Goal: Information Seeking & Learning: Learn about a topic

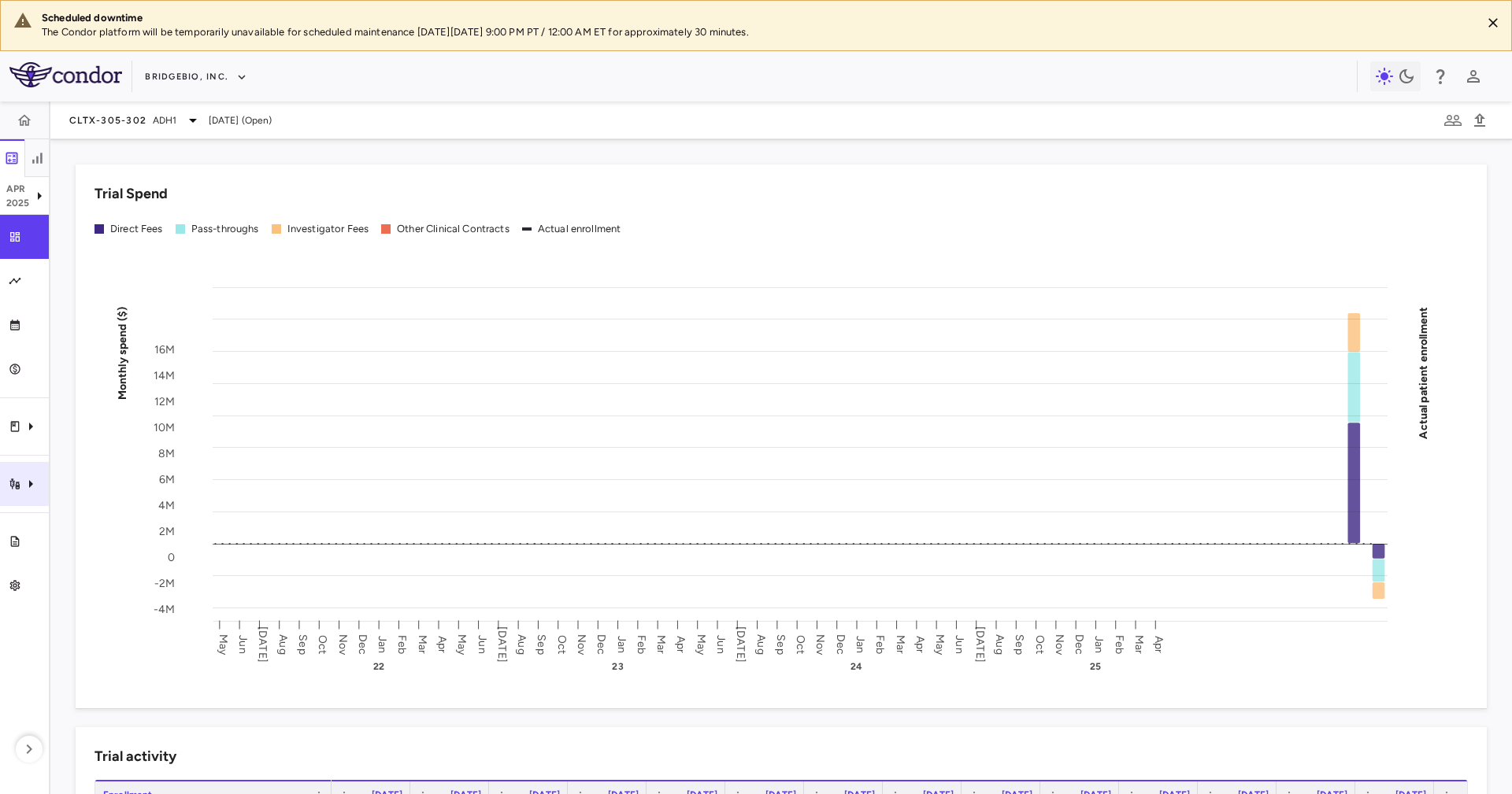
click at [21, 482] on icon "Trial activity" at bounding box center [31, 484] width 19 height 19
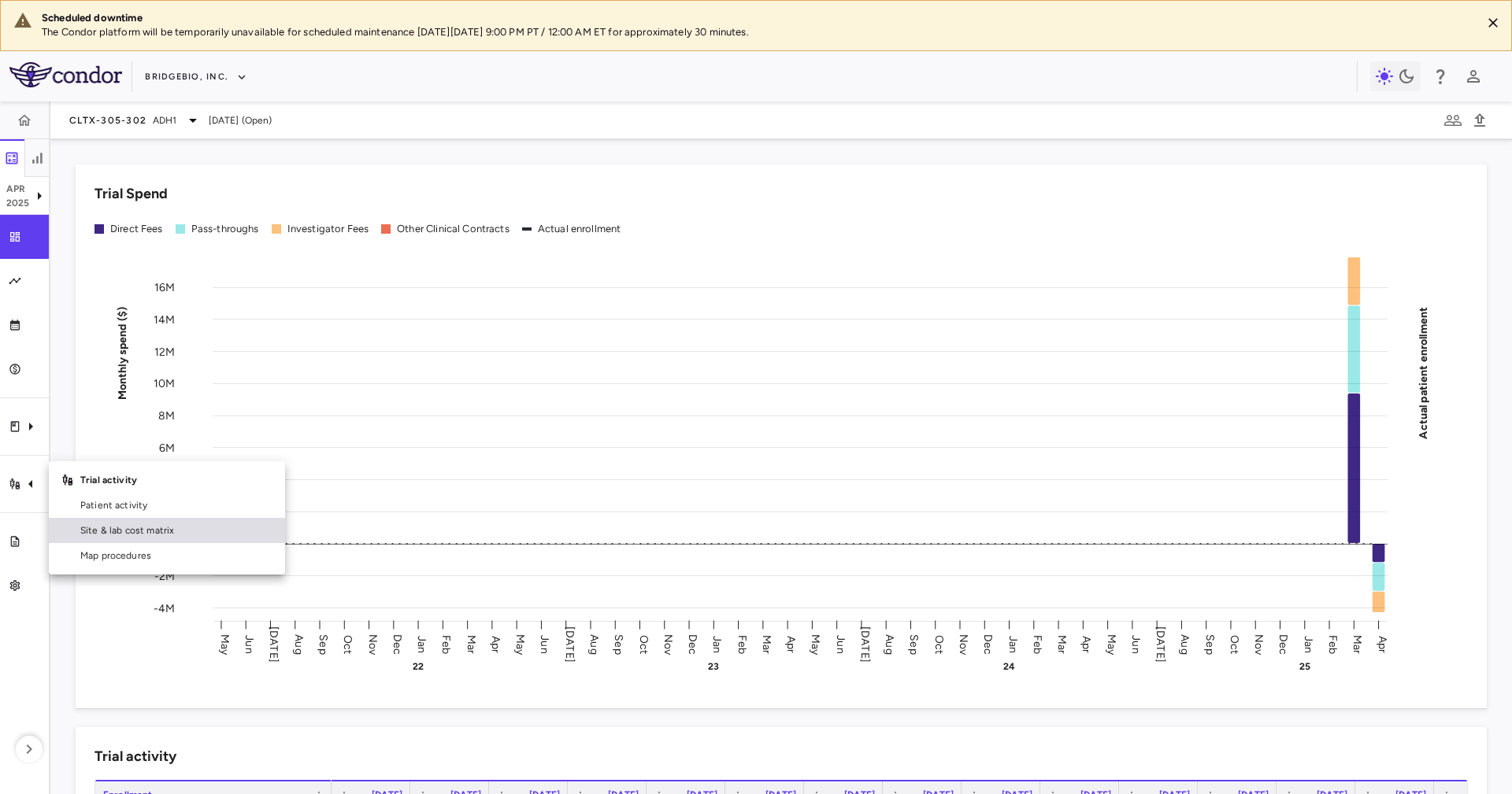
click at [97, 525] on span "Site & lab cost matrix" at bounding box center [176, 531] width 192 height 14
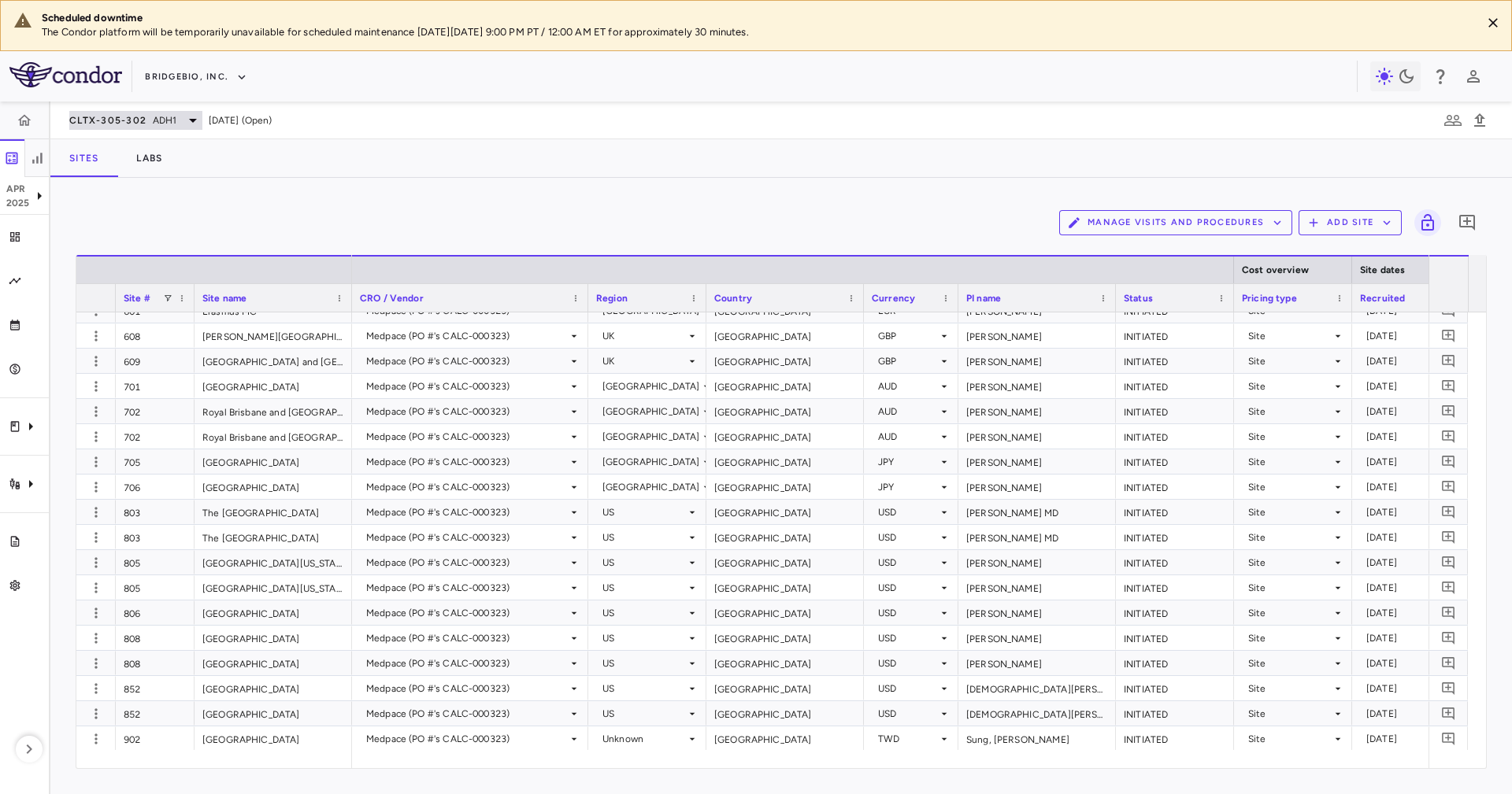
click at [186, 119] on icon at bounding box center [193, 120] width 19 height 19
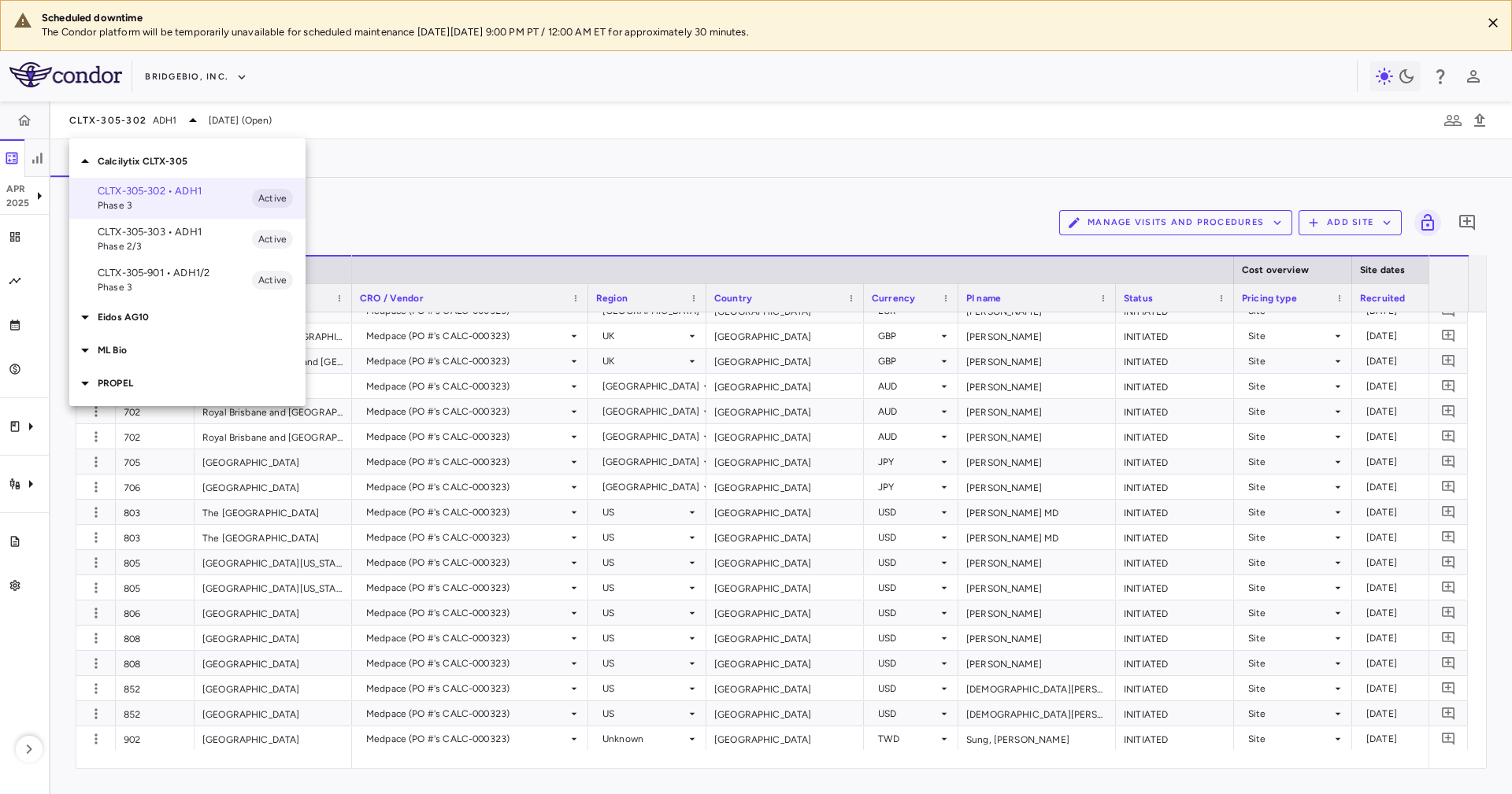
click at [195, 71] on div at bounding box center [756, 397] width 1512 height 794
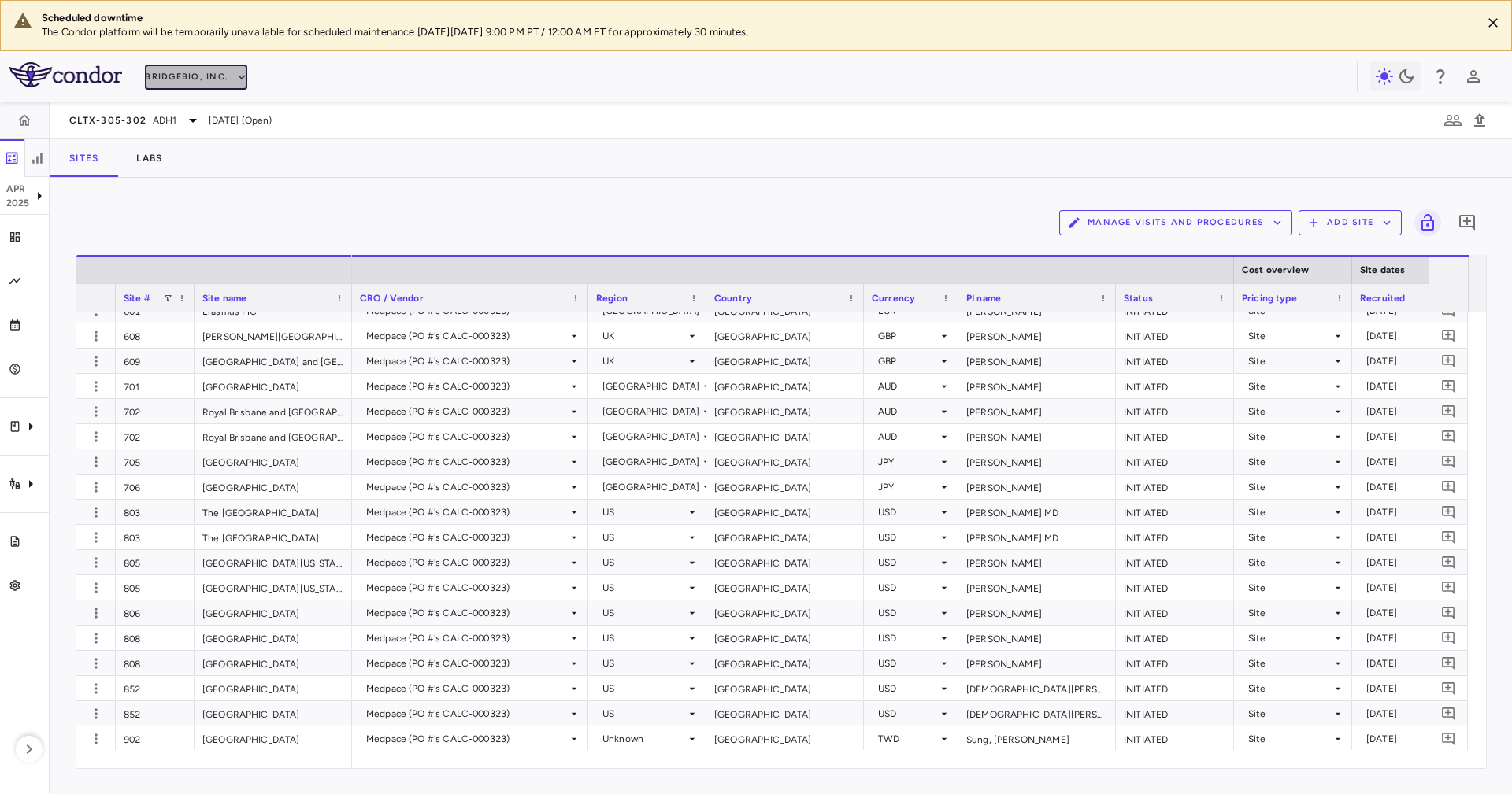
click at [212, 82] on button "BridgeBio, Inc." at bounding box center [196, 77] width 103 height 25
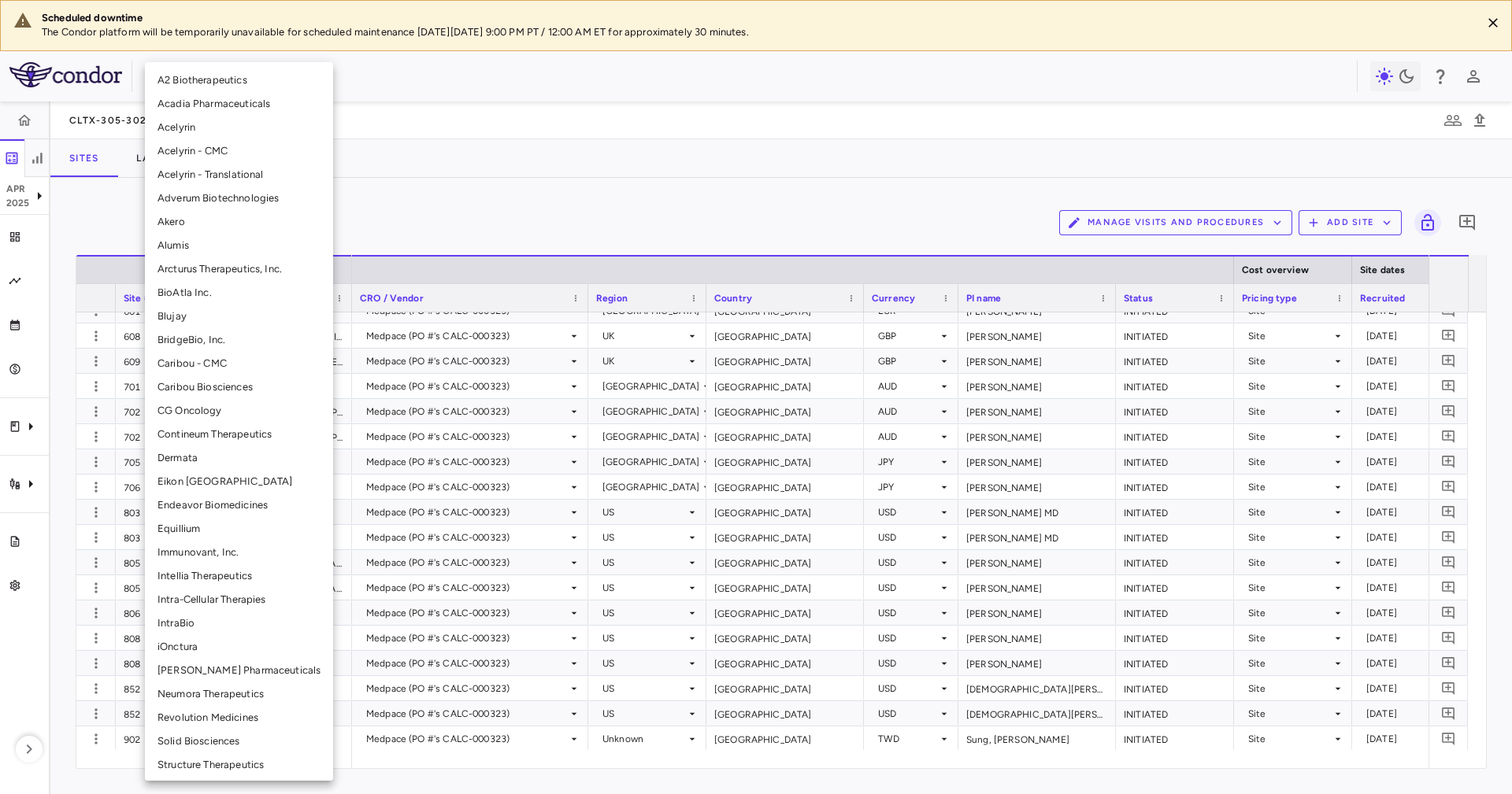
click at [257, 598] on li "Intra-Cellular Therapies" at bounding box center [239, 599] width 188 height 24
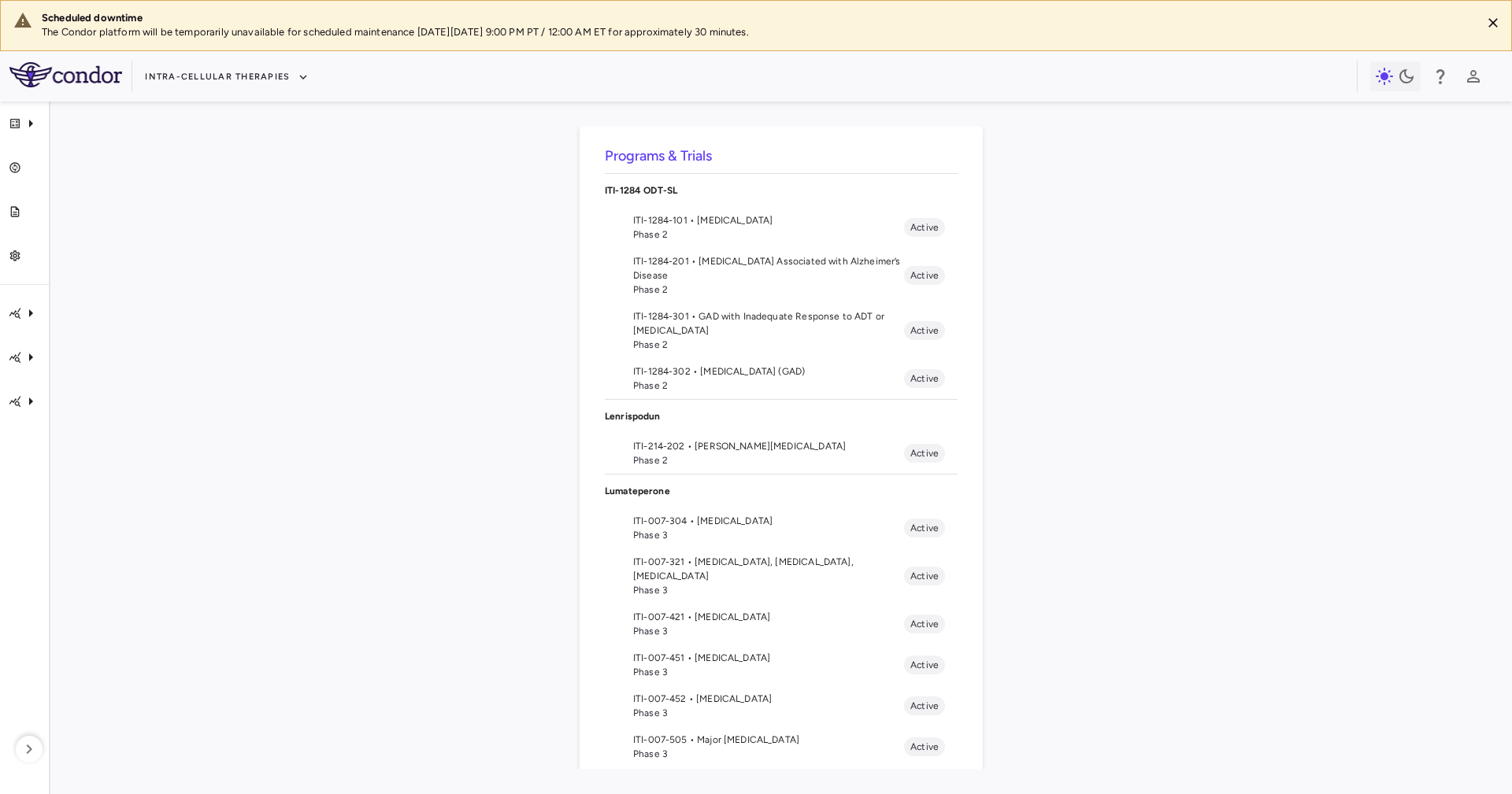
click at [700, 774] on span "ITI-007-601 • Irritability Associated with Autism Spectrum Disorder" at bounding box center [768, 781] width 271 height 14
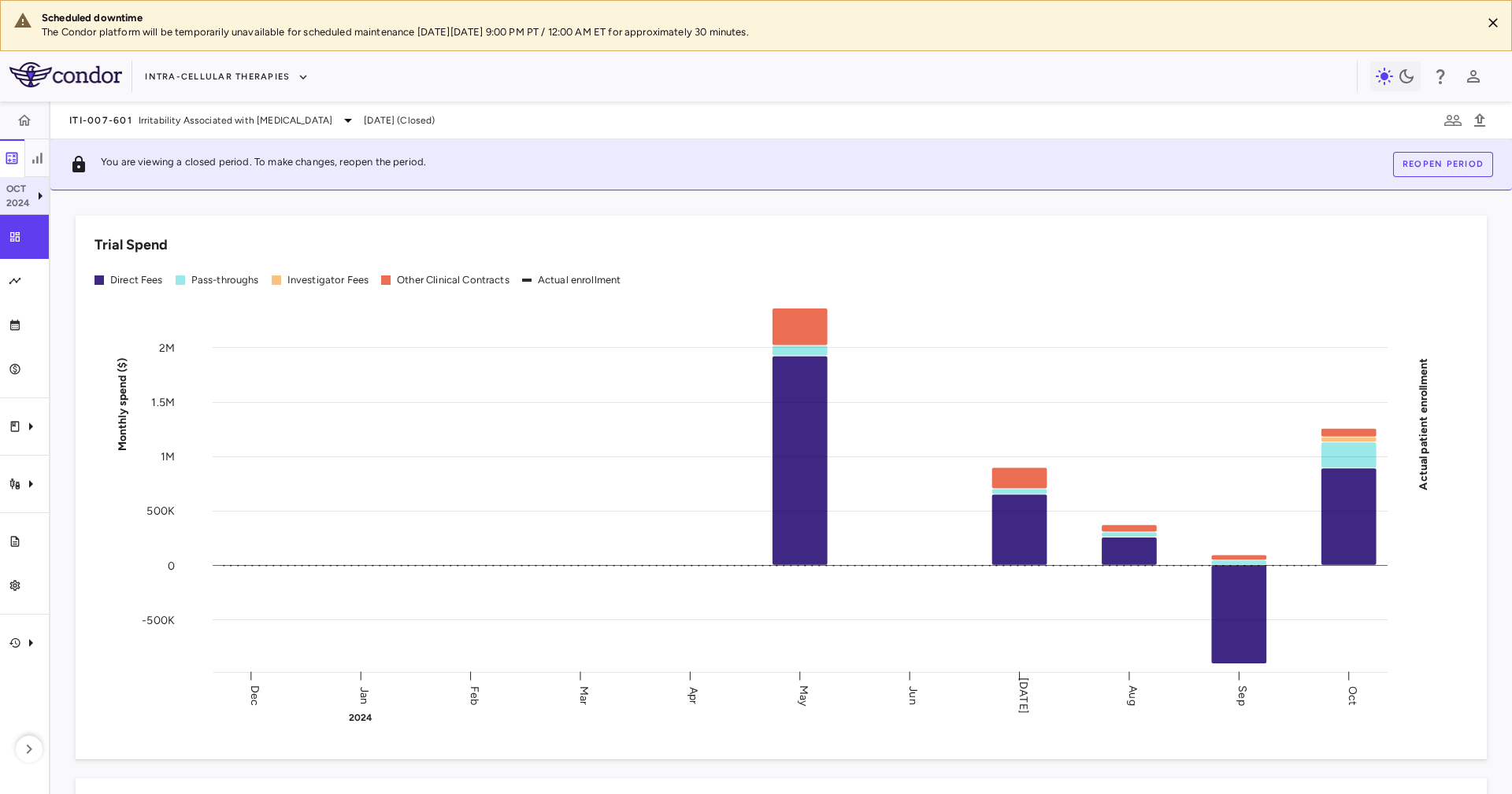
click at [25, 188] on p "Oct" at bounding box center [18, 189] width 25 height 14
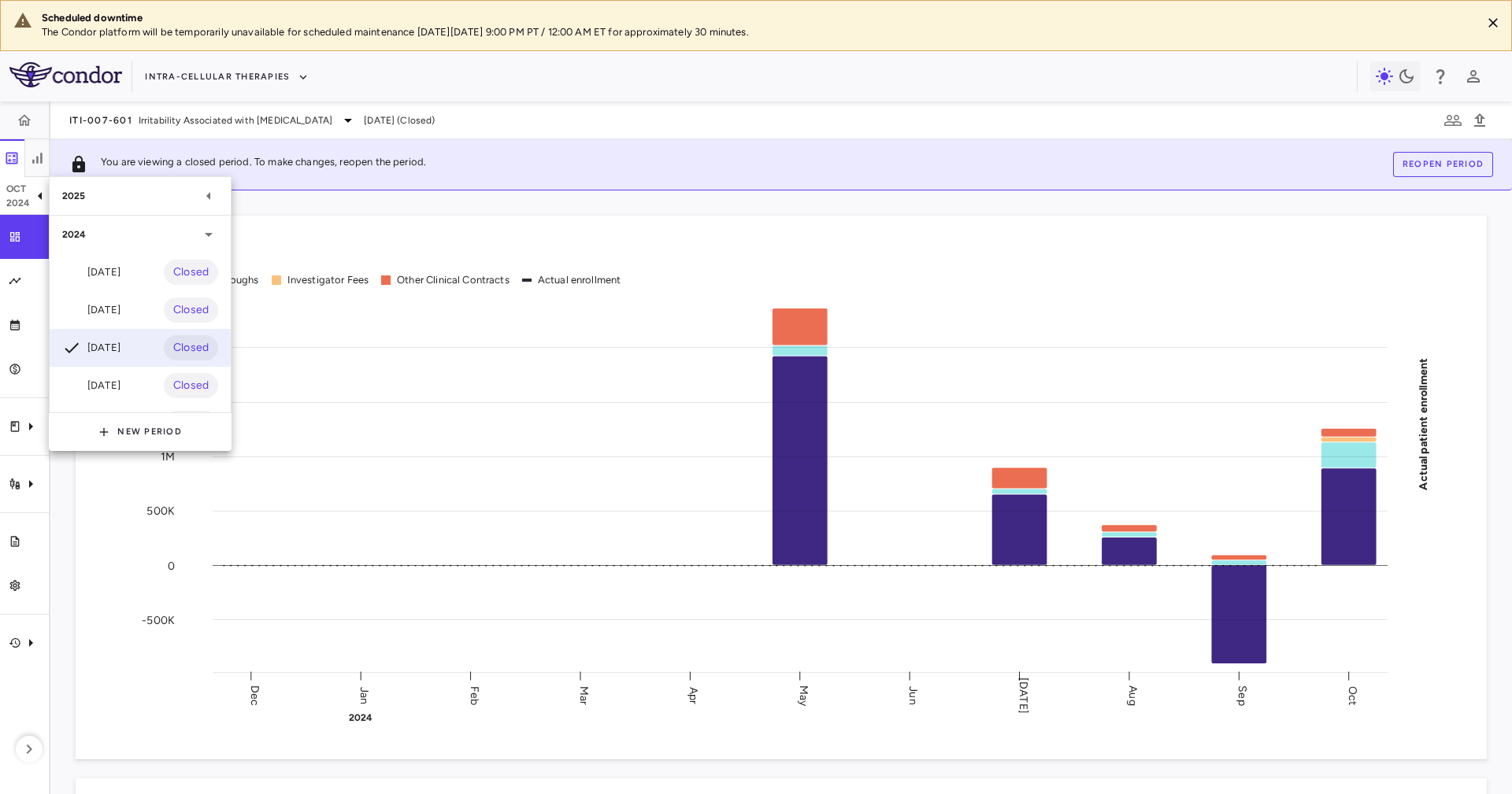
click at [147, 208] on div "2025" at bounding box center [140, 196] width 181 height 38
click at [144, 237] on div "Aug 2025 Open" at bounding box center [140, 233] width 181 height 38
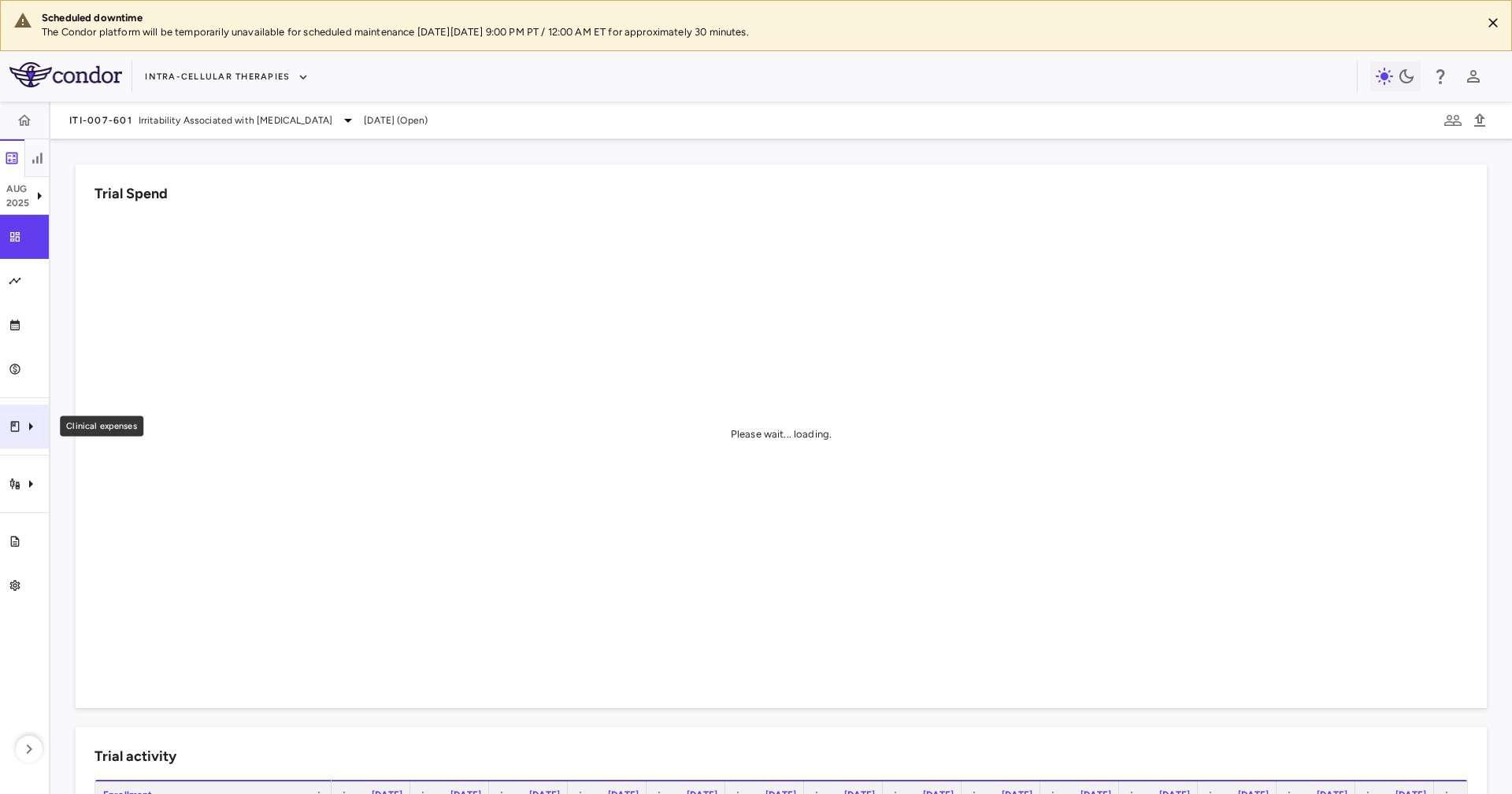
click at [14, 417] on div "Clinical expenses" at bounding box center [25, 426] width 49 height 44
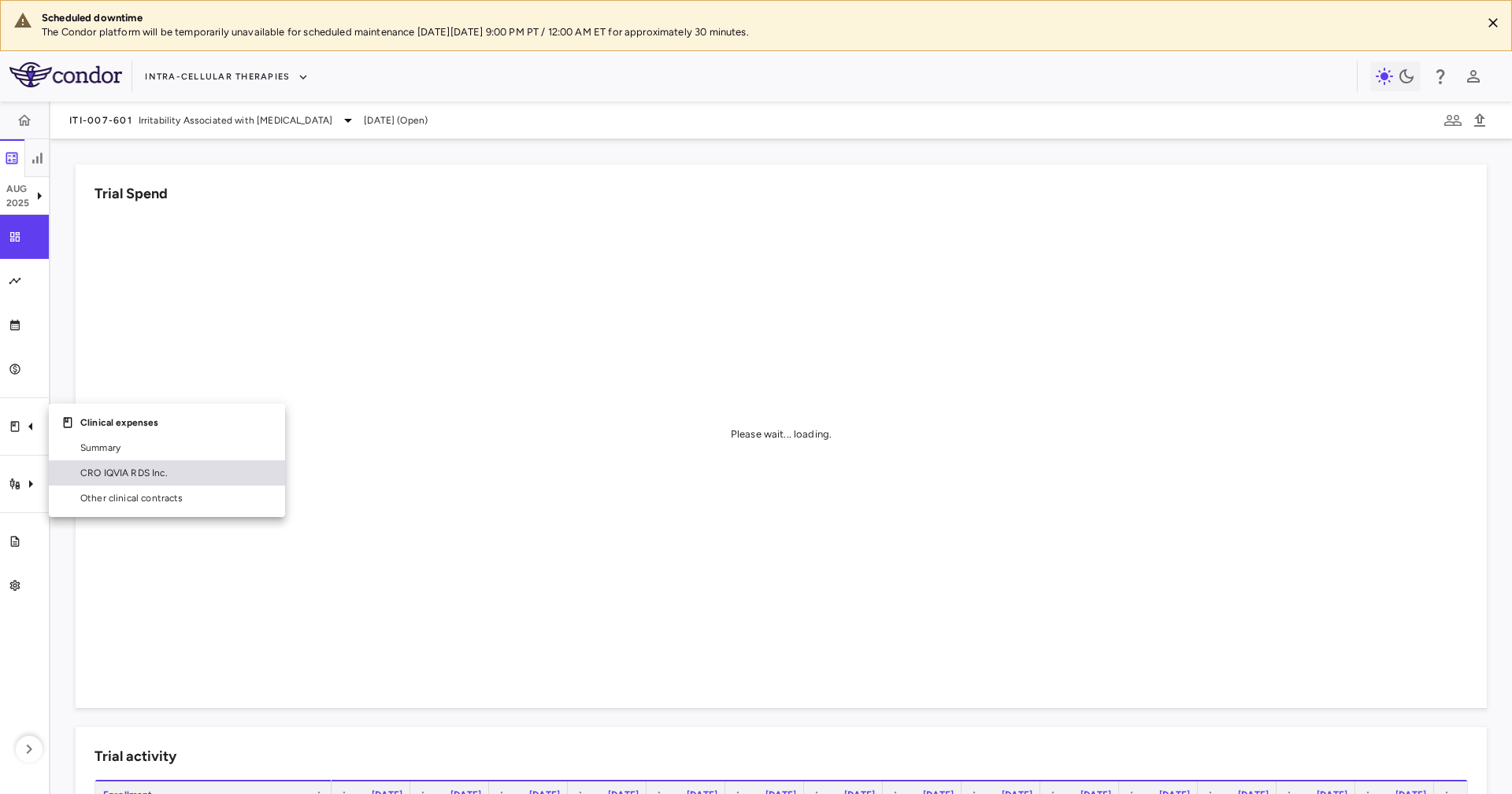
click at [104, 470] on span "CRO IQVIA RDS Inc." at bounding box center [176, 473] width 192 height 14
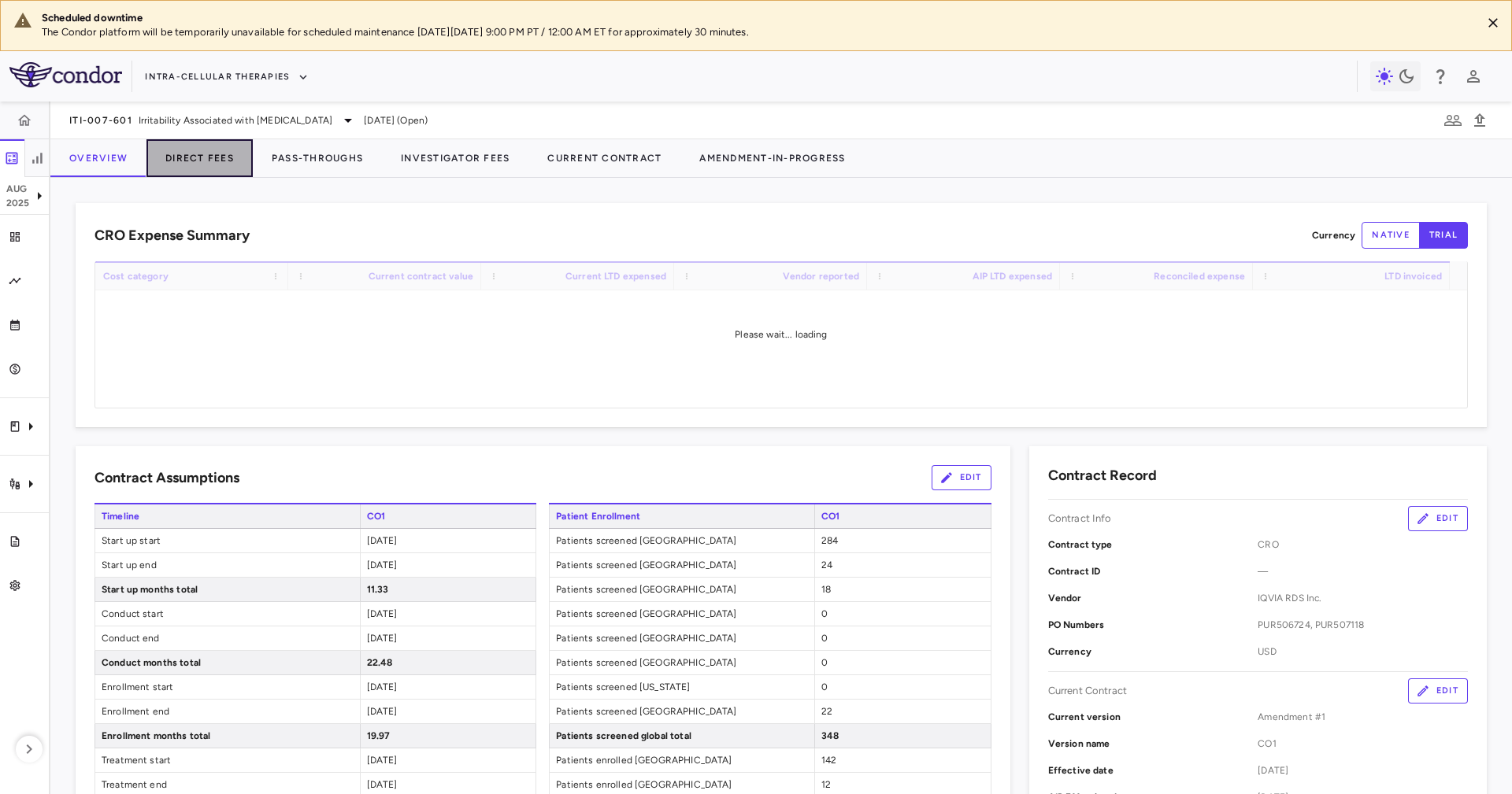
click at [217, 153] on button "Direct Fees" at bounding box center [199, 158] width 106 height 38
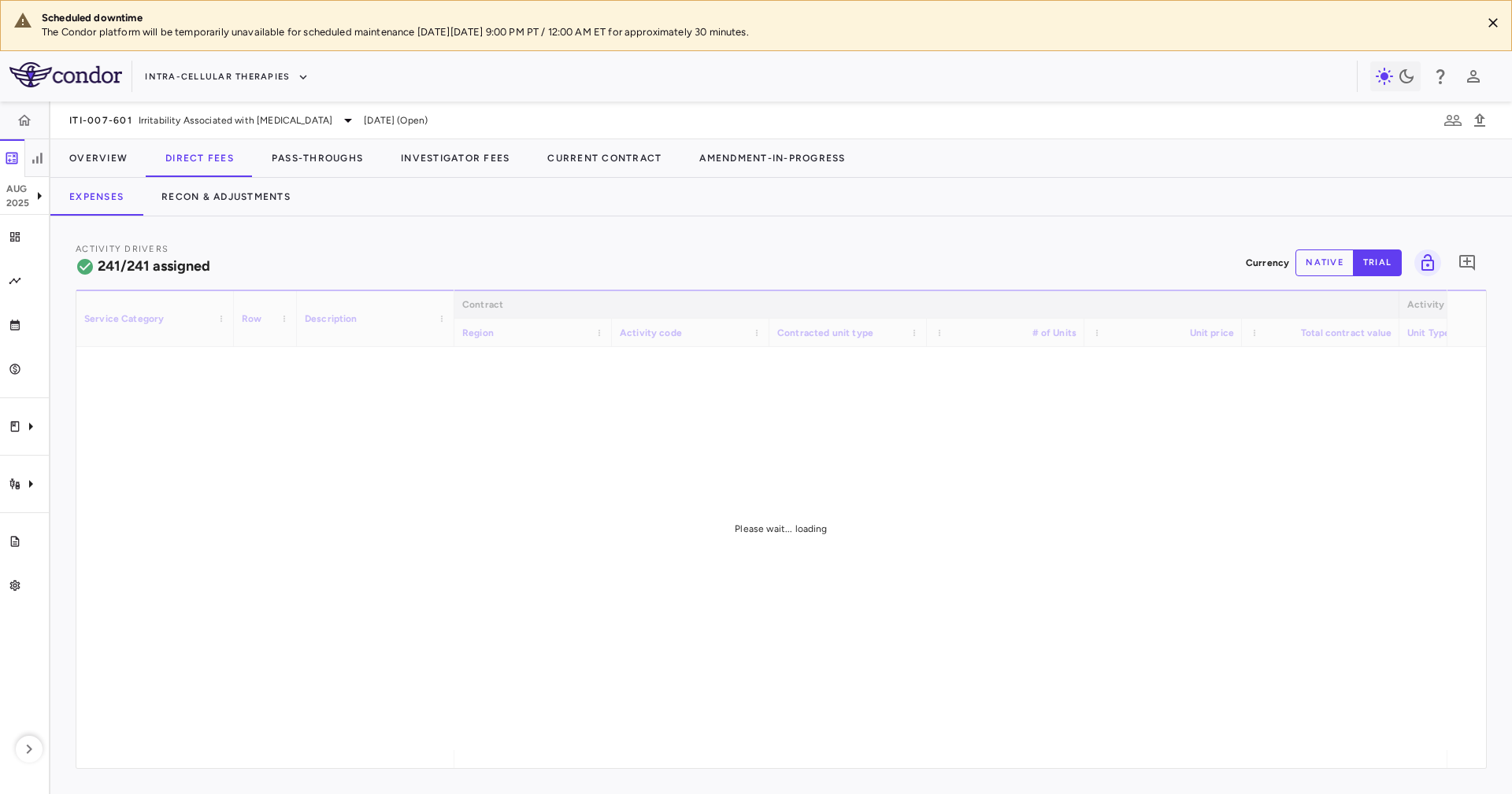
click at [356, 201] on div "Expenses Recon & Adjustments" at bounding box center [780, 197] width 1461 height 38
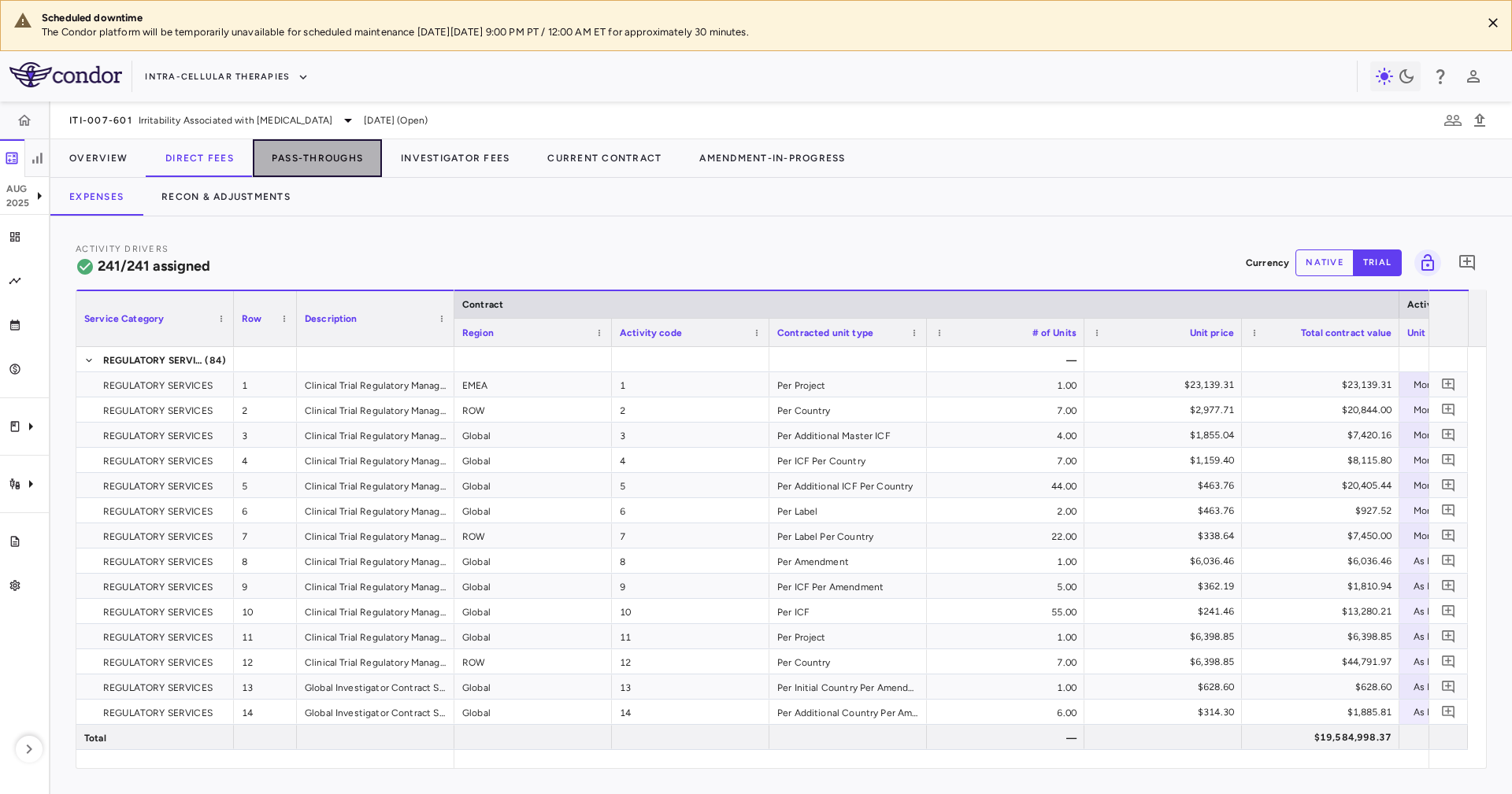
click at [337, 166] on button "Pass-Throughs" at bounding box center [317, 158] width 129 height 38
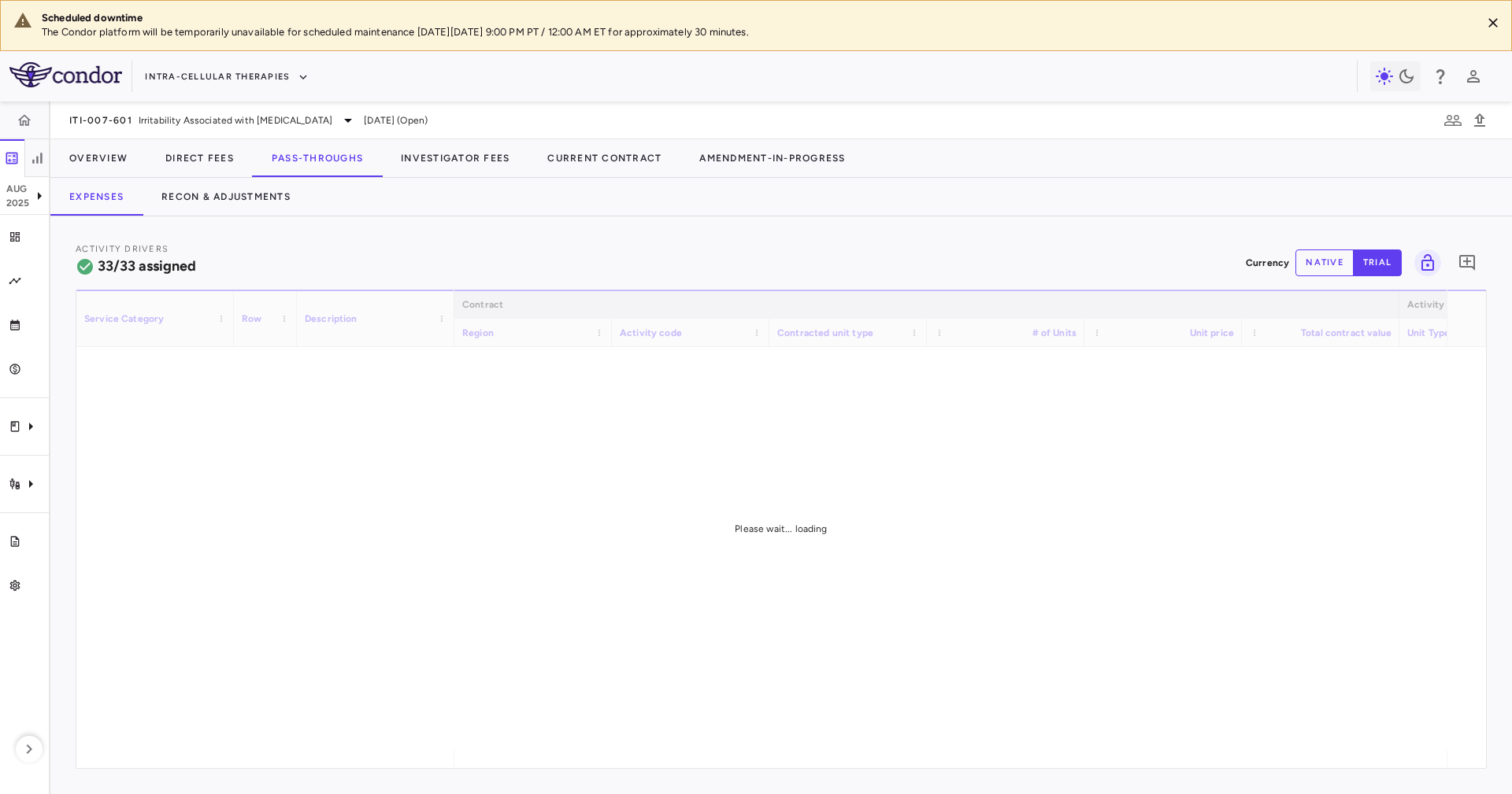
click at [433, 221] on div "Activity Drivers 33/33 assigned Currency native trial 0 Service Category Drag h…" at bounding box center [780, 505] width 1461 height 578
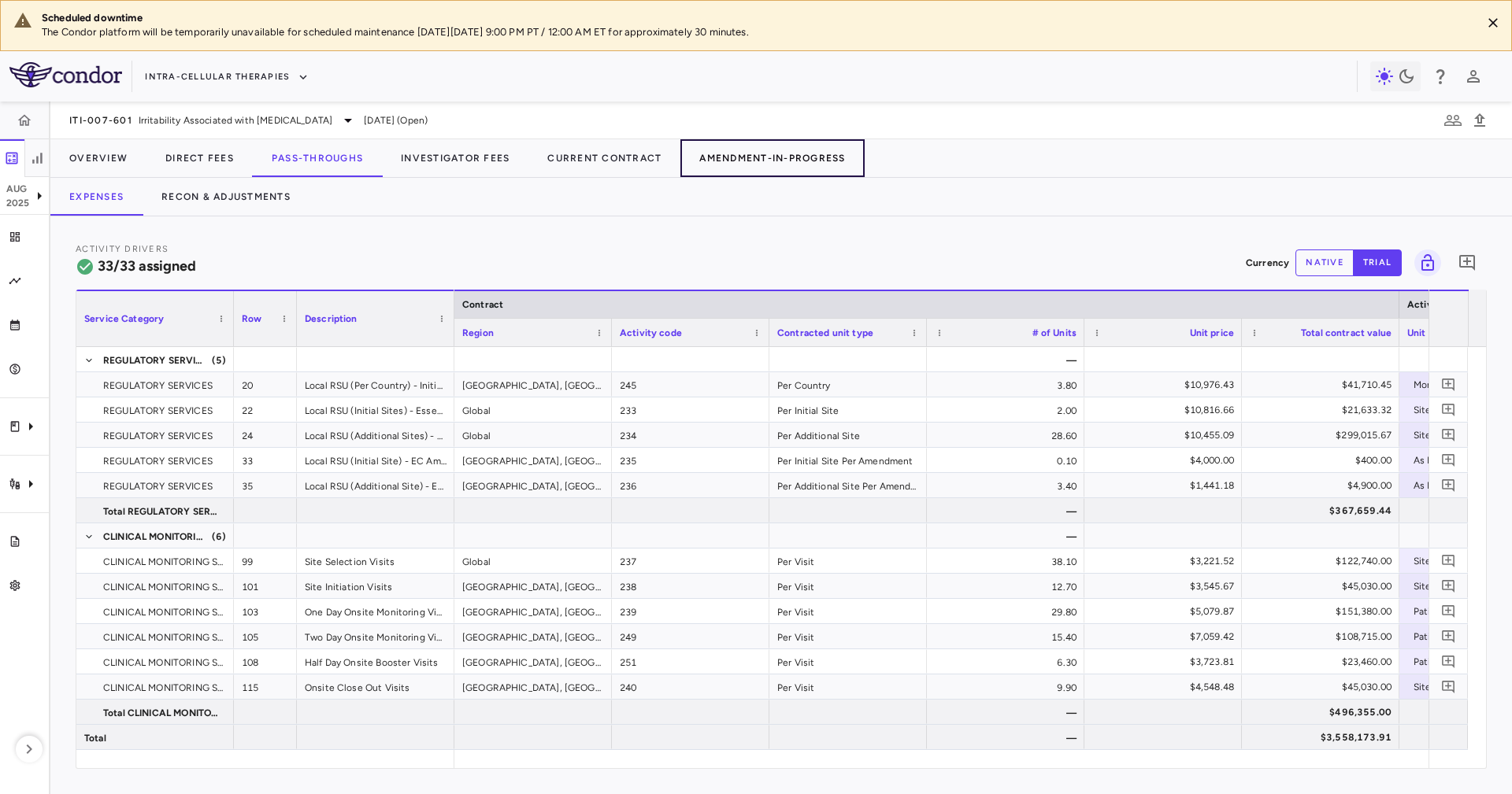
click at [731, 149] on button "Amendment-In-Progress" at bounding box center [771, 158] width 183 height 38
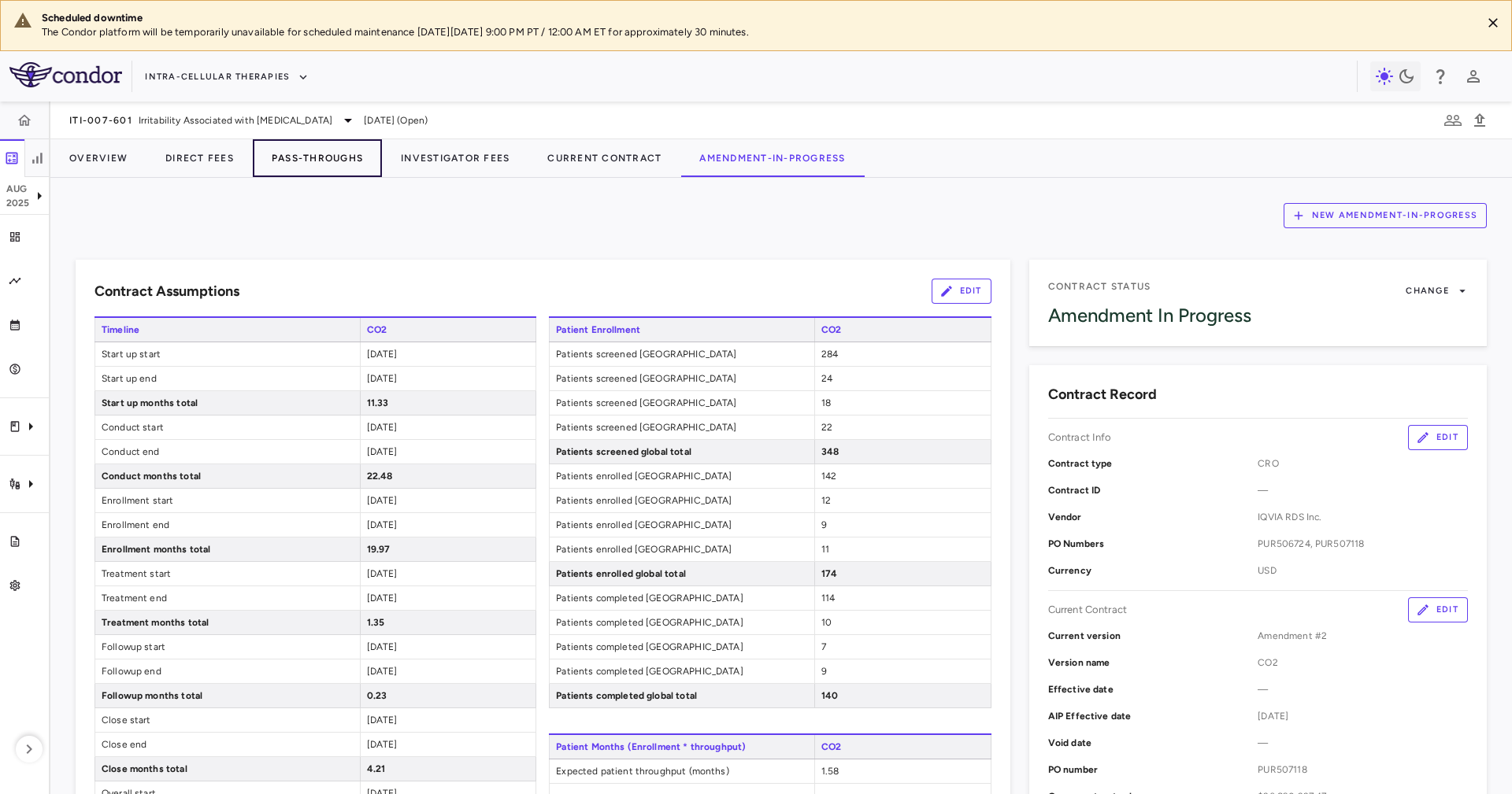
click at [303, 154] on button "Pass-Throughs" at bounding box center [317, 158] width 129 height 38
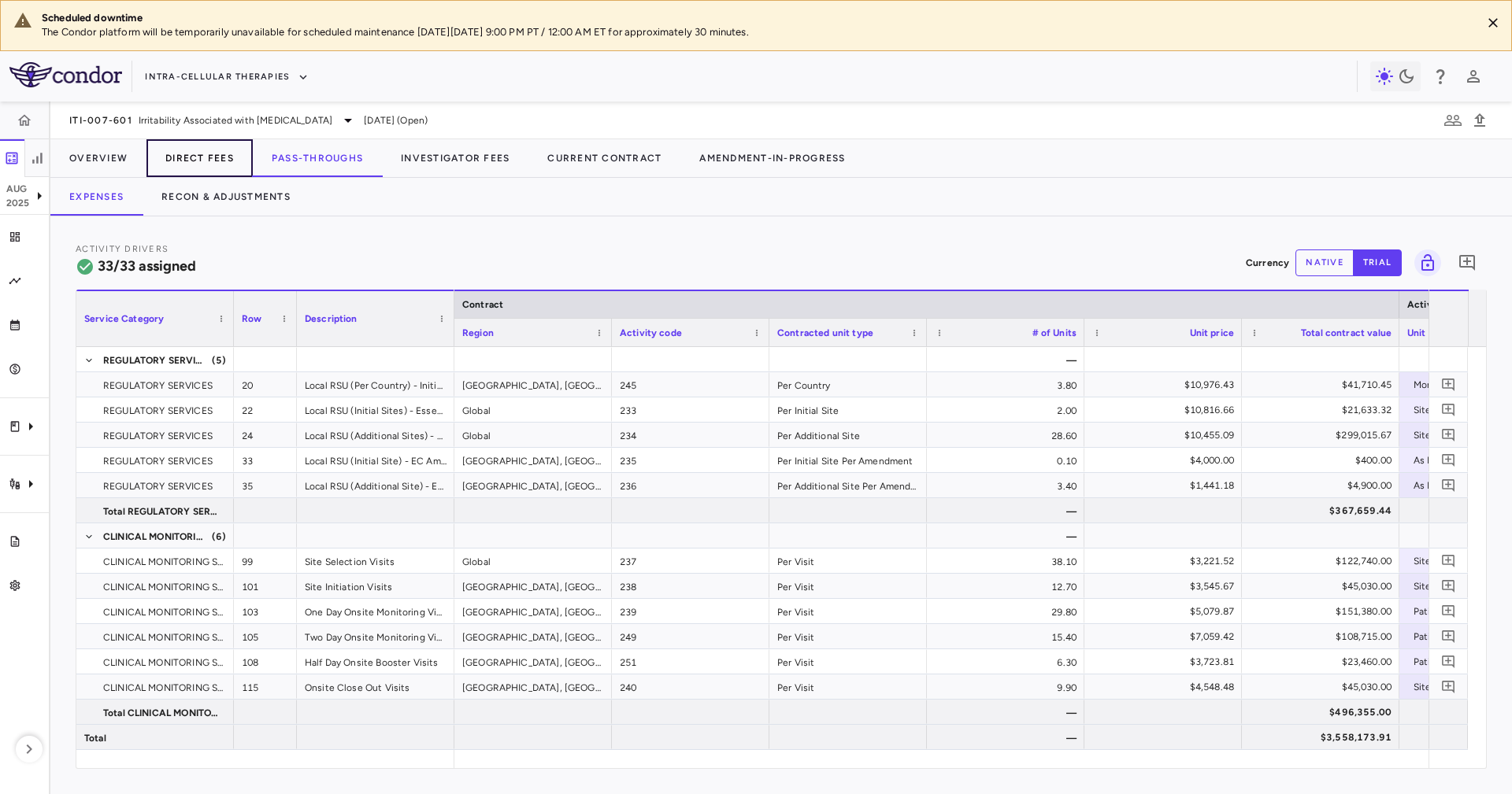
click at [168, 158] on button "Direct Fees" at bounding box center [199, 158] width 106 height 38
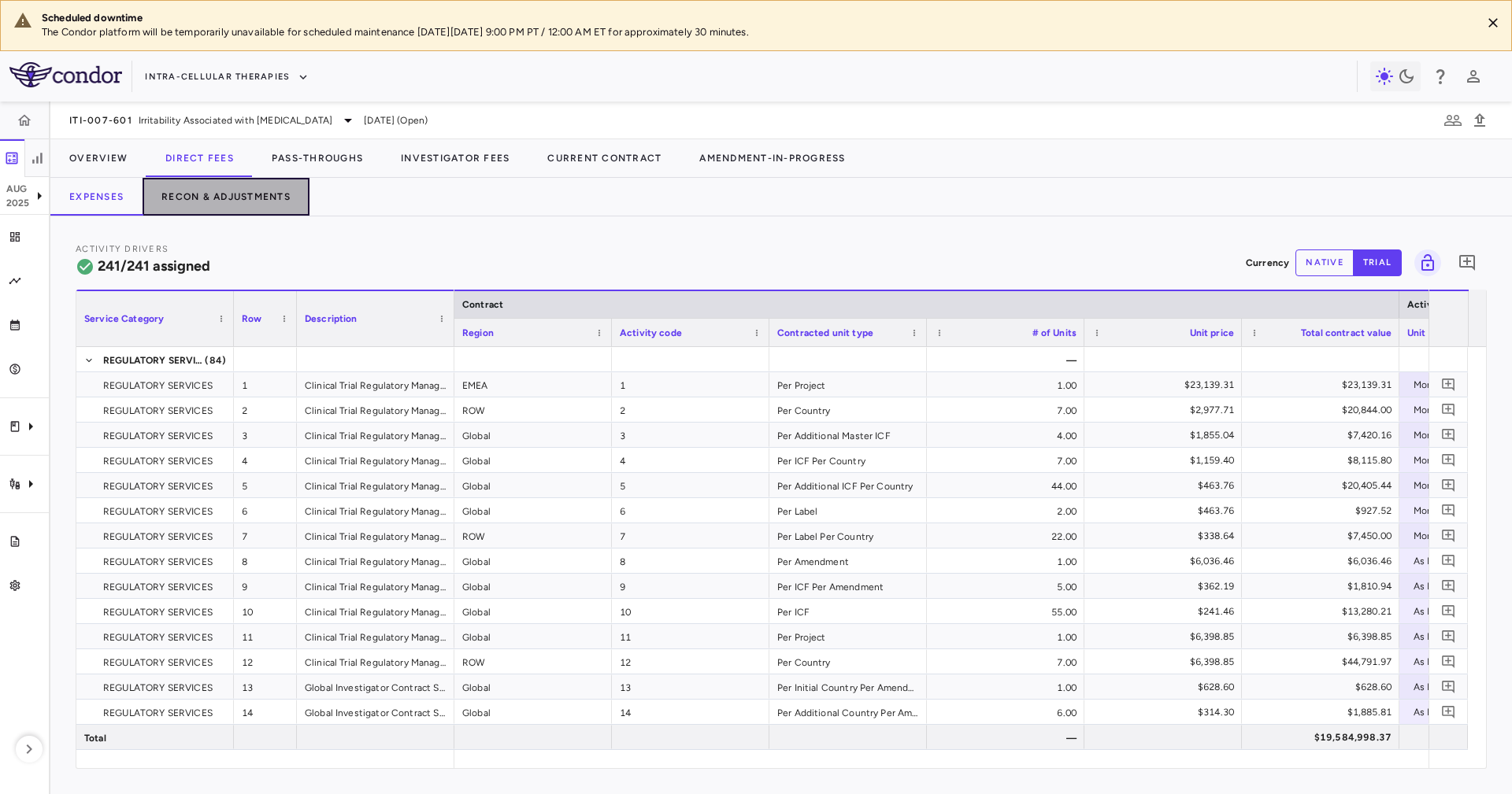
click at [233, 200] on button "Recon & Adjustments" at bounding box center [226, 197] width 167 height 38
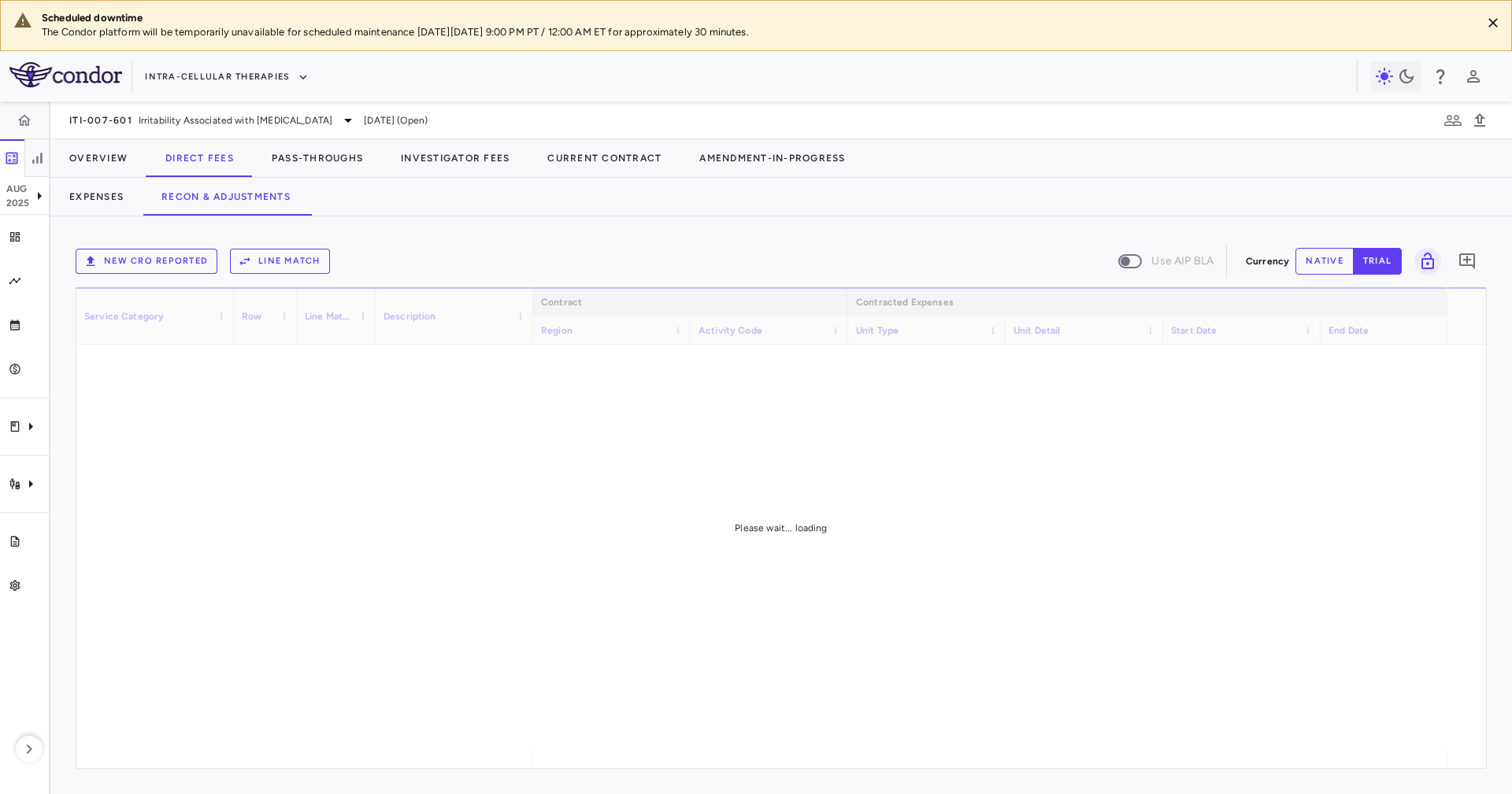
click at [565, 218] on div "New CRO reported Line Match Use AIP BLA Currency native trial 0 Service Categor…" at bounding box center [780, 505] width 1461 height 578
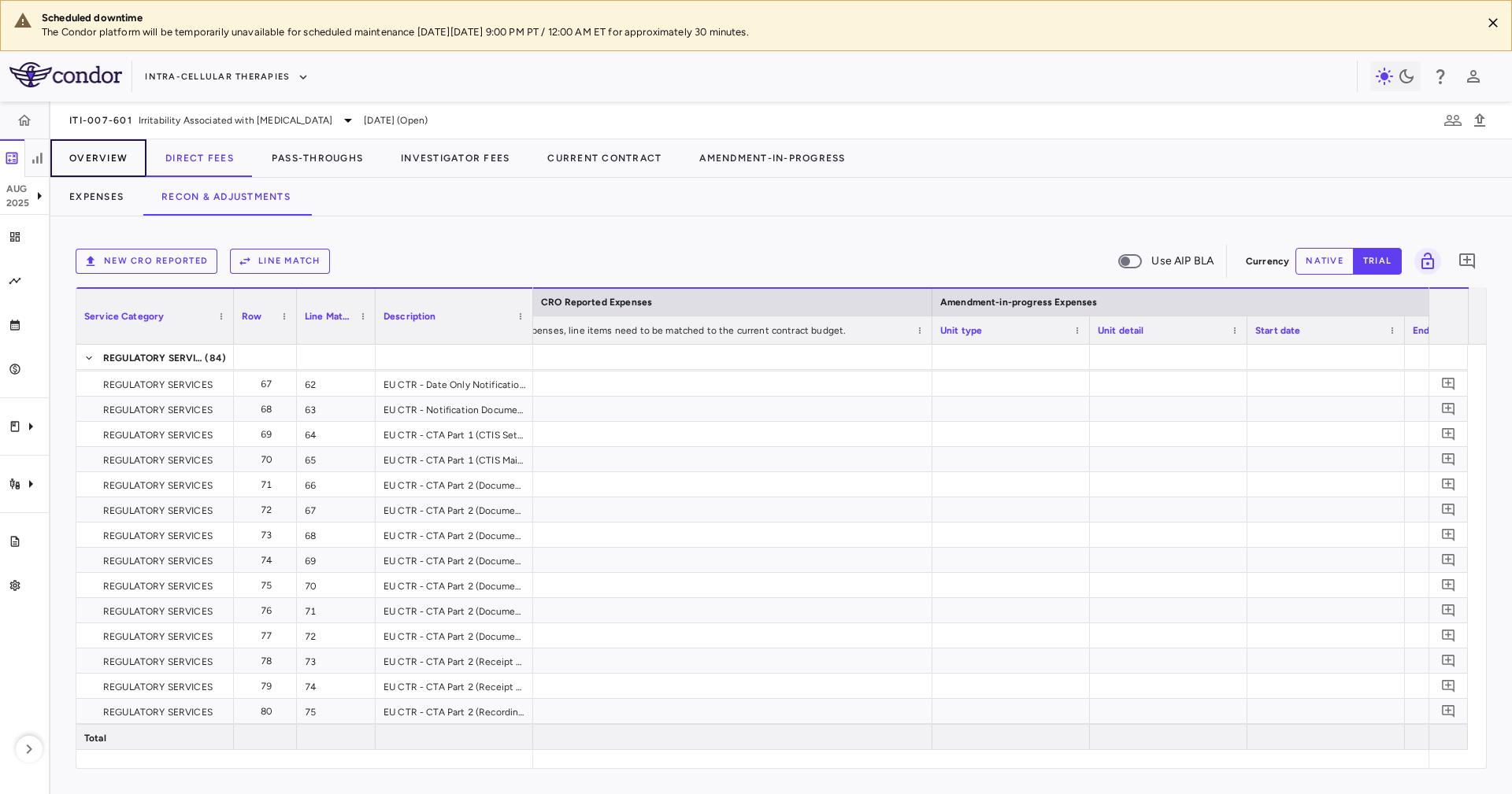
click at [101, 147] on button "Overview" at bounding box center [97, 158] width 96 height 38
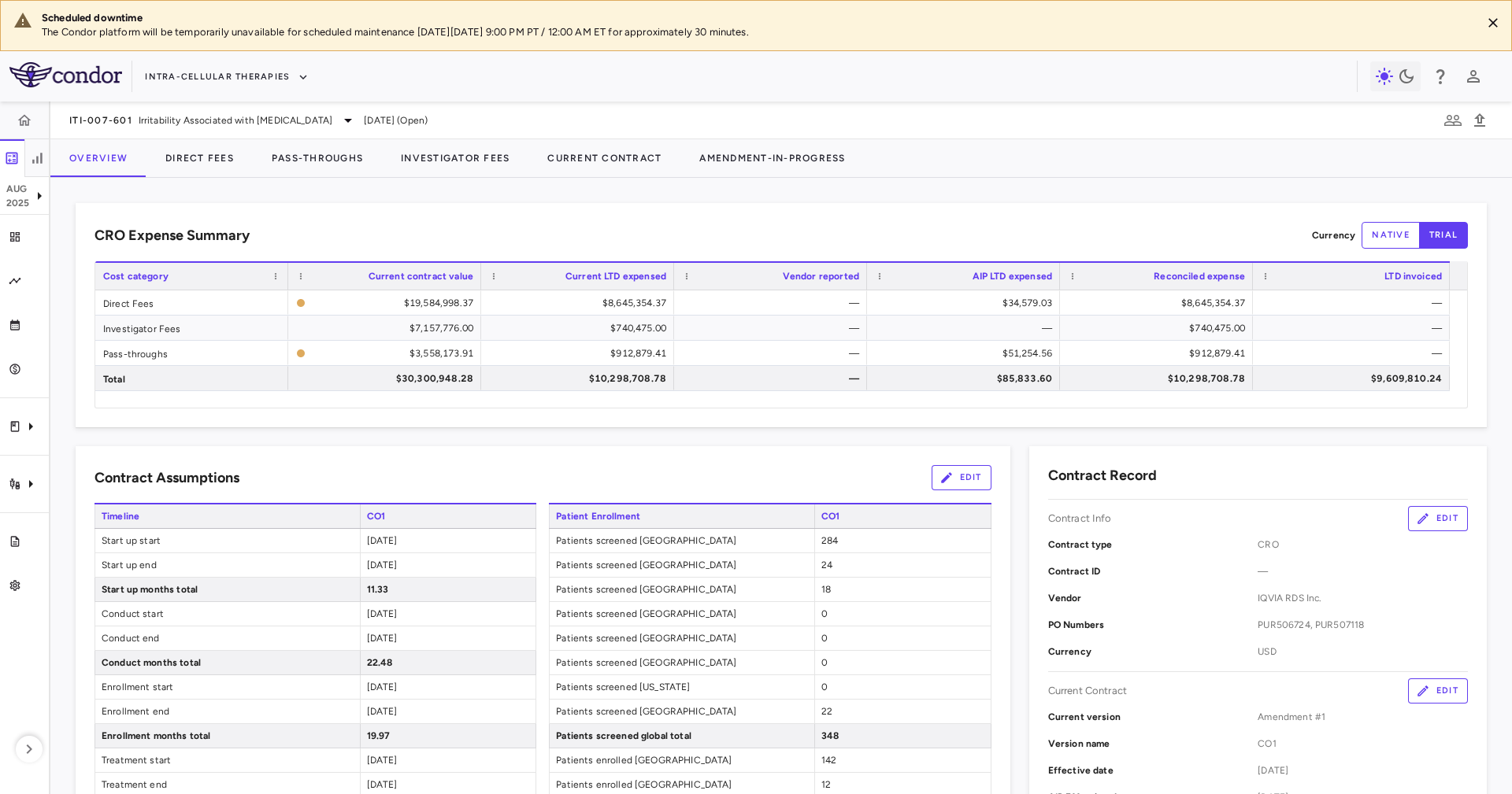
click at [506, 225] on div "CRO Expense Summary Currency native trial" at bounding box center [781, 235] width 1373 height 27
click at [223, 141] on button "Direct Fees" at bounding box center [199, 158] width 106 height 38
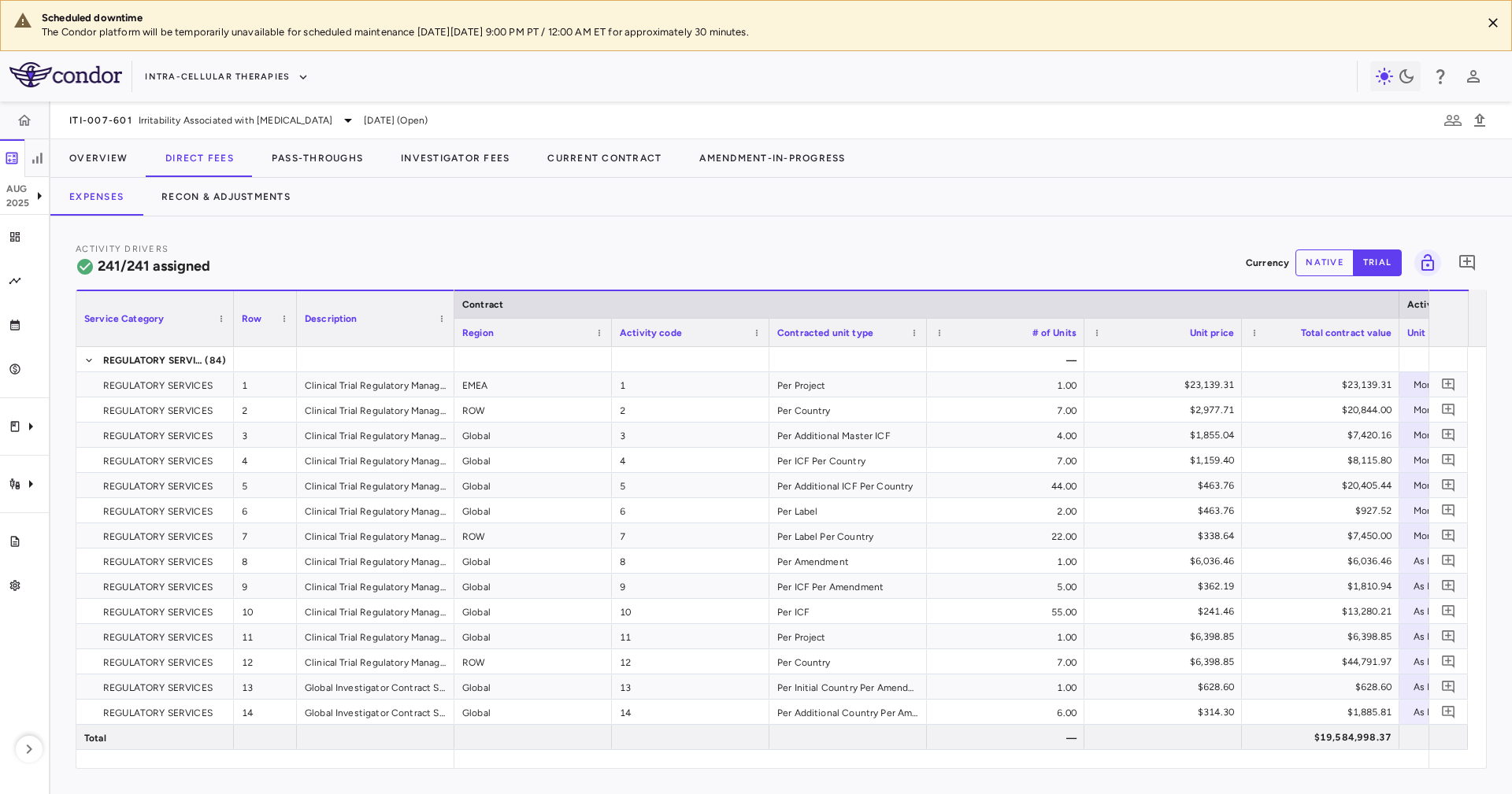
click at [425, 218] on div "Activity Drivers 241/241 assigned Currency native trial 0 Service Category Drag…" at bounding box center [780, 505] width 1461 height 578
click at [253, 191] on button "Recon & Adjustments" at bounding box center [226, 197] width 167 height 38
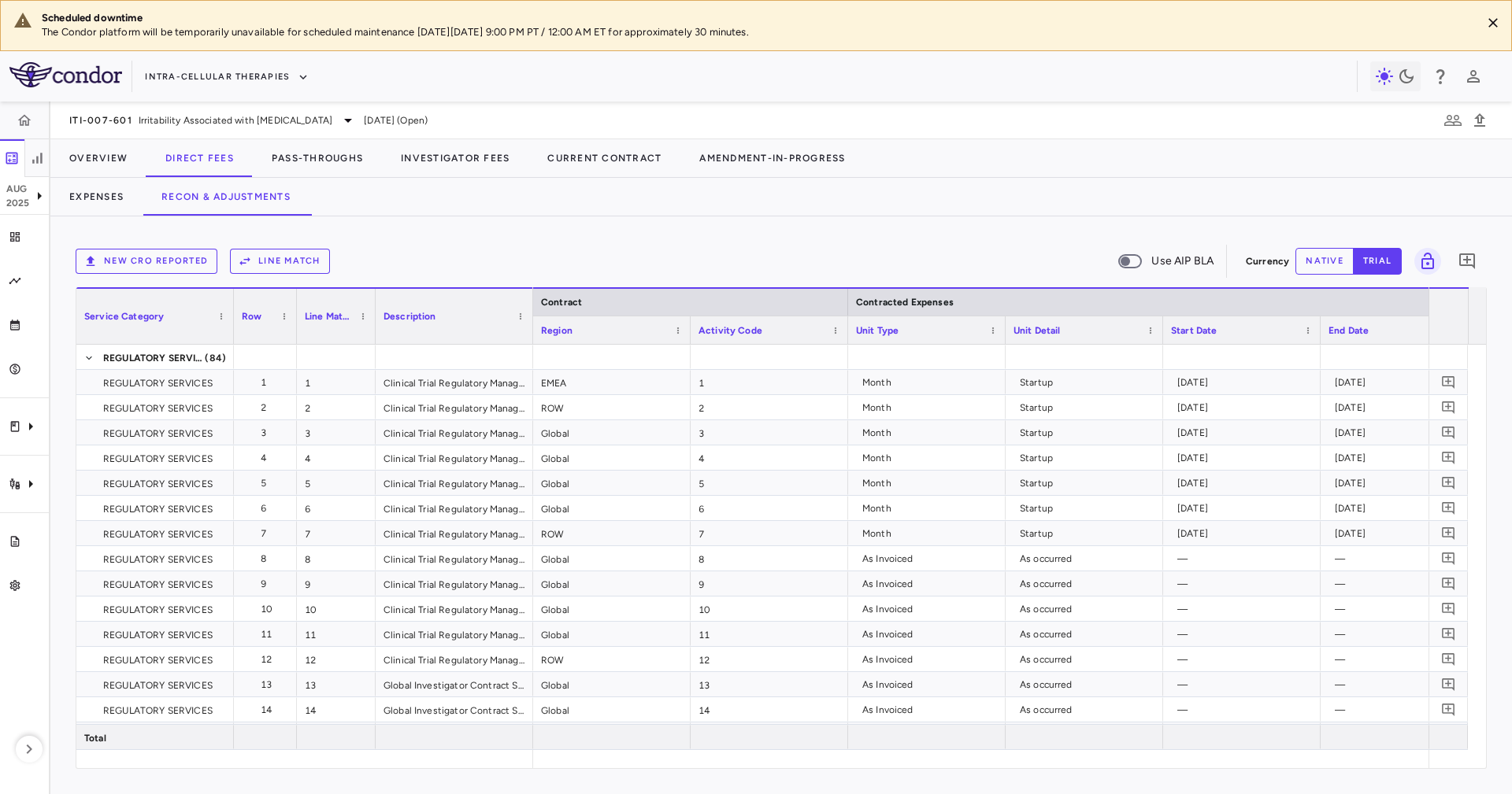
click at [556, 212] on div "Expenses Recon & Adjustments" at bounding box center [780, 197] width 1461 height 38
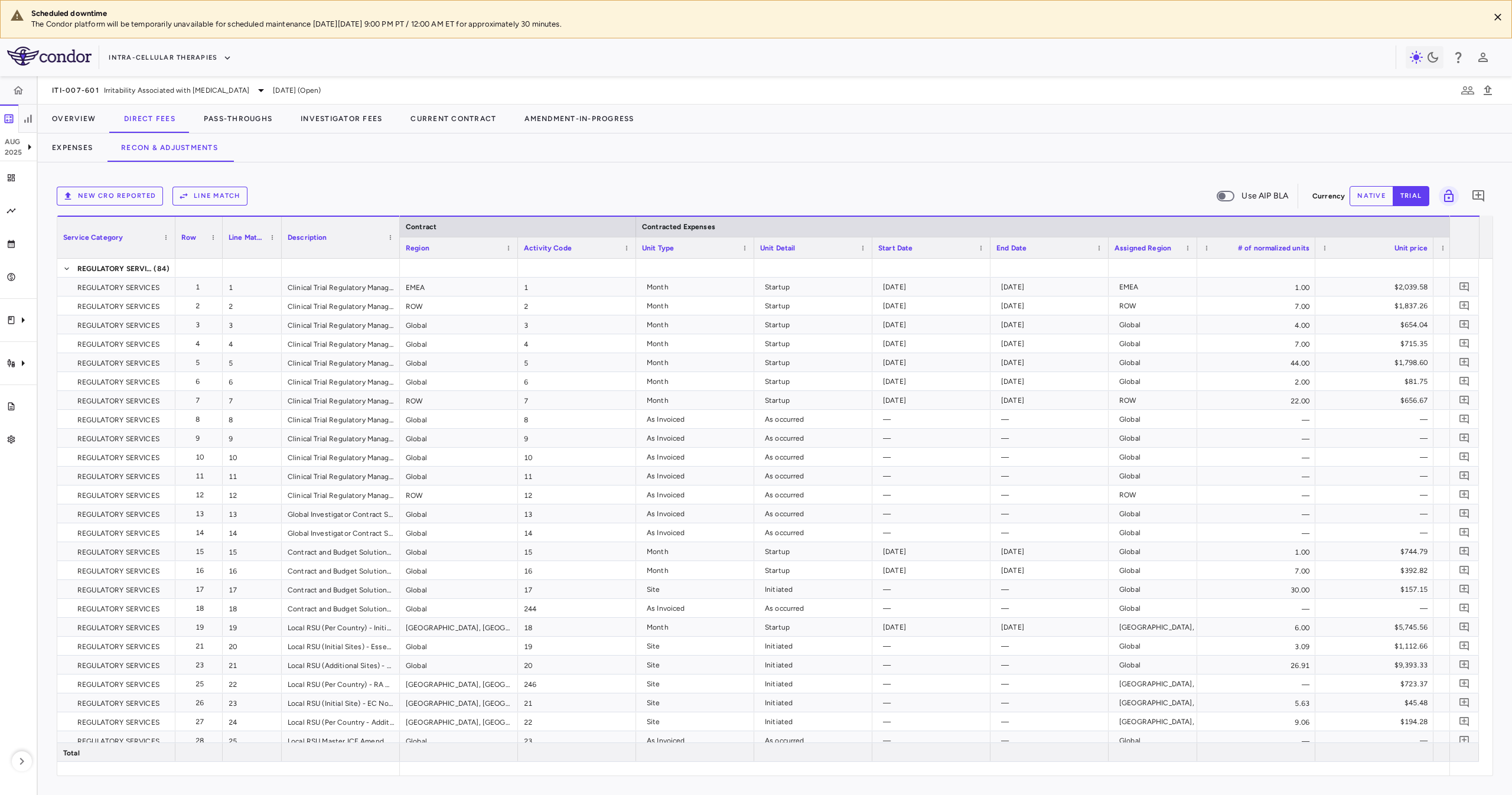
drag, startPoint x: 1110, startPoint y: 1, endPoint x: 746, endPoint y: 124, distance: 384.2
click at [746, 124] on div at bounding box center [1080, 119] width 864 height 29
click at [635, 222] on div at bounding box center [635, 226] width 5 height 20
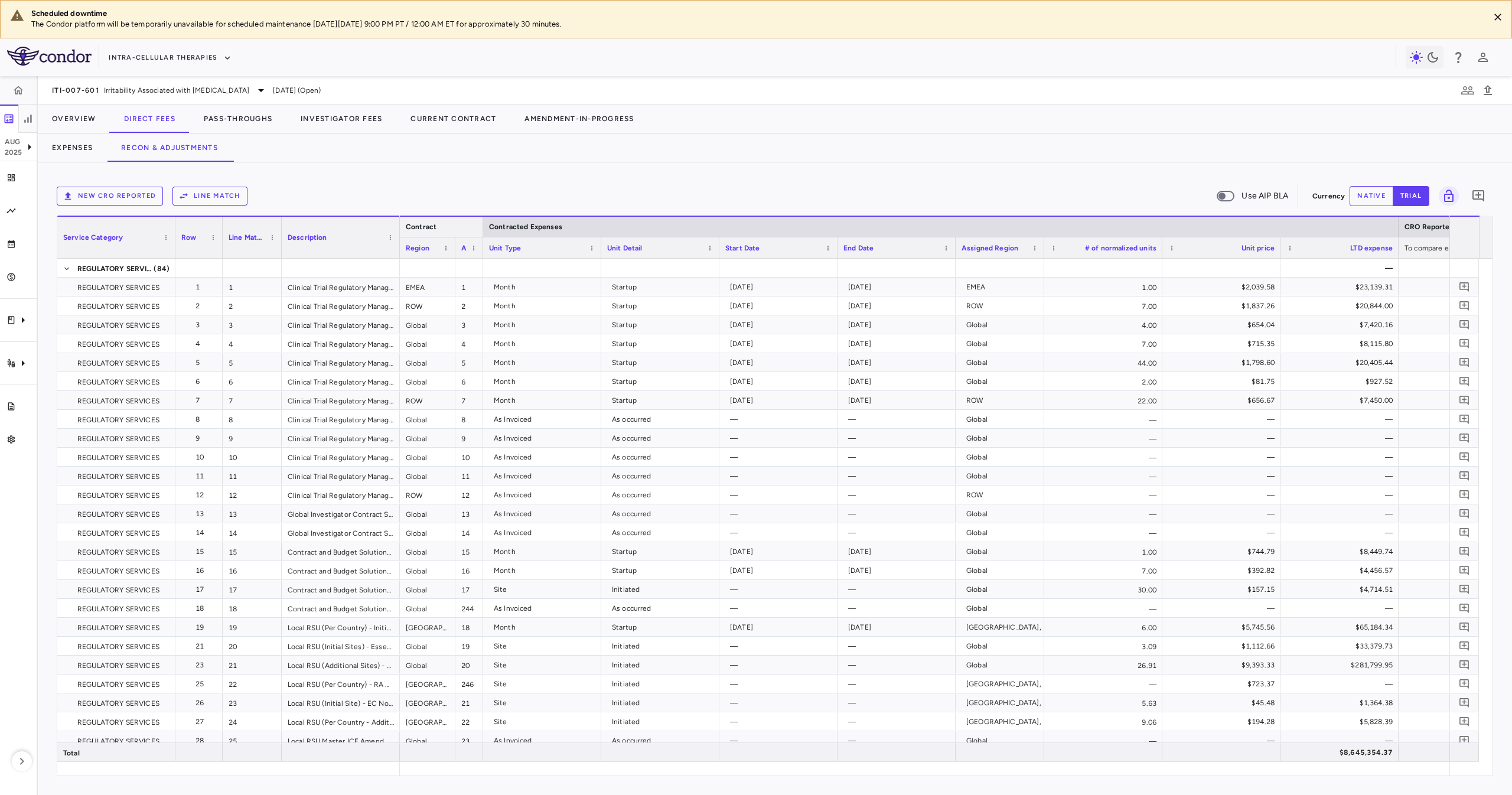
drag, startPoint x: 638, startPoint y: 230, endPoint x: 481, endPoint y: 276, distance: 163.6
click at [481, 276] on div "Service Category Row Line Match" at bounding box center [775, 495] width 1435 height 559
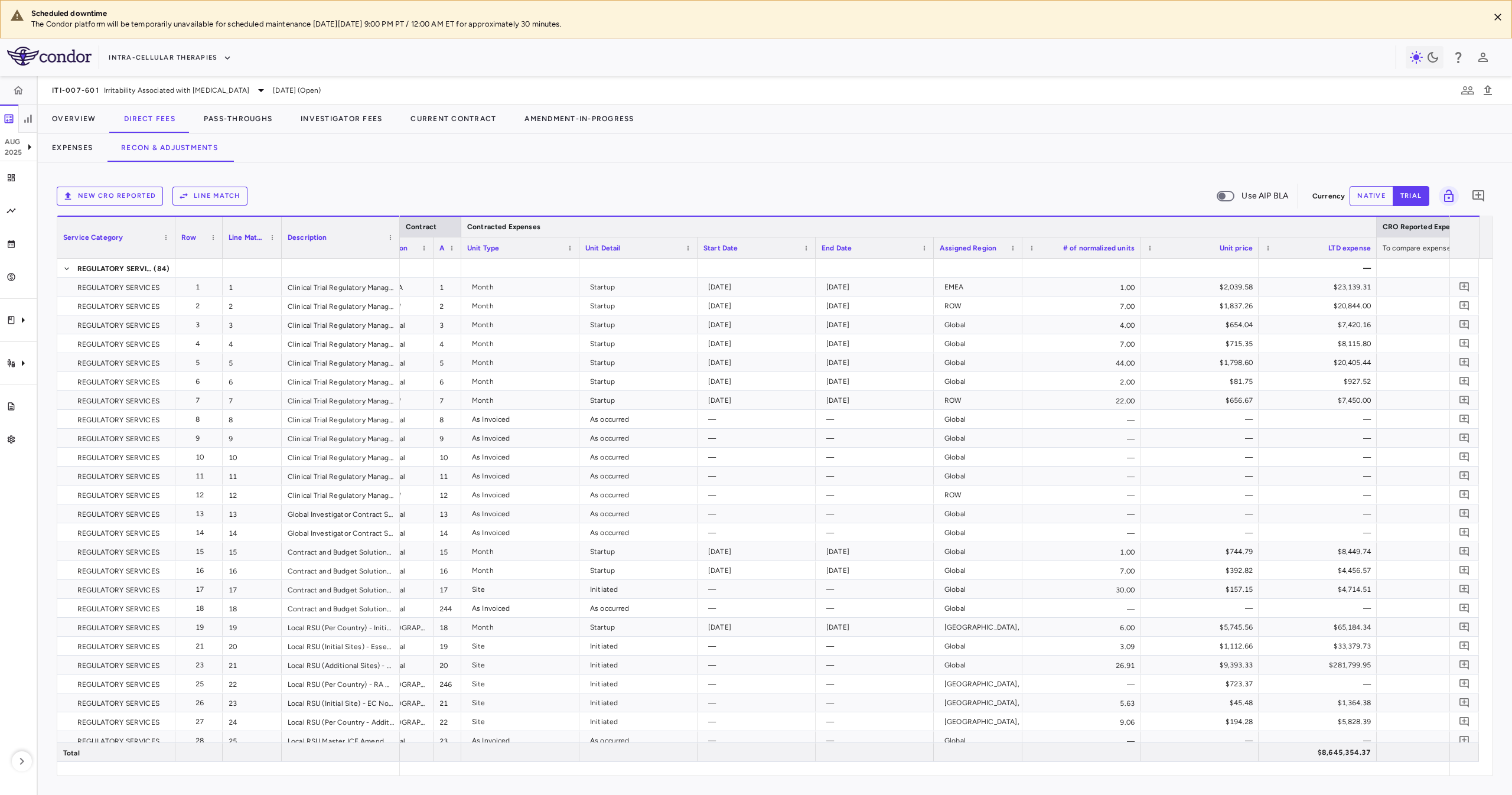
click at [1134, 229] on div at bounding box center [1376, 226] width 5 height 20
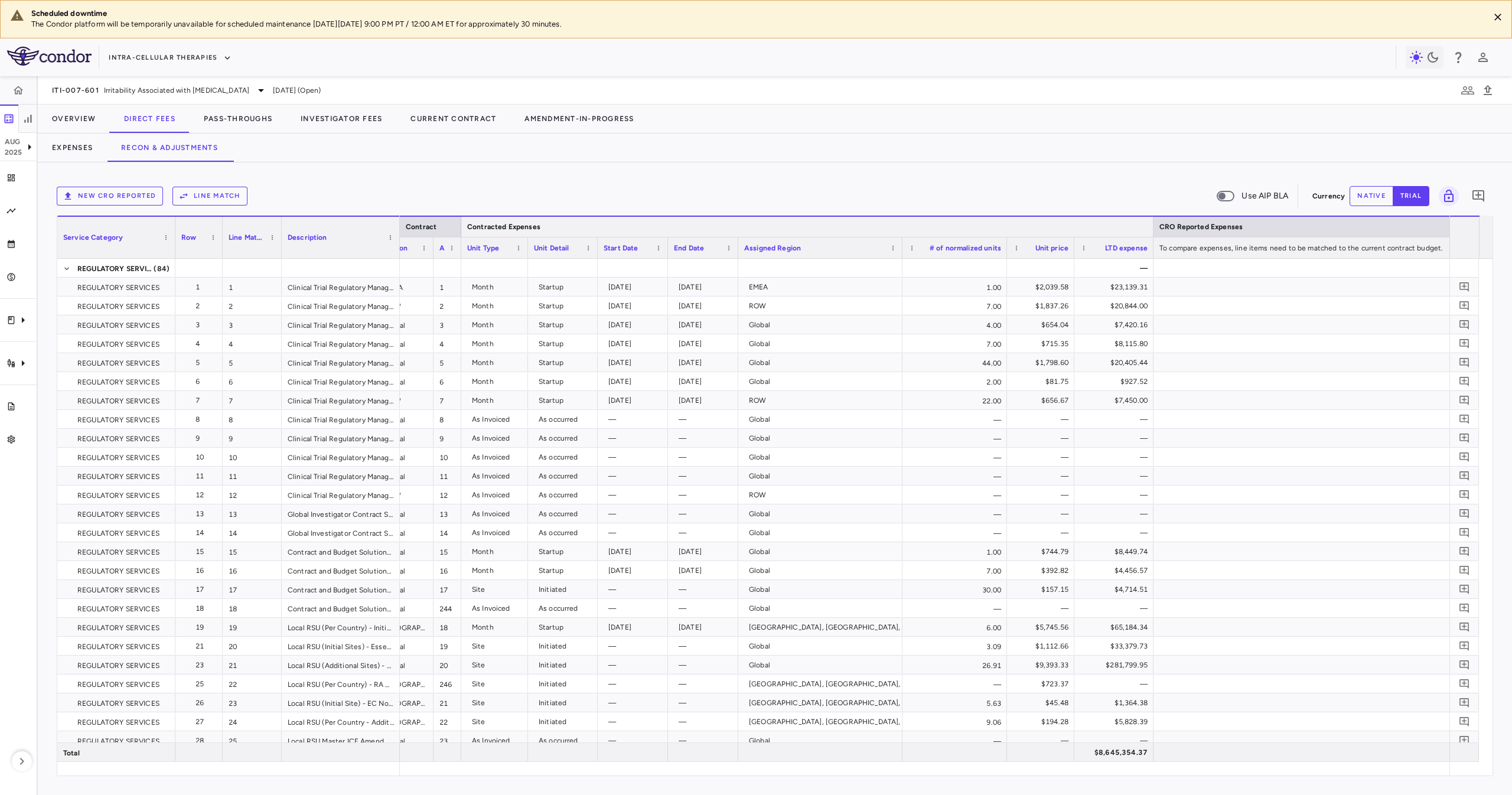
click at [1134, 221] on div at bounding box center [1153, 226] width 5 height 20
click at [903, 253] on div "# of normalized units" at bounding box center [954, 247] width 105 height 21
click at [899, 252] on div "Assigned Region" at bounding box center [820, 247] width 164 height 21
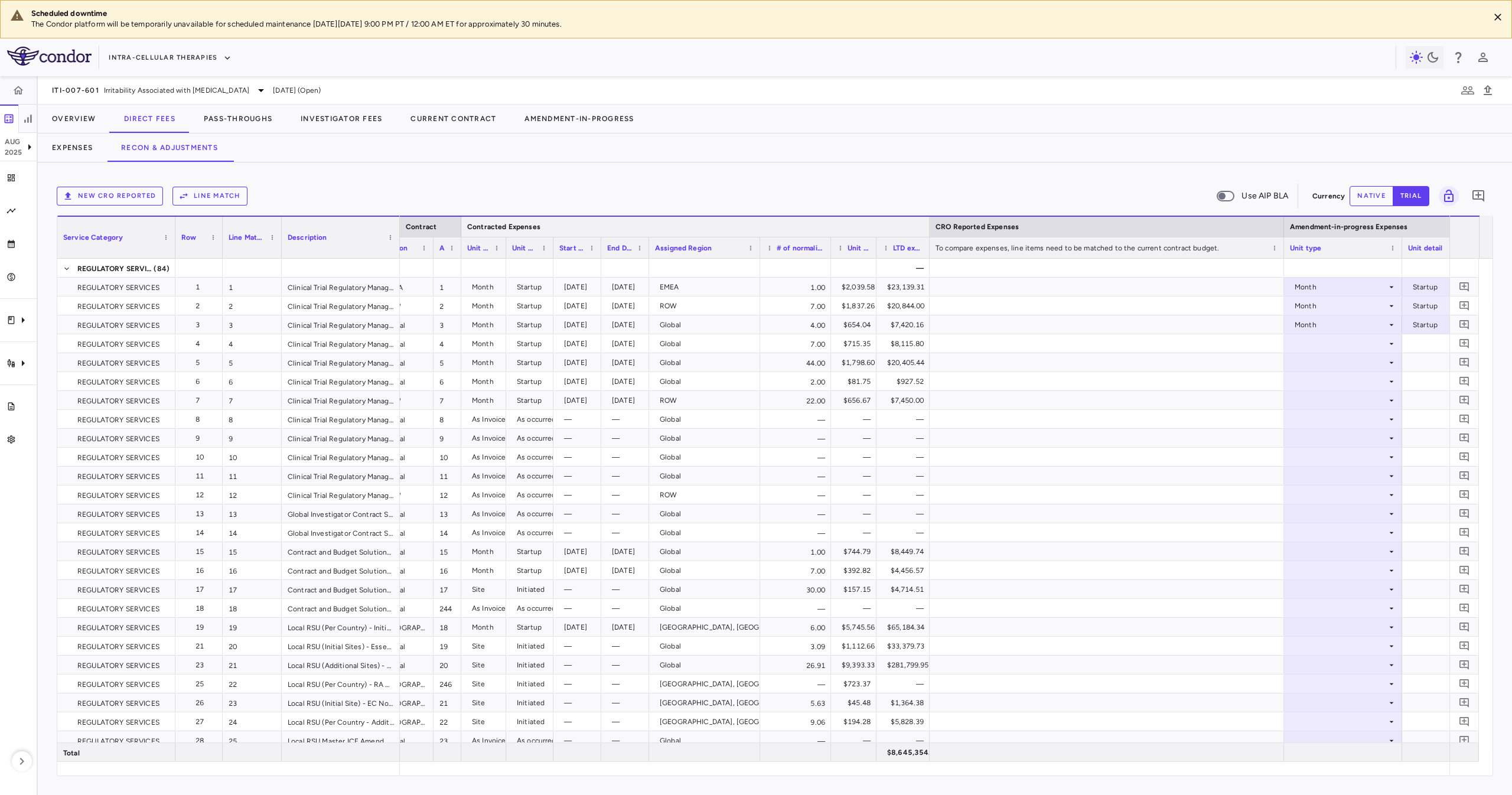
drag, startPoint x: 1153, startPoint y: 224, endPoint x: 929, endPoint y: 316, distance: 242.2
click at [929, 316] on div "Service Category Row Line Match" at bounding box center [775, 495] width 1435 height 559
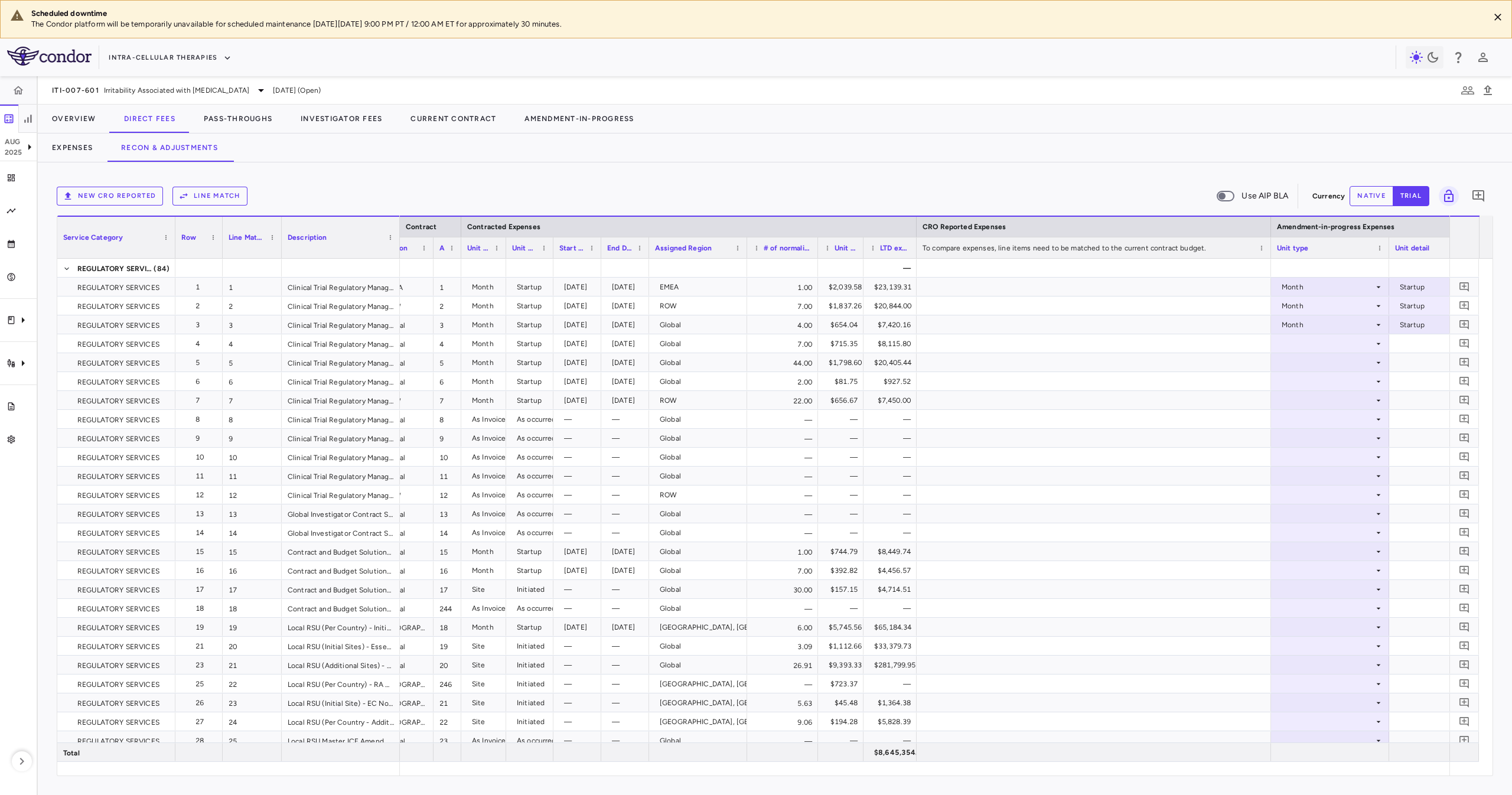
drag, startPoint x: 758, startPoint y: 255, endPoint x: 744, endPoint y: 301, distance: 48.1
click at [744, 301] on div "Service Category Row Line Match" at bounding box center [775, 495] width 1435 height 559
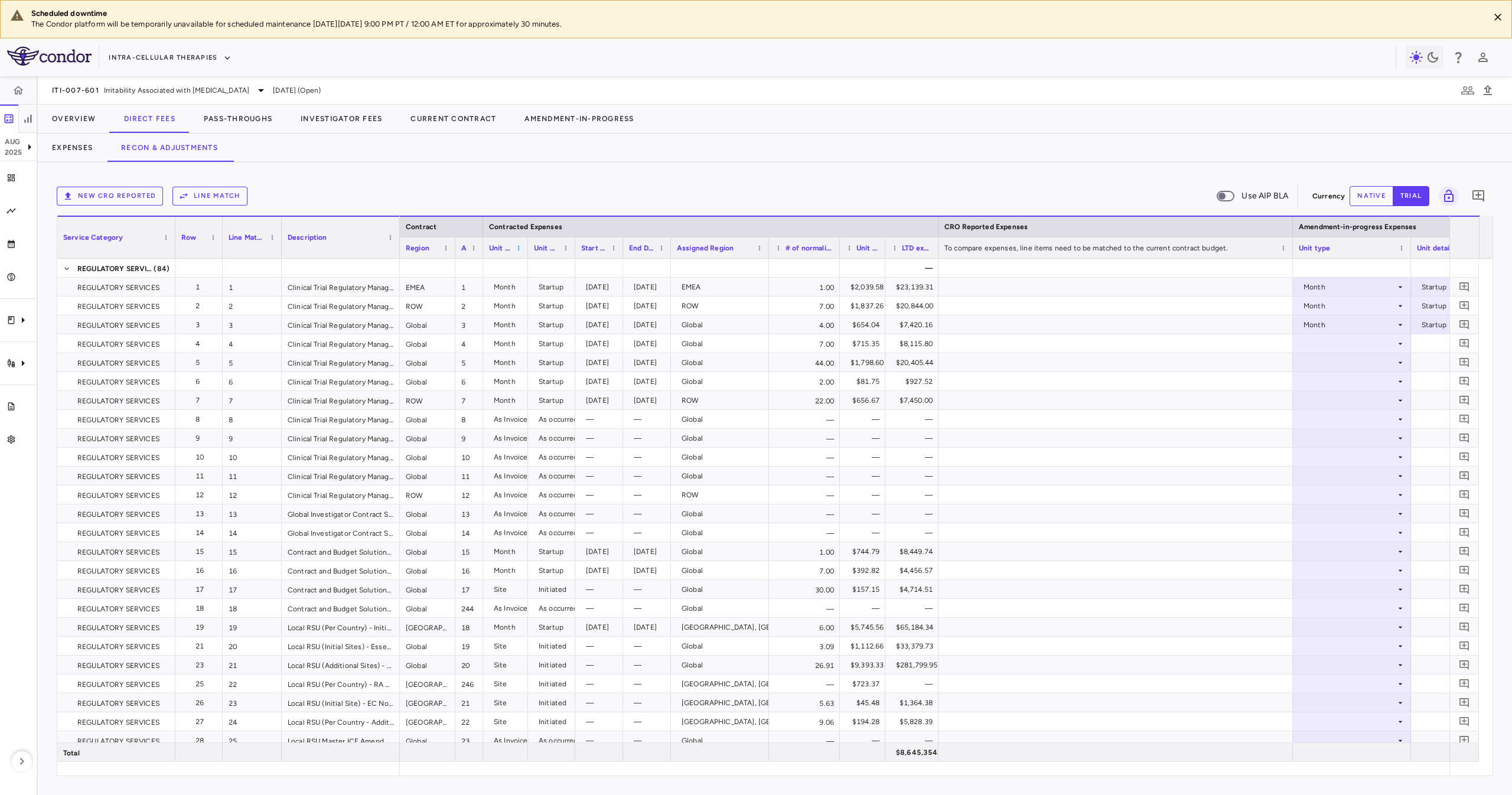
click at [517, 250] on span at bounding box center [518, 247] width 7 height 7
drag, startPoint x: 812, startPoint y: 175, endPoint x: 725, endPoint y: 103, distance: 112.9
click at [802, 169] on div "New CRO reported Line Match Use AIP BLA Currency native trial 0 Press ENTER to …" at bounding box center [774, 478] width 1474 height 632
drag, startPoint x: 49, startPoint y: 87, endPoint x: 101, endPoint y: 99, distance: 53.4
click at [101, 99] on div "ITI-007-601 Irritability Associated with Autism Spectrum Disorder Aug 2025 (Ope…" at bounding box center [774, 90] width 1474 height 28
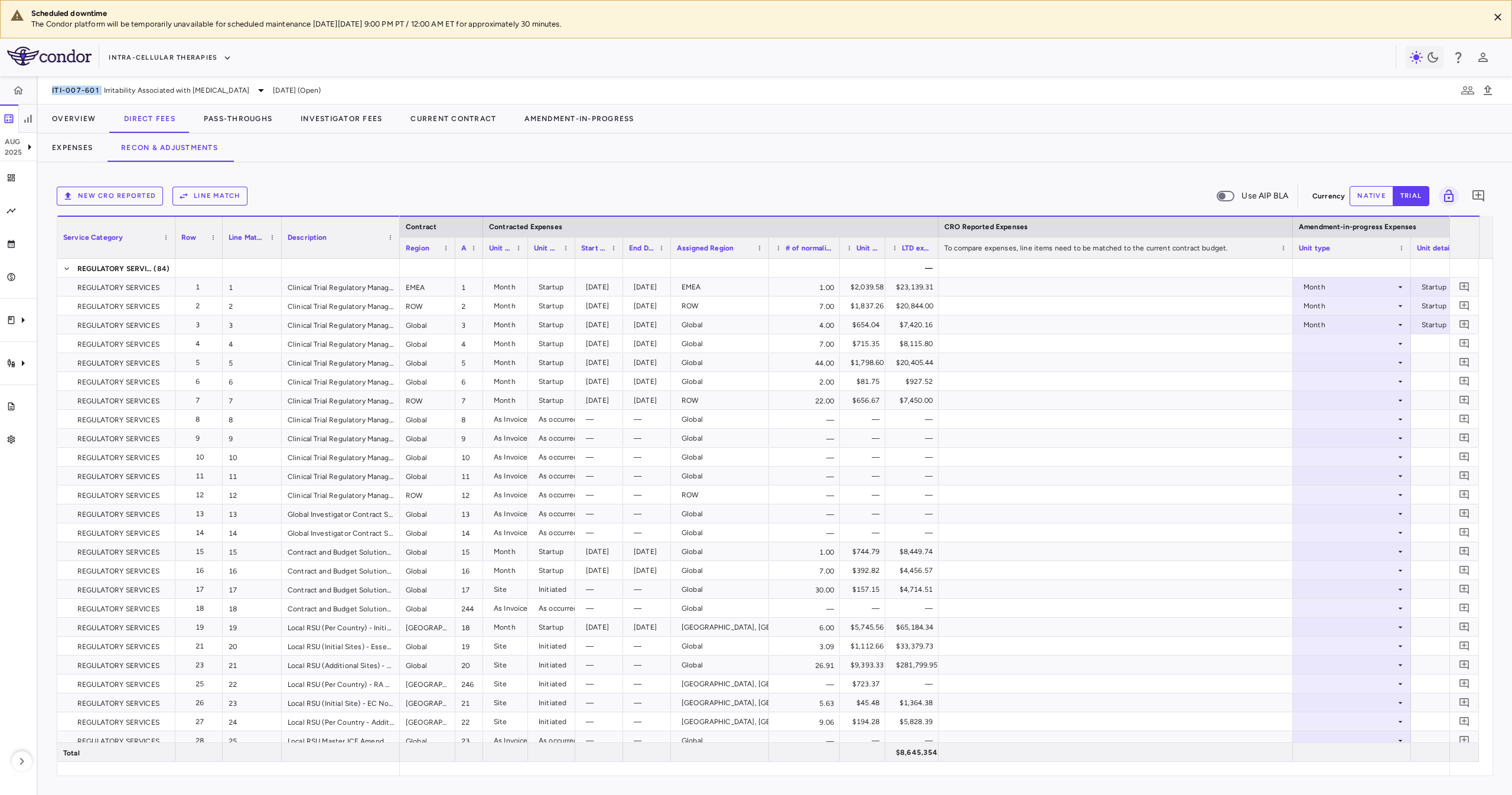
copy span "ITI-007-601"
click at [465, 191] on div "New CRO reported Line Match Use AIP BLA" at bounding box center [682, 196] width 1251 height 25
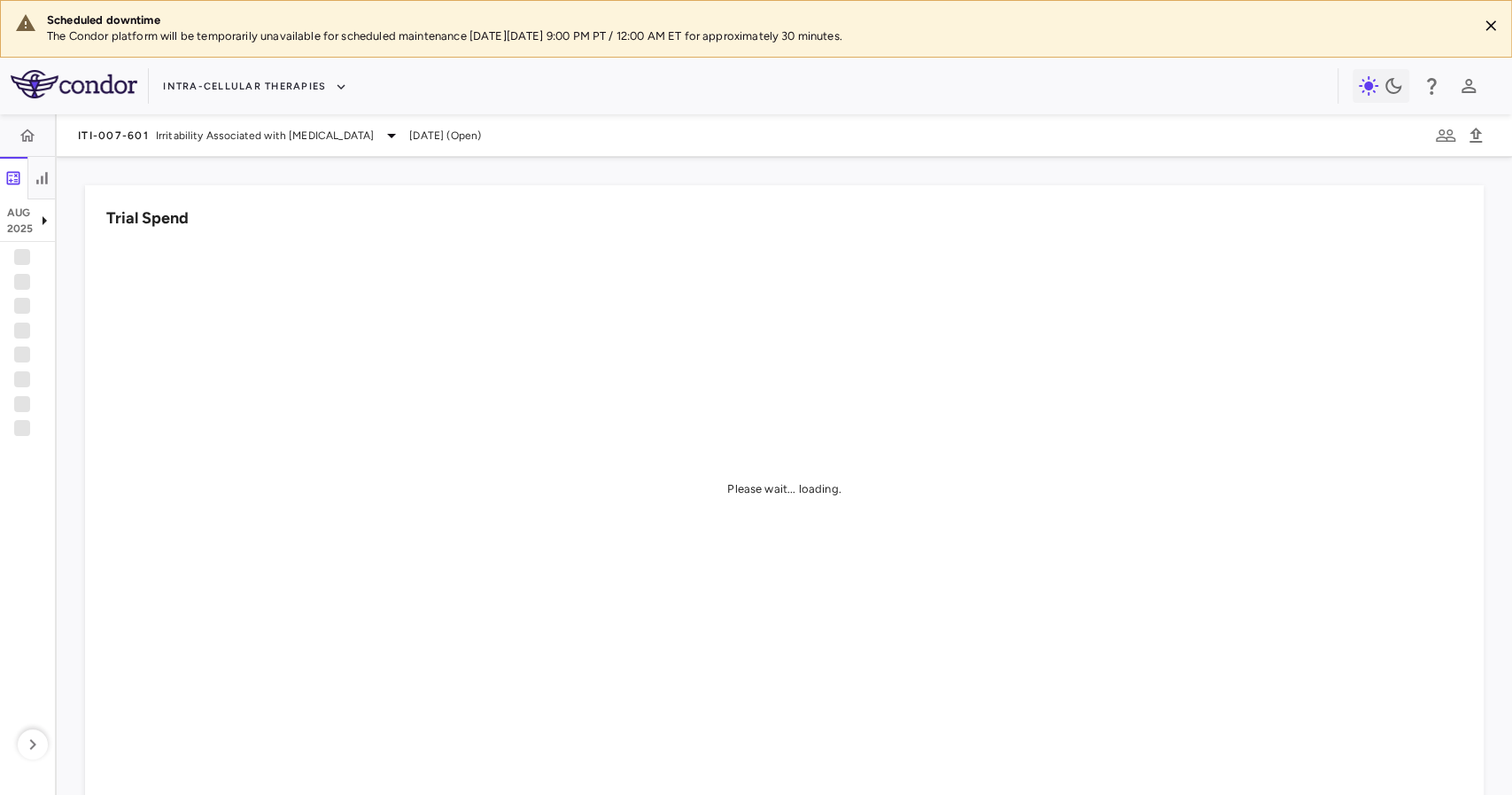
drag, startPoint x: 2231, startPoint y: 3, endPoint x: 598, endPoint y: 124, distance: 1637.5
click at [598, 124] on div "ITI-007-601 Irritability Associated with Autism Spectrum Disorder Aug 2025 (Ope…" at bounding box center [784, 135] width 1456 height 42
click at [117, 81] on img at bounding box center [74, 84] width 126 height 29
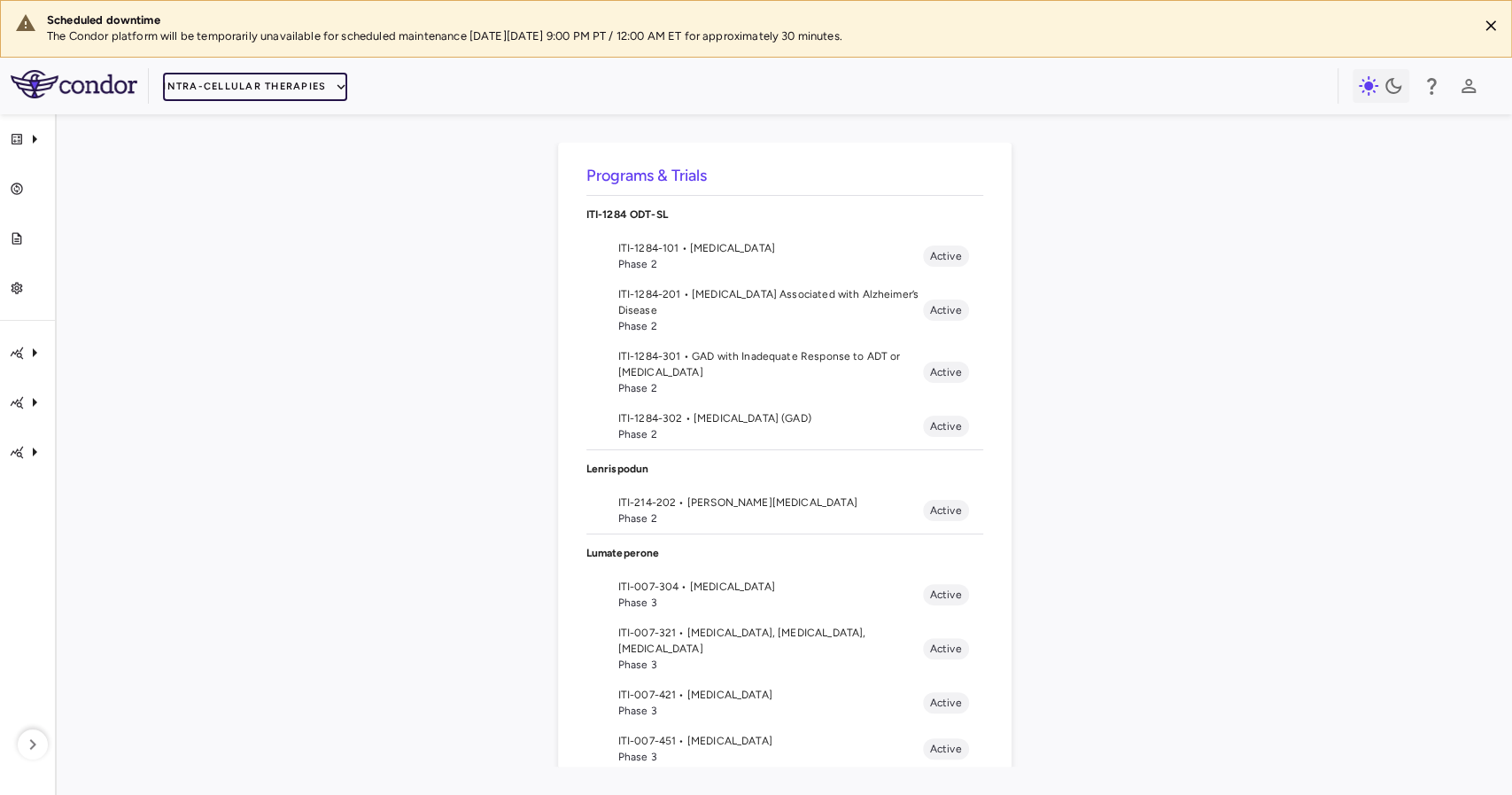
click at [343, 79] on icon "button" at bounding box center [341, 87] width 16 height 16
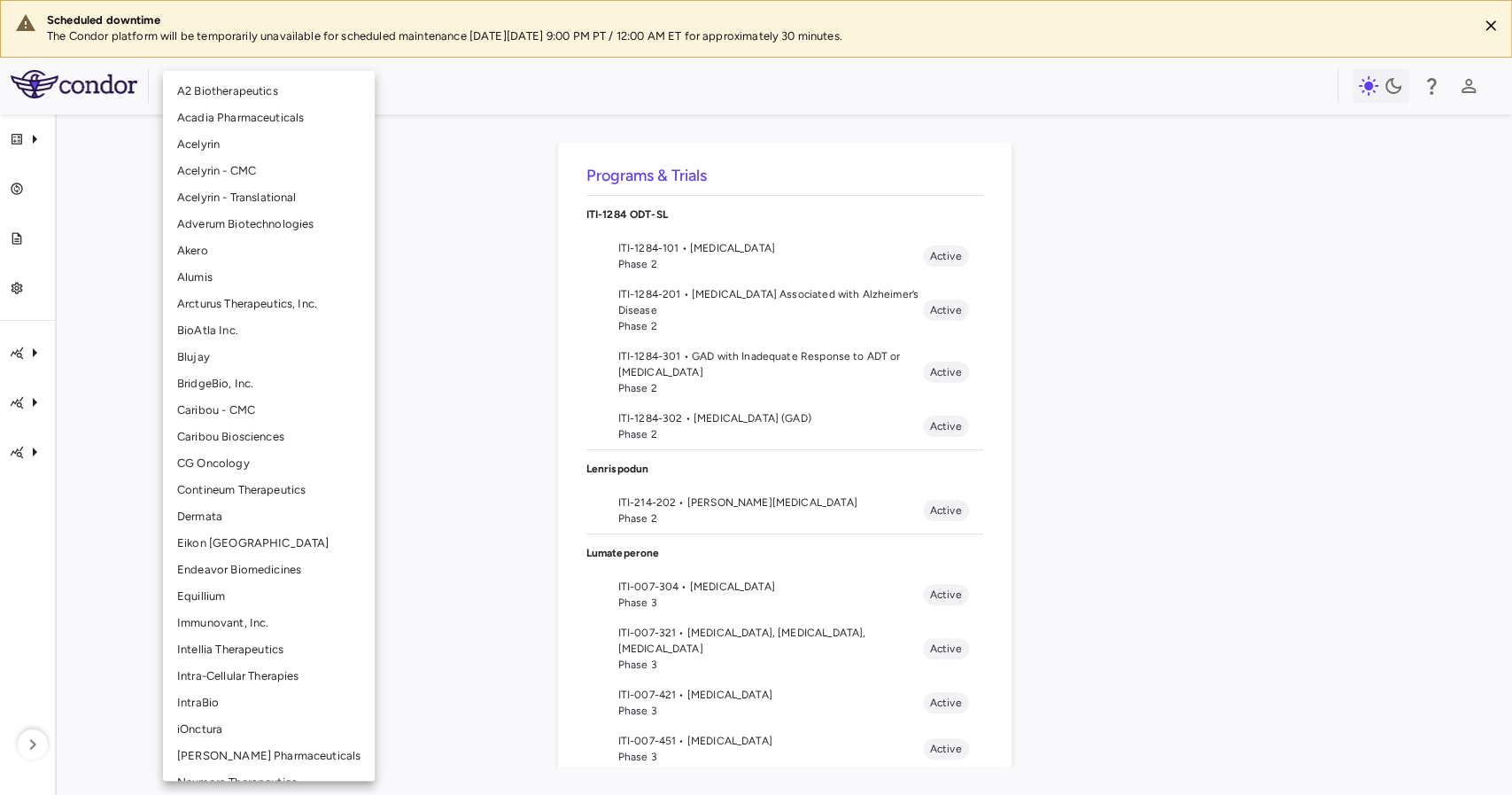
click at [279, 475] on li "CG Oncology" at bounding box center [269, 463] width 211 height 27
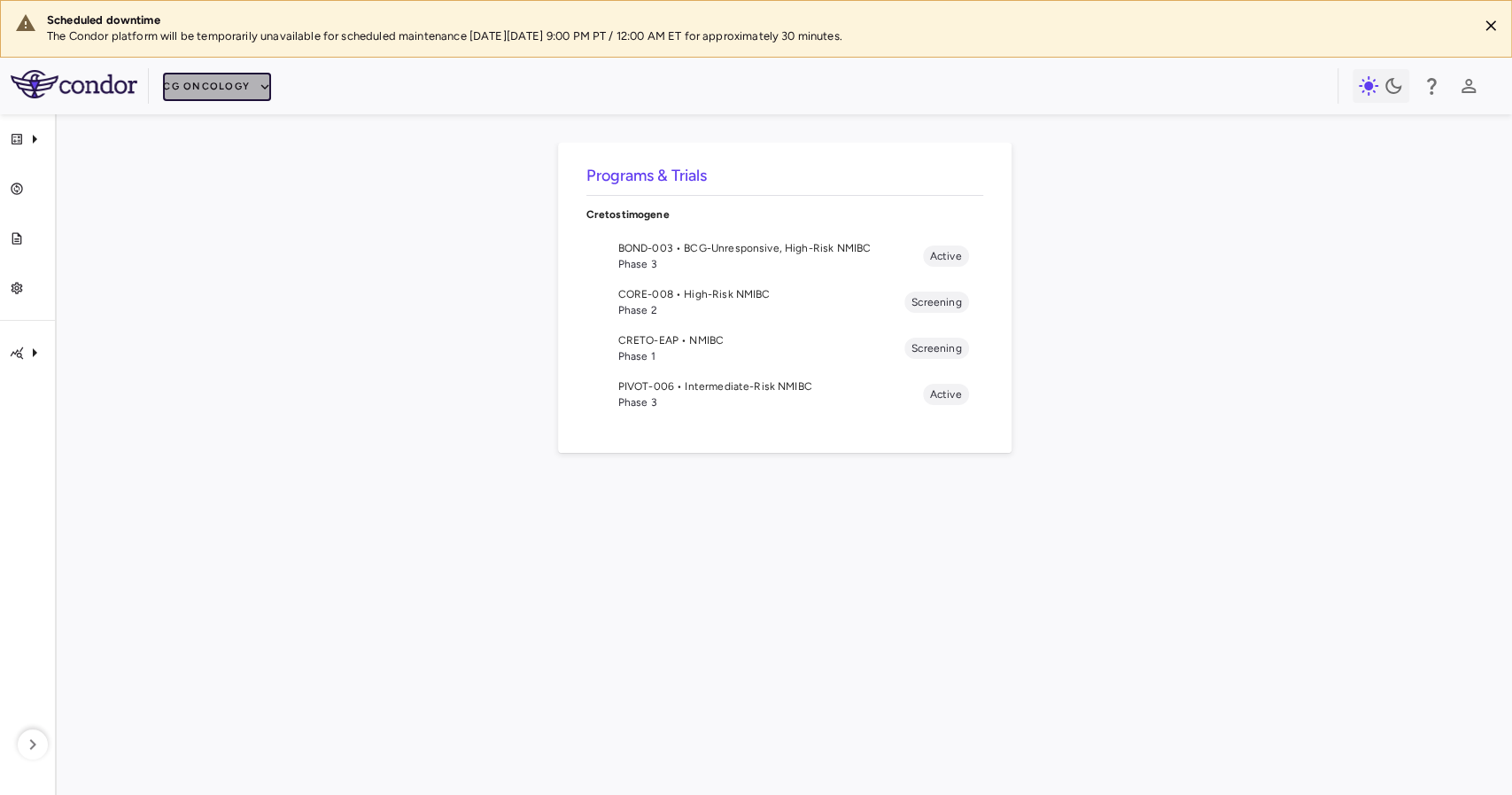
click at [239, 91] on button "CG Oncology" at bounding box center [216, 87] width 108 height 29
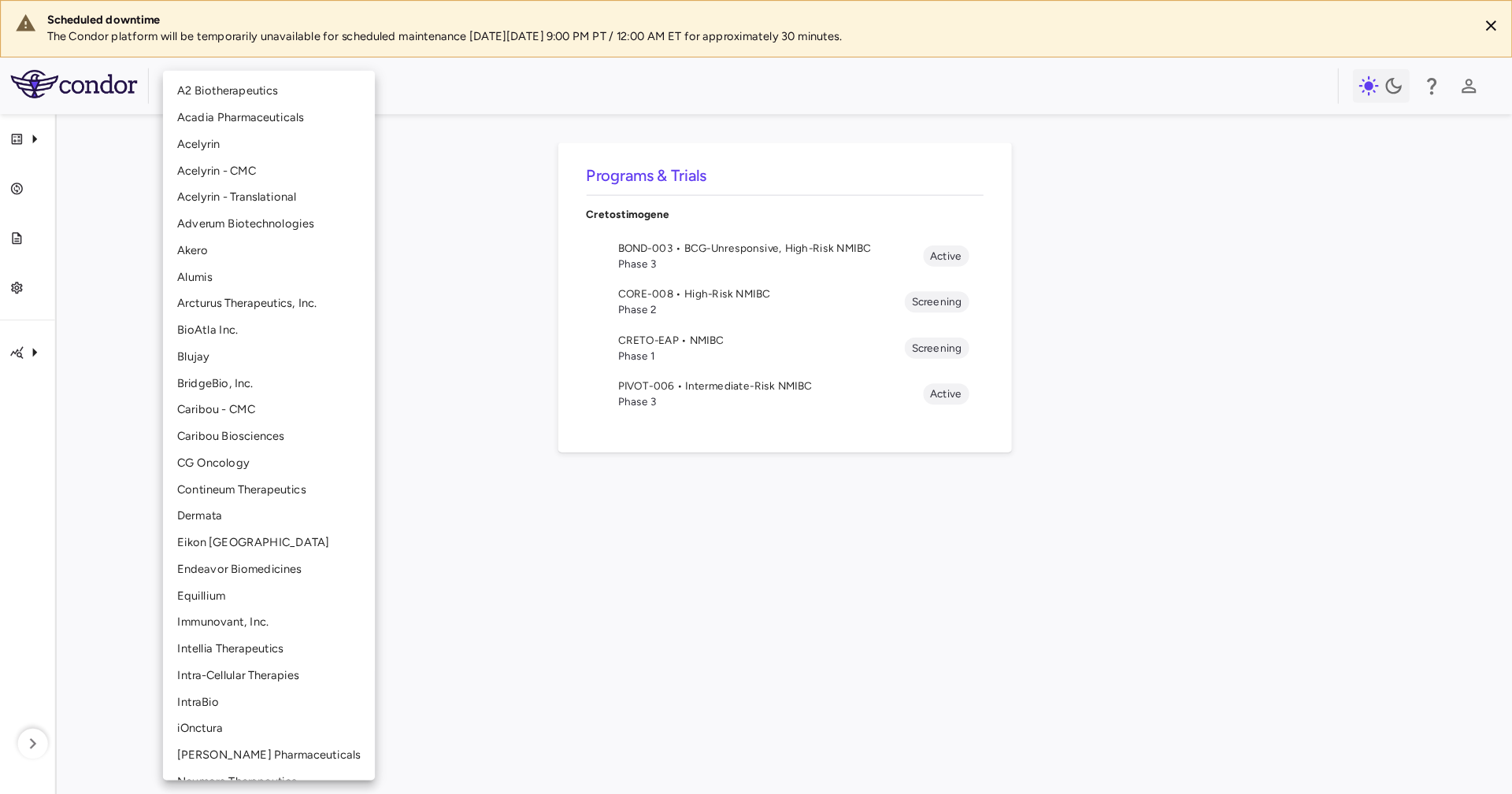
scroll to position [104, 0]
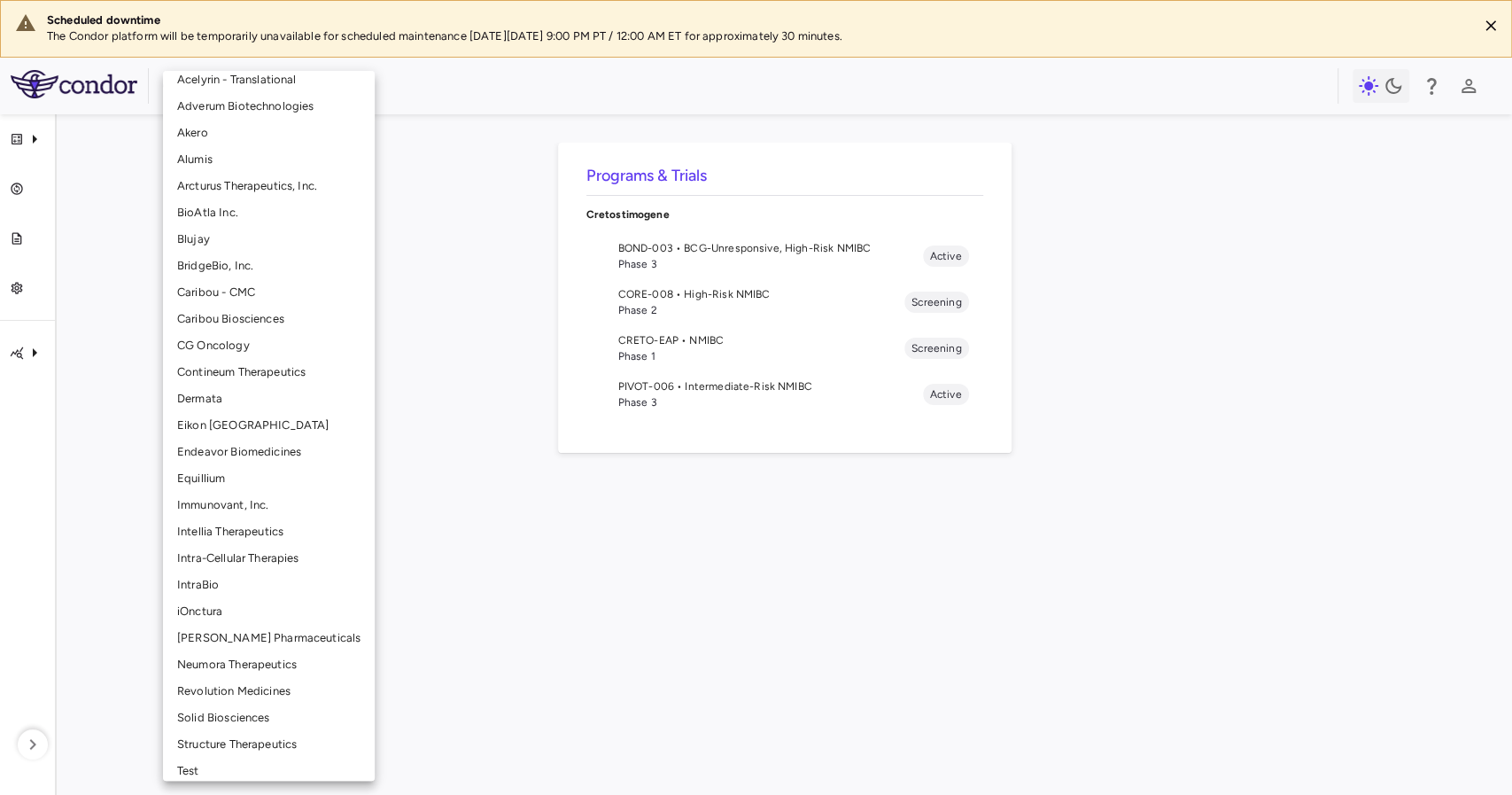
click at [305, 560] on li "Intra-Cellular Therapies" at bounding box center [269, 558] width 211 height 27
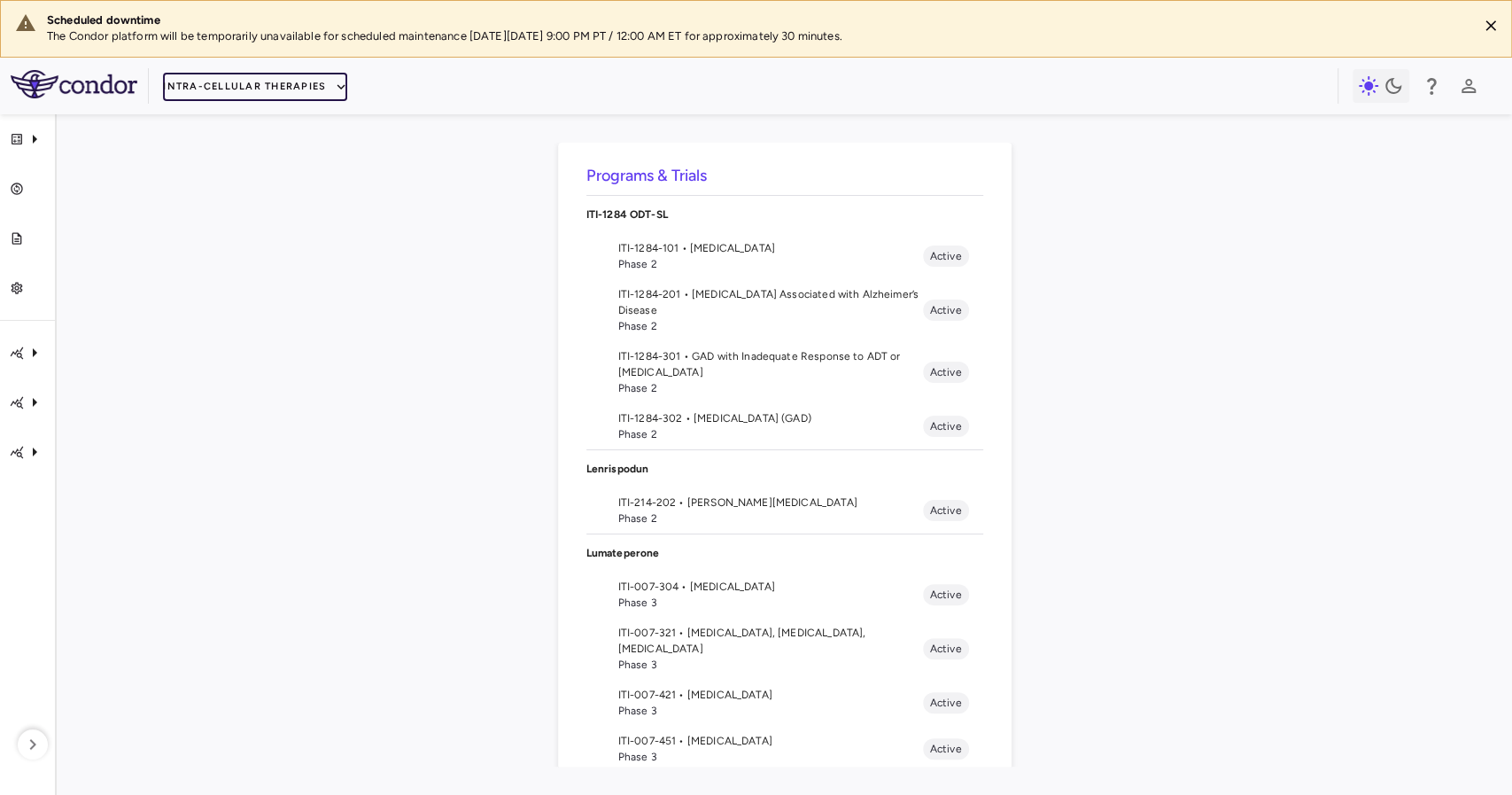
click at [303, 92] on button "Intra-Cellular Therapies" at bounding box center [255, 87] width 185 height 29
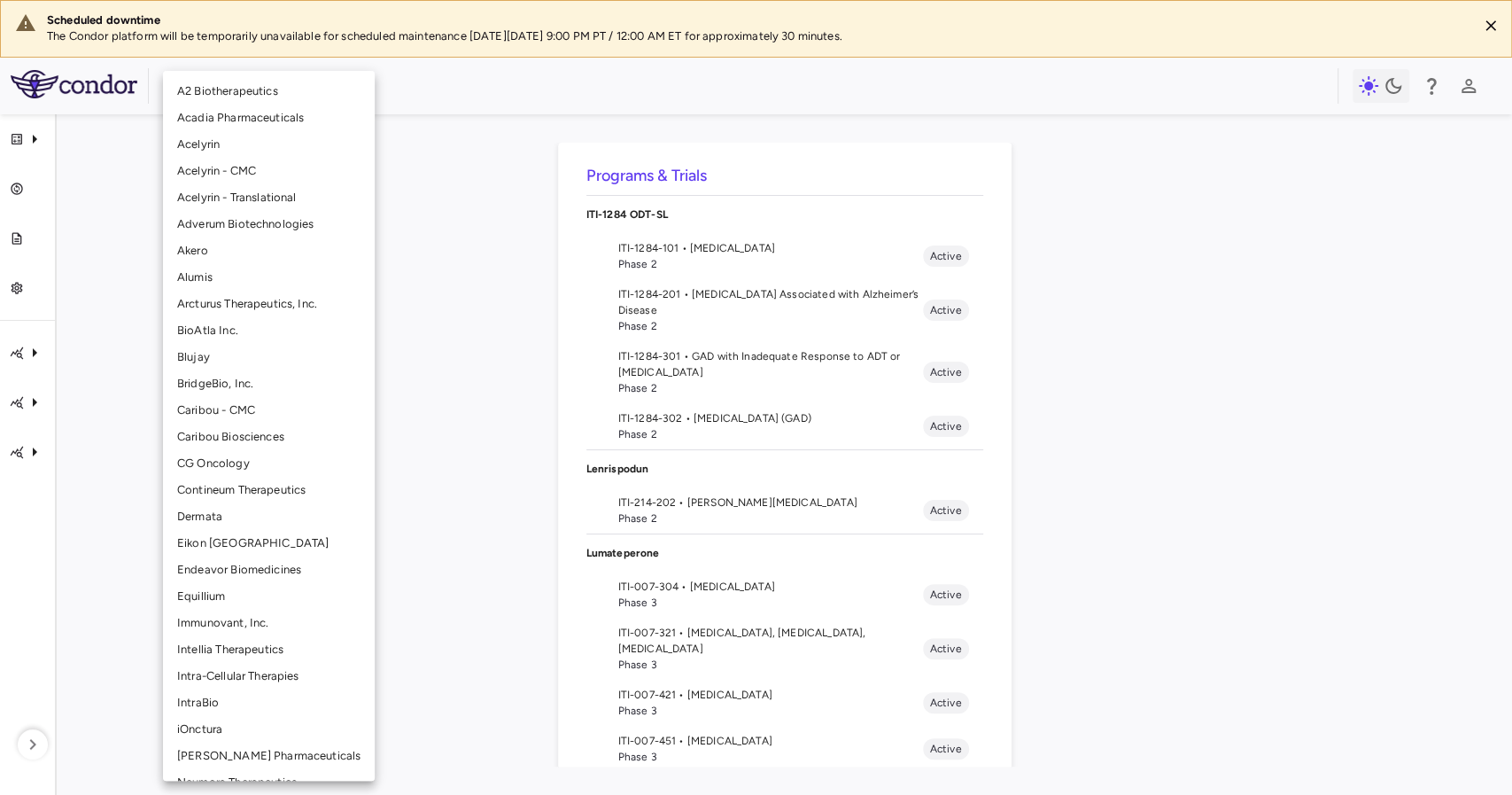
click at [486, 209] on div at bounding box center [756, 397] width 1512 height 795
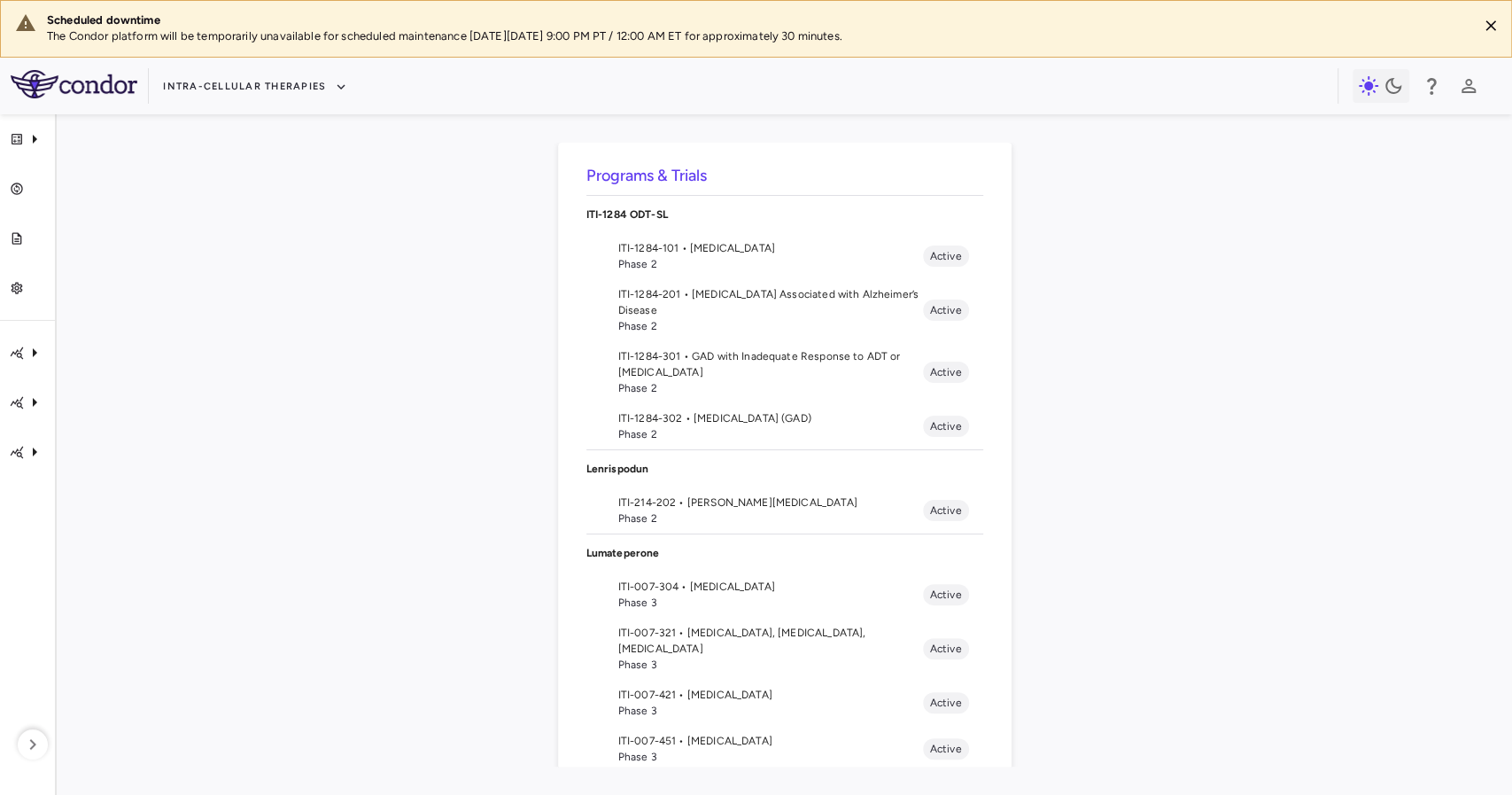
click at [626, 179] on h6 "Programs & Trials" at bounding box center [785, 176] width 397 height 24
drag, startPoint x: 625, startPoint y: 179, endPoint x: 730, endPoint y: 175, distance: 105.1
click at [730, 175] on h6 "Programs & Trials" at bounding box center [785, 176] width 397 height 24
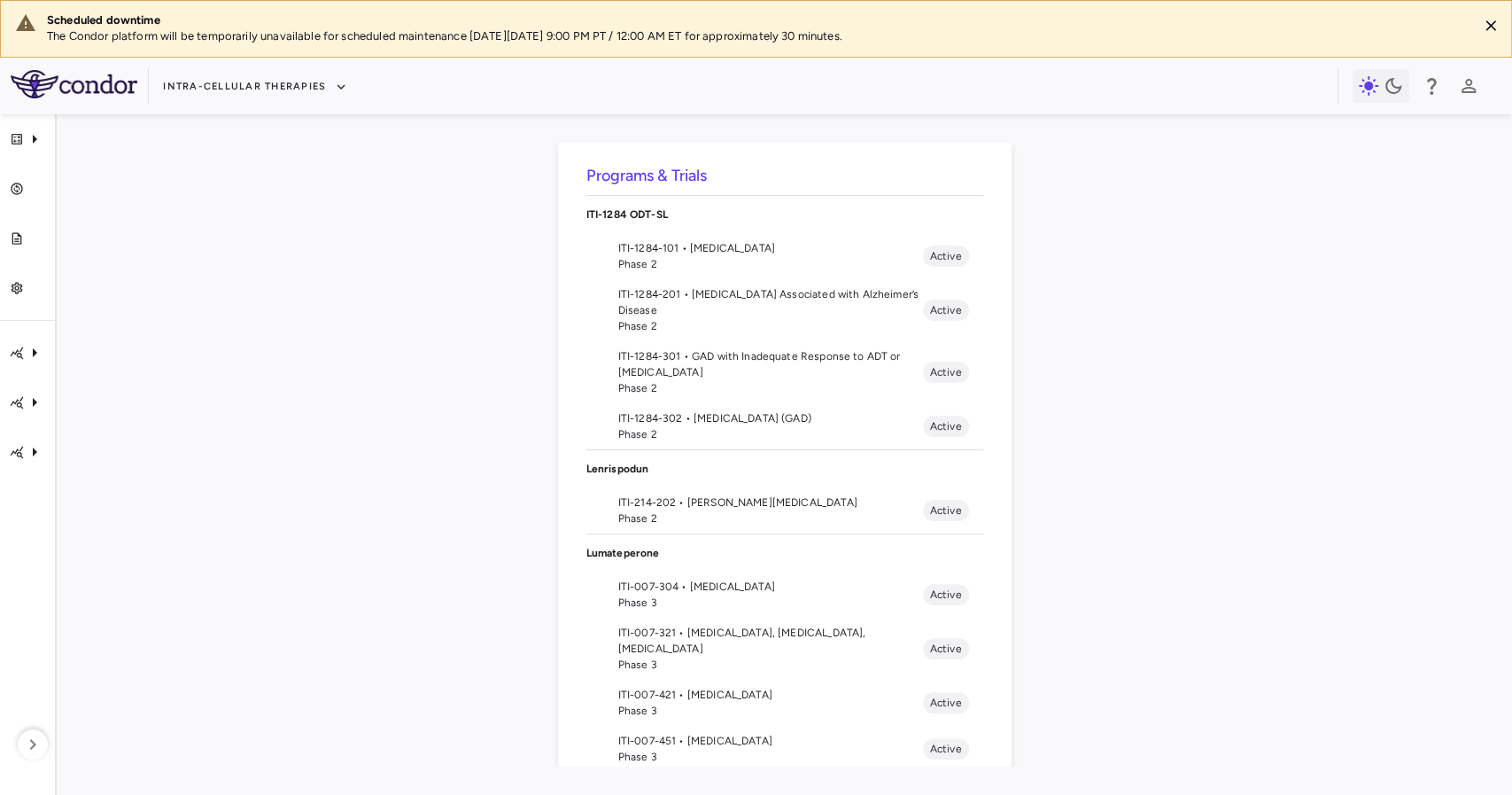
click at [730, 175] on h6 "Programs & Trials" at bounding box center [785, 176] width 397 height 24
drag, startPoint x: 730, startPoint y: 175, endPoint x: 713, endPoint y: 174, distance: 17.0
click at [713, 174] on h6 "Programs & Trials" at bounding box center [785, 176] width 397 height 24
click at [703, 171] on h6 "Programs & Trials" at bounding box center [785, 176] width 397 height 24
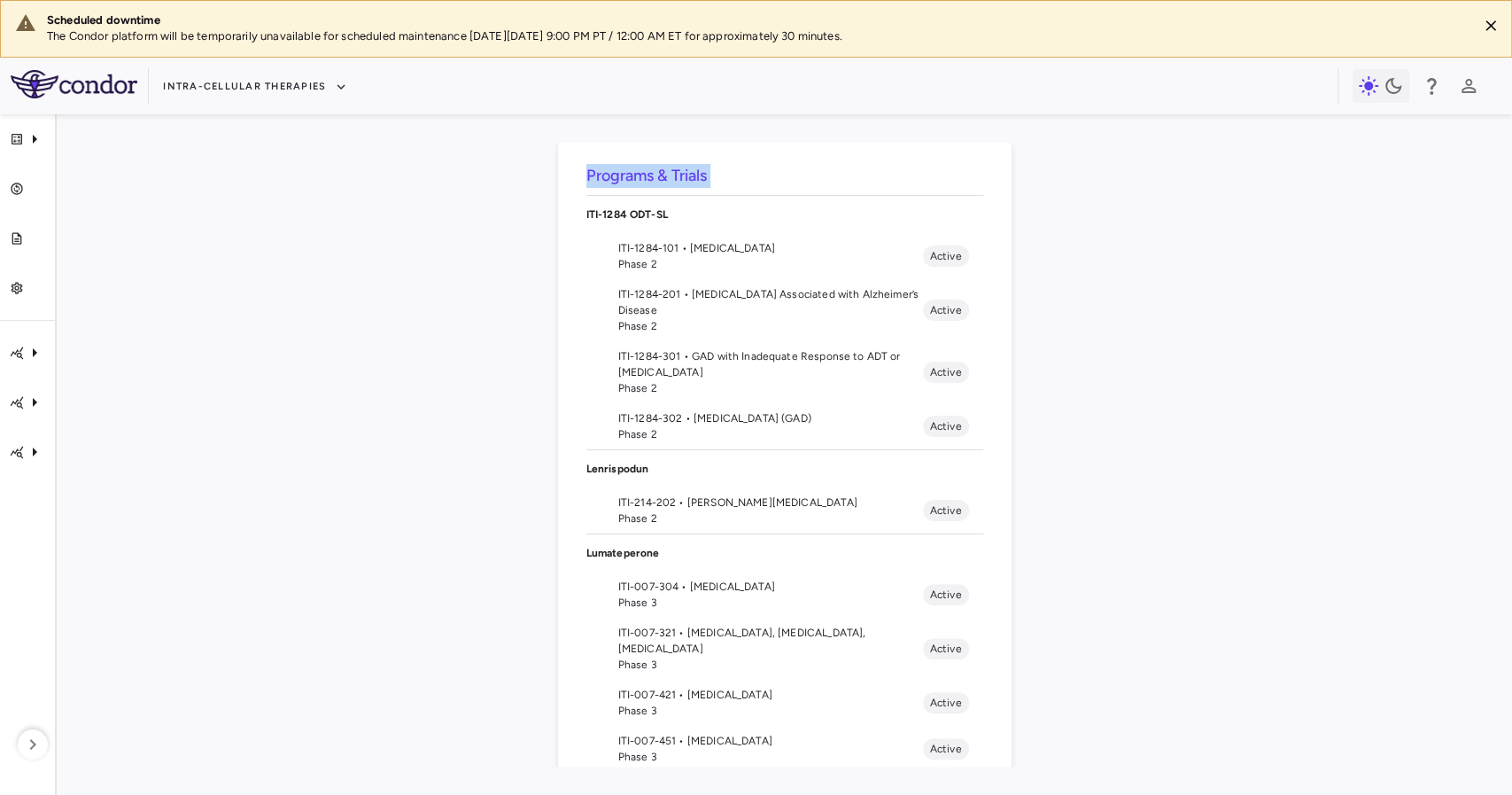
drag, startPoint x: 703, startPoint y: 171, endPoint x: 732, endPoint y: 171, distance: 29.0
click at [732, 171] on h6 "Programs & Trials" at bounding box center [785, 176] width 397 height 24
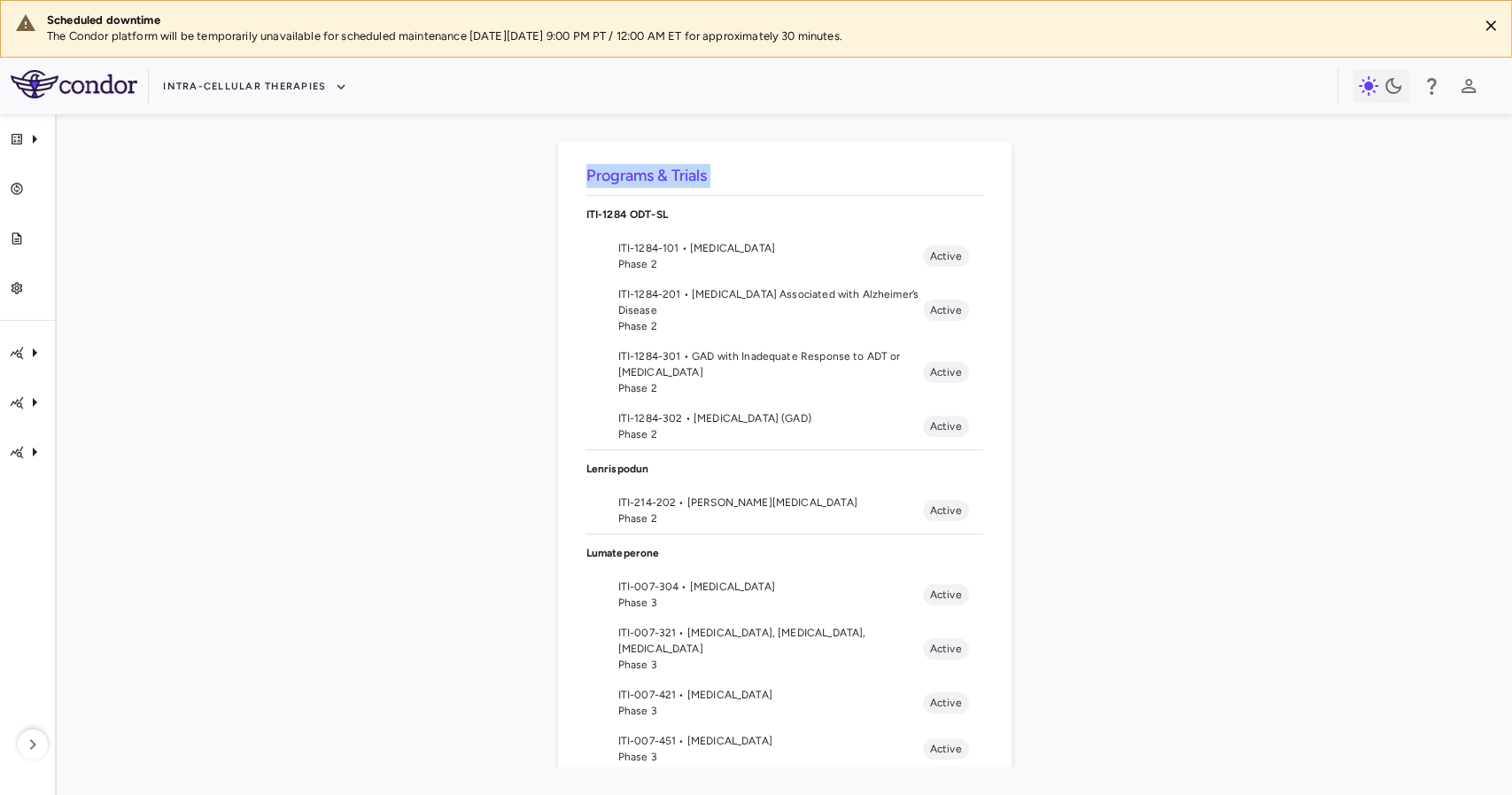
click at [732, 171] on h6 "Programs & Trials" at bounding box center [785, 176] width 397 height 24
click at [730, 170] on h6 "Programs & Trials" at bounding box center [785, 176] width 397 height 24
click at [745, 165] on h6 "Programs & Trials" at bounding box center [785, 176] width 397 height 24
click at [758, 175] on h6 "Programs & Trials" at bounding box center [785, 176] width 397 height 24
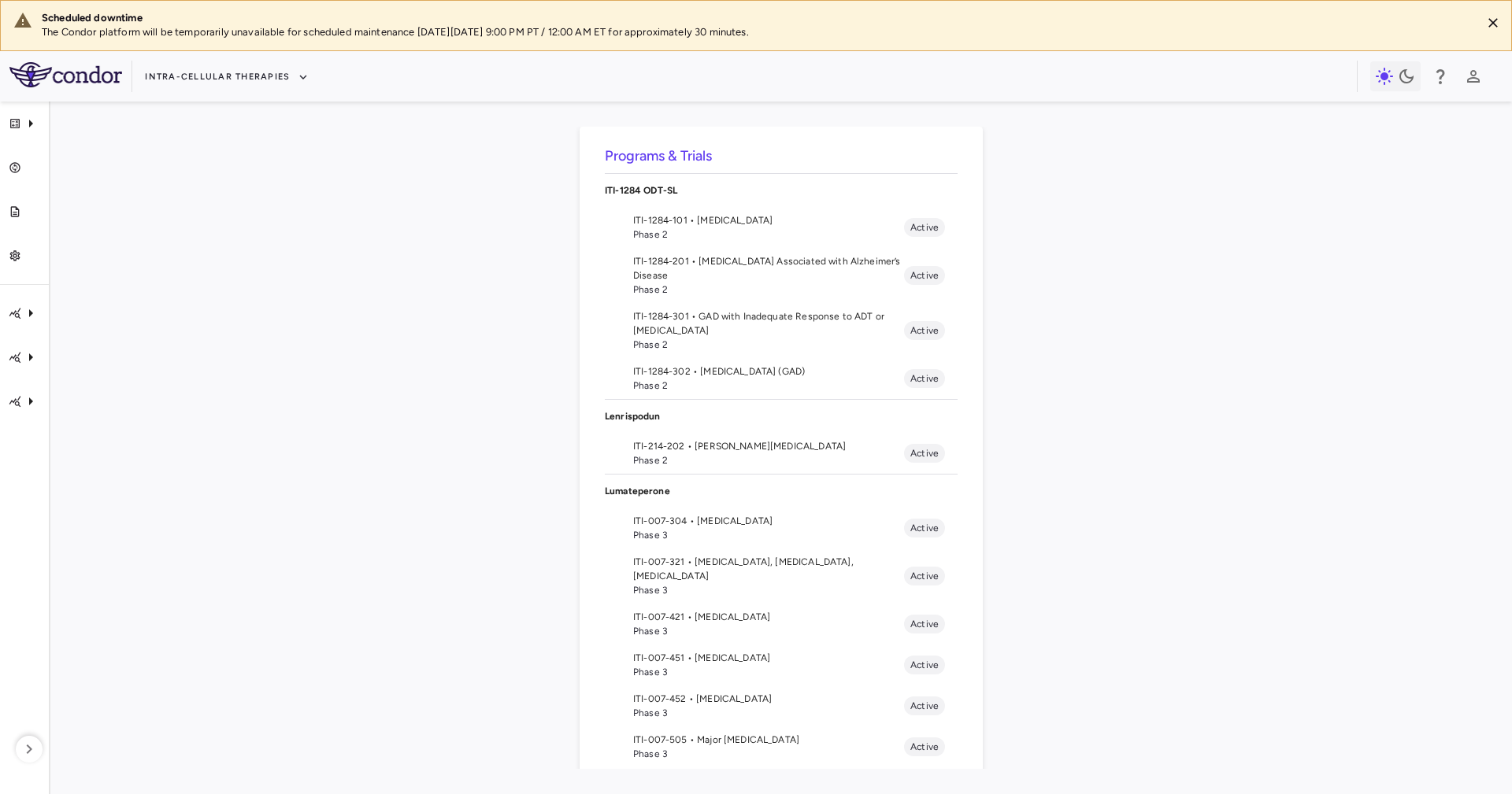
drag, startPoint x: 1148, startPoint y: 9, endPoint x: 460, endPoint y: 566, distance: 885.2
click at [460, 566] on div "Programs & Trials ITI-1284 ODT-SL ITI-1284-101 • Dementia Phase 2 Active ITI-12…" at bounding box center [781, 447] width 1411 height 642
click at [720, 774] on span "ITI-007-601 • Irritability Associated with Autism Spectrum Disorder" at bounding box center [768, 781] width 271 height 14
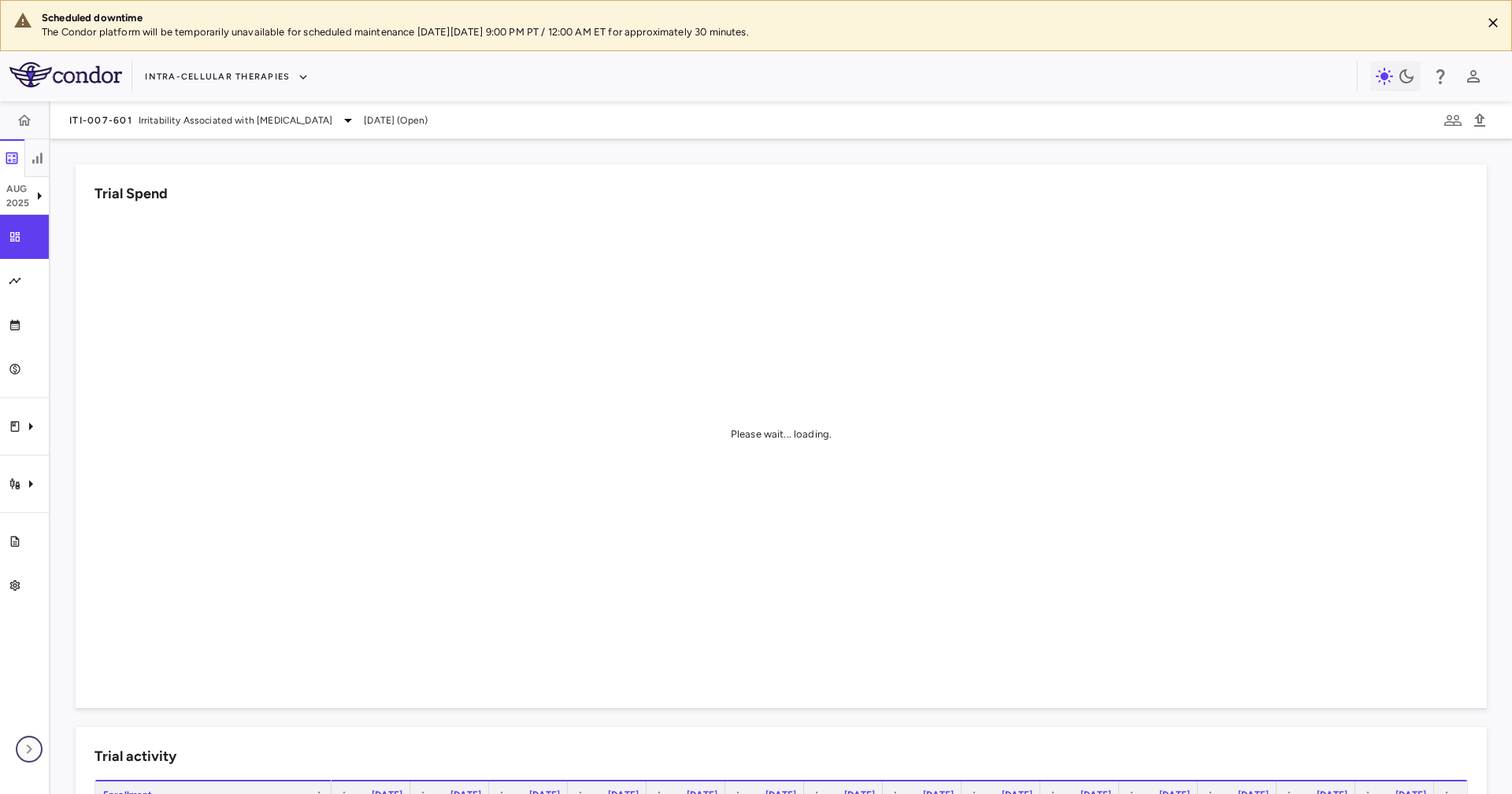
click at [38, 747] on icon "button" at bounding box center [29, 749] width 19 height 19
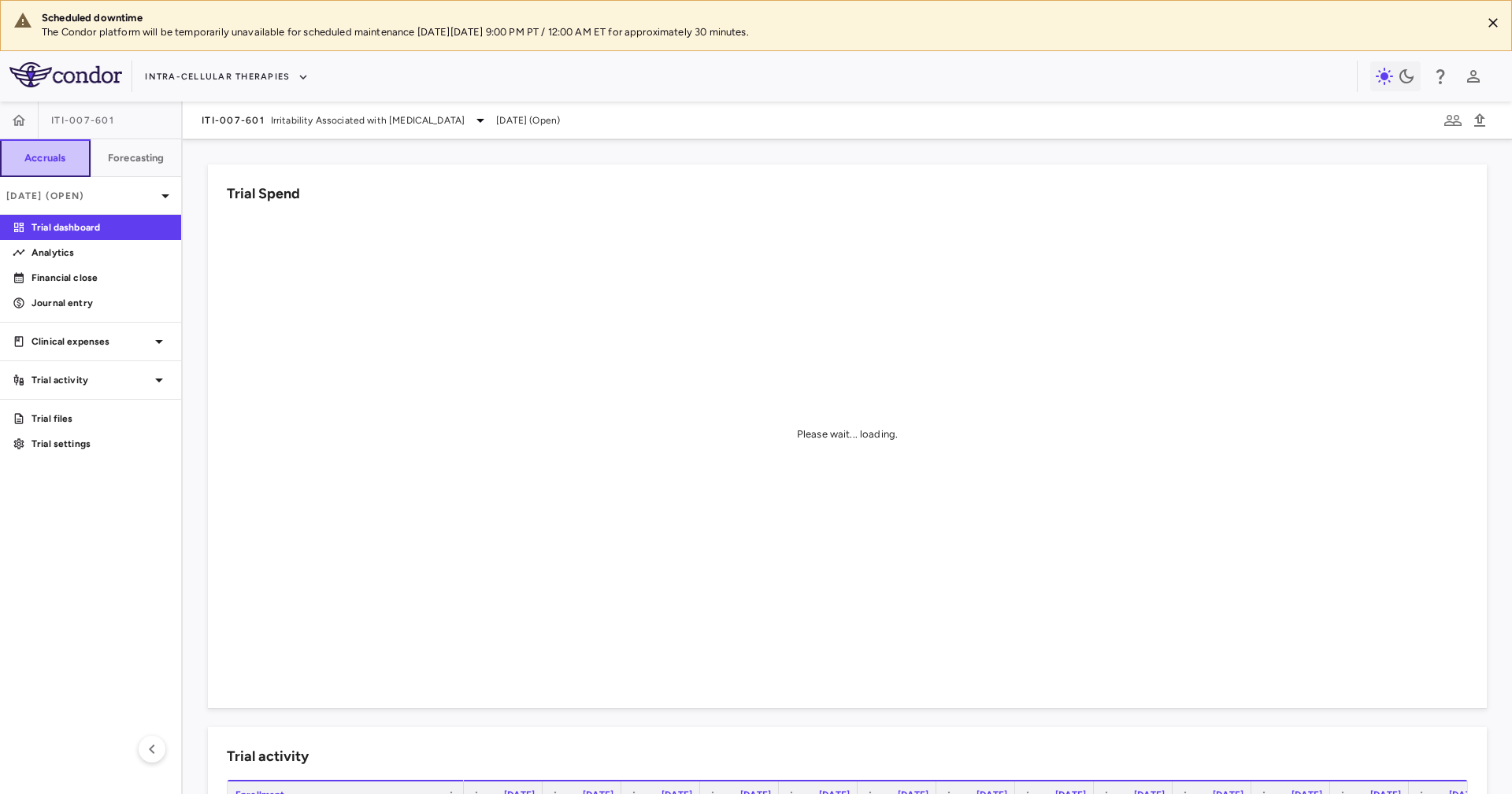
click at [57, 147] on button "Accruals" at bounding box center [45, 158] width 90 height 38
click at [119, 161] on h6 "Forecasting" at bounding box center [136, 158] width 57 height 14
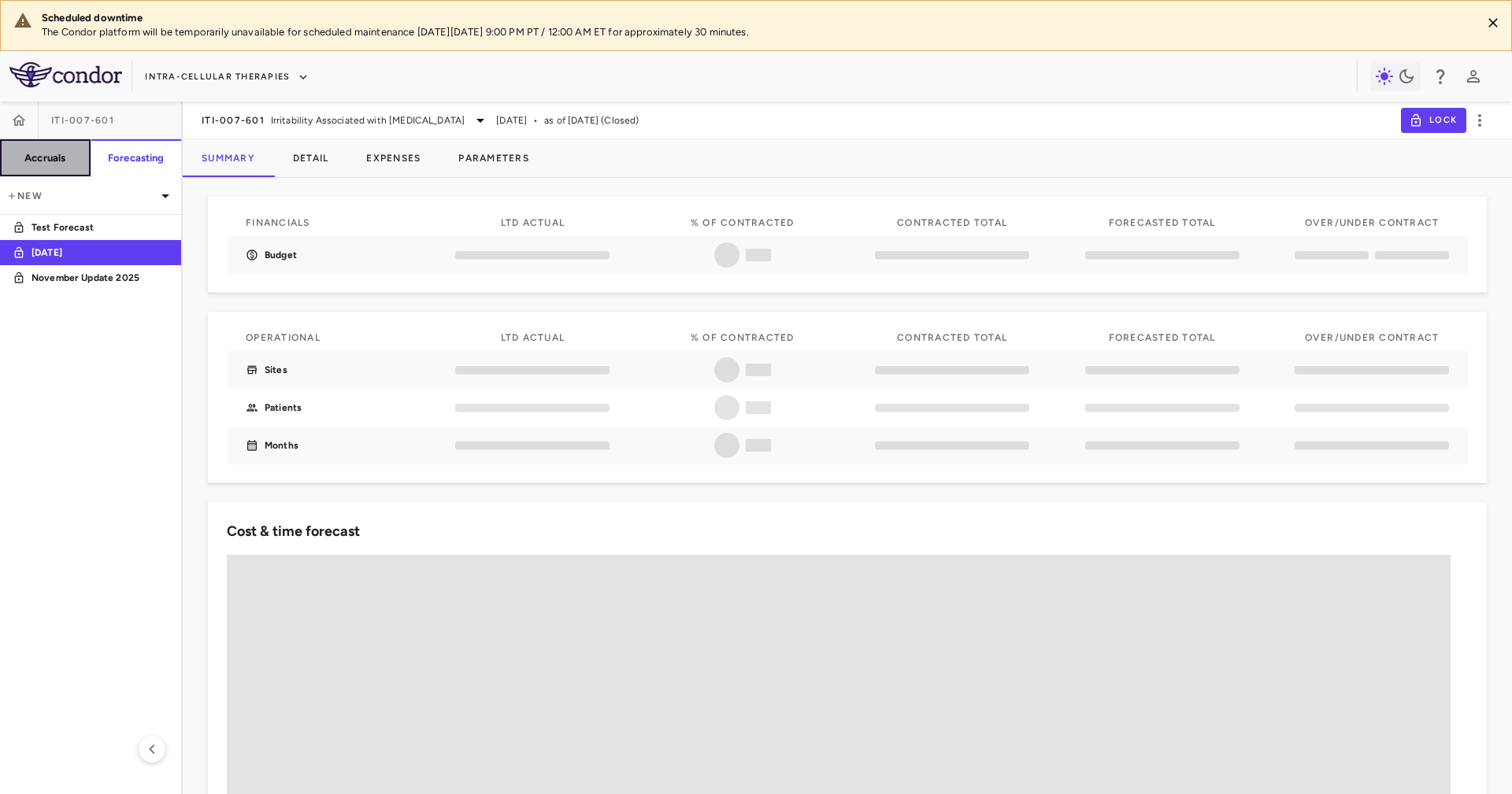
click at [66, 161] on button "Accruals" at bounding box center [46, 158] width 91 height 38
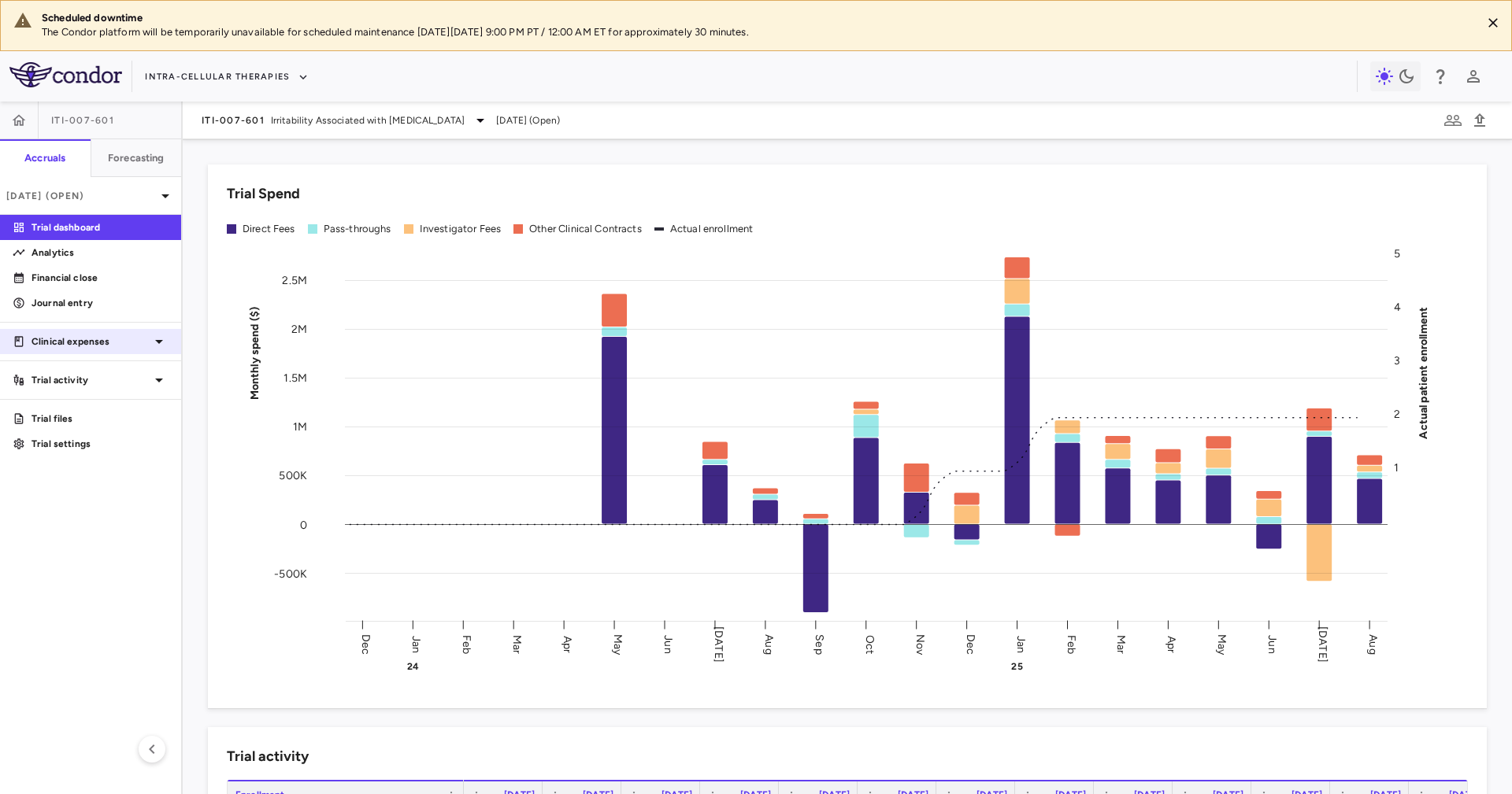
click at [156, 342] on icon at bounding box center [159, 342] width 19 height 19
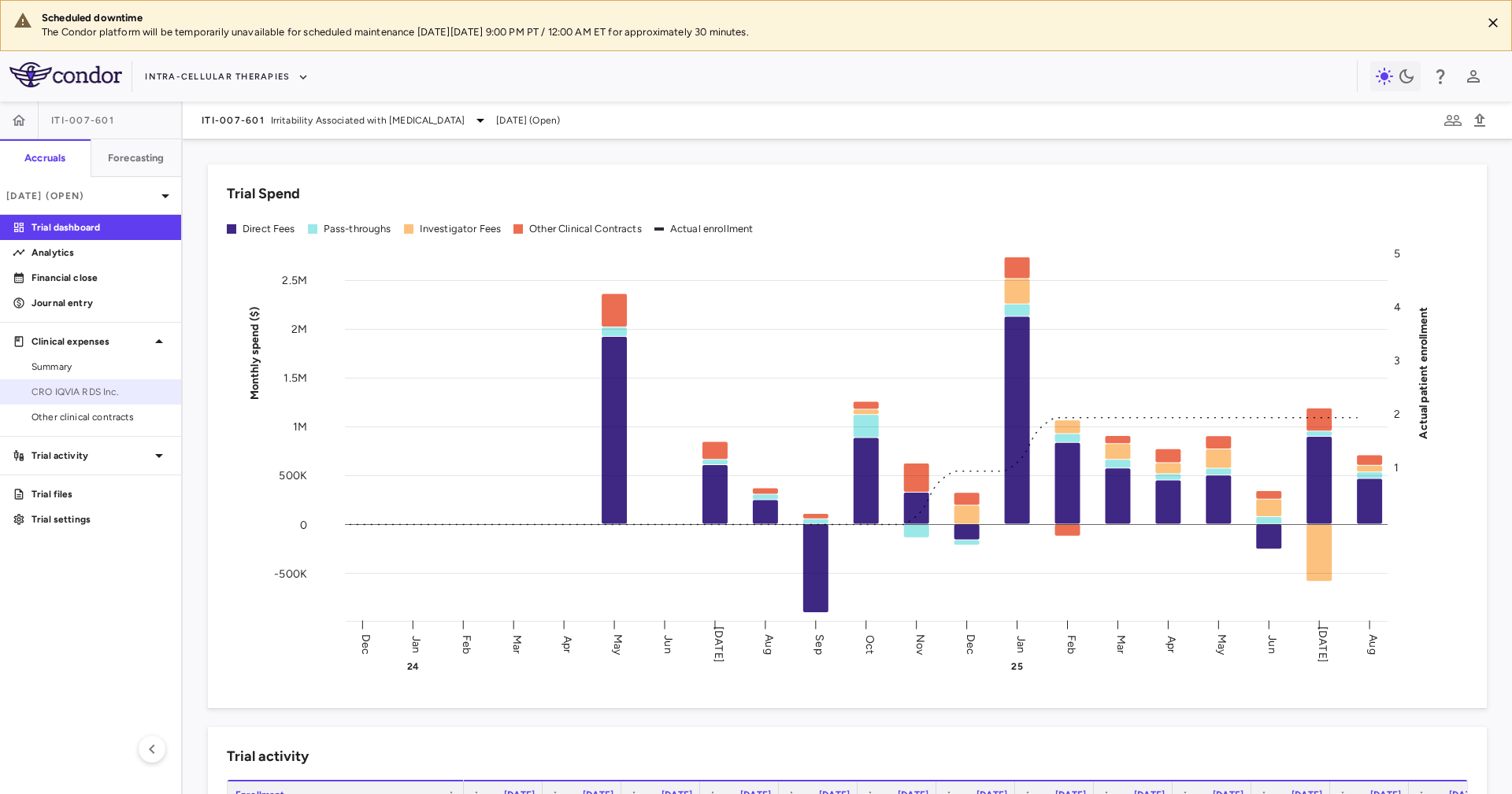
click at [154, 392] on span "CRO IQVIA RDS Inc." at bounding box center [100, 392] width 137 height 14
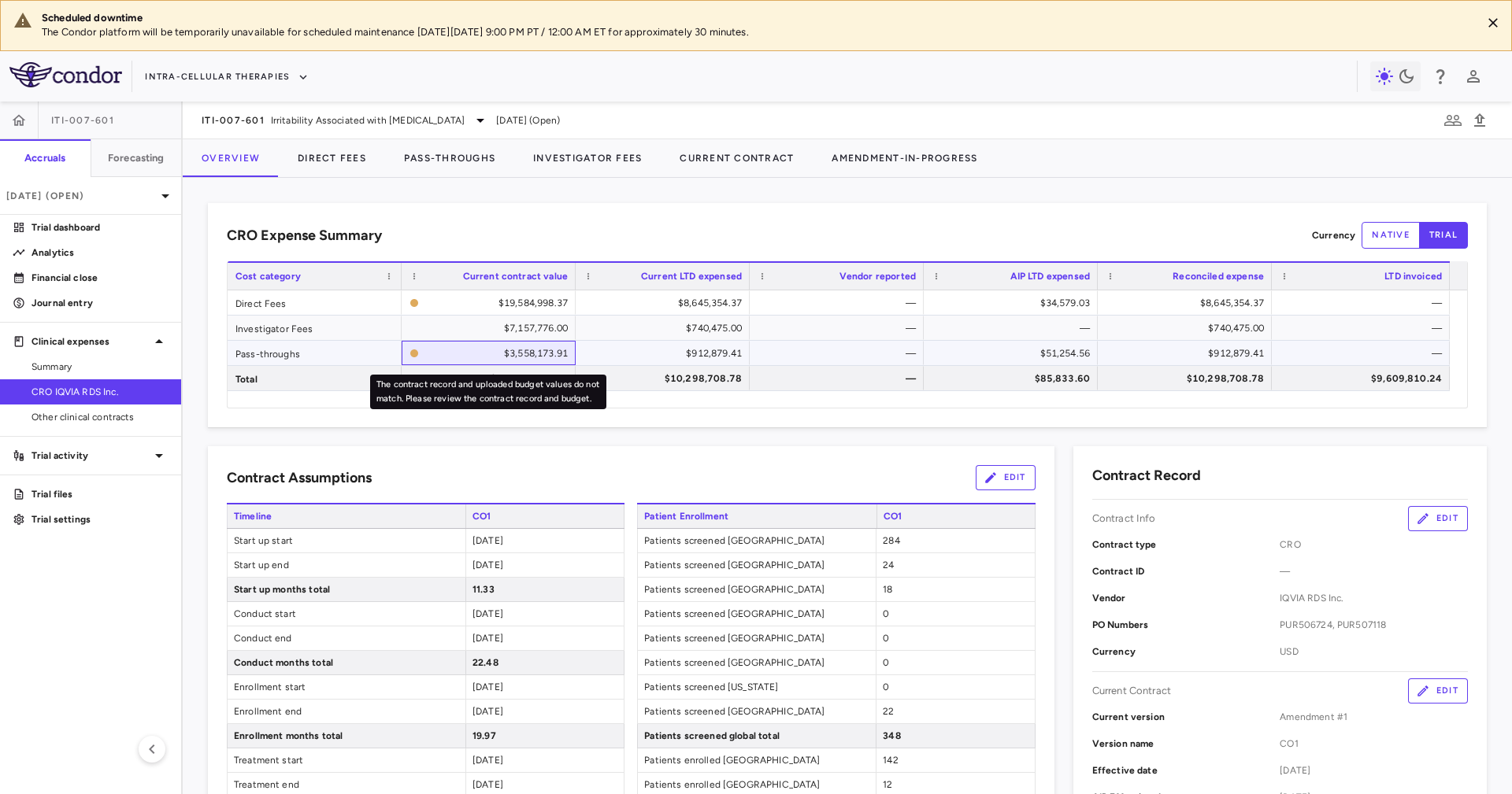
click at [504, 361] on div "$3,558,173.91" at bounding box center [496, 353] width 142 height 25
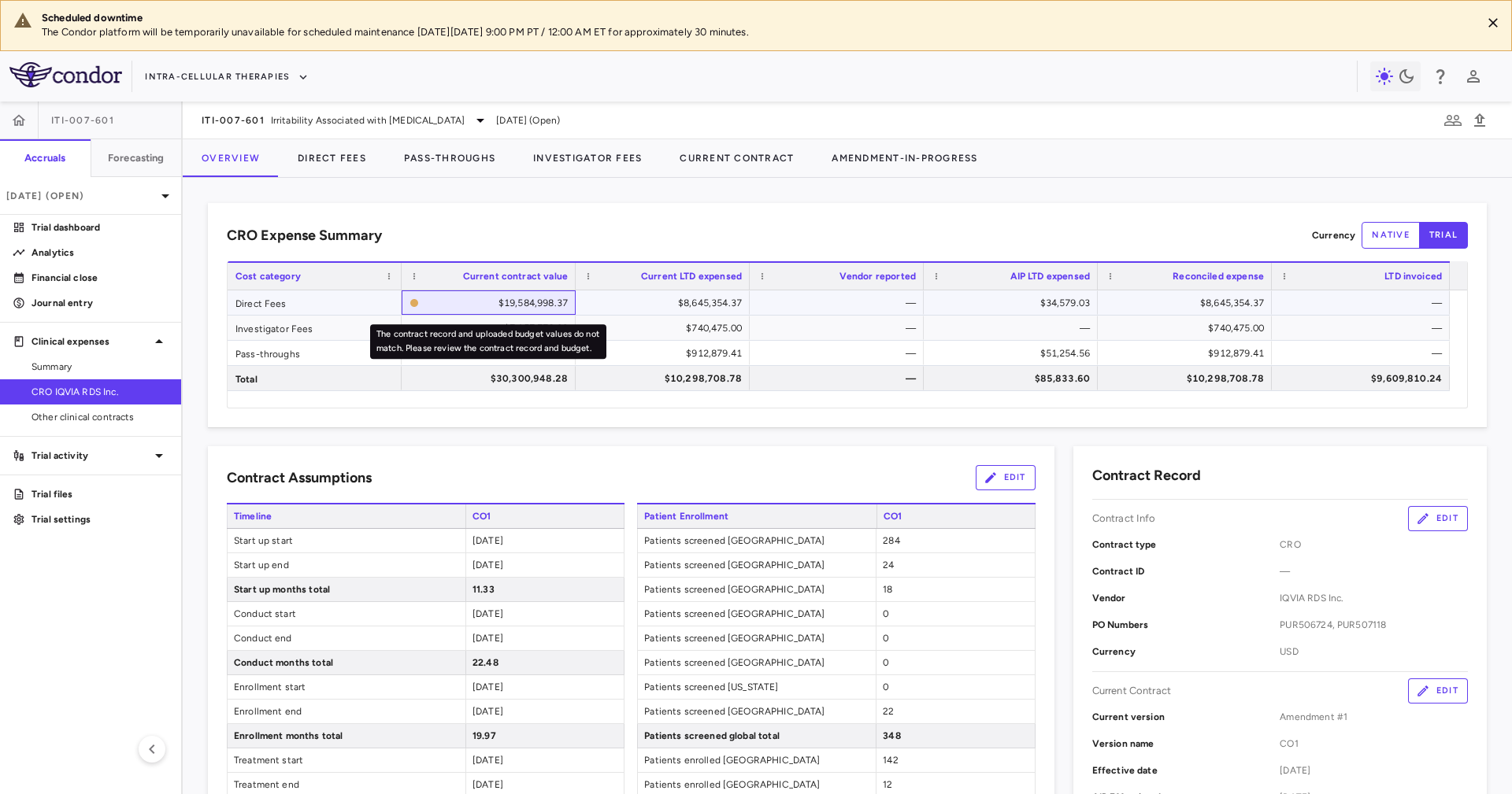
click at [538, 301] on div "$19,584,998.37" at bounding box center [496, 303] width 142 height 25
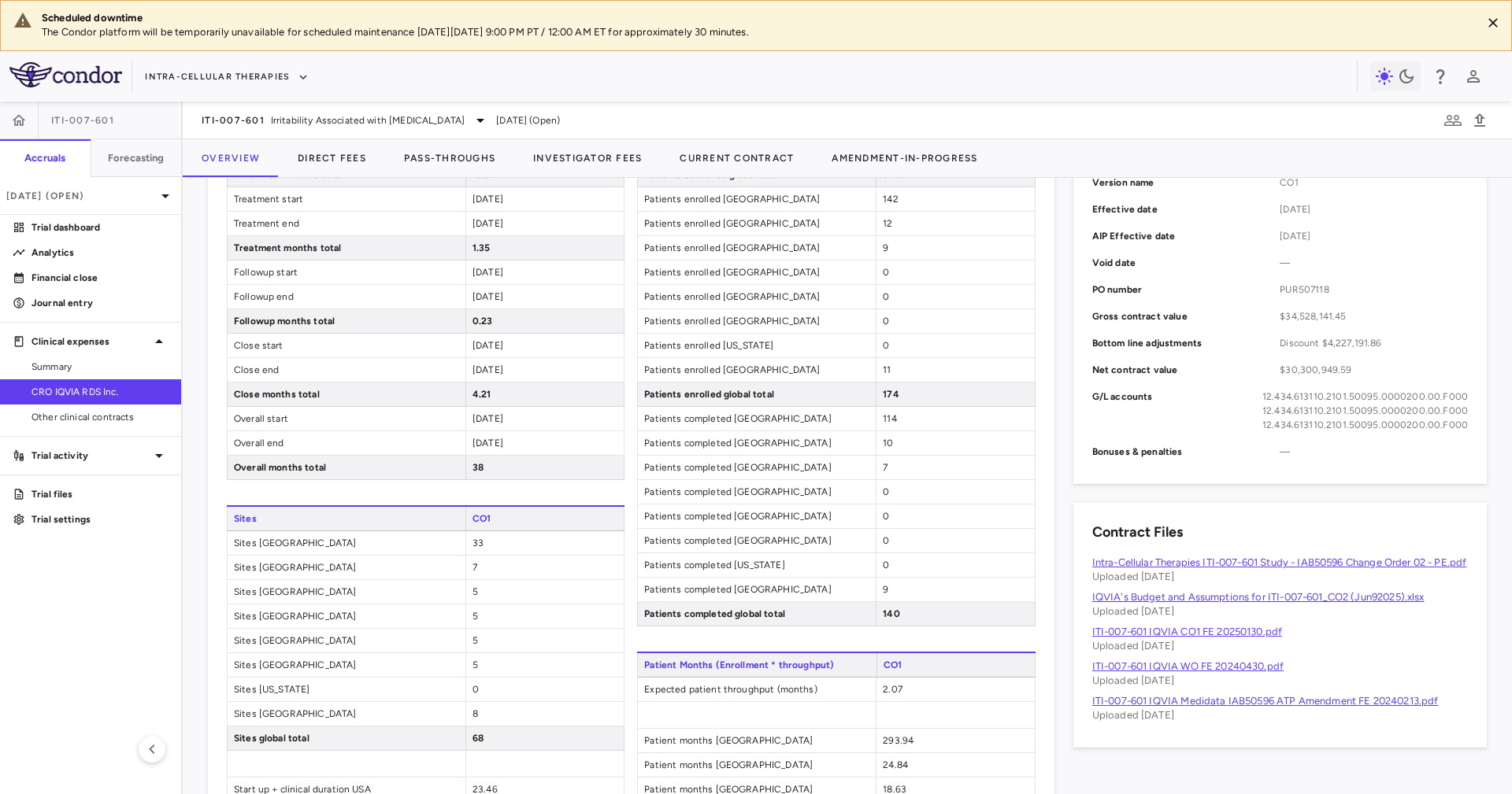
scroll to position [590, 0]
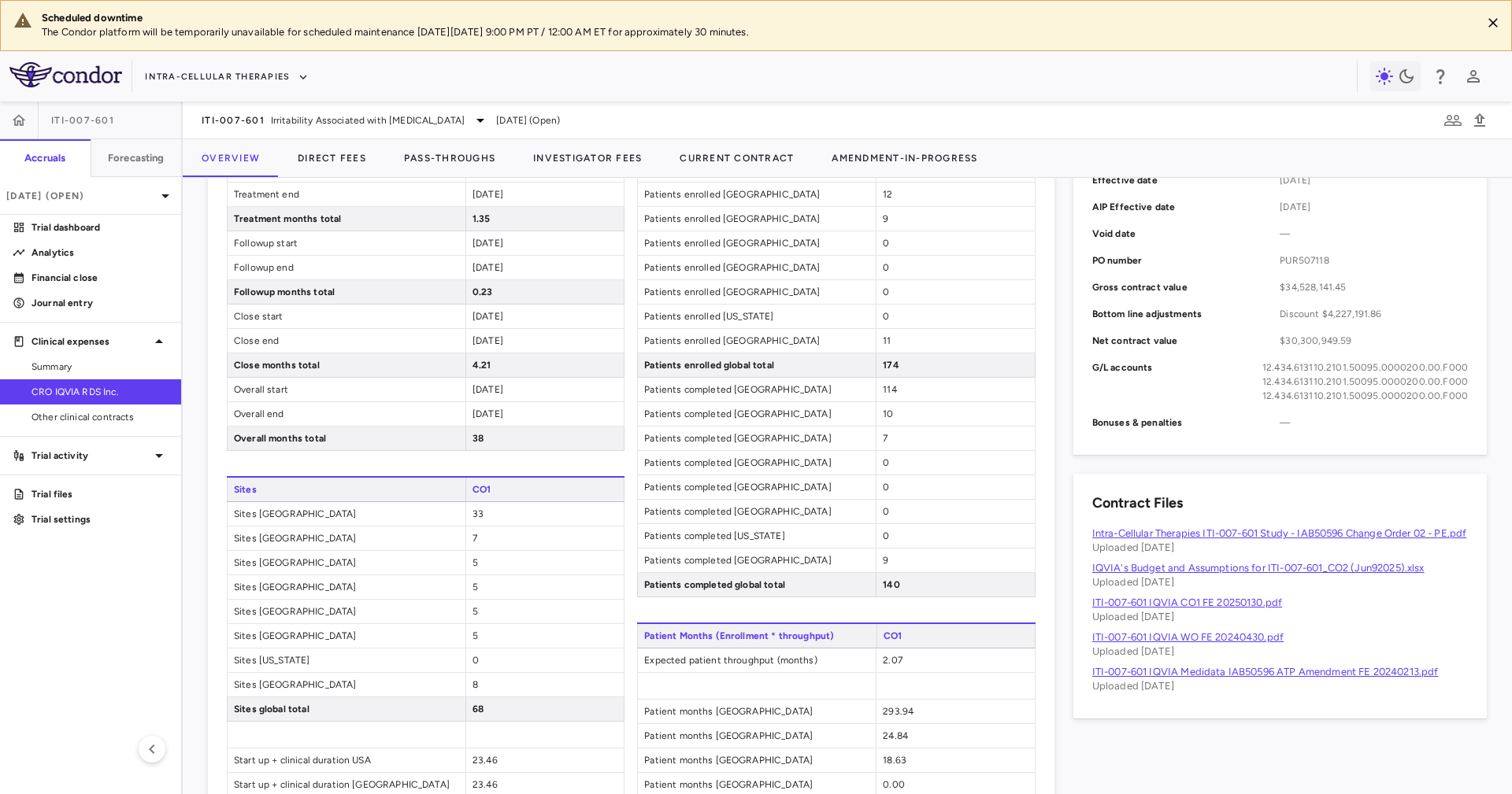
click at [1268, 527] on link "Intra-Cellular Therapies ITI-007-601 Study - IAB50596 Change Order 02 - PE.pdf" at bounding box center [1279, 533] width 375 height 11
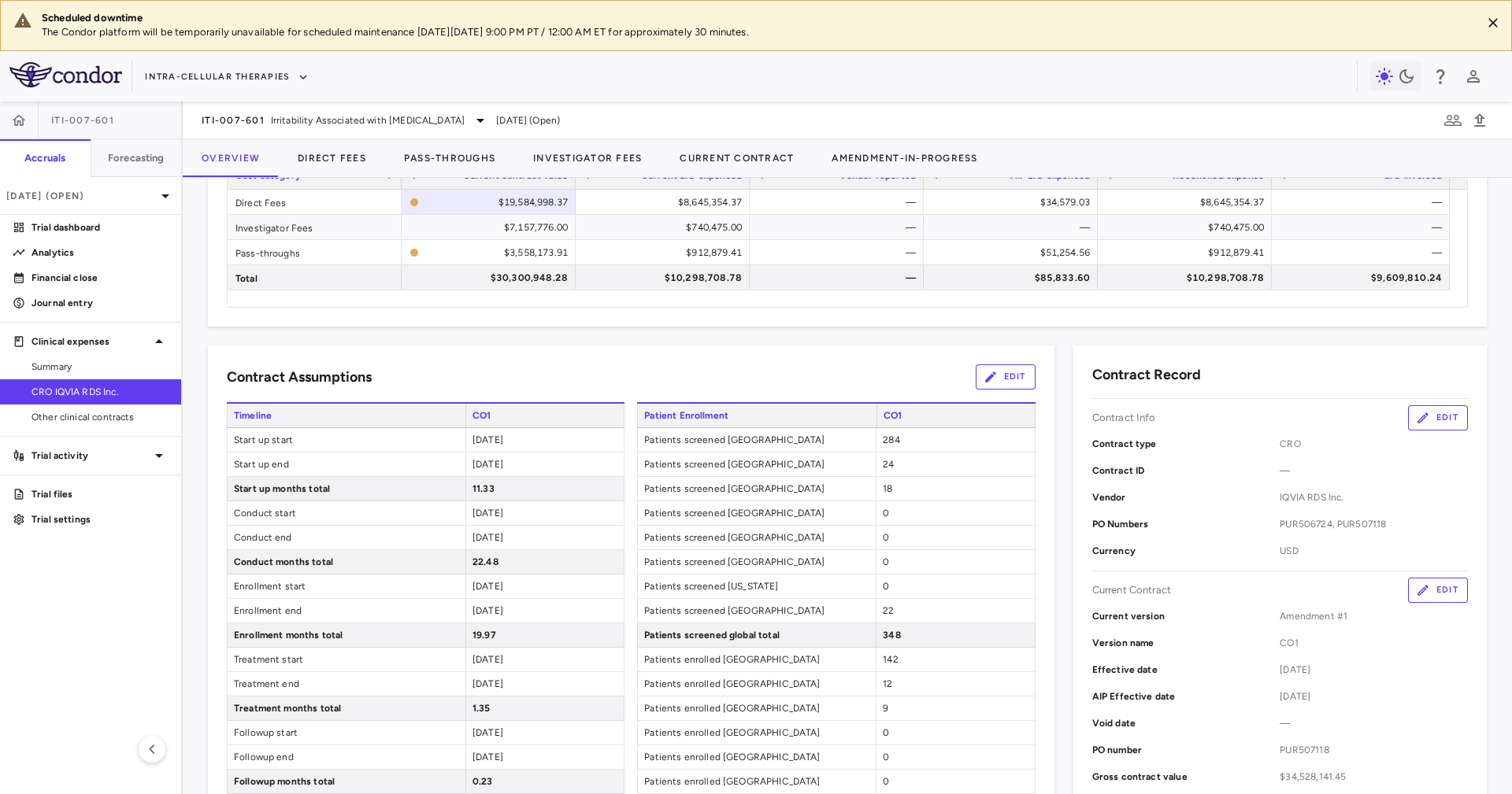
scroll to position [0, 0]
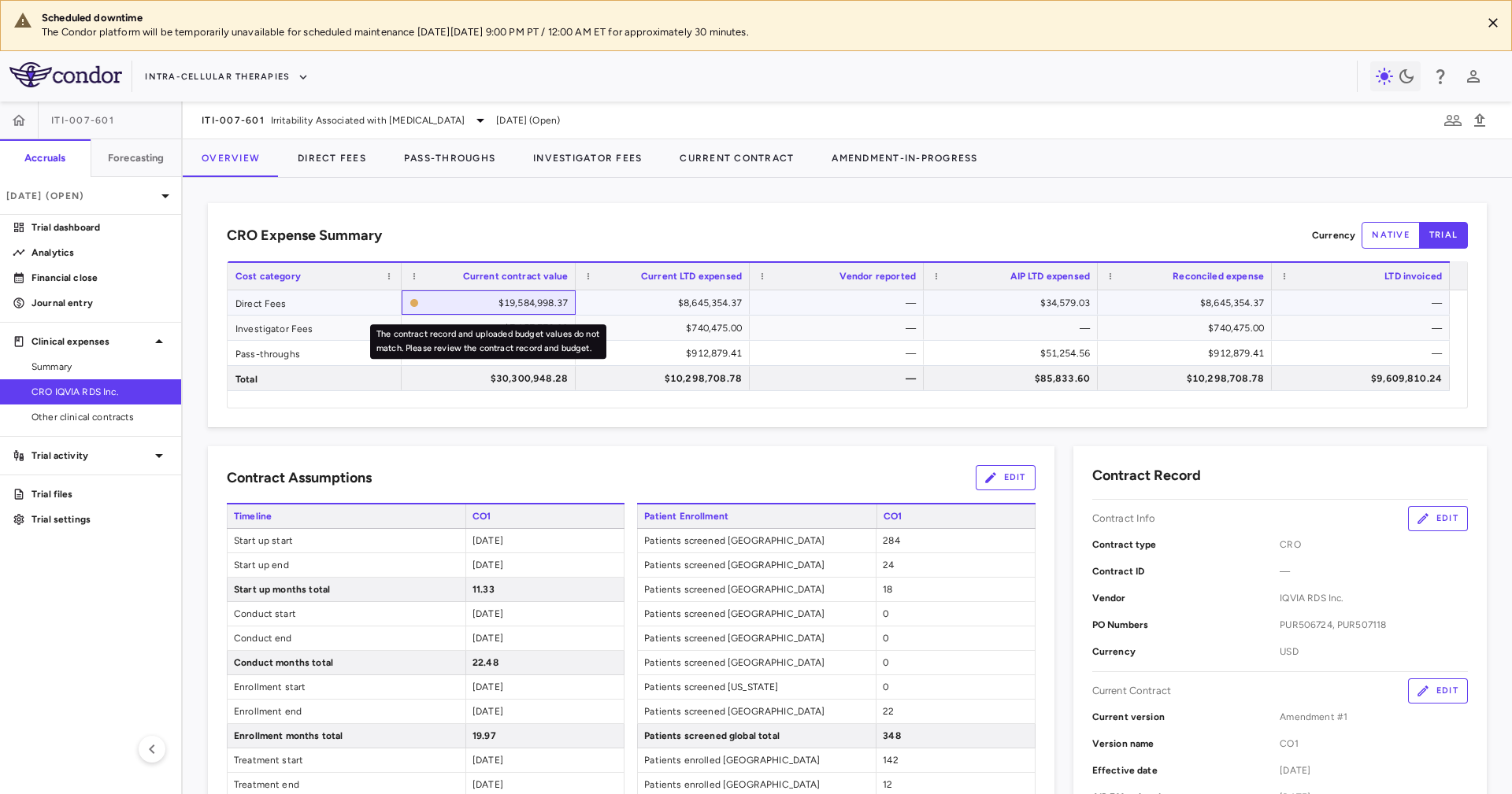
click at [441, 302] on div "$19,584,998.37" at bounding box center [496, 303] width 142 height 25
click at [460, 320] on div "The contract record and uploaded budget values do not match. Please review the …" at bounding box center [488, 337] width 240 height 47
click at [548, 513] on span "CO1" at bounding box center [544, 516] width 159 height 24
click at [270, 230] on h6 "CRO Expense Summary" at bounding box center [304, 236] width 155 height 21
click at [272, 232] on h6 "CRO Expense Summary" at bounding box center [304, 236] width 155 height 21
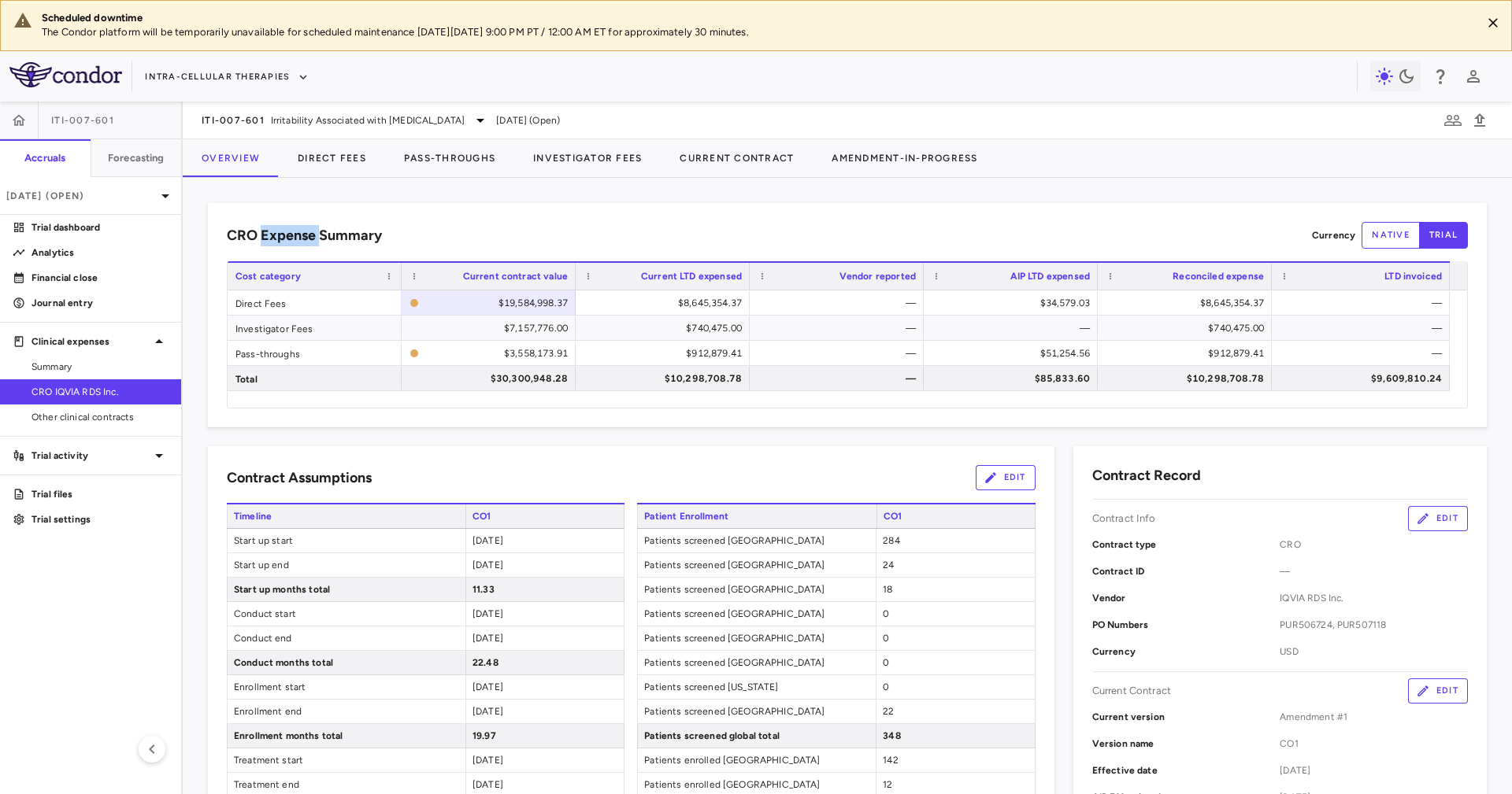
click at [272, 232] on h6 "CRO Expense Summary" at bounding box center [304, 236] width 155 height 21
click at [275, 232] on h6 "CRO Expense Summary" at bounding box center [304, 236] width 155 height 21
drag, startPoint x: 275, startPoint y: 232, endPoint x: 351, endPoint y: 234, distance: 76.0
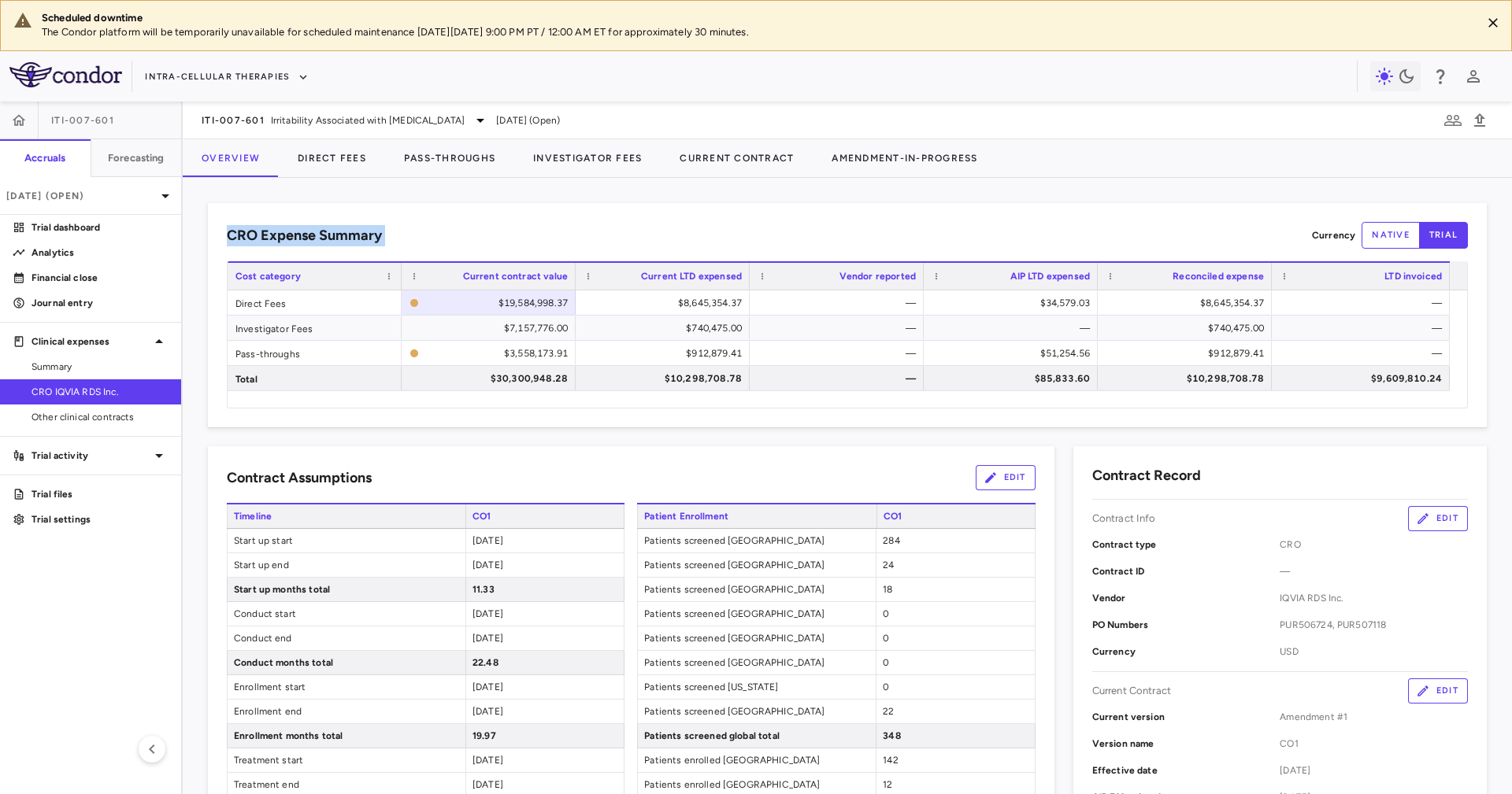
click at [345, 236] on h6 "CRO Expense Summary" at bounding box center [304, 236] width 155 height 21
click at [351, 234] on h6 "CRO Expense Summary" at bounding box center [304, 236] width 155 height 21
click at [341, 225] on h6 "CRO Expense Summary" at bounding box center [304, 236] width 155 height 21
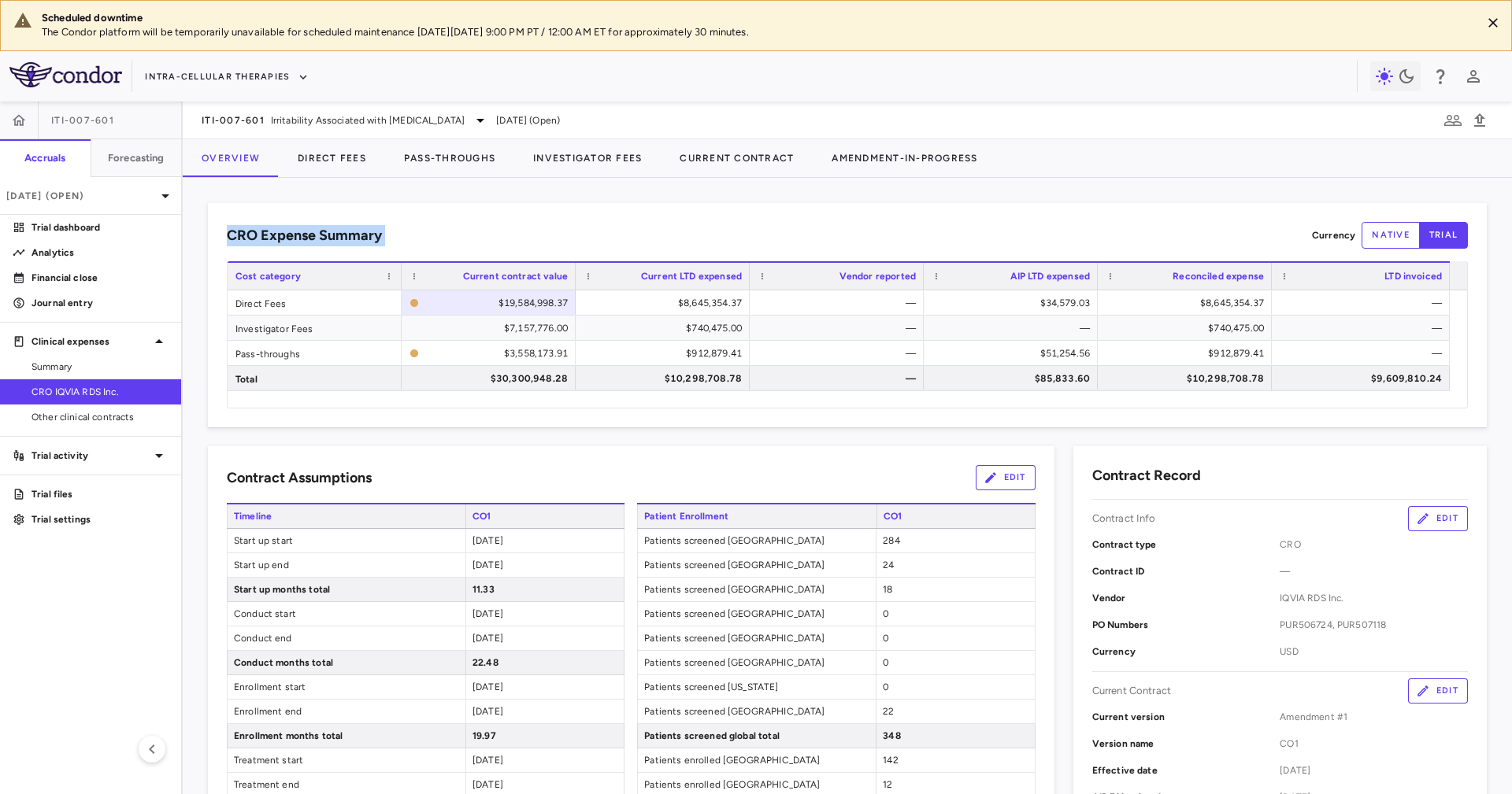
click at [341, 225] on h6 "CRO Expense Summary" at bounding box center [304, 236] width 155 height 21
click at [373, 247] on div "CRO Expense Summary Currency native trial" at bounding box center [847, 235] width 1241 height 27
click at [362, 236] on h6 "CRO Expense Summary" at bounding box center [304, 236] width 155 height 21
click at [532, 382] on div "$30,300,948.28" at bounding box center [491, 378] width 152 height 25
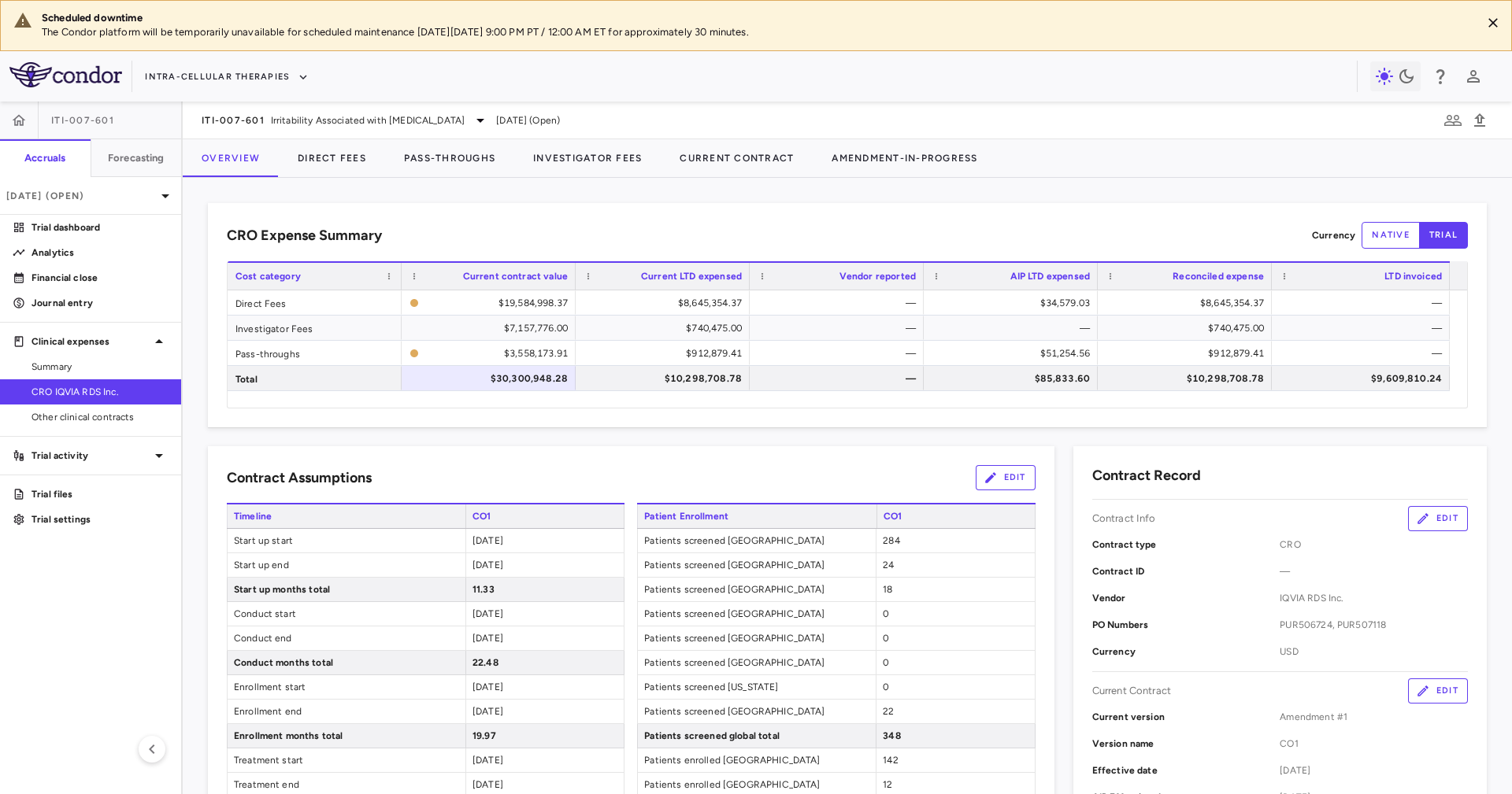
click at [571, 280] on div at bounding box center [574, 276] width 6 height 27
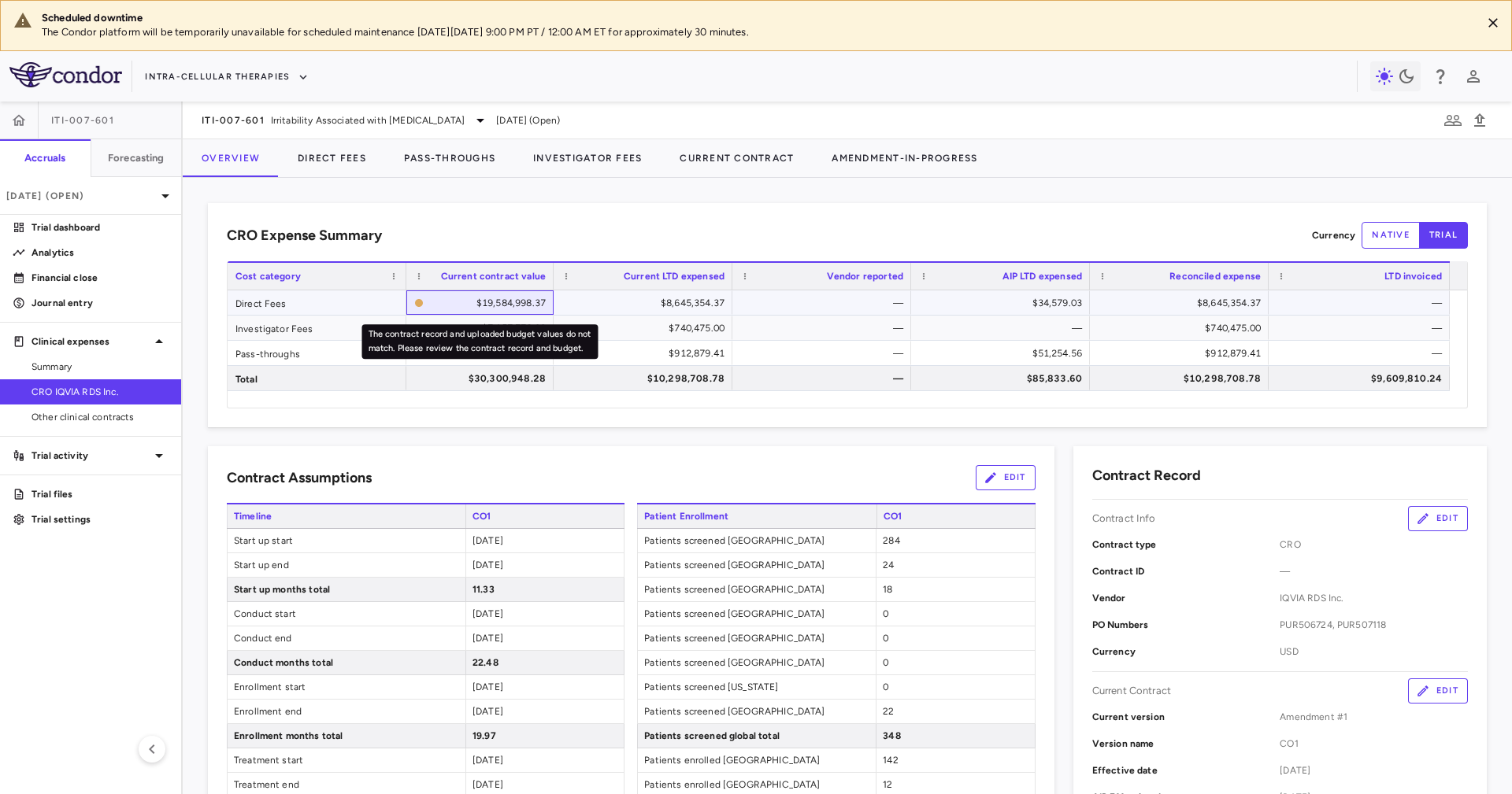
click at [457, 302] on div "$19,584,998.37" at bounding box center [488, 303] width 116 height 25
click at [470, 322] on div "The contract record and uploaded budget values do not match. Please review the …" at bounding box center [480, 337] width 240 height 47
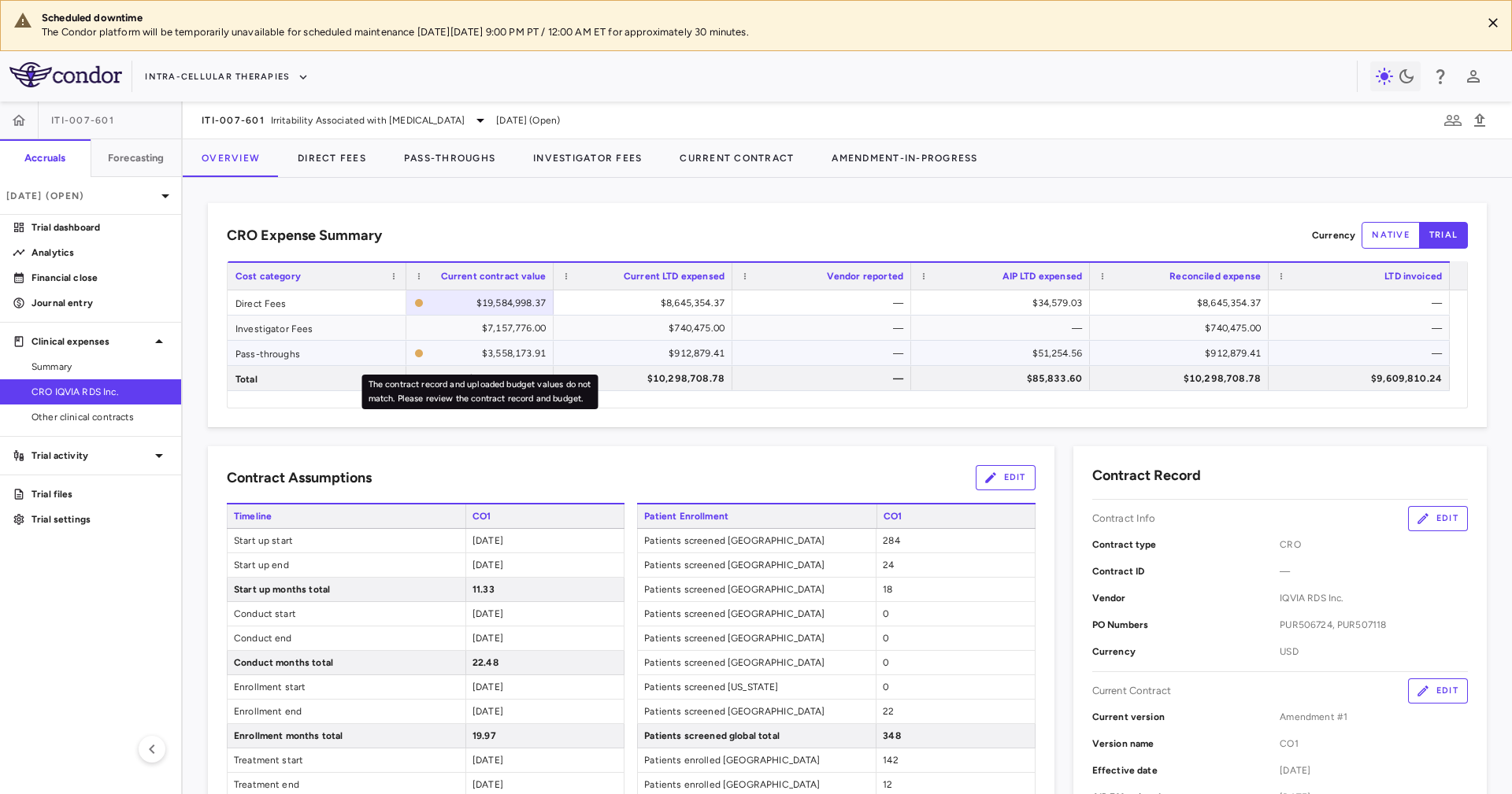
click at [489, 352] on div "$3,558,173.91" at bounding box center [488, 353] width 116 height 25
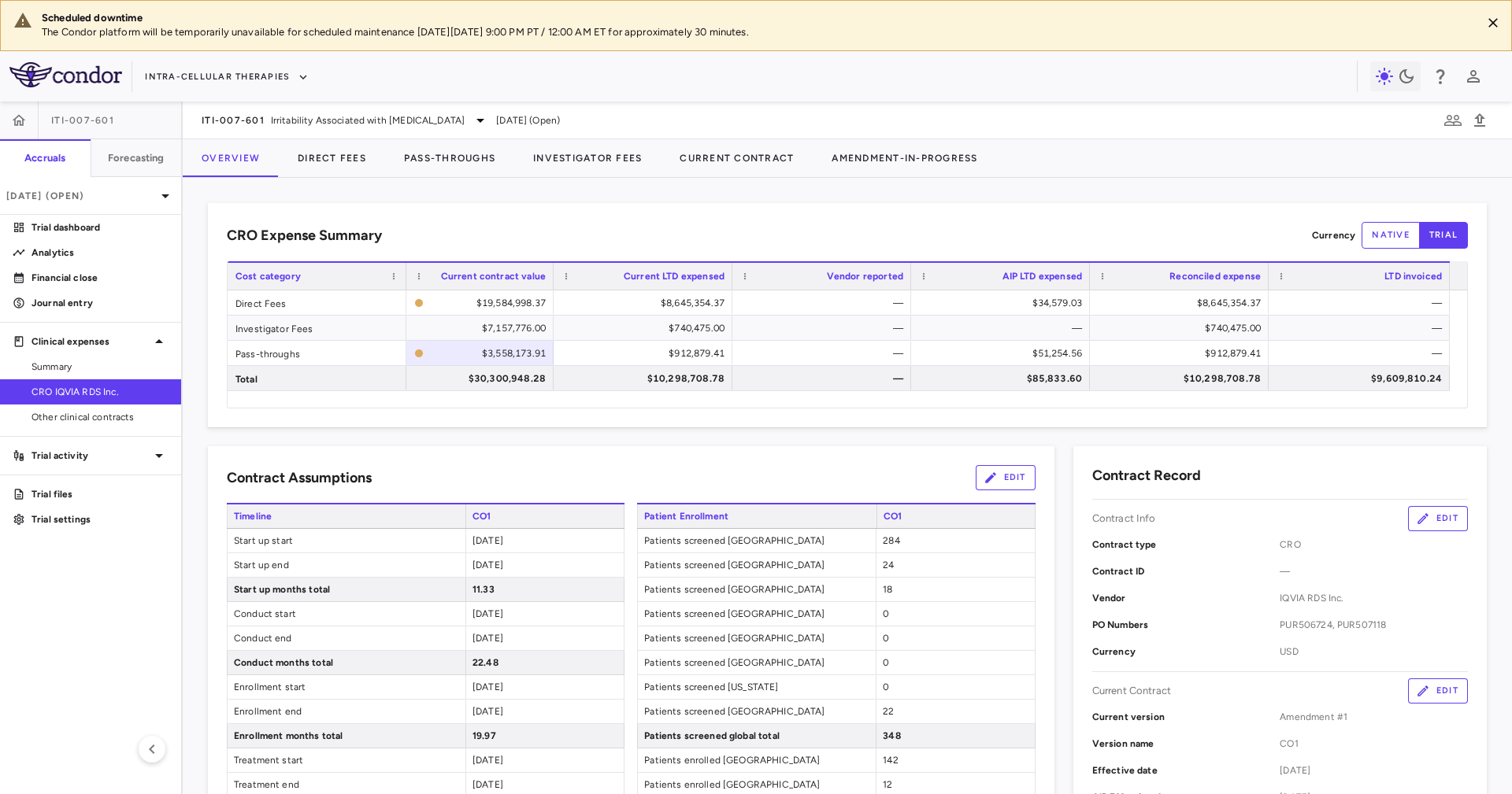
click at [729, 282] on div at bounding box center [731, 276] width 6 height 27
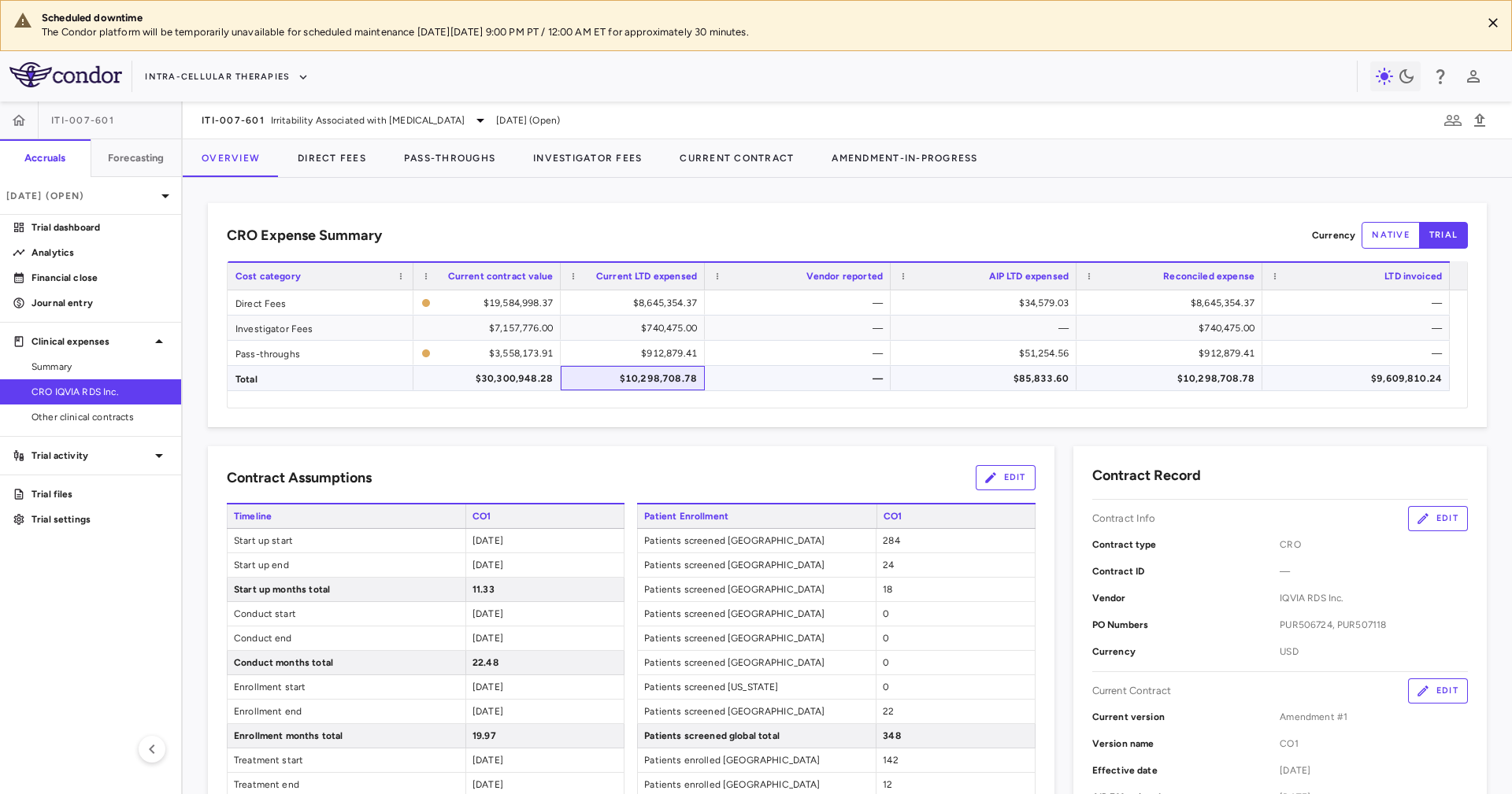
click at [649, 371] on div "$10,298,708.78" at bounding box center [635, 378] width 122 height 25
click at [492, 390] on div "The contract record and uploaded budget values do not match. Please review the …" at bounding box center [487, 391] width 236 height 34
click at [664, 366] on div "$10,298,708.78" at bounding box center [635, 378] width 122 height 25
click at [651, 382] on div "$10,298,708.78" at bounding box center [635, 378] width 122 height 25
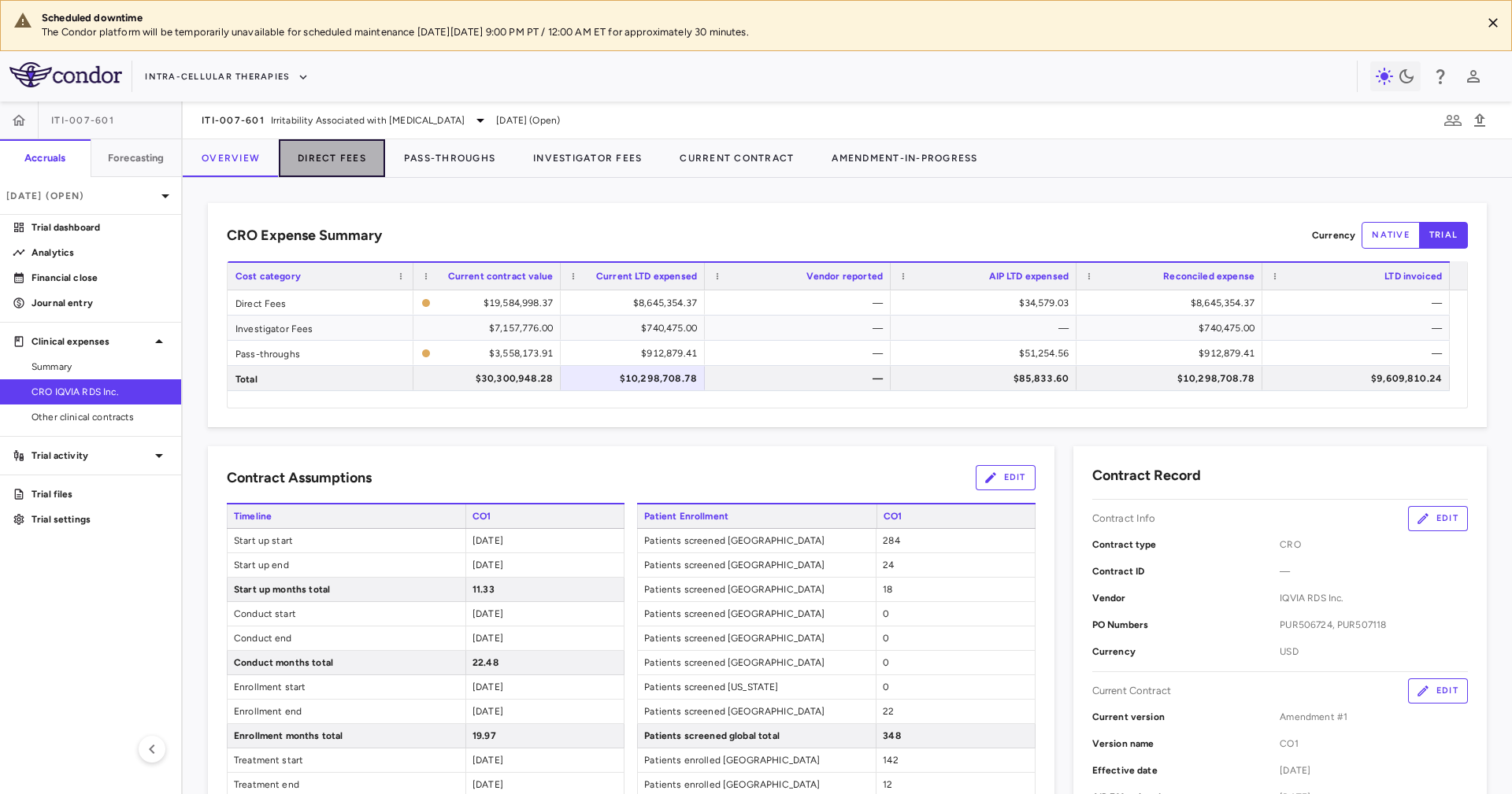
click at [314, 168] on button "Direct Fees" at bounding box center [332, 158] width 106 height 38
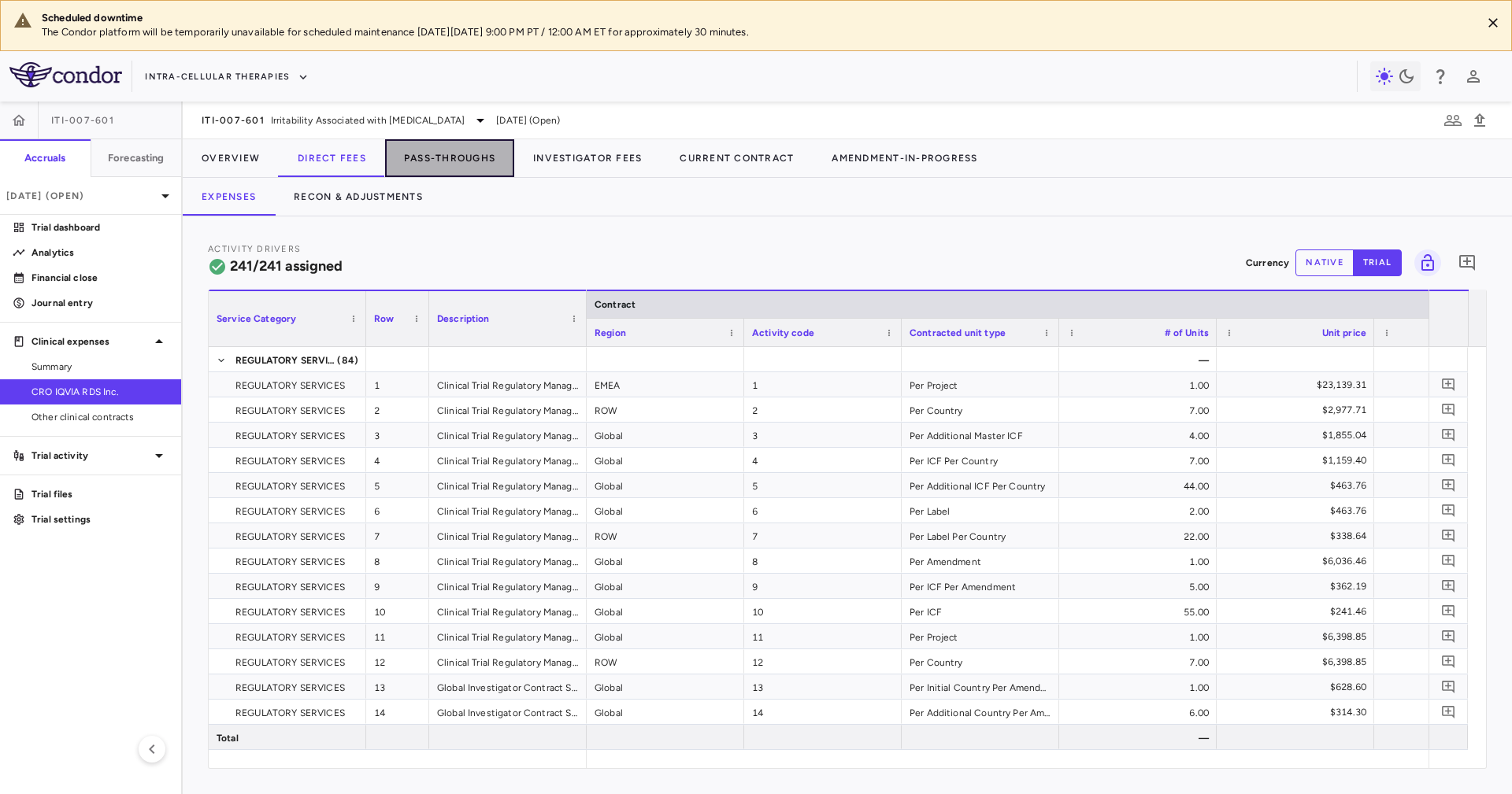
click at [456, 169] on button "Pass-Throughs" at bounding box center [449, 158] width 129 height 38
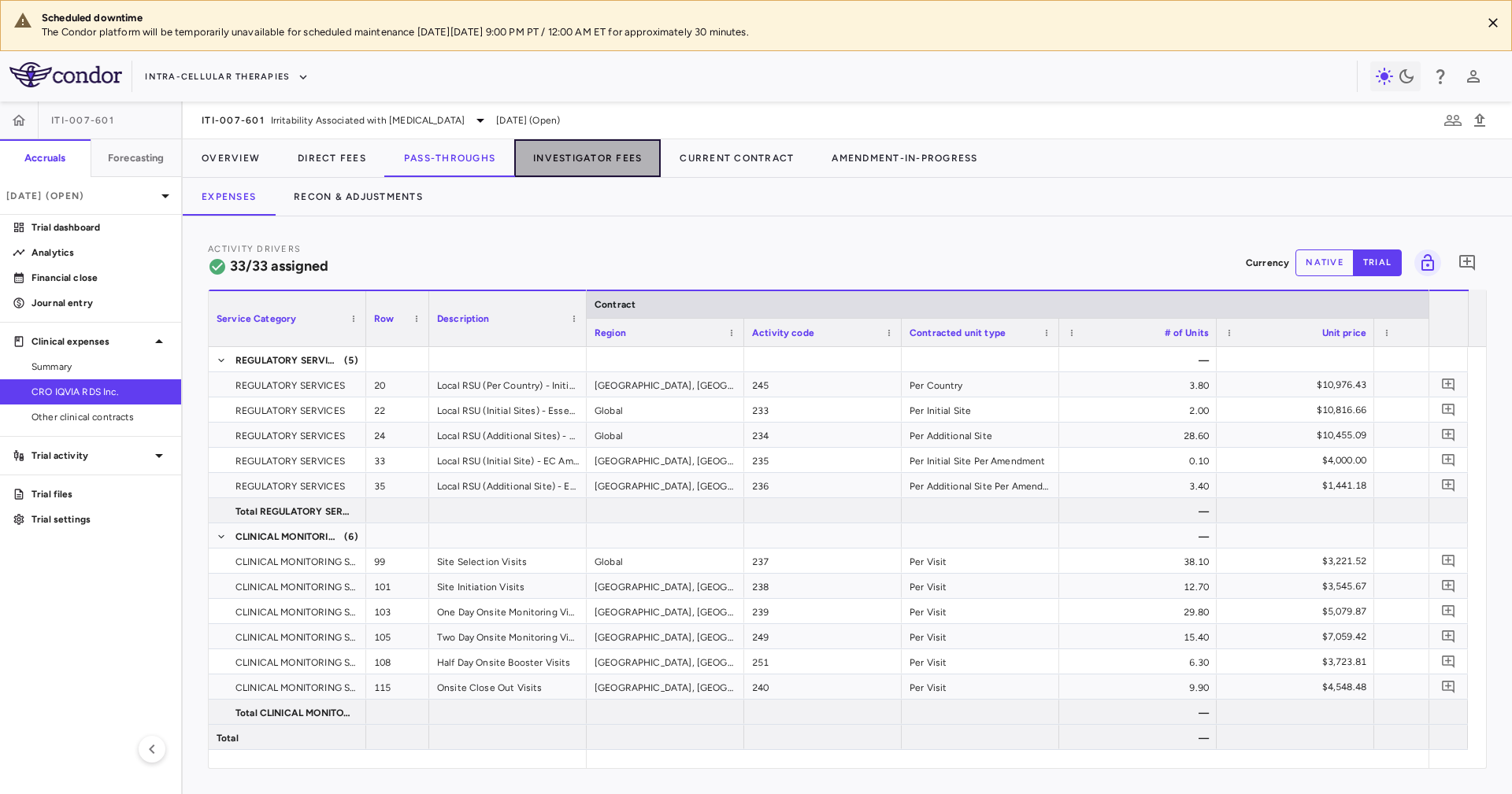
click at [568, 159] on button "Investigator Fees" at bounding box center [587, 158] width 147 height 38
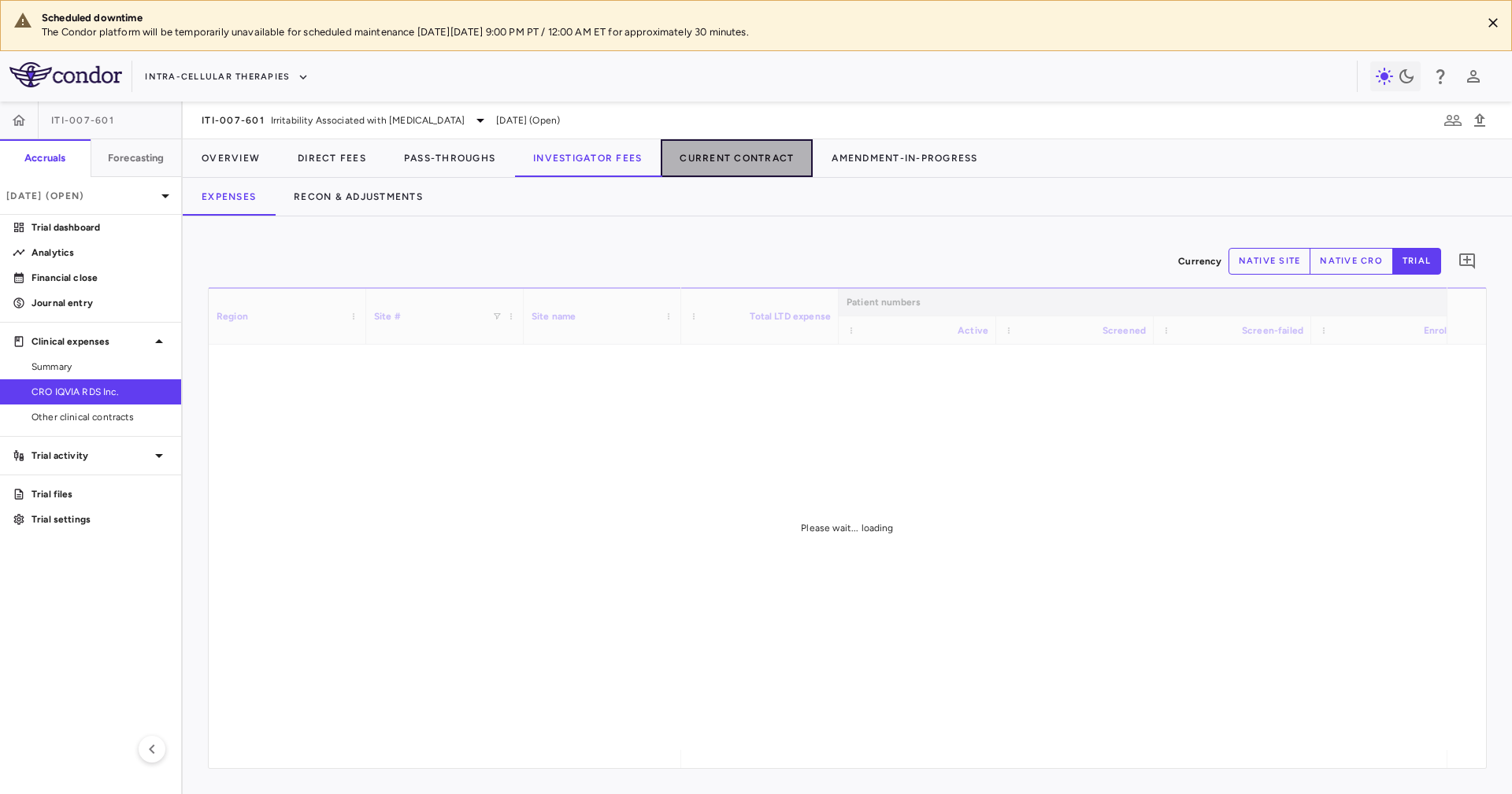
click at [770, 170] on button "Current Contract" at bounding box center [736, 158] width 152 height 38
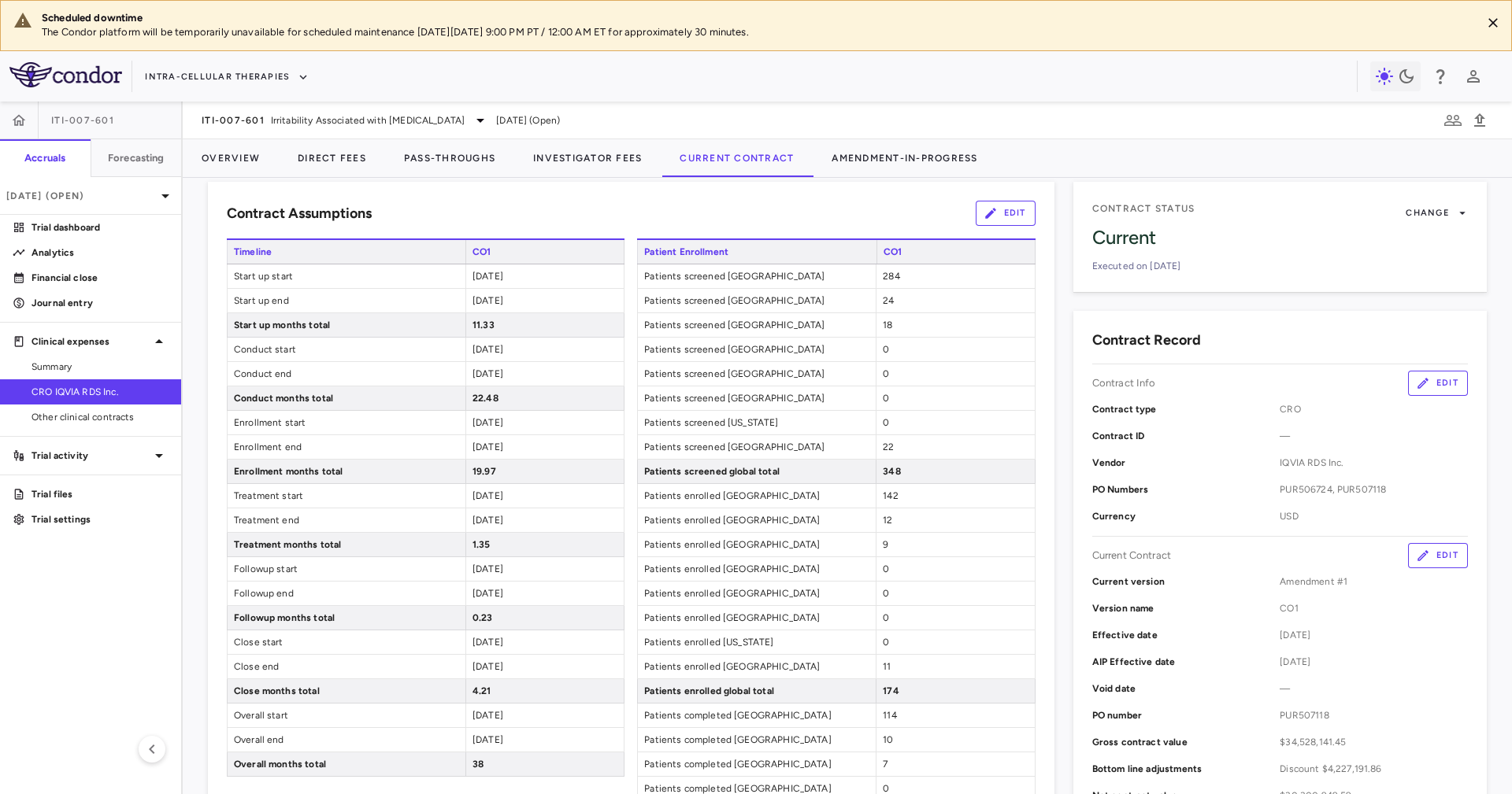
scroll to position [118, 0]
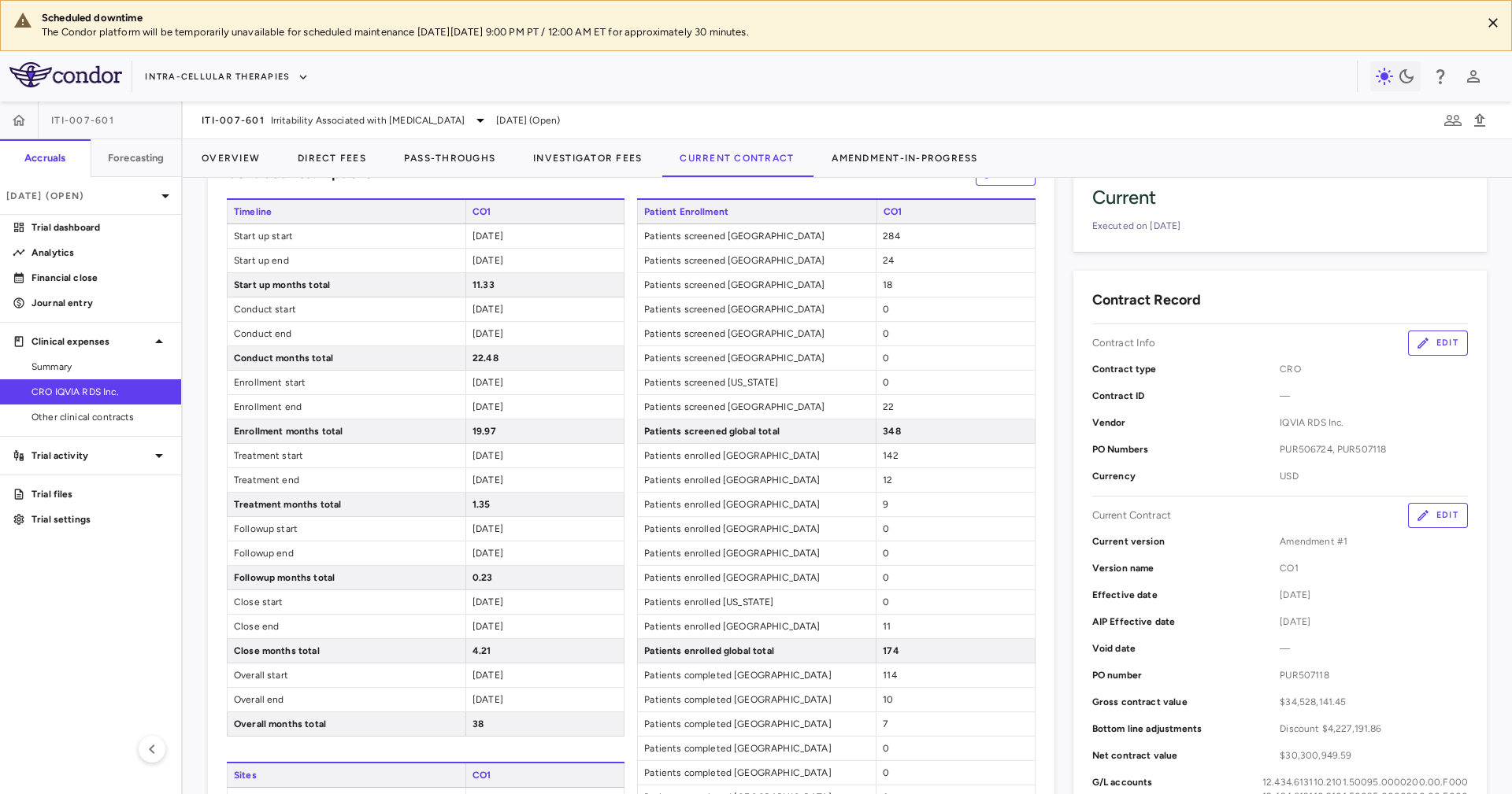
click at [1282, 406] on div "Contract ID —" at bounding box center [1279, 396] width 376 height 27
drag, startPoint x: 1282, startPoint y: 406, endPoint x: 1285, endPoint y: 459, distance: 53.1
click at [1285, 459] on div "Contract type CRO Contract ID — Vendor IQVIA RDS Inc. PO Numbers PUR506724, PUR…" at bounding box center [1279, 423] width 376 height 134
click at [1285, 459] on div "PO Numbers PUR506724, PUR507118" at bounding box center [1279, 449] width 376 height 27
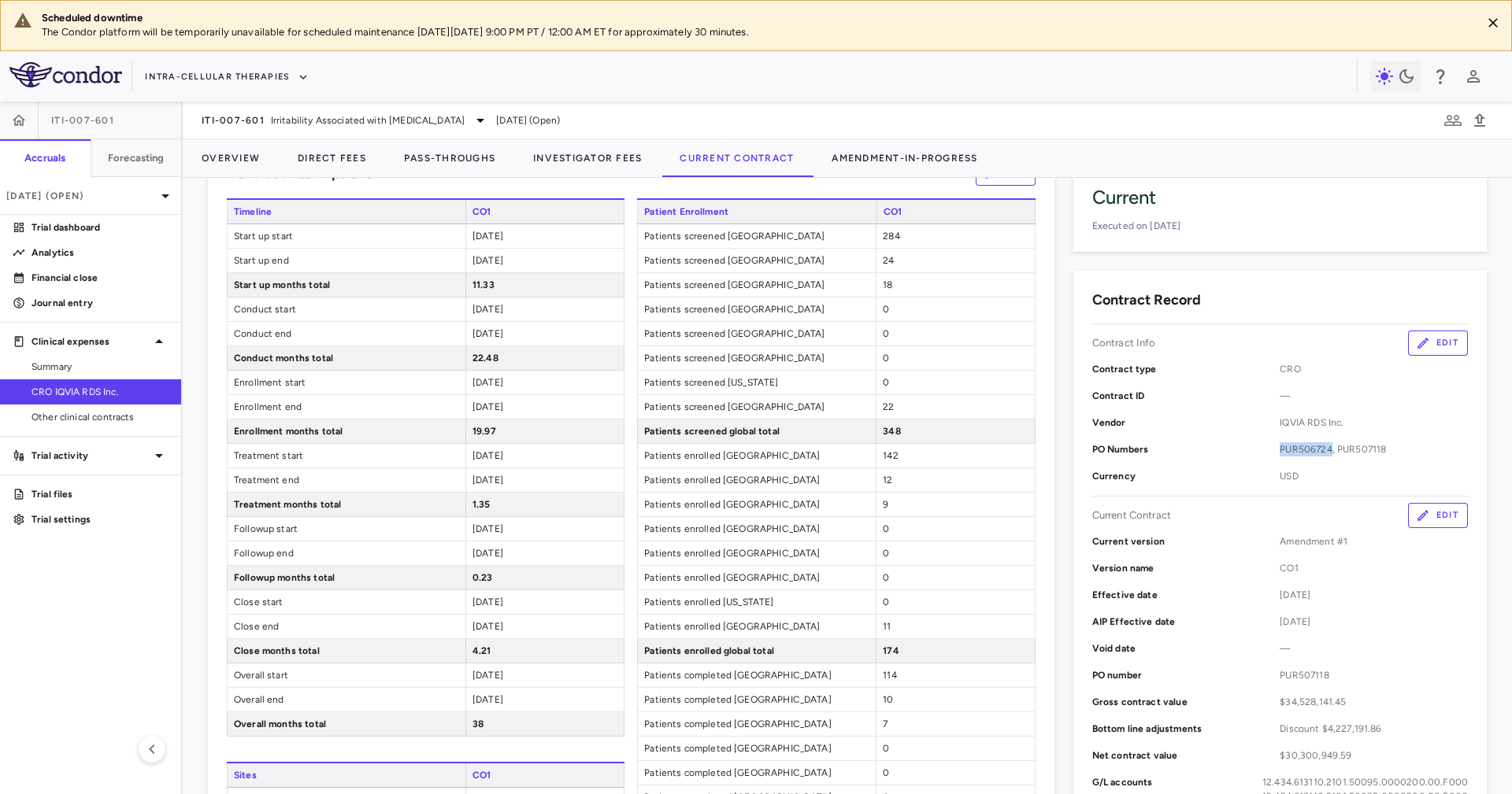
click at [1285, 459] on div "PO Numbers PUR506724, PUR507118" at bounding box center [1279, 449] width 376 height 27
drag, startPoint x: 1285, startPoint y: 459, endPoint x: 1269, endPoint y: 370, distance: 90.4
click at [1263, 365] on div "Contract type CRO Contract ID — Vendor IQVIA RDS Inc. PO Numbers PUR506724, PUR…" at bounding box center [1279, 423] width 376 height 134
click at [1283, 380] on div "Contract type CRO" at bounding box center [1279, 369] width 376 height 27
click at [1417, 333] on button "Edit" at bounding box center [1437, 343] width 60 height 25
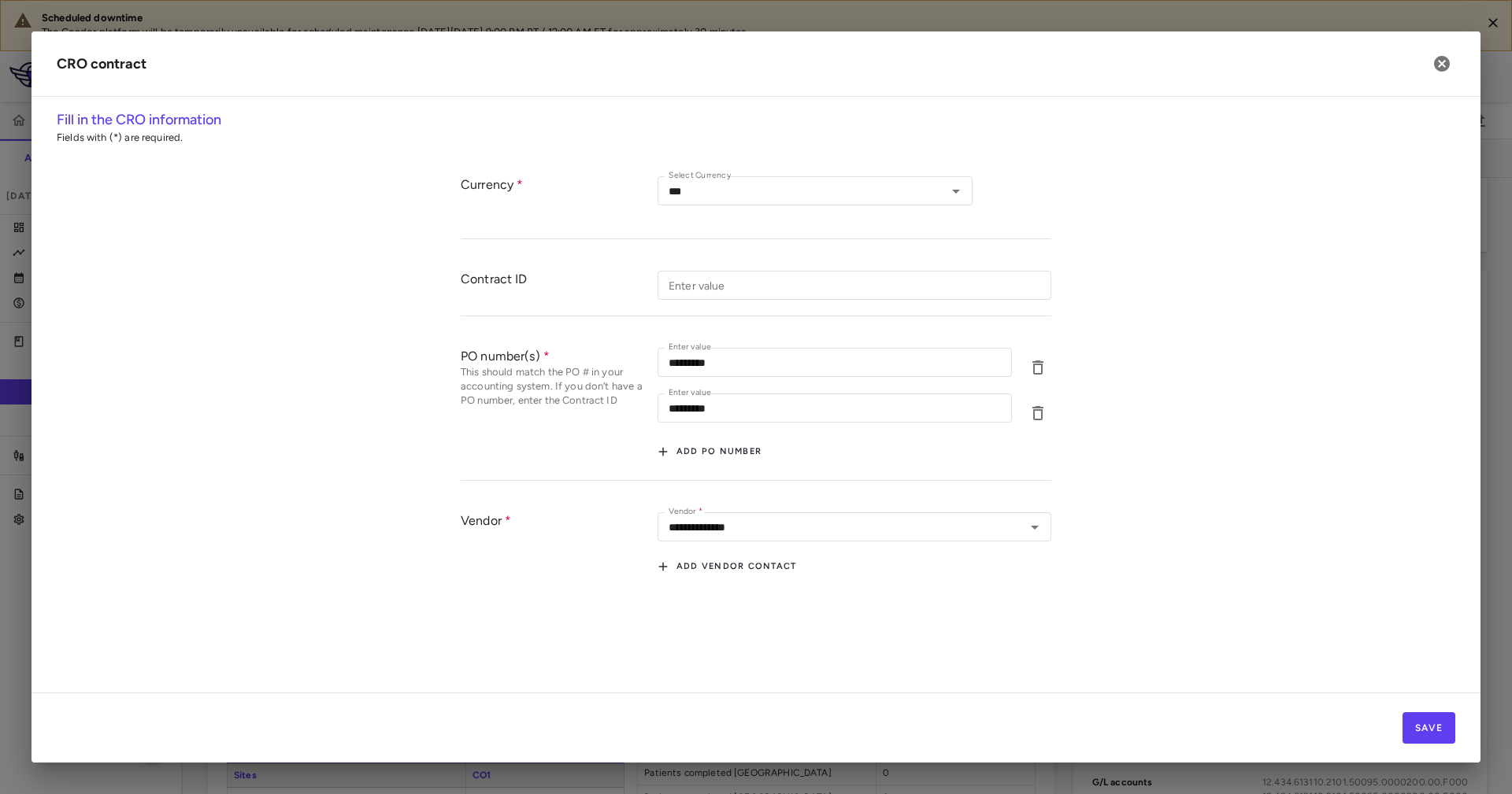
click at [514, 340] on div "PO number(s) This should match the PO # in your accounting system. If you don’t…" at bounding box center [756, 407] width 591 height 149
click at [513, 340] on div "PO number(s) This should match the PO # in your accounting system. If you don’t…" at bounding box center [756, 407] width 591 height 149
click at [570, 465] on div "PO number(s) This should match the PO # in your accounting system. If you don’t…" at bounding box center [756, 407] width 591 height 149
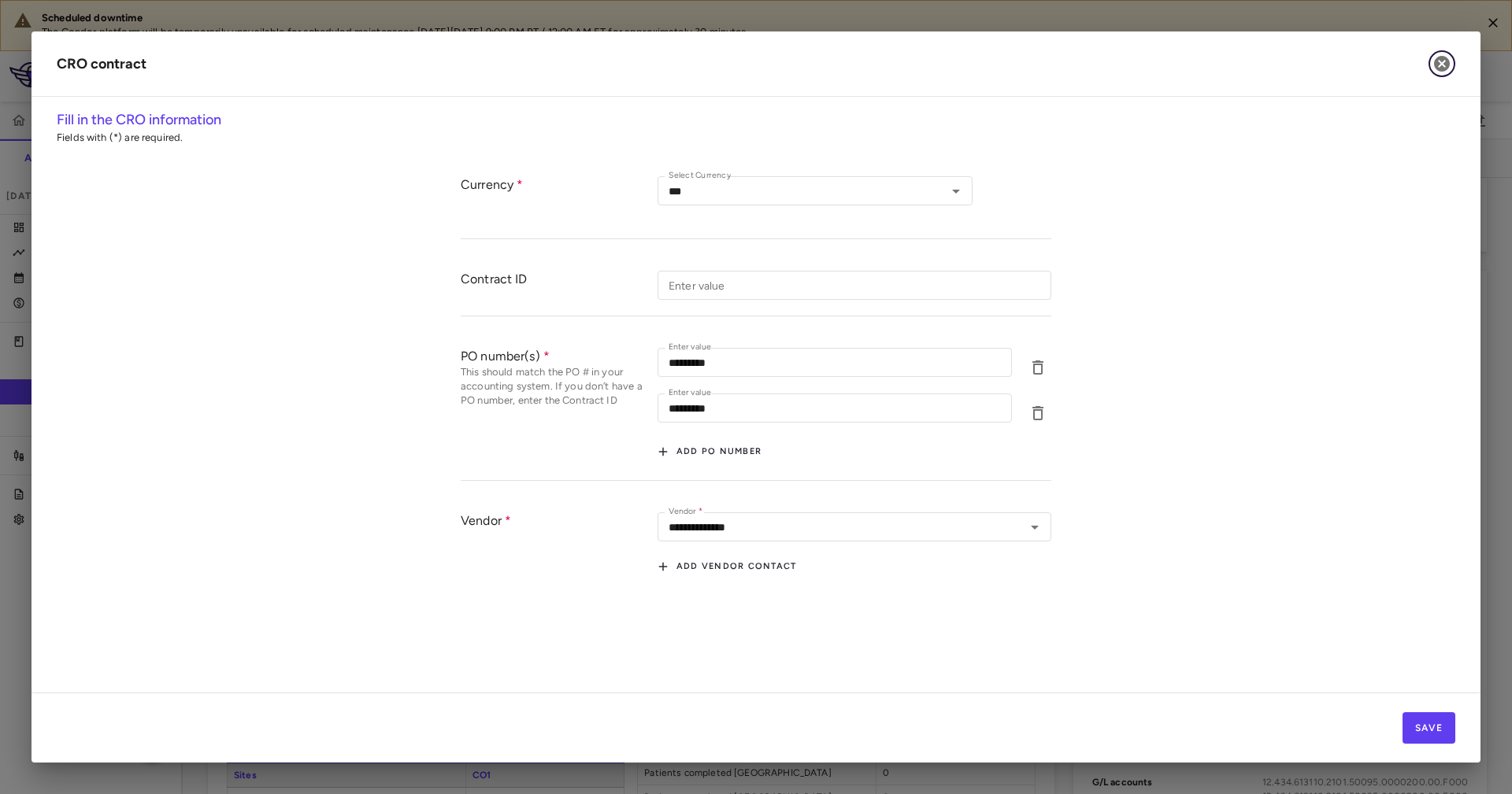
click at [1444, 57] on icon "button" at bounding box center [1442, 64] width 16 height 16
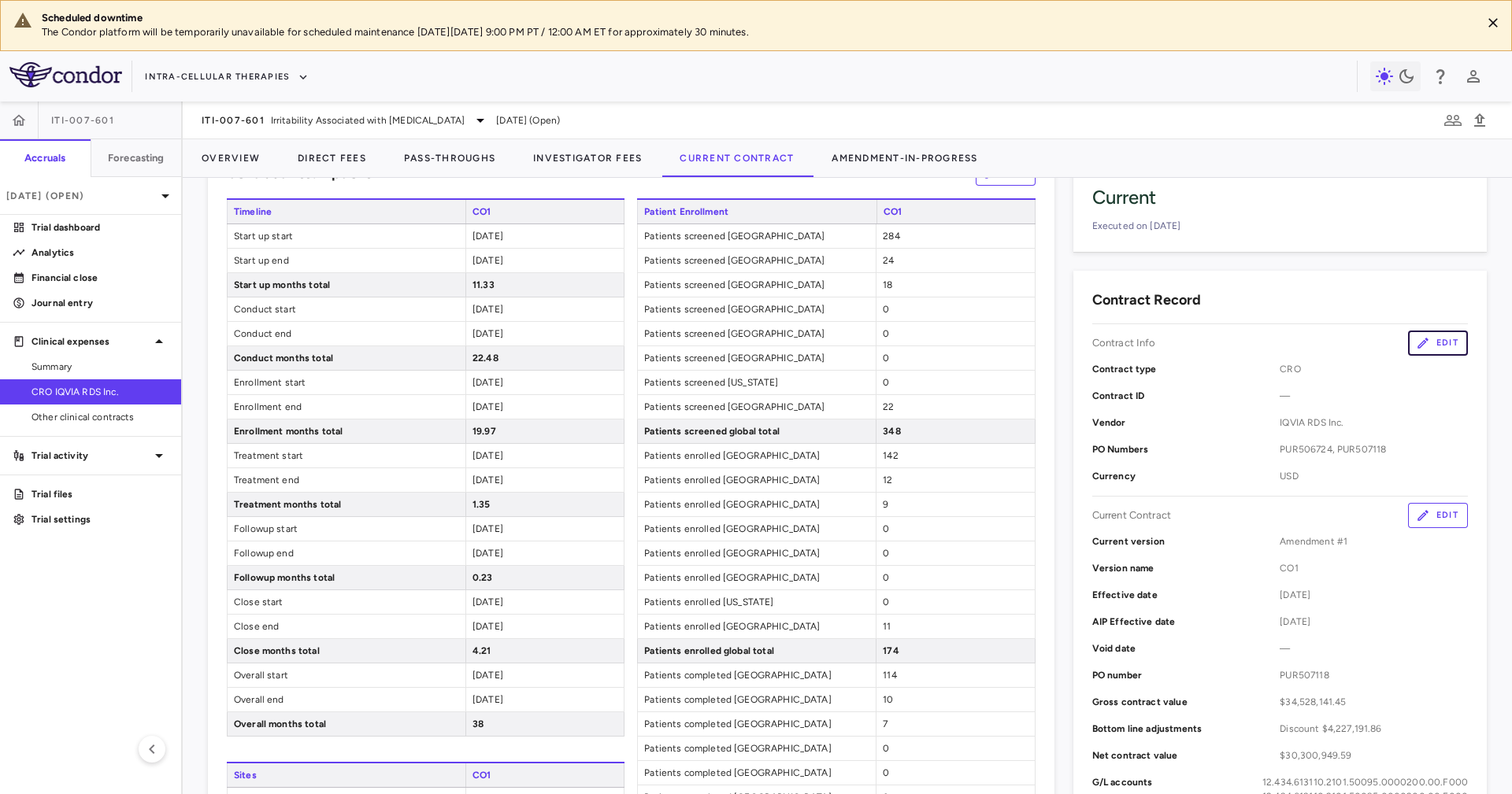
scroll to position [236, 0]
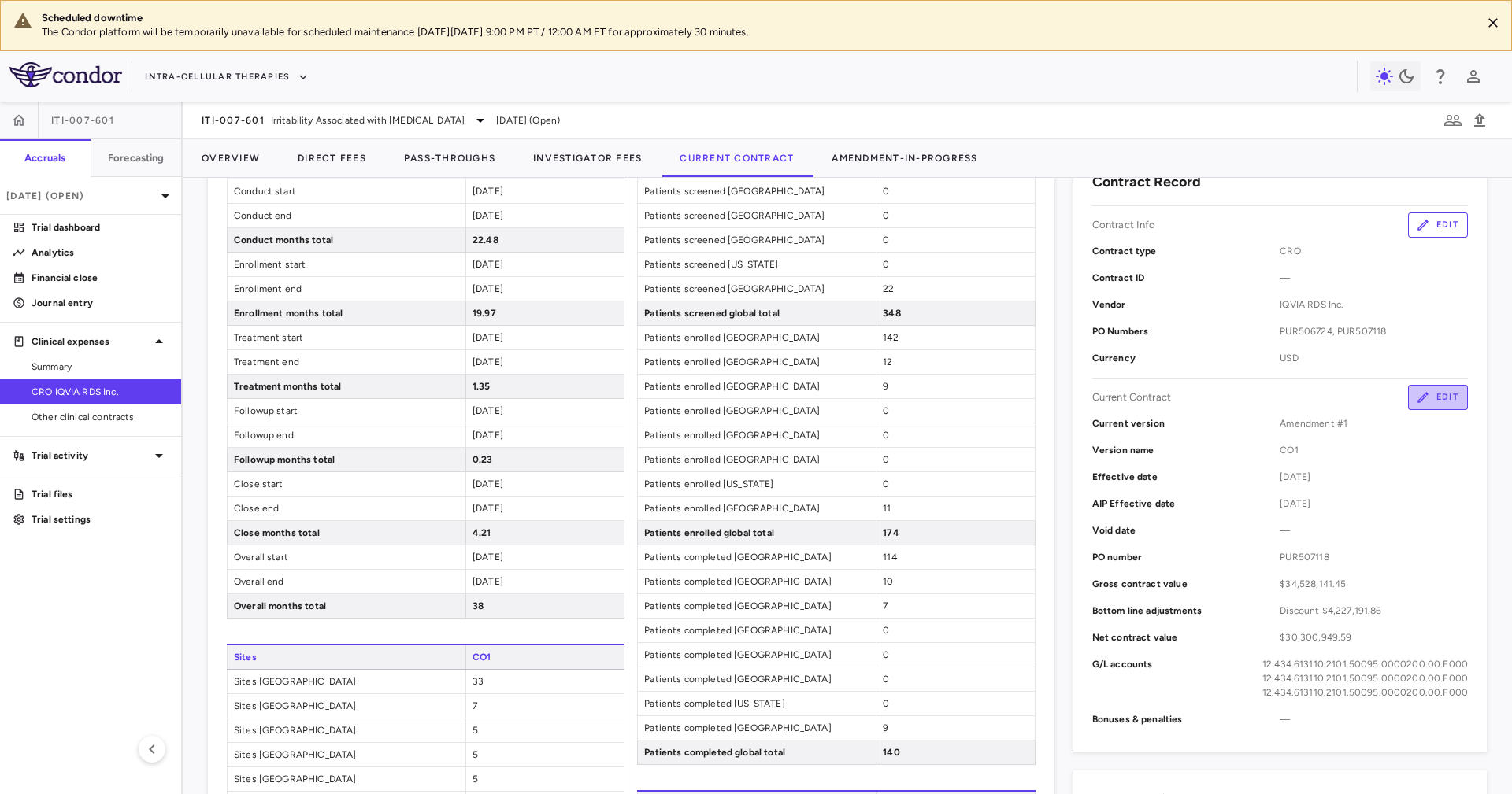
click at [1415, 397] on icon "button" at bounding box center [1422, 397] width 14 height 14
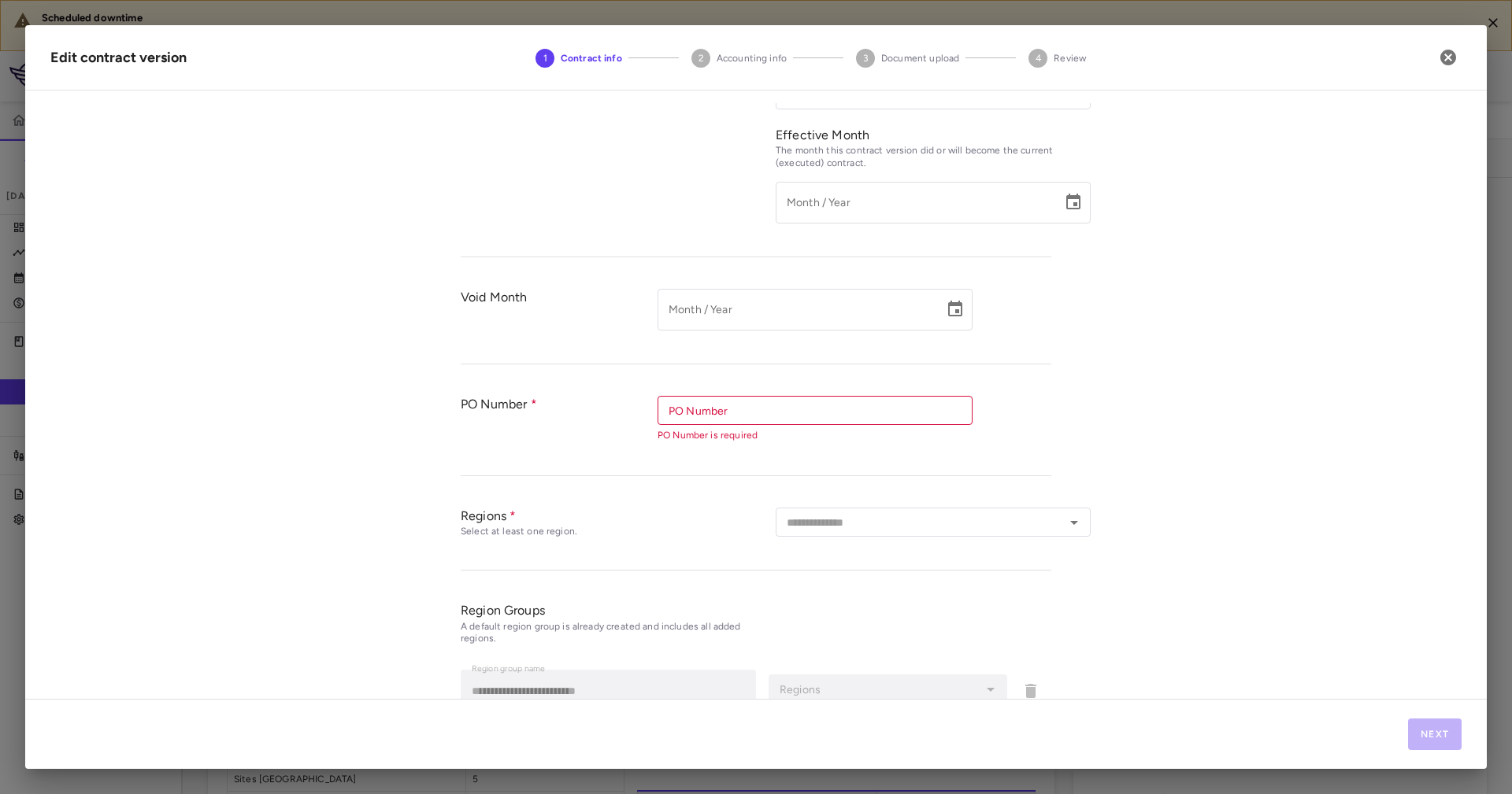
scroll to position [0, 0]
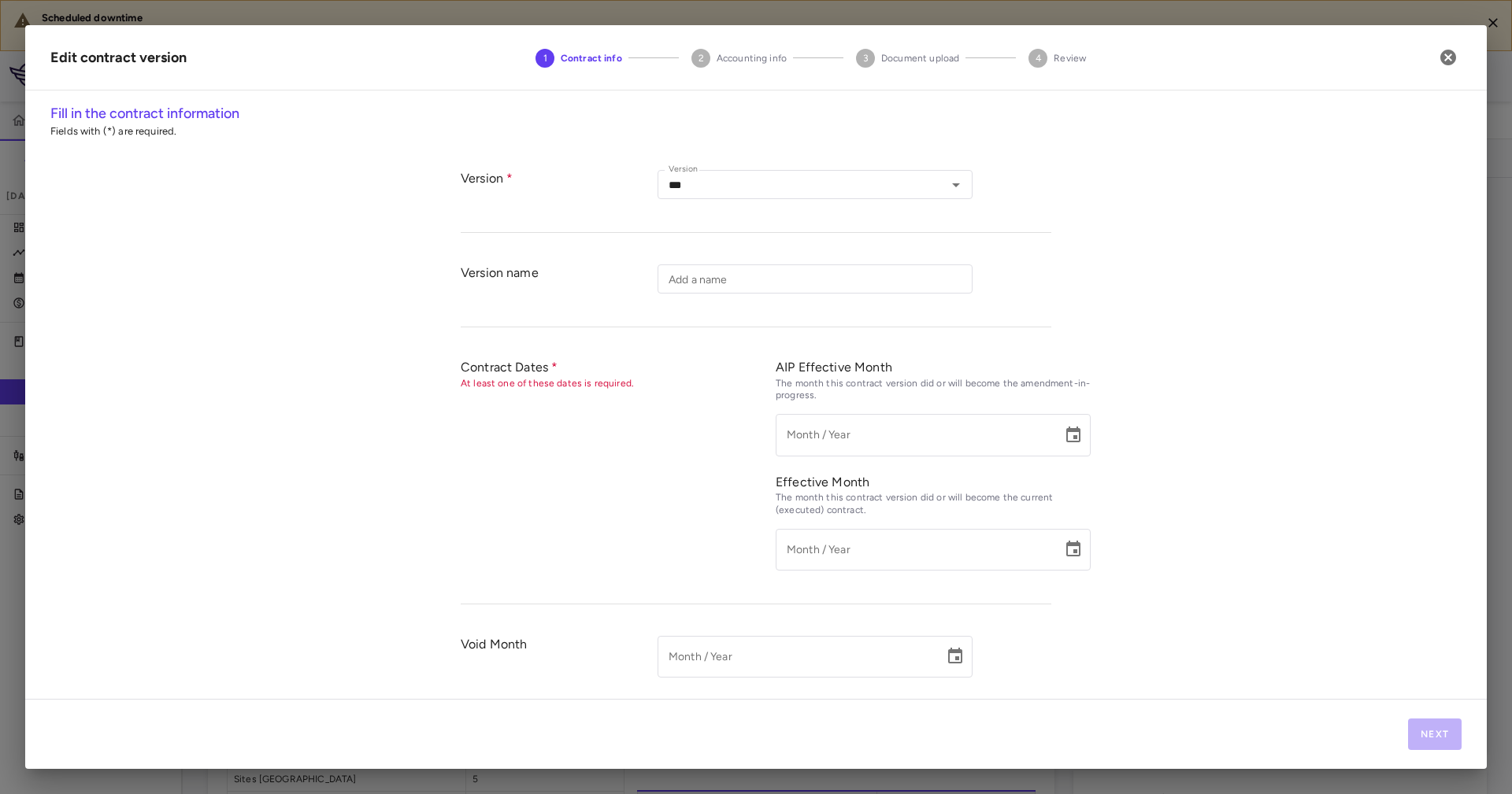
type input "***"
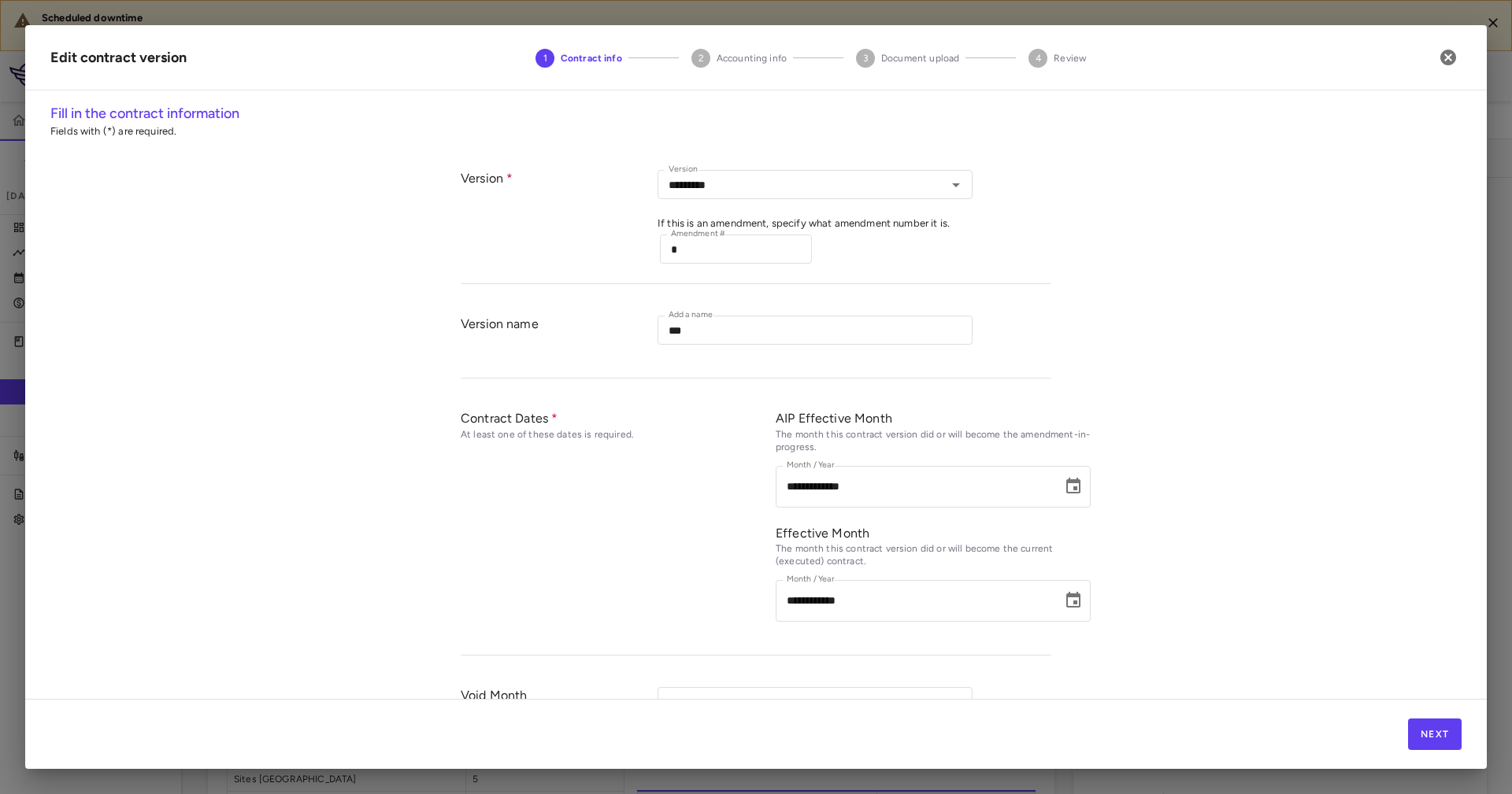
type input "*********"
type input "**********"
type input "*********"
click at [1443, 59] on icon "button" at bounding box center [1448, 58] width 16 height 16
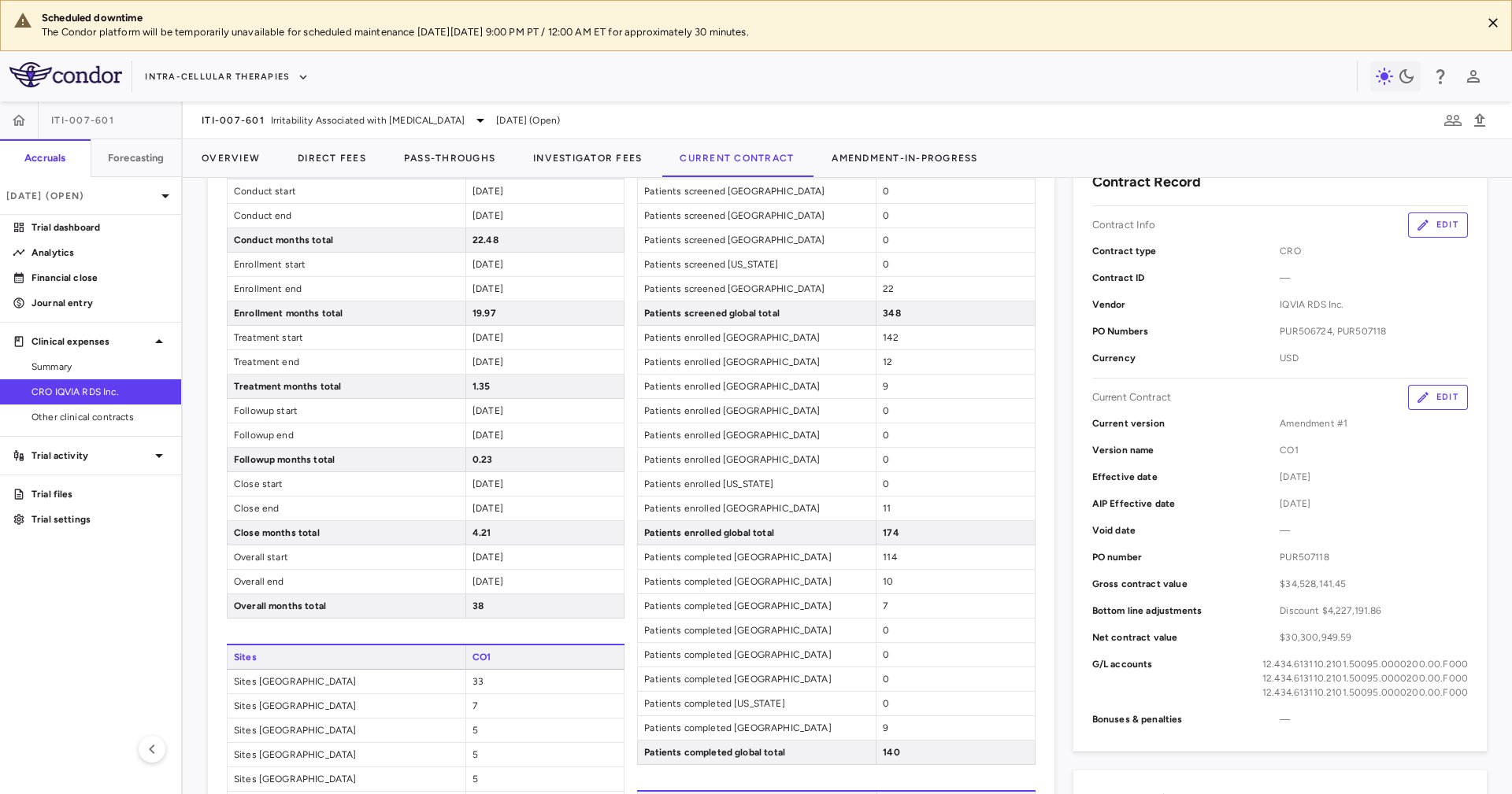
click at [1430, 515] on div "AIP Effective date 2024-12-31" at bounding box center [1279, 504] width 376 height 27
click at [1415, 397] on icon "button" at bounding box center [1422, 397] width 14 height 14
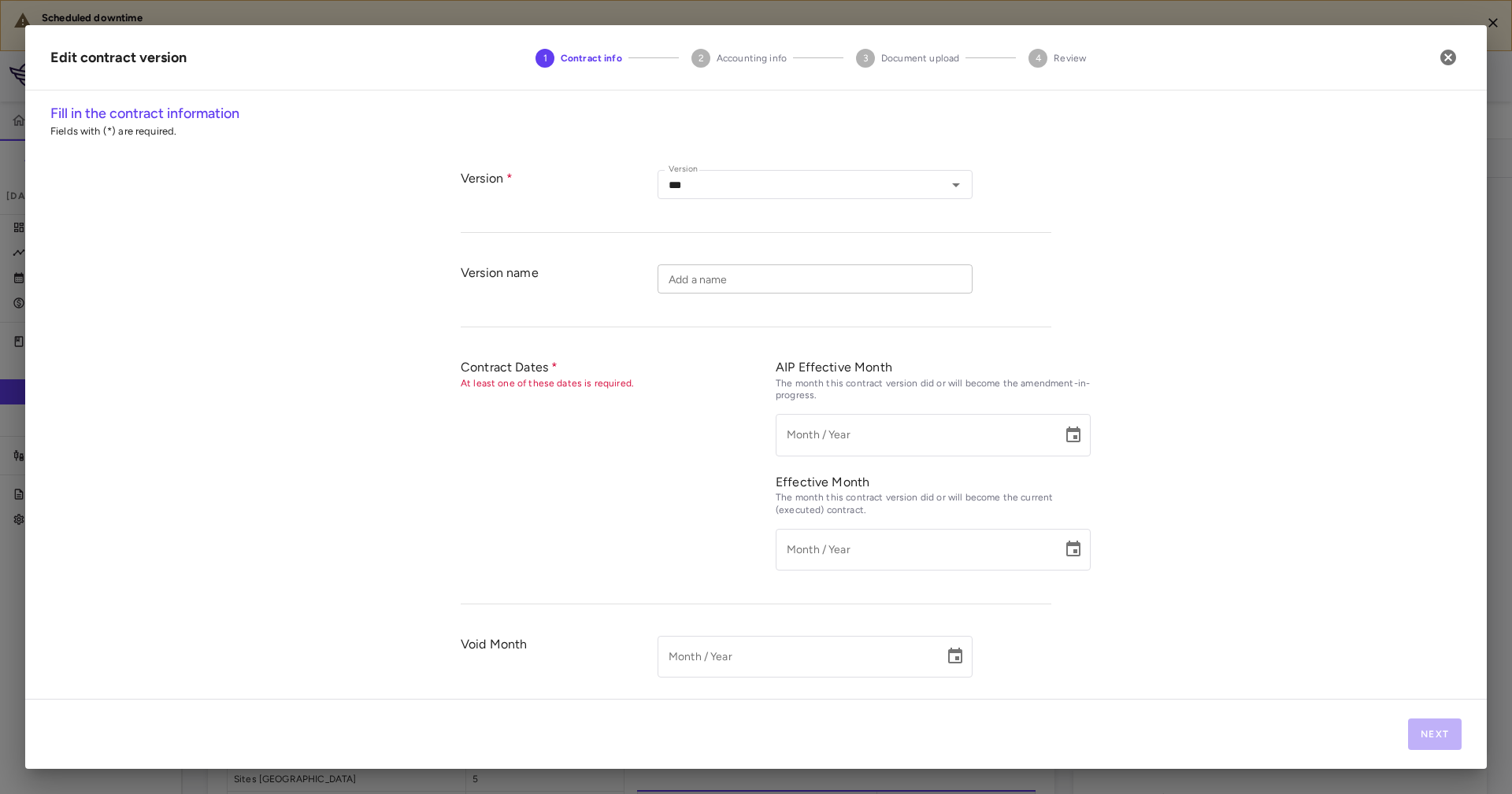
type input "***"
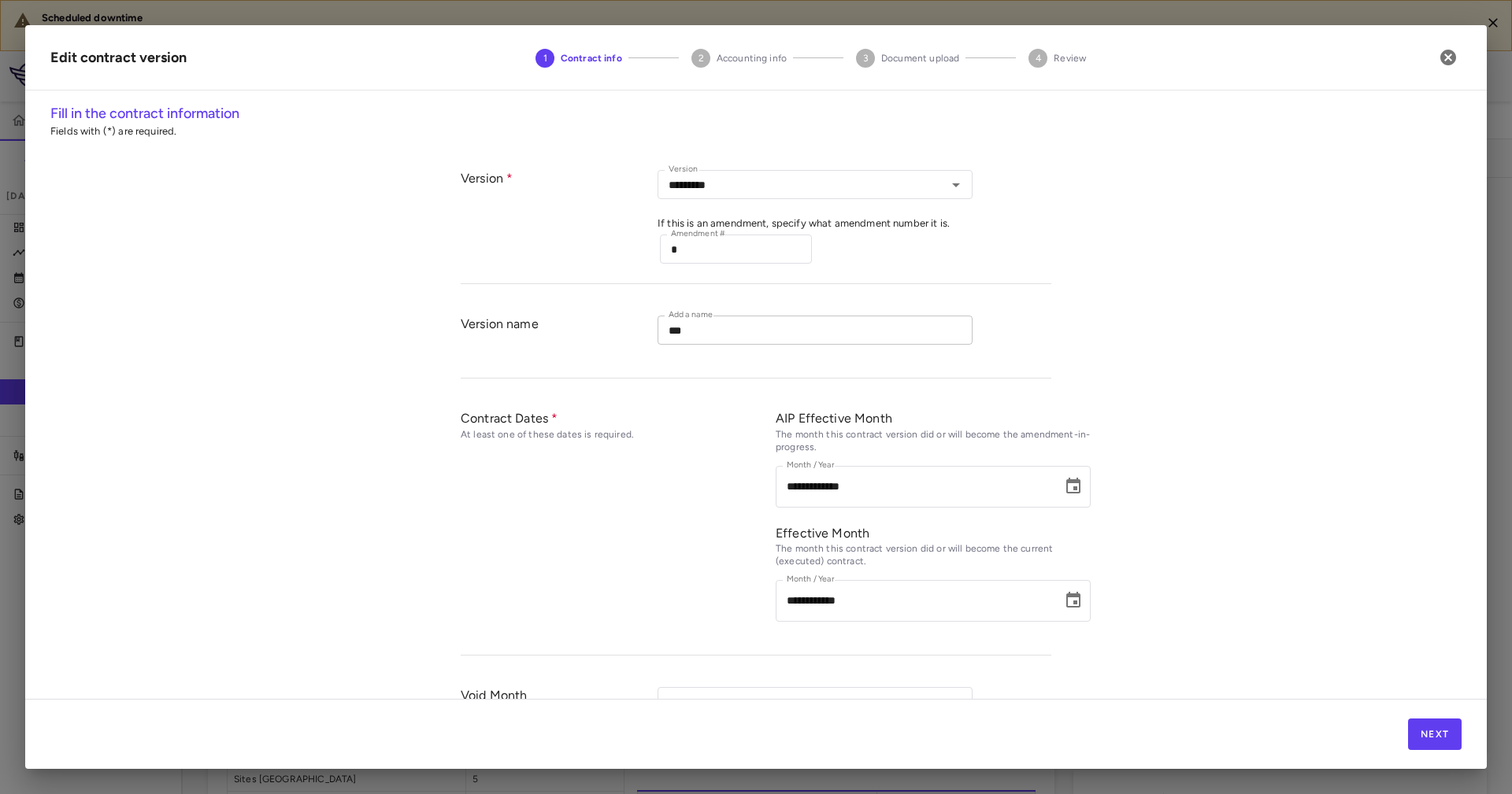
type input "*********"
type input "**********"
type input "*********"
click at [730, 317] on input "***" at bounding box center [814, 330] width 315 height 29
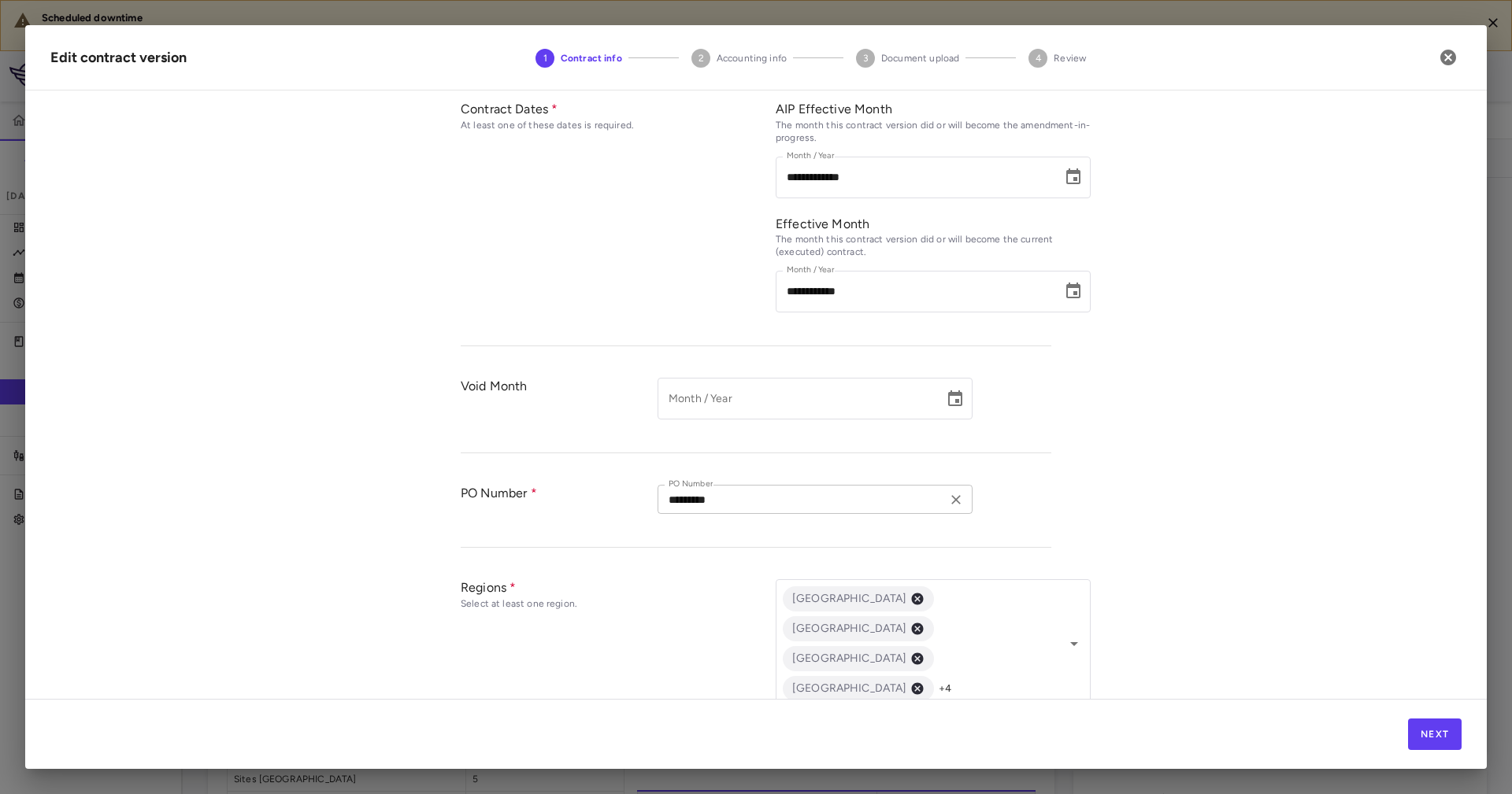
scroll to position [354, 0]
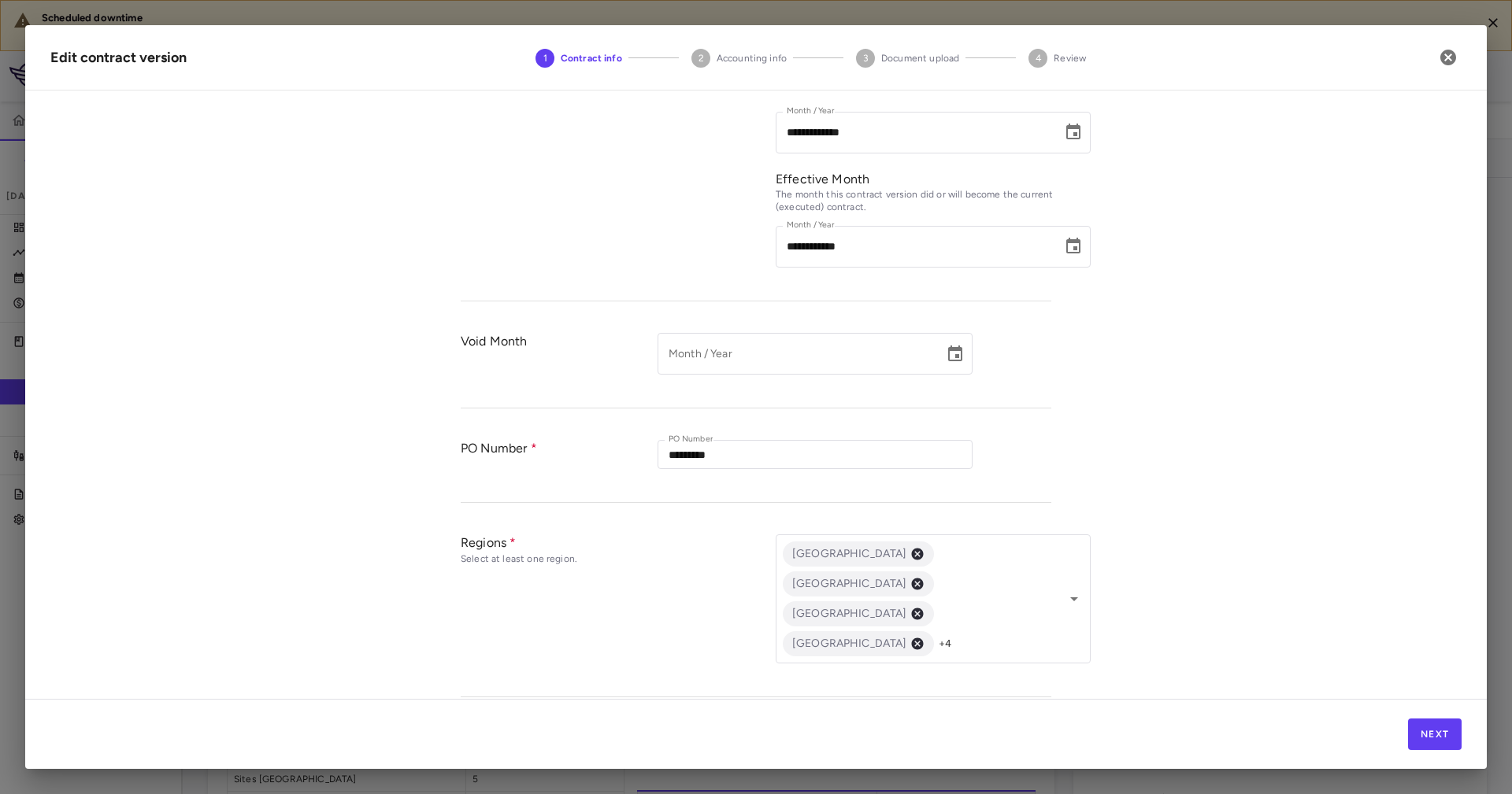
click at [463, 440] on div "PO Number" at bounding box center [559, 463] width 197 height 46
click at [468, 442] on div "PO Number" at bounding box center [559, 463] width 197 height 46
click at [478, 448] on div "PO Number" at bounding box center [559, 463] width 197 height 46
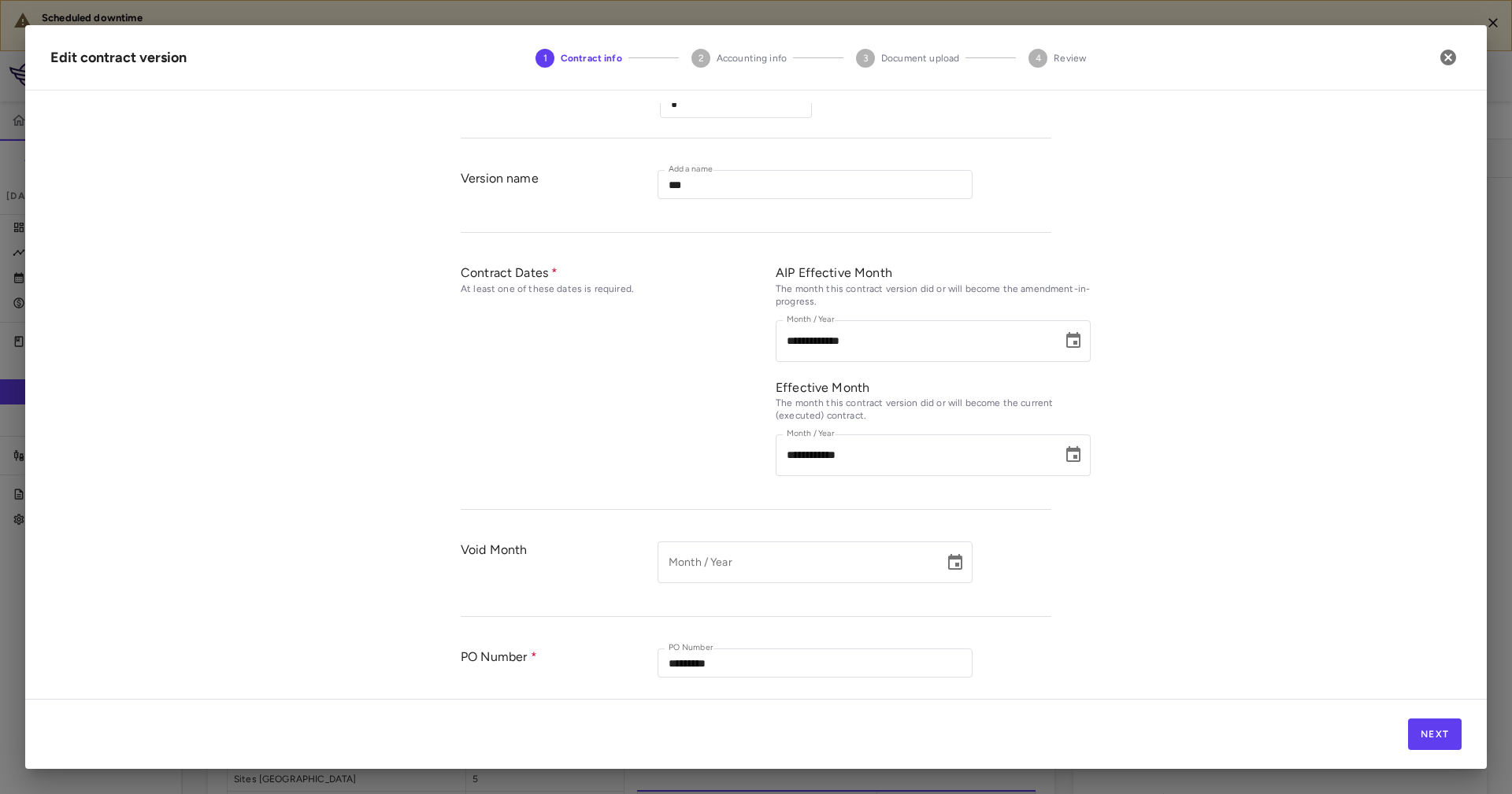
scroll to position [118, 0]
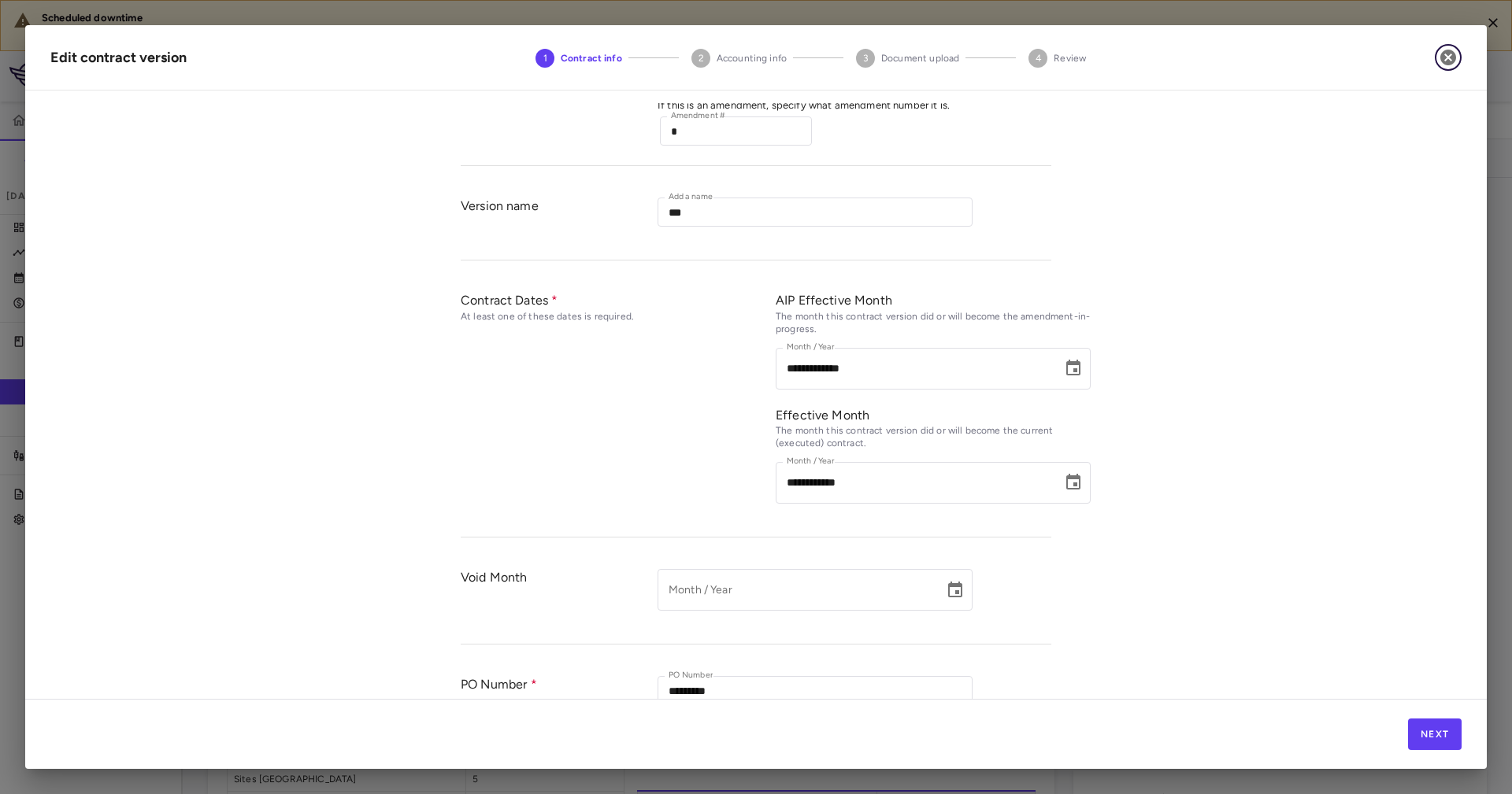
click at [1449, 57] on icon "button" at bounding box center [1448, 58] width 19 height 19
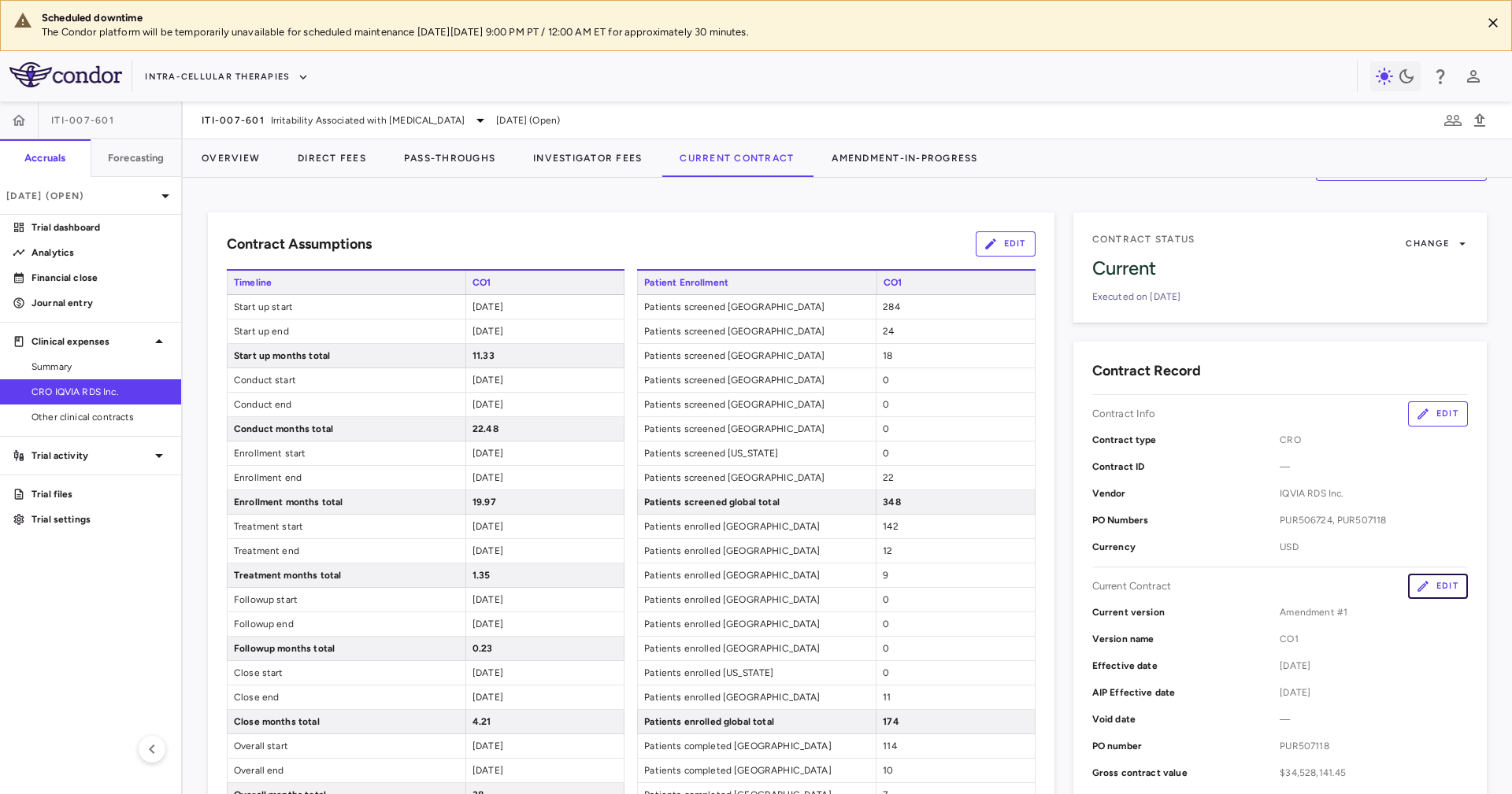
scroll to position [0, 0]
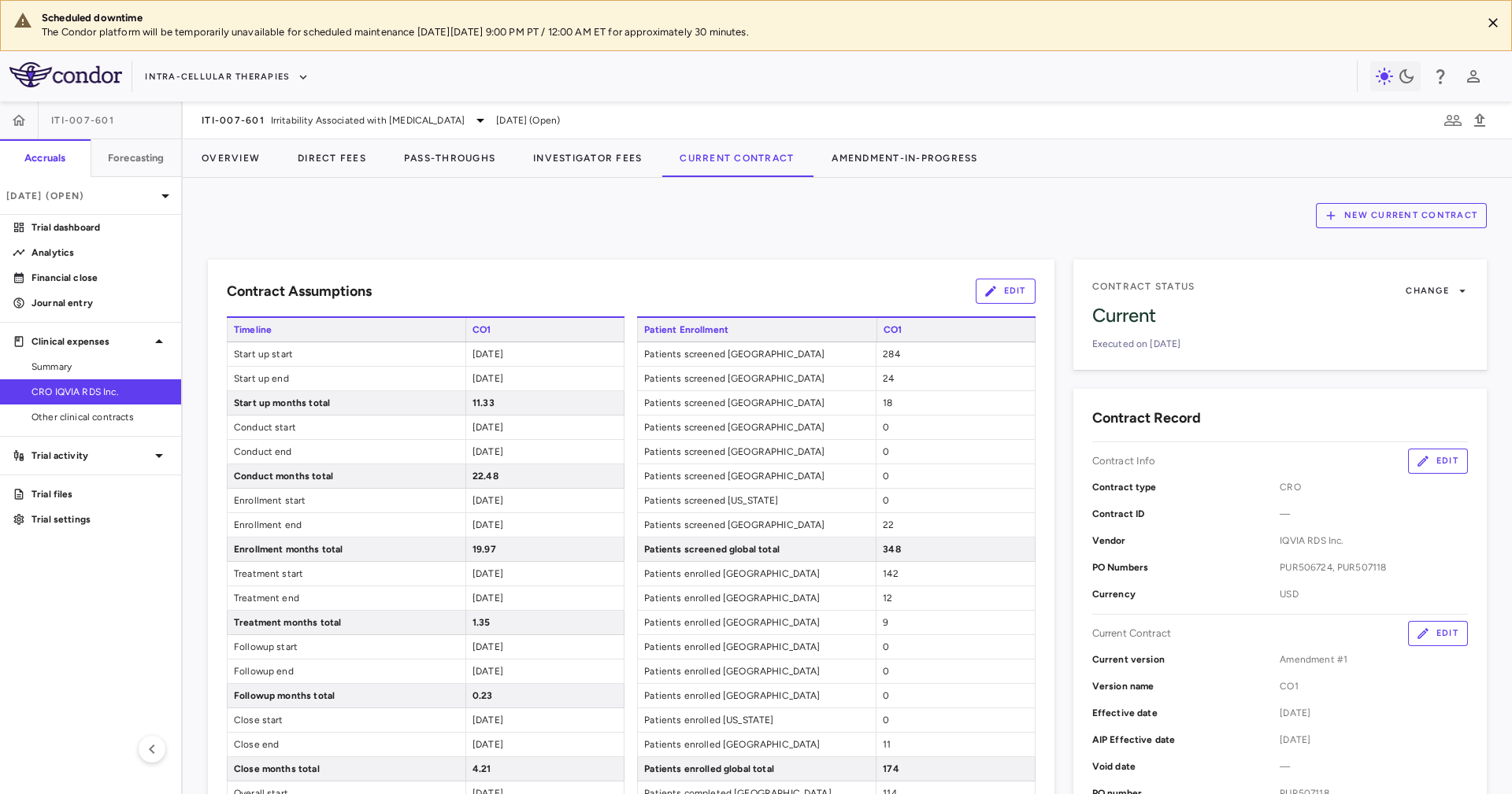
click at [244, 354] on span "Start up start" at bounding box center [346, 354] width 238 height 24
click at [244, 352] on span "Start up start" at bounding box center [346, 354] width 238 height 24
click at [245, 352] on span "Start up start" at bounding box center [346, 354] width 238 height 24
drag, startPoint x: 245, startPoint y: 352, endPoint x: 298, endPoint y: 388, distance: 64.1
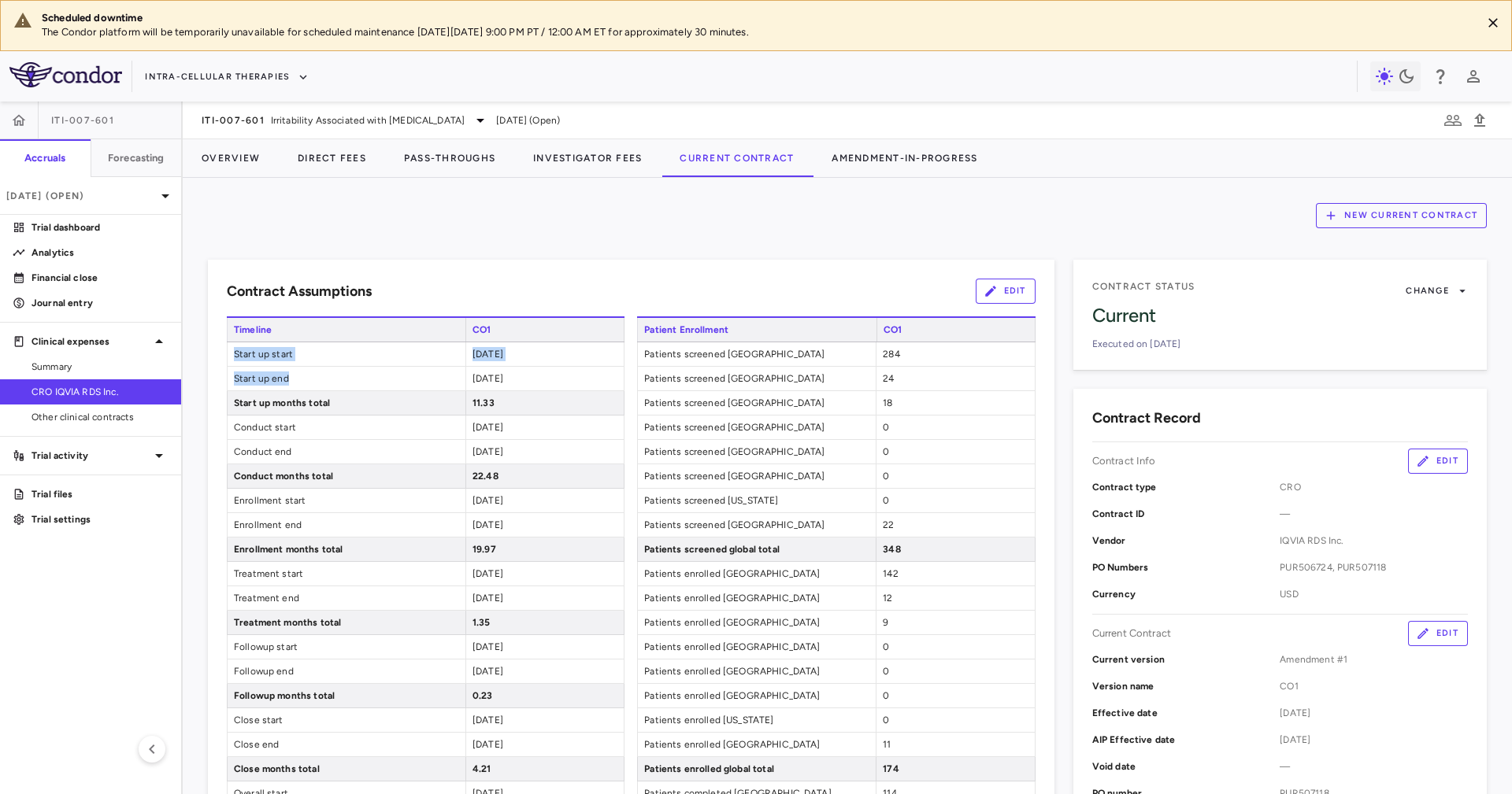
click at [298, 388] on div "Timeline CO1 Start up start 2023-12-12 Start up end 2024-11-21 Start up months …" at bounding box center [425, 586] width 398 height 539
click at [293, 373] on span "Start up end" at bounding box center [346, 378] width 238 height 24
click at [293, 372] on span "Start up end" at bounding box center [346, 378] width 238 height 24
drag, startPoint x: 293, startPoint y: 372, endPoint x: 290, endPoint y: 354, distance: 18.2
click at [290, 354] on div "Timeline CO1 Start up start 2023-12-12 Start up end 2024-11-21 Start up months …" at bounding box center [425, 586] width 398 height 539
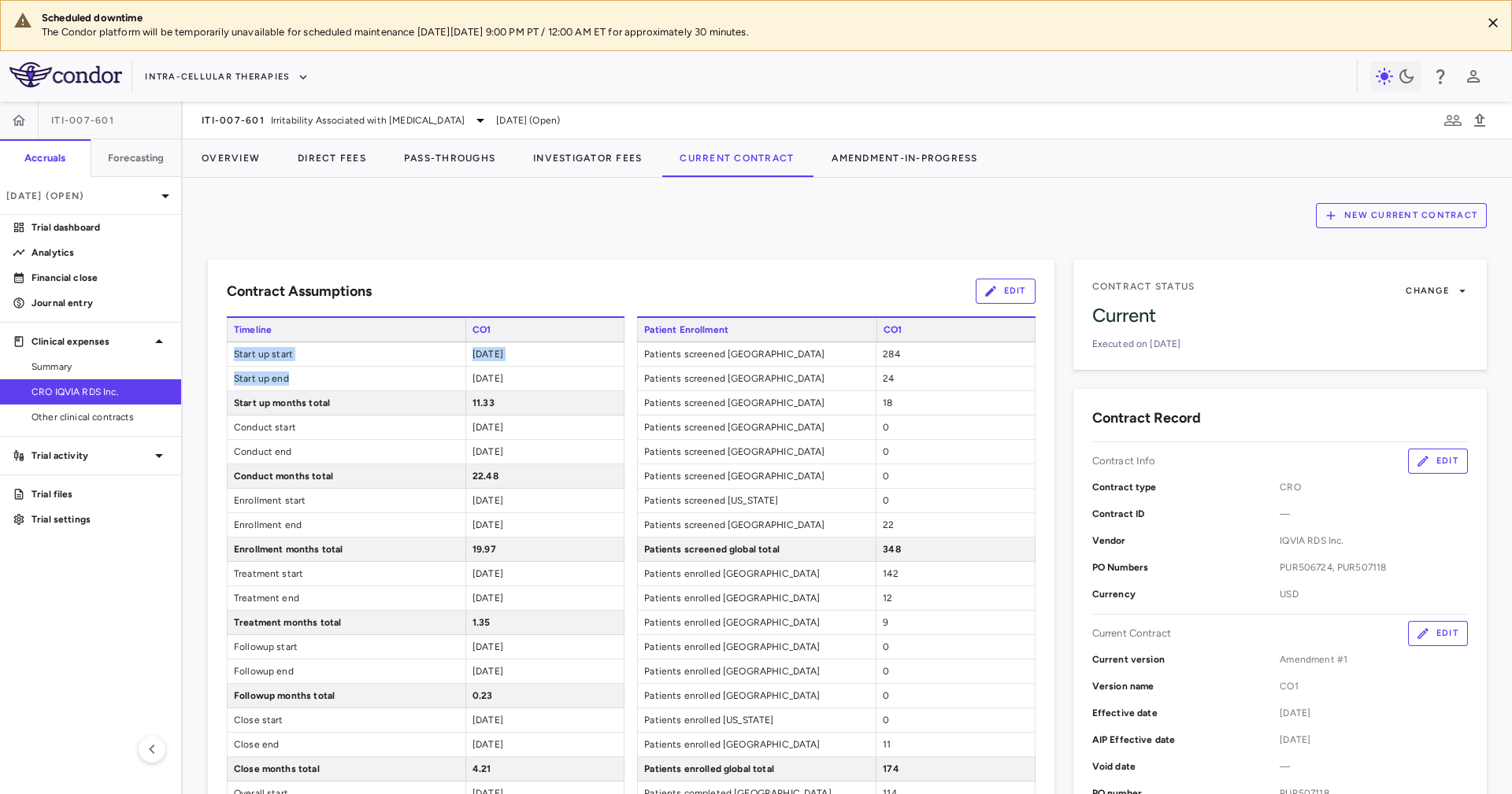
click at [290, 354] on span "Start up start" at bounding box center [346, 354] width 238 height 24
drag, startPoint x: 290, startPoint y: 354, endPoint x: 286, endPoint y: 312, distance: 42.2
click at [290, 317] on div "Timeline CO1 Start up start 2023-12-12 Start up end 2024-11-21 Start up months …" at bounding box center [425, 586] width 398 height 539
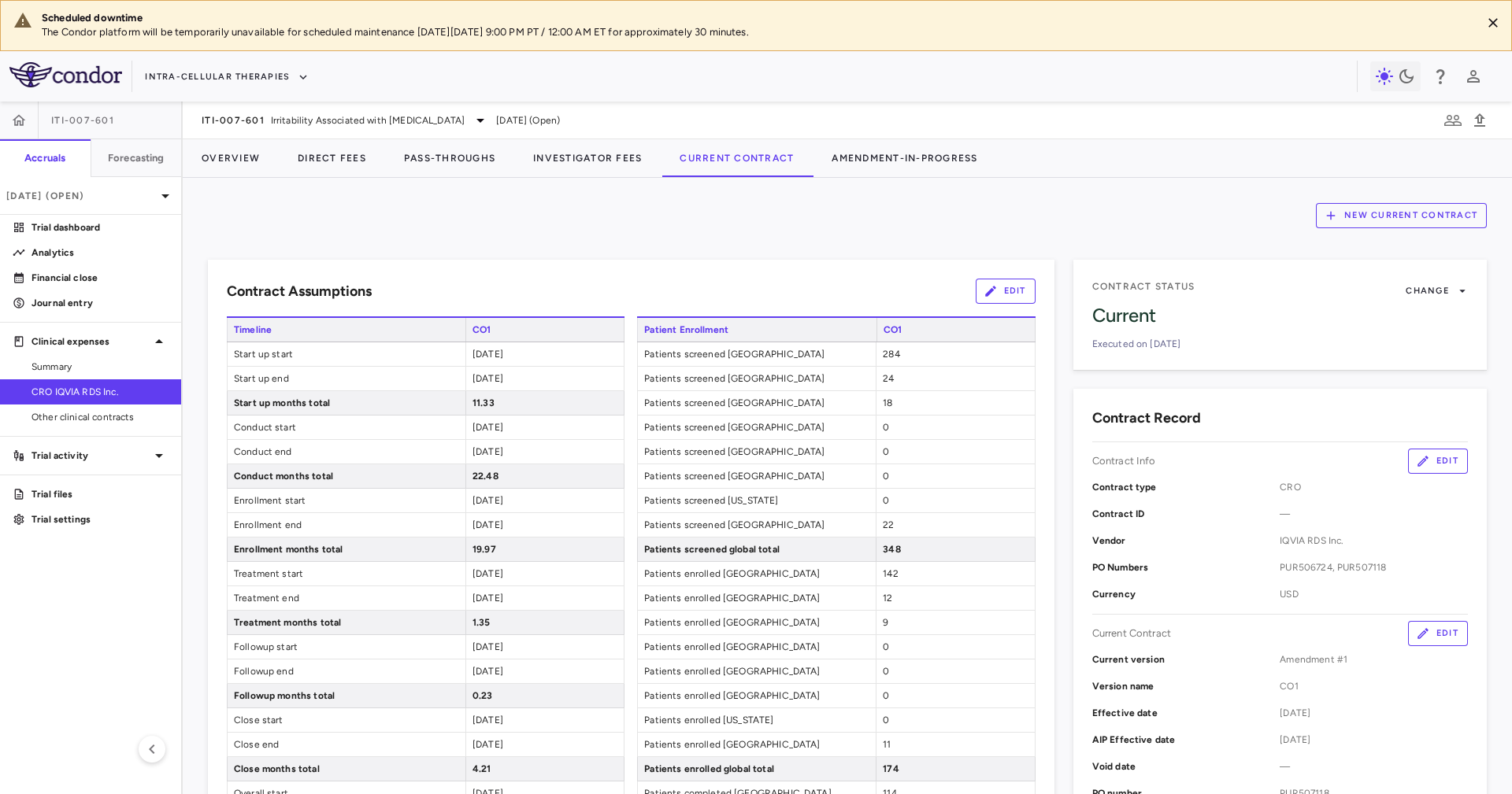
click at [250, 326] on span "Timeline" at bounding box center [346, 329] width 239 height 24
drag, startPoint x: 250, startPoint y: 326, endPoint x: 277, endPoint y: 312, distance: 30.4
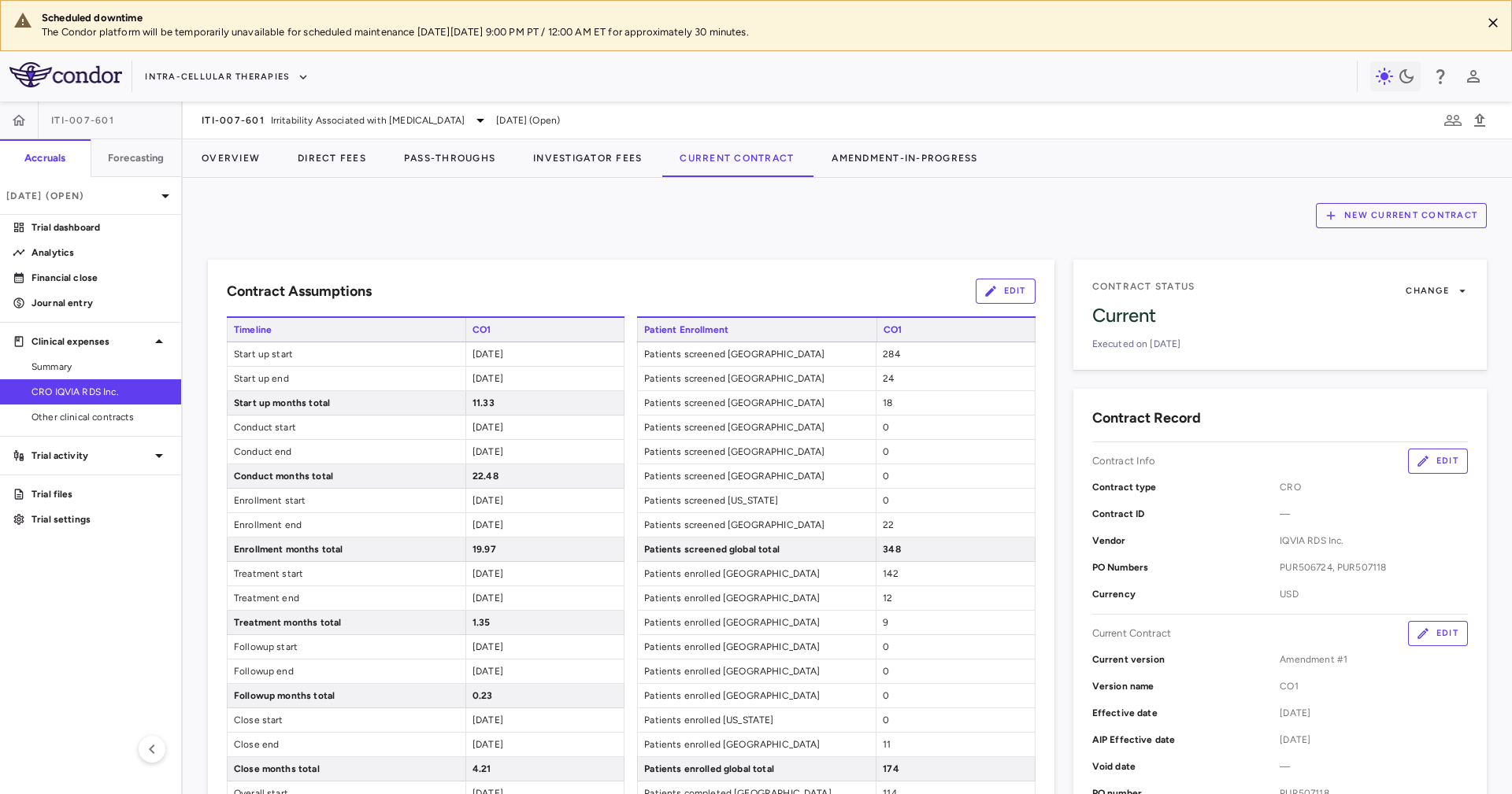
click at [909, 158] on button "Amendment-In-Progress" at bounding box center [904, 158] width 183 height 38
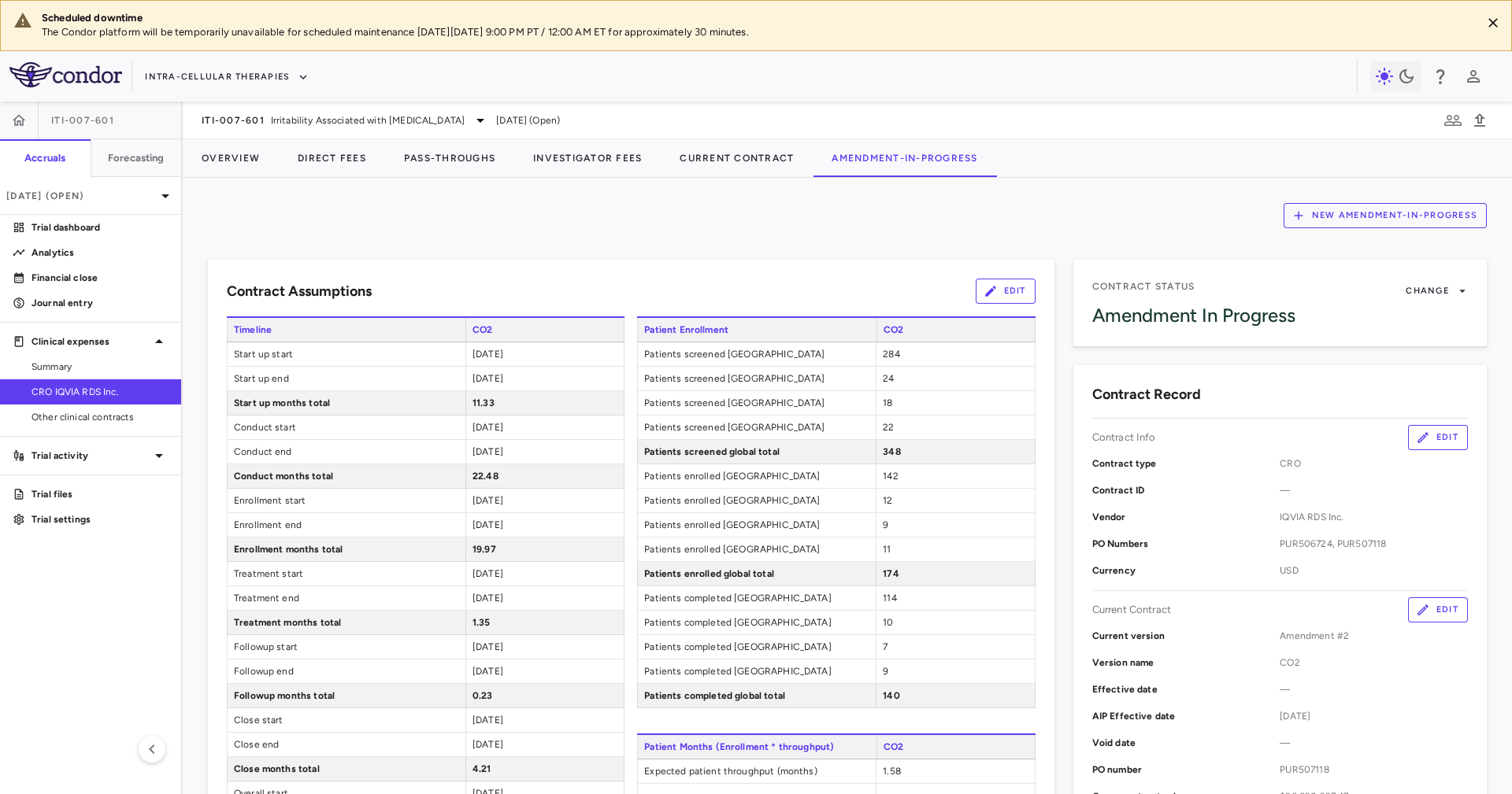
click at [933, 196] on div "New Amendment-In-Progress Contract Assumptions Edit Timeline CO2 Start up start…" at bounding box center [847, 486] width 1329 height 616
click at [682, 147] on button "Current Contract" at bounding box center [736, 158] width 152 height 38
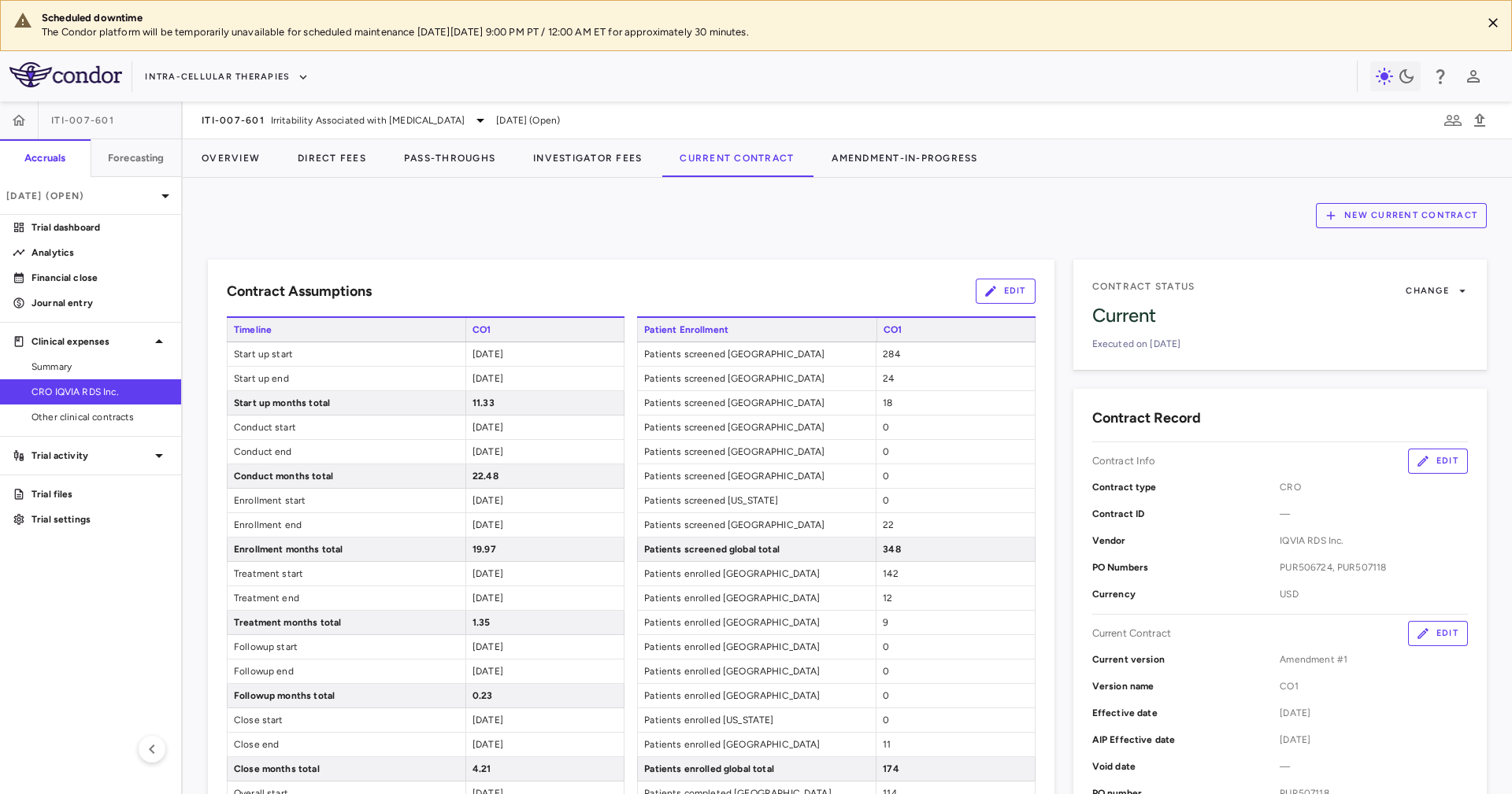
click at [749, 194] on div "New Current Contract Contract Assumptions Edit Timeline CO1 Start up start 2023…" at bounding box center [847, 486] width 1329 height 616
click at [893, 154] on button "Amendment-In-Progress" at bounding box center [904, 158] width 183 height 38
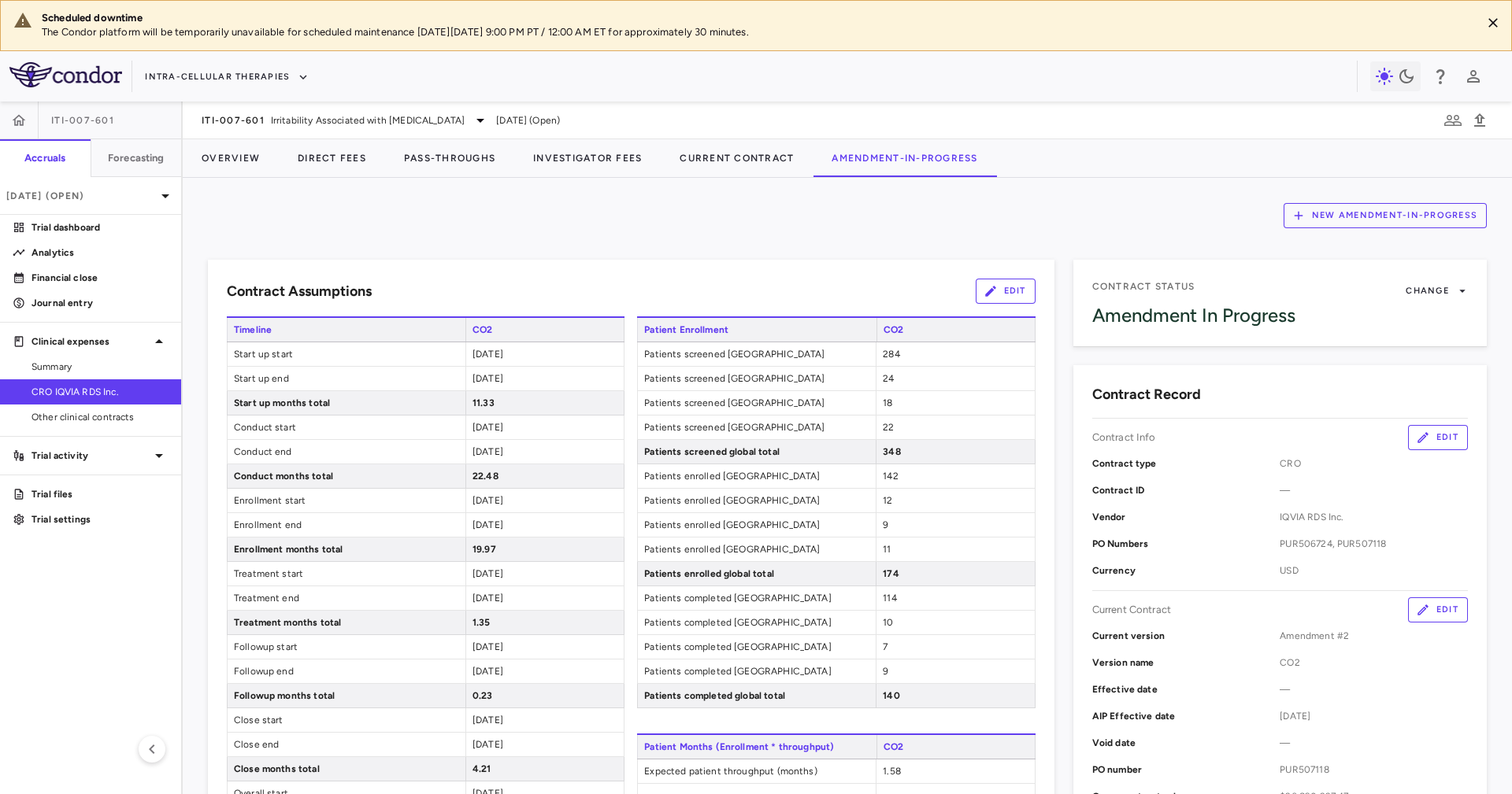
click at [897, 189] on div "New Amendment-In-Progress Contract Assumptions Edit Timeline CO2 Start up start…" at bounding box center [847, 486] width 1329 height 616
click at [942, 162] on button "Amendment-In-Progress" at bounding box center [904, 158] width 183 height 38
click at [327, 168] on button "Direct Fees" at bounding box center [332, 158] width 106 height 38
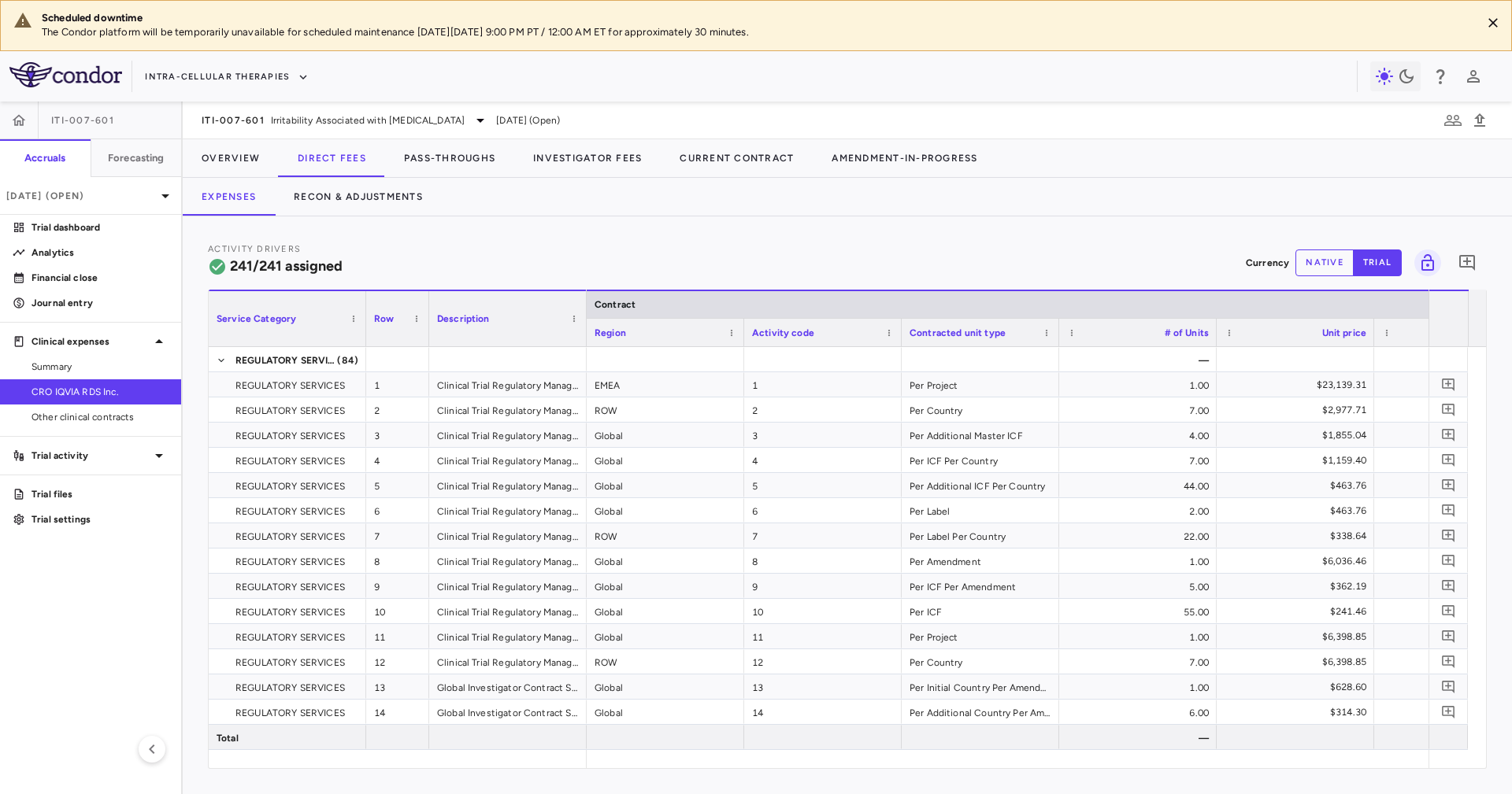
click at [457, 194] on div "Expenses Recon & Adjustments" at bounding box center [847, 197] width 1329 height 38
click at [321, 386] on span "REGULATORY SERVICES" at bounding box center [290, 385] width 110 height 25
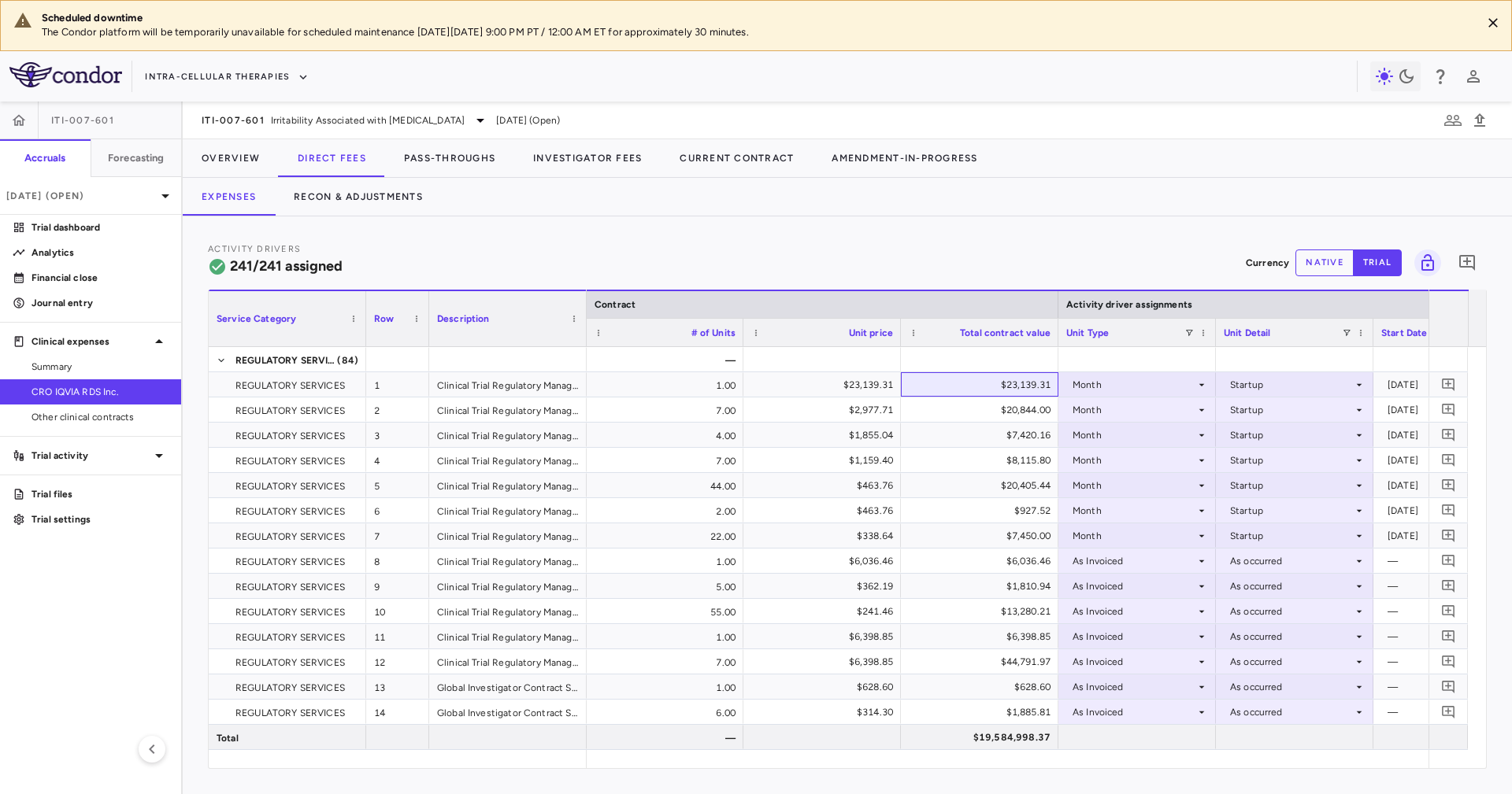
scroll to position [0, 511]
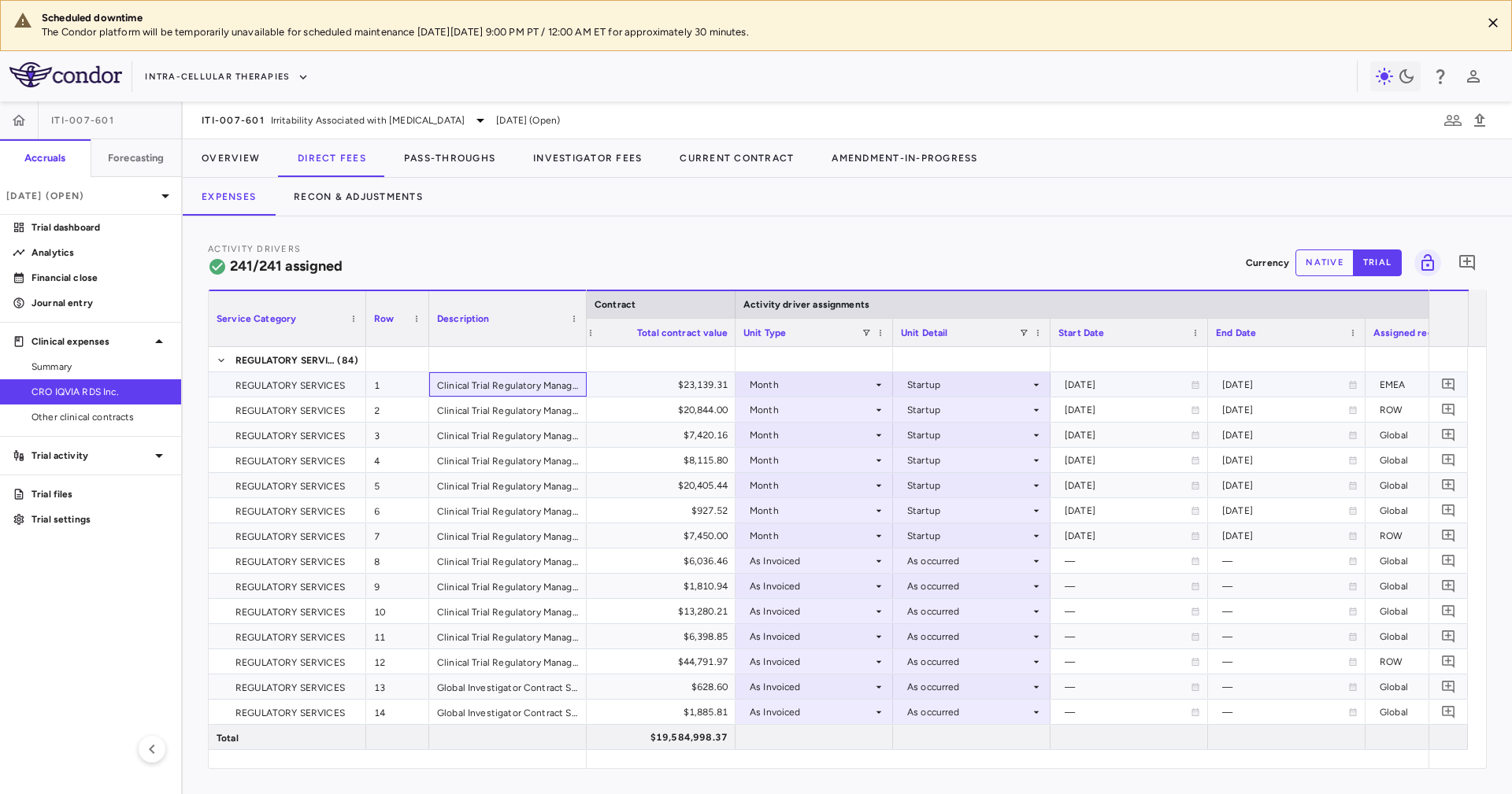
click at [532, 380] on div "Clinical Trial Regulatory Management: Preparation of Core Submission Package (P…" at bounding box center [507, 384] width 157 height 25
drag, startPoint x: 1101, startPoint y: 378, endPoint x: 1147, endPoint y: 437, distance: 74.8
click at [1205, 339] on div at bounding box center [1207, 332] width 6 height 27
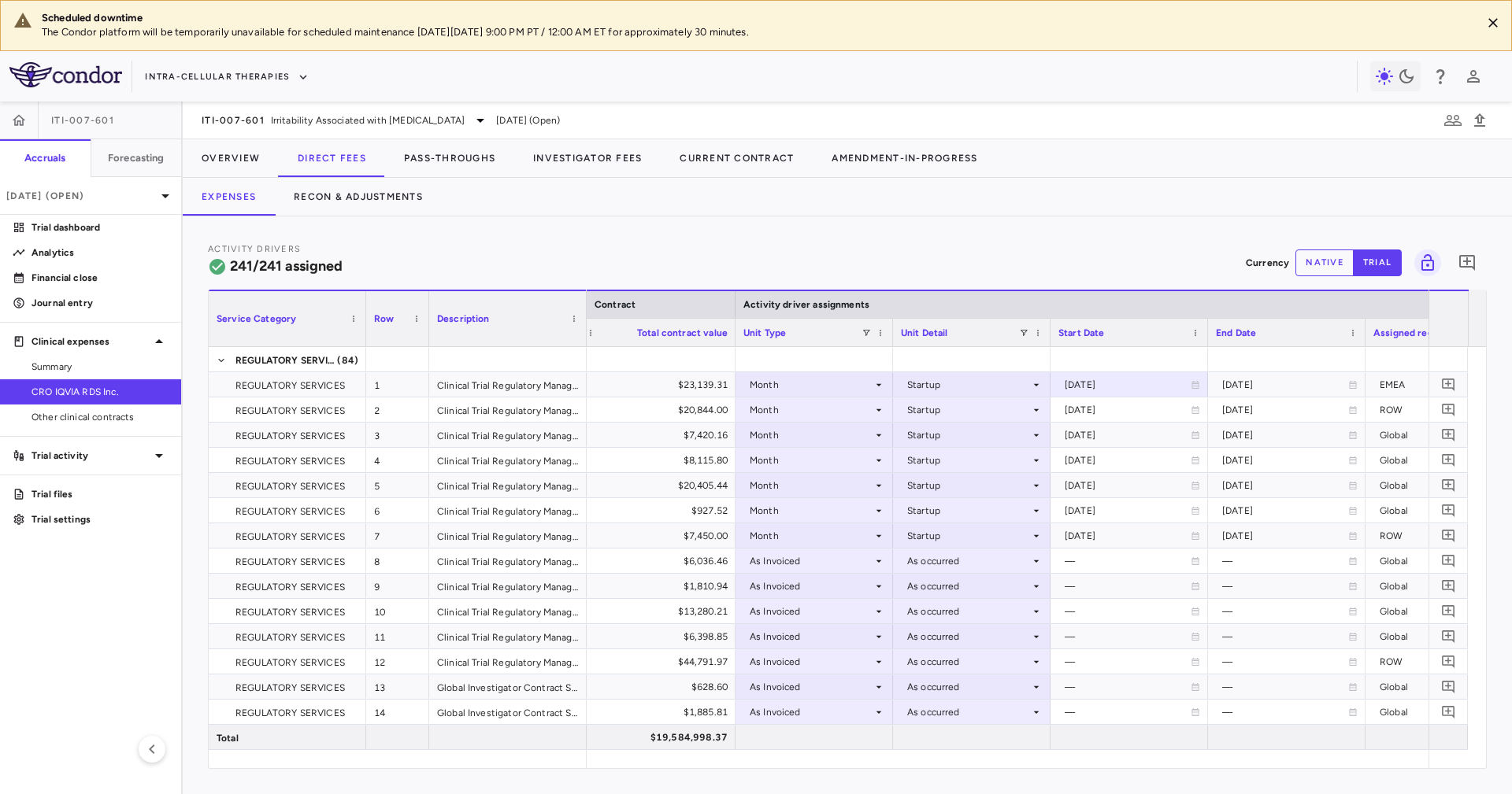
click at [1205, 339] on div at bounding box center [1207, 332] width 6 height 27
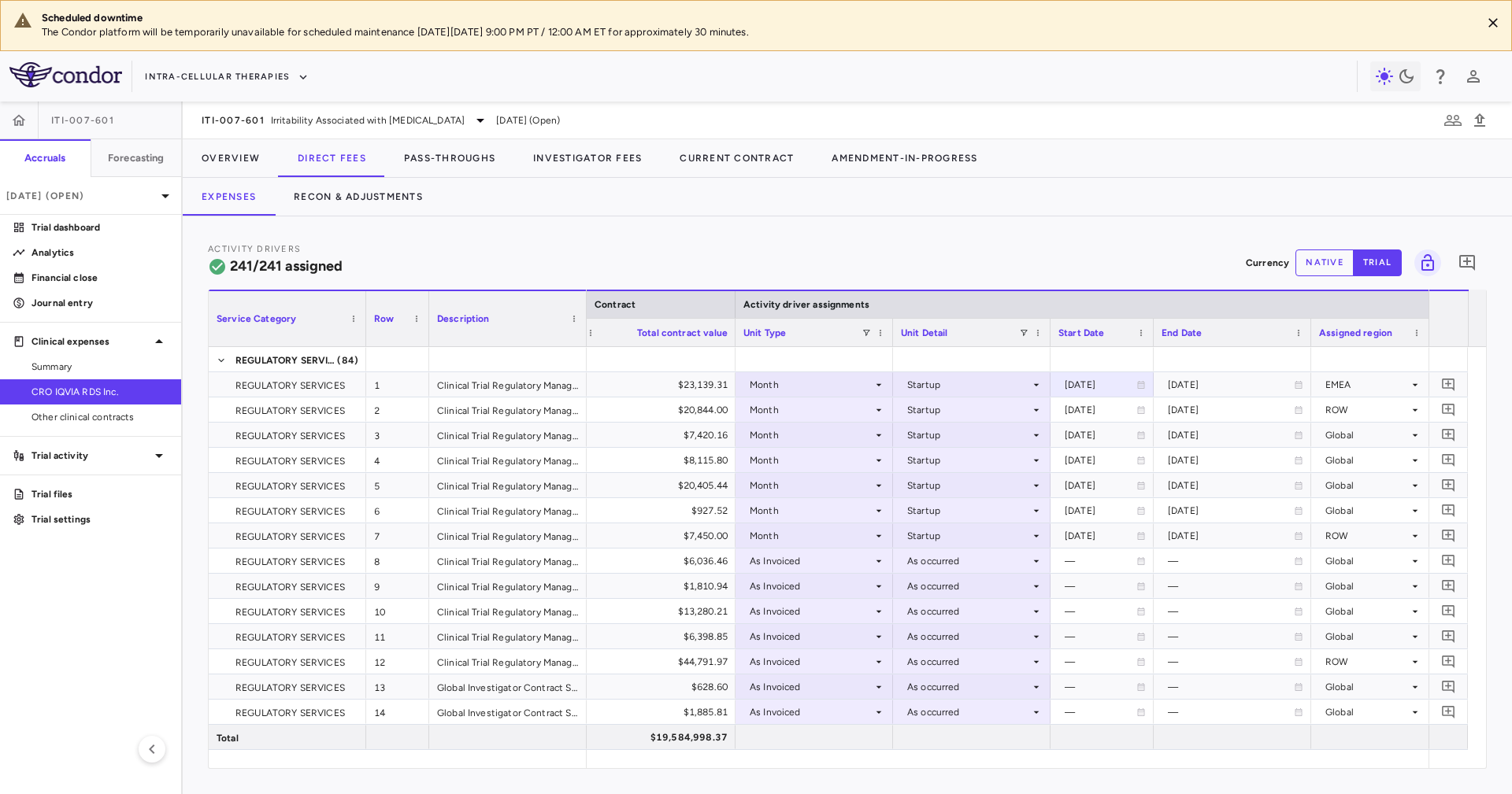
click at [1307, 333] on div at bounding box center [1309, 332] width 6 height 27
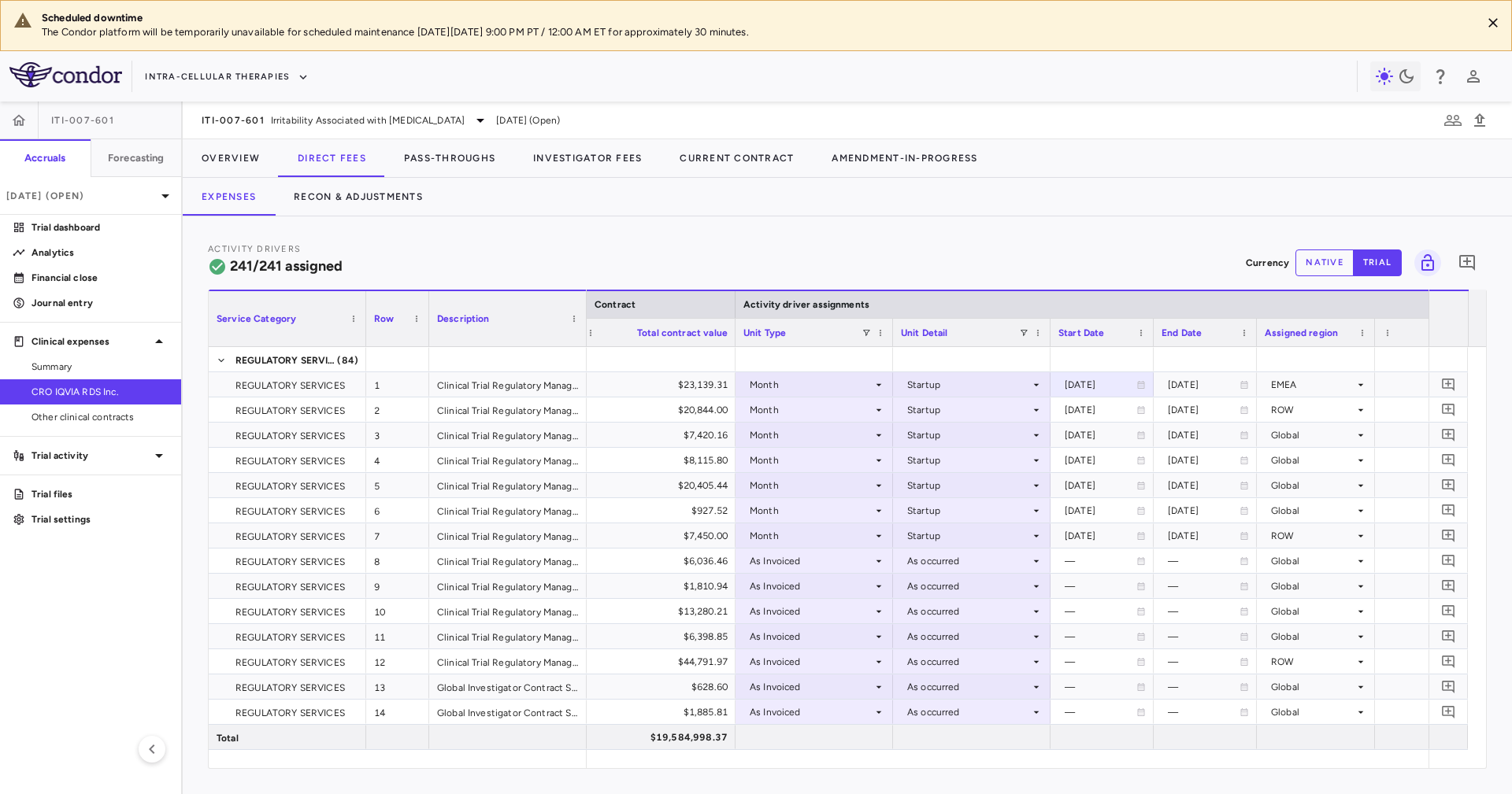
click at [583, 325] on div at bounding box center [585, 318] width 6 height 55
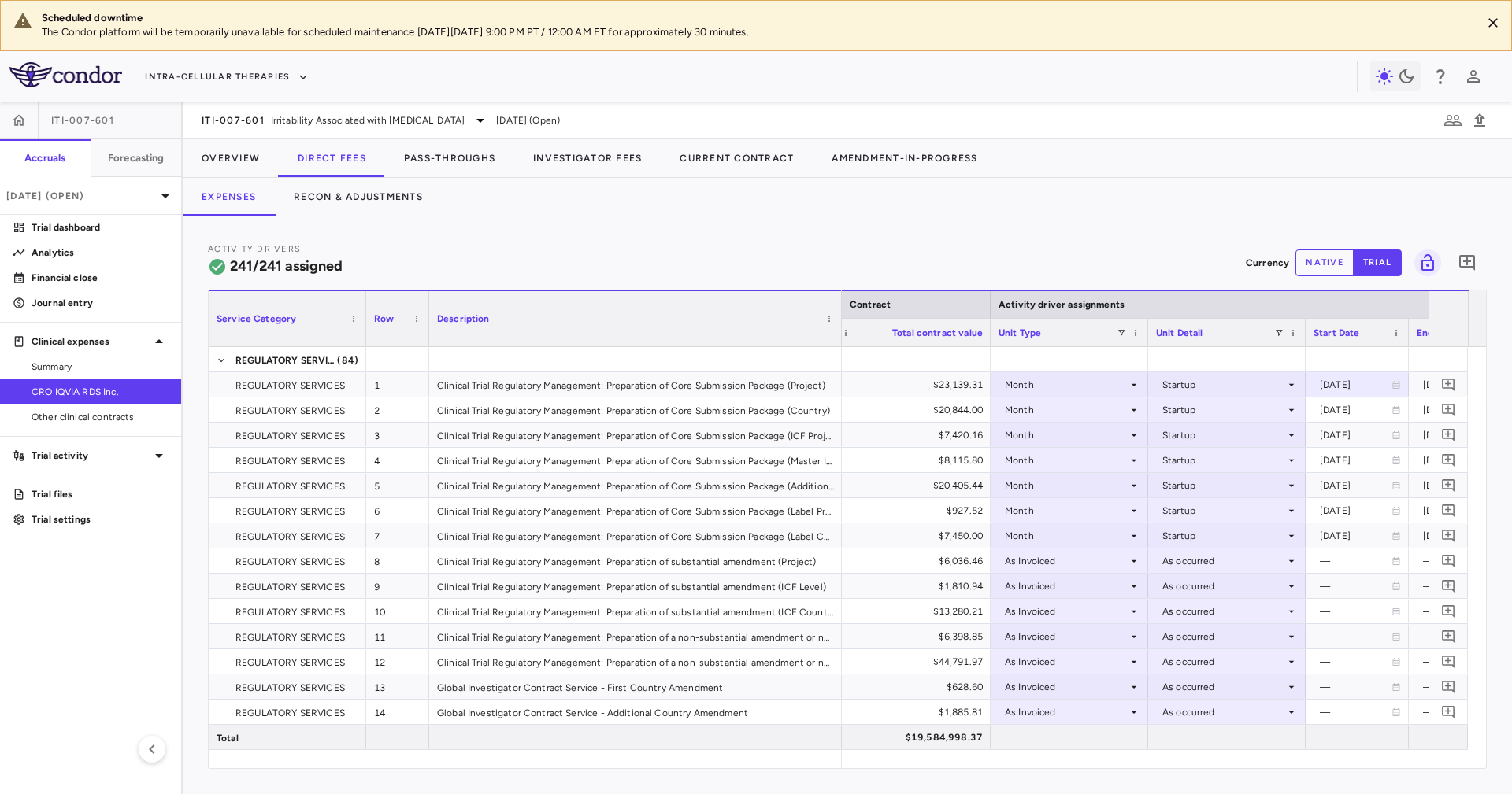
drag, startPoint x: 924, startPoint y: 334, endPoint x: 838, endPoint y: 347, distance: 87.0
click at [838, 347] on div "Service Category Row Description Contract Activity driver assignments 1" at bounding box center [847, 528] width 1277 height 478
click at [723, 409] on div "Clinical Trial Regulatory Management: Preparation of Core Submission Package (C…" at bounding box center [635, 410] width 412 height 25
click at [791, 461] on div "Clinical Trial Regulatory Management: Preparation of Core Submission Package (M…" at bounding box center [635, 460] width 412 height 25
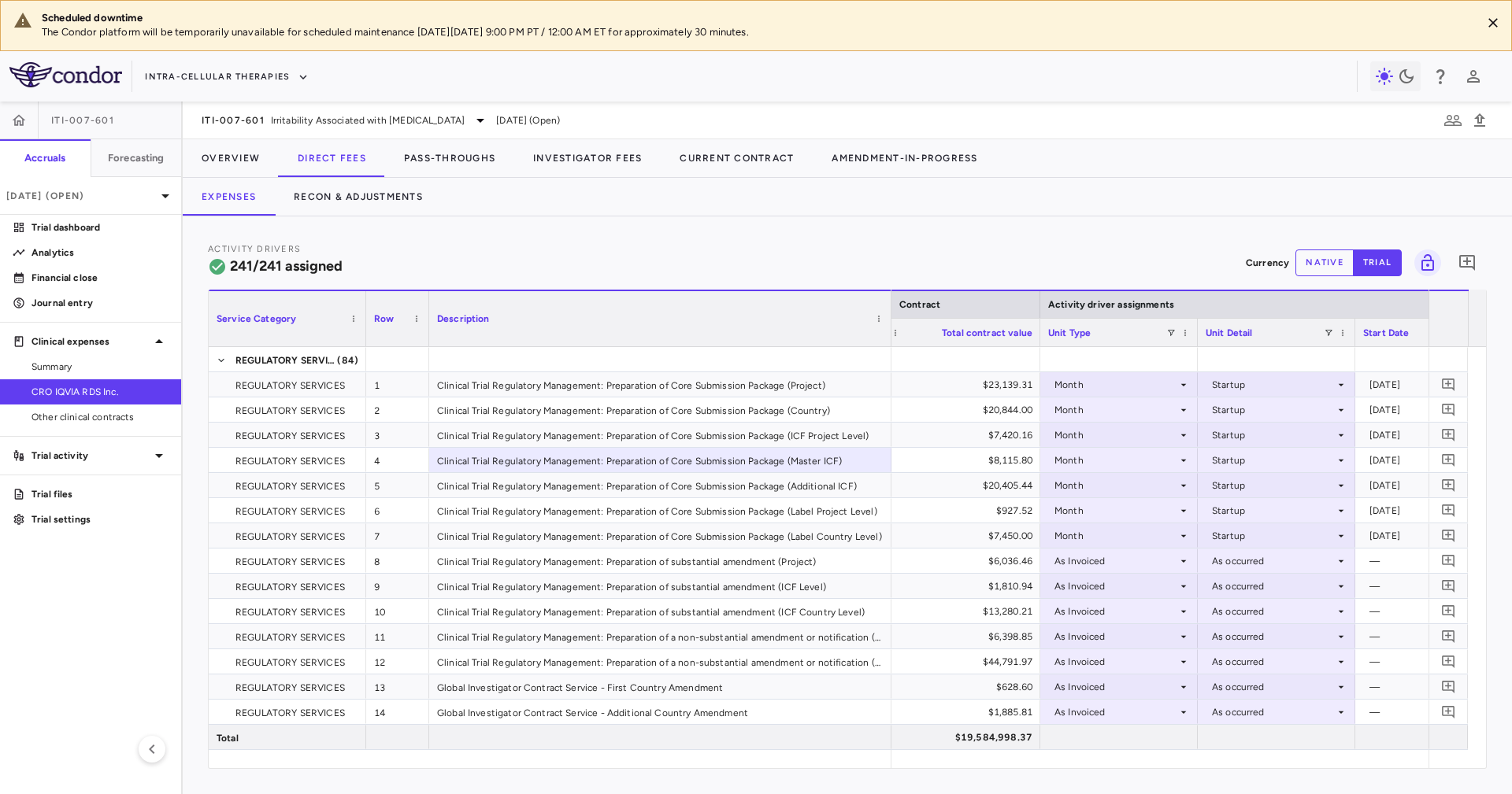
drag, startPoint x: 837, startPoint y: 332, endPoint x: 886, endPoint y: 371, distance: 62.6
click at [886, 371] on div "Service Category Row Description Contract Activity driver assignments 1" at bounding box center [847, 528] width 1277 height 478
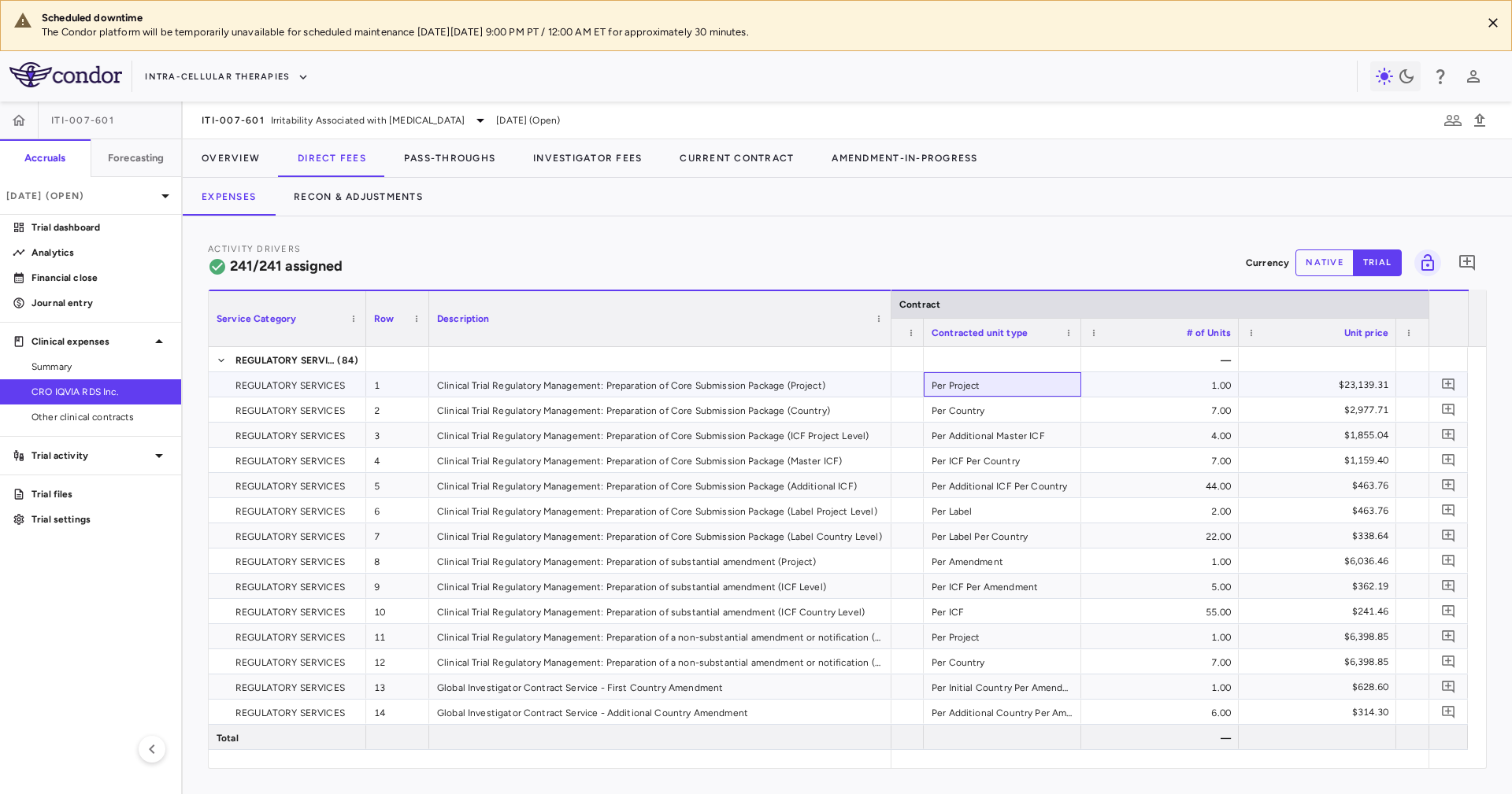
click at [1008, 396] on div "Per Project" at bounding box center [1001, 384] width 157 height 25
click at [1028, 409] on div "Per Country" at bounding box center [1001, 410] width 157 height 25
click at [1039, 479] on div "Per Additional ICF Per Country" at bounding box center [1001, 485] width 157 height 25
click at [1016, 583] on div "Per ICF Per Amendment" at bounding box center [1001, 586] width 157 height 25
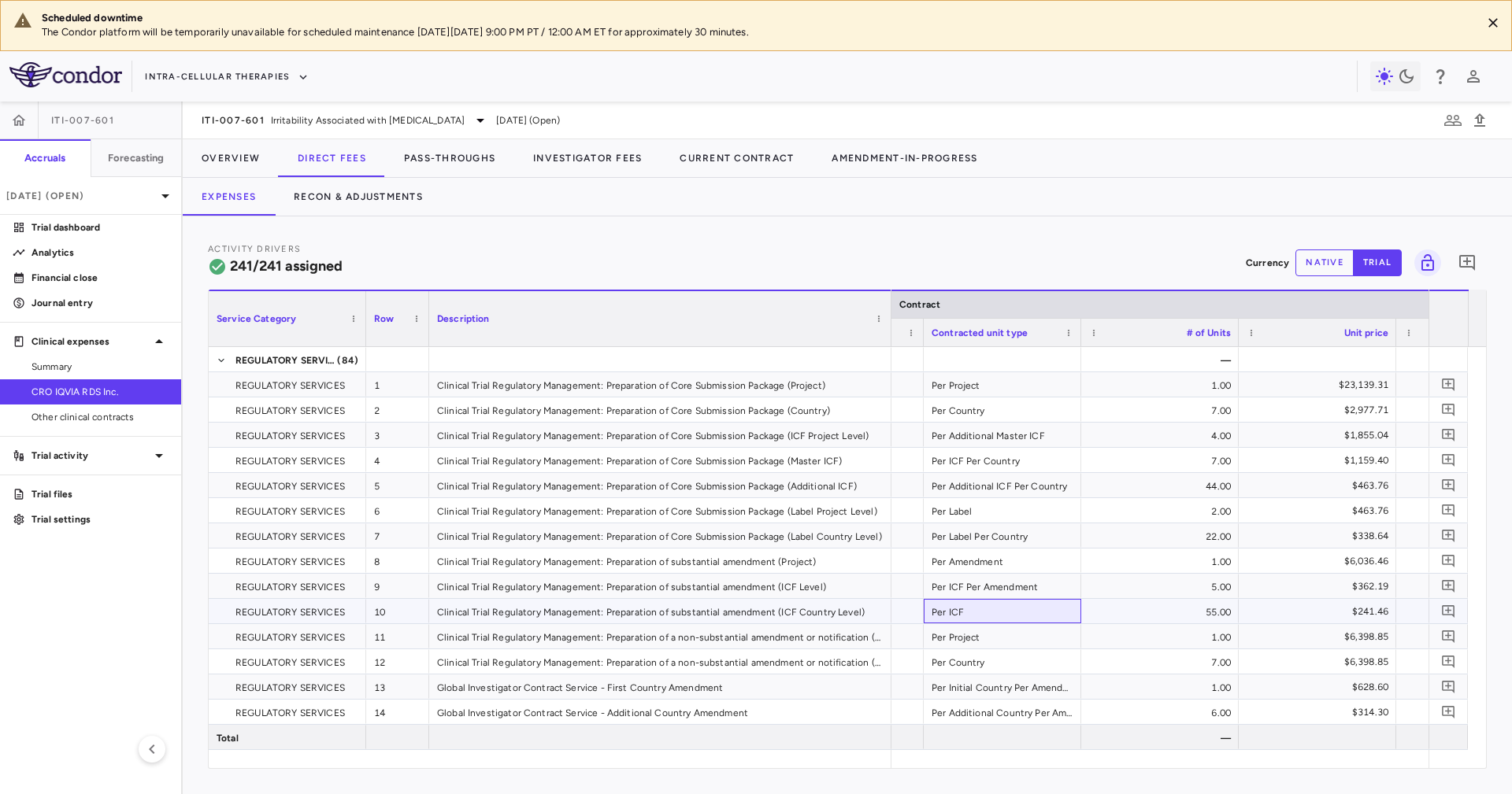
click at [1015, 620] on div "Per ICF" at bounding box center [1001, 612] width 157 height 25
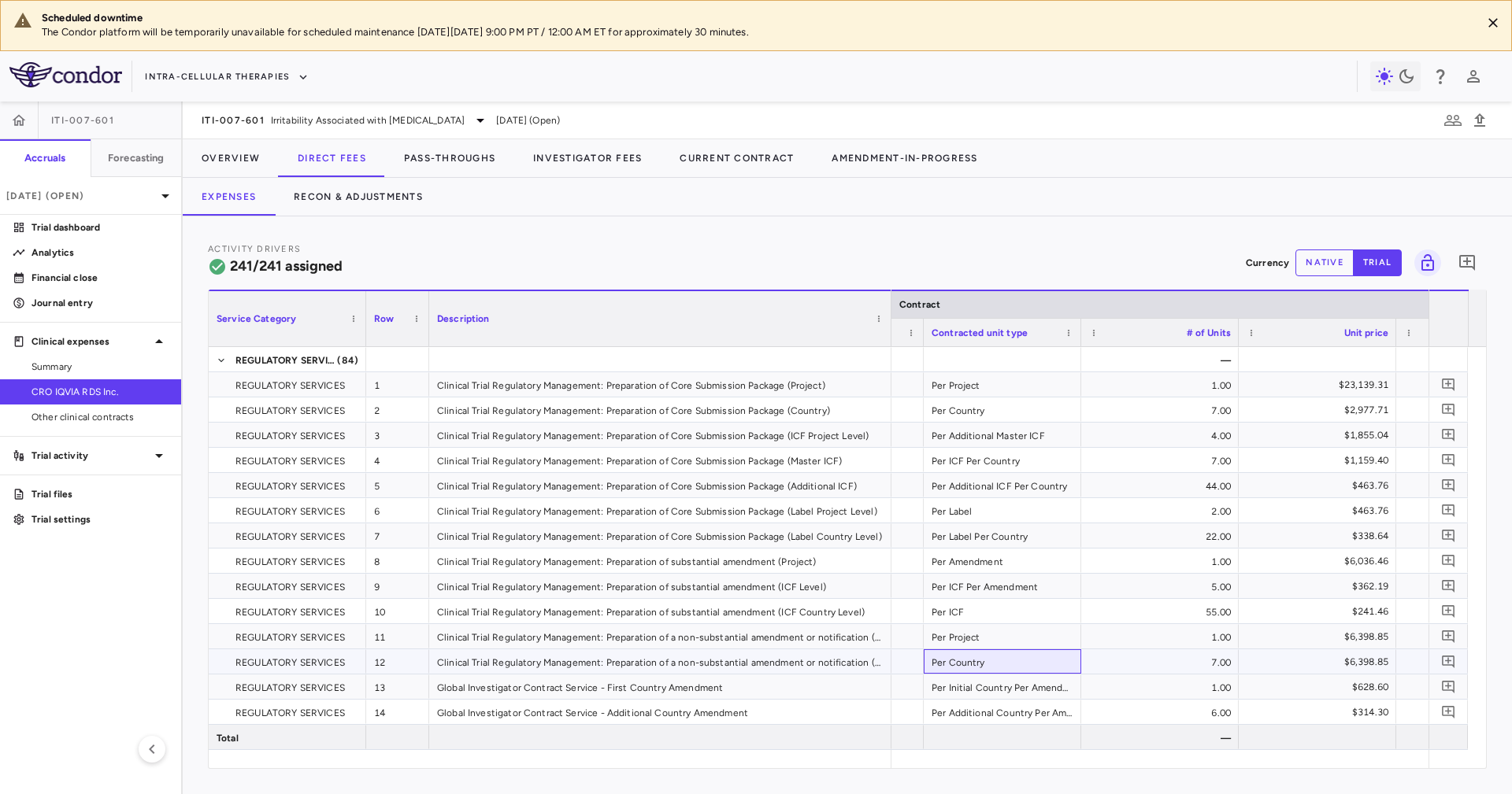
click at [1021, 649] on div "Per Country" at bounding box center [1001, 662] width 157 height 25
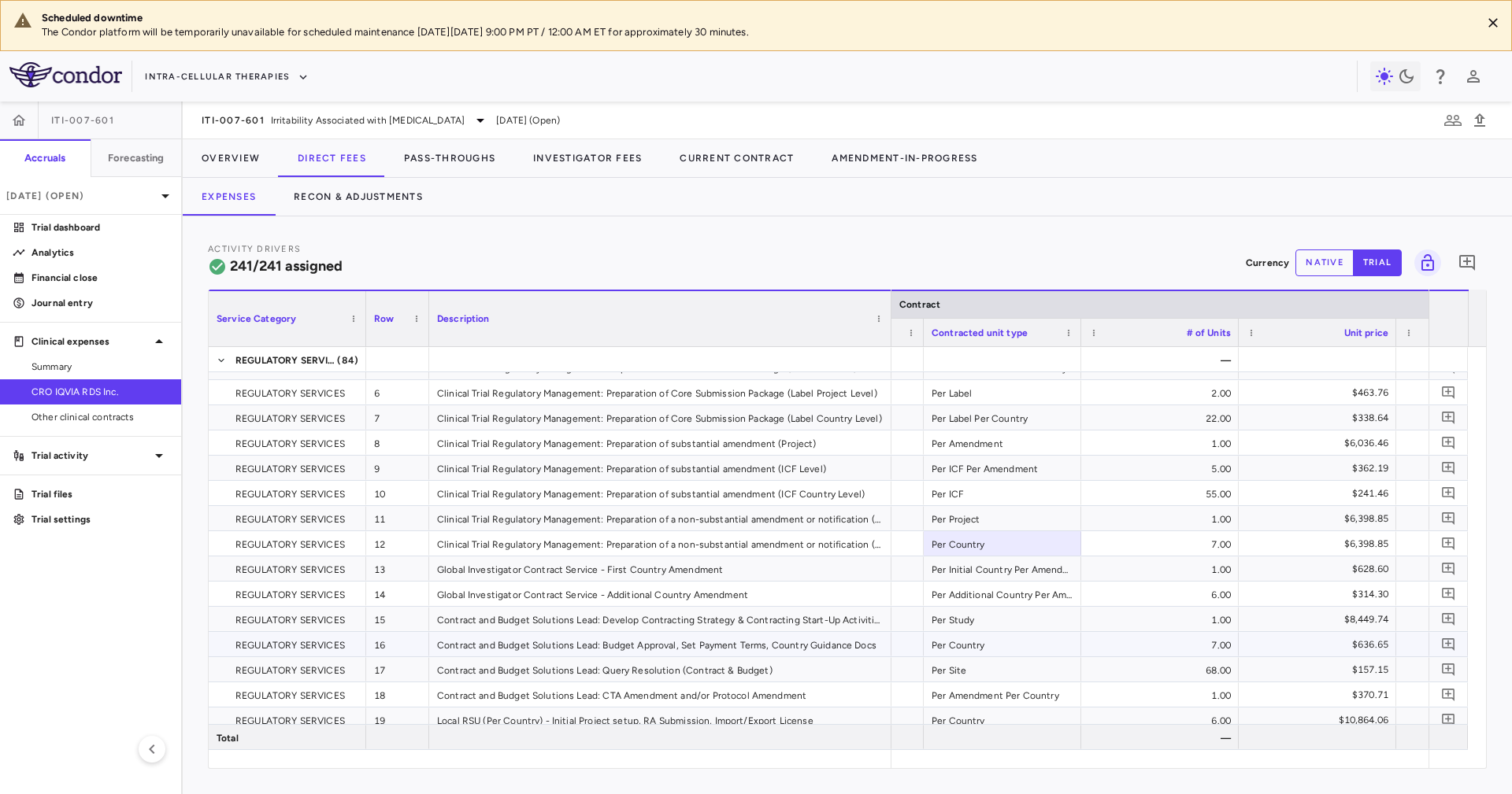
click at [1025, 652] on div "Per Country" at bounding box center [1001, 644] width 157 height 25
click at [1038, 673] on div "Per Site" at bounding box center [1001, 669] width 157 height 25
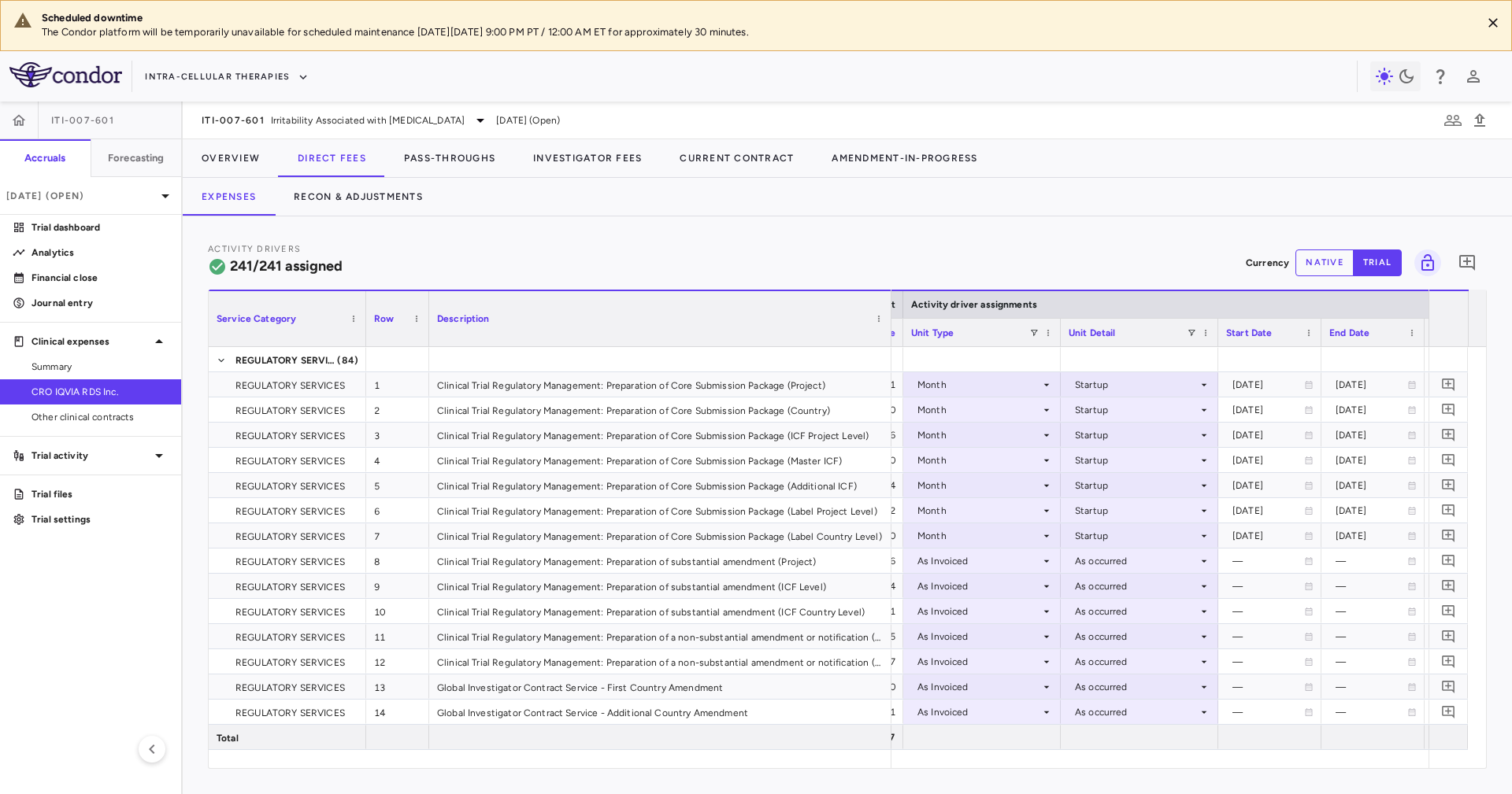
click at [1057, 330] on div at bounding box center [1059, 332] width 6 height 27
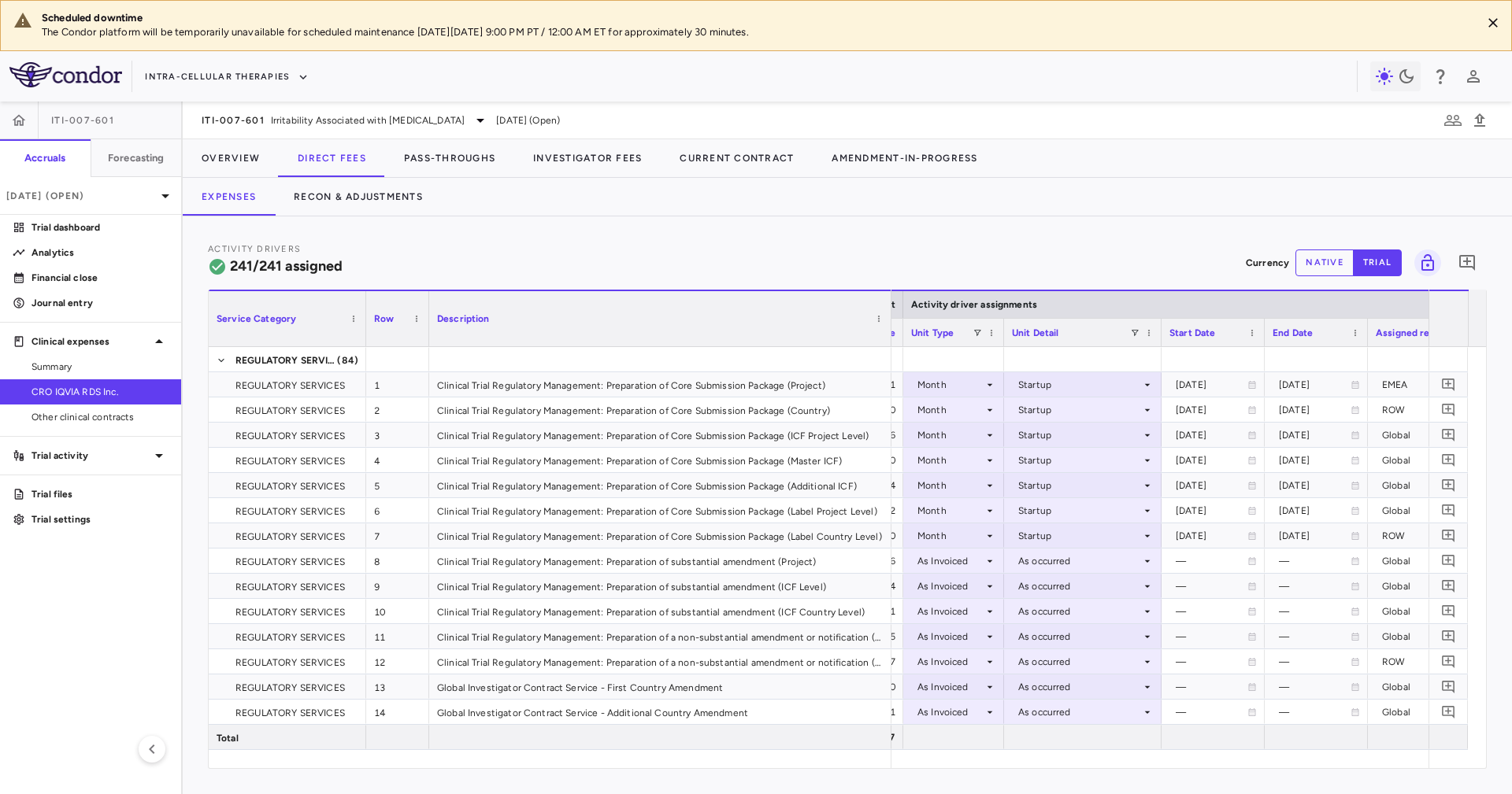
click at [1157, 340] on div at bounding box center [1160, 332] width 6 height 27
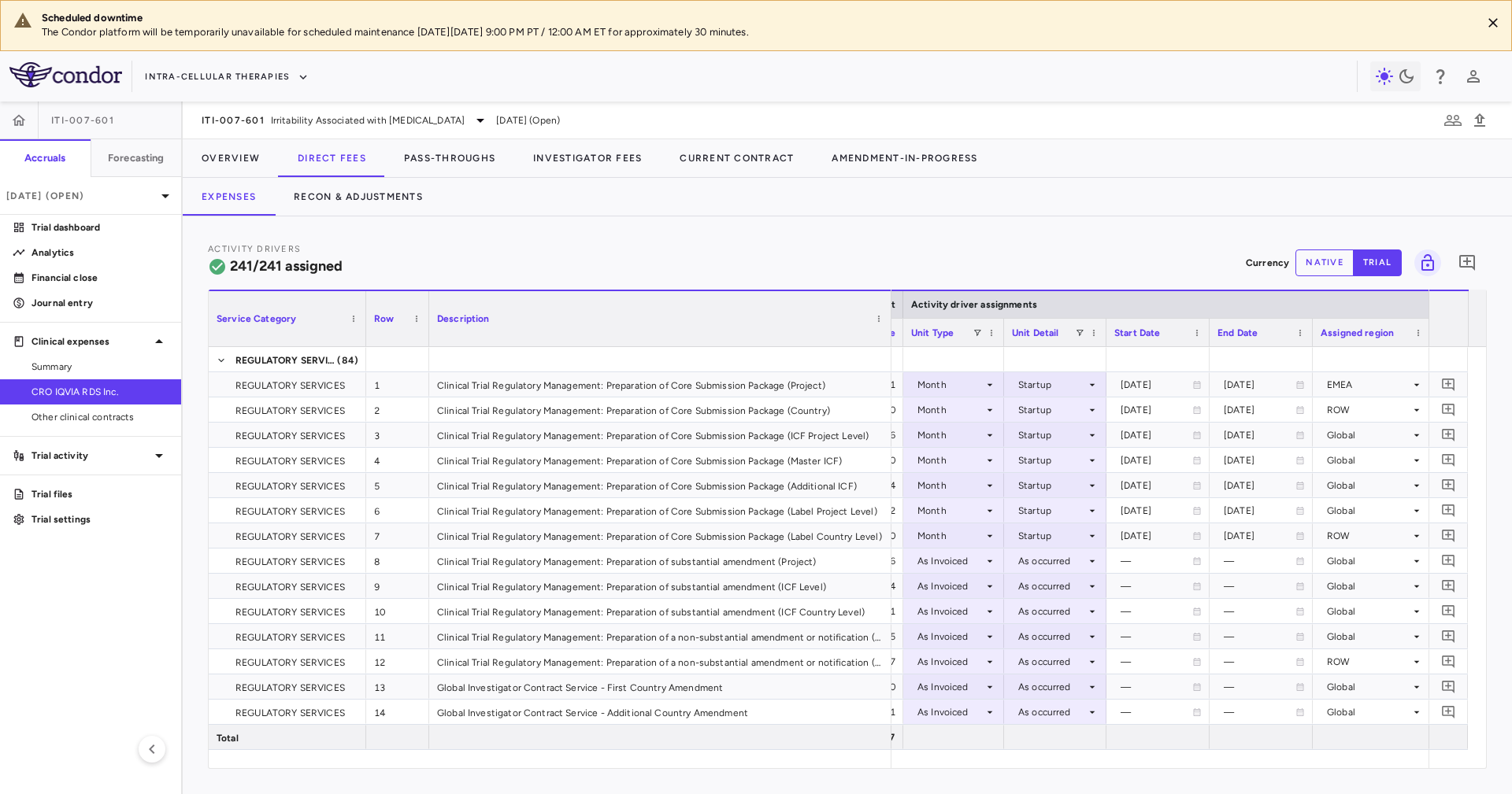
drag, startPoint x: 152, startPoint y: 110, endPoint x: 164, endPoint y: 111, distance: 12.0
drag, startPoint x: 164, startPoint y: 111, endPoint x: 188, endPoint y: 73, distance: 44.9
click at [188, 73] on button "Intra-Cellular Therapies" at bounding box center [226, 77] width 164 height 25
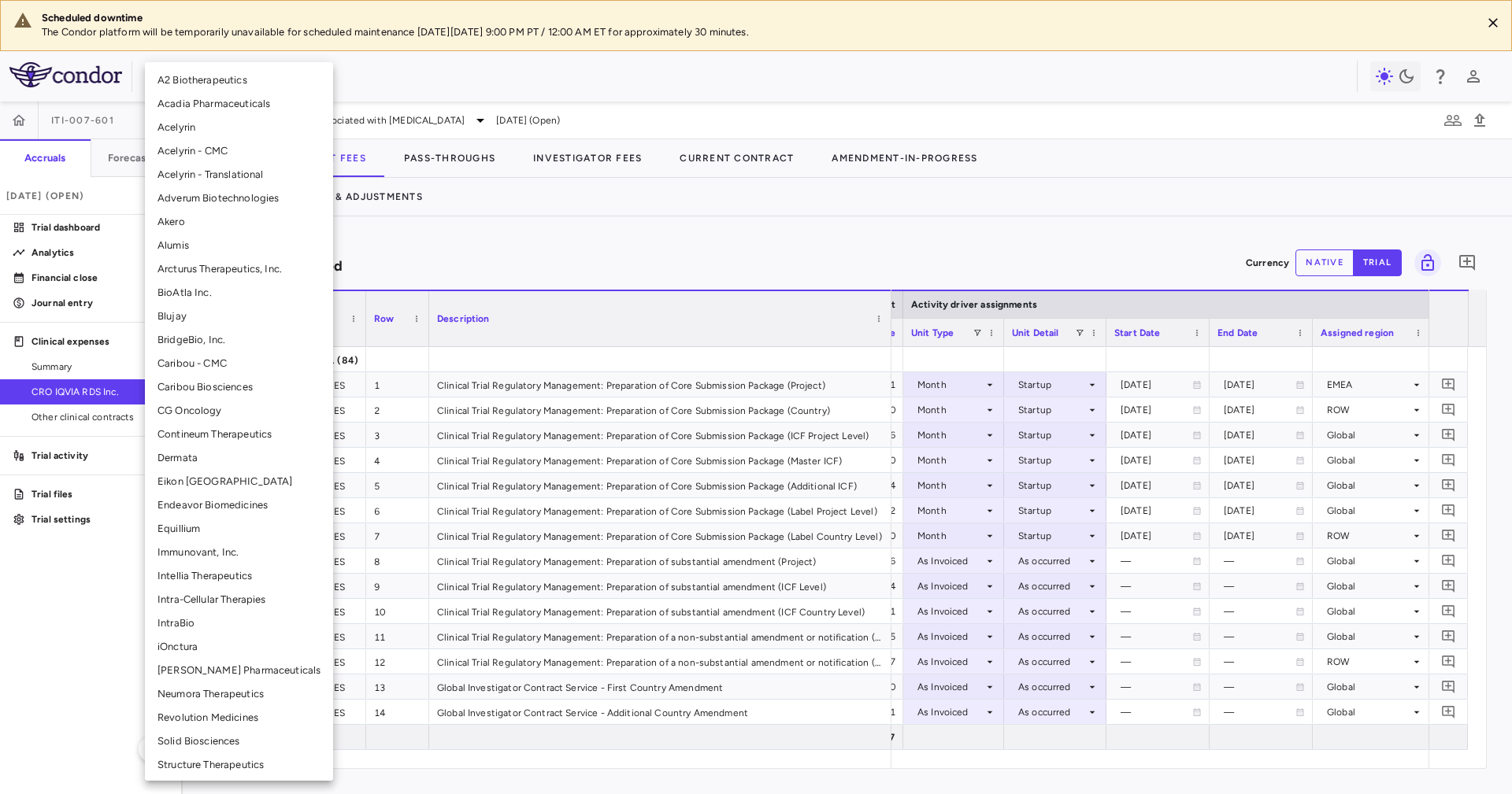
click at [534, 204] on div at bounding box center [756, 397] width 1512 height 794
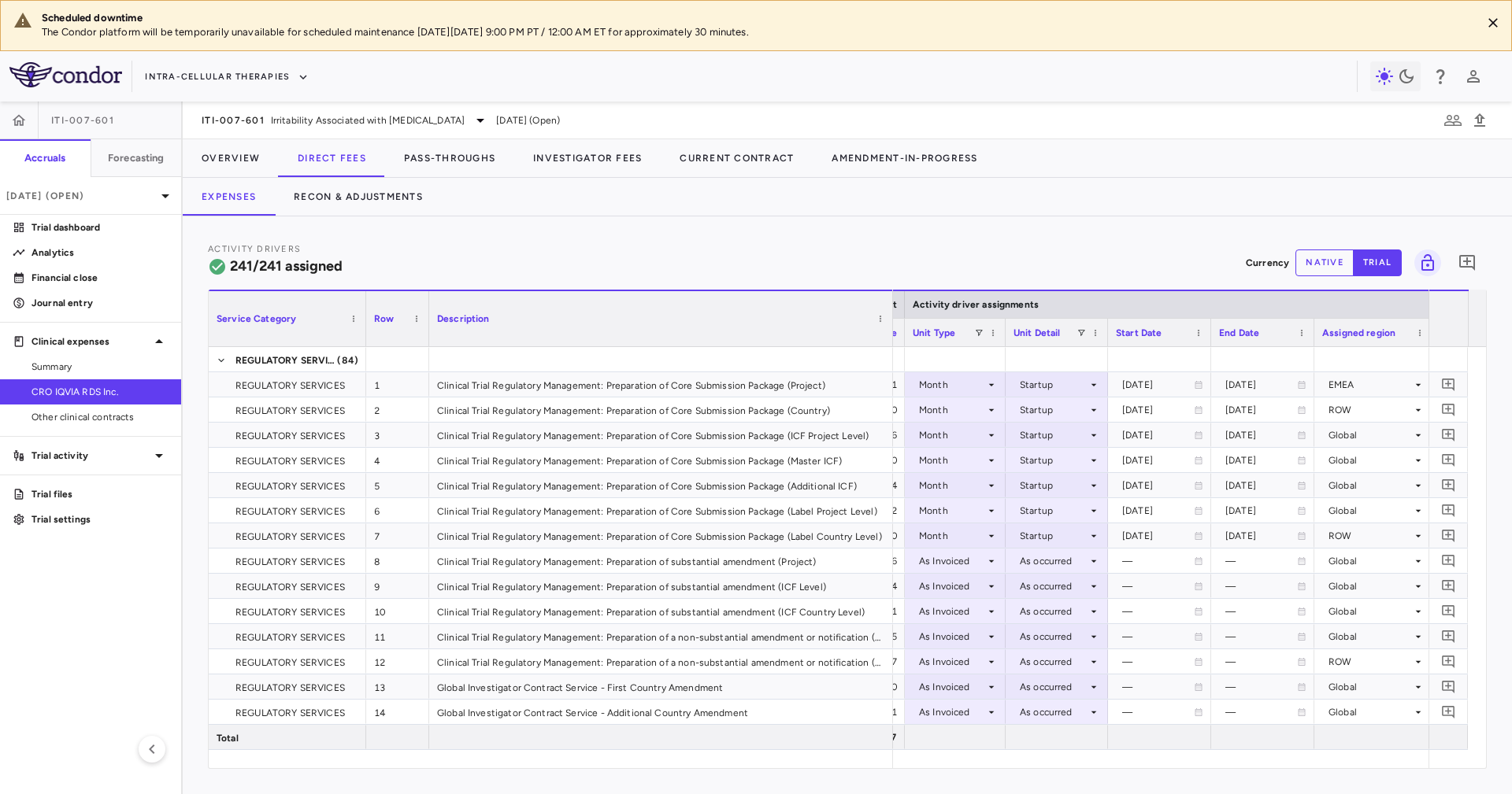
click at [891, 304] on div at bounding box center [892, 318] width 6 height 55
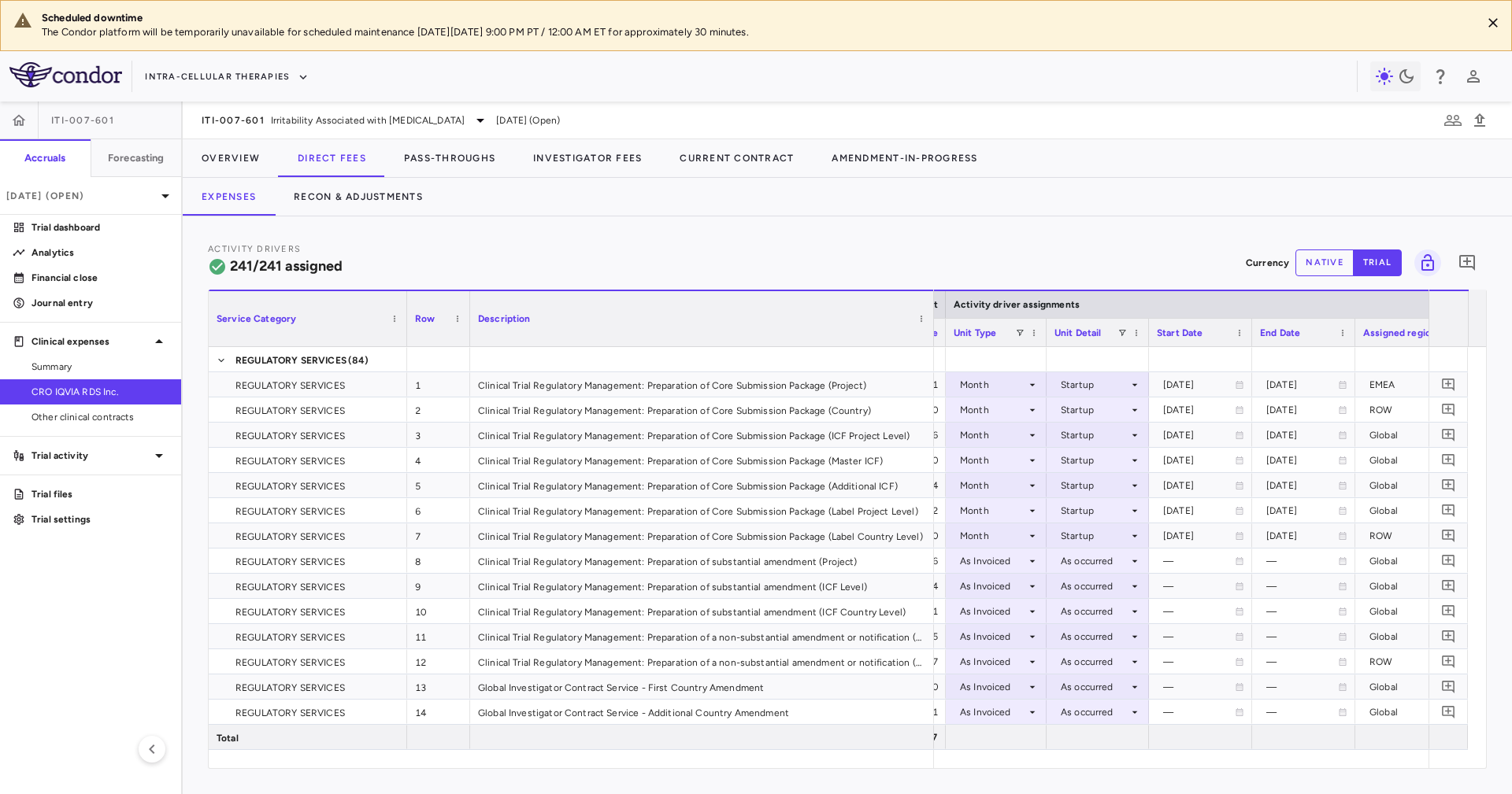
drag, startPoint x: 362, startPoint y: 335, endPoint x: 404, endPoint y: 344, distance: 43.0
click at [404, 344] on div at bounding box center [405, 318] width 6 height 55
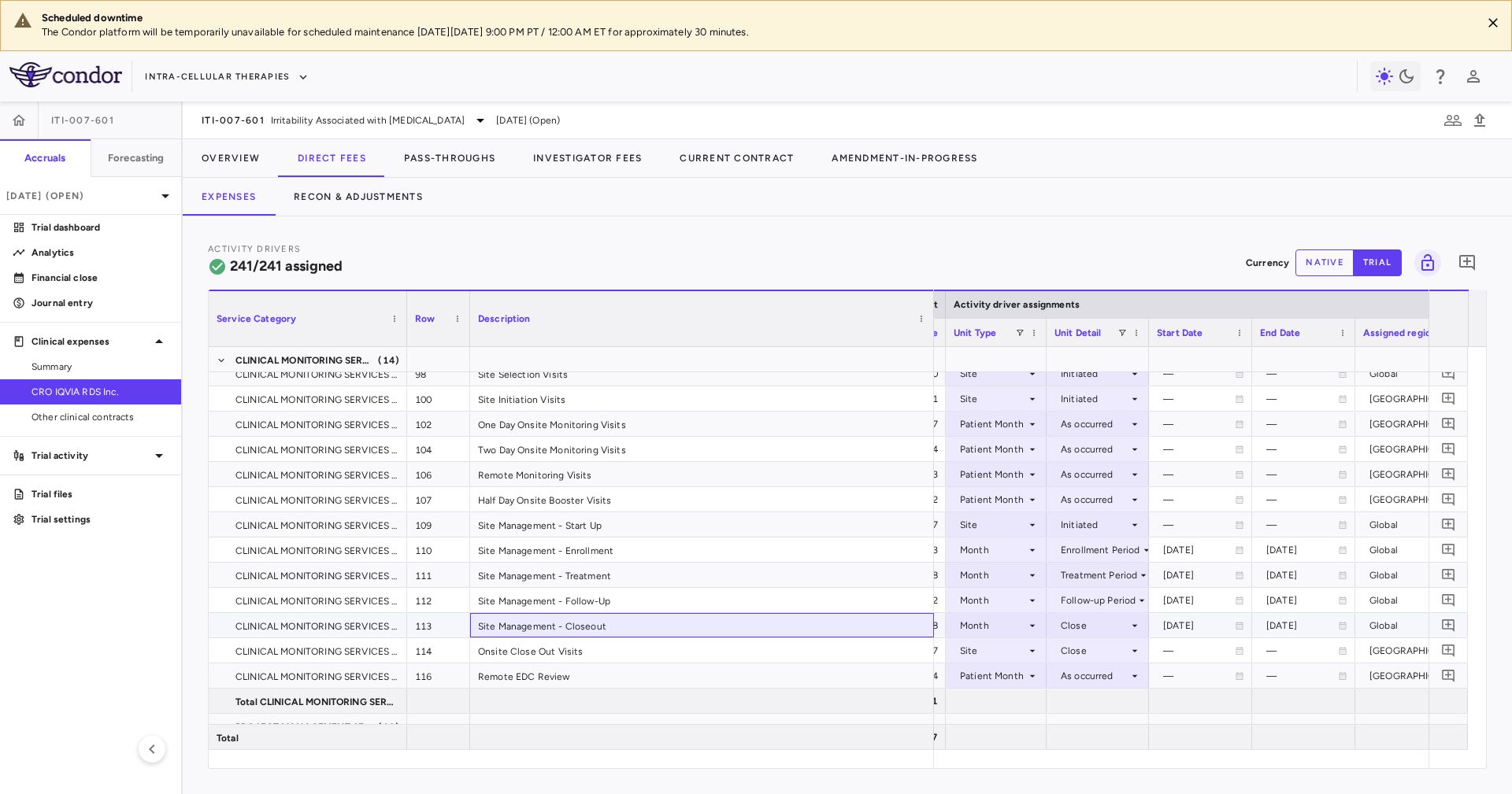
click at [660, 631] on div "Site Management - Closeout" at bounding box center [702, 626] width 463 height 25
click at [640, 601] on div "Site Management - Follow-Up" at bounding box center [702, 600] width 463 height 25
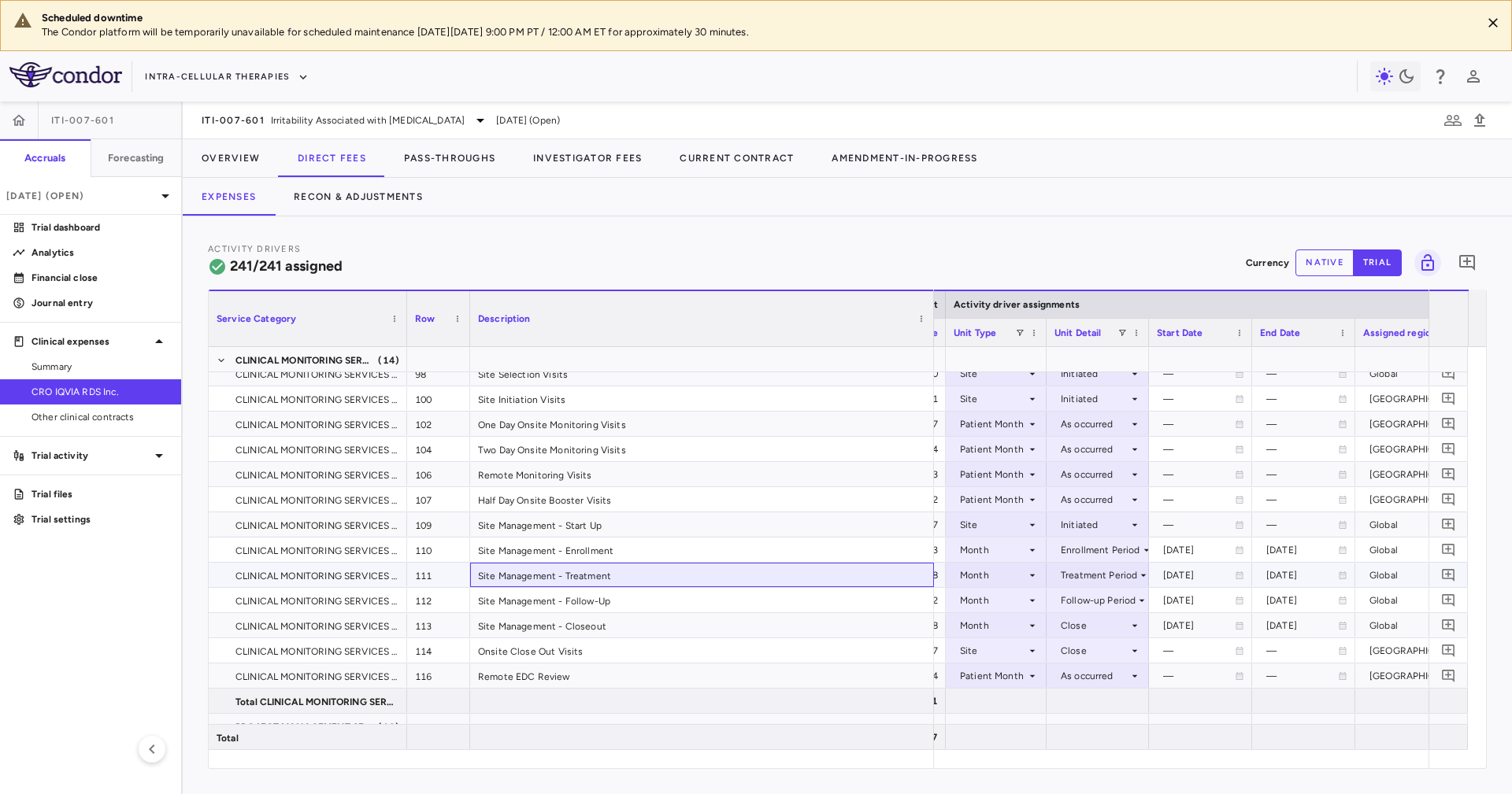
click at [645, 566] on div "Site Management - Treatment" at bounding box center [702, 575] width 463 height 25
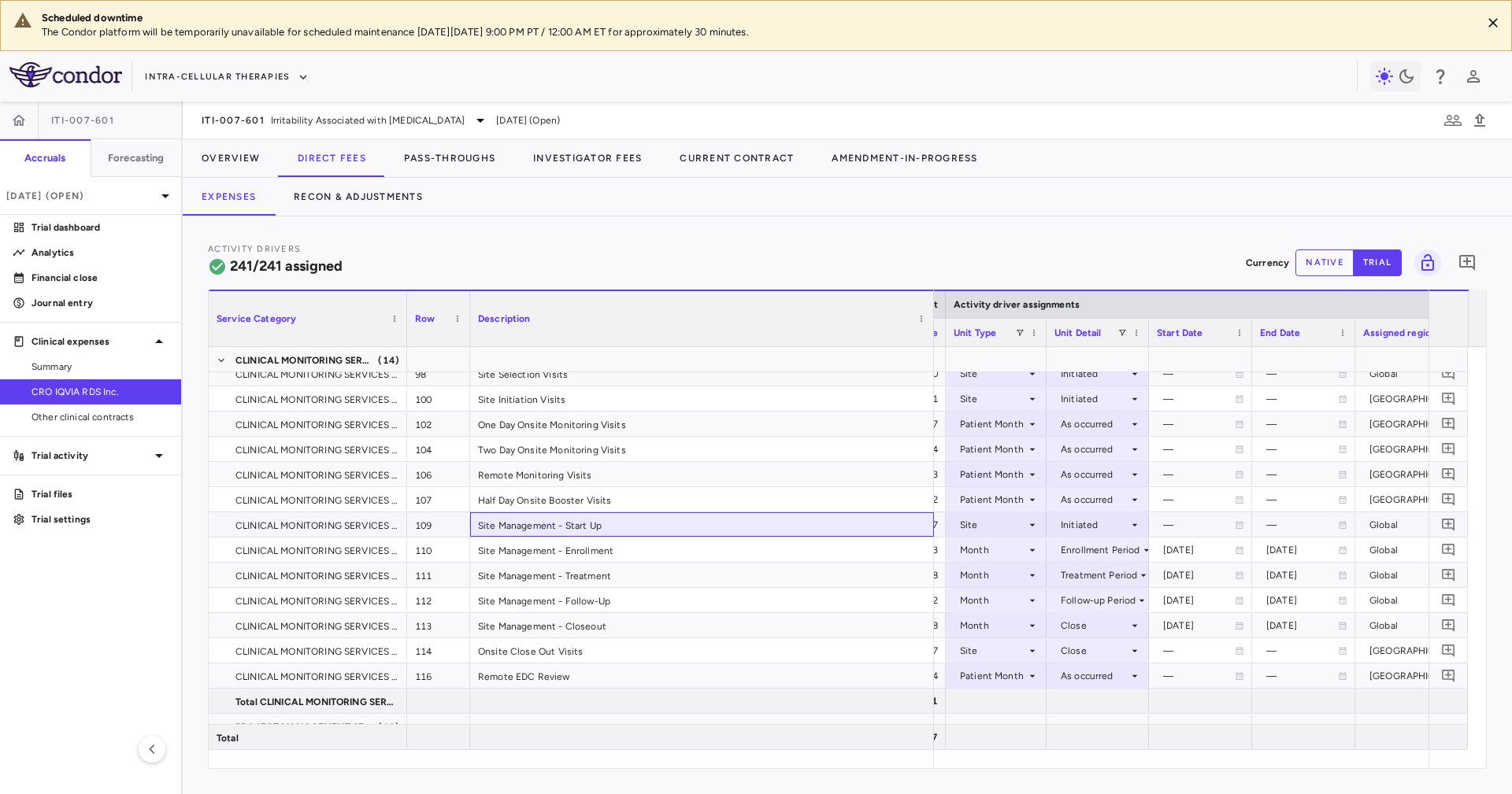
drag, startPoint x: 634, startPoint y: 512, endPoint x: 655, endPoint y: 526, distance: 25.2
click at [655, 526] on div "Site Management - Start Up" at bounding box center [702, 525] width 463 height 25
click at [645, 534] on div "Site Management - Start Up" at bounding box center [702, 525] width 463 height 25
click at [663, 553] on div "Site Management - Enrollment" at bounding box center [702, 550] width 463 height 25
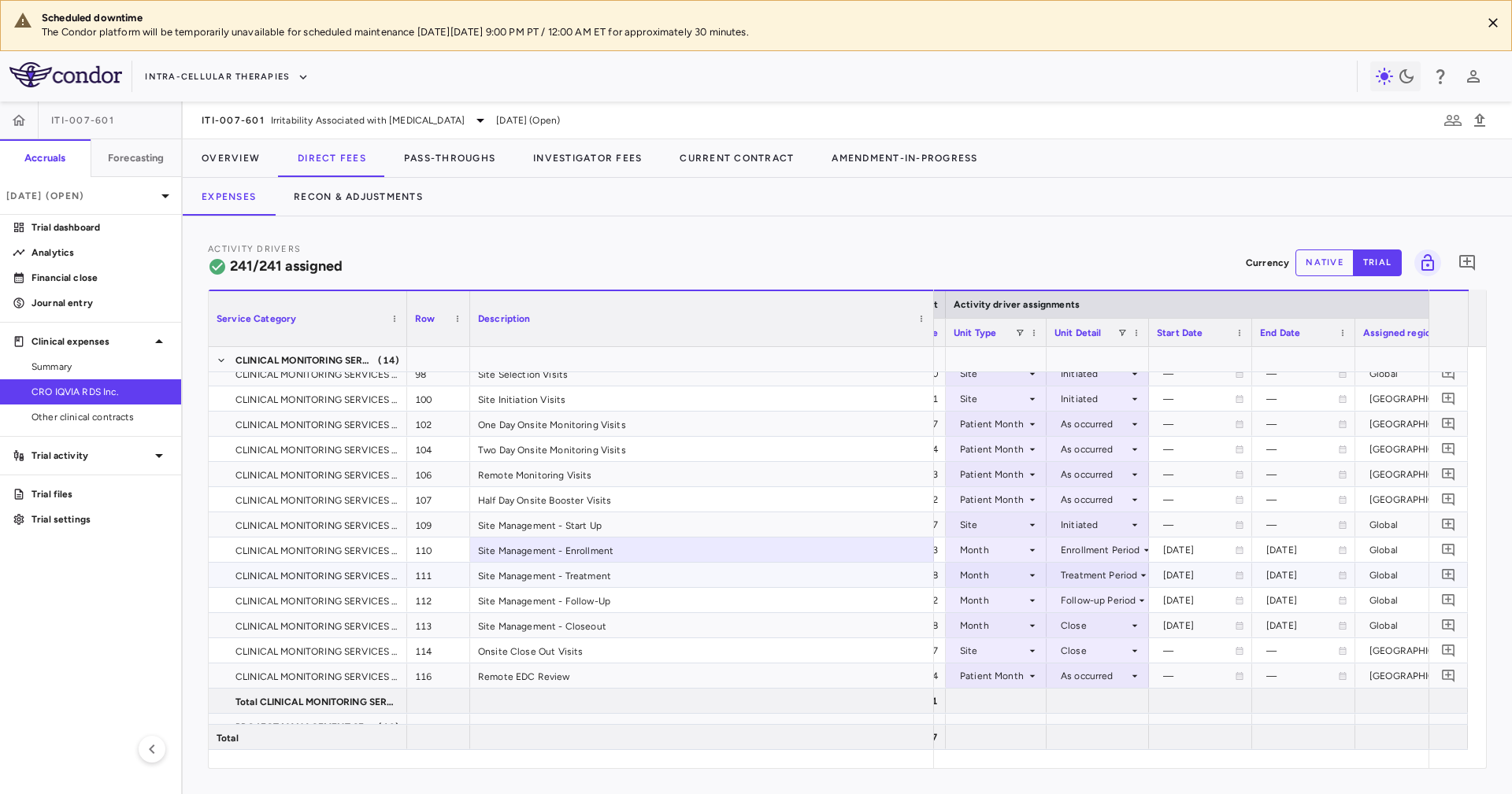
click at [663, 585] on div "Site Management - Treatment" at bounding box center [702, 575] width 463 height 25
click at [1071, 547] on div "Enrollment Period" at bounding box center [1100, 550] width 80 height 25
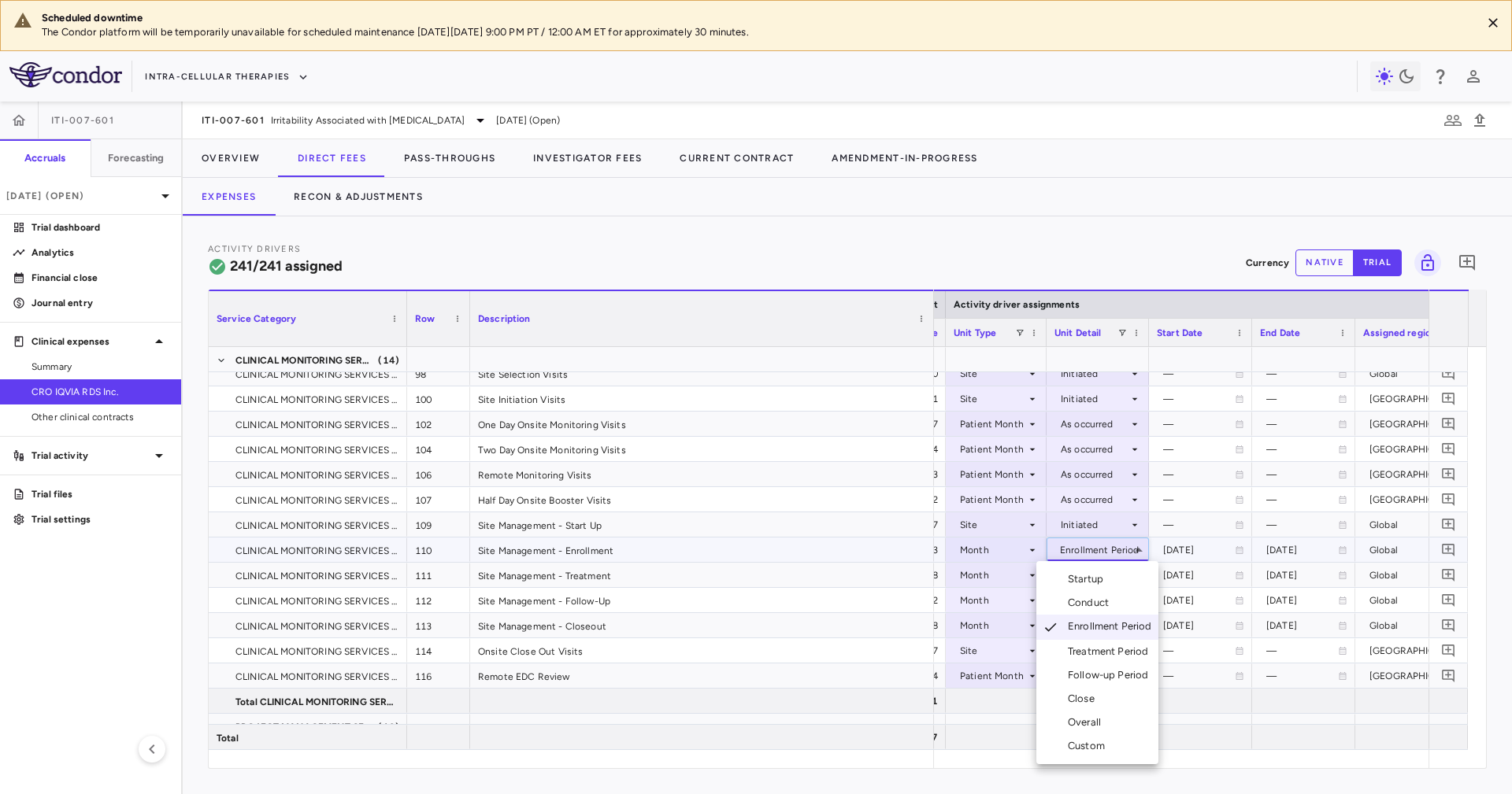
click at [958, 553] on div at bounding box center [756, 397] width 1512 height 794
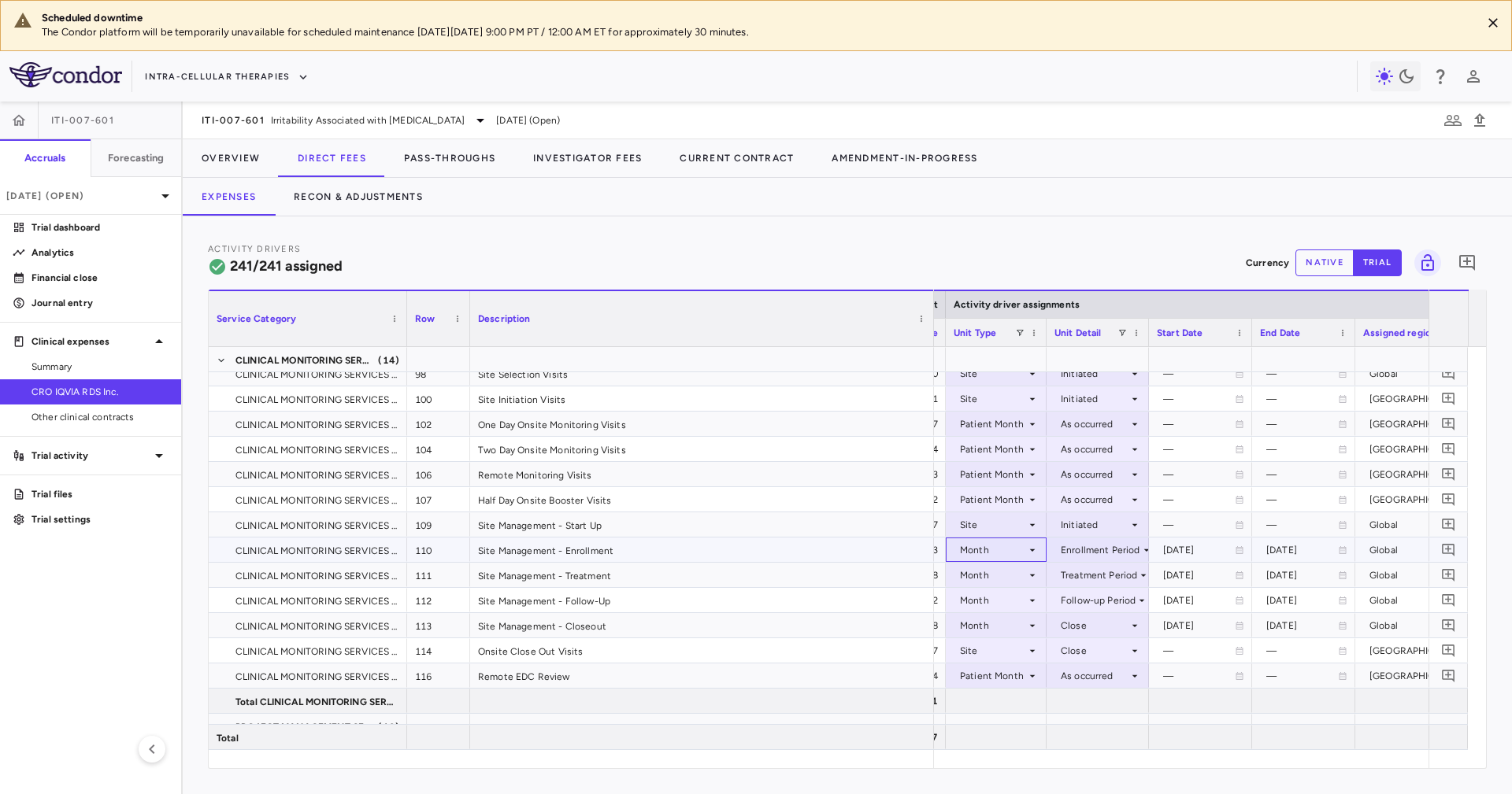
click at [971, 540] on div "Month" at bounding box center [992, 550] width 66 height 25
click at [1191, 535] on div at bounding box center [756, 397] width 1512 height 794
click at [848, 524] on div "Site Management - Start Up" at bounding box center [702, 525] width 463 height 25
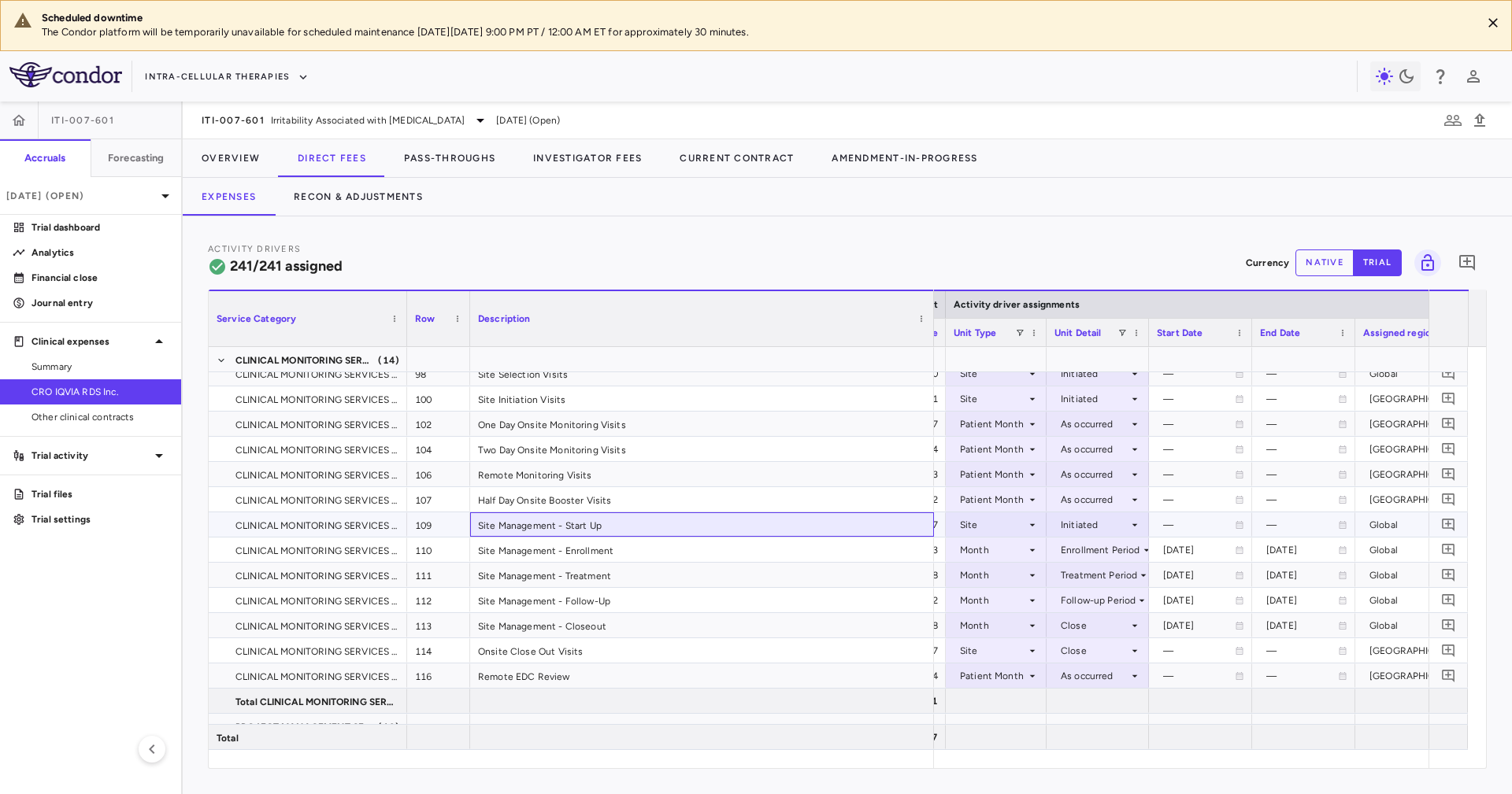
click at [687, 529] on div "Site Management - Start Up" at bounding box center [702, 525] width 463 height 25
click at [694, 583] on div "Site Management - Treatment" at bounding box center [702, 575] width 463 height 25
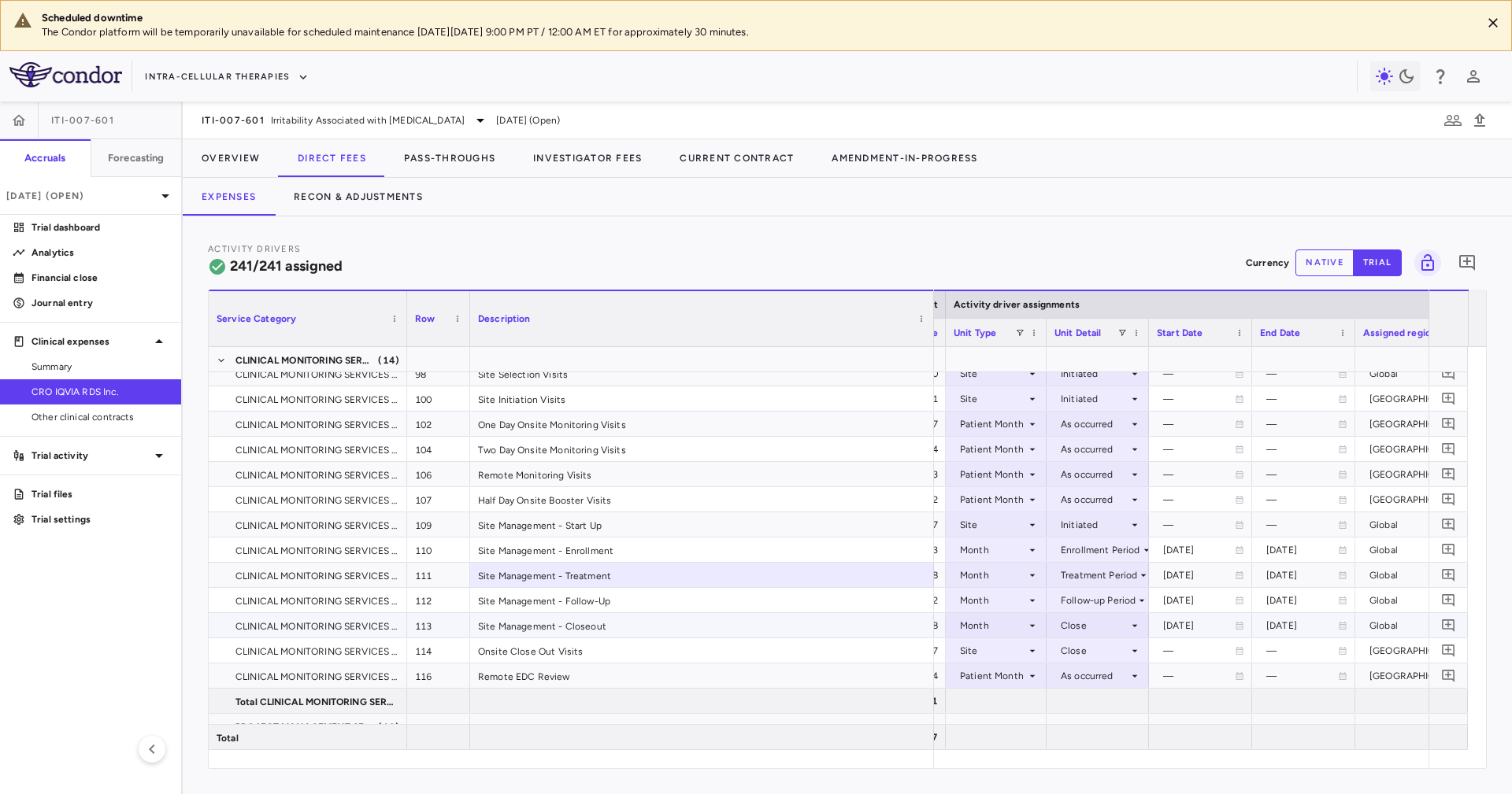
click at [716, 636] on div "Site Management - Closeout" at bounding box center [702, 626] width 463 height 25
click at [714, 600] on div "Site Management - Follow-Up" at bounding box center [702, 600] width 463 height 25
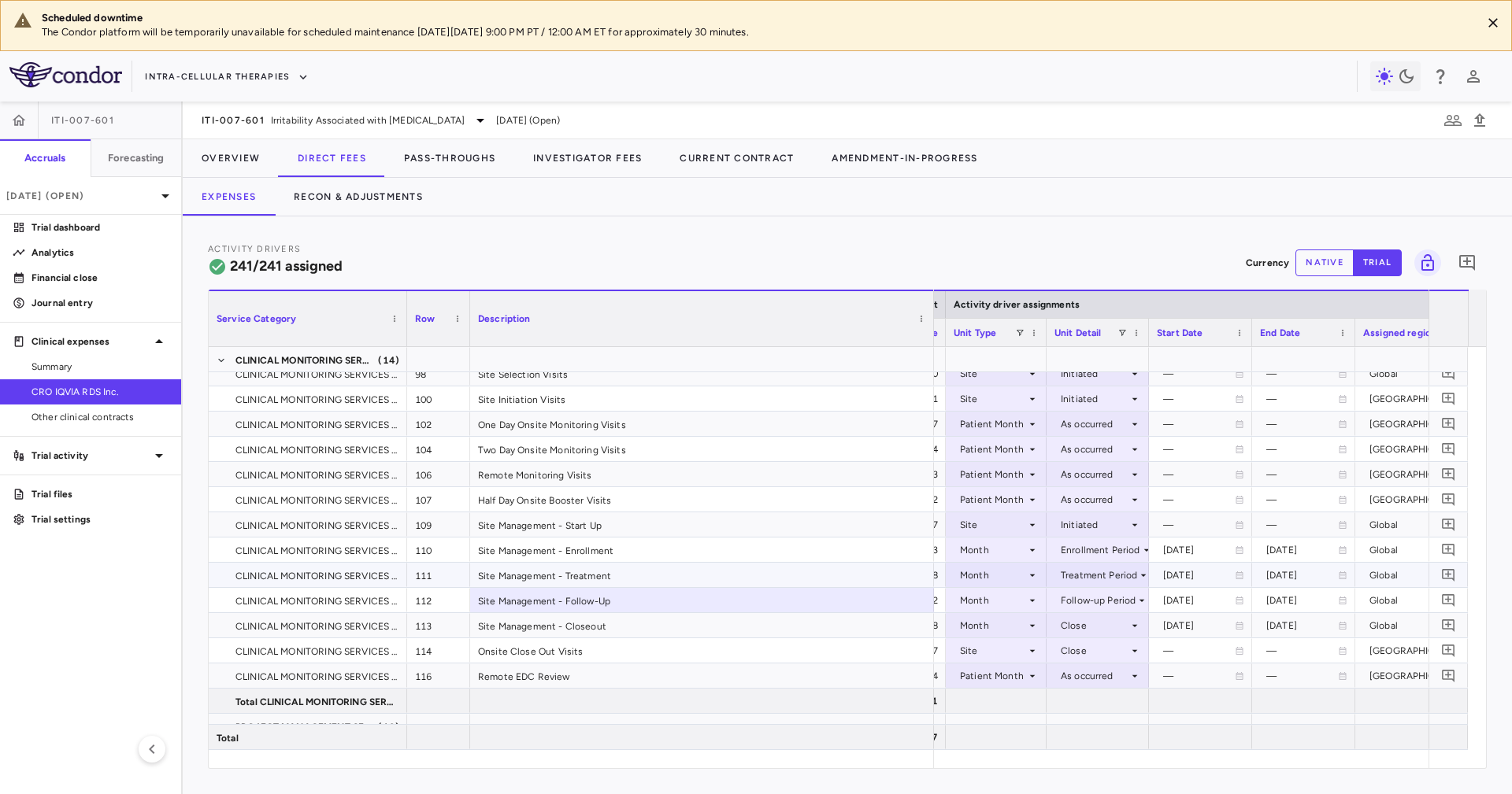
click at [715, 578] on div "Site Management - Treatment" at bounding box center [702, 575] width 463 height 25
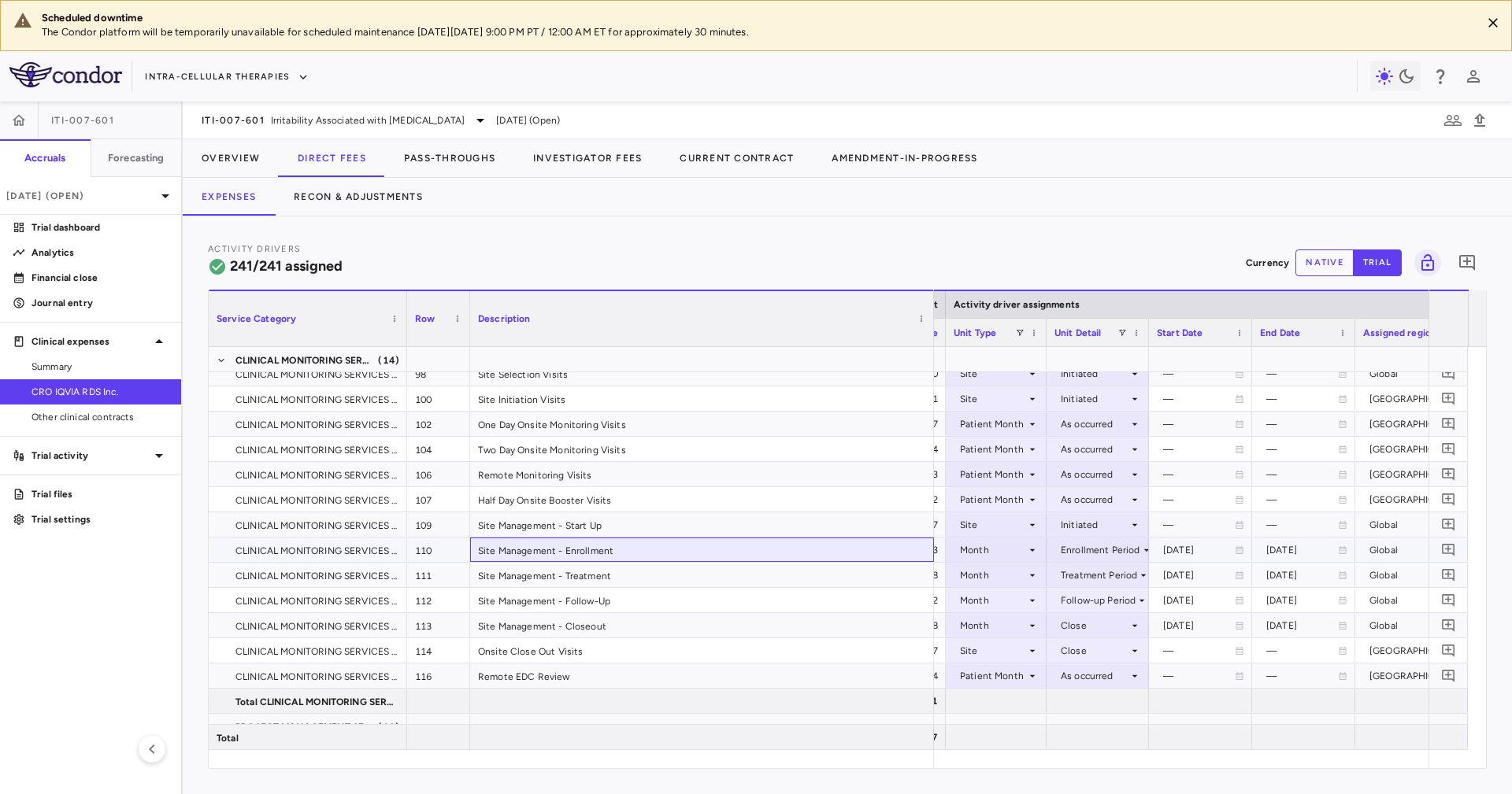
drag, startPoint x: 708, startPoint y: 552, endPoint x: 697, endPoint y: 508, distance: 45.4
click at [708, 552] on div "Site Management - Enrollment" at bounding box center [702, 550] width 463 height 25
click at [697, 508] on div "Half Day Onsite Booster Visits" at bounding box center [702, 499] width 463 height 25
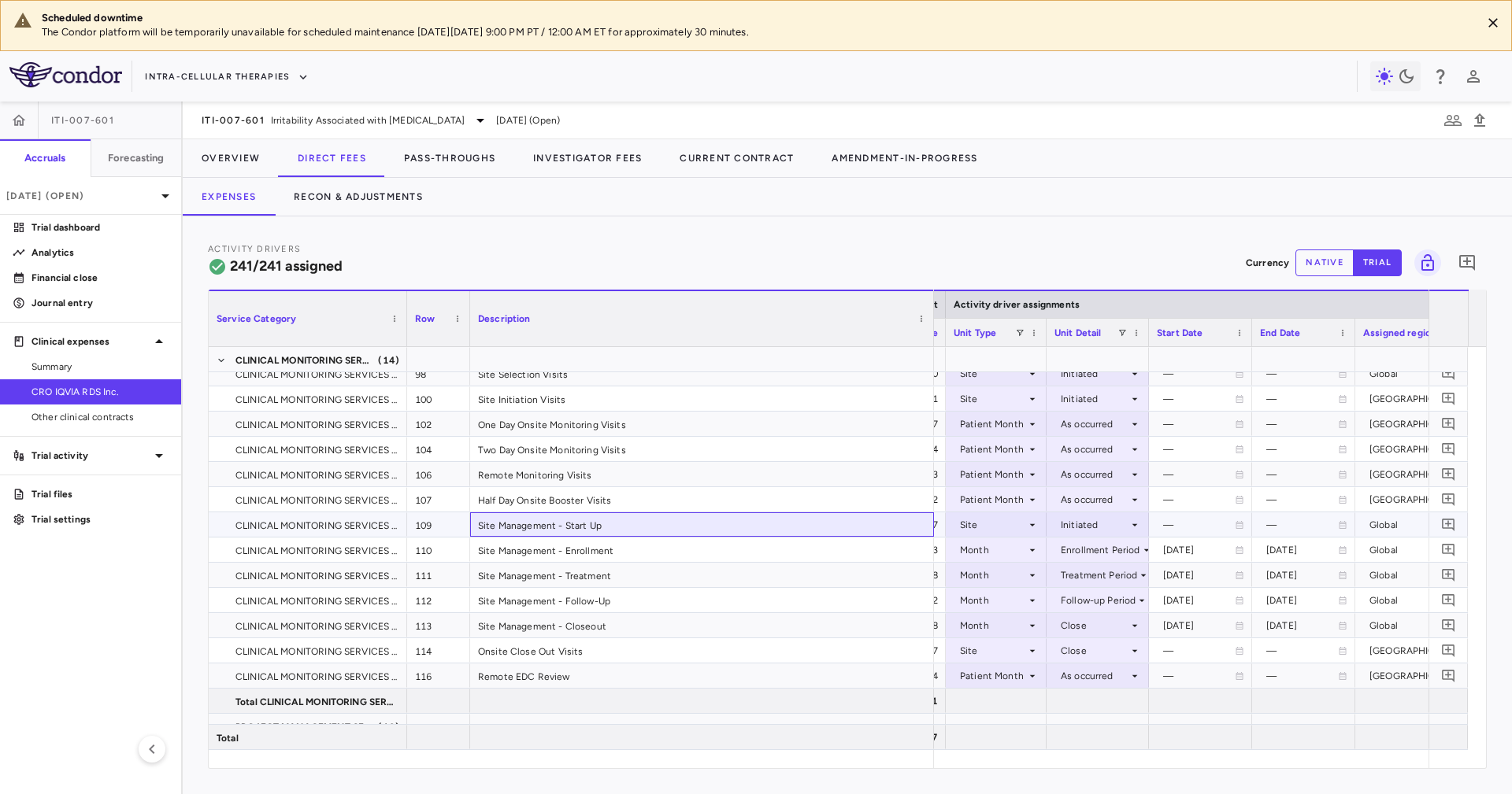
click at [727, 532] on div "Site Management - Start Up" at bounding box center [702, 525] width 463 height 25
click at [734, 578] on div "Site Management - Treatment" at bounding box center [702, 575] width 463 height 25
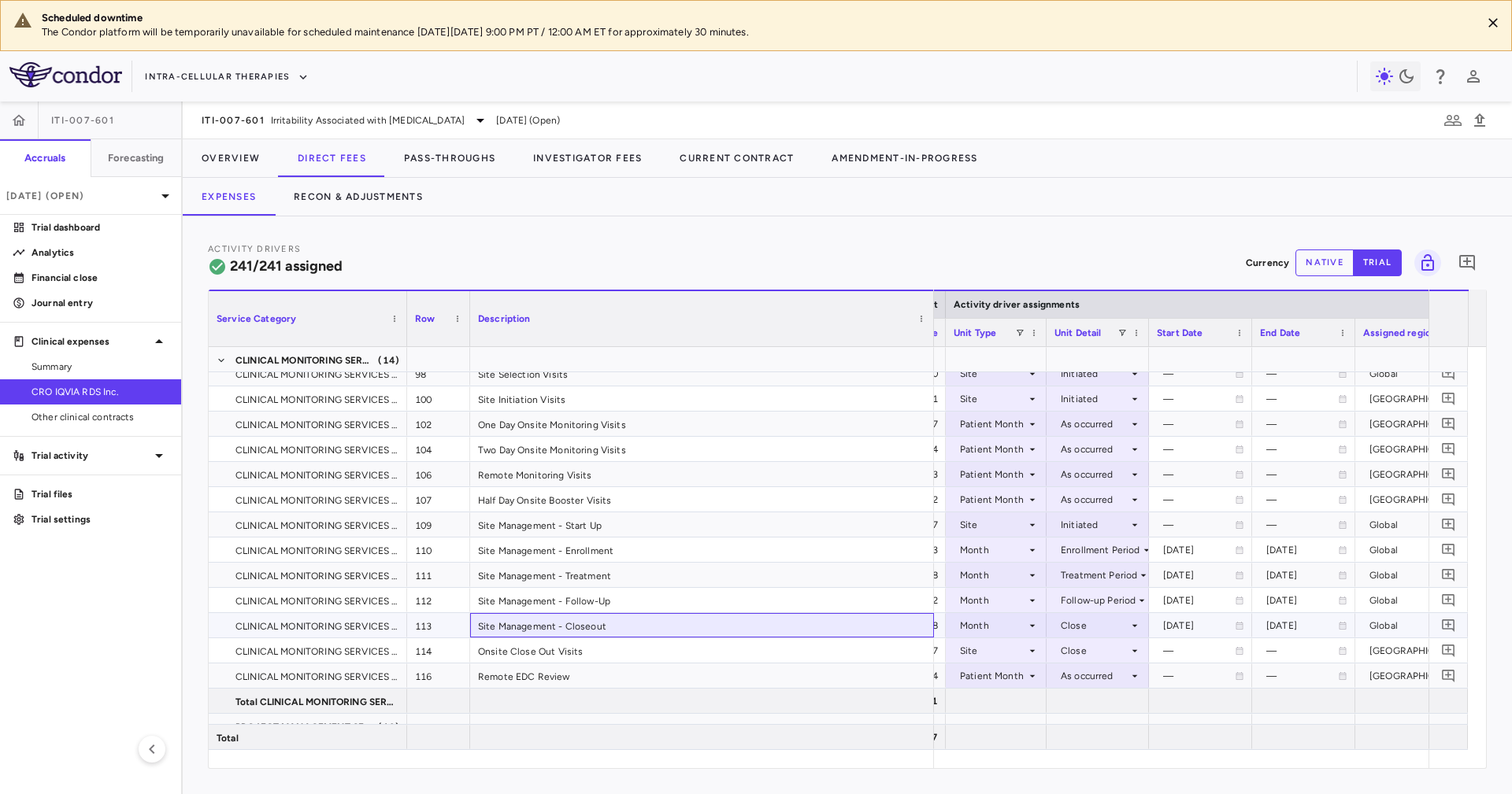
click at [732, 629] on div "Site Management - Closeout" at bounding box center [702, 626] width 463 height 25
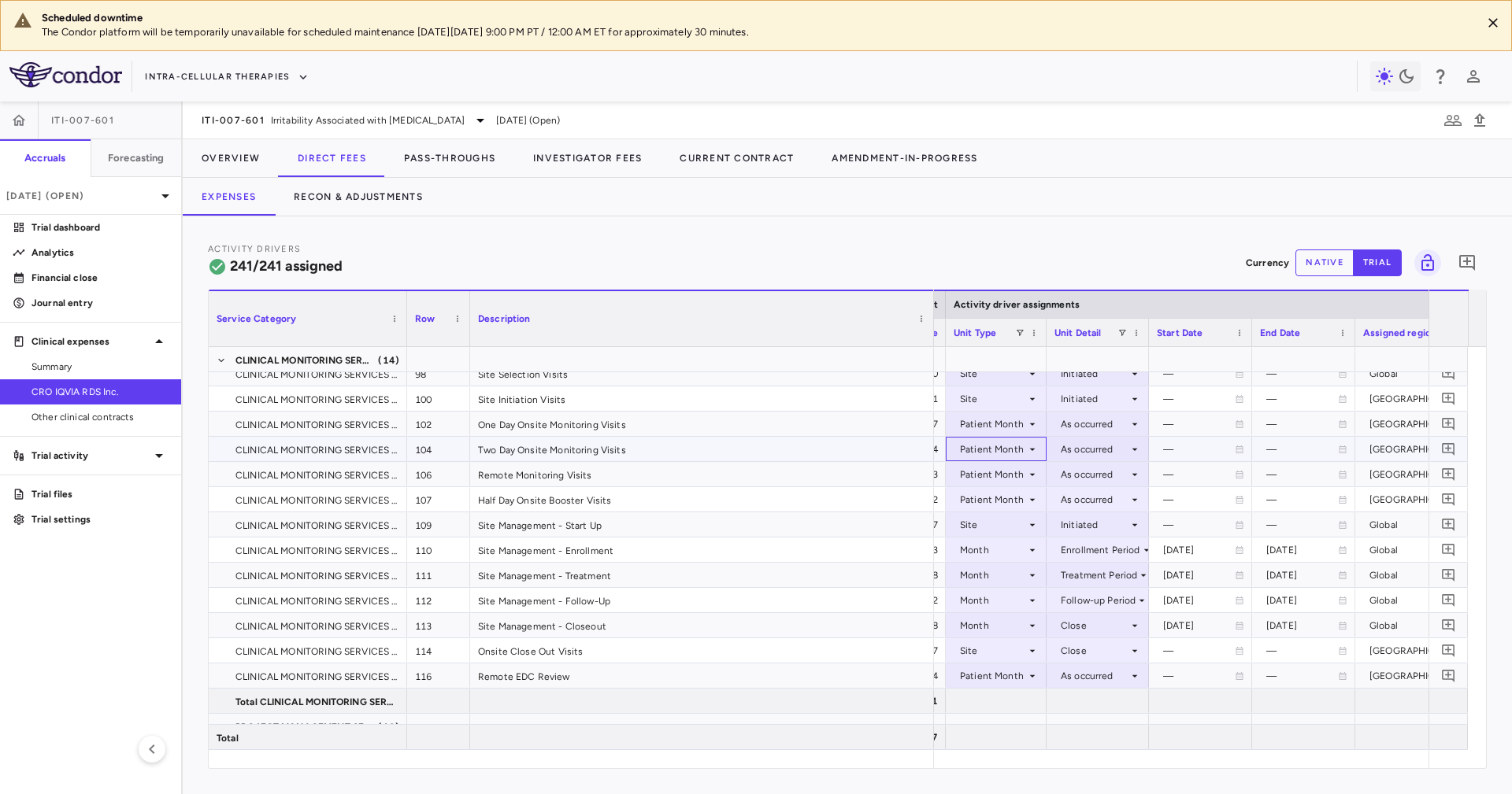
click at [1007, 437] on div "Patient Month" at bounding box center [995, 449] width 101 height 25
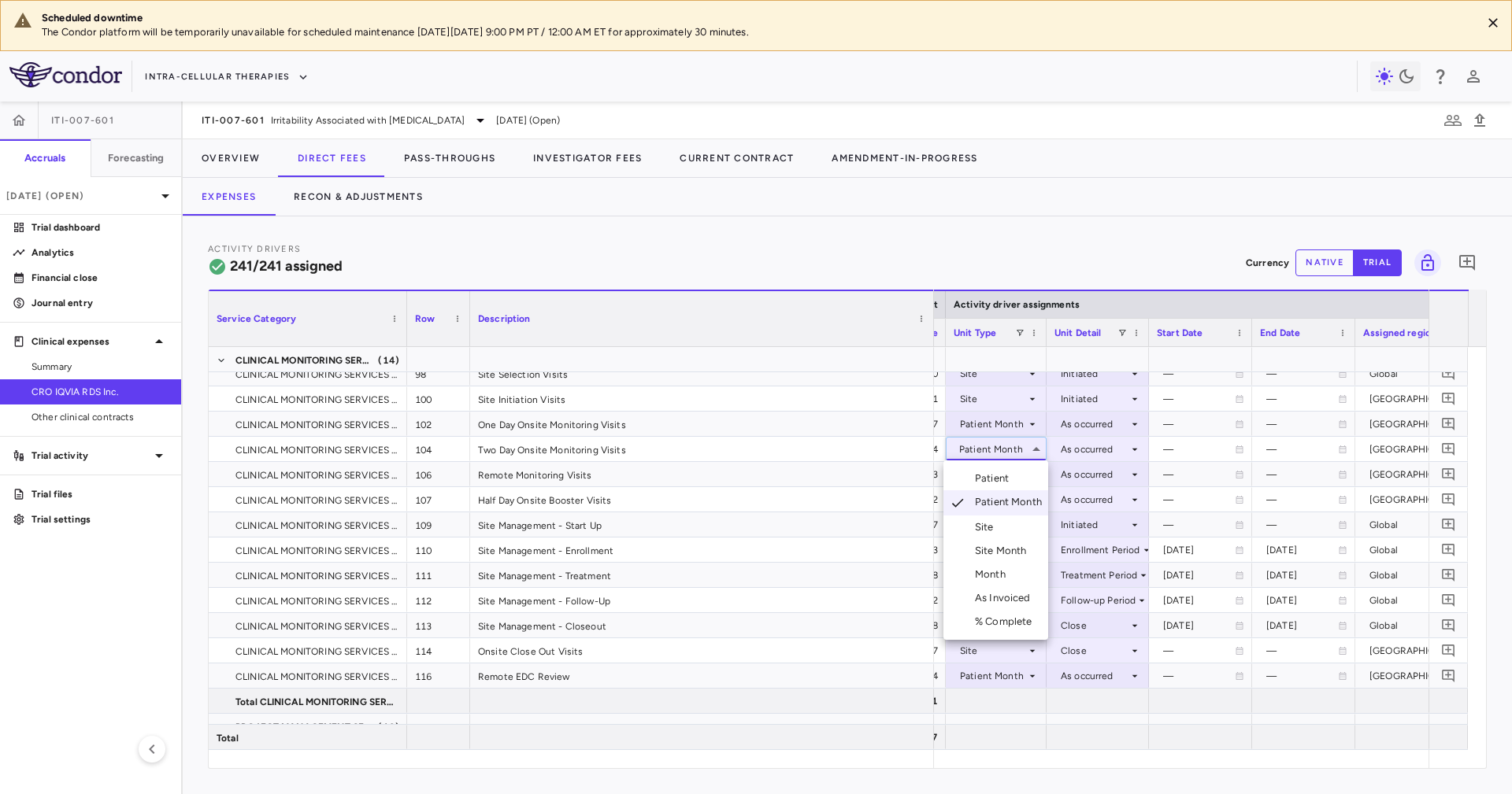
click at [892, 440] on div at bounding box center [756, 397] width 1512 height 794
click at [884, 455] on div "Two Day Onsite Monitoring Visits" at bounding box center [702, 449] width 463 height 25
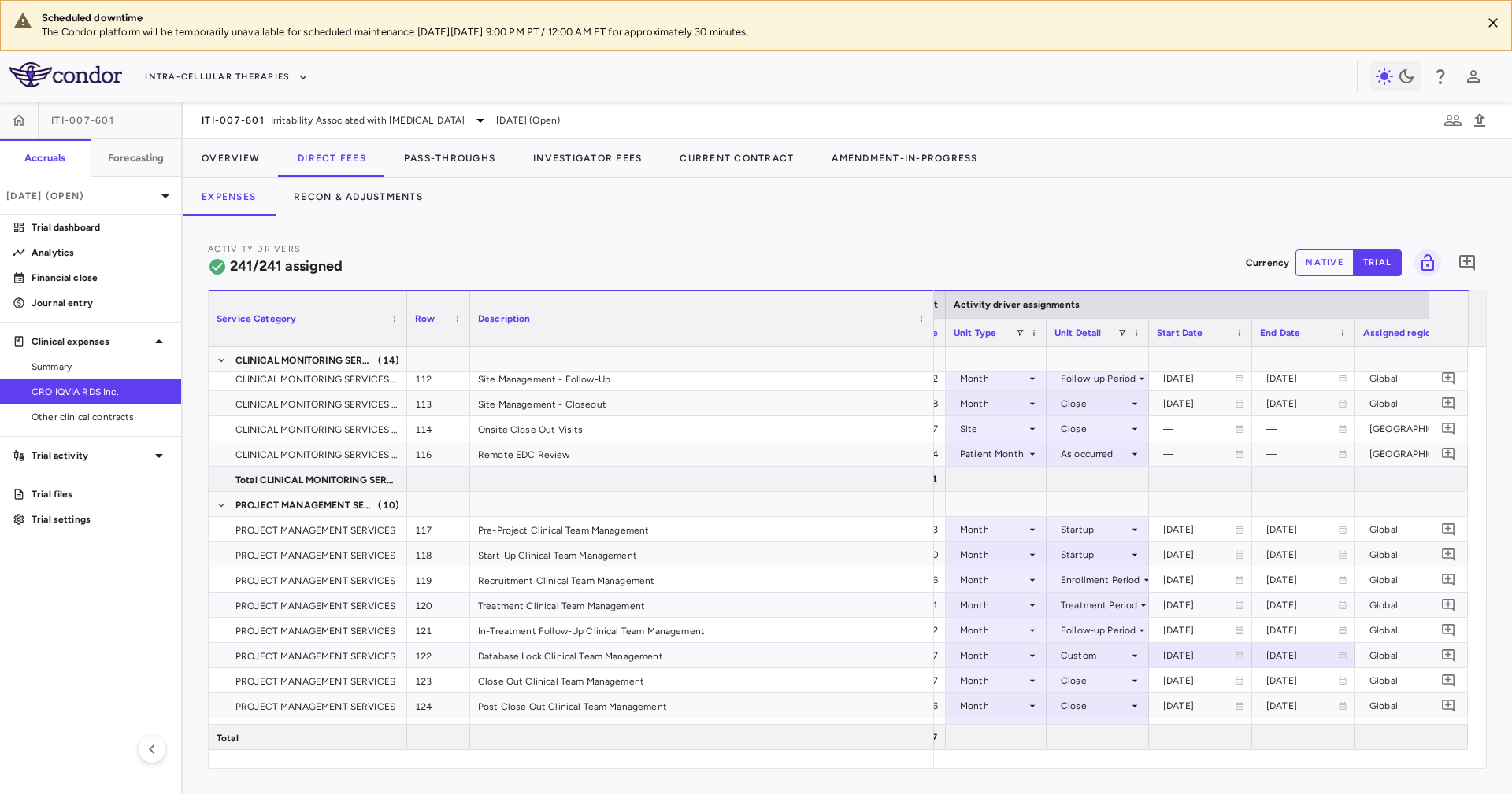
scroll to position [2746, 0]
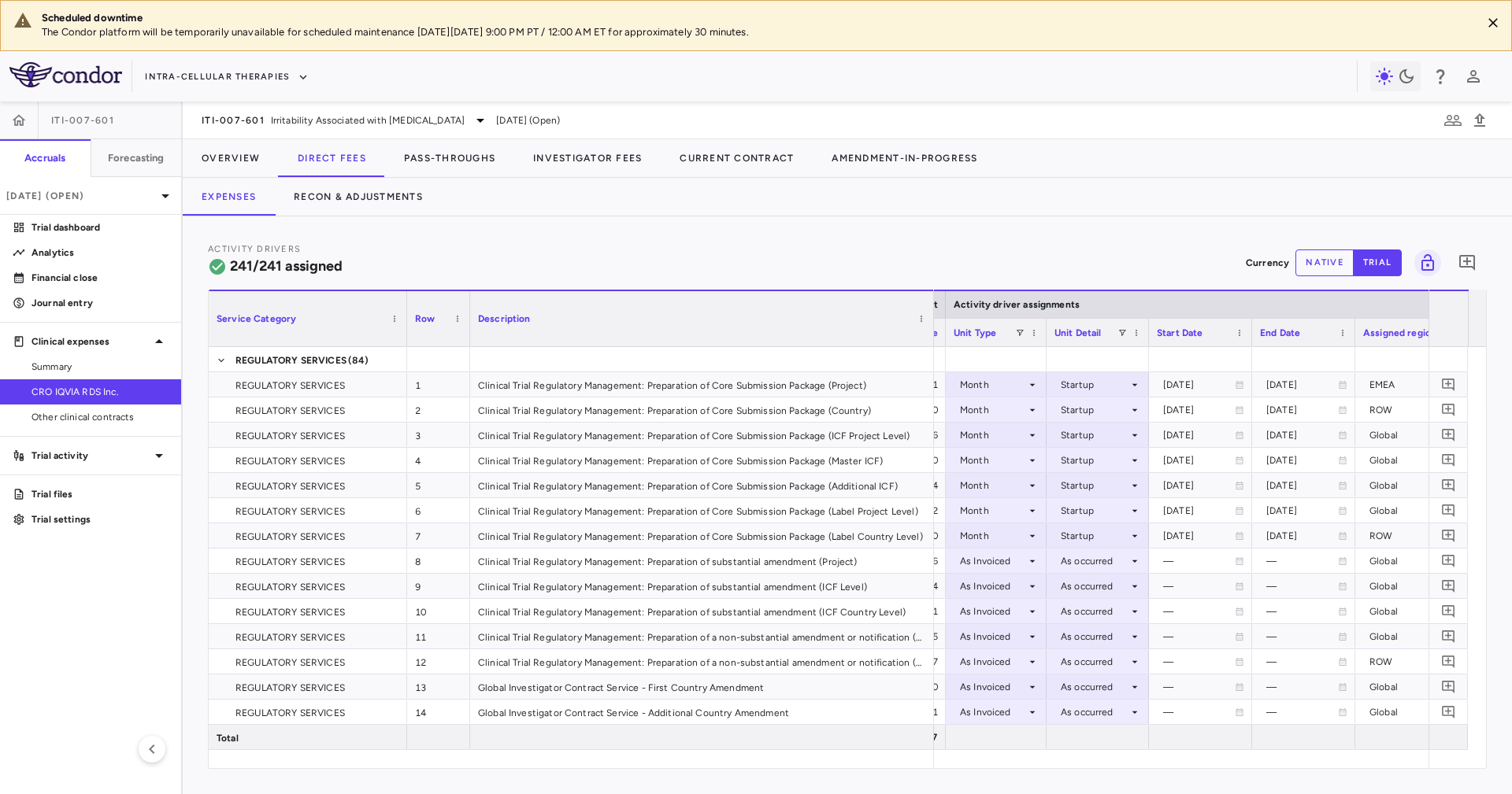
click at [491, 225] on div "Activity Drivers 241/241 assigned Currency native trial 0 Press ENTER to sort. …" at bounding box center [847, 505] width 1329 height 578
click at [404, 190] on button "Recon & Adjustments" at bounding box center [358, 197] width 167 height 38
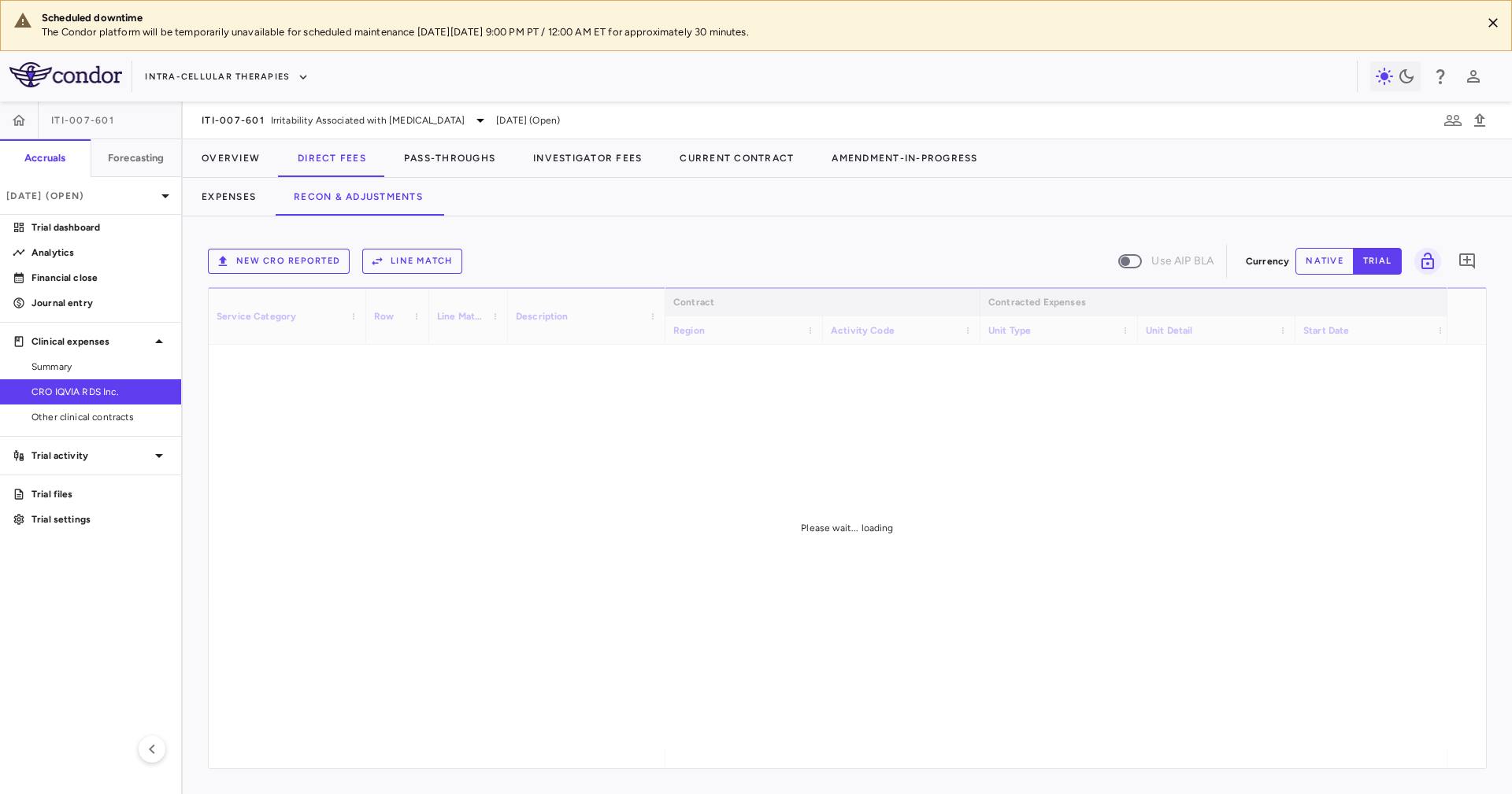
click at [617, 218] on div "New CRO reported Line Match Use AIP BLA Currency native trial 0 Service Categor…" at bounding box center [847, 505] width 1329 height 578
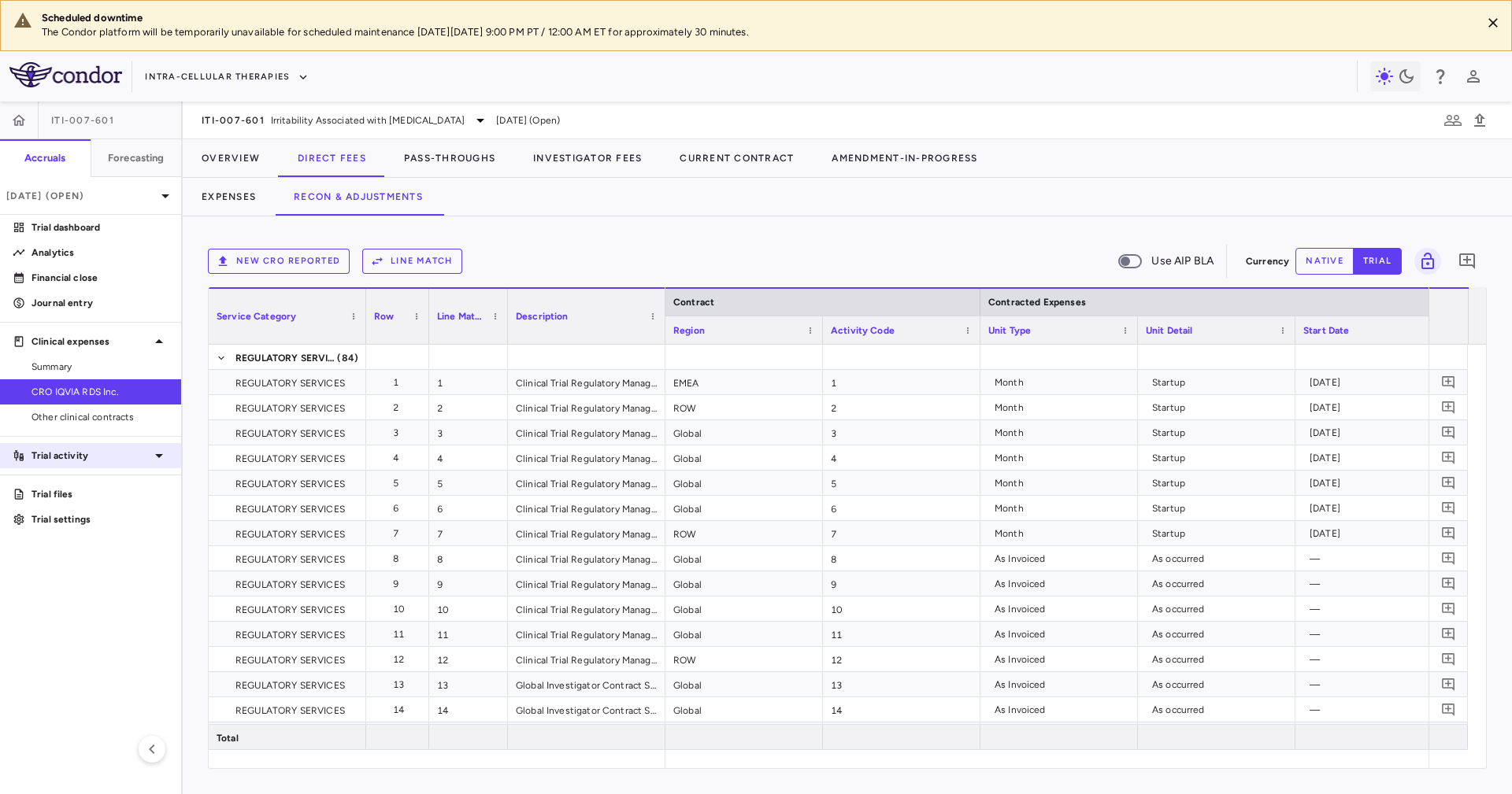
click at [128, 454] on p "Trial activity" at bounding box center [90, 455] width 118 height 14
click at [104, 509] on span "Site & lab cost matrix" at bounding box center [100, 506] width 137 height 14
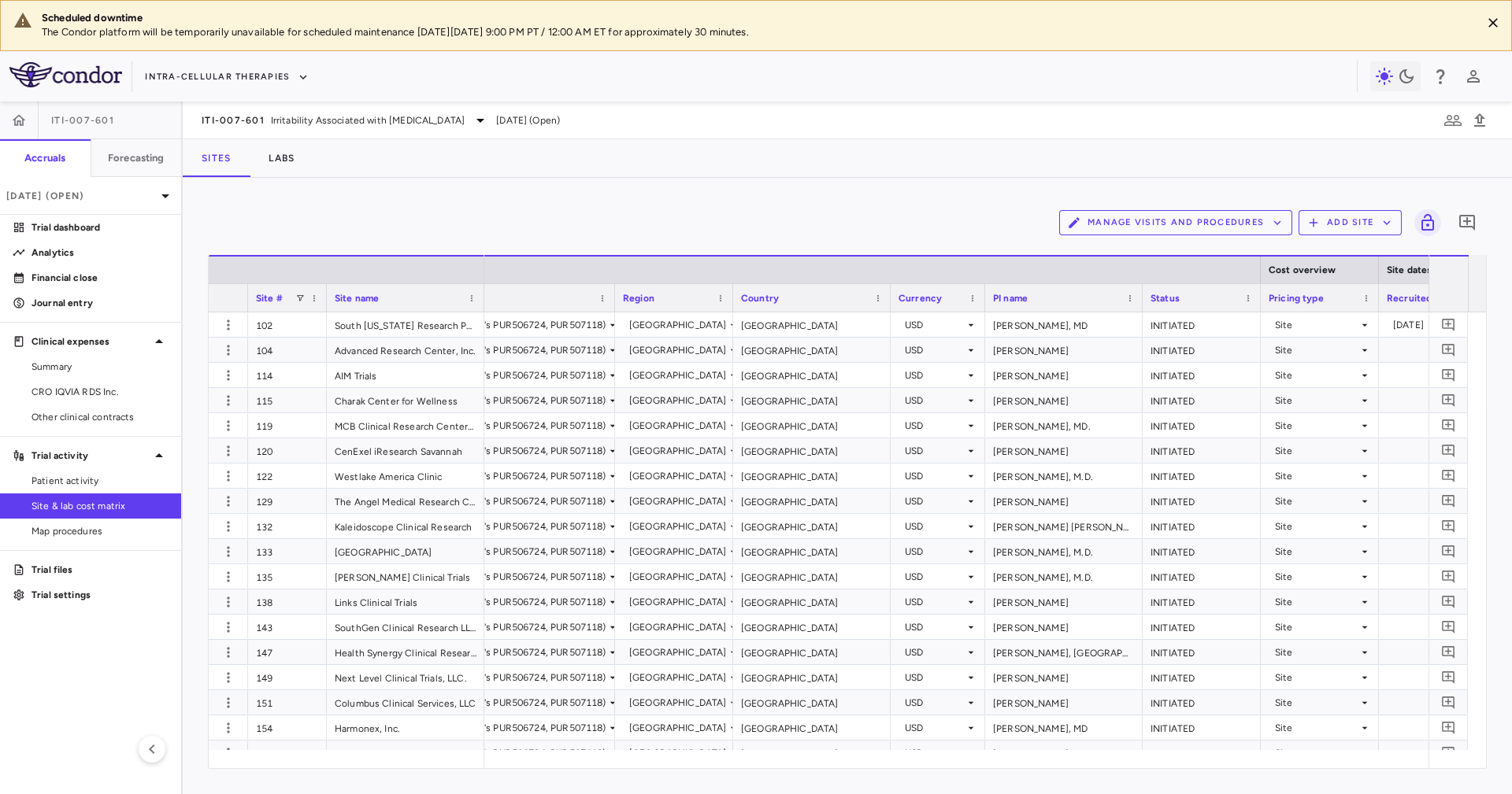
scroll to position [0, 158]
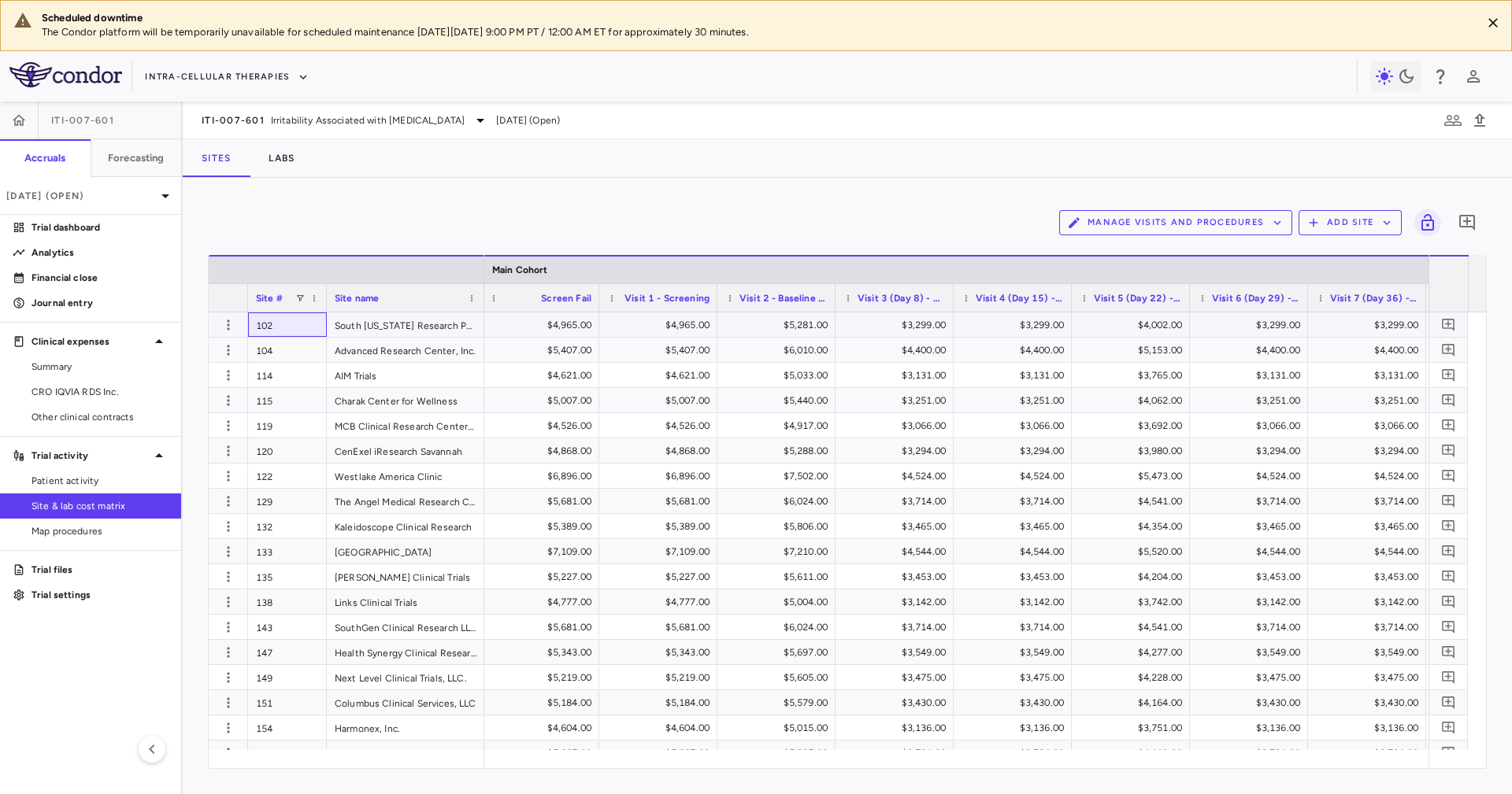
click at [293, 318] on div "102" at bounding box center [288, 325] width 79 height 25
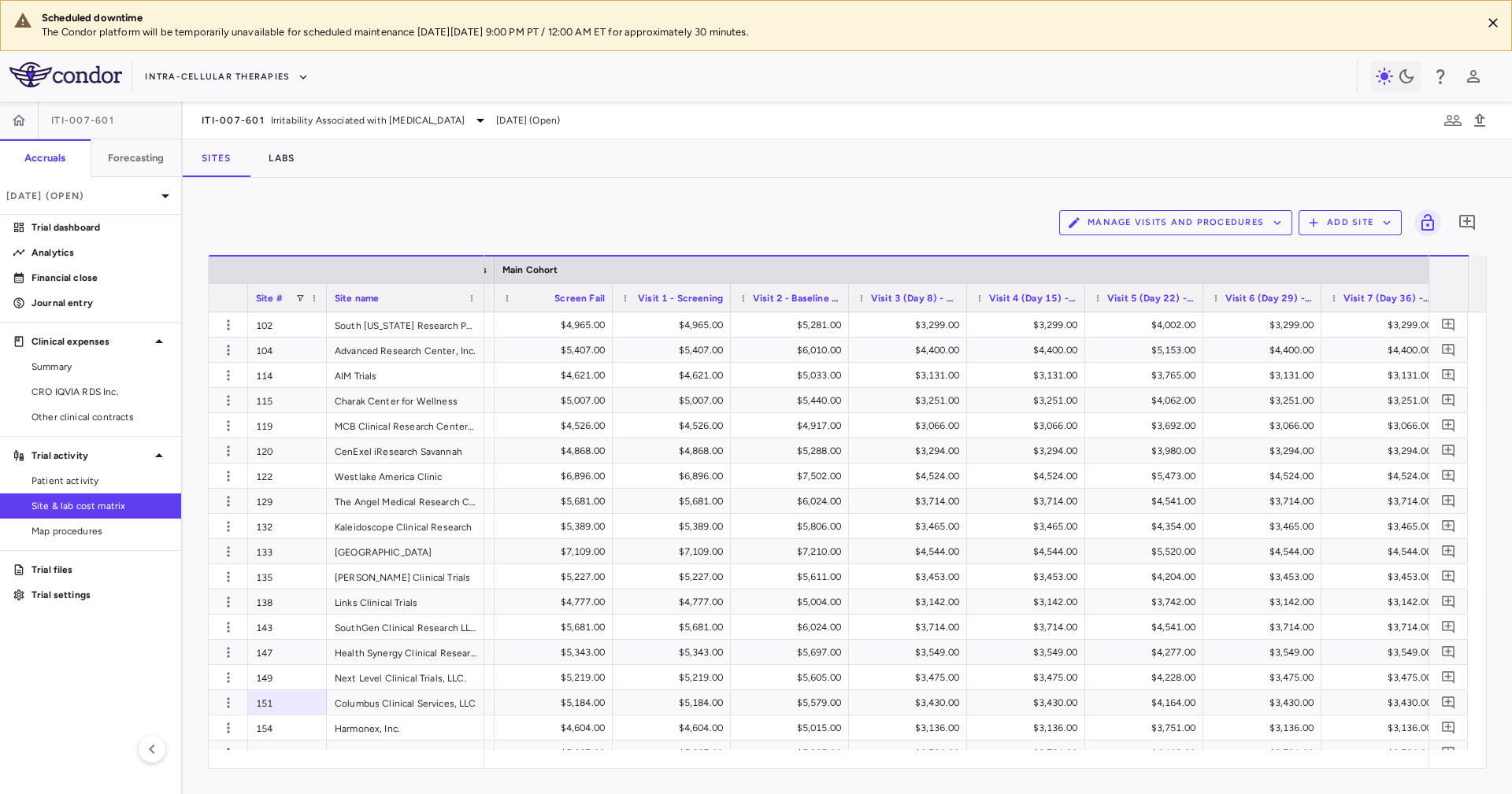
click at [1224, 212] on button "Manage Visits and Procedures" at bounding box center [1176, 223] width 233 height 25
click at [1191, 250] on li "Visit Schedules" at bounding box center [1158, 253] width 168 height 24
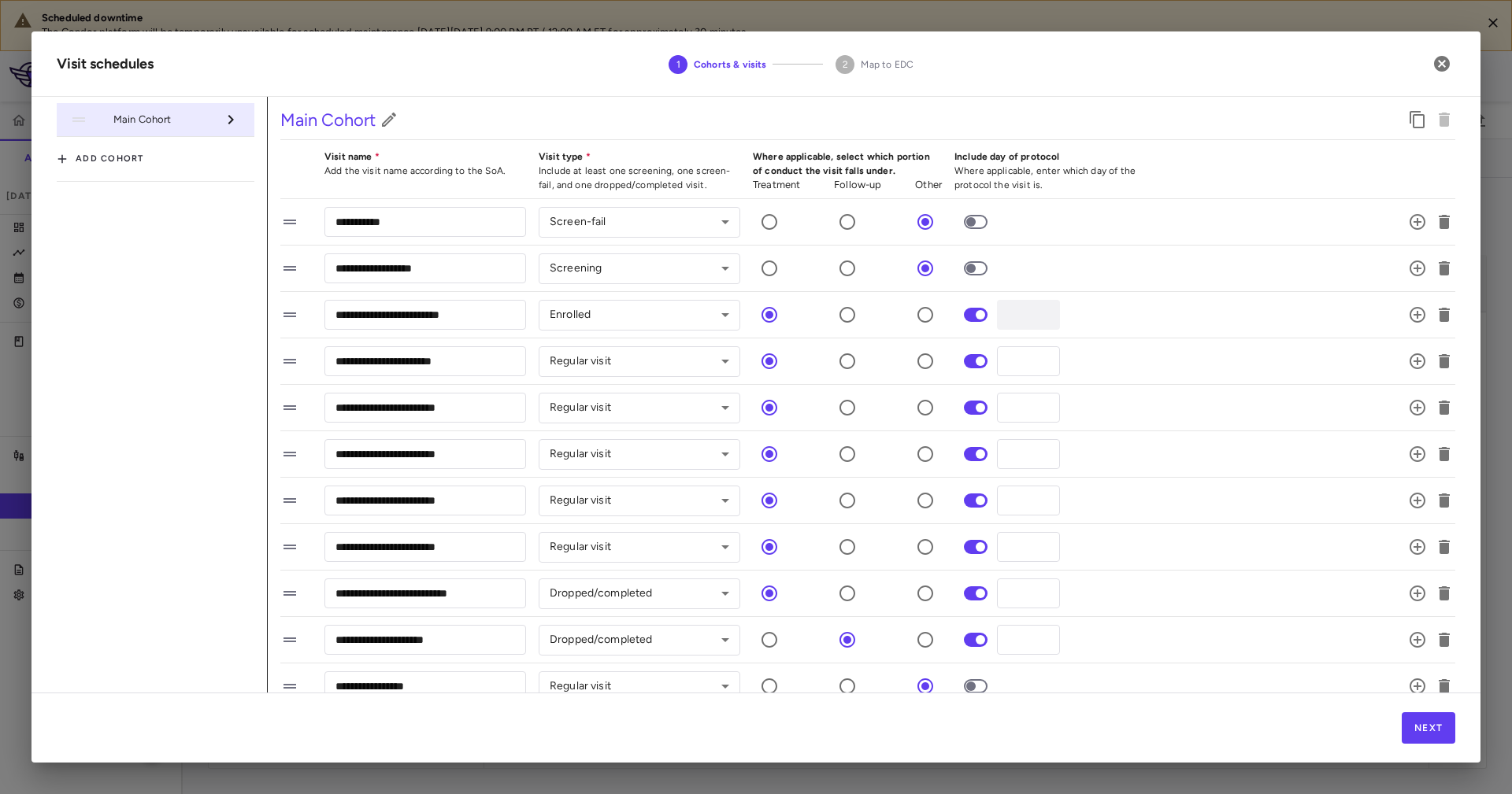
click at [1190, 57] on h2 "Visit schedules 1 Cohorts & visits 2 Map to EDC" at bounding box center [756, 64] width 1449 height 65
click at [1444, 64] on icon "button" at bounding box center [1442, 64] width 16 height 16
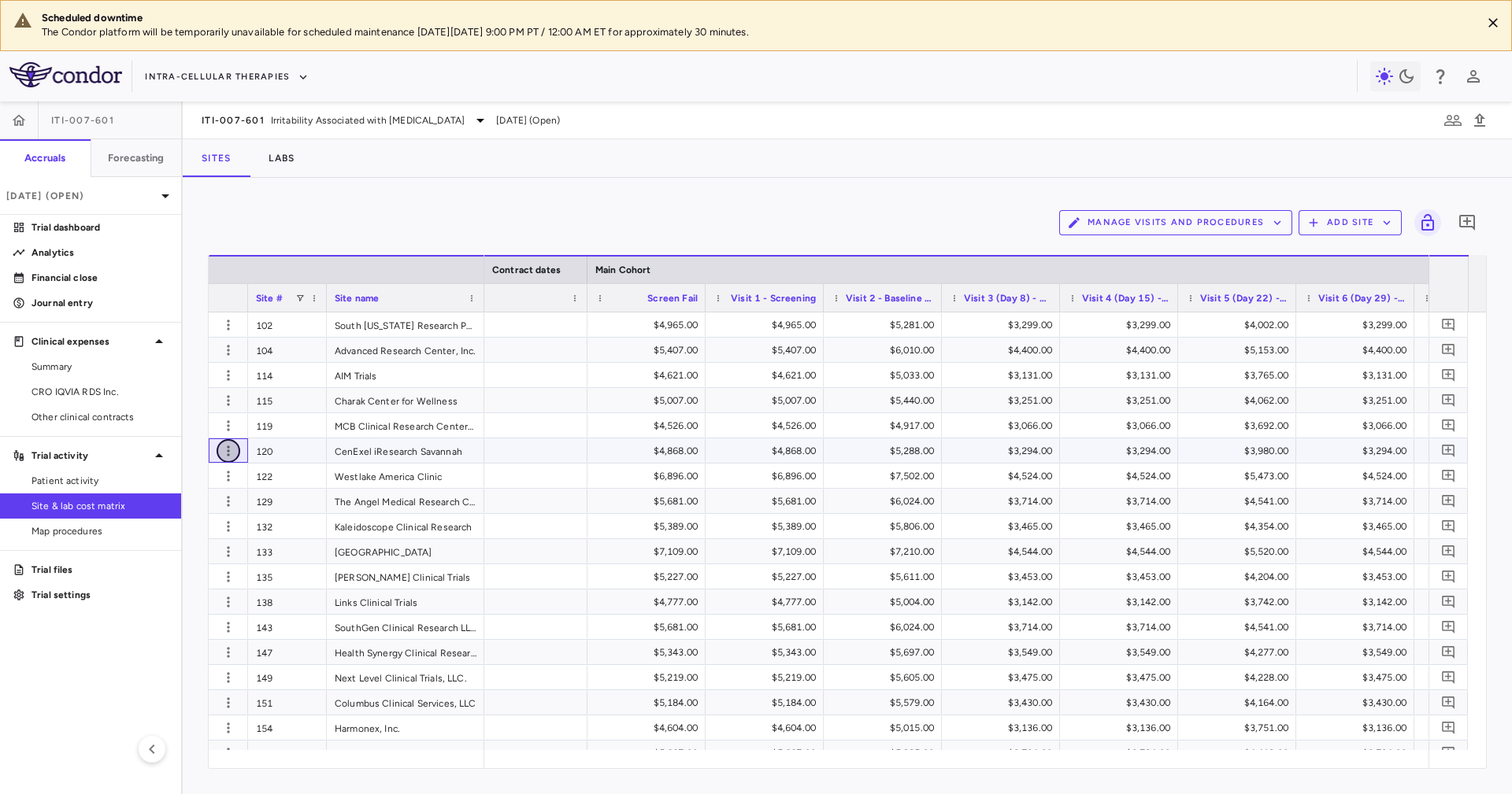
click at [231, 455] on icon "button" at bounding box center [228, 451] width 16 height 16
click at [226, 512] on div "Edit site" at bounding box center [167, 511] width 147 height 28
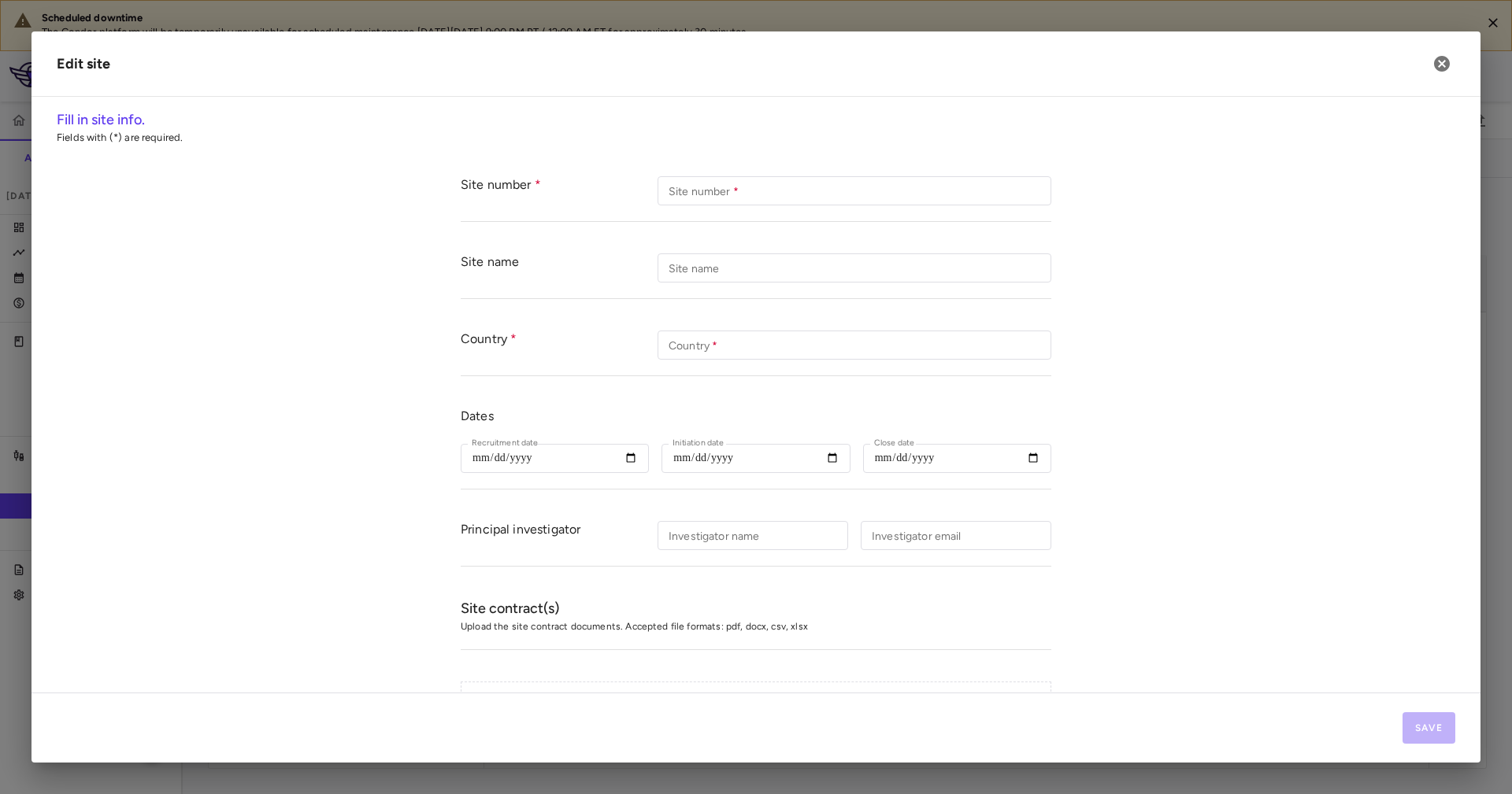
type input "***"
type input "**********"
type input "***"
type input "**********"
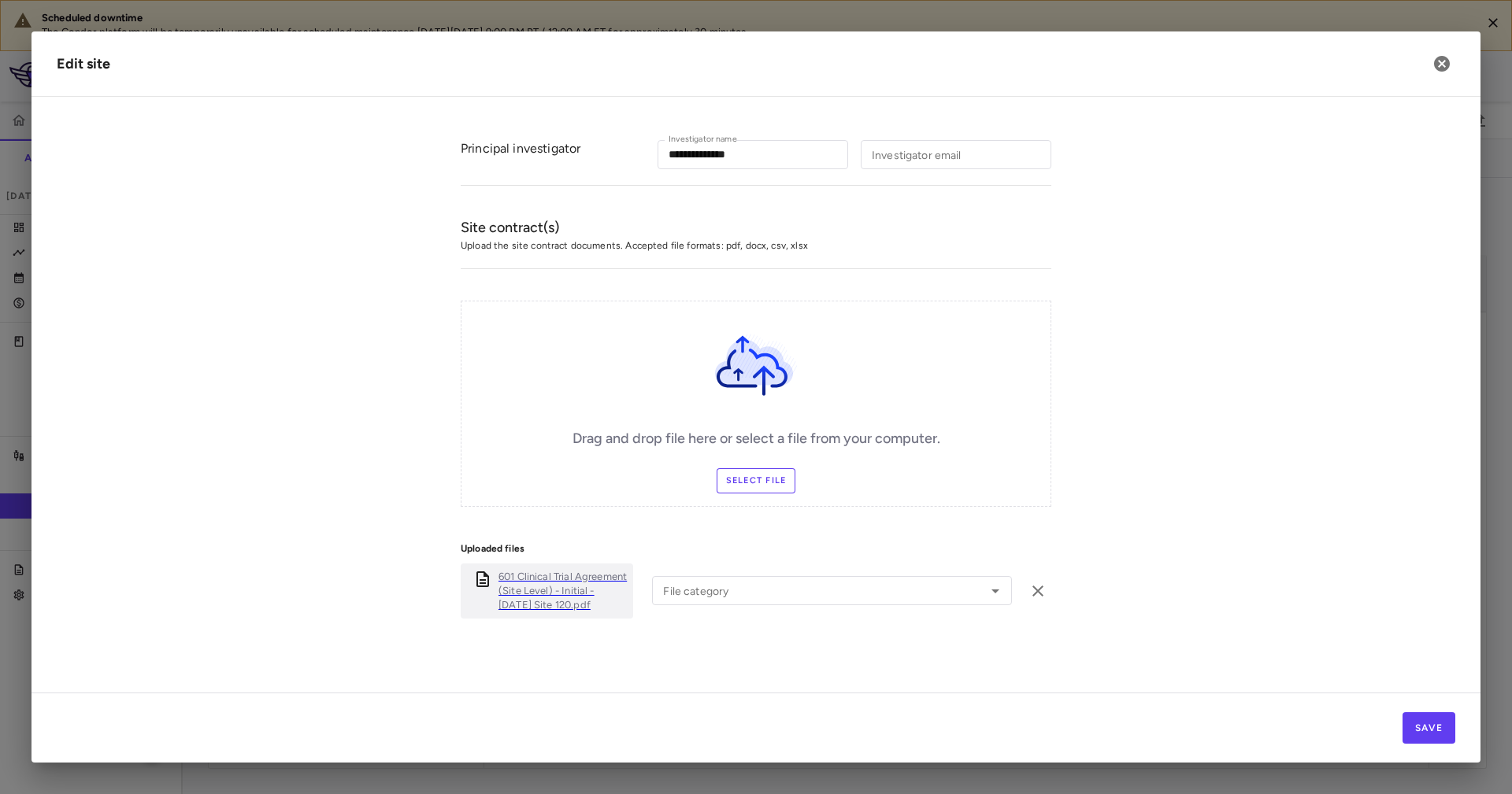
click at [541, 573] on p "601 Clinical Trial Agreement (Site Level) - Initial - 13-Nov-2024 Site 120.pdf" at bounding box center [563, 591] width 128 height 42
click at [1445, 70] on icon "button" at bounding box center [1442, 64] width 16 height 16
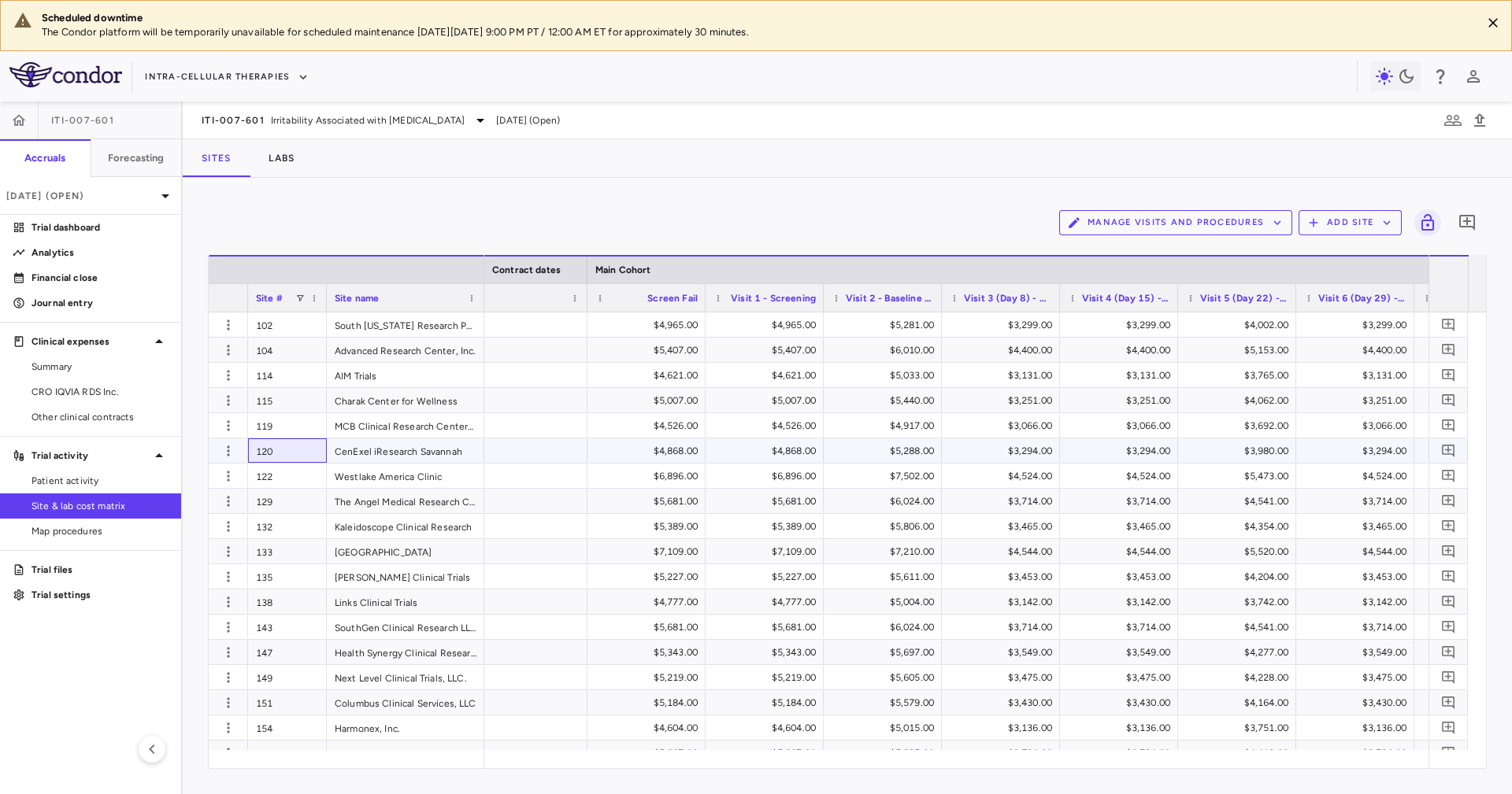
click at [272, 451] on div "120" at bounding box center [288, 451] width 79 height 25
click at [418, 447] on div "CenExel iResearch Savannah" at bounding box center [405, 451] width 157 height 25
click at [294, 444] on div "120" at bounding box center [288, 451] width 79 height 25
drag, startPoint x: 942, startPoint y: 769, endPoint x: 959, endPoint y: 772, distance: 17.3
click at [959, 772] on div "Manage Visits and Procedures Add Site 0 Press ENTER to sort. Press ALT DOWN to …" at bounding box center [847, 486] width 1329 height 616
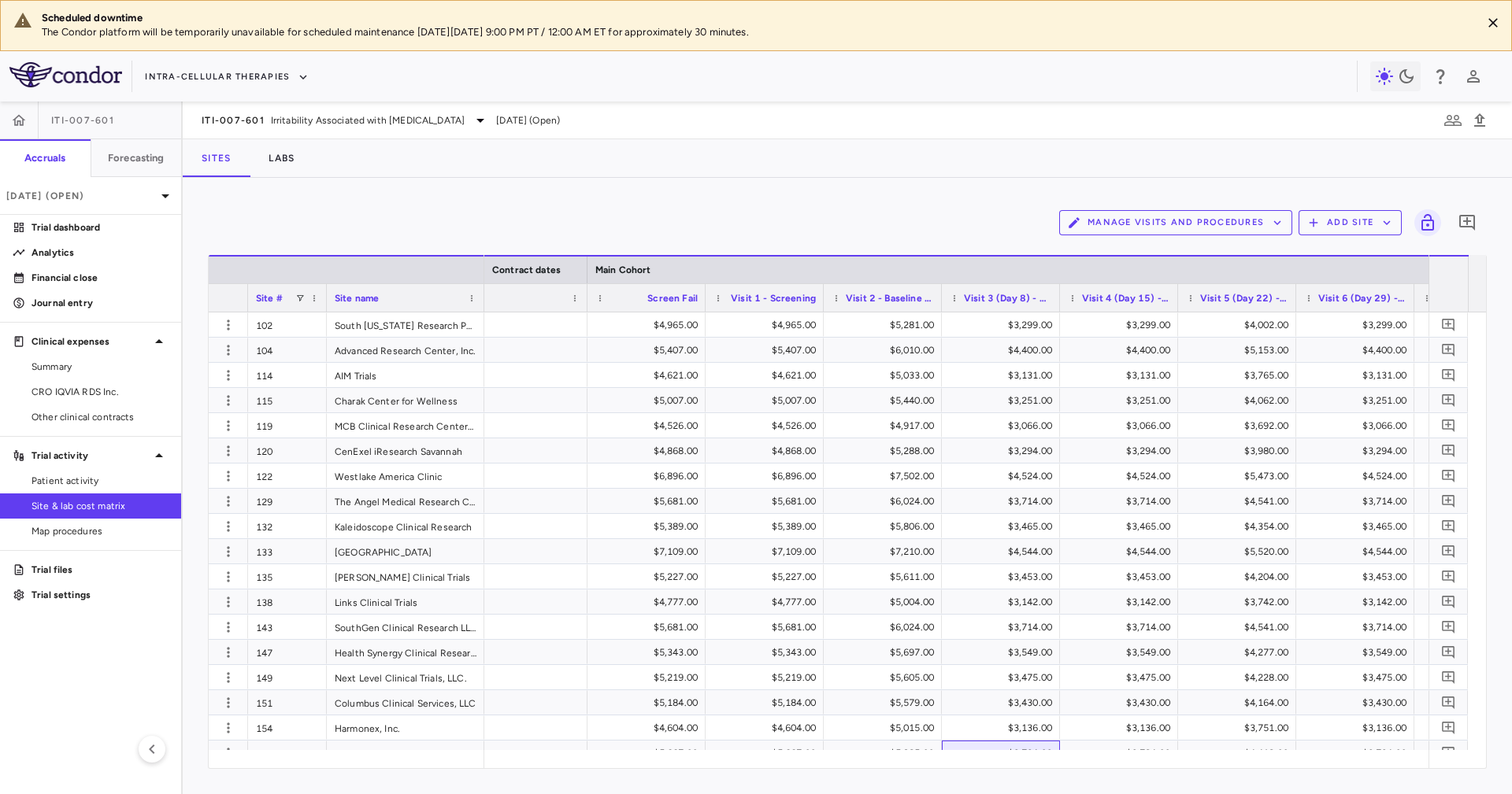
drag, startPoint x: 978, startPoint y: 754, endPoint x: 985, endPoint y: 764, distance: 12.2
click at [989, 768] on div "Site # Site name Contract dates Main Cohort" at bounding box center [847, 511] width 1277 height 513
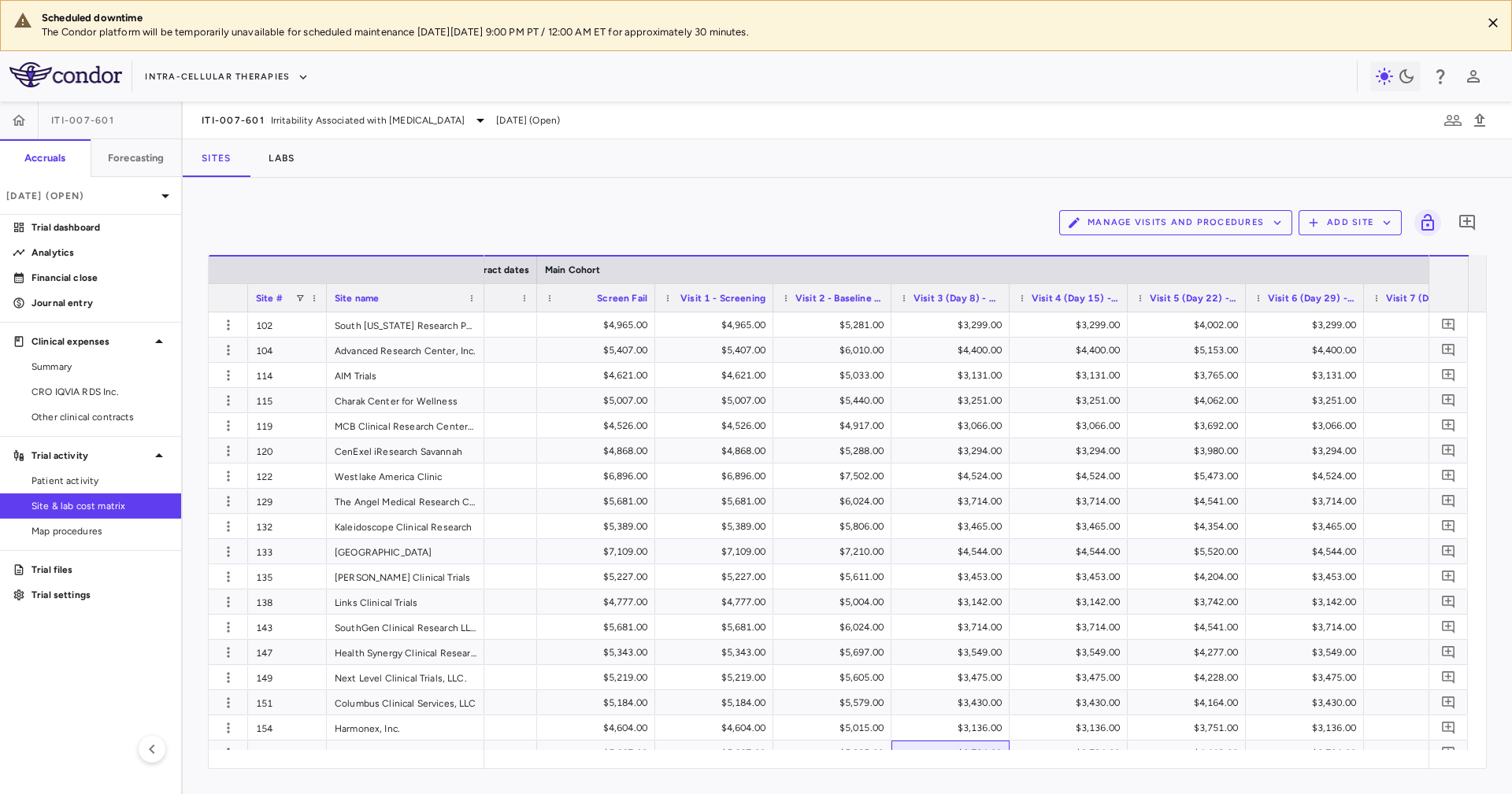
scroll to position [0, 1769]
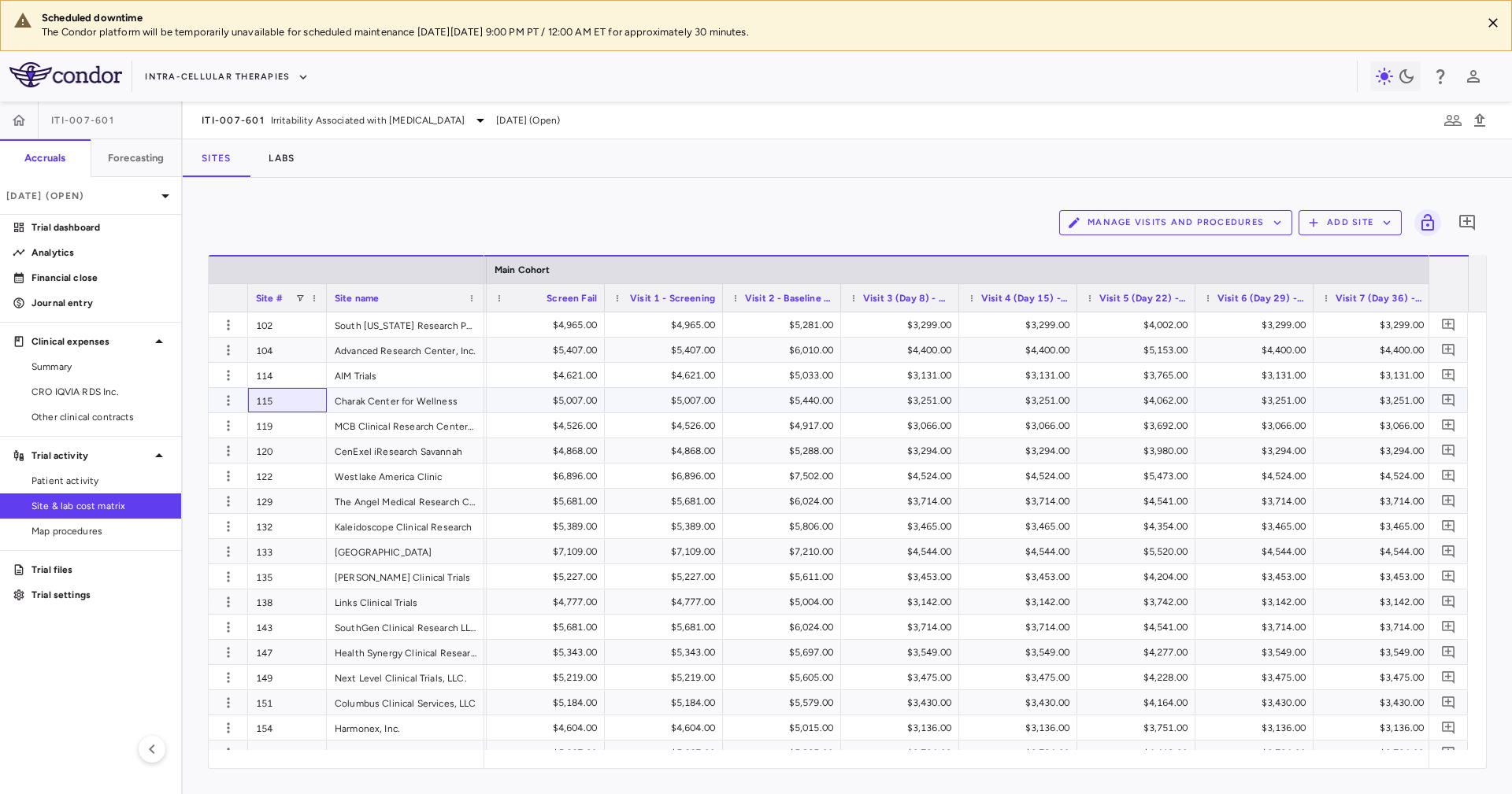
drag, startPoint x: 311, startPoint y: 402, endPoint x: 314, endPoint y: 423, distance: 21.2
click at [314, 423] on div "102 South Florida Research Phase I-IV, Inc. 104 Advanced Research Center, Inc. …" at bounding box center [347, 690] width 276 height 755
click at [314, 423] on div "119" at bounding box center [288, 426] width 79 height 25
click at [314, 449] on div "120" at bounding box center [288, 451] width 79 height 25
click at [118, 394] on span "CRO IQVIA RDS Inc." at bounding box center [100, 392] width 137 height 14
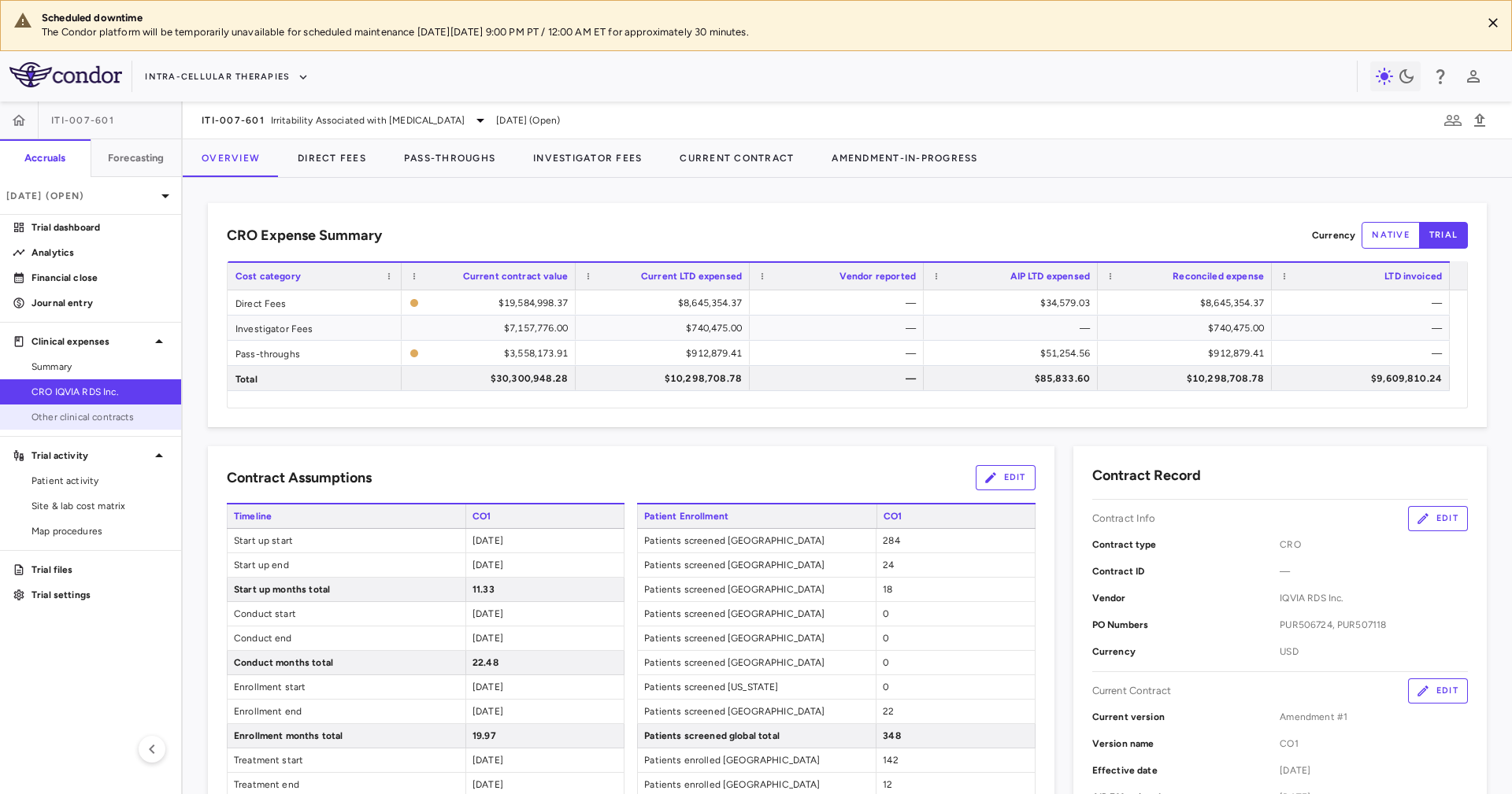
click at [113, 413] on span "Other clinical contracts" at bounding box center [100, 417] width 137 height 14
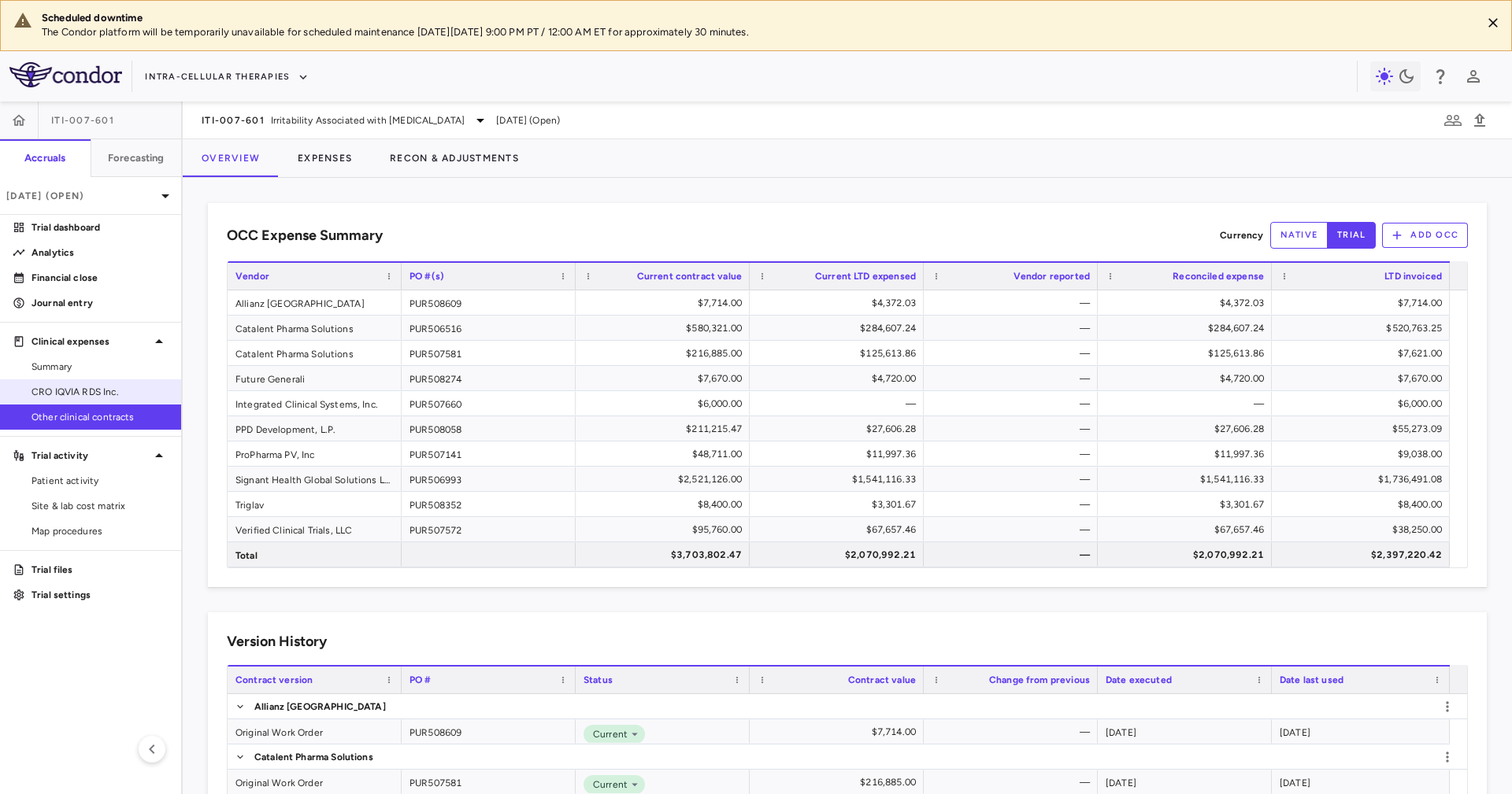
click at [141, 388] on span "CRO IQVIA RDS Inc." at bounding box center [100, 392] width 137 height 14
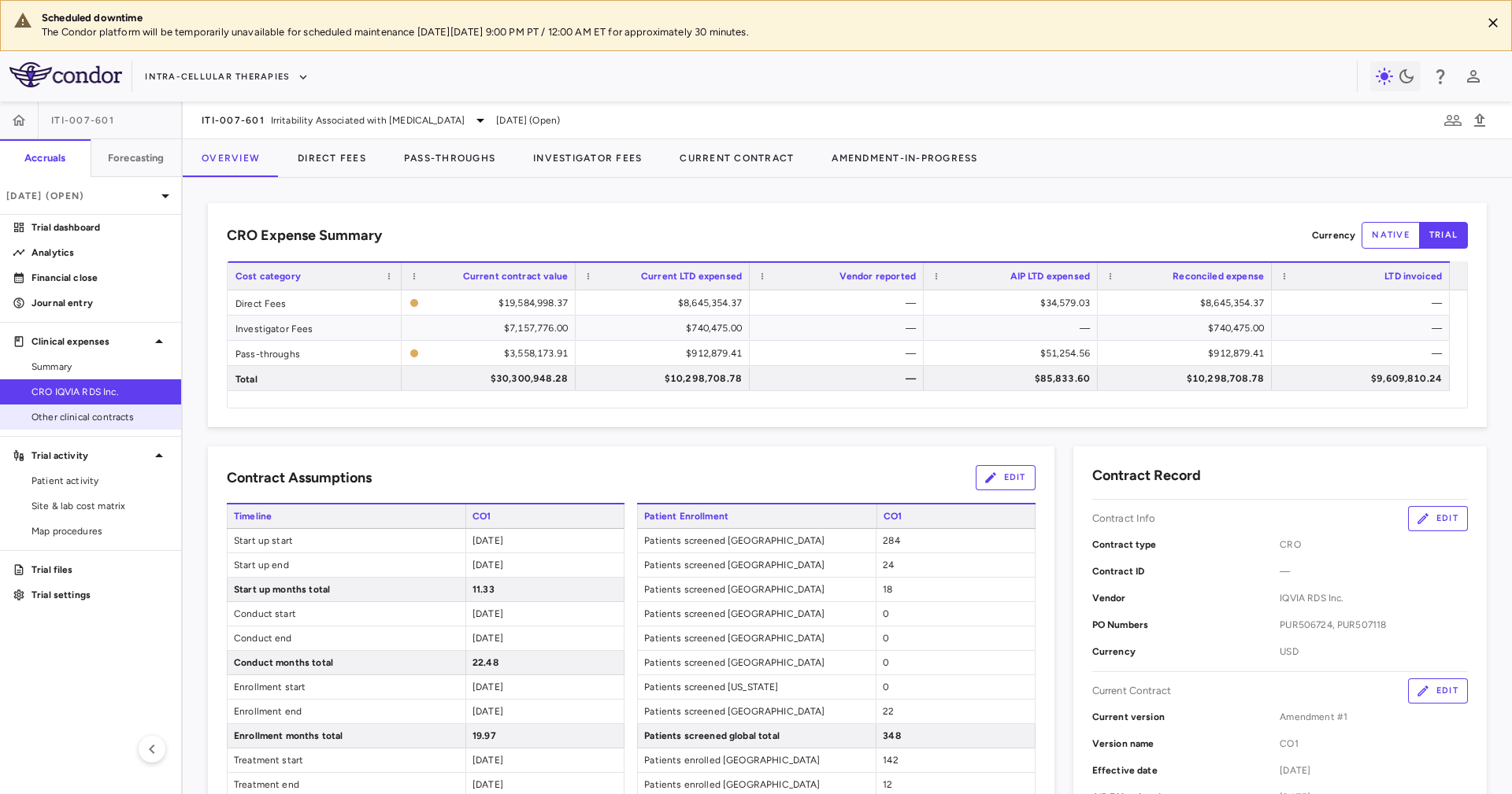
click at [116, 419] on span "Other clinical contracts" at bounding box center [100, 417] width 137 height 14
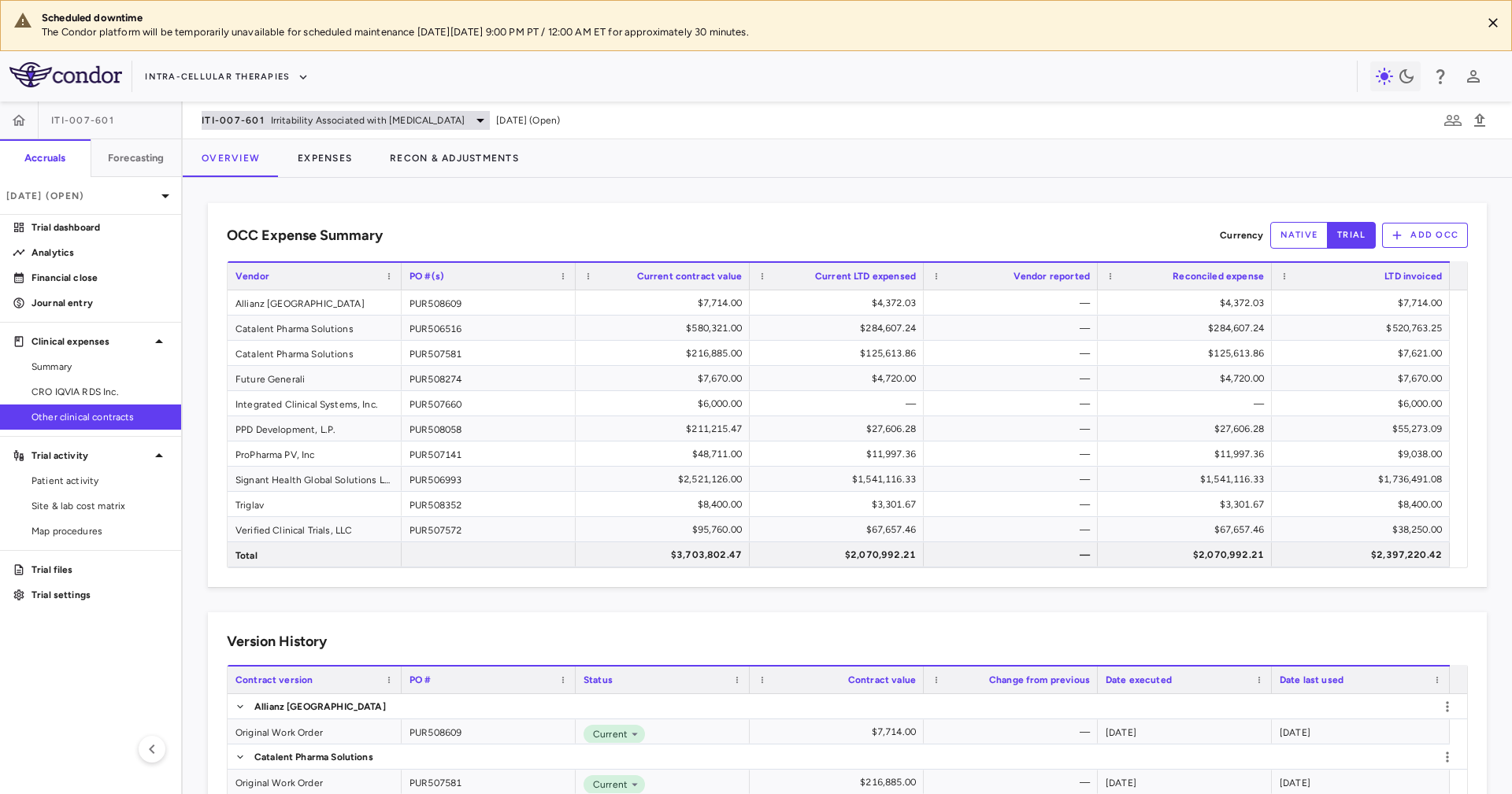
click at [406, 118] on span "Irritability Associated with [MEDICAL_DATA]" at bounding box center [368, 120] width 194 height 14
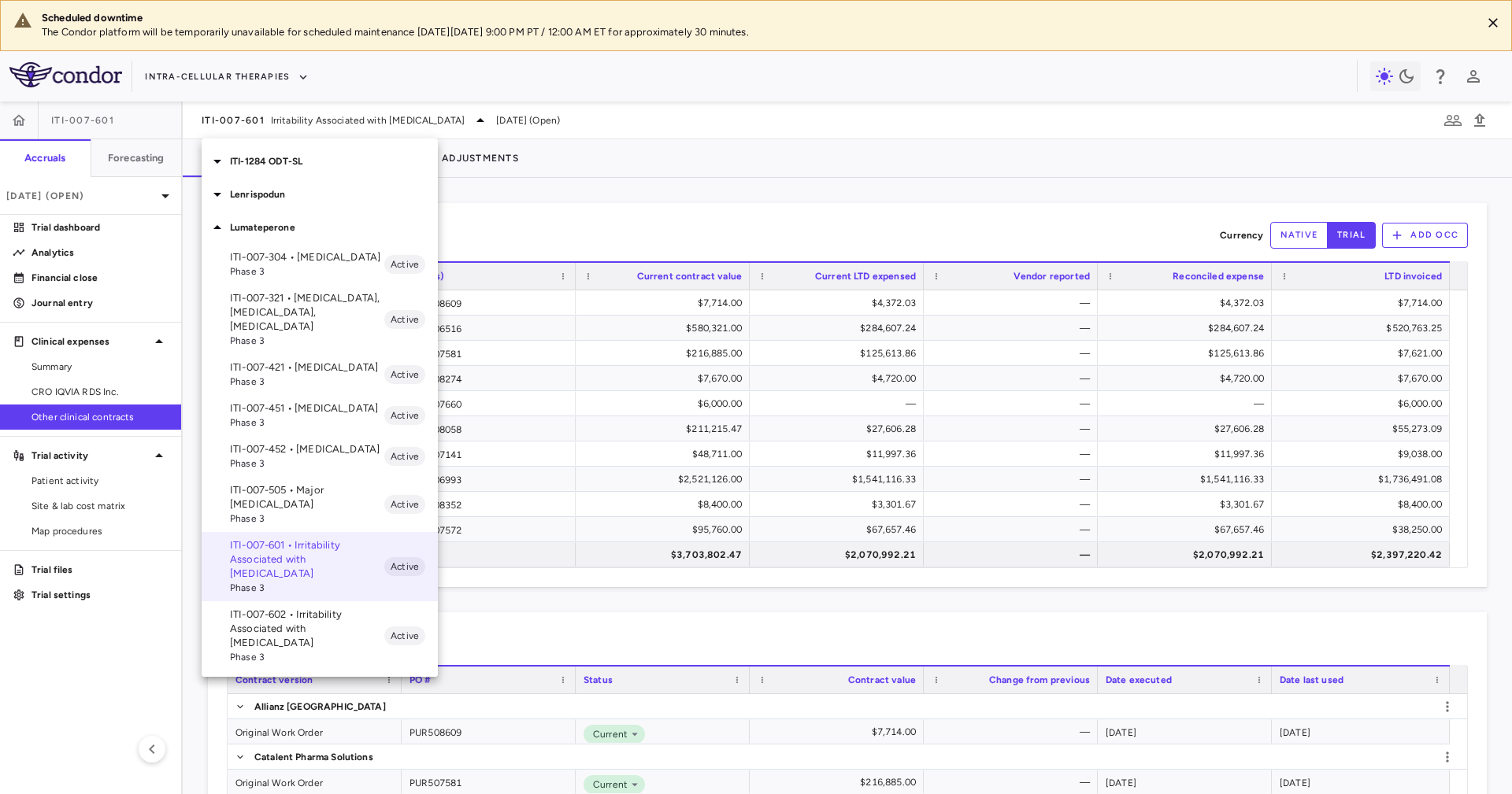
click at [666, 181] on div at bounding box center [756, 397] width 1512 height 794
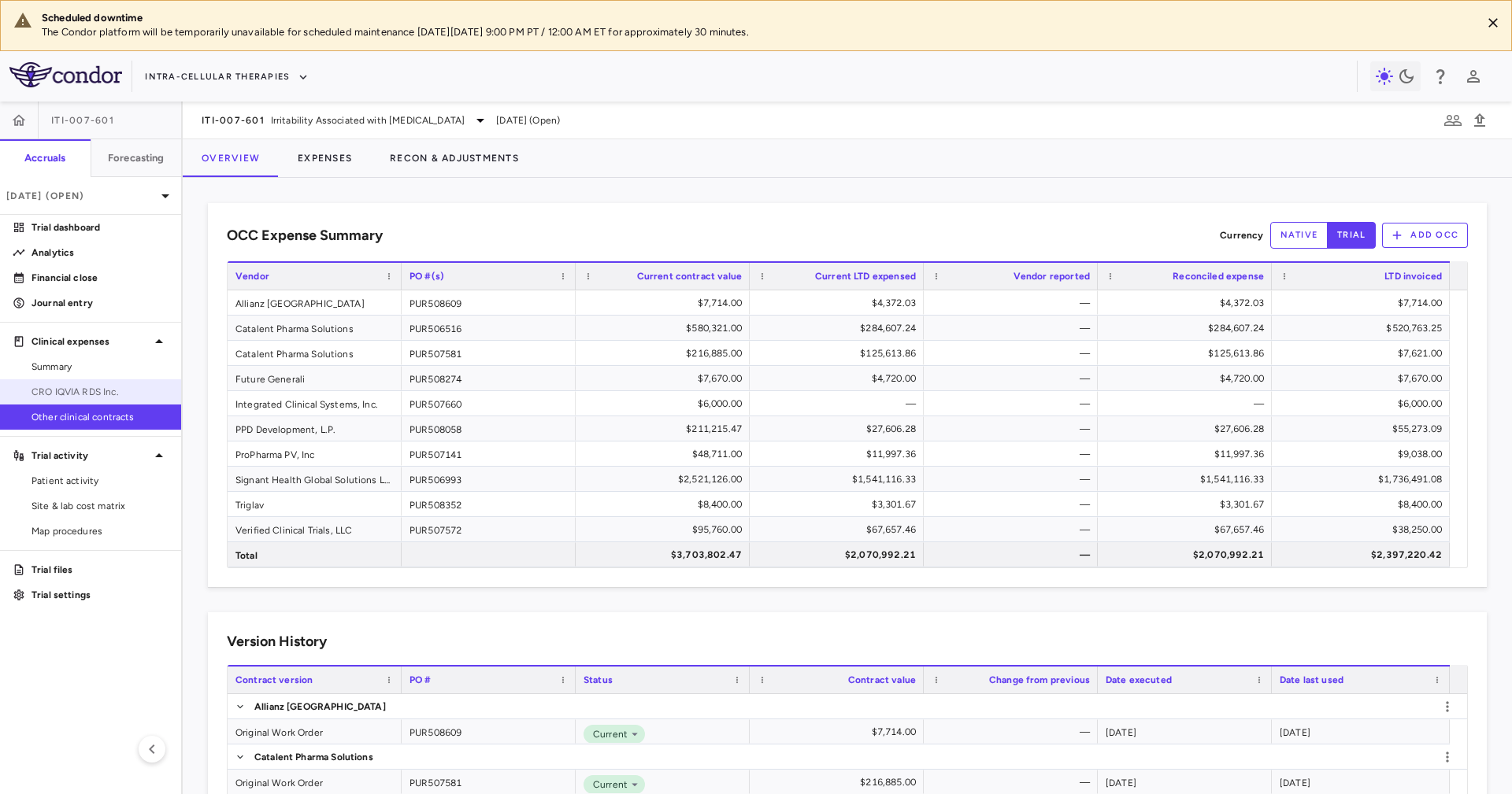
click at [130, 387] on span "CRO IQVIA RDS Inc." at bounding box center [100, 392] width 137 height 14
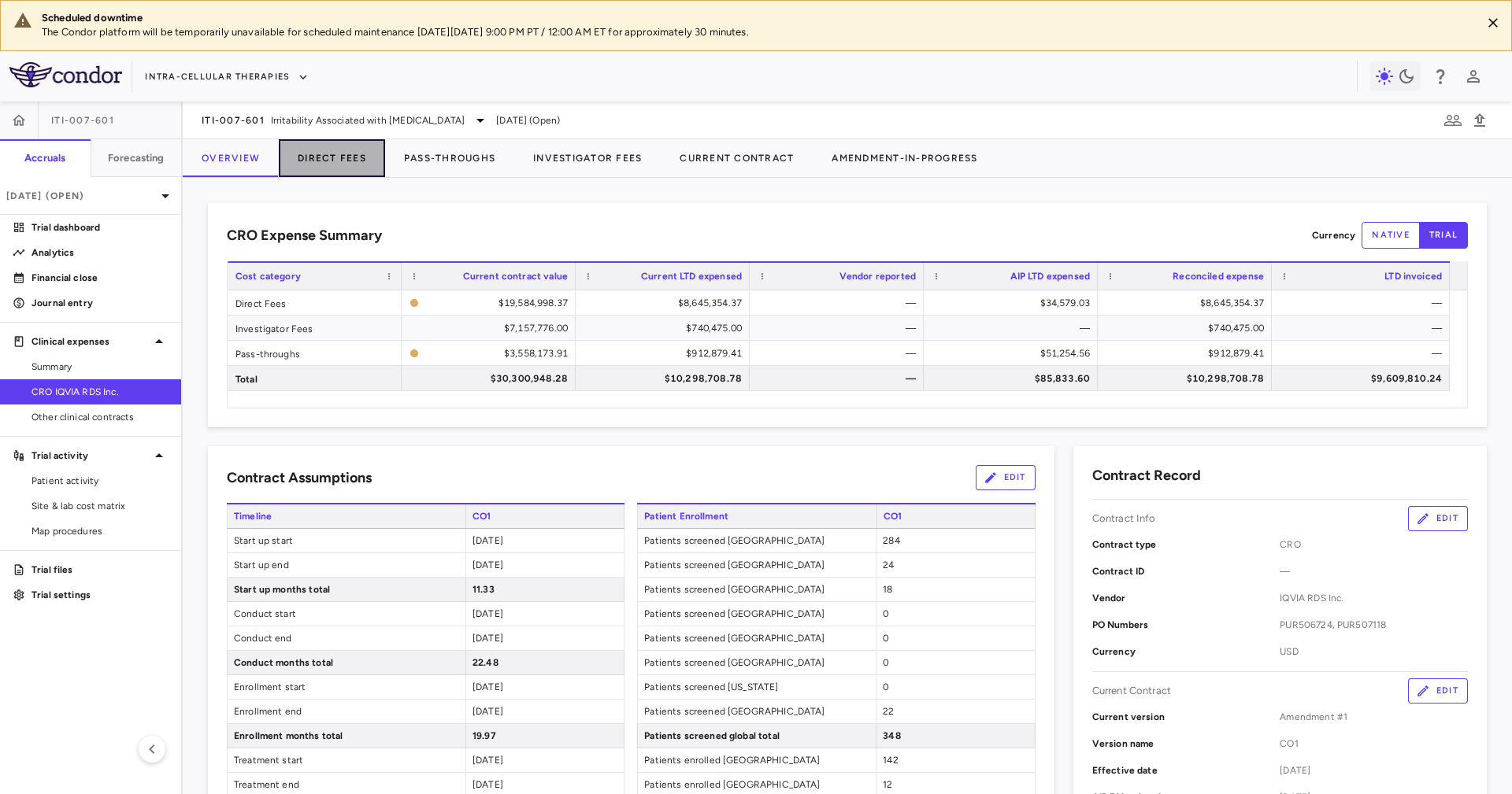
click at [319, 169] on button "Direct Fees" at bounding box center [332, 158] width 106 height 38
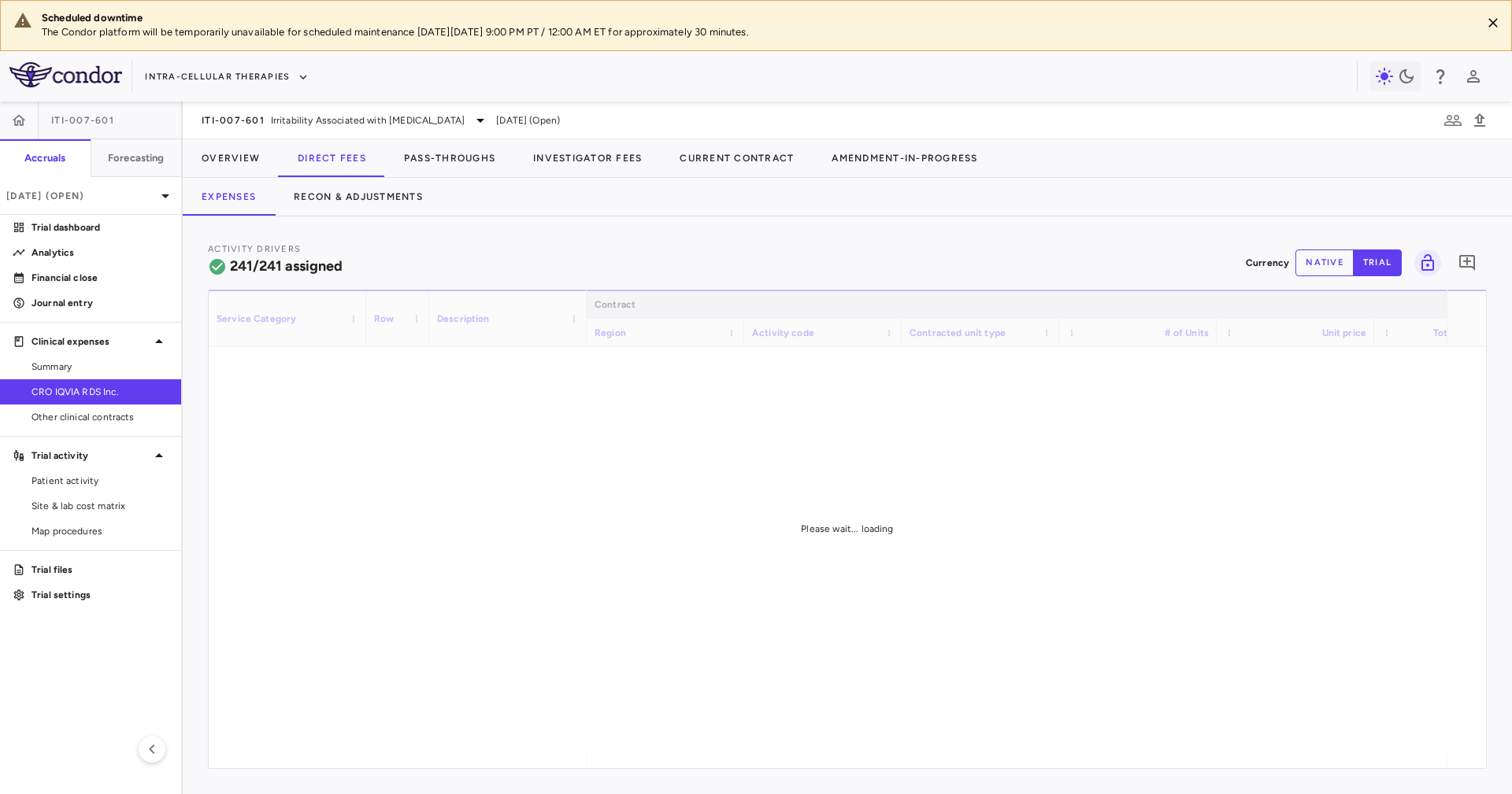
click at [706, 238] on div "Activity Drivers 241/241 assigned Currency native trial 0 Service Category Drag…" at bounding box center [847, 505] width 1329 height 578
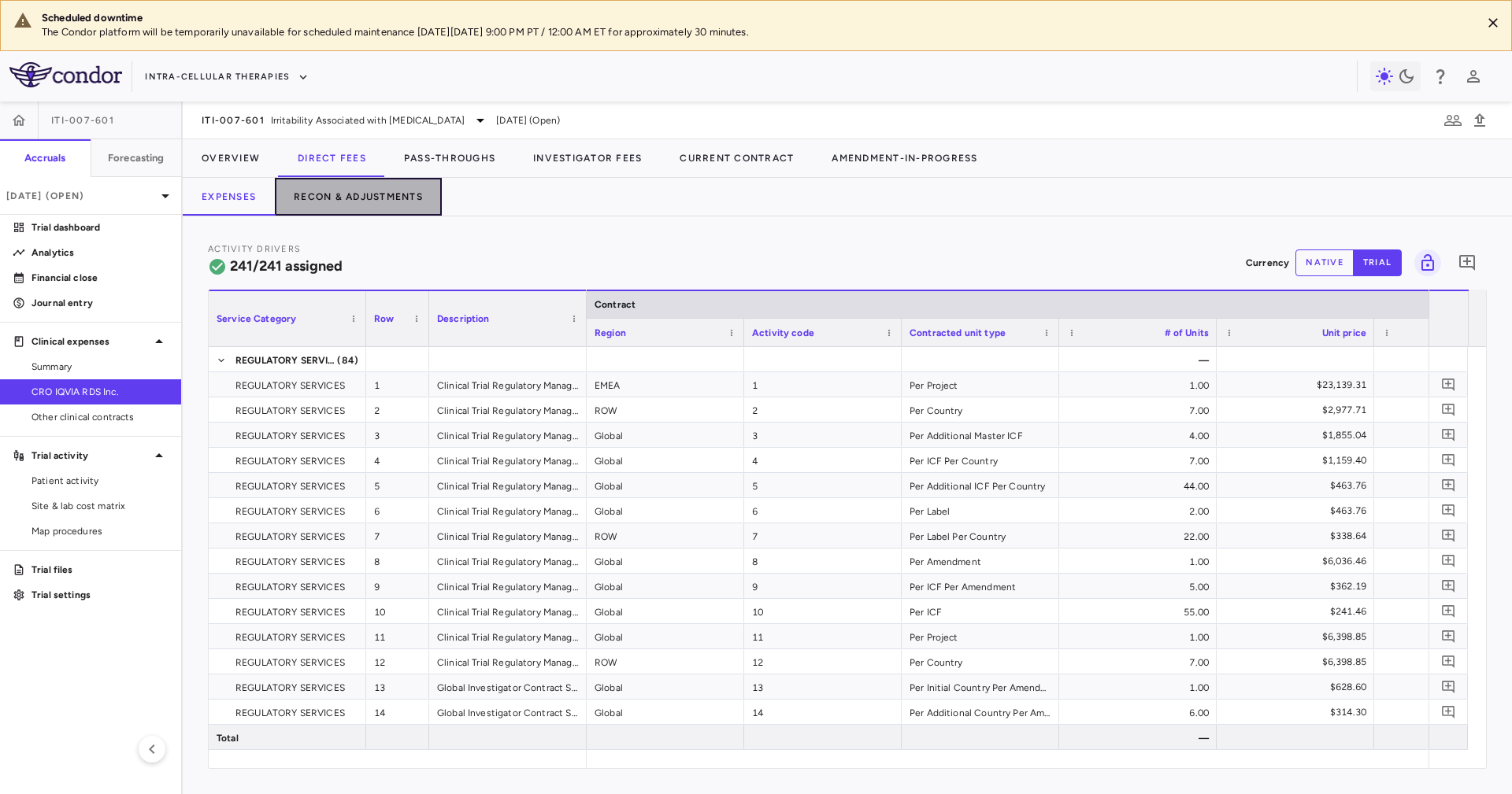
click at [409, 188] on button "Recon & Adjustments" at bounding box center [358, 197] width 167 height 38
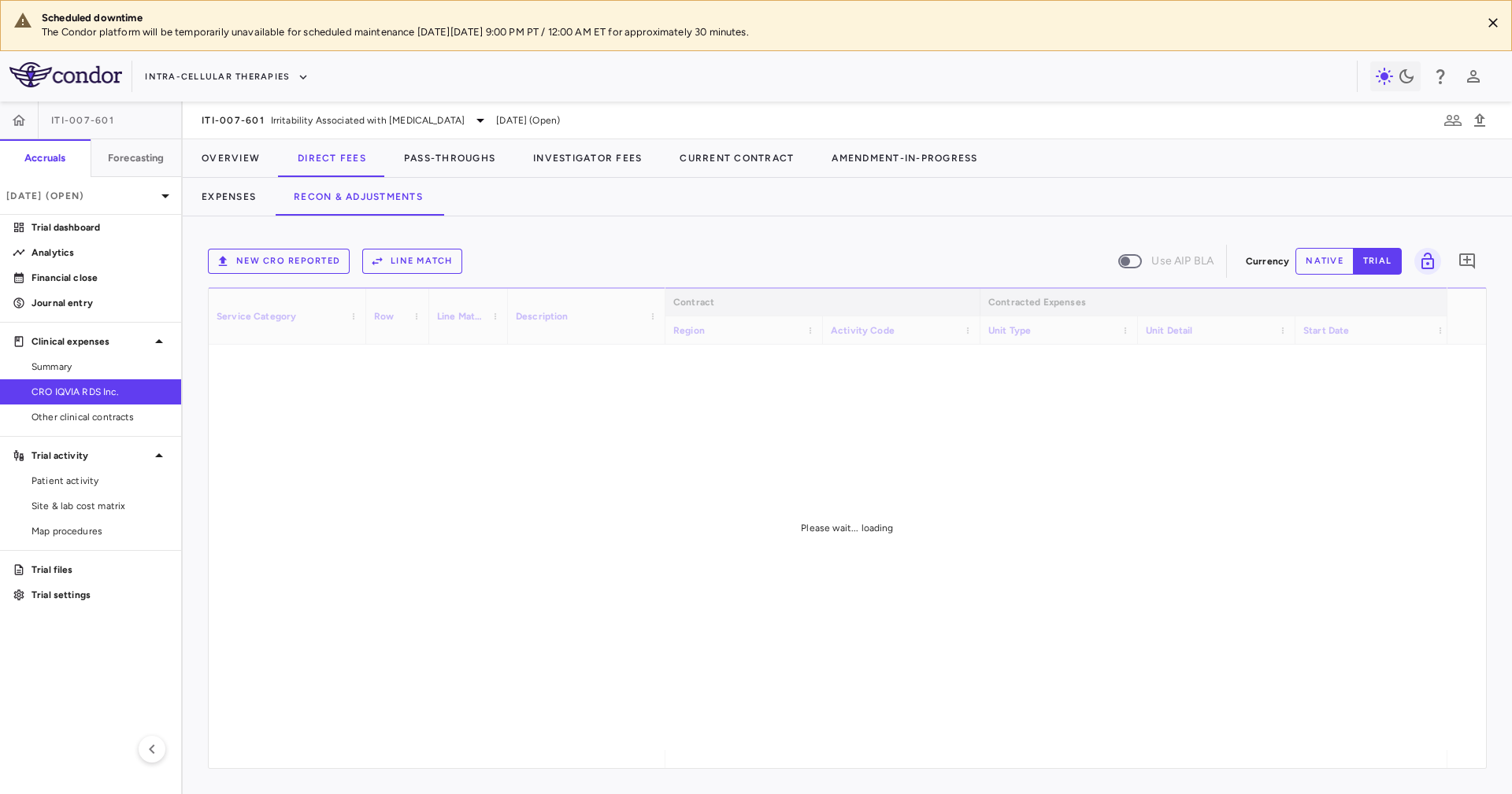
click at [577, 202] on div "Expenses Recon & Adjustments" at bounding box center [847, 197] width 1329 height 38
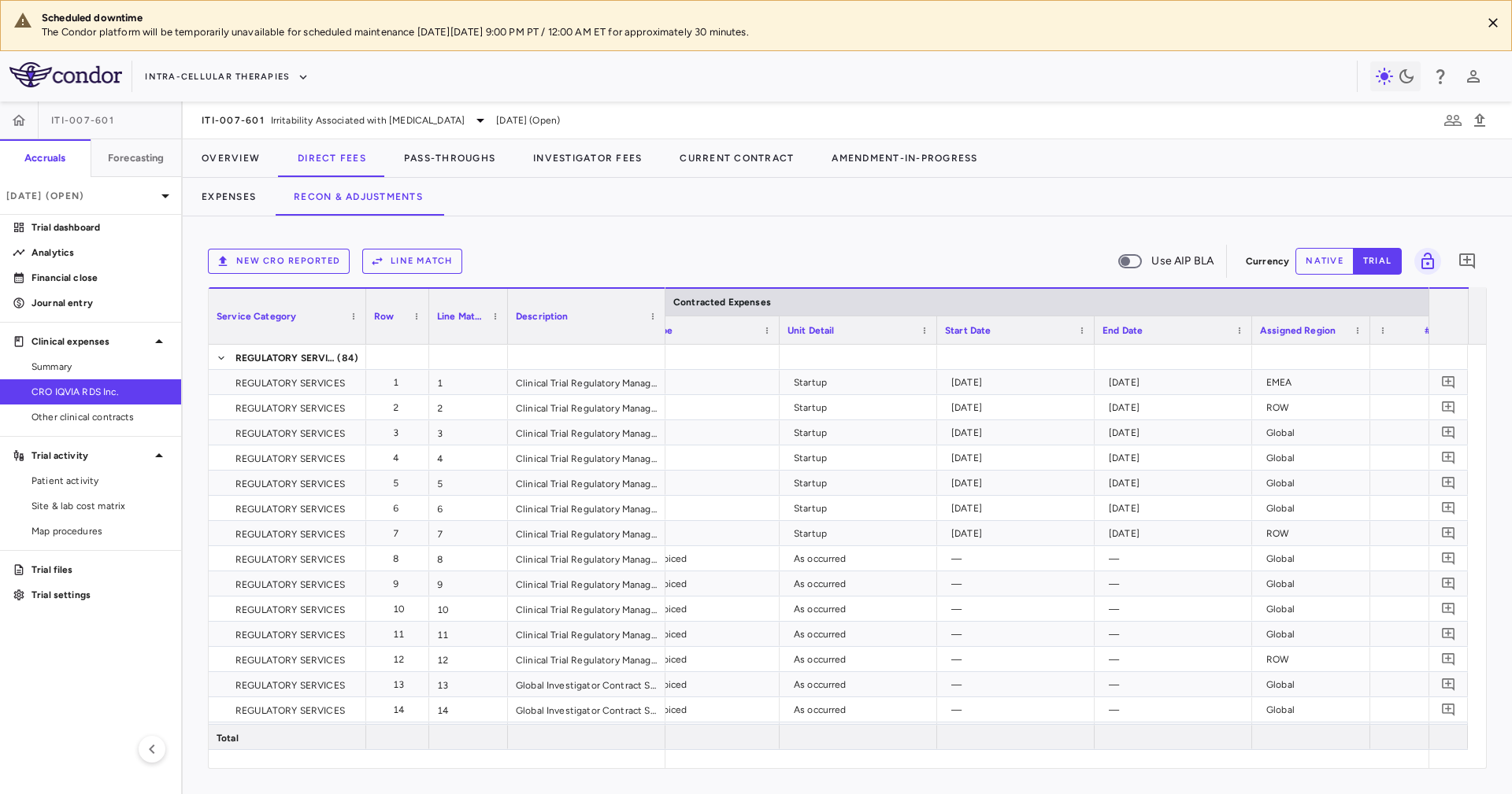
scroll to position [0, 384]
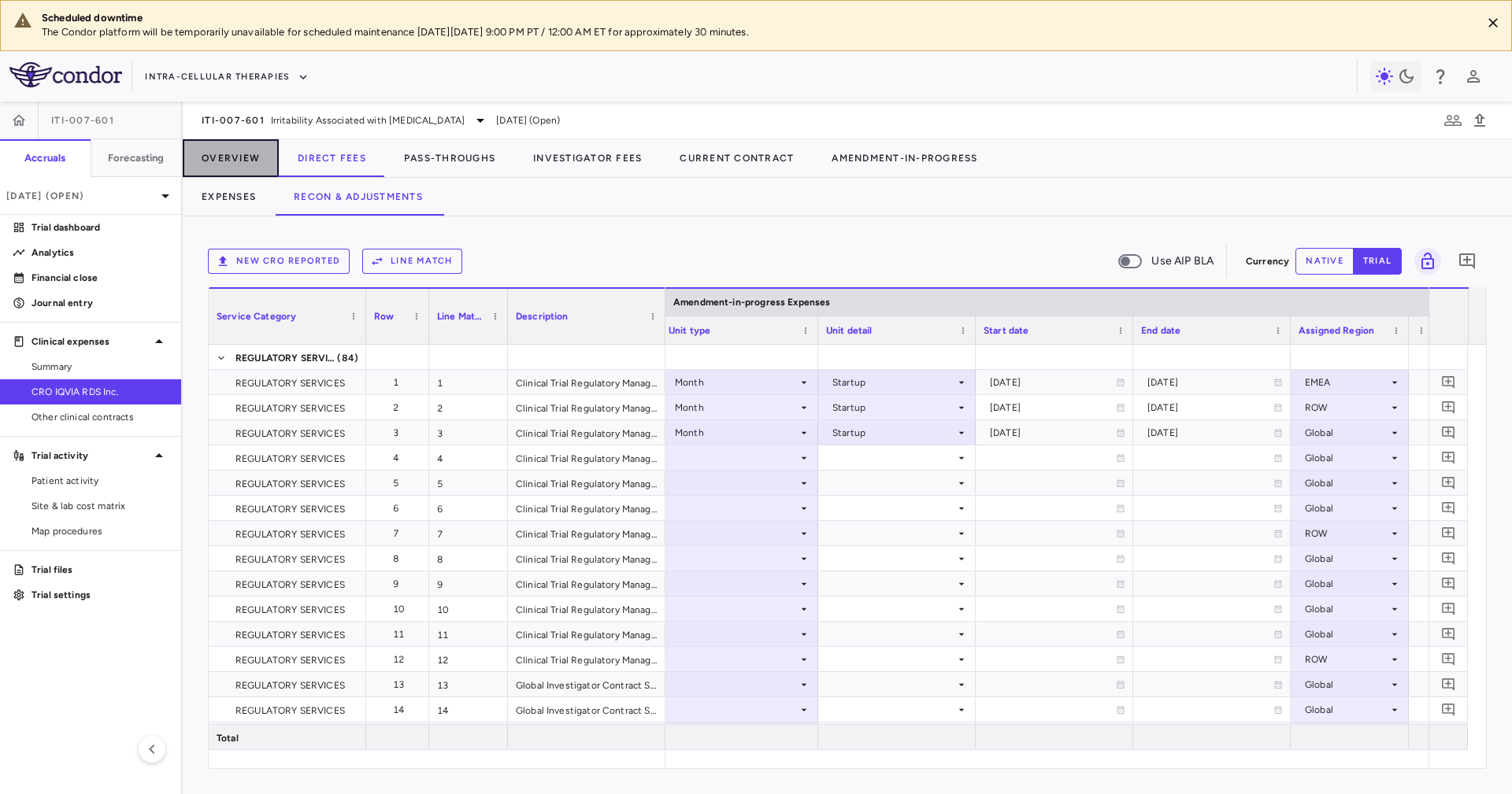
click at [225, 160] on button "Overview" at bounding box center [230, 158] width 96 height 38
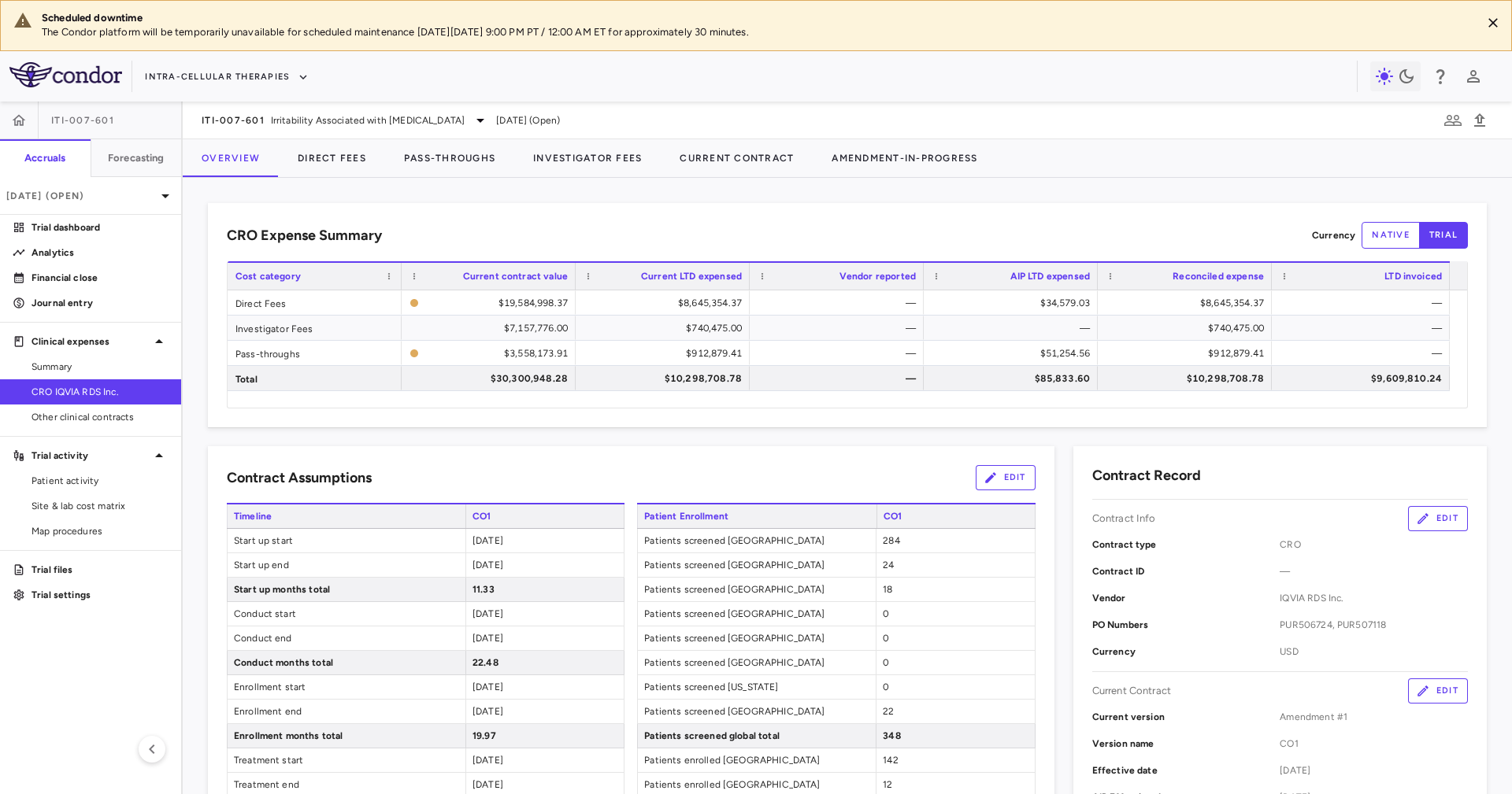
click at [423, 211] on div "CRO Expense Summary Currency native trial Drag here to set row groups Drag here…" at bounding box center [847, 315] width 1279 height 225
click at [333, 167] on button "Direct Fees" at bounding box center [332, 158] width 106 height 38
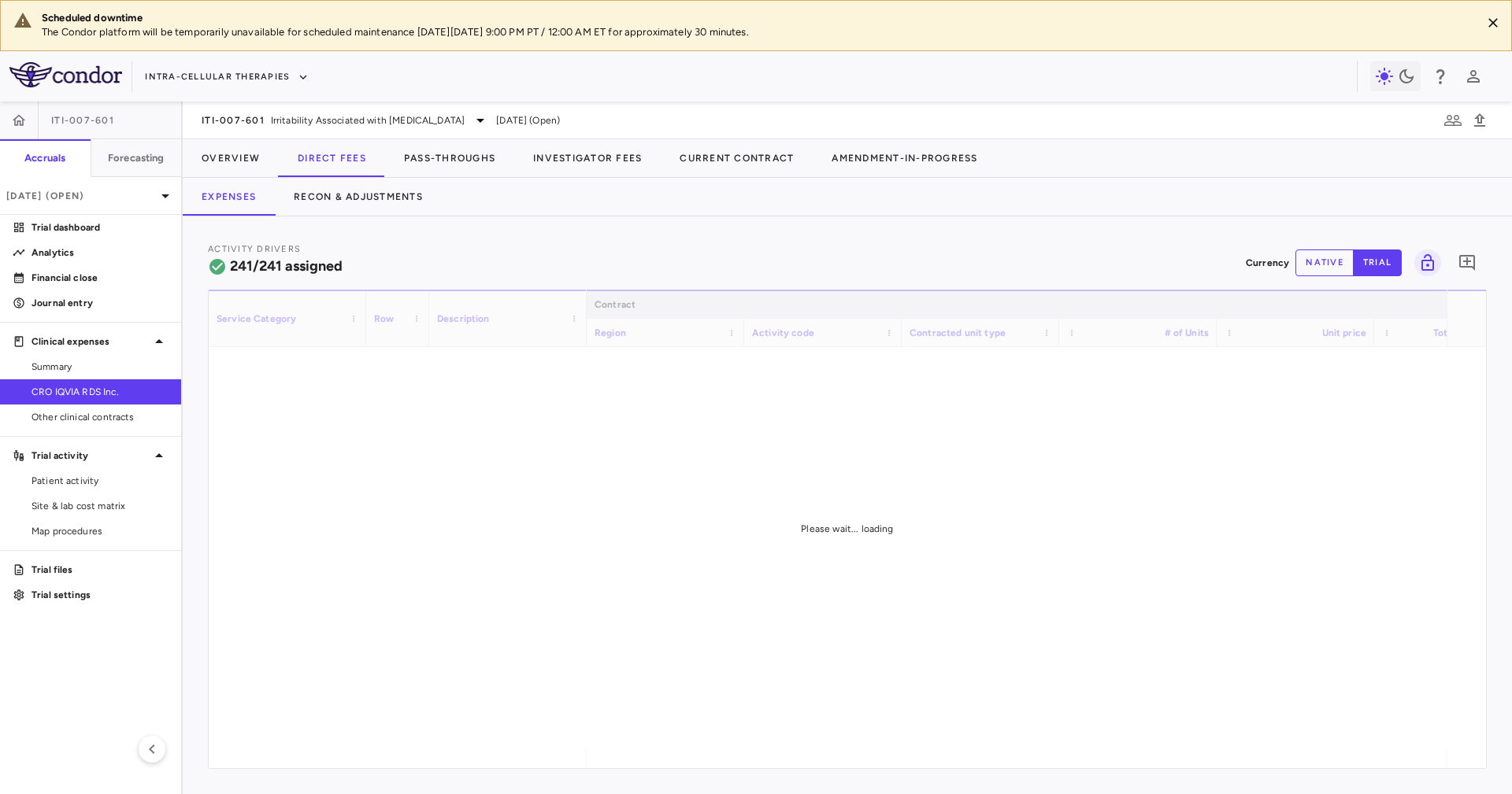
click at [501, 206] on div "Expenses Recon & Adjustments" at bounding box center [847, 197] width 1329 height 38
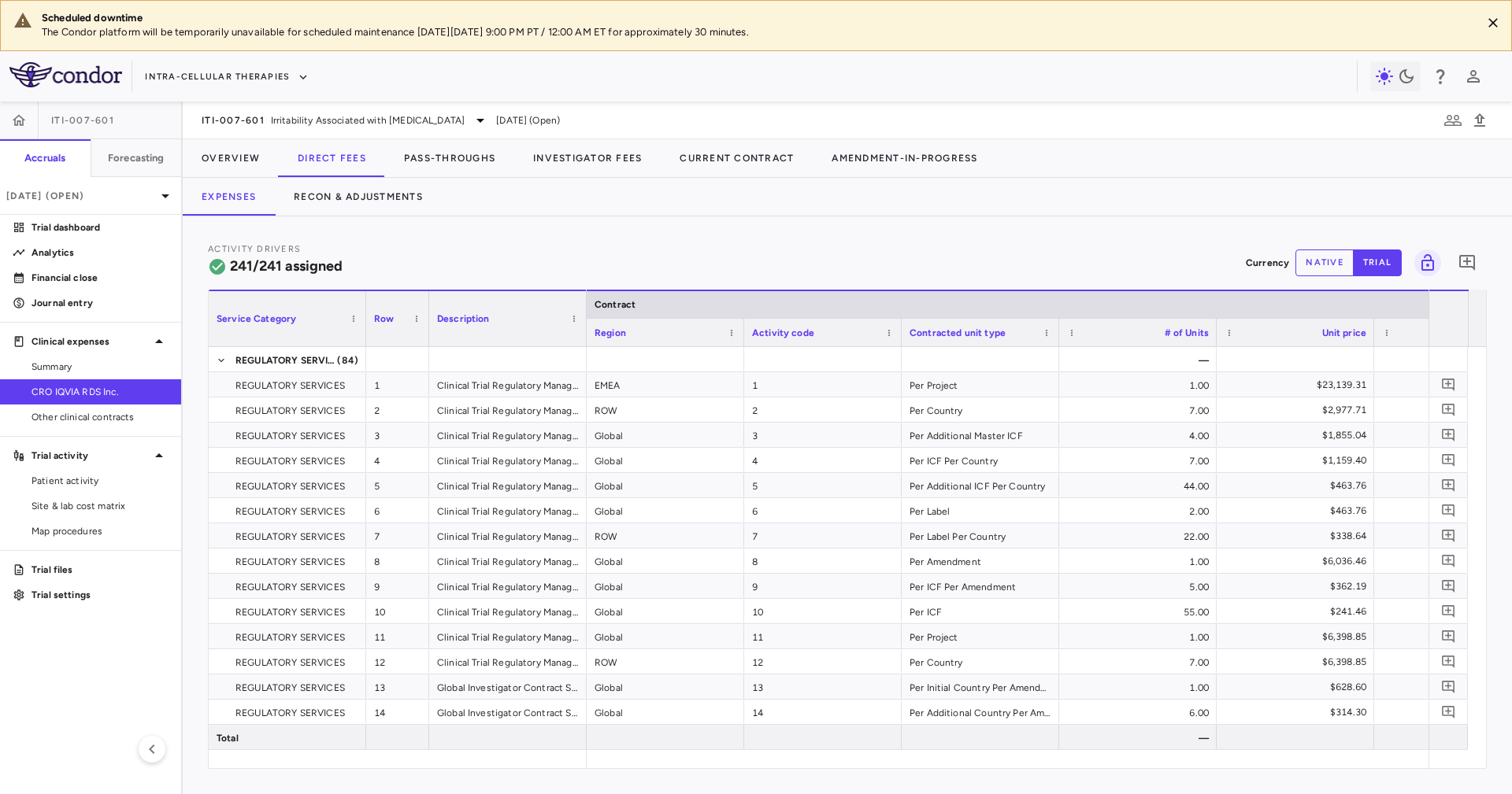
click at [501, 251] on div "Activity Drivers 241/241 assigned Currency native trial 0" at bounding box center [847, 262] width 1279 height 42
click at [243, 139] on button "Overview" at bounding box center [230, 158] width 96 height 38
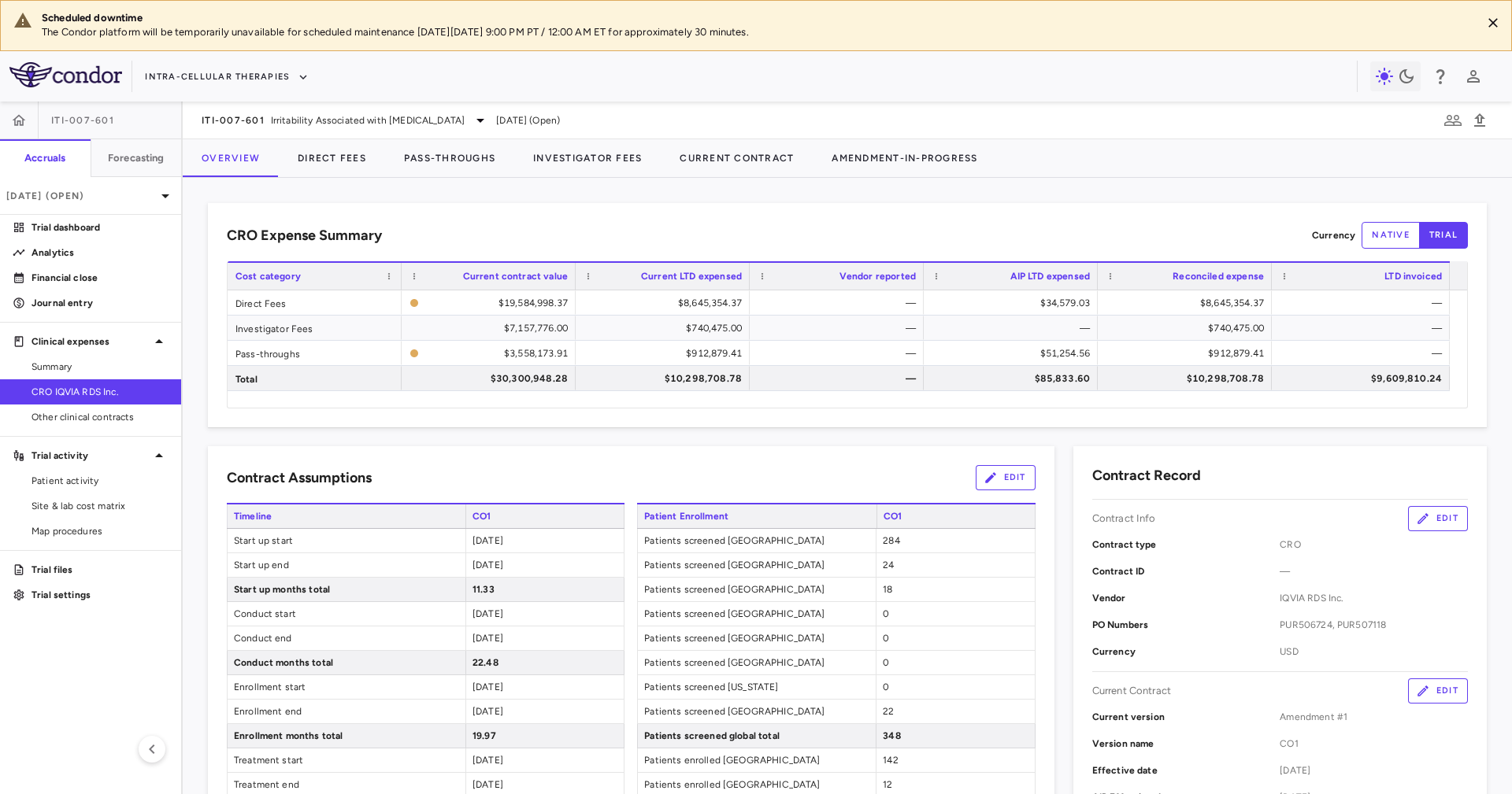
click at [315, 182] on div "CRO Expense Summary Currency native trial Drag here to set row groups Drag here…" at bounding box center [847, 486] width 1329 height 616
click at [117, 495] on link "Site & lab cost matrix" at bounding box center [90, 505] width 181 height 24
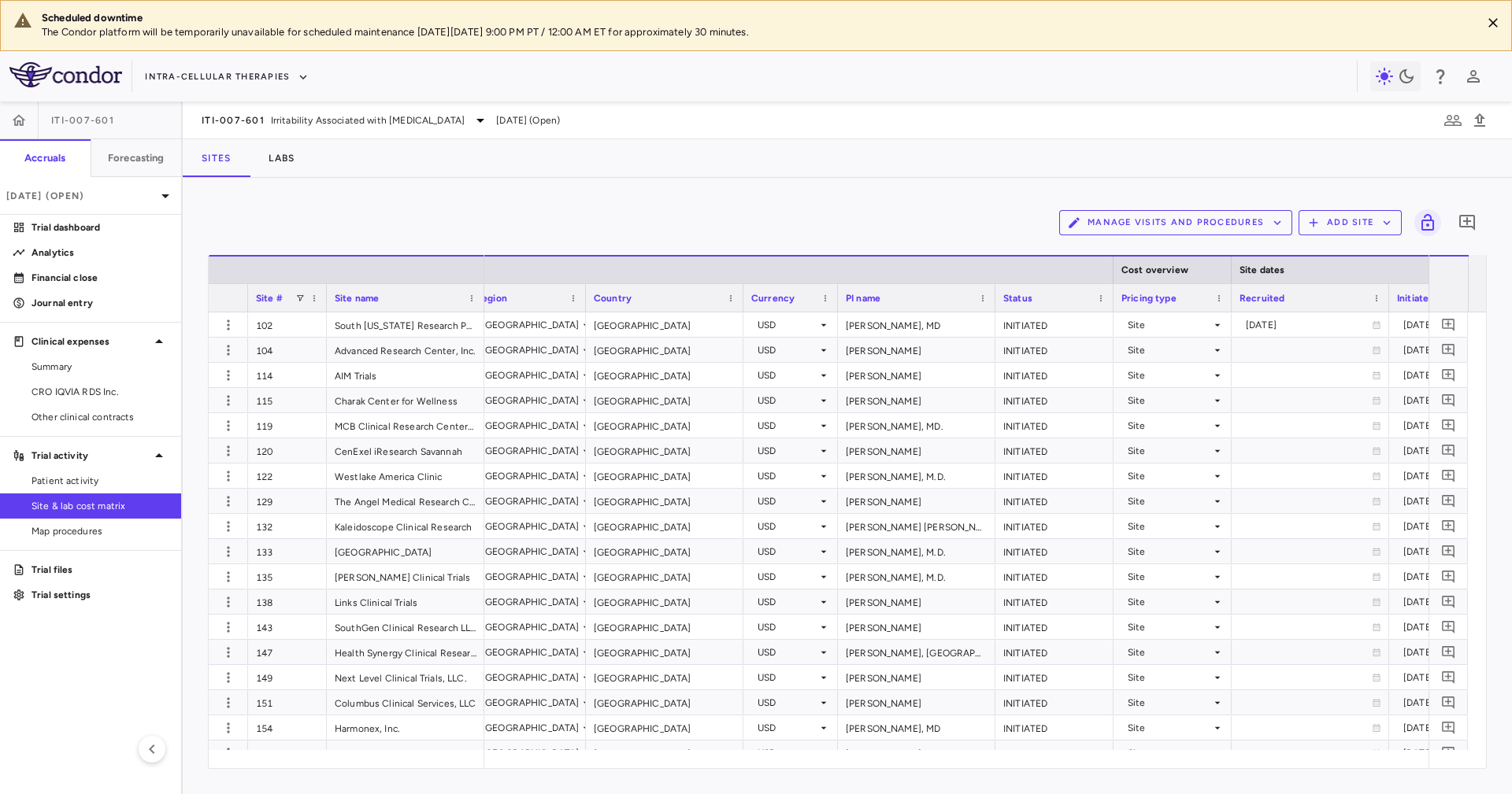
scroll to position [0, 367]
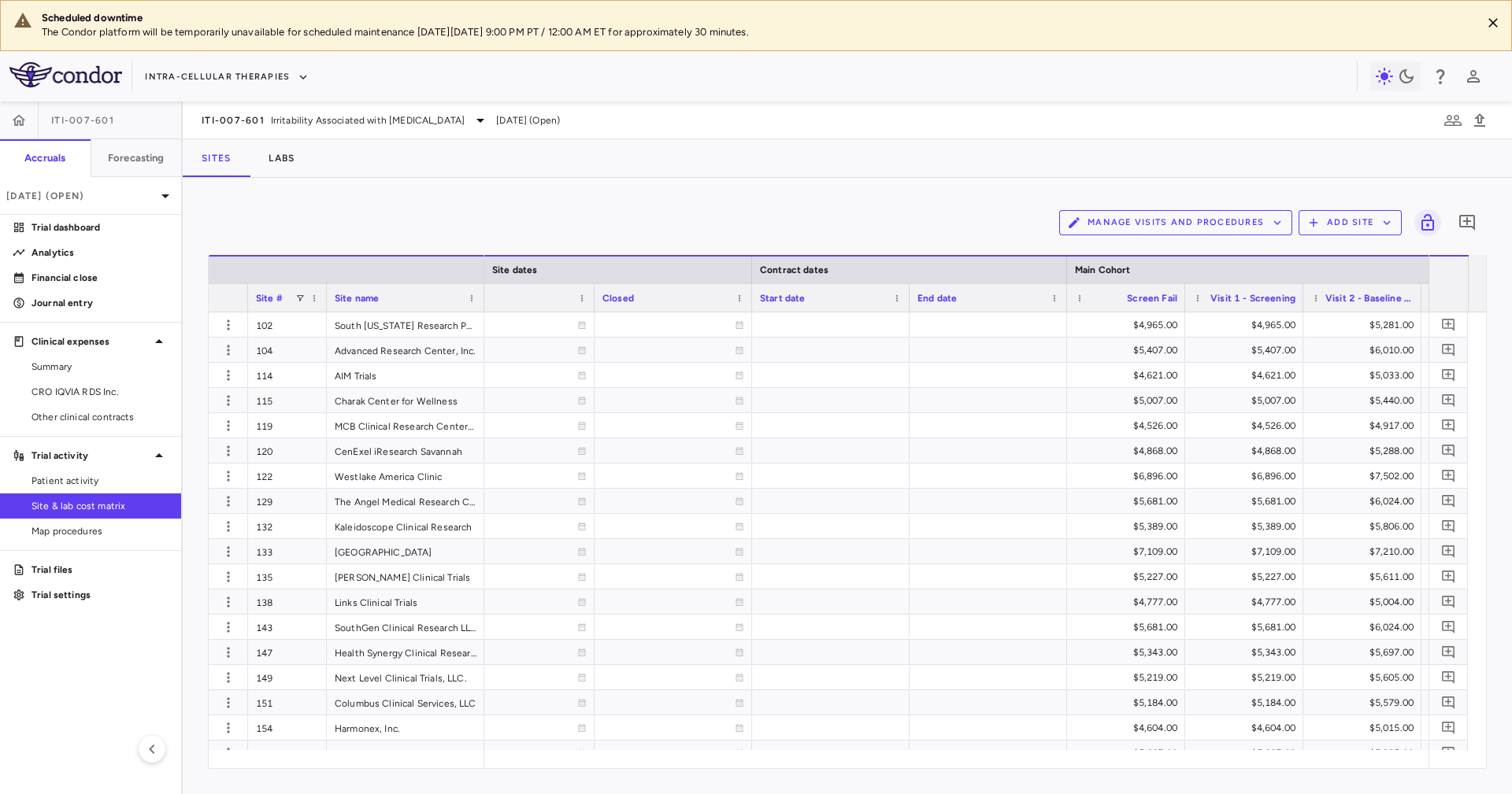
click at [331, 160] on div "Sites Labs" at bounding box center [847, 158] width 1329 height 38
click at [163, 402] on link "CRO IQVIA RDS Inc." at bounding box center [90, 391] width 181 height 24
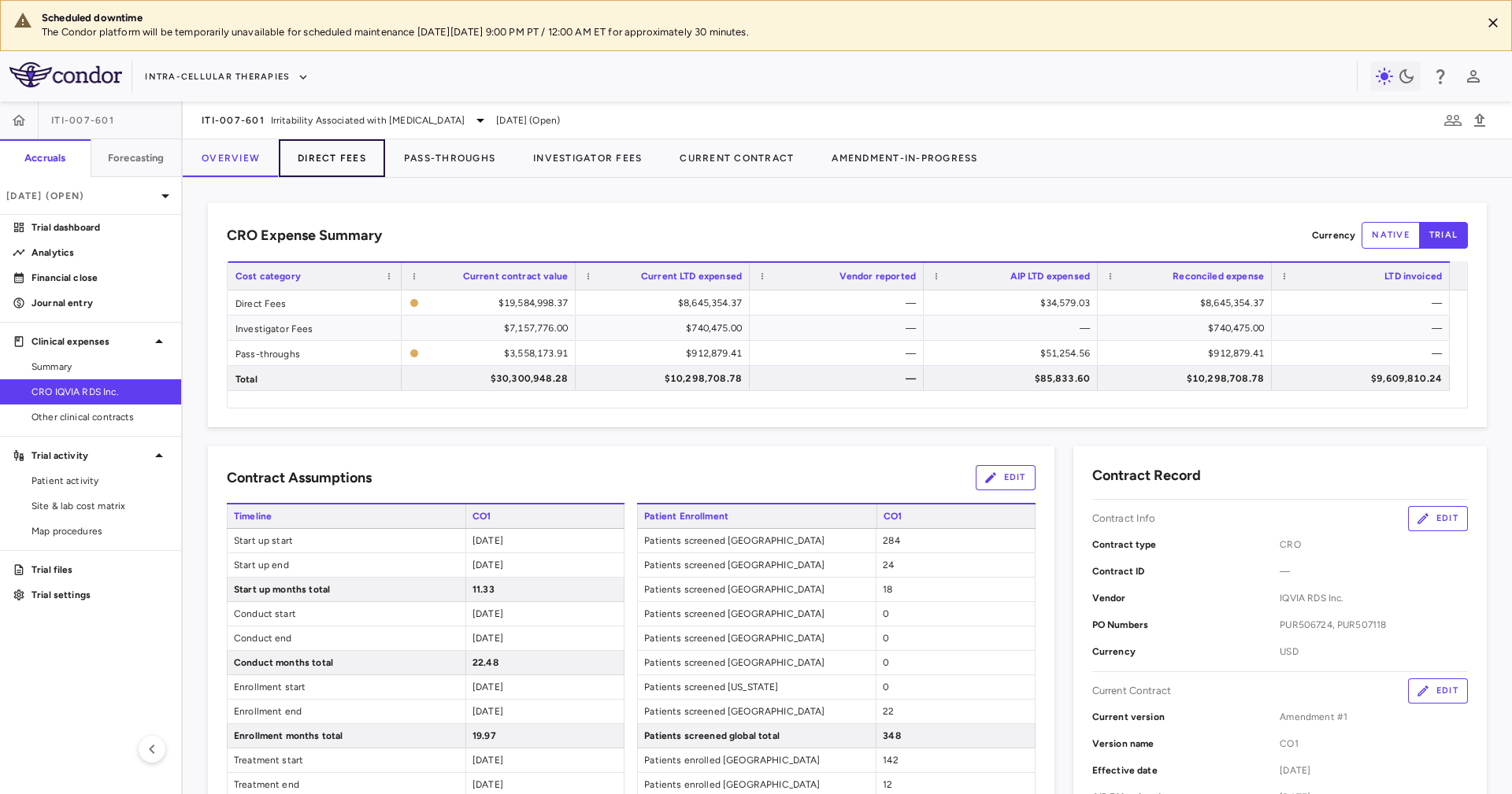
click at [326, 155] on button "Direct Fees" at bounding box center [332, 158] width 106 height 38
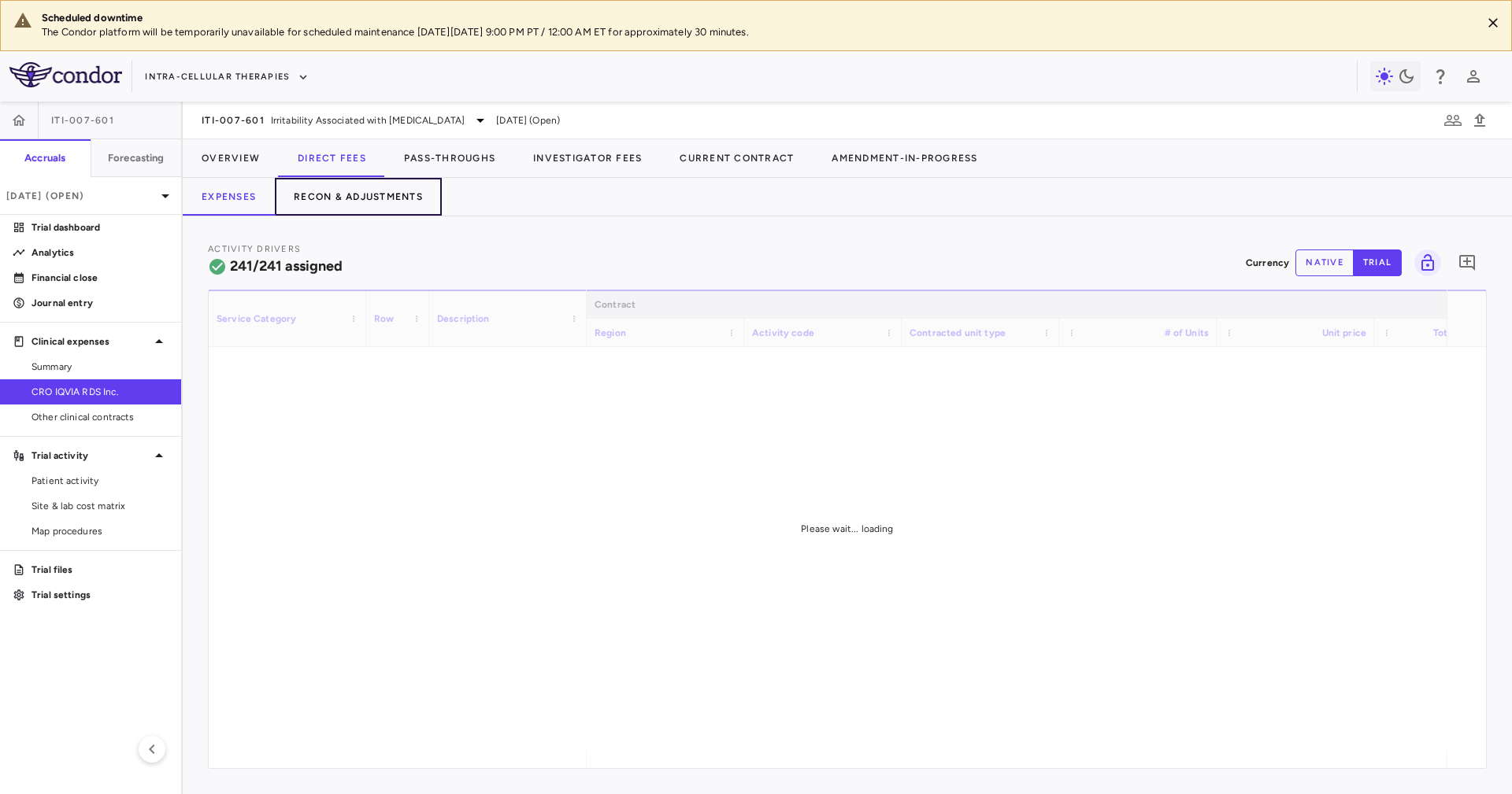
click at [392, 203] on button "Recon & Adjustments" at bounding box center [358, 197] width 167 height 38
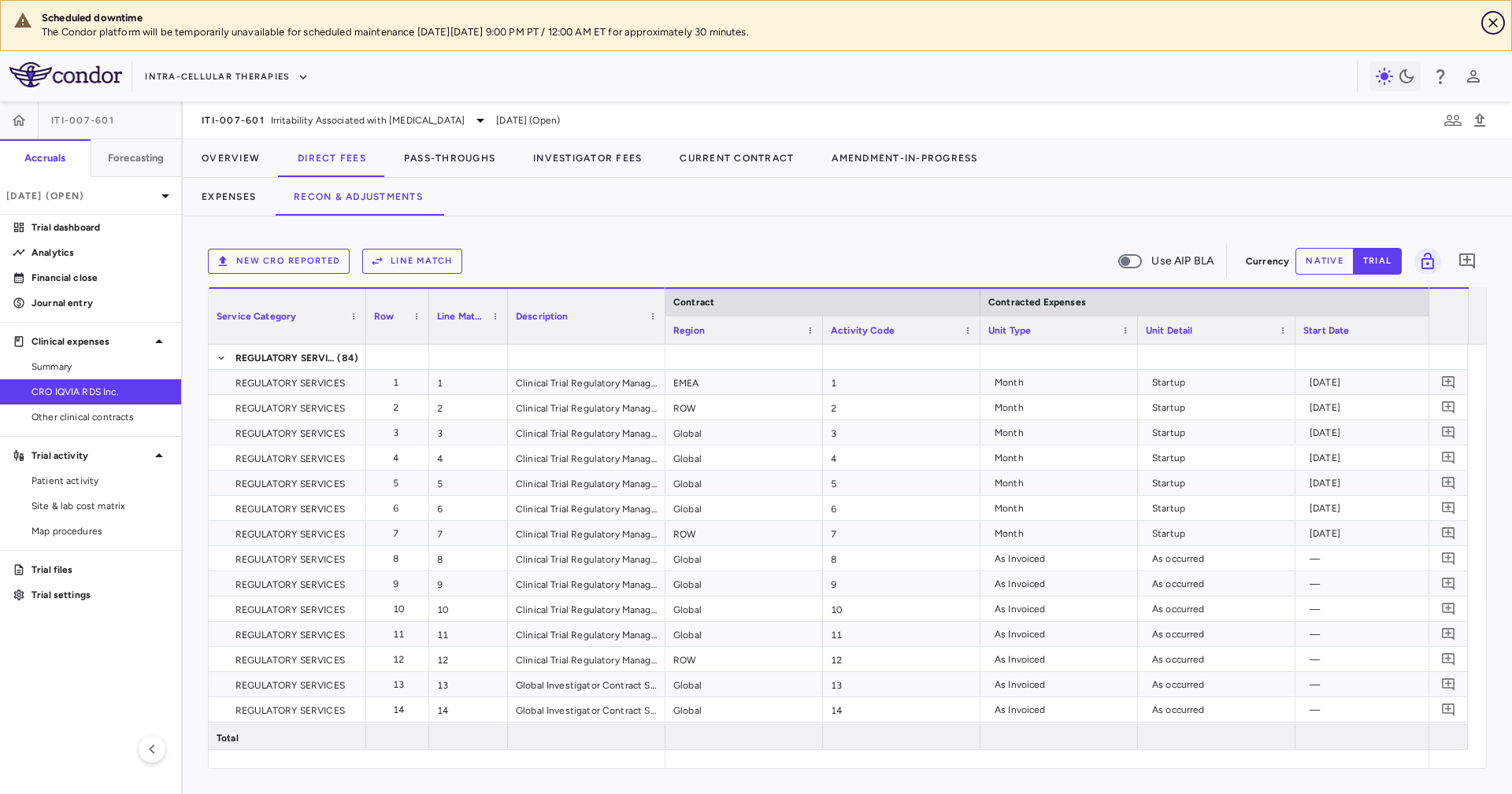
click at [1500, 17] on icon "Close" at bounding box center [1493, 23] width 16 height 16
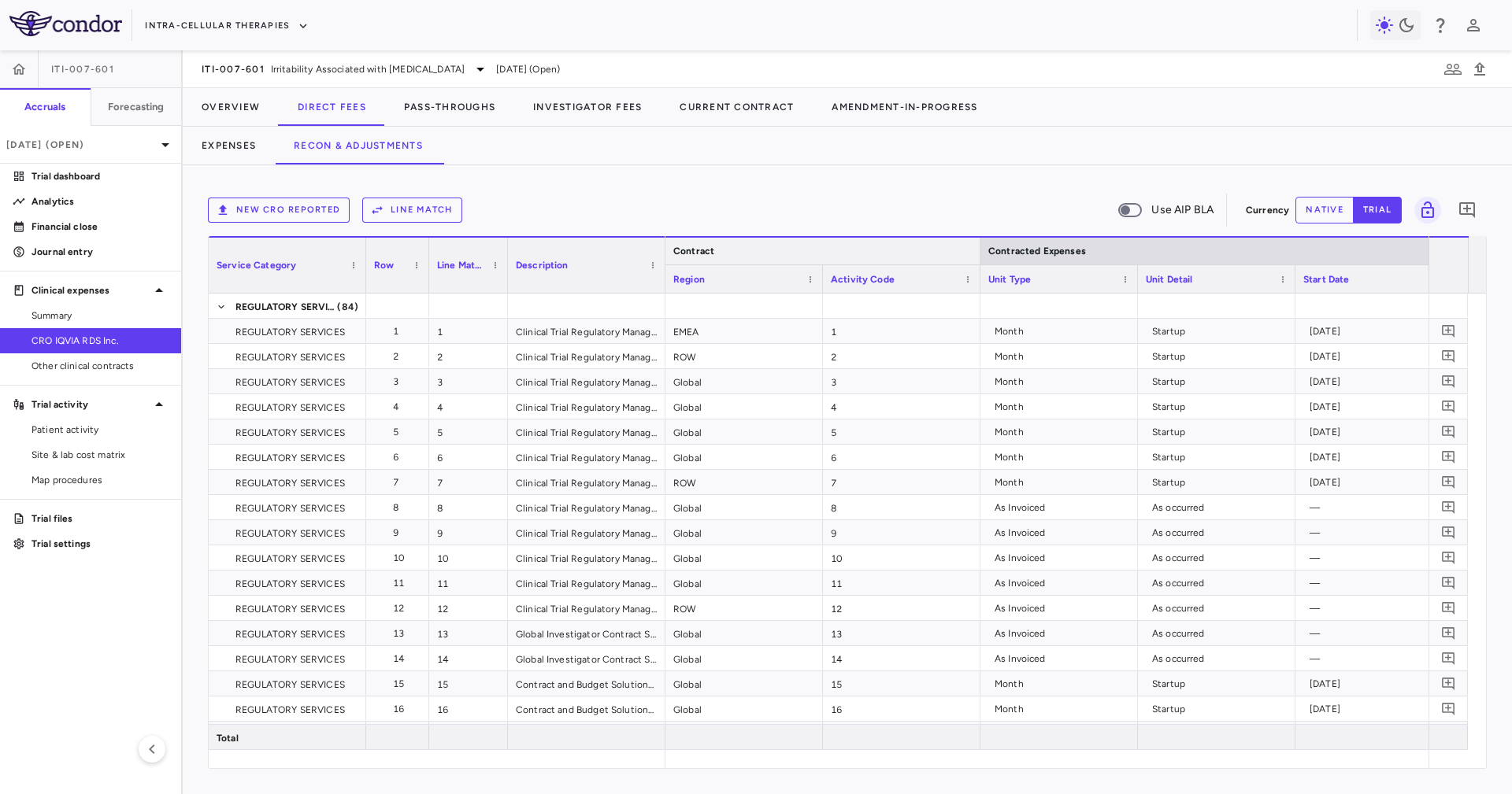
click at [979, 244] on div at bounding box center [978, 251] width 6 height 27
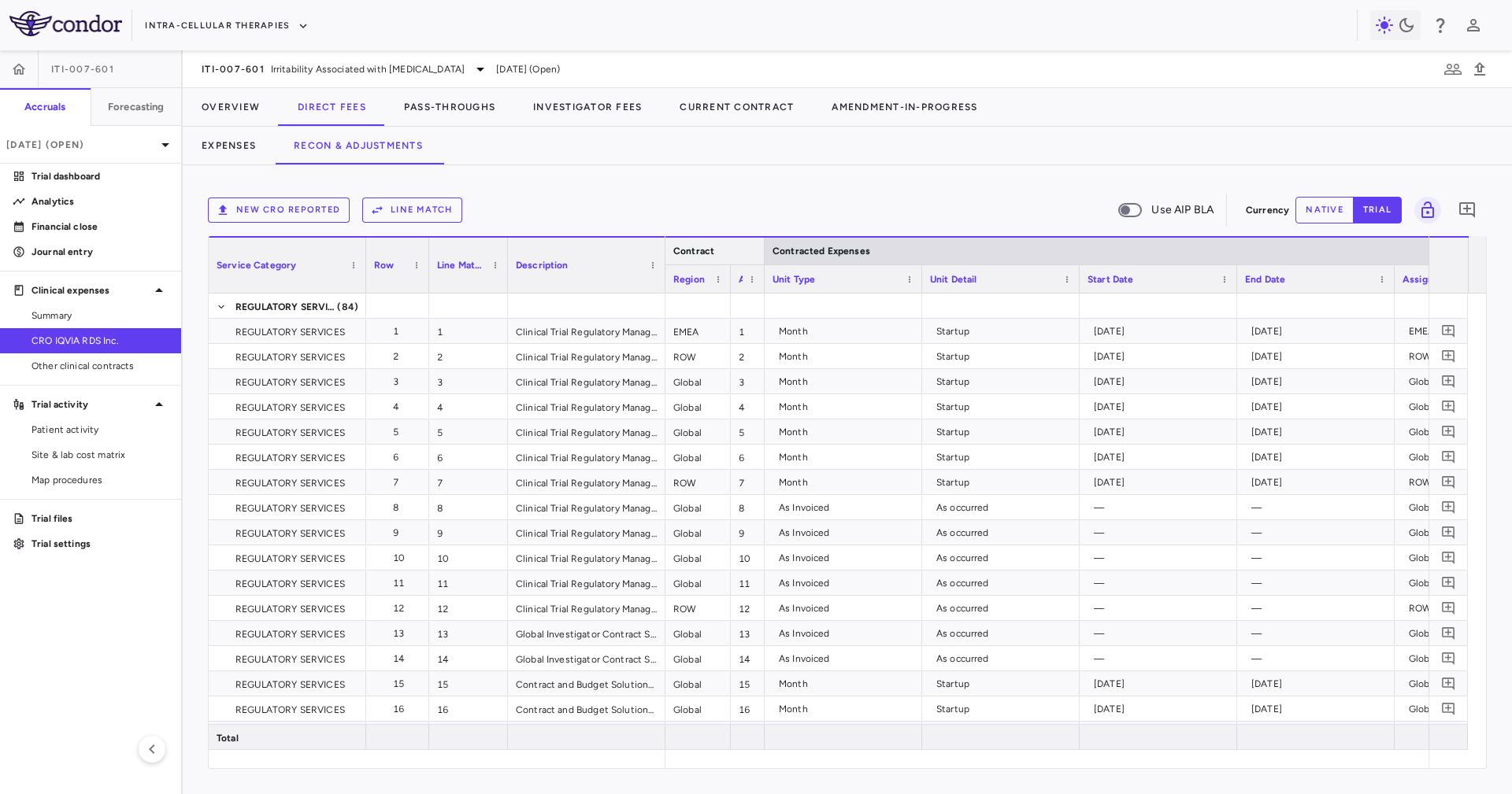
drag, startPoint x: 982, startPoint y: 240, endPoint x: 730, endPoint y: 288, distance: 256.5
click at [919, 285] on div at bounding box center [920, 278] width 6 height 27
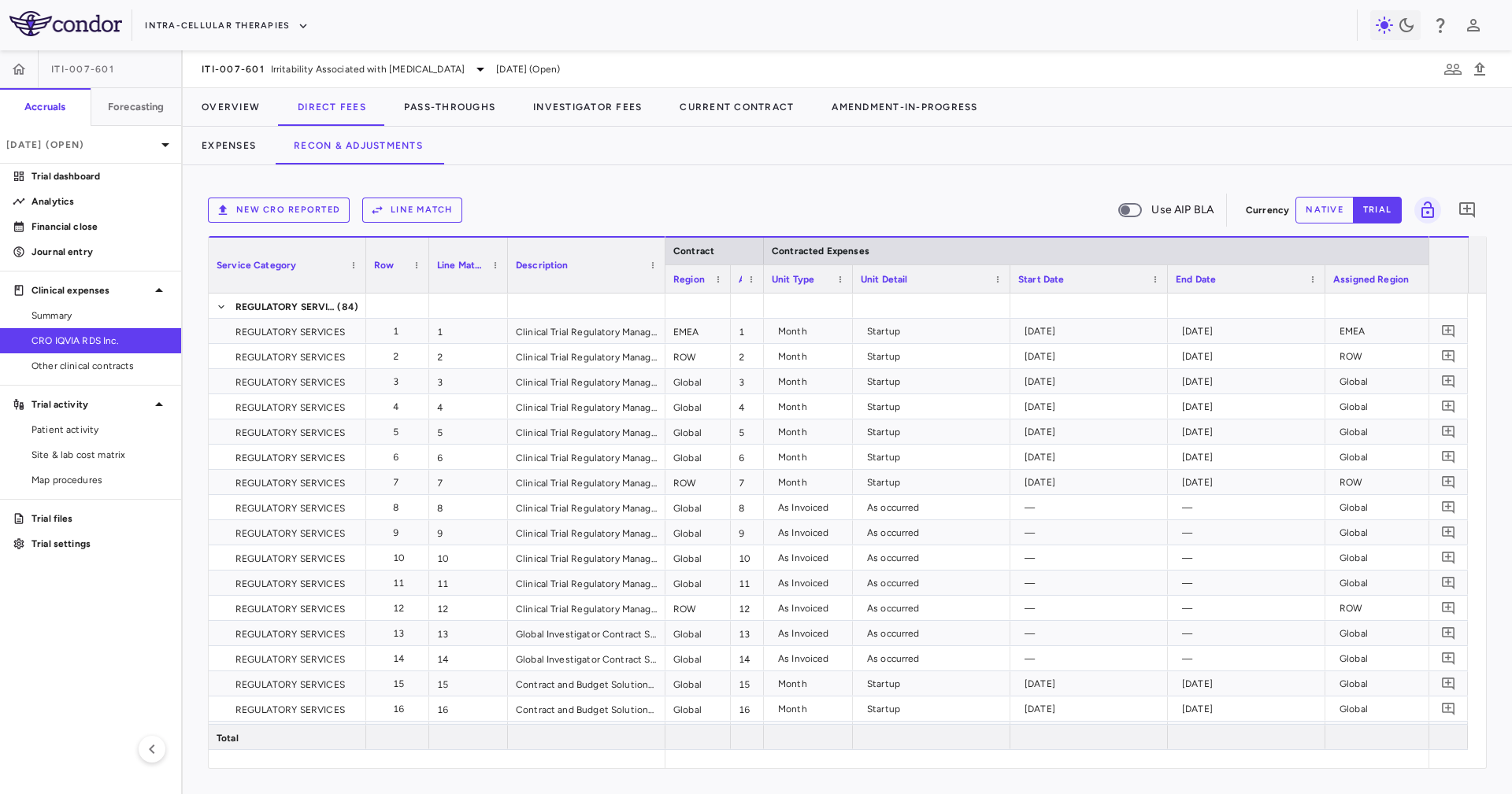
click at [1007, 283] on div at bounding box center [1009, 278] width 6 height 27
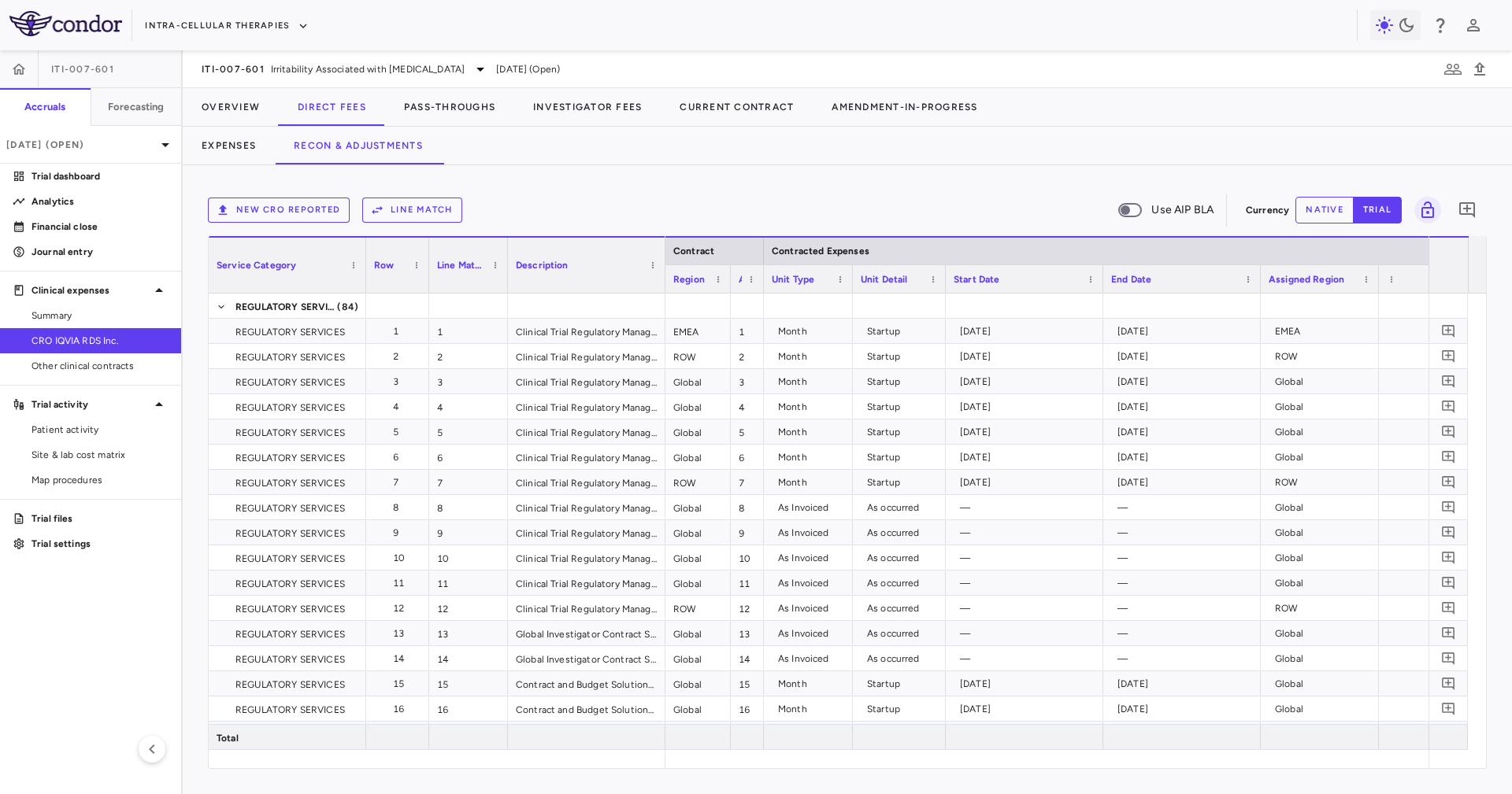
click at [1102, 290] on div at bounding box center [1101, 278] width 6 height 27
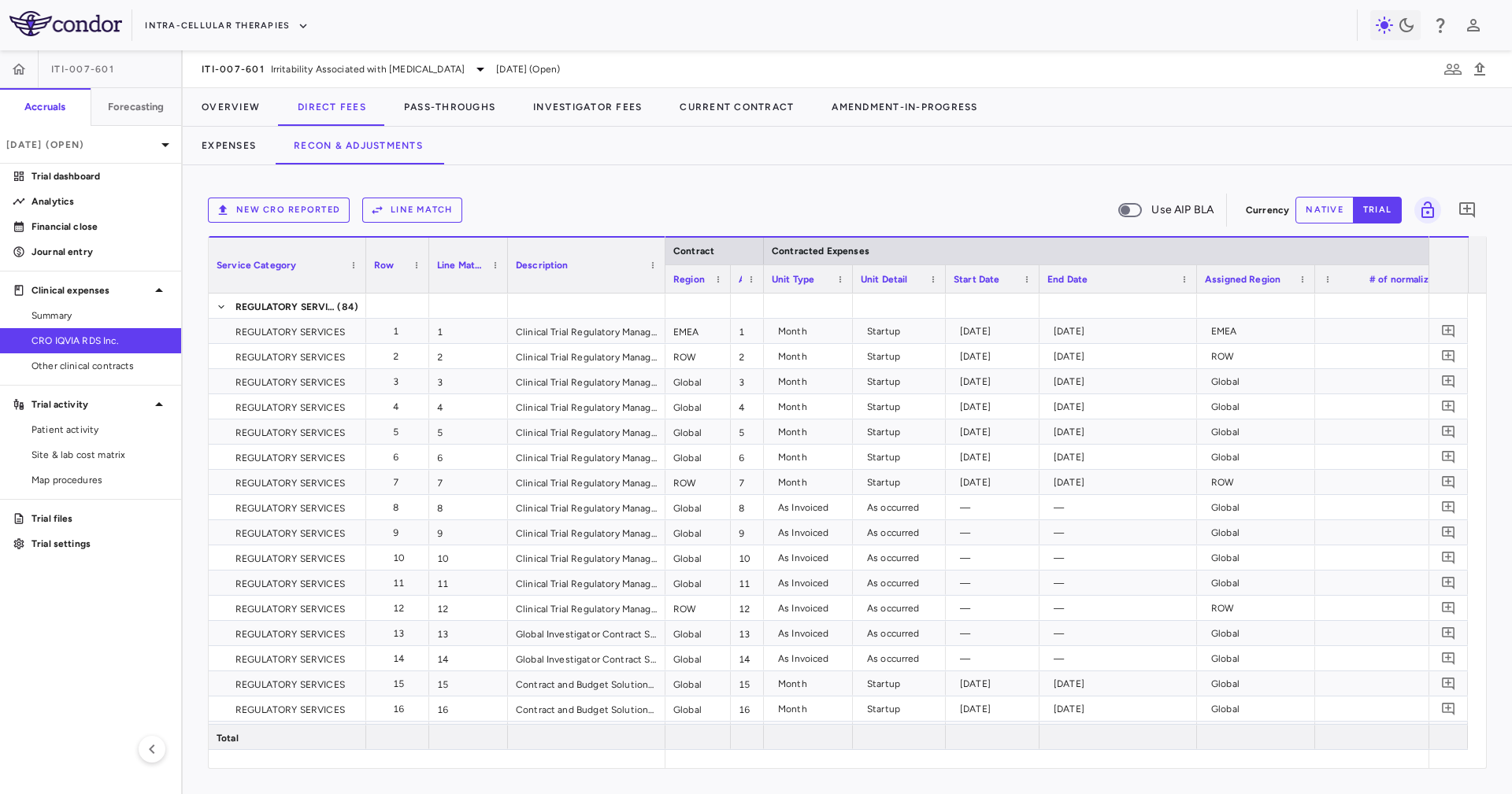
click at [1198, 290] on div "Assigned Region" at bounding box center [1256, 278] width 118 height 28
click at [1193, 290] on div at bounding box center [1195, 278] width 6 height 27
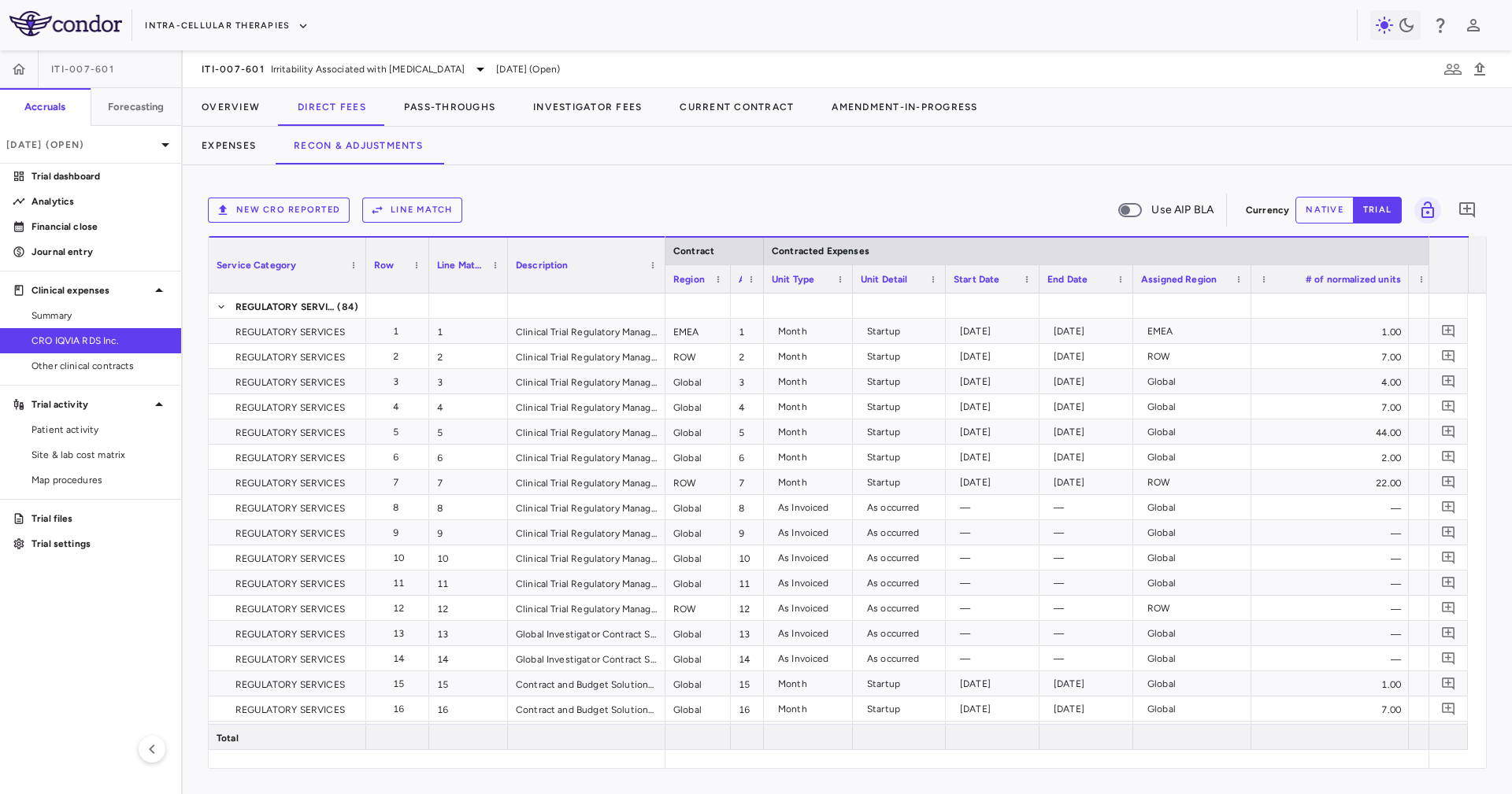
click at [1250, 287] on div at bounding box center [1250, 278] width 6 height 27
drag, startPoint x: 1349, startPoint y: 289, endPoint x: 1233, endPoint y: 304, distance: 117.0
click at [1233, 304] on div "Service Category Row Line Match" at bounding box center [847, 502] width 1277 height 532
click at [1391, 283] on div at bounding box center [1392, 278] width 6 height 27
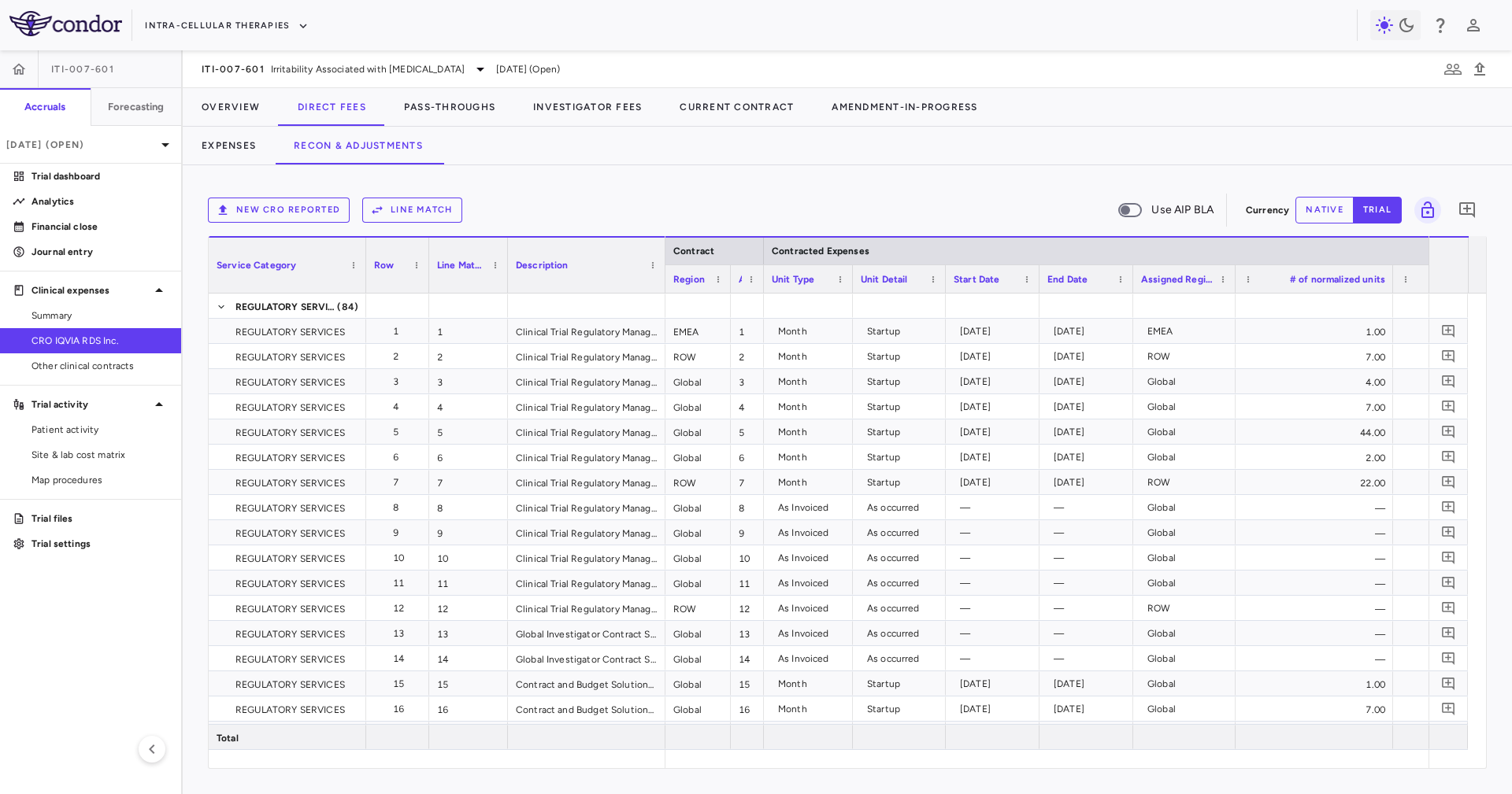
click at [1391, 283] on div at bounding box center [1392, 278] width 6 height 27
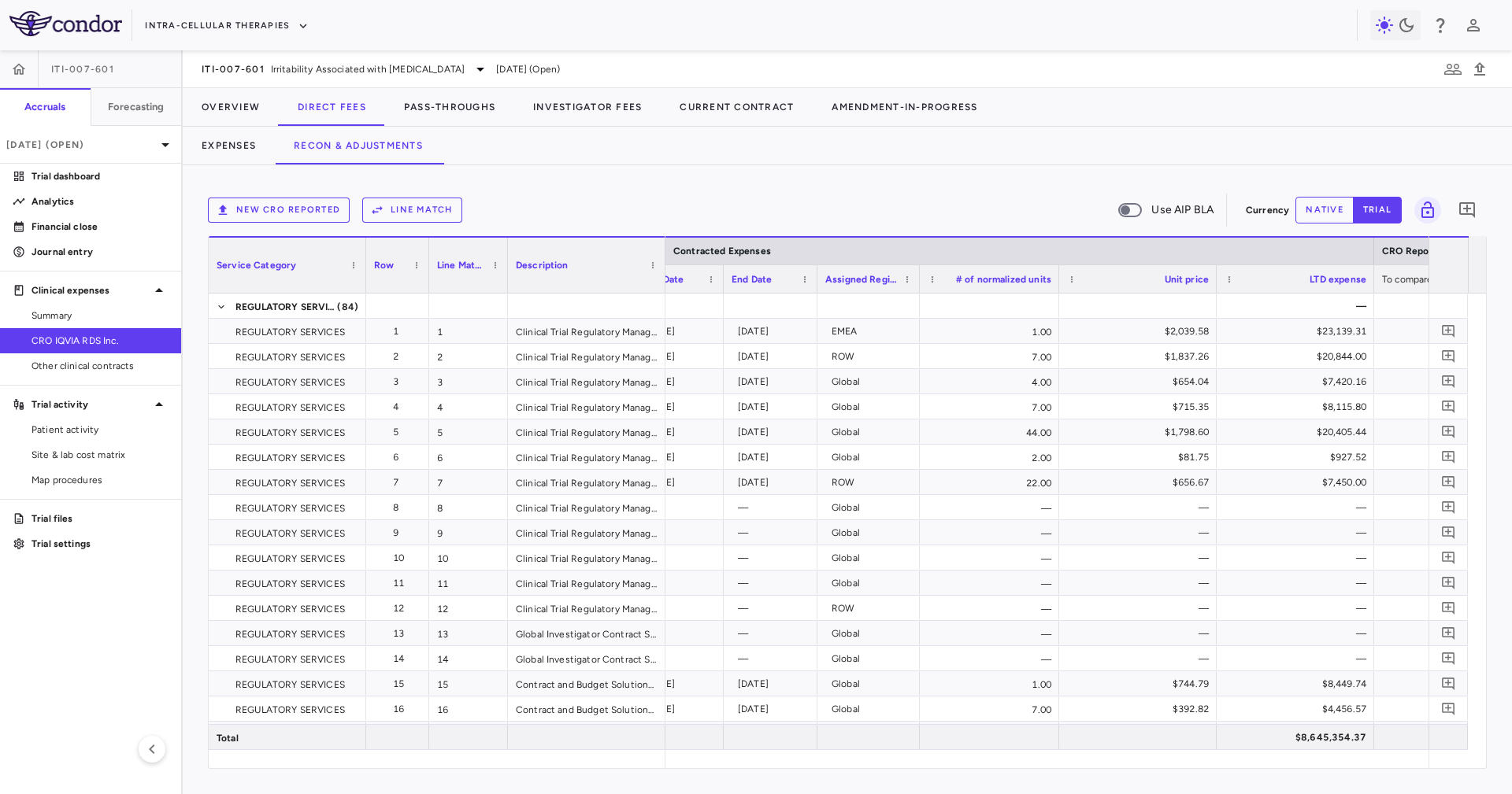
scroll to position [0, 330]
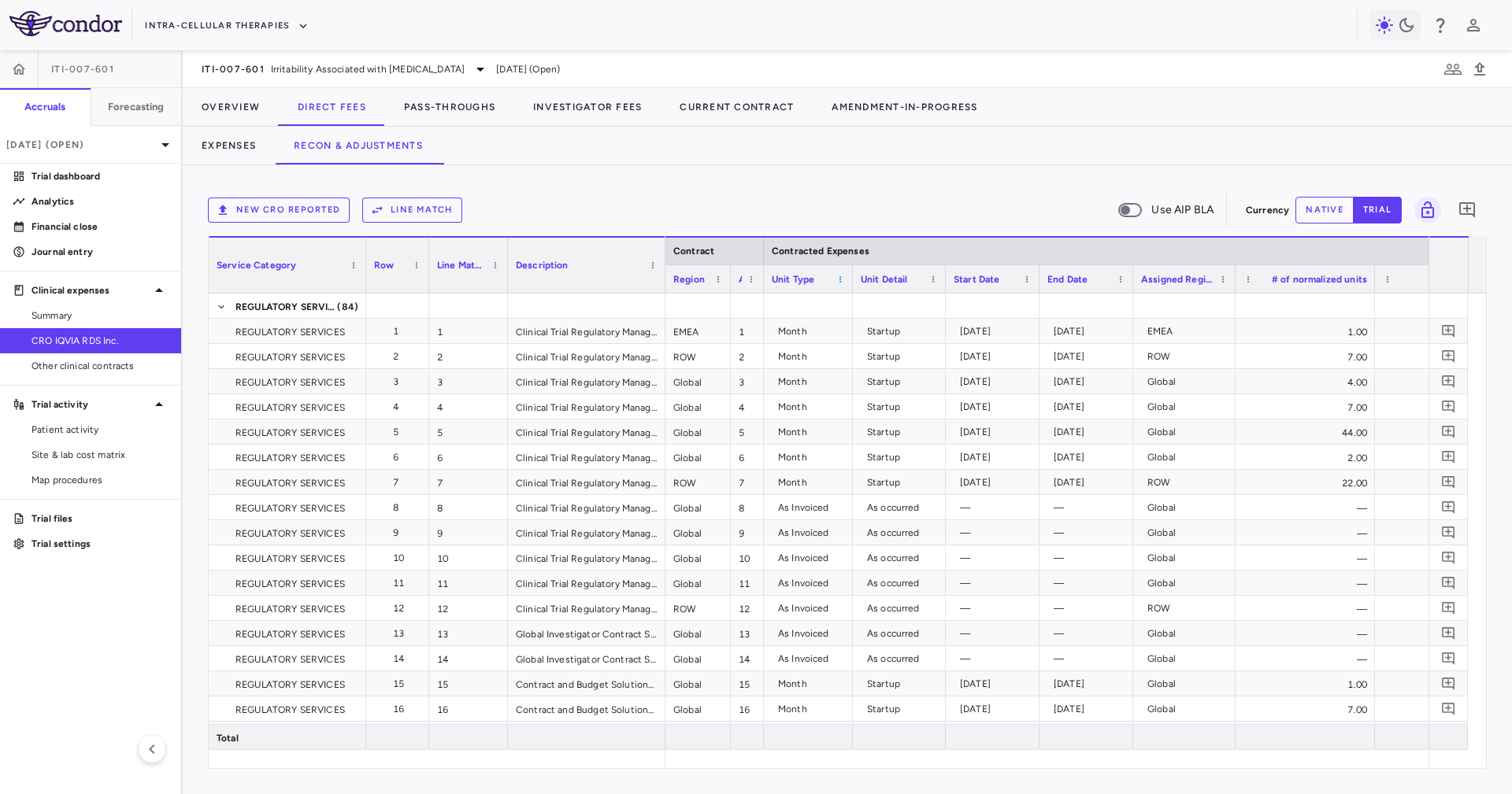
click at [841, 279] on span at bounding box center [840, 279] width 10 height 10
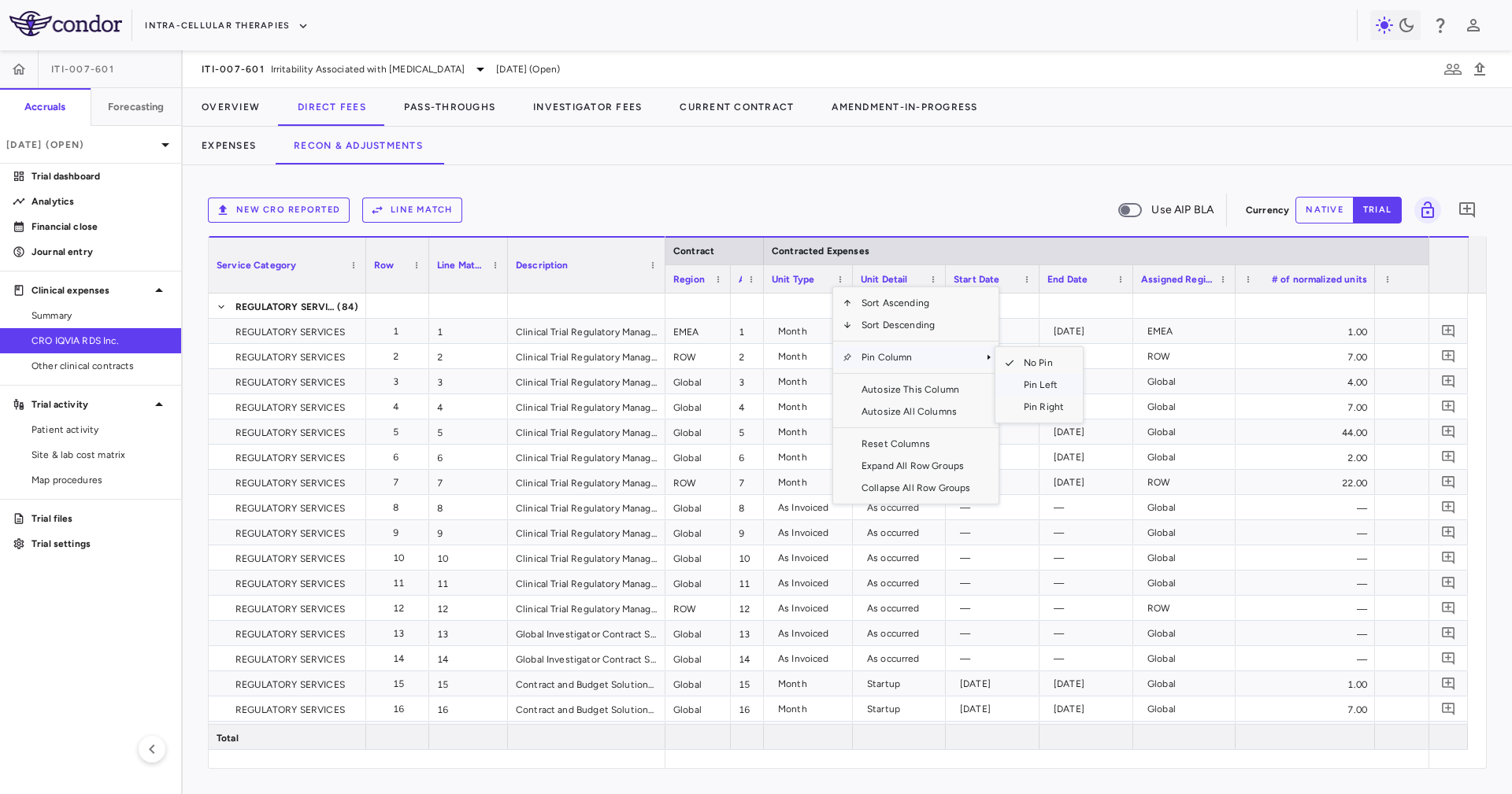
click at [1041, 391] on span "Pin Left" at bounding box center [1043, 384] width 59 height 22
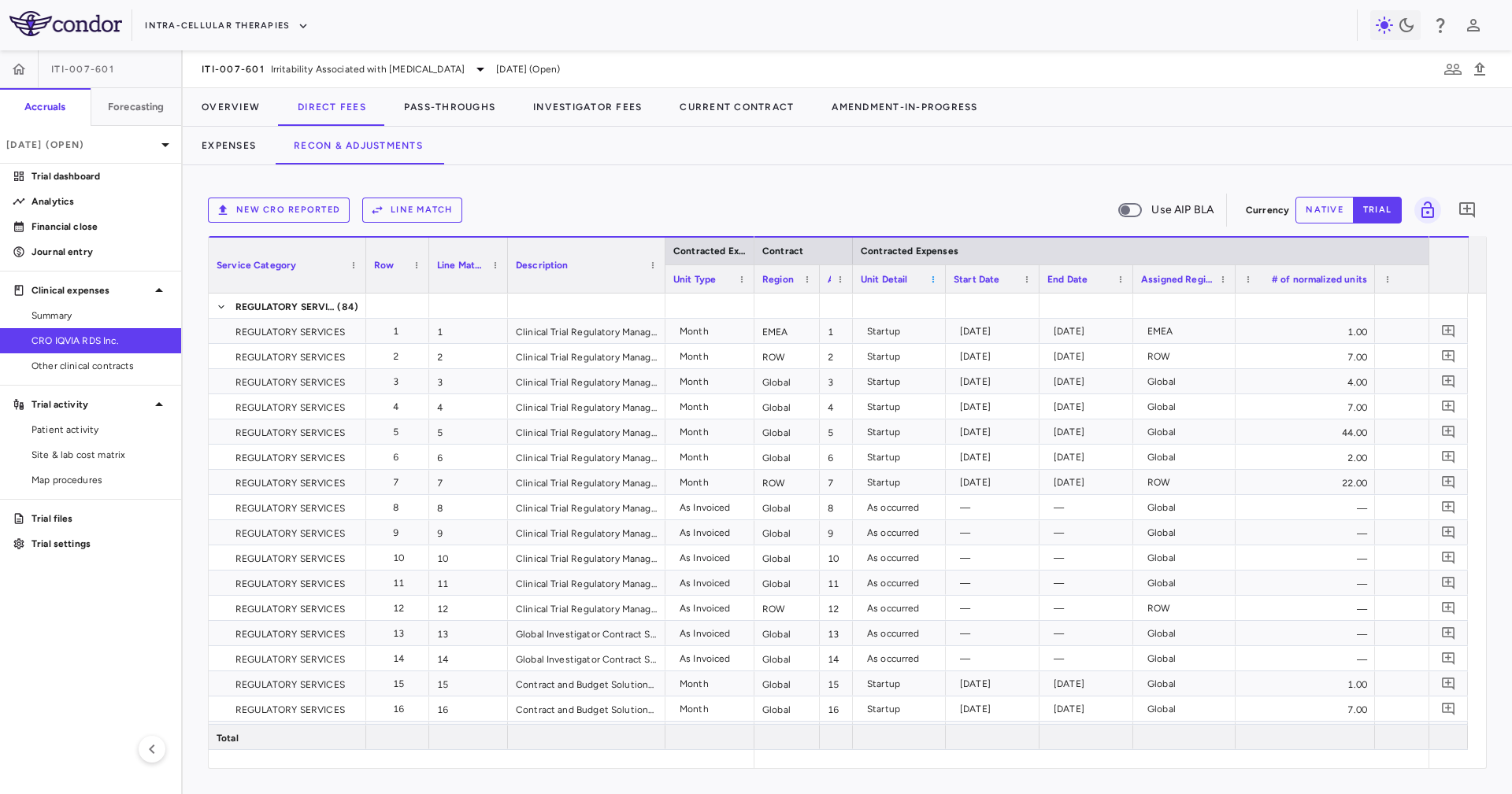
click at [935, 280] on span at bounding box center [933, 279] width 10 height 10
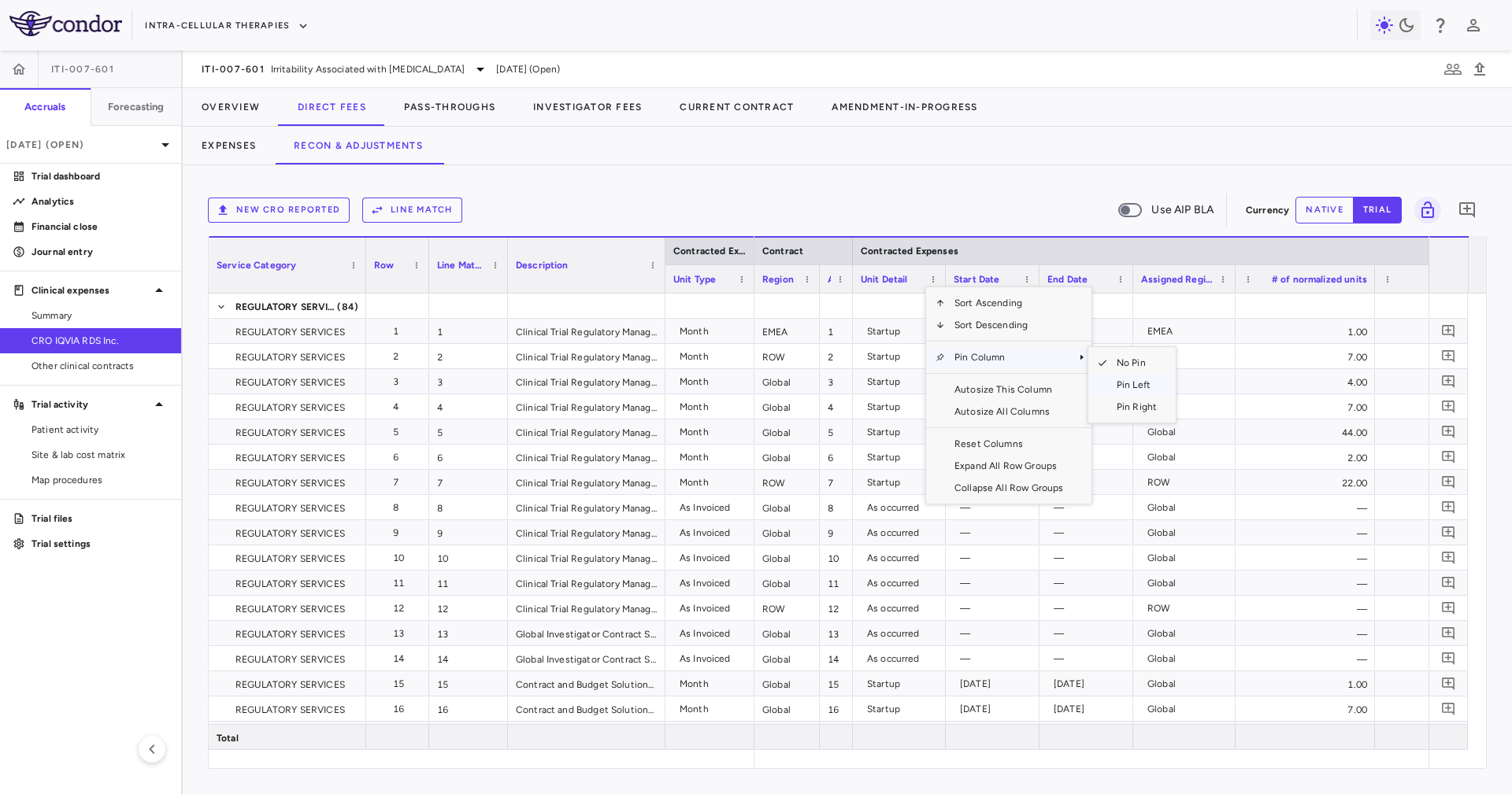
click at [1138, 379] on span "Pin Left" at bounding box center [1136, 384] width 59 height 22
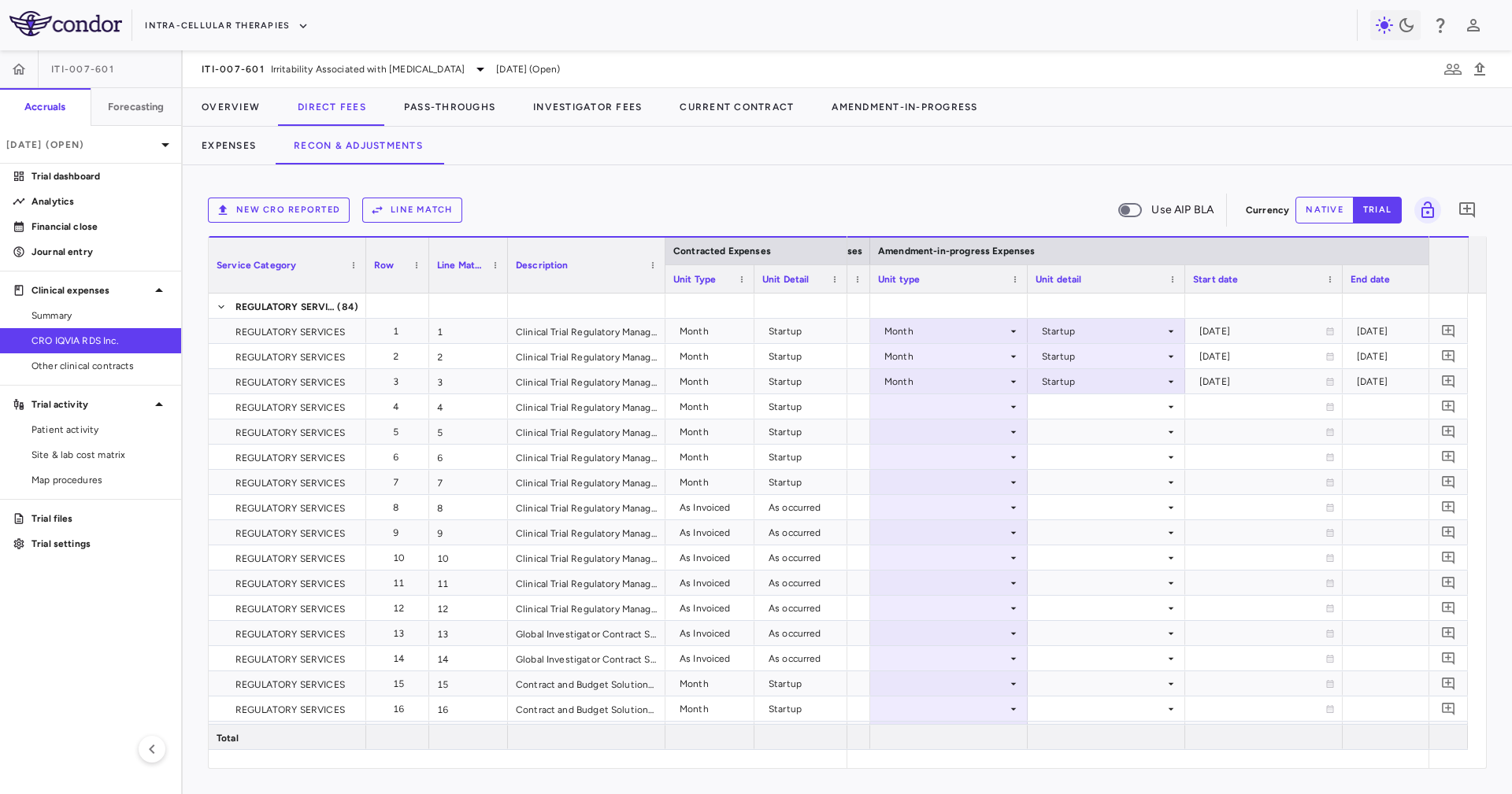
click at [1025, 284] on div at bounding box center [1026, 278] width 6 height 27
click at [1025, 285] on div at bounding box center [1026, 278] width 6 height 27
drag, startPoint x: 1025, startPoint y: 285, endPoint x: 1055, endPoint y: 277, distance: 31.0
click at [1025, 285] on div at bounding box center [1026, 278] width 6 height 27
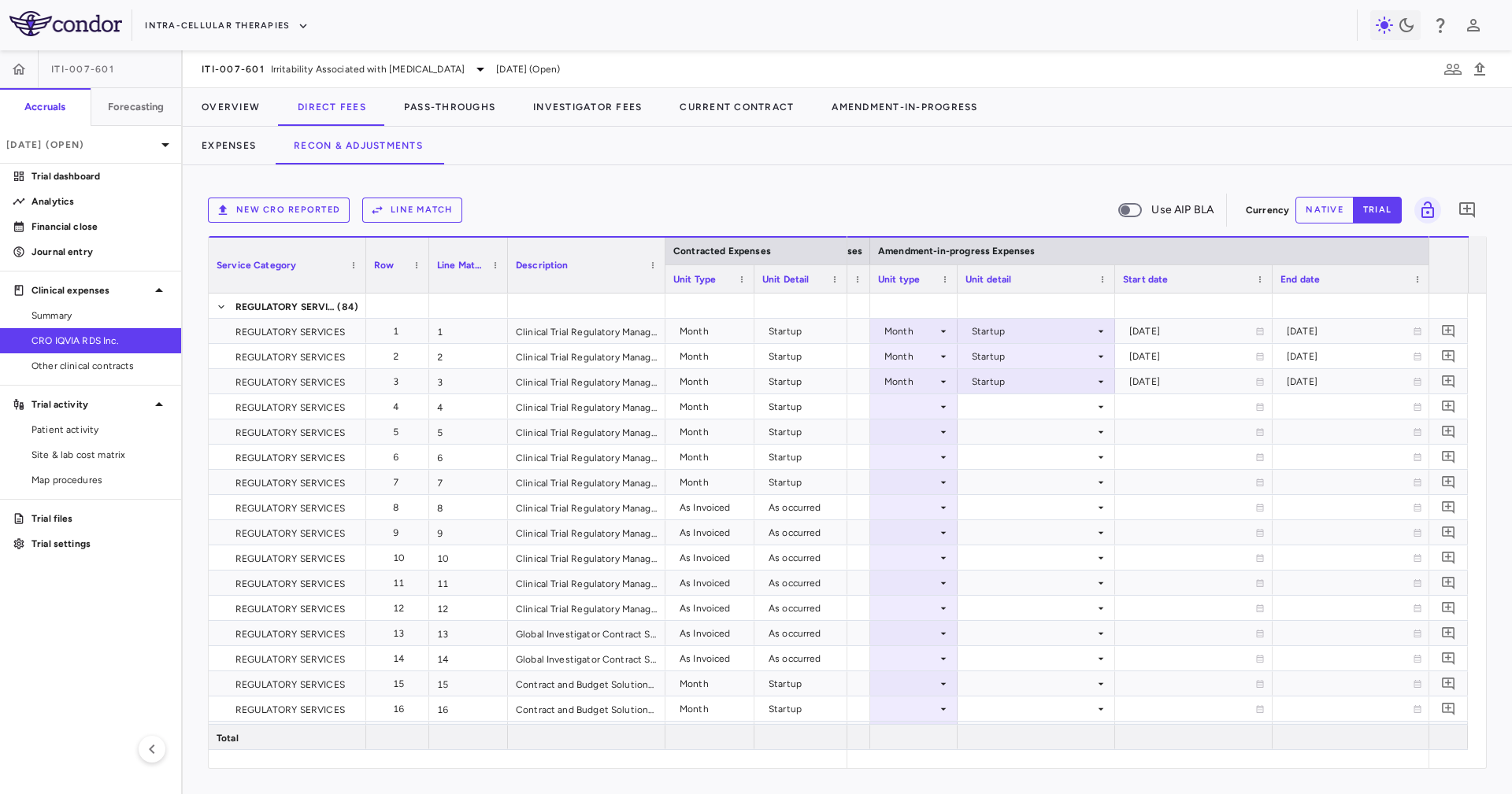
click at [1108, 282] on div "Unit detail" at bounding box center [1035, 278] width 157 height 28
click at [1113, 273] on div at bounding box center [1114, 278] width 6 height 27
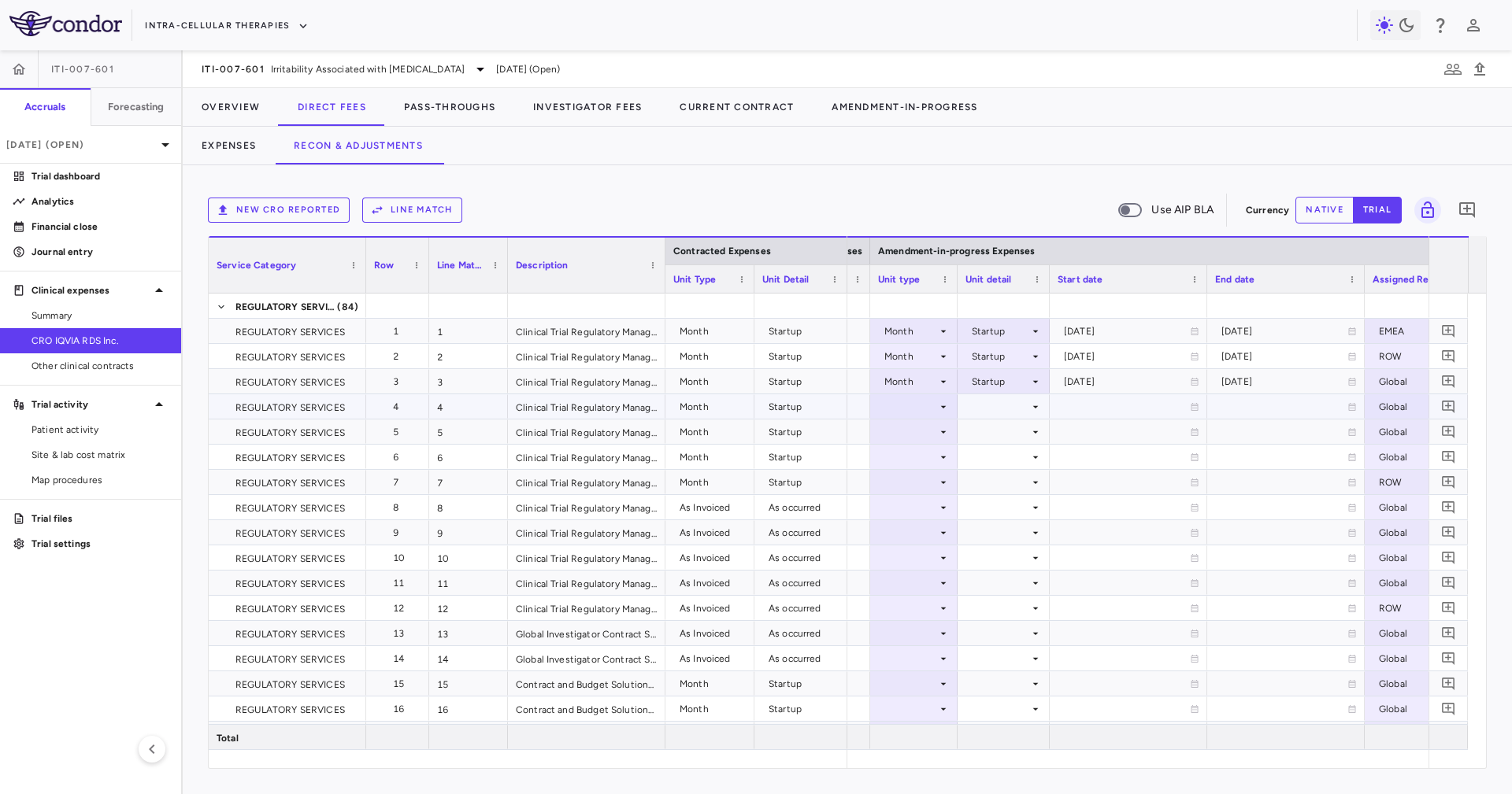
click at [991, 397] on div at bounding box center [1003, 406] width 76 height 23
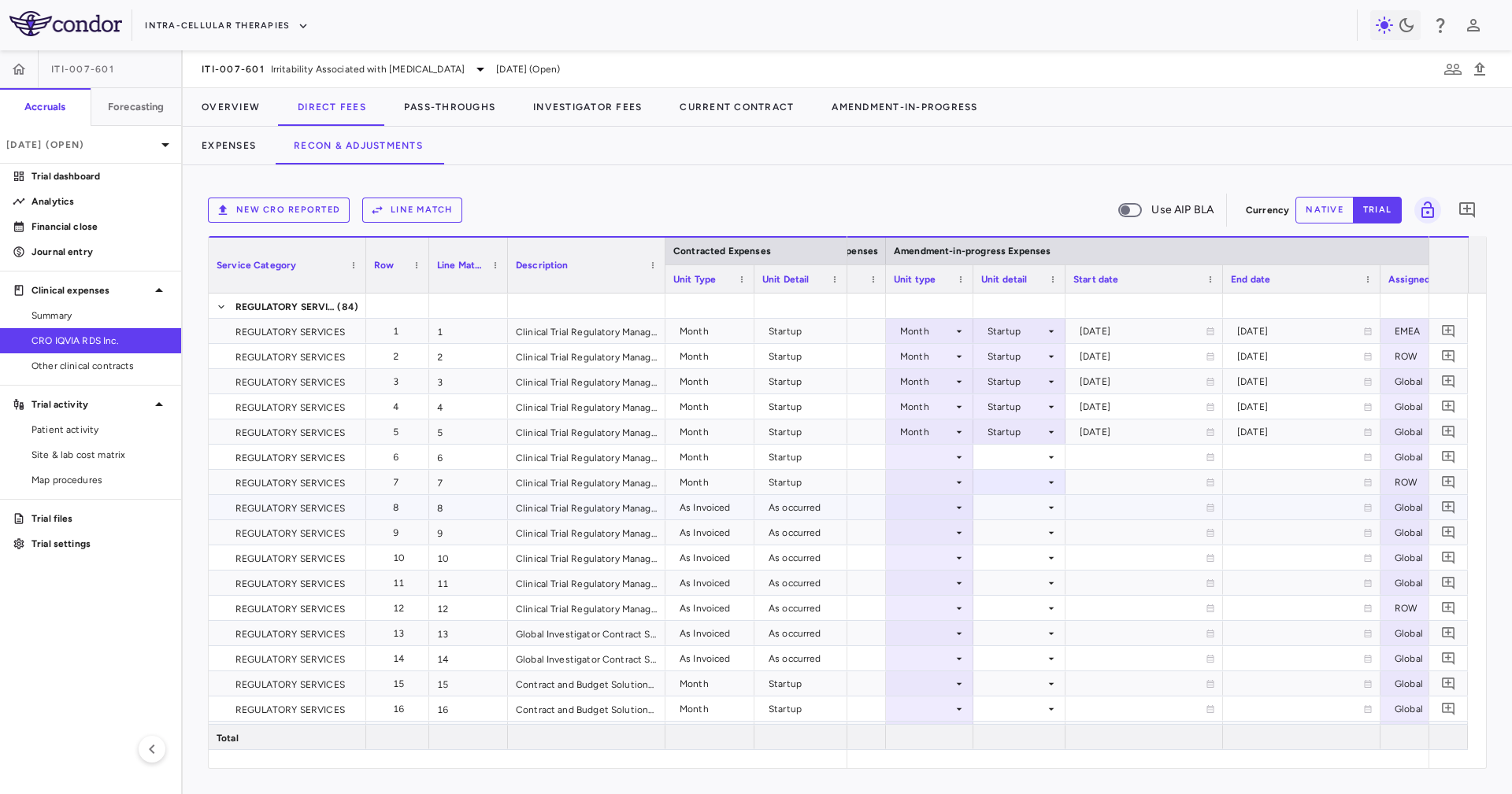
click at [937, 498] on div at bounding box center [929, 507] width 72 height 23
click at [931, 509] on div at bounding box center [929, 507] width 72 height 23
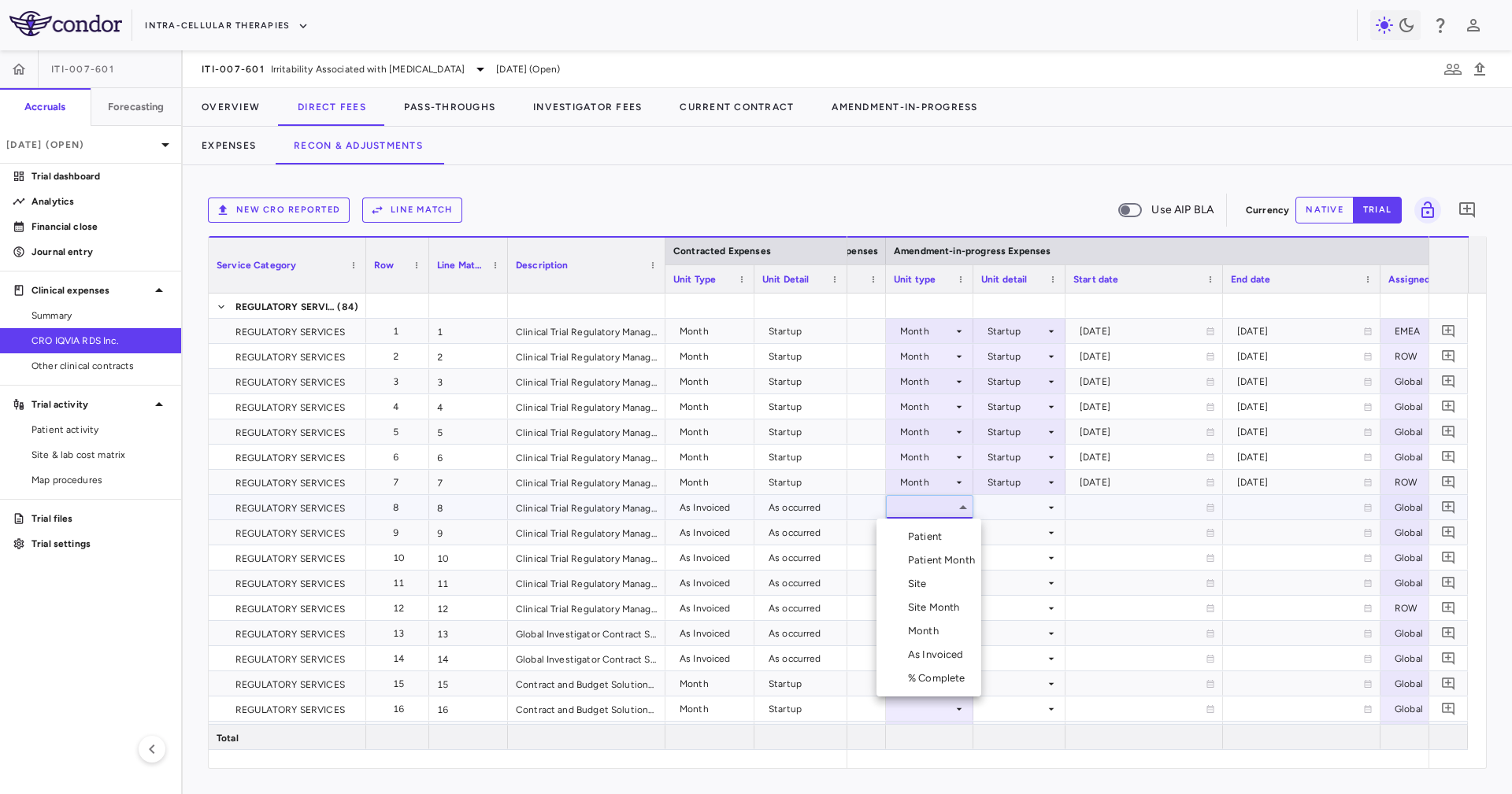
click at [949, 654] on div "As Invoiced" at bounding box center [938, 655] width 62 height 14
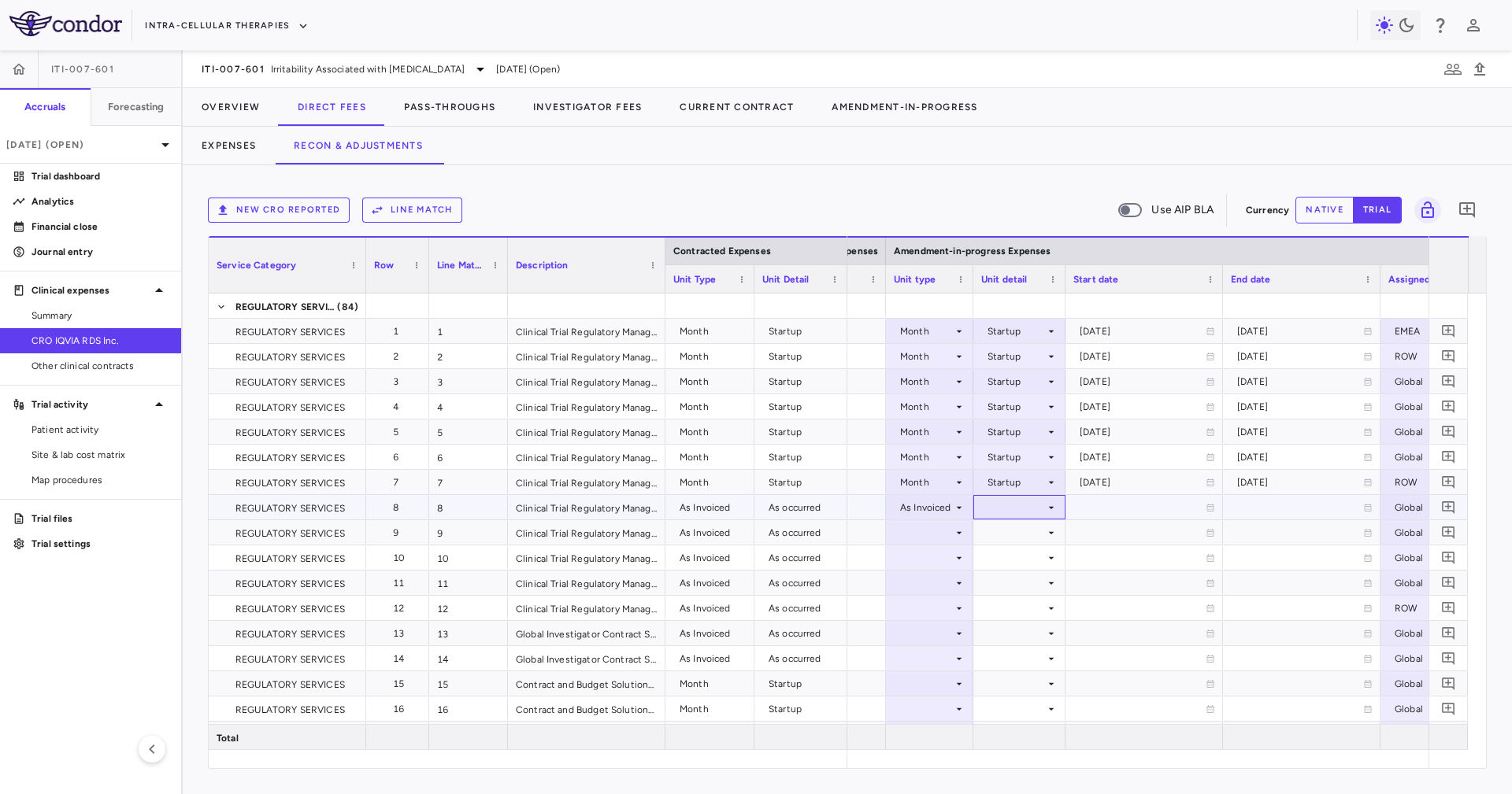
click at [993, 513] on div at bounding box center [1019, 507] width 76 height 23
click at [1004, 531] on div "As occurred" at bounding box center [1034, 537] width 63 height 14
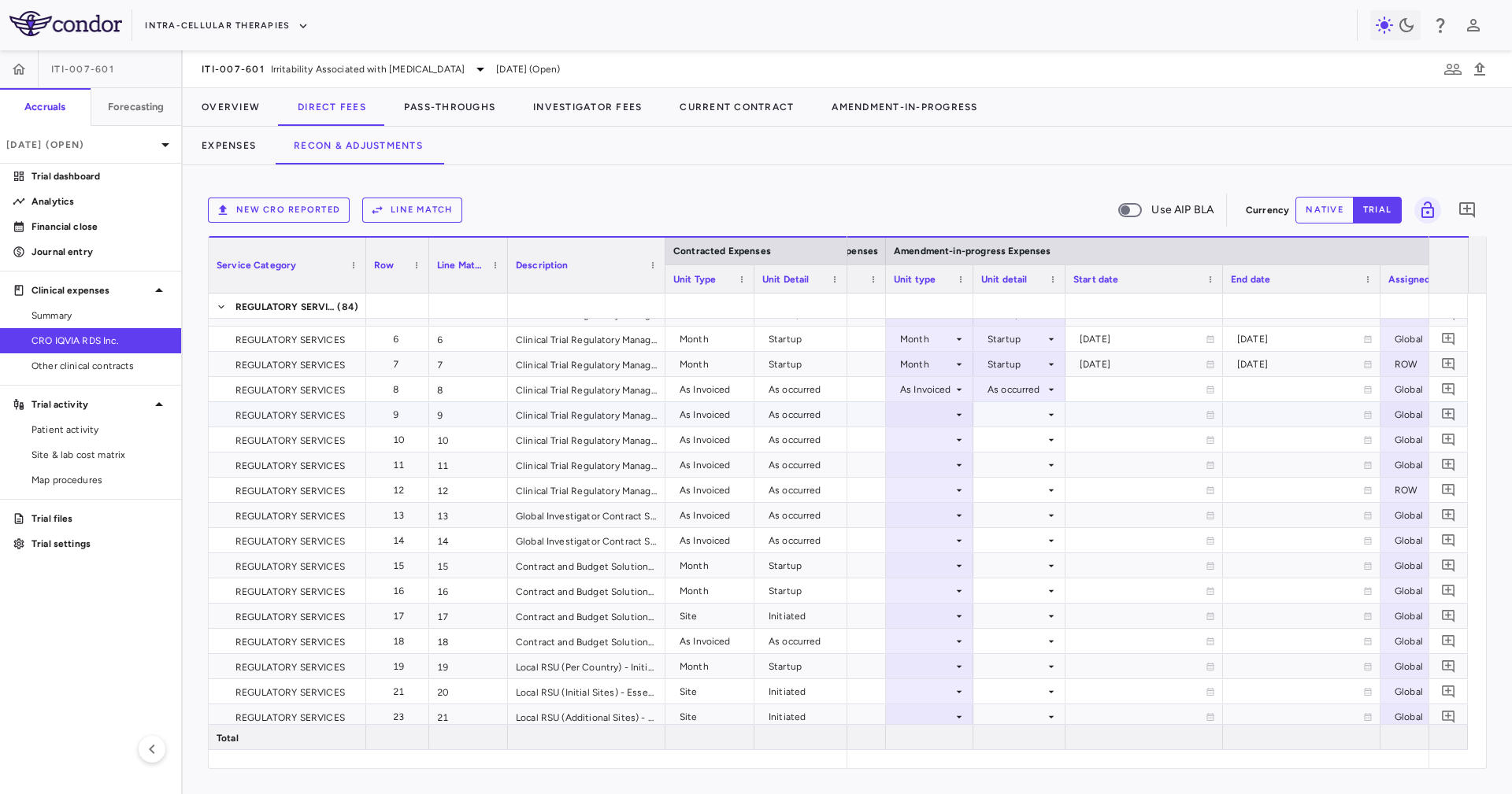
click at [1033, 407] on div at bounding box center [1019, 414] width 76 height 23
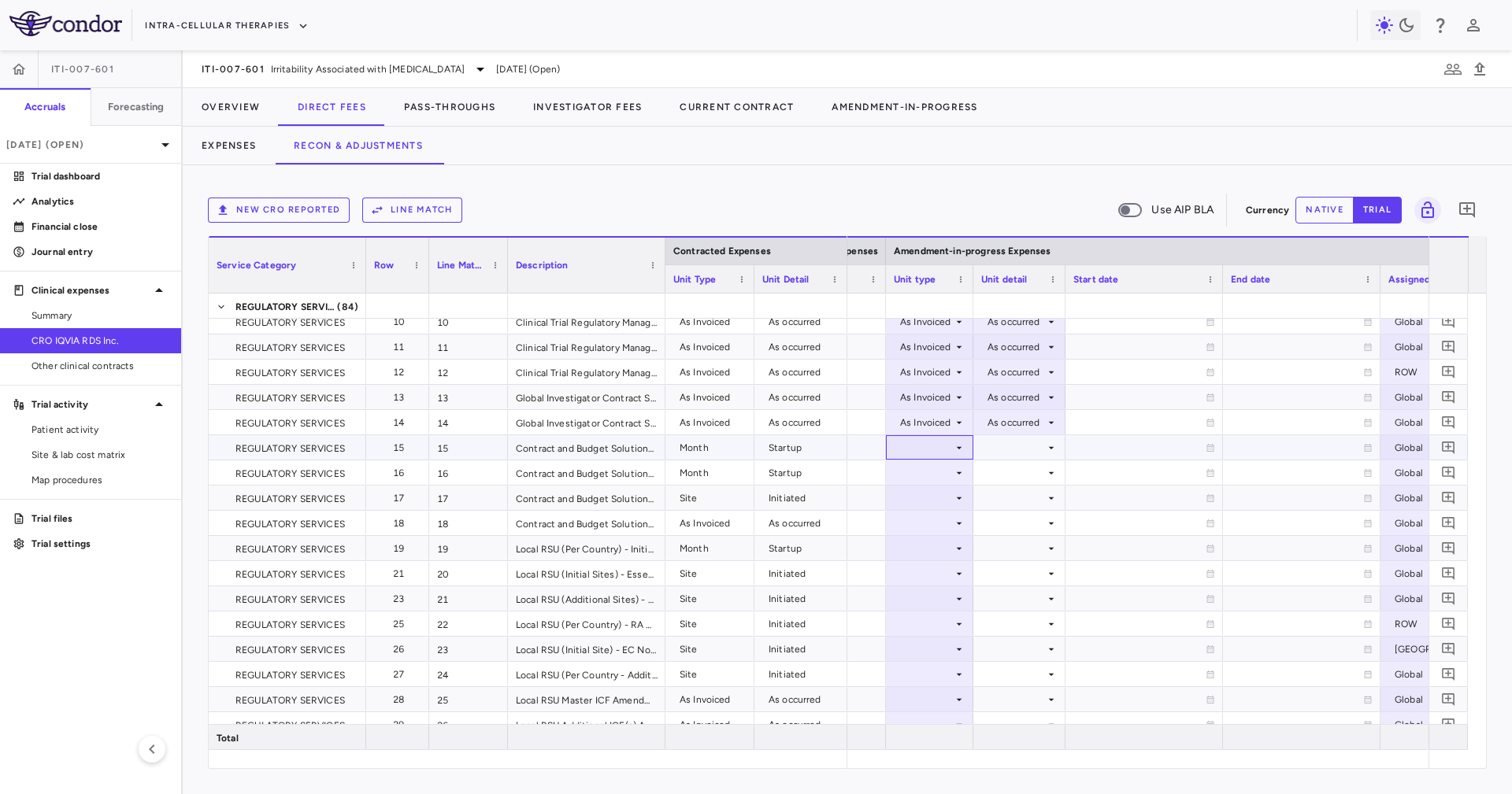
click at [935, 443] on div at bounding box center [929, 447] width 72 height 23
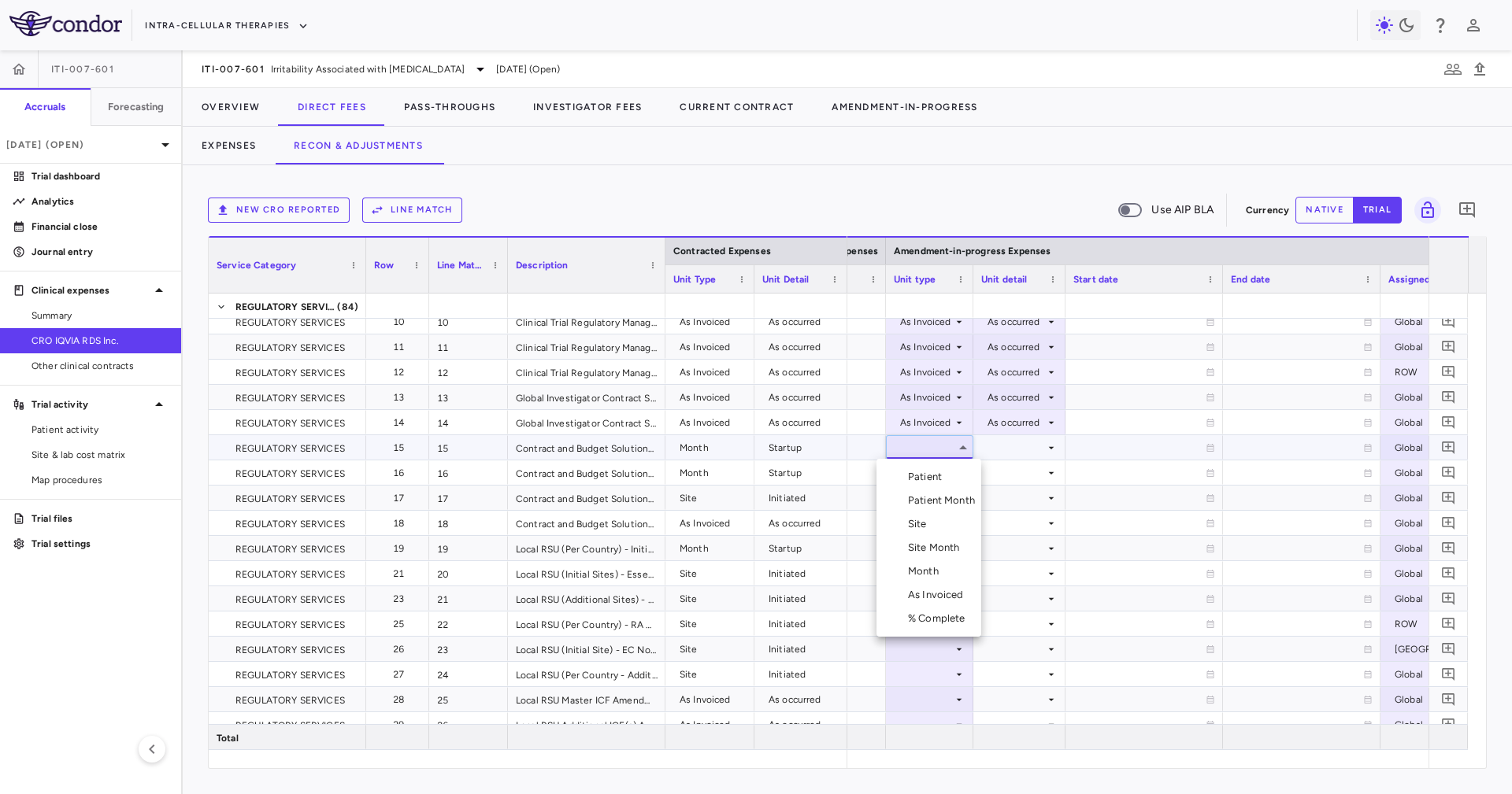
click at [959, 575] on li "Month" at bounding box center [928, 571] width 104 height 24
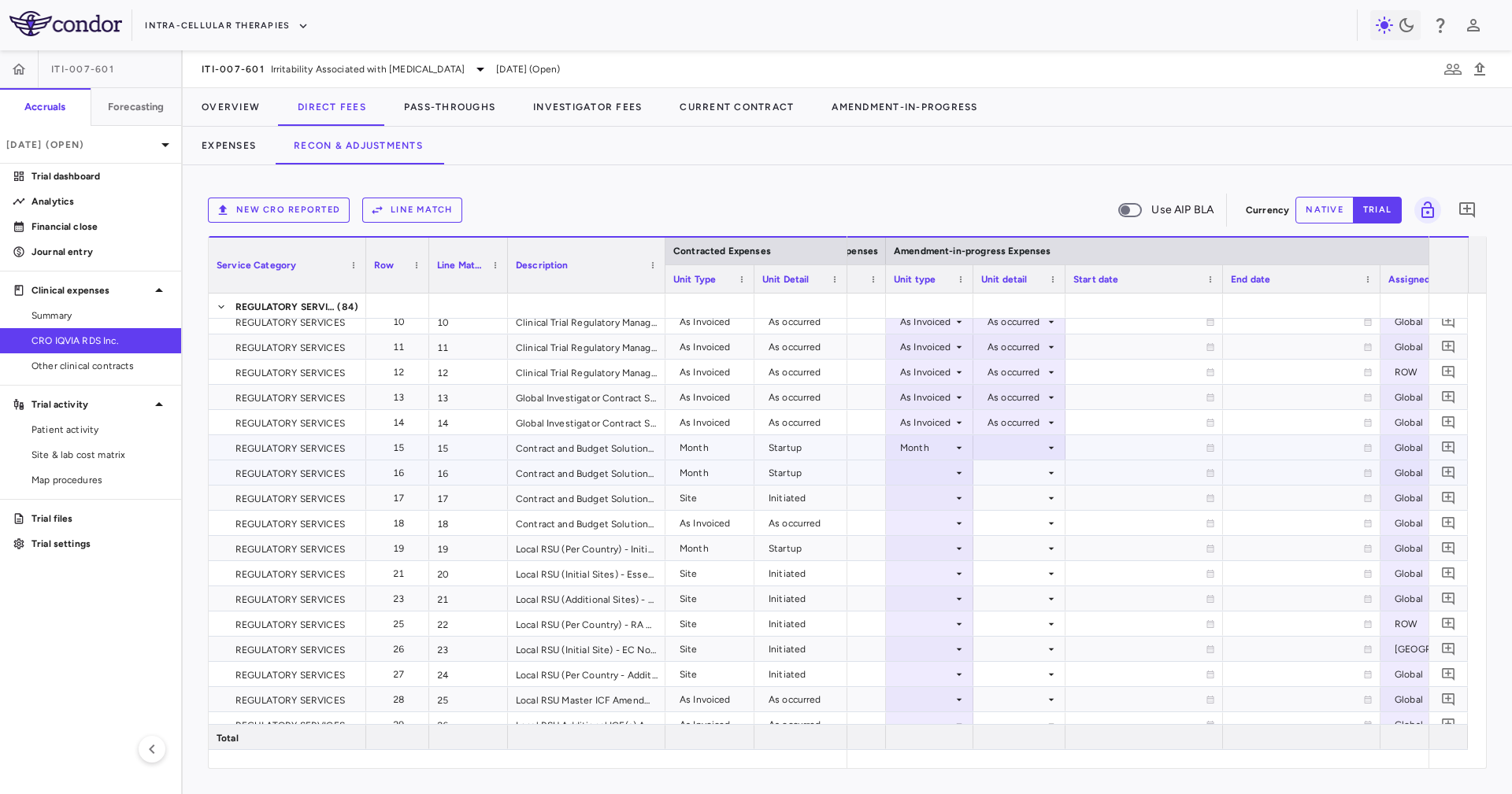
click at [992, 461] on div at bounding box center [1019, 473] width 76 height 23
click at [1021, 444] on div at bounding box center [1019, 447] width 76 height 23
click at [1029, 466] on li "Startup" at bounding box center [1018, 476] width 122 height 24
click at [1029, 466] on div at bounding box center [1019, 473] width 76 height 23
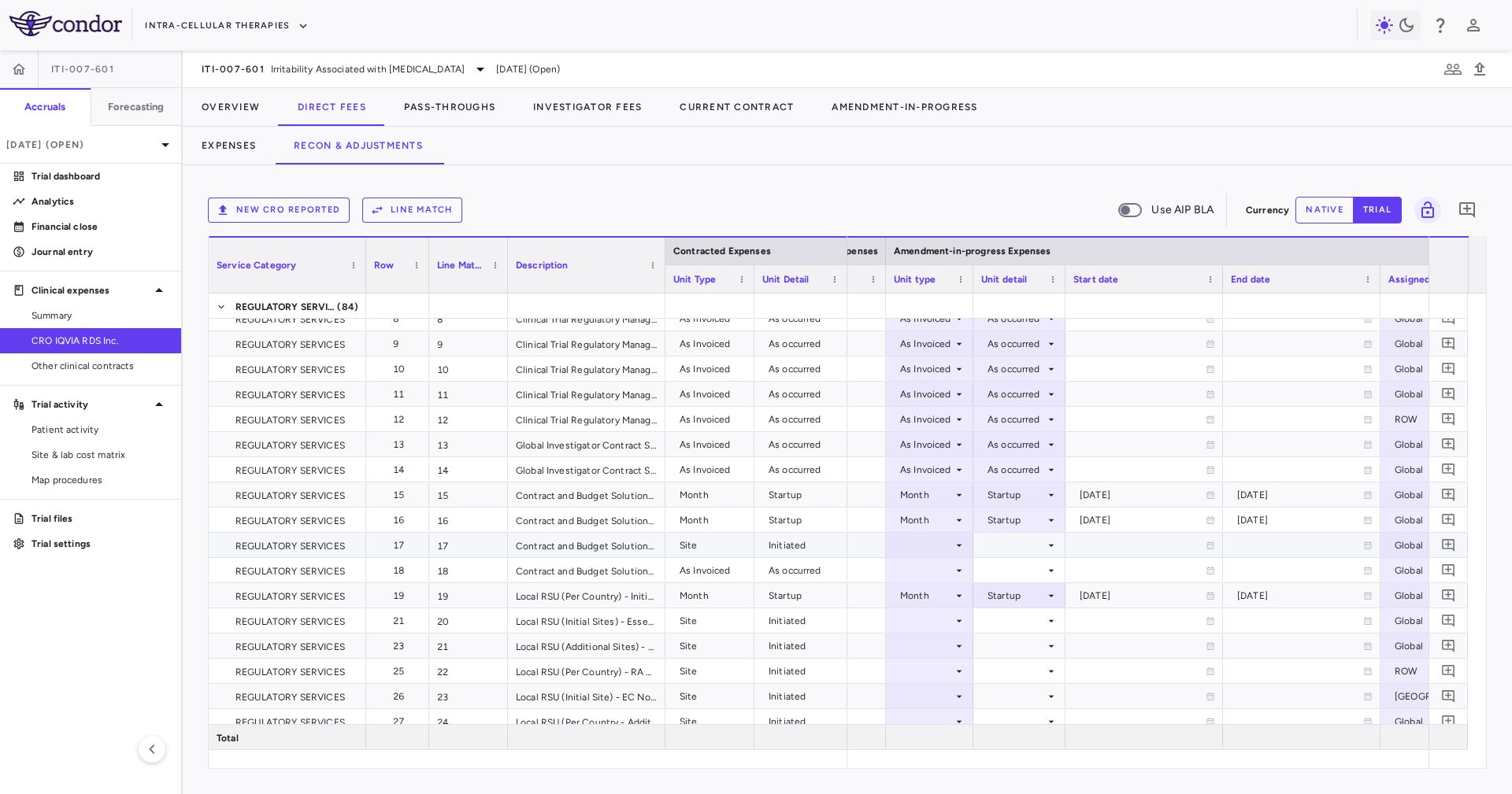
click at [928, 542] on div at bounding box center [929, 545] width 72 height 23
click at [938, 619] on li "Site" at bounding box center [928, 621] width 104 height 24
click at [1015, 541] on div at bounding box center [1019, 545] width 76 height 23
click at [1043, 597] on div "Initiated" at bounding box center [1027, 598] width 46 height 14
click at [947, 576] on div at bounding box center [929, 570] width 72 height 23
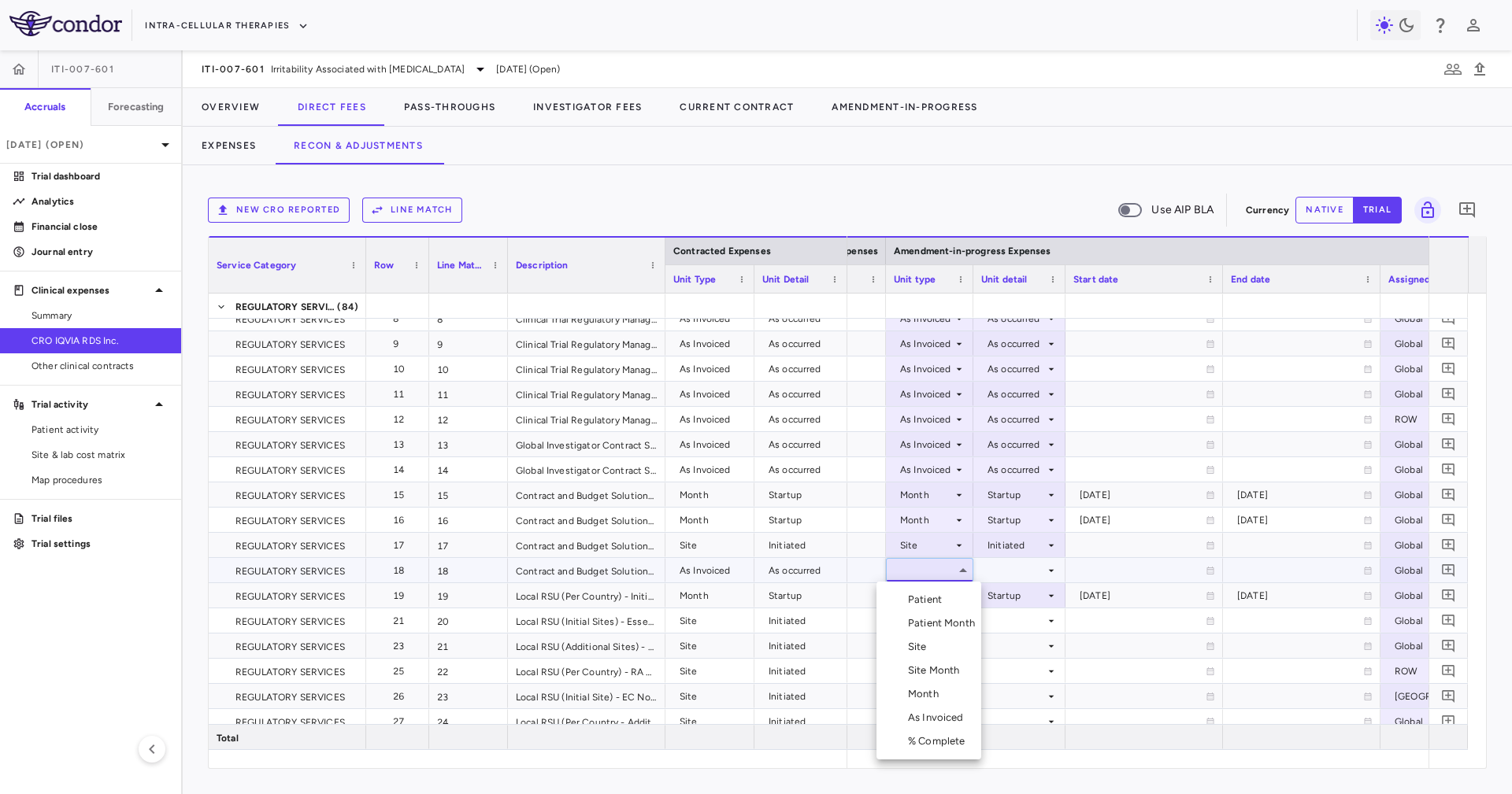
click at [949, 716] on div "As Invoiced" at bounding box center [938, 718] width 62 height 14
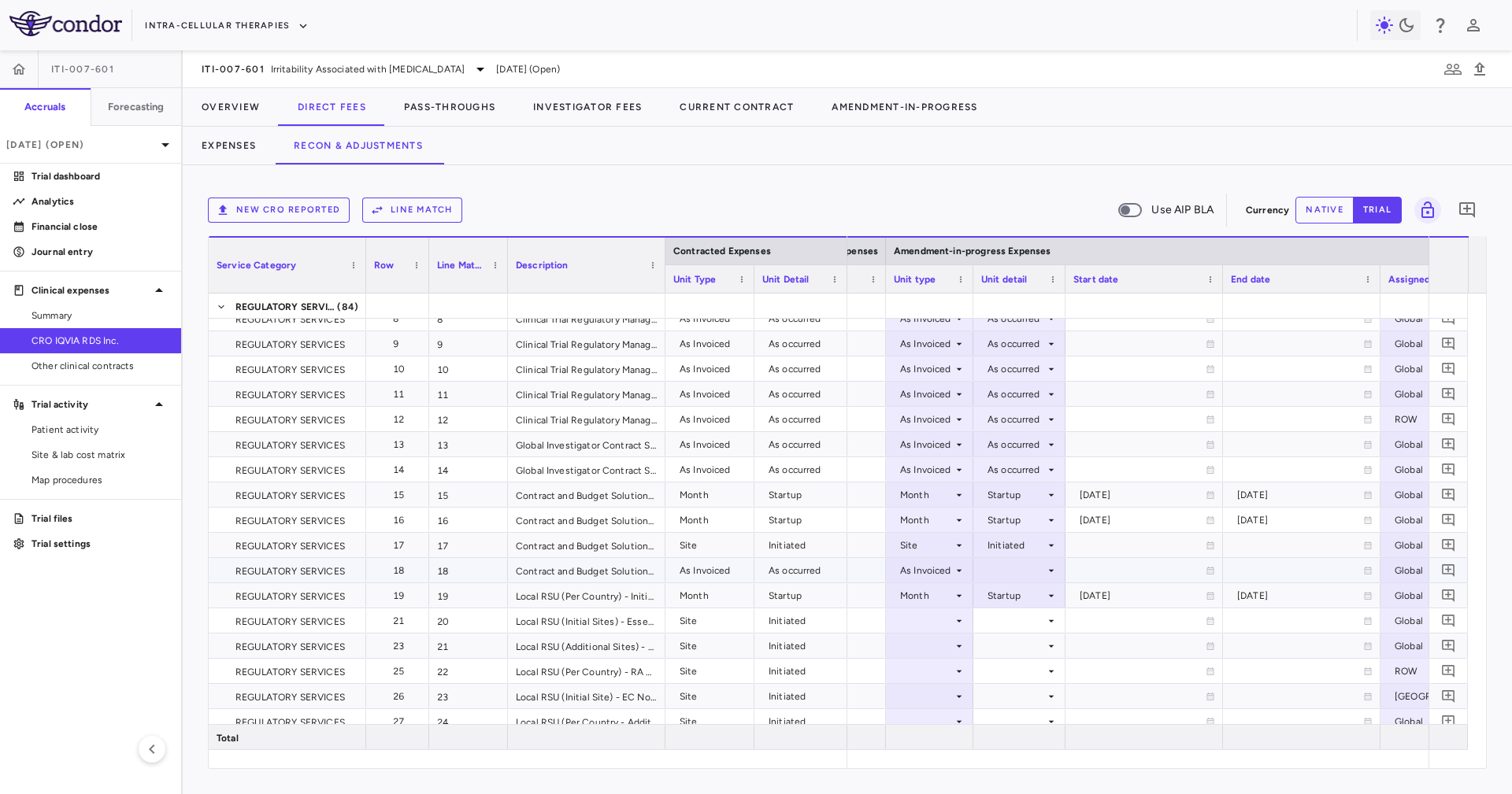
click at [1021, 576] on div at bounding box center [1019, 570] width 76 height 23
click at [1034, 593] on div "As occurred" at bounding box center [1034, 600] width 63 height 14
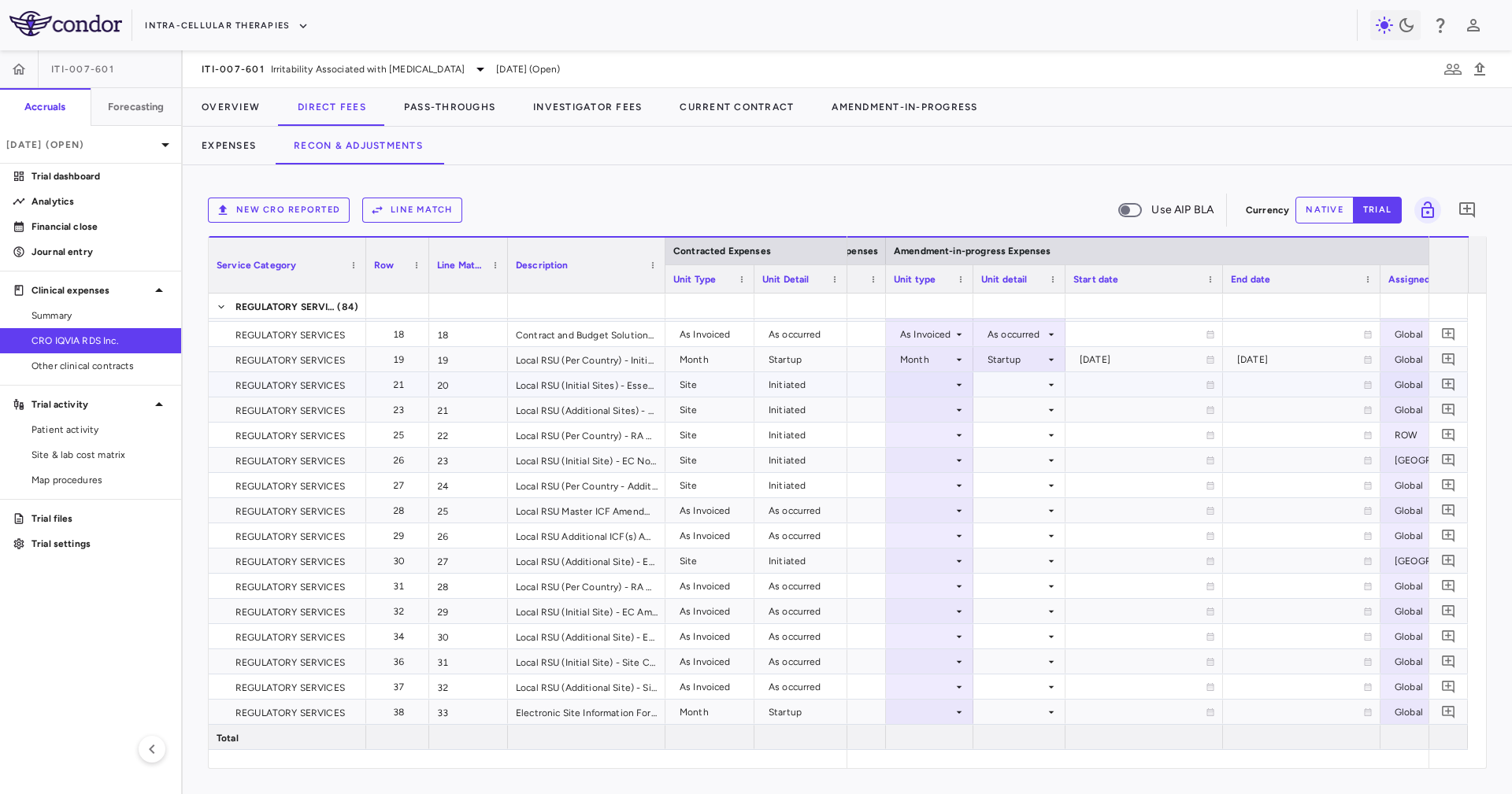
click at [942, 390] on div at bounding box center [929, 384] width 72 height 23
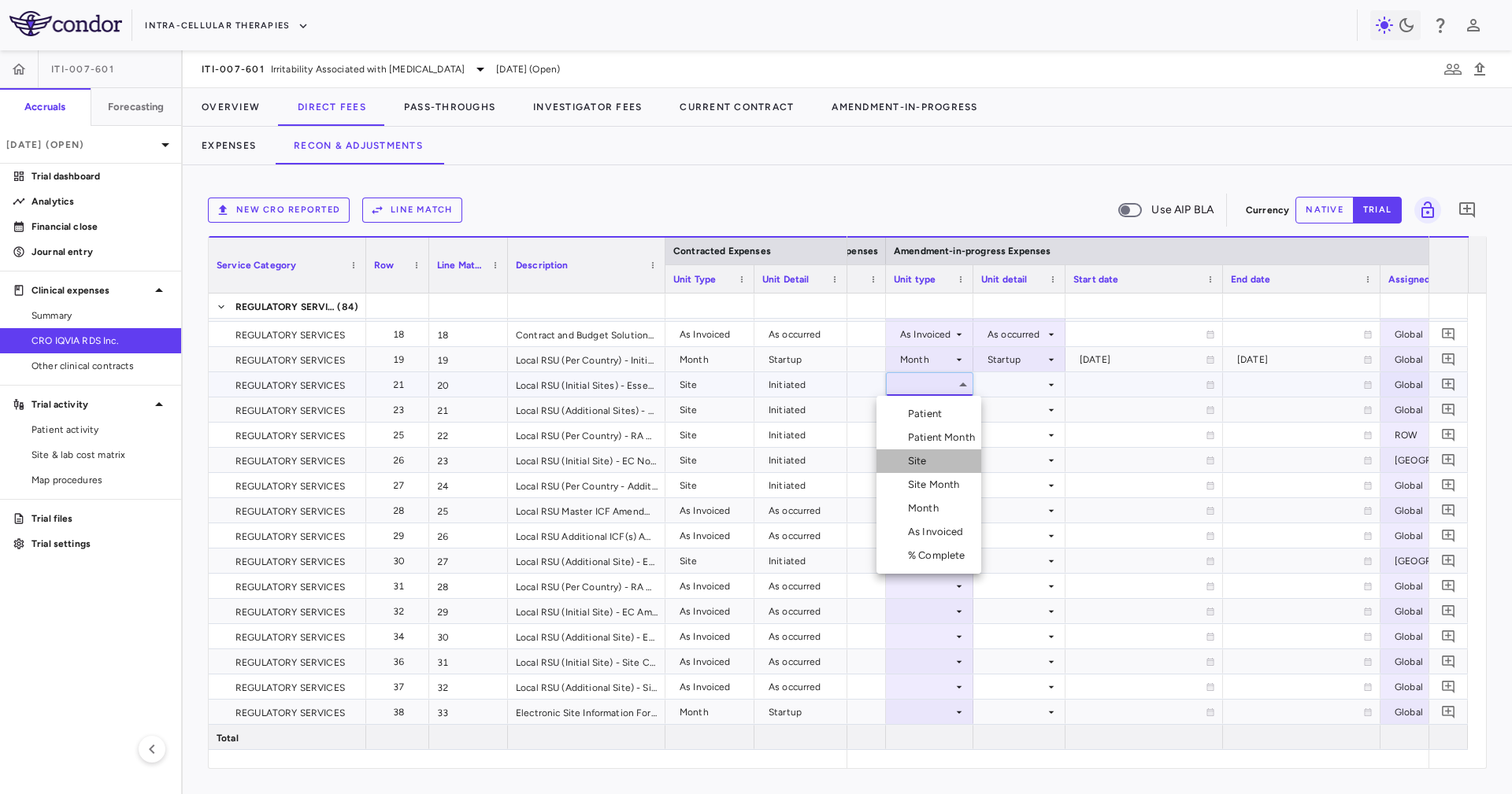
click at [949, 461] on li "Site" at bounding box center [928, 461] width 104 height 24
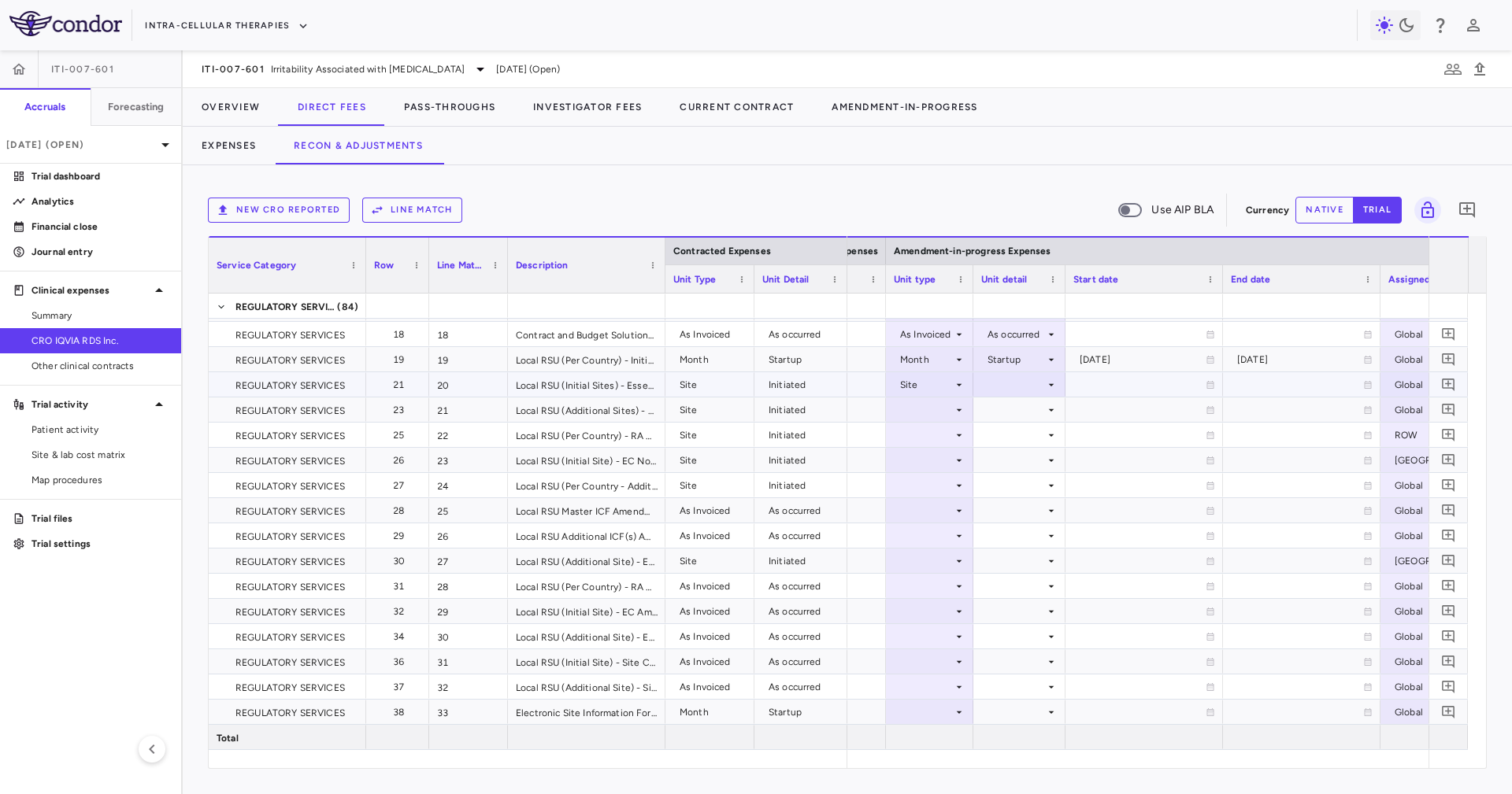
click at [1029, 374] on div at bounding box center [1019, 384] width 76 height 23
click at [1025, 441] on div "Initiated" at bounding box center [1027, 438] width 46 height 14
click at [1008, 415] on div at bounding box center [1019, 410] width 76 height 23
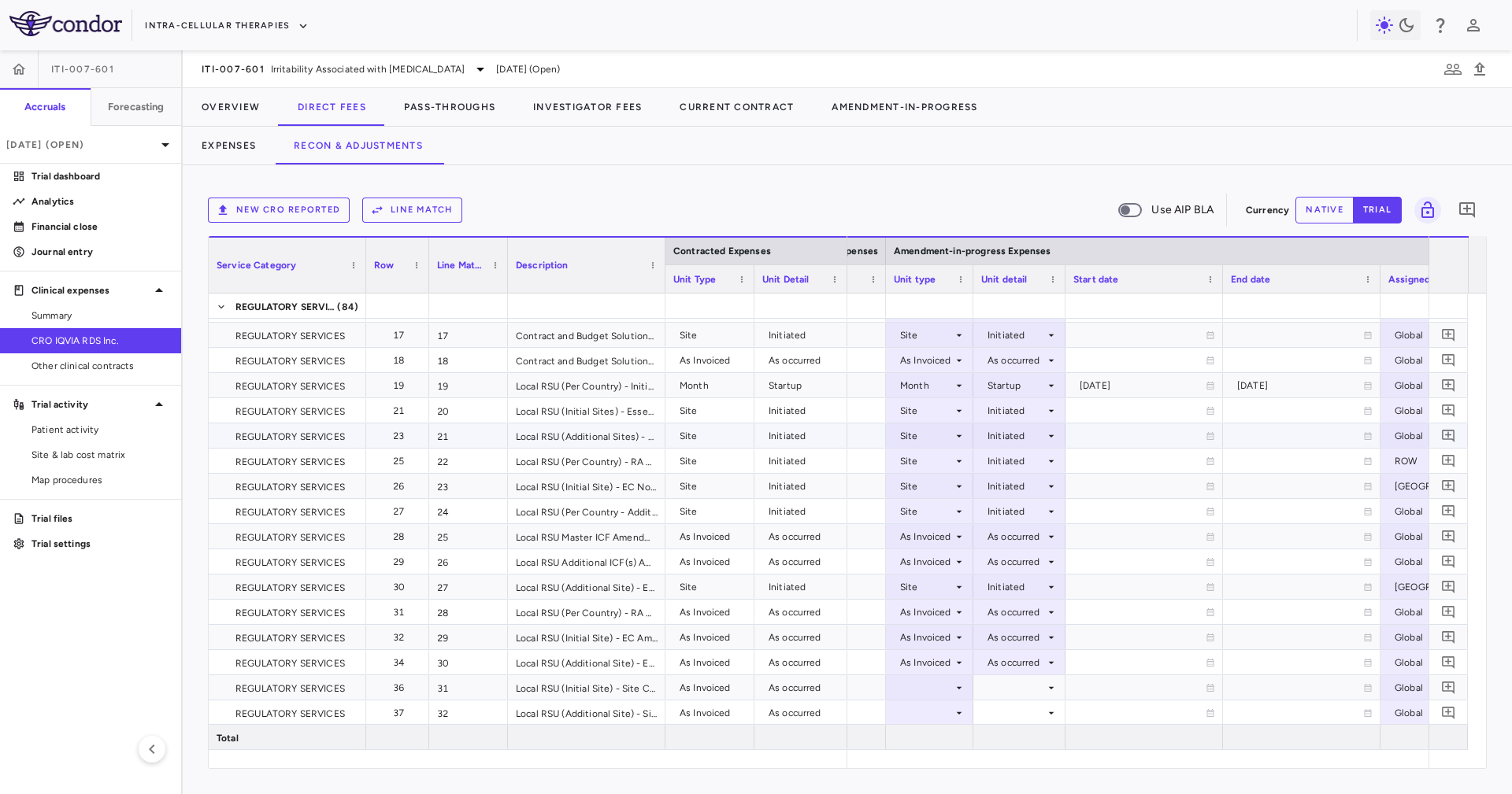
scroll to position [425, 0]
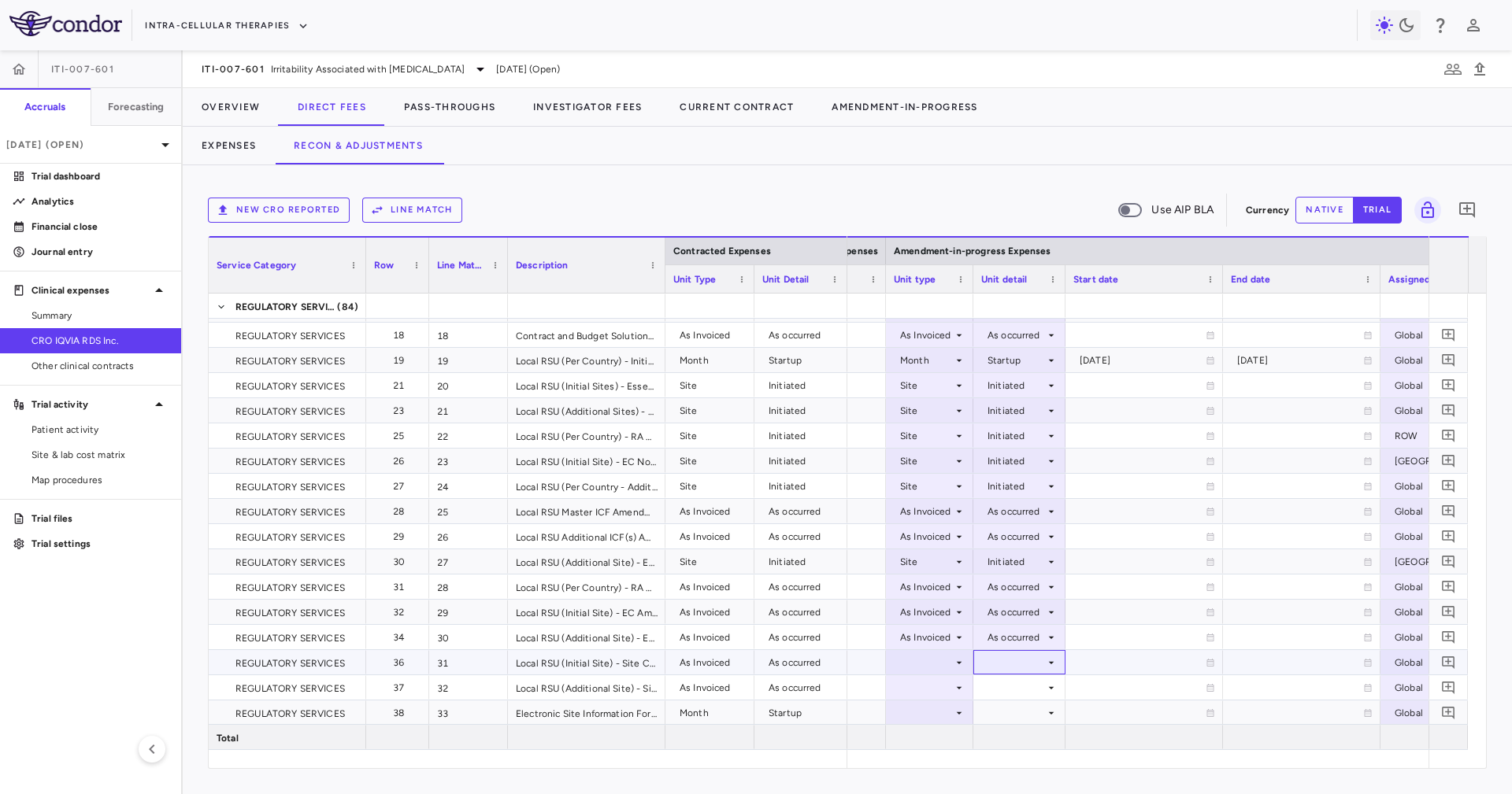
click at [1032, 660] on div at bounding box center [1019, 662] width 76 height 23
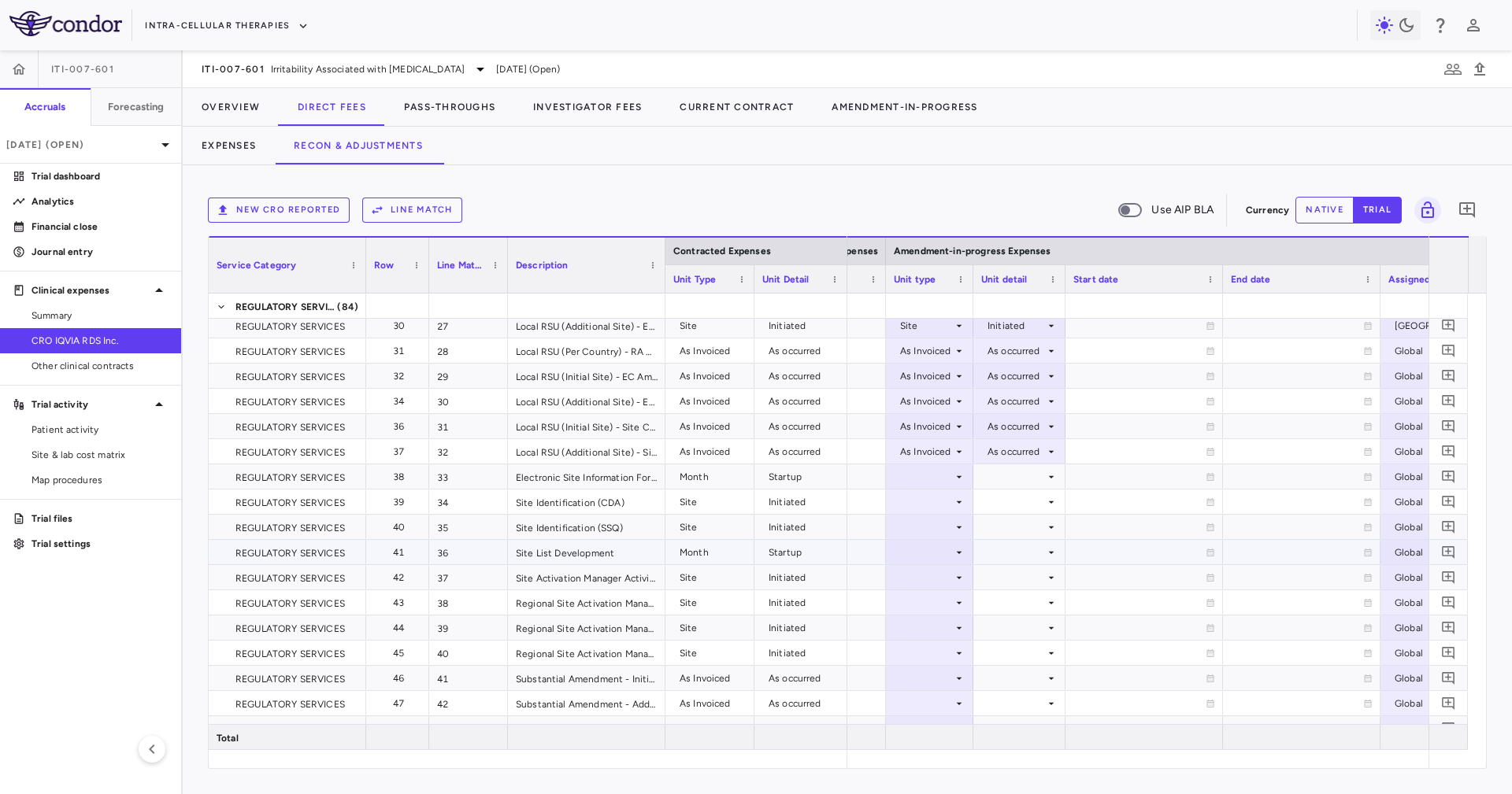
scroll to position [778, 0]
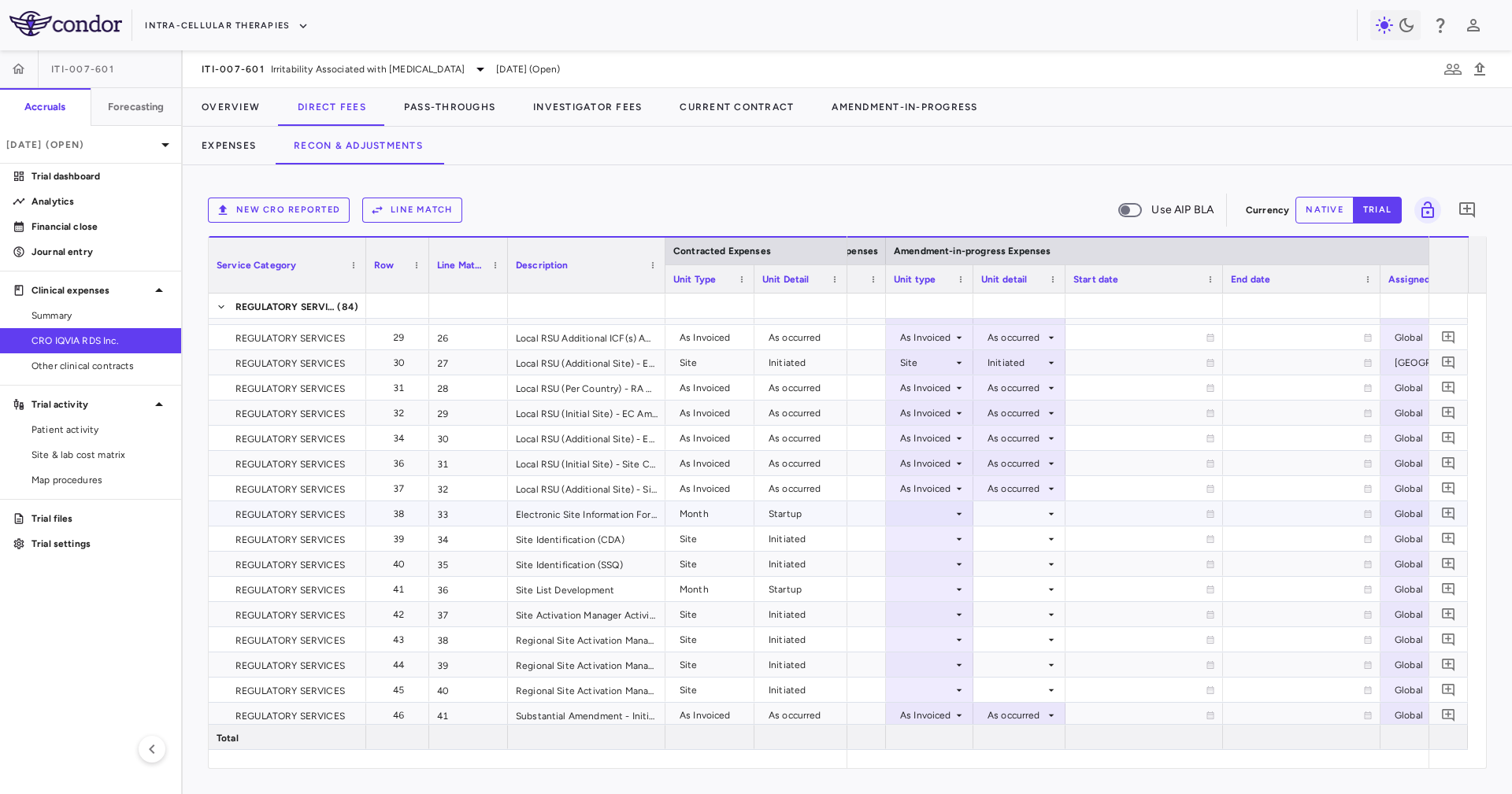
scroll to position [624, 0]
click at [953, 508] on icon at bounding box center [959, 514] width 12 height 12
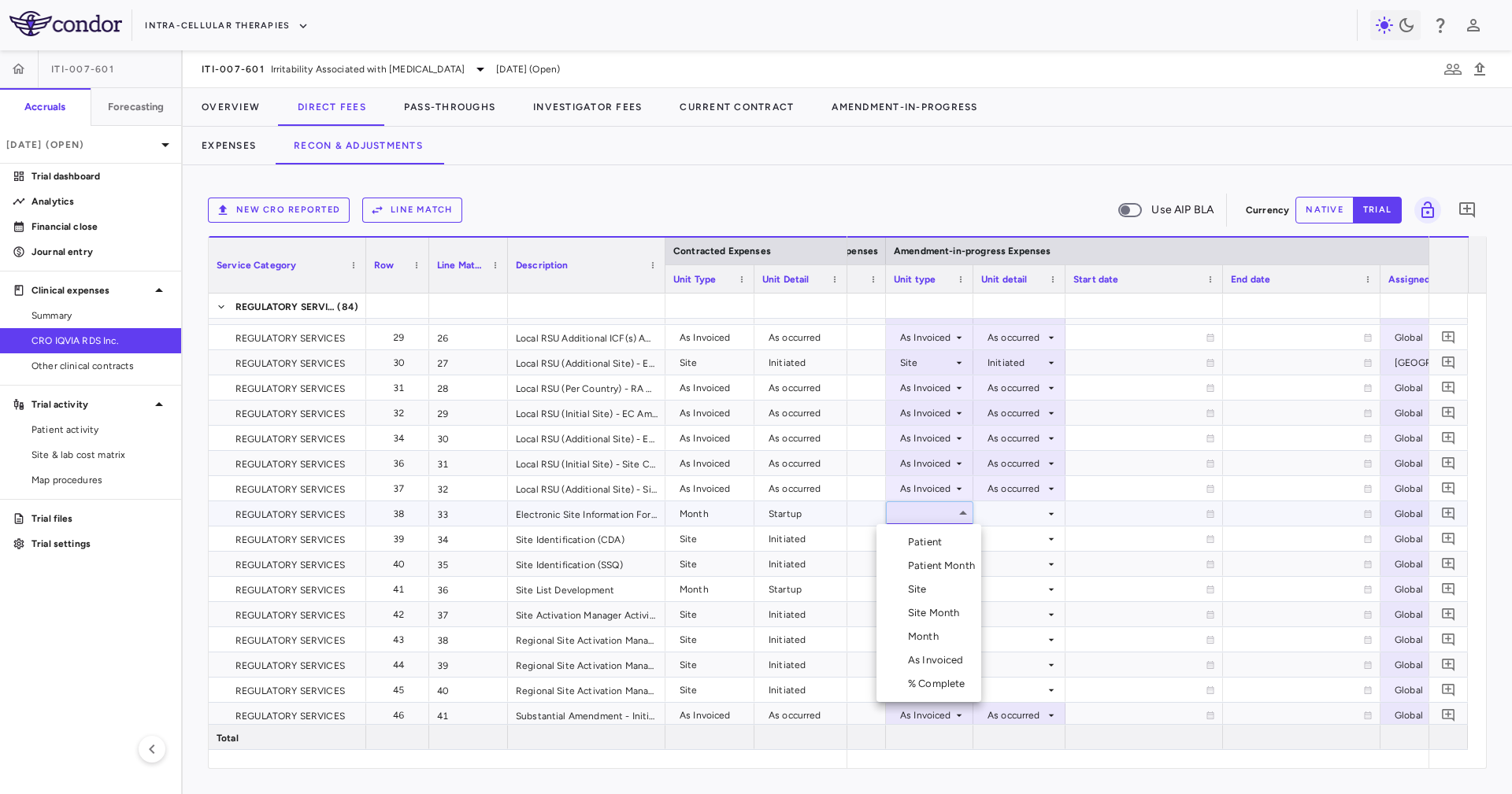
click at [954, 628] on li "Month" at bounding box center [928, 636] width 104 height 24
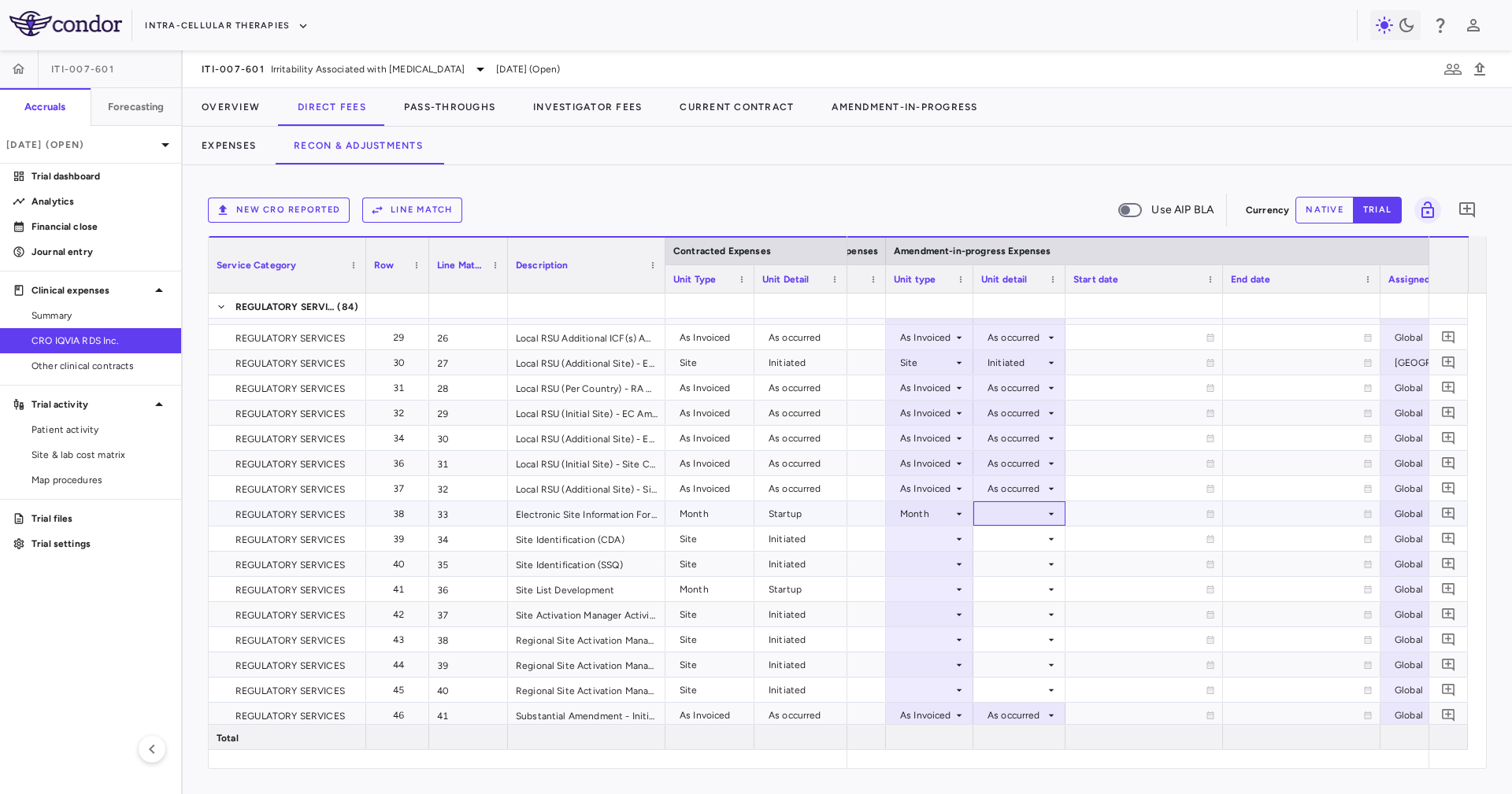
click at [1021, 512] on div at bounding box center [1019, 513] width 76 height 23
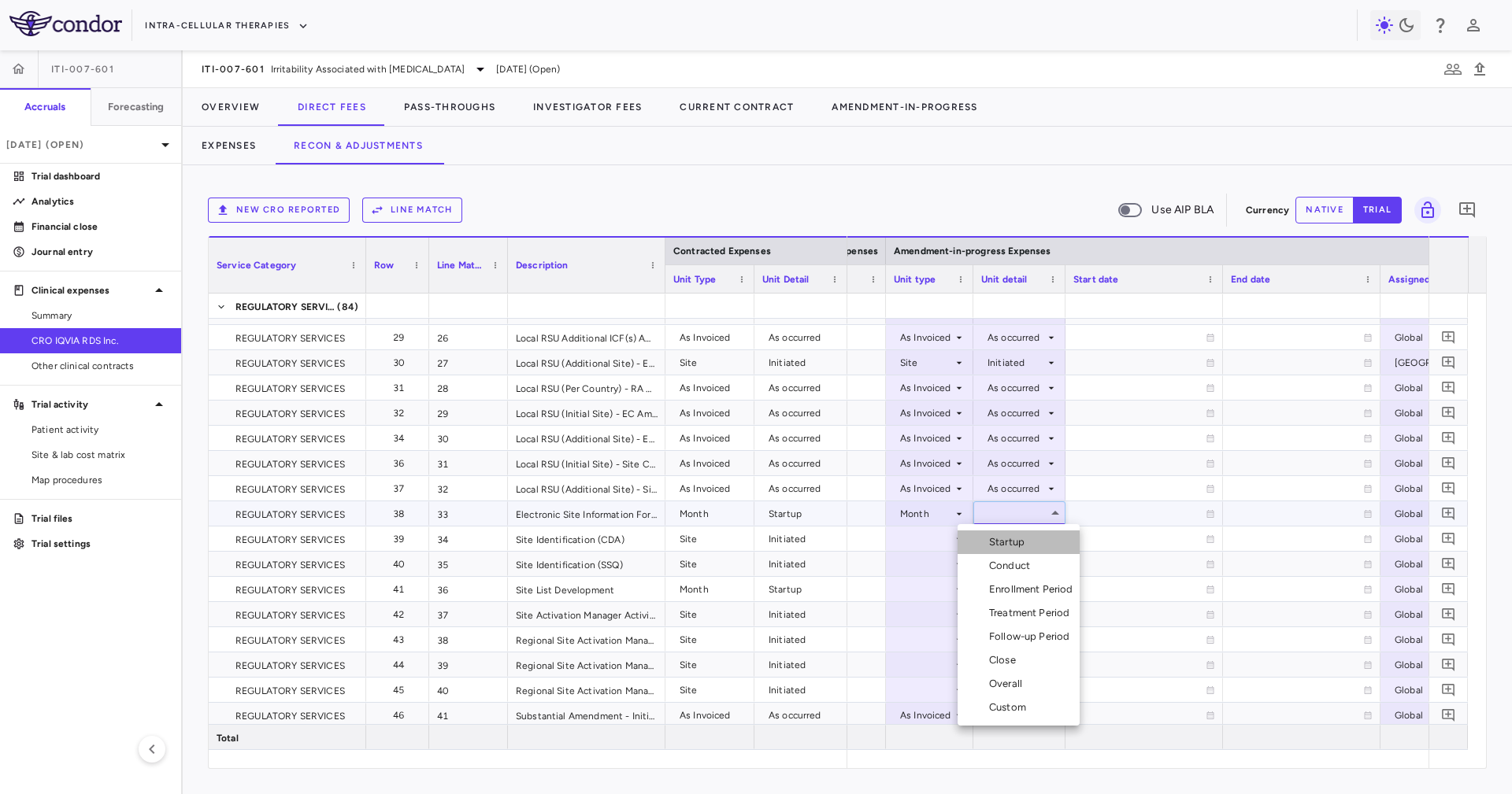
click at [1028, 551] on li "Startup" at bounding box center [1018, 542] width 122 height 24
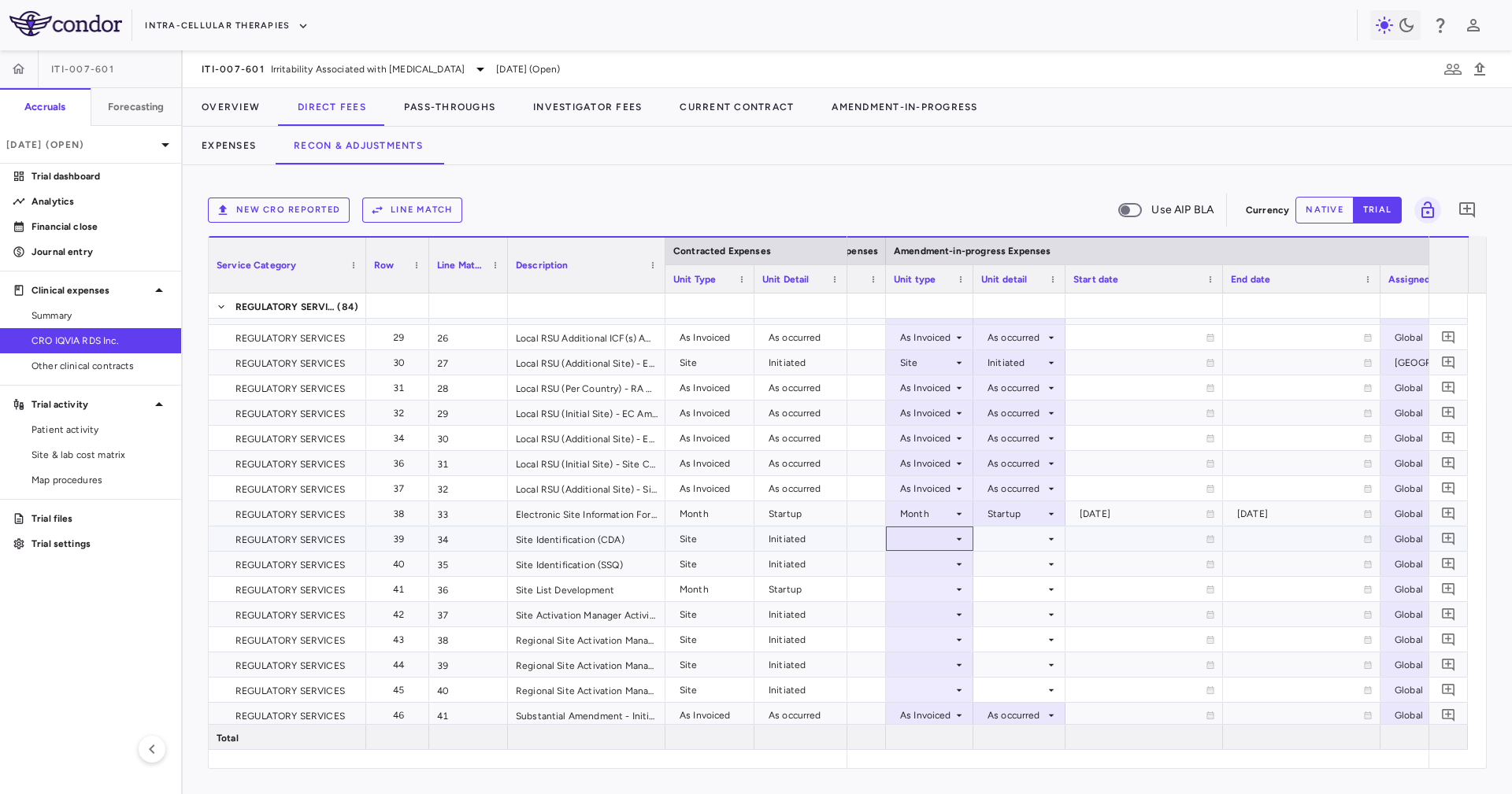
click at [923, 532] on div at bounding box center [929, 539] width 72 height 23
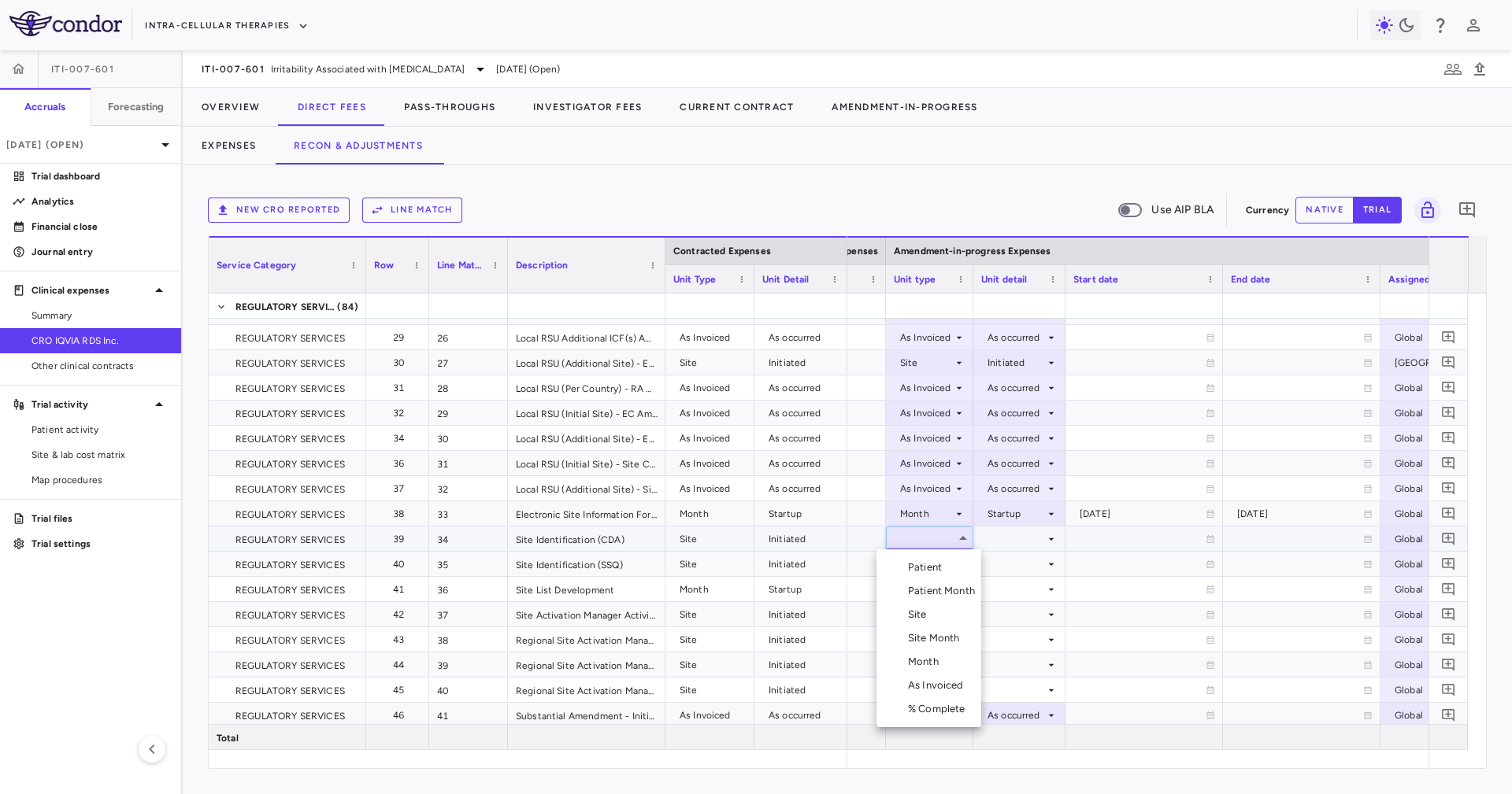
click at [940, 621] on li "Site" at bounding box center [928, 614] width 104 height 24
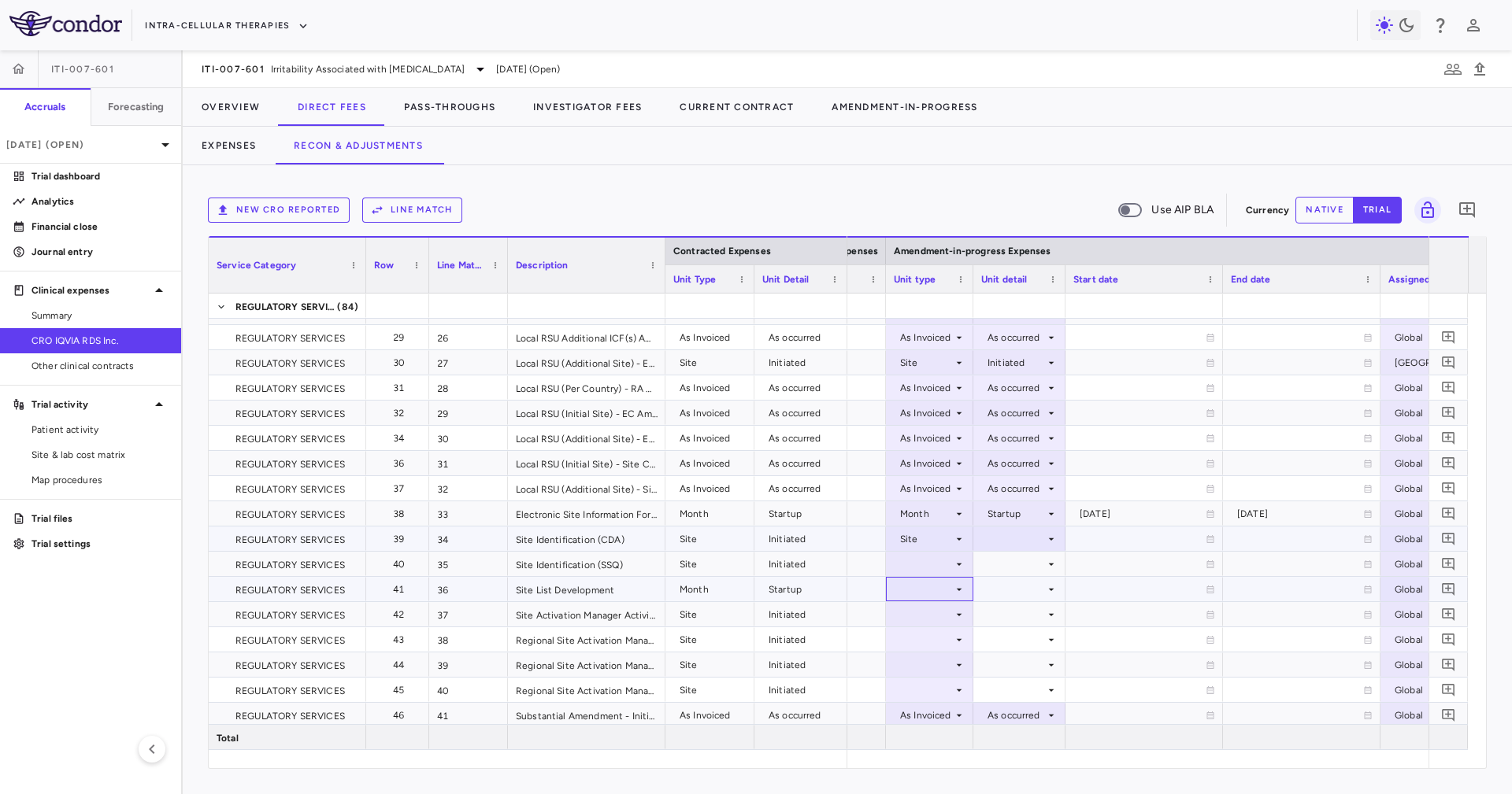
click at [941, 579] on div at bounding box center [929, 590] width 72 height 23
click at [939, 565] on div at bounding box center [756, 397] width 1512 height 794
click at [939, 565] on div at bounding box center [929, 564] width 72 height 23
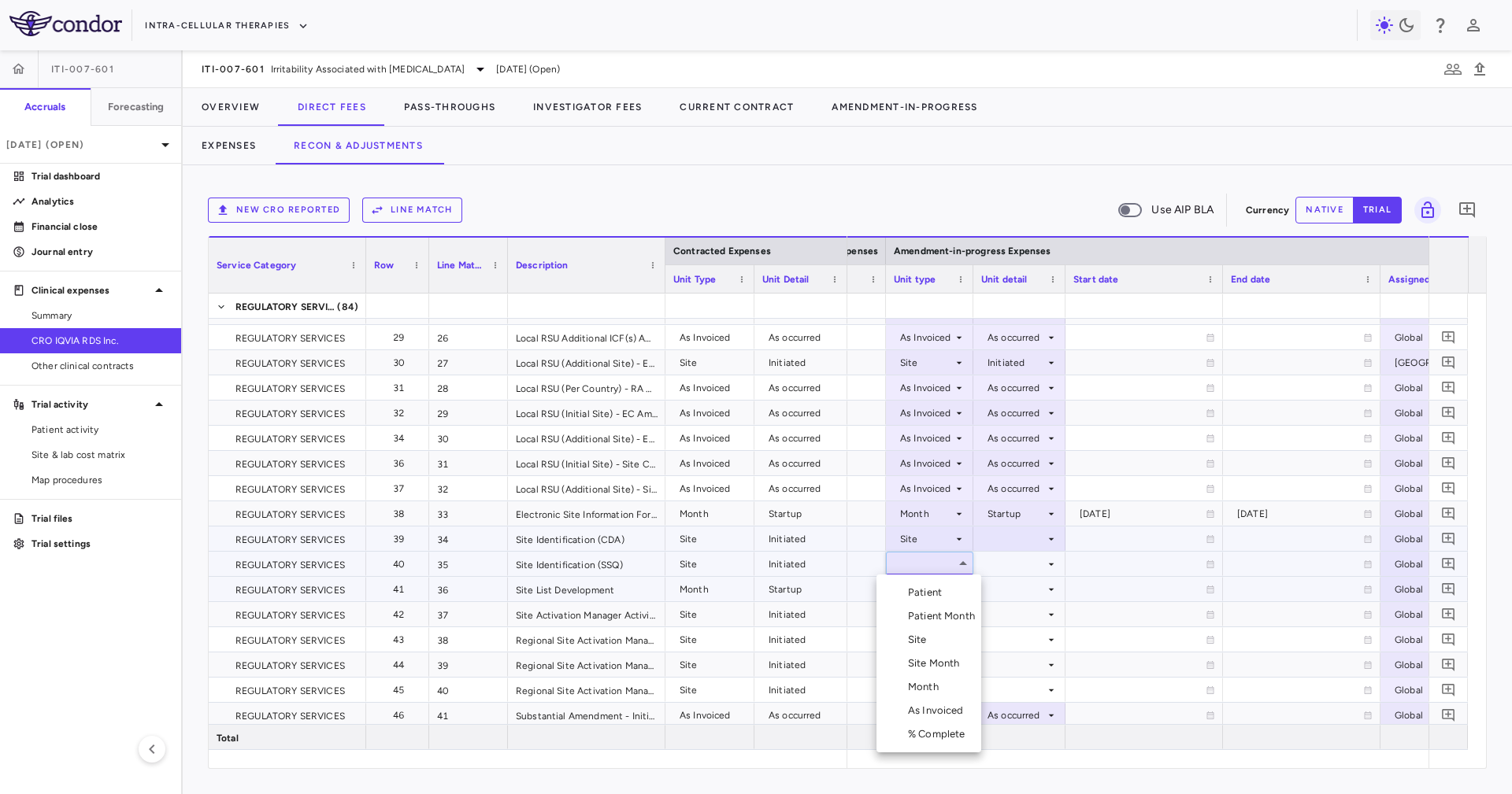
click at [941, 643] on li "Site" at bounding box center [928, 640] width 104 height 24
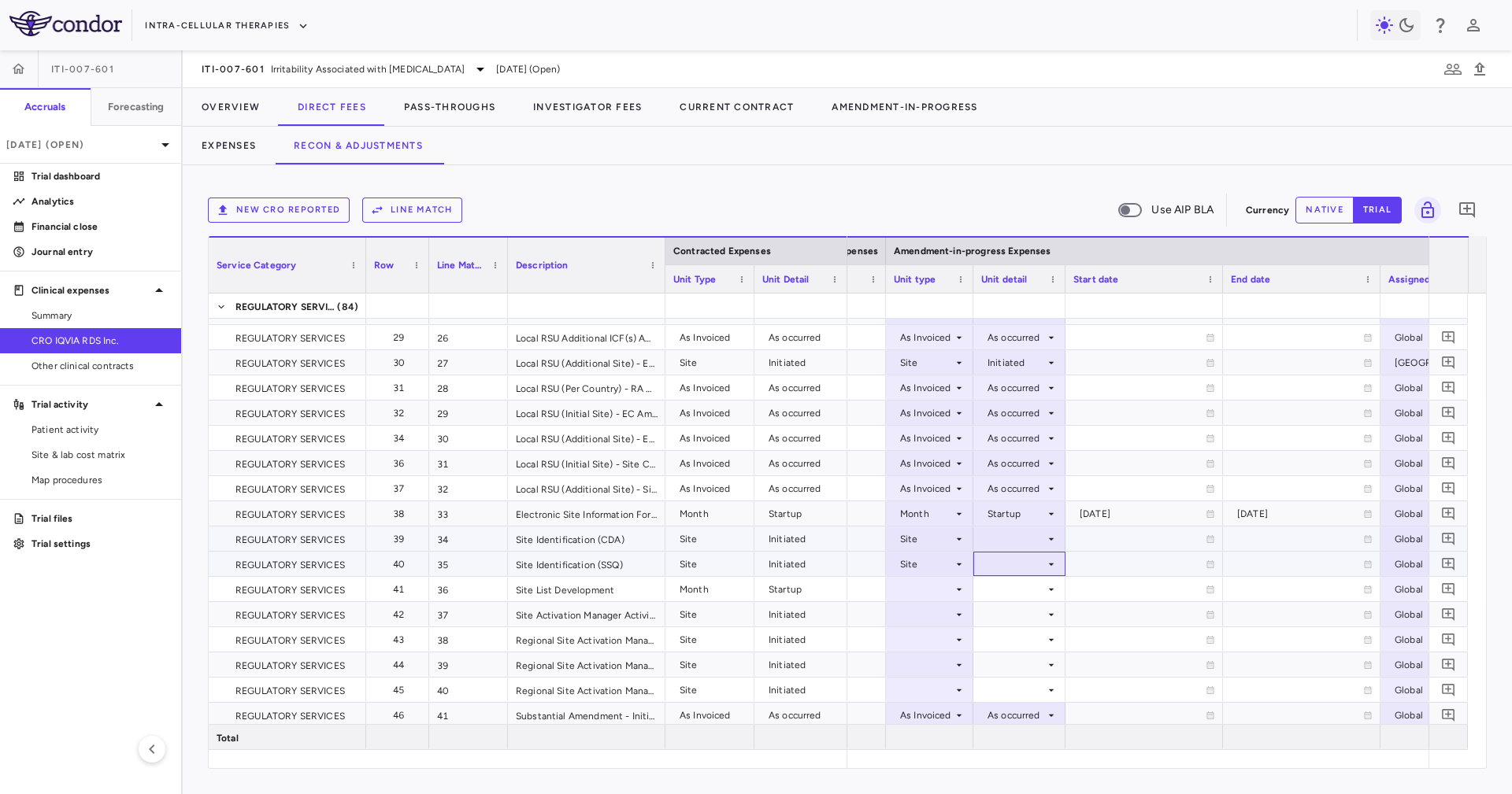
click at [984, 552] on div at bounding box center [1019, 564] width 92 height 25
drag, startPoint x: 1021, startPoint y: 612, endPoint x: 1016, endPoint y: 576, distance: 36.3
click at [1021, 612] on div "Initiated" at bounding box center [1027, 616] width 46 height 14
click at [1005, 539] on div at bounding box center [1019, 539] width 76 height 23
click at [1016, 593] on div "Initiated" at bounding box center [1027, 591] width 46 height 14
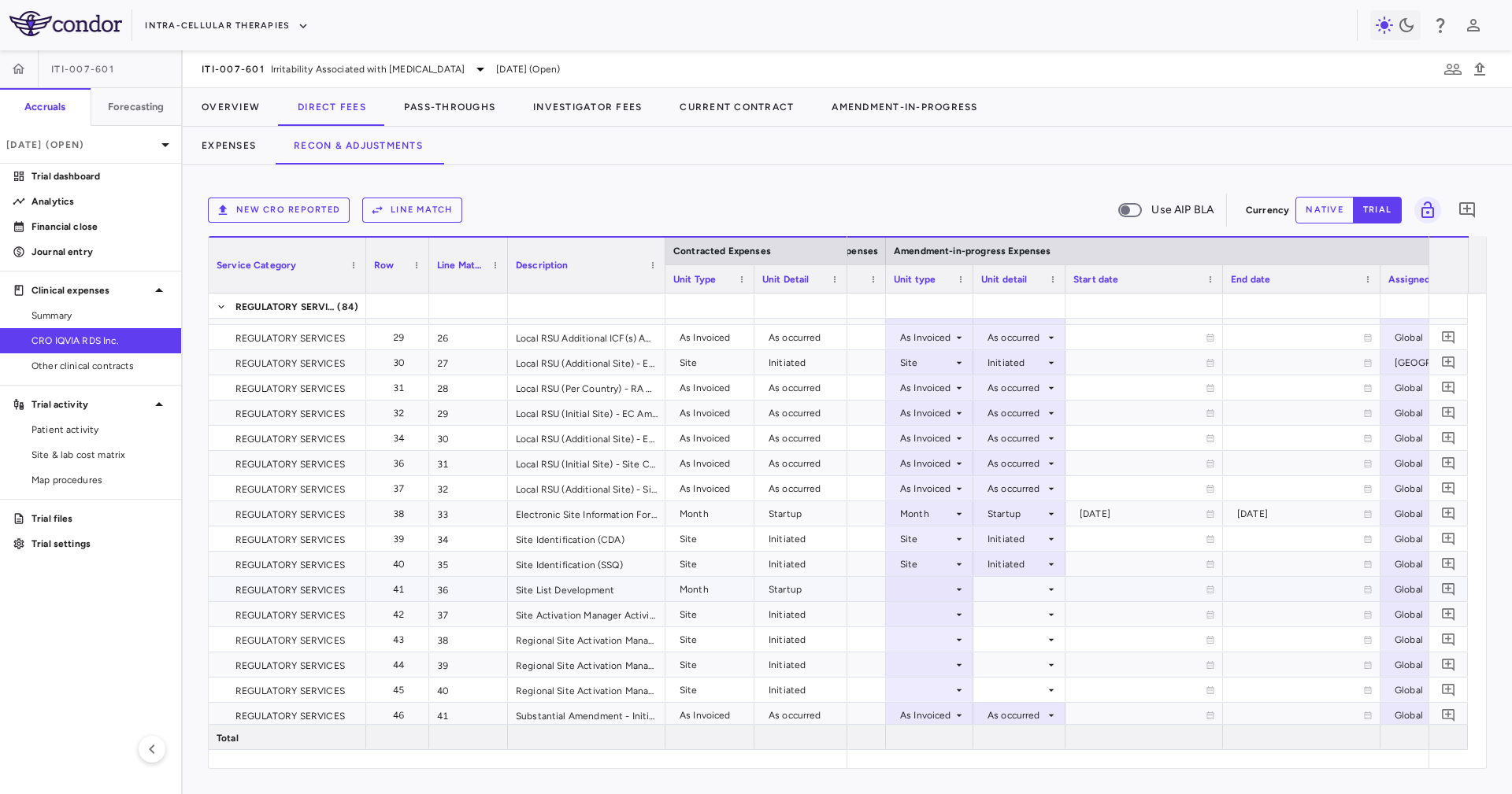
click at [945, 597] on div at bounding box center [929, 590] width 72 height 23
click at [943, 711] on div "Month" at bounding box center [926, 712] width 37 height 14
click at [1000, 586] on div at bounding box center [1019, 590] width 76 height 23
click at [1008, 609] on ul "Select Startup Conduct Enrollment Period Treatment Period Follow-up Period Clos…" at bounding box center [1018, 681] width 122 height 202
click at [1001, 598] on div "Startup" at bounding box center [1010, 598] width 42 height 14
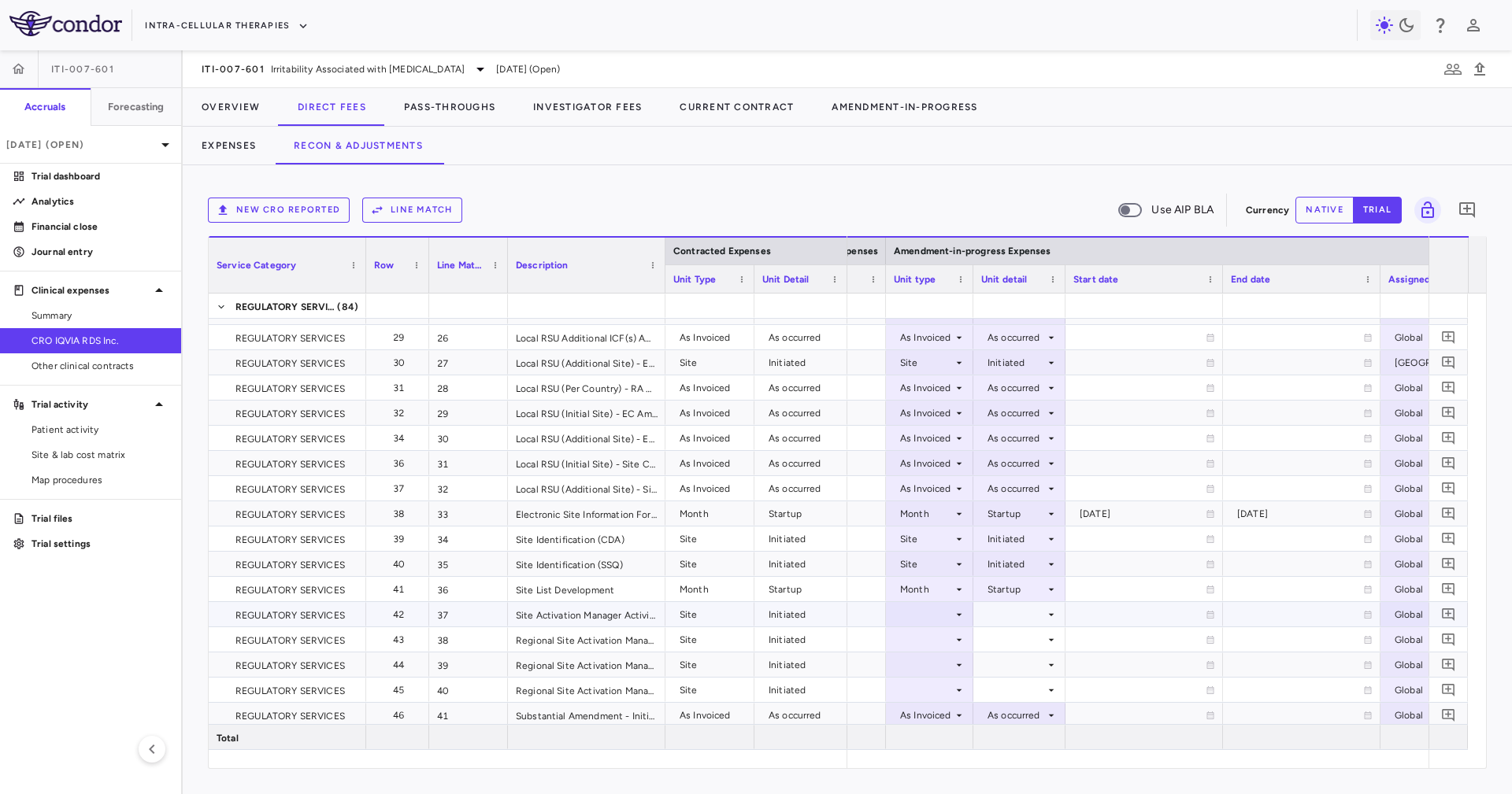
scroll to position [741, 0]
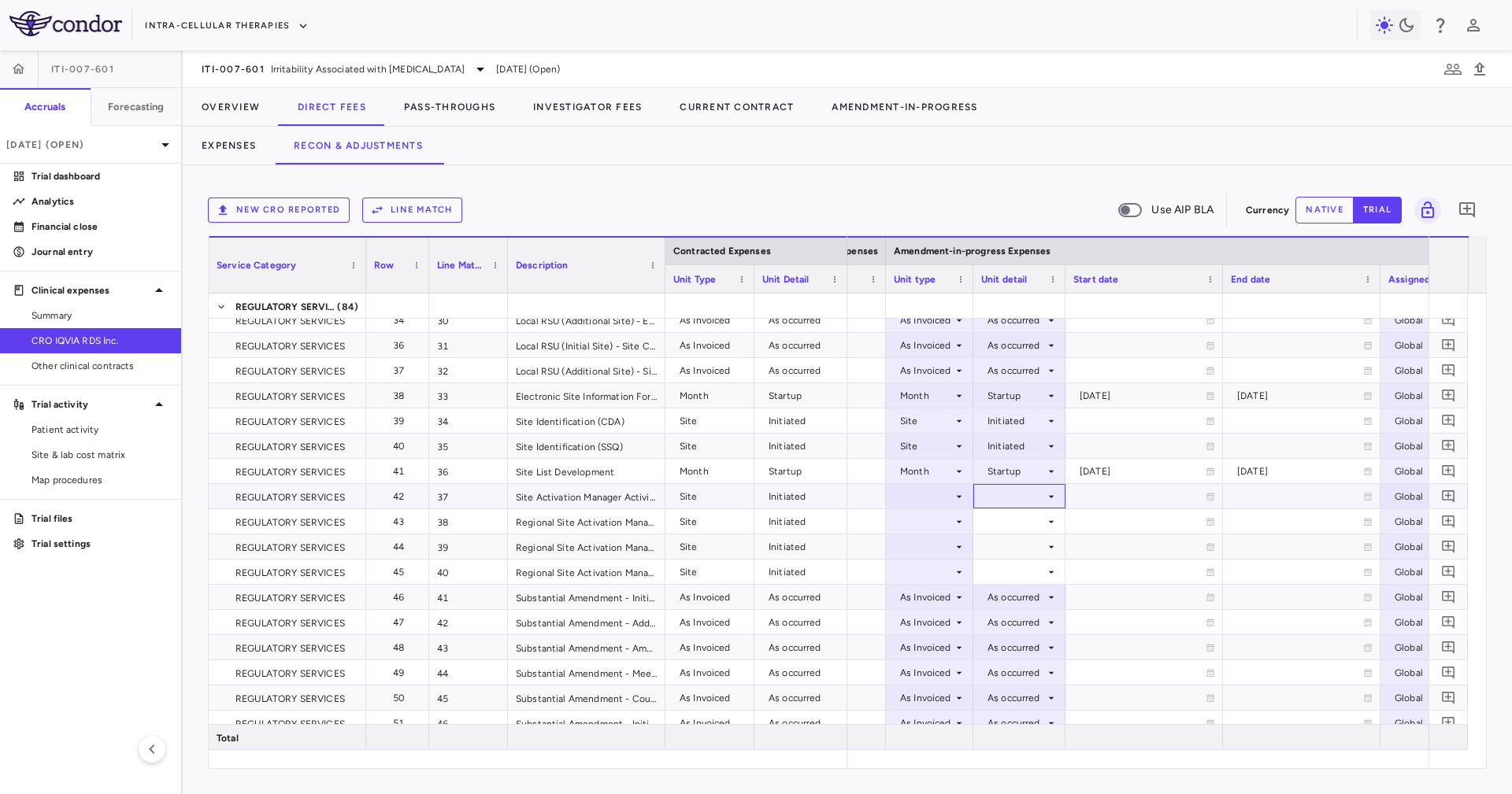
click at [982, 494] on div at bounding box center [1019, 497] width 76 height 23
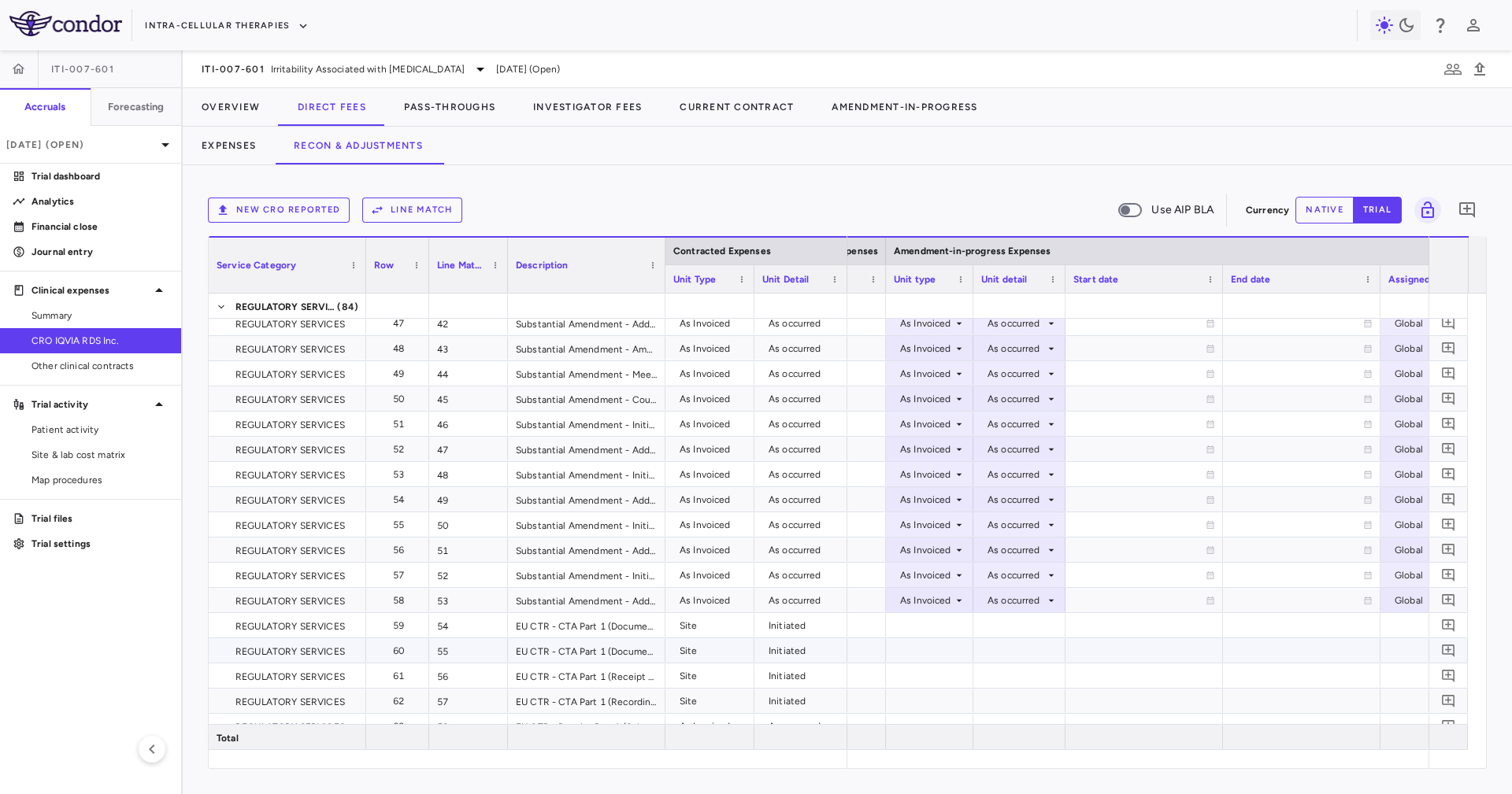
scroll to position [0, 0]
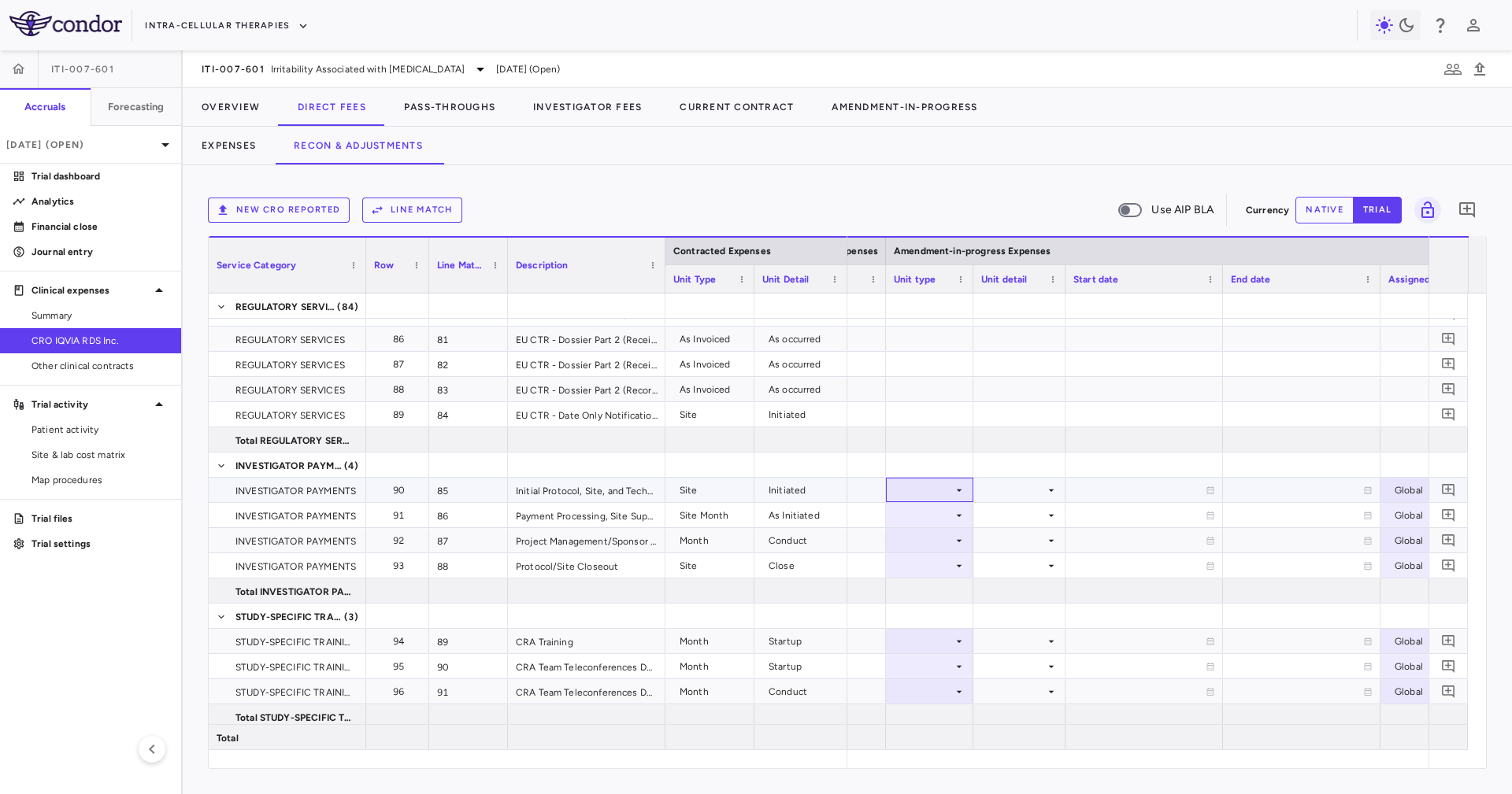
click at [945, 483] on div at bounding box center [929, 490] width 72 height 23
click at [955, 570] on li "Site" at bounding box center [928, 566] width 104 height 24
click at [1014, 506] on div at bounding box center [1019, 515] width 76 height 23
click at [1014, 496] on div at bounding box center [1019, 490] width 76 height 23
click at [1028, 536] on div "Initiated" at bounding box center [1027, 543] width 46 height 14
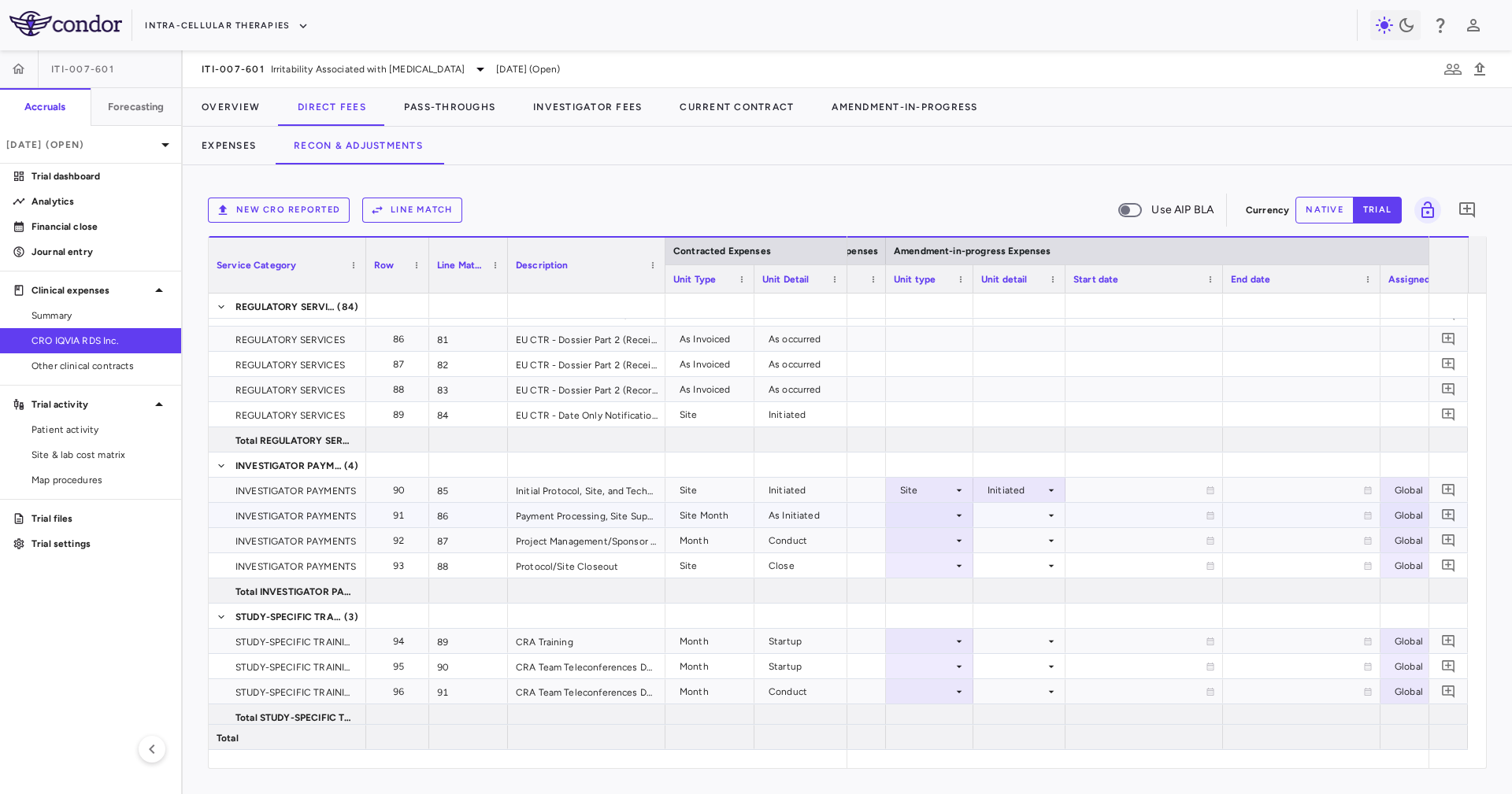
click at [933, 519] on div at bounding box center [929, 515] width 72 height 23
click at [961, 607] on li "Site Month" at bounding box center [928, 615] width 104 height 24
click at [1022, 515] on div at bounding box center [1019, 515] width 76 height 23
click at [1029, 536] on li "As Initiated" at bounding box center [1017, 544] width 97 height 24
click at [934, 547] on div at bounding box center [929, 540] width 72 height 23
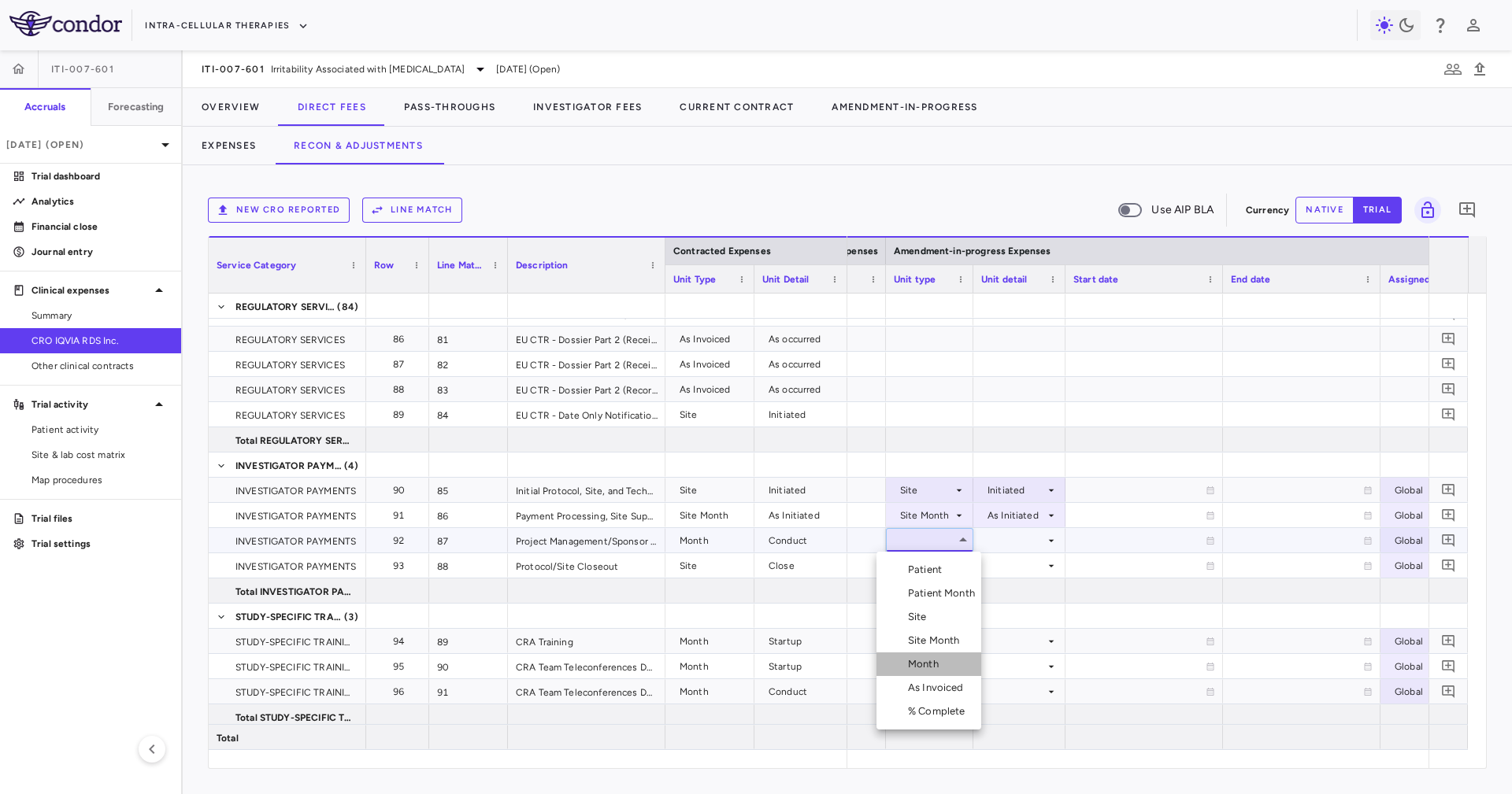
drag, startPoint x: 950, startPoint y: 658, endPoint x: 964, endPoint y: 618, distance: 42.4
click at [954, 662] on li "Month" at bounding box center [928, 664] width 104 height 24
click at [993, 542] on div at bounding box center [1019, 540] width 76 height 23
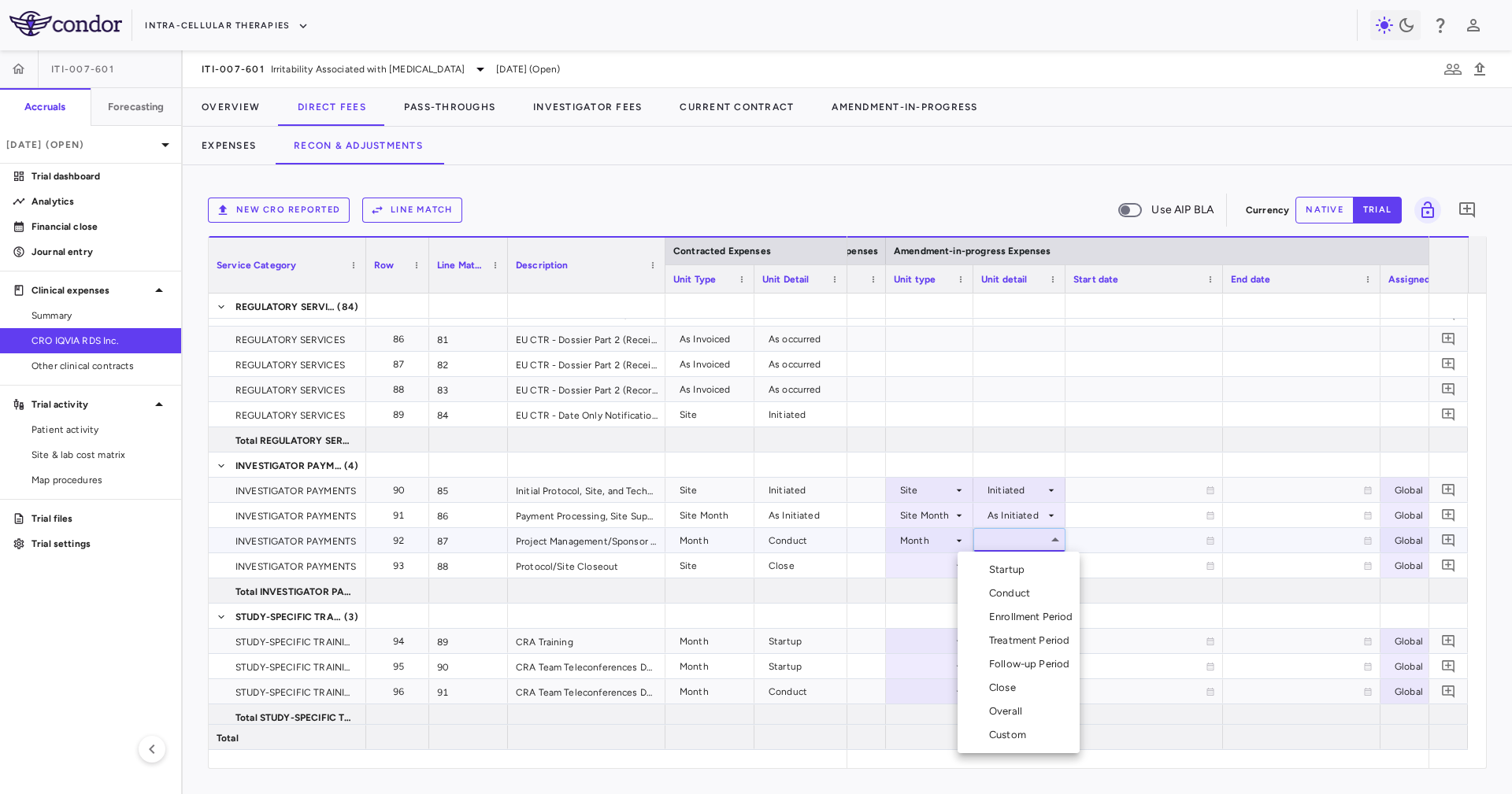
click at [1025, 597] on div "Conduct" at bounding box center [1013, 593] width 47 height 14
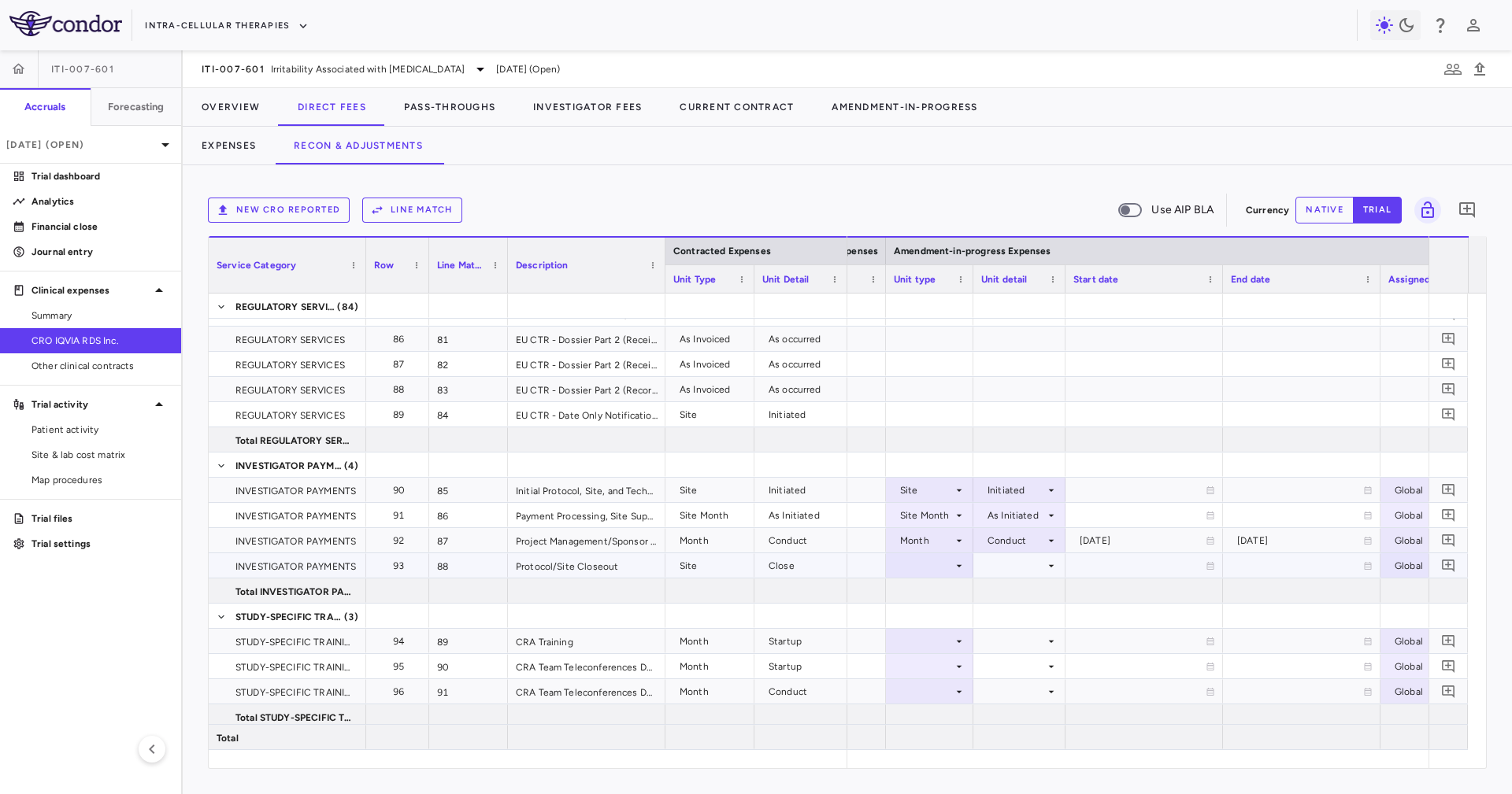
click at [935, 567] on div at bounding box center [929, 566] width 72 height 23
click at [937, 645] on li "Site" at bounding box center [928, 642] width 104 height 24
click at [1035, 573] on div at bounding box center [1019, 566] width 76 height 23
click at [1021, 642] on div "Close" at bounding box center [1021, 642] width 33 height 14
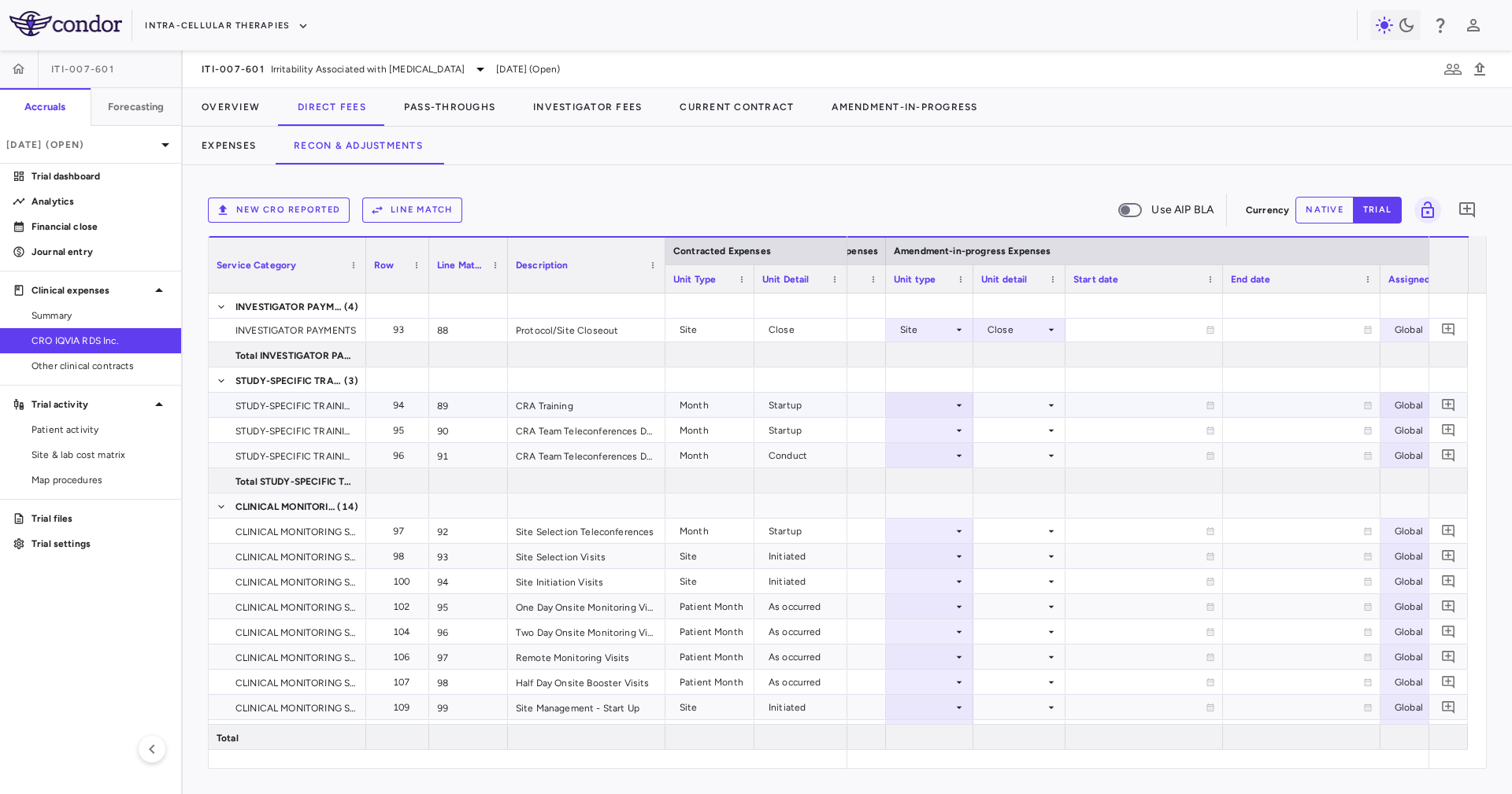
click at [930, 406] on div at bounding box center [929, 405] width 72 height 23
drag, startPoint x: 957, startPoint y: 524, endPoint x: 983, endPoint y: 464, distance: 65.4
click at [956, 524] on li "Month" at bounding box center [928, 528] width 104 height 24
click at [990, 413] on div at bounding box center [1019, 405] width 76 height 23
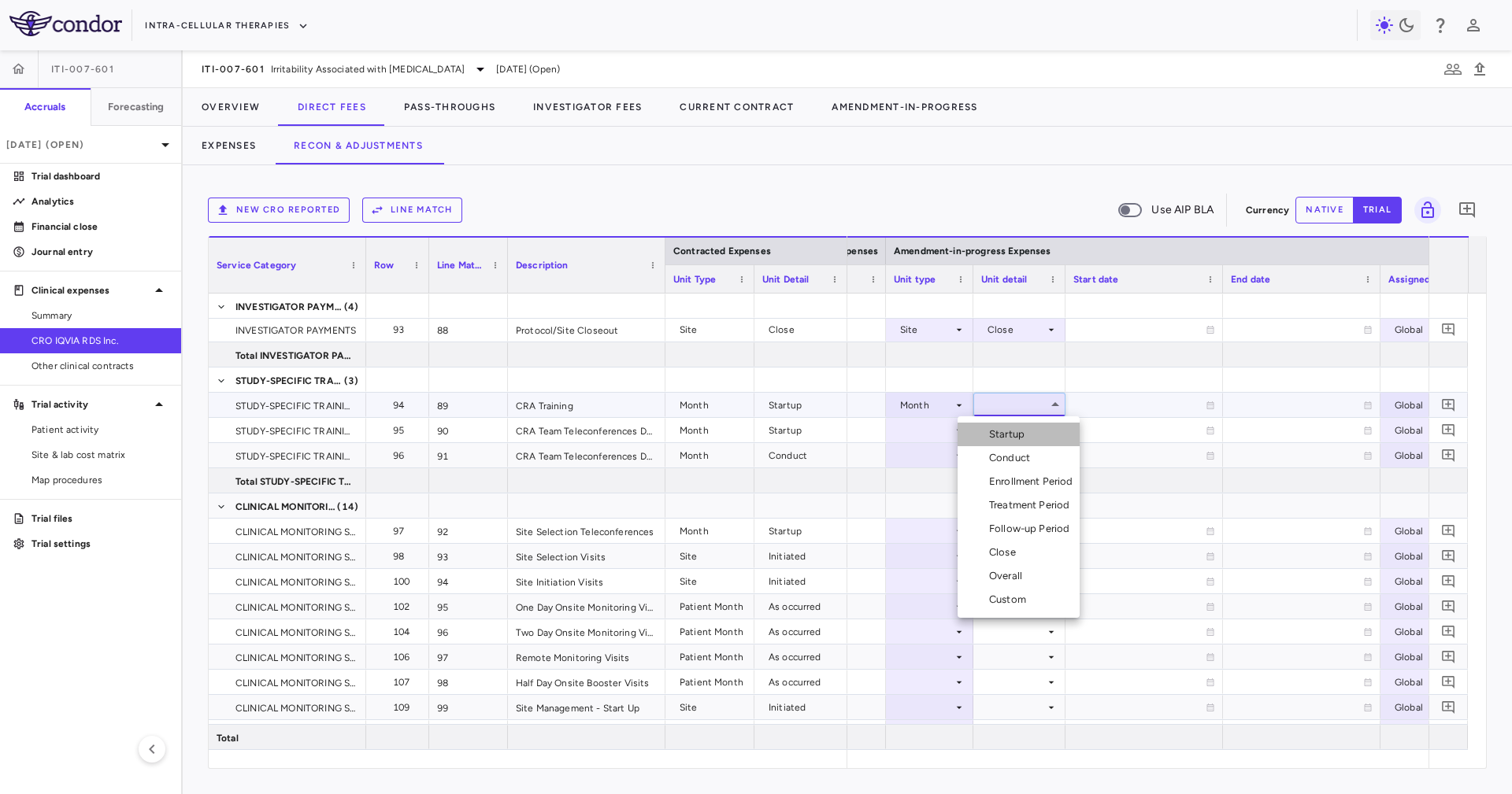
click at [1004, 427] on div "Startup" at bounding box center [1010, 434] width 42 height 14
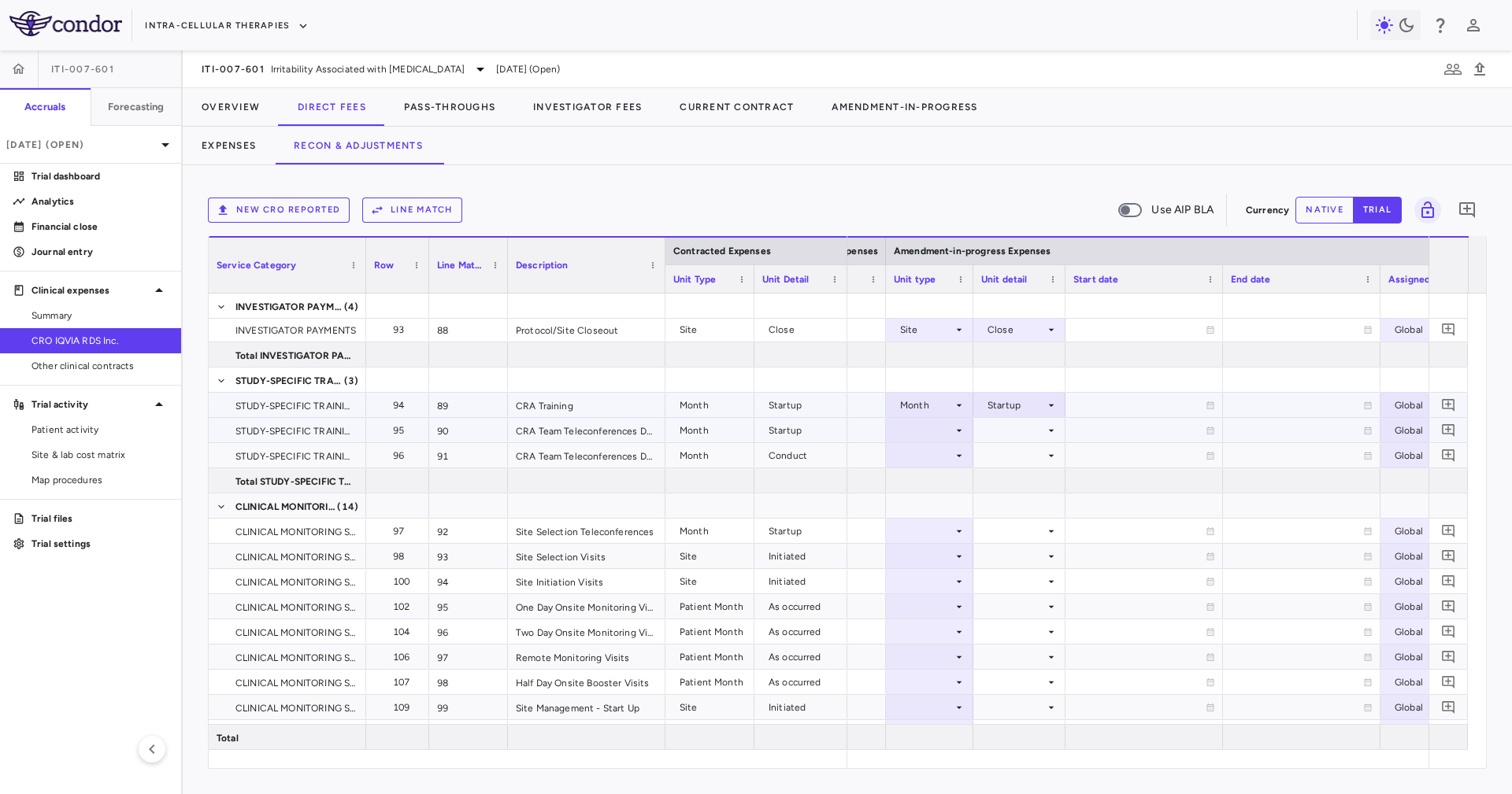
click at [1004, 427] on div at bounding box center [1019, 430] width 76 height 23
click at [1030, 455] on div at bounding box center [1019, 455] width 76 height 23
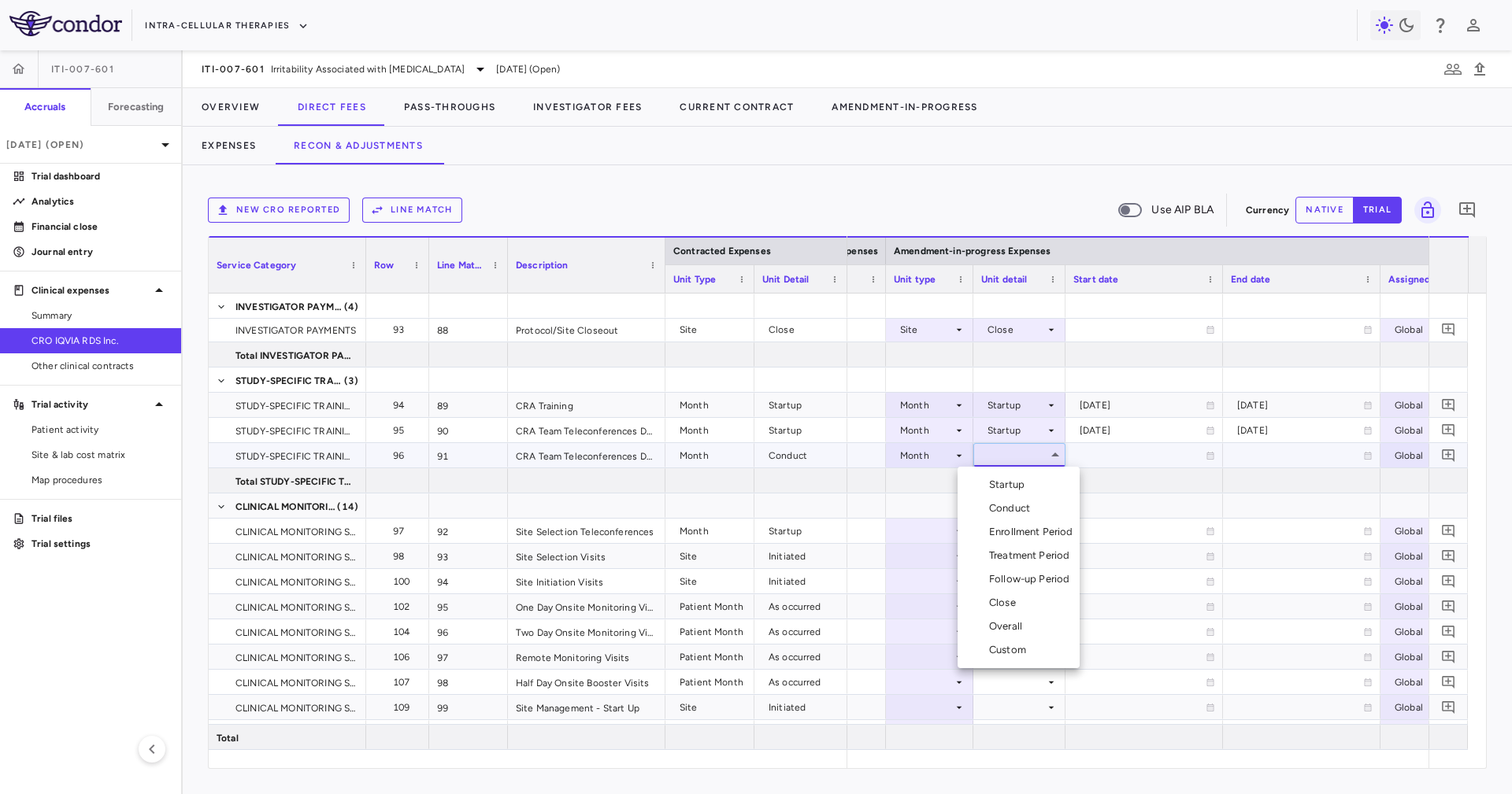
click at [1045, 512] on li "Conduct" at bounding box center [1018, 508] width 122 height 24
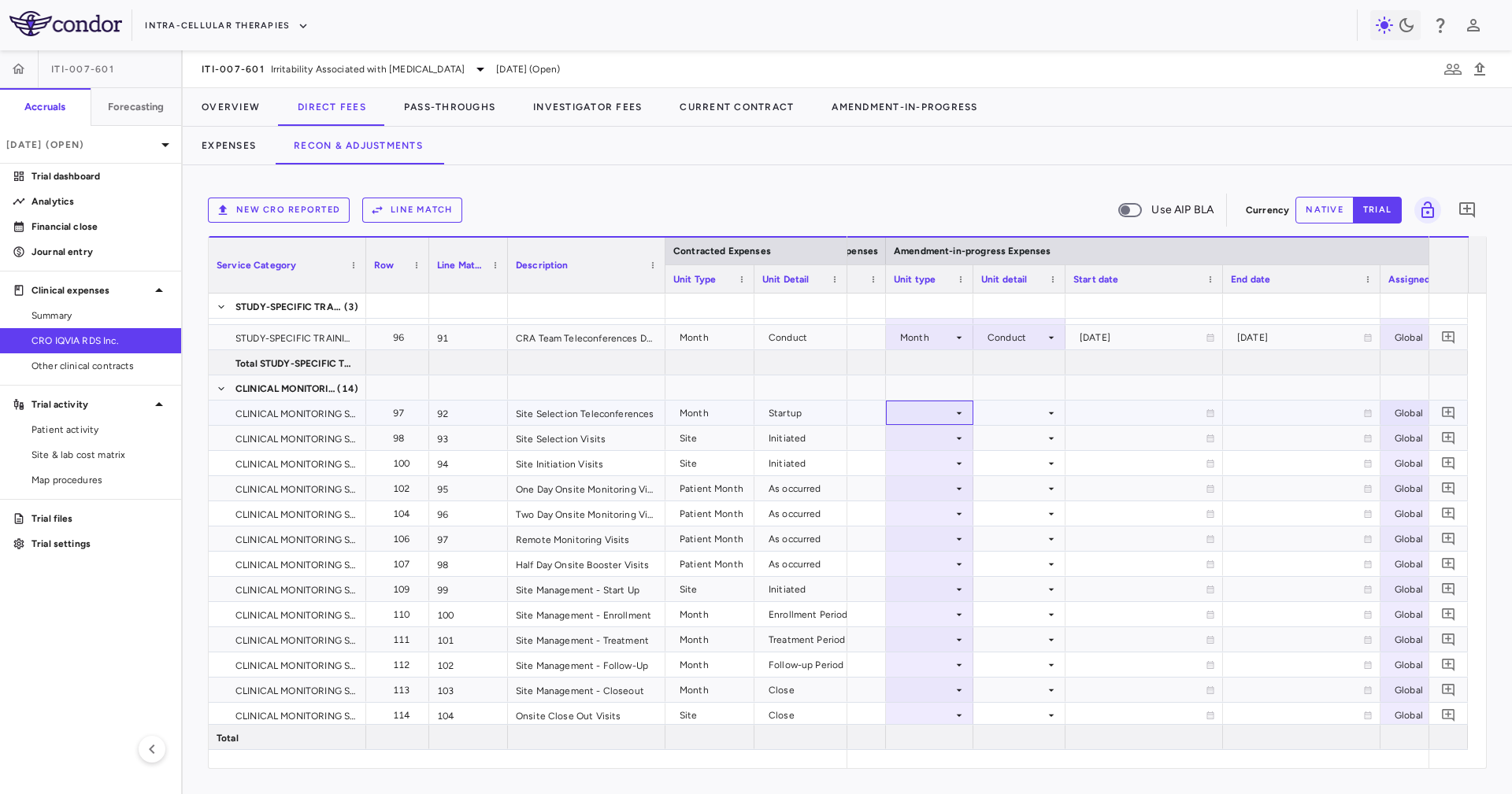
click at [960, 418] on icon at bounding box center [959, 413] width 12 height 12
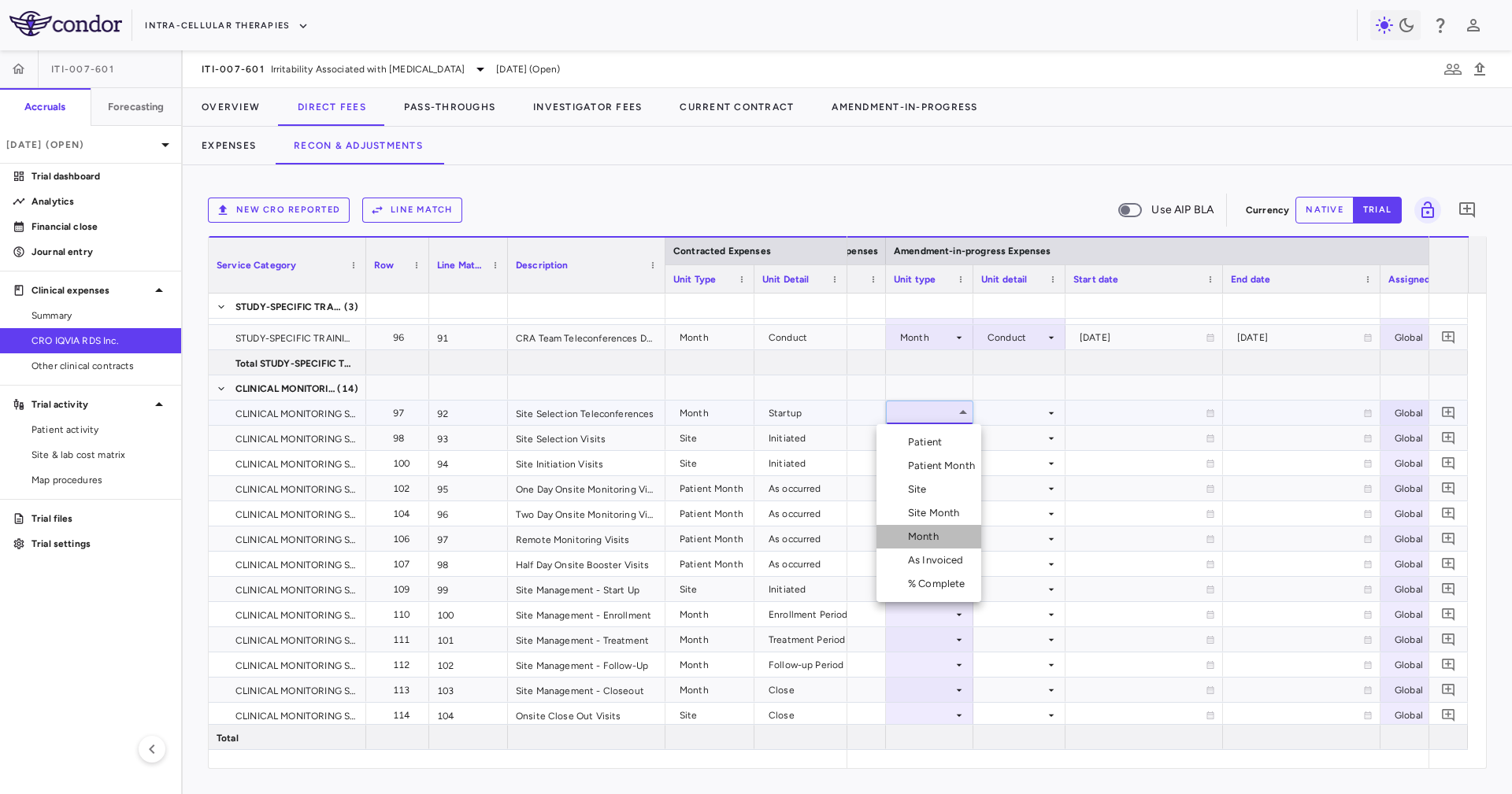
drag, startPoint x: 919, startPoint y: 538, endPoint x: 964, endPoint y: 465, distance: 85.8
click at [919, 538] on div "Month" at bounding box center [926, 537] width 37 height 14
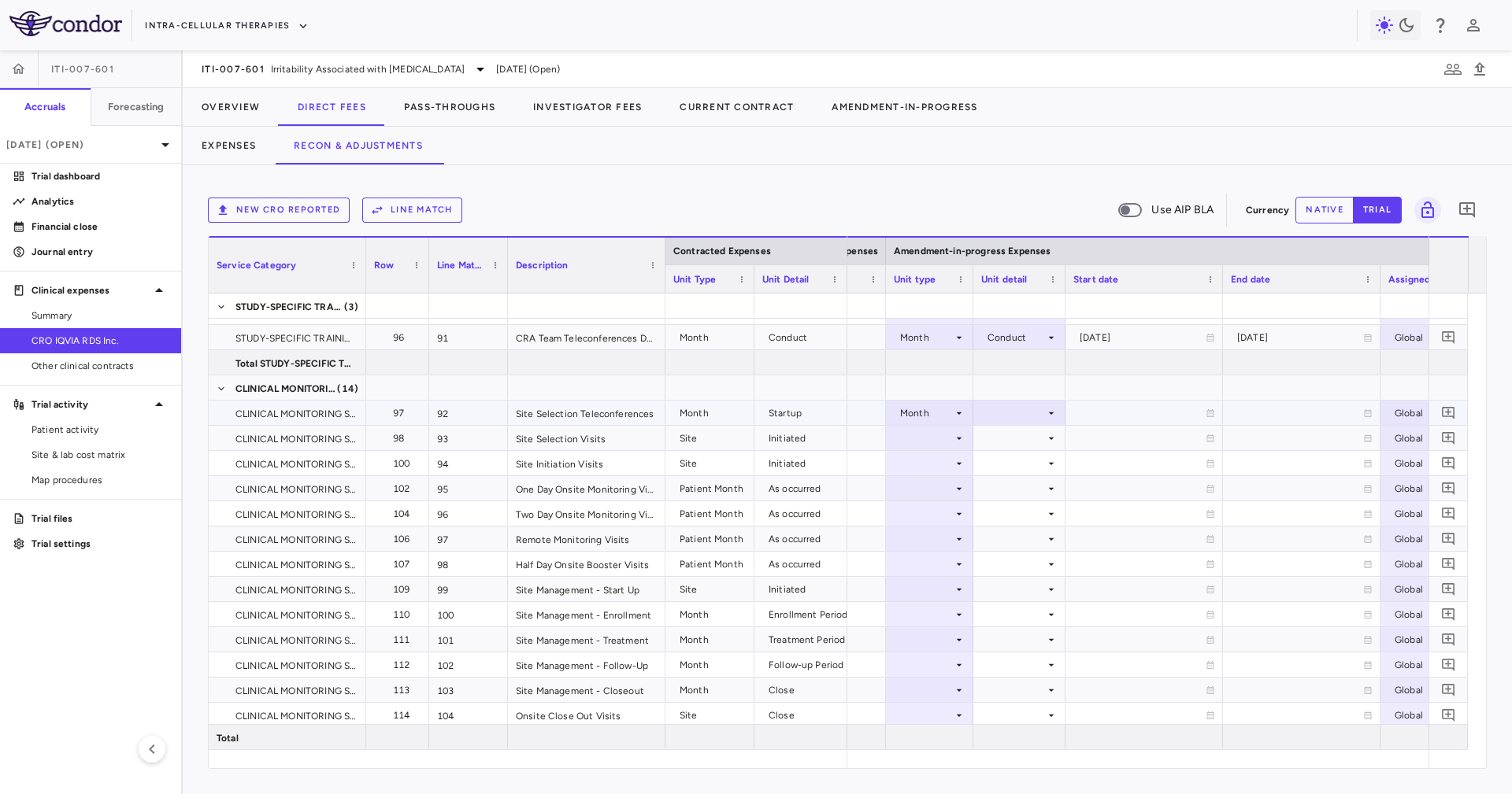
click at [981, 414] on div at bounding box center [1019, 413] width 76 height 23
click at [1007, 437] on div "Startup" at bounding box center [1010, 442] width 42 height 14
click at [949, 444] on div at bounding box center [929, 438] width 72 height 23
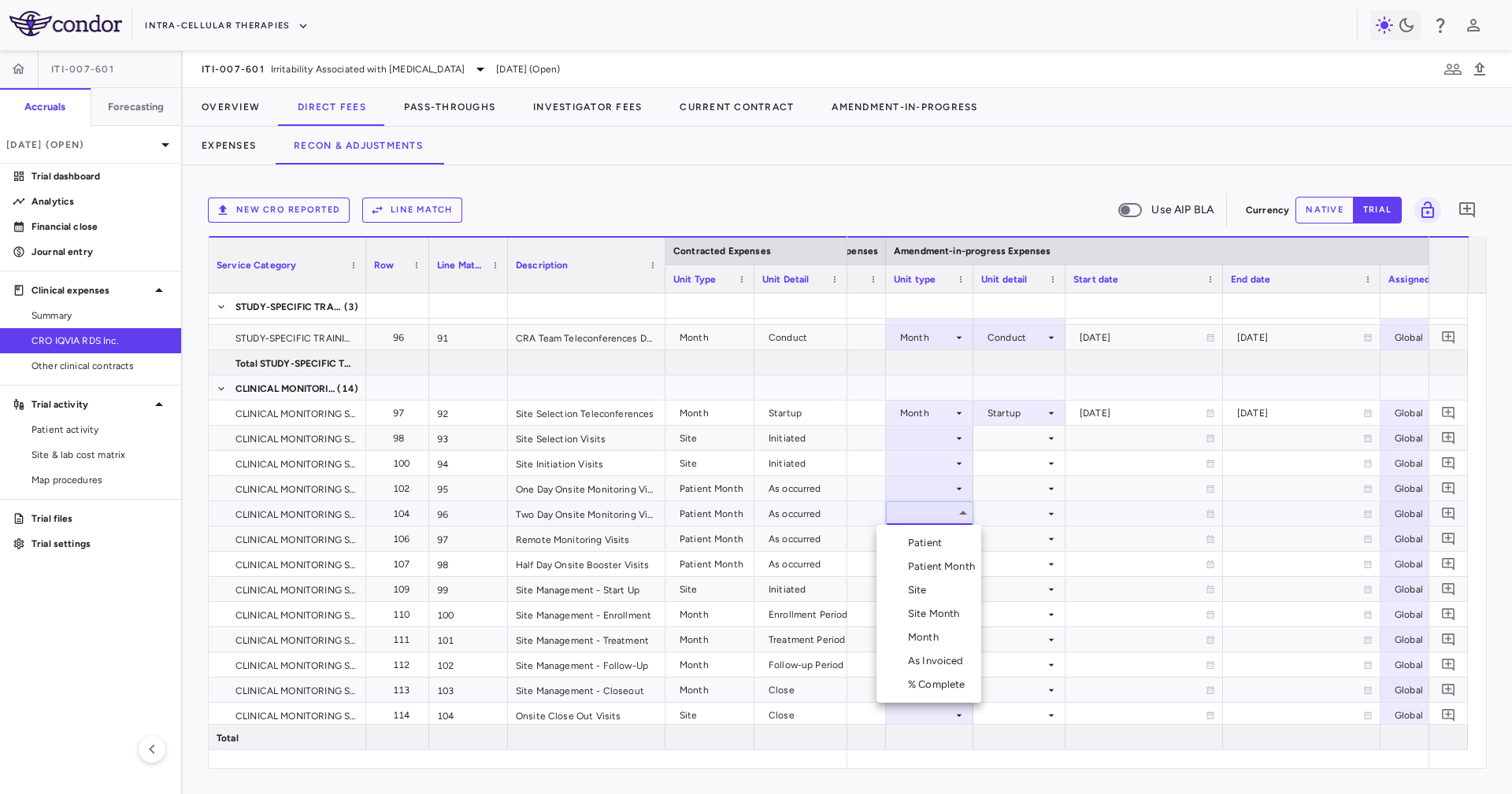
click at [926, 441] on div at bounding box center [756, 397] width 1512 height 794
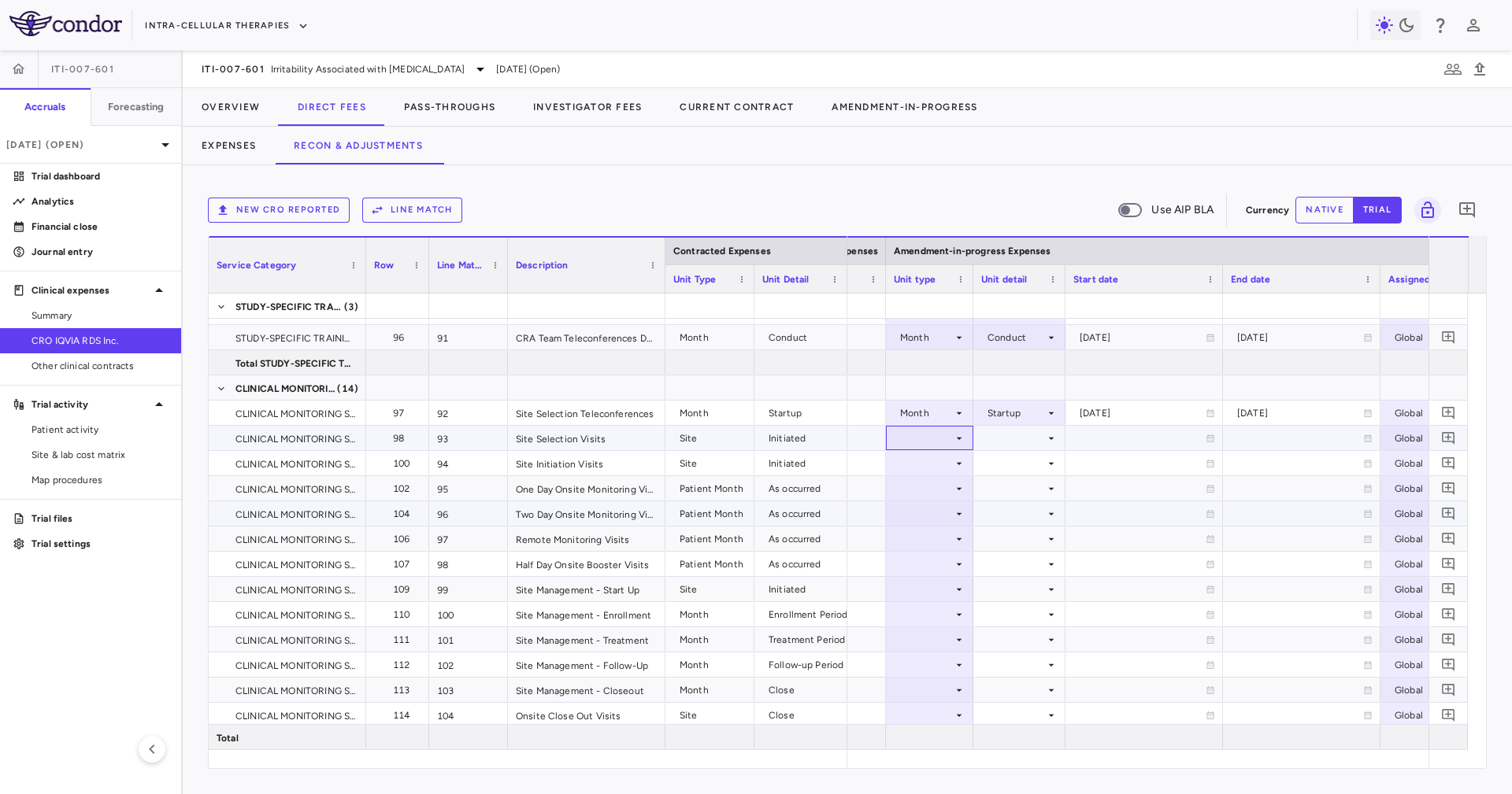
click at [926, 441] on div at bounding box center [929, 438] width 72 height 23
click at [932, 519] on div "Site" at bounding box center [920, 515] width 25 height 14
click at [1014, 445] on div at bounding box center [1019, 438] width 76 height 23
click at [1028, 486] on div "Initiated" at bounding box center [1027, 491] width 46 height 14
click at [1022, 477] on div at bounding box center [1019, 489] width 76 height 23
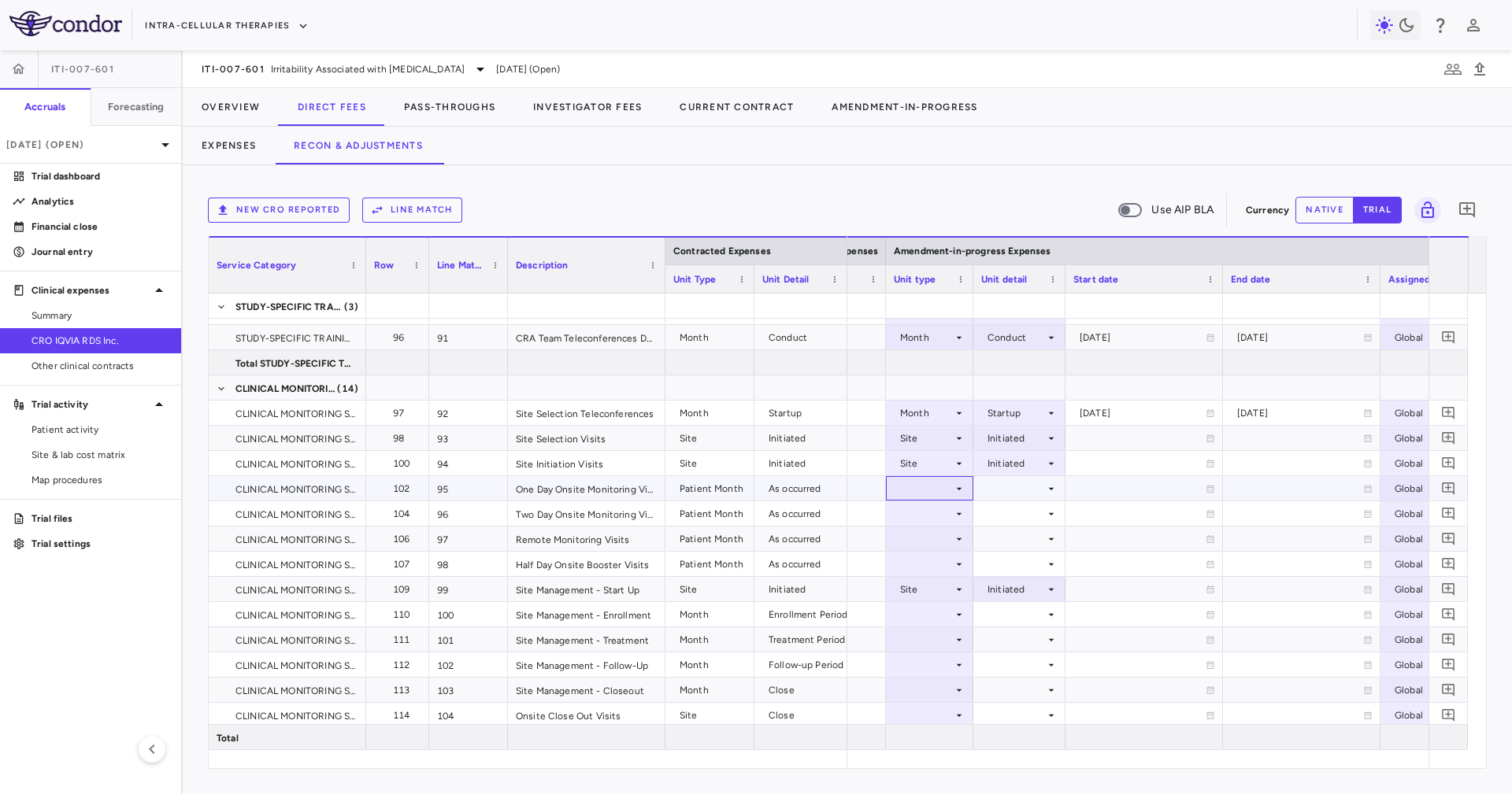
click at [961, 489] on icon at bounding box center [959, 489] width 12 height 12
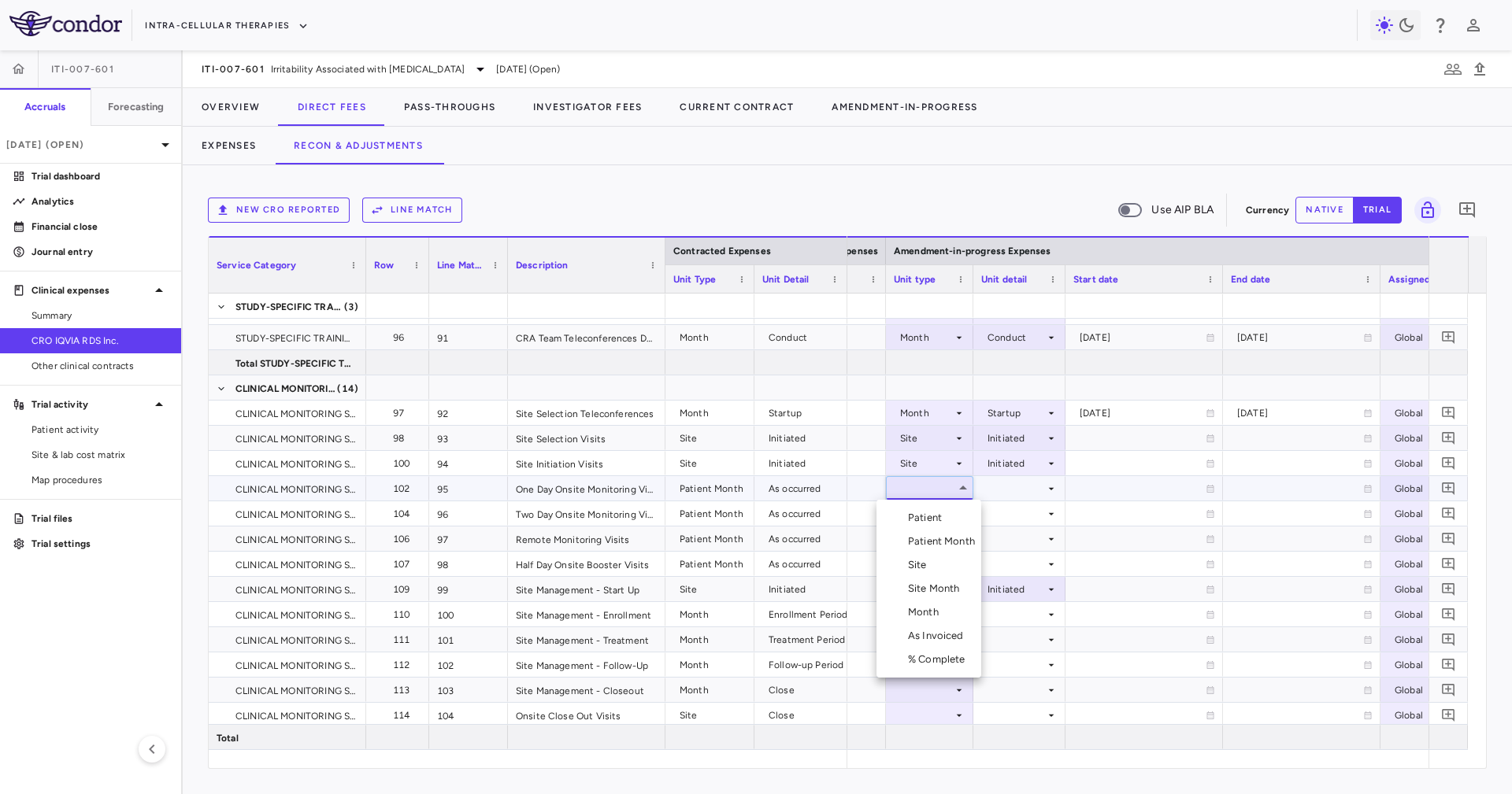
click at [971, 540] on div "Patient Month" at bounding box center [943, 541] width 73 height 14
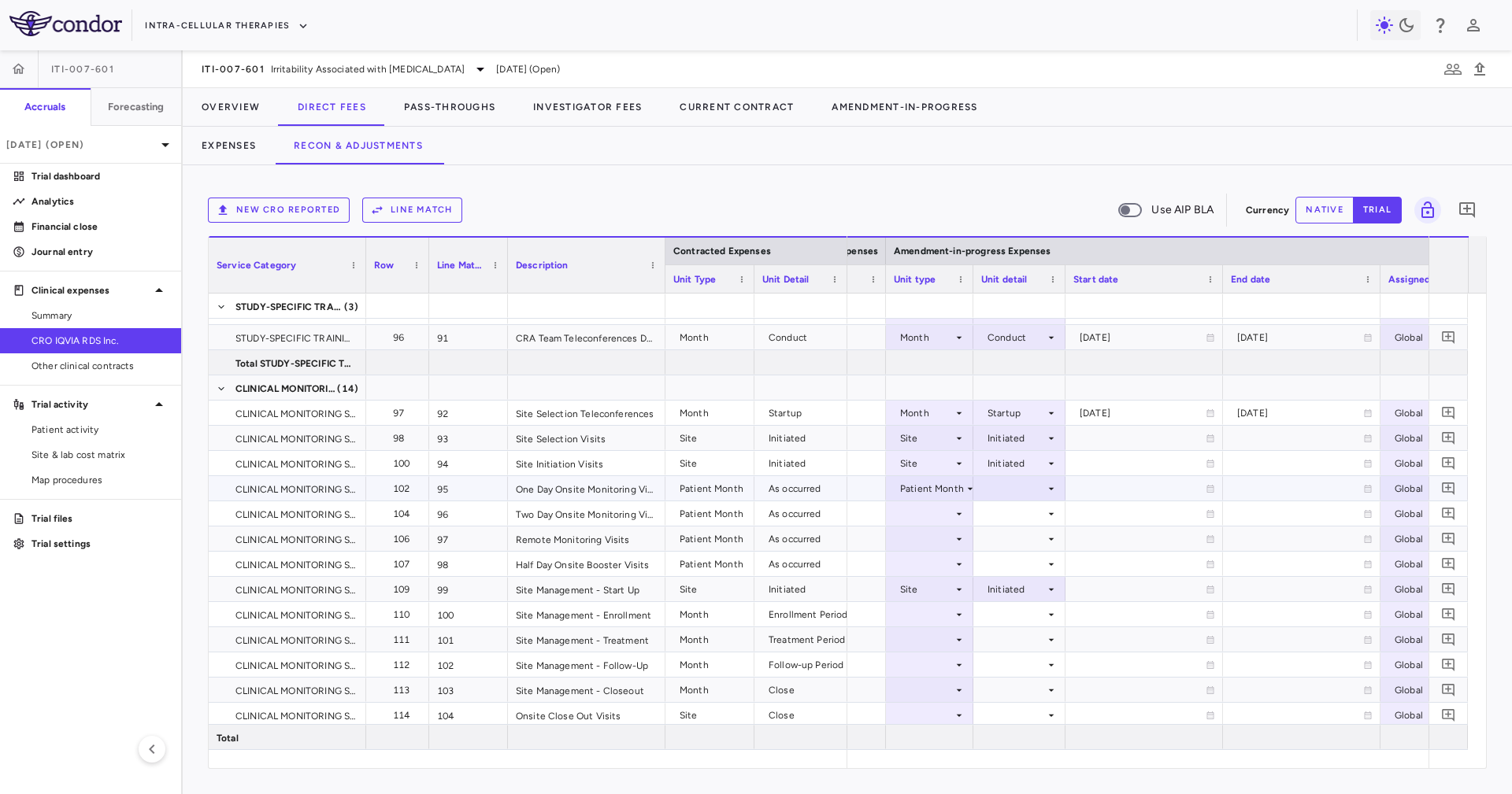
click at [1007, 486] on div at bounding box center [1019, 489] width 76 height 23
click at [1012, 501] on ul "Select As occurred" at bounding box center [1018, 518] width 95 height 36
click at [1015, 511] on div "As occurred" at bounding box center [1034, 518] width 63 height 14
click at [1015, 511] on div at bounding box center [1019, 513] width 76 height 23
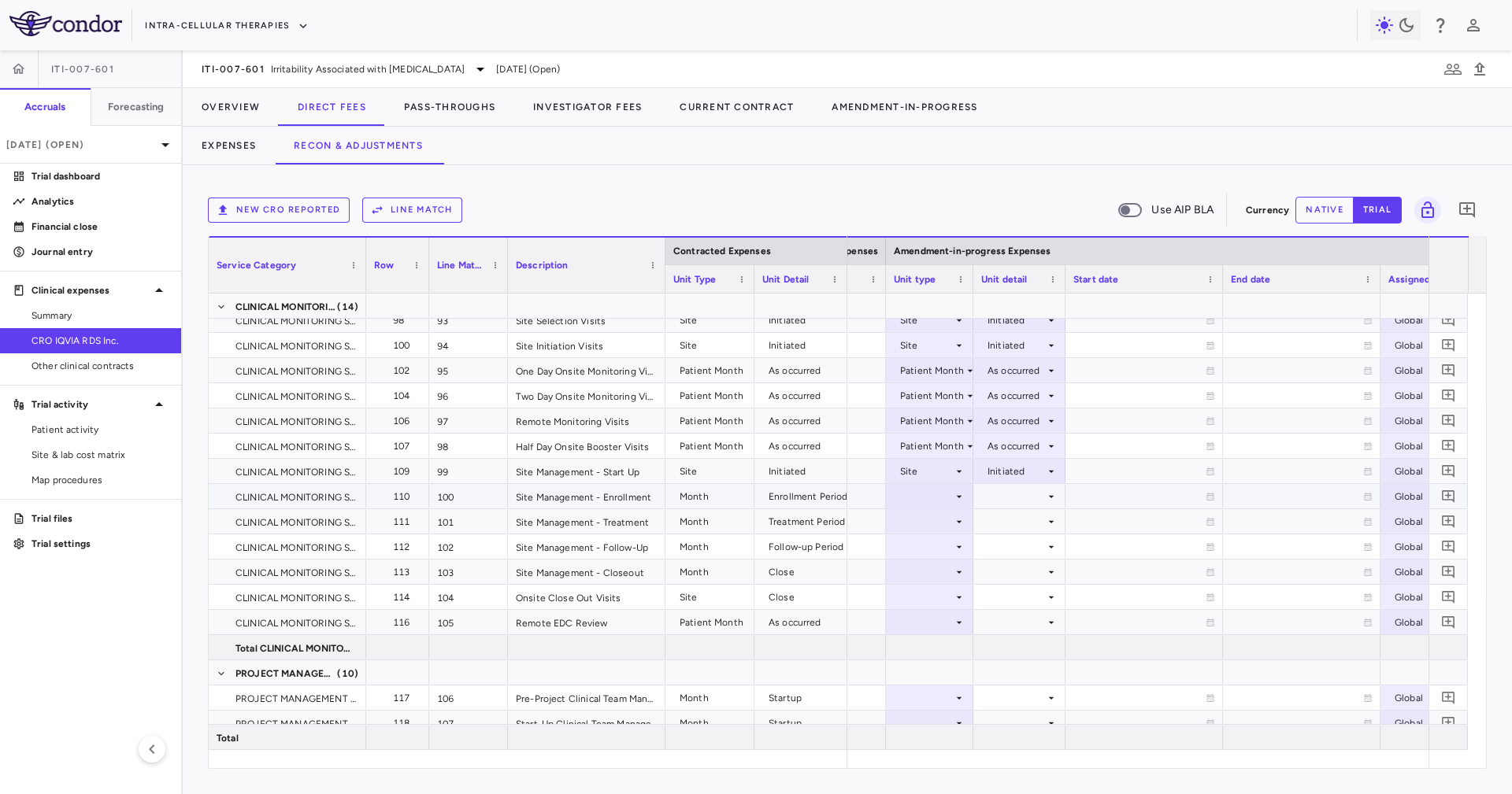
click at [919, 490] on div at bounding box center [929, 497] width 72 height 23
click at [947, 617] on li "Month" at bounding box center [928, 619] width 104 height 24
click at [1011, 503] on div at bounding box center [1019, 497] width 76 height 23
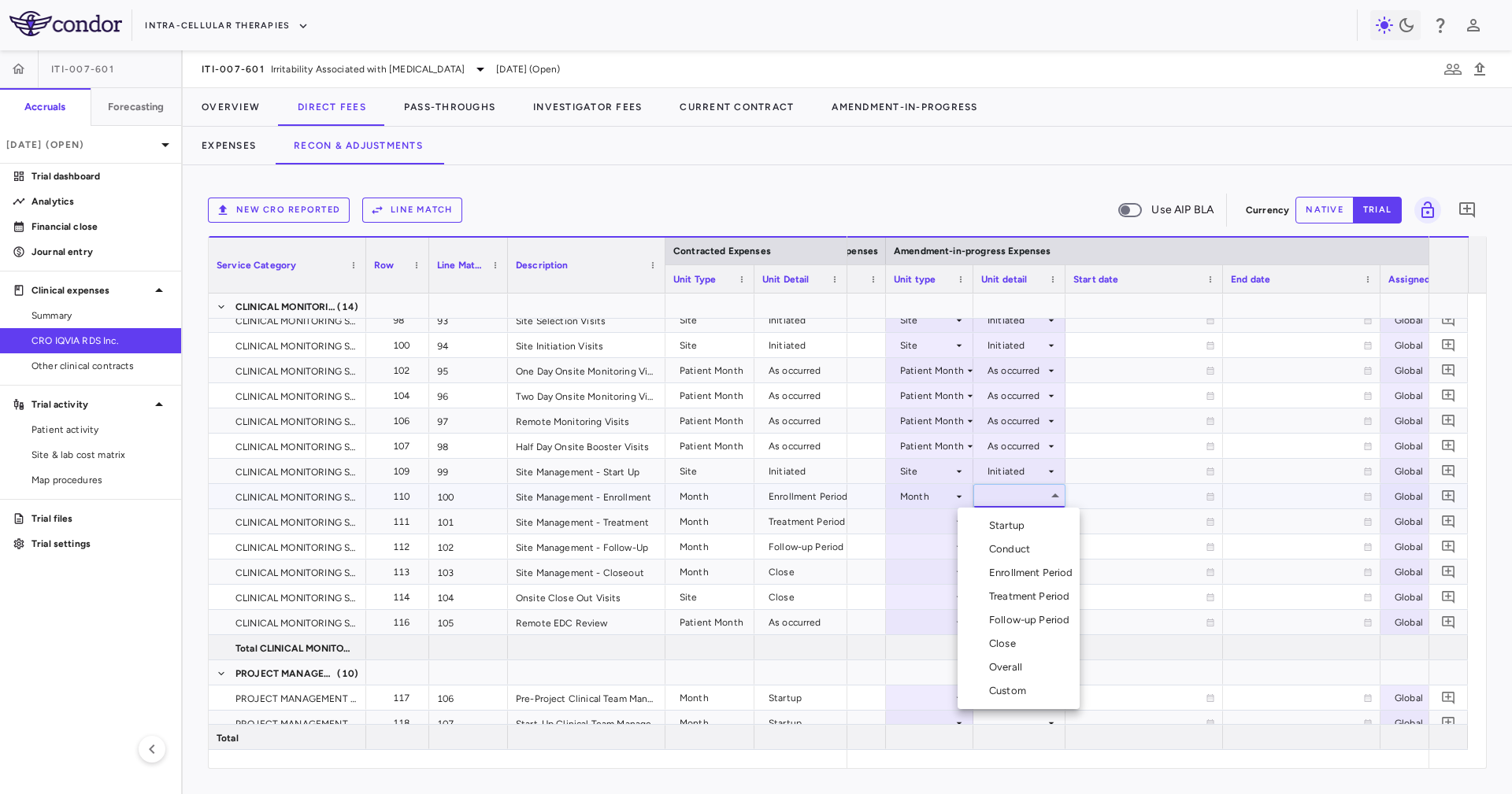
click at [1043, 569] on div "Enrollment Period" at bounding box center [1034, 573] width 90 height 14
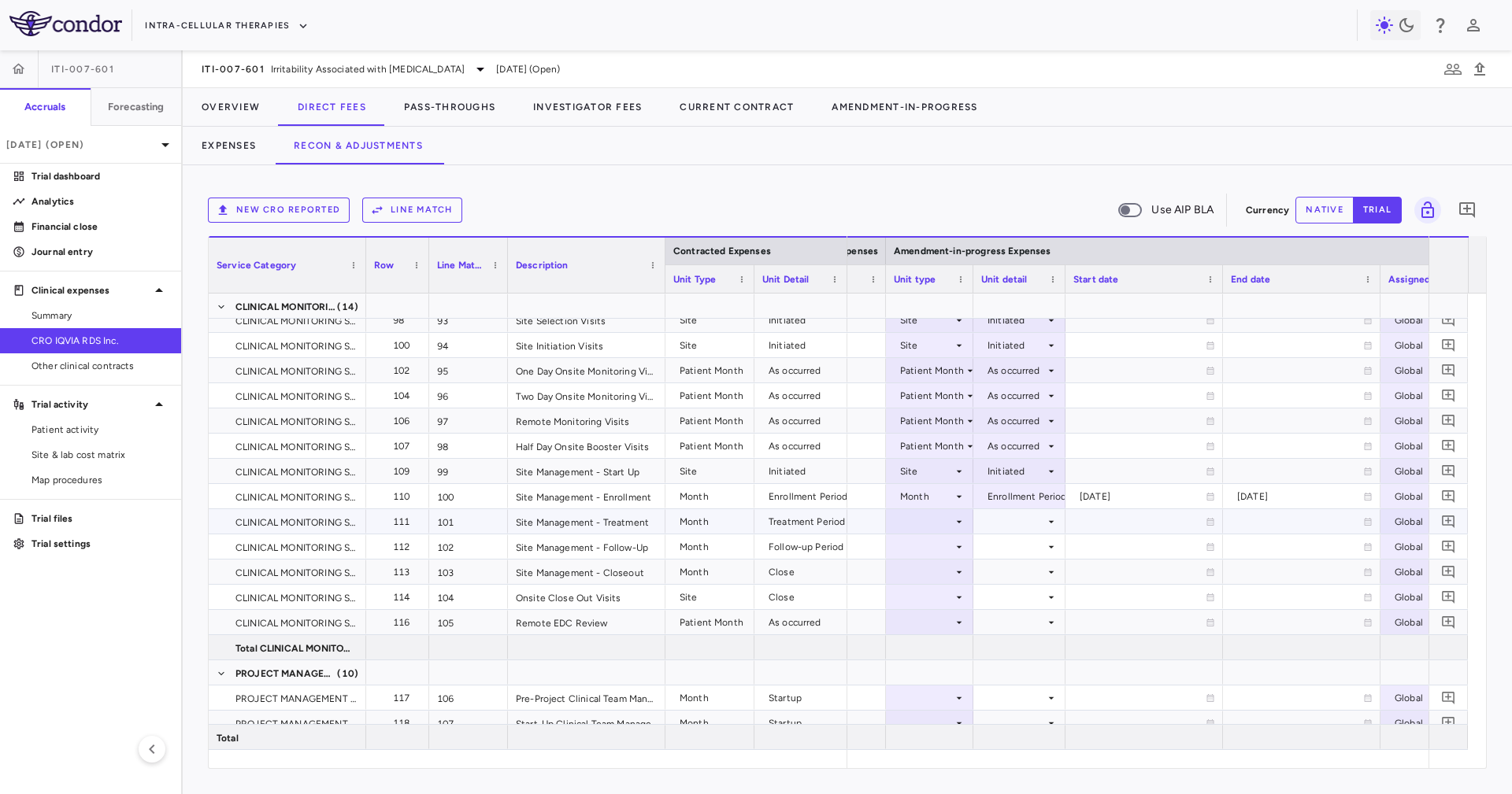
click at [930, 522] on div at bounding box center [929, 521] width 72 height 23
click at [955, 648] on li "Month" at bounding box center [928, 645] width 104 height 24
click at [1020, 524] on div at bounding box center [1019, 521] width 76 height 23
click at [1018, 631] on li "Treatment Period" at bounding box center [1018, 621] width 122 height 24
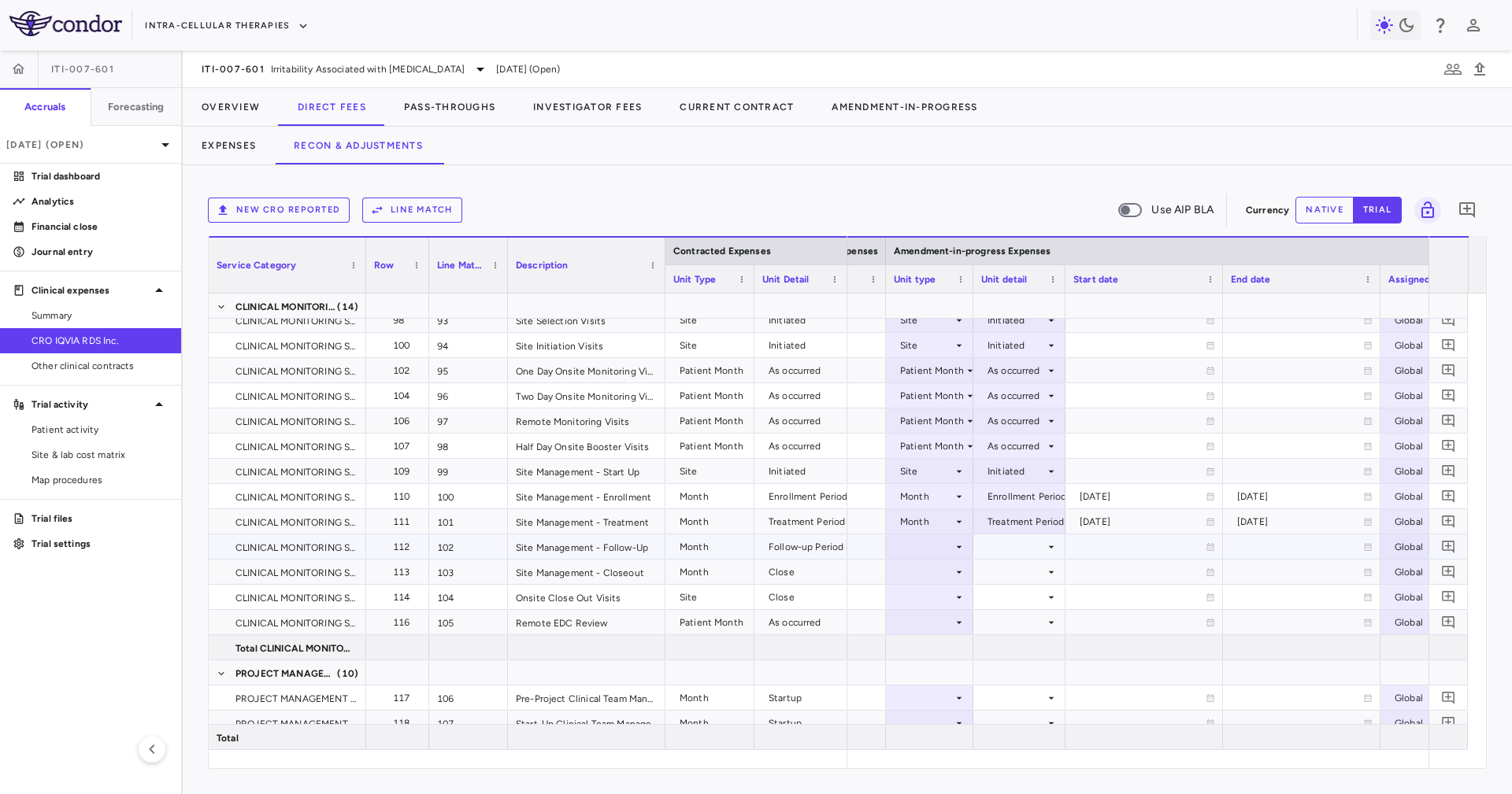
click at [930, 541] on div at bounding box center [929, 547] width 72 height 23
drag, startPoint x: 953, startPoint y: 673, endPoint x: 960, endPoint y: 650, distance: 24.0
click at [953, 670] on li "Month" at bounding box center [928, 670] width 104 height 24
click at [1004, 556] on div at bounding box center [1019, 547] width 76 height 23
click at [1022, 673] on div "Follow-up Period" at bounding box center [1032, 670] width 87 height 14
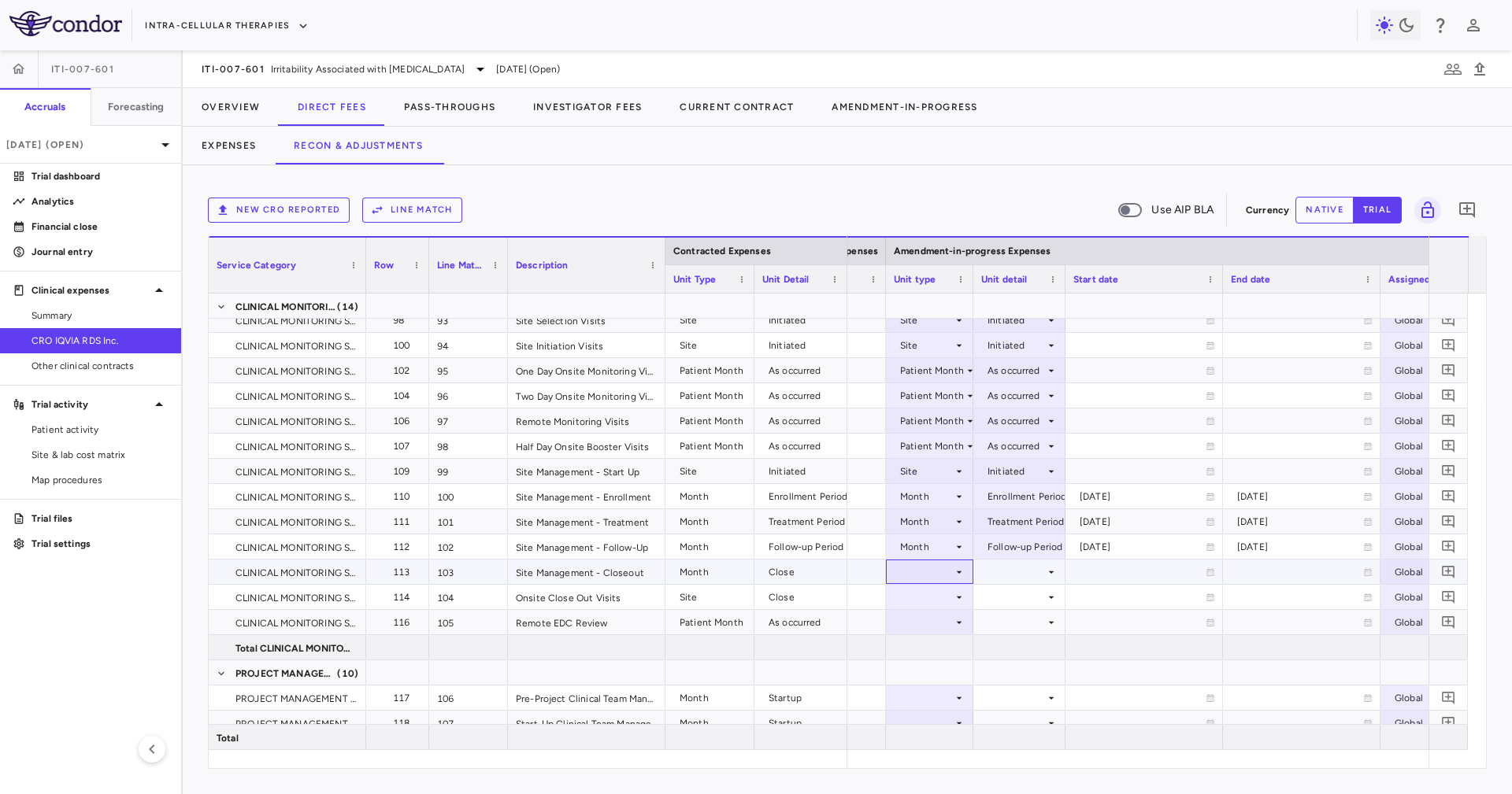
click at [935, 570] on div at bounding box center [929, 572] width 72 height 23
click at [953, 686] on li "Month" at bounding box center [928, 696] width 104 height 24
click at [1007, 578] on div at bounding box center [1019, 572] width 76 height 23
click at [1046, 713] on li "Close" at bounding box center [1018, 716] width 122 height 24
click at [938, 600] on div at bounding box center [929, 597] width 72 height 23
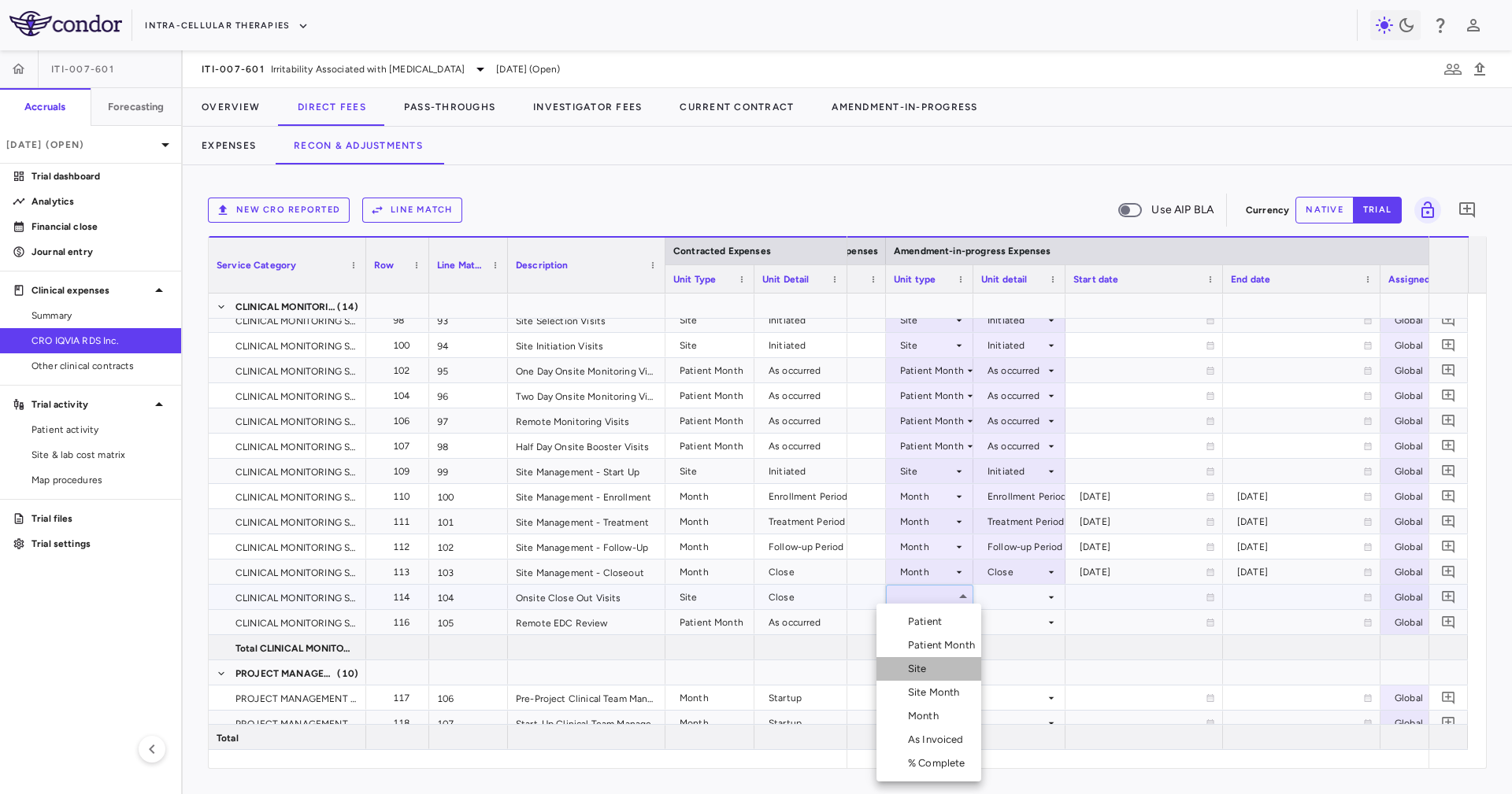
click at [937, 668] on li "Site" at bounding box center [928, 669] width 104 height 24
click at [987, 601] on div at bounding box center [1019, 597] width 76 height 23
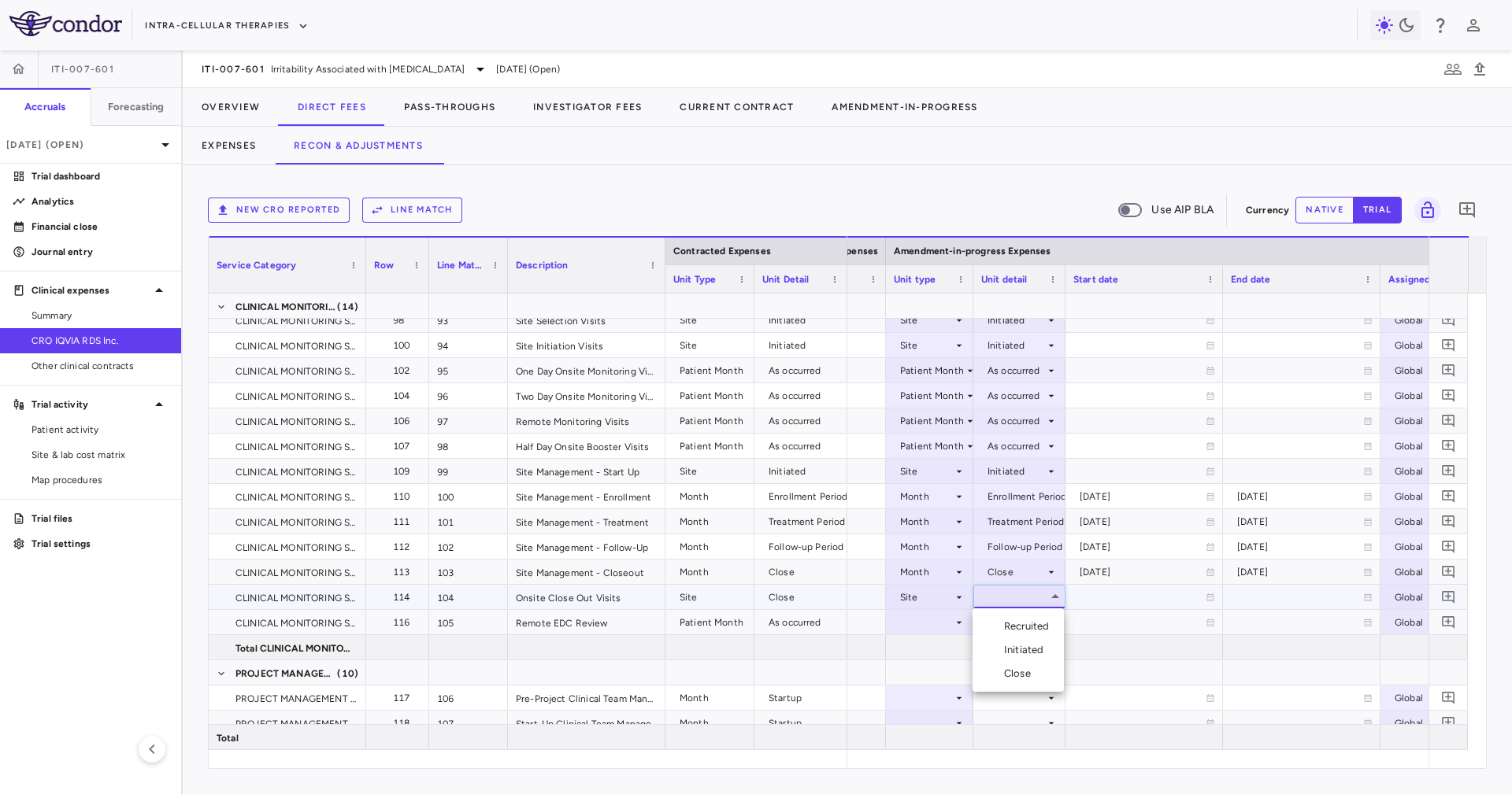
click at [1017, 677] on div "Close" at bounding box center [1021, 674] width 33 height 14
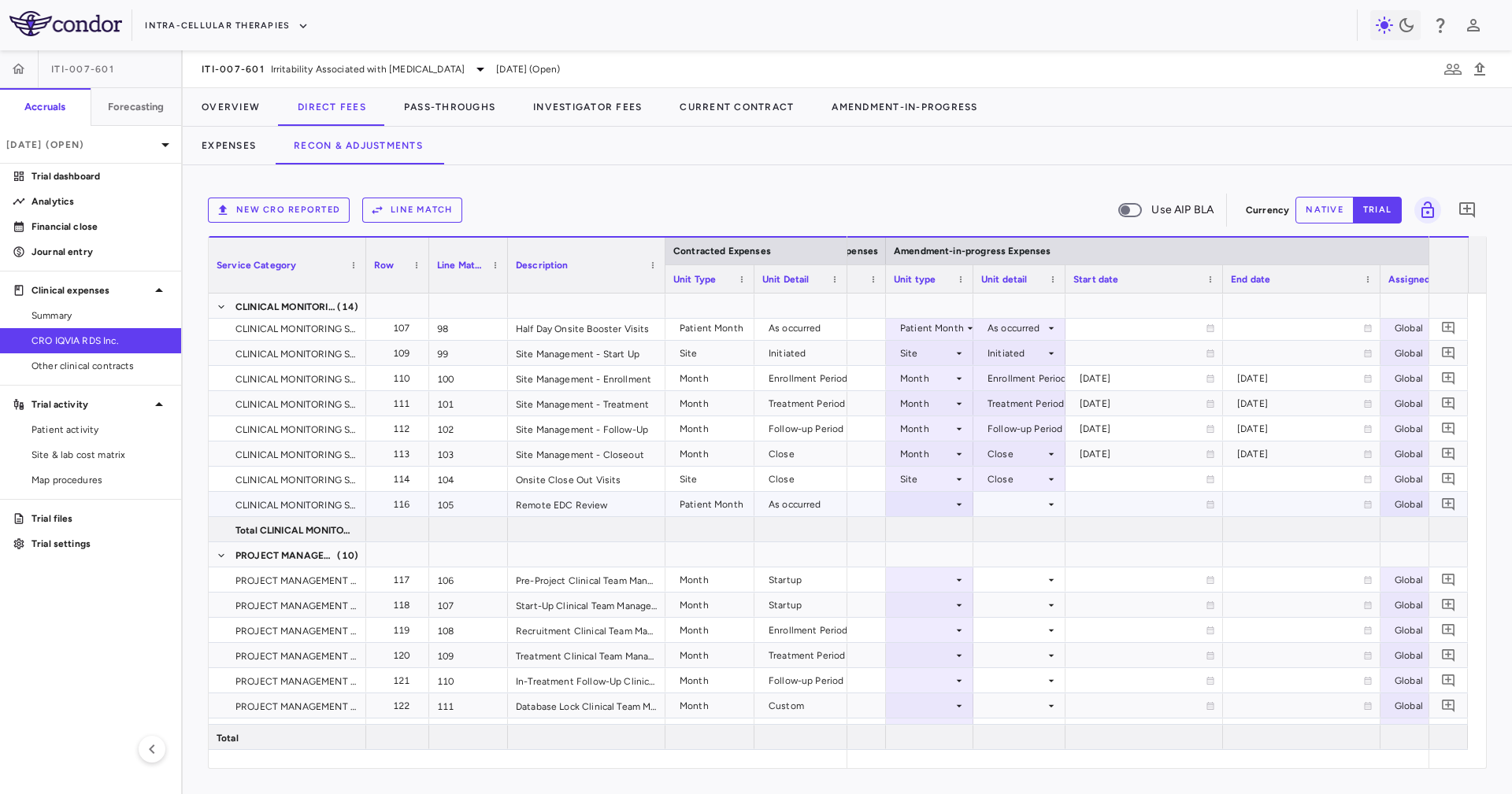
click at [934, 504] on div at bounding box center [929, 504] width 72 height 23
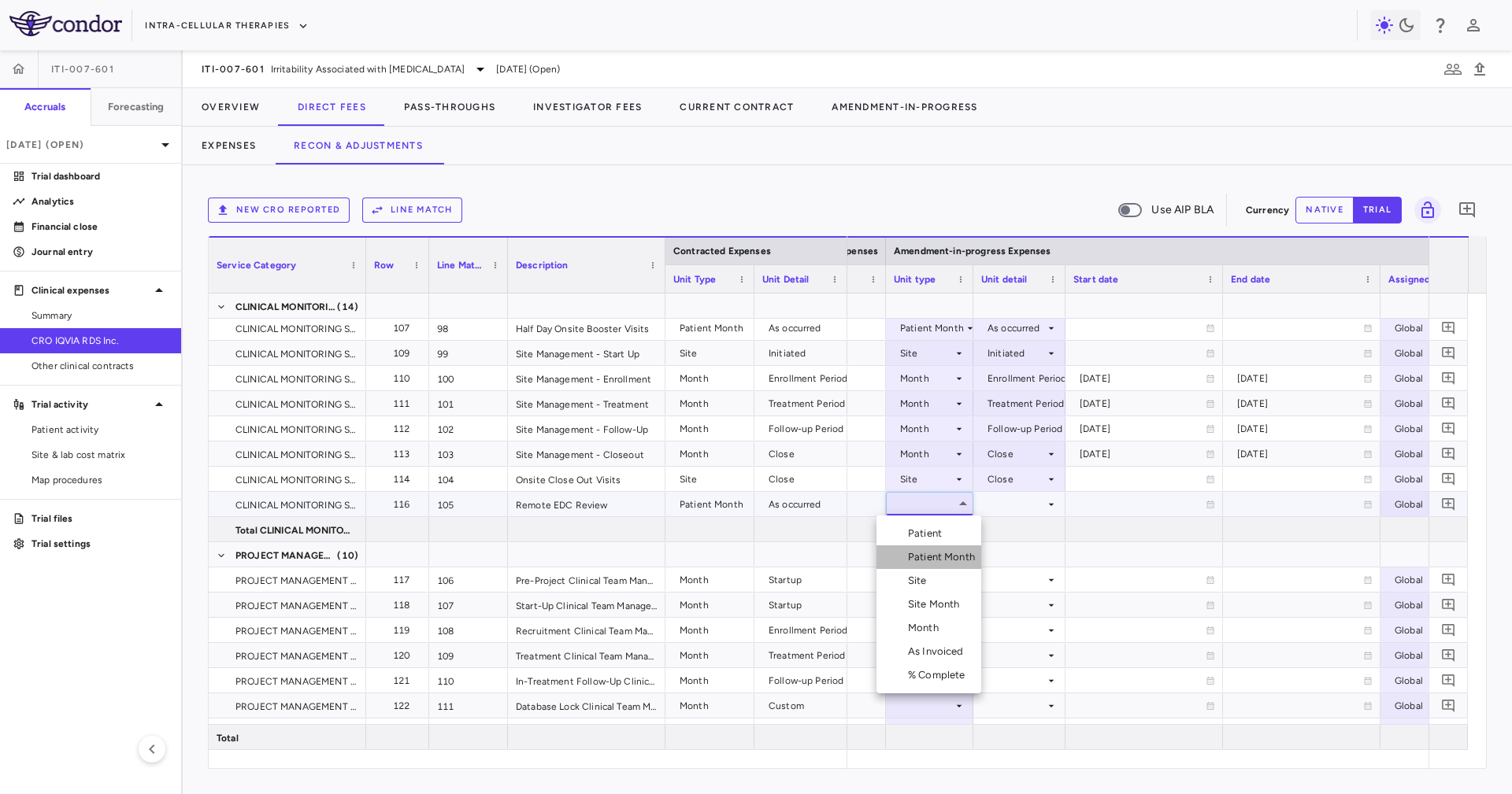
click at [952, 547] on li "Patient Month" at bounding box center [928, 557] width 104 height 24
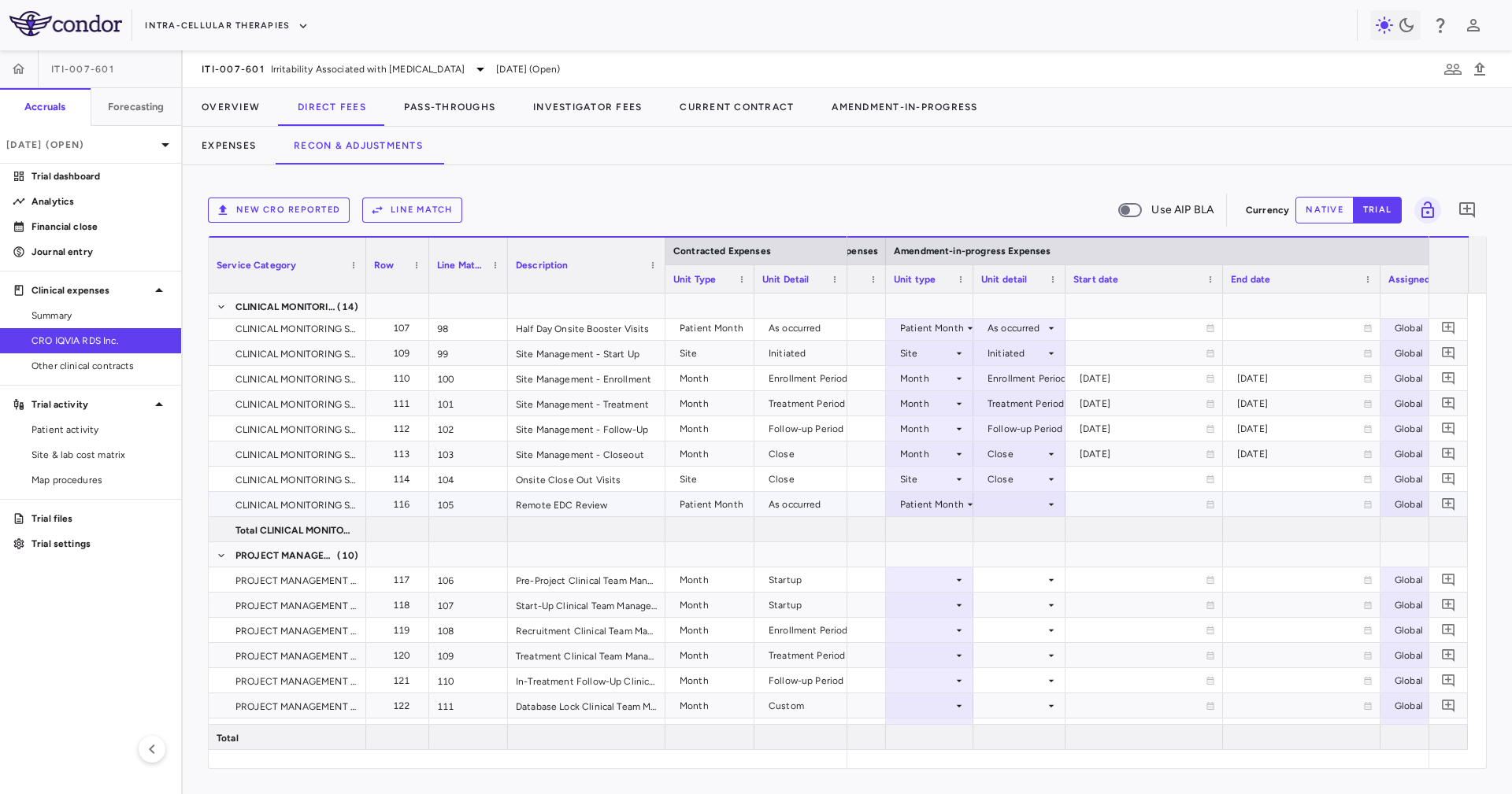
click at [986, 508] on div at bounding box center [1019, 504] width 76 height 23
click at [999, 528] on div "As occurred" at bounding box center [1018, 533] width 95 height 14
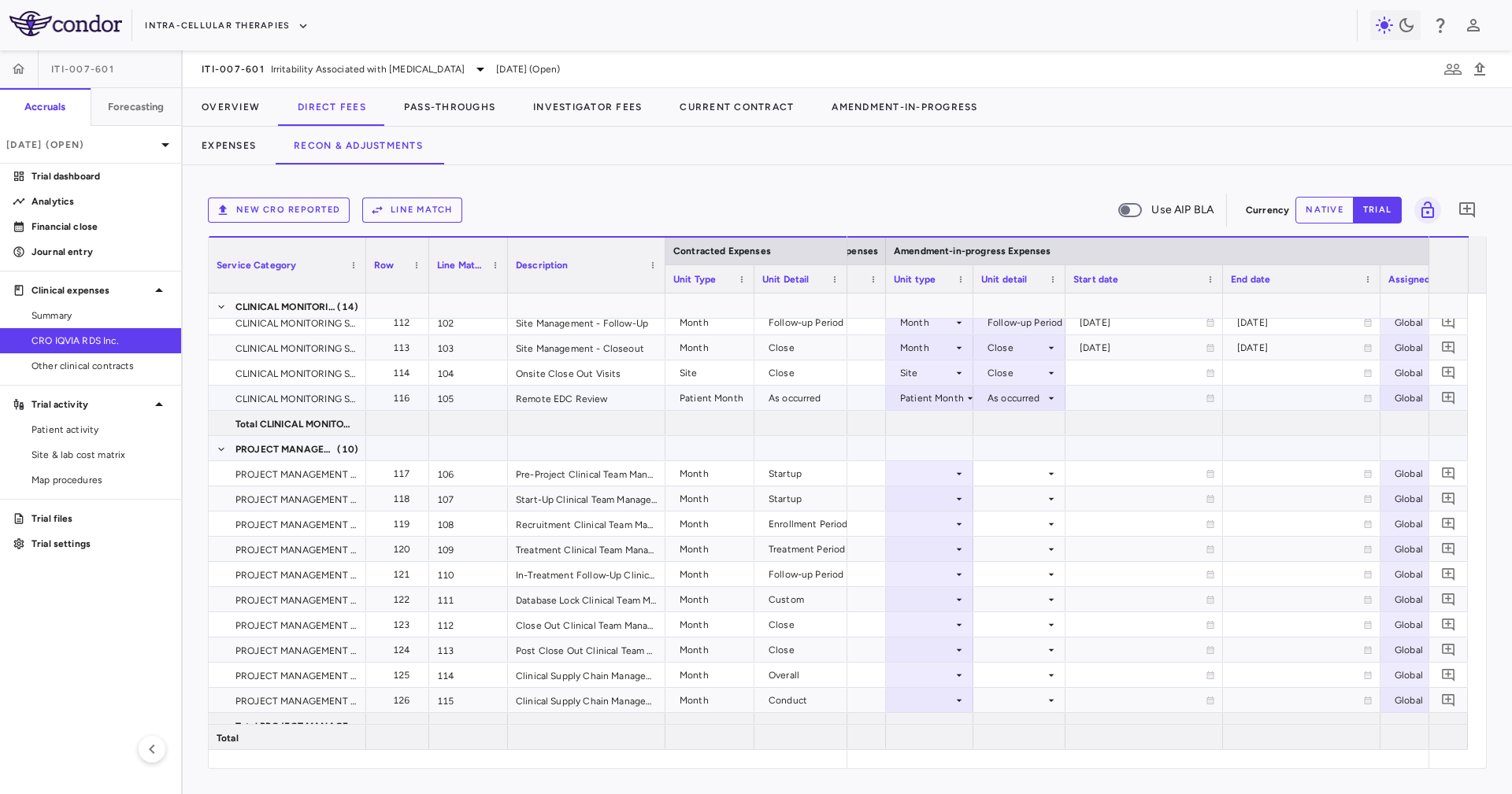
scroll to position [2715, 0]
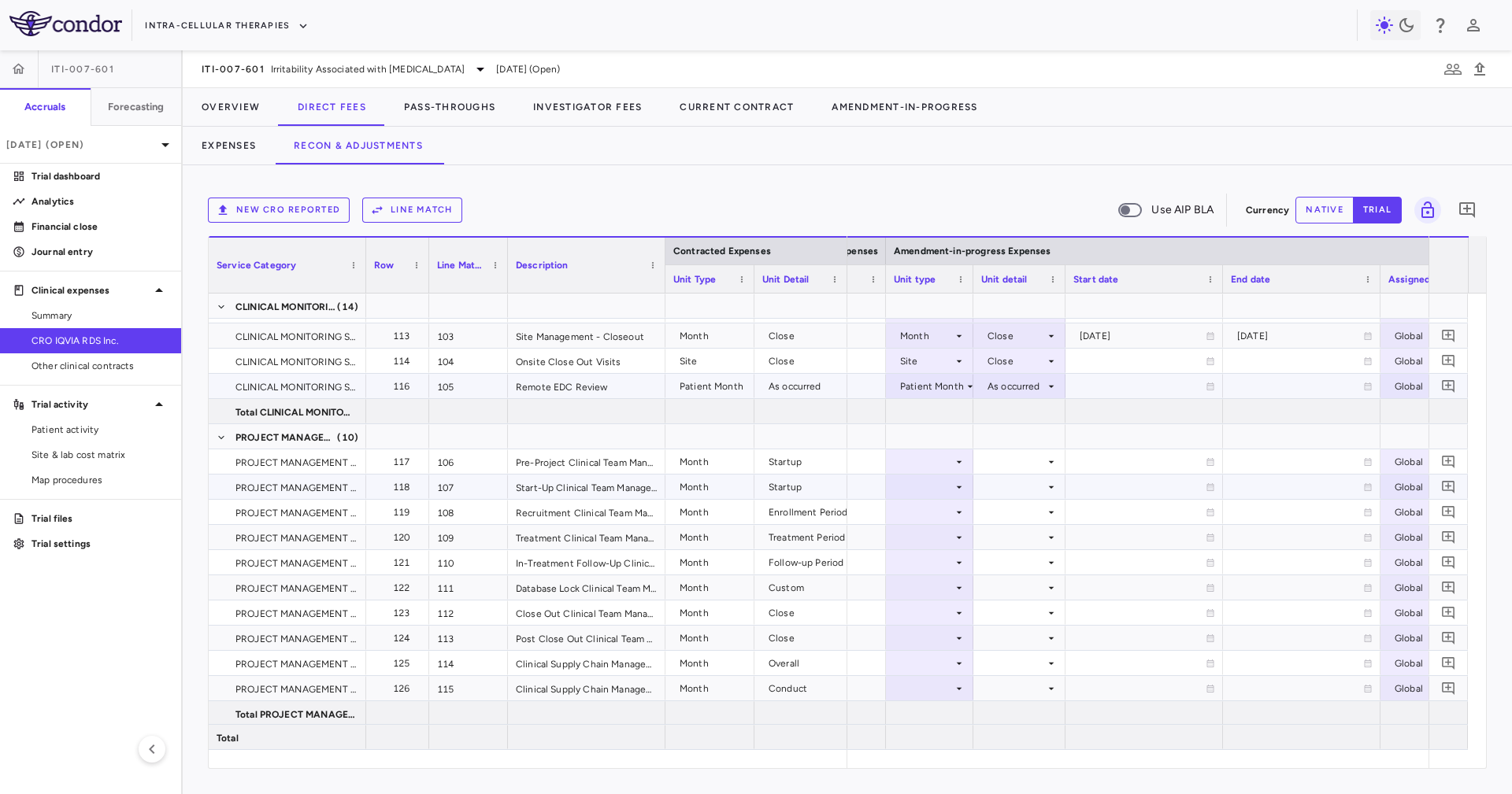
click at [928, 469] on div at bounding box center [929, 461] width 72 height 23
click at [928, 469] on div at bounding box center [929, 461] width 72 height 23
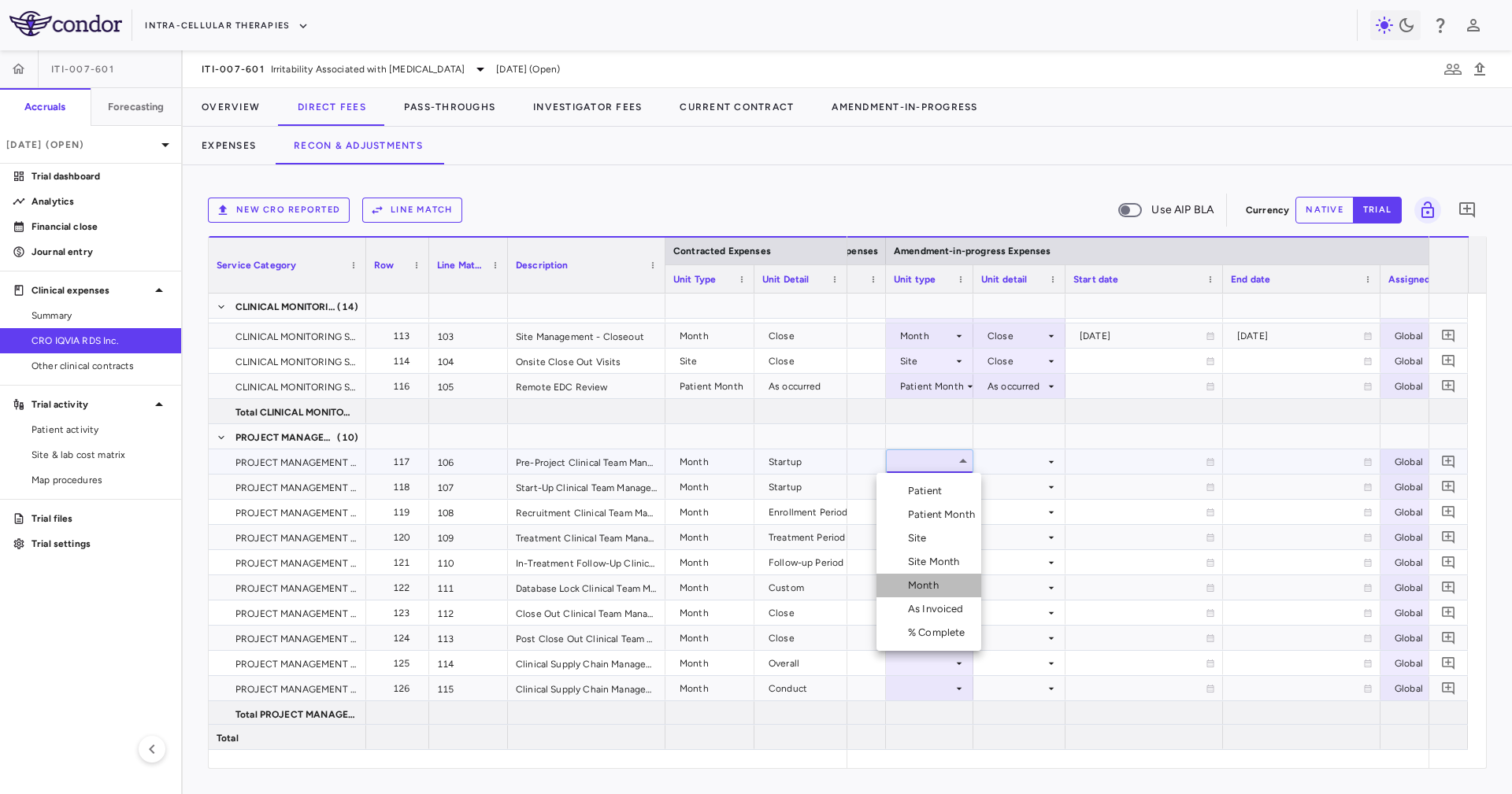
click at [929, 583] on div "Month" at bounding box center [926, 585] width 37 height 14
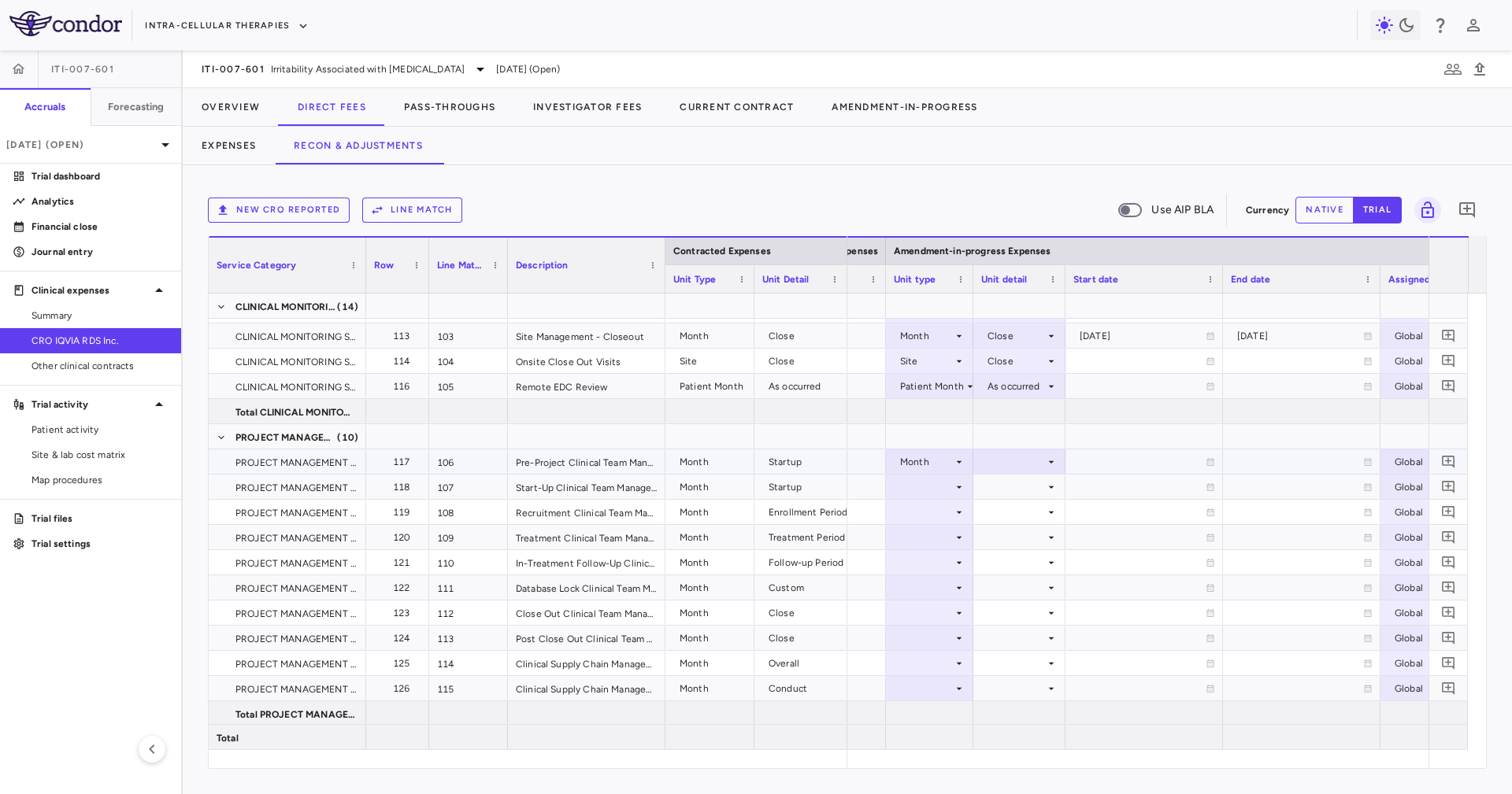
click at [1021, 470] on div at bounding box center [1019, 461] width 76 height 23
click at [1030, 479] on ul "Select Startup Conduct Enrollment Period Treatment Period Follow-up Period Clos…" at bounding box center [1018, 574] width 122 height 202
click at [1030, 479] on li "Startup" at bounding box center [1018, 490] width 122 height 24
click at [1030, 479] on div at bounding box center [1019, 487] width 76 height 23
click at [1016, 521] on div at bounding box center [1019, 512] width 76 height 23
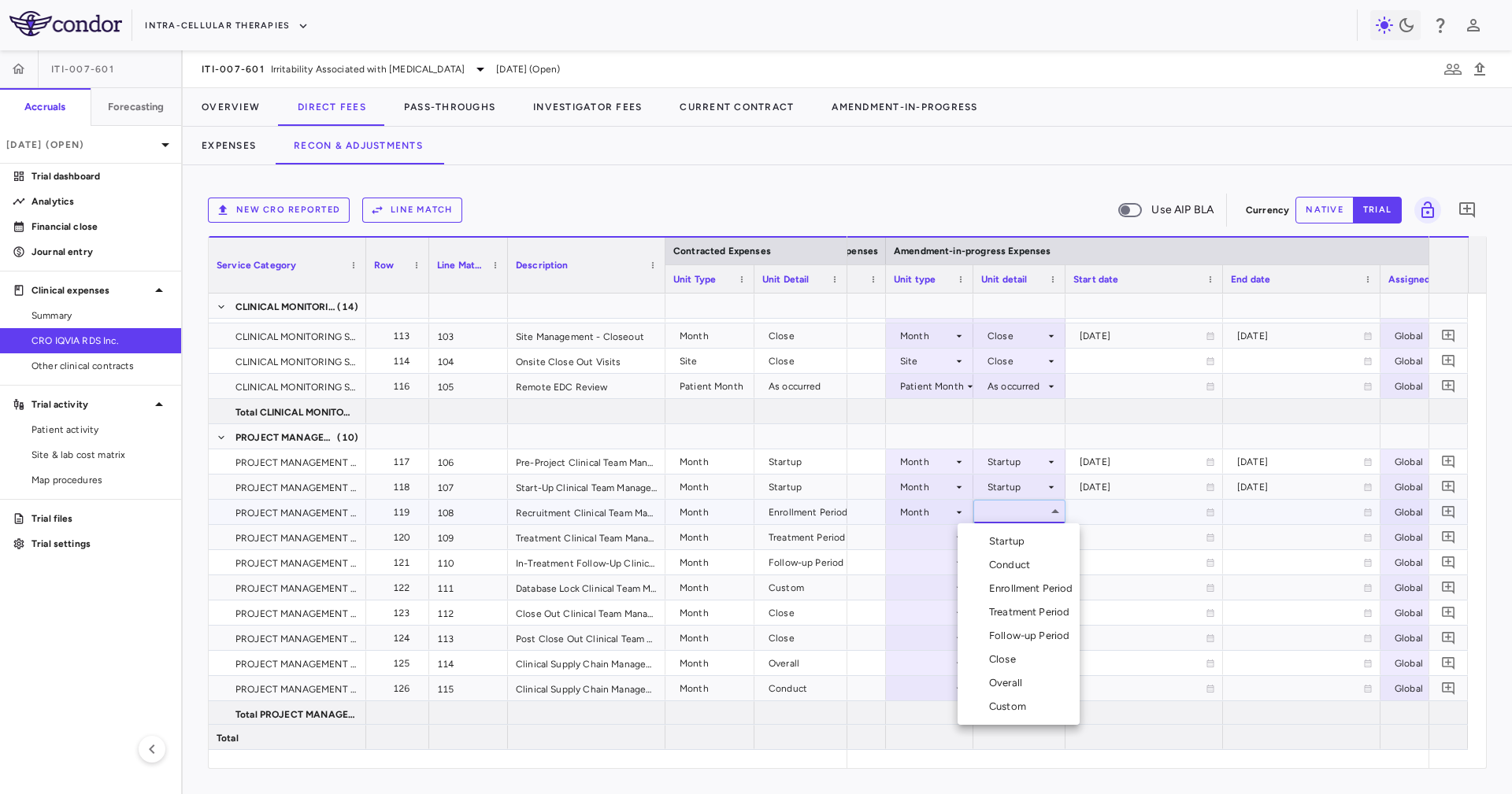
click at [1028, 593] on div "Enrollment Period" at bounding box center [1034, 589] width 90 height 14
click at [993, 530] on div at bounding box center [1019, 537] width 76 height 23
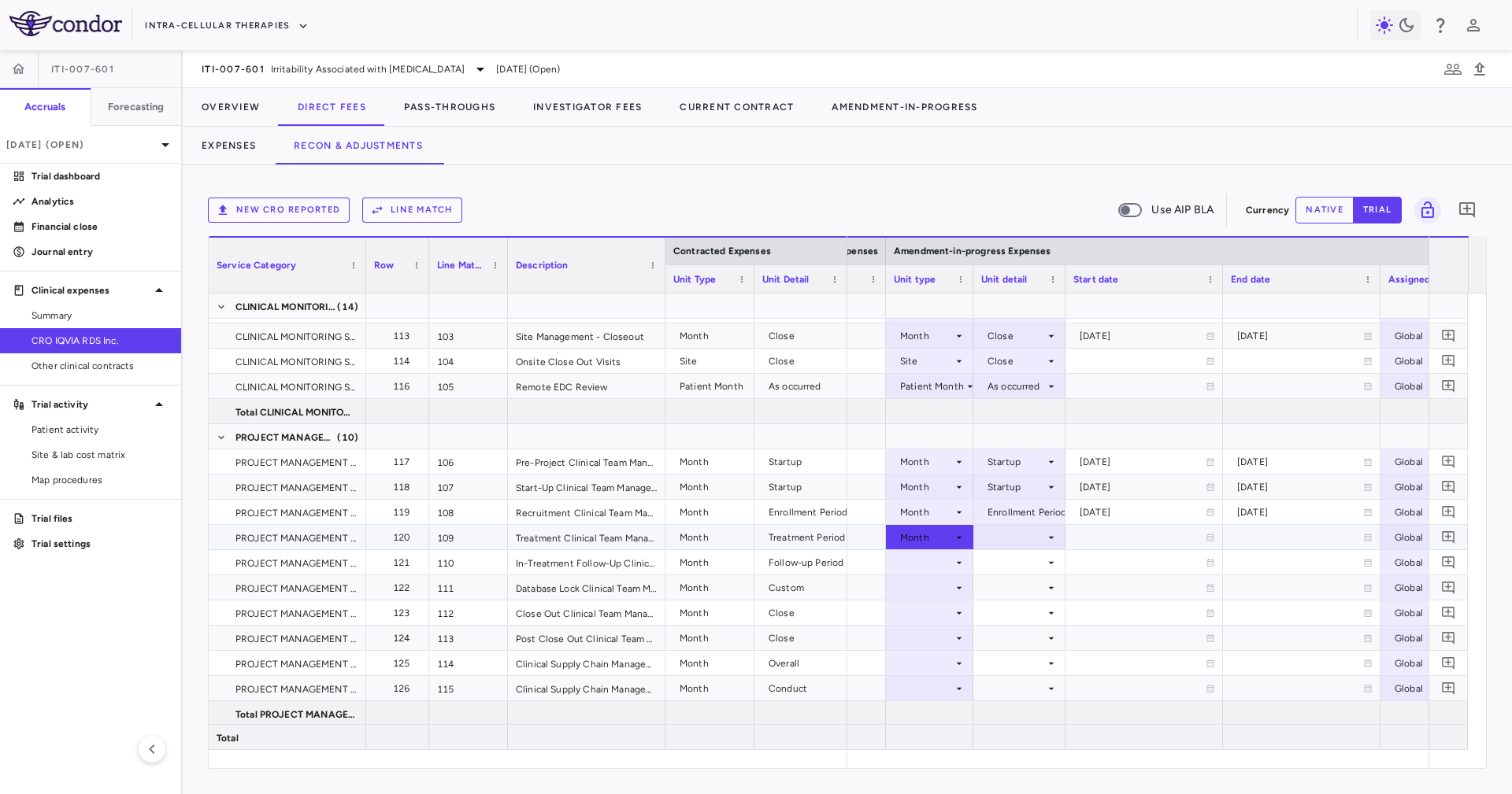
click at [994, 530] on div at bounding box center [1019, 537] width 76 height 23
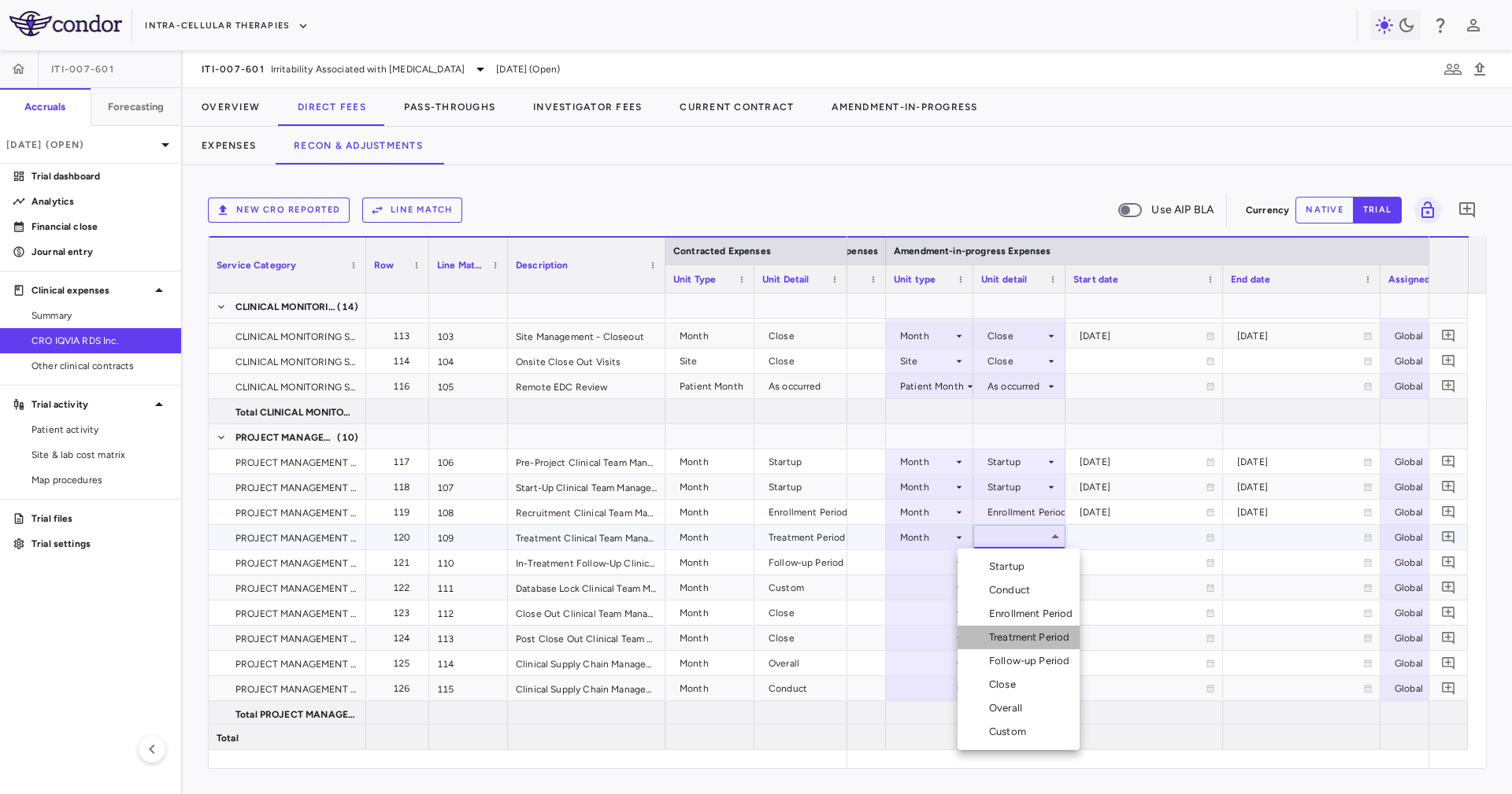
click at [1046, 642] on div "Treatment Period" at bounding box center [1032, 638] width 87 height 14
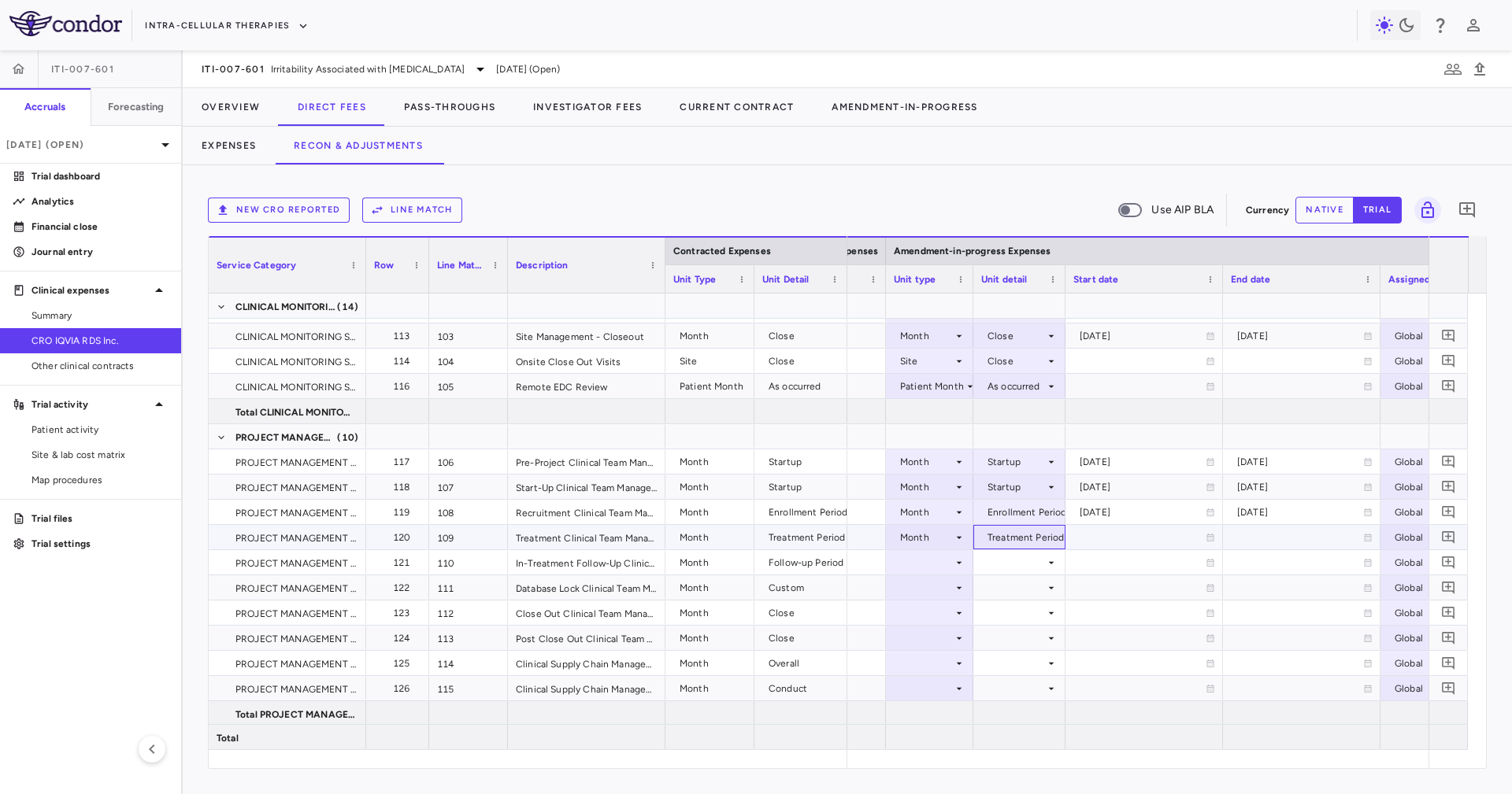
click at [1032, 562] on div at bounding box center [1019, 562] width 76 height 23
click at [1026, 559] on div at bounding box center [1019, 562] width 76 height 23
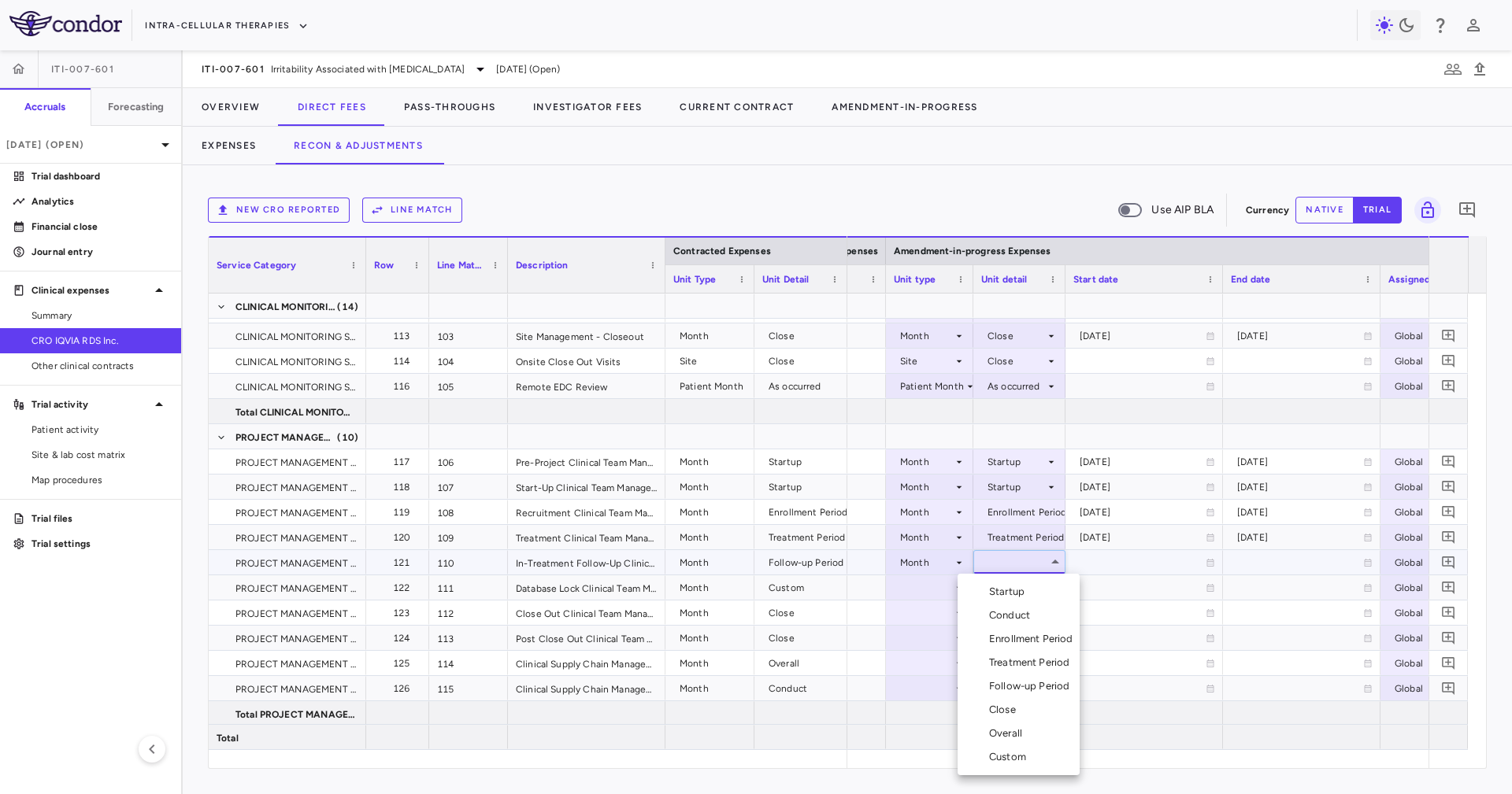
click at [1048, 684] on div "Follow-up Period" at bounding box center [1032, 686] width 87 height 14
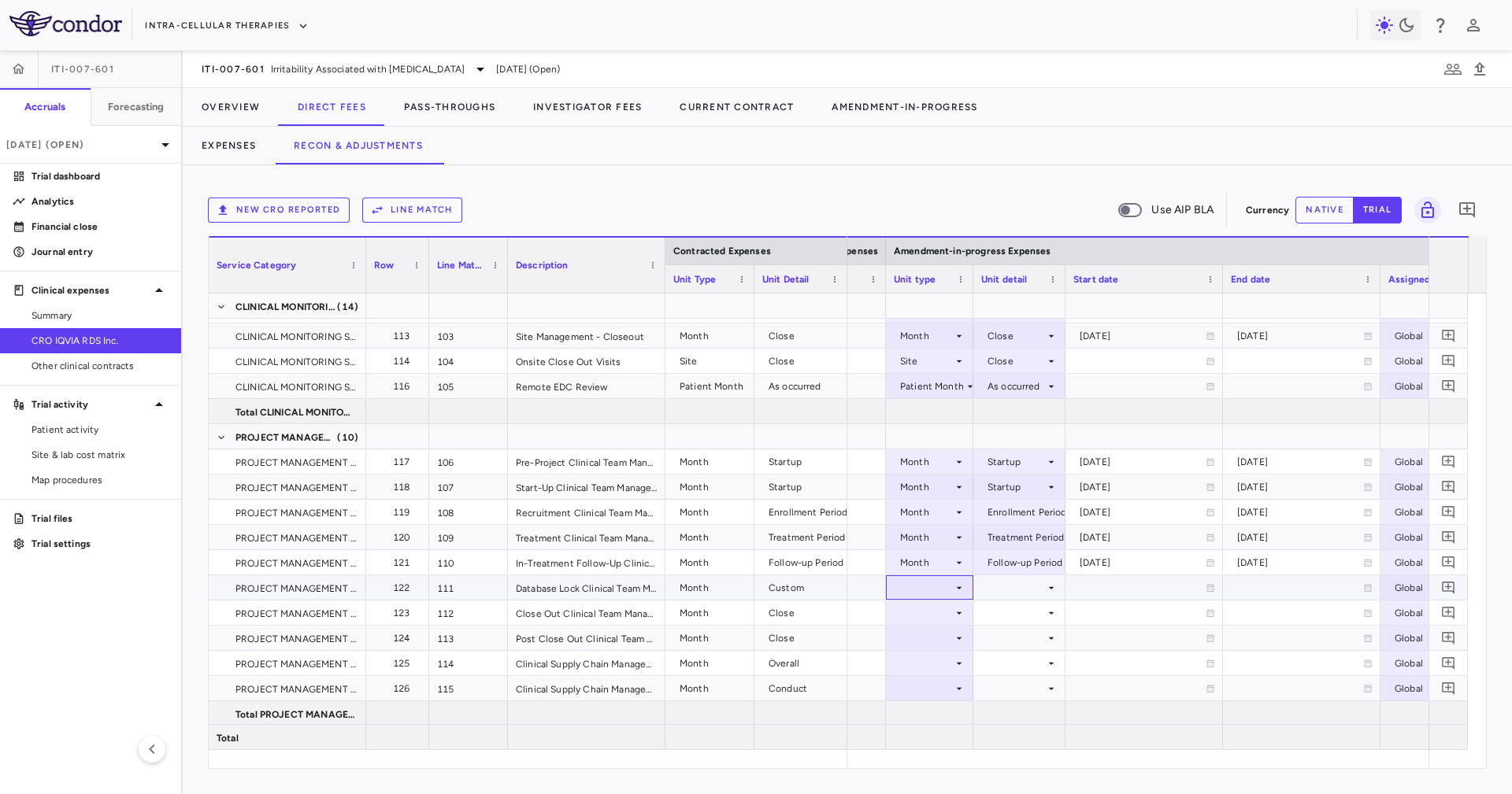
click at [937, 588] on div at bounding box center [929, 588] width 72 height 23
click at [937, 711] on div "Month" at bounding box center [926, 712] width 37 height 14
click at [1021, 585] on div at bounding box center [1019, 588] width 76 height 23
click at [1037, 761] on li "Custom" at bounding box center [1018, 763] width 122 height 24
click at [993, 616] on div at bounding box center [1019, 612] width 76 height 23
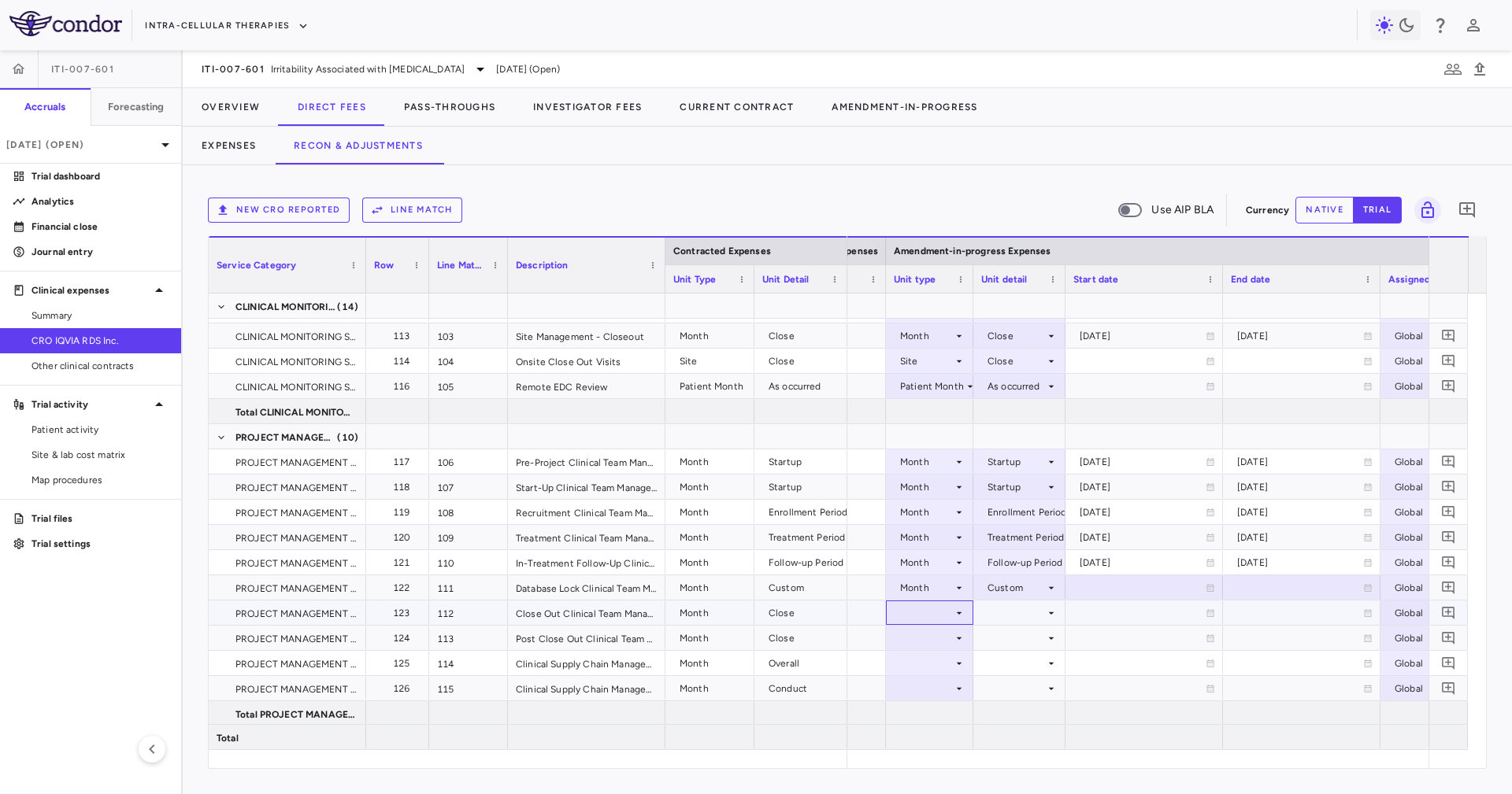
click at [945, 609] on div at bounding box center [929, 612] width 72 height 23
click at [942, 726] on li "Month" at bounding box center [928, 716] width 104 height 24
drag, startPoint x: 999, startPoint y: 630, endPoint x: 1004, endPoint y: 619, distance: 12.1
click at [1000, 628] on div at bounding box center [1019, 638] width 76 height 23
click at [1005, 614] on div at bounding box center [1019, 612] width 76 height 23
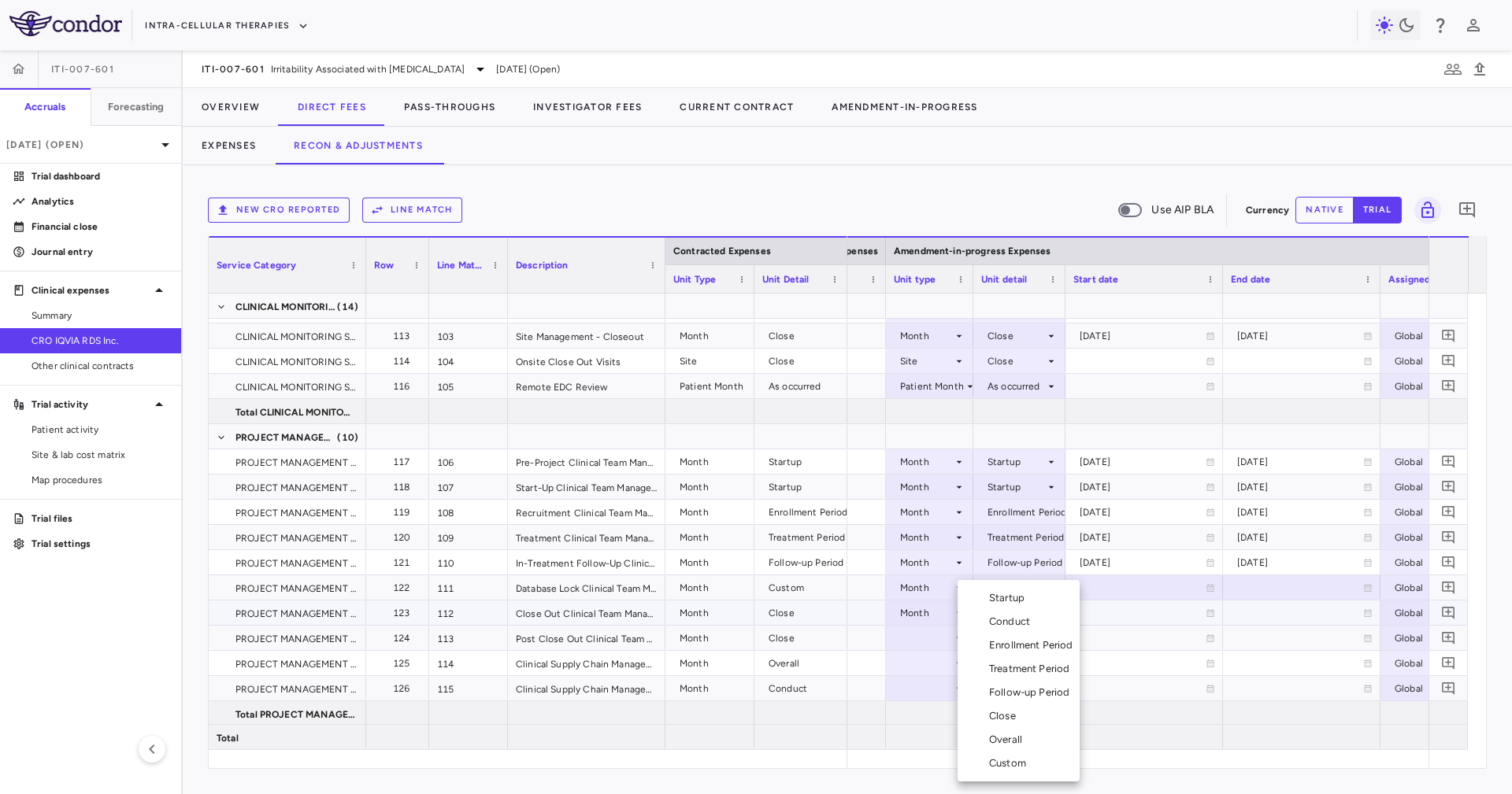
click at [1039, 723] on li "Close" at bounding box center [1018, 716] width 122 height 24
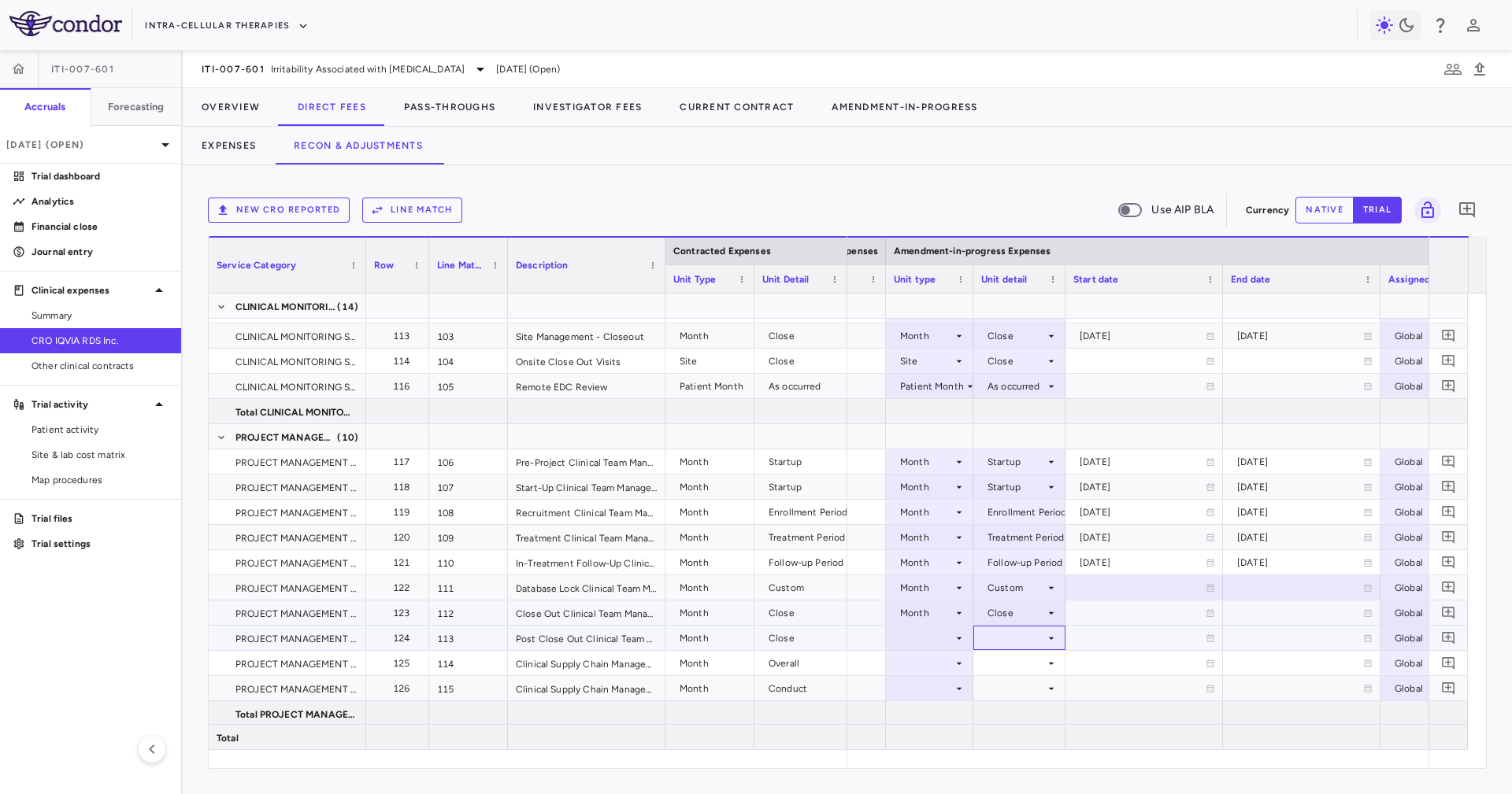
click at [985, 644] on div at bounding box center [1019, 638] width 76 height 23
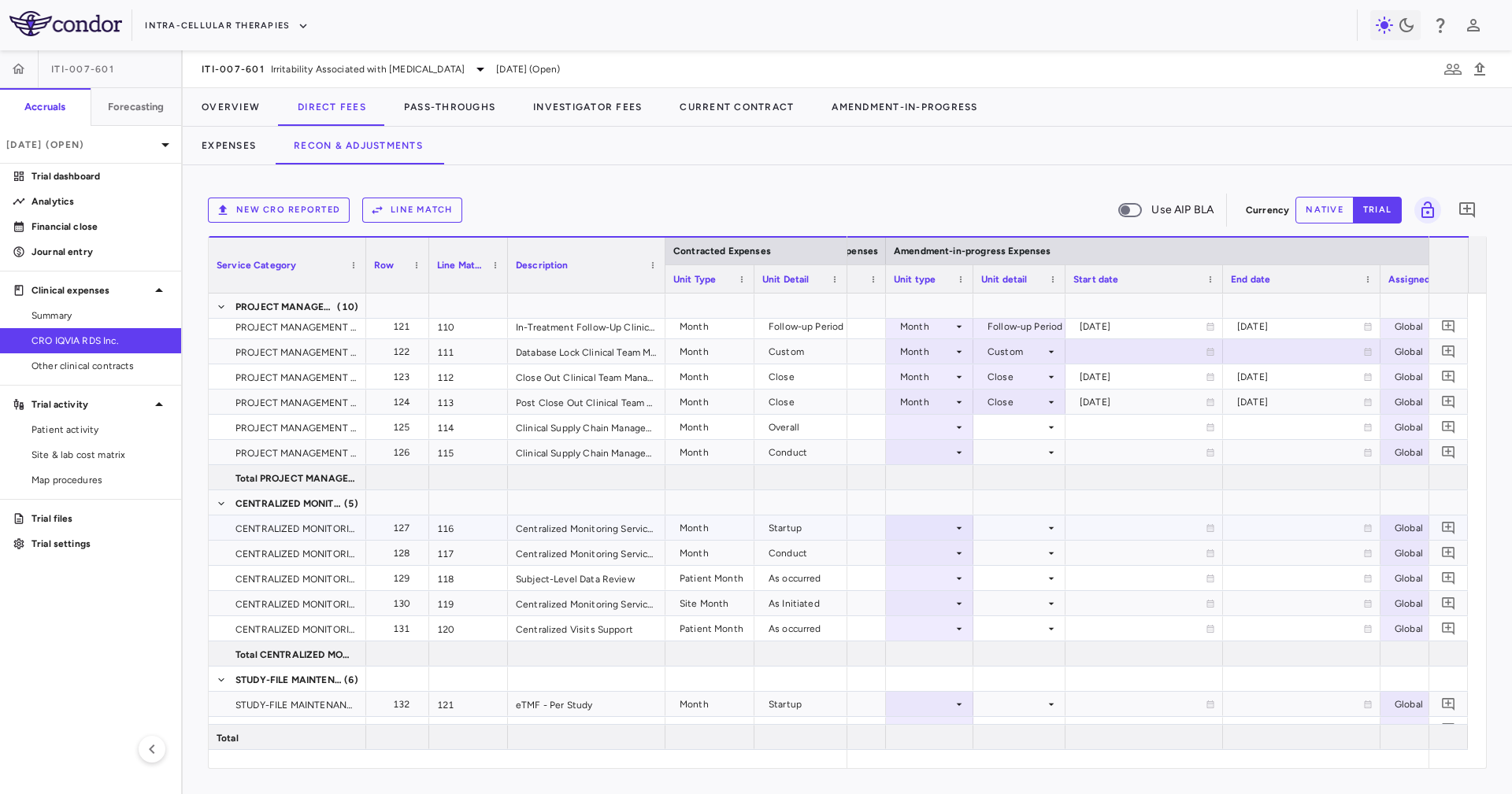
scroll to position [2834, 0]
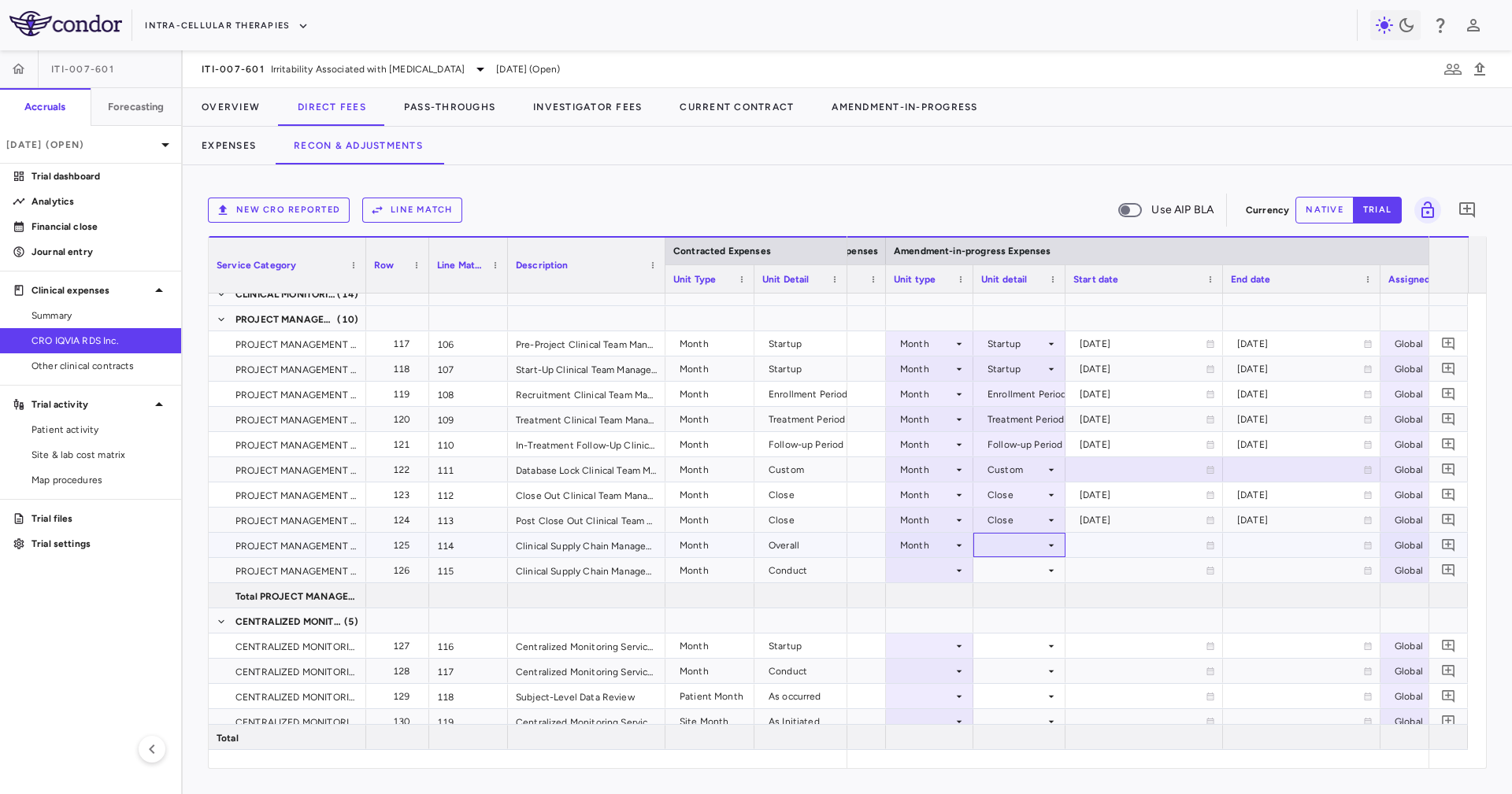
click at [1007, 538] on div at bounding box center [1019, 545] width 76 height 23
click at [1033, 716] on li "Overall" at bounding box center [1018, 716] width 122 height 24
click at [945, 569] on div at bounding box center [929, 570] width 72 height 23
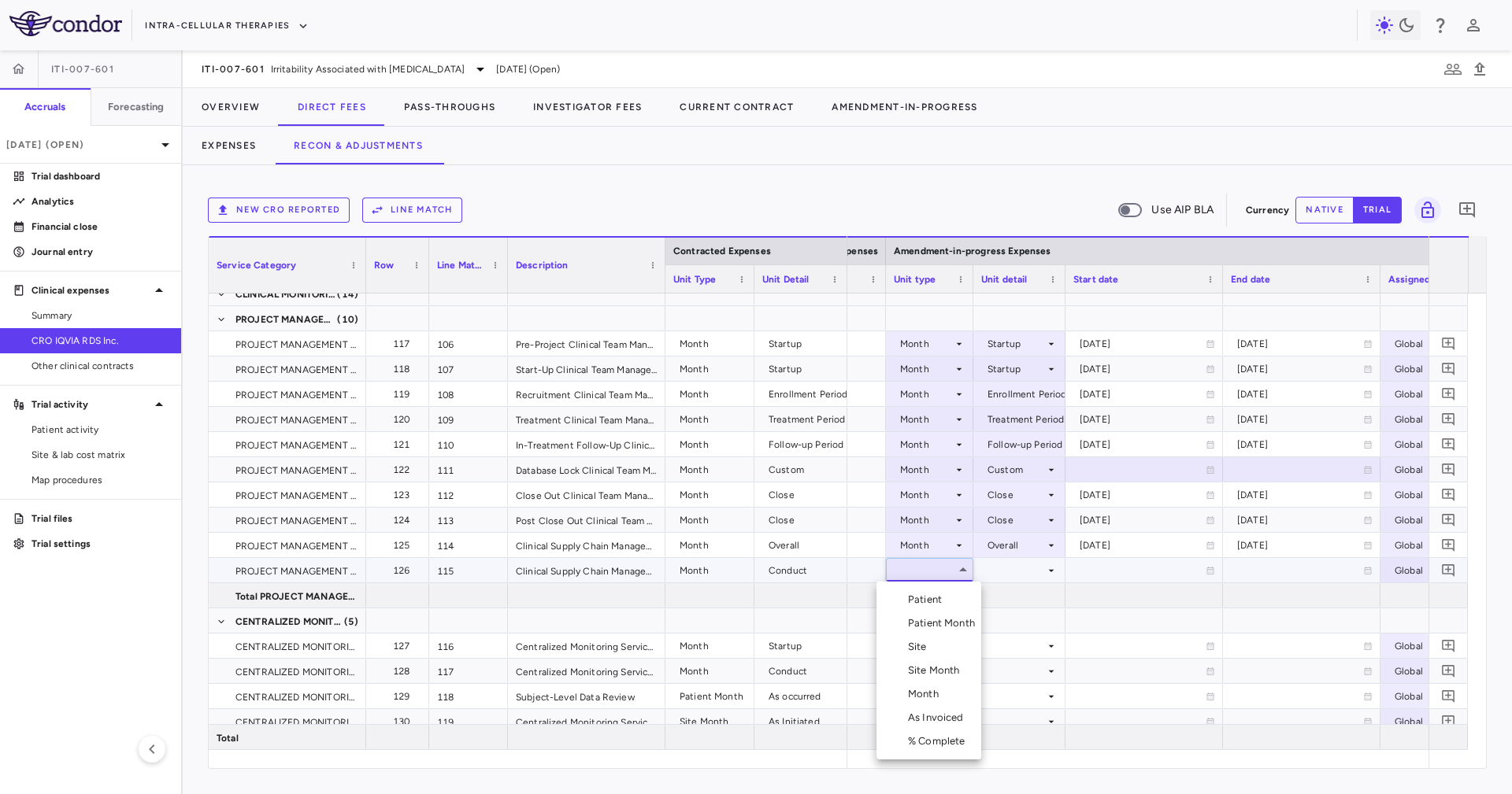
click at [957, 686] on li "Month" at bounding box center [928, 694] width 104 height 24
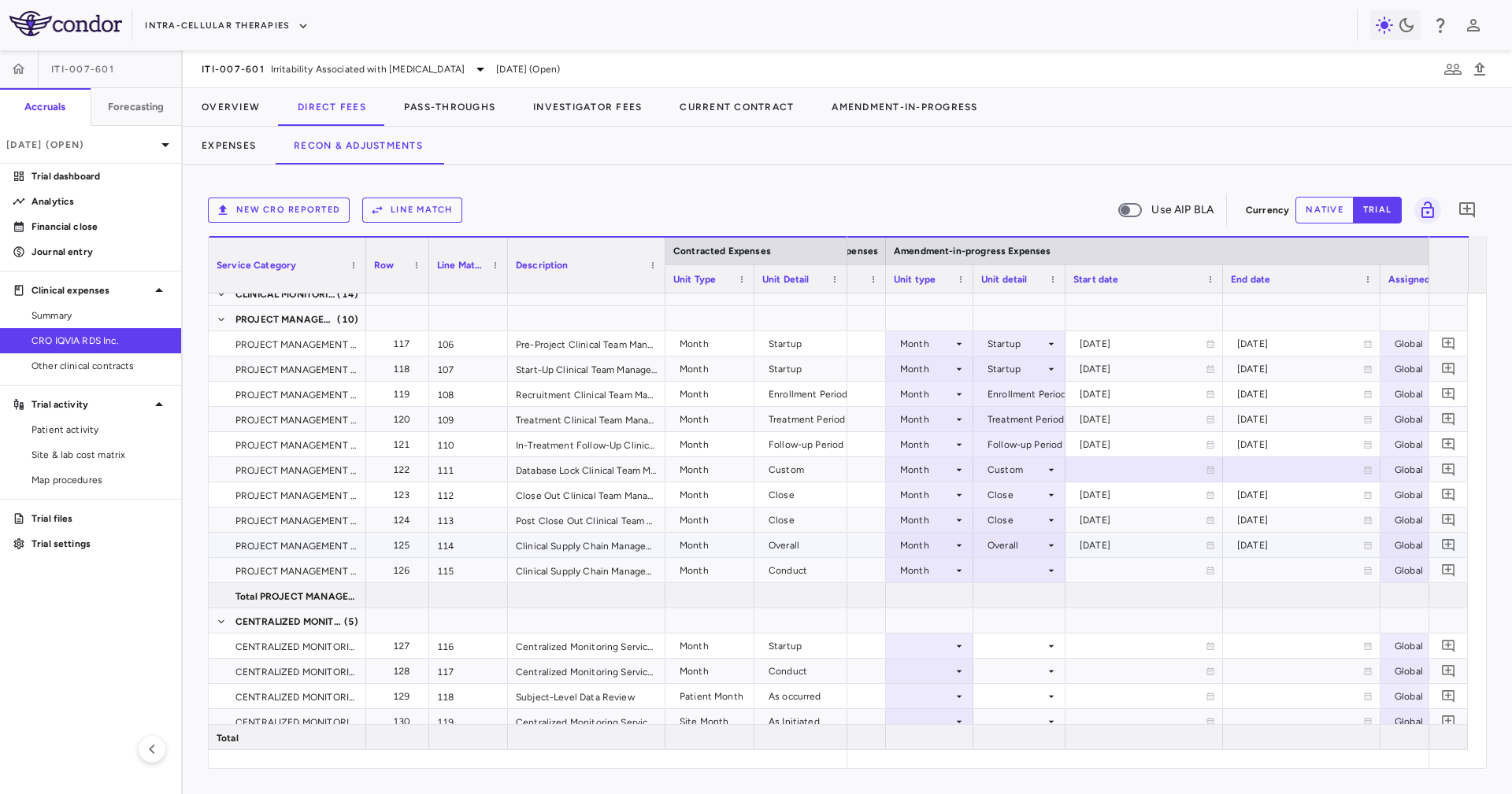
click at [1001, 554] on div "Overall" at bounding box center [1015, 545] width 57 height 25
click at [1116, 593] on div at bounding box center [756, 397] width 1512 height 794
click at [1048, 582] on div at bounding box center [1019, 570] width 92 height 25
click at [1049, 632] on li "Conduct" at bounding box center [1018, 621] width 122 height 24
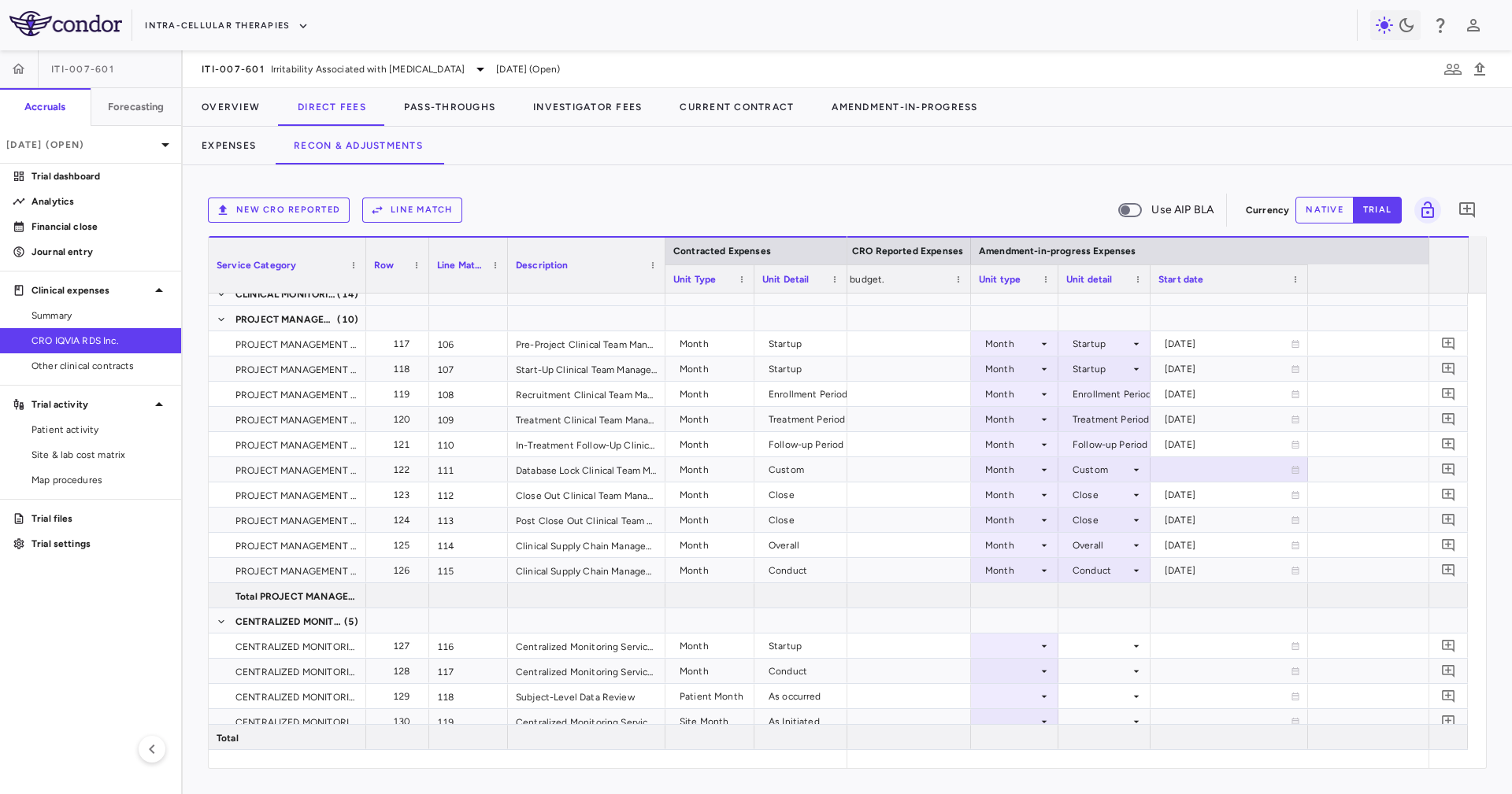
scroll to position [0, 824]
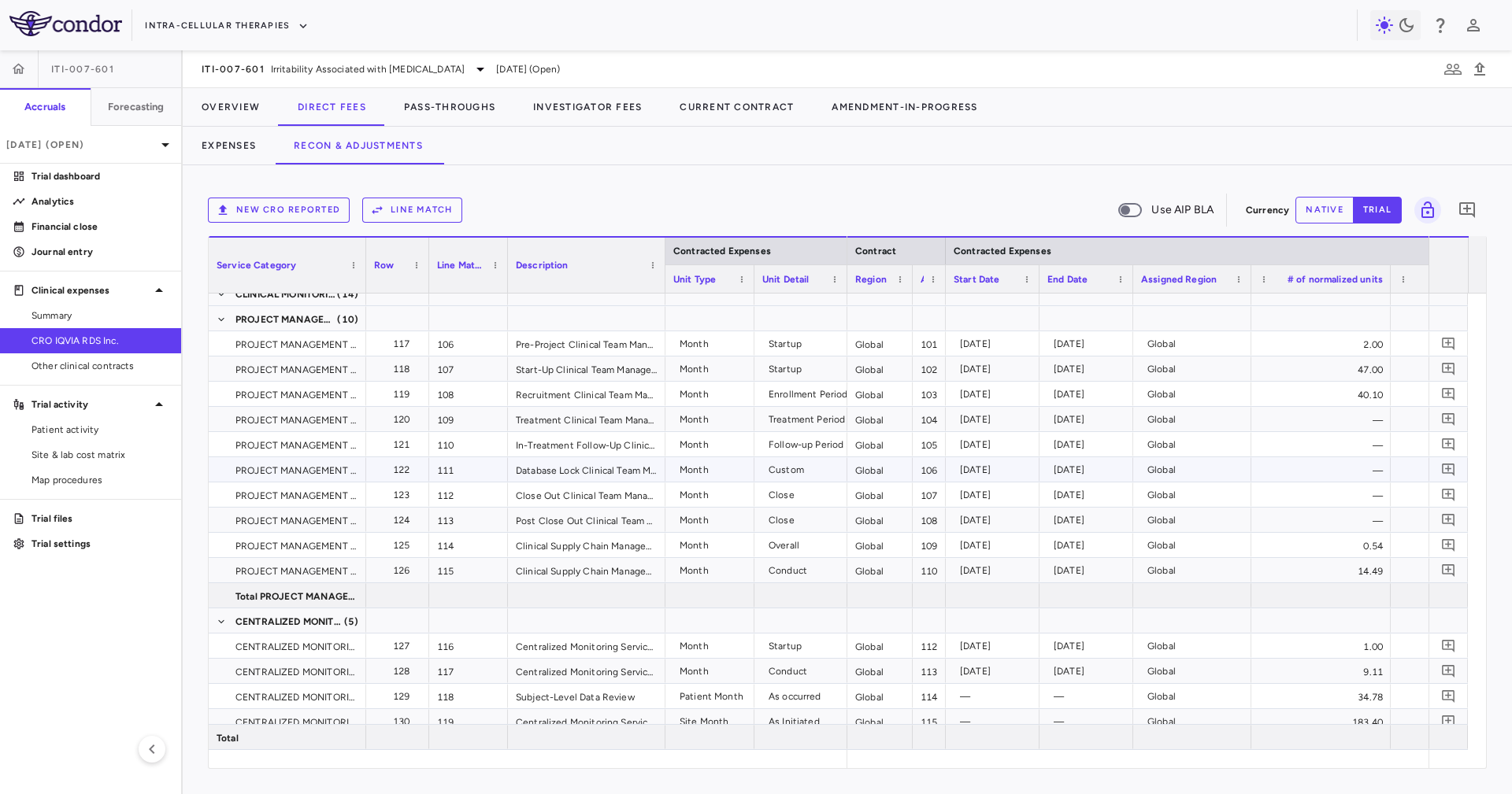
click at [980, 465] on div "2026-09-08" at bounding box center [996, 469] width 72 height 25
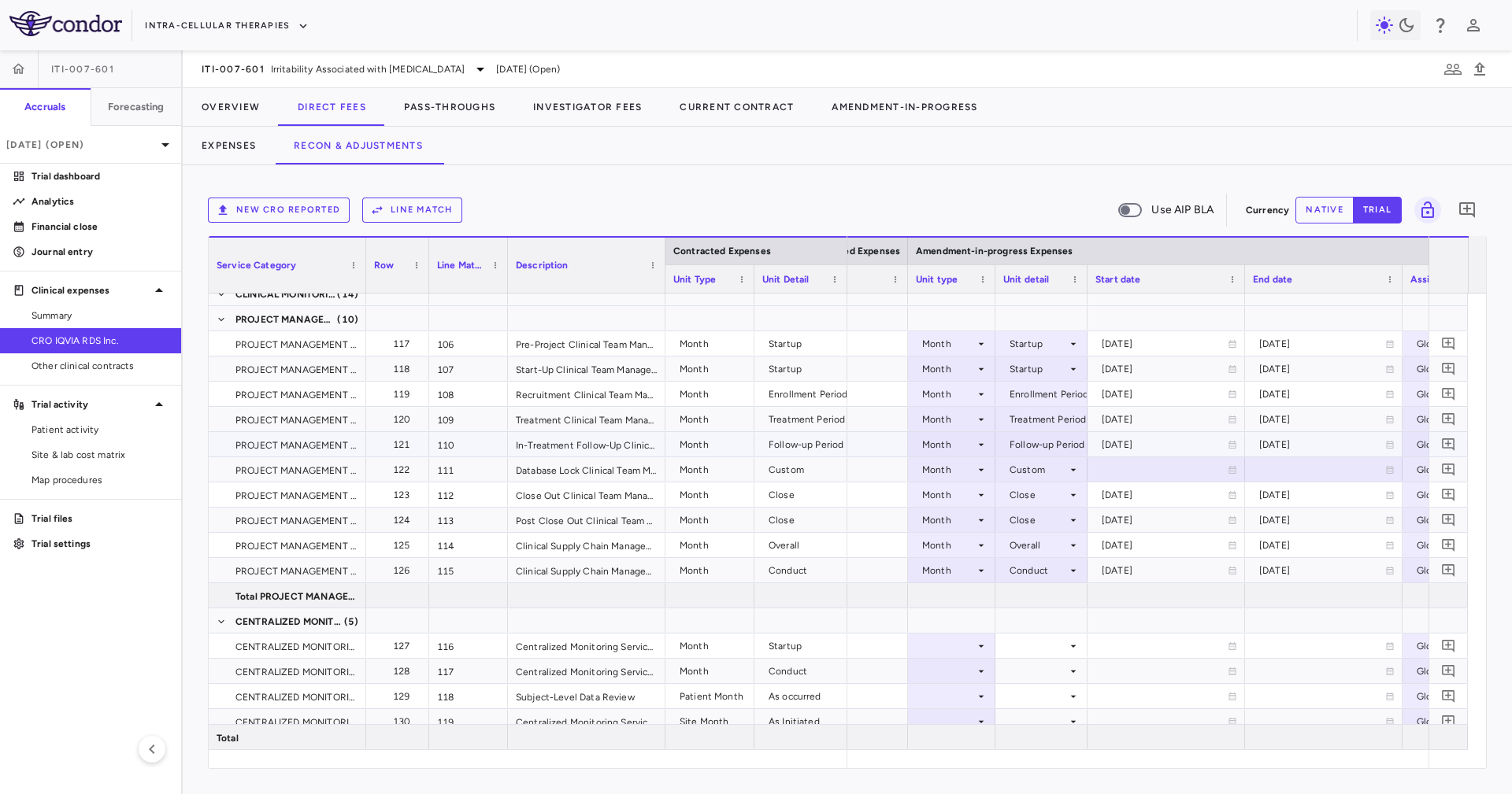
click at [1164, 440] on div "[DATE]" at bounding box center [1164, 445] width 126 height 25
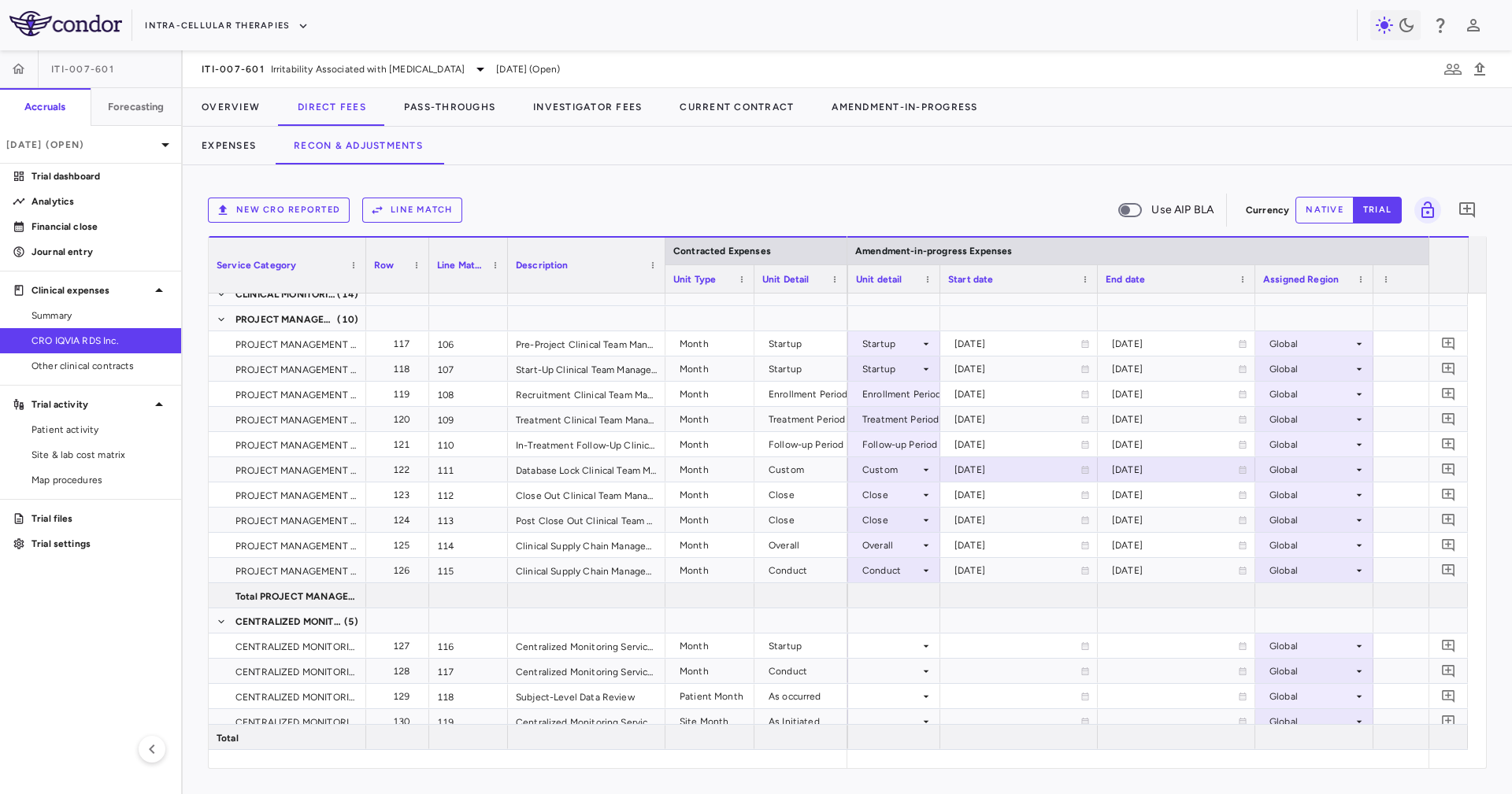
click at [1251, 283] on div at bounding box center [1254, 278] width 6 height 27
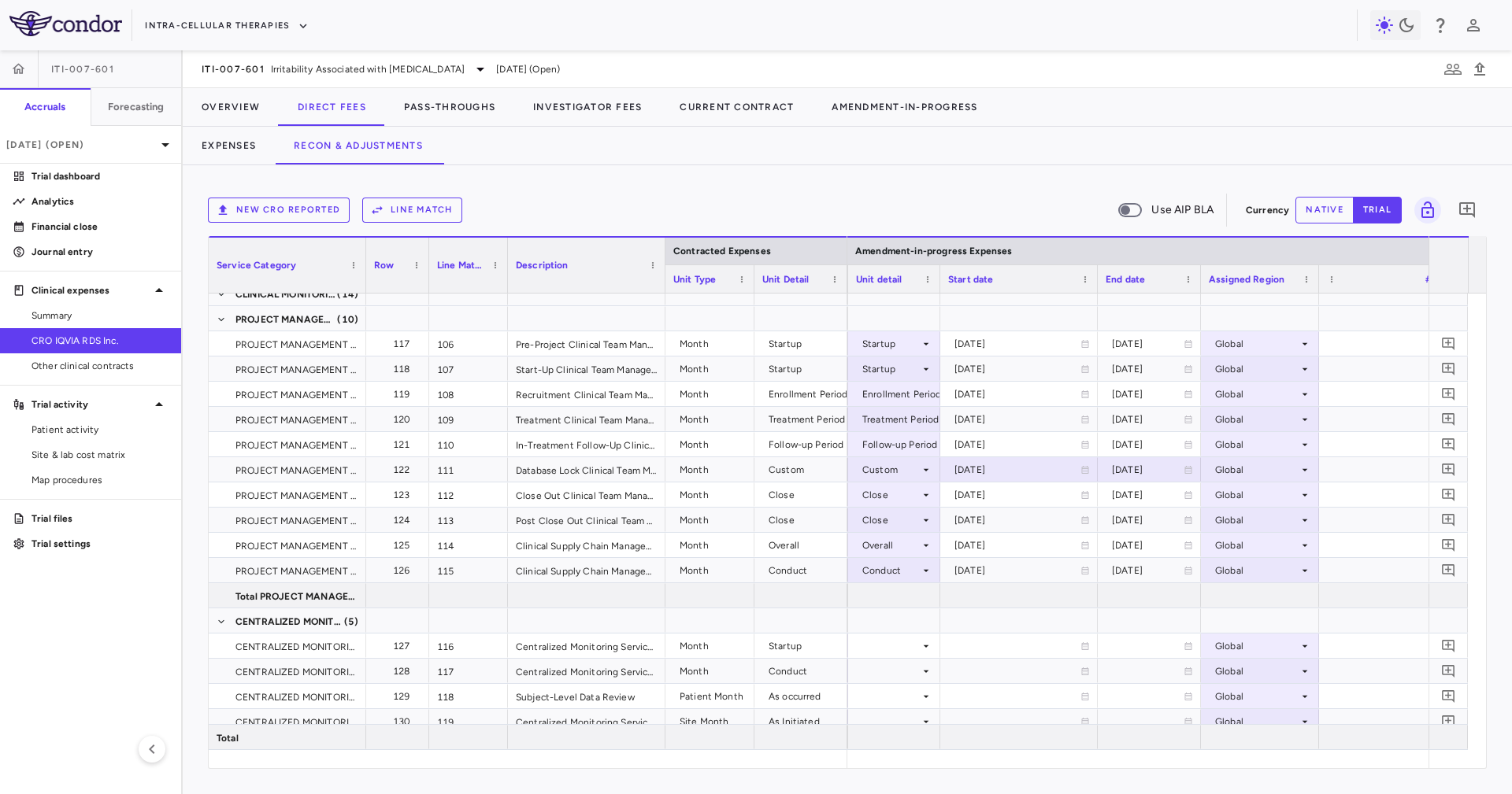
click at [1095, 280] on div at bounding box center [1096, 278] width 6 height 27
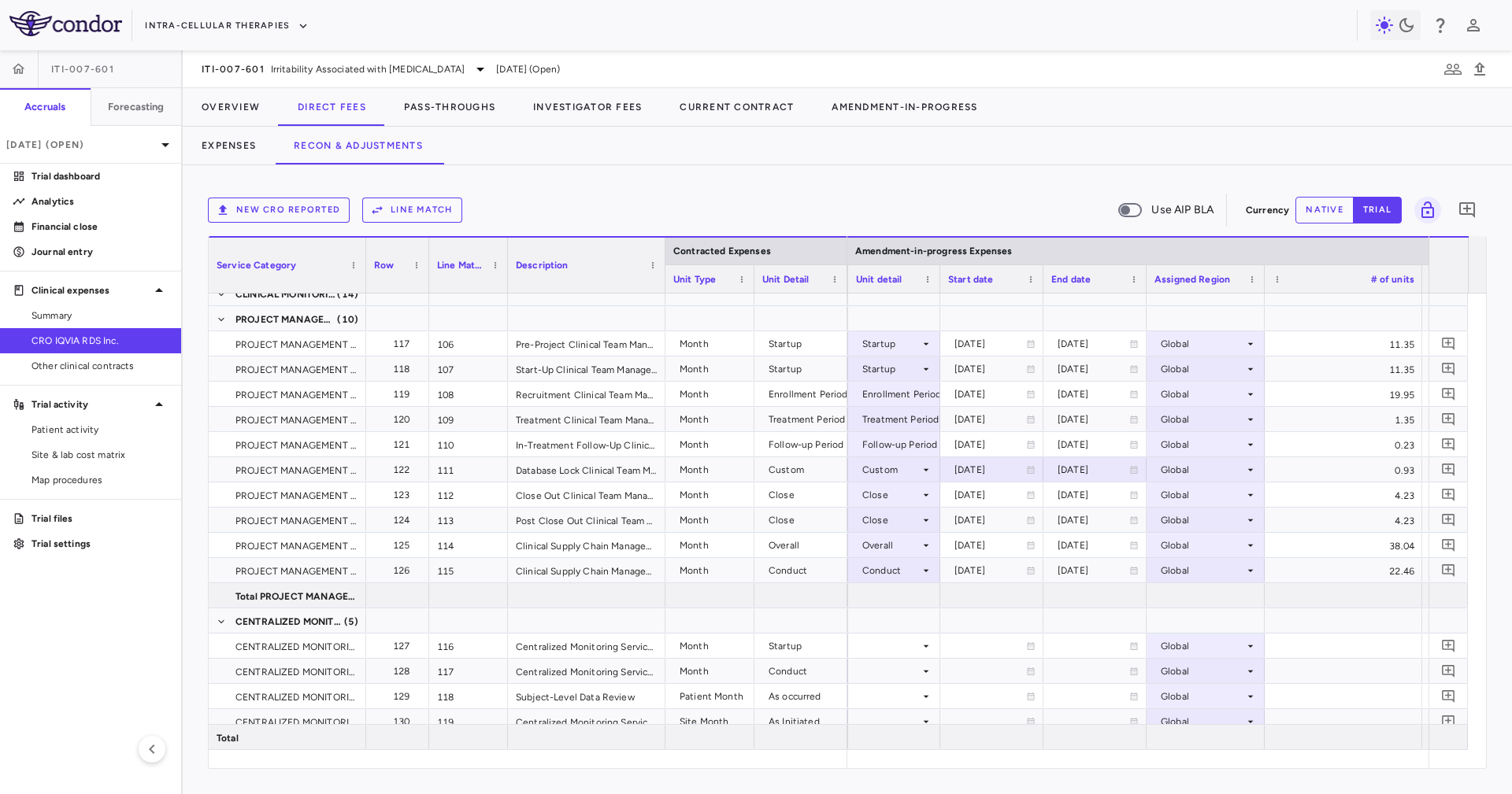
click at [1263, 286] on div at bounding box center [1263, 278] width 6 height 27
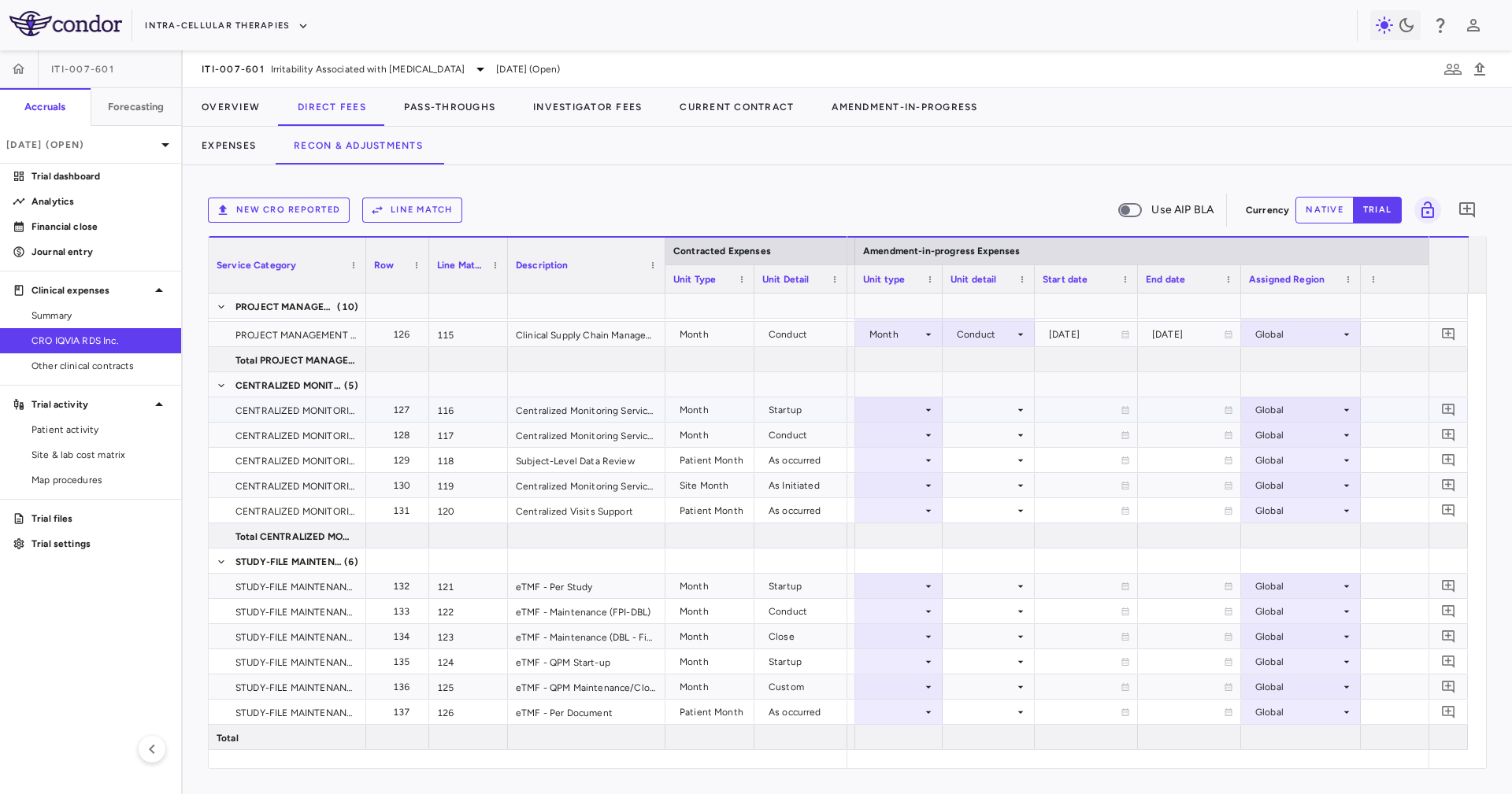
click at [906, 406] on div at bounding box center [899, 410] width 72 height 23
click at [935, 547] on li "As Invoiced" at bounding box center [898, 557] width 104 height 24
click at [908, 411] on div "As Invoiced" at bounding box center [895, 410] width 53 height 25
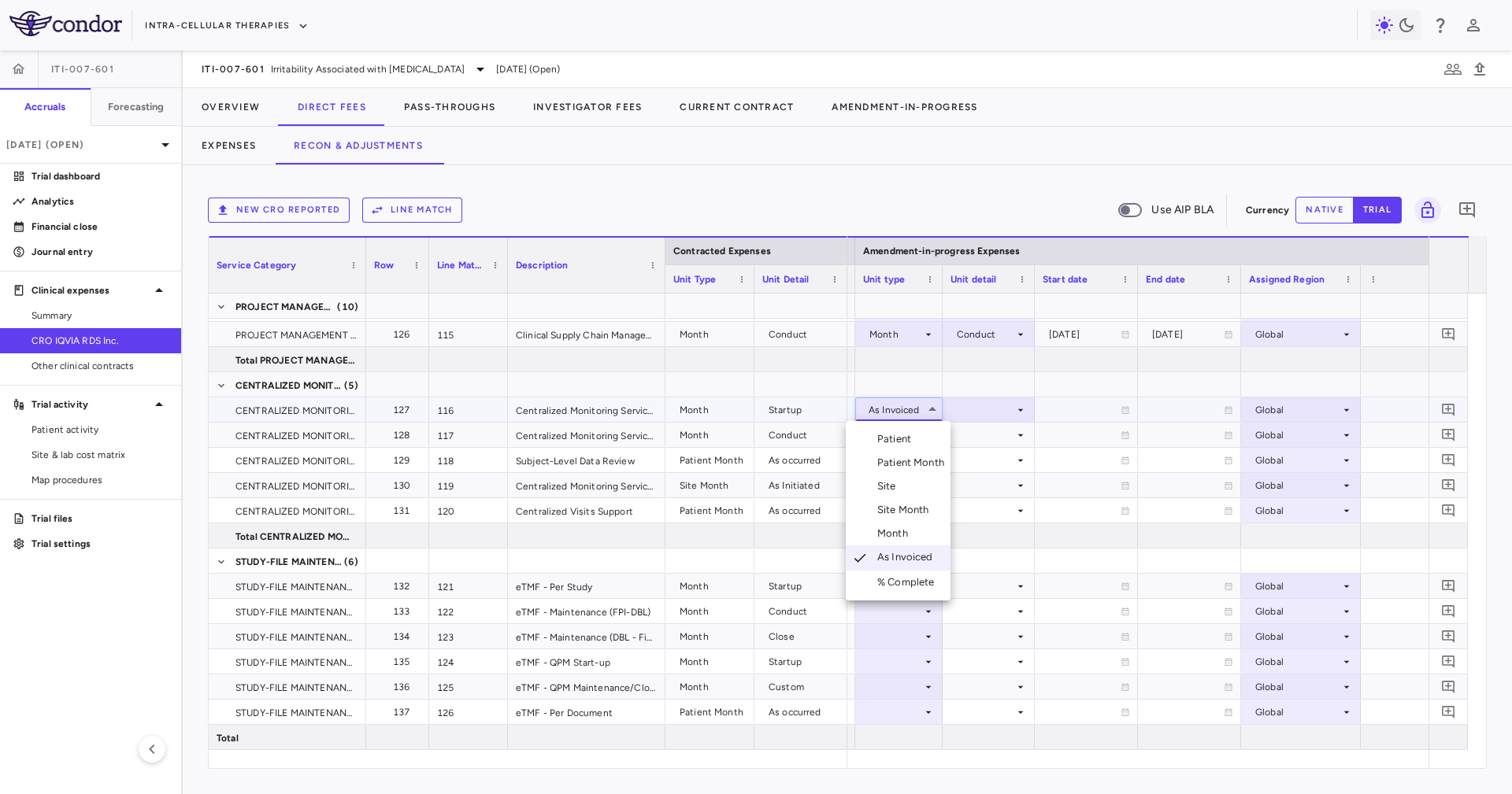
click at [923, 530] on li "Month" at bounding box center [898, 533] width 104 height 24
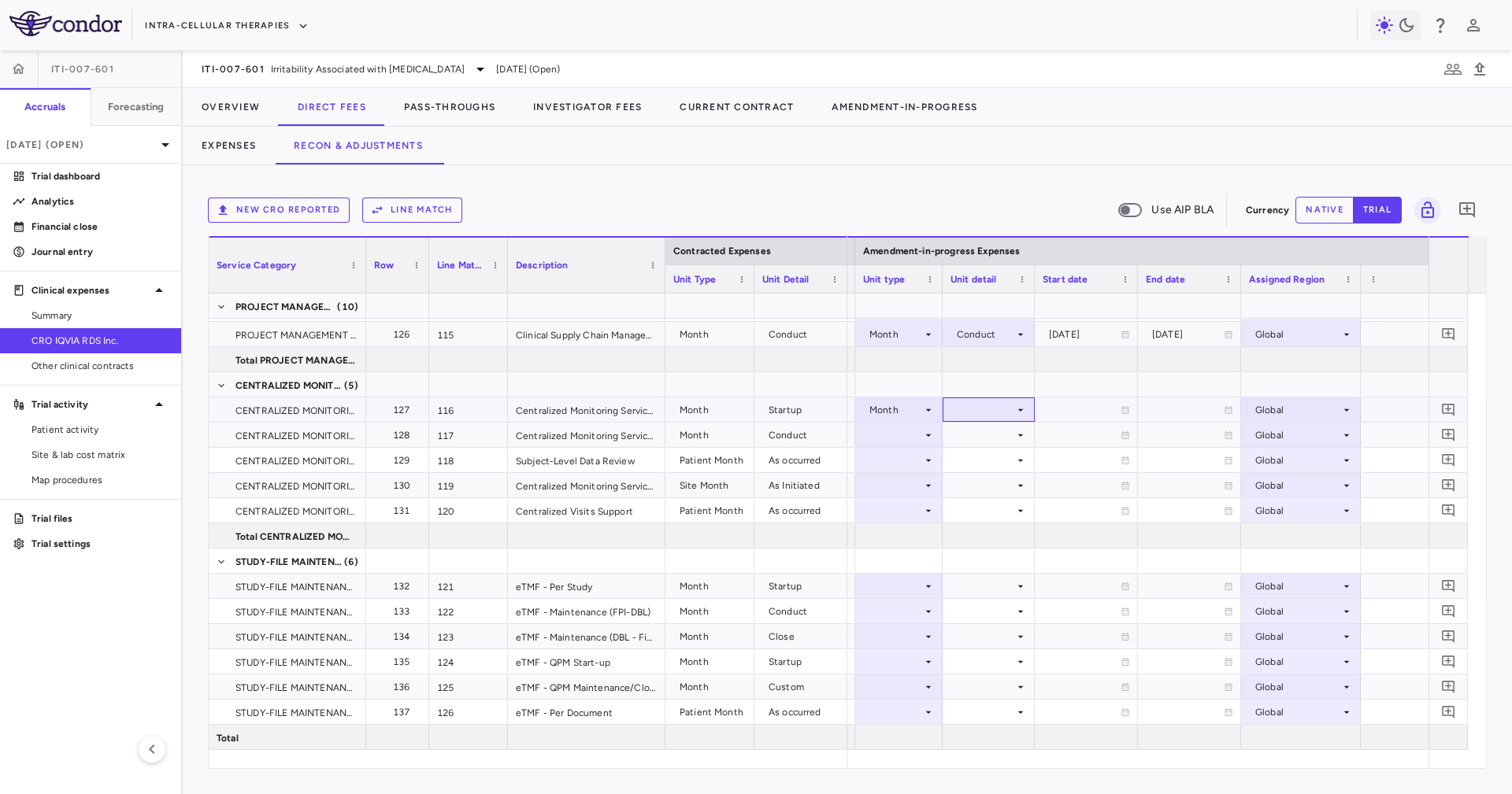
click at [976, 411] on div at bounding box center [988, 410] width 76 height 23
click at [987, 433] on div "Startup" at bounding box center [979, 440] width 42 height 14
click at [910, 433] on div at bounding box center [899, 435] width 72 height 23
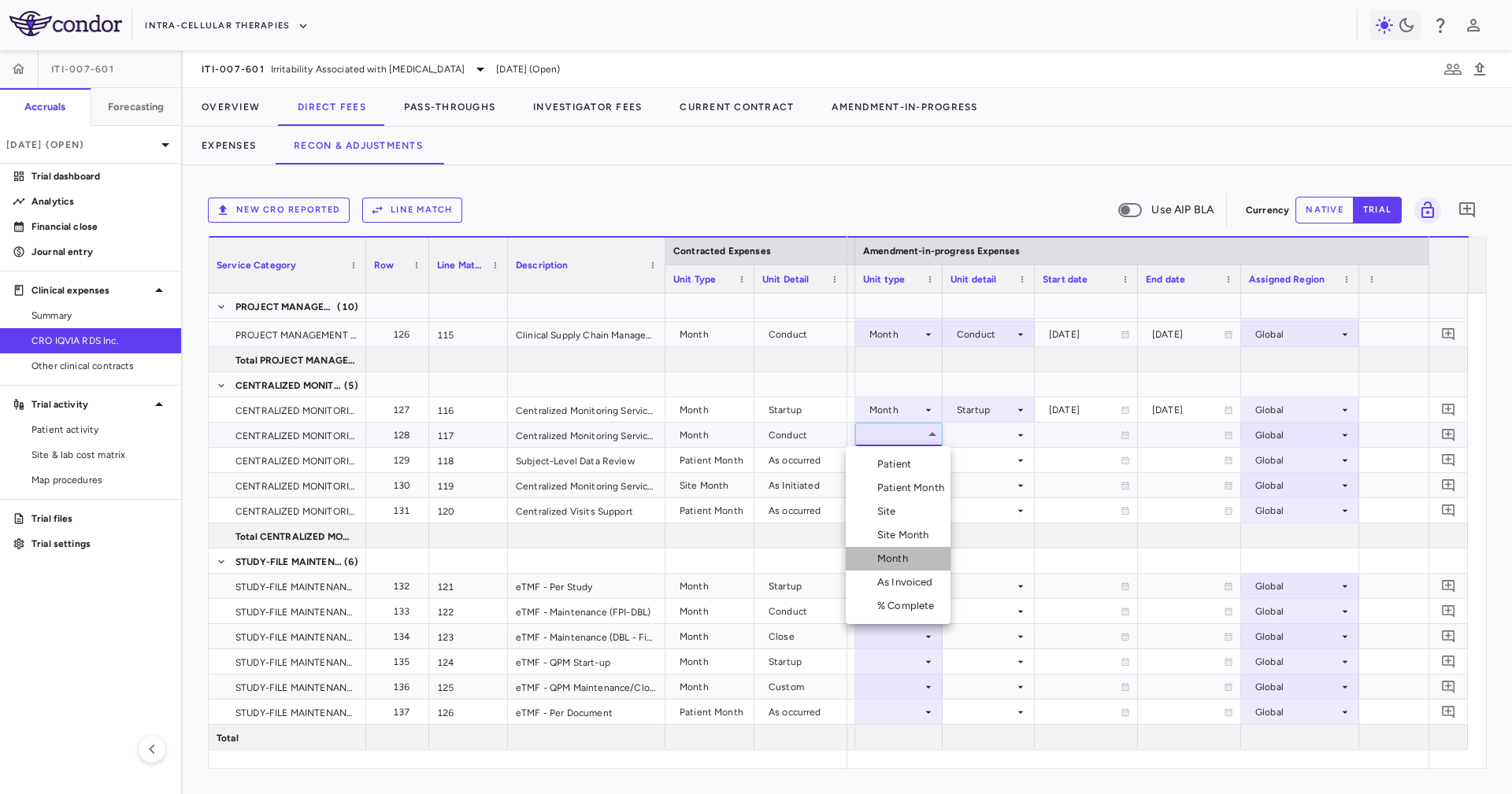
click at [921, 558] on li "Month" at bounding box center [898, 559] width 104 height 24
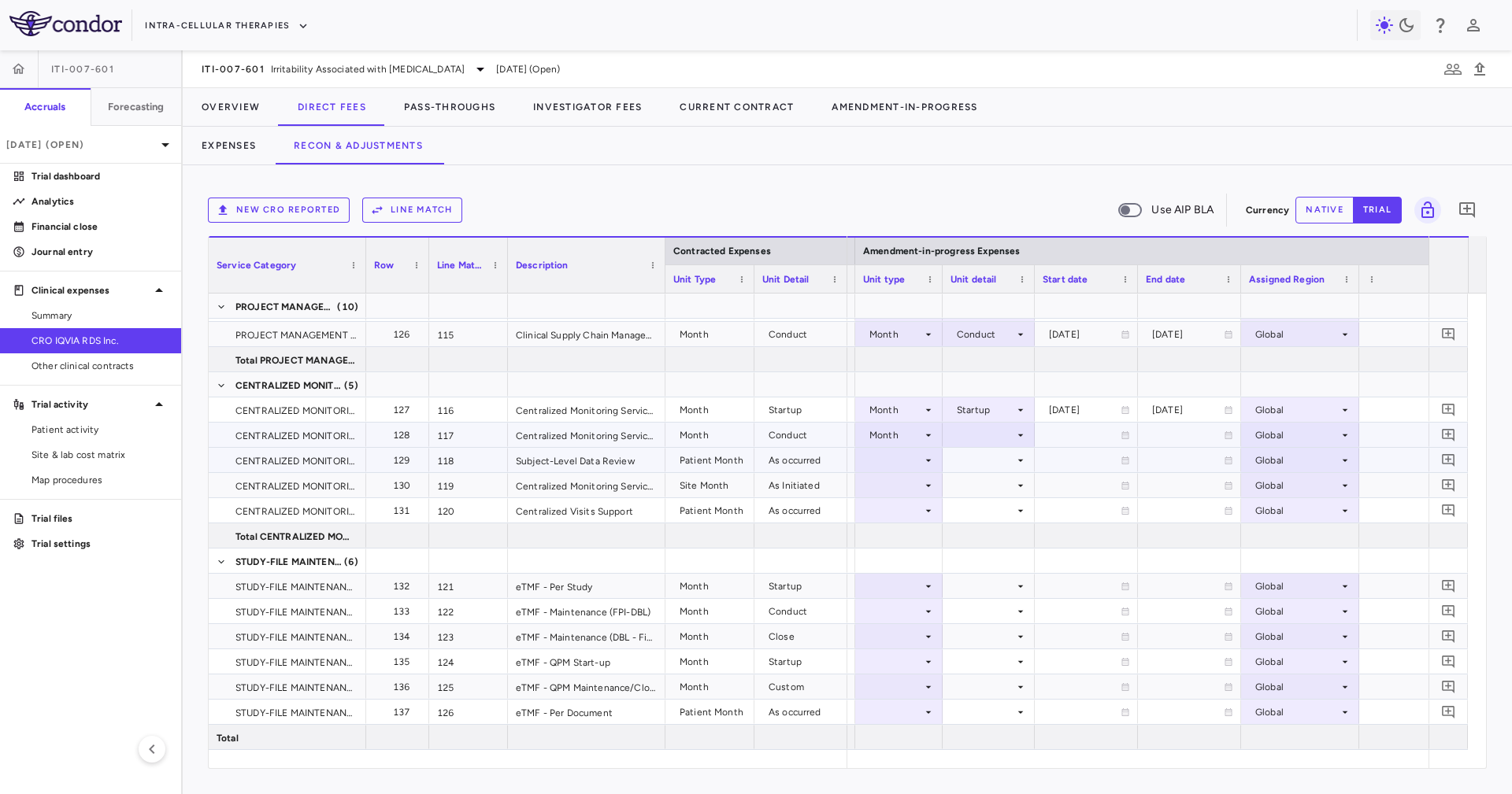
click at [987, 430] on div at bounding box center [988, 435] width 76 height 23
click at [1029, 489] on li "Conduct" at bounding box center [987, 488] width 122 height 24
click at [927, 457] on icon at bounding box center [928, 461] width 12 height 12
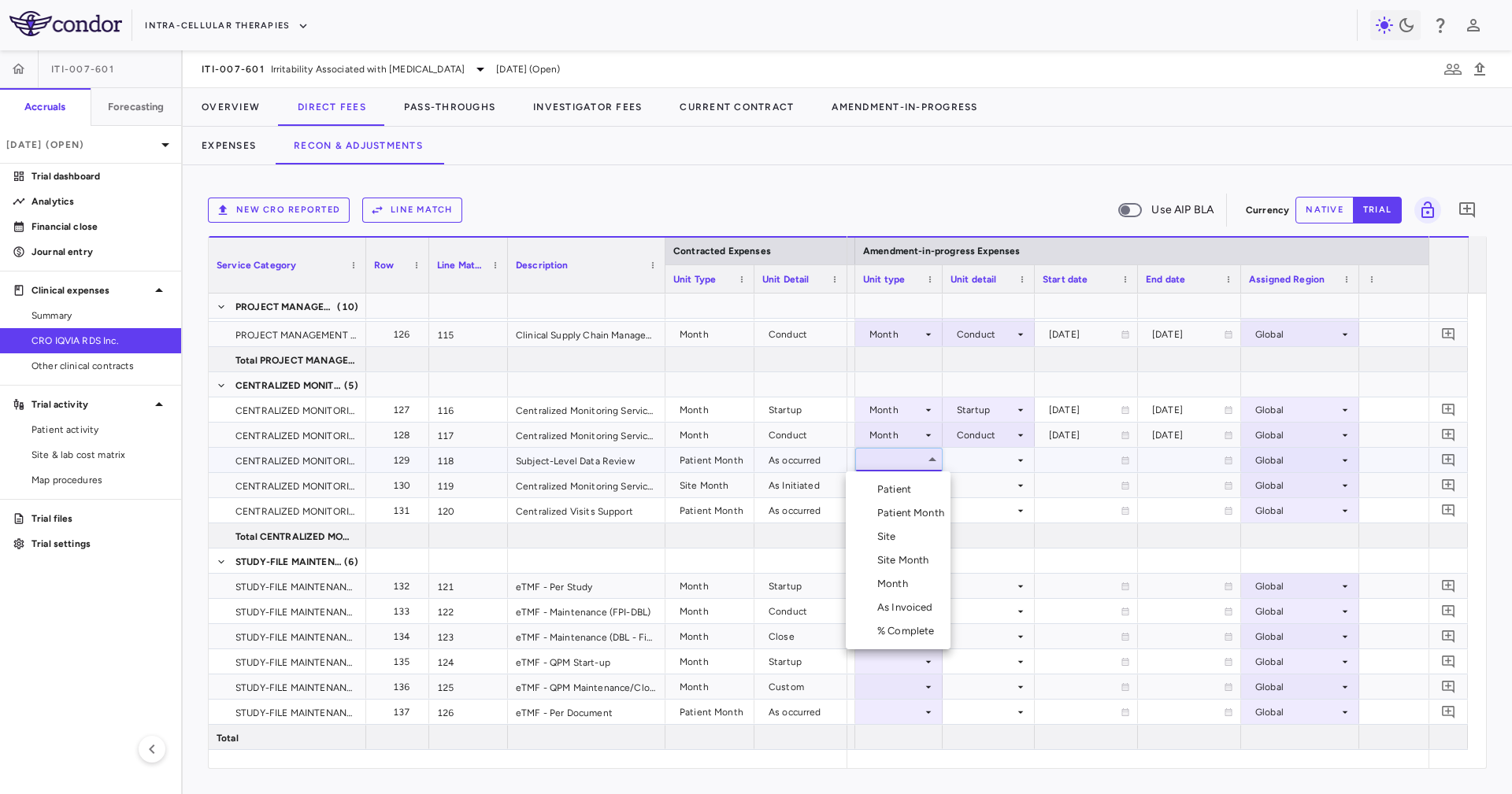
drag, startPoint x: 951, startPoint y: 506, endPoint x: 943, endPoint y: 512, distance: 10.0
click at [950, 507] on div at bounding box center [756, 397] width 1512 height 794
click at [943, 512] on div at bounding box center [988, 511] width 92 height 25
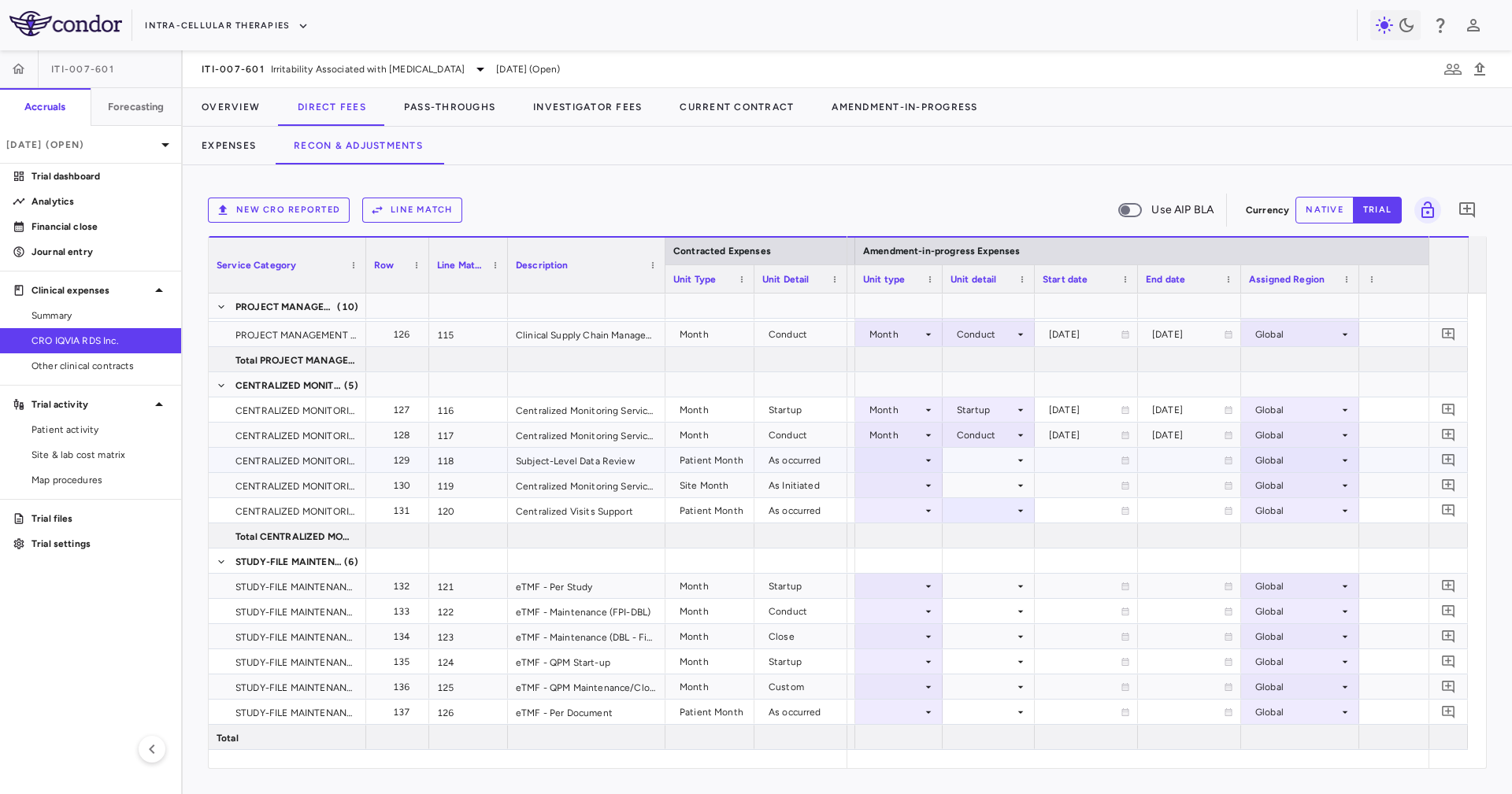
click at [936, 463] on div at bounding box center [899, 460] width 88 height 25
drag, startPoint x: 928, startPoint y: 514, endPoint x: 942, endPoint y: 505, distance: 16.6
click at [930, 513] on div "Patient Month" at bounding box center [913, 513] width 73 height 14
click at [1000, 459] on div at bounding box center [988, 460] width 76 height 23
click at [1007, 503] on ul "Select As occurred" at bounding box center [987, 489] width 95 height 36
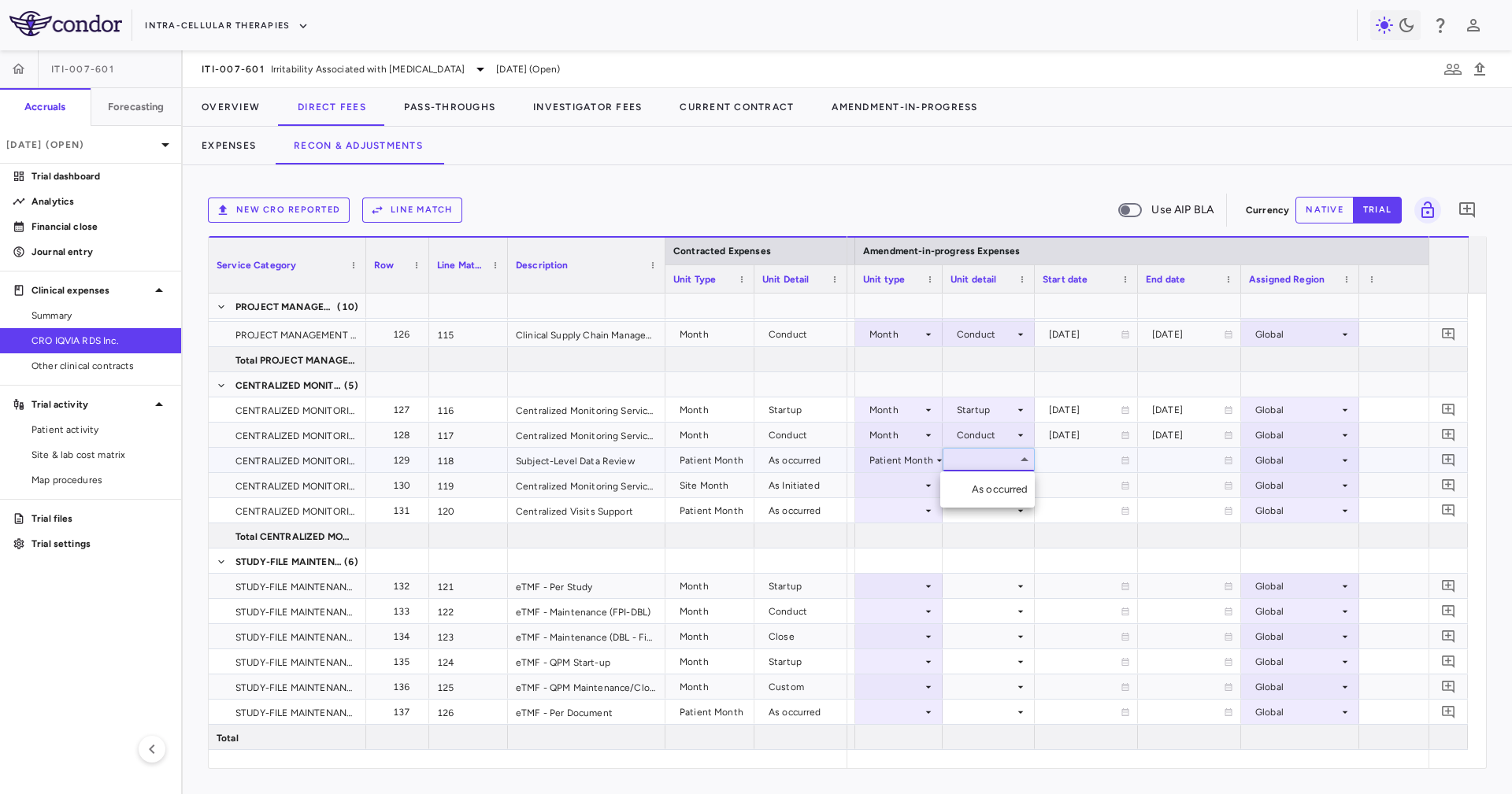
click at [1007, 495] on div "As occurred" at bounding box center [1003, 490] width 63 height 14
drag, startPoint x: 930, startPoint y: 496, endPoint x: 930, endPoint y: 483, distance: 13.0
click at [930, 483] on icon at bounding box center [928, 485] width 12 height 12
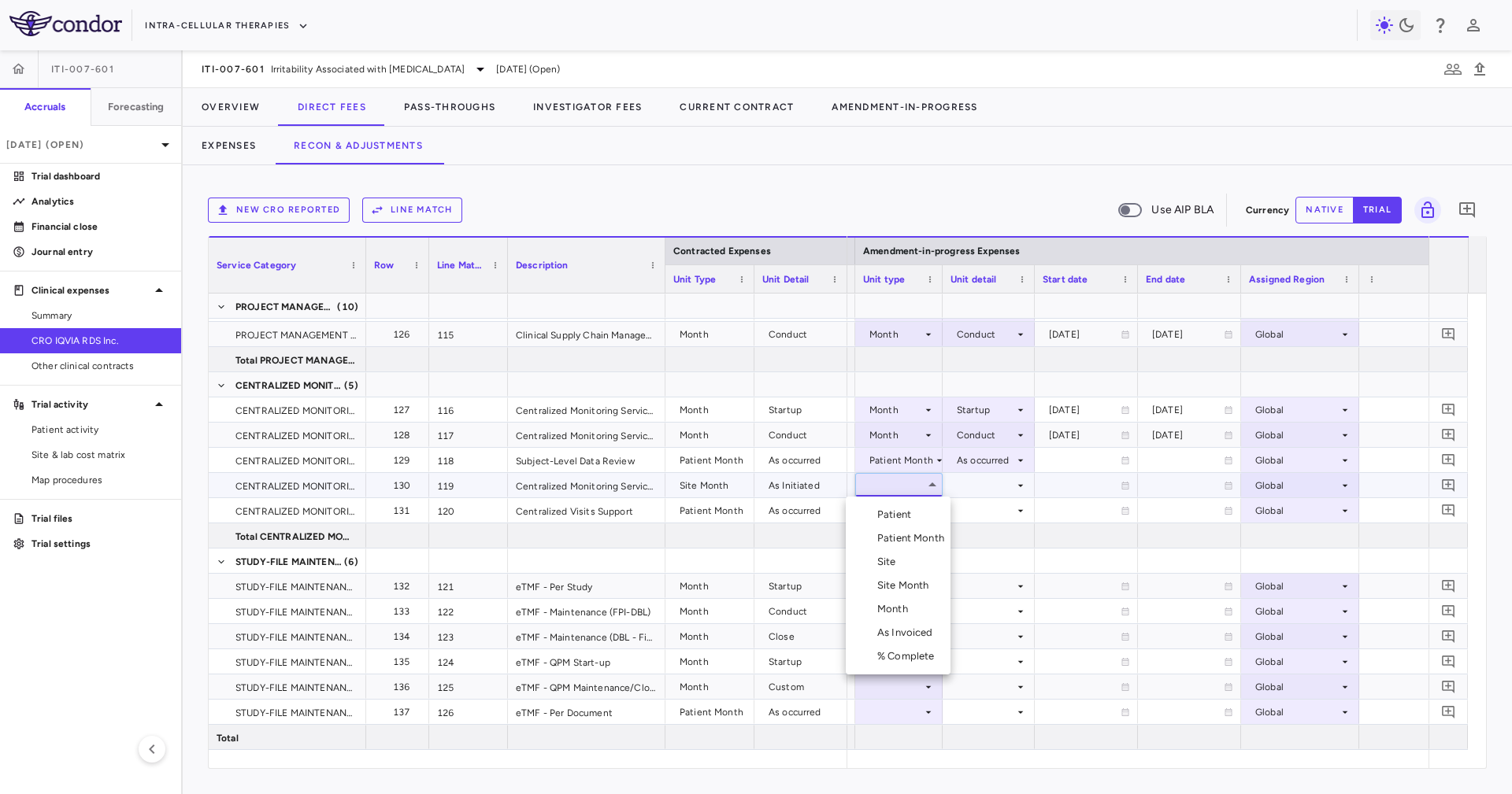
click at [917, 582] on div "Site Month" at bounding box center [906, 585] width 58 height 14
click at [1000, 489] on div at bounding box center [988, 485] width 76 height 23
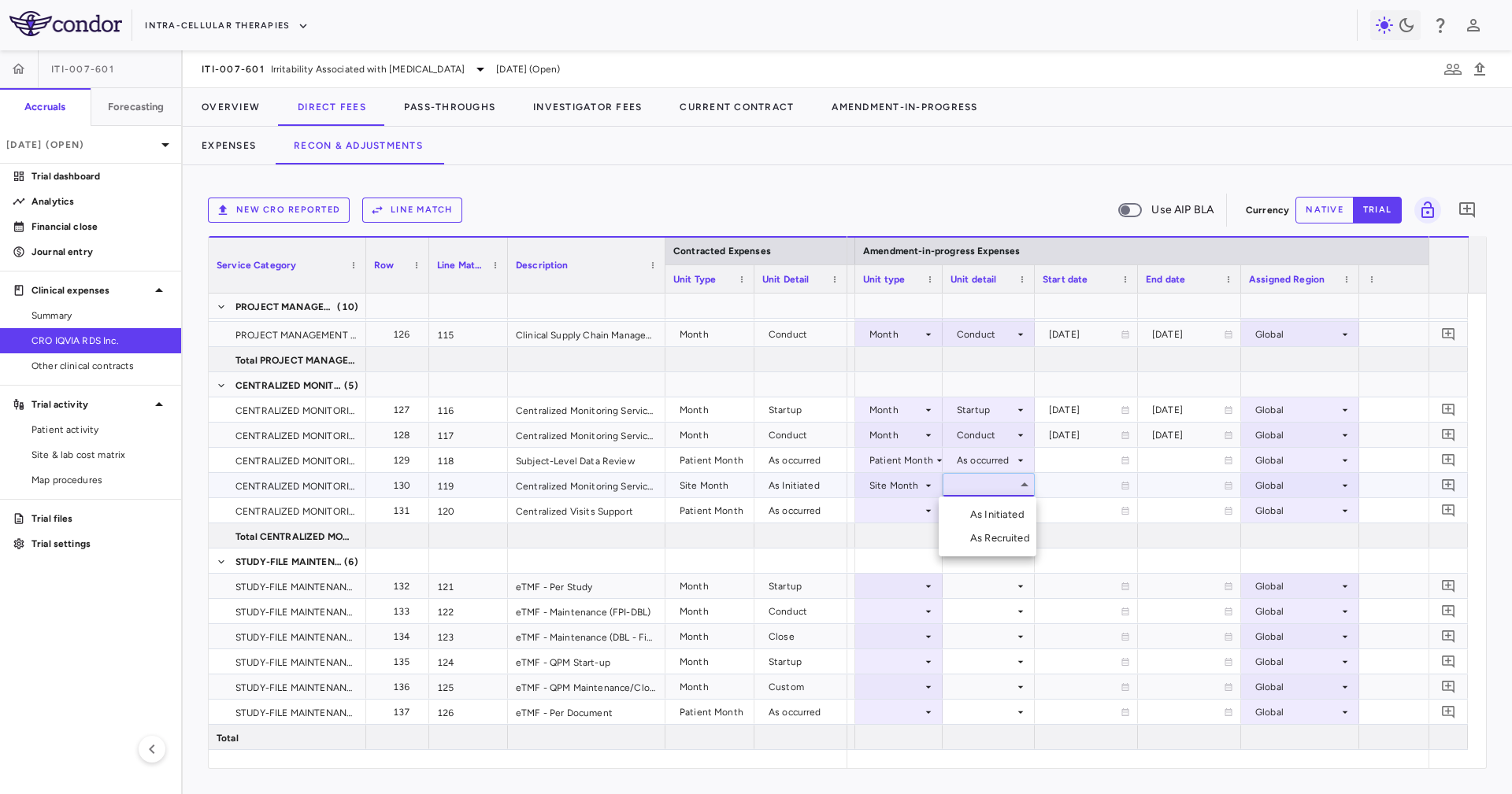
click at [1007, 512] on div "As Initiated" at bounding box center [1000, 515] width 61 height 14
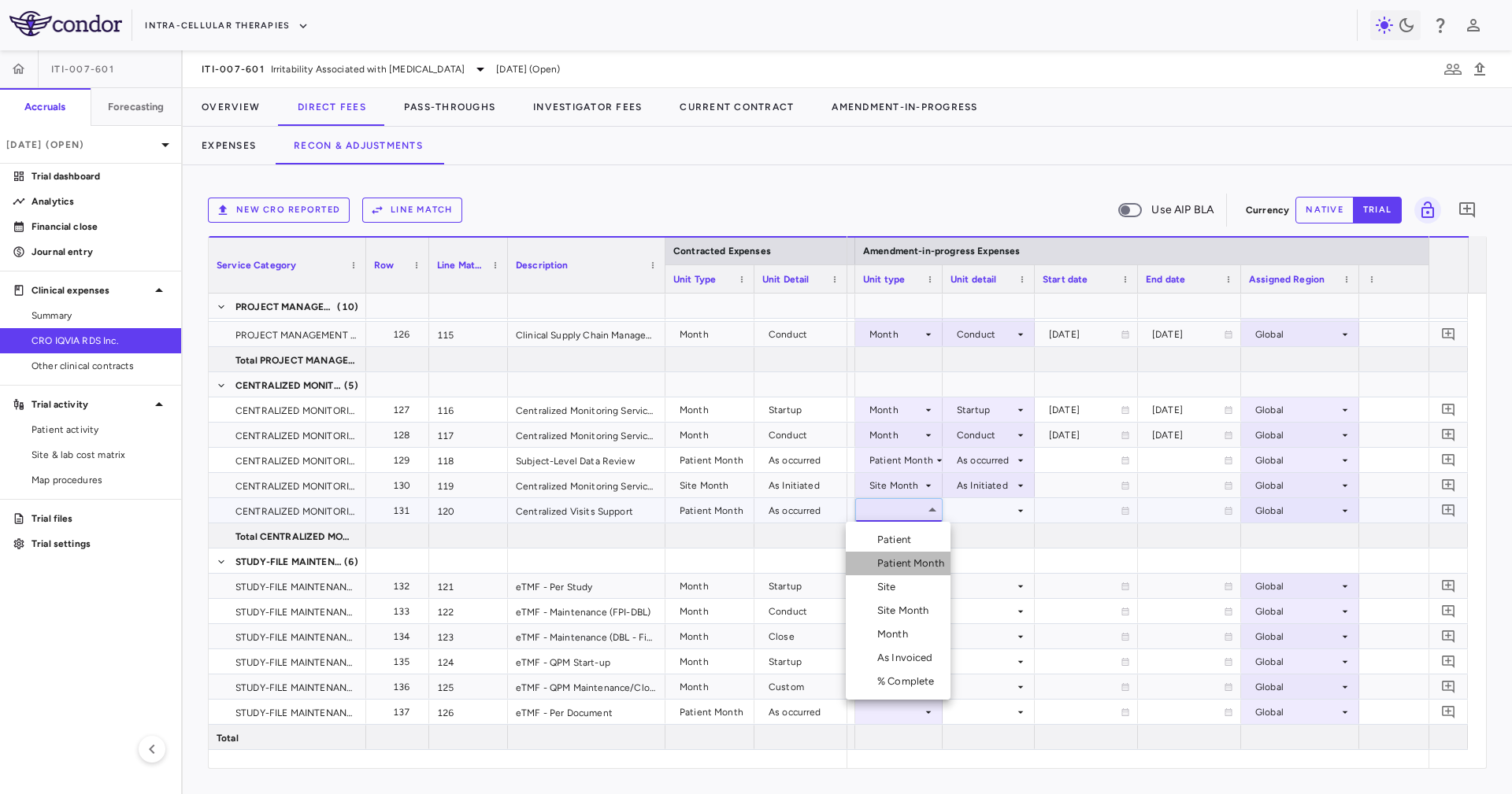
click at [935, 570] on li "Patient Month" at bounding box center [898, 563] width 104 height 24
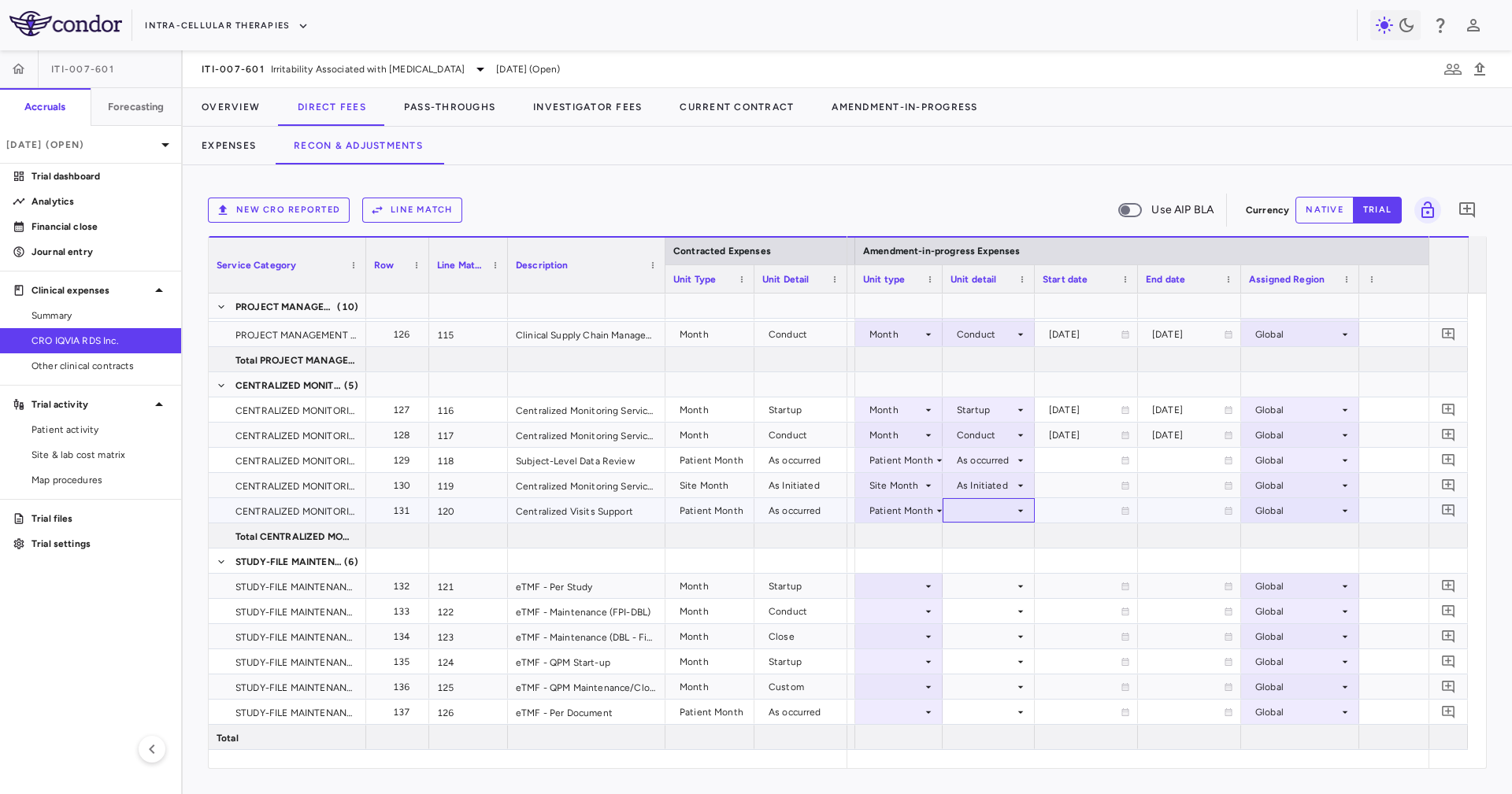
click at [992, 519] on div at bounding box center [988, 511] width 76 height 23
click at [998, 537] on div "As occurred" at bounding box center [1003, 540] width 63 height 14
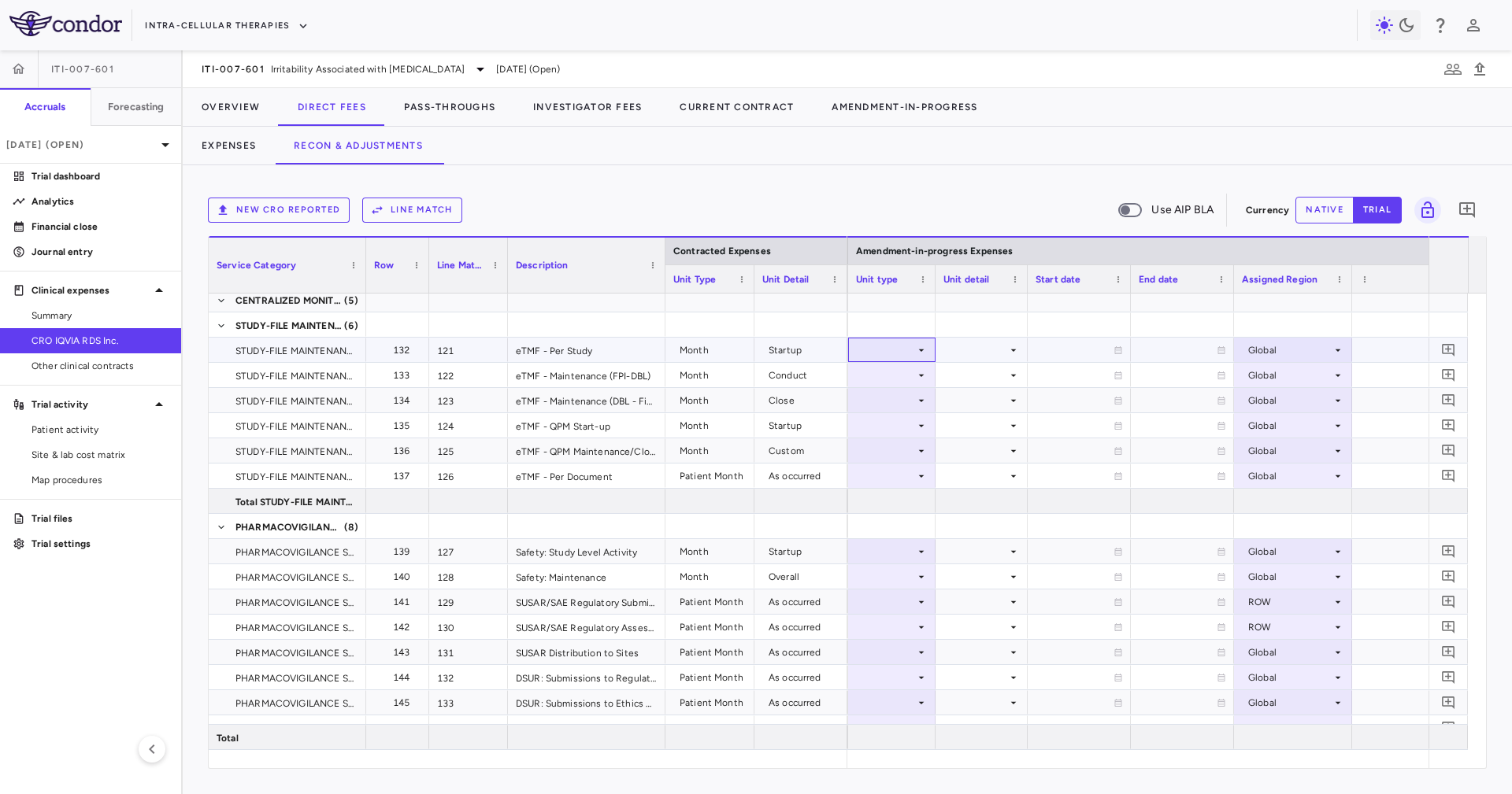
click at [916, 347] on icon at bounding box center [921, 350] width 12 height 12
click at [898, 479] on div "Month" at bounding box center [888, 474] width 37 height 14
click at [976, 354] on div at bounding box center [981, 350] width 76 height 23
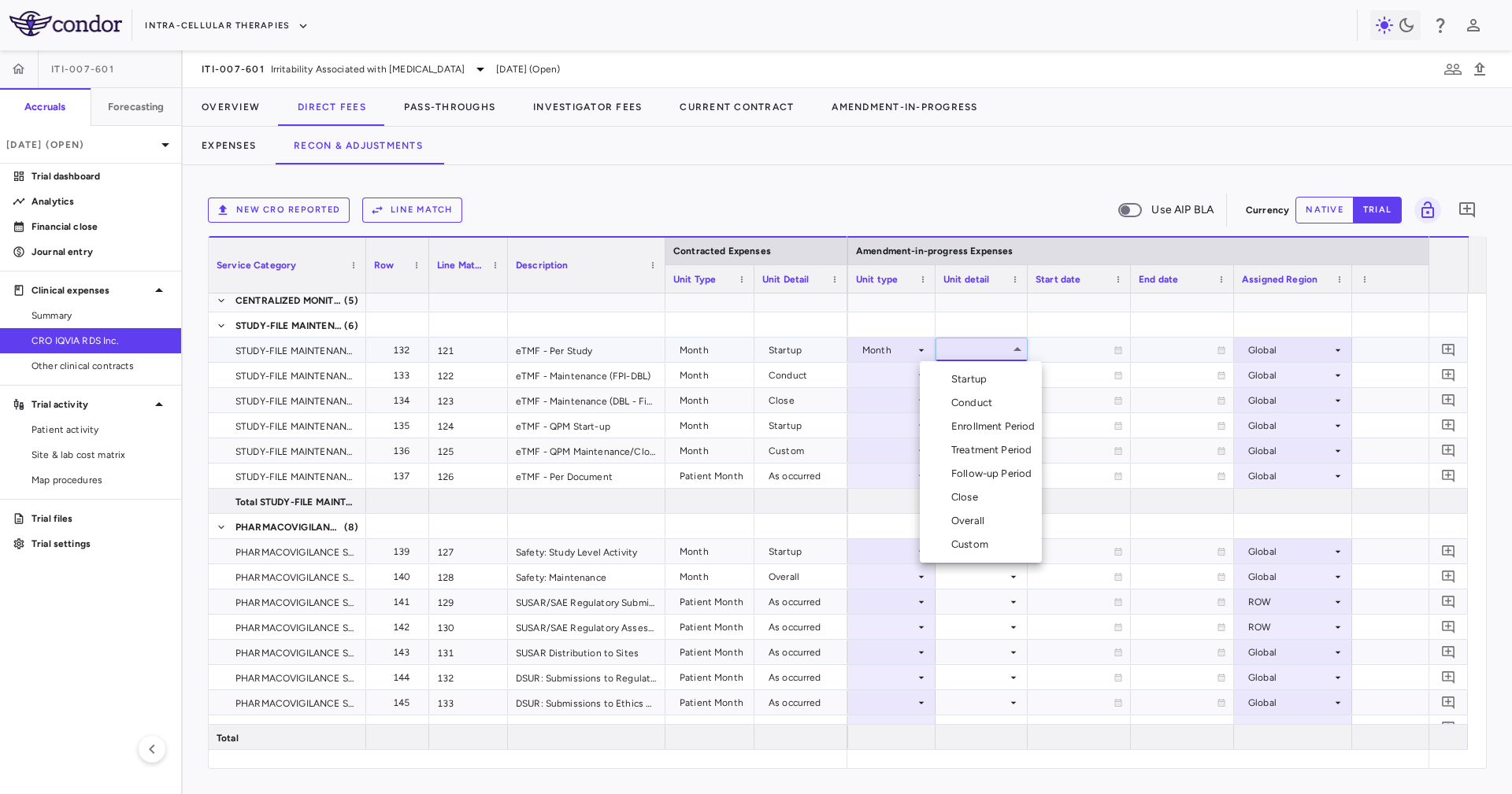
click at [990, 385] on div "Startup" at bounding box center [972, 379] width 42 height 14
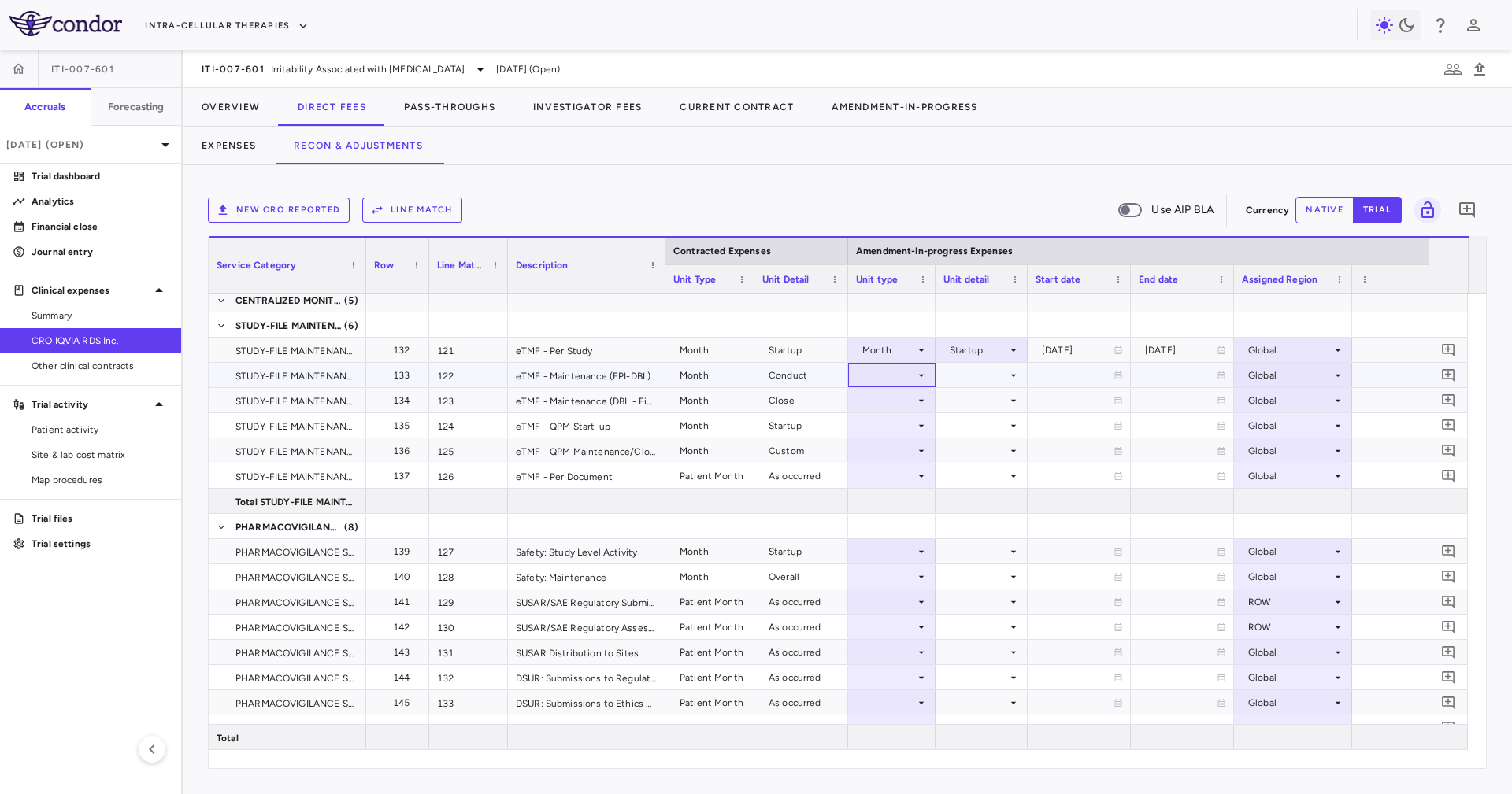
click at [892, 385] on div at bounding box center [892, 375] width 72 height 23
click at [908, 494] on li "Month" at bounding box center [890, 498] width 104 height 24
click at [984, 367] on div at bounding box center [981, 375] width 76 height 23
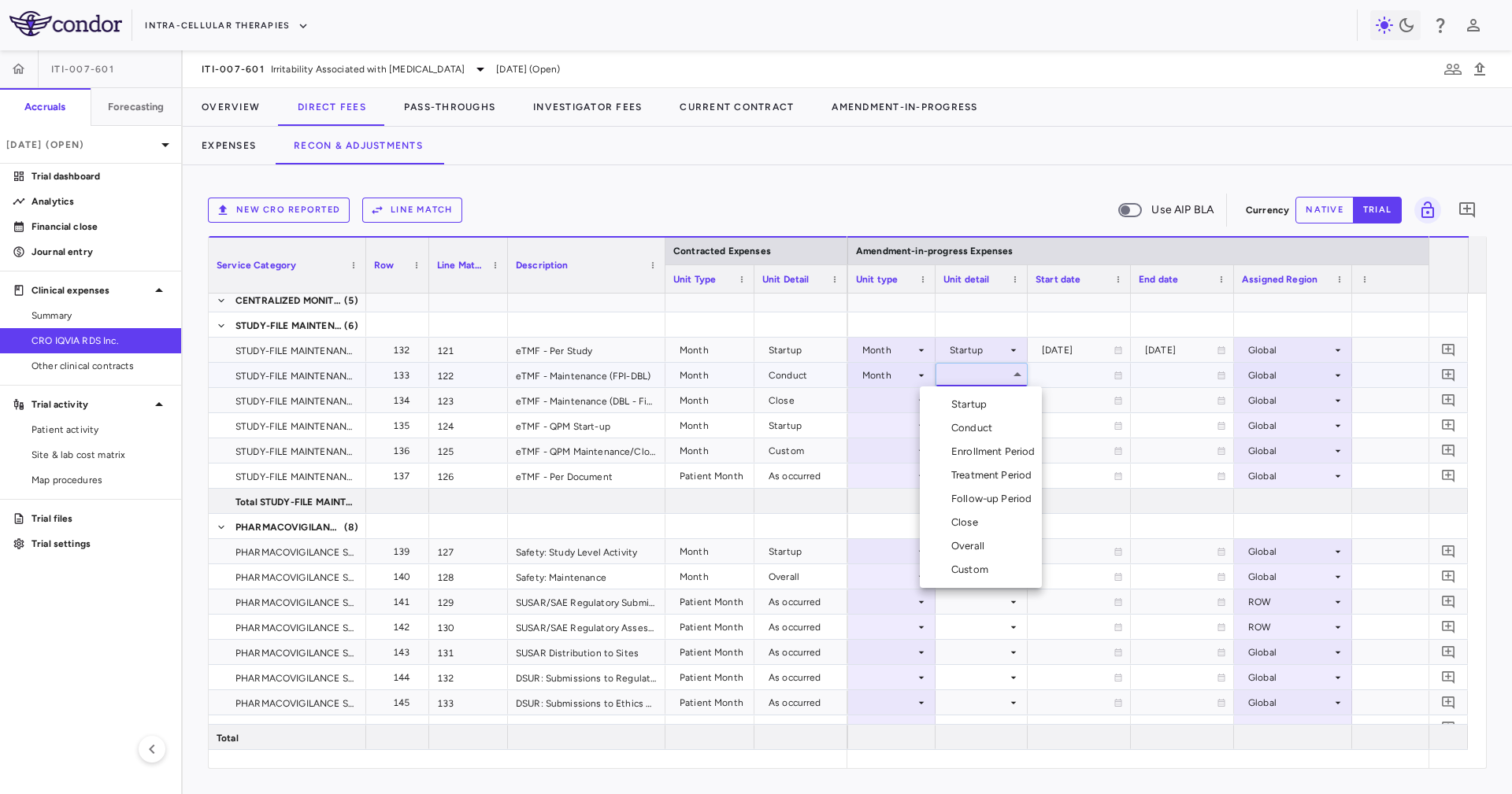
click at [1007, 424] on li "Conduct" at bounding box center [980, 428] width 122 height 24
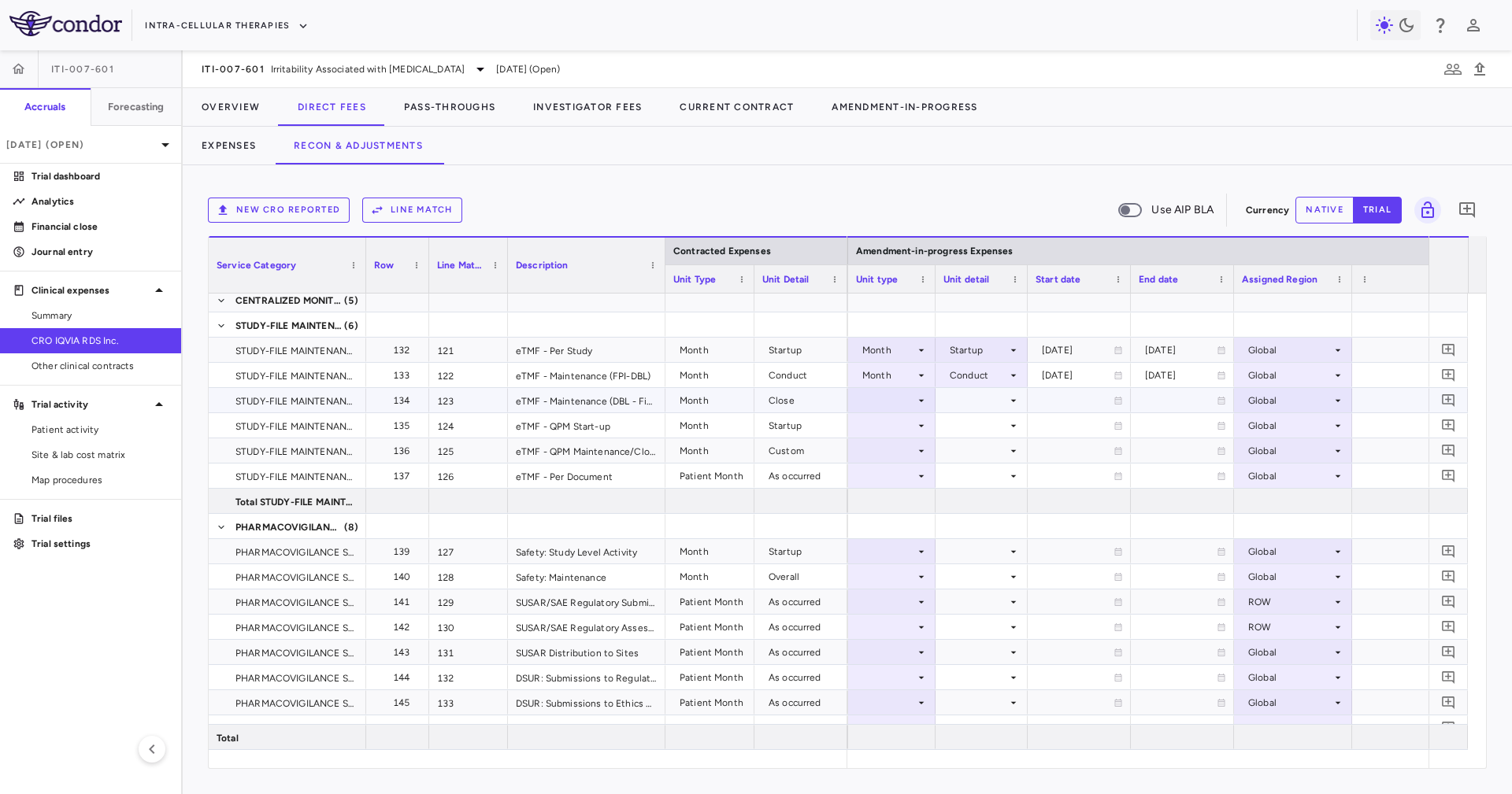
click at [906, 406] on div at bounding box center [892, 400] width 72 height 23
click at [895, 522] on div "Month" at bounding box center [888, 524] width 37 height 14
click at [997, 409] on div at bounding box center [981, 400] width 76 height 23
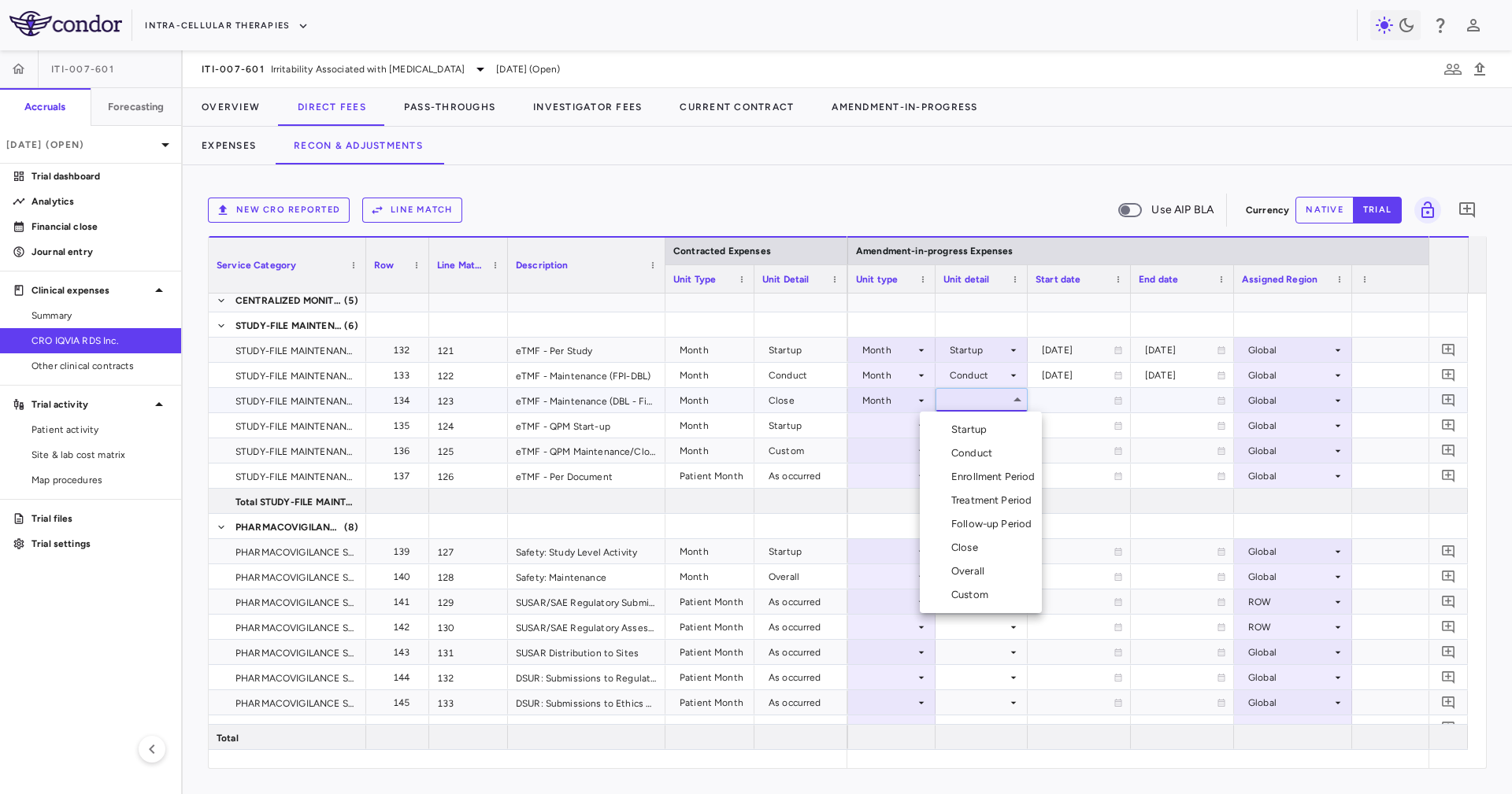
click at [1004, 552] on li "Close" at bounding box center [980, 547] width 122 height 24
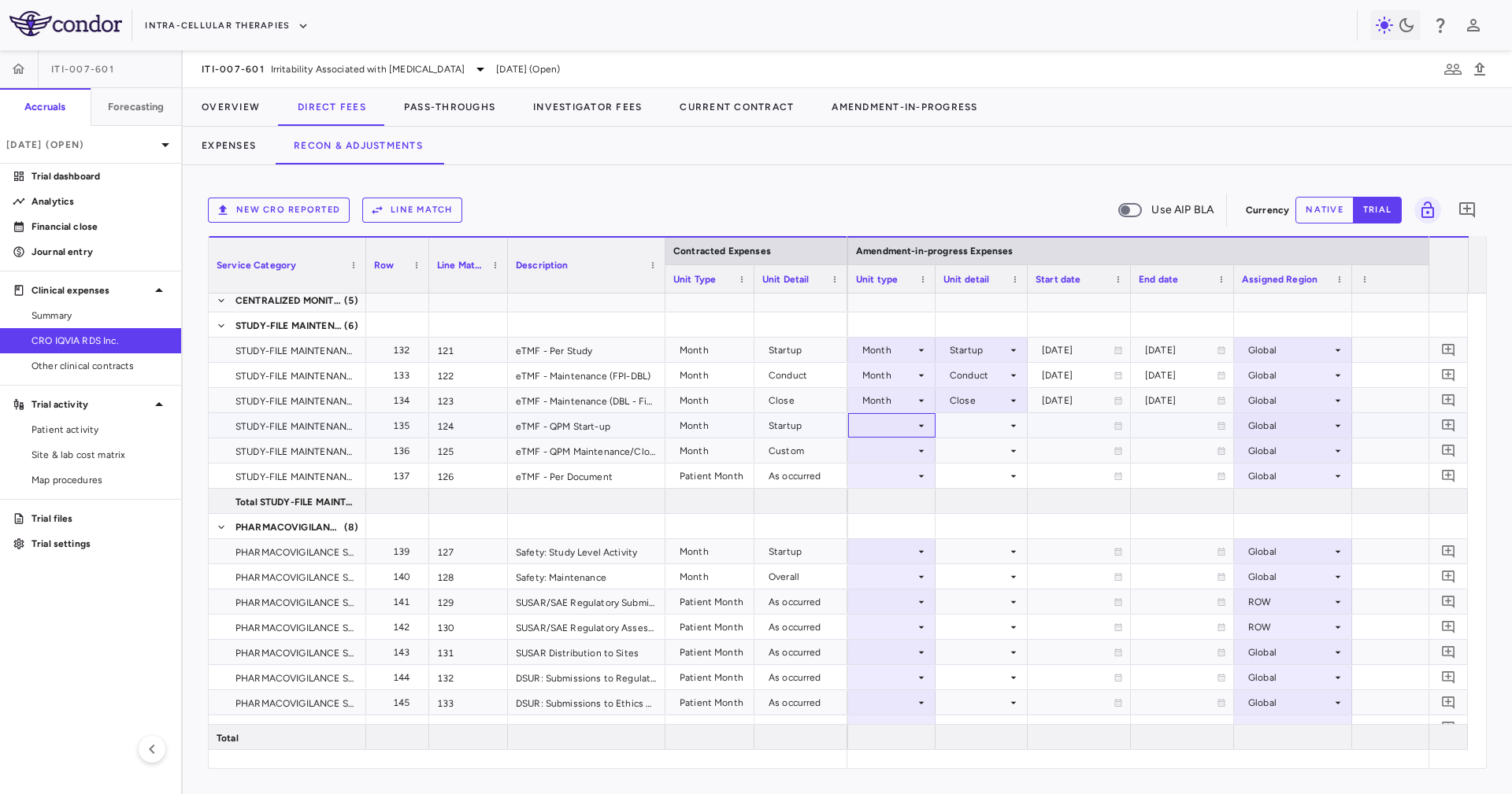
click at [888, 433] on div at bounding box center [892, 426] width 72 height 23
click at [917, 551] on li "Month" at bounding box center [890, 549] width 104 height 24
click at [985, 425] on div at bounding box center [981, 426] width 76 height 23
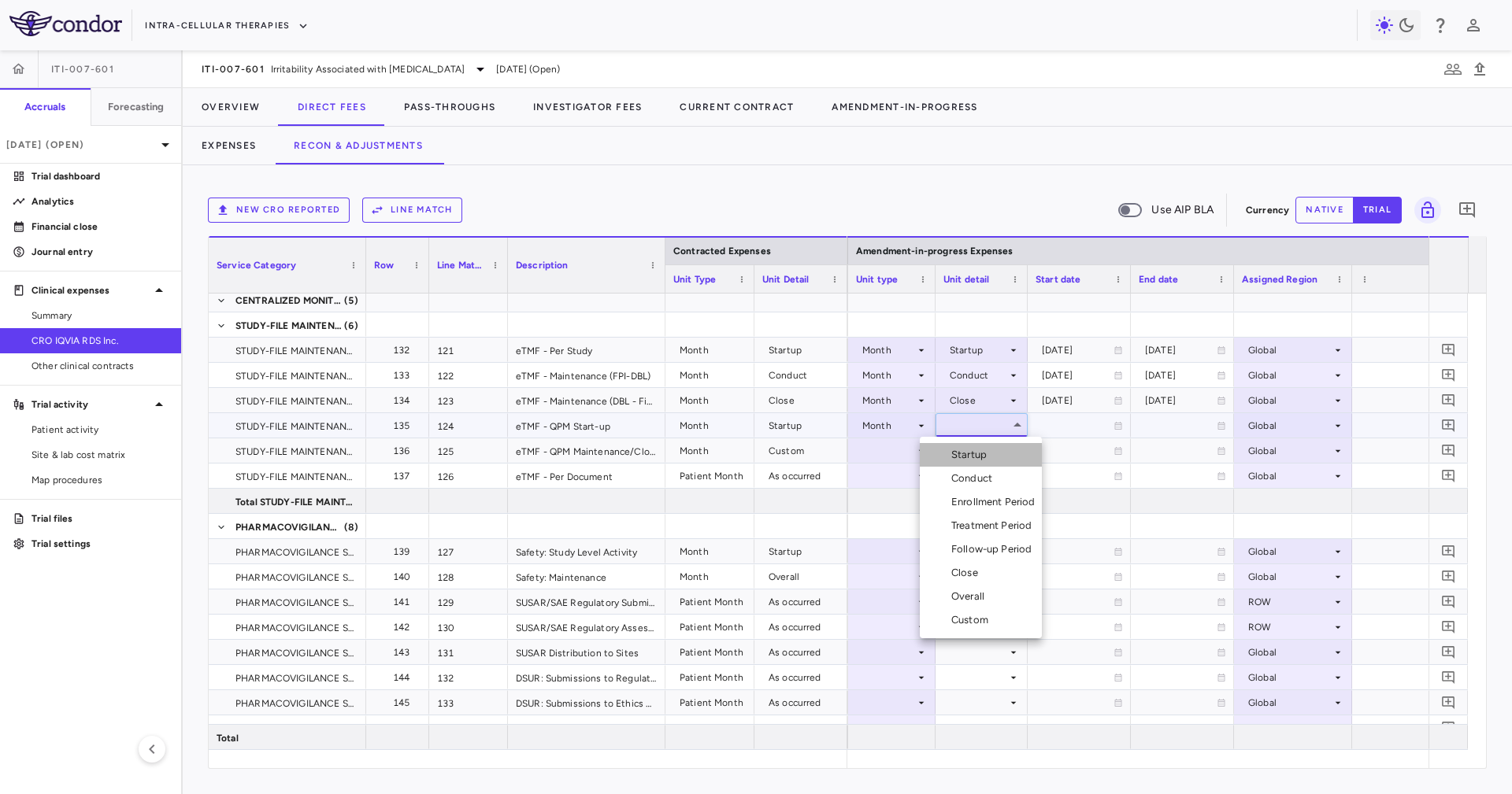
click at [987, 444] on li "Startup" at bounding box center [980, 454] width 122 height 24
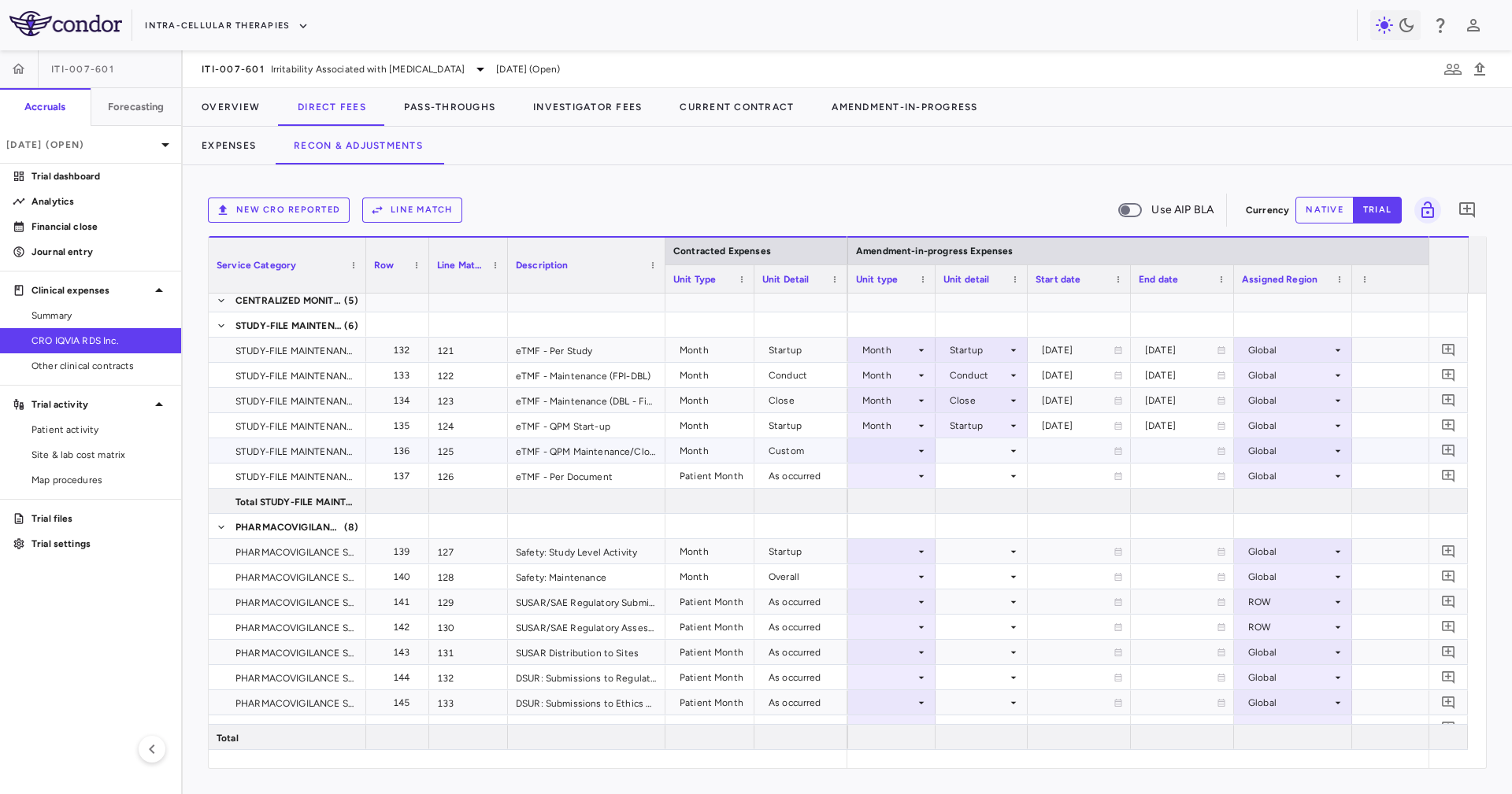
click at [917, 448] on icon at bounding box center [921, 451] width 12 height 12
click at [914, 585] on li "Month" at bounding box center [890, 574] width 104 height 24
click at [978, 454] on div at bounding box center [981, 451] width 76 height 23
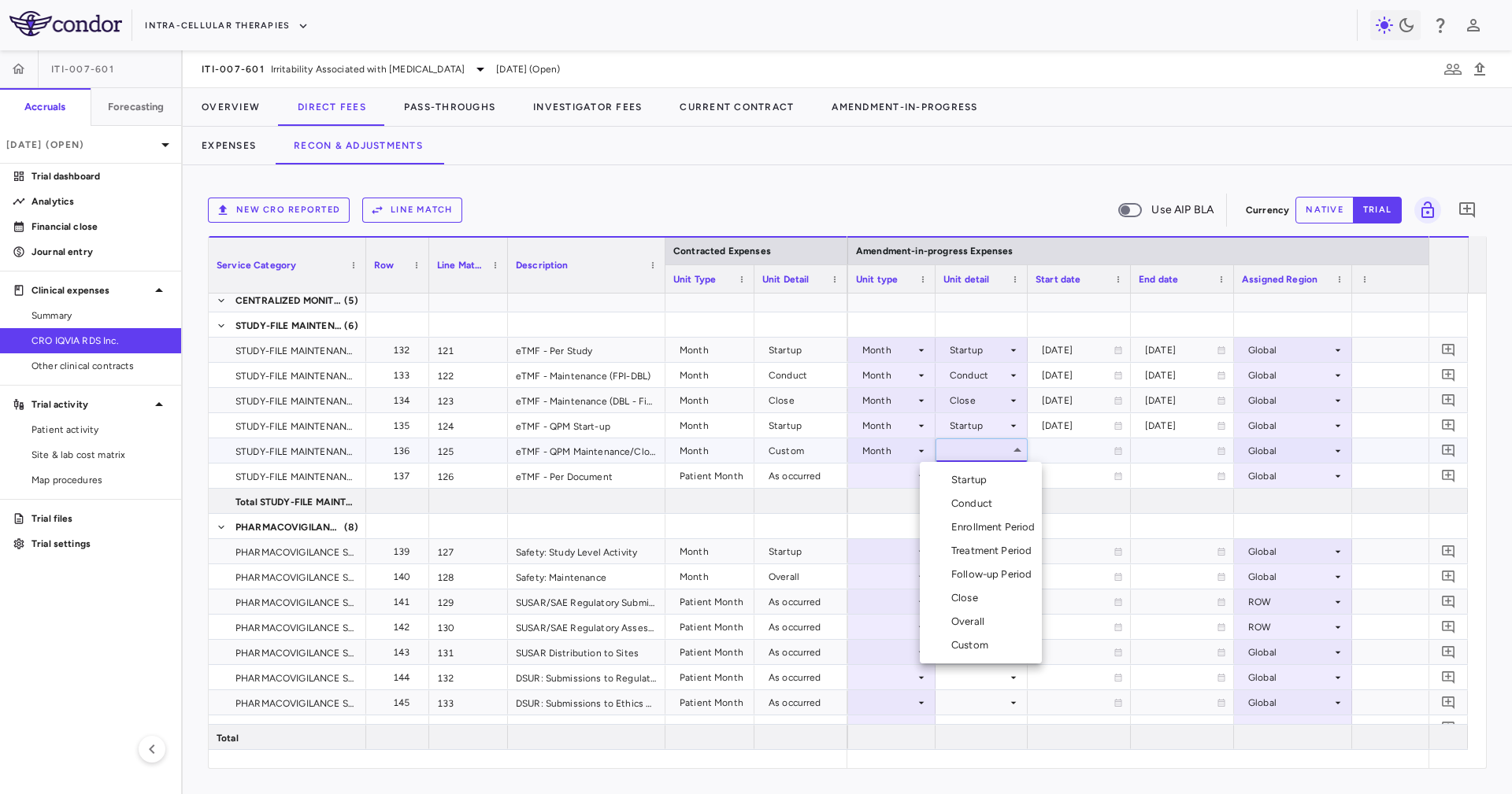
click at [990, 642] on div "Custom" at bounding box center [972, 646] width 43 height 14
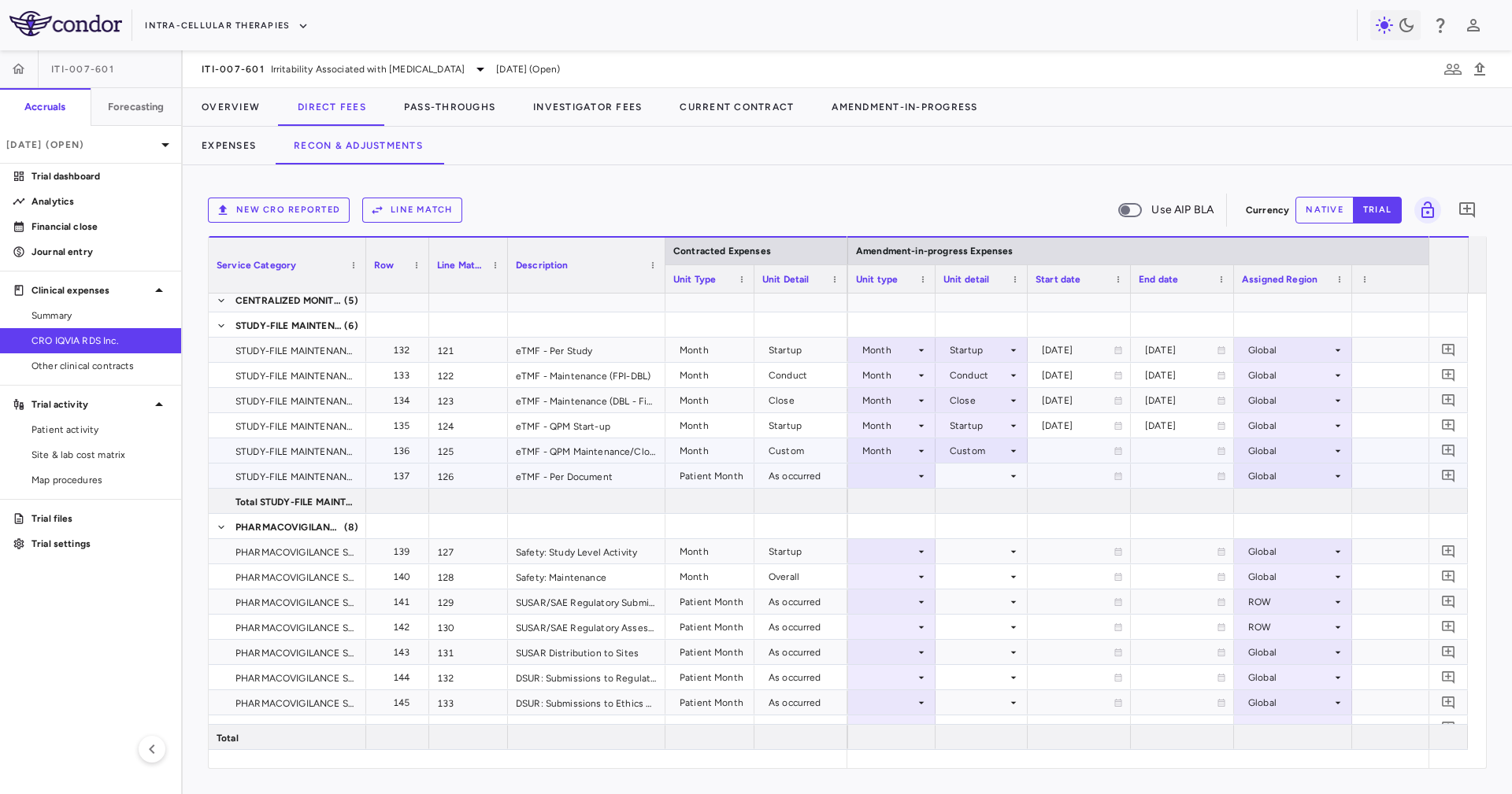
click at [949, 470] on div at bounding box center [981, 476] width 76 height 23
click at [911, 476] on div at bounding box center [892, 476] width 72 height 23
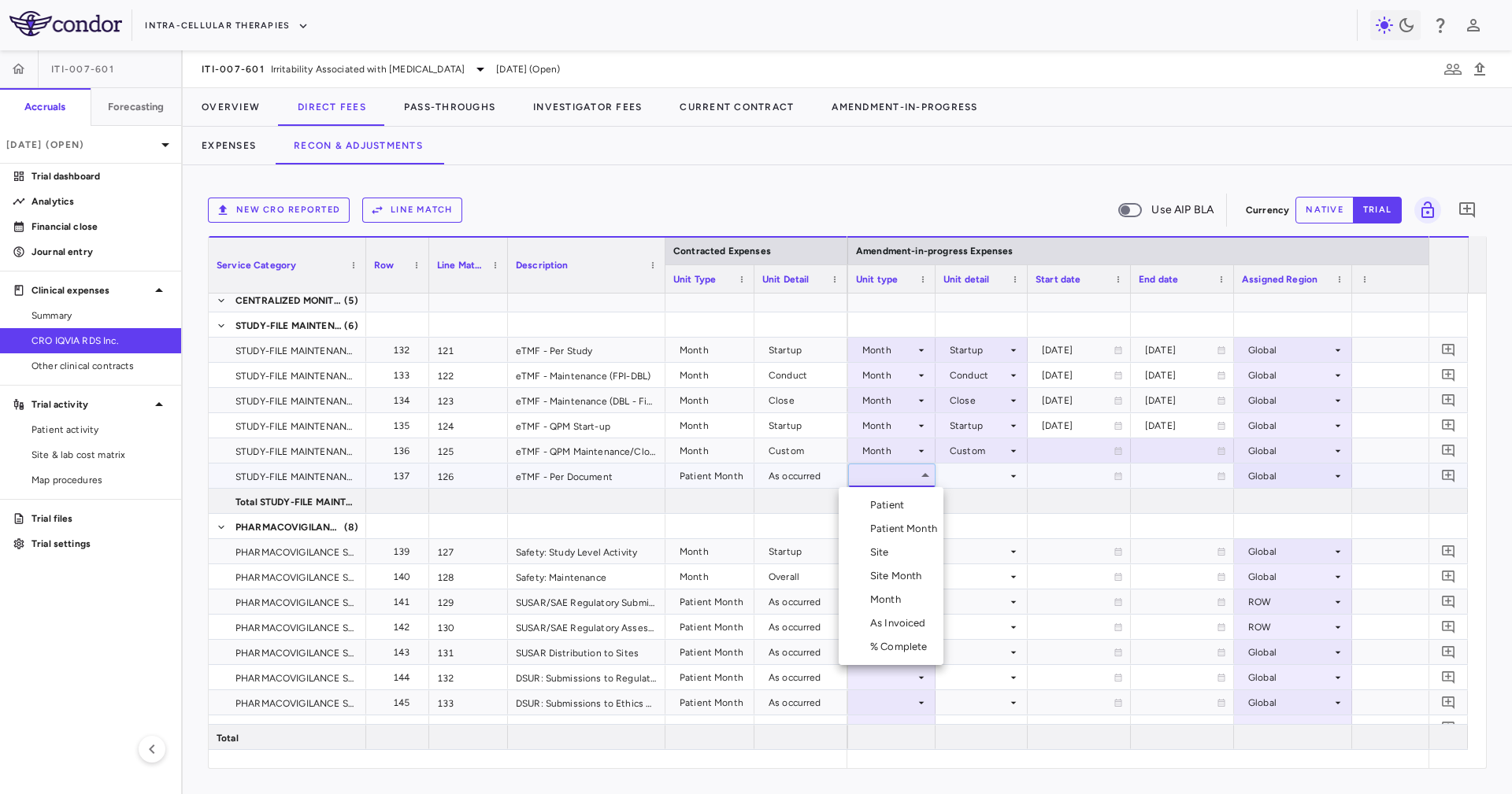
click at [926, 526] on div "Patient Month" at bounding box center [906, 529] width 73 height 14
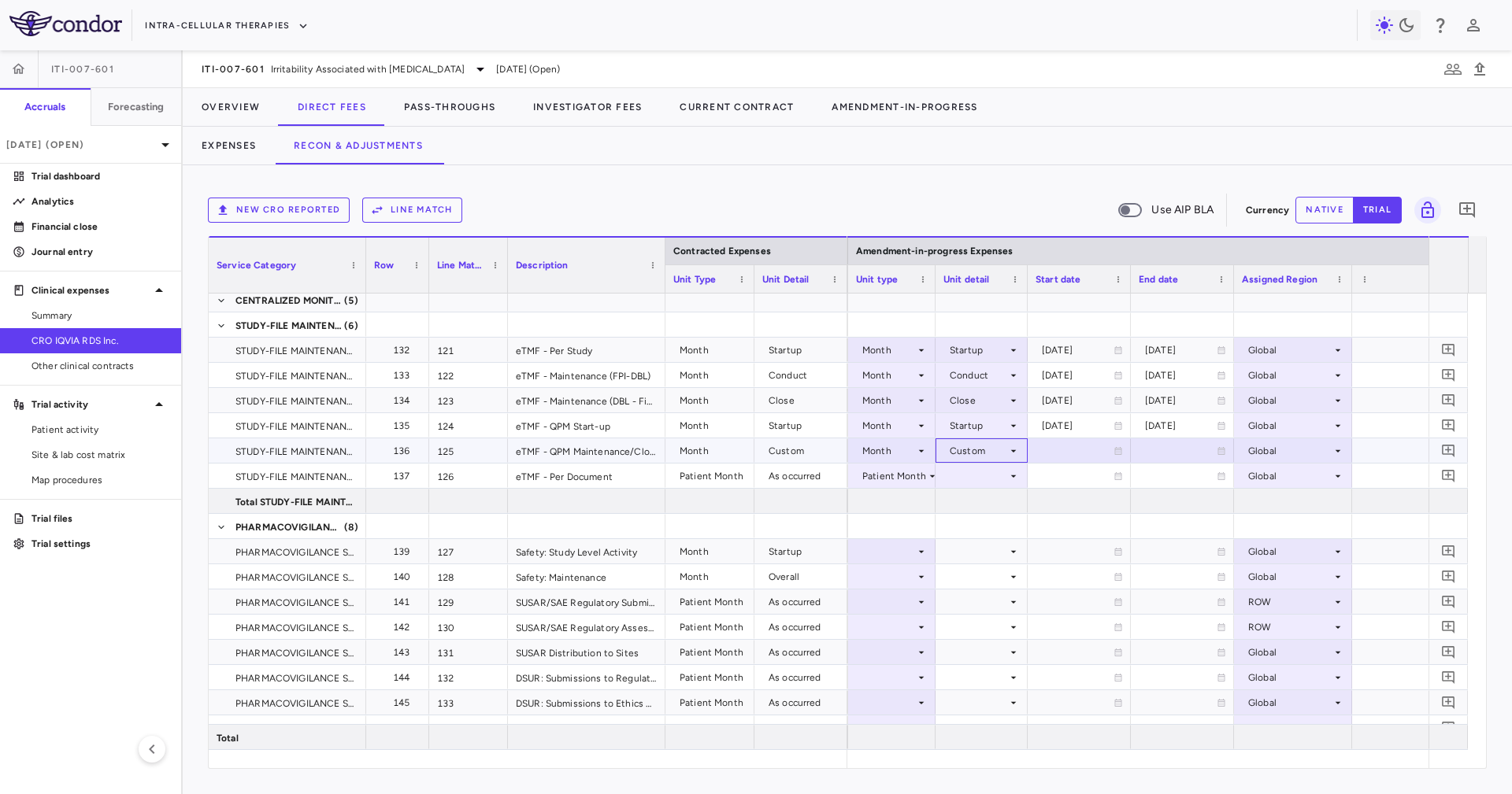
click at [983, 458] on div "Custom" at bounding box center [978, 451] width 57 height 25
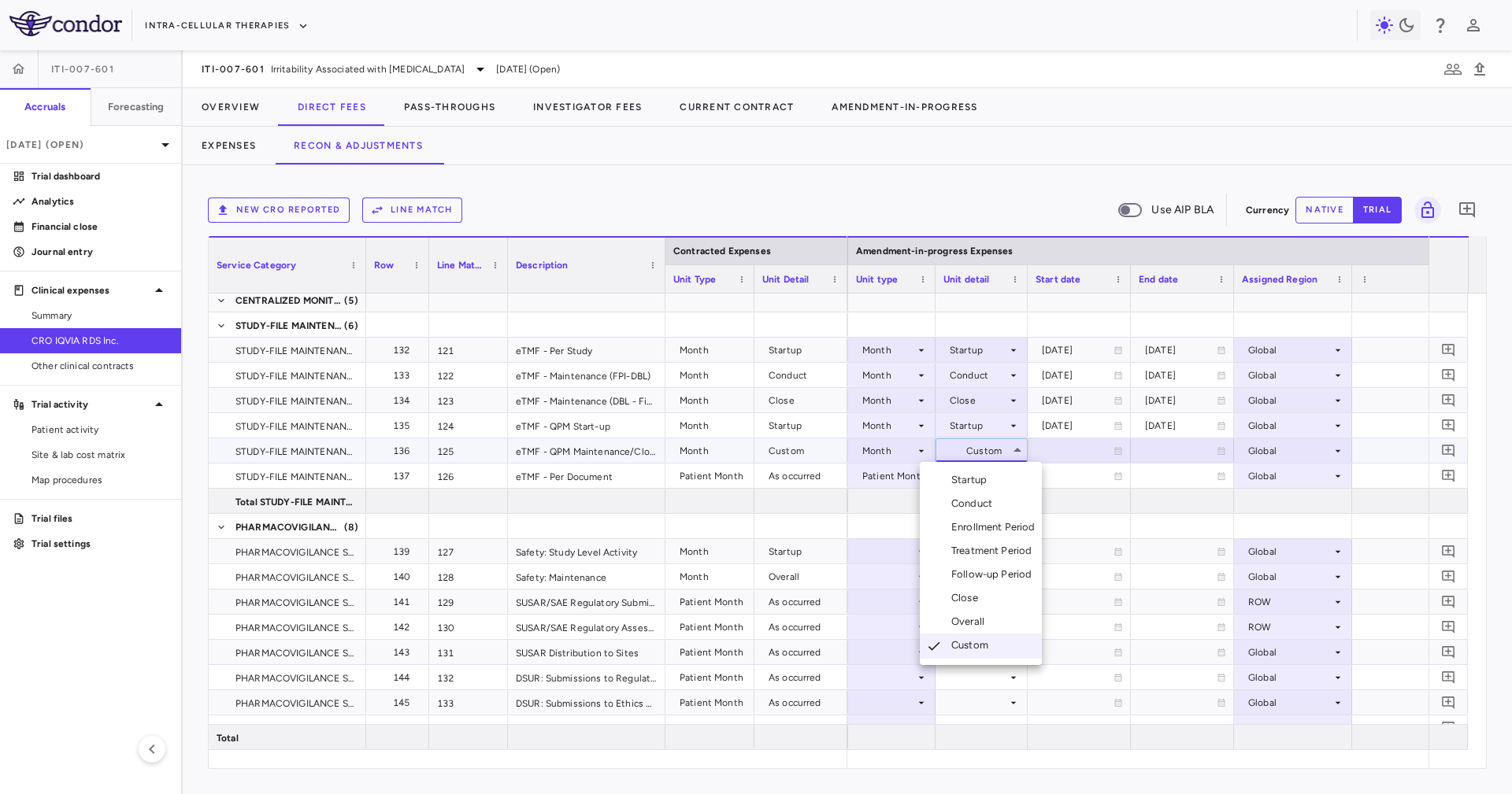
drag, startPoint x: 985, startPoint y: 484, endPoint x: 1079, endPoint y: 517, distance: 99.6
click at [1068, 521] on div "Select Startup Conduct Enrollment Period Treatment Period Follow-up Period Clos…" at bounding box center [756, 397] width 1512 height 794
drag, startPoint x: 1079, startPoint y: 517, endPoint x: 1014, endPoint y: 480, distance: 74.8
click at [1079, 516] on div at bounding box center [756, 397] width 1512 height 794
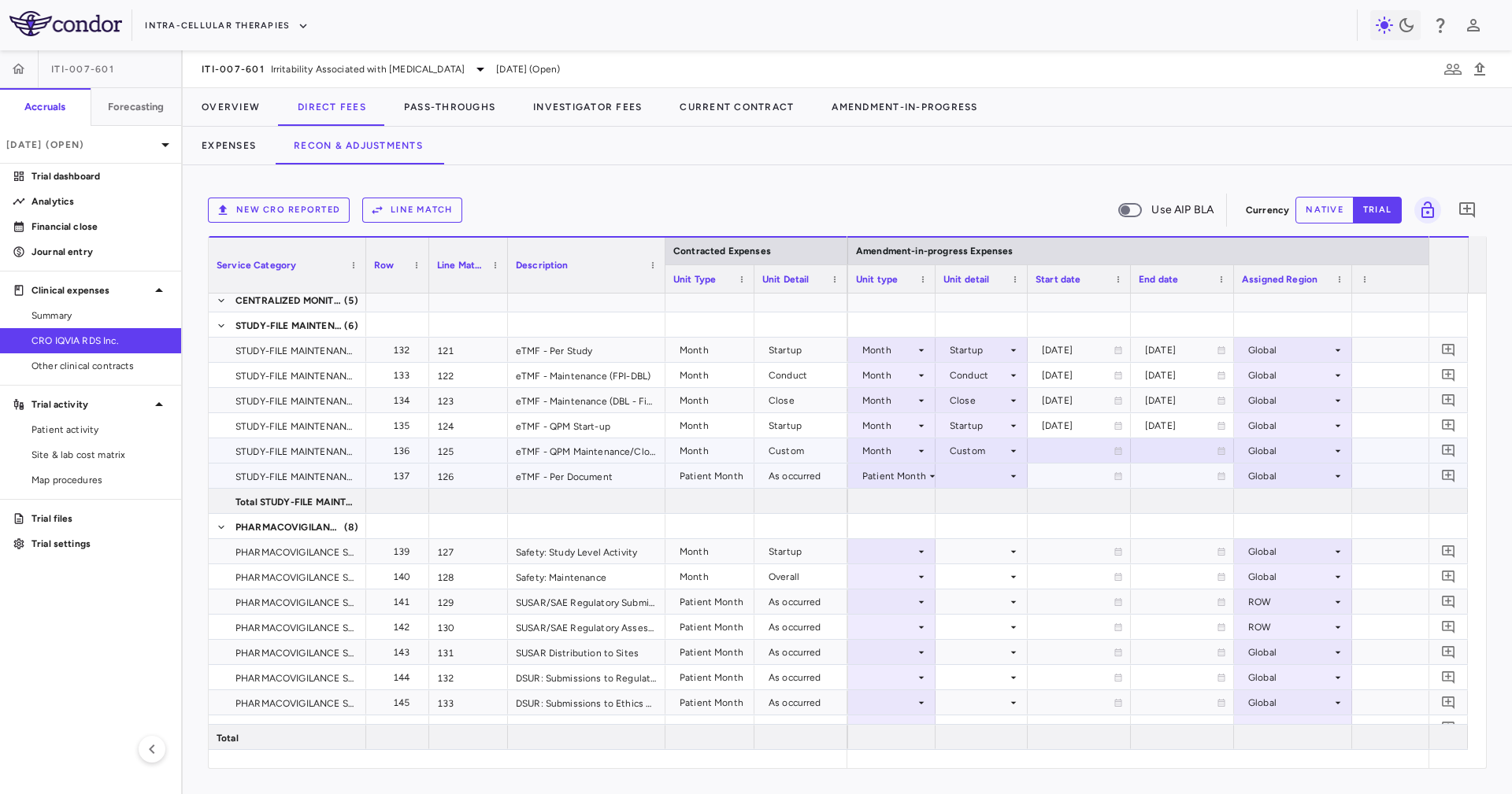
click at [1012, 480] on icon at bounding box center [1013, 476] width 12 height 12
click at [1000, 514] on li "As occurred" at bounding box center [980, 505] width 95 height 24
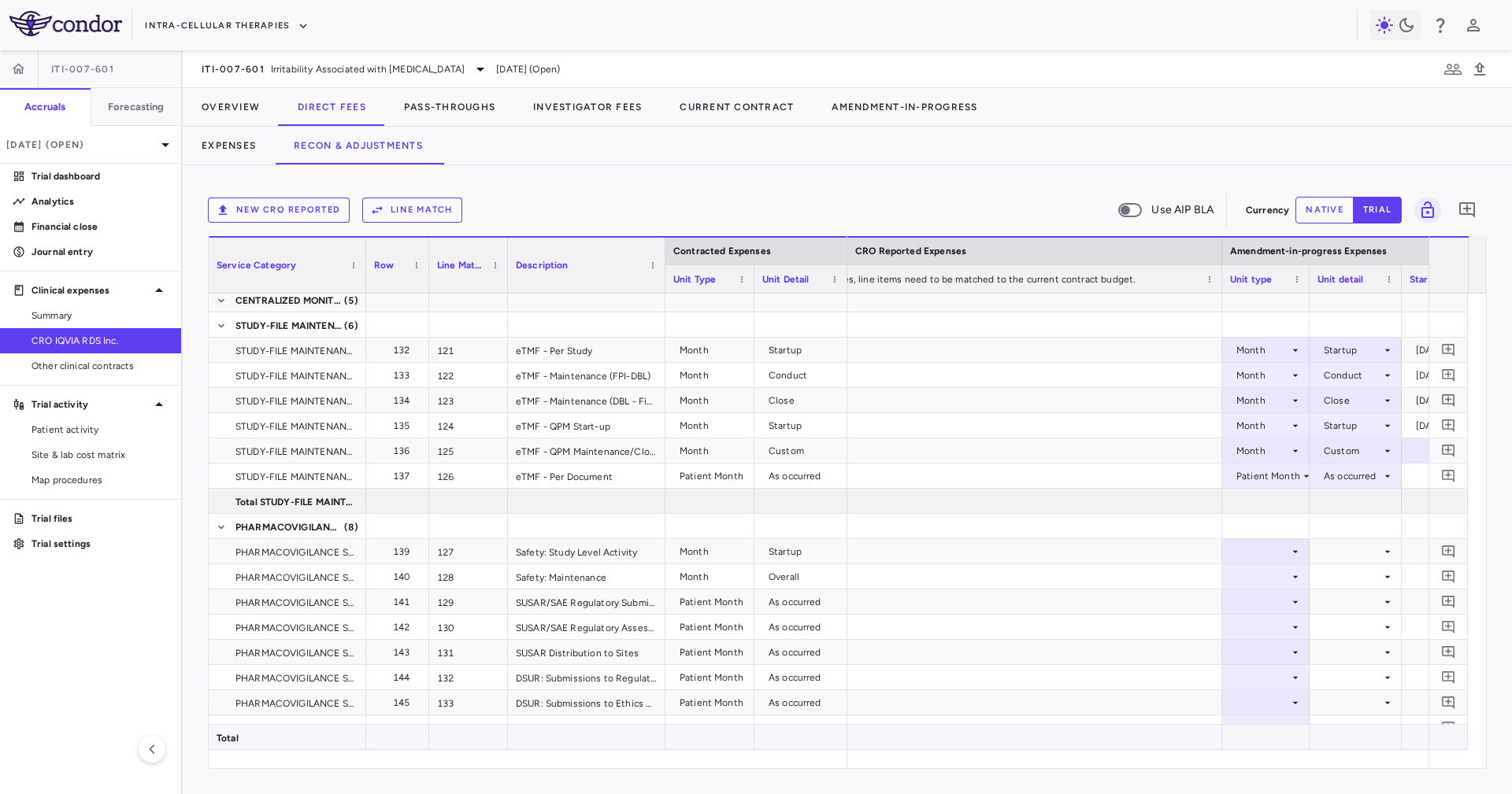
drag, startPoint x: 1109, startPoint y: 751, endPoint x: 1089, endPoint y: 769, distance: 26.9
click at [1054, 754] on div at bounding box center [1137, 759] width 581 height 18
drag, startPoint x: 1089, startPoint y: 769, endPoint x: 1070, endPoint y: 762, distance: 20.2
click at [1029, 757] on div "New CRO reported Line Match Use AIP BLA Currency native trial 0 Press ENTER to …" at bounding box center [847, 479] width 1329 height 629
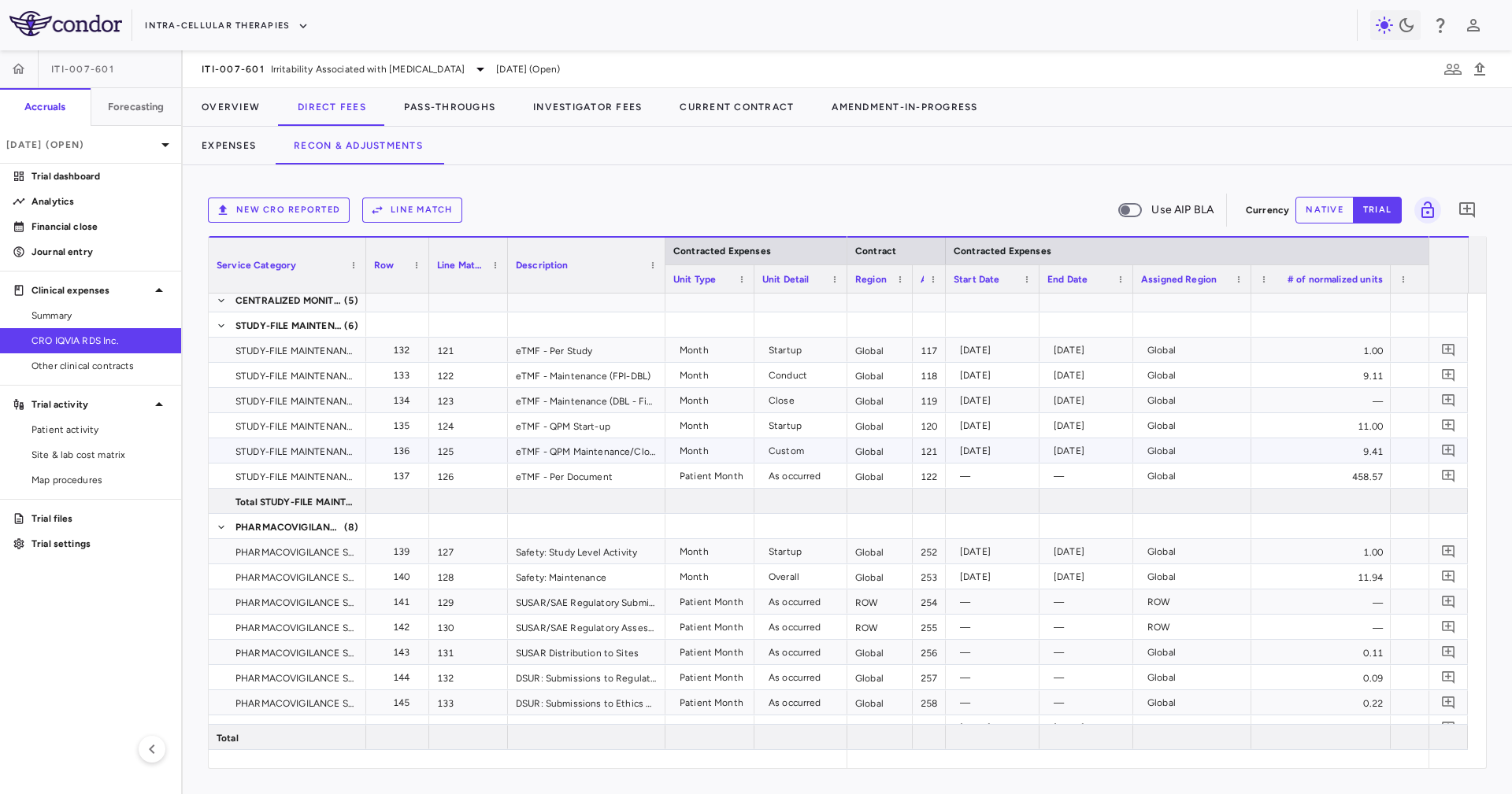
click at [986, 439] on div "[DATE]" at bounding box center [992, 451] width 94 height 25
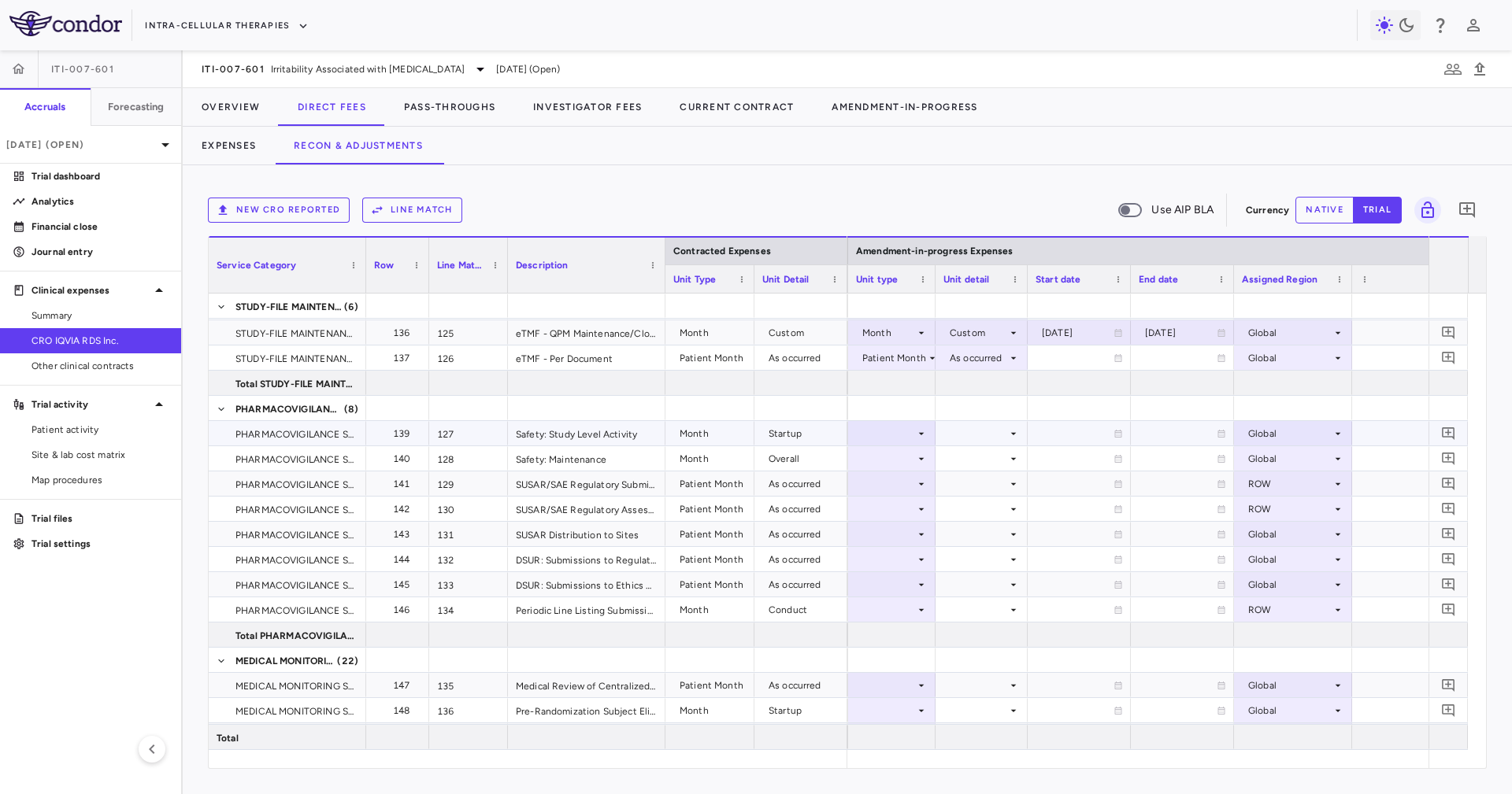
click at [878, 428] on div at bounding box center [892, 433] width 72 height 23
click at [913, 564] on li "Month" at bounding box center [890, 557] width 104 height 24
click at [971, 434] on div at bounding box center [981, 433] width 76 height 23
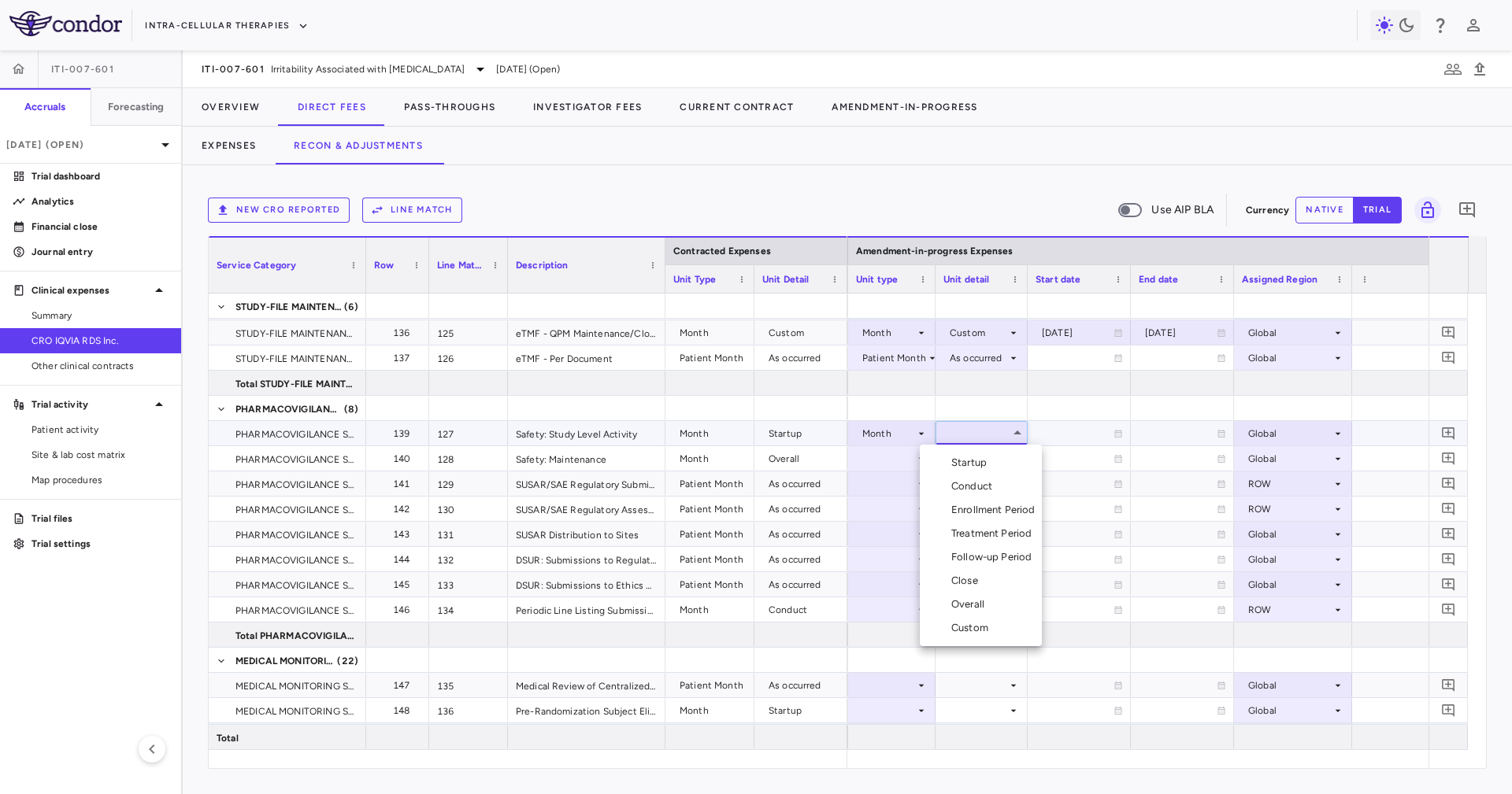
click at [986, 454] on li "Startup" at bounding box center [980, 462] width 122 height 24
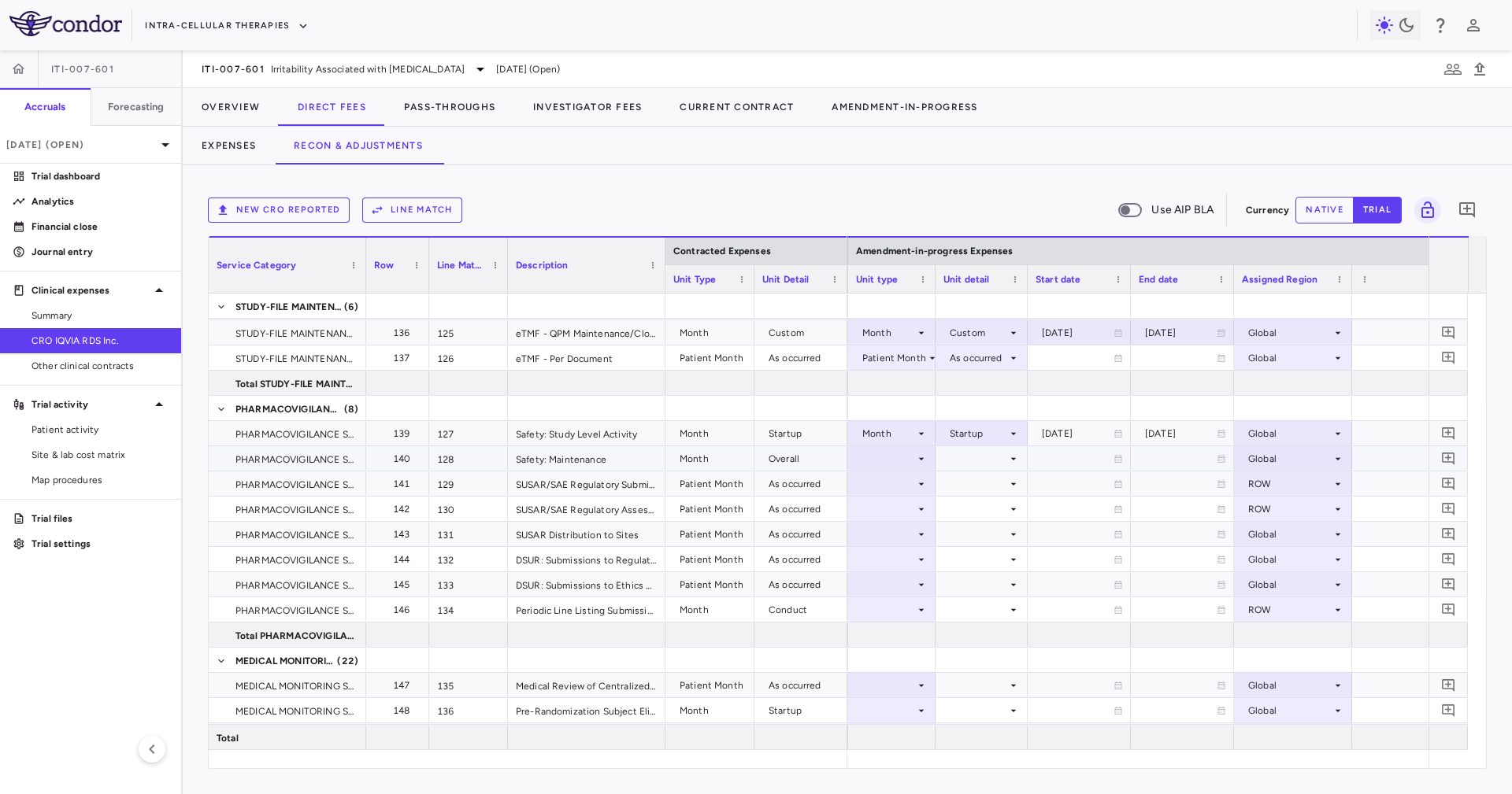
click at [915, 461] on icon at bounding box center [921, 459] width 12 height 12
click at [876, 578] on div "Month" at bounding box center [888, 583] width 37 height 14
click at [945, 447] on div at bounding box center [981, 459] width 76 height 23
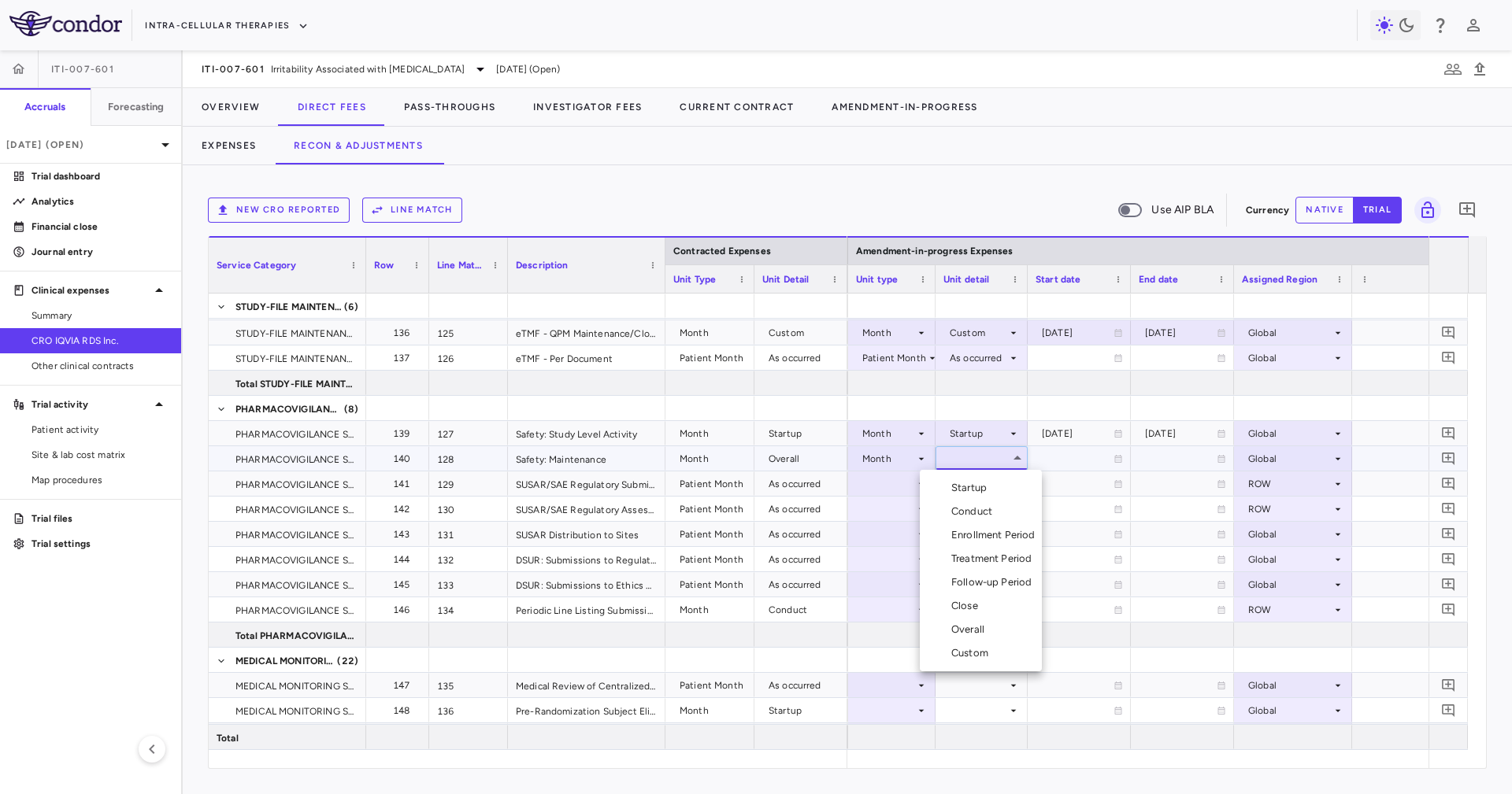
click at [991, 631] on li "Overall" at bounding box center [980, 629] width 122 height 24
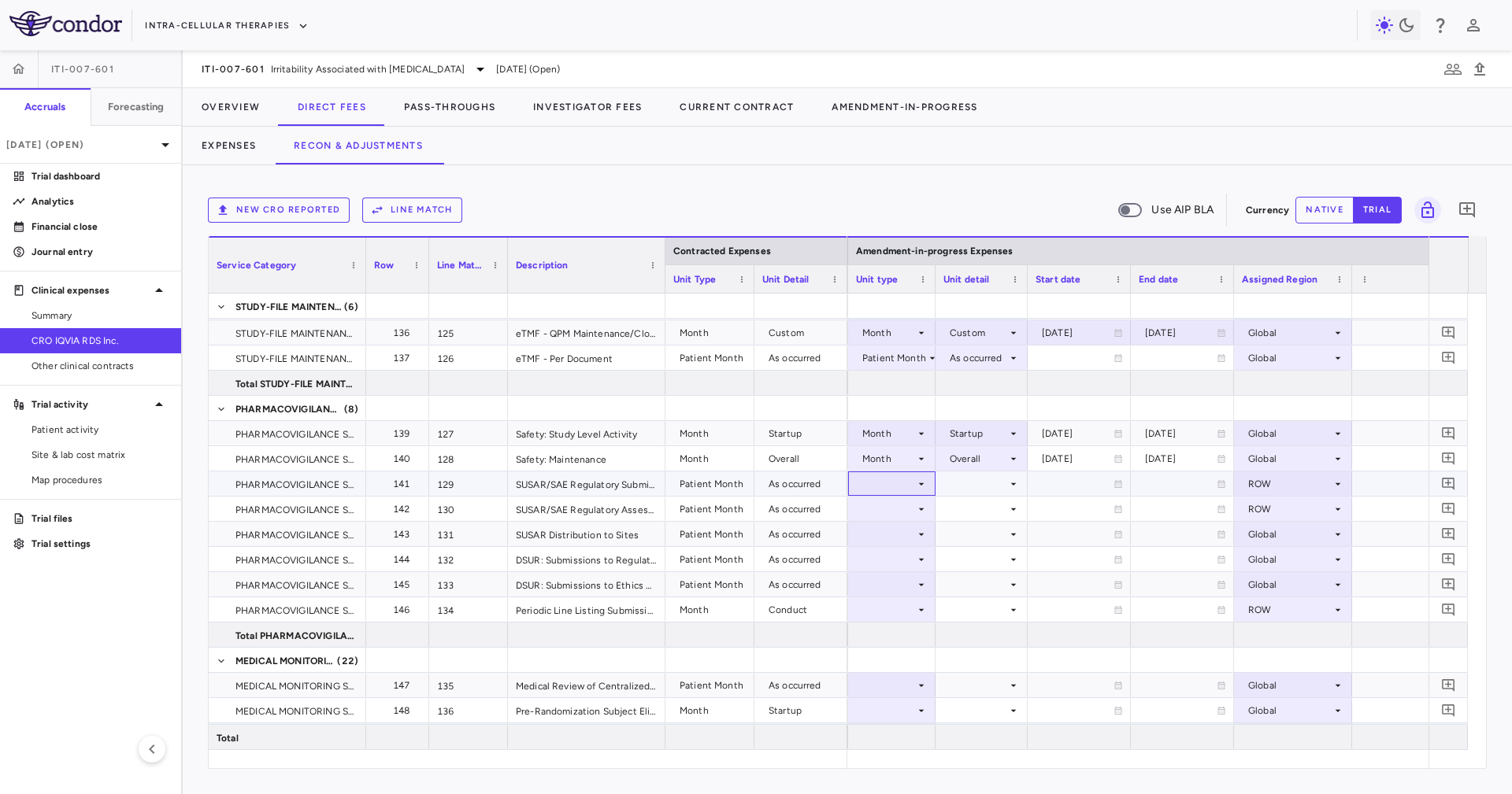
click at [906, 483] on div at bounding box center [892, 483] width 72 height 23
click at [928, 529] on li "Patient Month" at bounding box center [890, 536] width 104 height 24
click at [954, 499] on div at bounding box center [981, 509] width 76 height 23
click at [967, 479] on div at bounding box center [981, 483] width 76 height 23
click at [971, 511] on div "As occurred" at bounding box center [996, 513] width 63 height 14
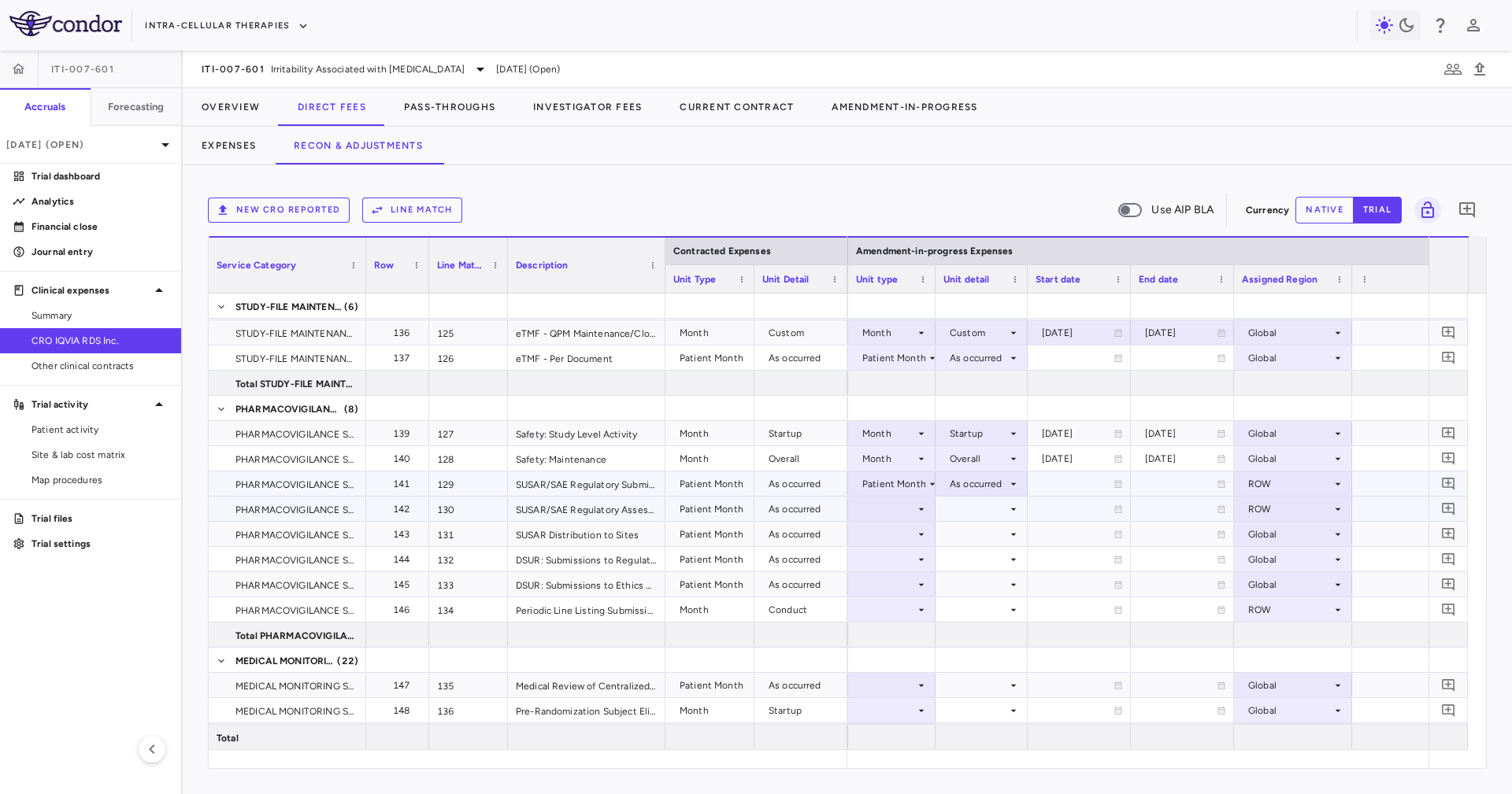
click at [971, 511] on div at bounding box center [981, 509] width 76 height 23
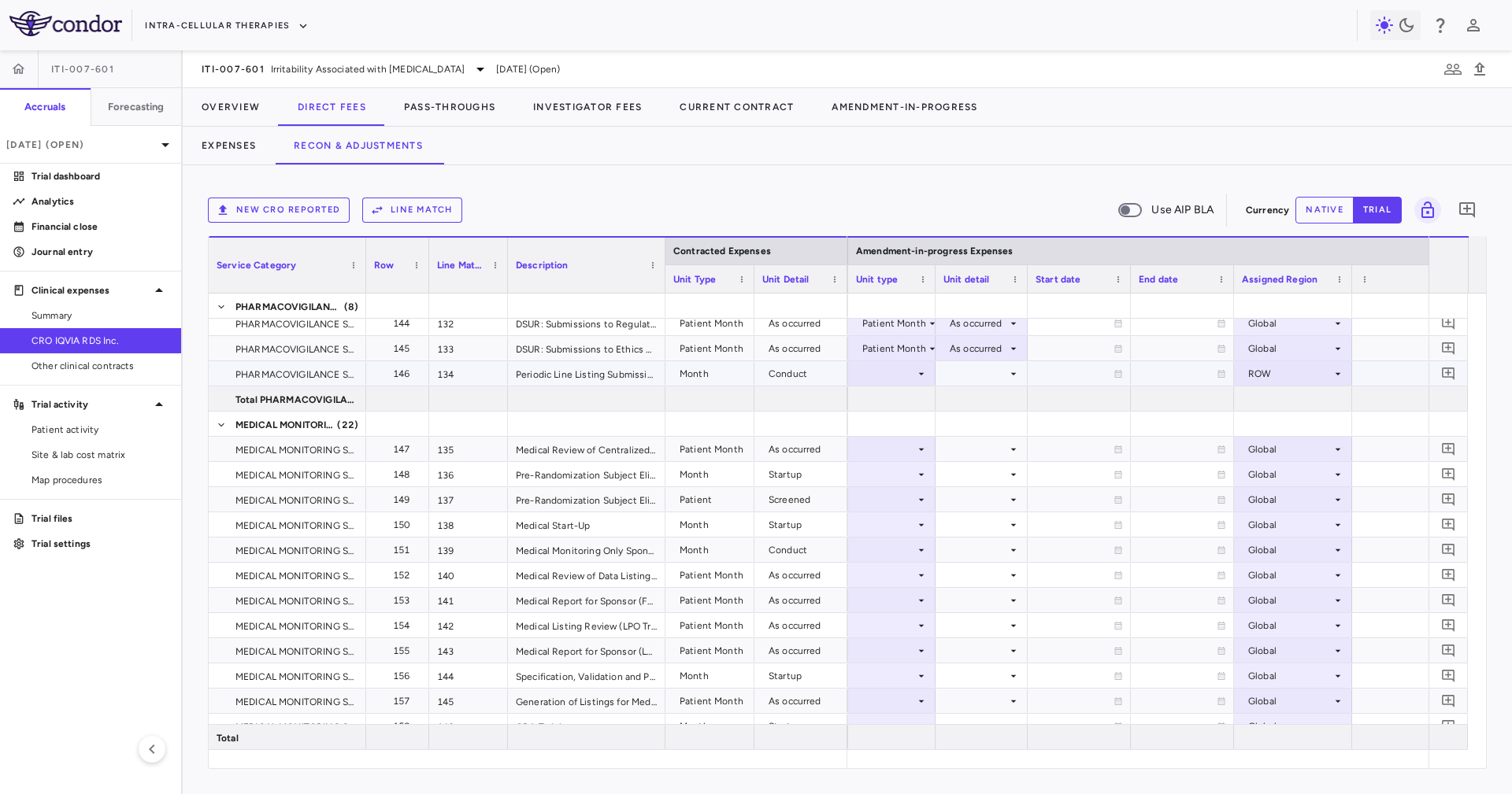
click at [914, 380] on div at bounding box center [892, 374] width 72 height 23
click at [912, 491] on li "Month" at bounding box center [890, 497] width 104 height 24
click at [968, 367] on div at bounding box center [981, 374] width 76 height 23
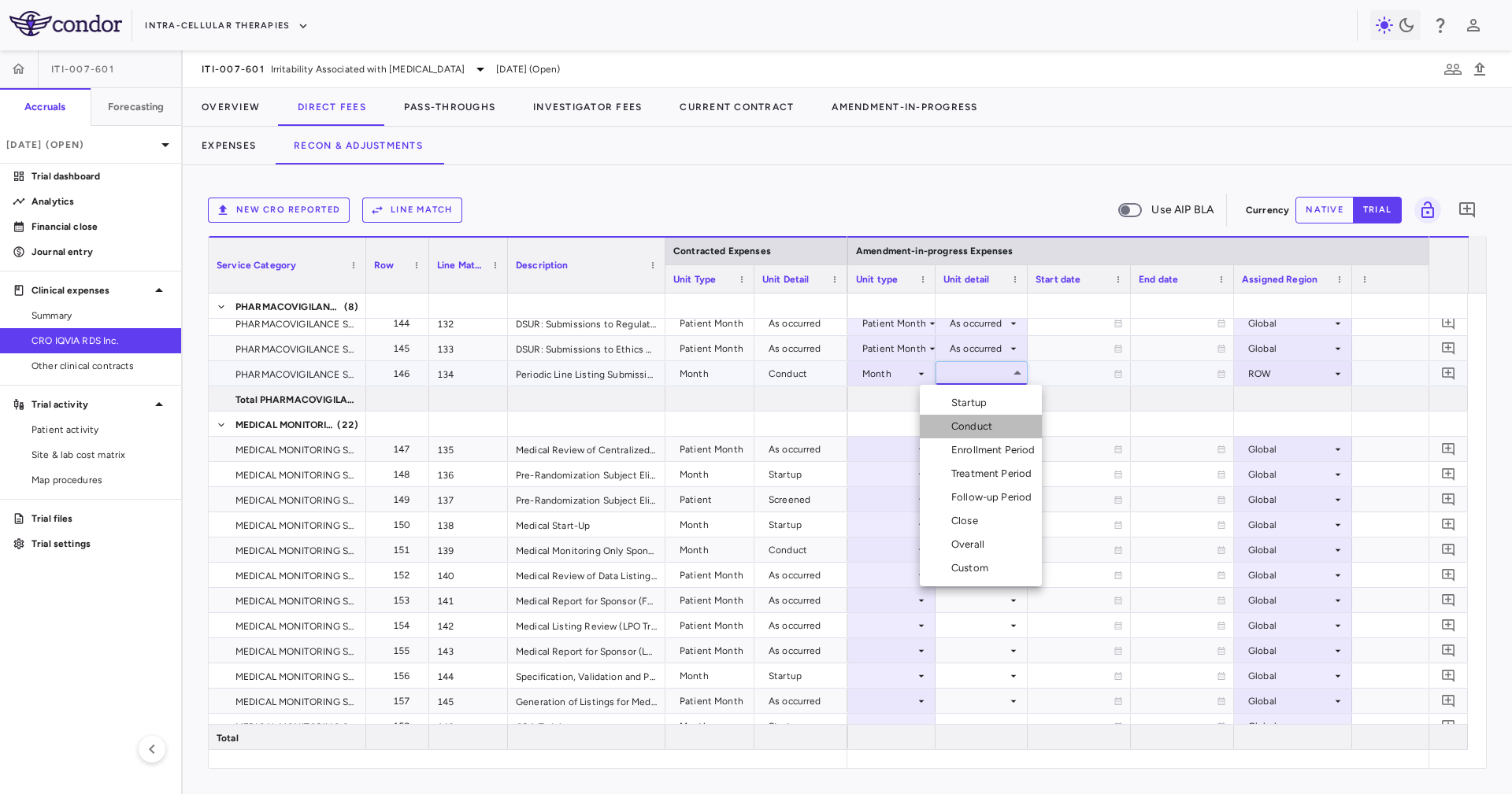
click at [1005, 425] on li "Conduct" at bounding box center [980, 426] width 122 height 24
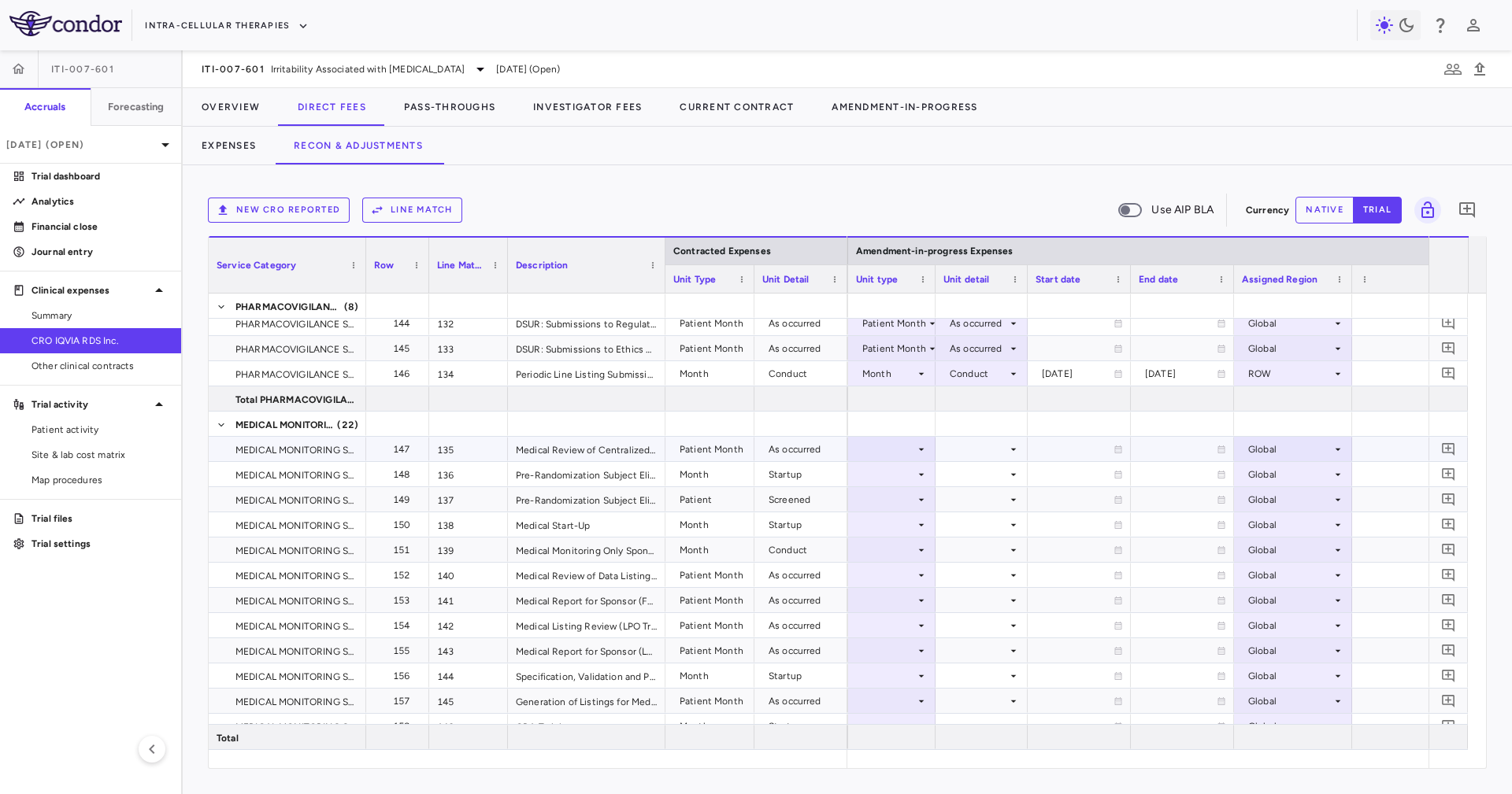
click at [906, 454] on div at bounding box center [892, 449] width 72 height 23
click at [912, 504] on div "Patient Month" at bounding box center [906, 502] width 73 height 14
click at [985, 438] on div at bounding box center [981, 449] width 76 height 23
click at [999, 456] on div at bounding box center [756, 397] width 1512 height 794
click at [1004, 471] on div at bounding box center [981, 475] width 76 height 23
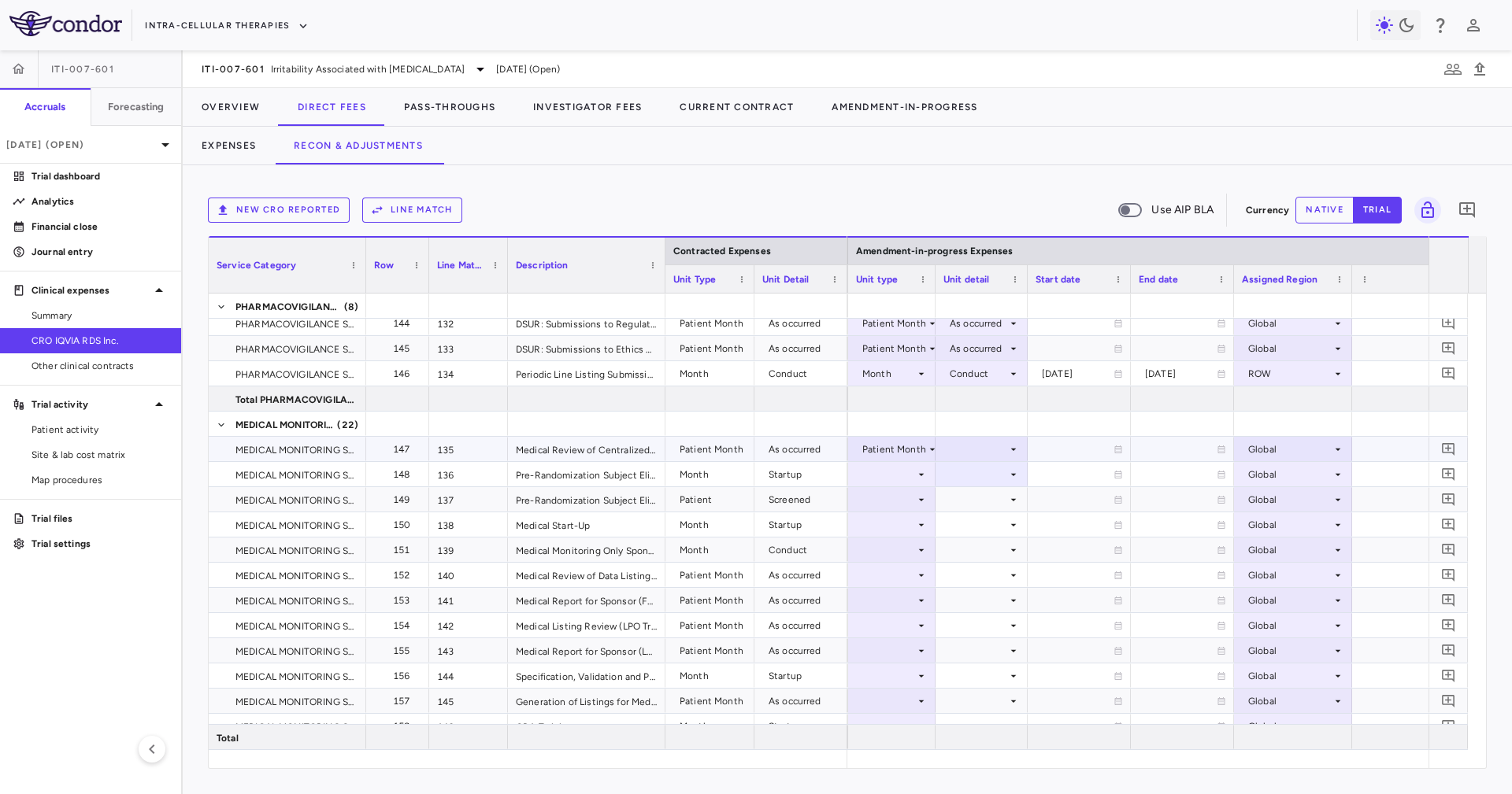
click at [981, 454] on div at bounding box center [981, 449] width 76 height 23
click at [1003, 484] on div "As occurred" at bounding box center [996, 478] width 63 height 14
click at [897, 474] on div at bounding box center [892, 475] width 72 height 23
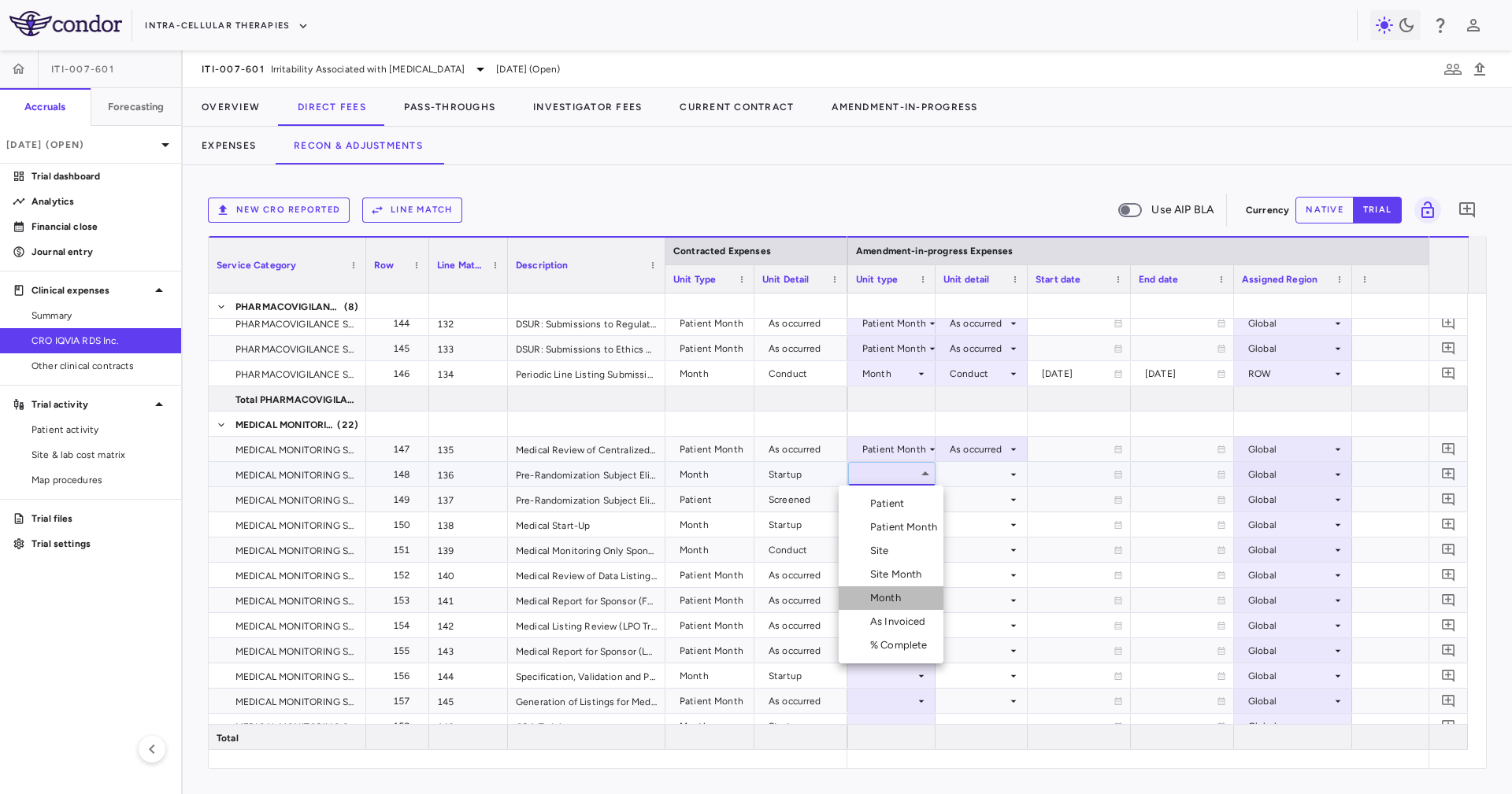
click at [899, 600] on div "Month" at bounding box center [888, 598] width 37 height 14
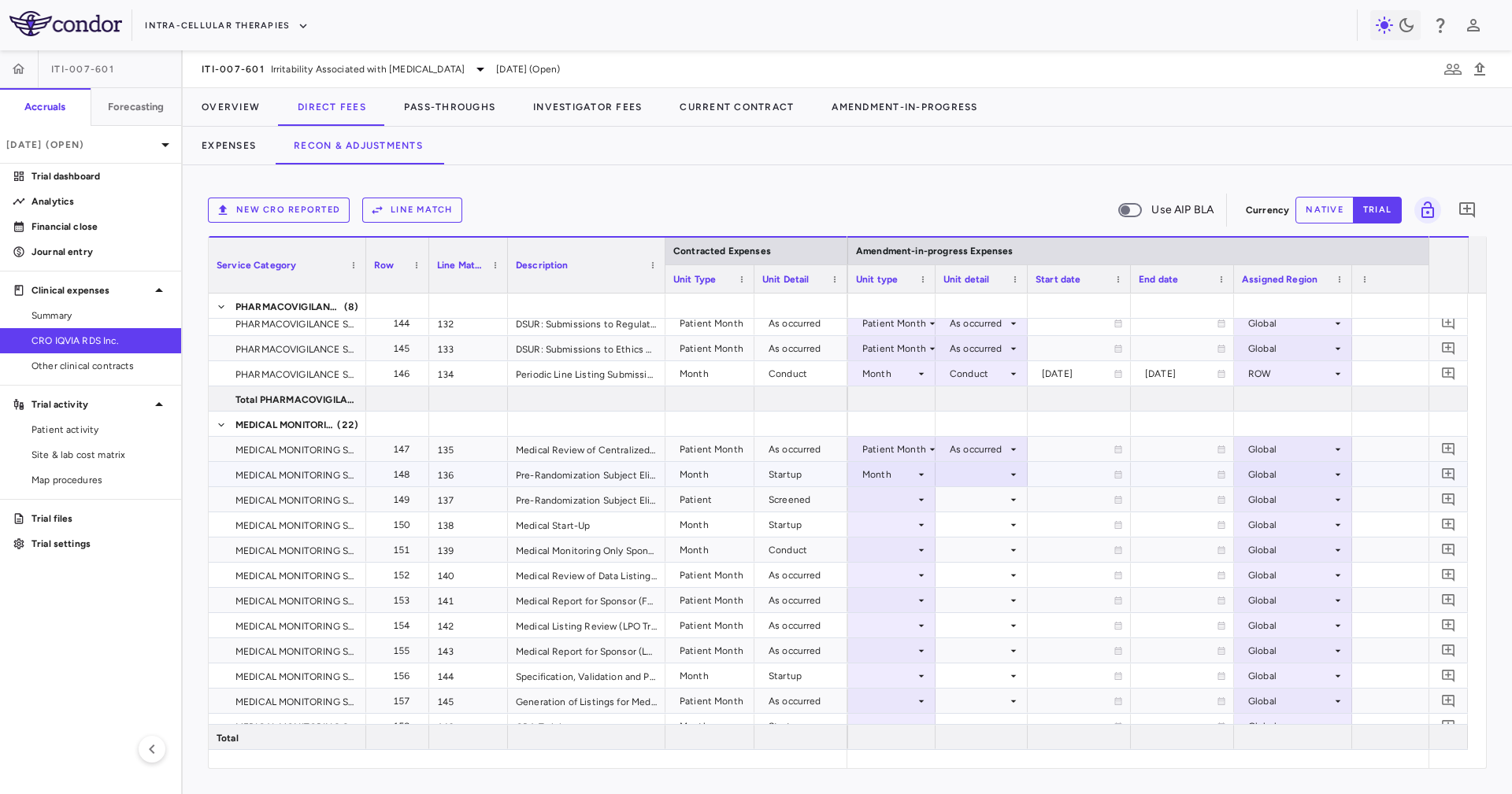
click at [978, 482] on div at bounding box center [981, 475] width 76 height 23
click at [992, 505] on li "Startup" at bounding box center [980, 504] width 122 height 24
click at [874, 508] on div at bounding box center [892, 499] width 72 height 23
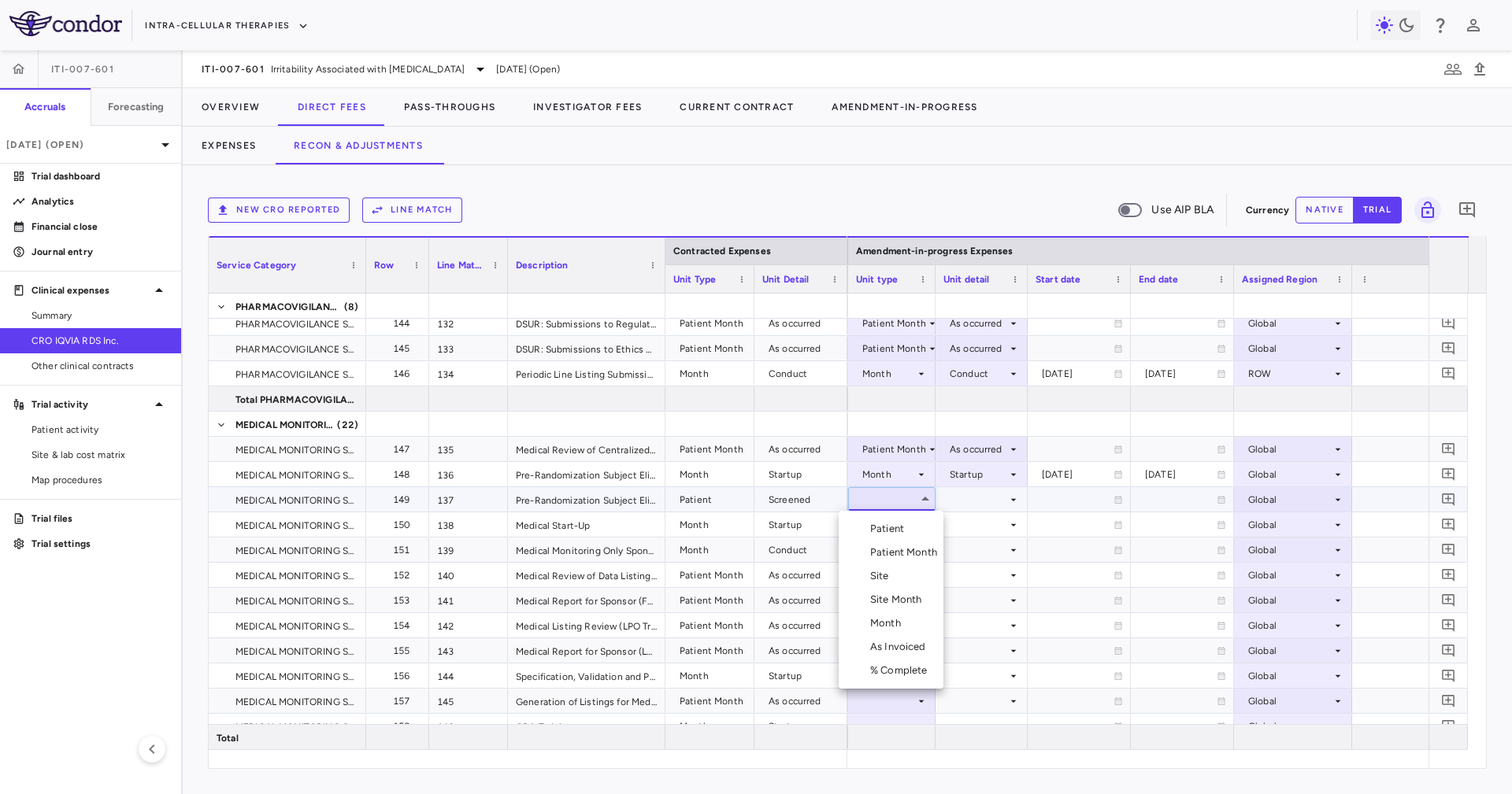
click at [906, 531] on div "Patient" at bounding box center [890, 529] width 40 height 14
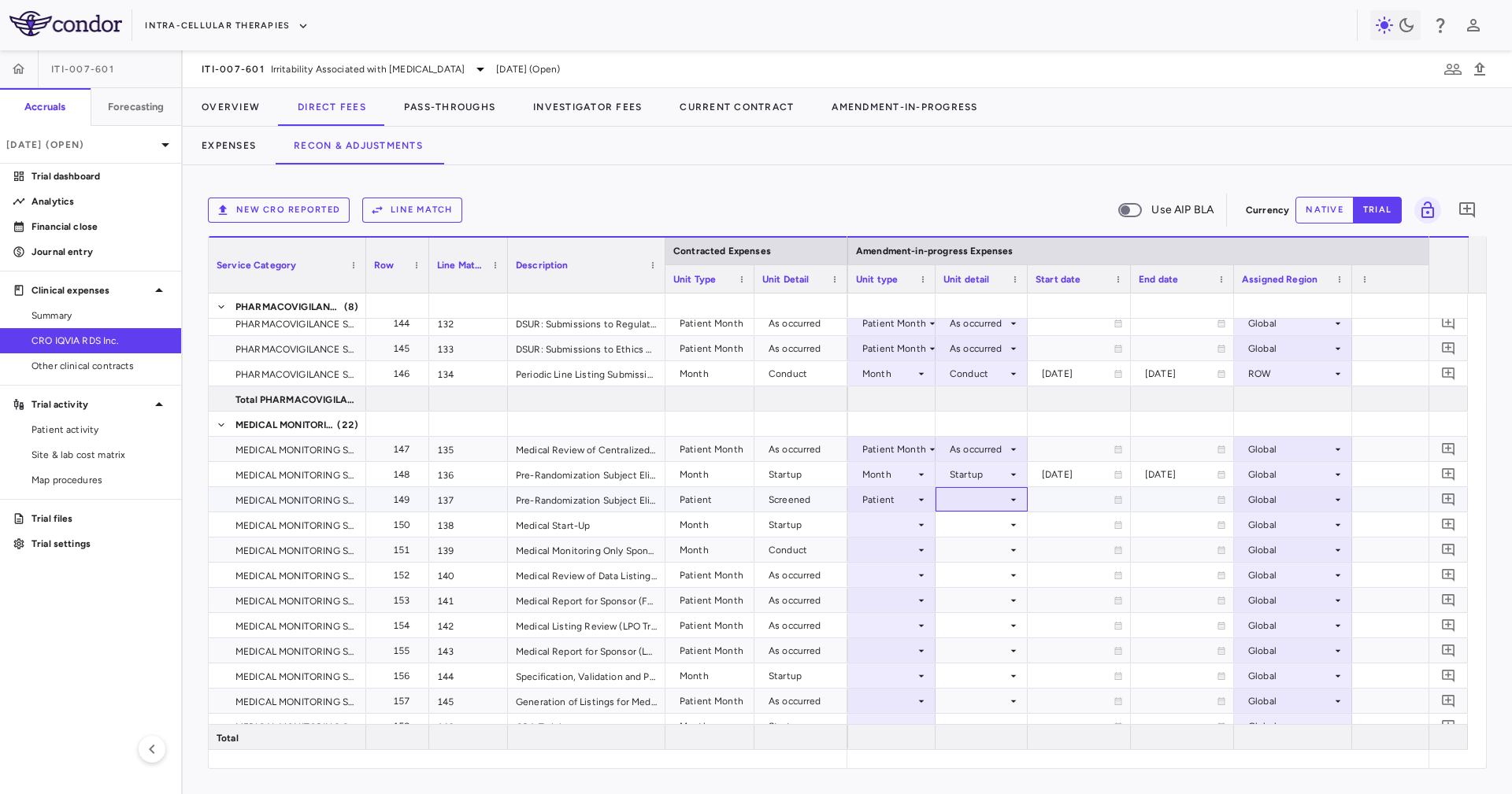
click at [960, 510] on div at bounding box center [981, 499] width 76 height 23
click at [1014, 554] on li "Screened" at bounding box center [981, 552] width 137 height 24
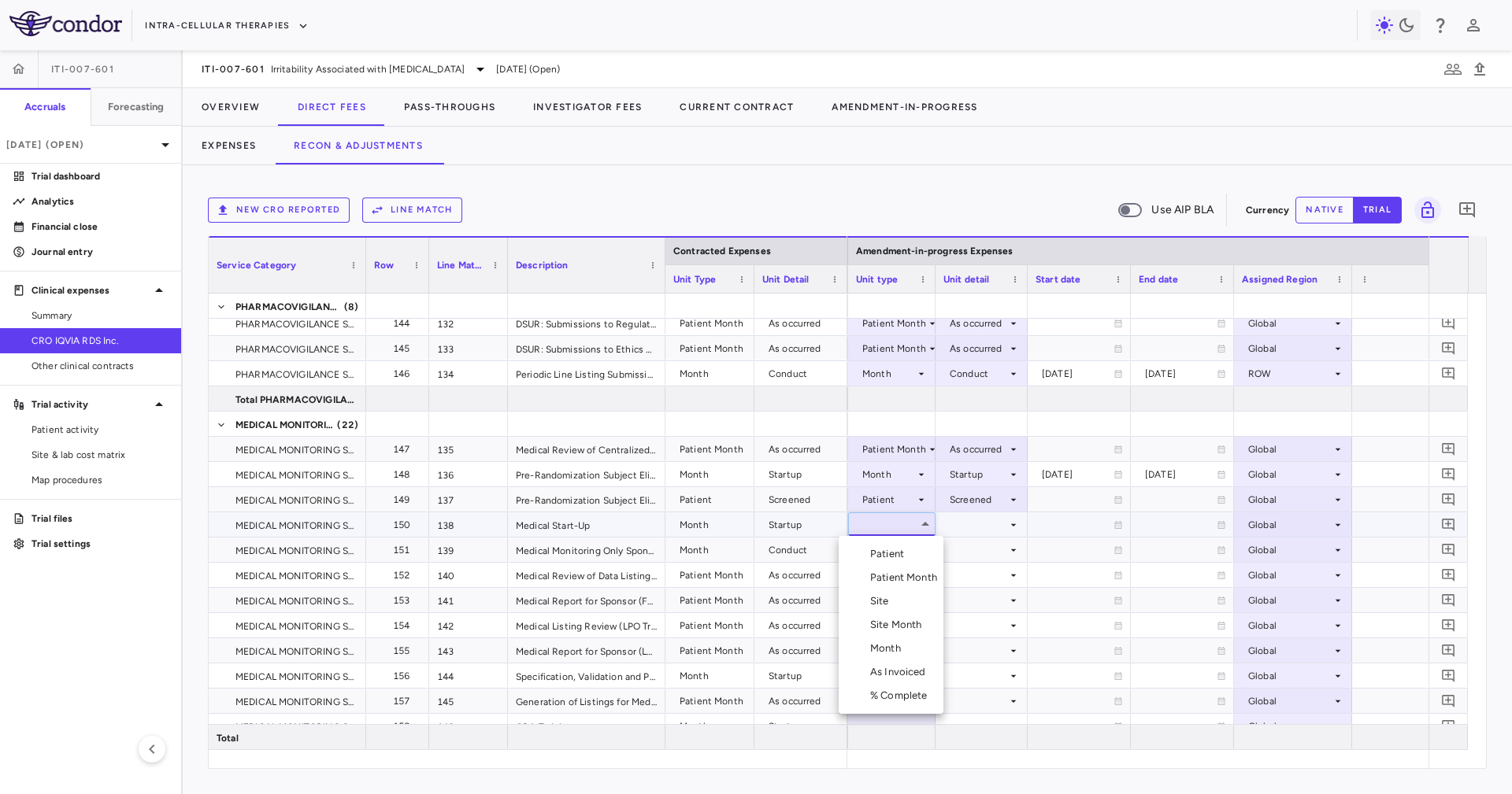
drag, startPoint x: 920, startPoint y: 652, endPoint x: 920, endPoint y: 592, distance: 60.0
click at [918, 652] on li "Month" at bounding box center [890, 648] width 104 height 24
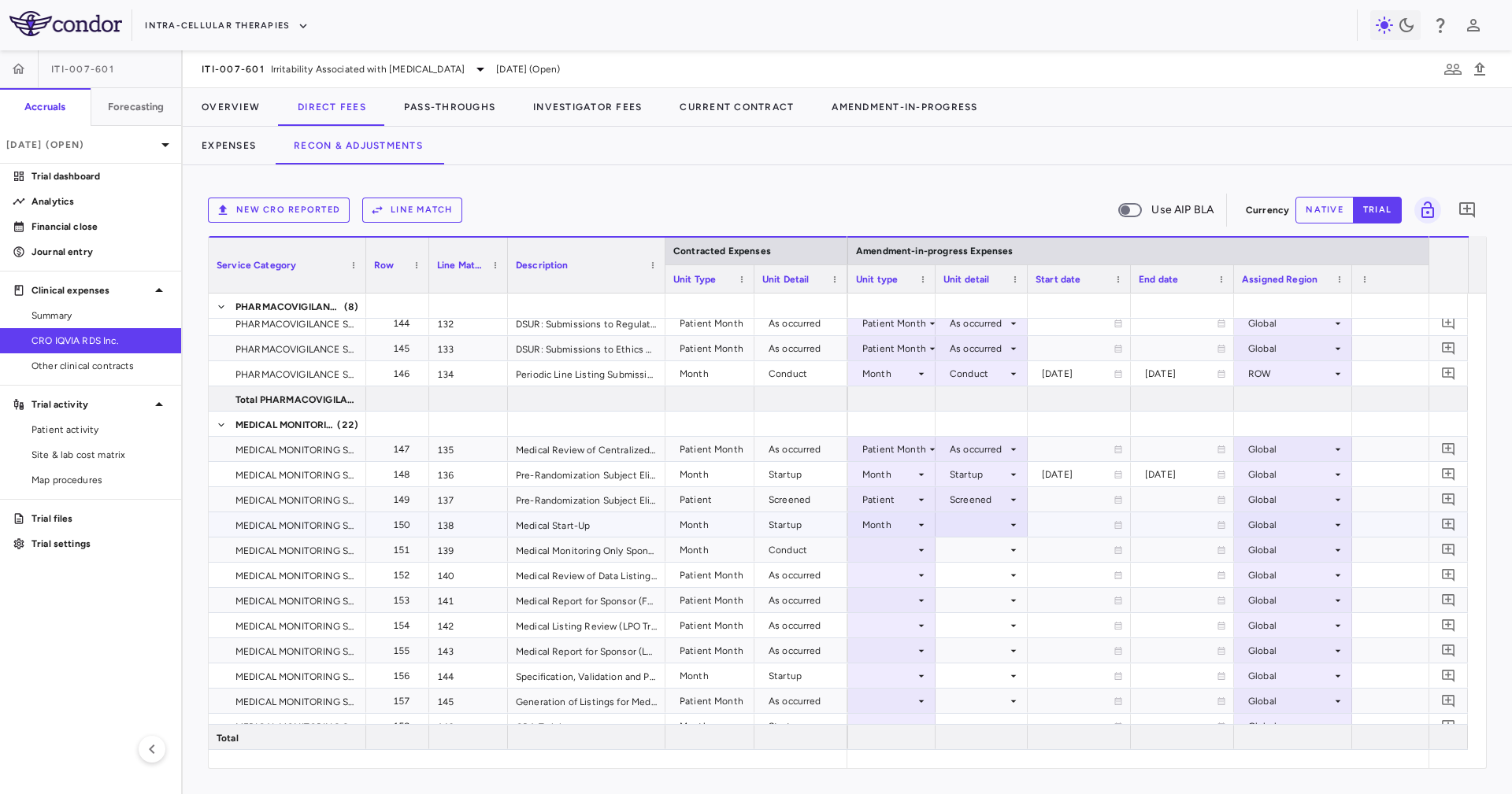
click at [949, 513] on div at bounding box center [981, 525] width 76 height 23
click at [971, 547] on li "Startup" at bounding box center [980, 554] width 122 height 24
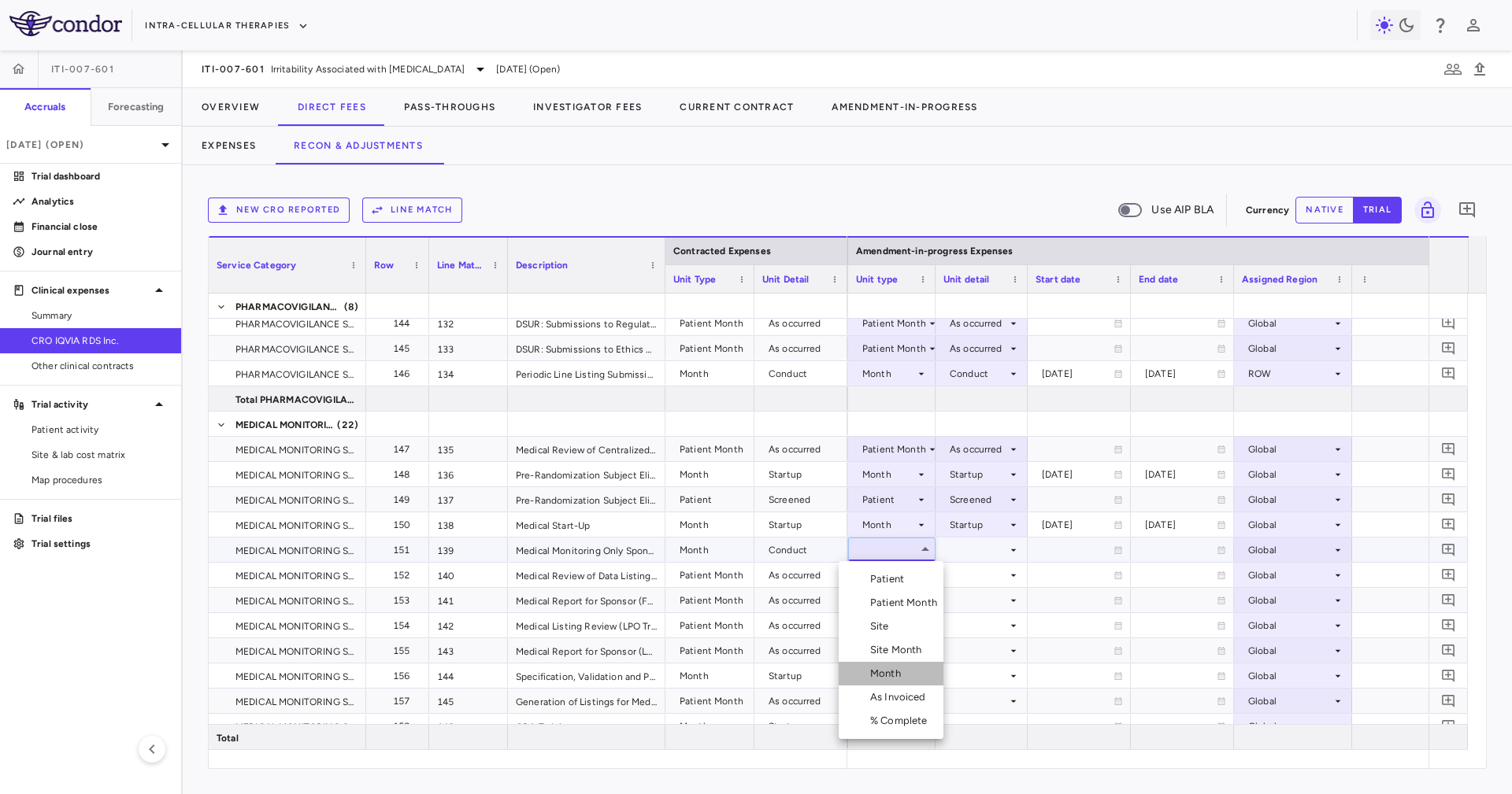
click at [903, 669] on div "Month" at bounding box center [888, 674] width 37 height 14
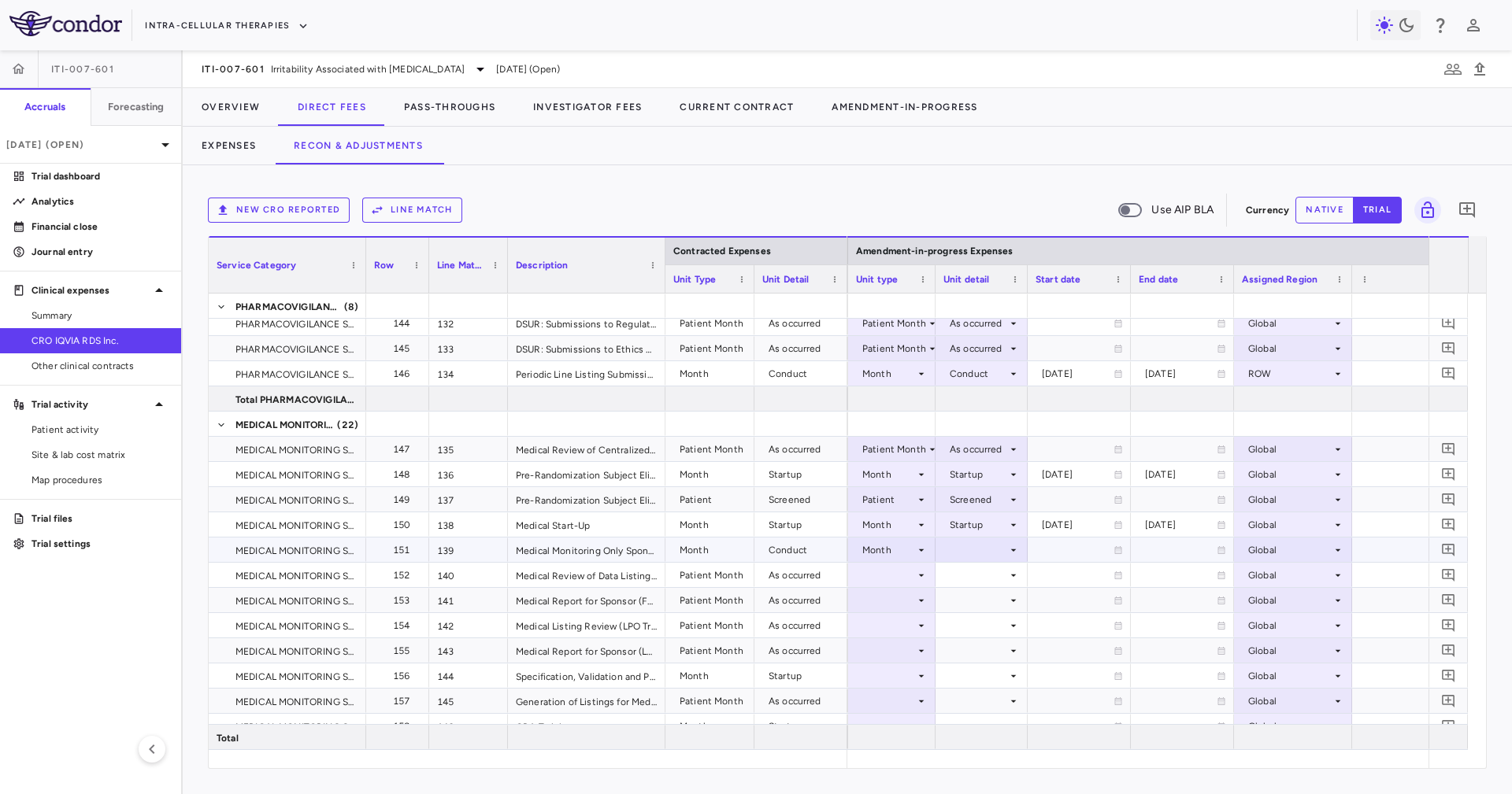
click at [968, 543] on div at bounding box center [981, 550] width 76 height 23
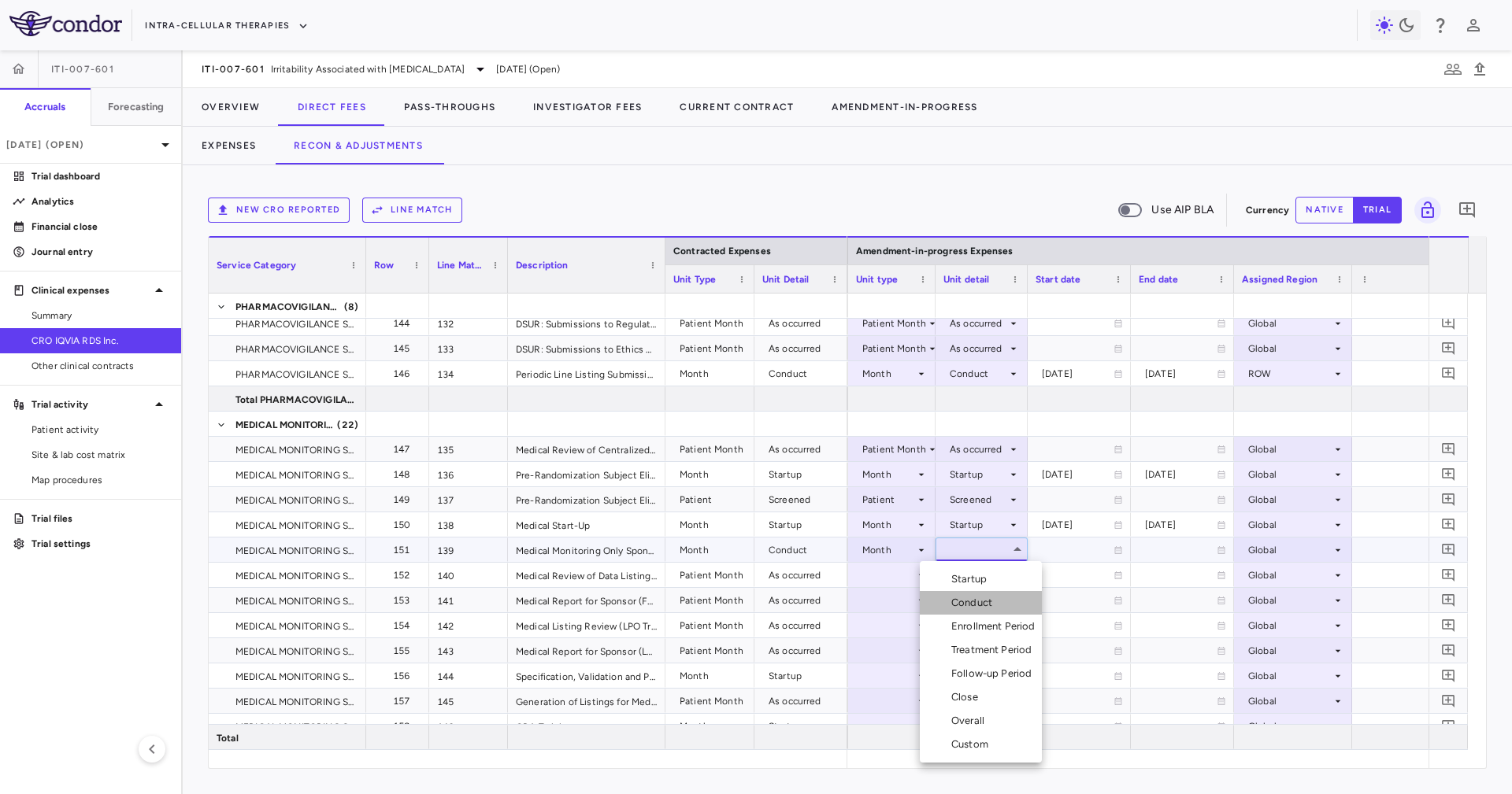
click at [994, 608] on div "Conduct" at bounding box center [975, 603] width 47 height 14
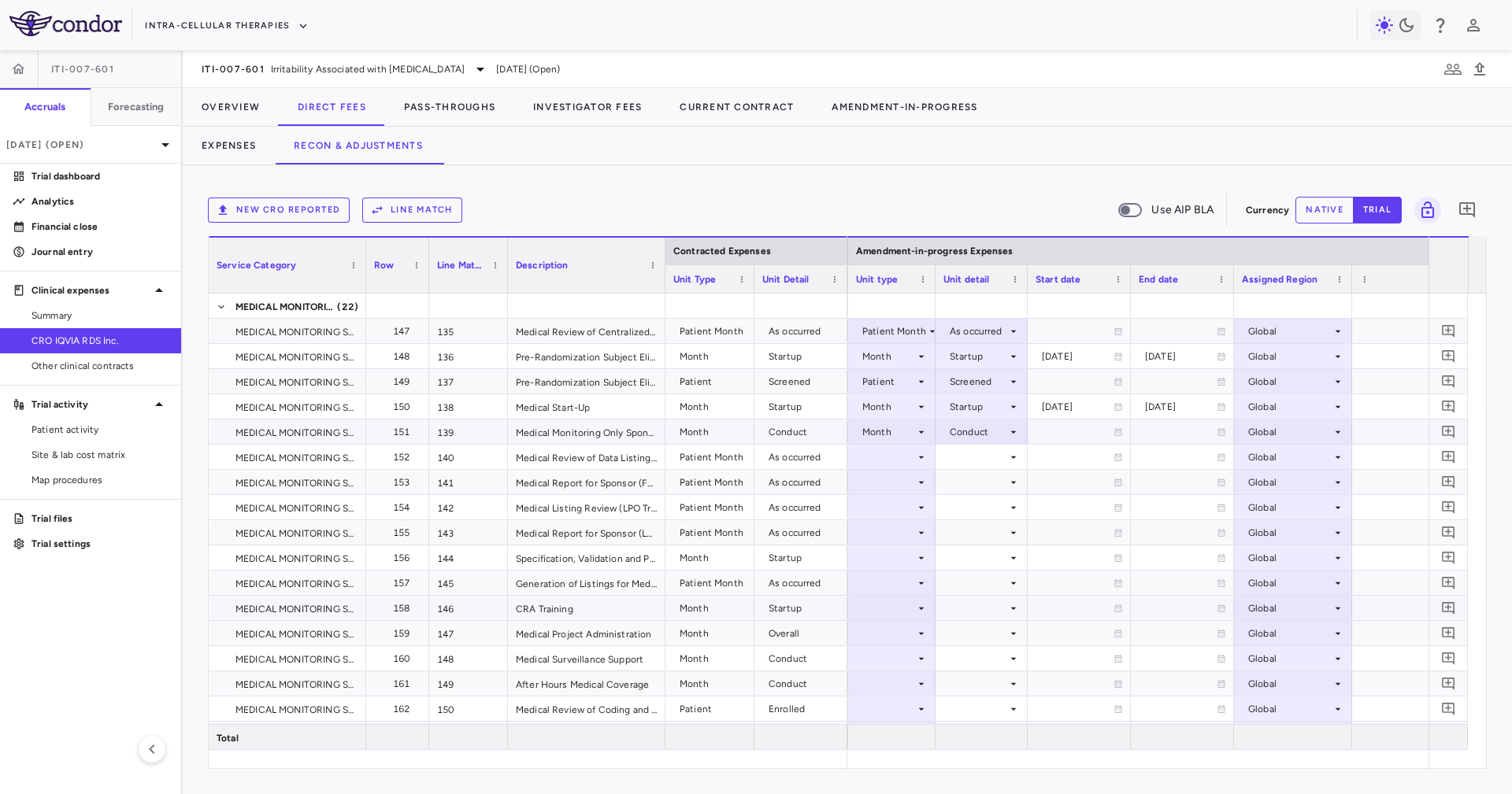
scroll to position [3778, 0]
click at [985, 453] on div at bounding box center [981, 457] width 76 height 23
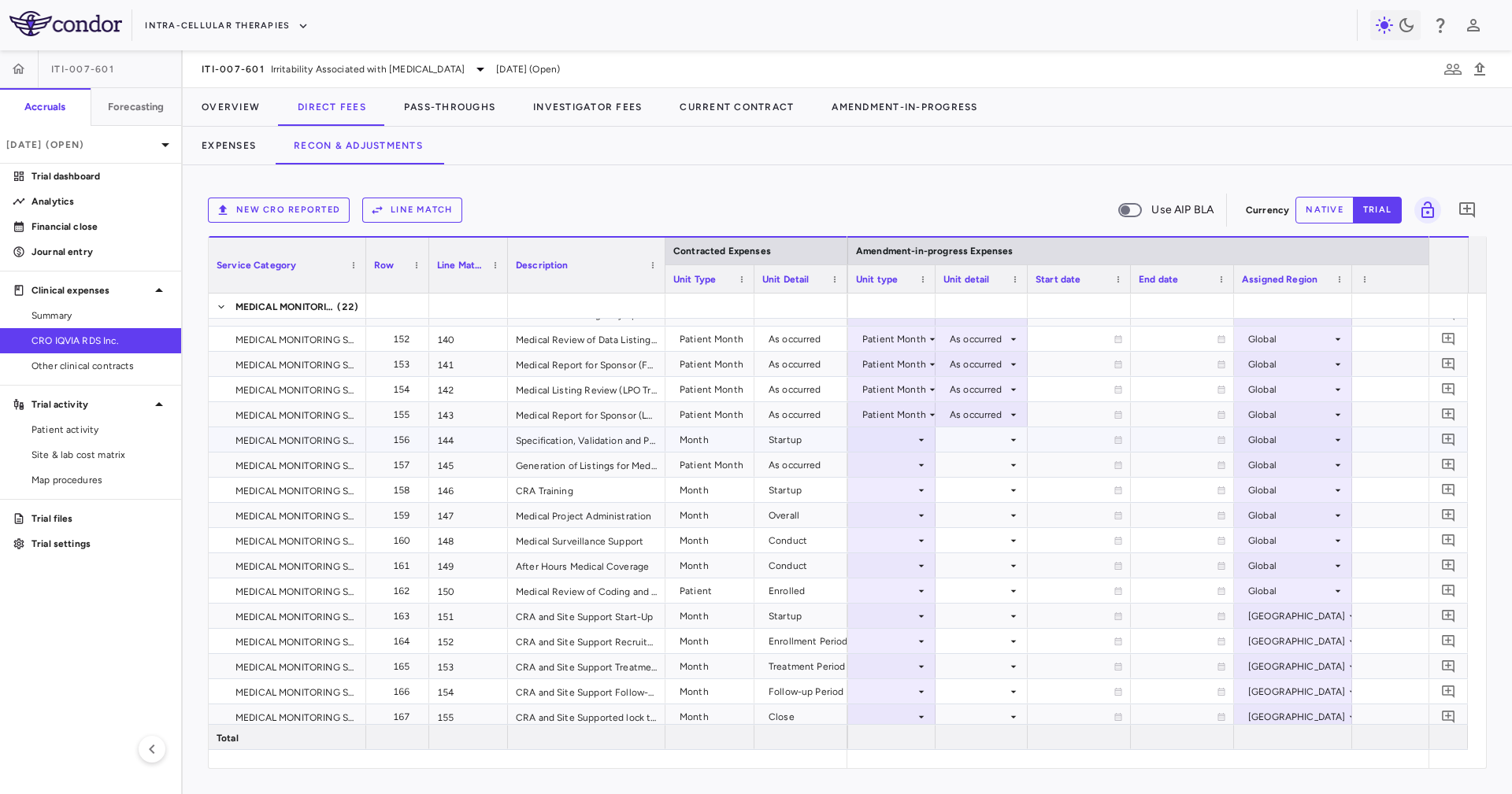
click at [881, 437] on div at bounding box center [892, 440] width 72 height 23
click at [905, 568] on div "Month" at bounding box center [888, 563] width 37 height 14
click at [973, 441] on div at bounding box center [981, 440] width 76 height 23
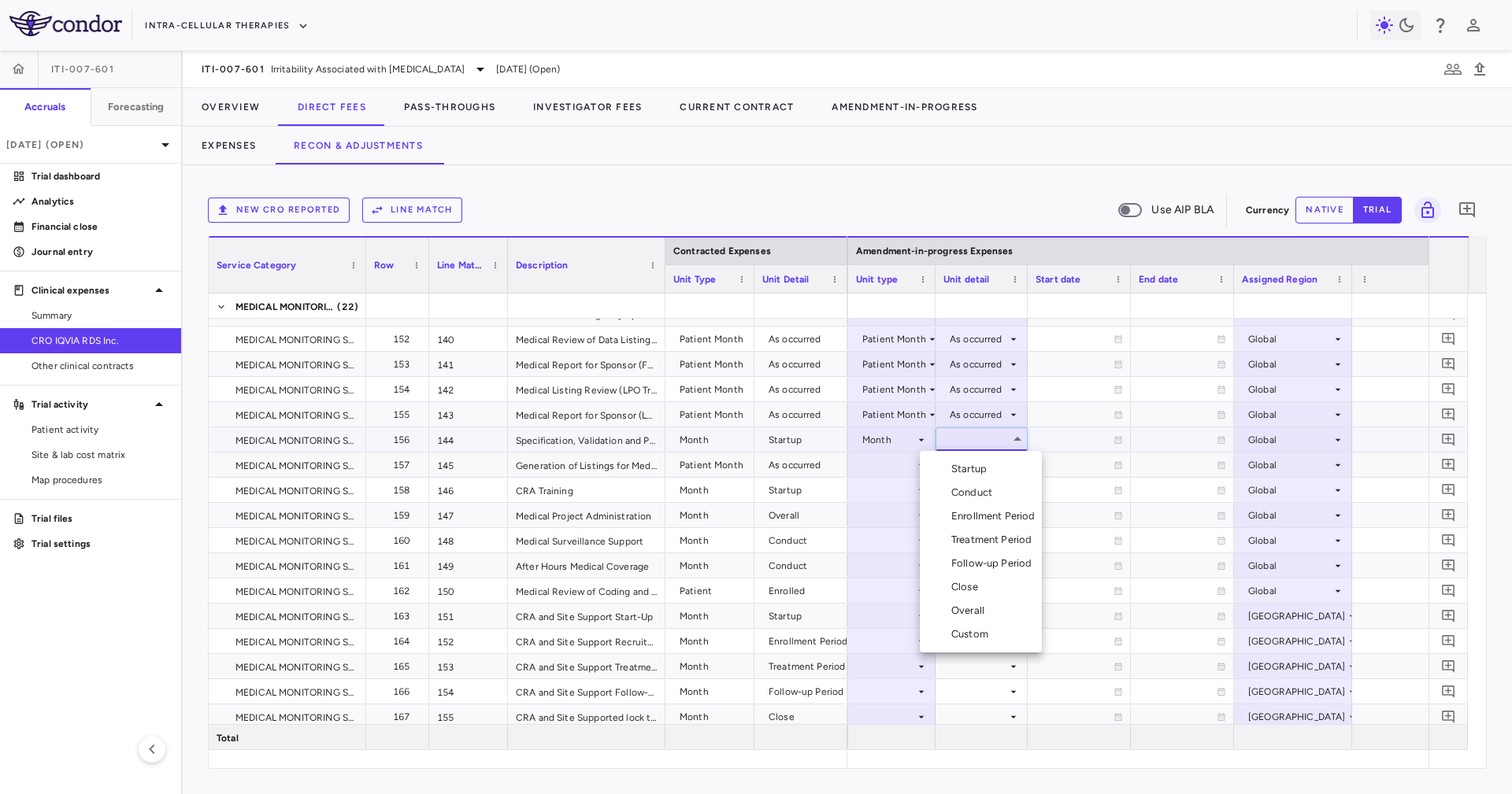
click at [991, 463] on div "Startup" at bounding box center [972, 469] width 42 height 14
click at [944, 470] on div at bounding box center [981, 465] width 76 height 23
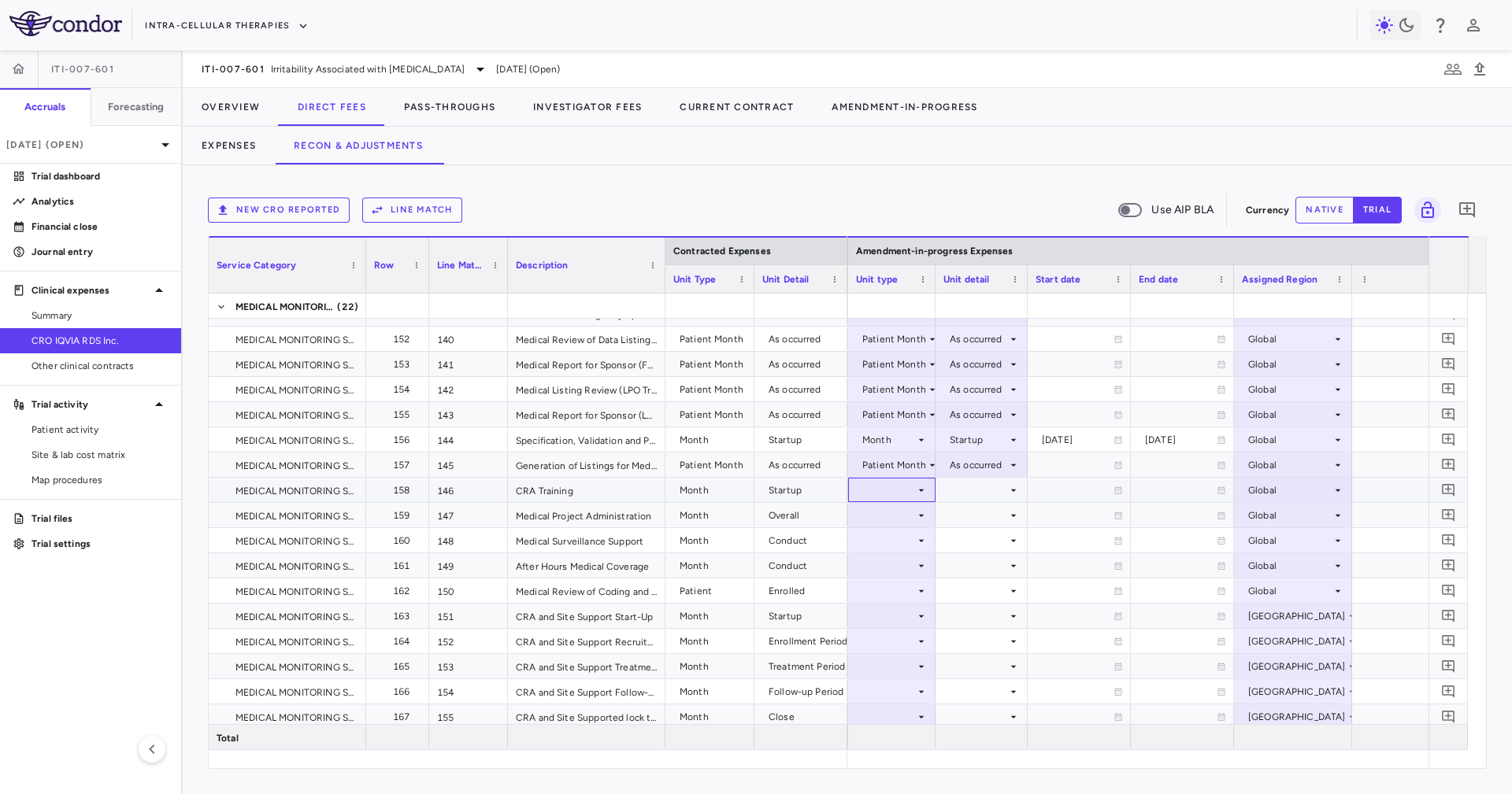
click at [900, 486] on div at bounding box center [892, 490] width 72 height 23
click at [905, 614] on div "Month" at bounding box center [888, 614] width 37 height 14
click at [960, 494] on div at bounding box center [981, 490] width 76 height 23
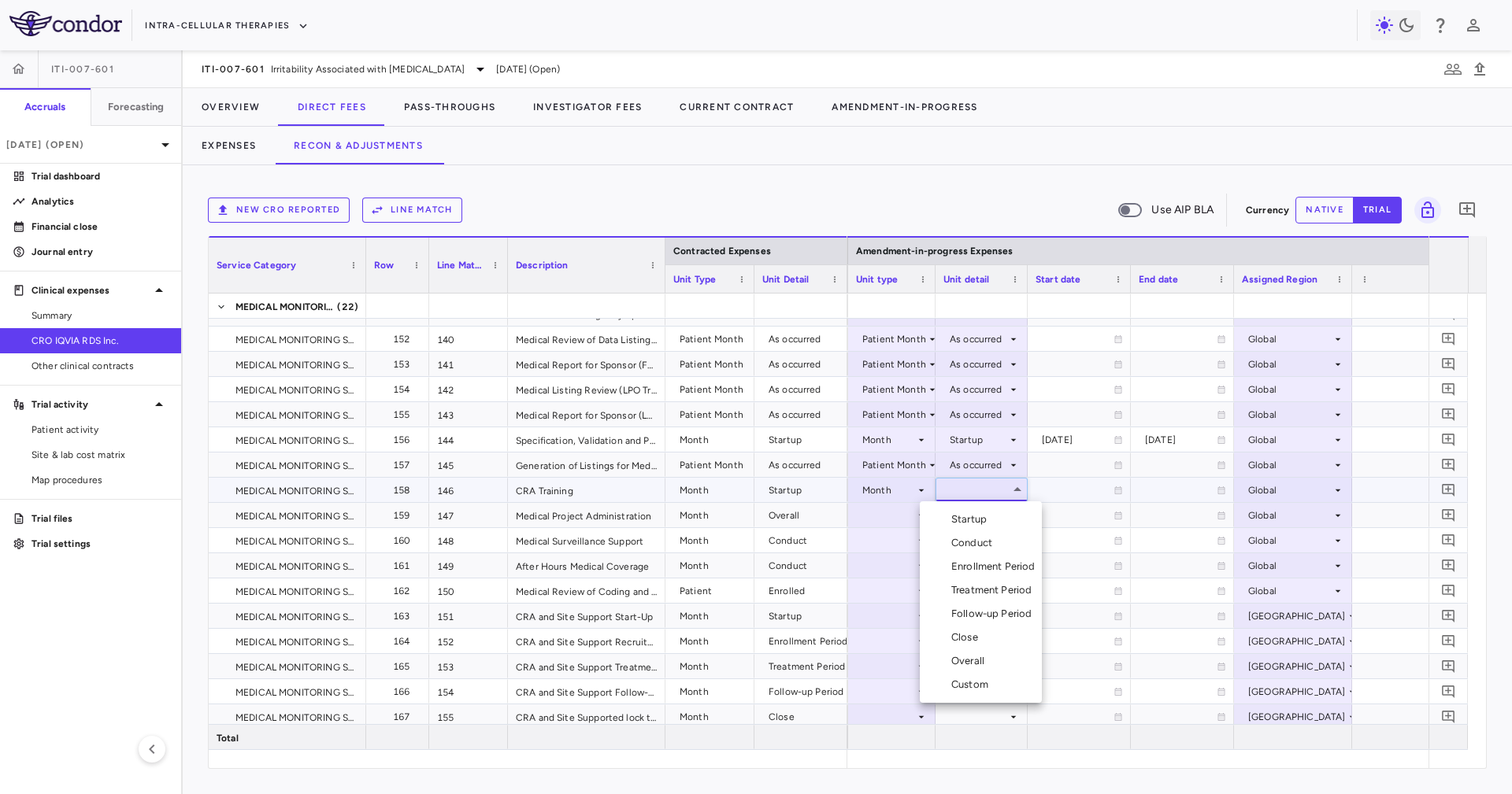
click at [970, 512] on div "Startup" at bounding box center [972, 519] width 42 height 14
click at [970, 512] on div at bounding box center [981, 515] width 76 height 23
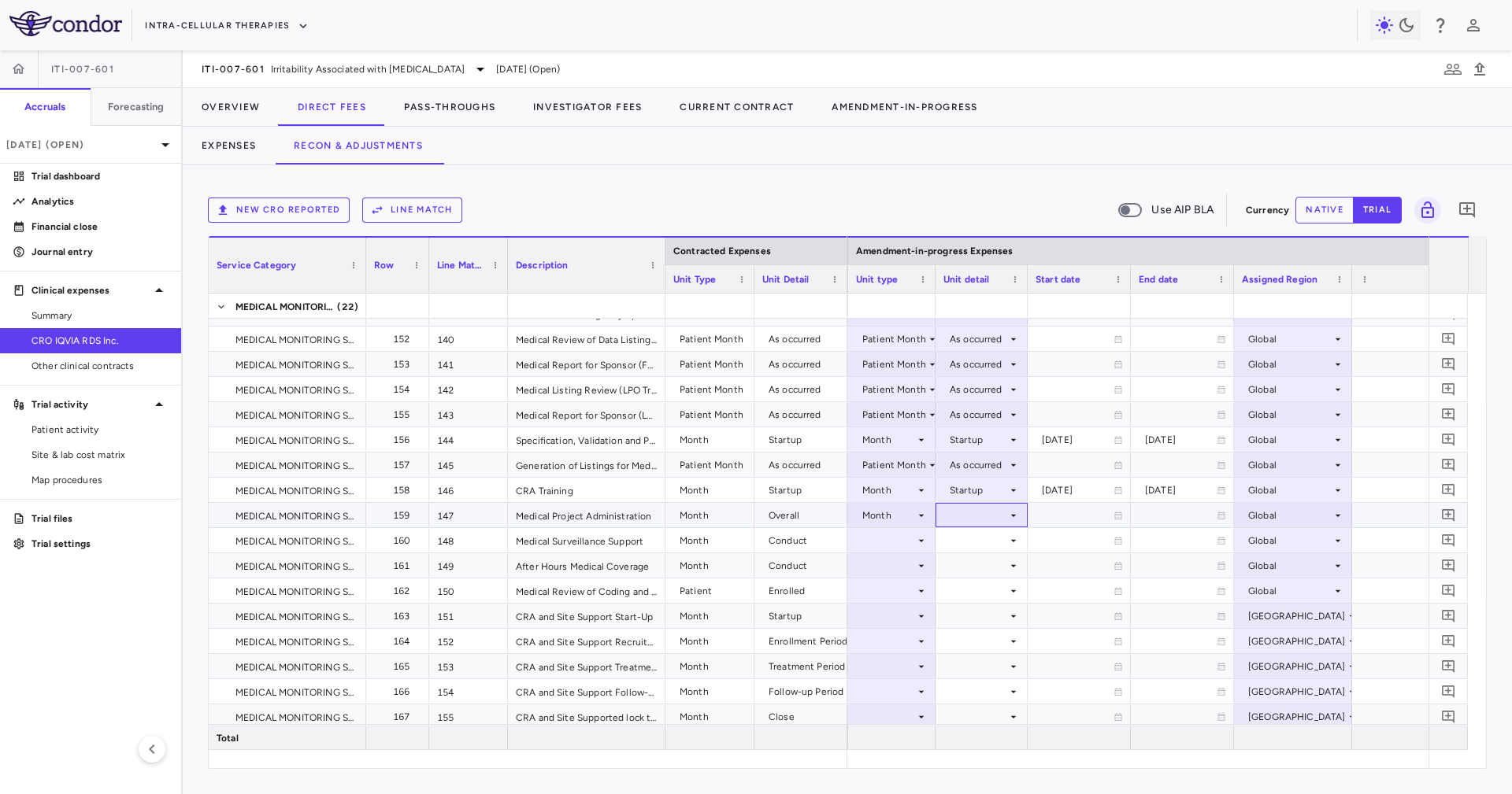
click at [945, 519] on div at bounding box center [981, 515] width 76 height 23
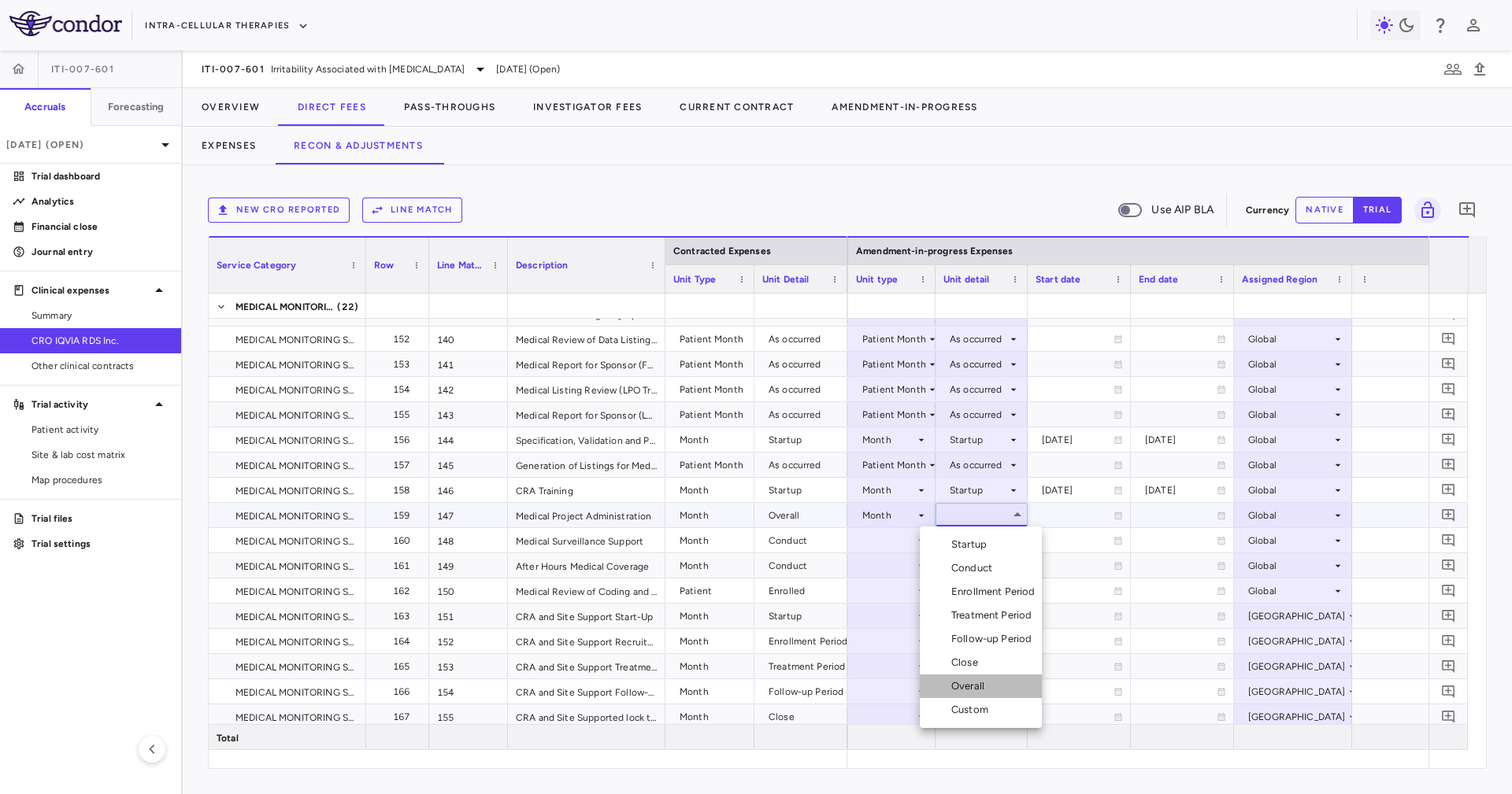
click at [994, 677] on li "Overall" at bounding box center [980, 686] width 122 height 24
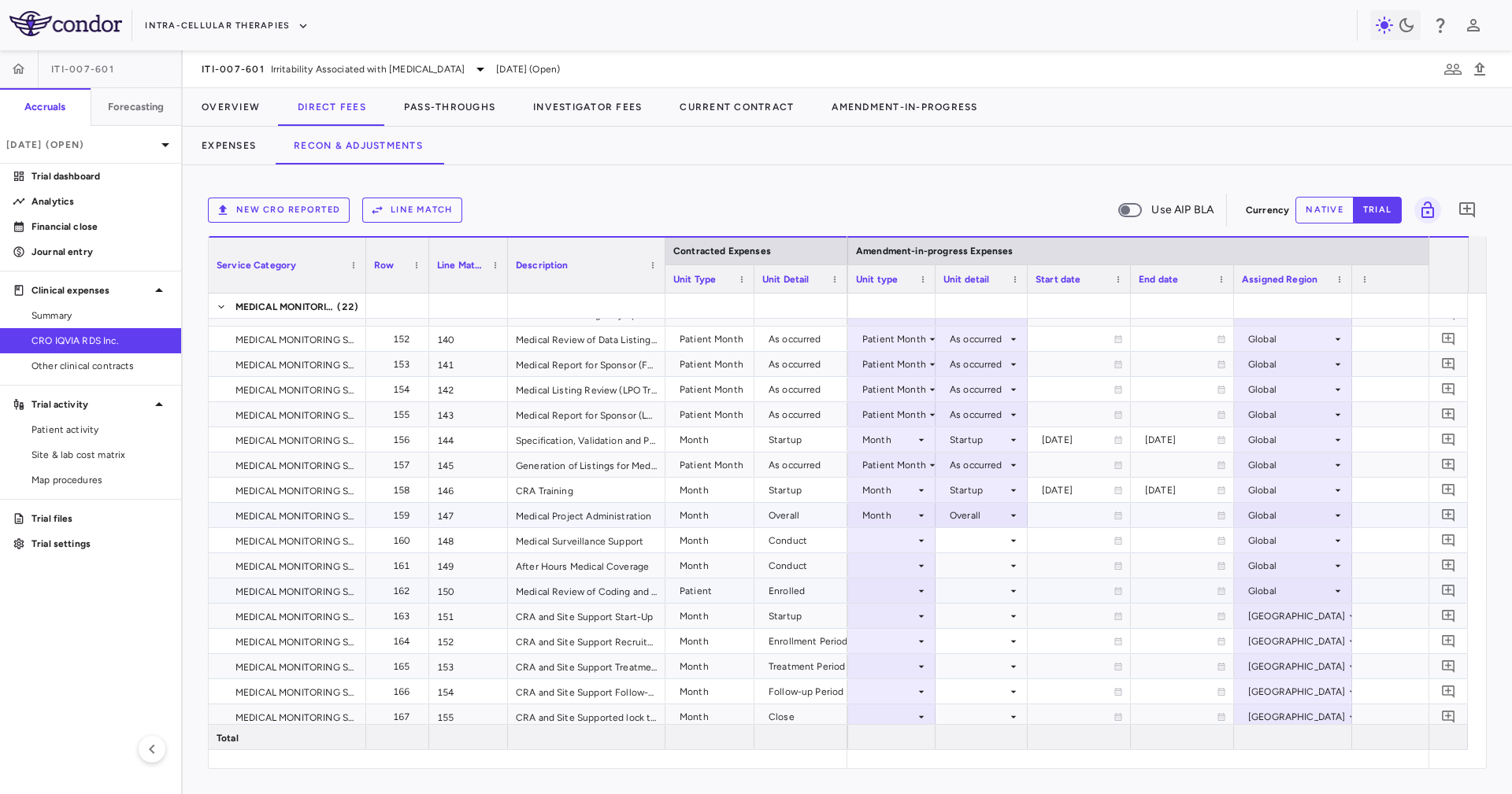
scroll to position [4014, 0]
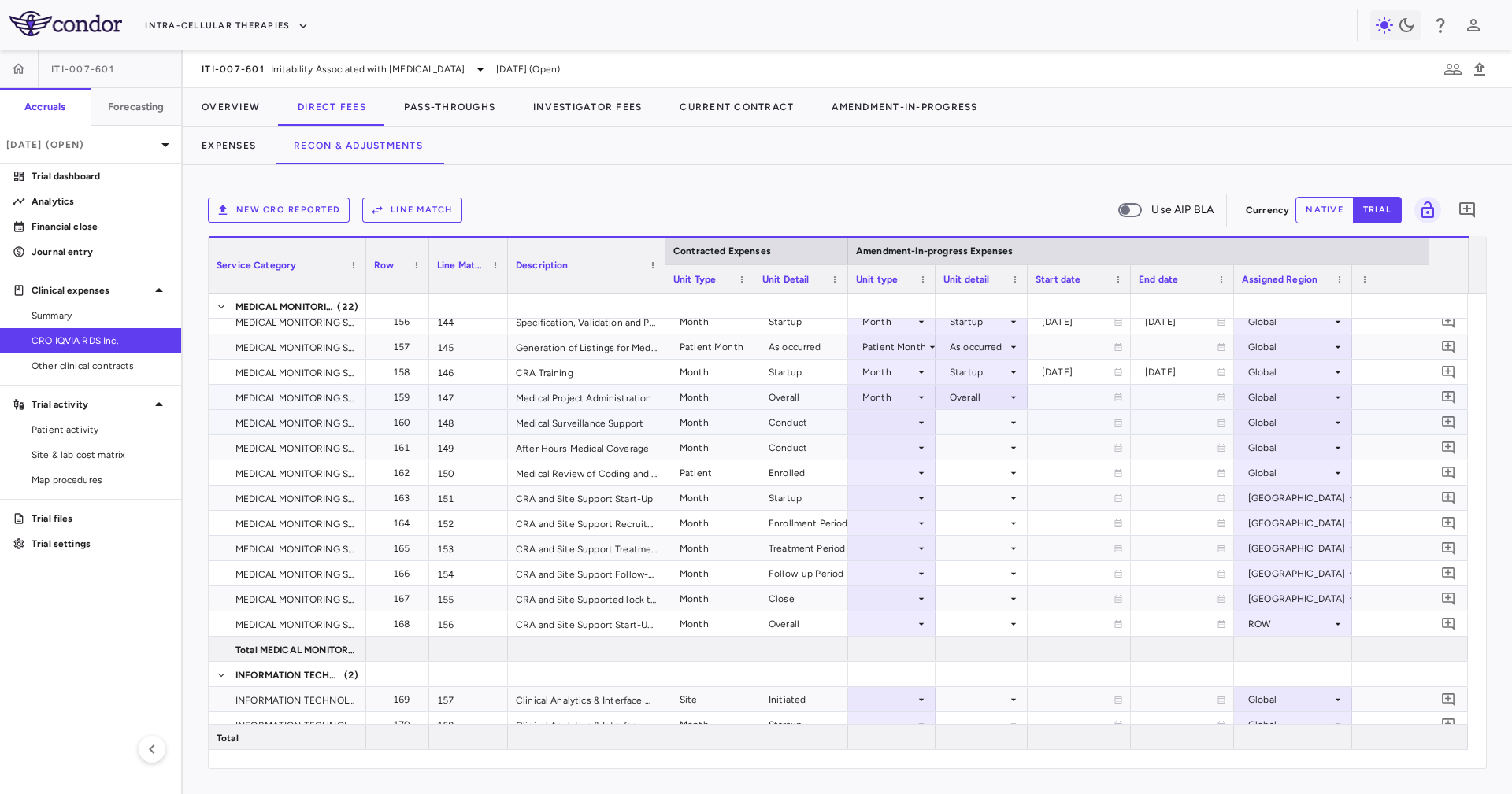
click at [968, 421] on div at bounding box center [981, 422] width 76 height 23
click at [994, 423] on div at bounding box center [981, 422] width 76 height 23
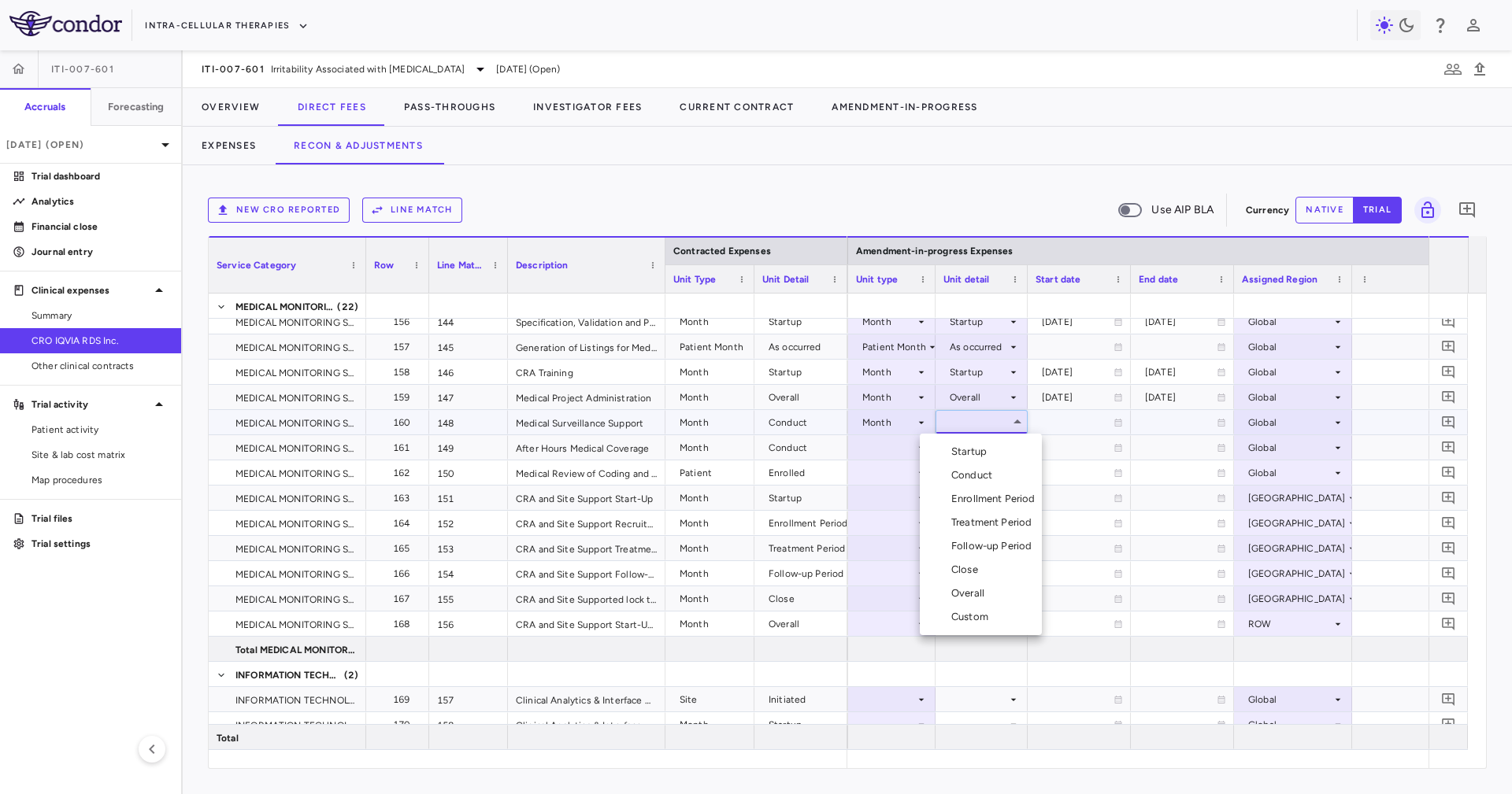
click at [1001, 480] on li "Conduct" at bounding box center [980, 475] width 122 height 24
click at [991, 451] on div at bounding box center [981, 447] width 76 height 23
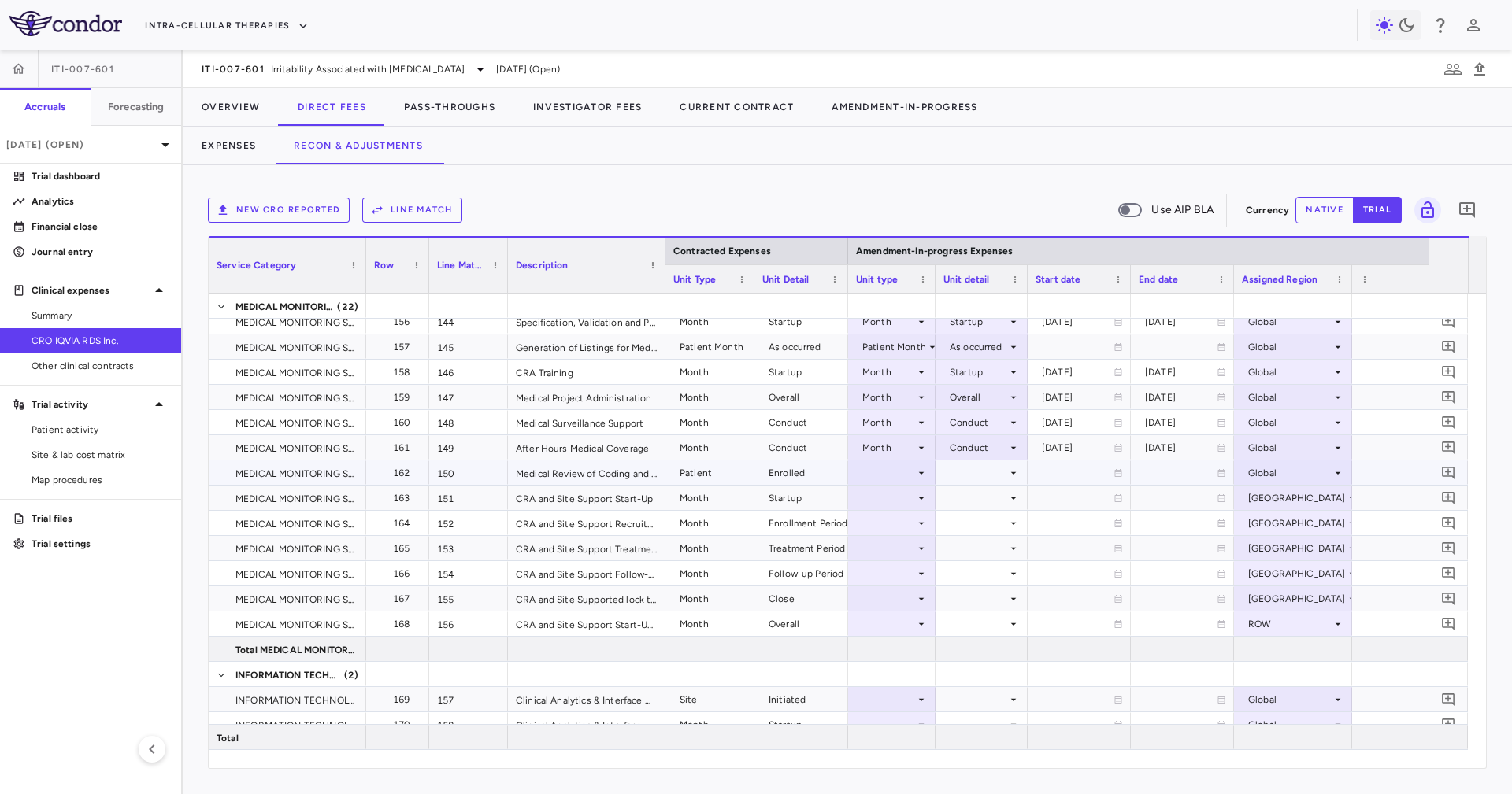
click at [884, 468] on div at bounding box center [892, 473] width 72 height 23
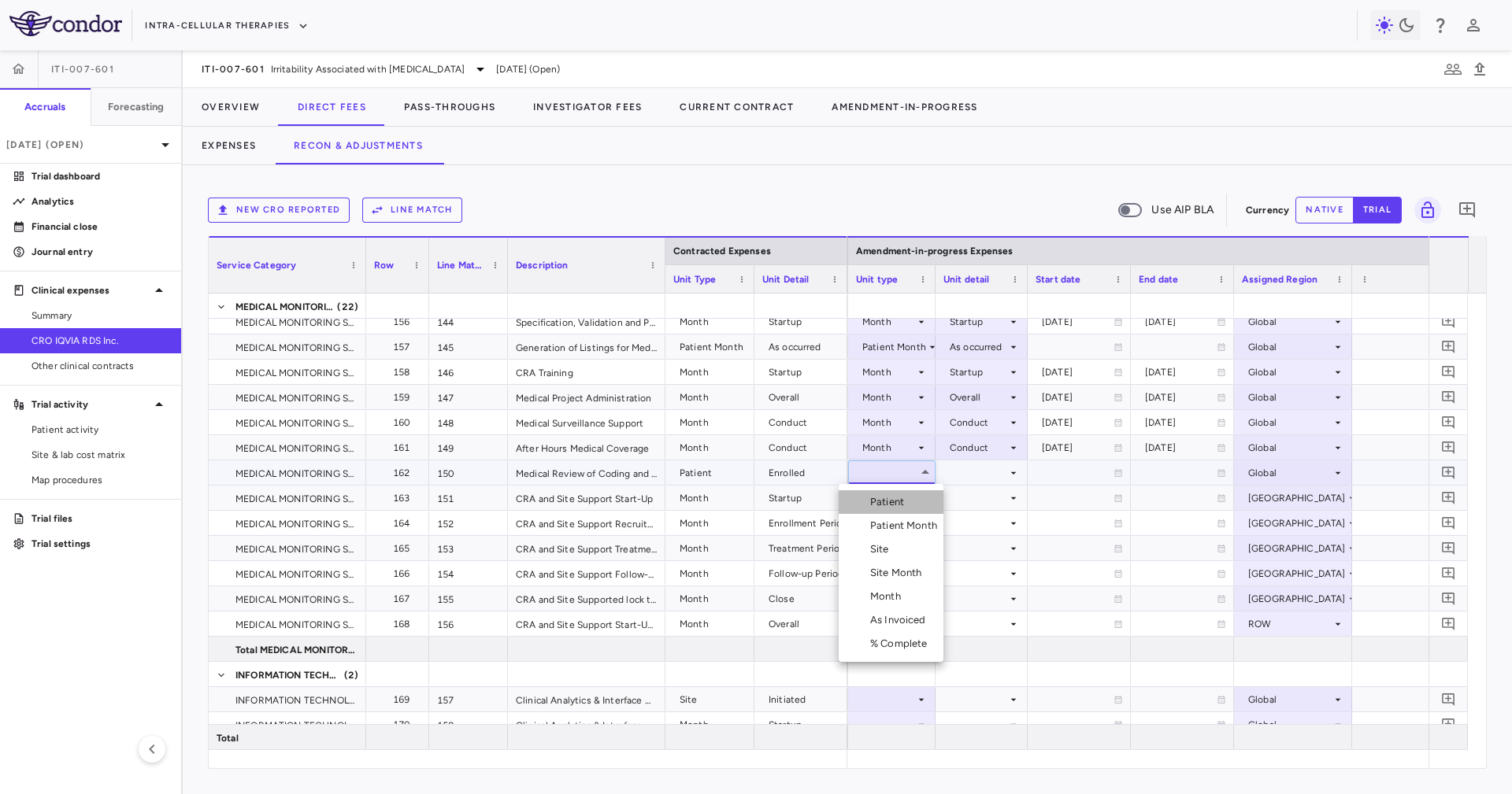
drag, startPoint x: 904, startPoint y: 500, endPoint x: 955, endPoint y: 482, distance: 54.1
click at [905, 499] on div "Patient" at bounding box center [890, 502] width 40 height 14
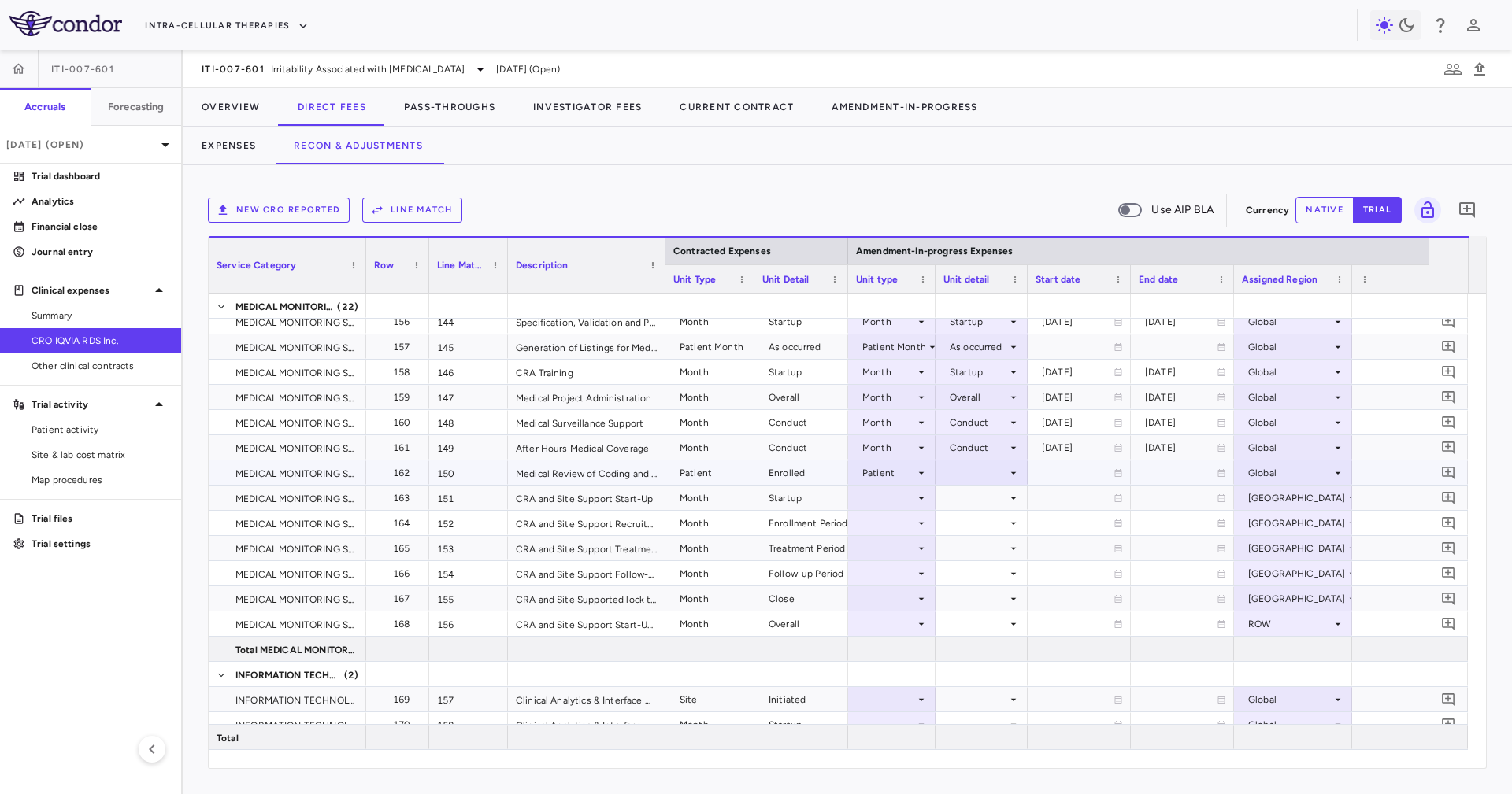
click at [967, 473] on div at bounding box center [981, 473] width 76 height 23
click at [1008, 503] on li "Enrolled" at bounding box center [981, 502] width 137 height 24
click at [980, 505] on div at bounding box center [981, 497] width 76 height 23
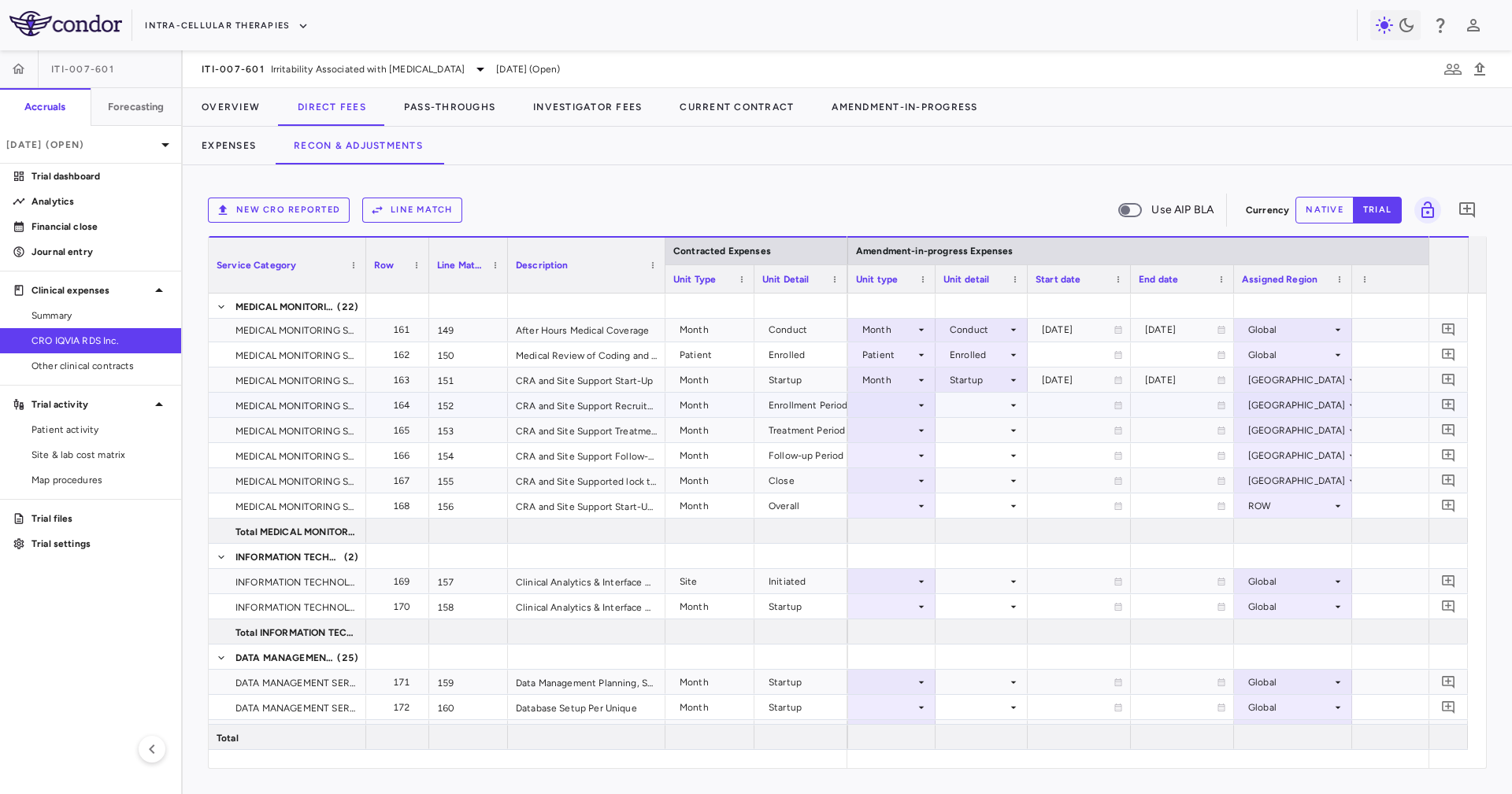
click at [905, 406] on div at bounding box center [892, 405] width 72 height 23
drag, startPoint x: 895, startPoint y: 516, endPoint x: 904, endPoint y: 522, distance: 10.8
click at [904, 522] on ul "Select Patient Patient Month Site Site Month Month As Invoiced % Complete" at bounding box center [890, 505] width 104 height 178
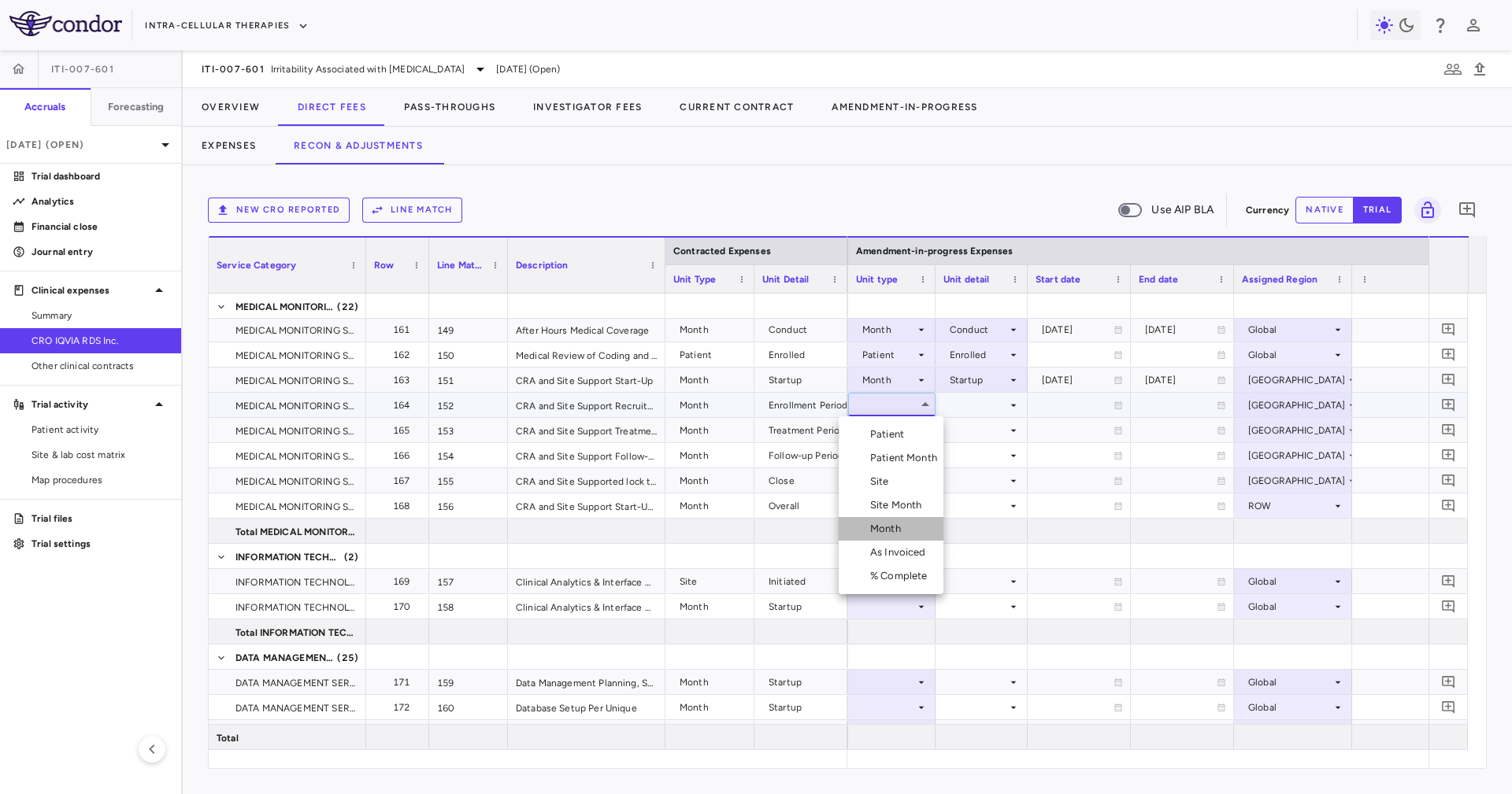
click at [904, 522] on div "Month" at bounding box center [888, 529] width 37 height 14
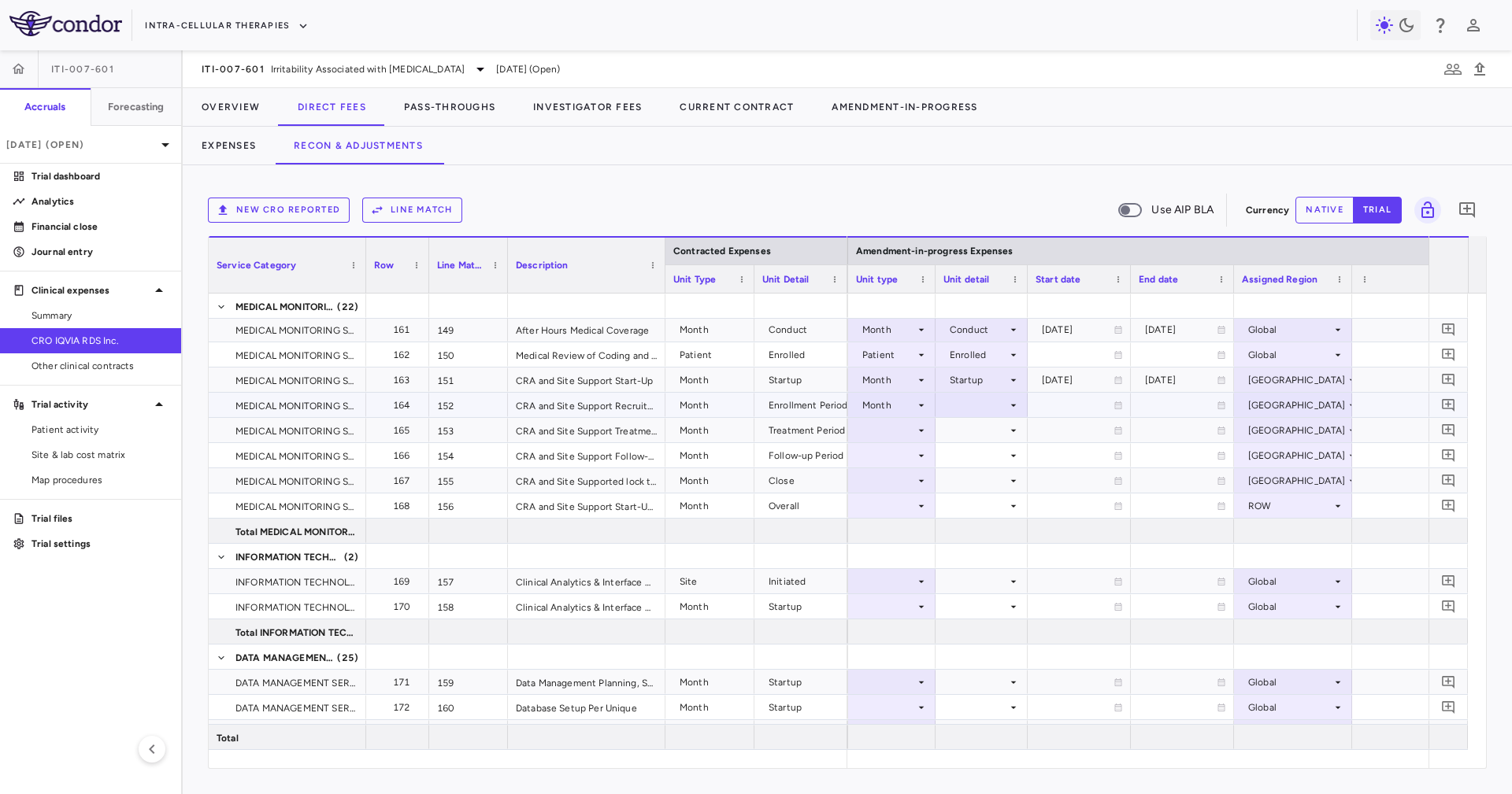
click at [960, 406] on div at bounding box center [981, 405] width 76 height 23
click at [1019, 478] on div "Enrollment Period" at bounding box center [996, 482] width 90 height 14
click at [919, 435] on icon at bounding box center [921, 431] width 12 height 12
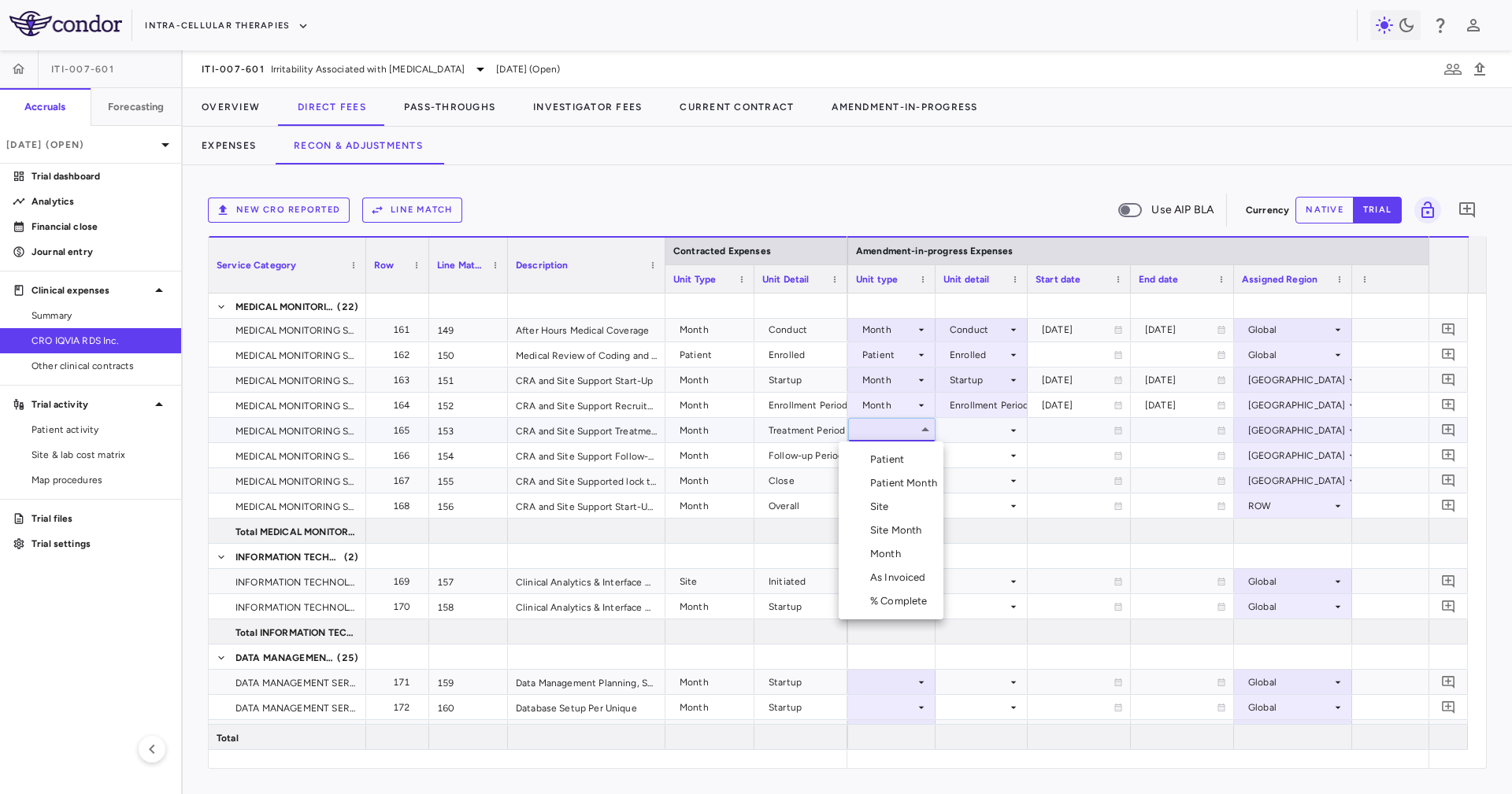
drag, startPoint x: 907, startPoint y: 560, endPoint x: 919, endPoint y: 540, distance: 23.3
click at [907, 559] on li "Month" at bounding box center [890, 554] width 104 height 24
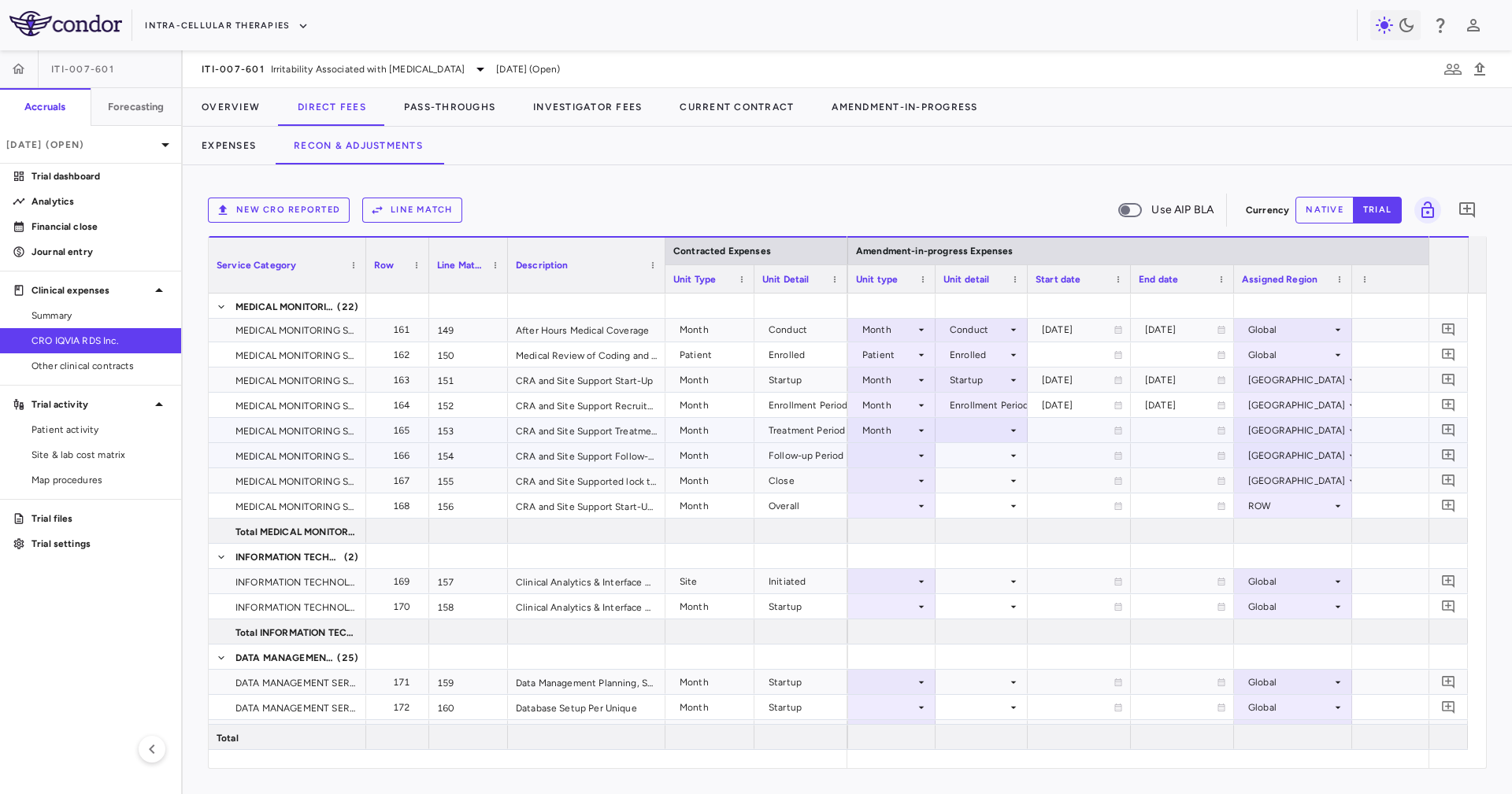
click at [980, 435] on div at bounding box center [981, 430] width 76 height 23
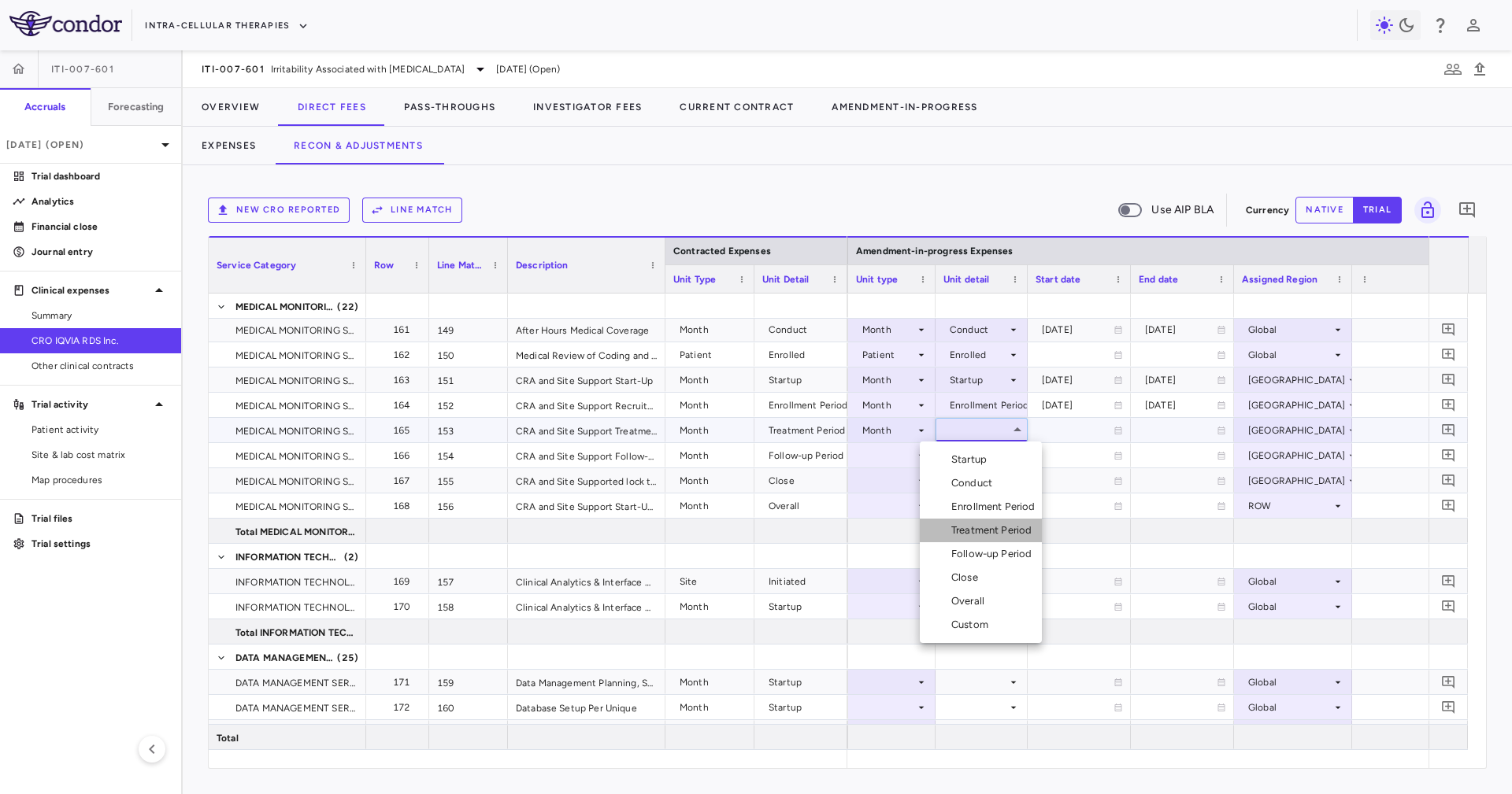
drag, startPoint x: 1014, startPoint y: 524, endPoint x: 942, endPoint y: 502, distance: 75.3
click at [1014, 522] on li "Treatment Period" at bounding box center [980, 530] width 122 height 24
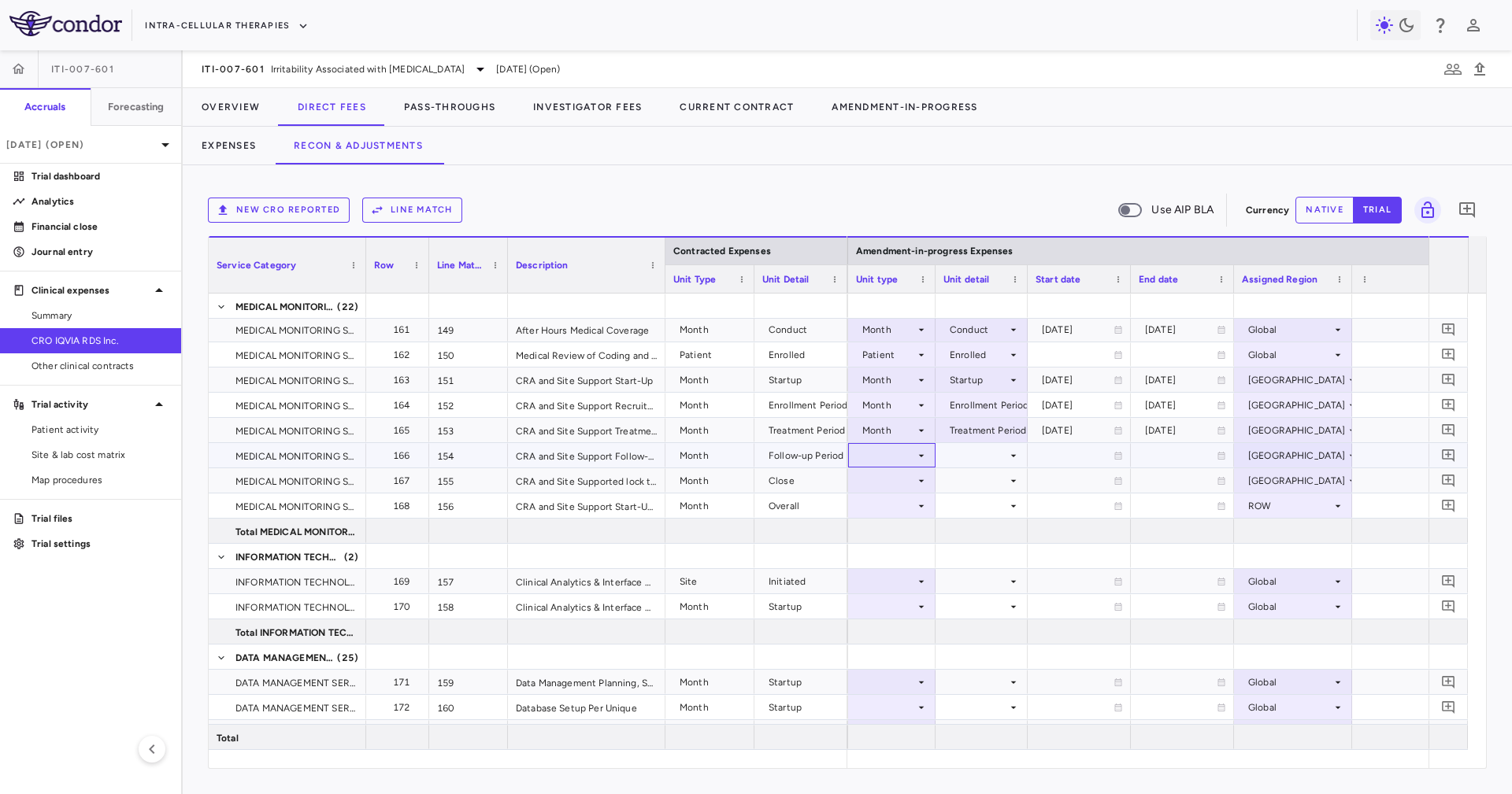
click at [901, 462] on div at bounding box center [892, 455] width 72 height 23
click at [896, 578] on div "Month" at bounding box center [888, 579] width 37 height 14
click at [956, 447] on div at bounding box center [981, 455] width 76 height 23
click at [986, 573] on div "Follow-up Period" at bounding box center [994, 579] width 87 height 14
click at [905, 483] on div at bounding box center [892, 481] width 72 height 23
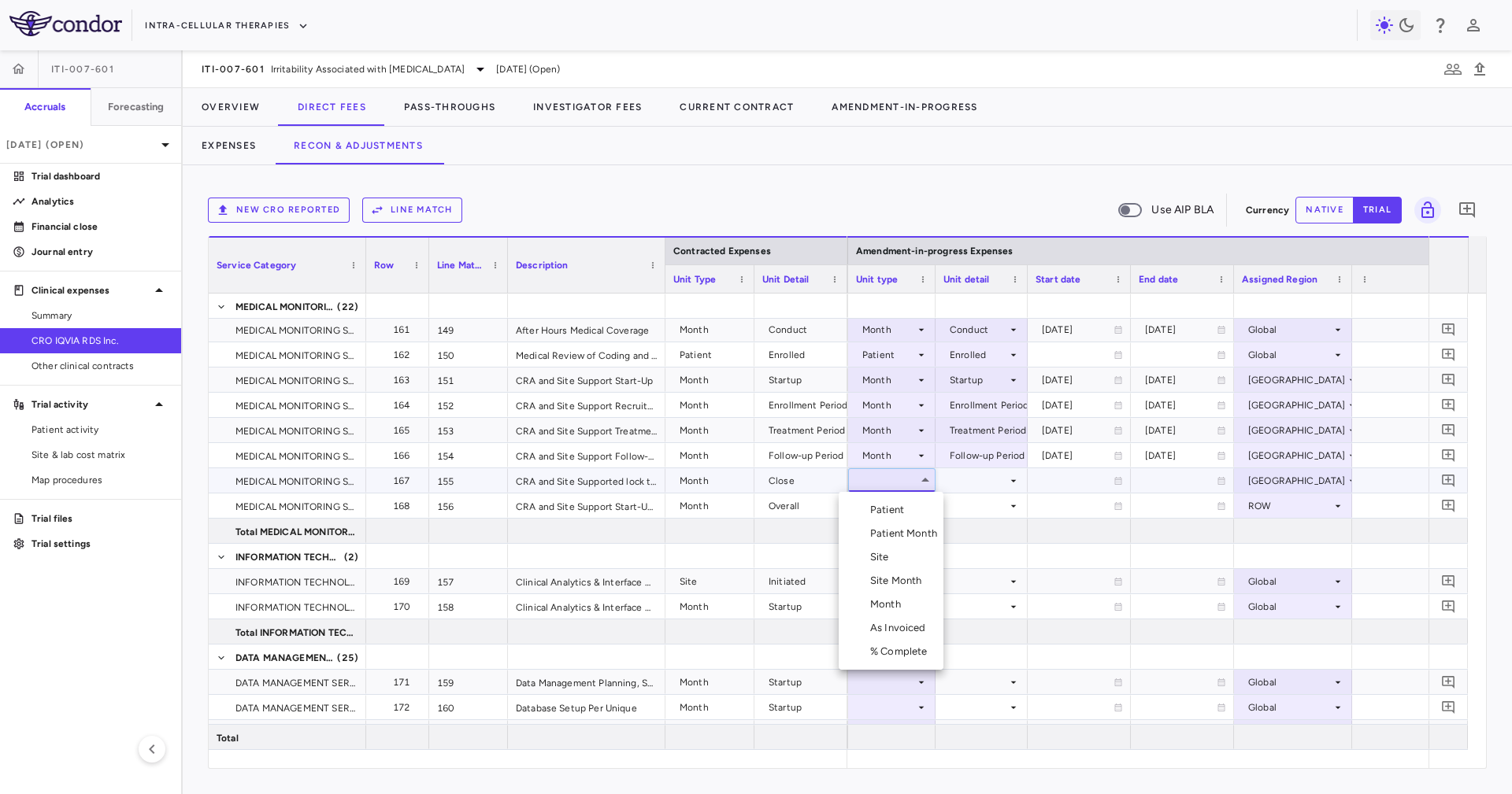
click at [886, 608] on div "Month" at bounding box center [888, 604] width 37 height 14
click at [982, 484] on div at bounding box center [981, 481] width 76 height 23
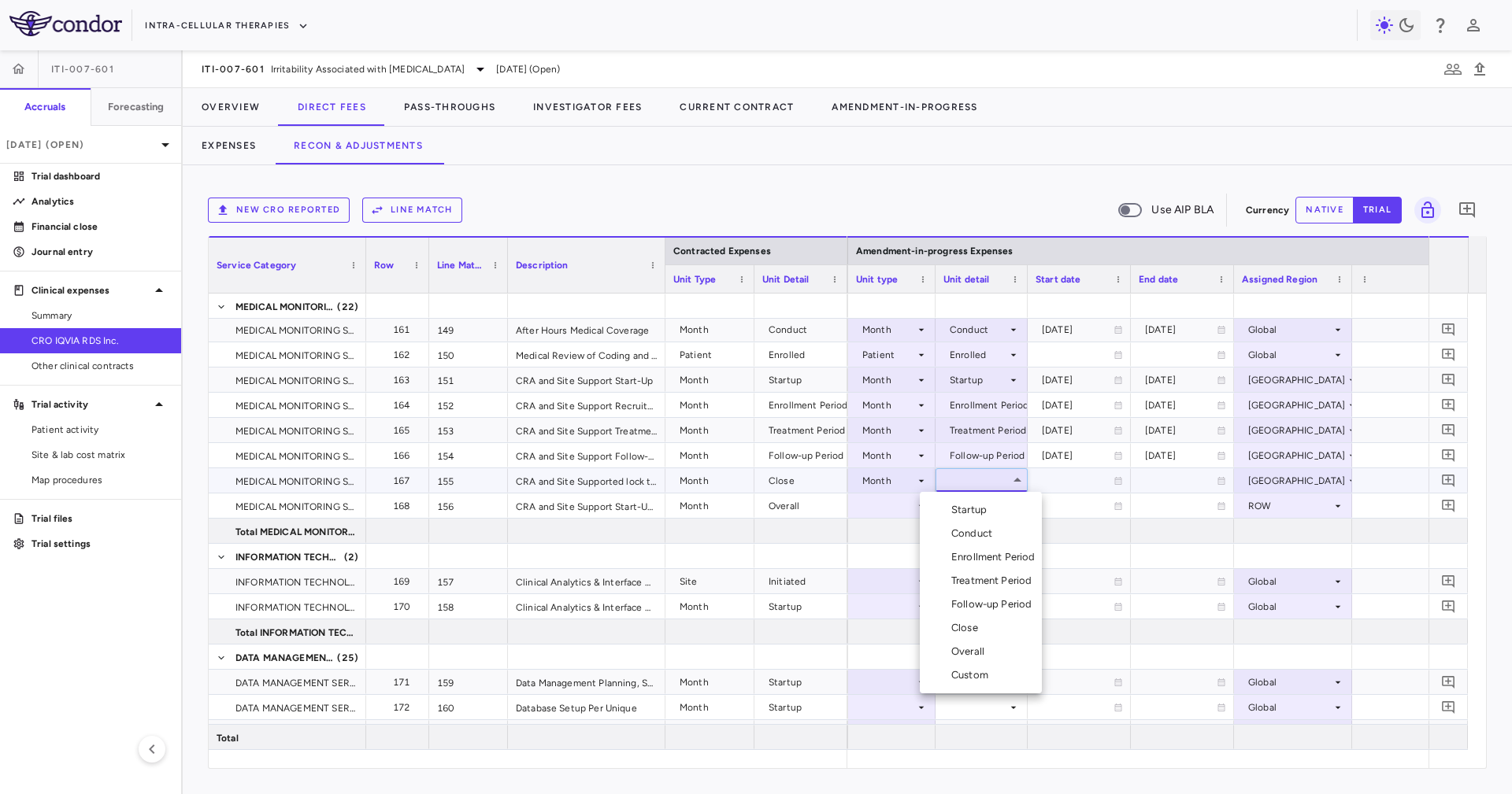
click at [997, 631] on li "Close" at bounding box center [980, 627] width 122 height 24
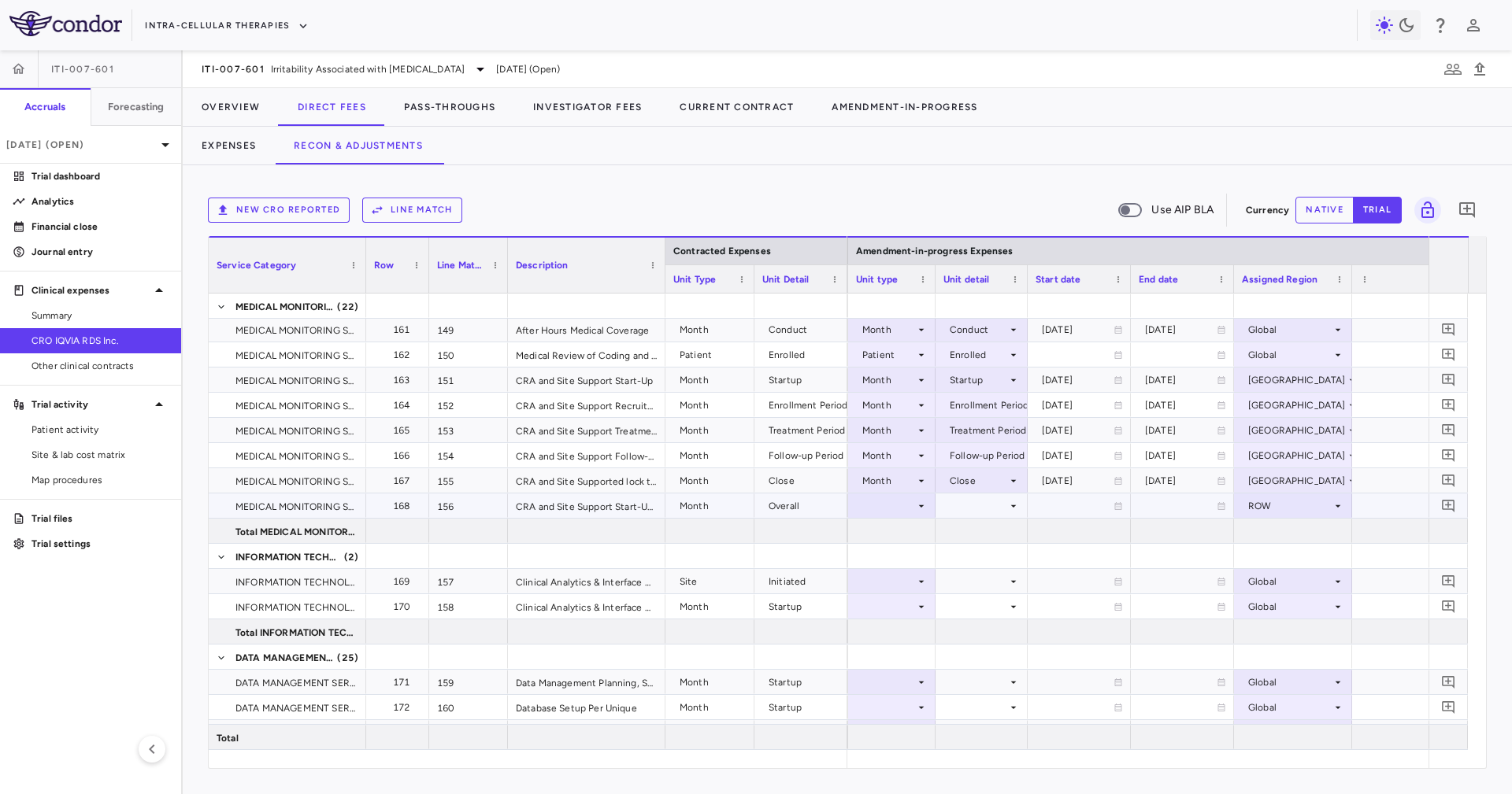
click at [913, 515] on div at bounding box center [892, 505] width 72 height 23
click at [905, 624] on div "Month" at bounding box center [888, 630] width 37 height 14
click at [971, 510] on div at bounding box center [981, 505] width 76 height 23
click at [1010, 674] on li "Overall" at bounding box center [980, 676] width 122 height 24
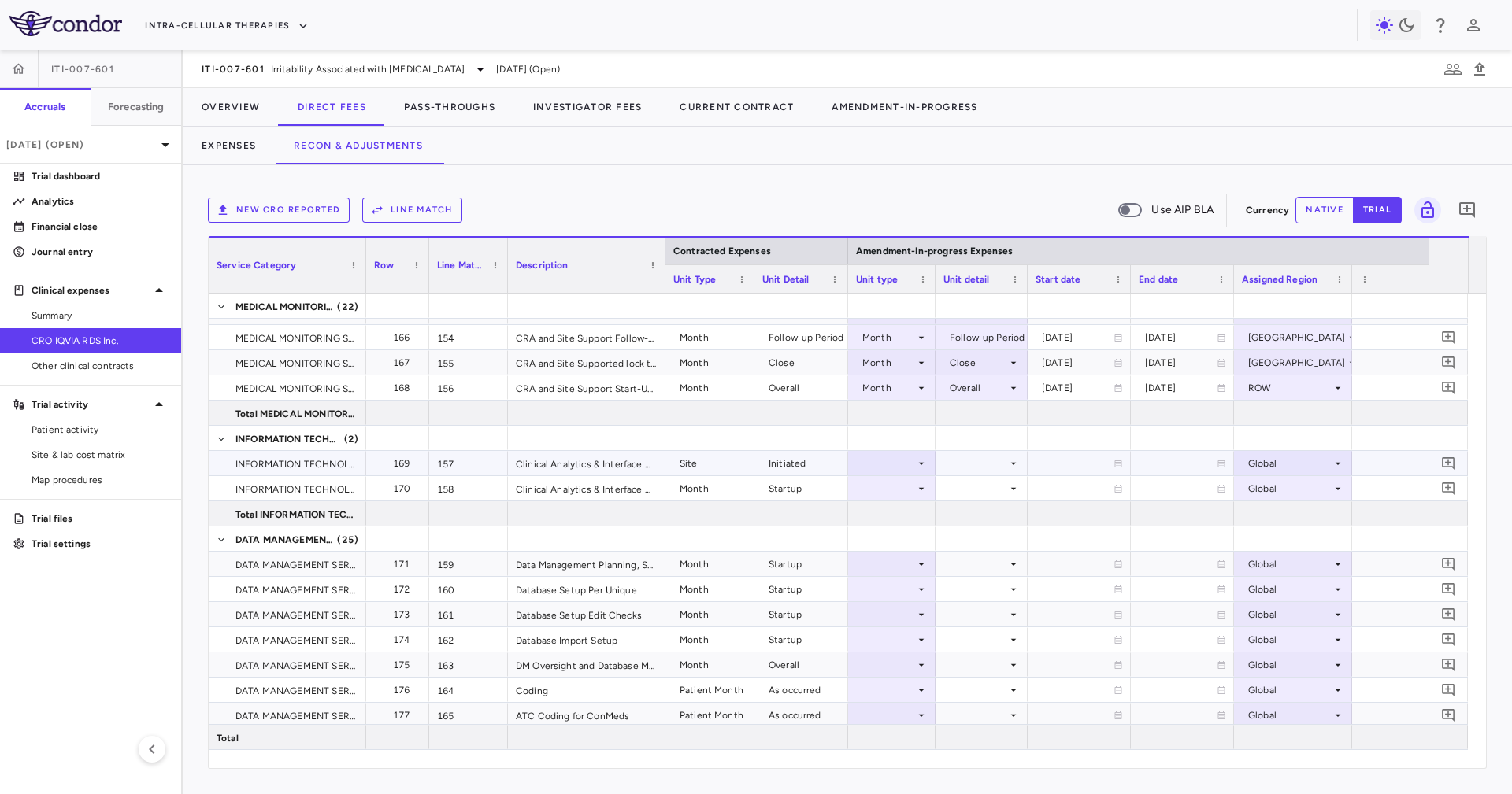
click at [886, 458] on div at bounding box center [892, 463] width 72 height 23
click at [919, 537] on li "Site" at bounding box center [890, 540] width 104 height 24
click at [985, 461] on div at bounding box center [981, 463] width 76 height 23
click at [998, 514] on div "Initiated" at bounding box center [989, 516] width 46 height 14
click at [902, 486] on div at bounding box center [892, 489] width 72 height 23
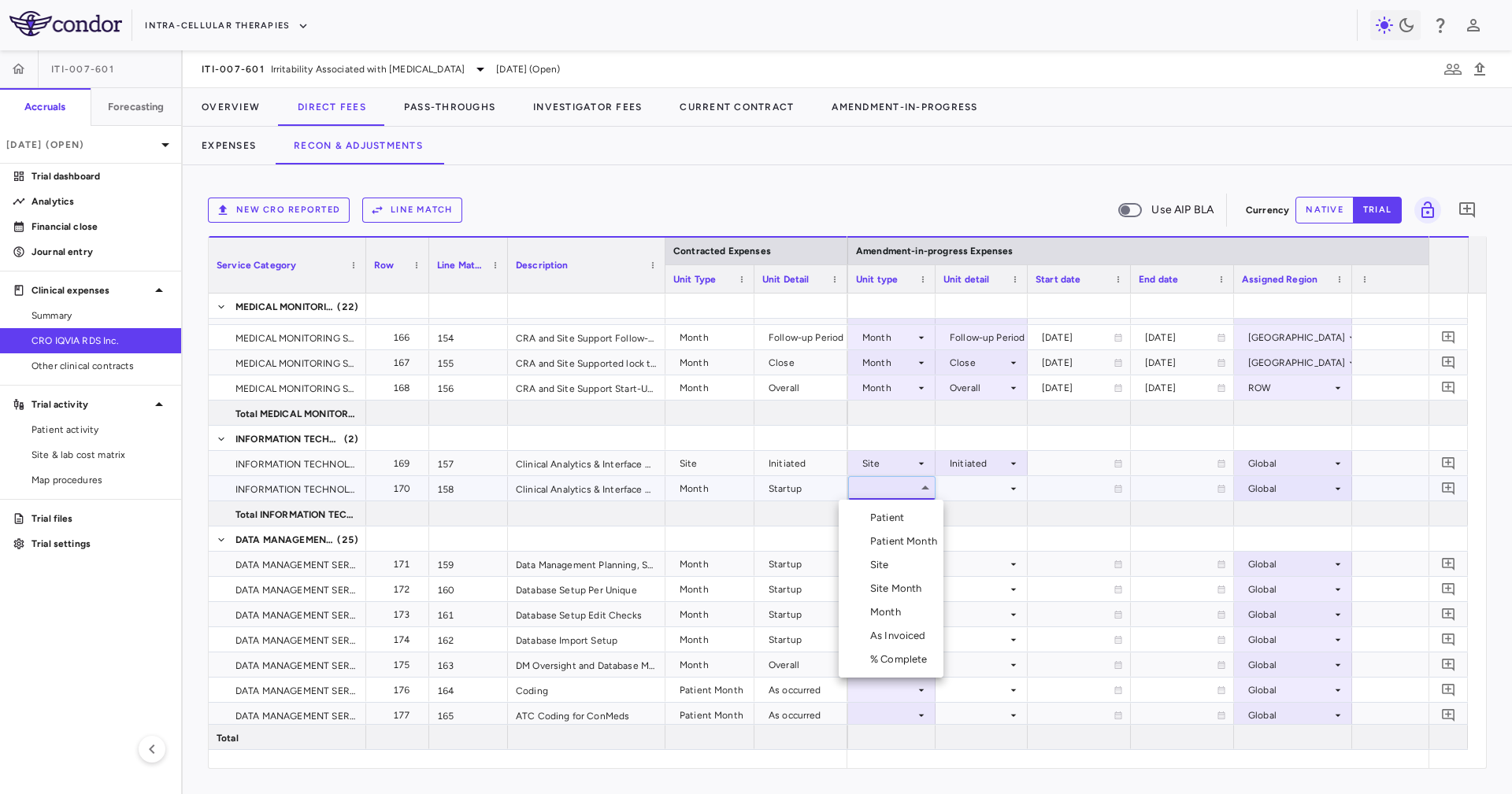
click at [916, 616] on li "Month" at bounding box center [890, 612] width 104 height 24
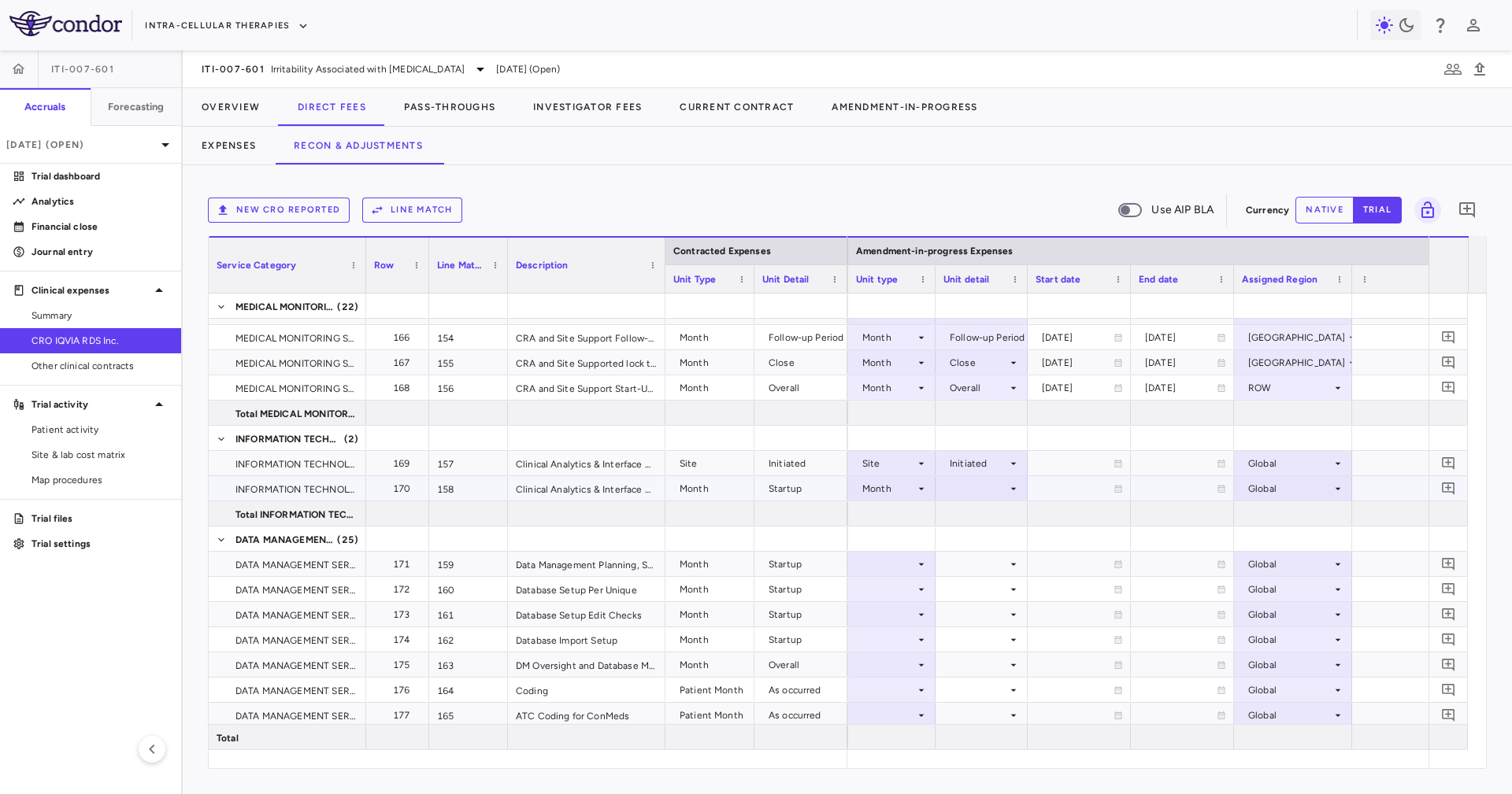
click at [968, 498] on div at bounding box center [981, 489] width 76 height 23
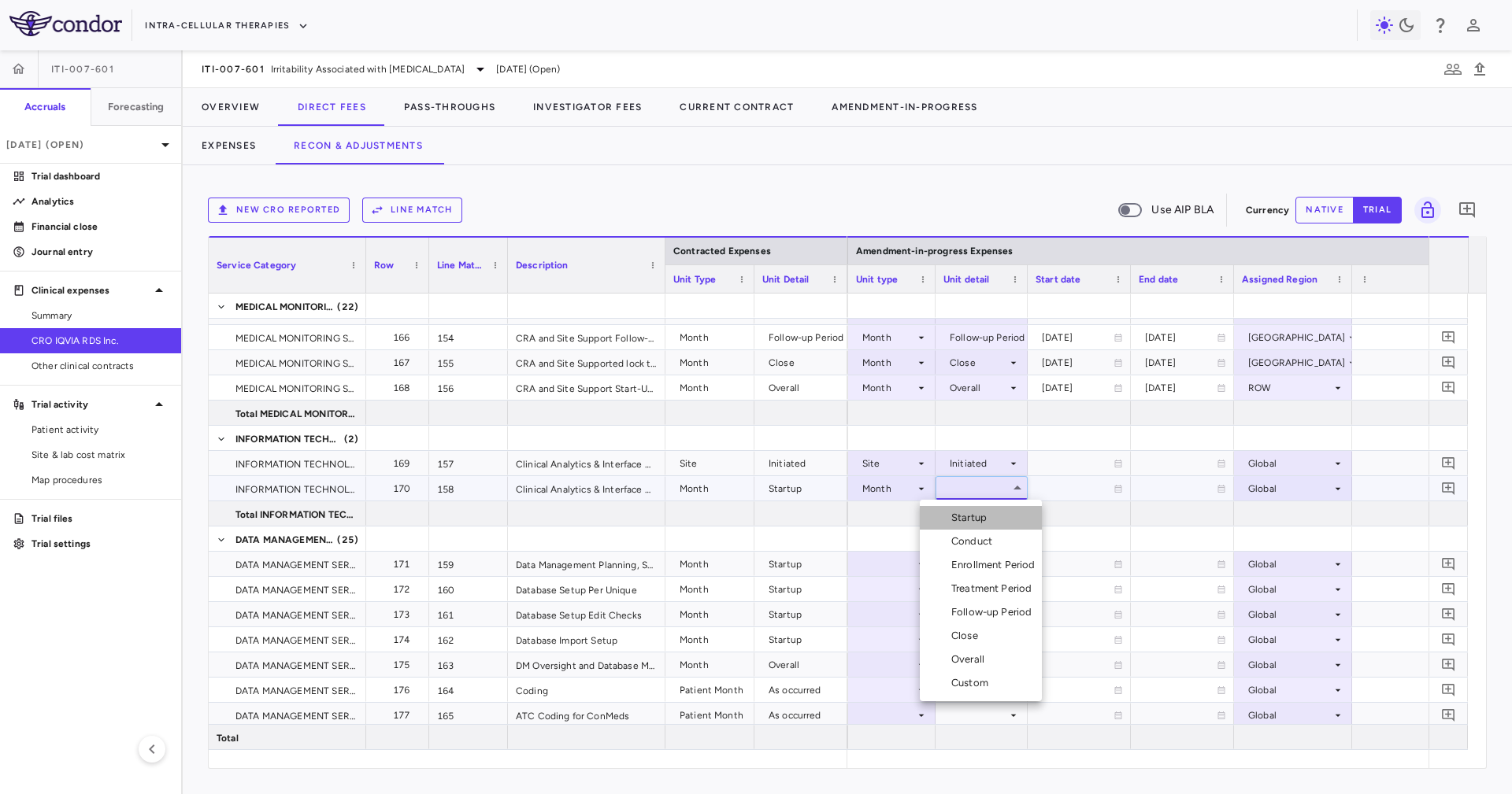
click at [992, 529] on li "Startup" at bounding box center [980, 518] width 122 height 24
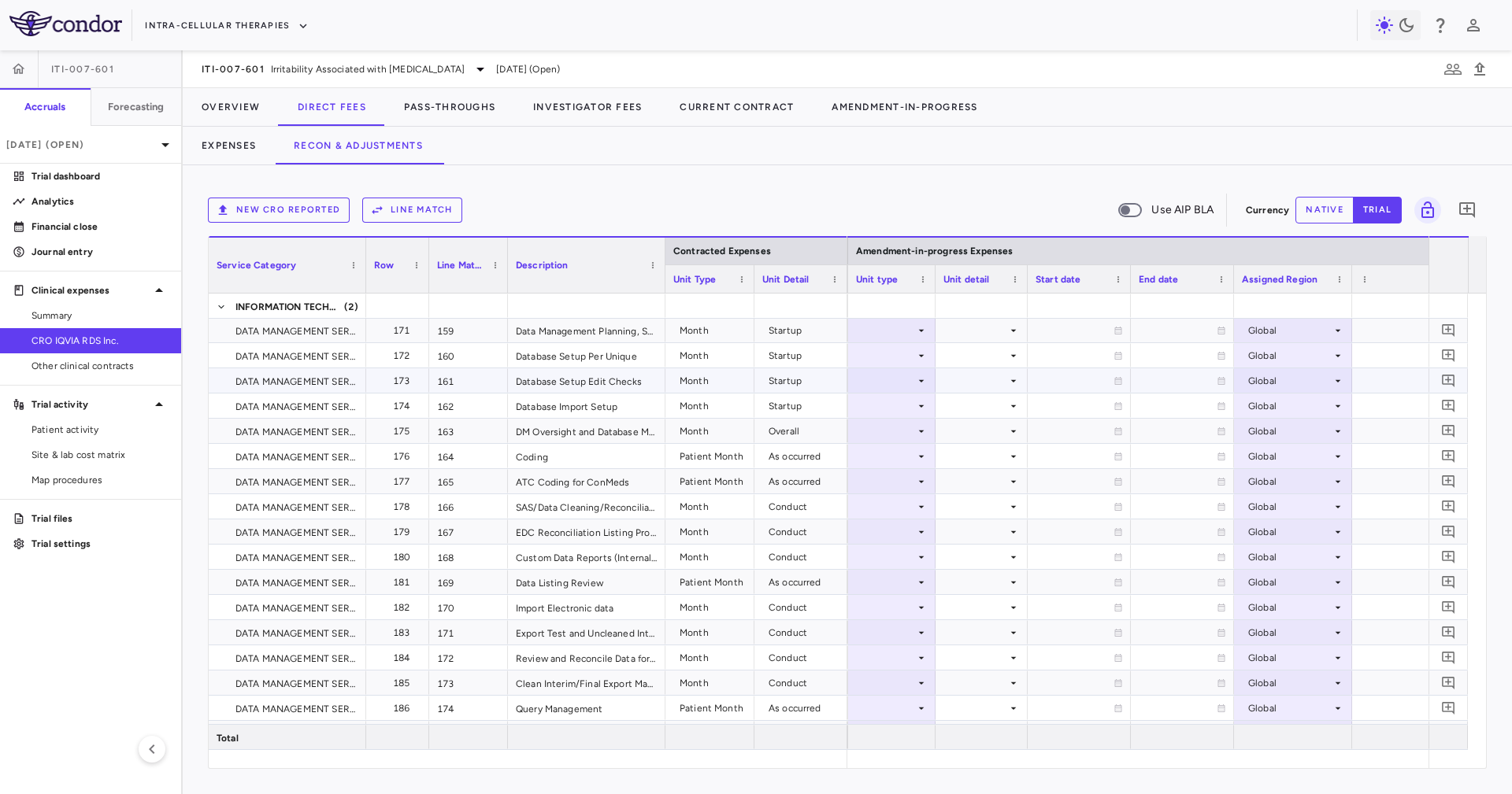
scroll to position [4487, 0]
click at [922, 333] on div at bounding box center [892, 328] width 88 height 25
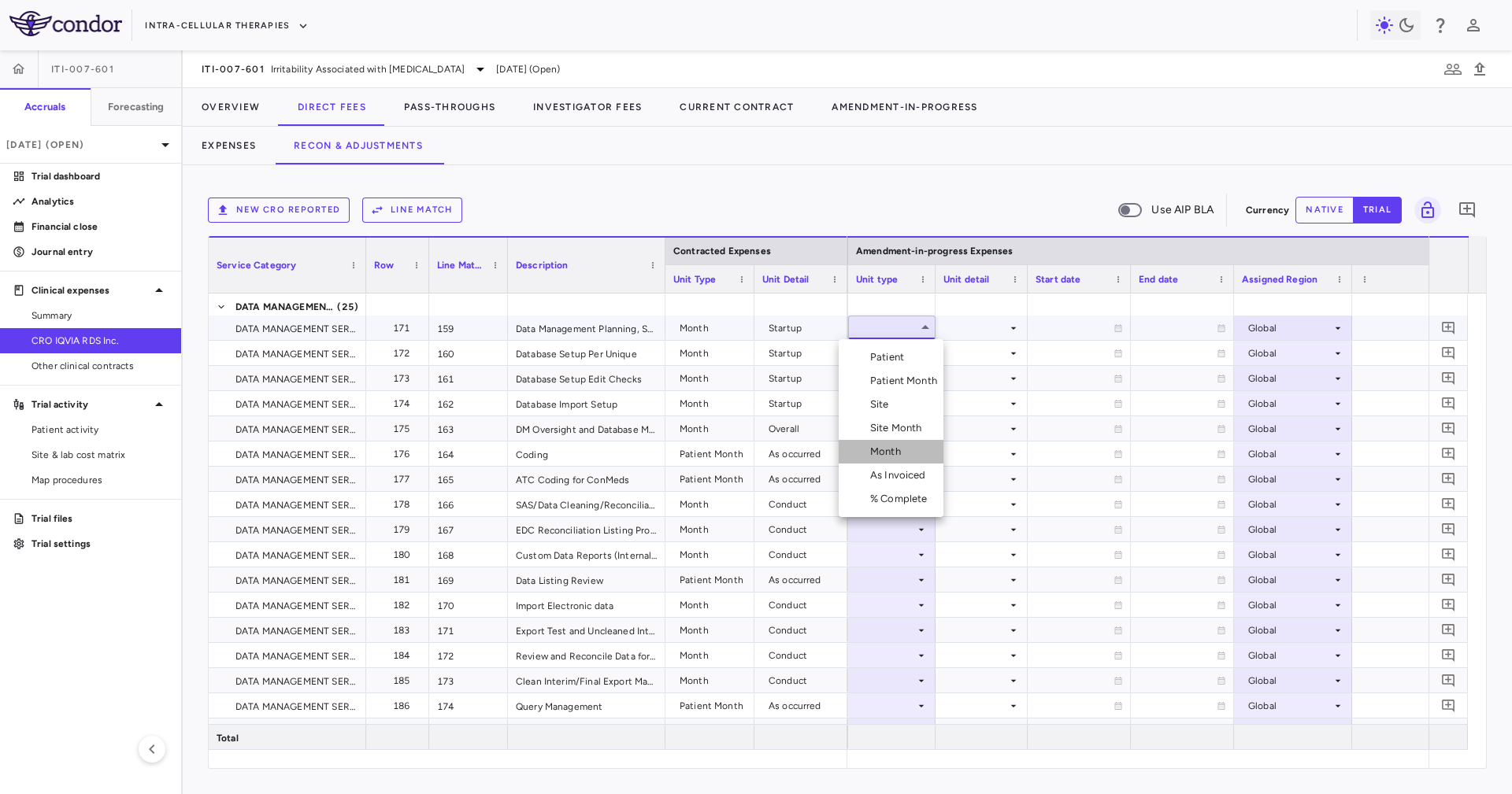
click at [899, 445] on div "Month" at bounding box center [888, 452] width 37 height 14
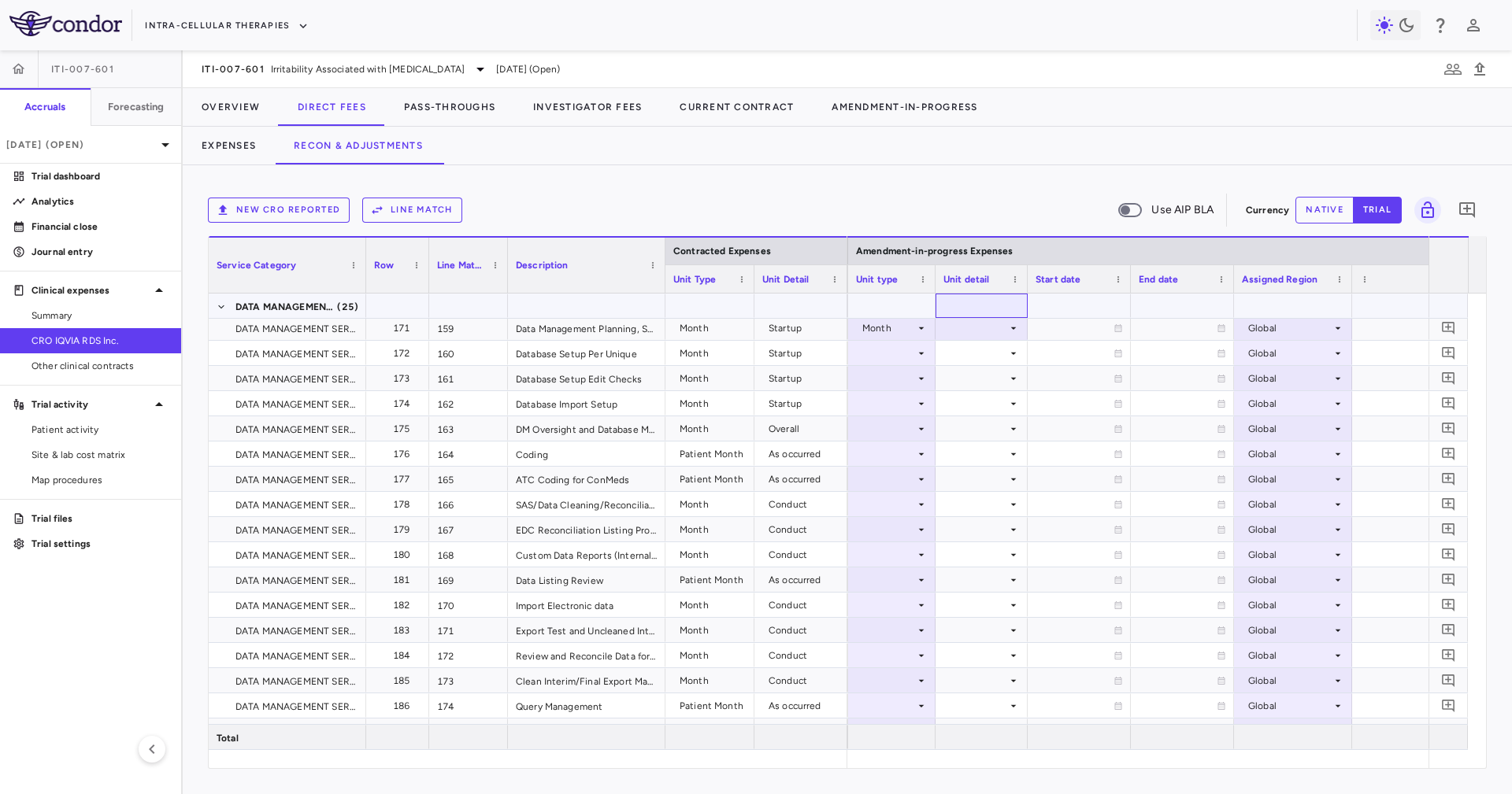
click at [960, 314] on div at bounding box center [981, 306] width 92 height 25
click at [972, 336] on div at bounding box center [981, 328] width 76 height 23
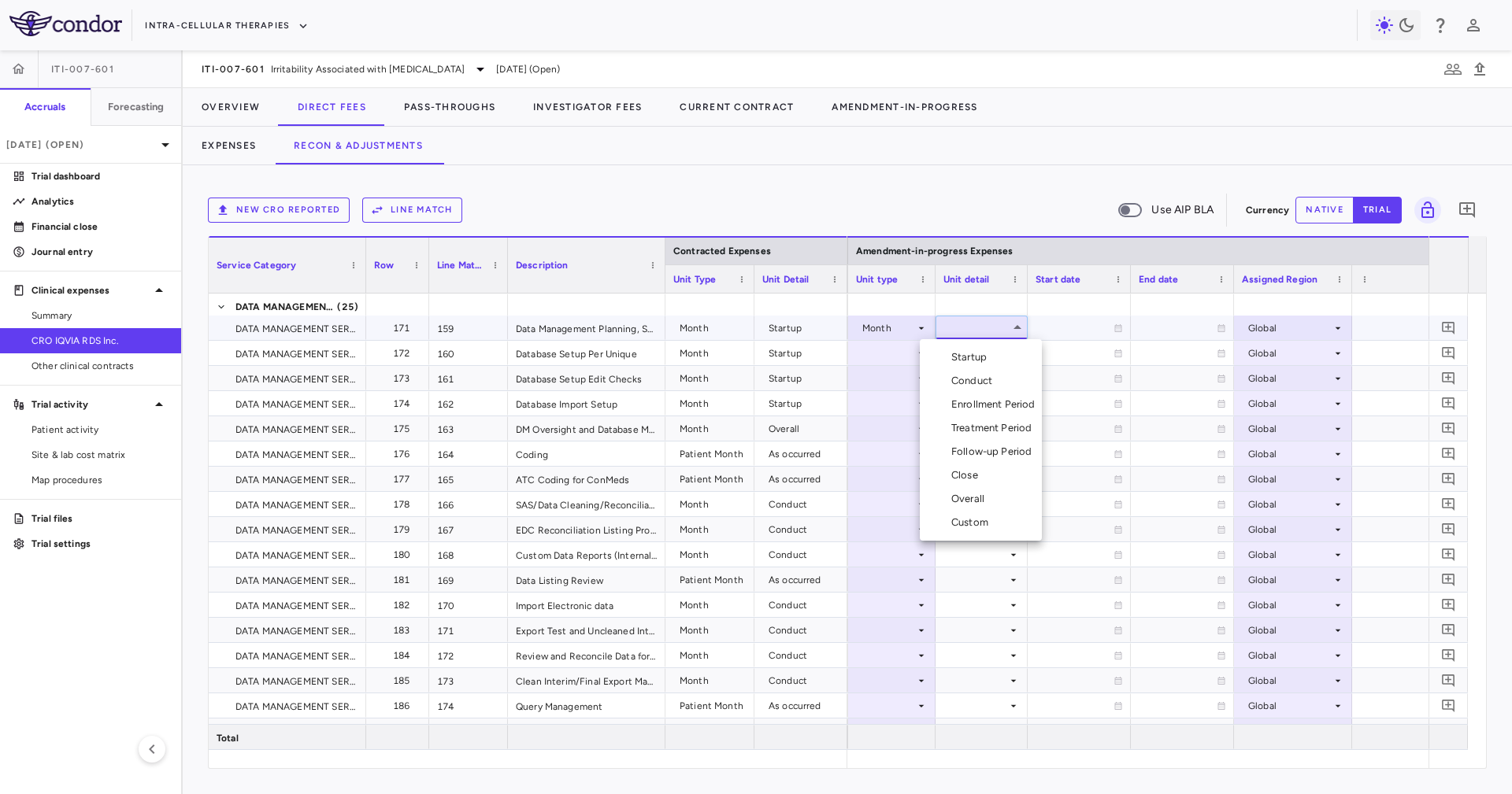
click at [975, 345] on ul "Select Startup Conduct Enrollment Period Treatment Period Follow-up Period Clos…" at bounding box center [980, 440] width 122 height 202
click at [976, 347] on li "Startup" at bounding box center [980, 357] width 122 height 24
click at [976, 347] on div at bounding box center [981, 353] width 76 height 23
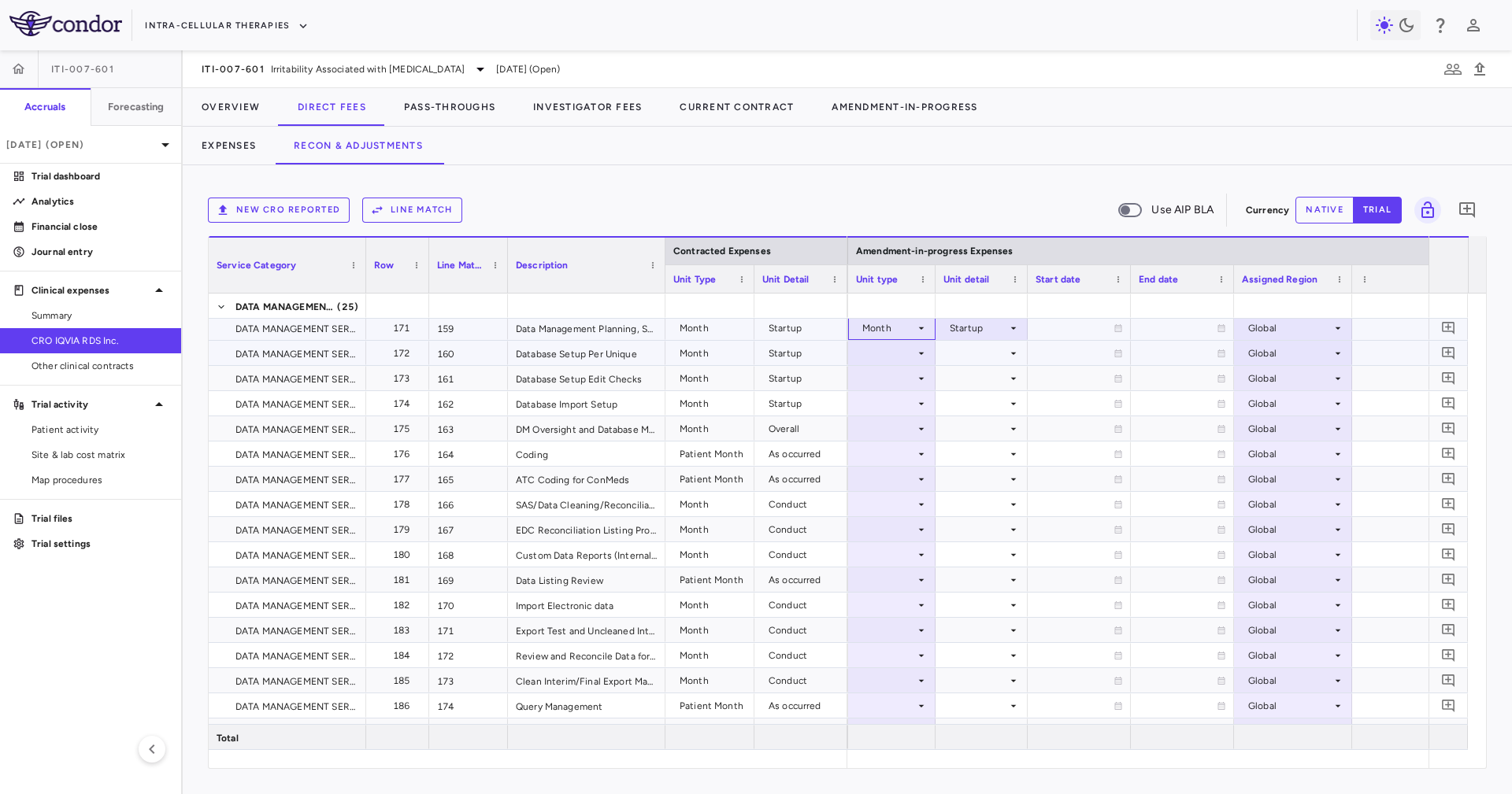
scroll to position [4483, 0]
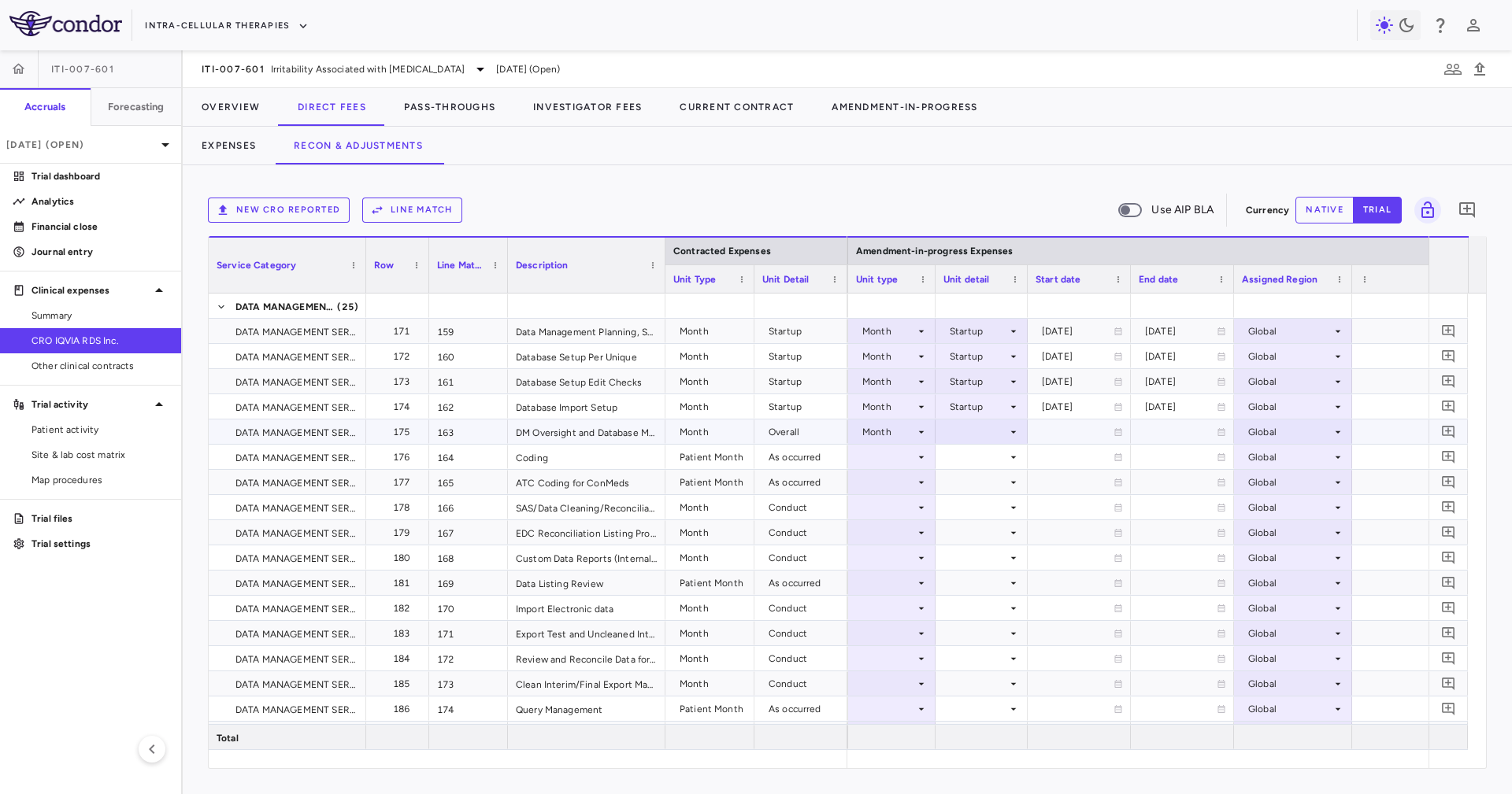
click at [952, 428] on div at bounding box center [981, 432] width 76 height 23
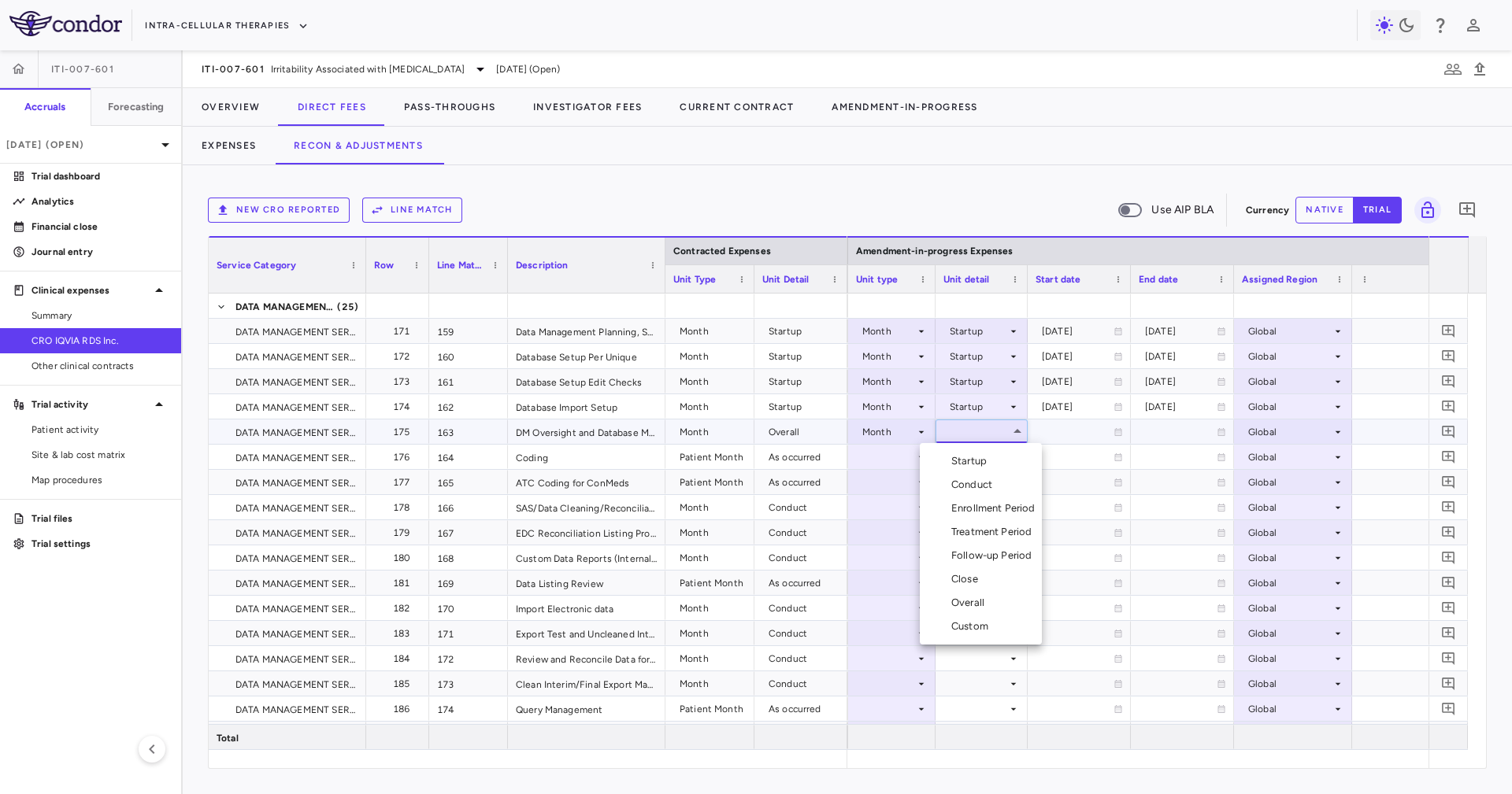
click at [1016, 610] on li "Overall" at bounding box center [980, 603] width 122 height 24
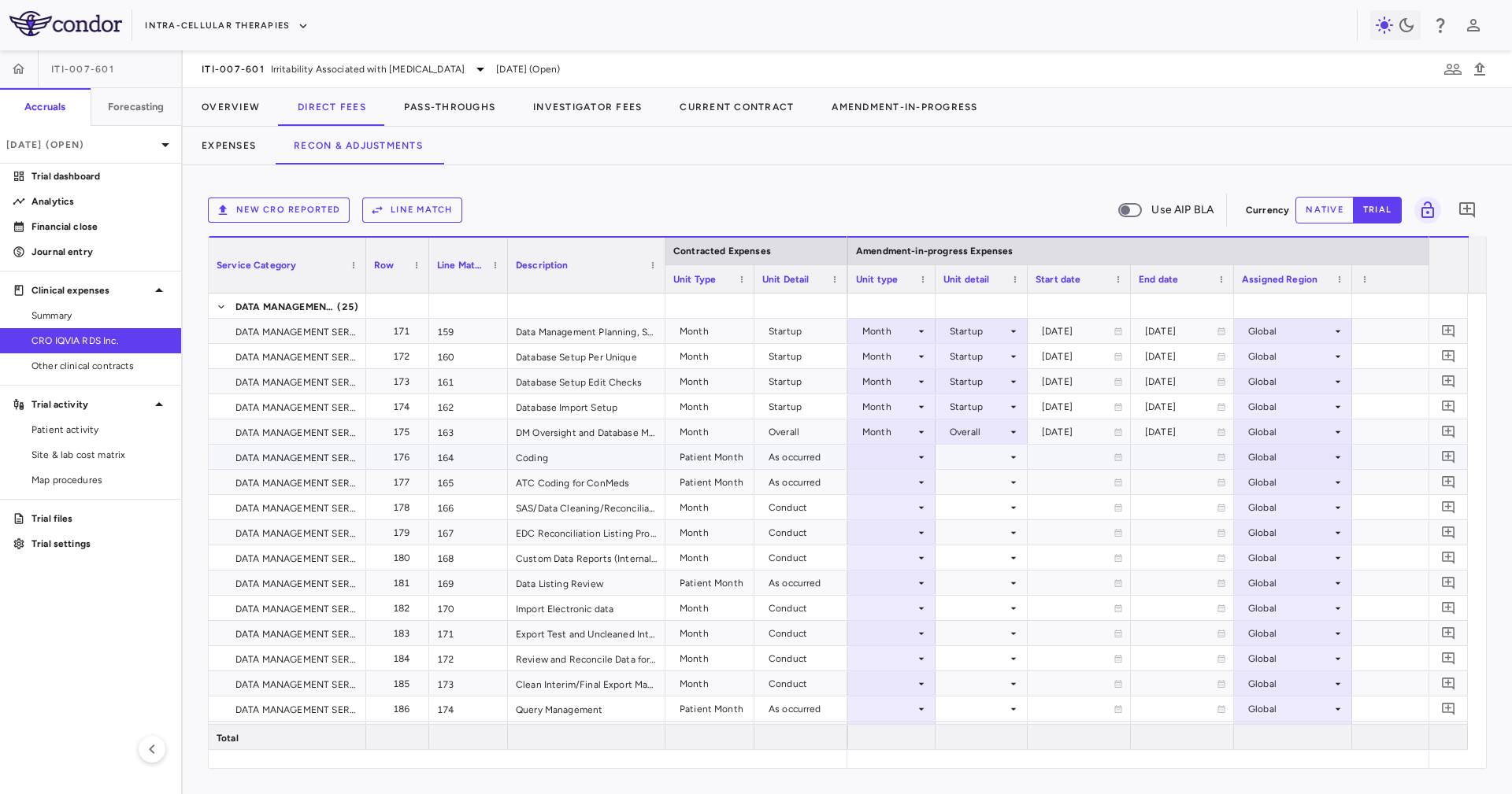
click at [901, 459] on div at bounding box center [892, 457] width 72 height 23
click at [922, 515] on div "Patient Month" at bounding box center [906, 510] width 73 height 14
click at [917, 496] on div at bounding box center [892, 507] width 72 height 23
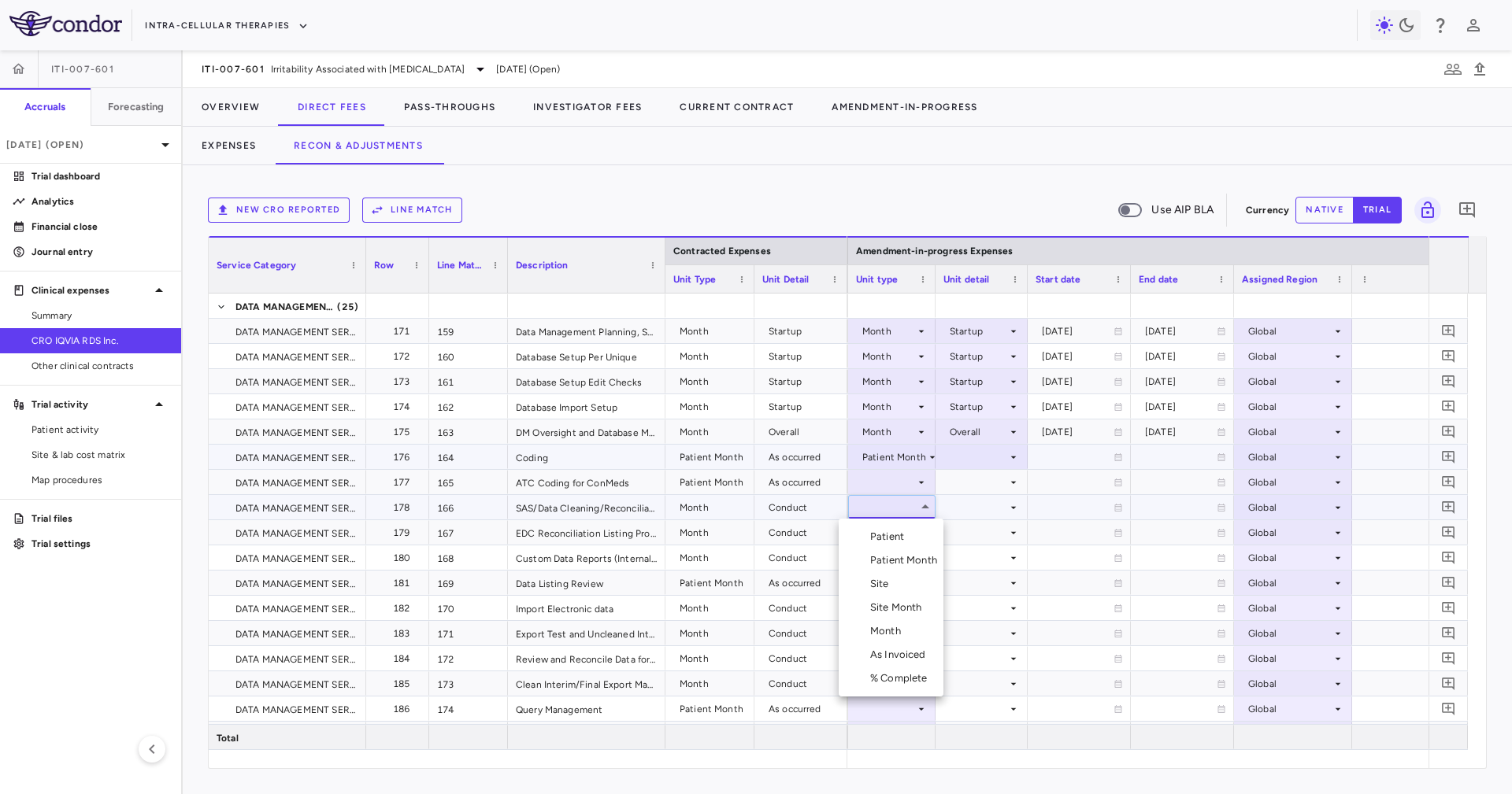
click at [908, 483] on div at bounding box center [756, 397] width 1512 height 794
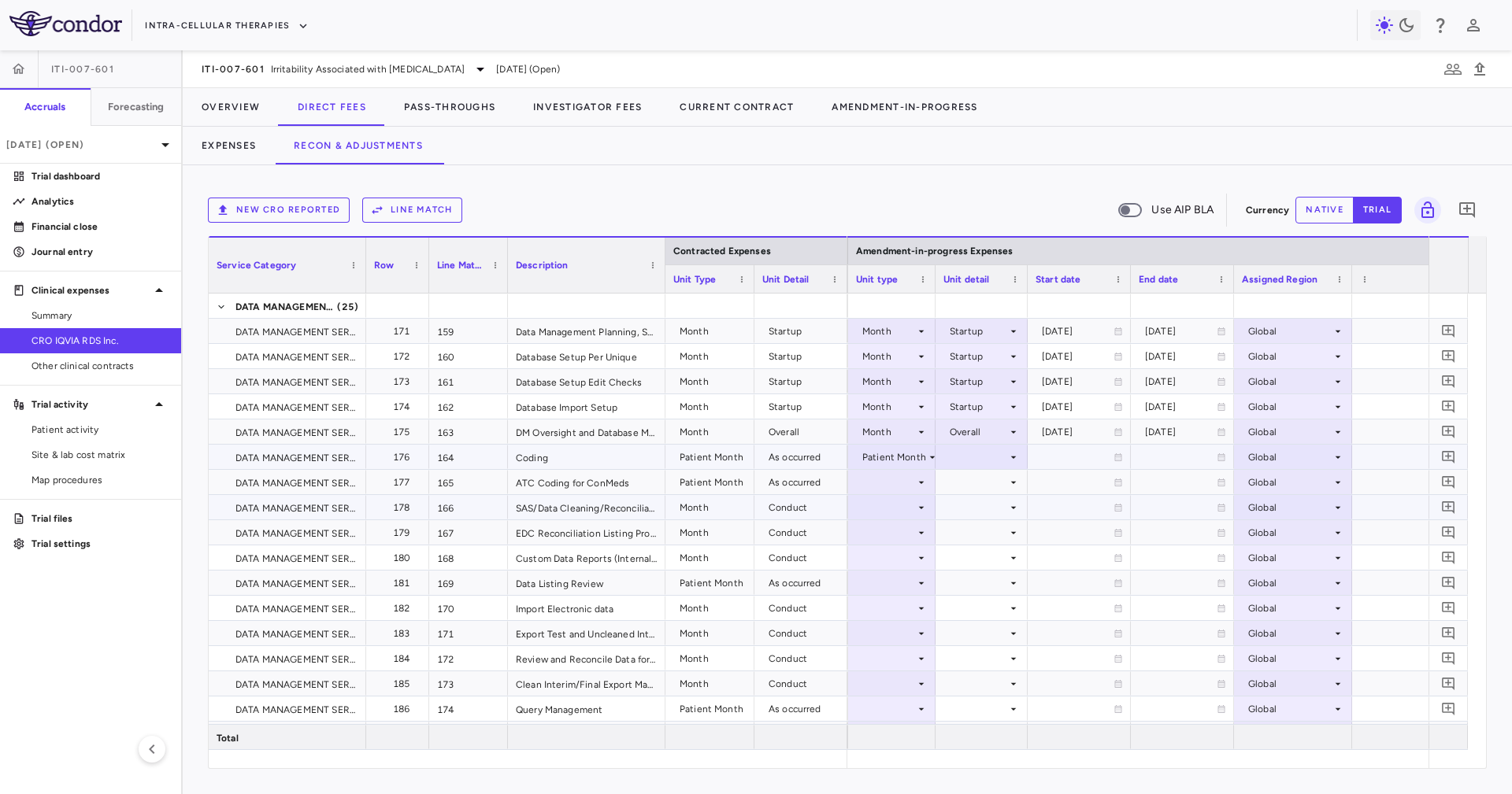
click at [908, 483] on div at bounding box center [892, 482] width 72 height 23
click at [928, 541] on div "Patient Month" at bounding box center [906, 535] width 73 height 14
click at [985, 448] on div at bounding box center [981, 457] width 76 height 23
click at [992, 471] on ul "Select As occurred" at bounding box center [980, 486] width 95 height 36
click at [992, 480] on div "As occurred" at bounding box center [996, 486] width 63 height 14
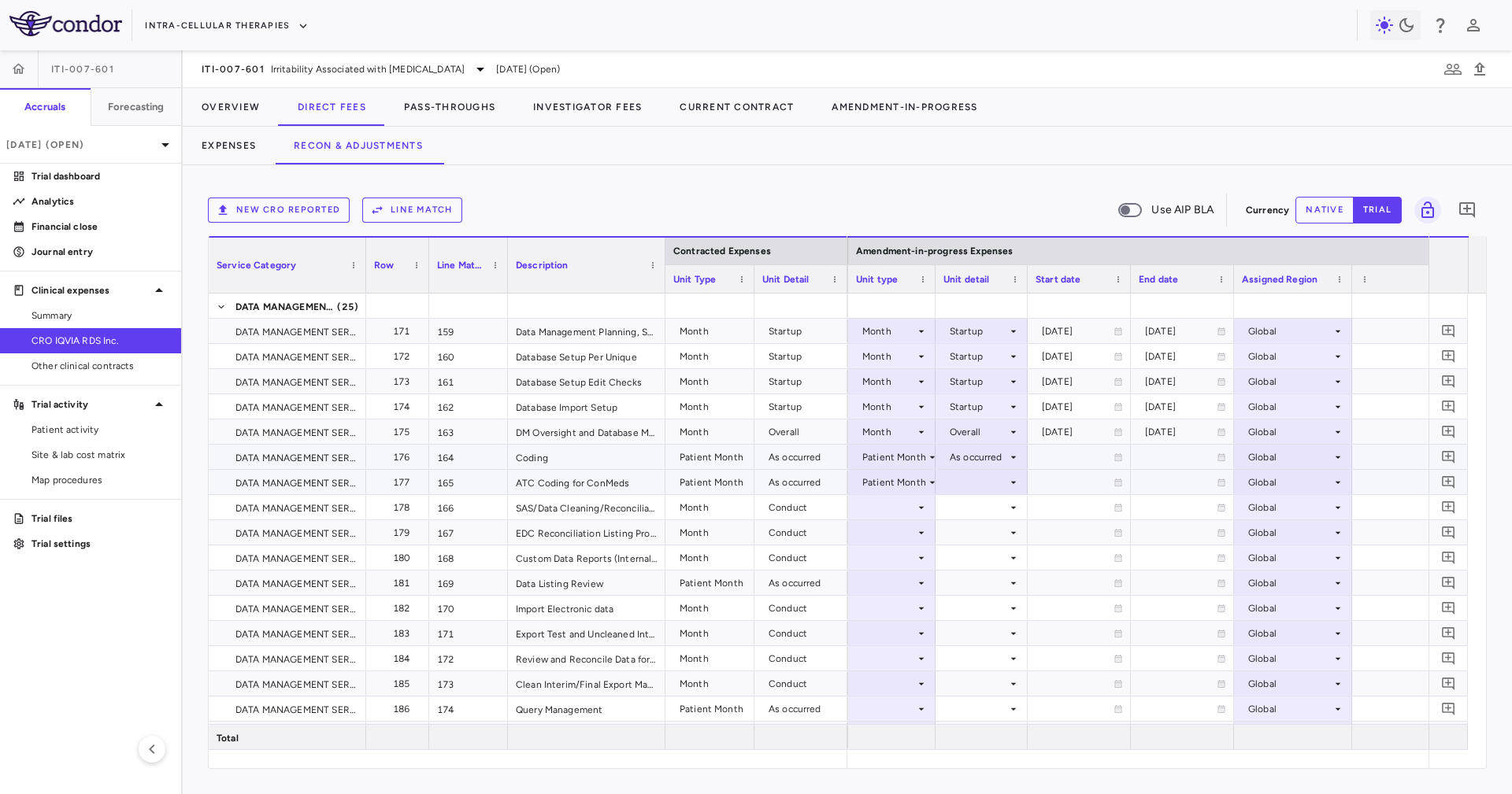
click at [992, 480] on div at bounding box center [981, 482] width 76 height 23
click at [996, 503] on li "As occurred" at bounding box center [980, 511] width 95 height 24
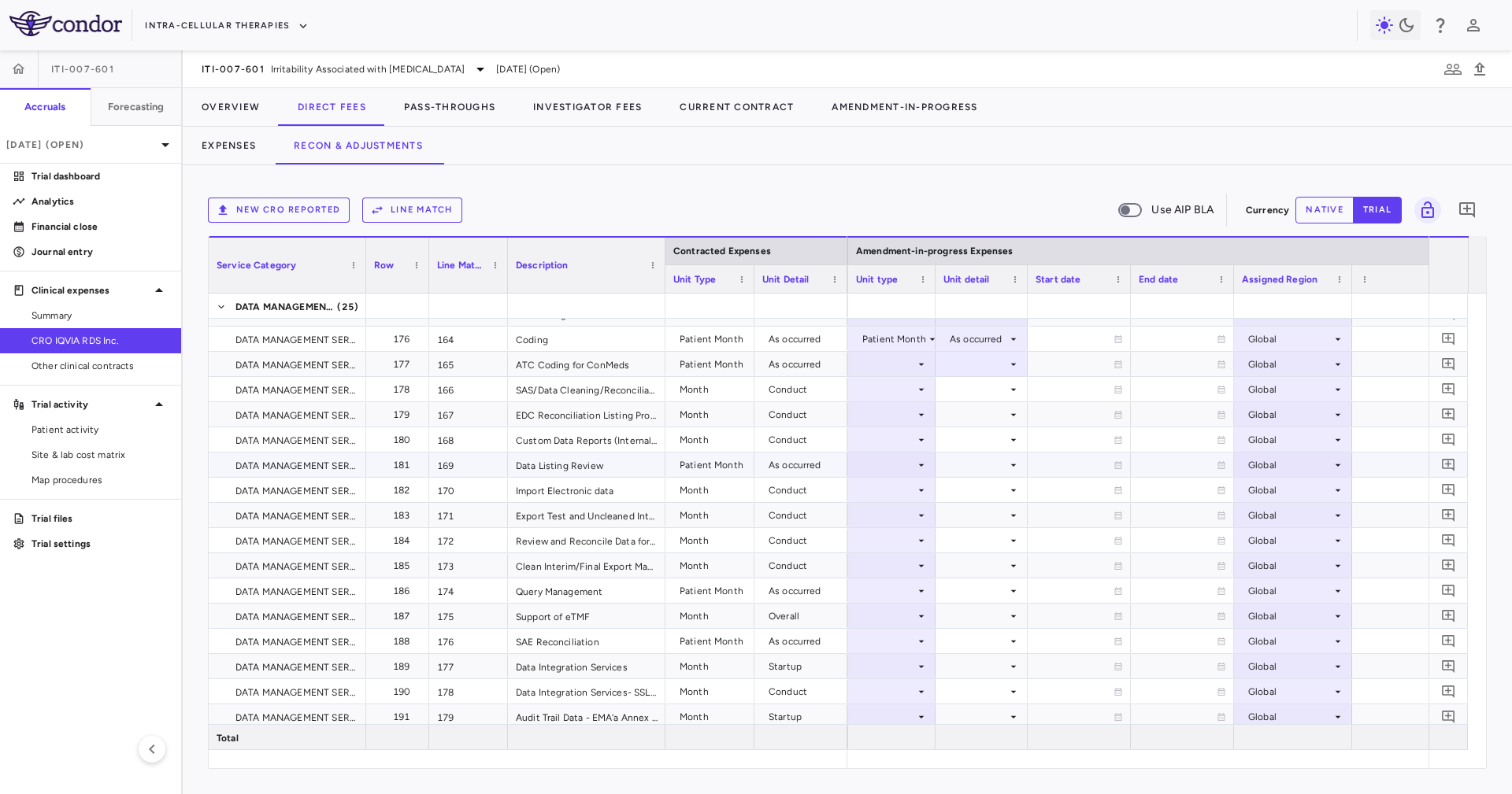
scroll to position [4602, 0]
click at [928, 378] on div at bounding box center [892, 390] width 88 height 25
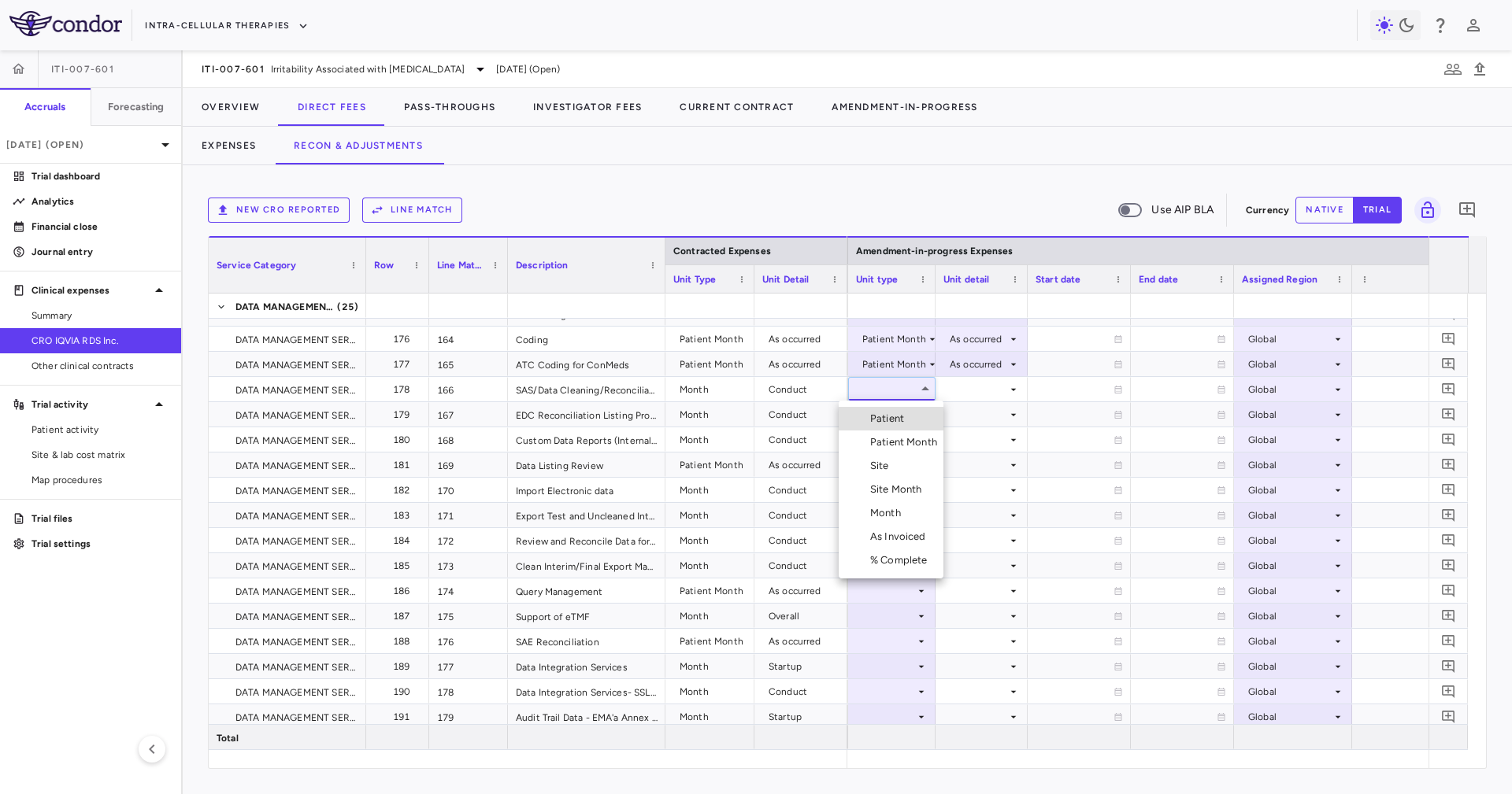
click at [922, 511] on li "Month" at bounding box center [890, 512] width 104 height 24
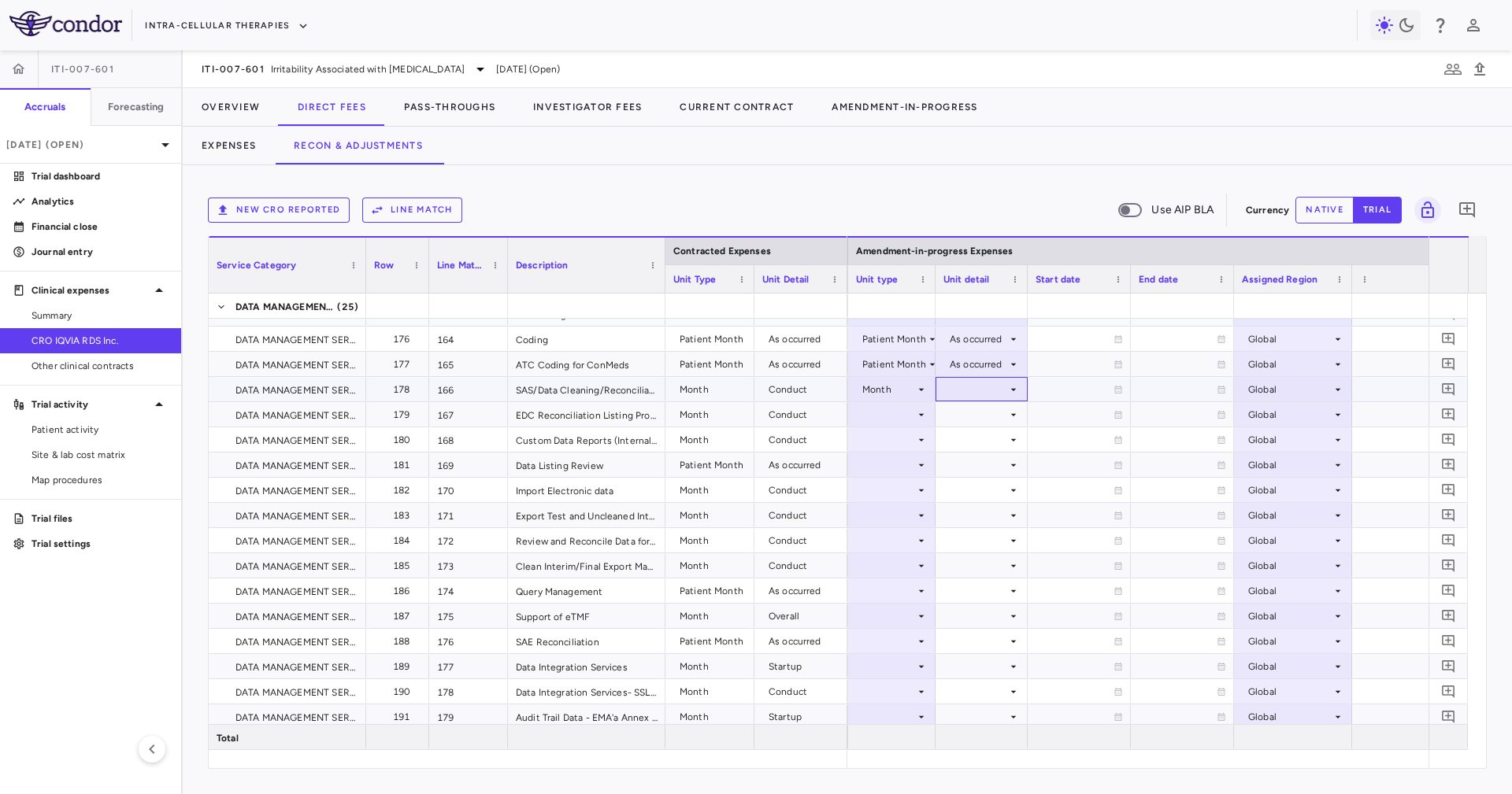
click at [1004, 390] on div at bounding box center [981, 390] width 76 height 23
click at [1000, 444] on li "Conduct" at bounding box center [980, 442] width 122 height 24
click at [998, 431] on div at bounding box center [981, 440] width 76 height 23
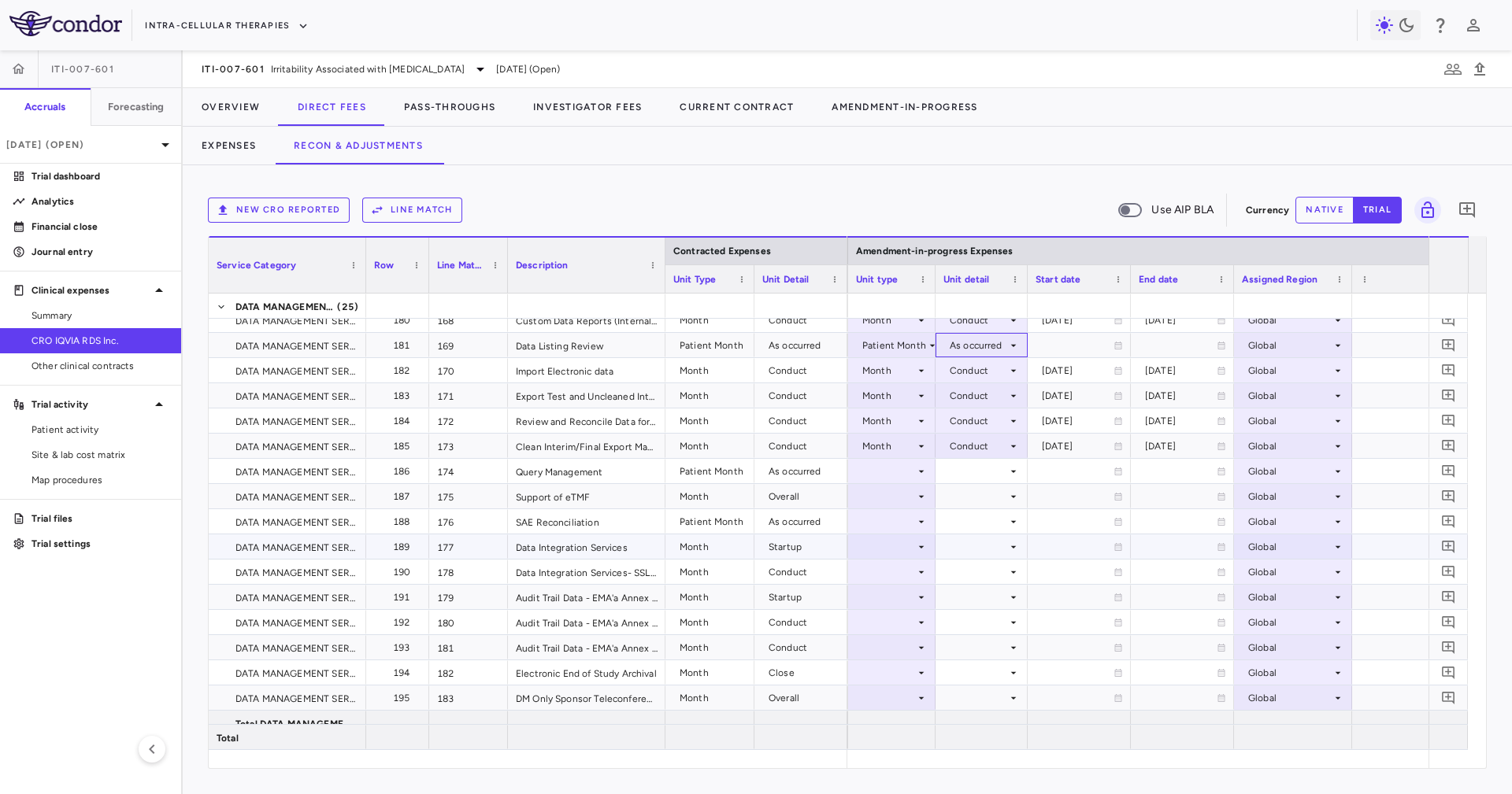
scroll to position [4838, 0]
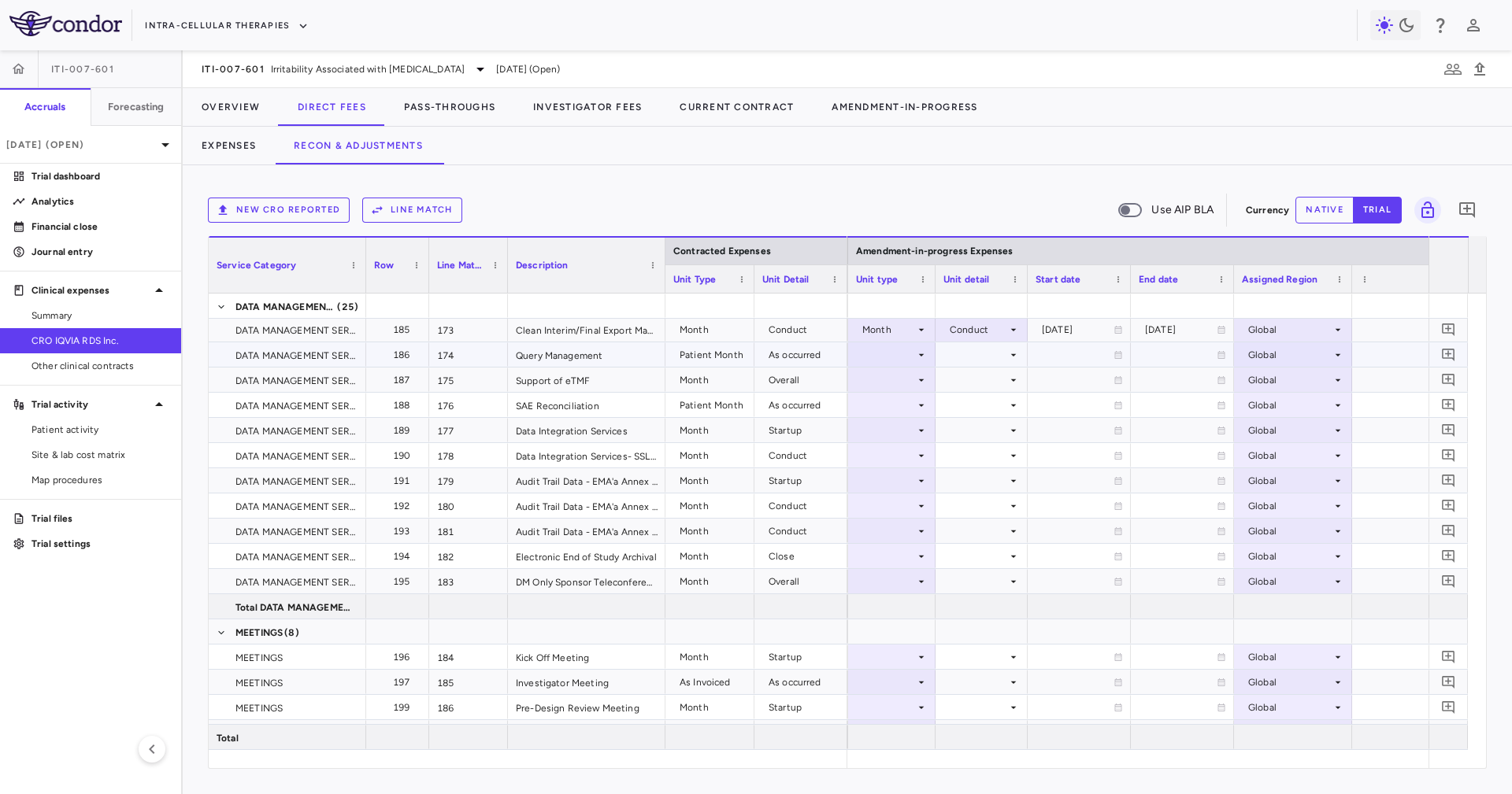
click at [909, 359] on div at bounding box center [892, 354] width 72 height 23
click at [933, 401] on div "Patient Month" at bounding box center [906, 408] width 73 height 14
click at [957, 356] on div at bounding box center [981, 354] width 76 height 23
click at [967, 383] on div "As occurred" at bounding box center [996, 384] width 63 height 14
click at [905, 410] on div at bounding box center [892, 405] width 72 height 23
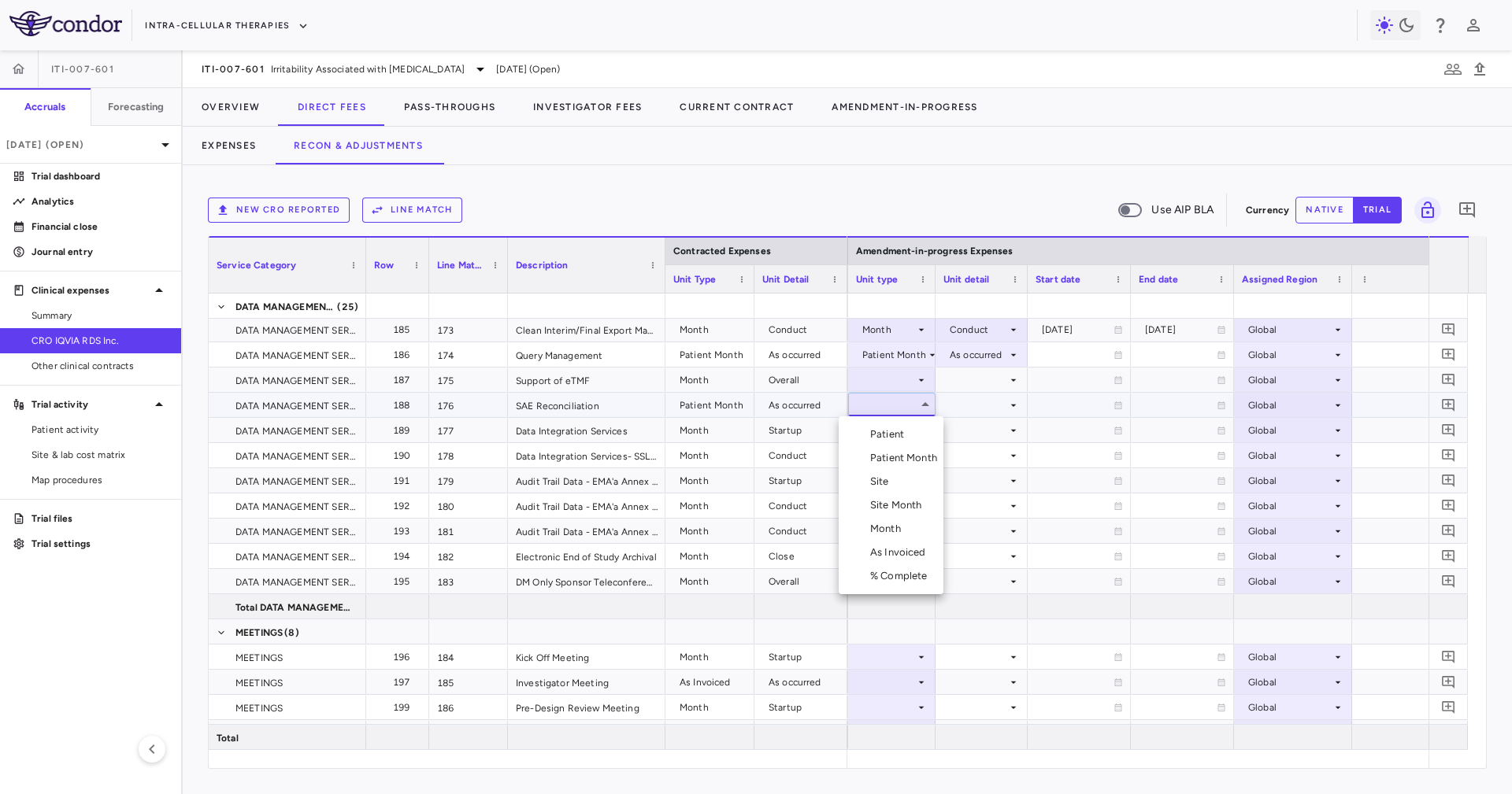
click at [922, 455] on div "Patient Month" at bounding box center [906, 458] width 73 height 14
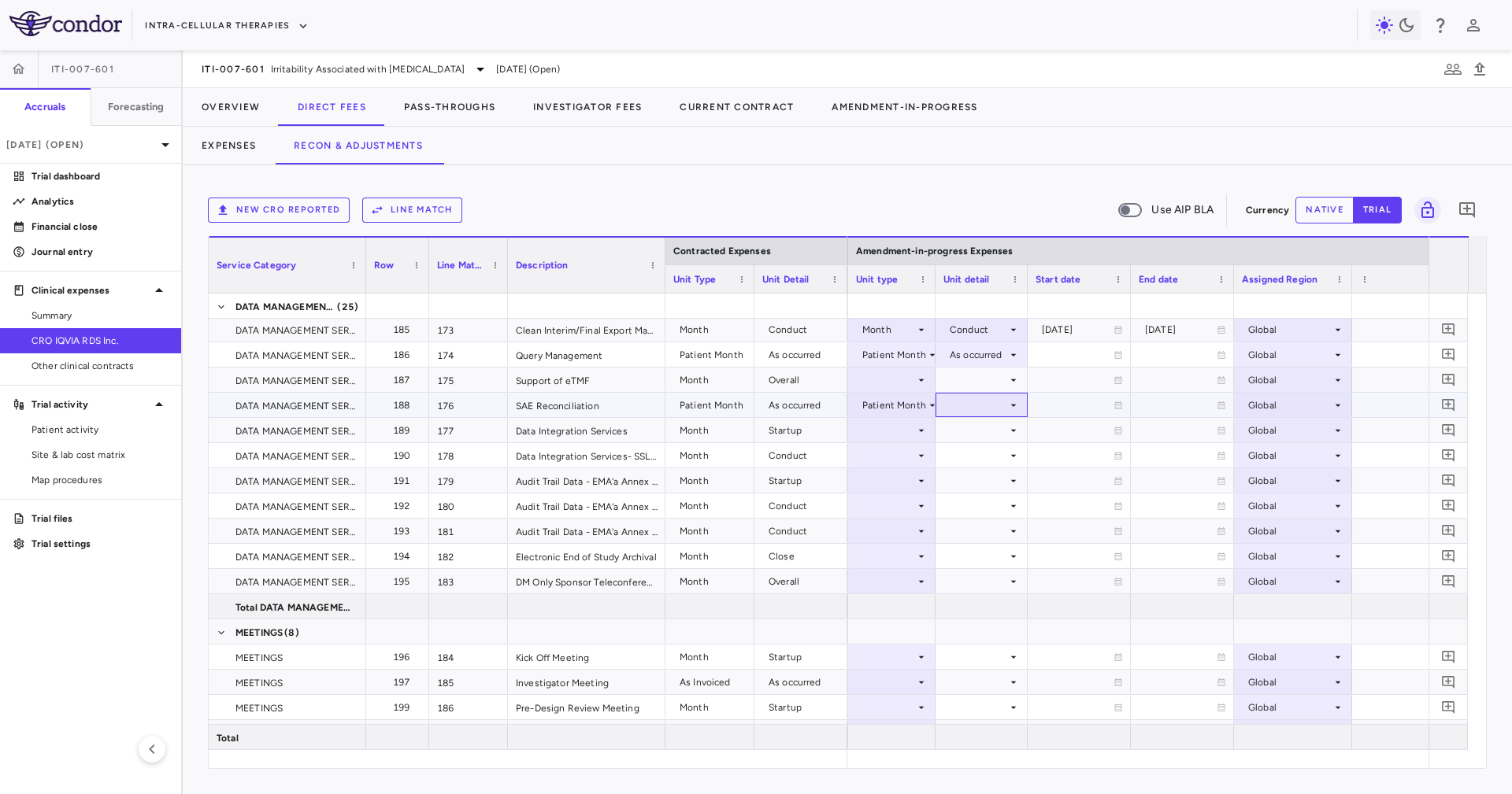
click at [976, 410] on div at bounding box center [981, 405] width 76 height 23
click at [976, 430] on div "As occurred" at bounding box center [996, 434] width 63 height 14
click at [914, 384] on icon at bounding box center [921, 380] width 12 height 12
click at [909, 383] on div at bounding box center [892, 380] width 72 height 23
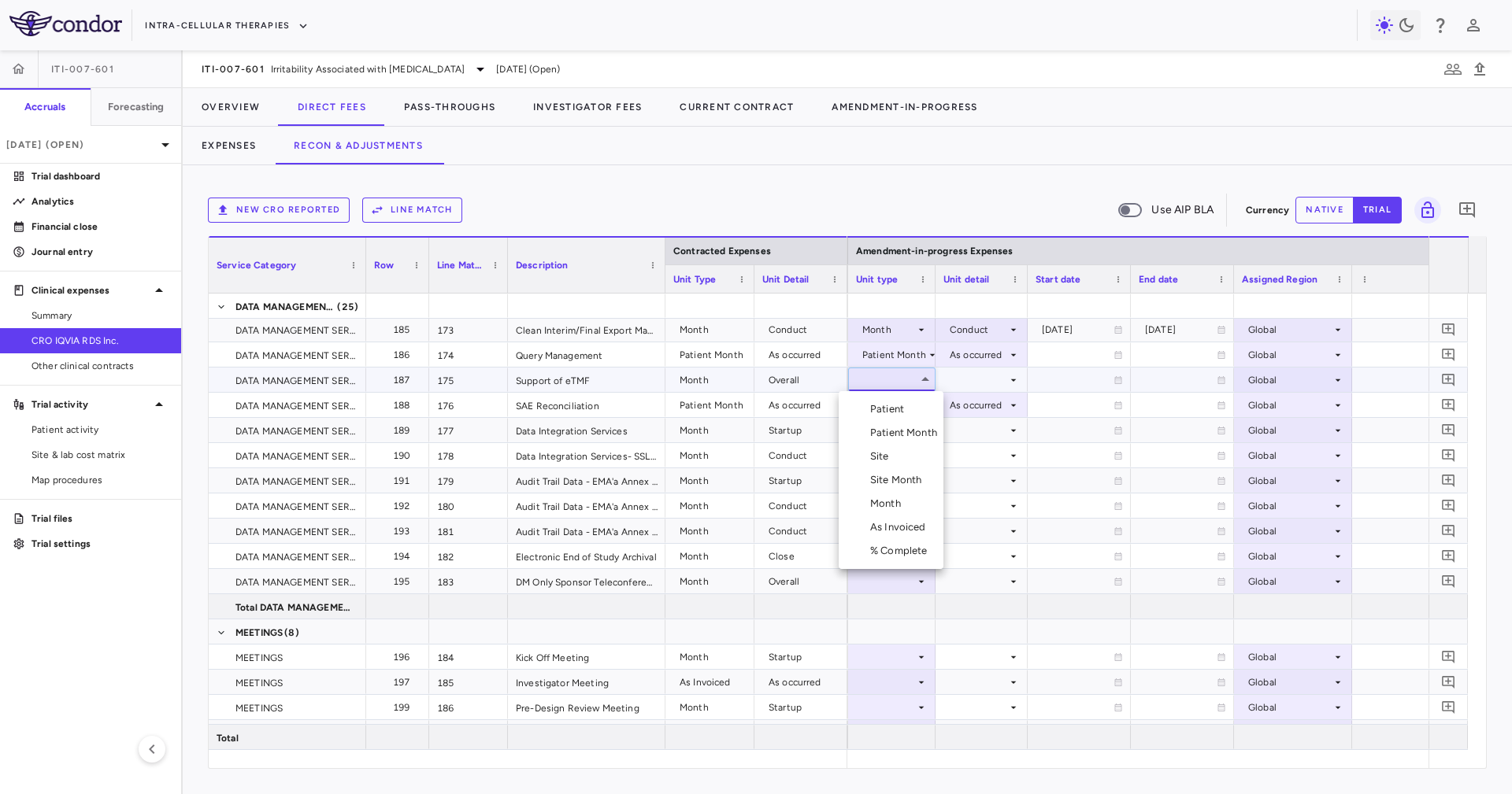
click at [909, 508] on li "Month" at bounding box center [890, 504] width 104 height 24
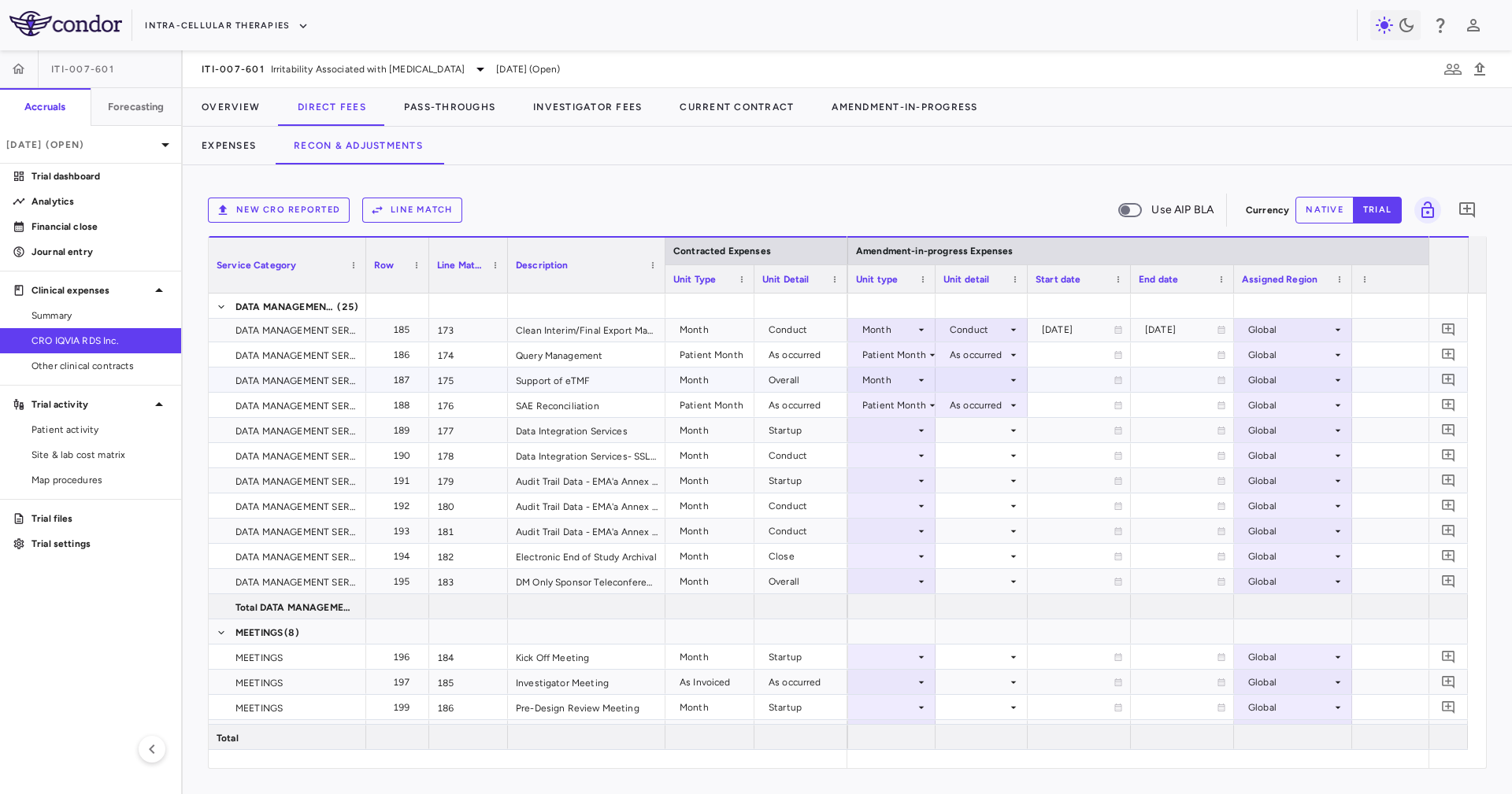
click at [975, 369] on div at bounding box center [981, 380] width 76 height 23
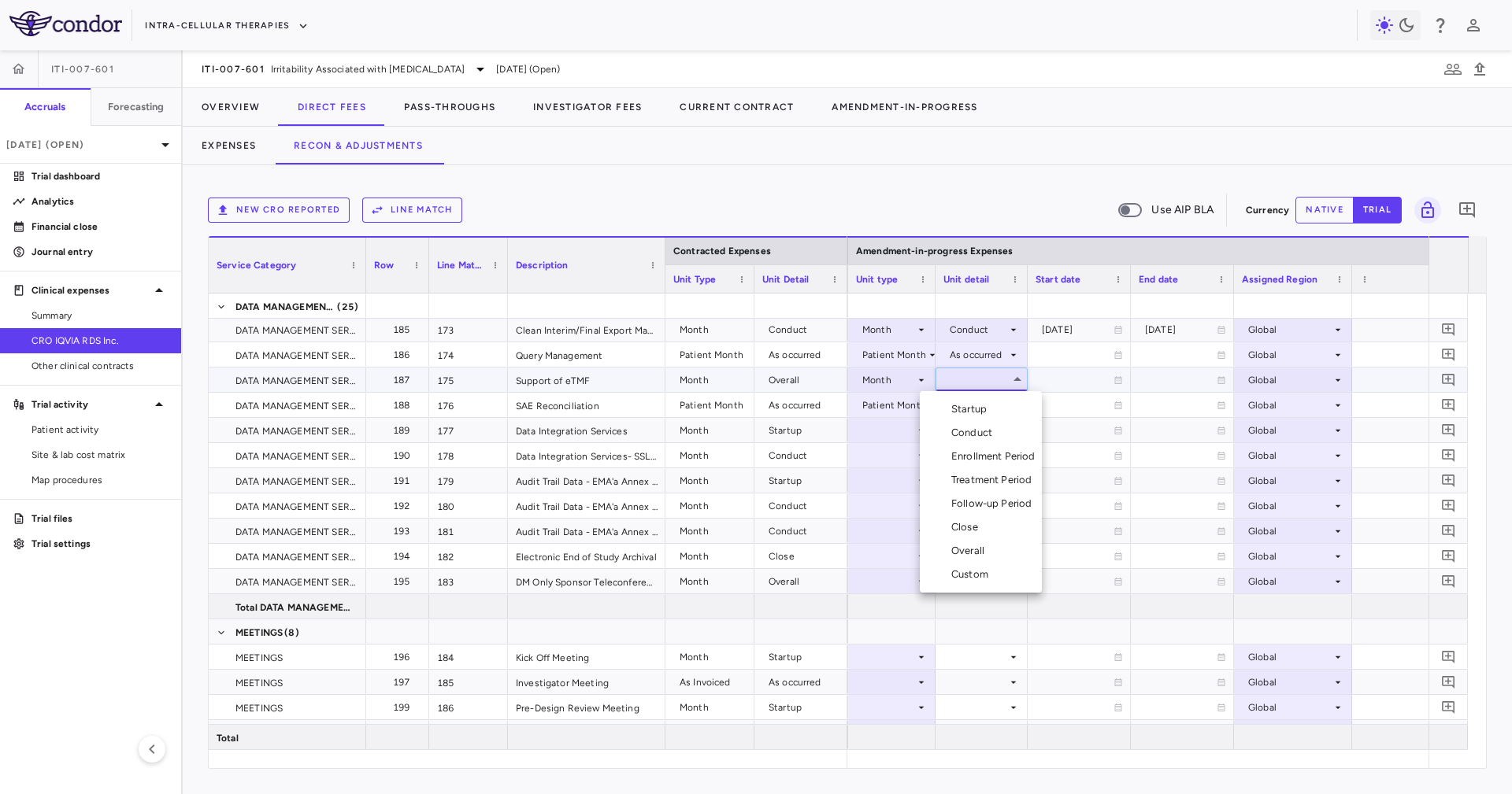
click at [1001, 543] on ul "Select Startup Conduct Enrollment Period Treatment Period Follow-up Period Clos…" at bounding box center [980, 492] width 122 height 202
click at [1002, 544] on li "Overall" at bounding box center [980, 551] width 122 height 24
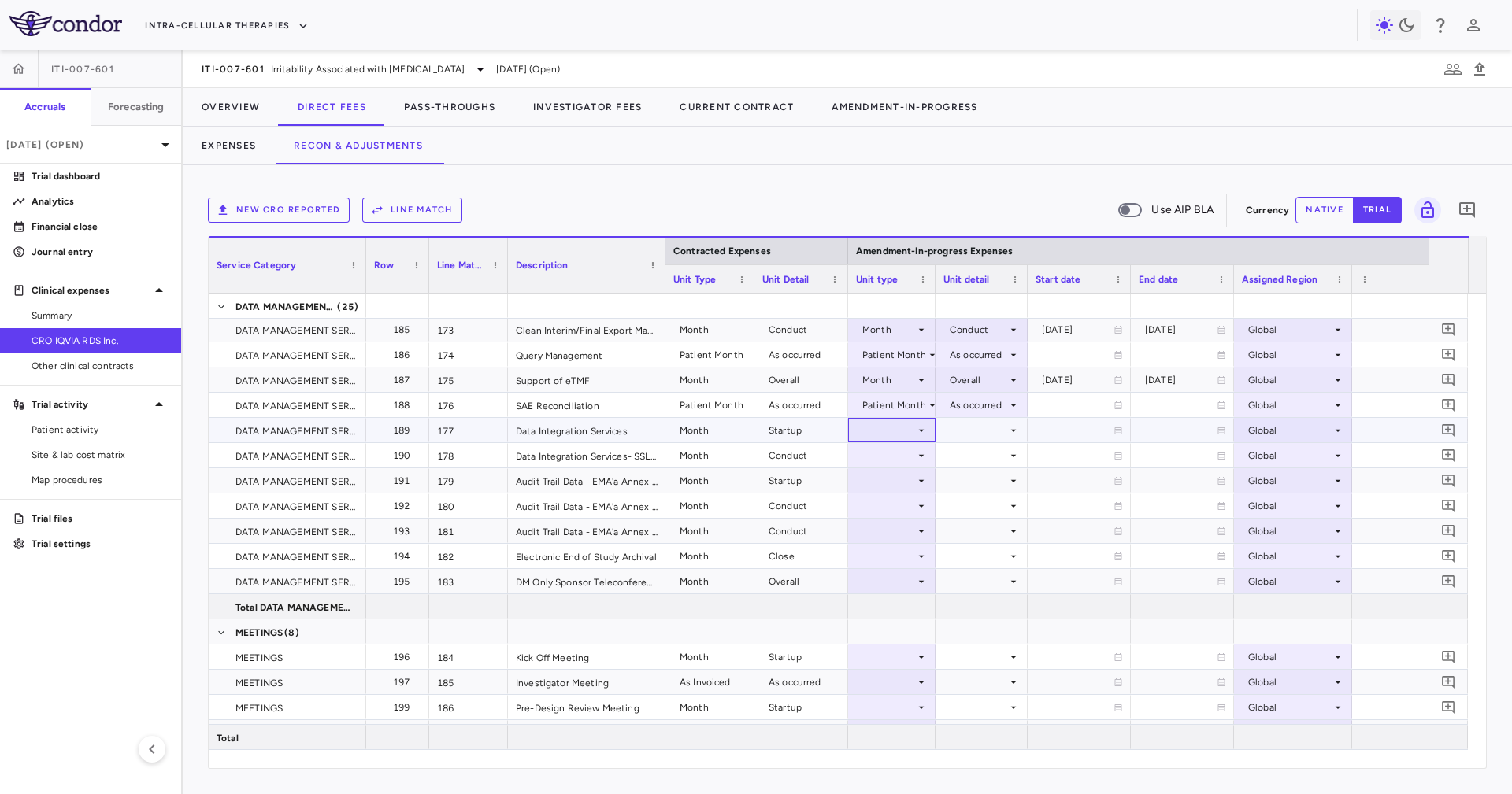
click at [906, 438] on div at bounding box center [892, 430] width 72 height 23
click at [904, 556] on div "Month" at bounding box center [888, 554] width 37 height 14
click at [975, 427] on div at bounding box center [981, 430] width 76 height 23
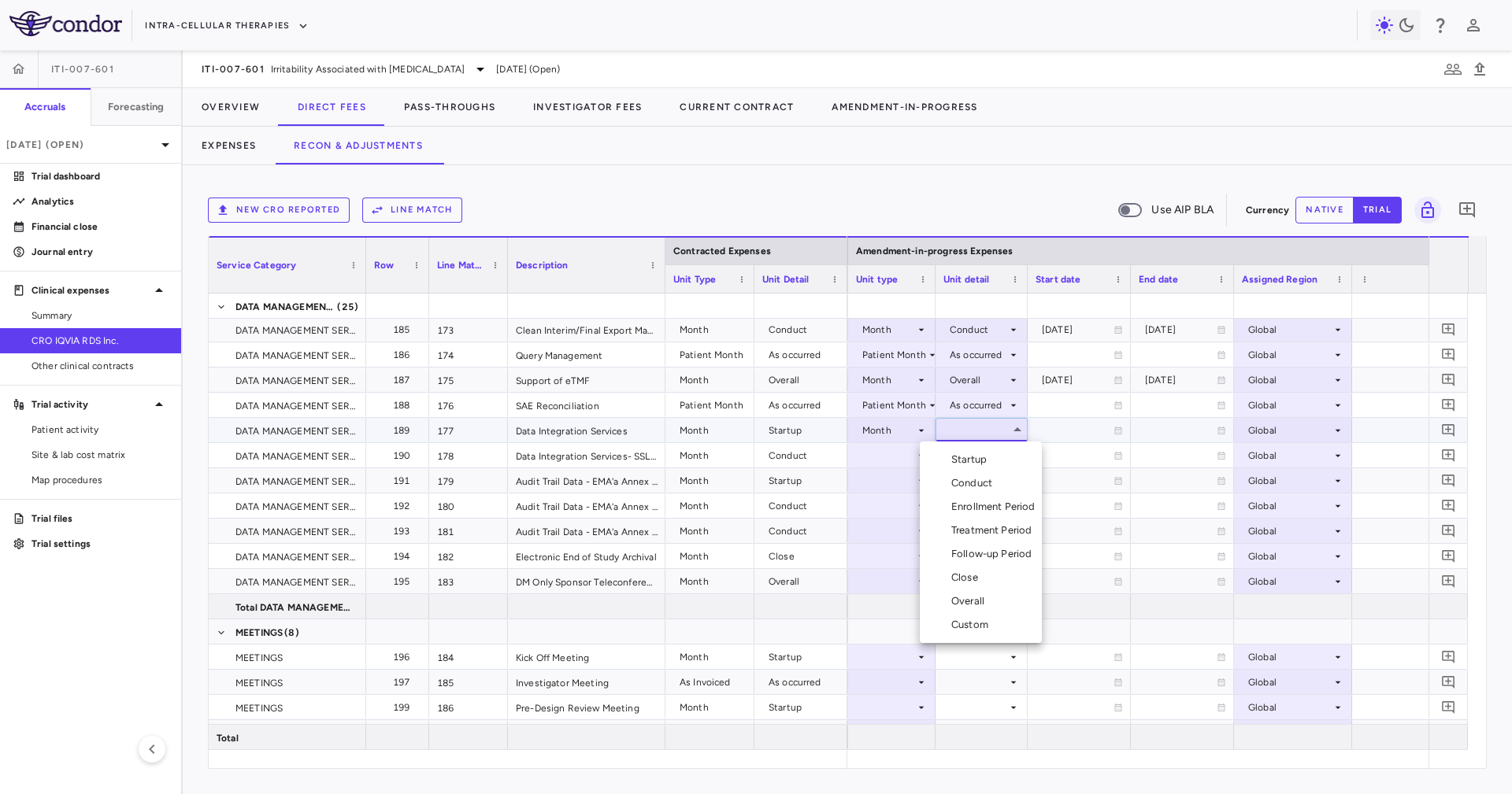
click at [983, 454] on div "Startup" at bounding box center [972, 460] width 42 height 14
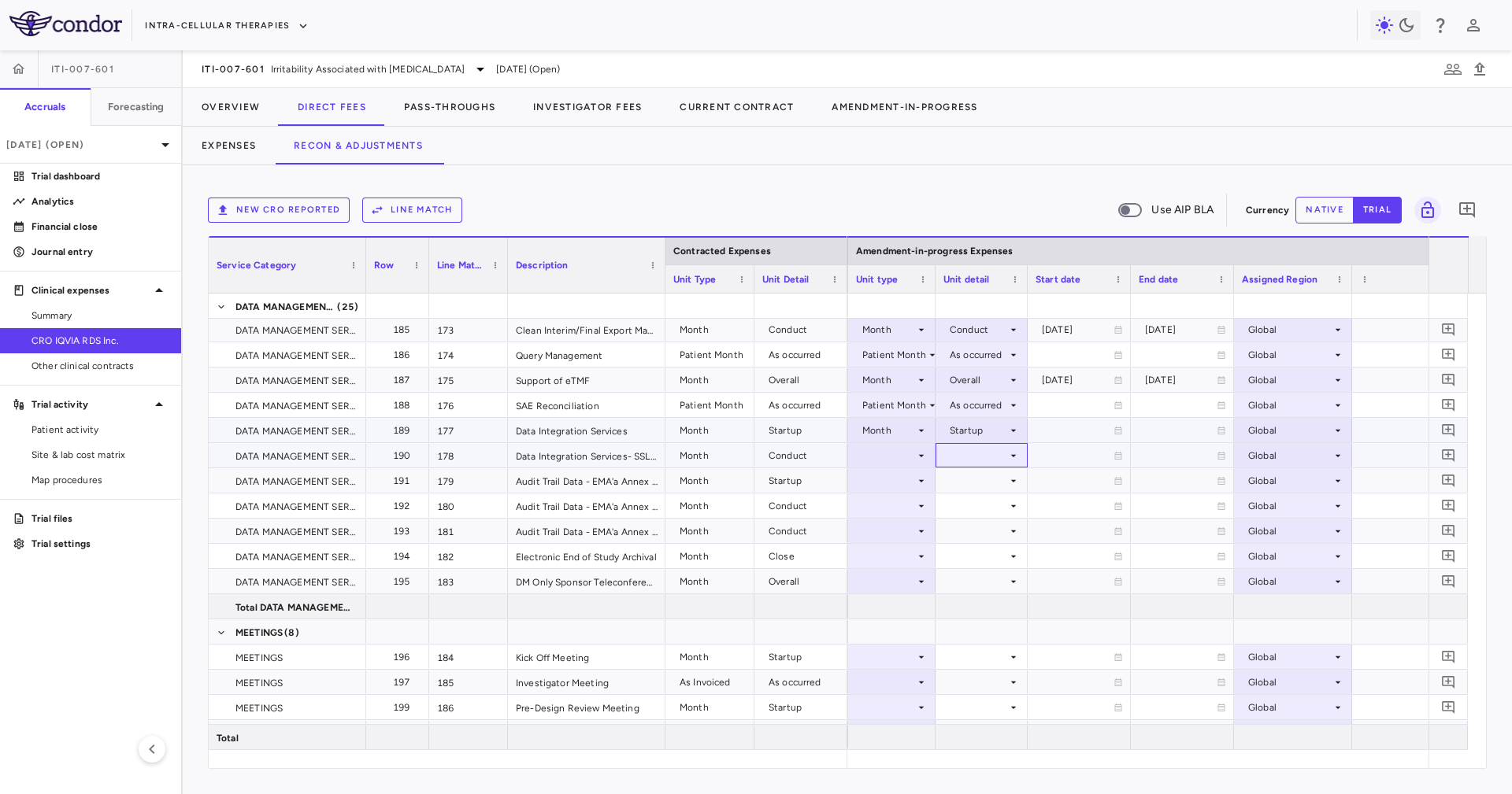
click at [983, 454] on div at bounding box center [981, 455] width 76 height 23
click at [914, 452] on icon at bounding box center [921, 455] width 12 height 12
click at [906, 469] on div "Month" at bounding box center [892, 481] width 88 height 25
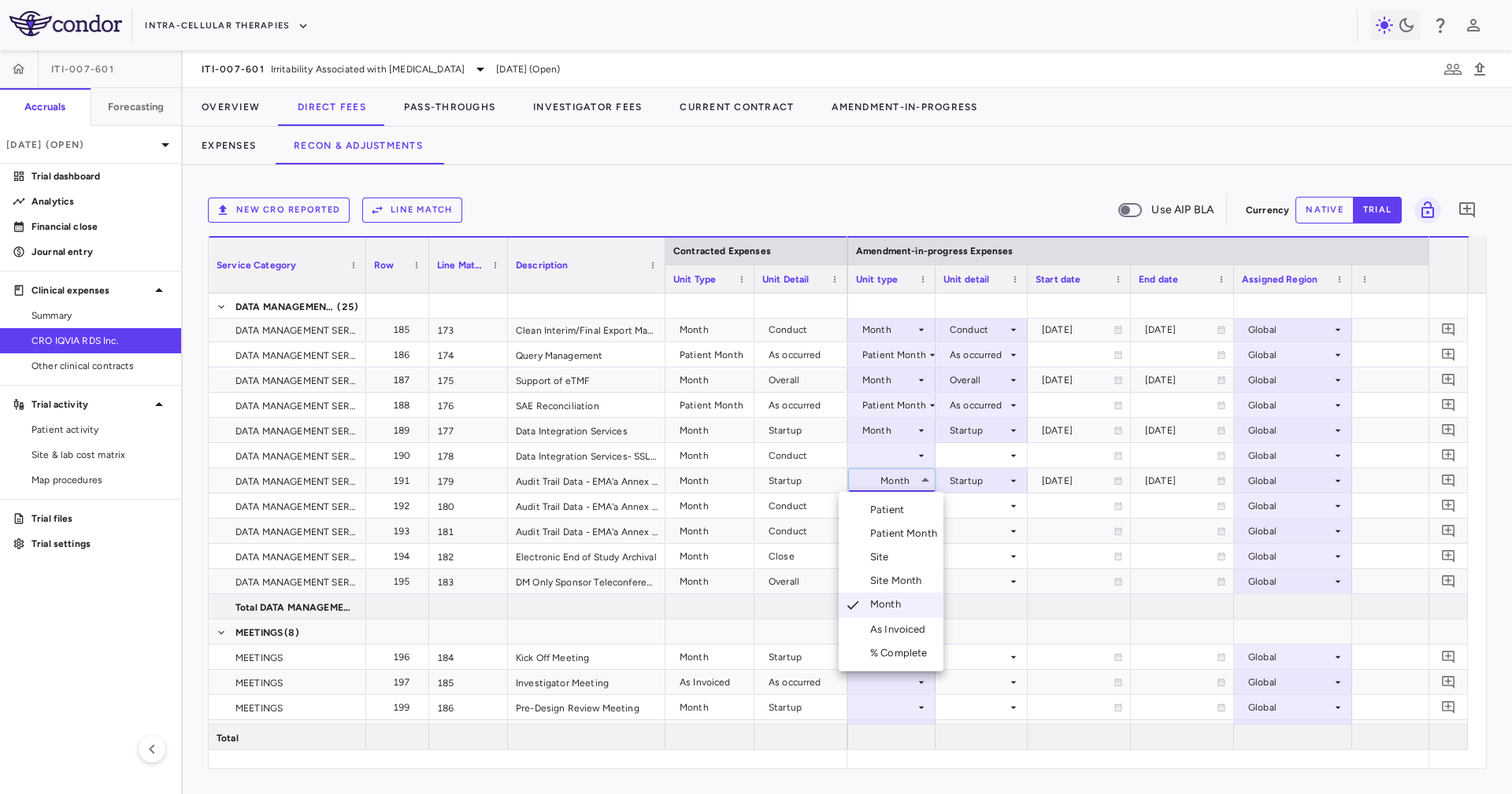
click at [907, 455] on div at bounding box center [756, 397] width 1512 height 794
click at [907, 455] on div at bounding box center [892, 455] width 72 height 23
click at [899, 578] on div "Month" at bounding box center [888, 579] width 37 height 14
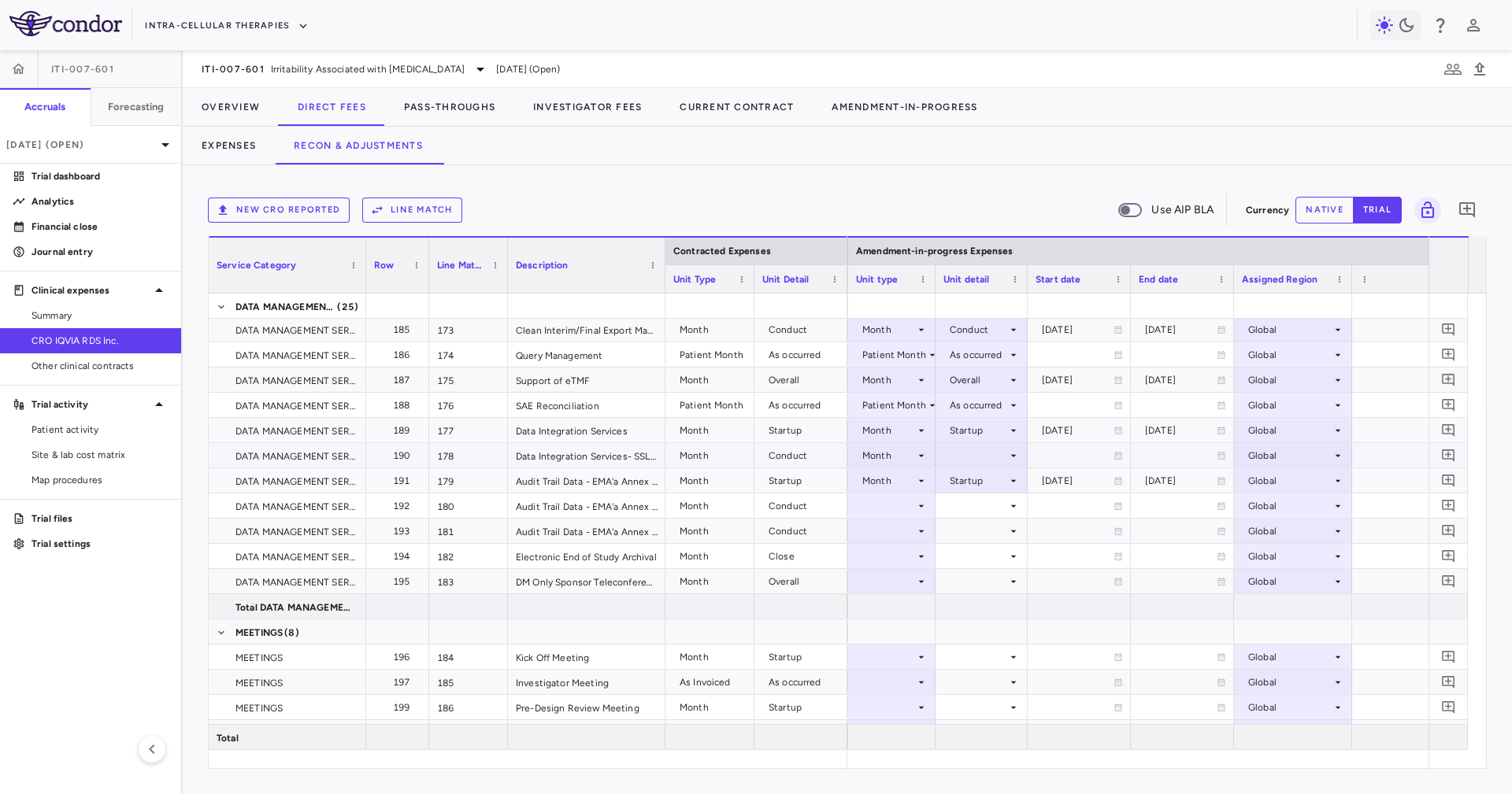
click at [992, 455] on div at bounding box center [981, 455] width 76 height 23
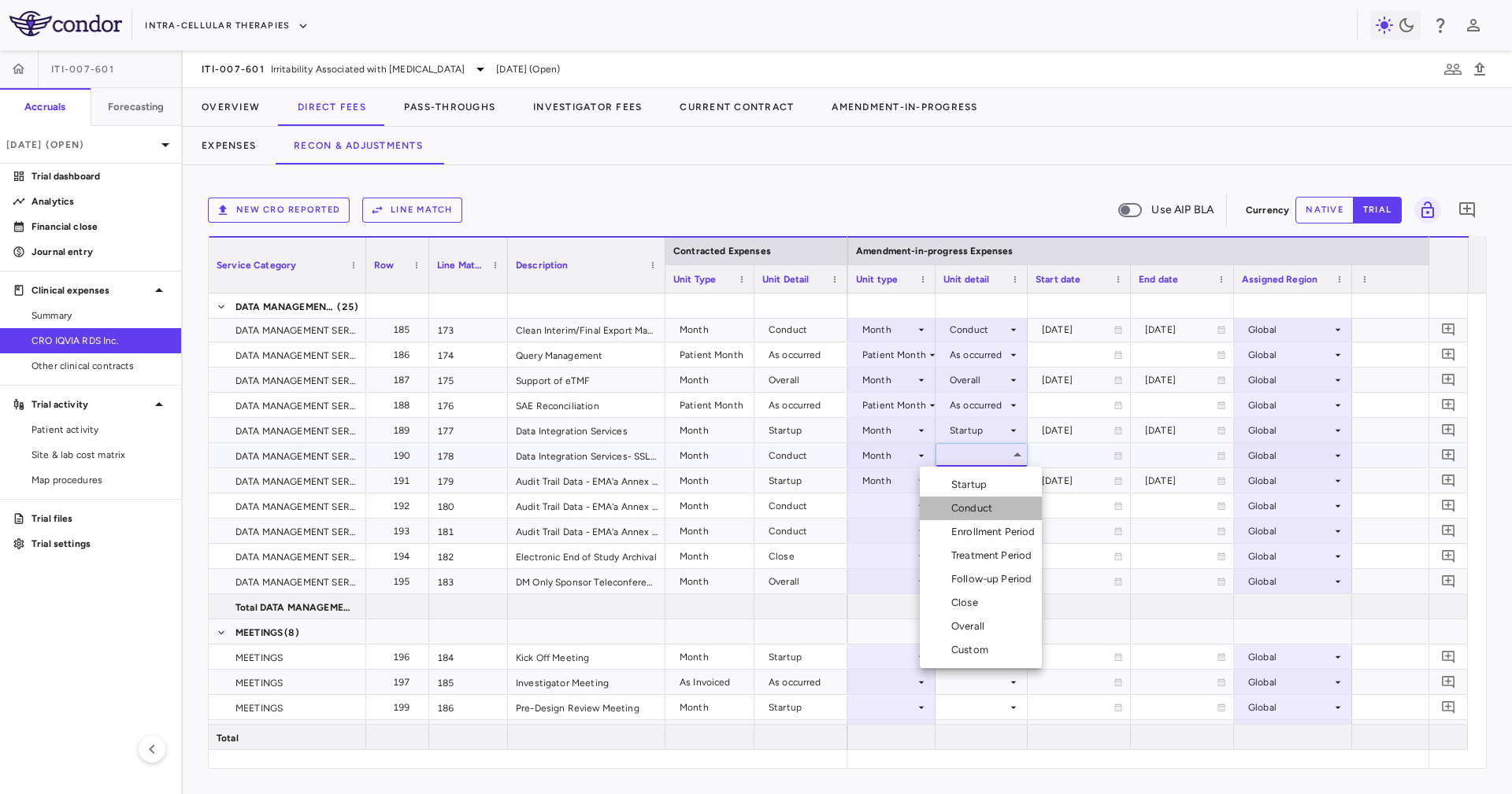
click at [1019, 508] on li "Conduct" at bounding box center [980, 508] width 122 height 24
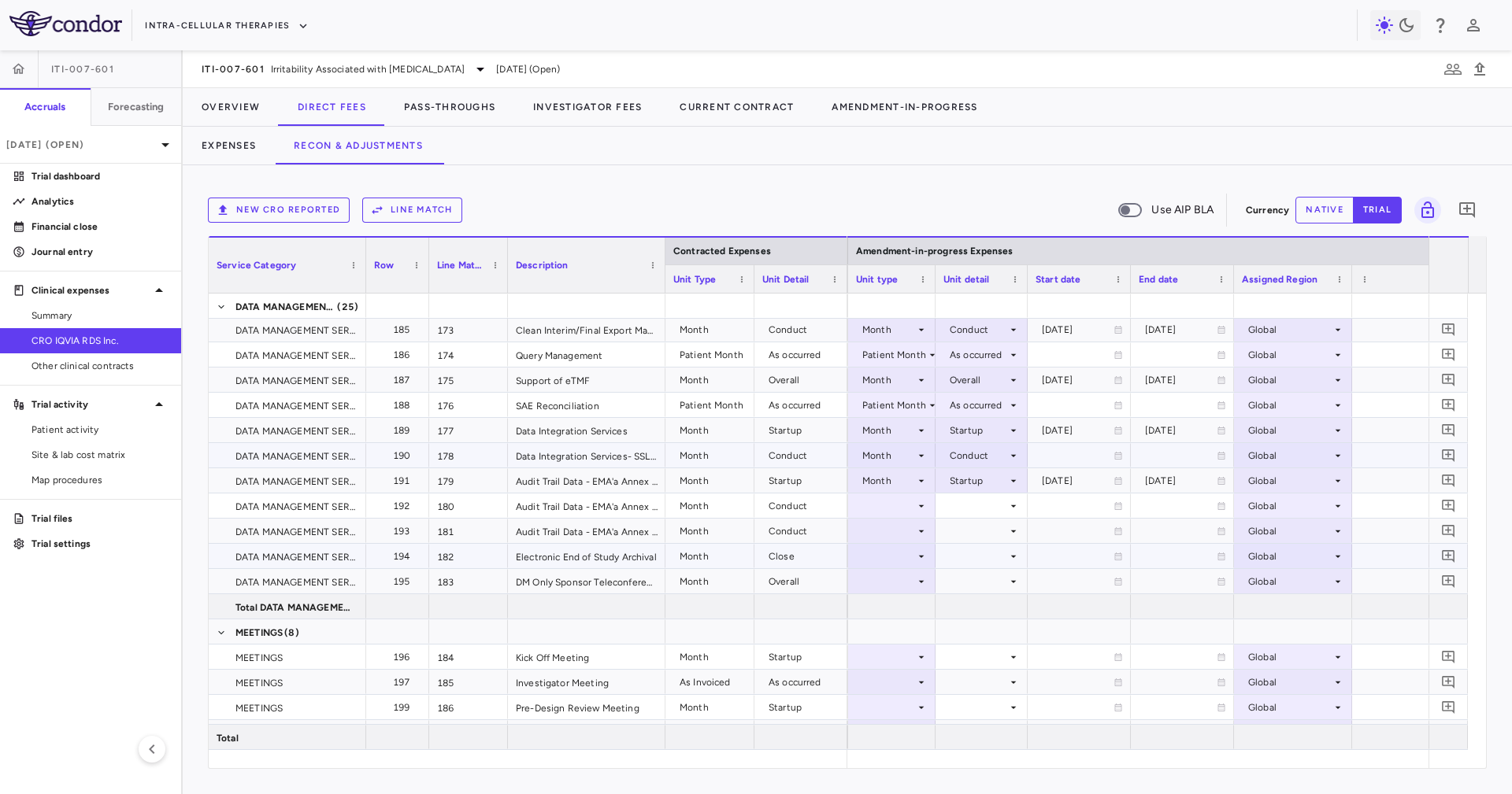
scroll to position [4955, 0]
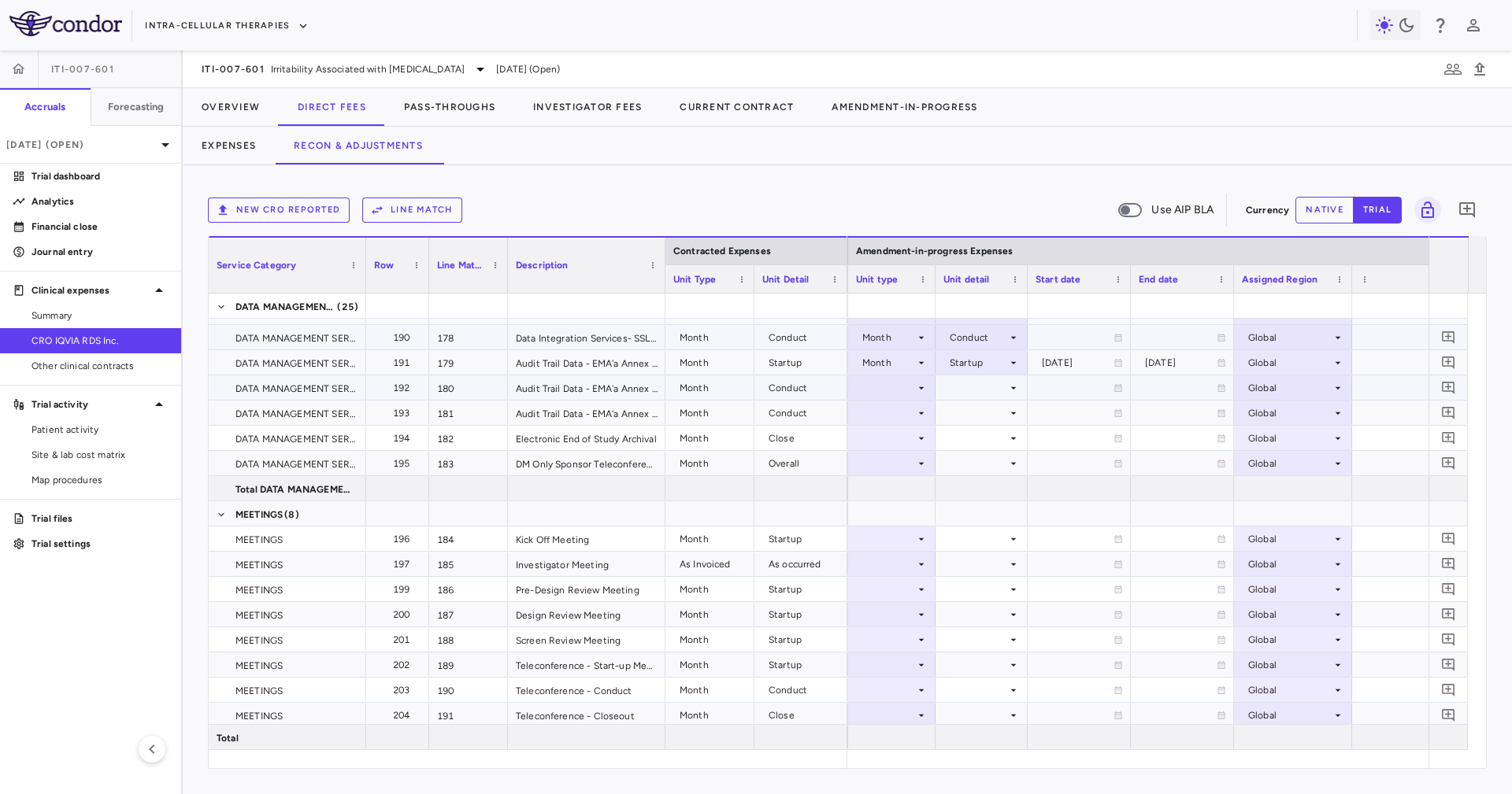
click at [961, 392] on div at bounding box center [981, 388] width 76 height 23
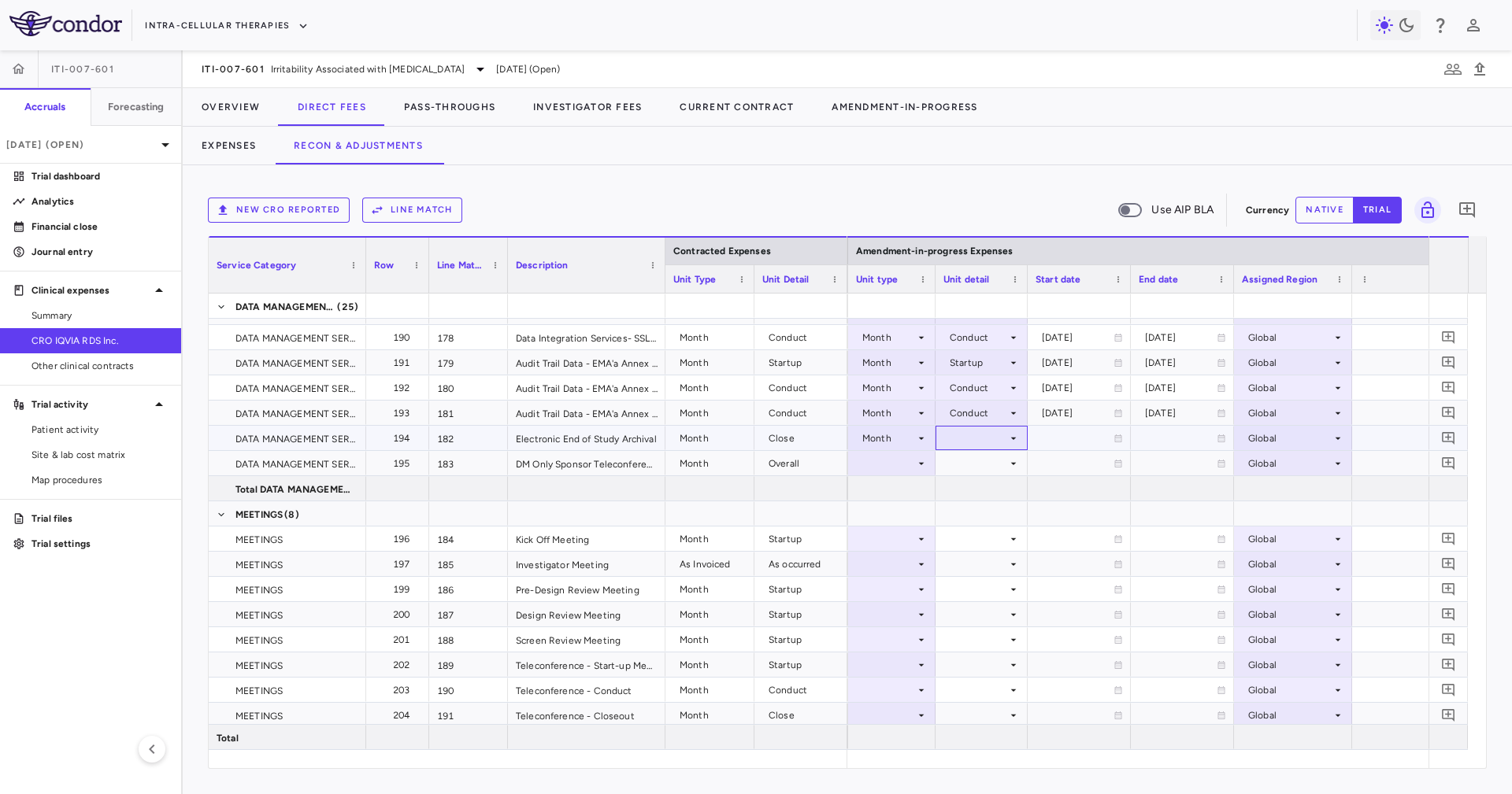
click at [968, 434] on div at bounding box center [981, 438] width 76 height 23
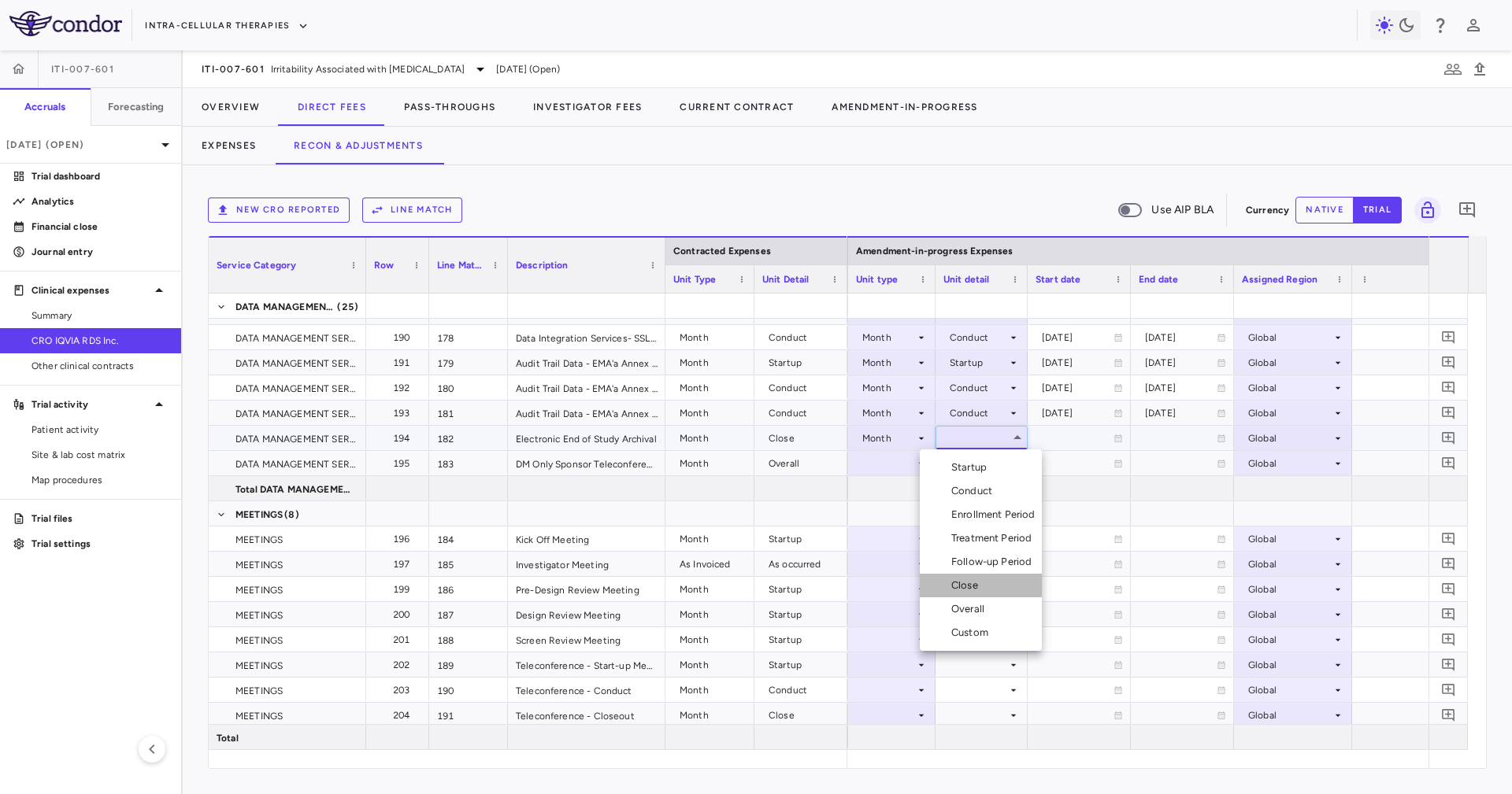
click at [997, 591] on li "Close" at bounding box center [980, 585] width 122 height 24
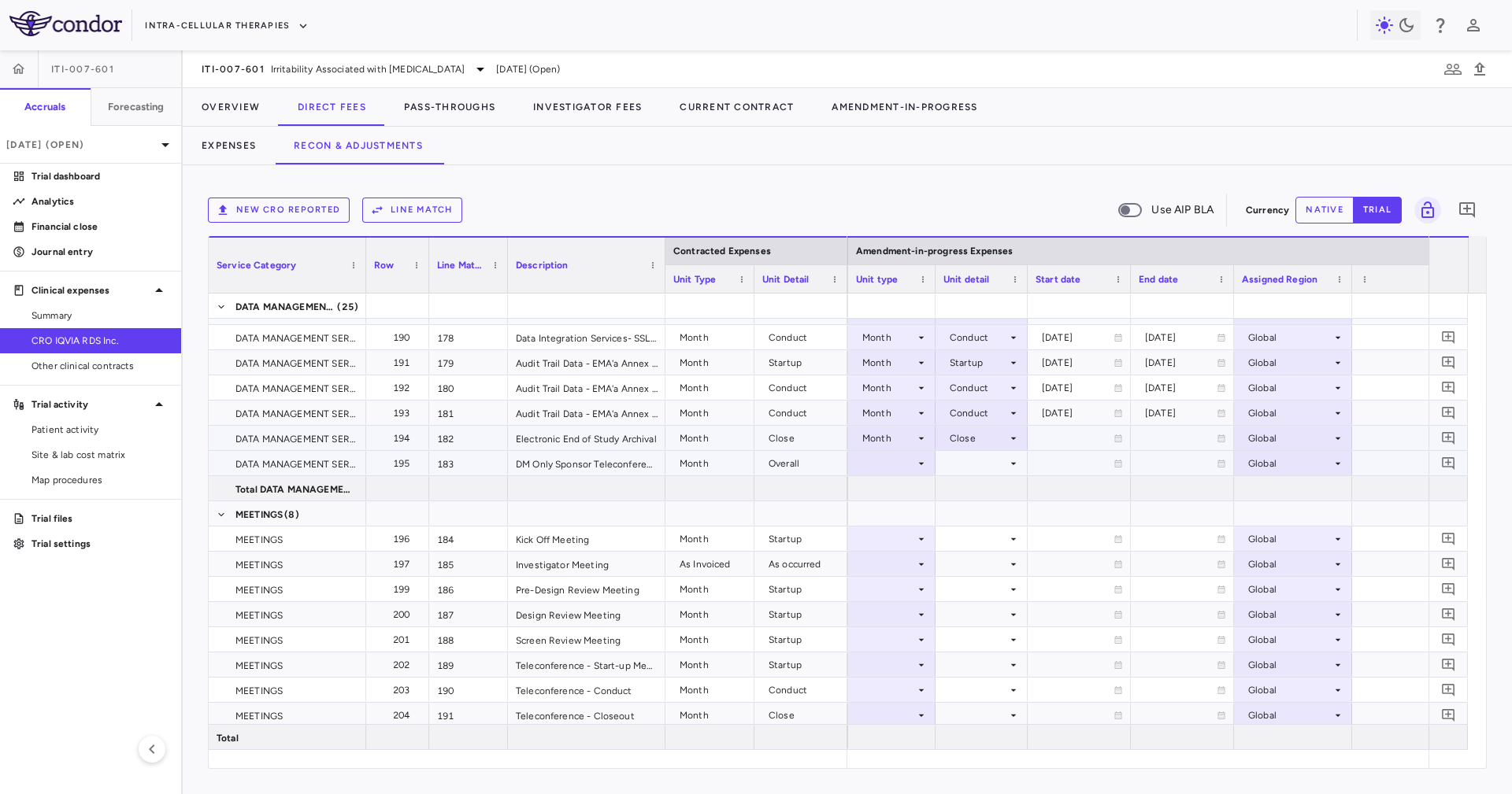
click at [958, 466] on div at bounding box center [981, 463] width 76 height 23
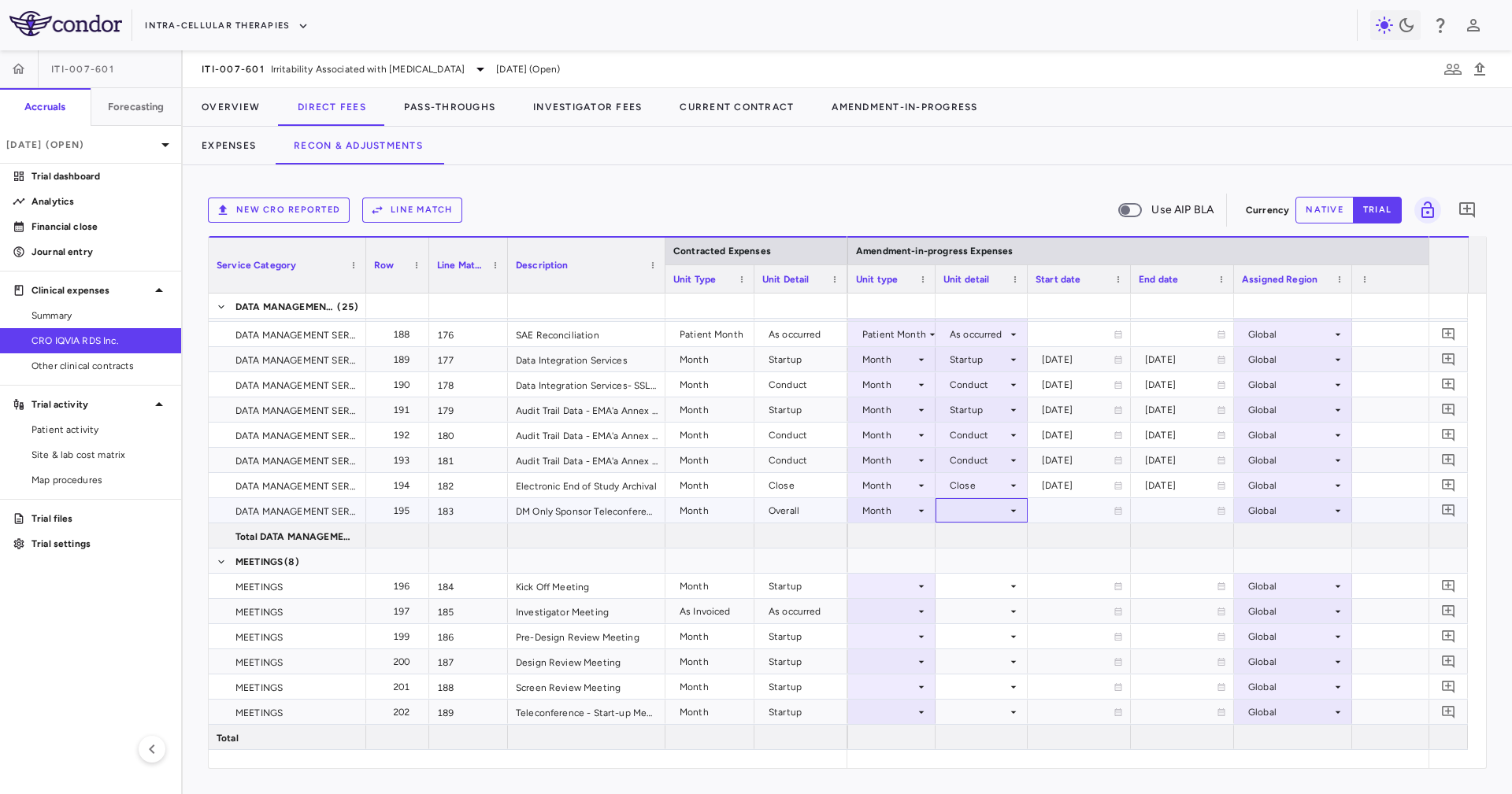
click at [983, 506] on div at bounding box center [981, 511] width 76 height 23
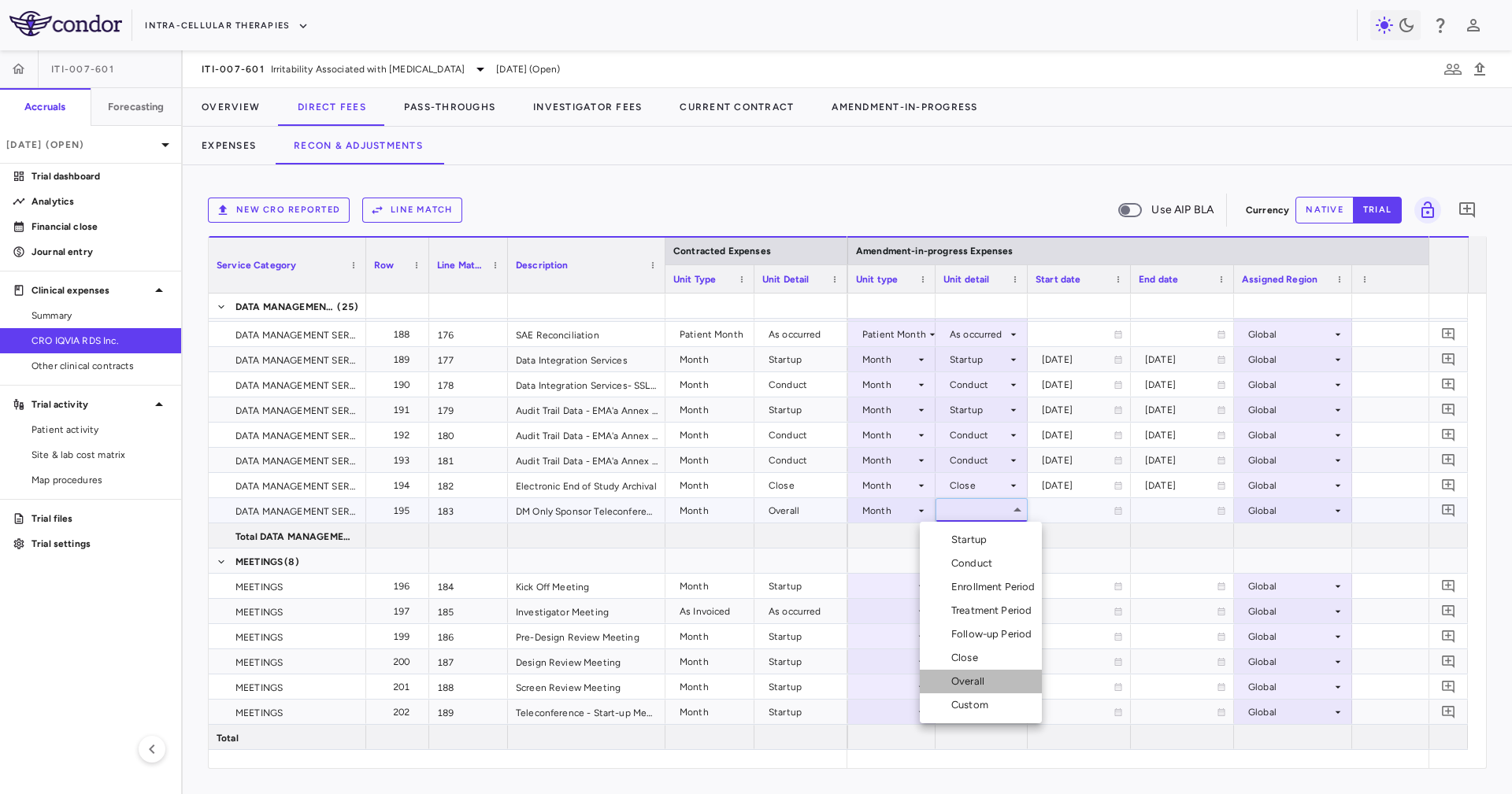
click at [995, 685] on li "Overall" at bounding box center [980, 681] width 122 height 24
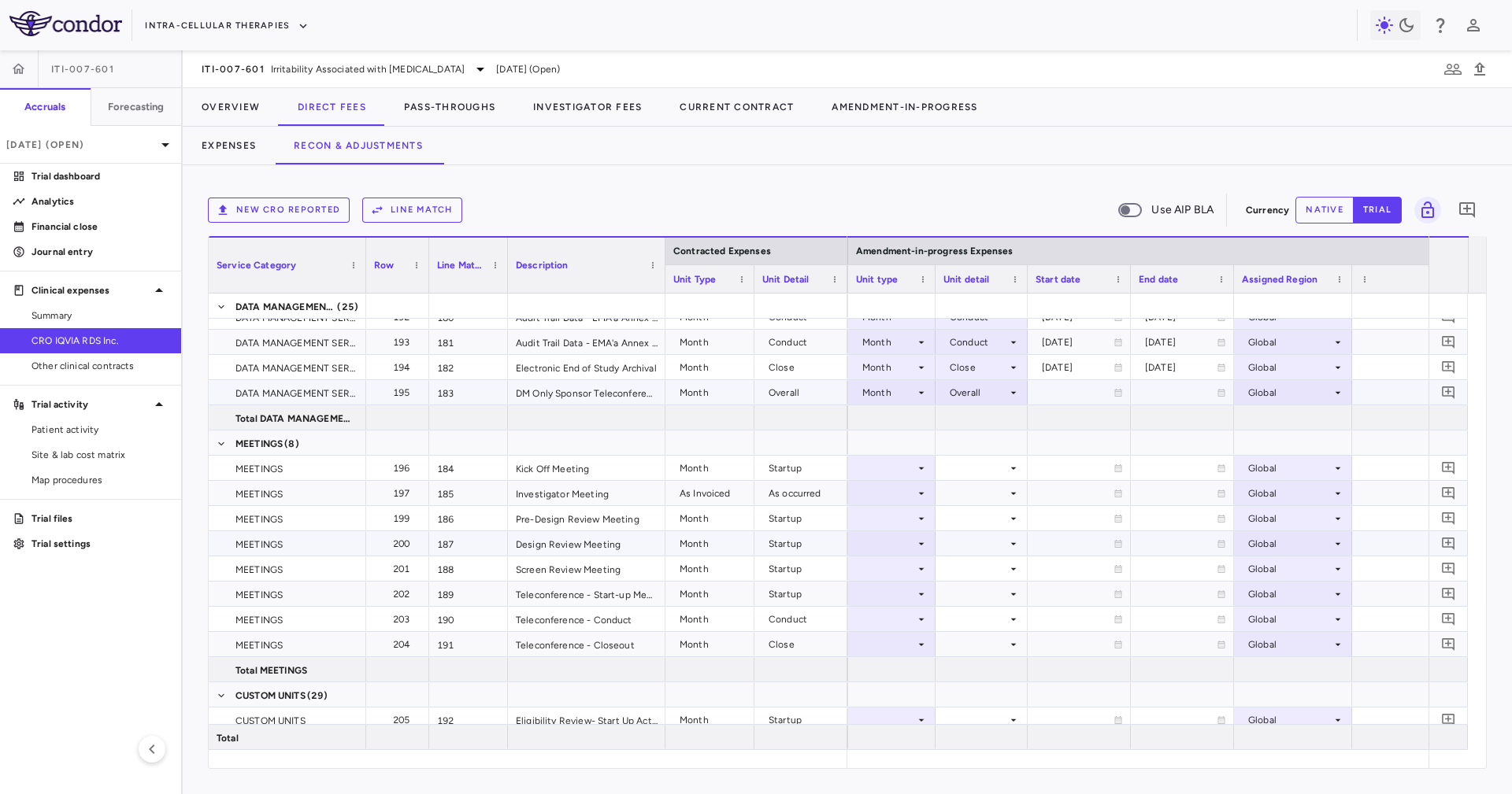
scroll to position [5026, 0]
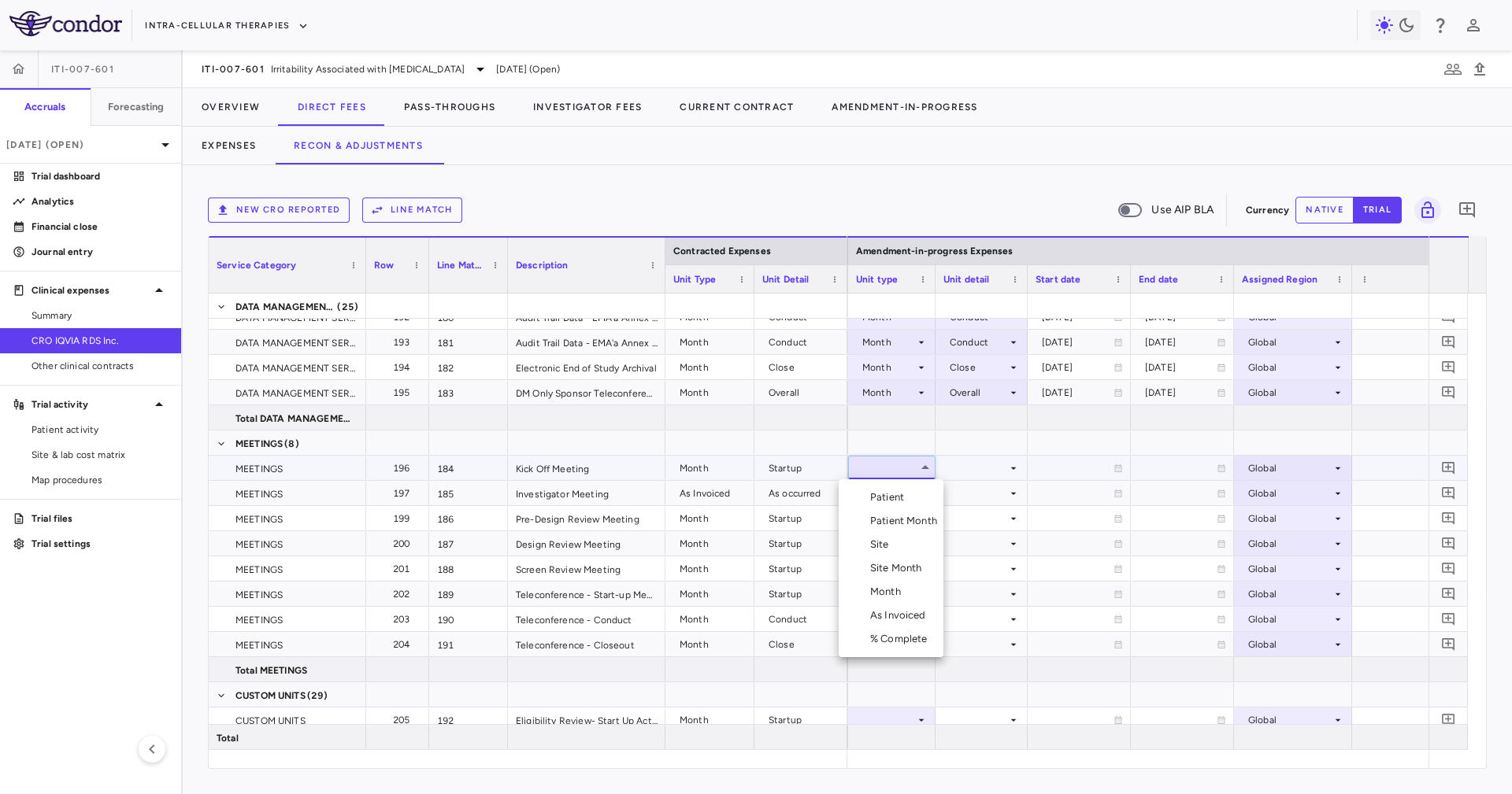
click at [896, 598] on div "Month" at bounding box center [888, 592] width 37 height 14
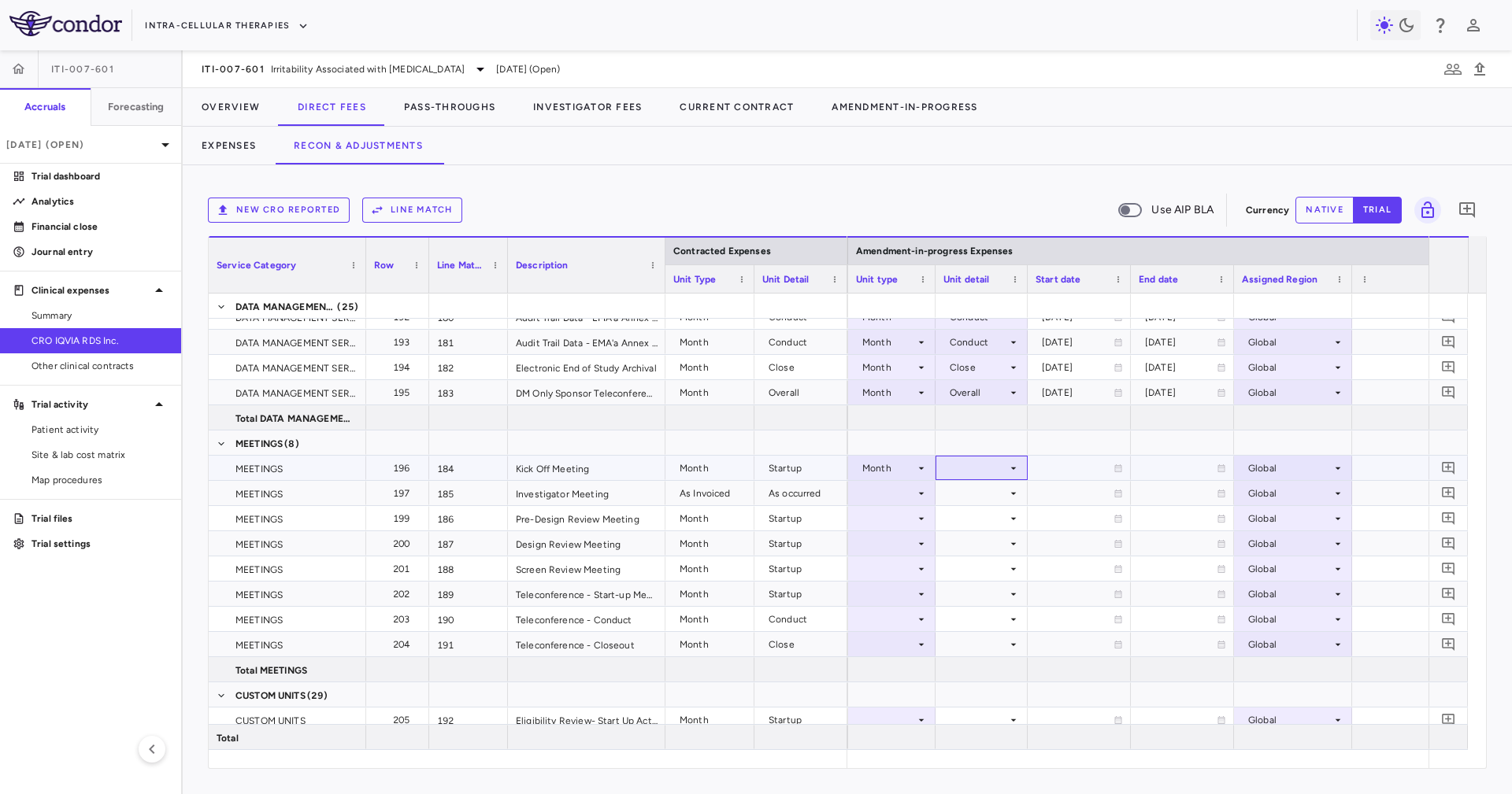
click at [968, 472] on div at bounding box center [981, 468] width 76 height 23
click at [978, 498] on div "Startup" at bounding box center [972, 497] width 42 height 14
click at [968, 494] on div at bounding box center [981, 493] width 76 height 23
click at [887, 513] on div at bounding box center [892, 519] width 72 height 23
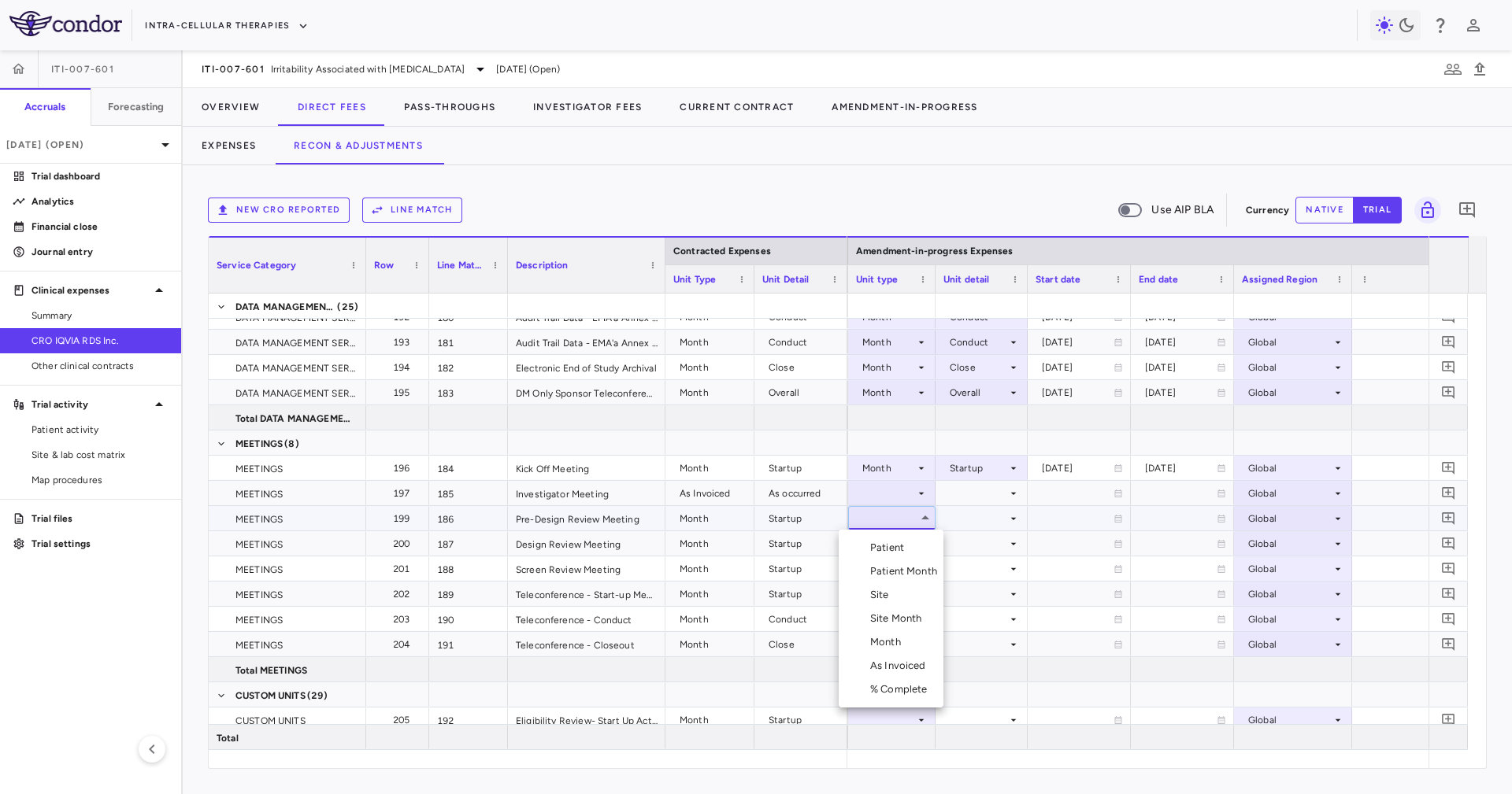
click at [892, 501] on div at bounding box center [756, 397] width 1512 height 794
click at [895, 498] on div at bounding box center [892, 493] width 72 height 23
click at [918, 647] on div "As Invoiced" at bounding box center [900, 640] width 62 height 14
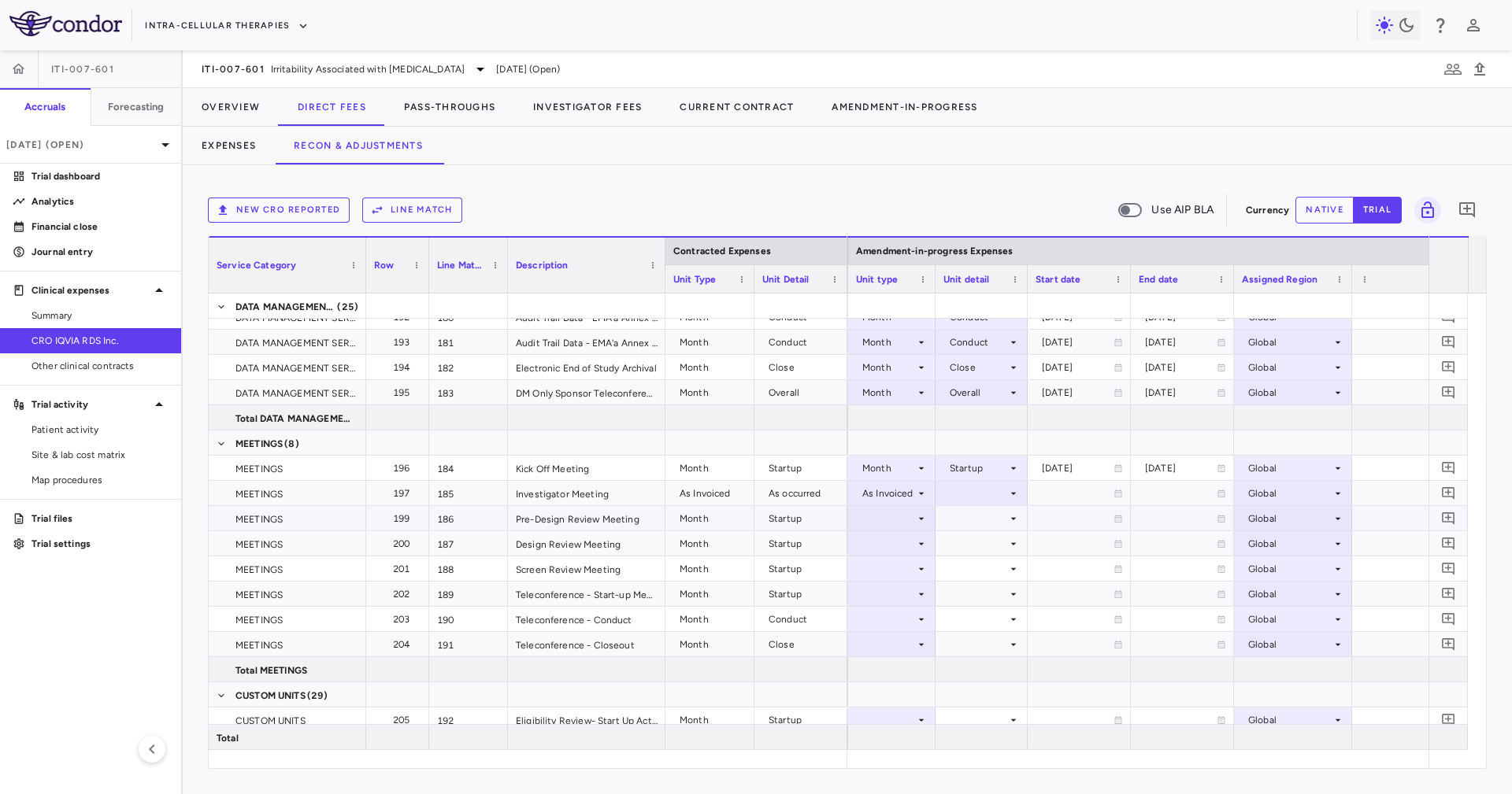
click at [988, 507] on div at bounding box center [981, 519] width 76 height 23
click at [990, 494] on div at bounding box center [981, 493] width 76 height 23
click at [990, 512] on li "As occurred" at bounding box center [980, 522] width 95 height 24
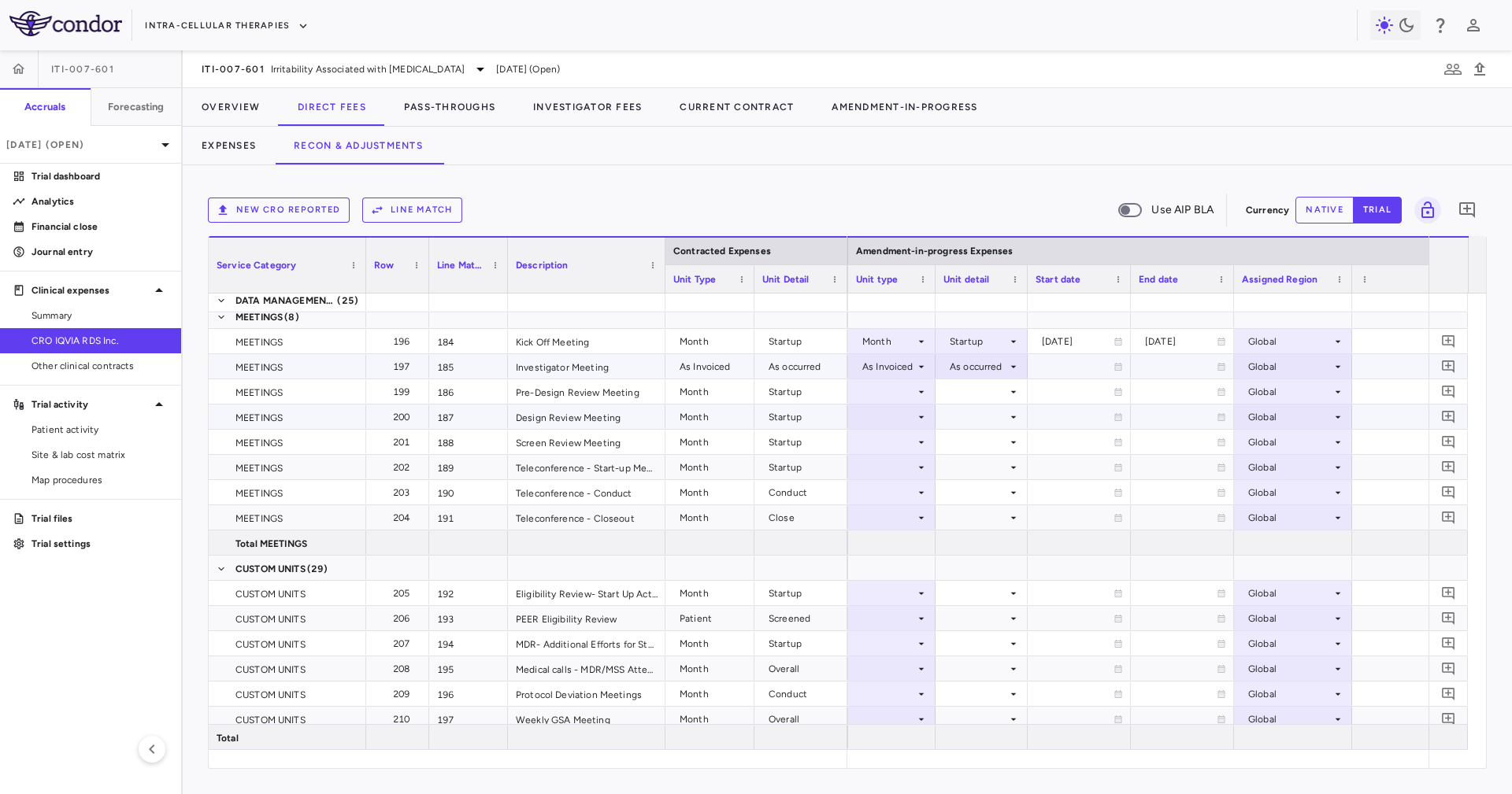
scroll to position [5145, 0]
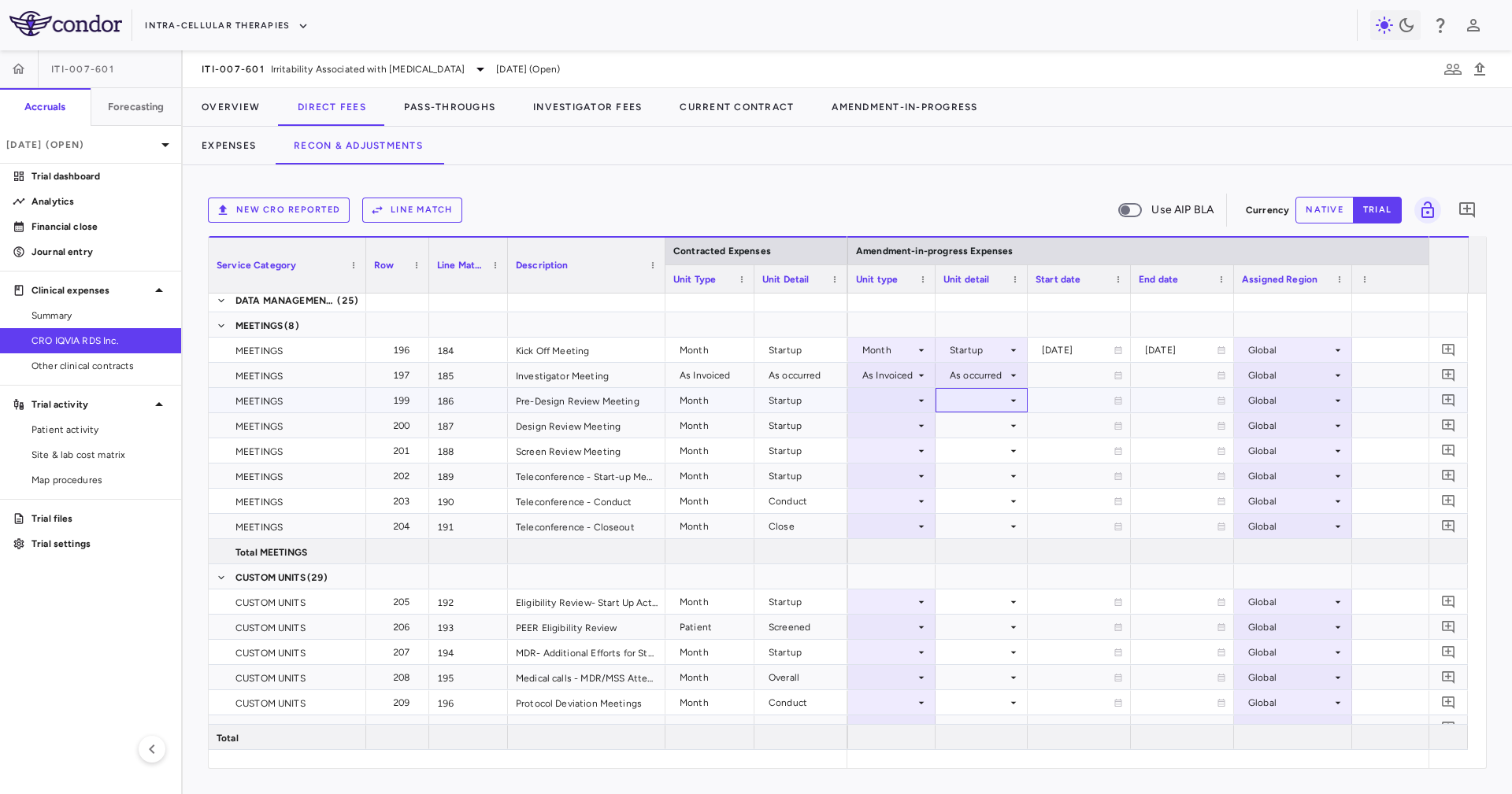
click at [965, 402] on div at bounding box center [981, 400] width 76 height 23
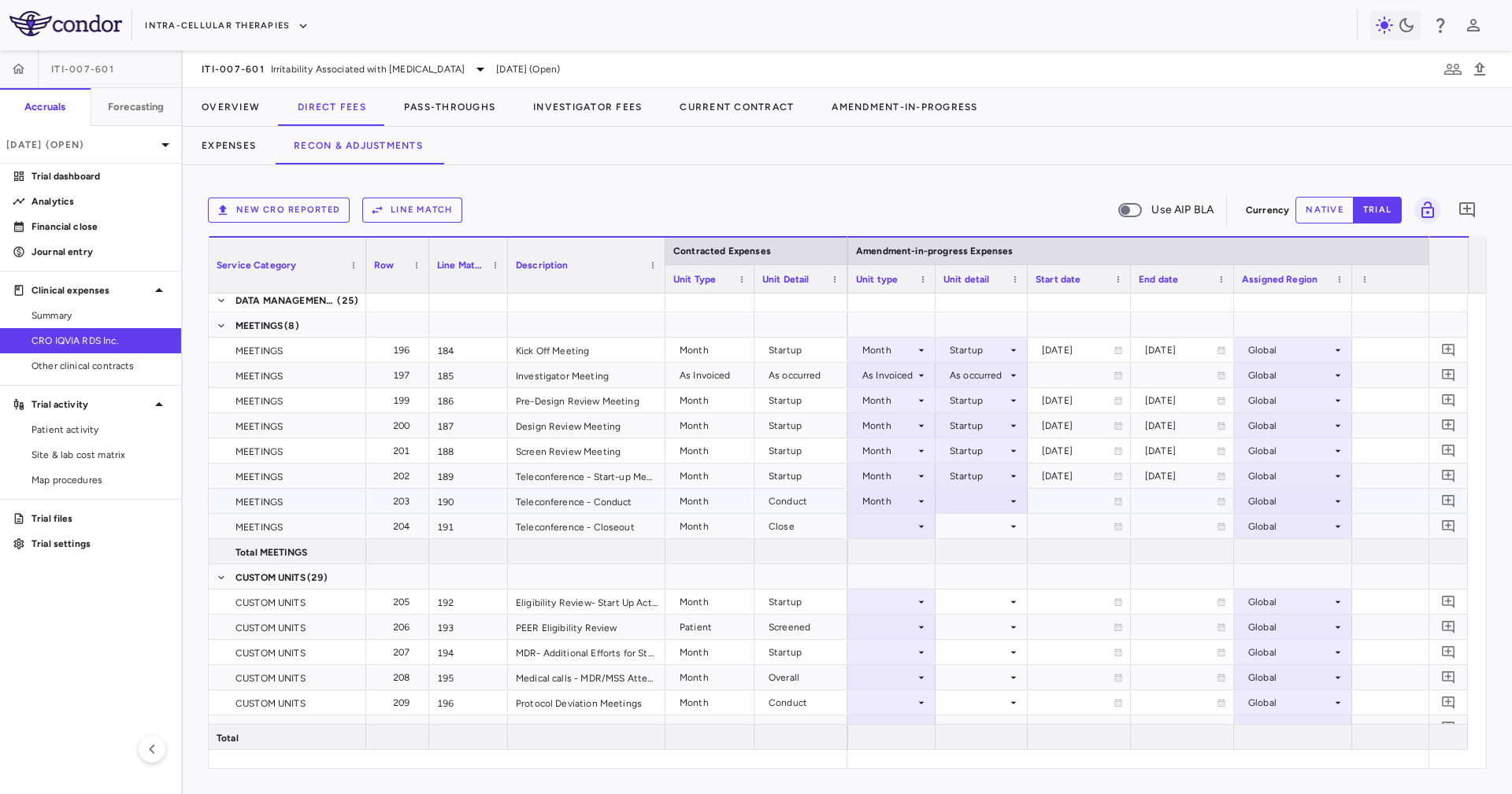
click at [978, 510] on div at bounding box center [981, 501] width 76 height 23
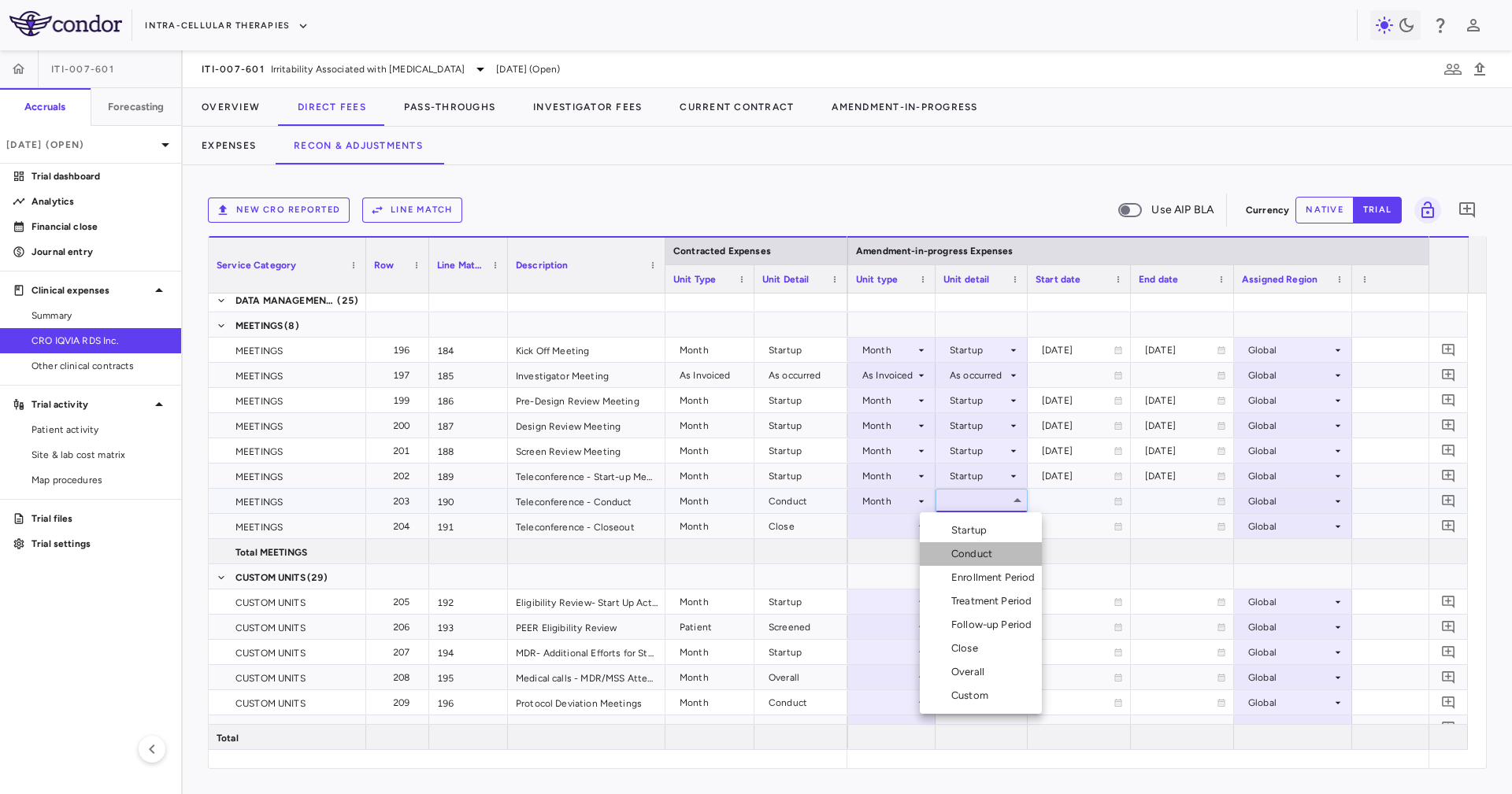
click at [995, 553] on div "Conduct" at bounding box center [975, 554] width 47 height 14
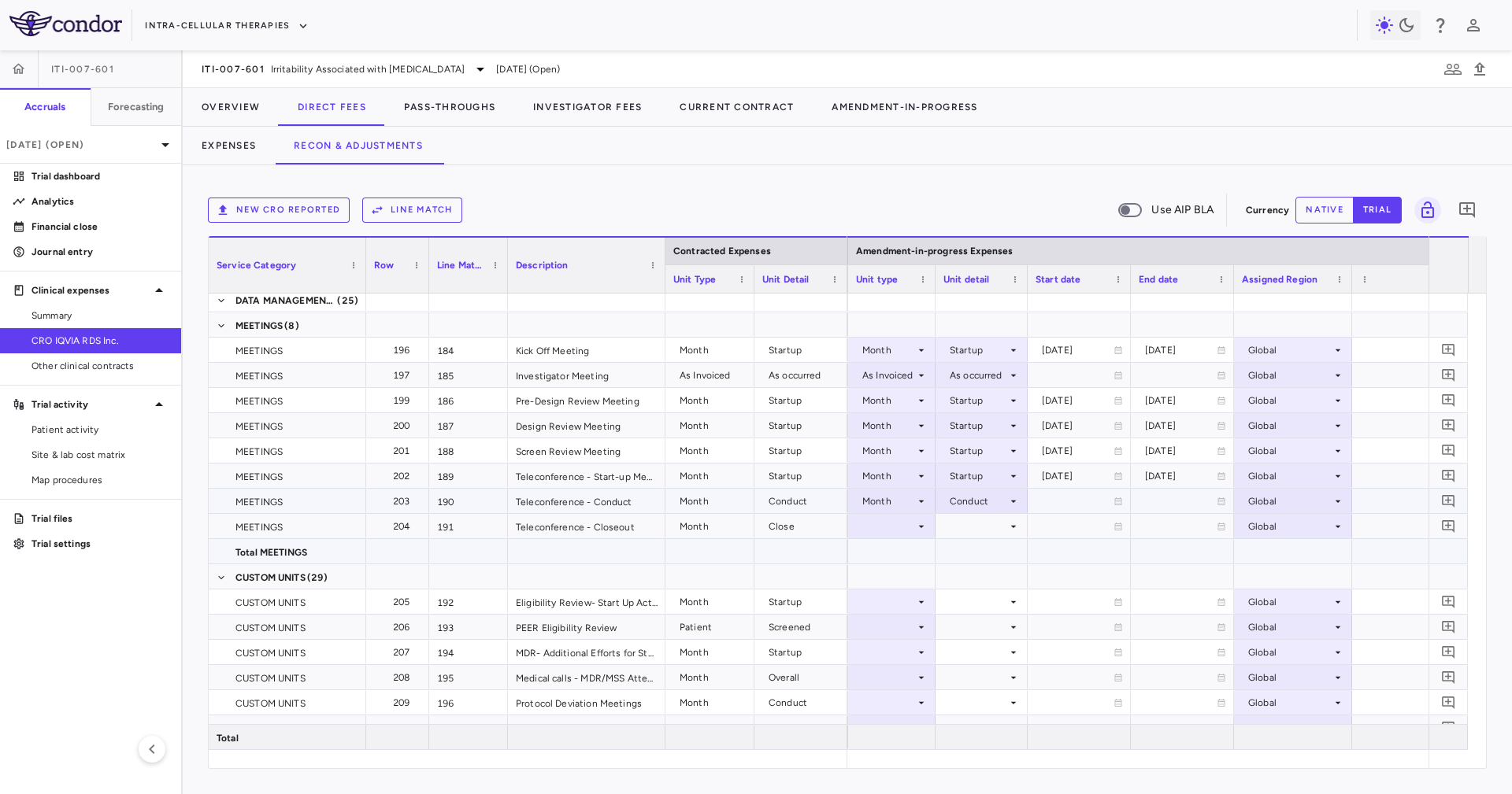
click at [980, 537] on div at bounding box center [981, 526] width 76 height 23
click at [988, 520] on div at bounding box center [981, 526] width 76 height 23
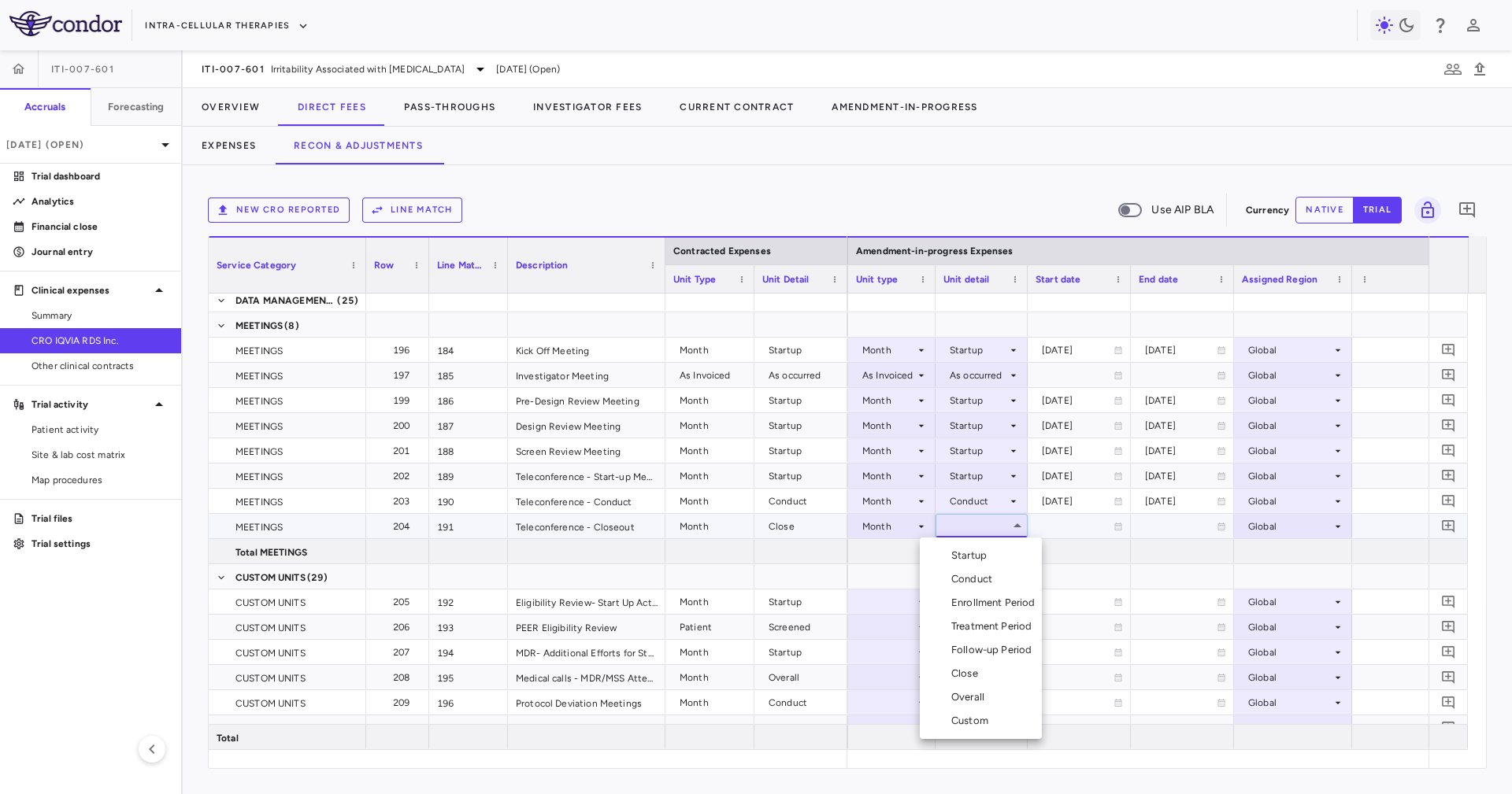
click at [1009, 674] on li "Close" at bounding box center [980, 673] width 122 height 24
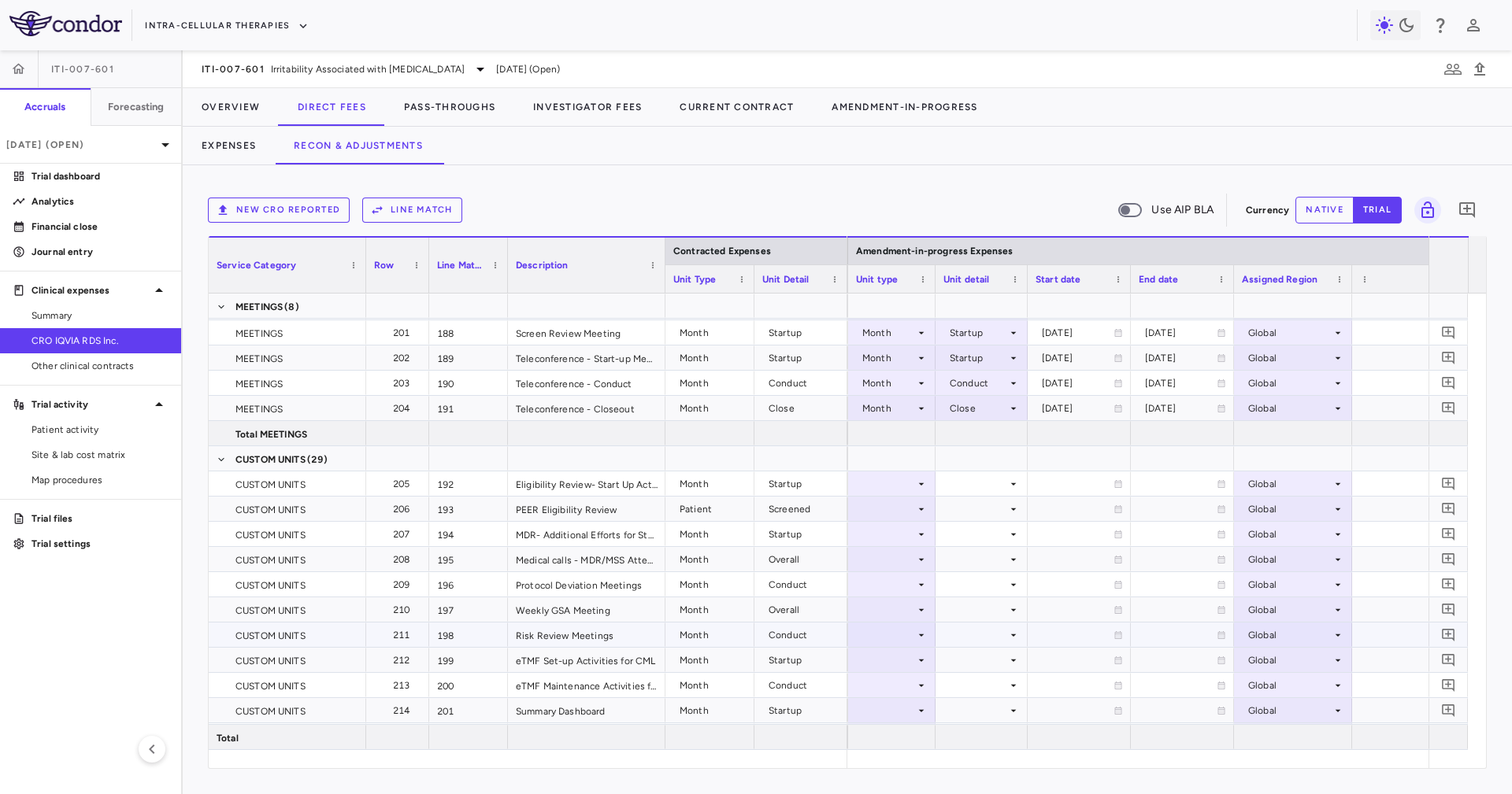
scroll to position [5381, 0]
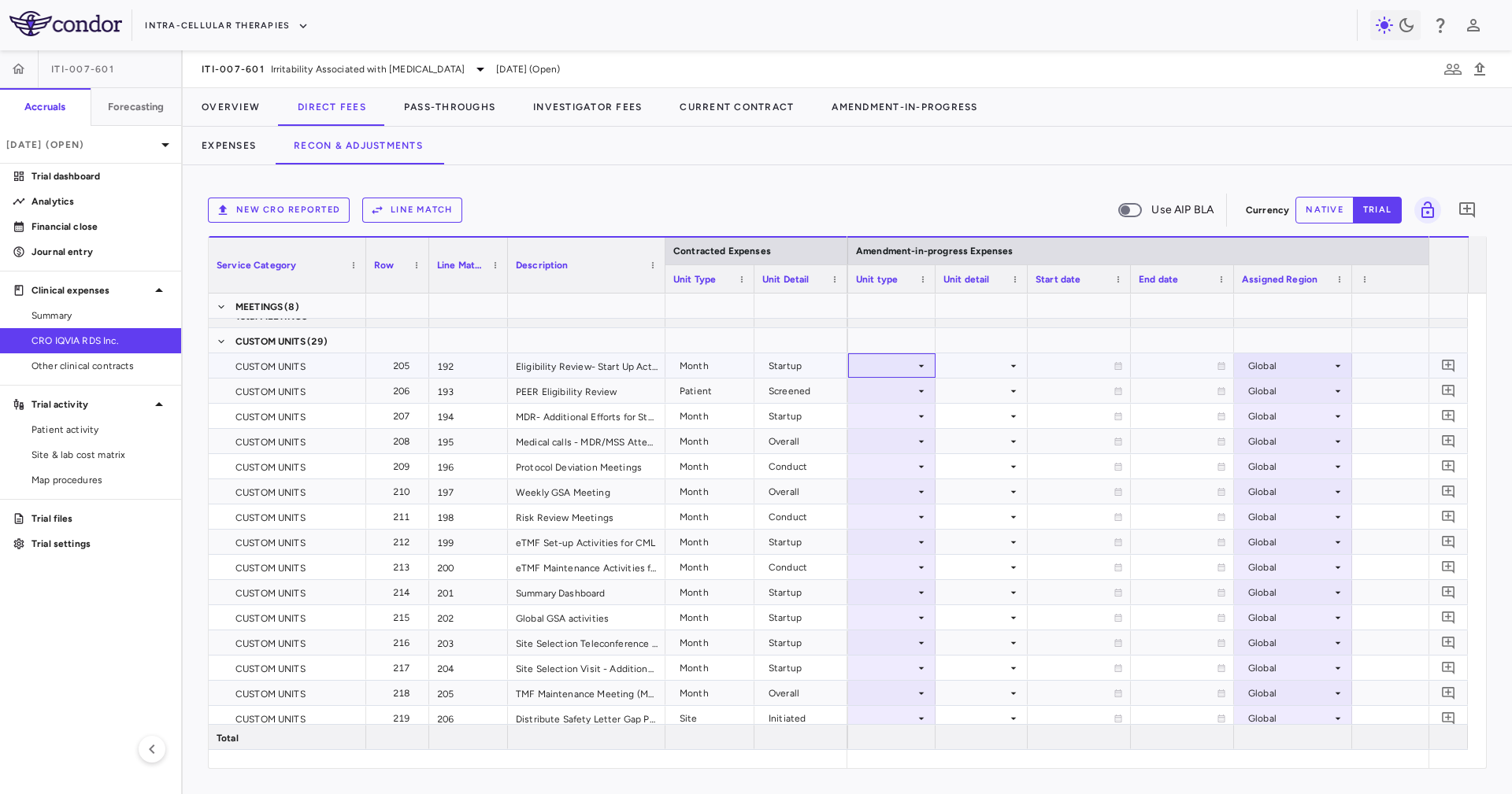
click at [877, 359] on div at bounding box center [892, 366] width 72 height 23
click at [919, 497] on li "Month" at bounding box center [890, 490] width 104 height 24
click at [983, 371] on div at bounding box center [981, 366] width 76 height 23
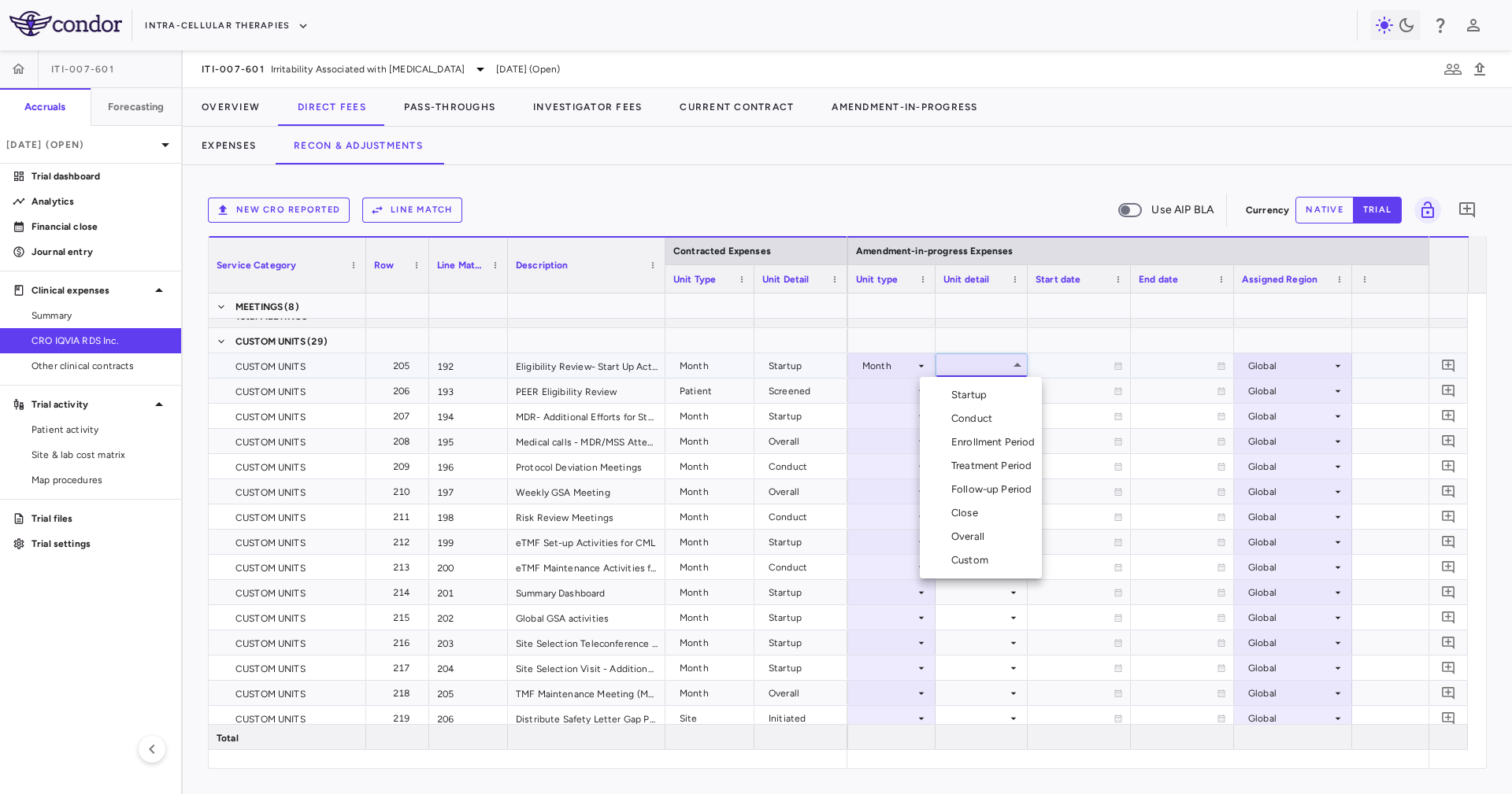
click at [991, 389] on div "Startup" at bounding box center [972, 395] width 42 height 14
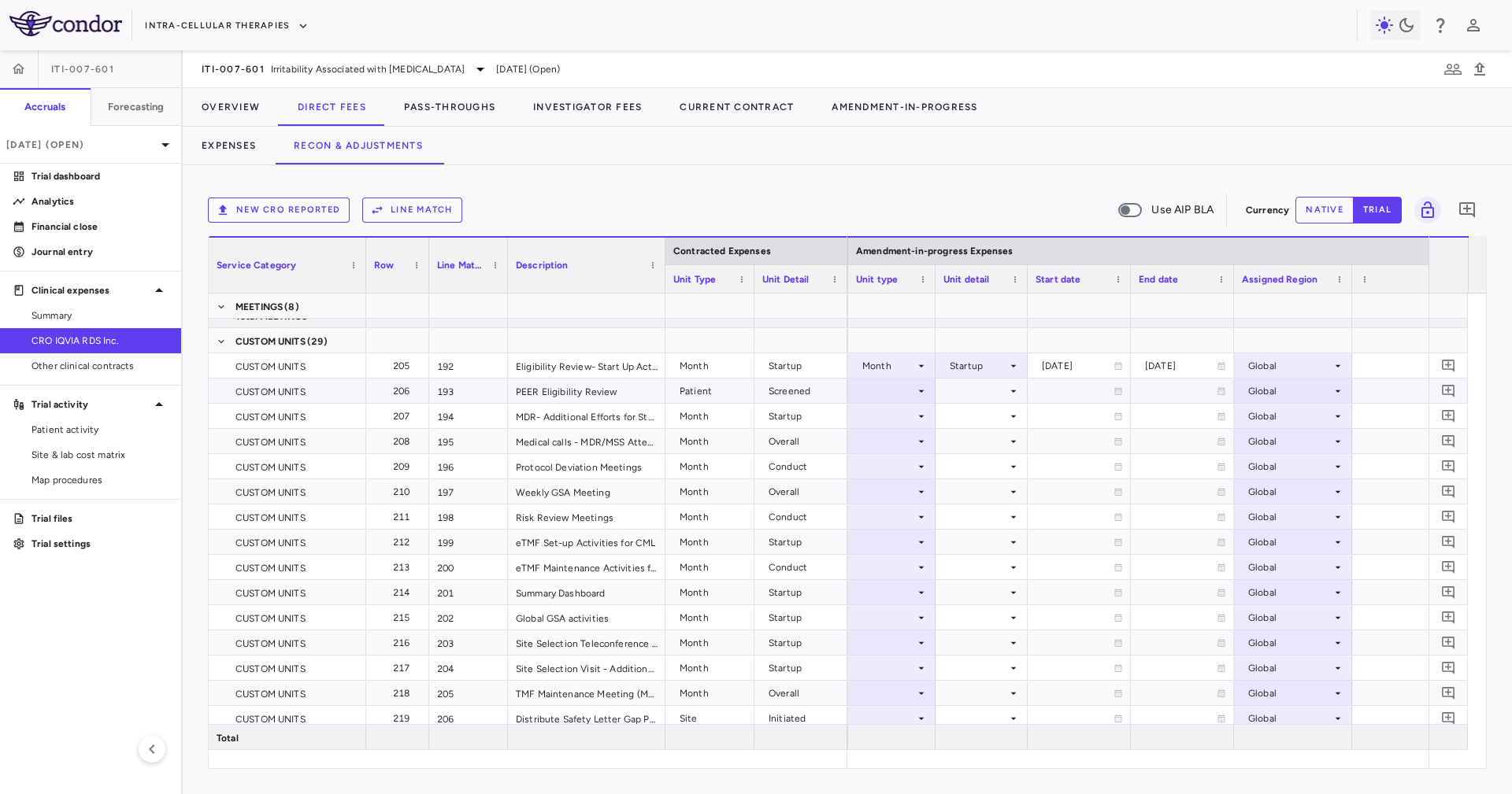
click at [908, 392] on div at bounding box center [892, 390] width 72 height 23
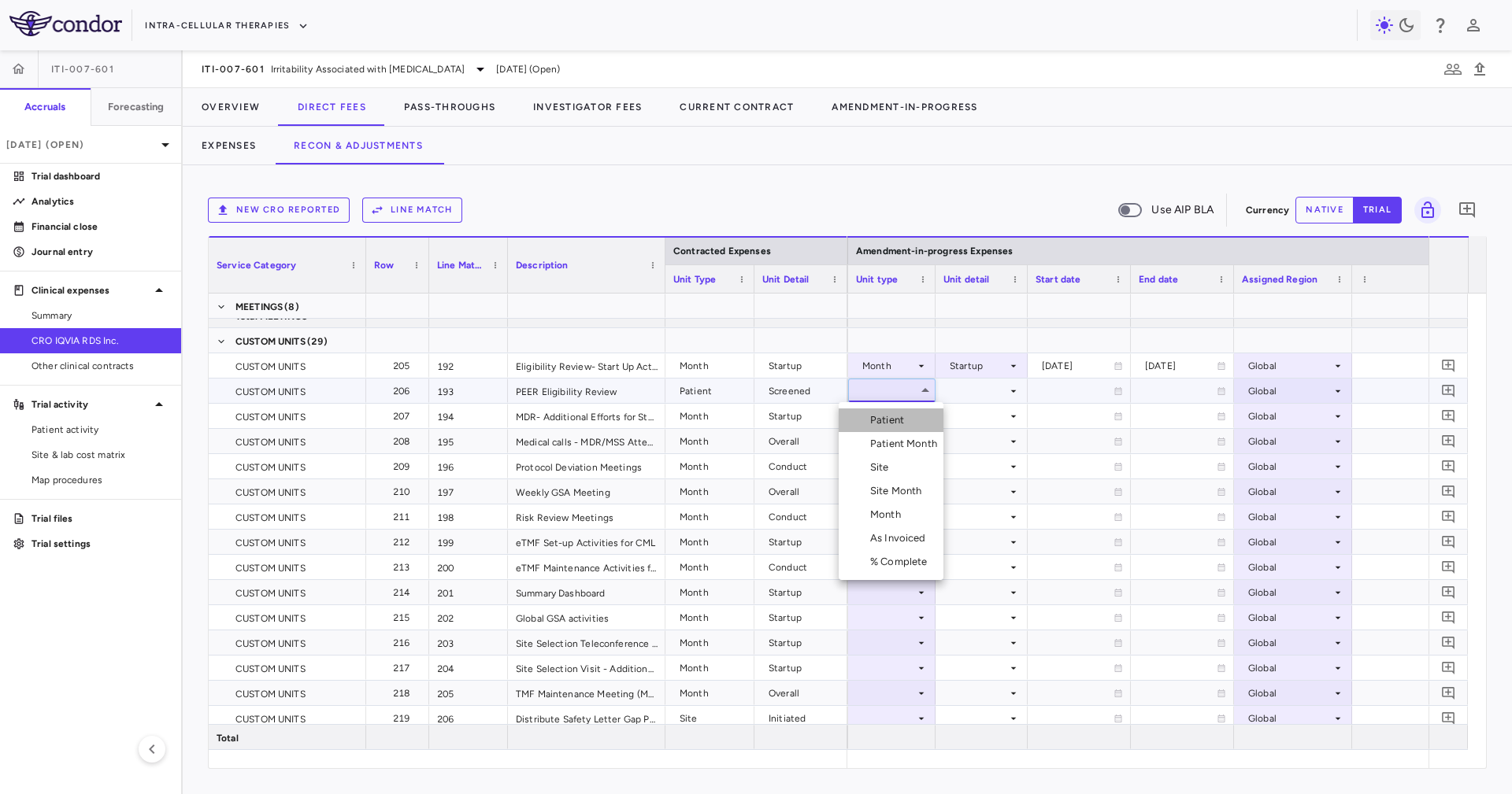
click at [930, 422] on li "Patient" at bounding box center [890, 420] width 104 height 24
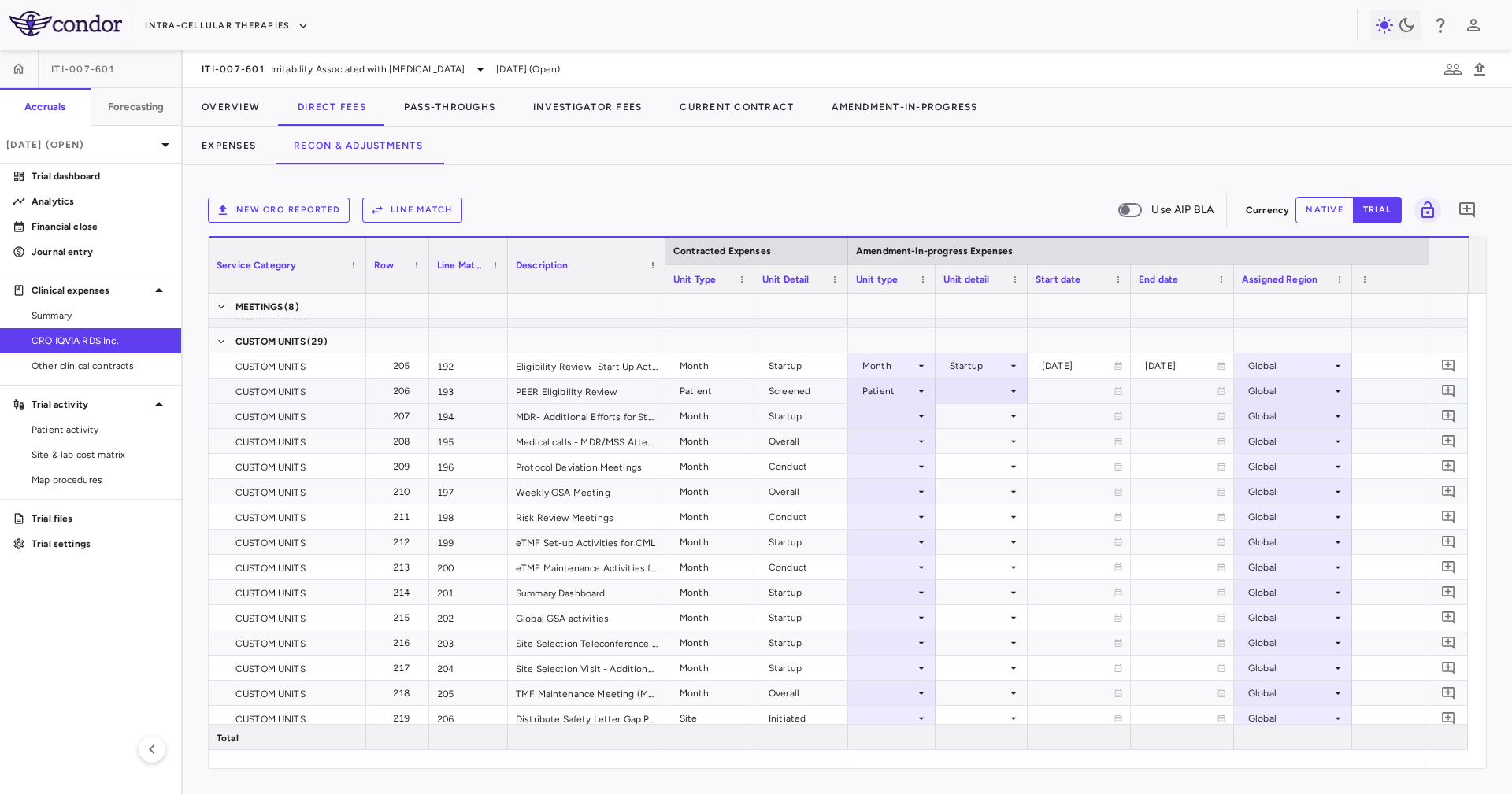
click at [940, 412] on div at bounding box center [981, 416] width 92 height 25
click at [983, 397] on div at bounding box center [981, 390] width 76 height 23
click at [999, 444] on li "Screened" at bounding box center [981, 444] width 137 height 24
click at [958, 420] on div at bounding box center [981, 416] width 76 height 23
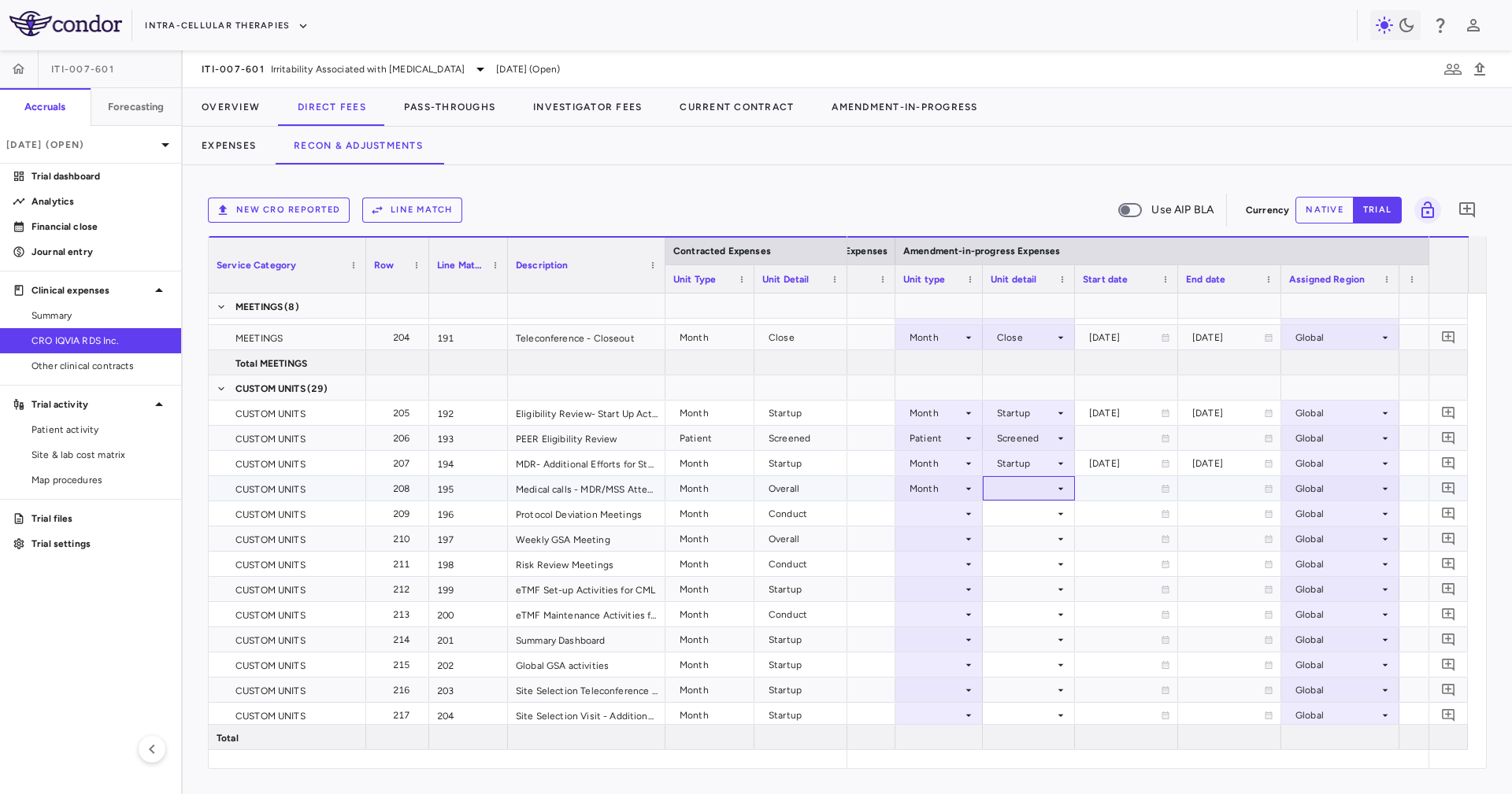
click at [1039, 490] on div at bounding box center [1028, 489] width 76 height 23
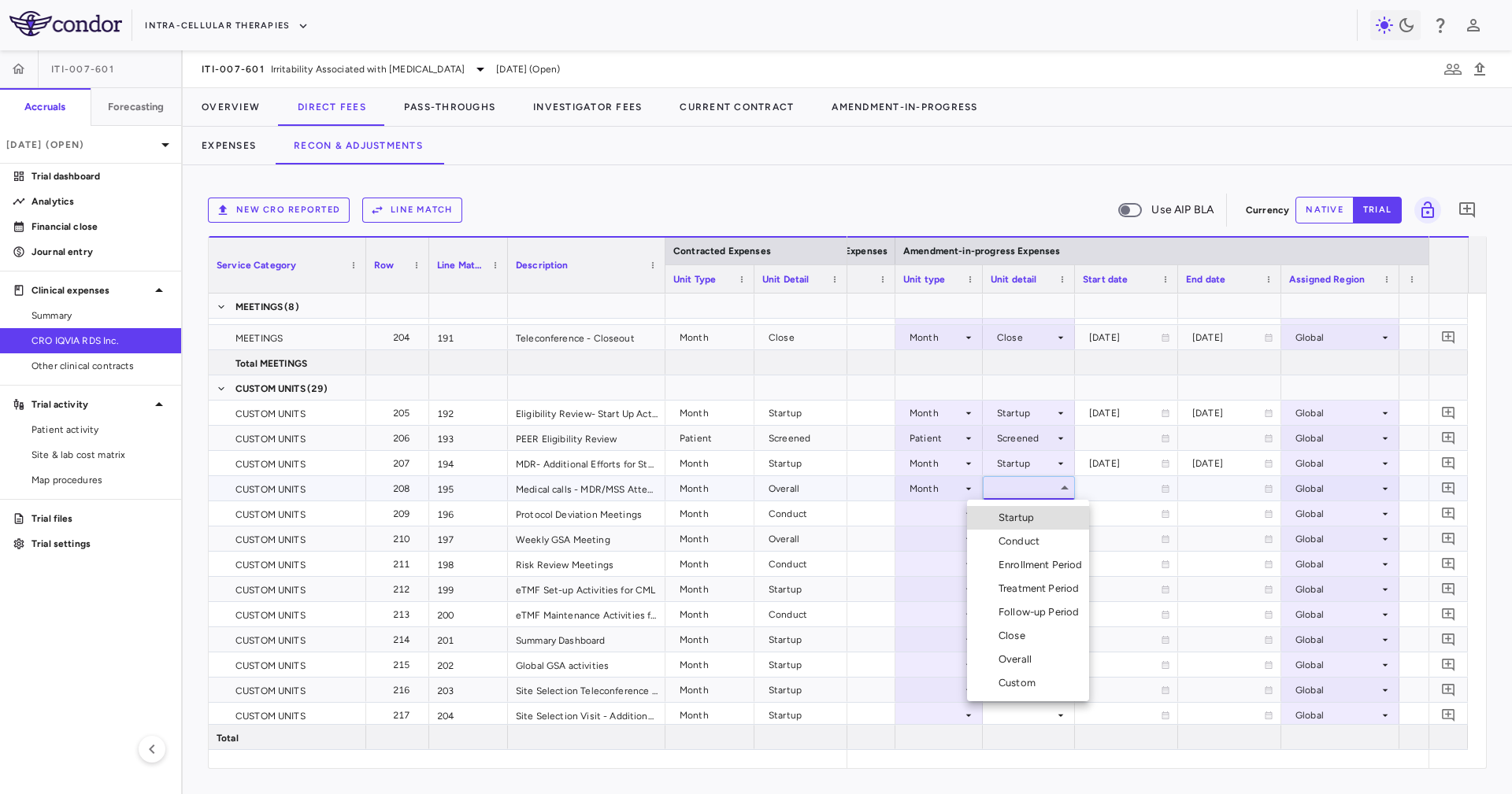
click at [1064, 650] on li "Overall" at bounding box center [1028, 659] width 122 height 24
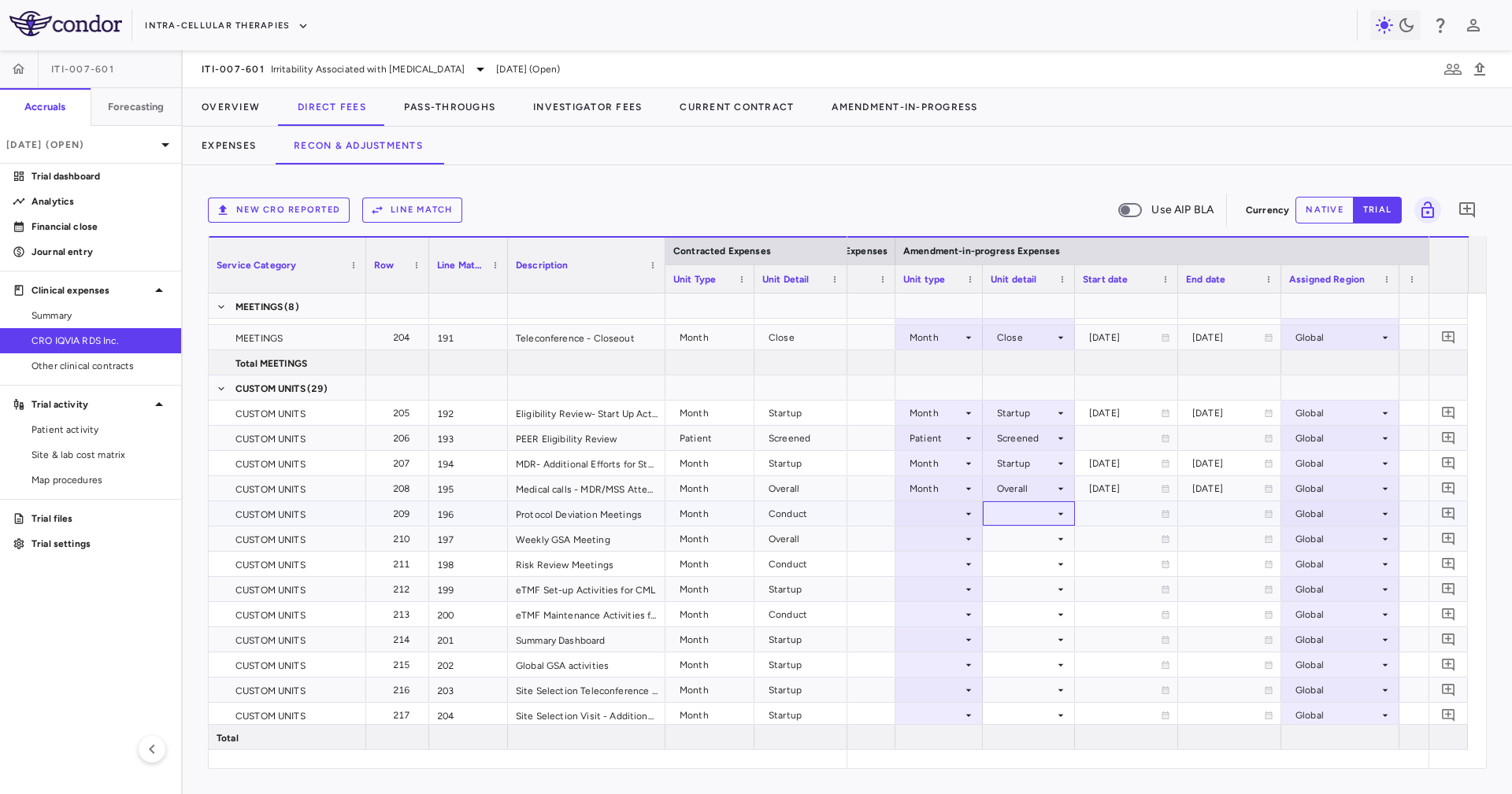
drag, startPoint x: 1009, startPoint y: 523, endPoint x: 1016, endPoint y: 532, distance: 11.4
drag, startPoint x: 1012, startPoint y: 491, endPoint x: 1030, endPoint y: 505, distance: 22.8
click at [1030, 505] on div at bounding box center [1028, 513] width 76 height 23
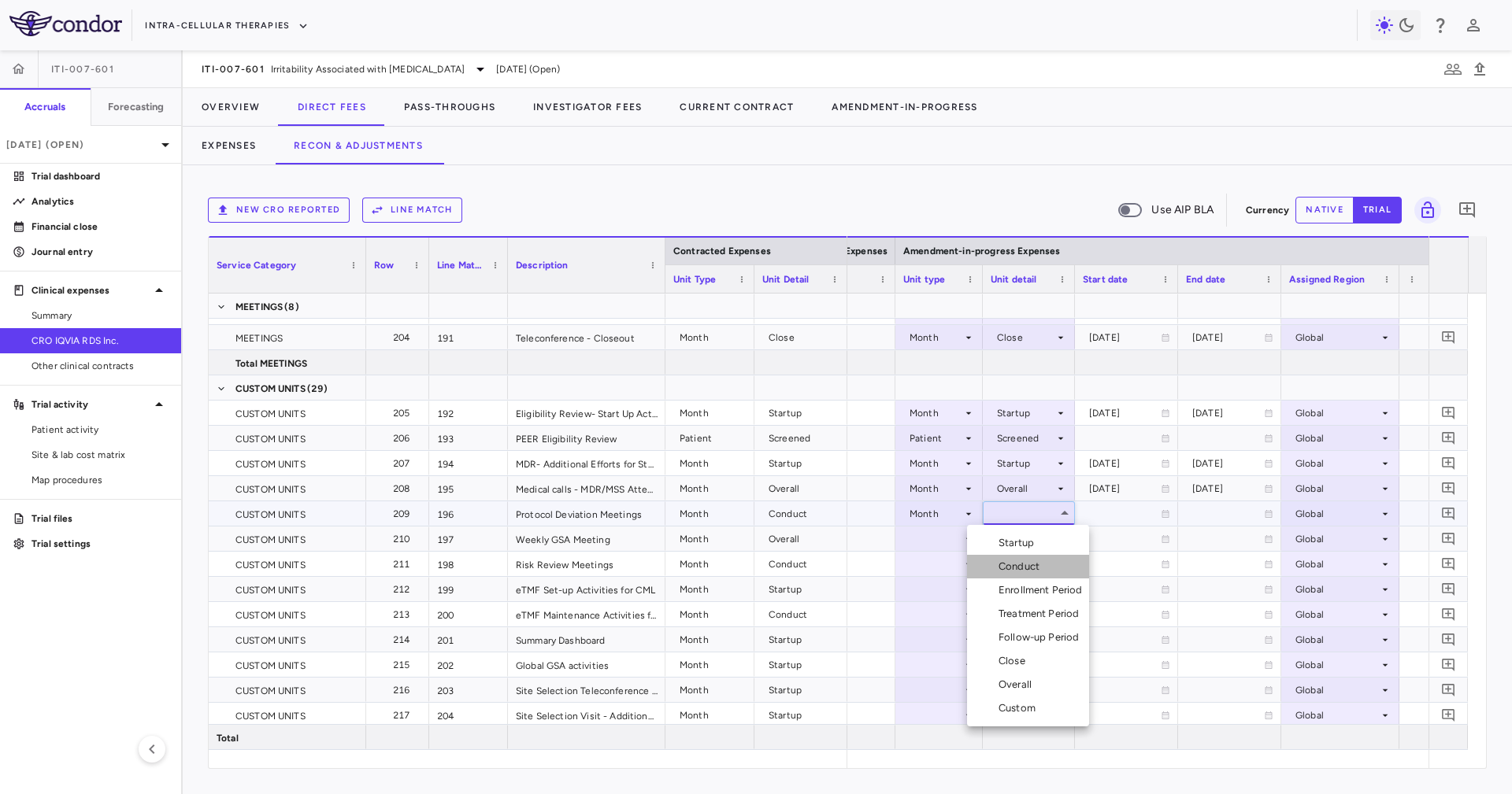
click at [1068, 560] on li "Conduct" at bounding box center [1028, 566] width 122 height 24
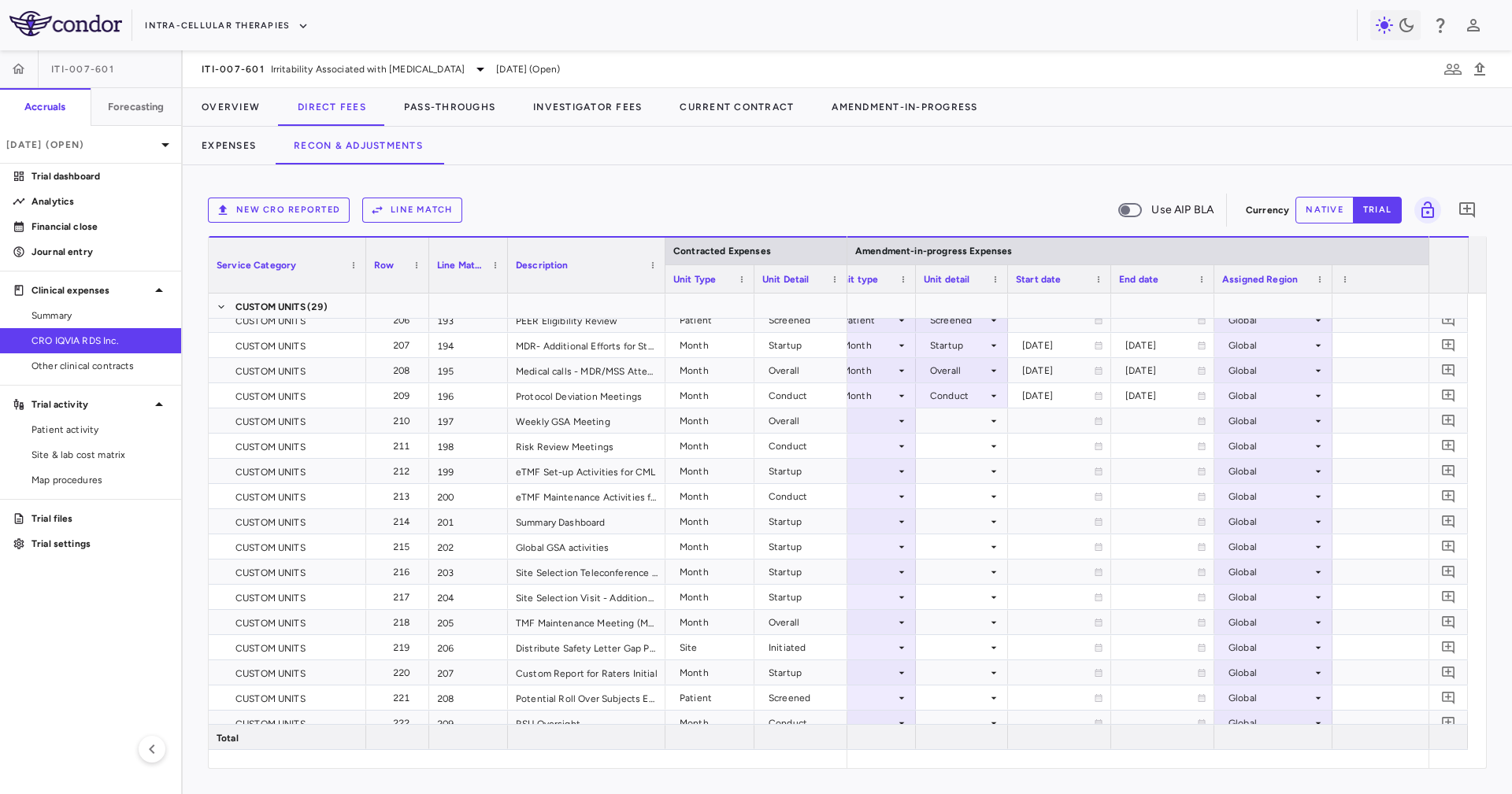
scroll to position [0, 0]
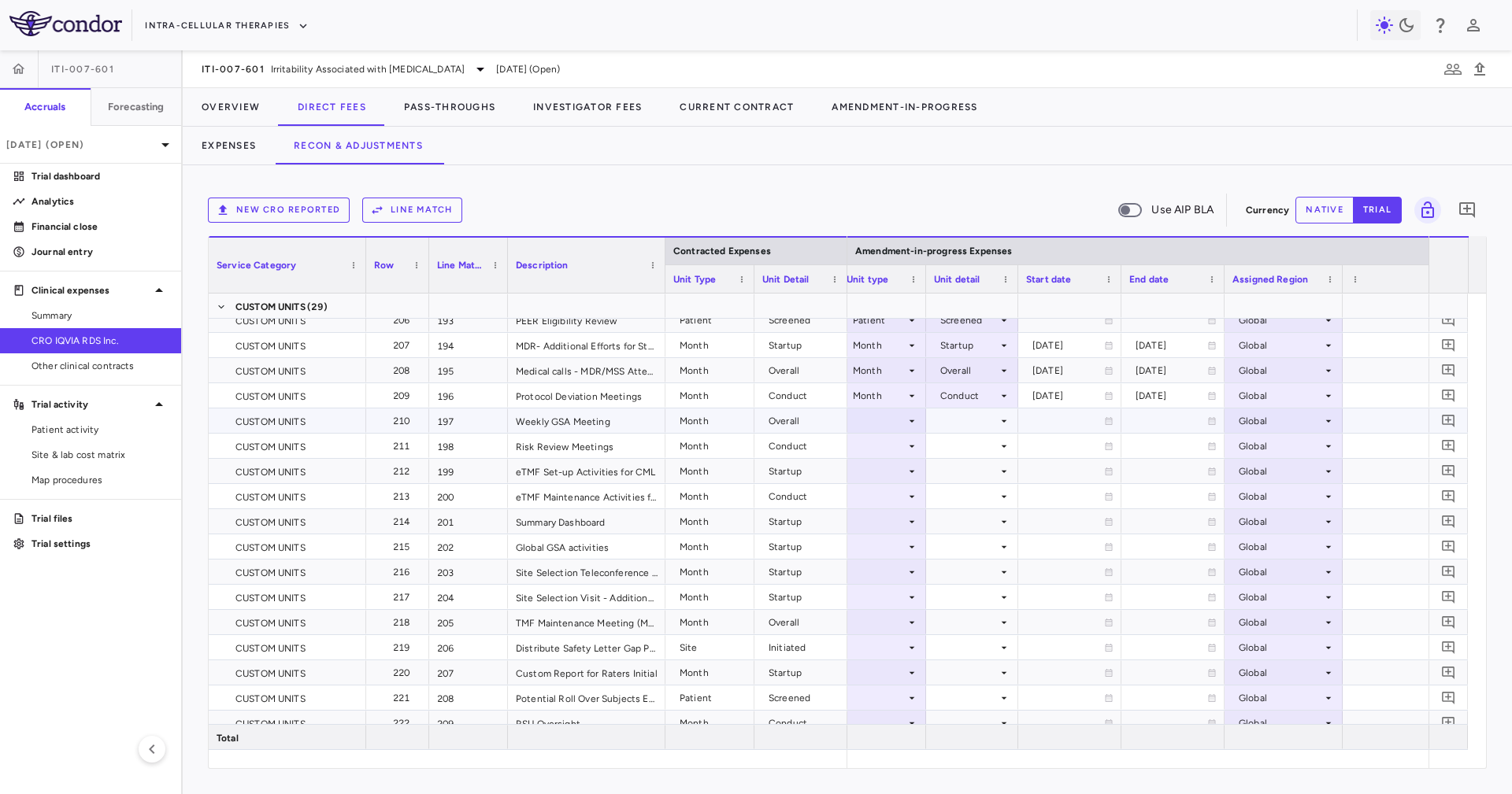
click at [945, 426] on div at bounding box center [971, 421] width 76 height 23
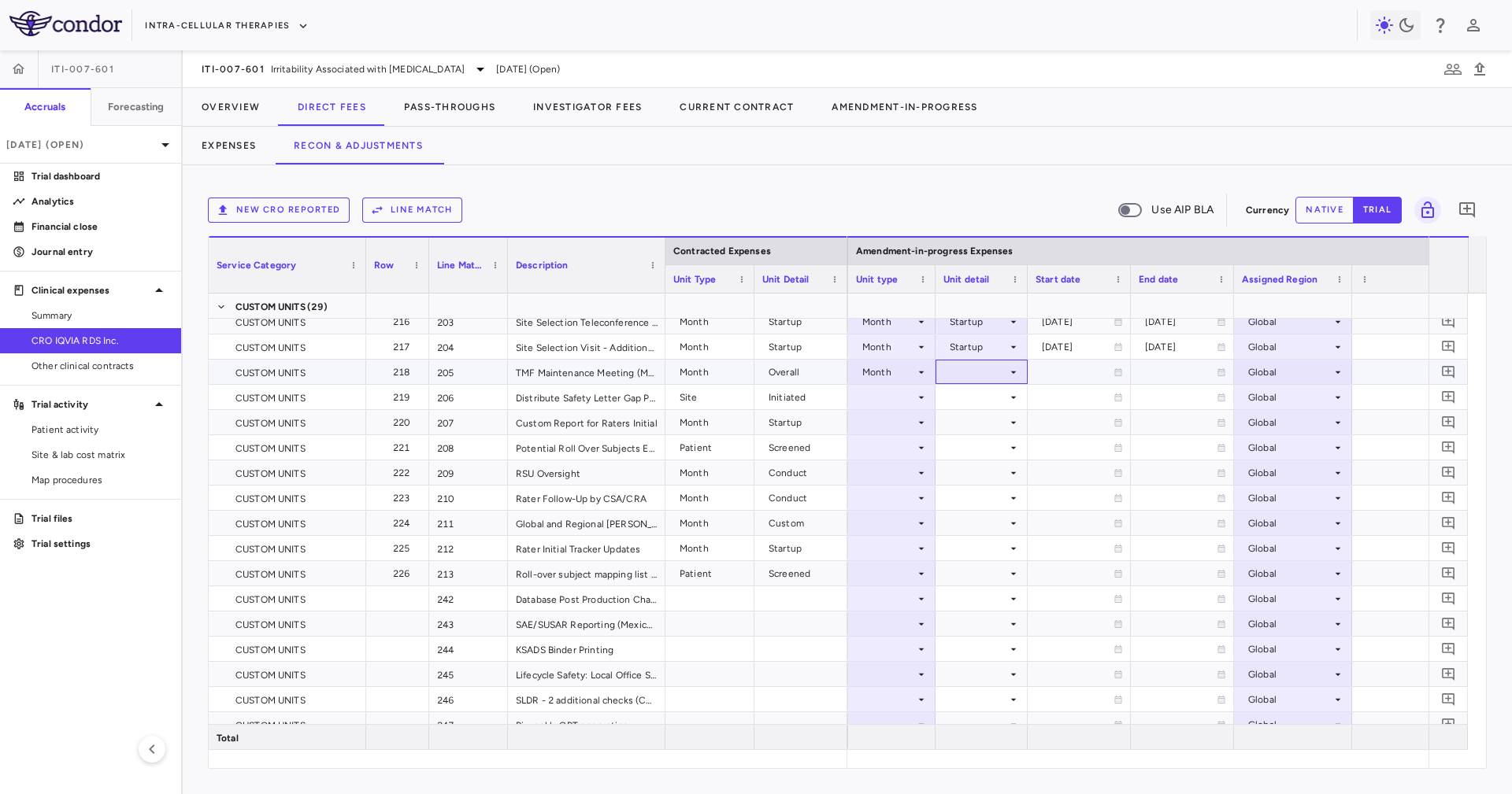
click at [984, 361] on div at bounding box center [981, 372] width 76 height 23
click at [1026, 537] on li "Overall" at bounding box center [980, 543] width 122 height 24
click at [999, 405] on div at bounding box center [981, 397] width 76 height 23
click at [896, 387] on div at bounding box center [892, 397] width 72 height 23
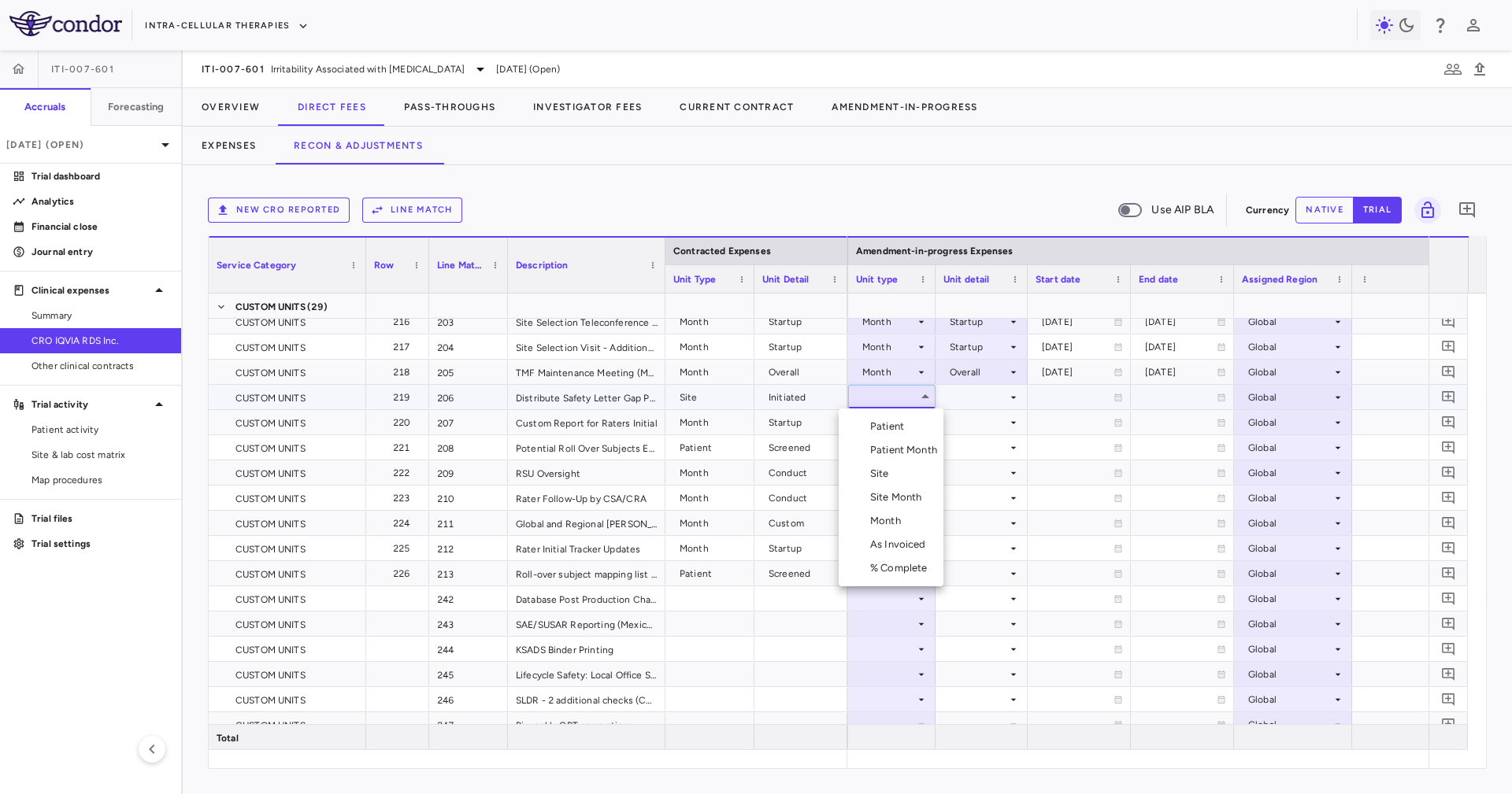
click at [928, 482] on li "Site" at bounding box center [890, 474] width 104 height 24
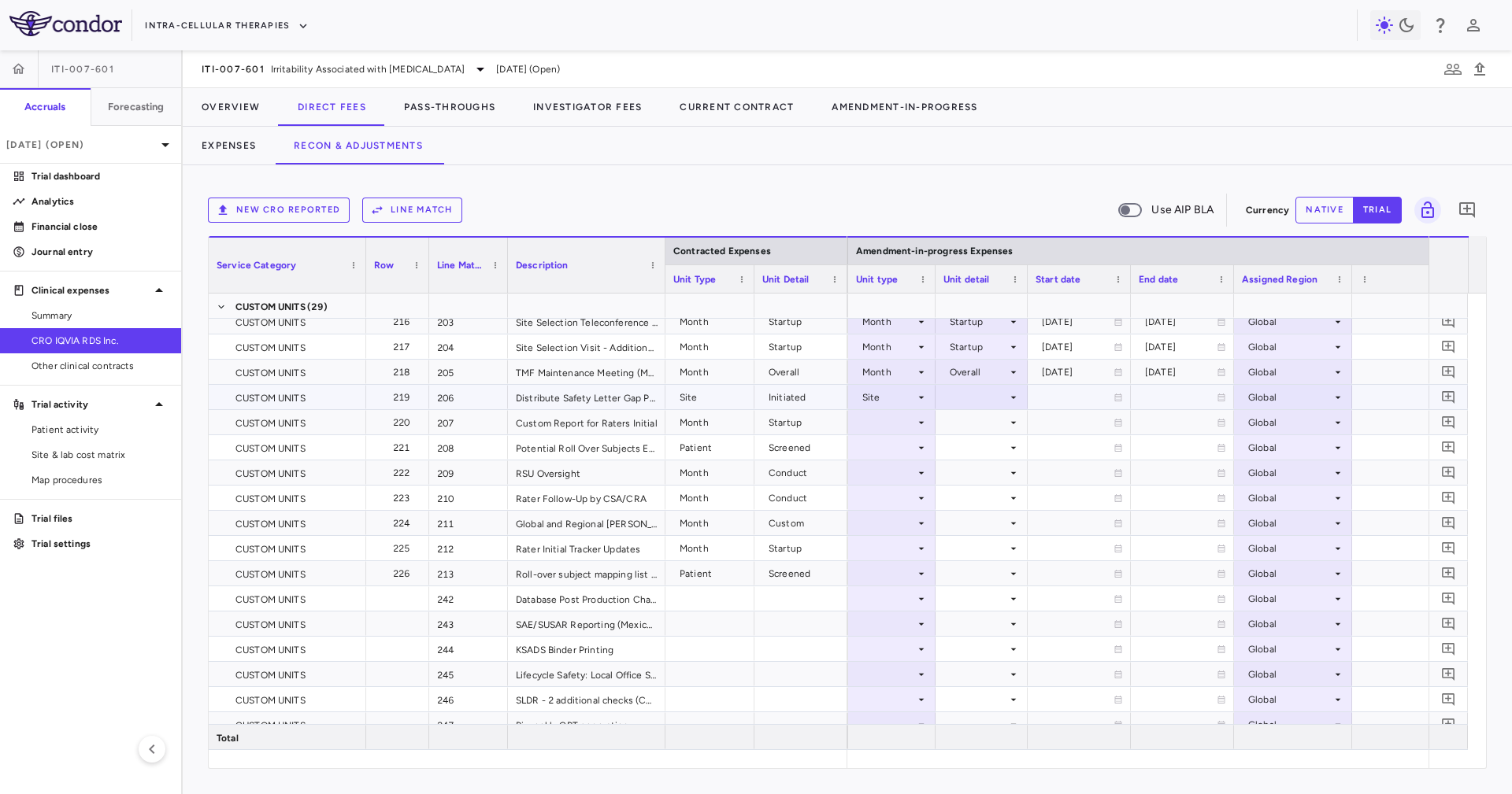
click at [995, 383] on div "Overall" at bounding box center [981, 372] width 92 height 25
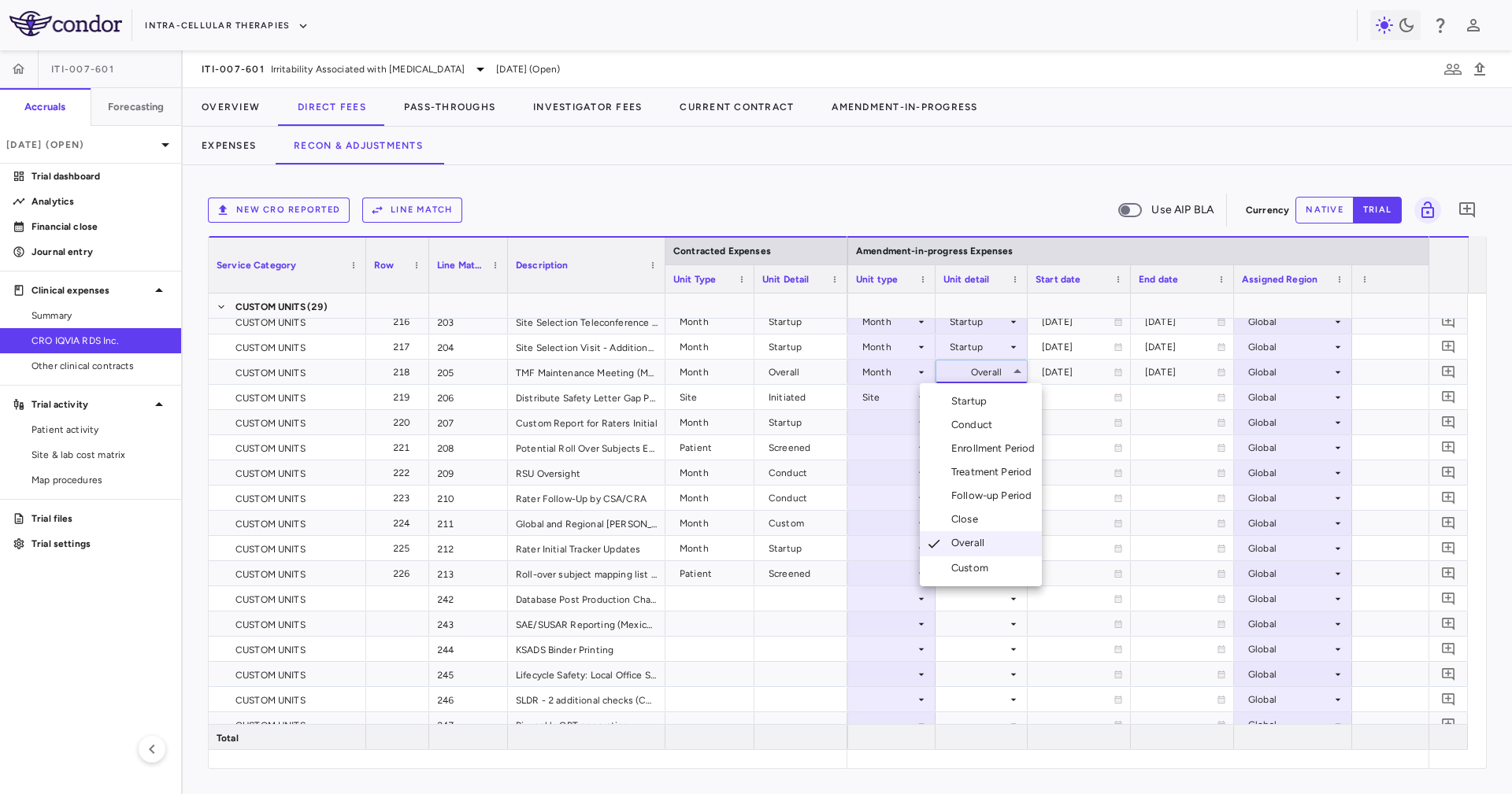
click at [1077, 383] on div at bounding box center [756, 397] width 1512 height 794
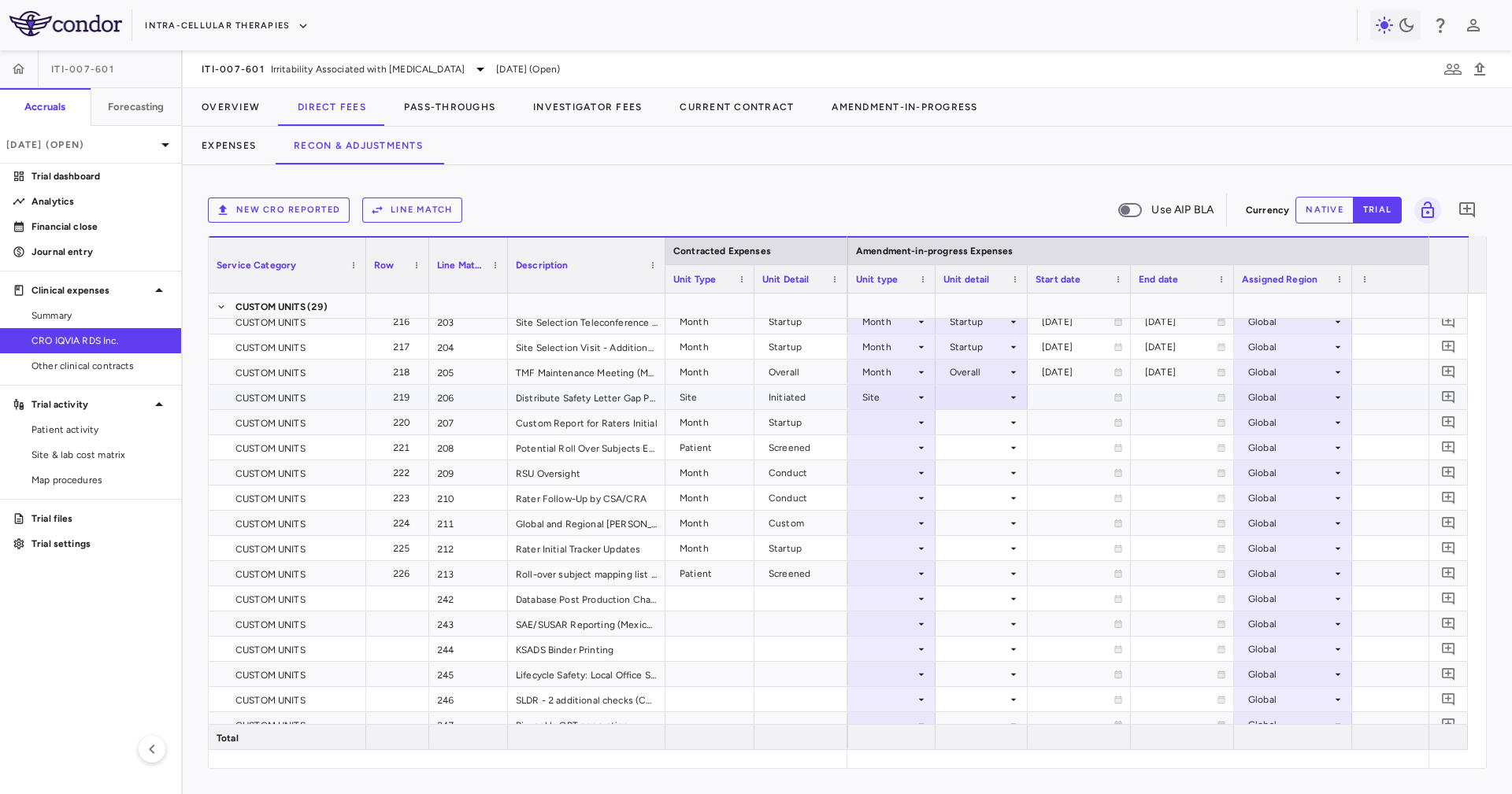
click at [1001, 391] on div at bounding box center [981, 397] width 76 height 23
click at [1006, 463] on li "Close" at bounding box center [980, 474] width 91 height 24
click at [1006, 402] on div "Close" at bounding box center [978, 397] width 57 height 25
click at [1010, 449] on div "Initiated" at bounding box center [989, 450] width 46 height 14
click at [987, 425] on div at bounding box center [981, 422] width 76 height 23
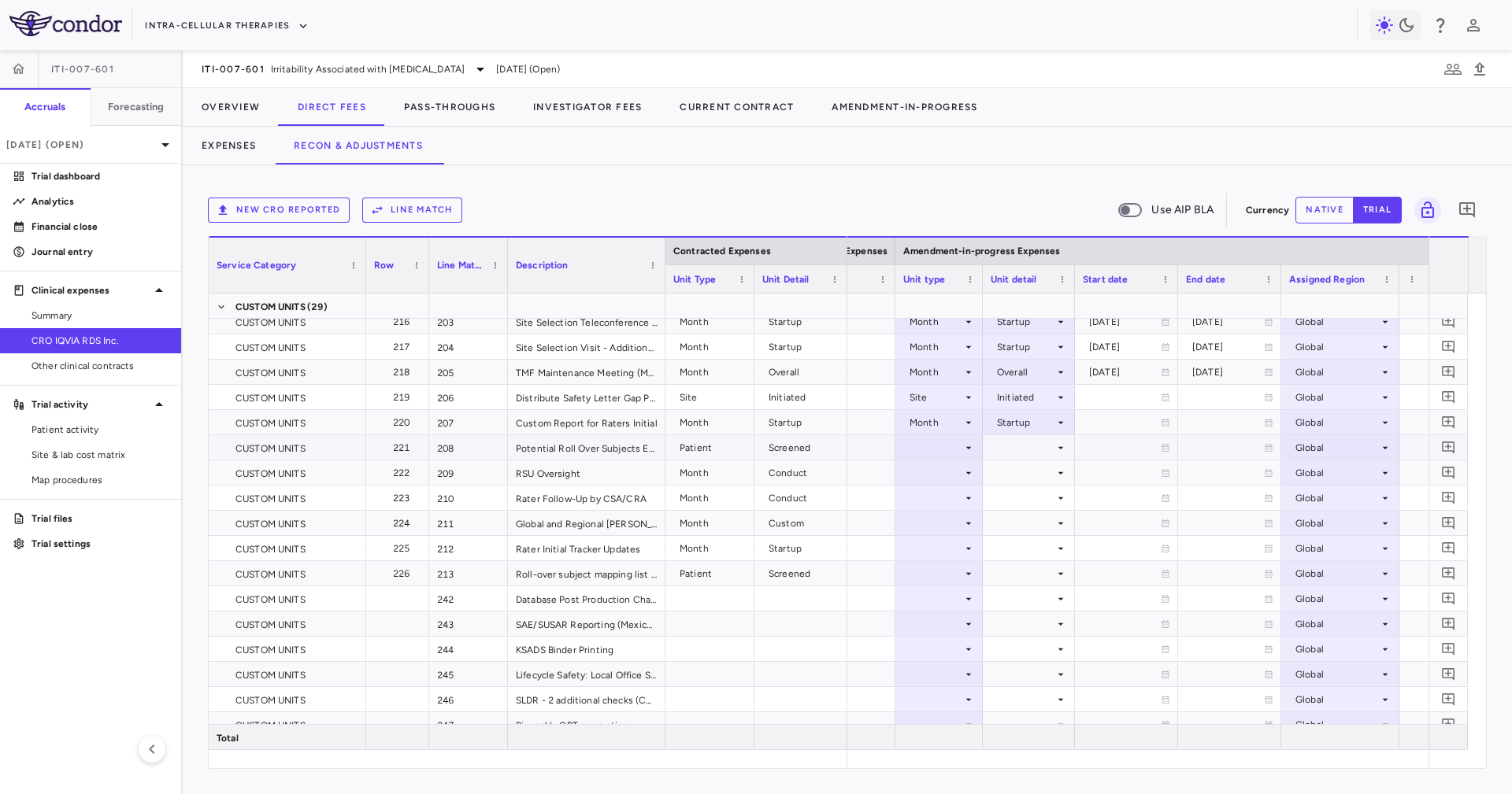
click at [976, 435] on div at bounding box center [939, 447] width 88 height 25
click at [947, 441] on div at bounding box center [939, 447] width 72 height 23
click at [957, 468] on li "Patient" at bounding box center [937, 476] width 104 height 24
click at [1029, 440] on div at bounding box center [1028, 447] width 76 height 23
drag, startPoint x: 1045, startPoint y: 486, endPoint x: 1060, endPoint y: 501, distance: 21.2
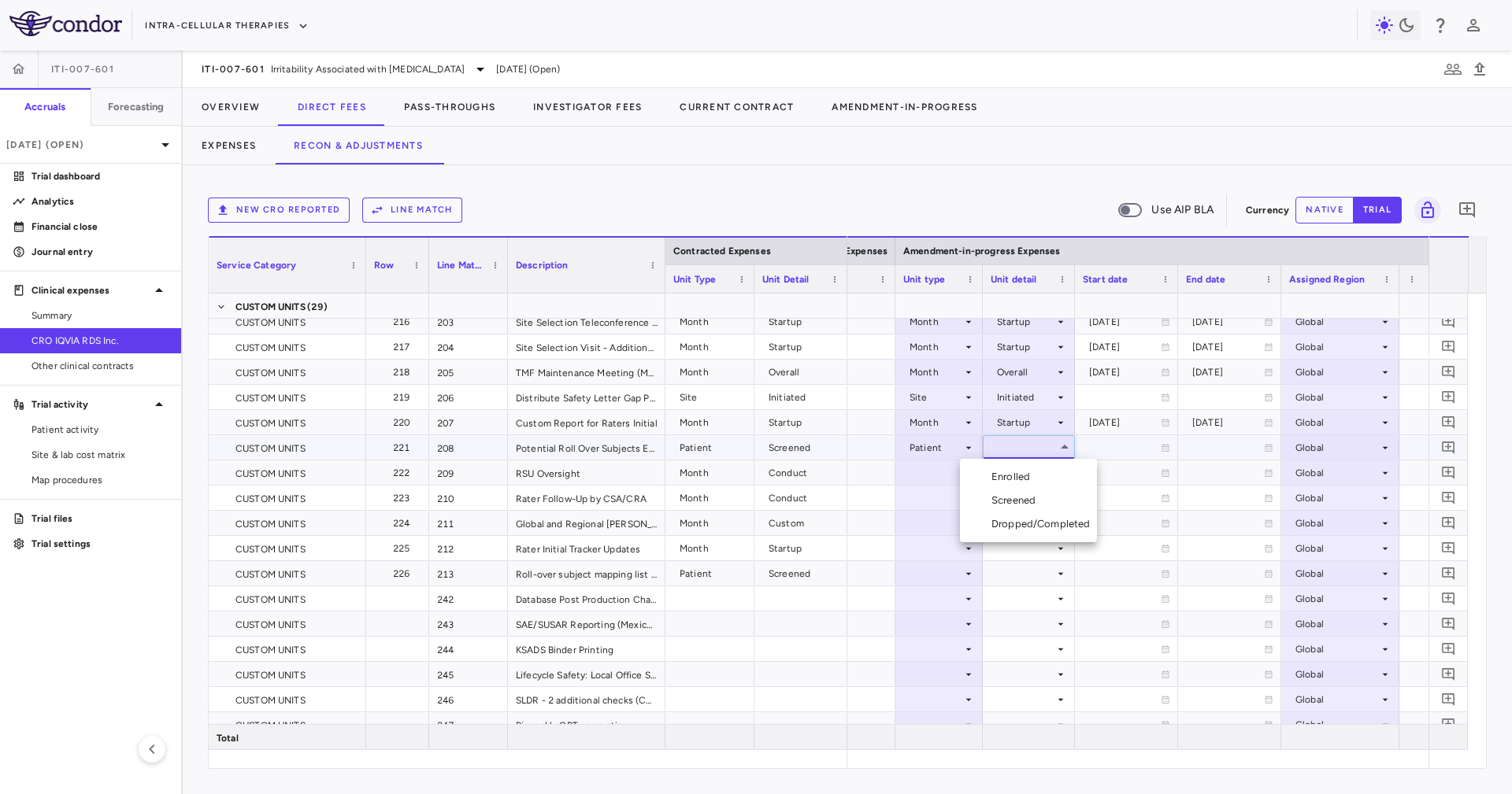
click at [1060, 501] on ul "Select Enrolled Screened Dropped/Completed" at bounding box center [1028, 500] width 137 height 83
click at [1060, 501] on li "Screened" at bounding box center [1028, 500] width 137 height 24
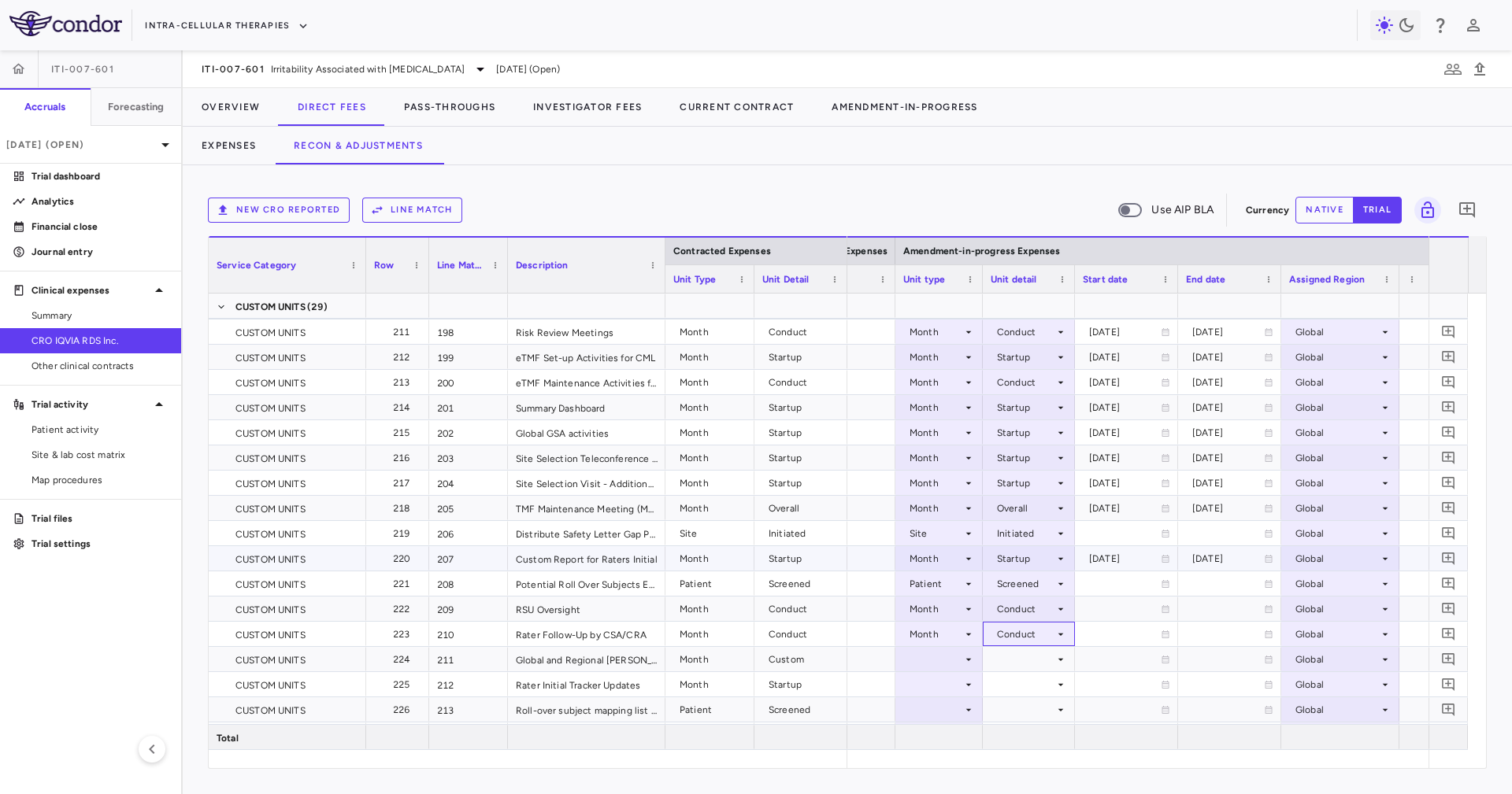
scroll to position [5683, 0]
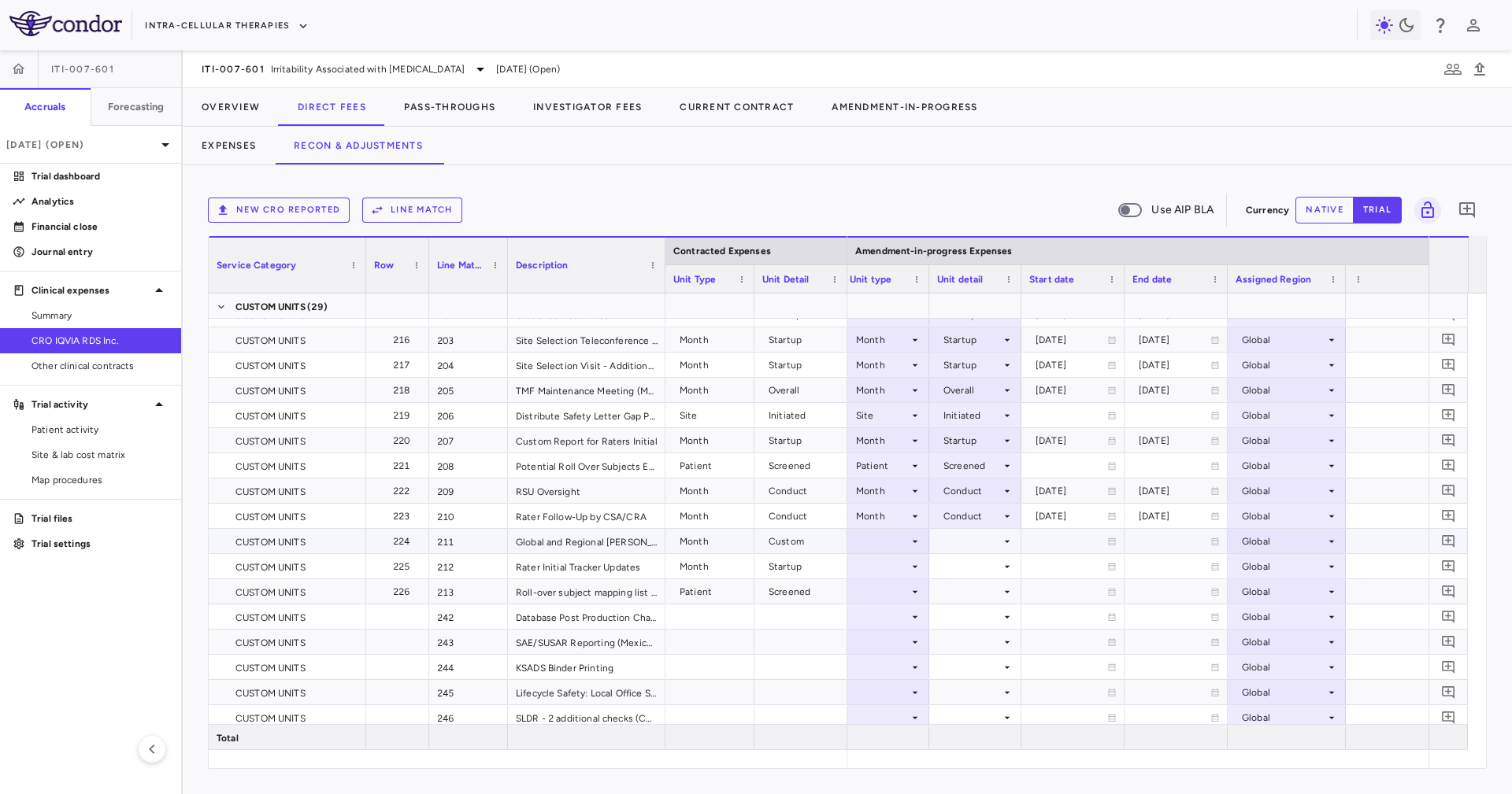
click at [888, 530] on div at bounding box center [885, 541] width 72 height 23
click at [900, 657] on div "Month" at bounding box center [883, 664] width 37 height 14
click at [976, 540] on div at bounding box center [975, 541] width 76 height 23
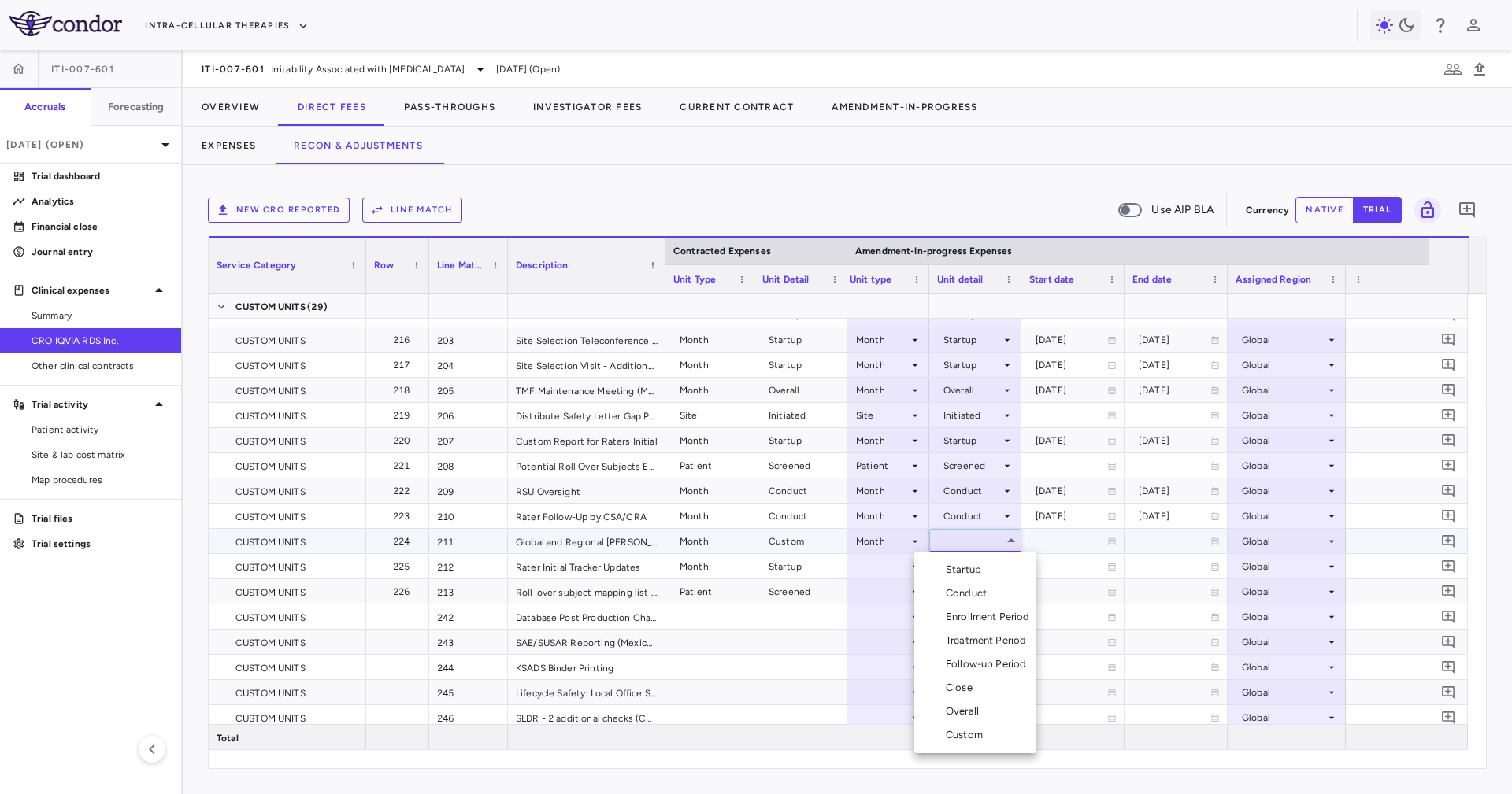
click at [1001, 727] on li "Custom" at bounding box center [975, 734] width 122 height 24
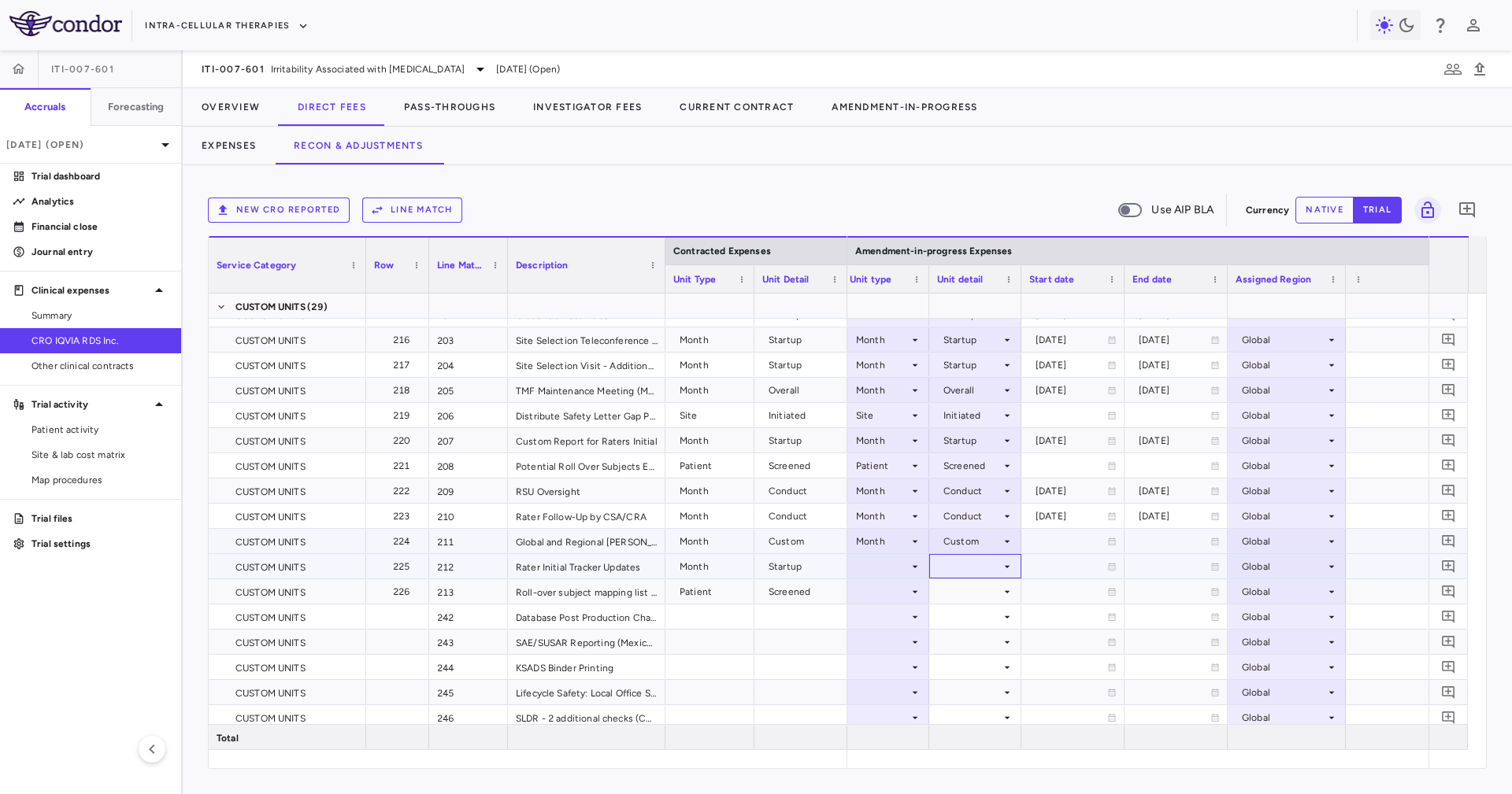
click at [971, 576] on div at bounding box center [975, 566] width 76 height 23
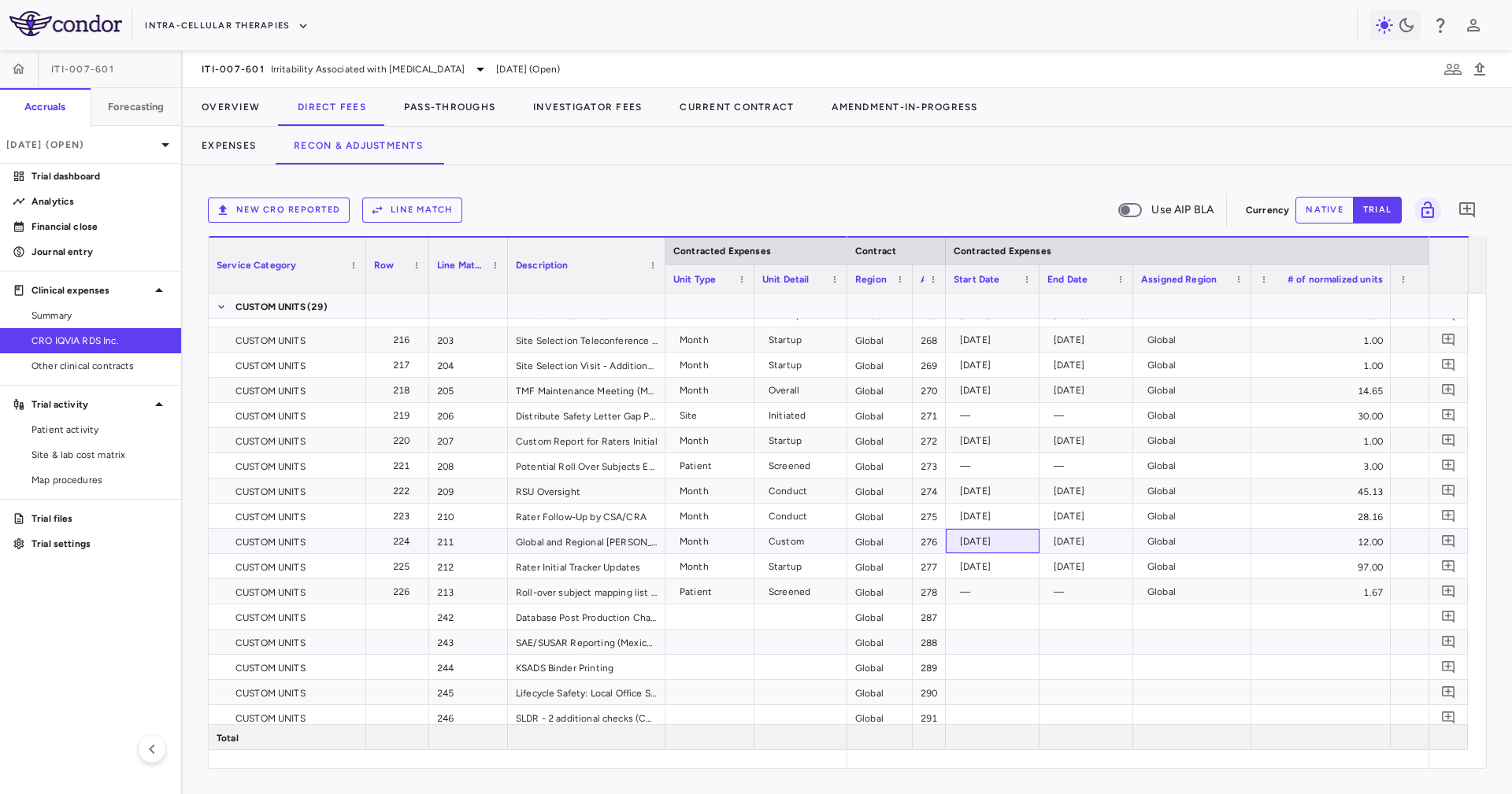
click at [958, 543] on div "[DATE]" at bounding box center [992, 541] width 78 height 23
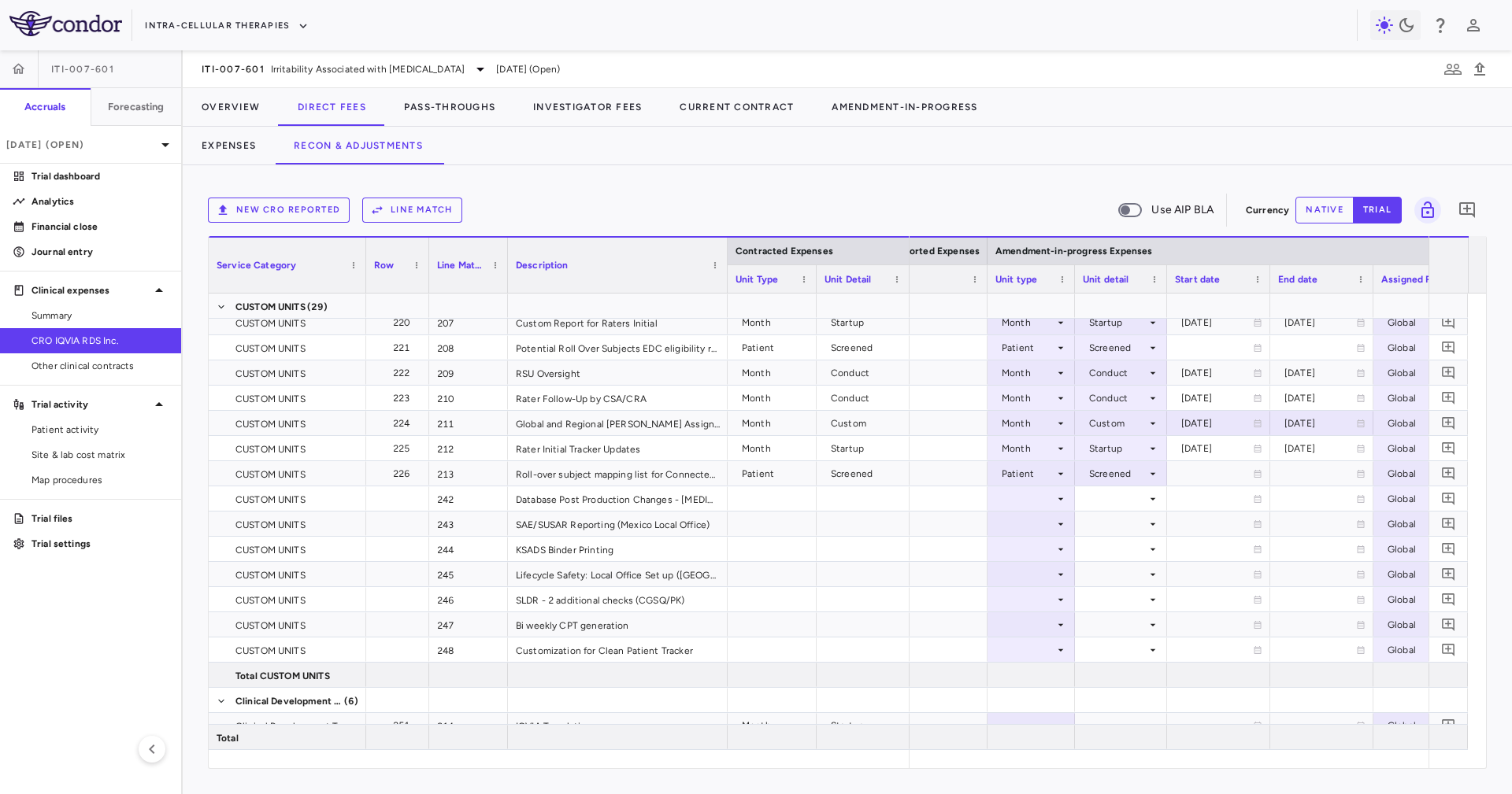
drag, startPoint x: 662, startPoint y: 254, endPoint x: 723, endPoint y: 294, distance: 72.9
click at [723, 294] on div "Contracted Expenses Service Category Row Line Match" at bounding box center [847, 502] width 1277 height 532
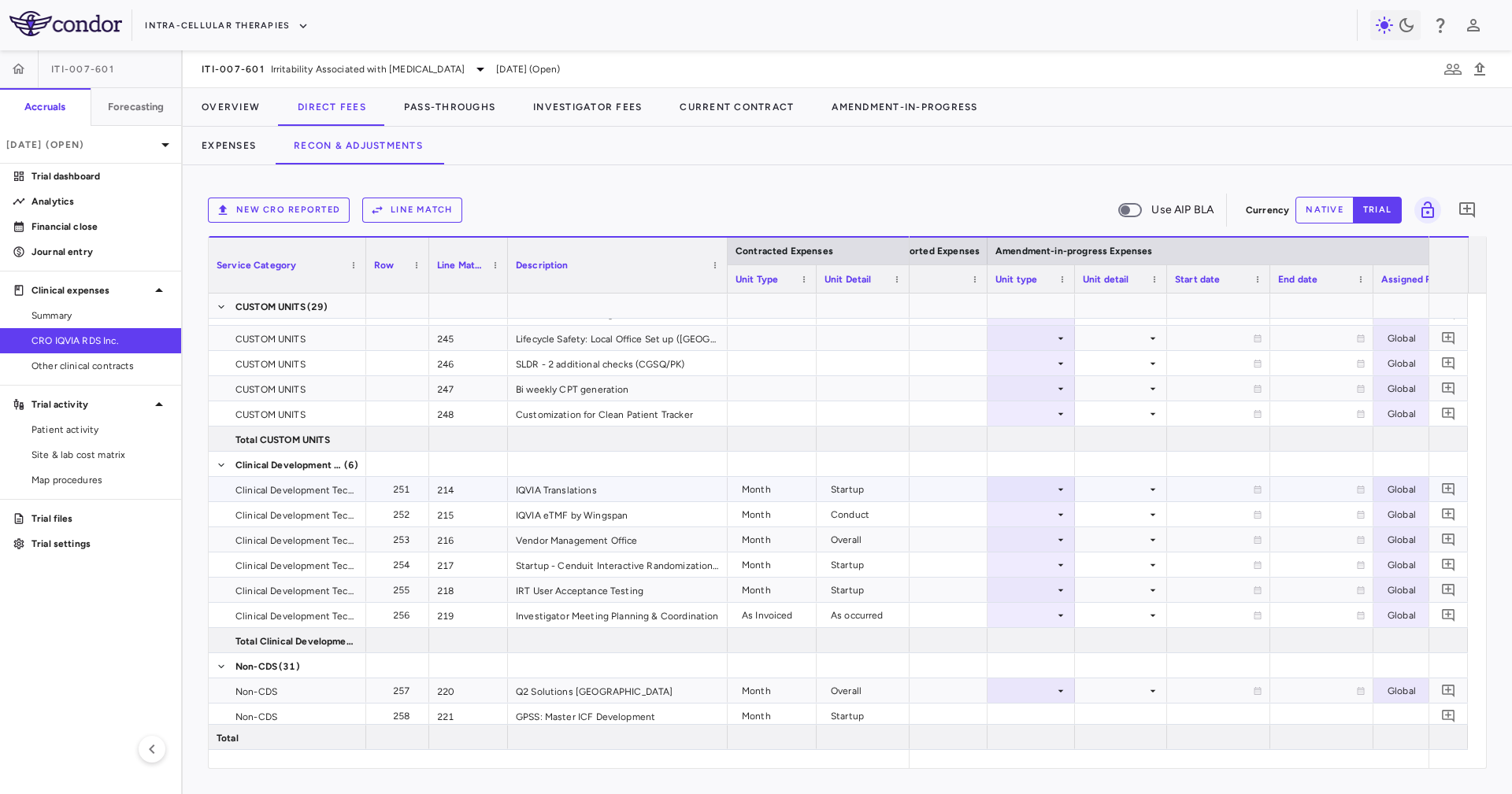
click at [1046, 486] on div at bounding box center [1031, 490] width 72 height 23
click at [1053, 607] on li "Month" at bounding box center [1030, 612] width 104 height 24
click at [1116, 477] on div at bounding box center [1121, 490] width 92 height 25
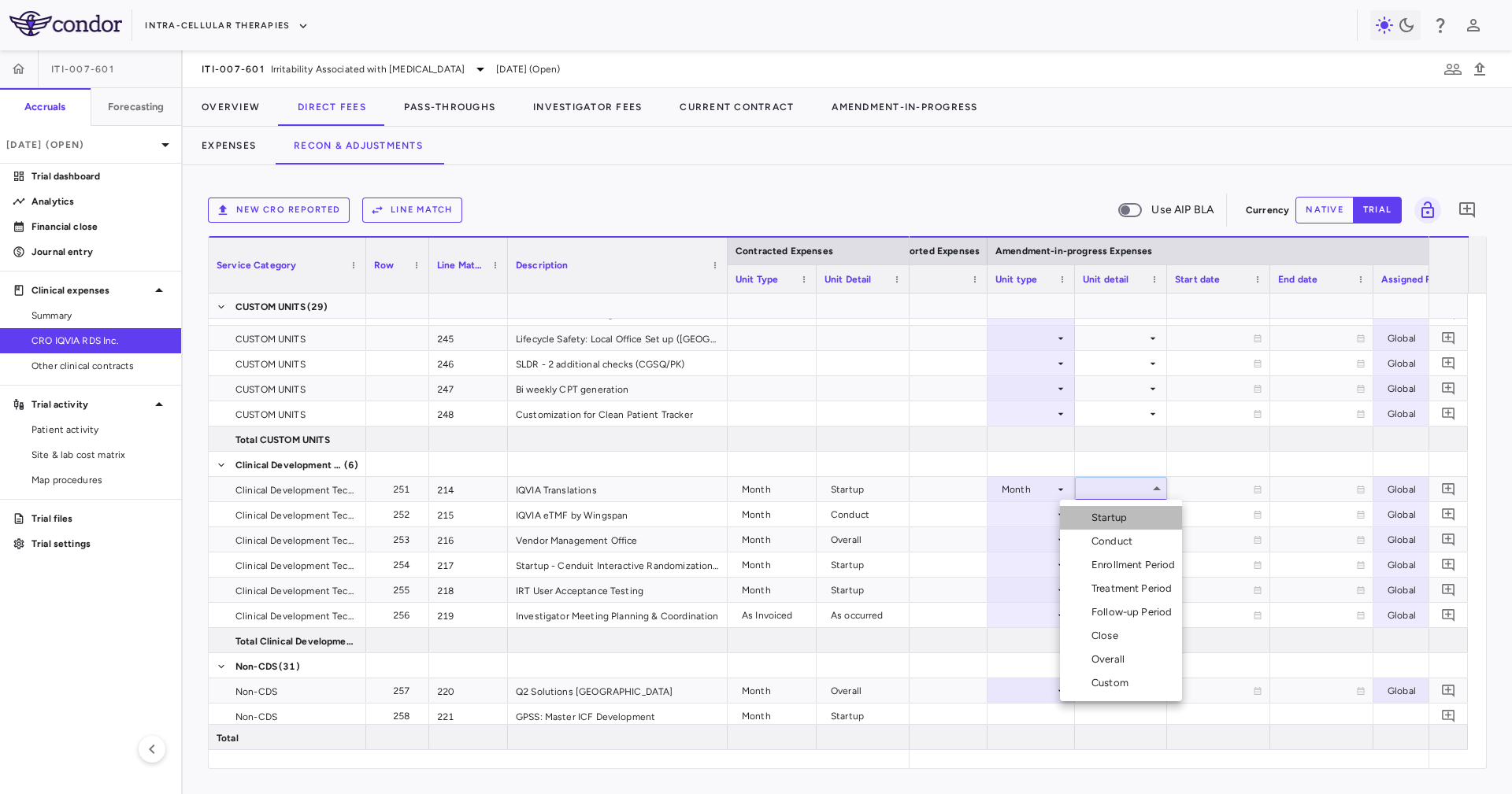
click at [1124, 508] on li "Startup" at bounding box center [1121, 518] width 122 height 24
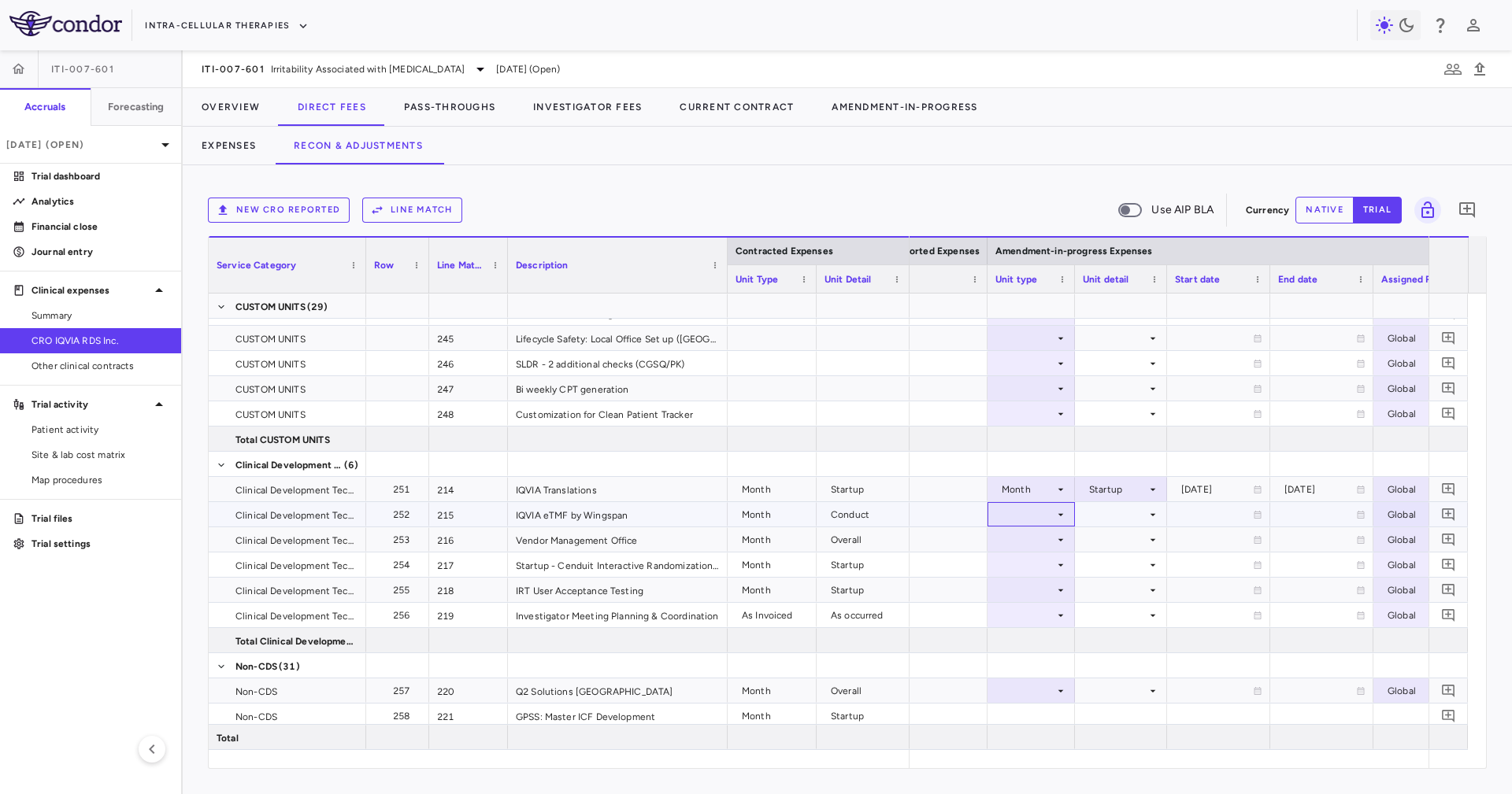
click at [1048, 509] on div at bounding box center [1031, 514] width 72 height 23
click at [1039, 635] on div "Month" at bounding box center [1028, 638] width 37 height 14
click at [1111, 518] on div at bounding box center [1121, 514] width 76 height 23
click at [1121, 567] on div "Conduct" at bounding box center [1114, 567] width 47 height 14
click at [1025, 539] on div at bounding box center [1031, 540] width 72 height 23
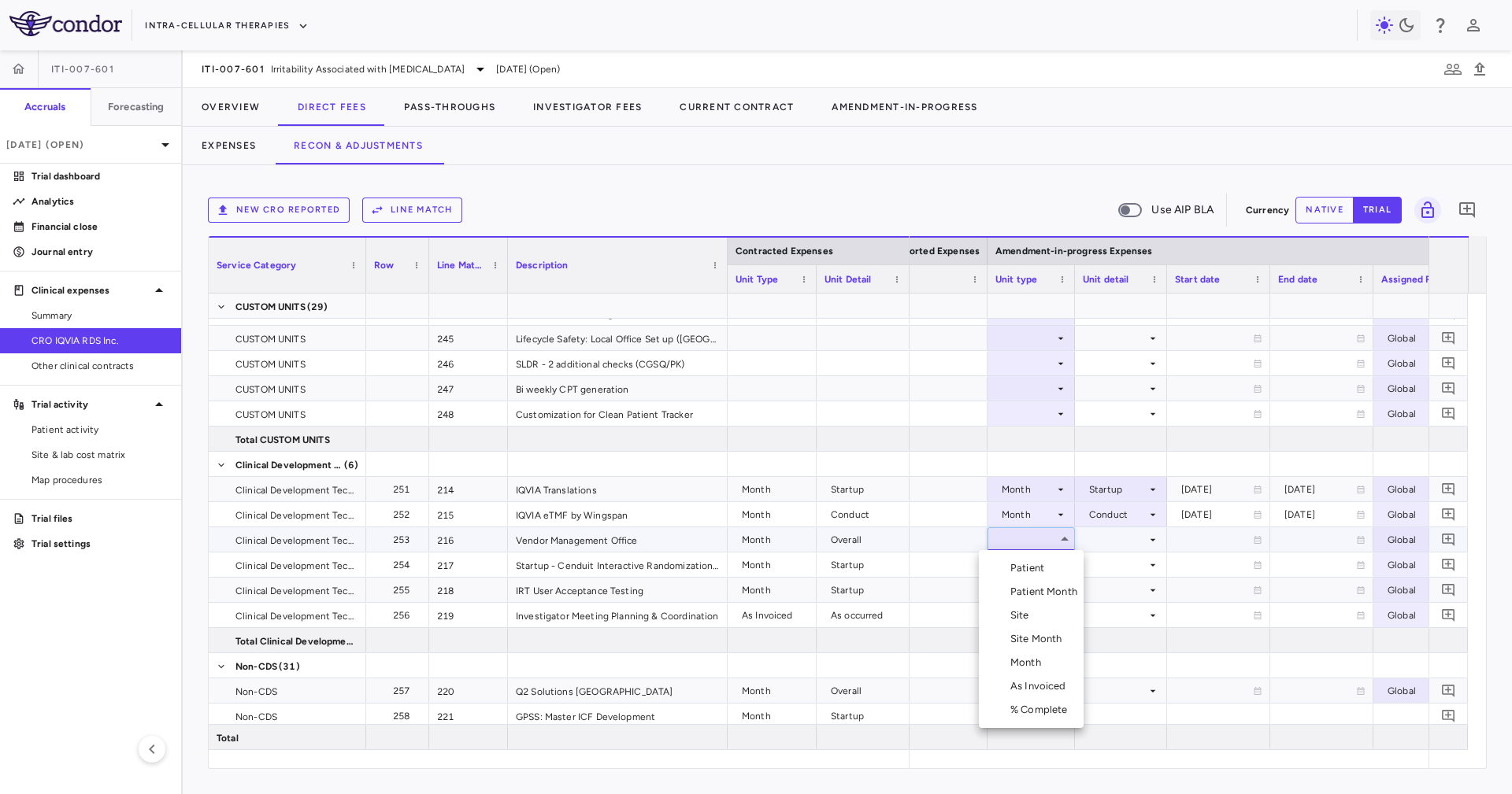
click at [1046, 656] on li "Month" at bounding box center [1030, 662] width 104 height 24
click at [1093, 547] on div at bounding box center [1121, 540] width 76 height 23
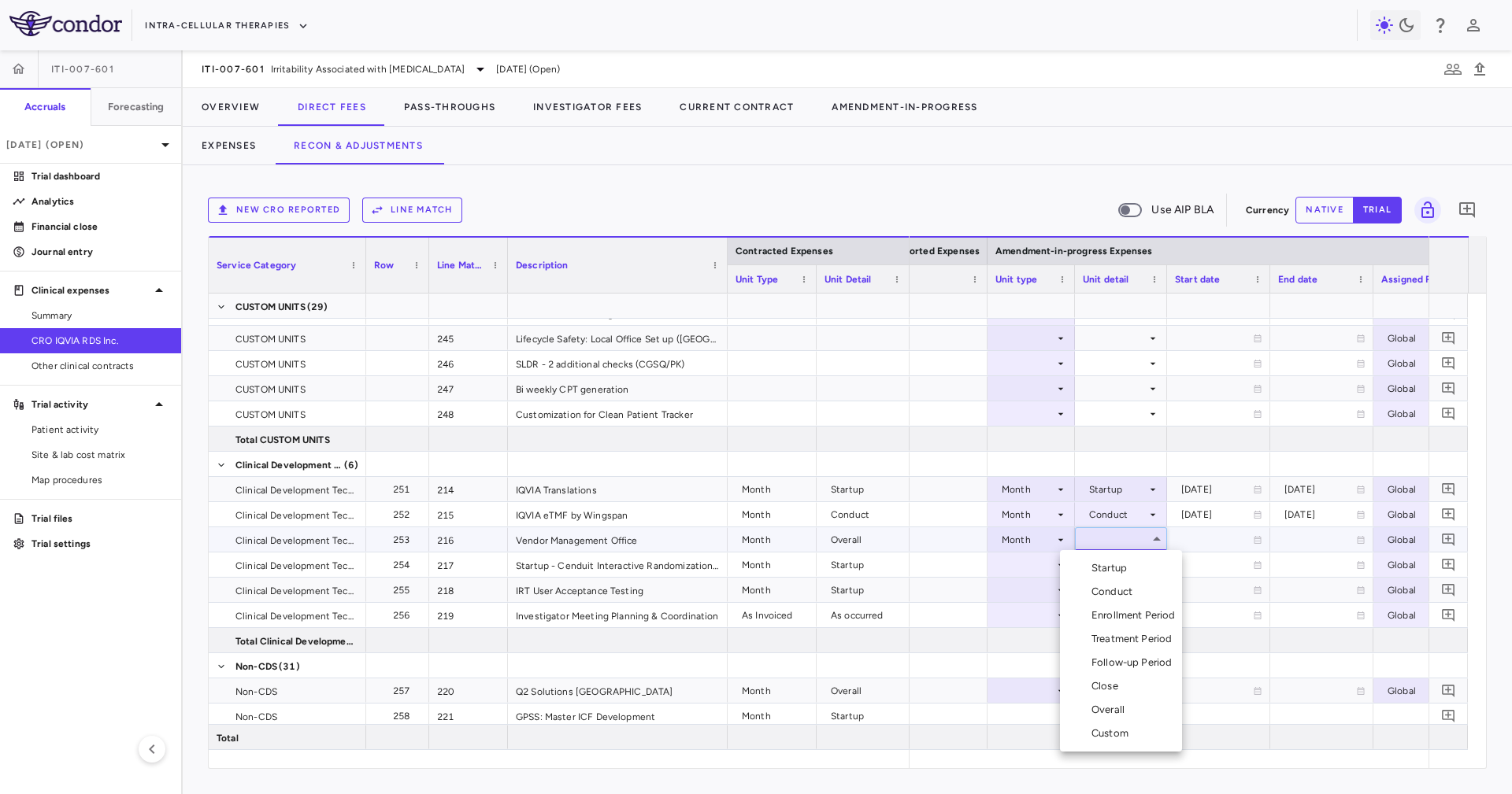
click at [1127, 712] on div "Overall" at bounding box center [1110, 710] width 39 height 14
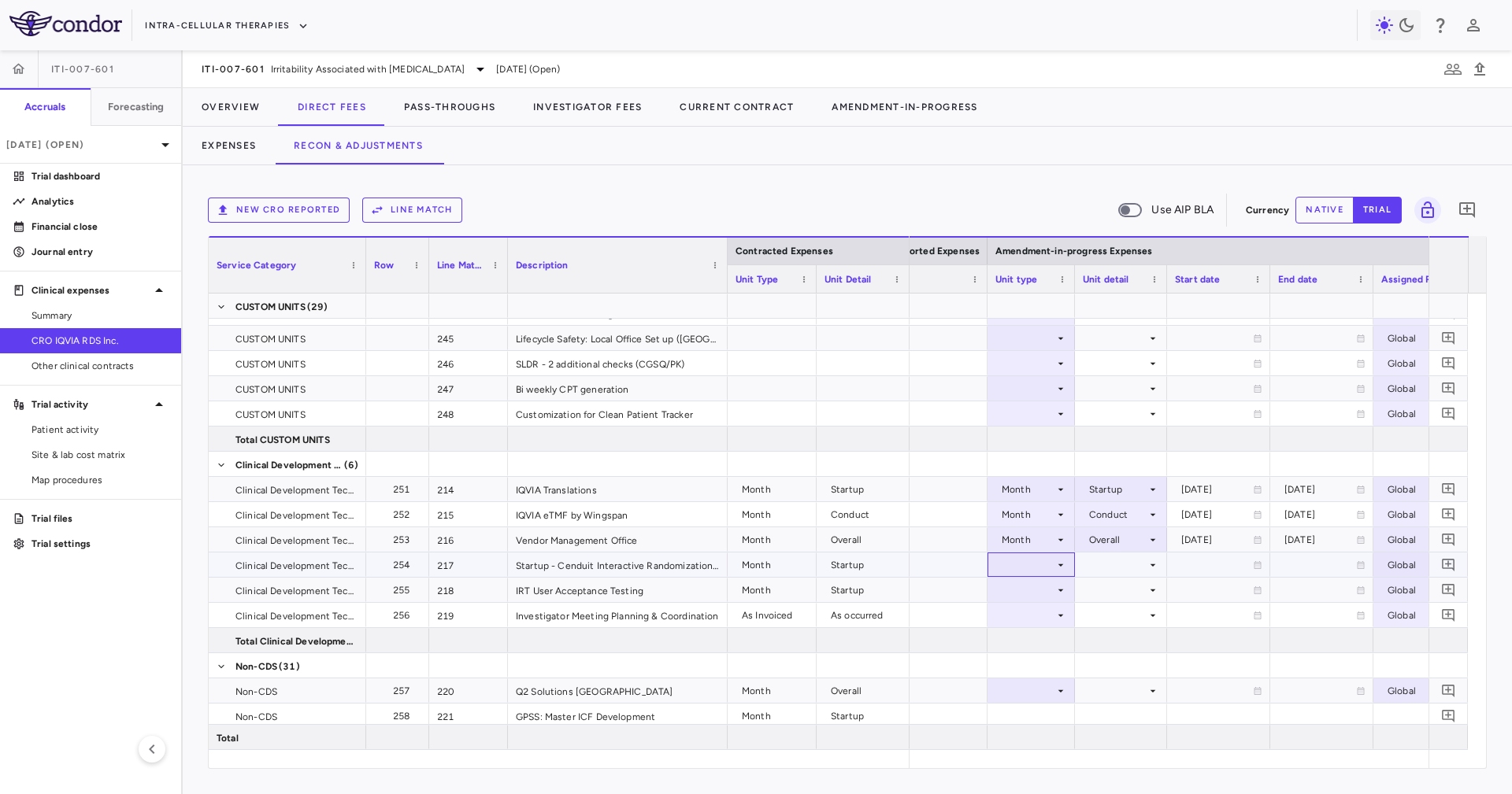
click at [1044, 571] on div at bounding box center [1031, 565] width 72 height 23
click at [1040, 684] on div "Month" at bounding box center [1028, 688] width 37 height 14
click at [1032, 588] on div at bounding box center [1031, 590] width 72 height 23
click at [1052, 710] on li "Month" at bounding box center [1030, 712] width 104 height 24
click at [1114, 569] on div at bounding box center [1121, 565] width 76 height 23
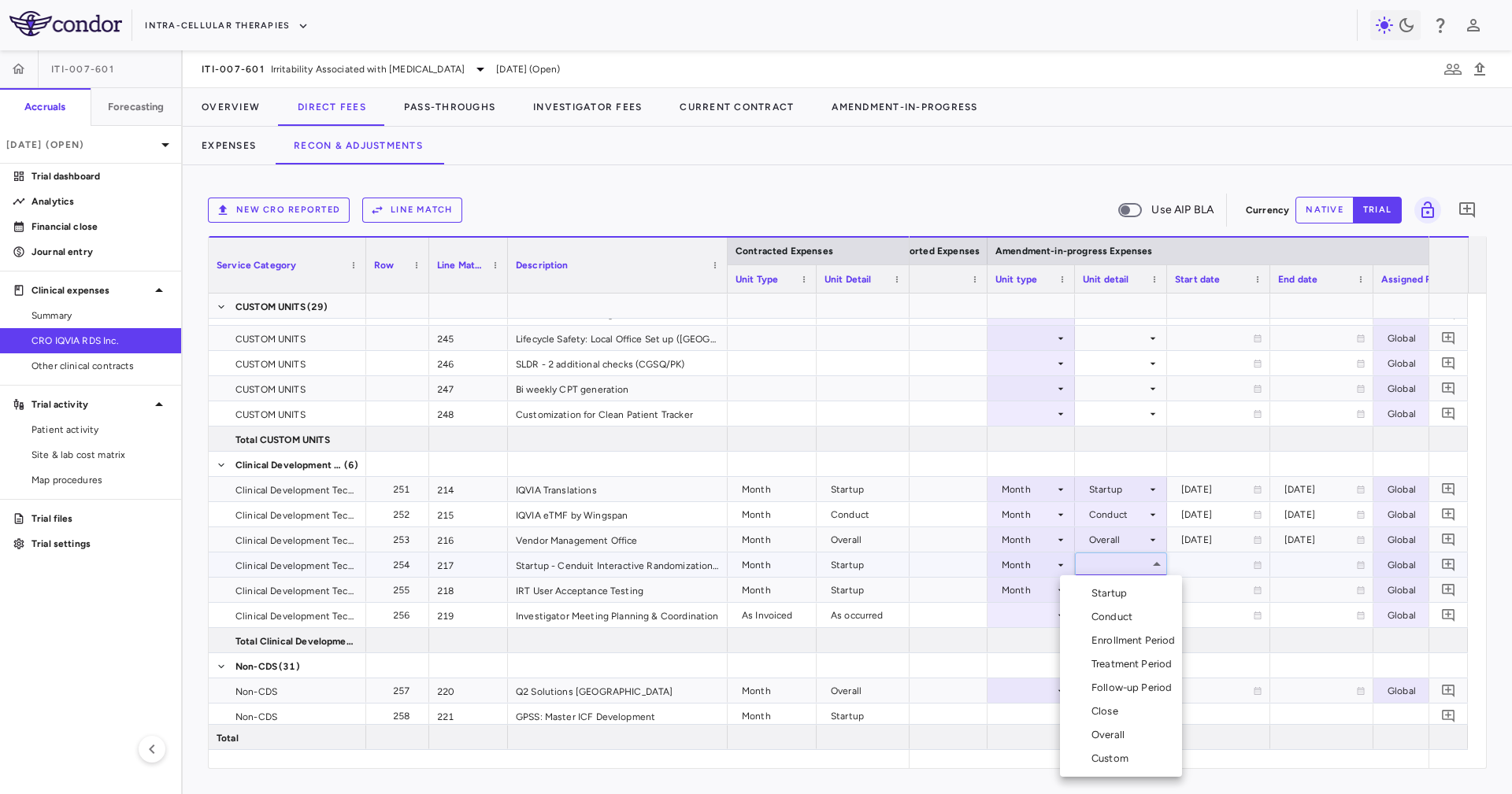
click at [1120, 586] on div "Startup" at bounding box center [1112, 593] width 42 height 14
click at [1120, 586] on div at bounding box center [1121, 590] width 76 height 23
click at [1121, 608] on li "Startup" at bounding box center [1121, 597] width 122 height 24
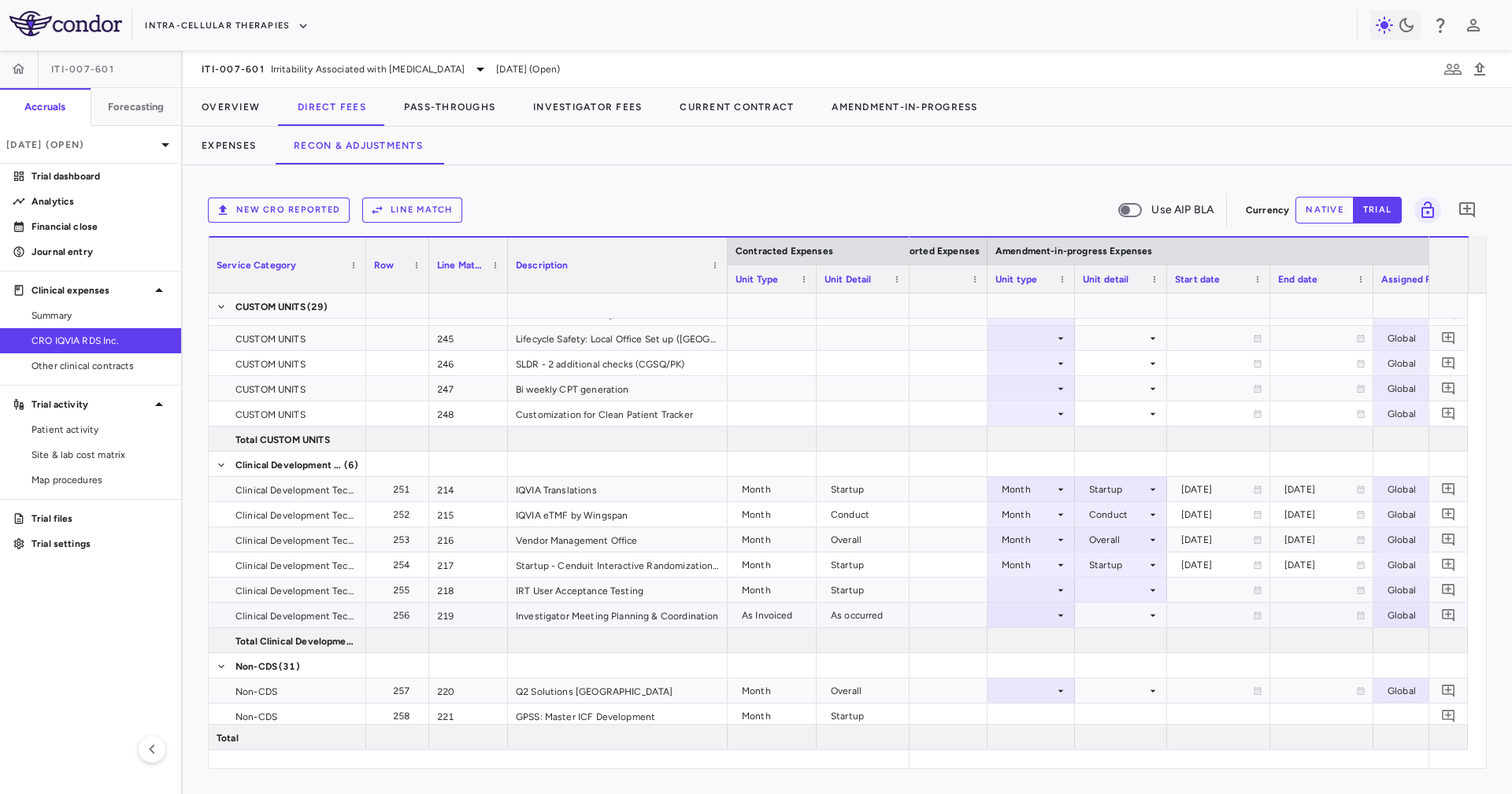
click at [1046, 612] on div at bounding box center [1031, 615] width 72 height 23
click at [1044, 613] on div at bounding box center [1031, 615] width 72 height 23
drag, startPoint x: 1023, startPoint y: 748, endPoint x: 1030, endPoint y: 726, distance: 23.1
click at [1023, 746] on li "As Invoiced" at bounding box center [1030, 740] width 104 height 24
click at [1096, 609] on div at bounding box center [1121, 615] width 76 height 23
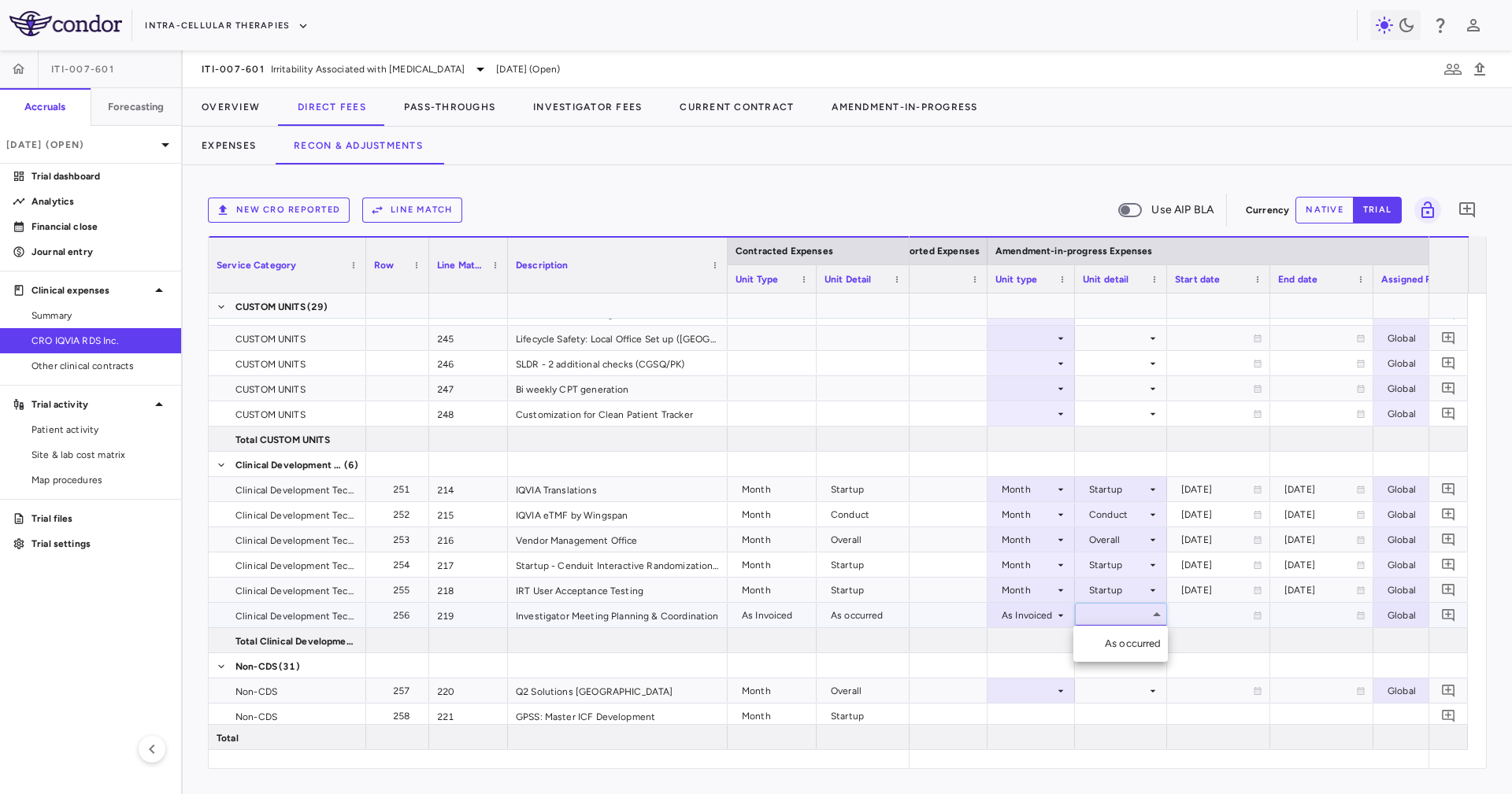
click at [1107, 635] on li "As occurred" at bounding box center [1121, 643] width 95 height 24
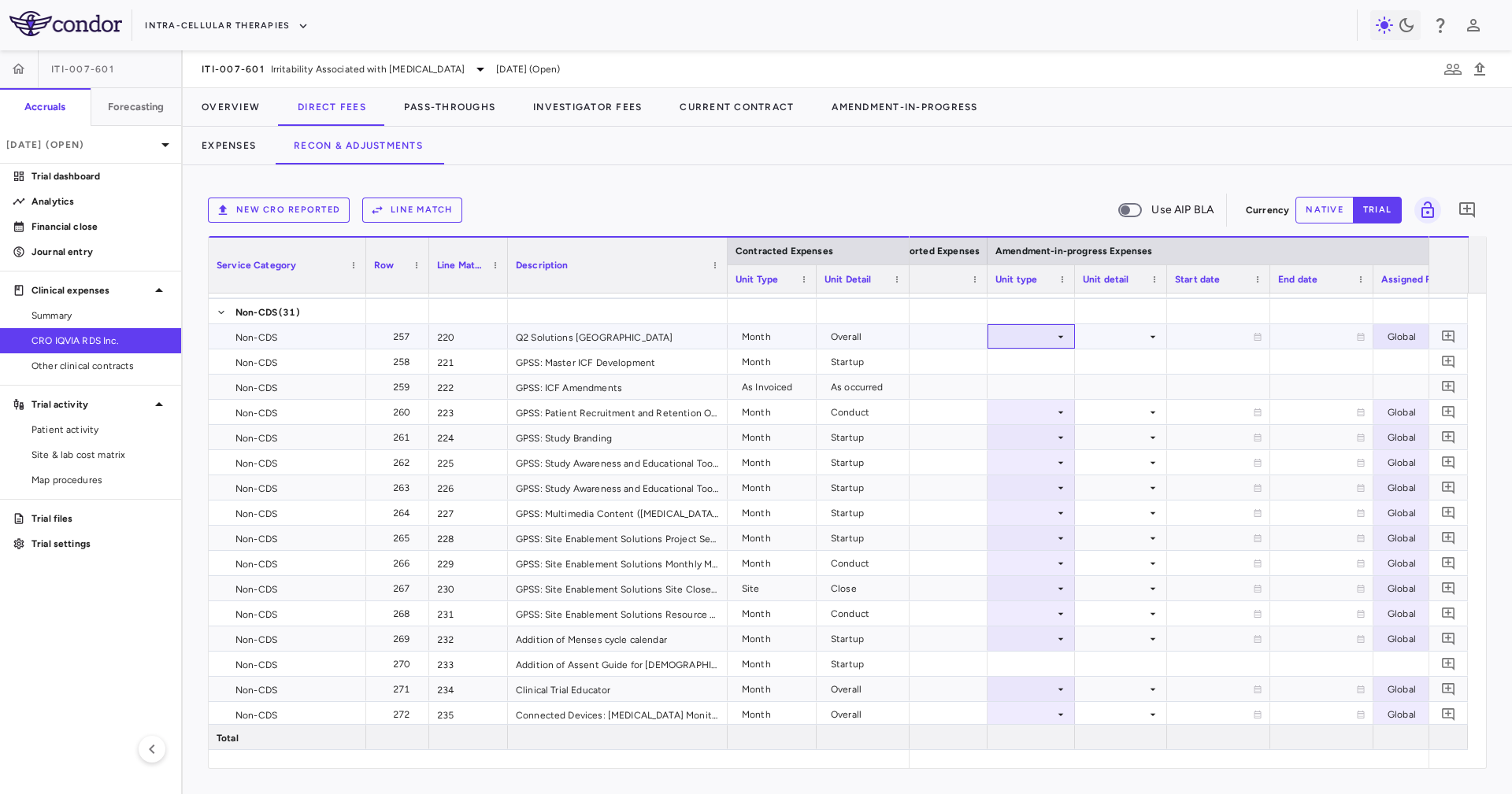
click at [1050, 331] on div at bounding box center [1031, 337] width 72 height 23
drag, startPoint x: 1036, startPoint y: 454, endPoint x: 1065, endPoint y: 416, distance: 47.8
click at [1042, 454] on div "Month" at bounding box center [1028, 460] width 37 height 14
drag, startPoint x: 1096, startPoint y: 356, endPoint x: 1096, endPoint y: 340, distance: 16.0
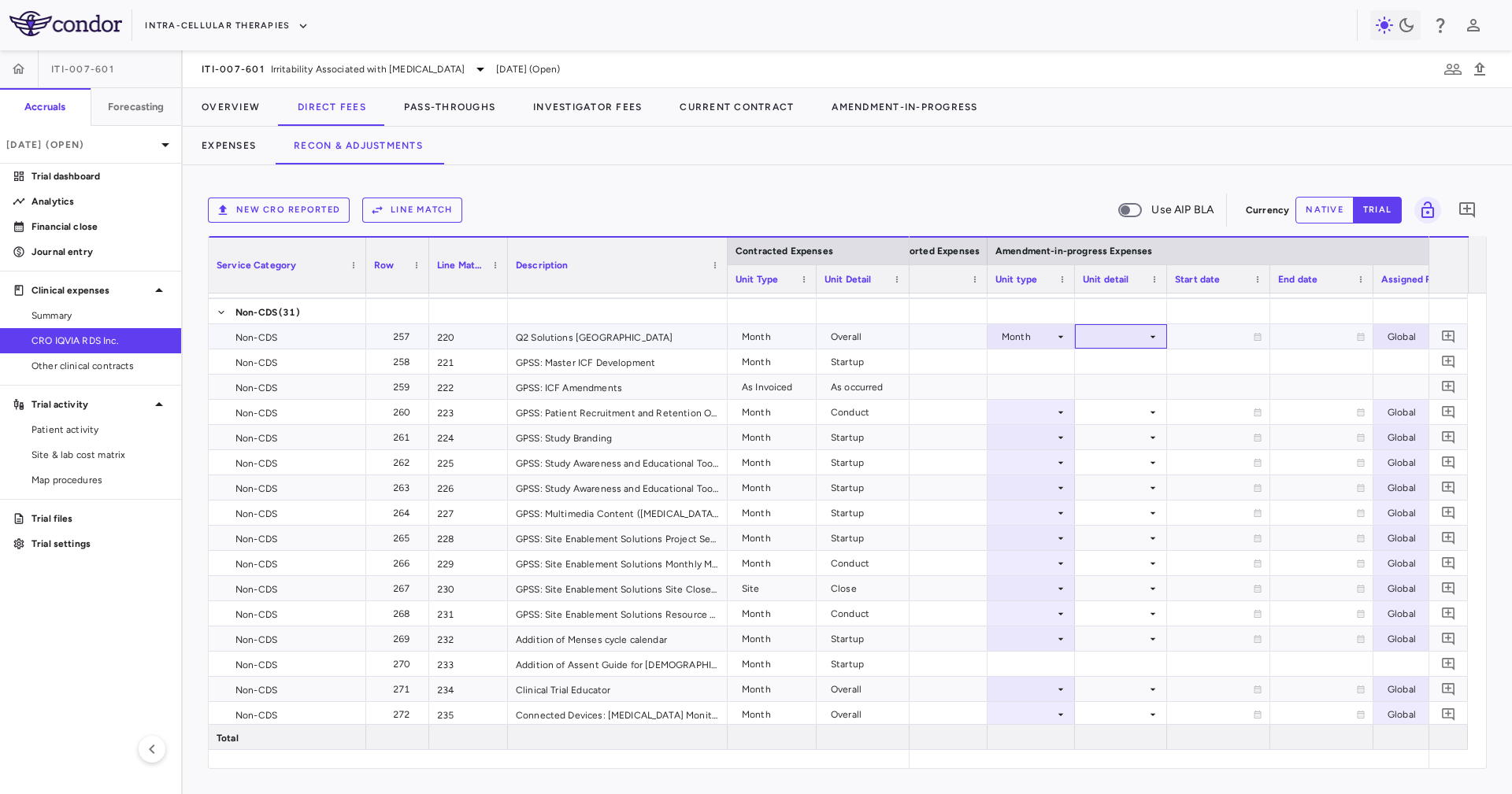
click at [1096, 340] on div at bounding box center [1121, 337] width 76 height 23
click at [1150, 503] on li "Overall" at bounding box center [1121, 506] width 122 height 24
click at [1030, 411] on div at bounding box center [1031, 412] width 72 height 23
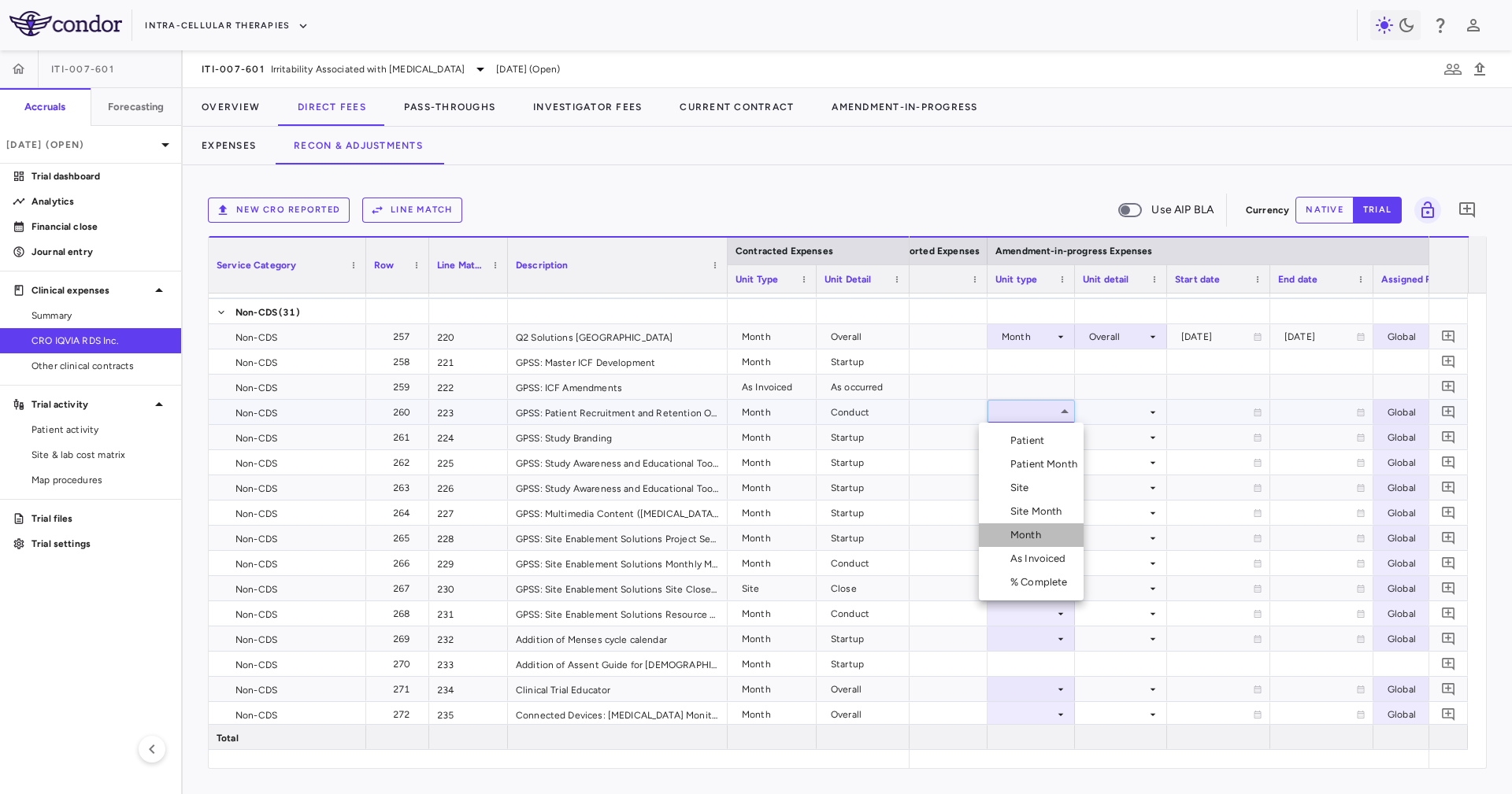
click at [1042, 538] on div "Month" at bounding box center [1028, 535] width 37 height 14
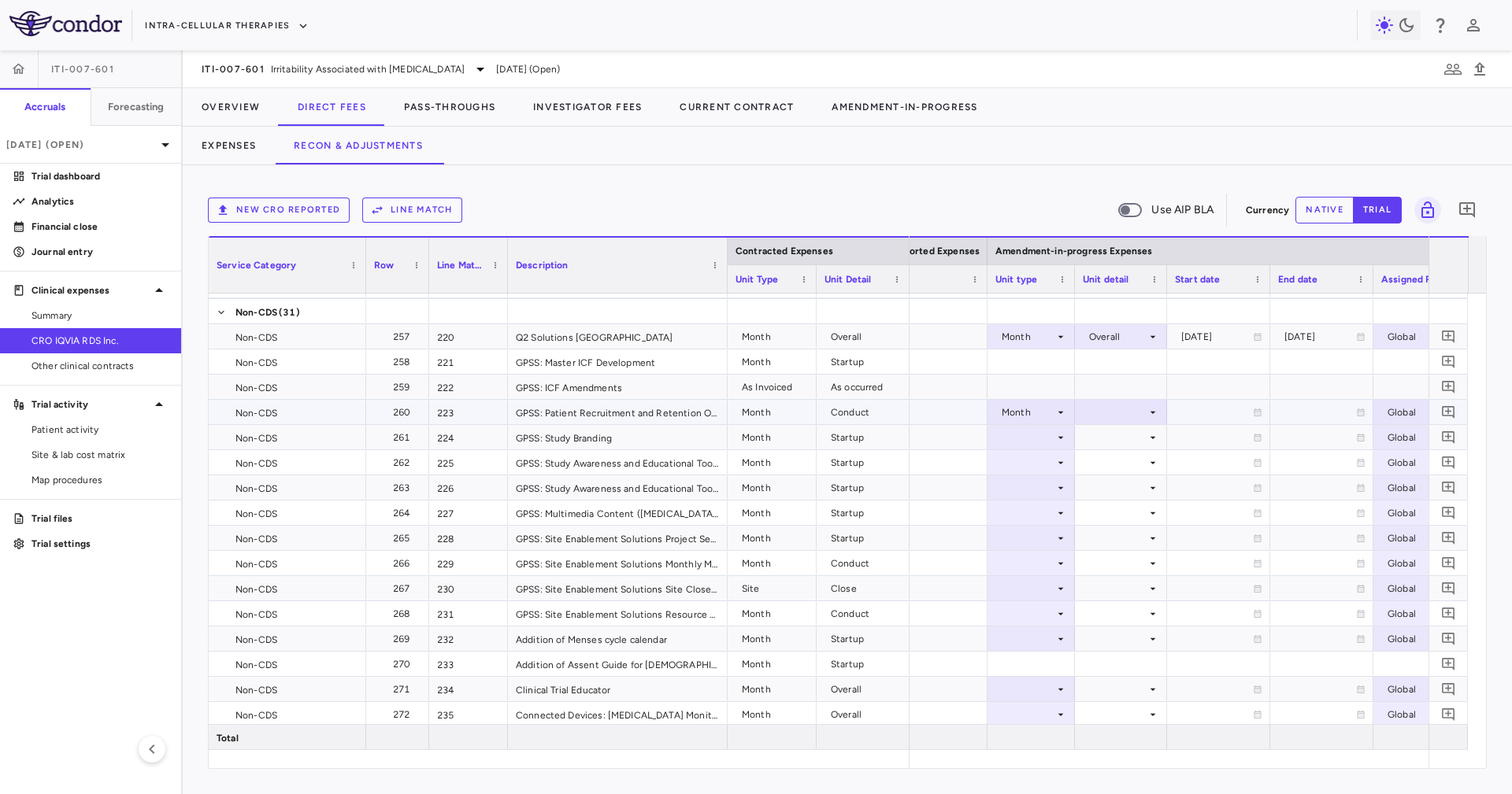
click at [1107, 404] on div at bounding box center [1121, 412] width 76 height 23
click at [1143, 463] on li "Conduct" at bounding box center [1121, 464] width 122 height 24
click at [1100, 433] on div at bounding box center [1121, 437] width 76 height 23
click at [1057, 444] on div at bounding box center [1031, 437] width 72 height 23
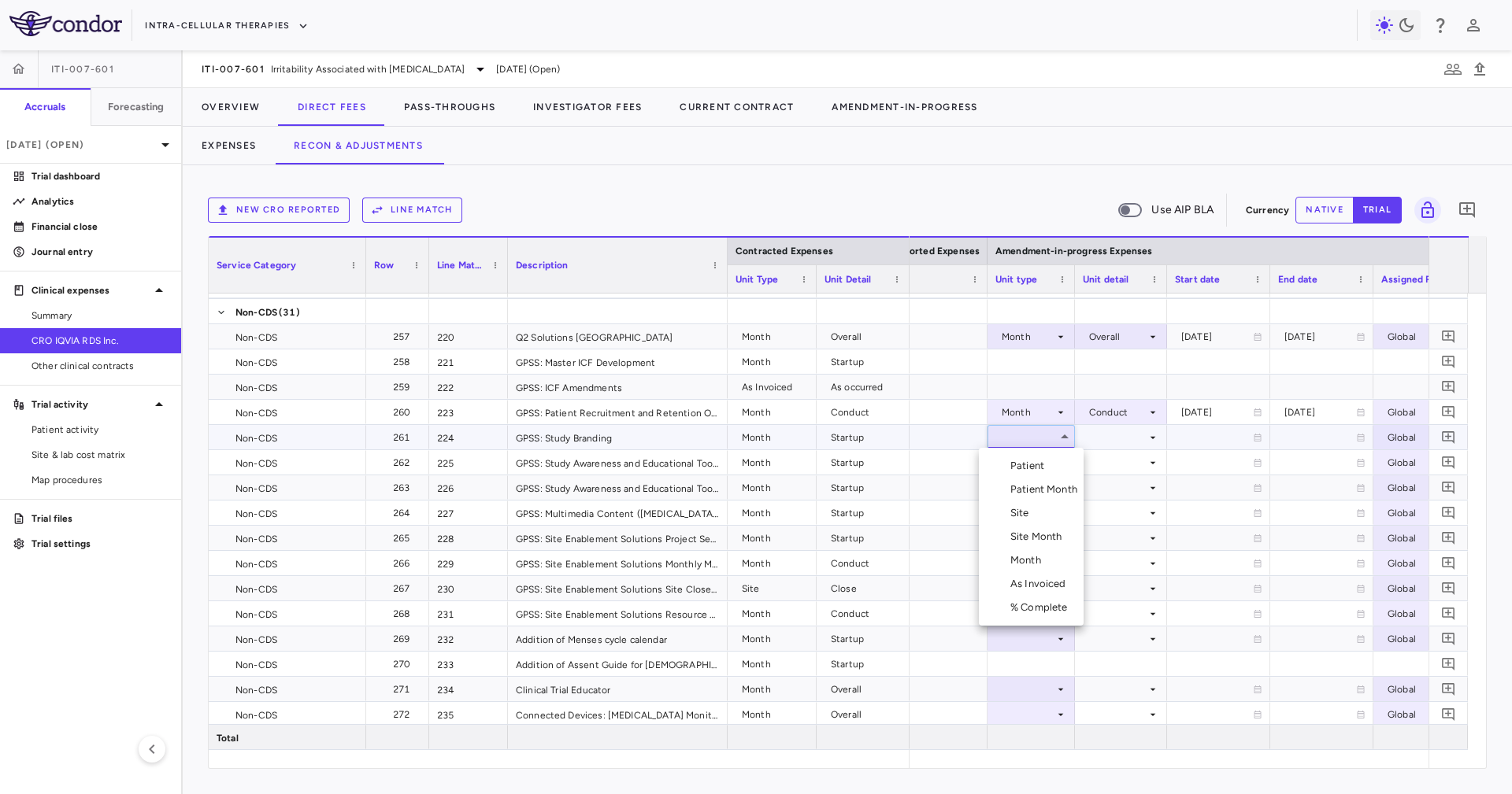
click at [1042, 555] on div "Month" at bounding box center [1028, 561] width 37 height 14
click at [1117, 437] on div at bounding box center [1121, 437] width 76 height 23
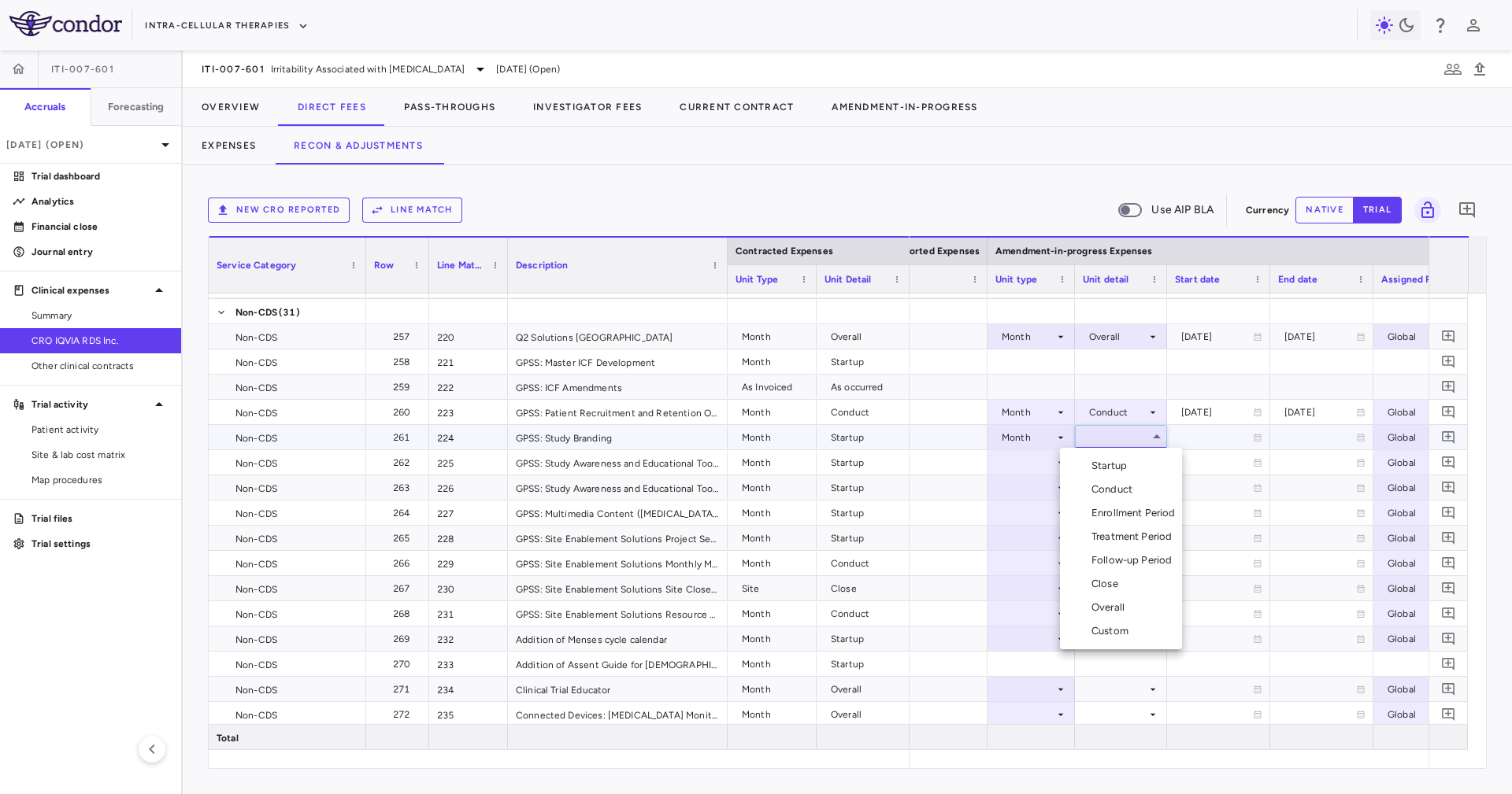
click at [1132, 455] on li "Startup" at bounding box center [1121, 466] width 122 height 24
click at [1132, 455] on div at bounding box center [1121, 462] width 76 height 23
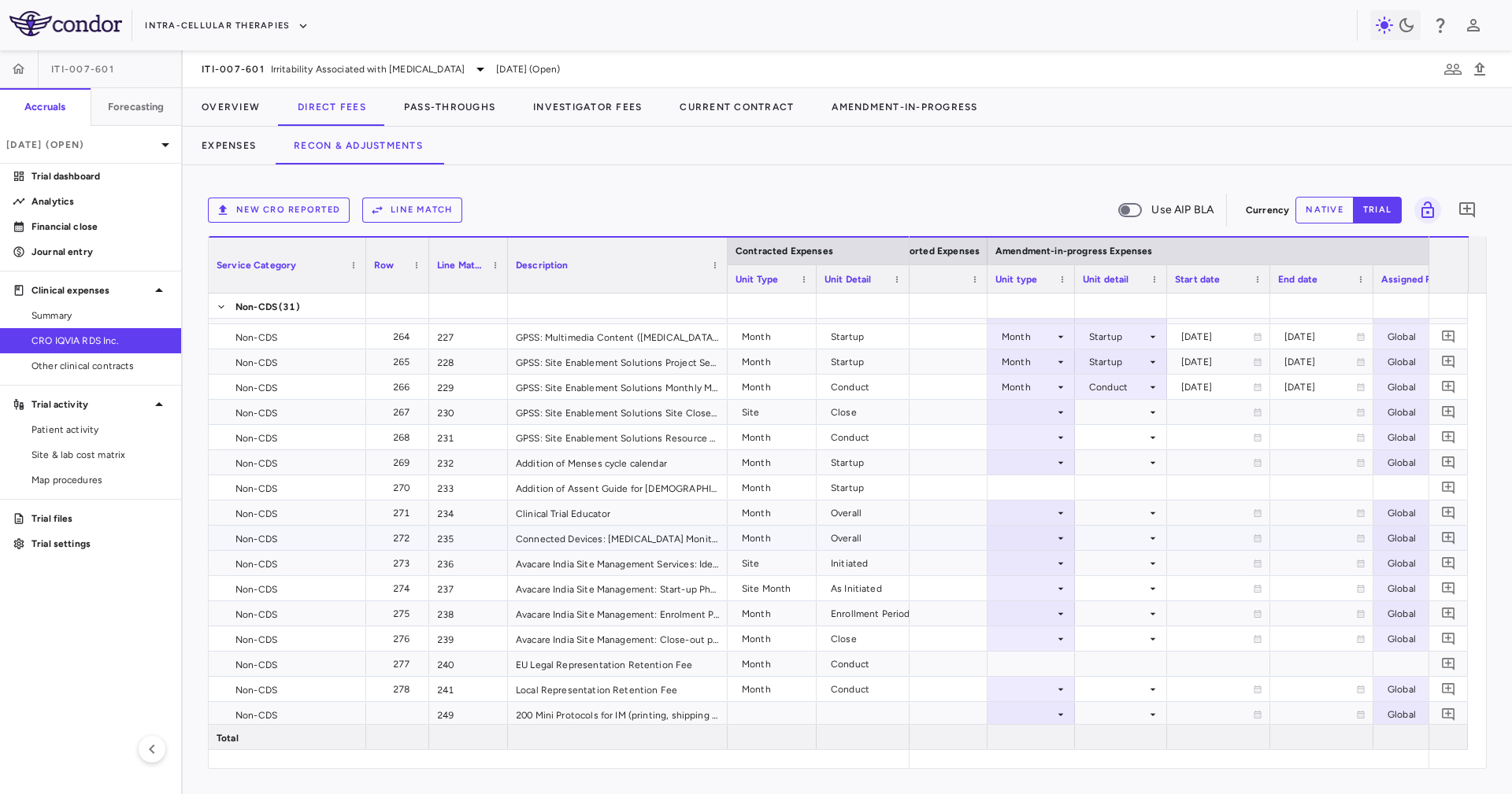
scroll to position [6581, 0]
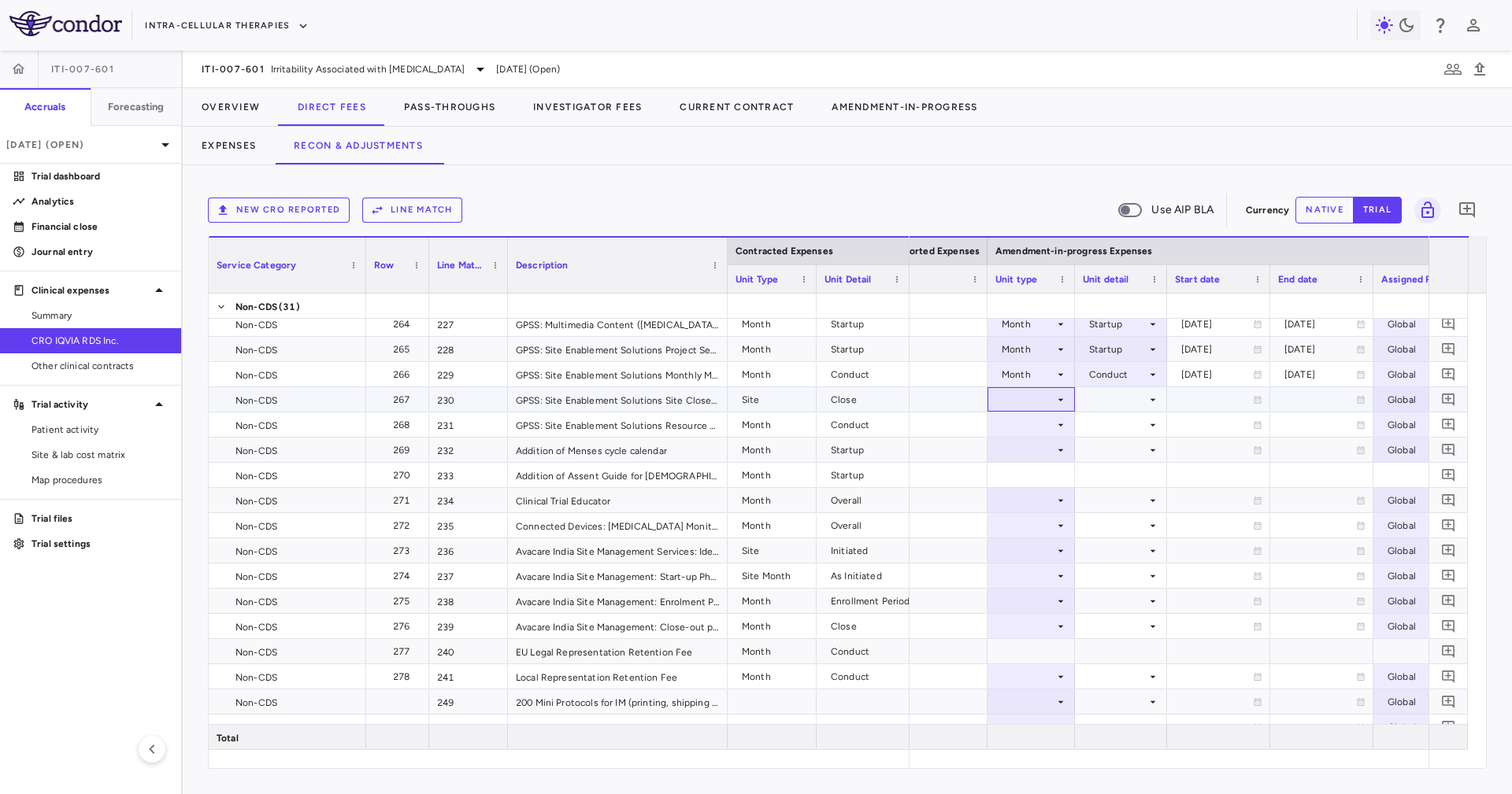
click at [1029, 394] on div at bounding box center [1031, 399] width 72 height 23
drag, startPoint x: 1044, startPoint y: 470, endPoint x: 1053, endPoint y: 463, distance: 11.4
click at [1044, 470] on li "Site" at bounding box center [1030, 475] width 104 height 24
click at [1098, 404] on div at bounding box center [1121, 399] width 76 height 23
click at [1137, 465] on li "Close" at bounding box center [1121, 475] width 91 height 24
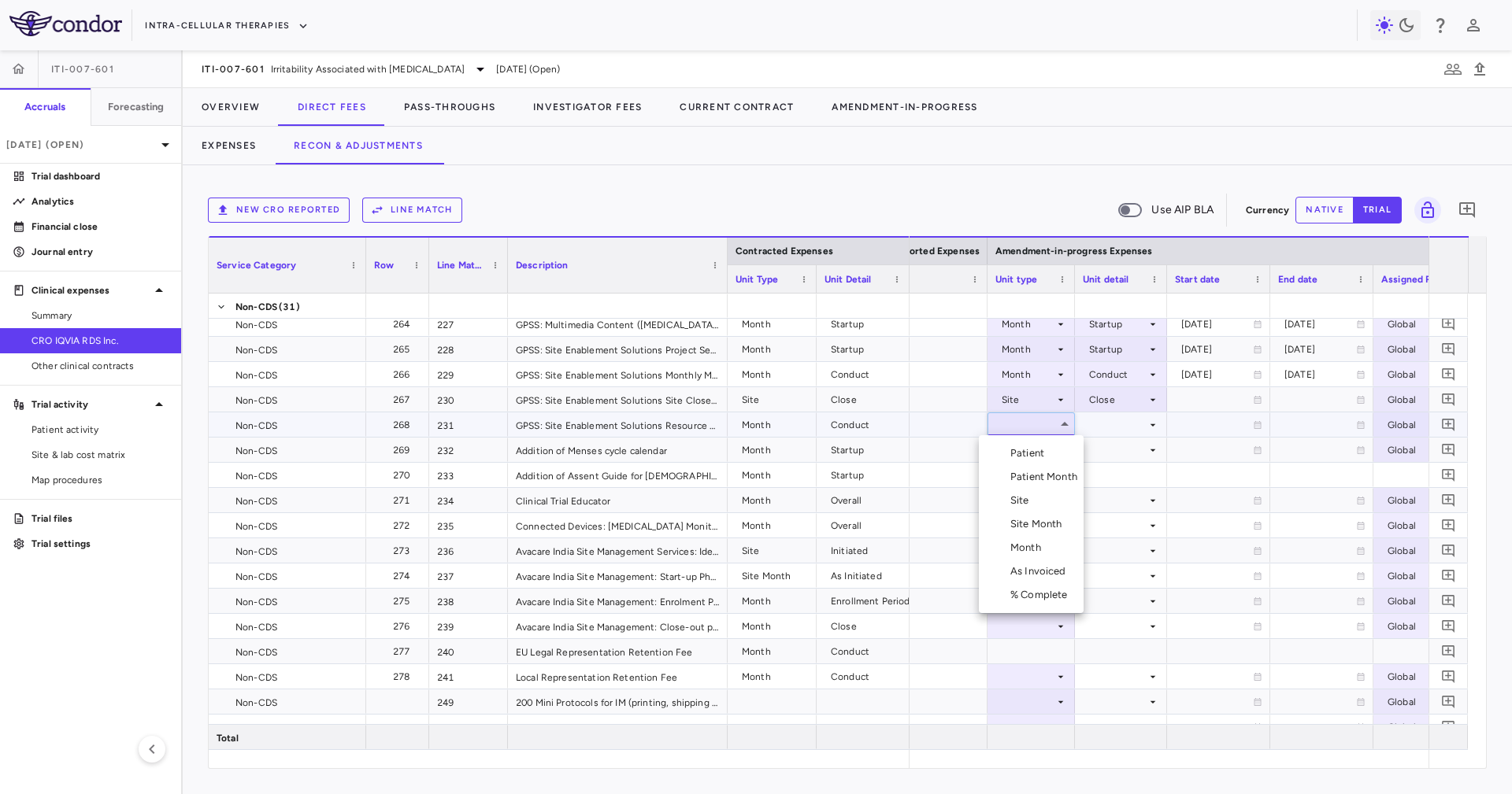
click at [1055, 542] on li "Month" at bounding box center [1030, 547] width 104 height 24
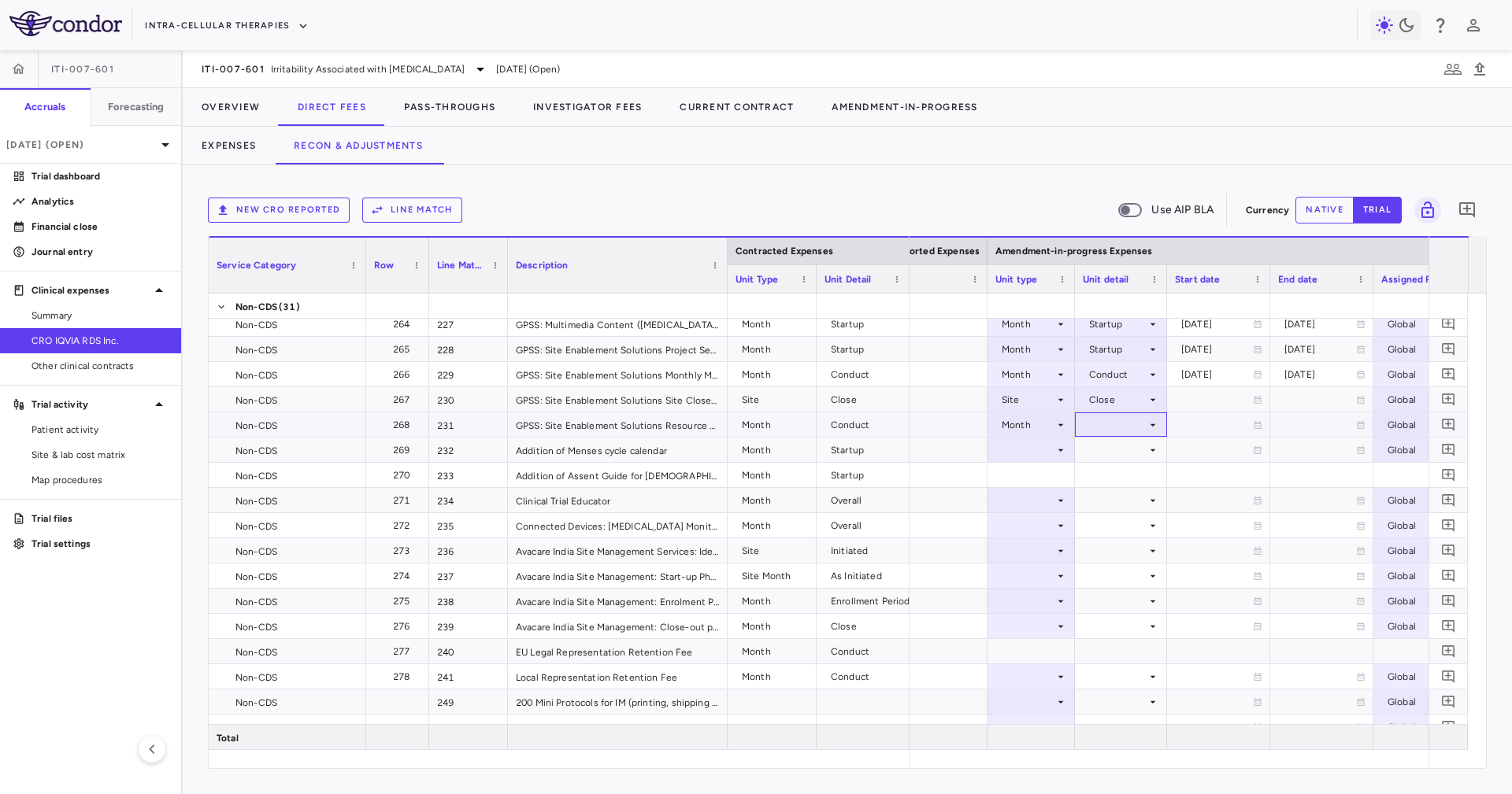
click at [1120, 423] on div at bounding box center [1121, 425] width 76 height 23
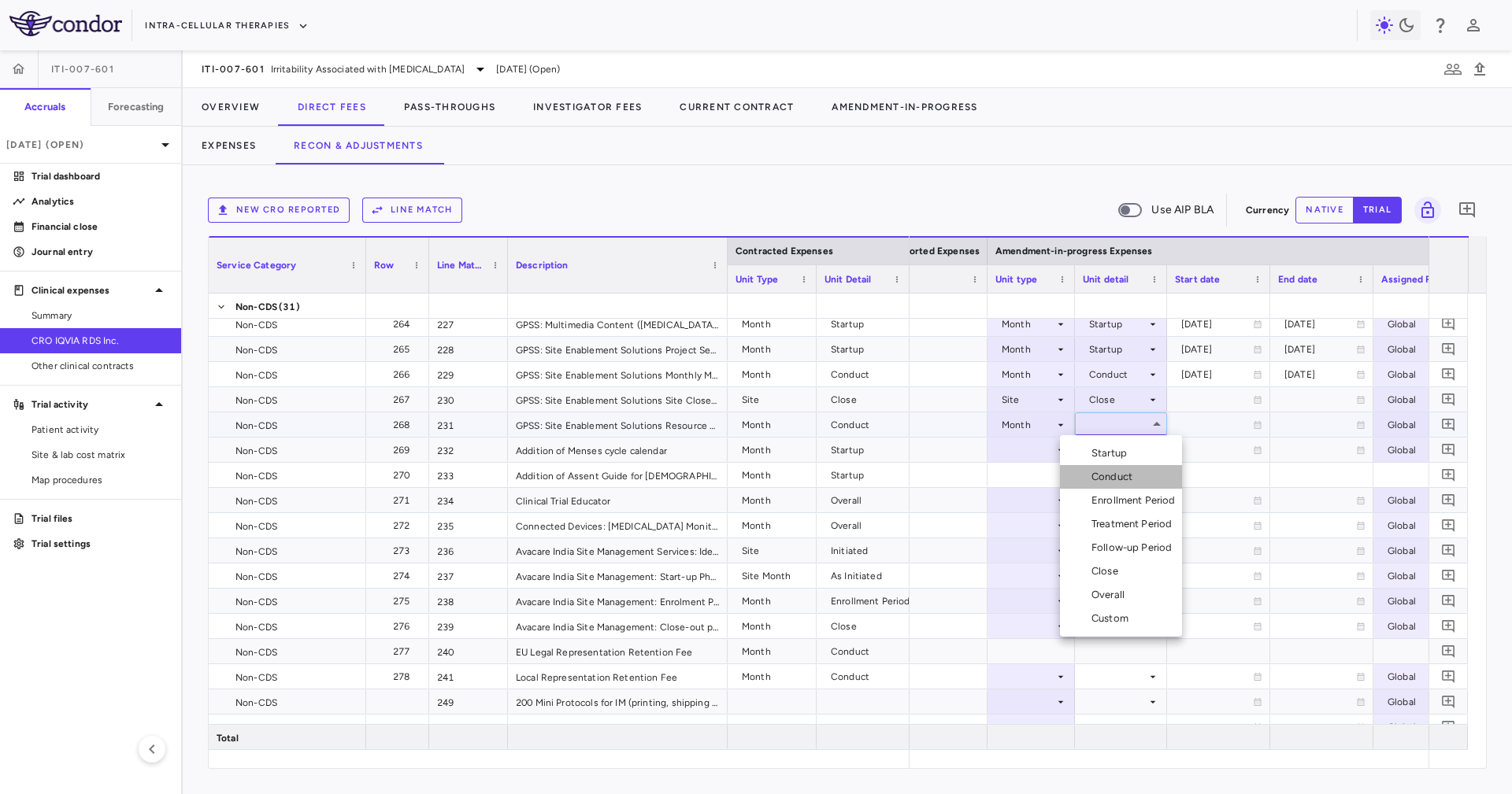
click at [1141, 482] on li "Conduct" at bounding box center [1121, 476] width 122 height 24
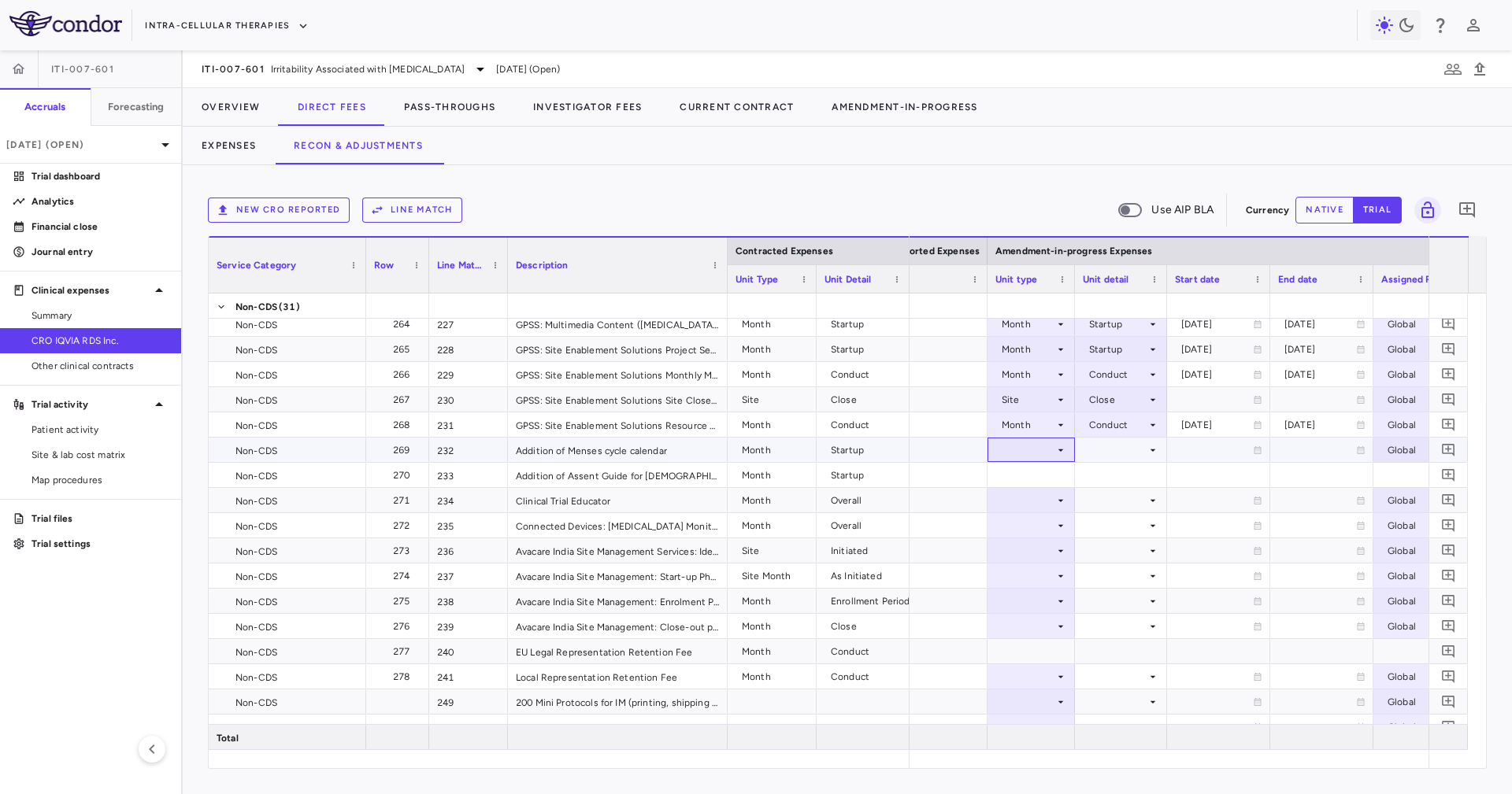
click at [1037, 447] on div at bounding box center [1031, 450] width 72 height 23
click at [1051, 574] on li "Month" at bounding box center [1030, 573] width 104 height 24
click at [1113, 442] on div at bounding box center [1121, 450] width 76 height 23
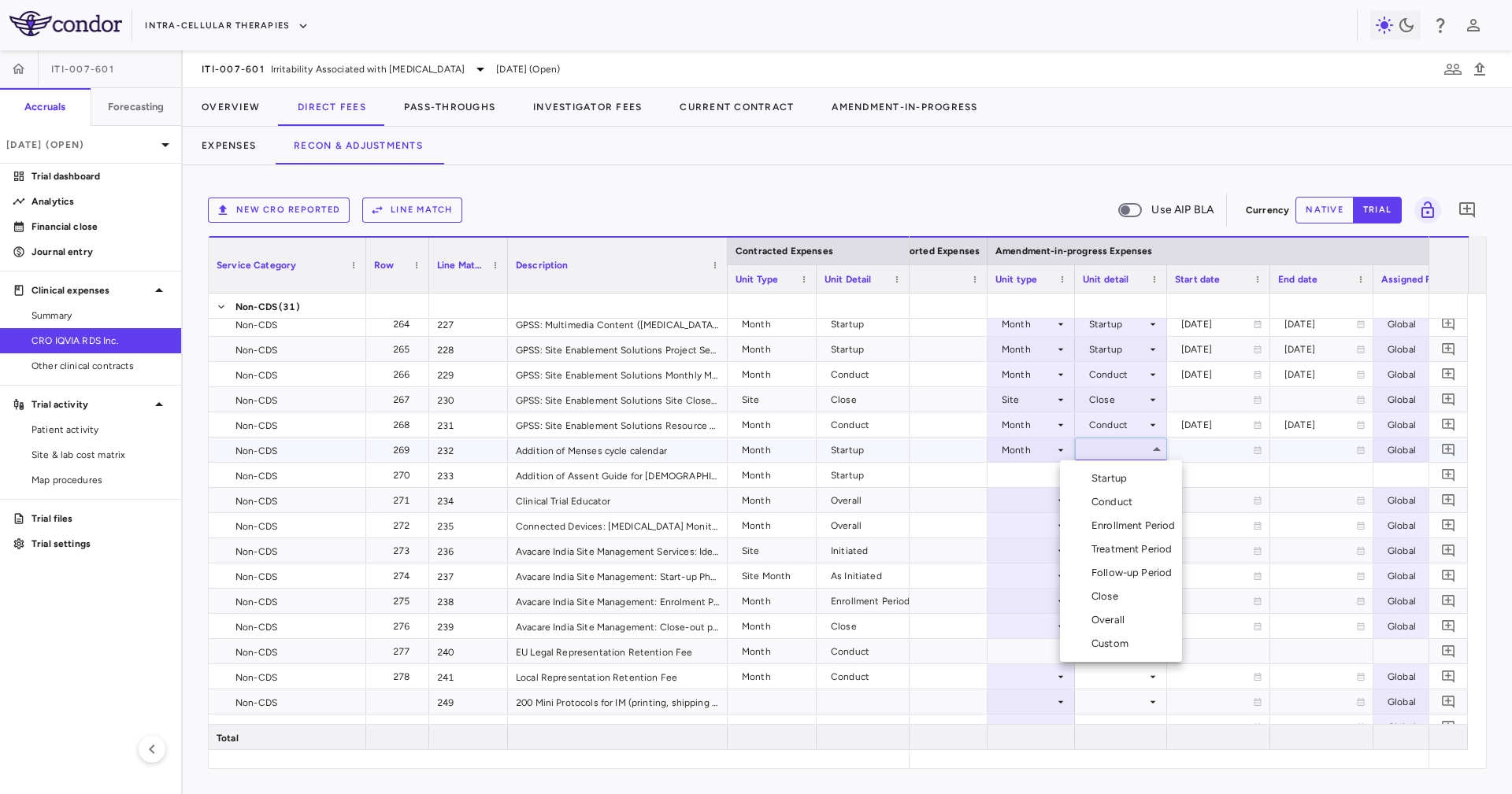
click at [1121, 475] on div "Startup" at bounding box center [1112, 478] width 42 height 14
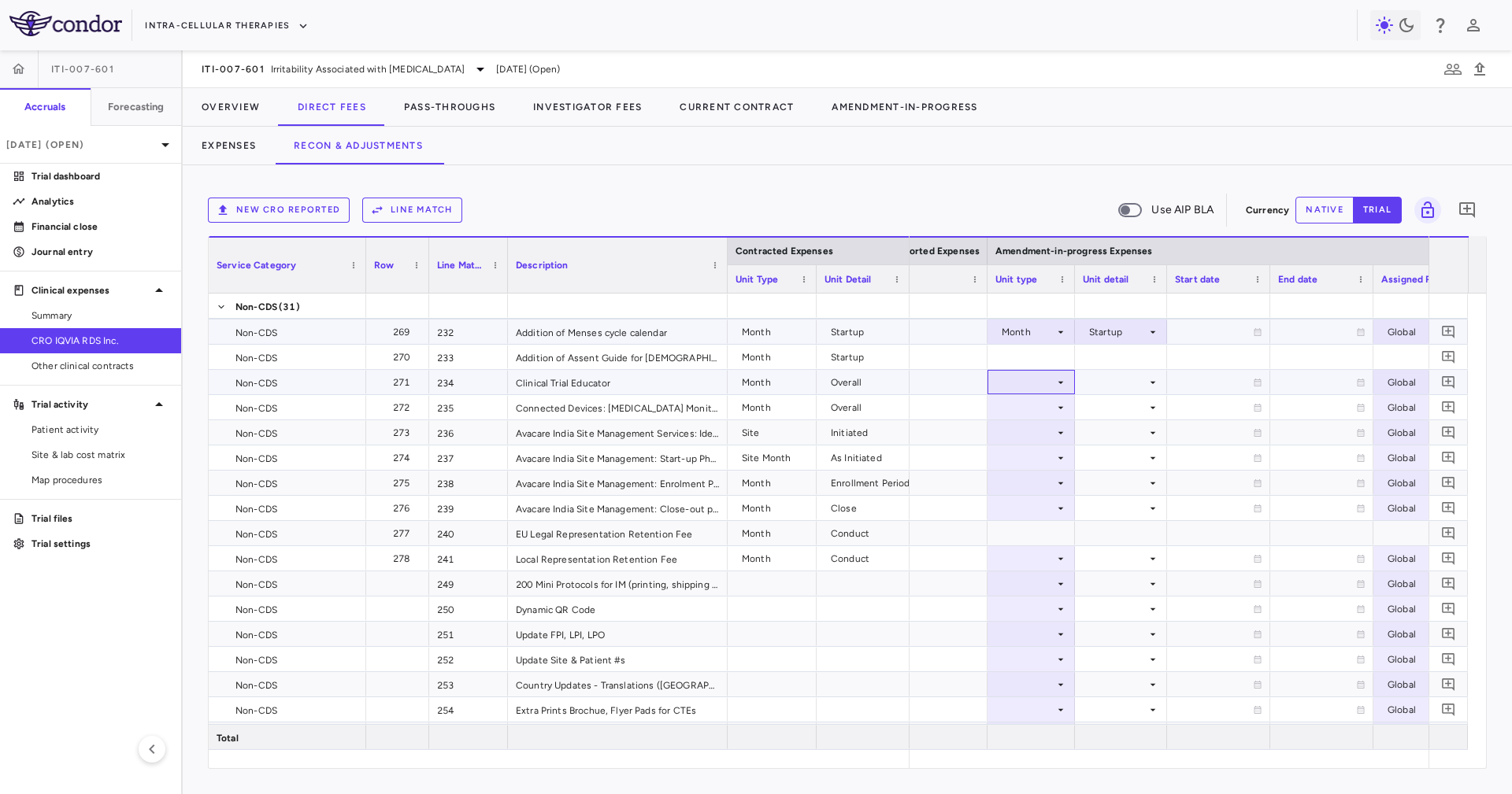
click at [1042, 380] on div at bounding box center [1031, 383] width 72 height 23
click at [1043, 386] on div at bounding box center [1031, 383] width 72 height 23
click at [1051, 510] on li "Month" at bounding box center [1030, 505] width 104 height 24
click at [1113, 386] on div at bounding box center [1121, 383] width 76 height 23
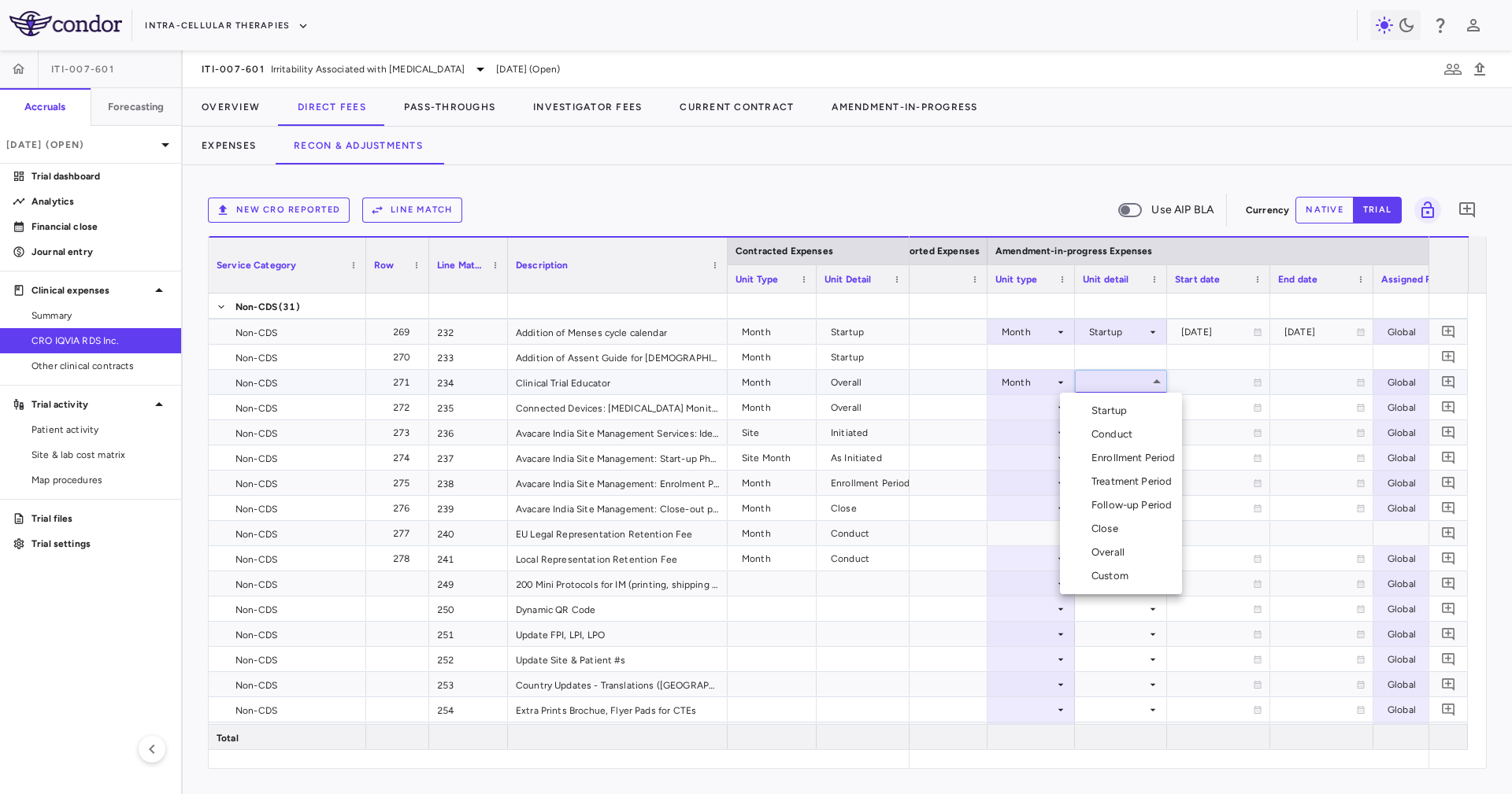
click at [1136, 553] on li "Overall" at bounding box center [1121, 552] width 122 height 24
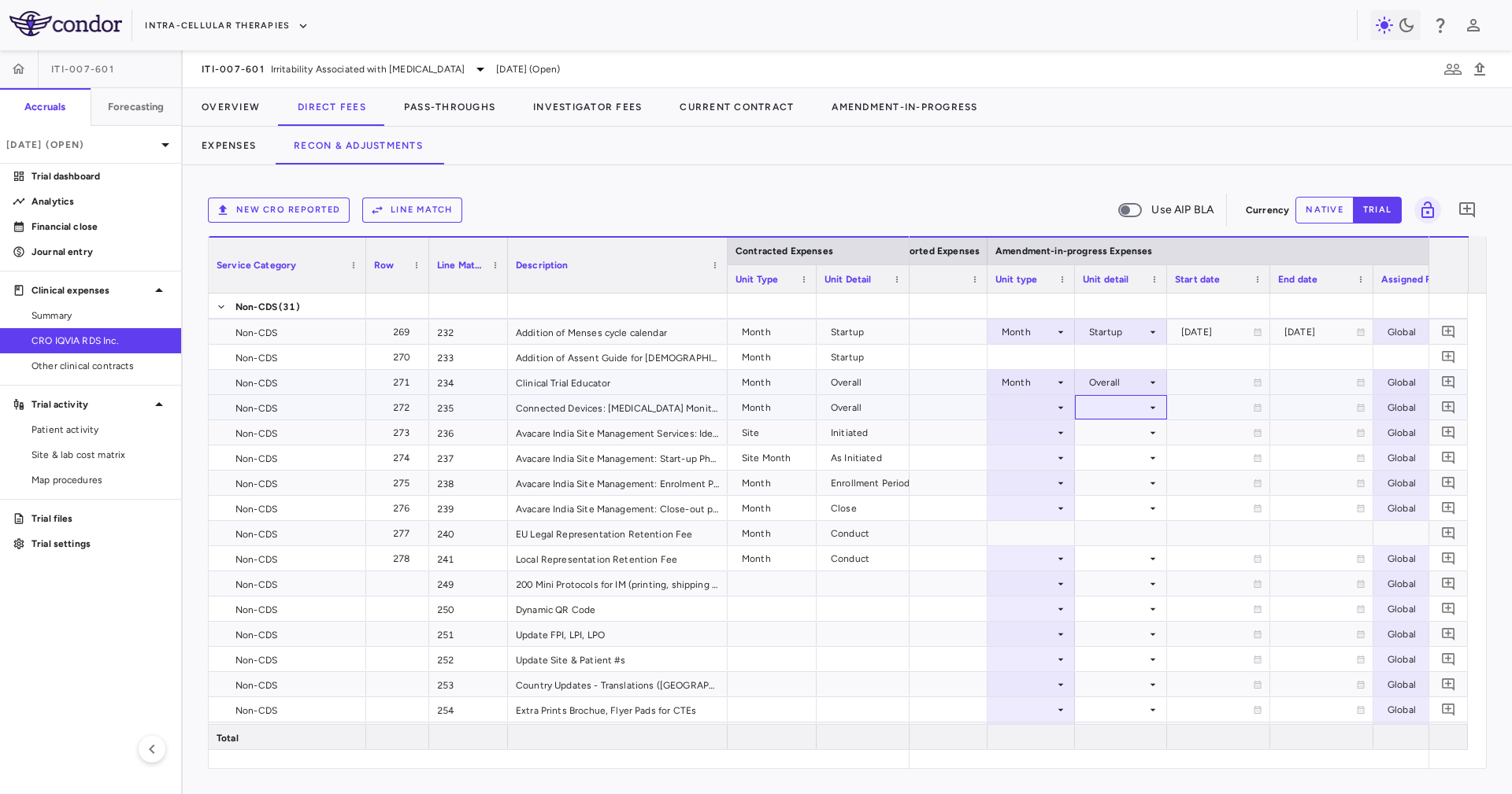
click at [1125, 401] on div at bounding box center [1121, 407] width 76 height 23
click at [1028, 421] on div at bounding box center [1031, 433] width 72 height 23
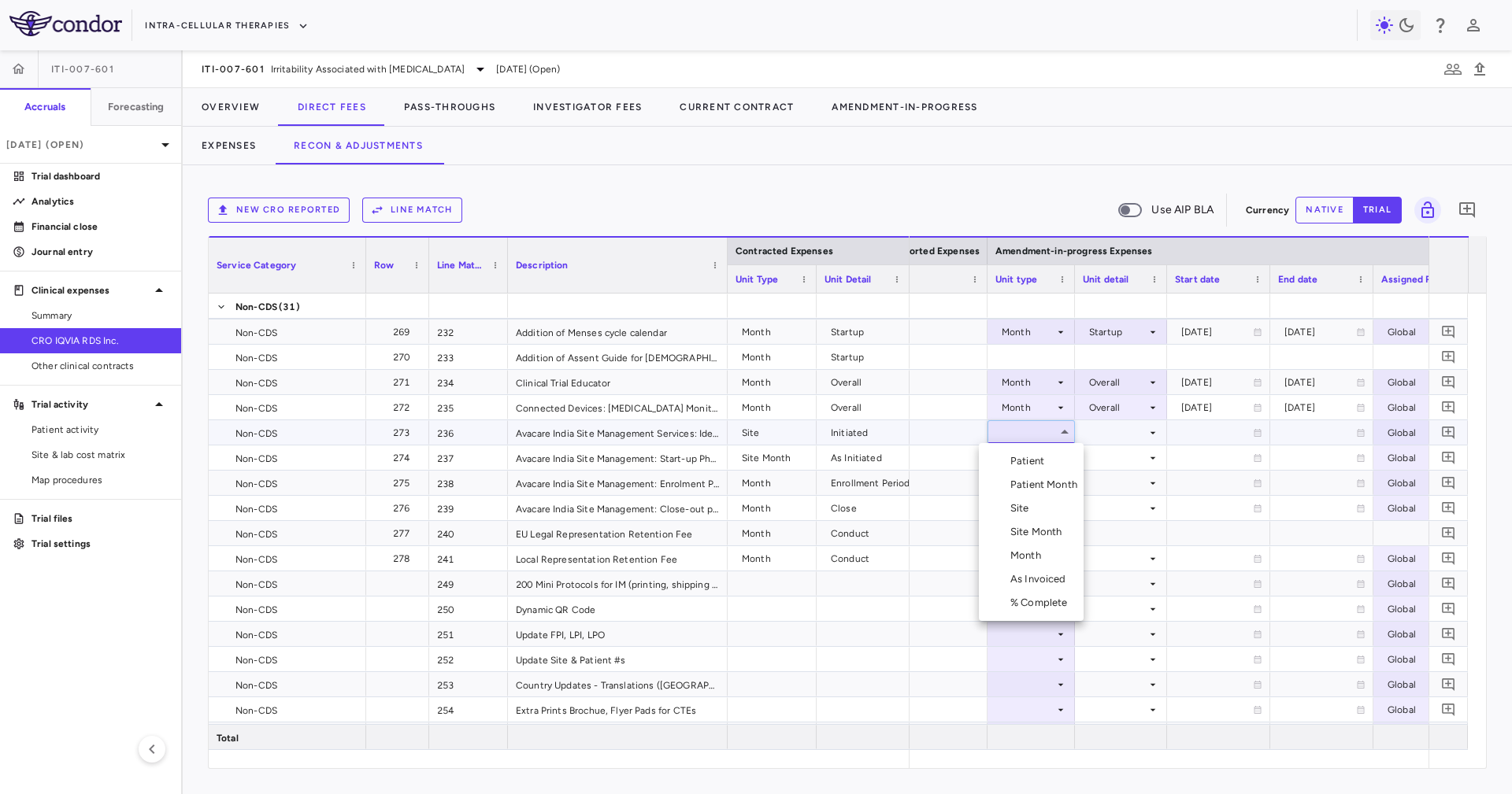
click at [1047, 509] on li "Site" at bounding box center [1030, 508] width 104 height 24
click at [1106, 439] on div at bounding box center [1121, 433] width 76 height 23
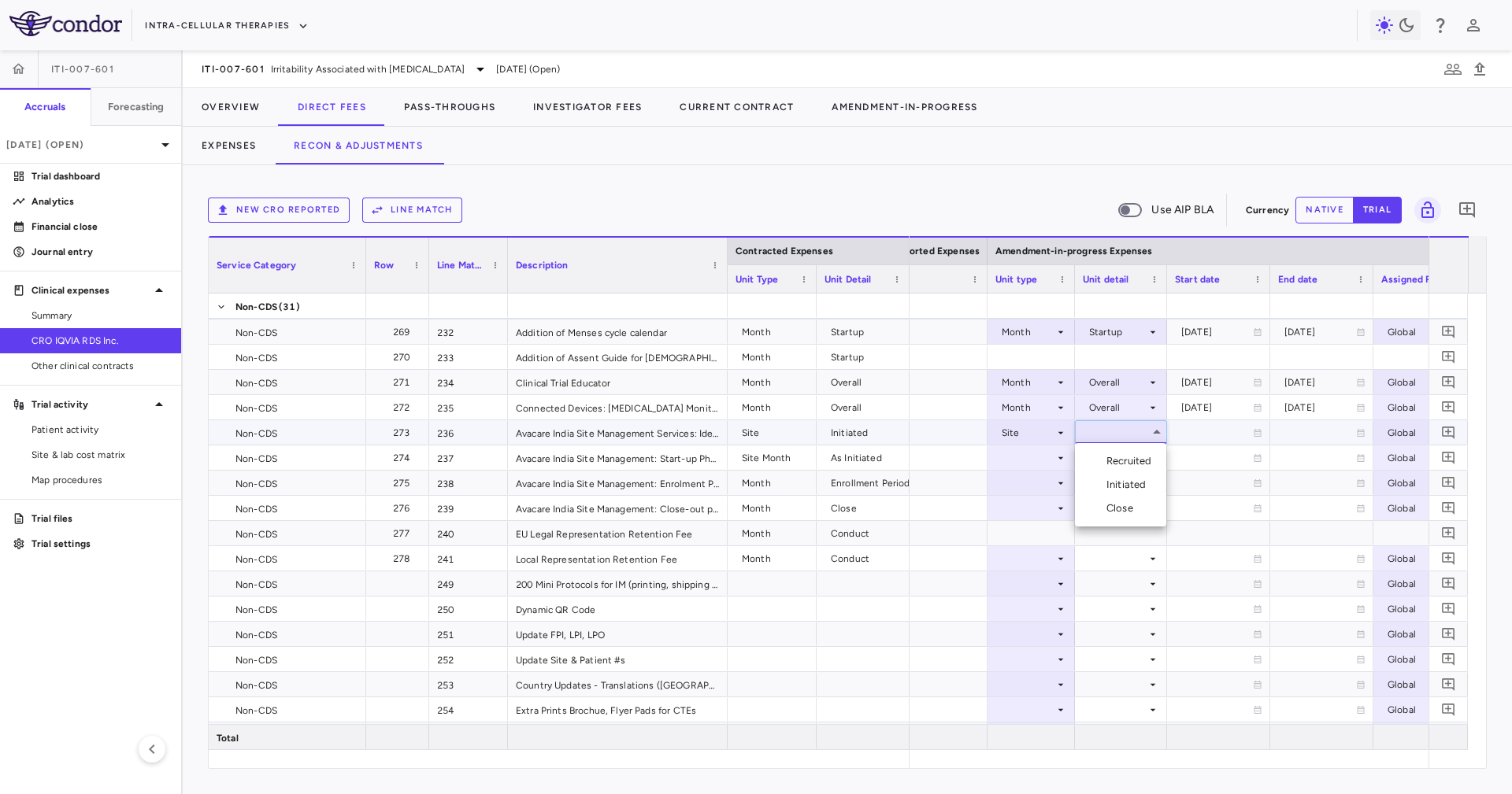
click at [1133, 490] on div "Initiated" at bounding box center [1129, 485] width 46 height 14
click at [1056, 460] on icon at bounding box center [1060, 458] width 12 height 12
click at [1056, 461] on icon at bounding box center [1060, 458] width 12 height 12
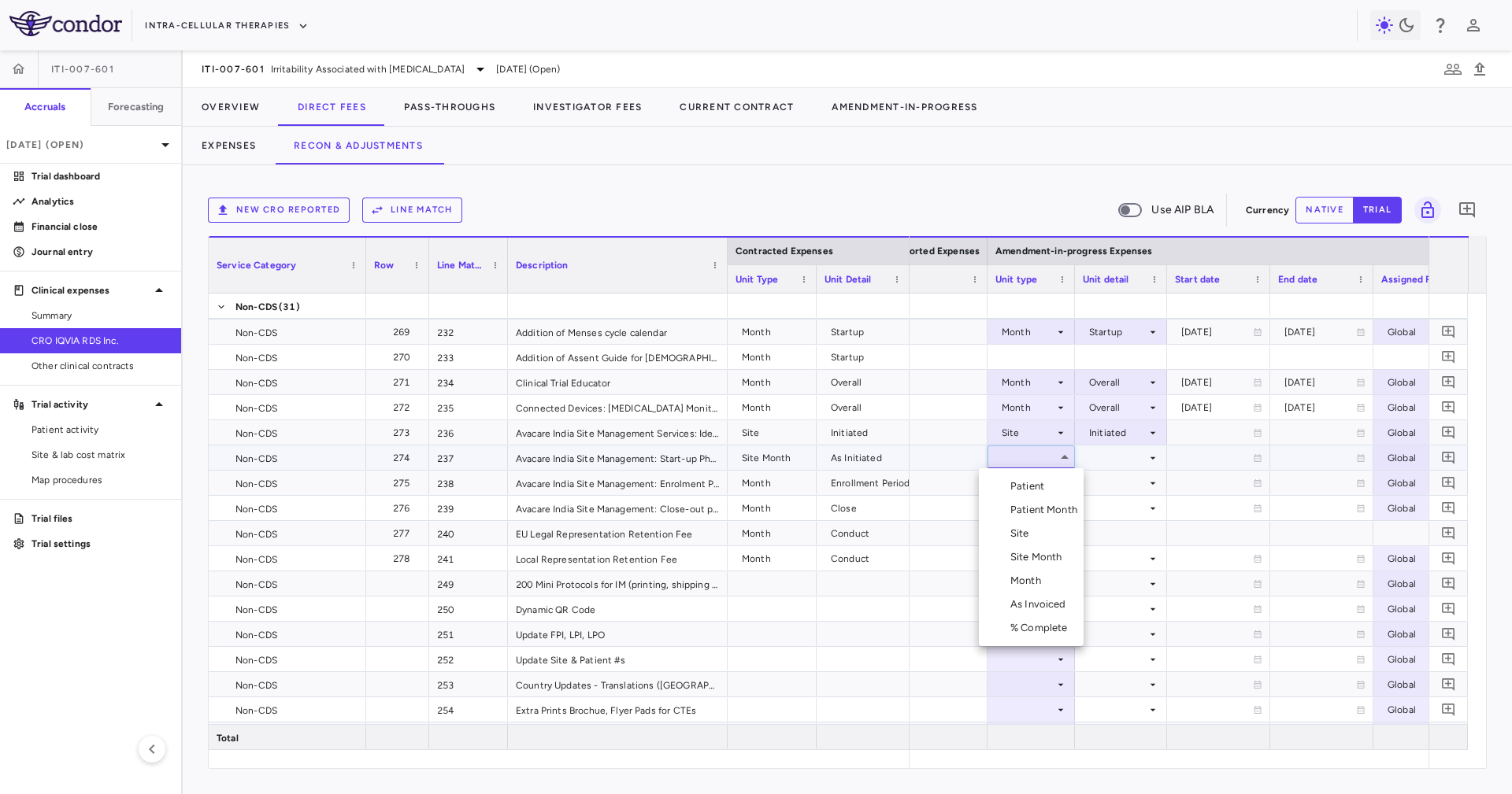
click at [1063, 551] on div "Site Month" at bounding box center [1039, 557] width 58 height 14
click at [1106, 438] on div "Initiated" at bounding box center [1117, 433] width 57 height 25
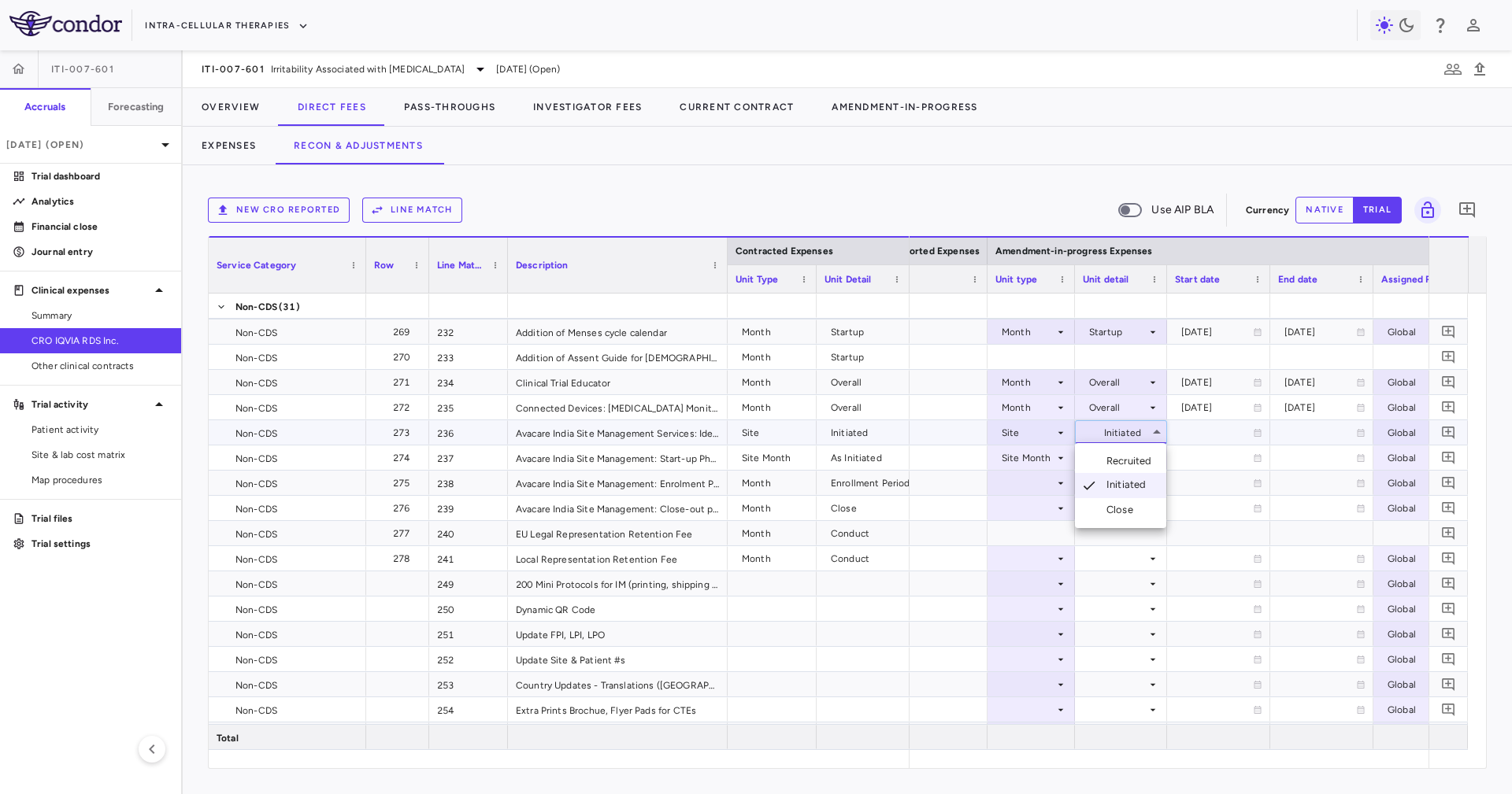
click at [1235, 458] on div at bounding box center [756, 397] width 1512 height 794
click at [1162, 458] on div at bounding box center [1121, 458] width 92 height 25
click at [1136, 480] on div "As Initiated" at bounding box center [1133, 486] width 61 height 14
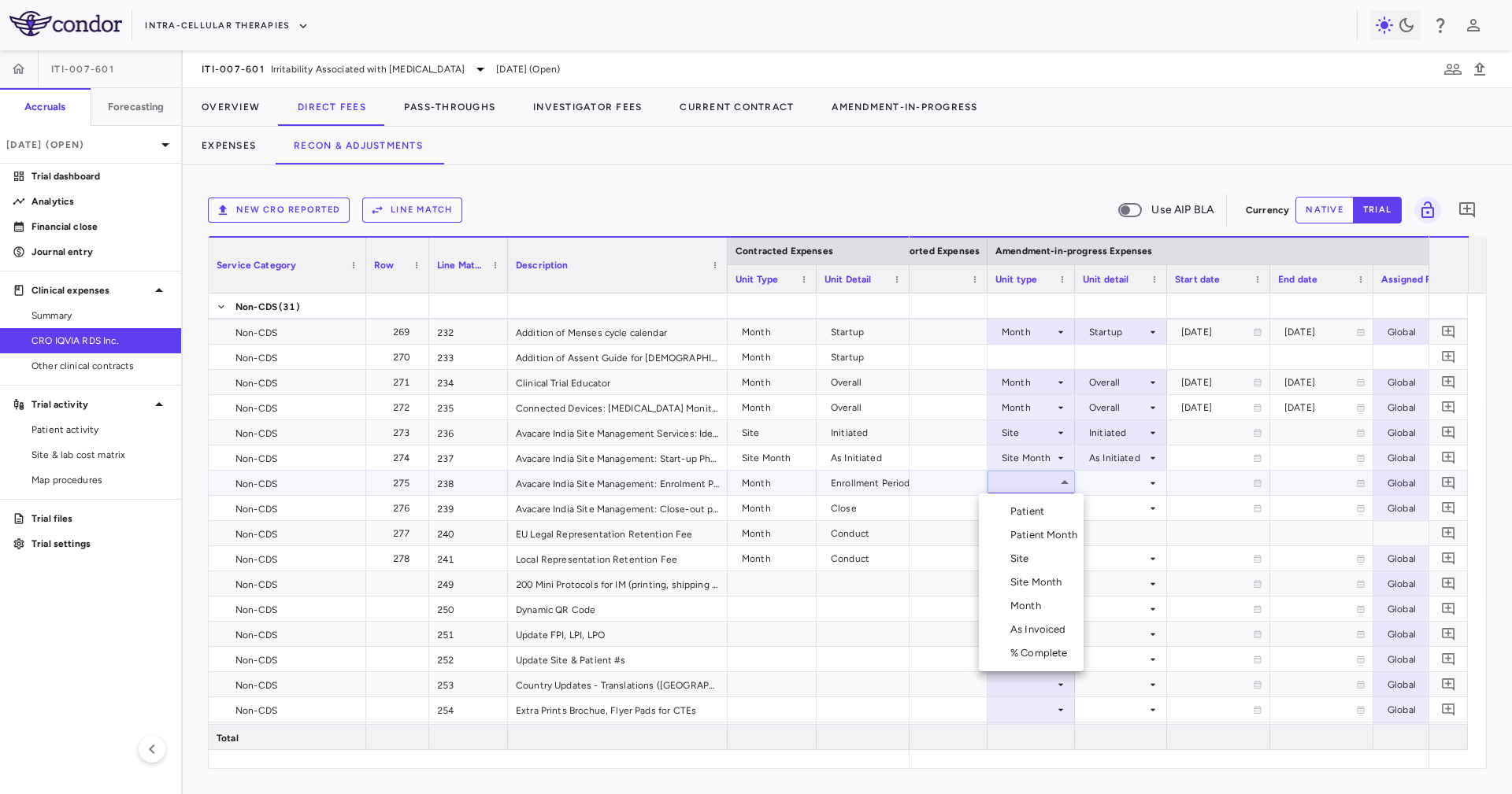
click at [1049, 606] on li "Month" at bounding box center [1030, 605] width 104 height 24
click at [1094, 478] on div at bounding box center [1121, 483] width 76 height 23
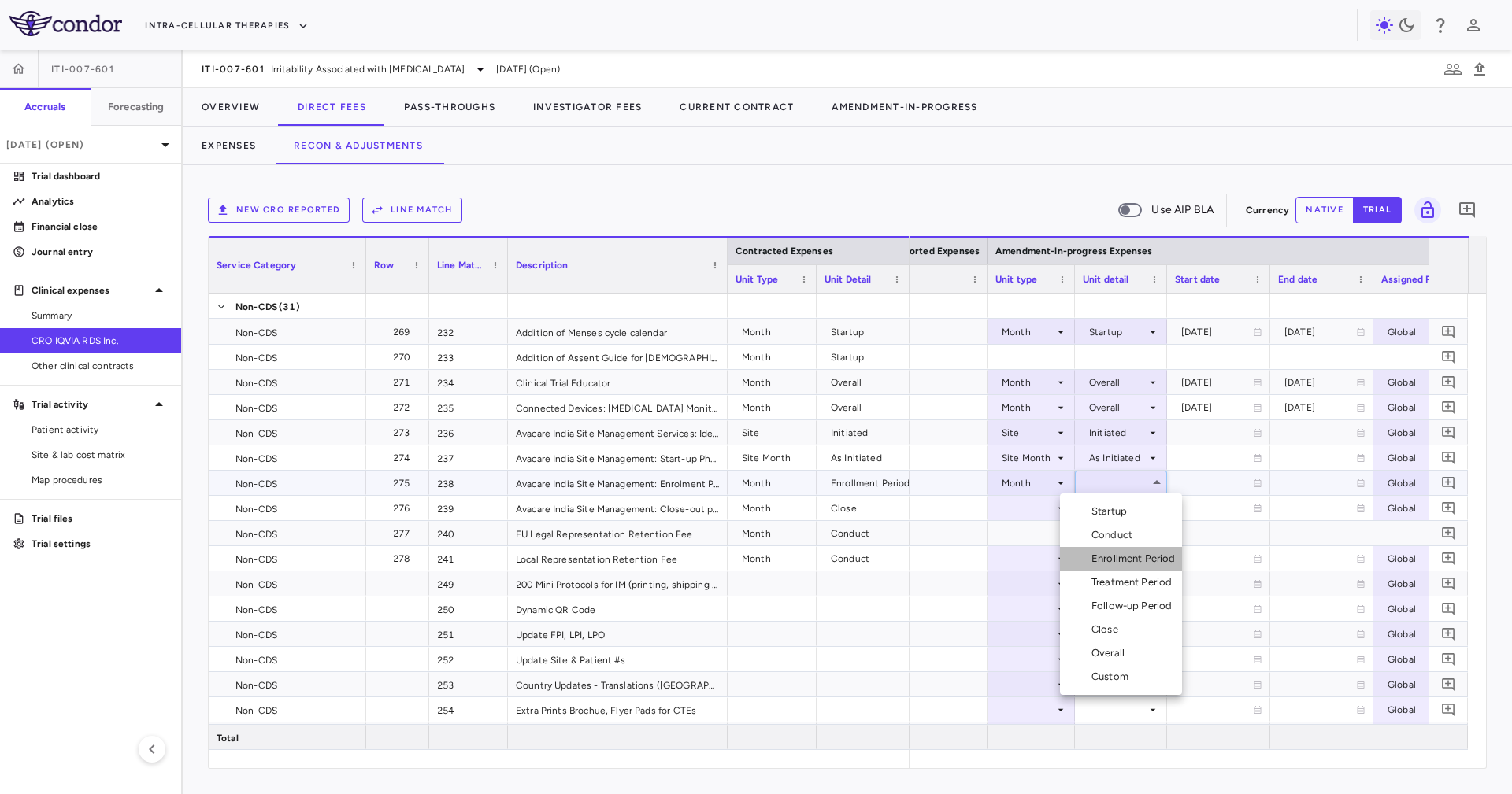
click at [1147, 560] on div "Enrollment Period" at bounding box center [1136, 559] width 90 height 14
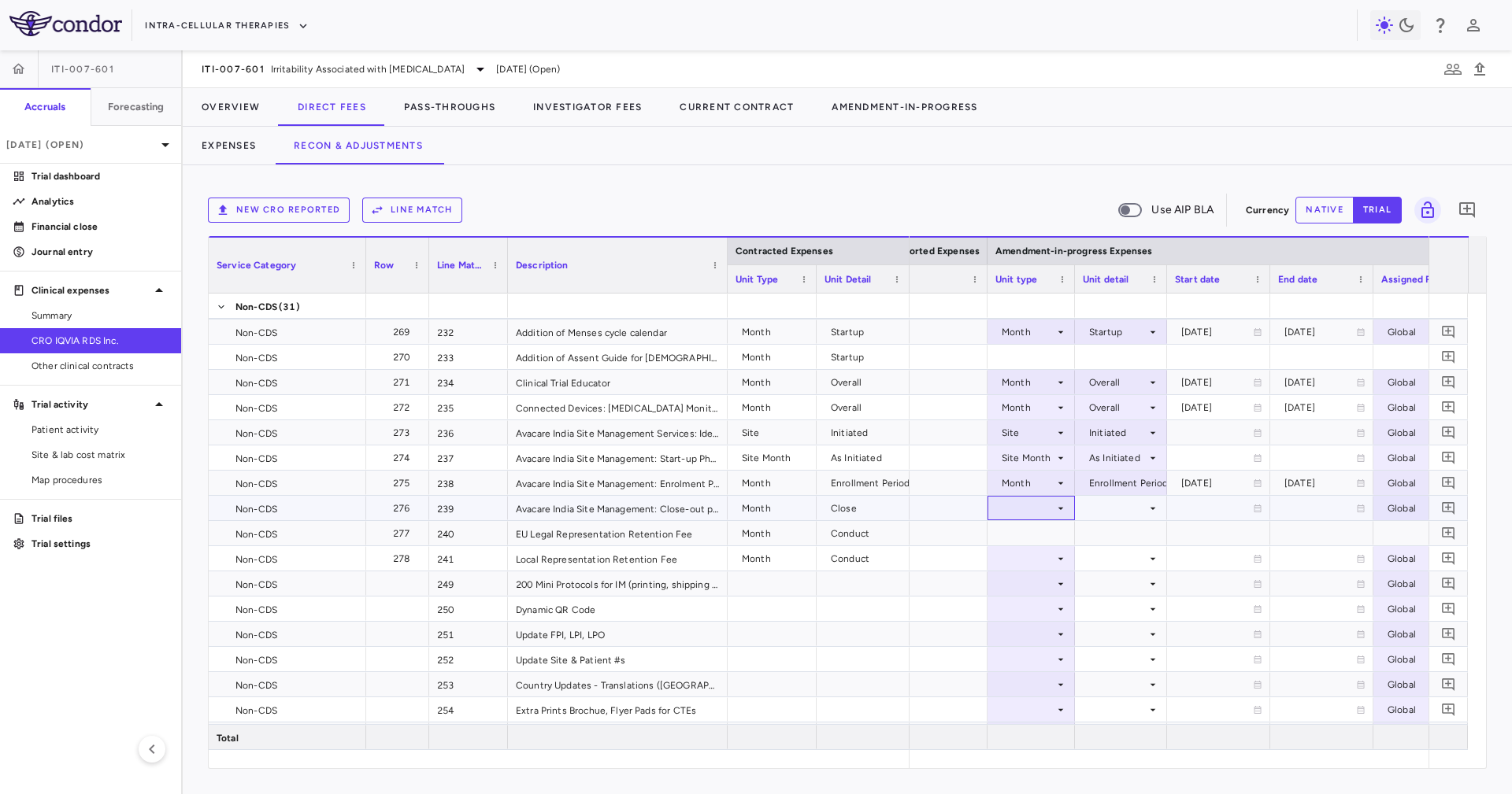
click at [1052, 504] on div at bounding box center [1031, 508] width 72 height 23
click at [1053, 633] on li "Month" at bounding box center [1030, 631] width 104 height 24
click at [1121, 497] on div at bounding box center [1121, 508] width 76 height 23
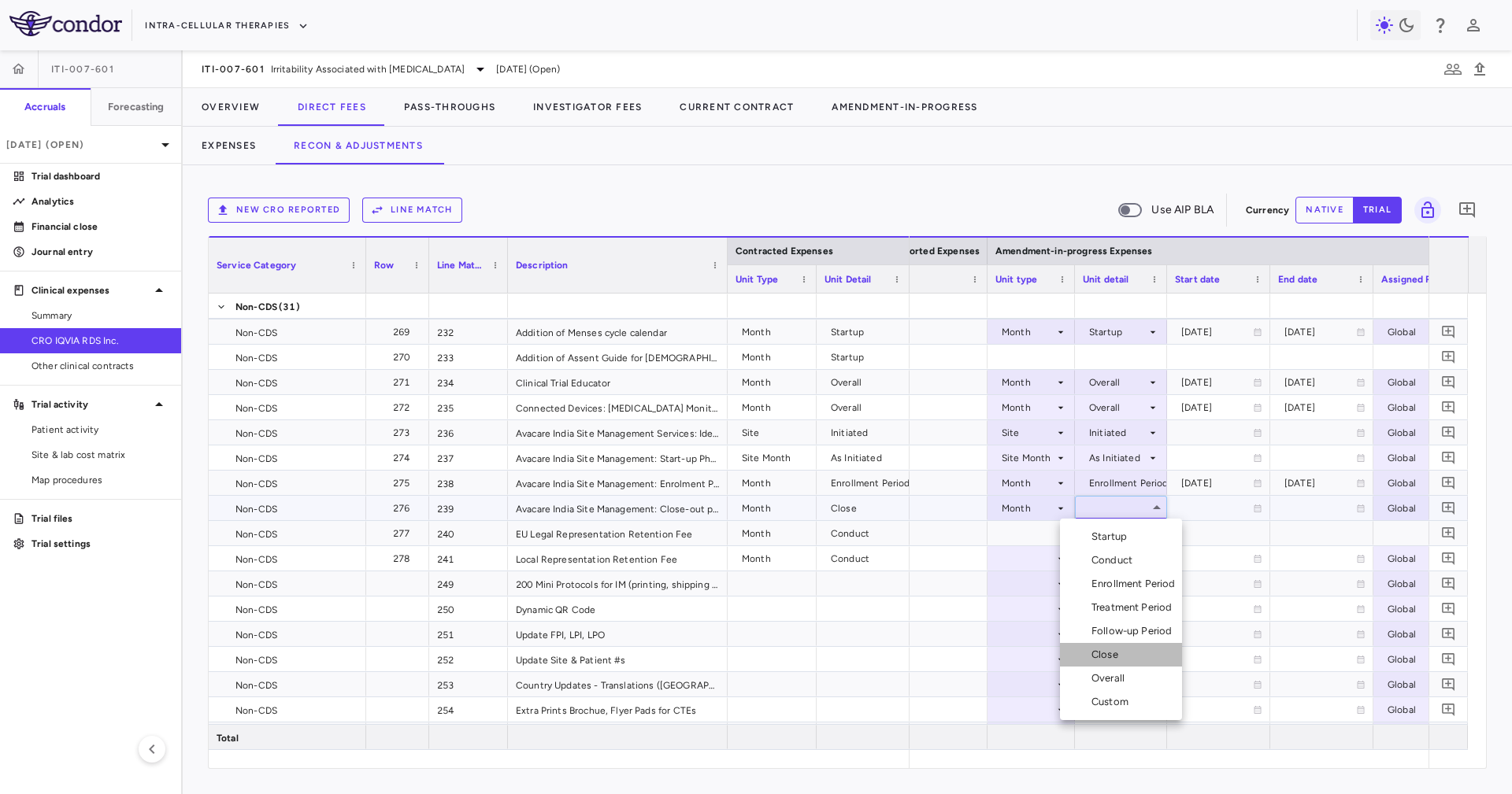
click at [1134, 657] on li "Close" at bounding box center [1121, 655] width 122 height 24
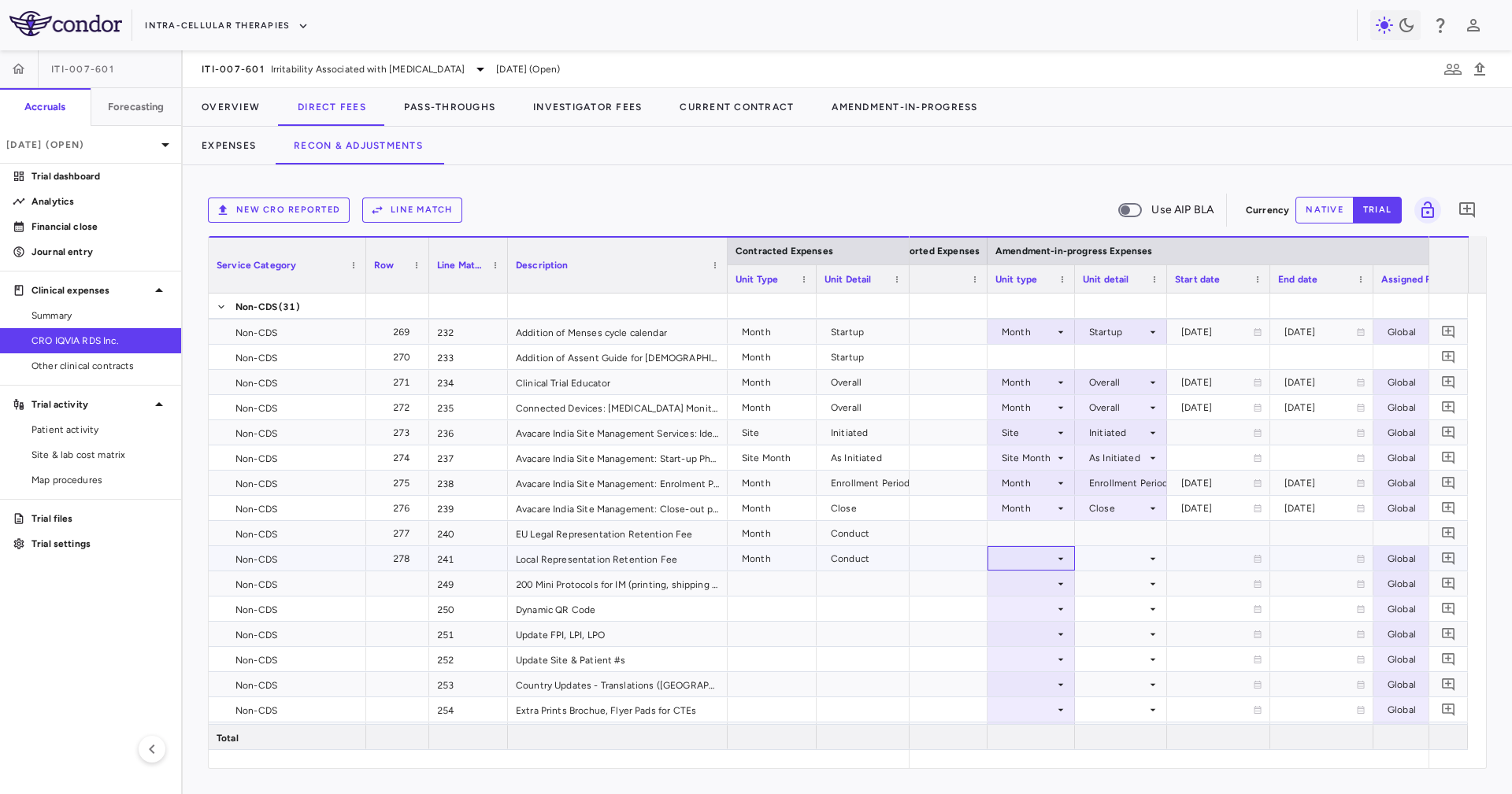
click at [1049, 554] on div at bounding box center [1031, 559] width 72 height 23
click at [1052, 679] on li "Month" at bounding box center [1030, 681] width 104 height 24
drag, startPoint x: 1106, startPoint y: 575, endPoint x: 1110, endPoint y: 563, distance: 12.6
click at [1106, 573] on div at bounding box center [1121, 583] width 76 height 23
click at [1110, 562] on div at bounding box center [1121, 559] width 76 height 23
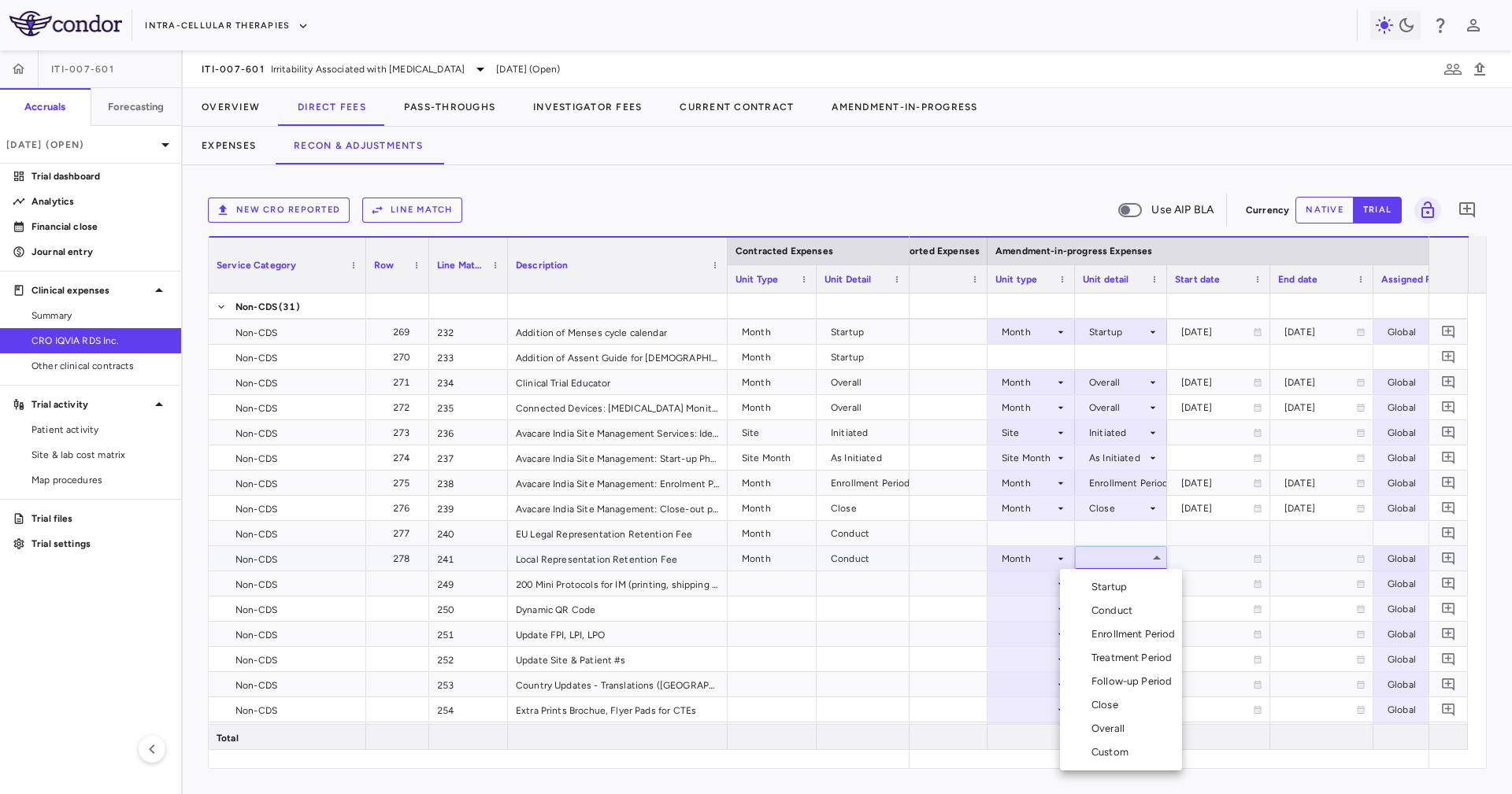
click at [1129, 607] on div "Conduct" at bounding box center [1114, 611] width 47 height 14
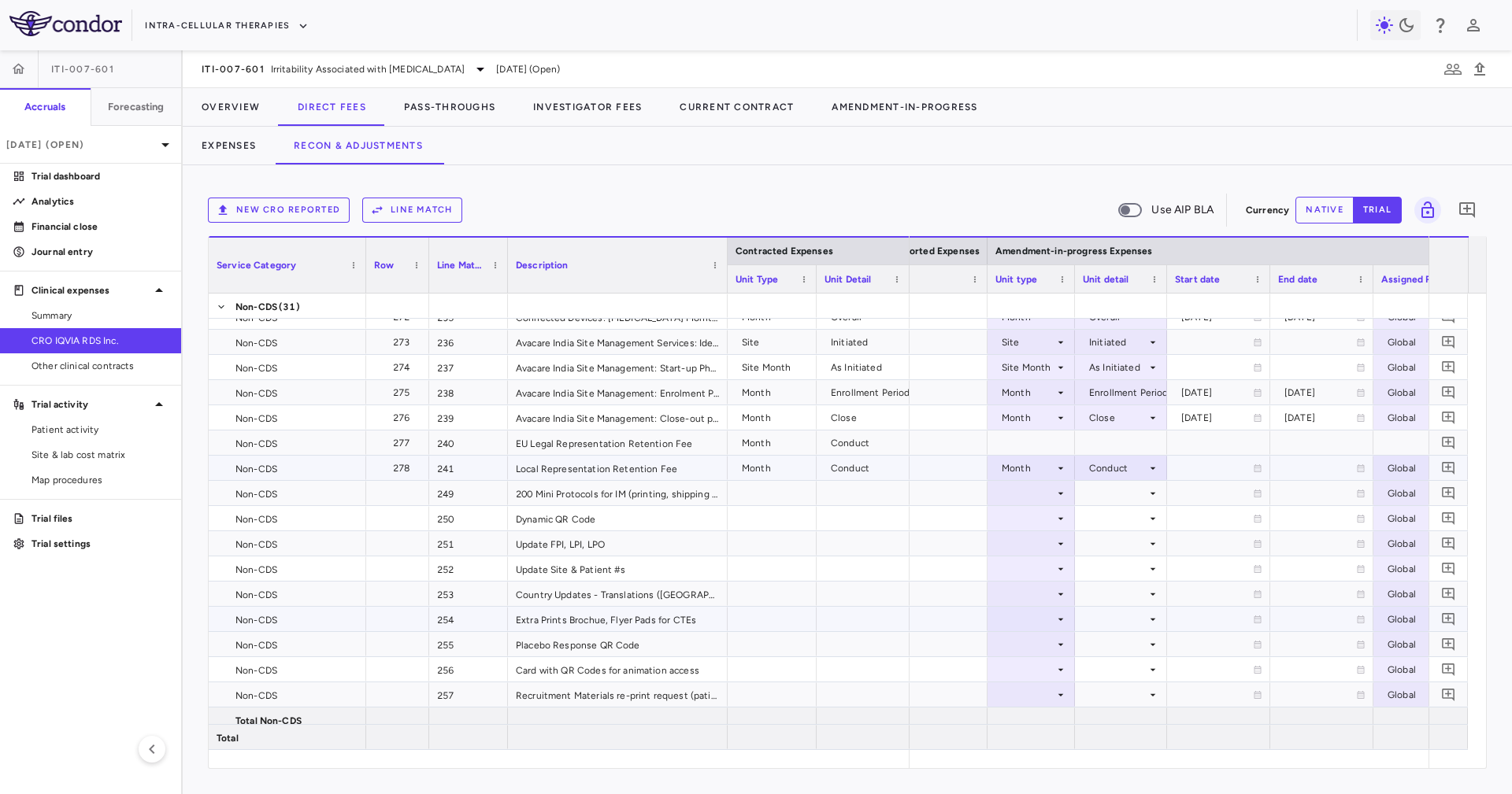
scroll to position [6817, 0]
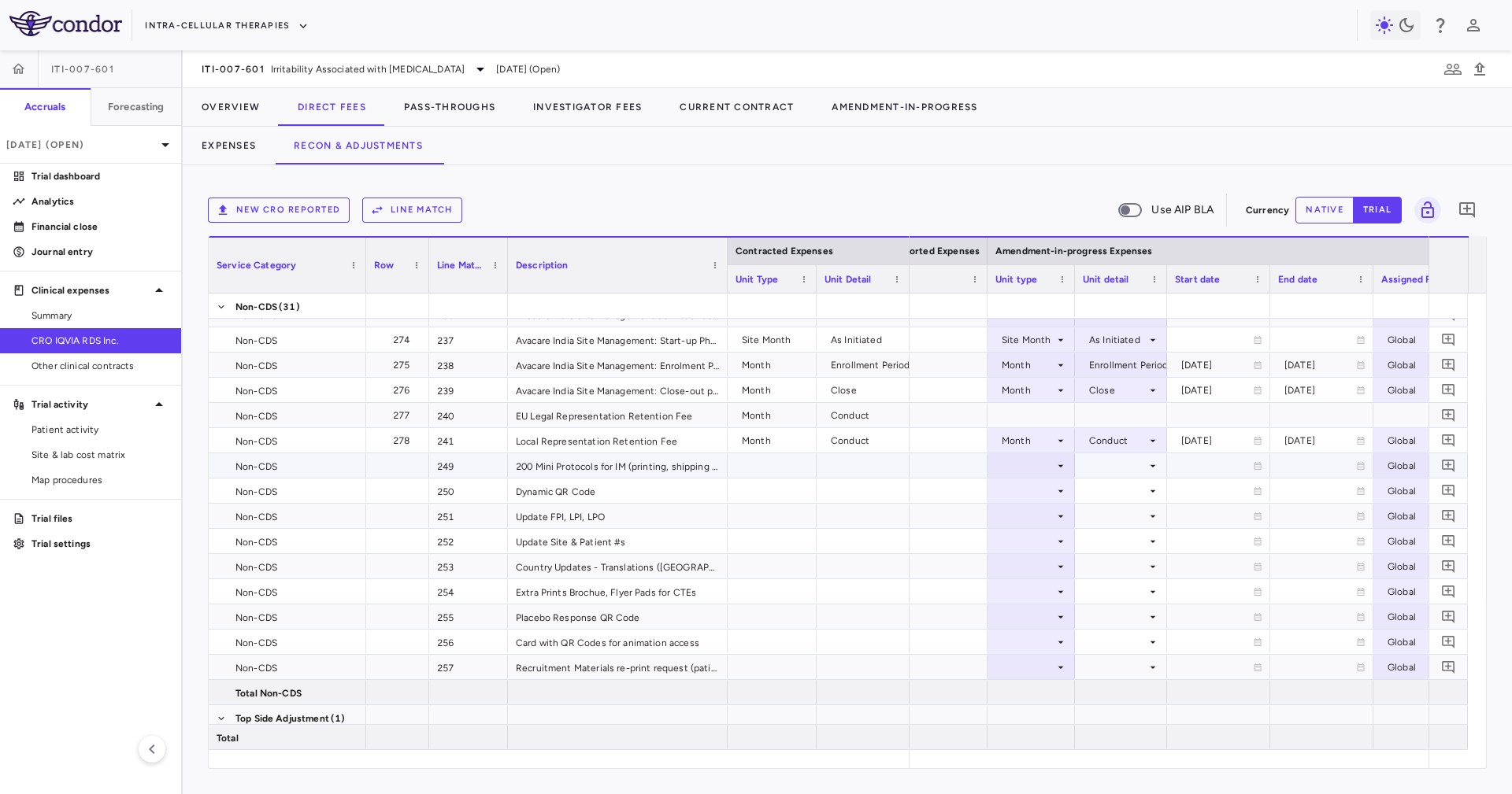
click at [461, 454] on div "249" at bounding box center [469, 466] width 79 height 25
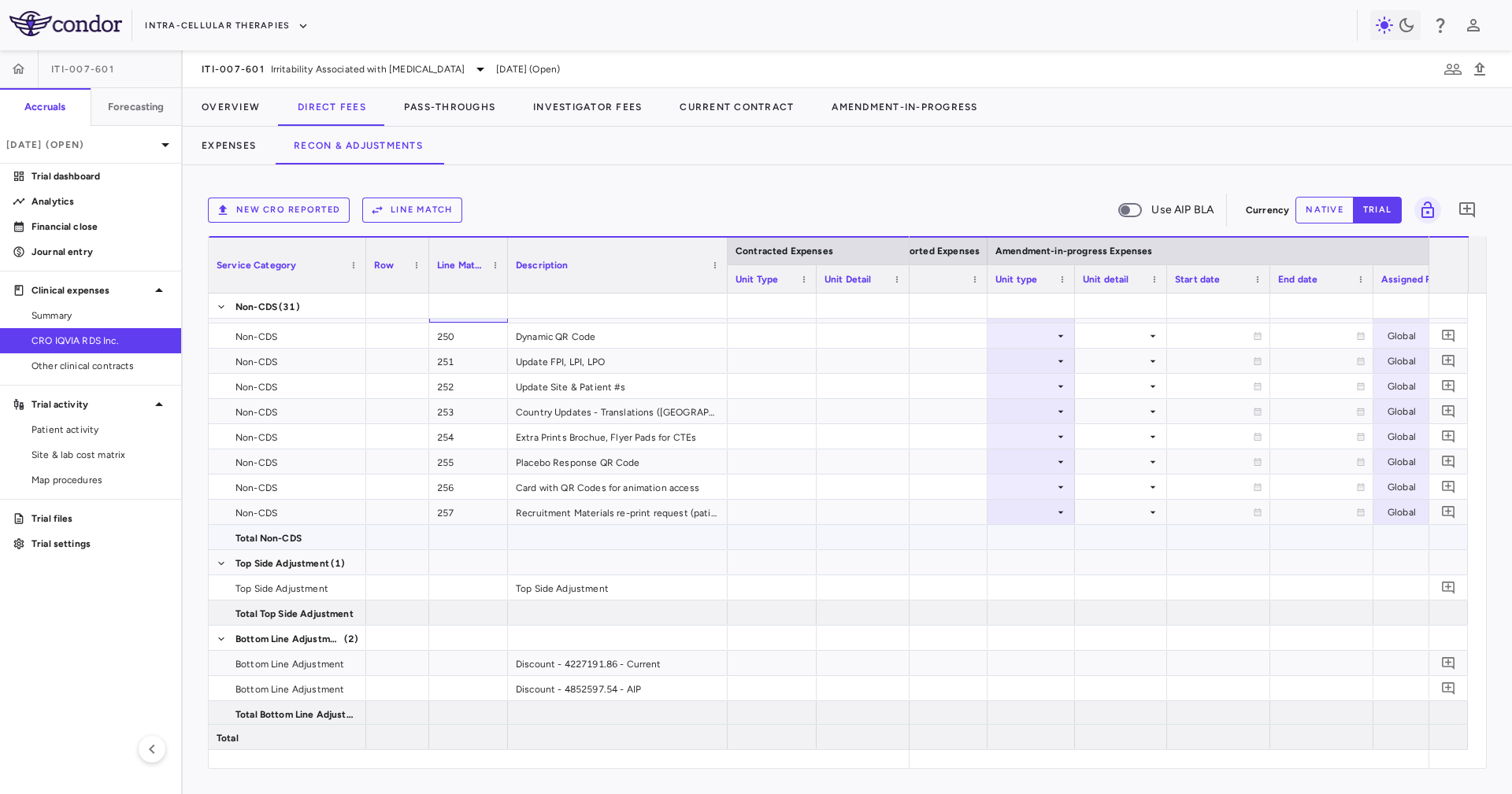
scroll to position [6864, 0]
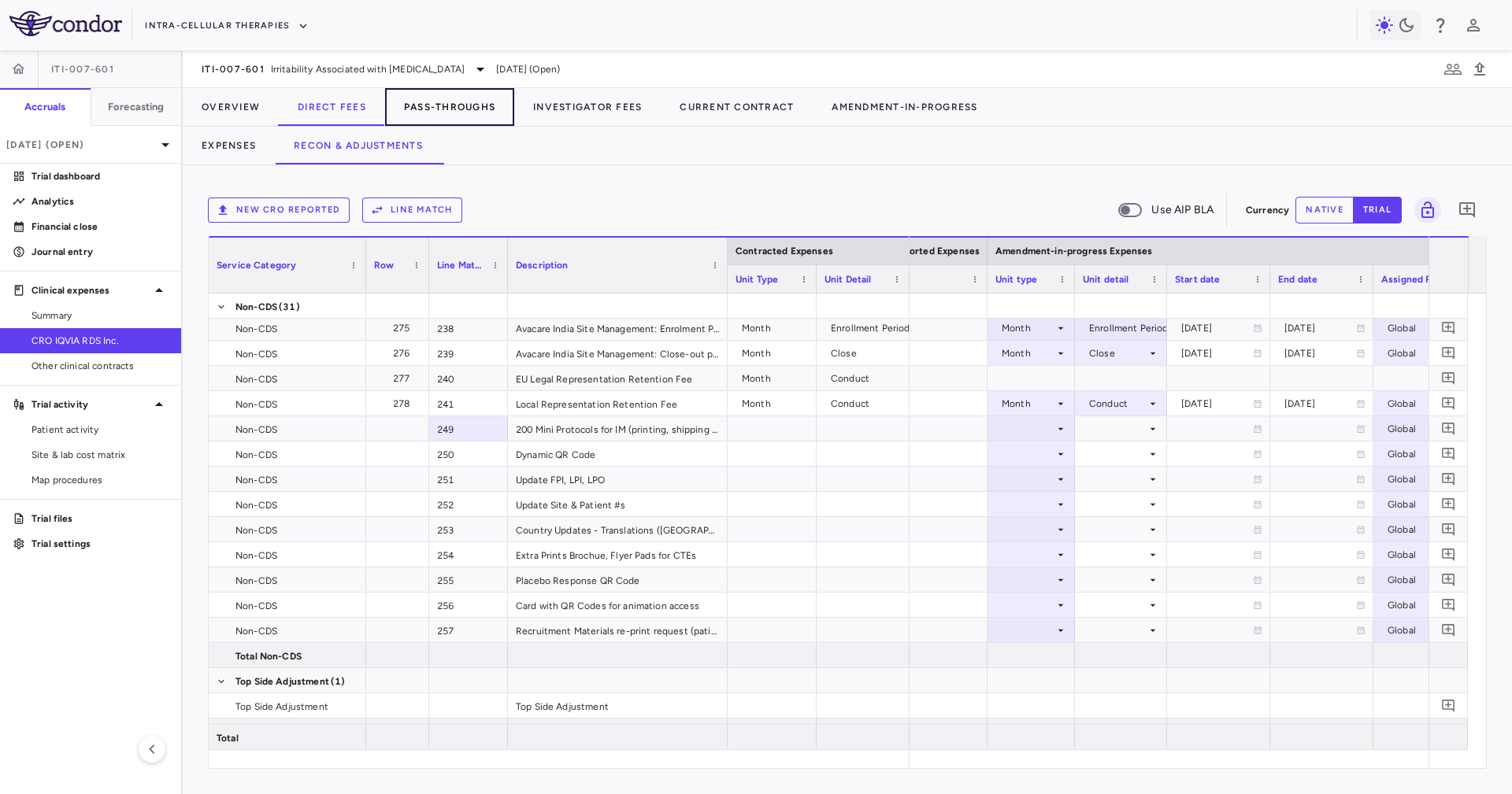
click at [461, 109] on button "Pass-Throughs" at bounding box center [449, 106] width 129 height 38
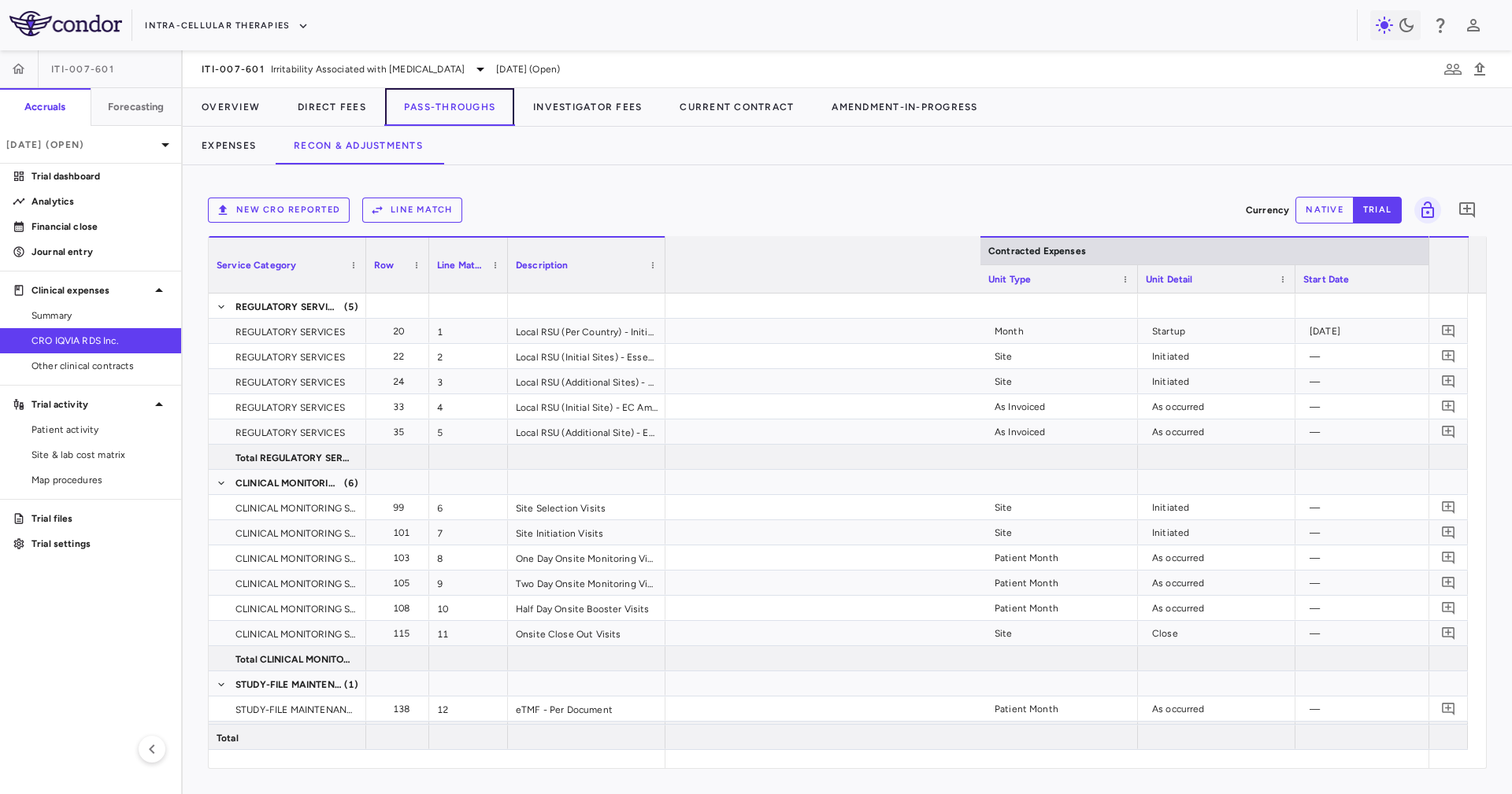
scroll to position [0, 1167]
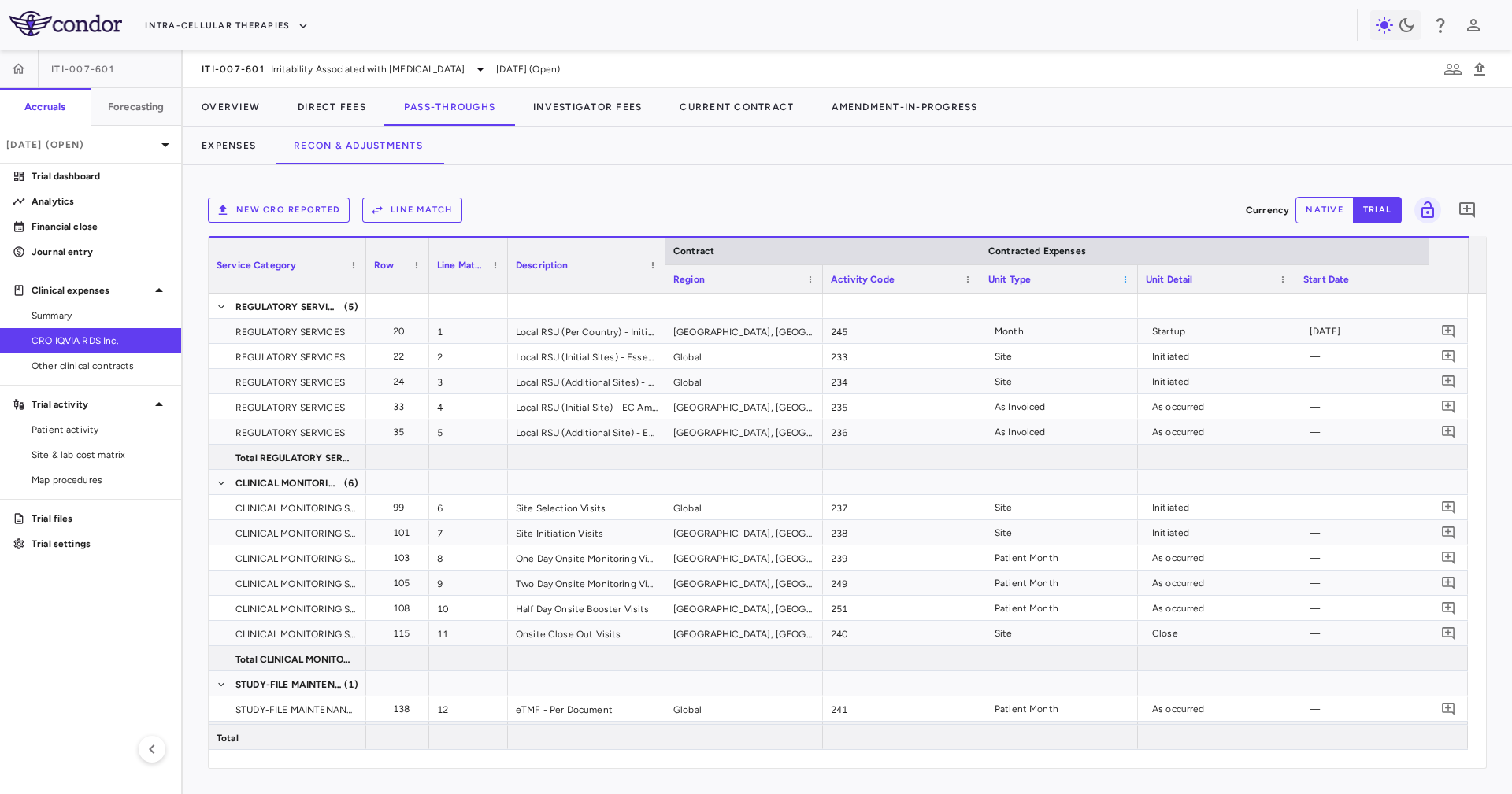
click at [1124, 277] on span at bounding box center [1125, 279] width 10 height 10
click at [1303, 379] on span "Pin Left" at bounding box center [1328, 384] width 59 height 22
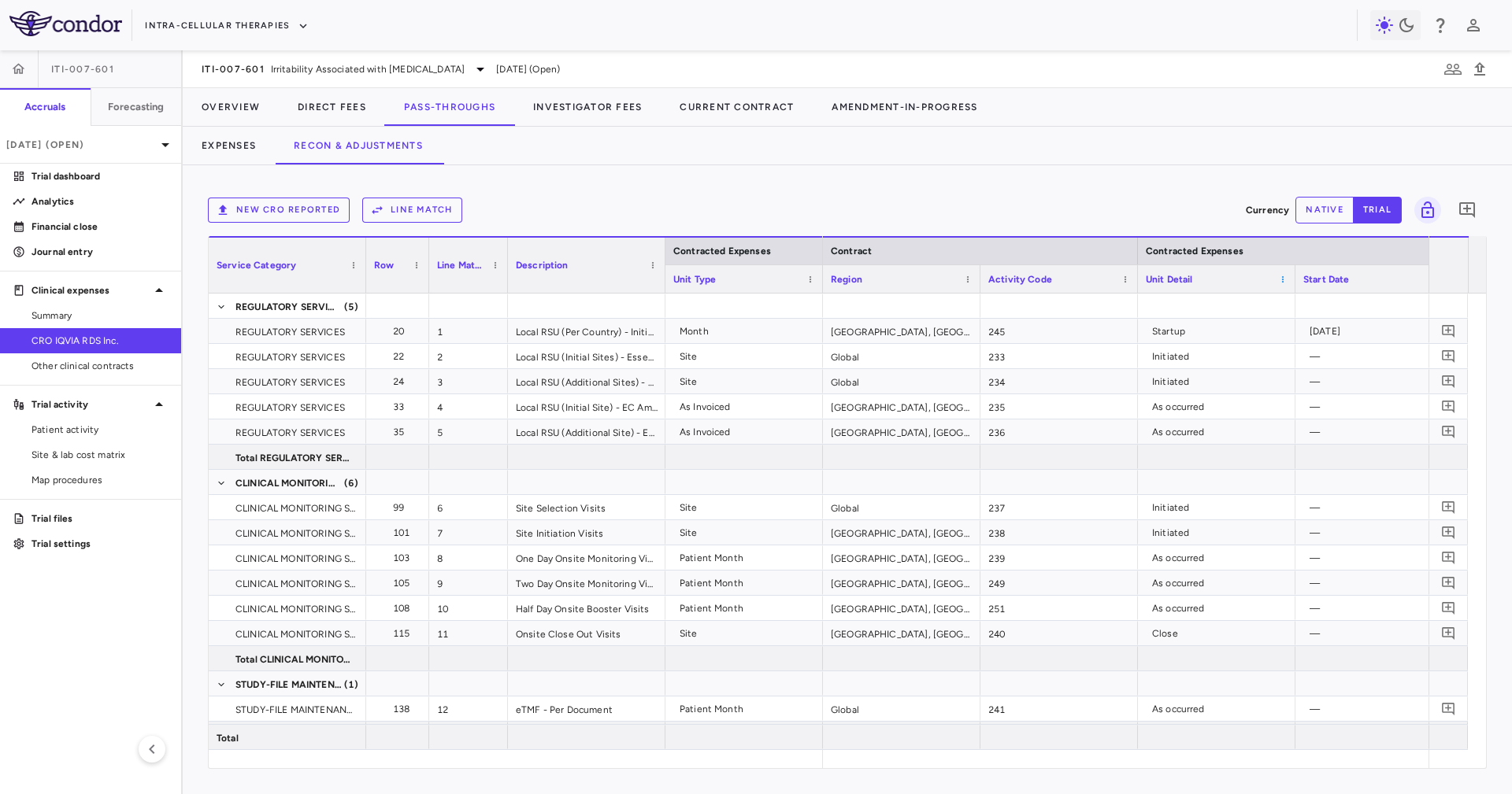
click at [1282, 279] on span at bounding box center [1282, 279] width 10 height 10
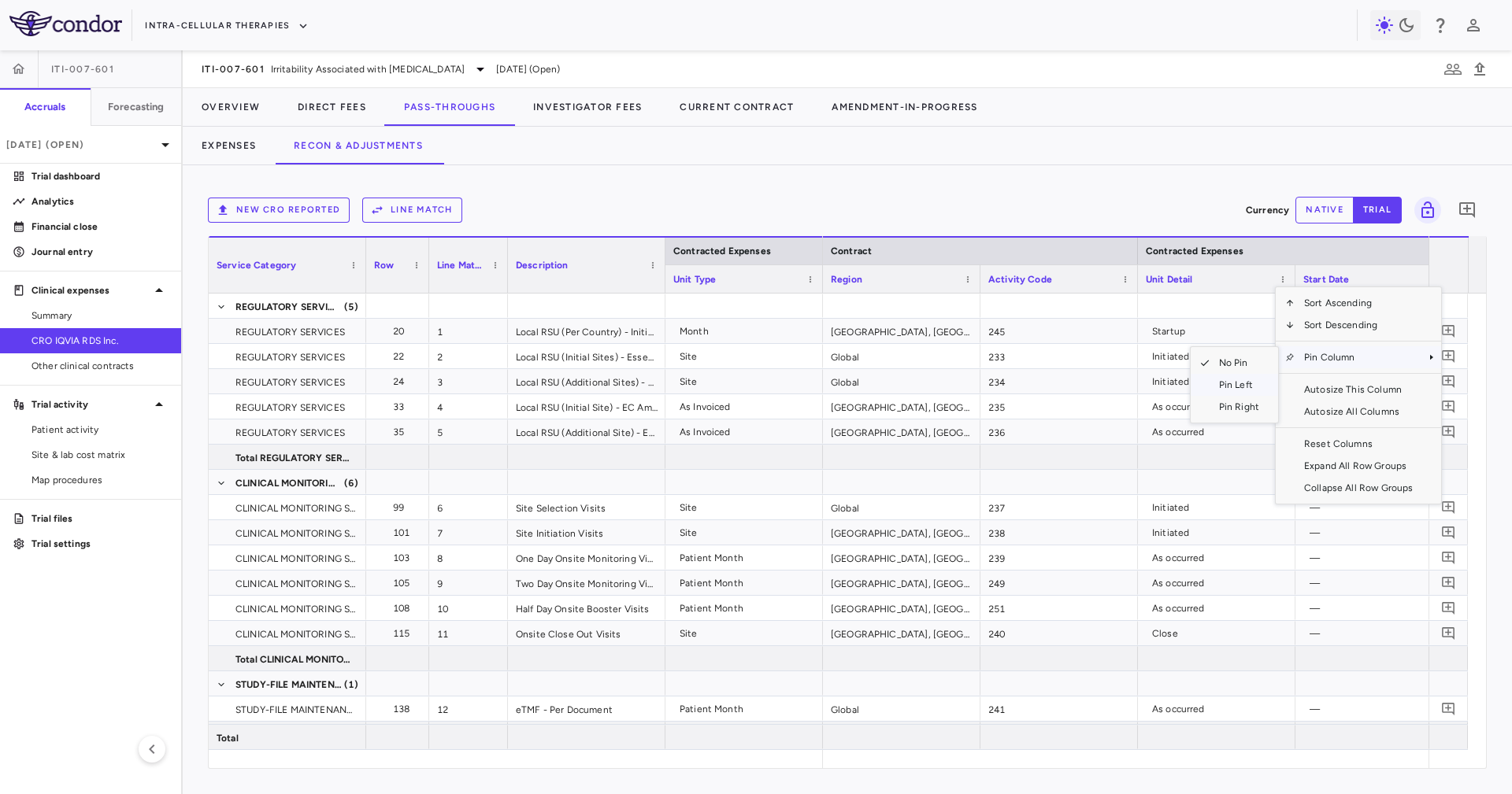
click at [1245, 381] on span "Pin Left" at bounding box center [1238, 384] width 59 height 22
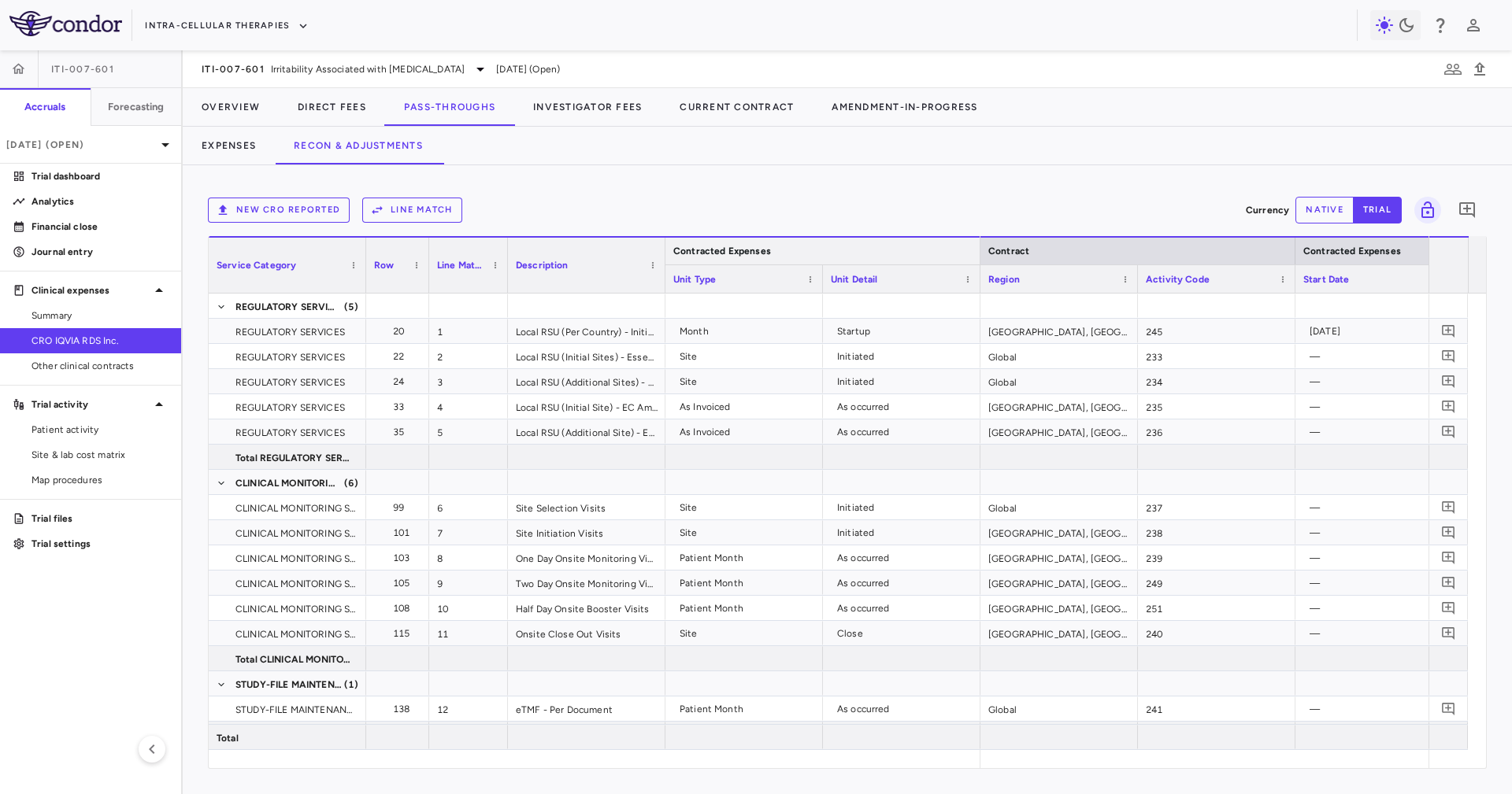
click at [978, 252] on div at bounding box center [978, 251] width 6 height 27
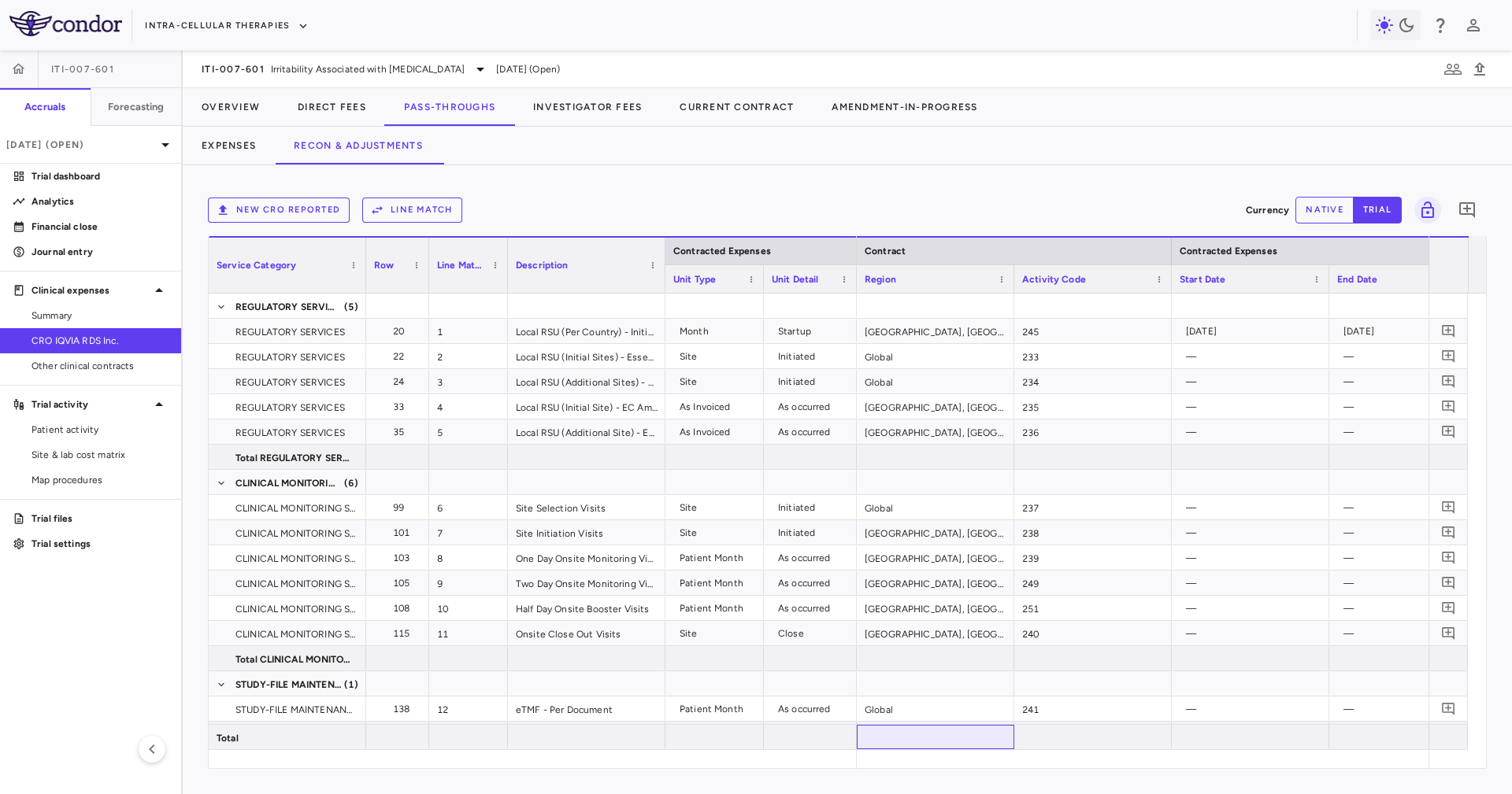
drag, startPoint x: 903, startPoint y: 746, endPoint x: 907, endPoint y: 762, distance: 16.5
click at [926, 750] on div "Contracted Expenses Service Category Row Line Match" at bounding box center [847, 502] width 1277 height 532
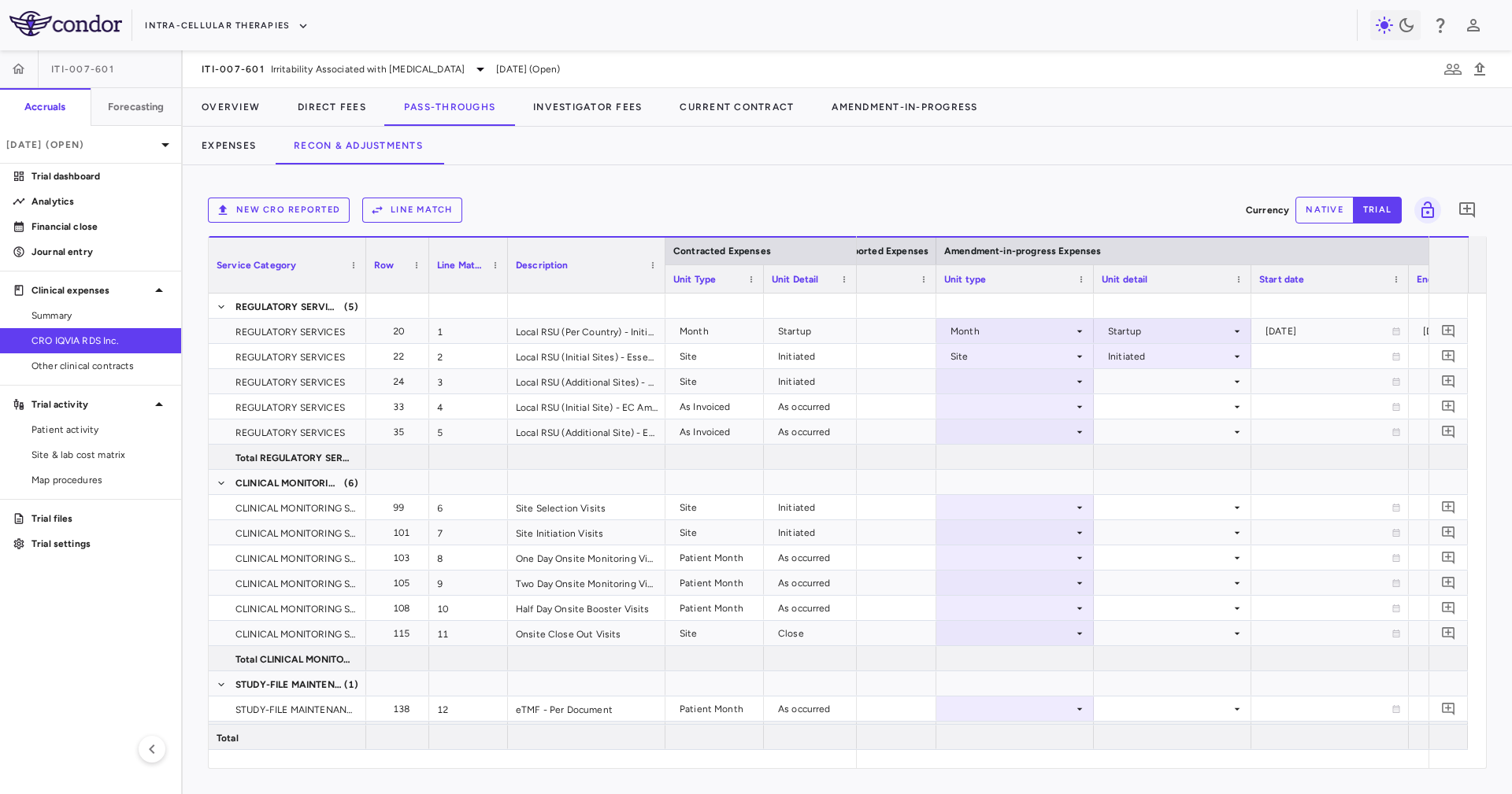
click at [1247, 279] on div at bounding box center [1250, 278] width 6 height 27
click at [1090, 271] on div at bounding box center [1093, 278] width 6 height 27
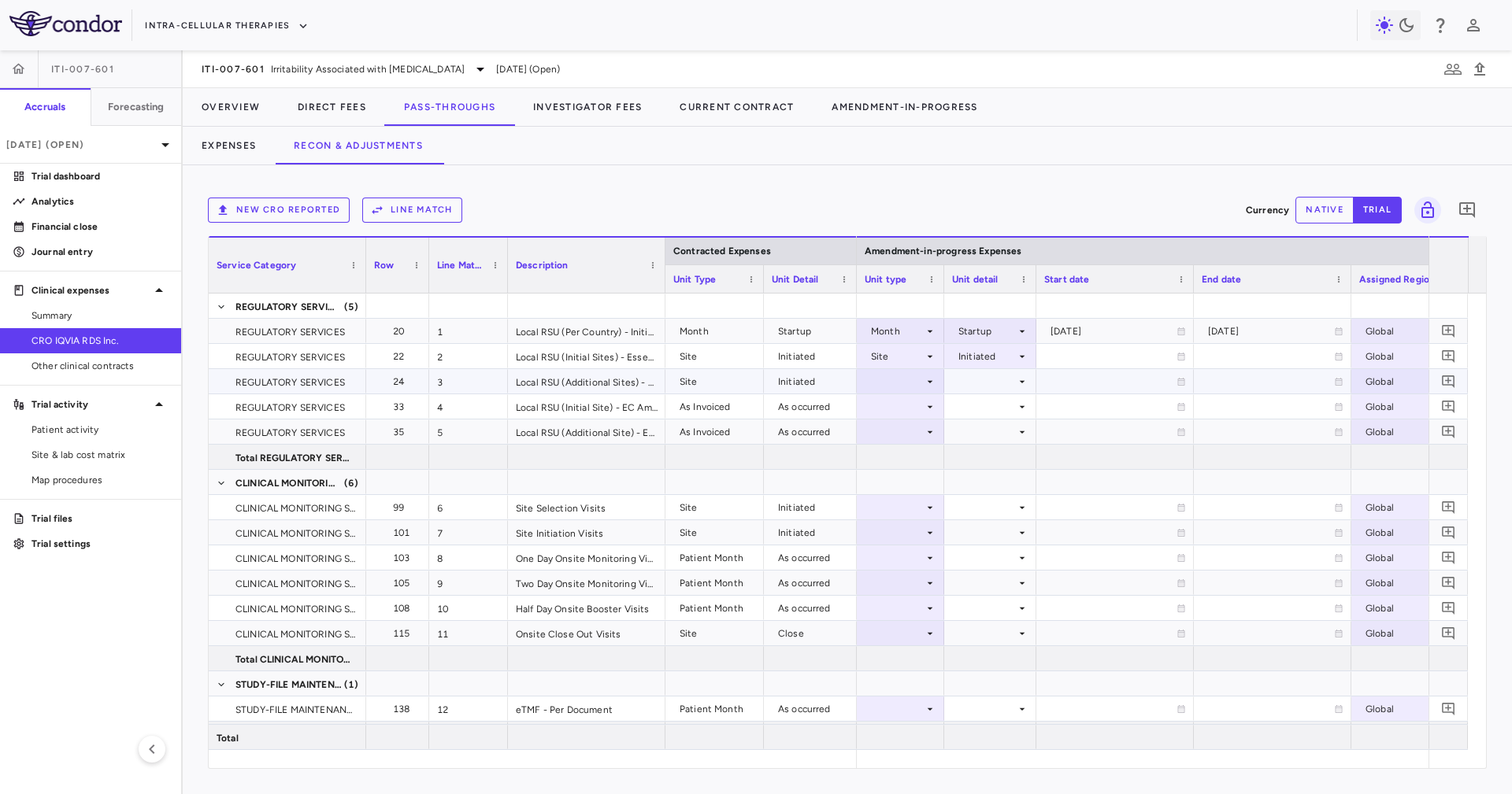
click at [985, 378] on div at bounding box center [990, 382] width 76 height 23
click at [922, 402] on div at bounding box center [900, 406] width 72 height 23
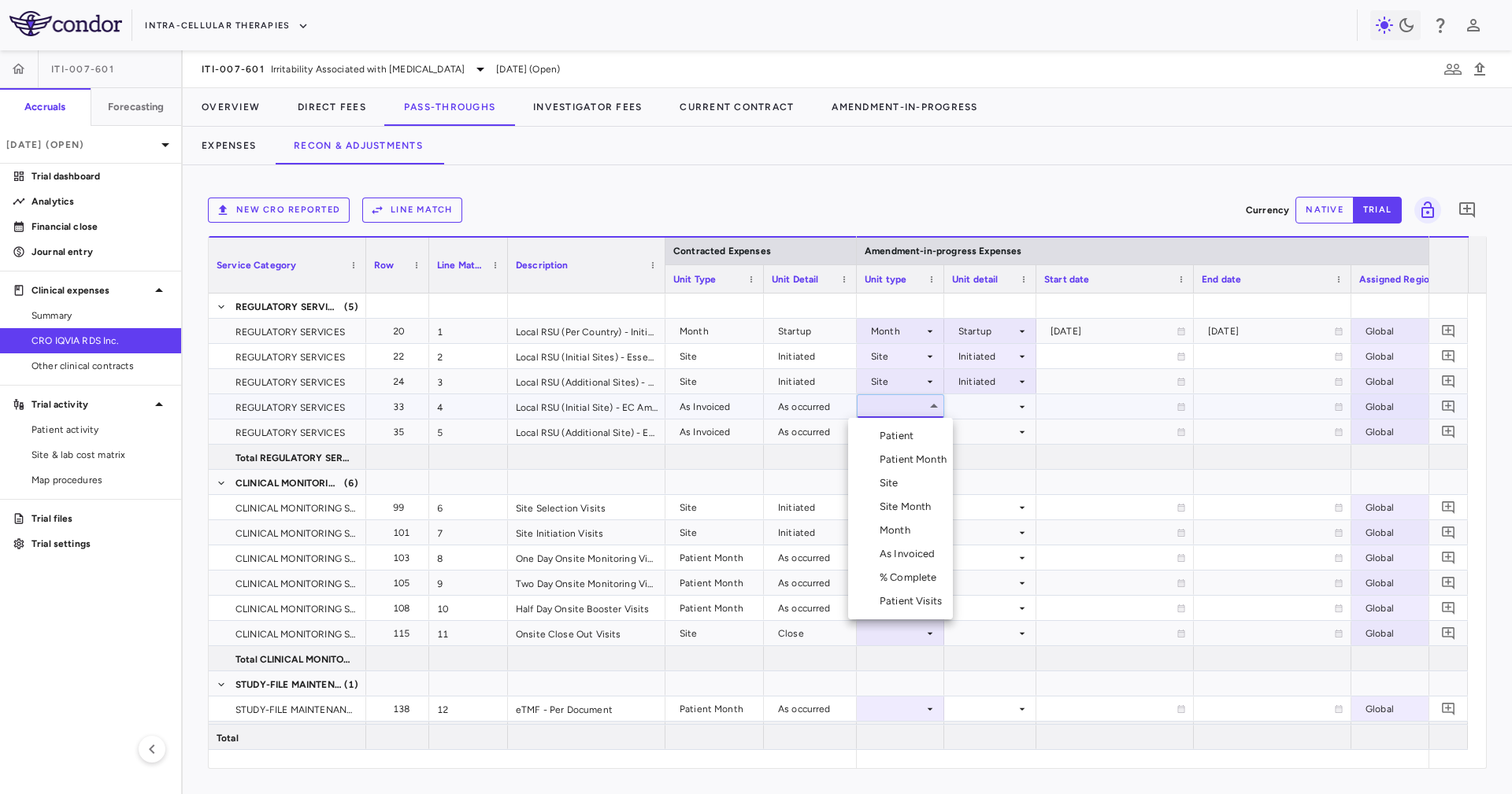
click at [926, 553] on div "As Invoiced" at bounding box center [910, 554] width 62 height 14
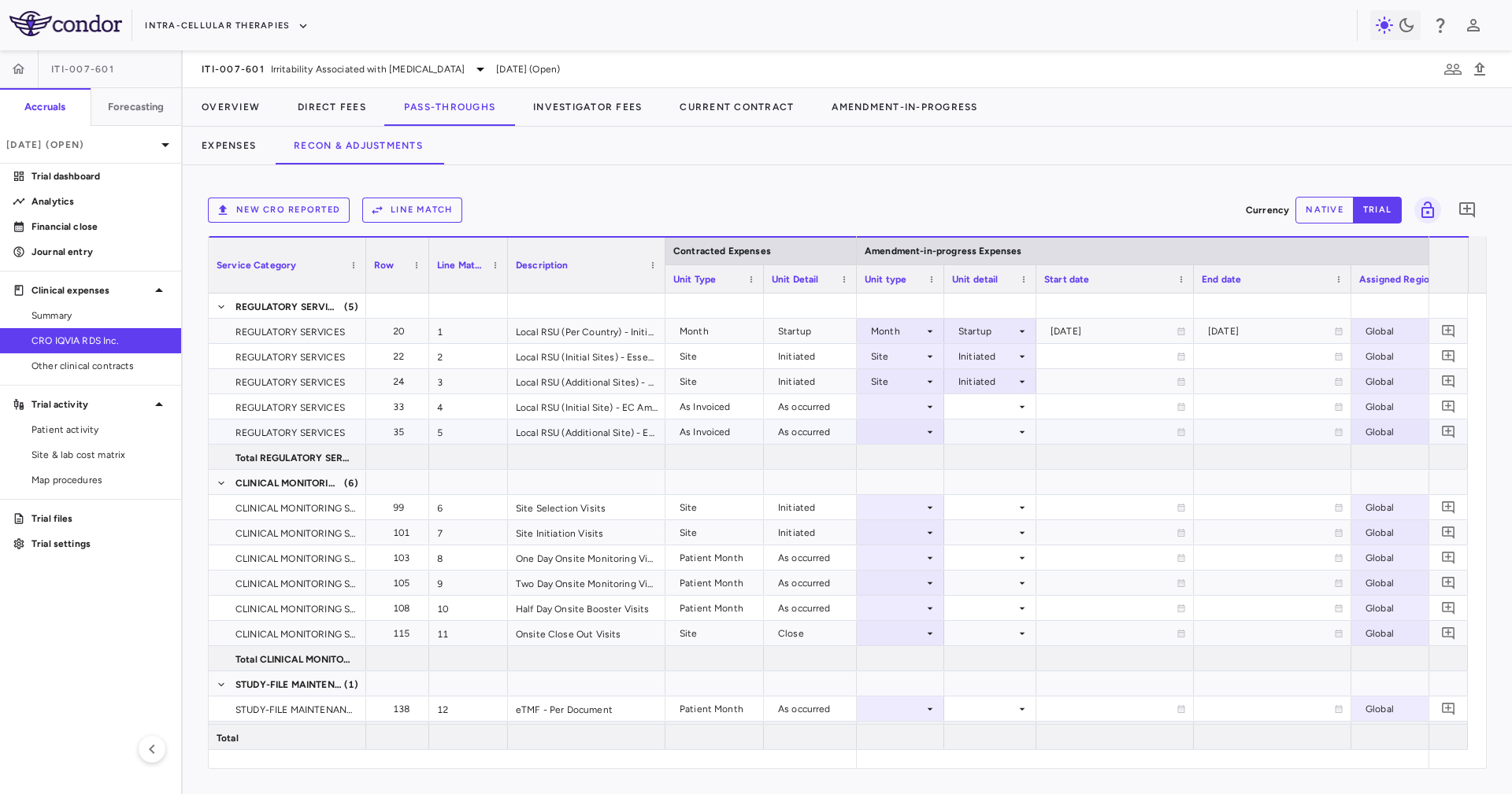
click at [980, 420] on div at bounding box center [990, 432] width 76 height 23
click at [895, 407] on div at bounding box center [900, 406] width 72 height 23
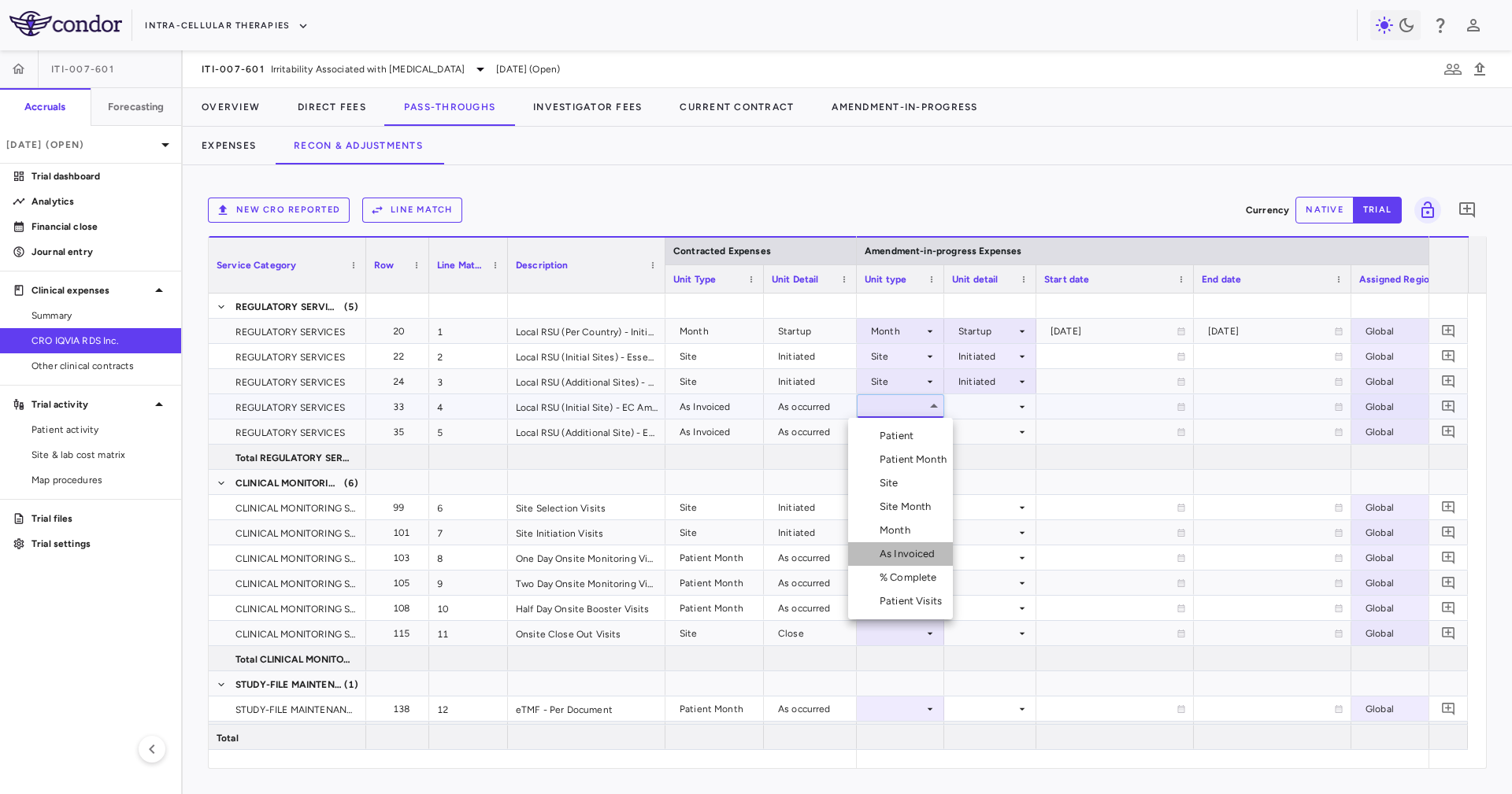
drag, startPoint x: 923, startPoint y: 553, endPoint x: 922, endPoint y: 373, distance: 180.0
click at [923, 550] on div "As Invoiced" at bounding box center [910, 554] width 62 height 14
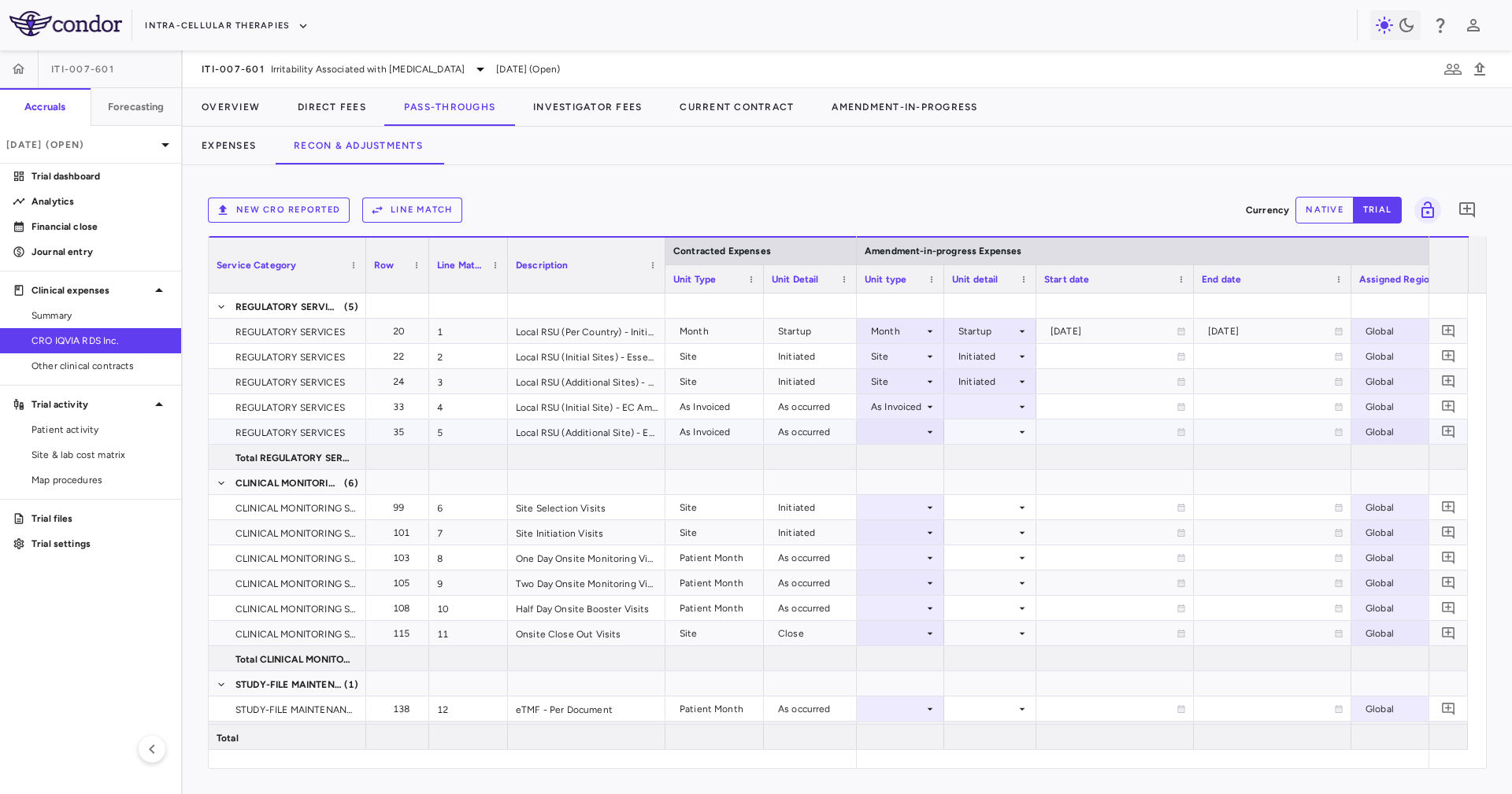
click at [919, 434] on div at bounding box center [900, 432] width 72 height 23
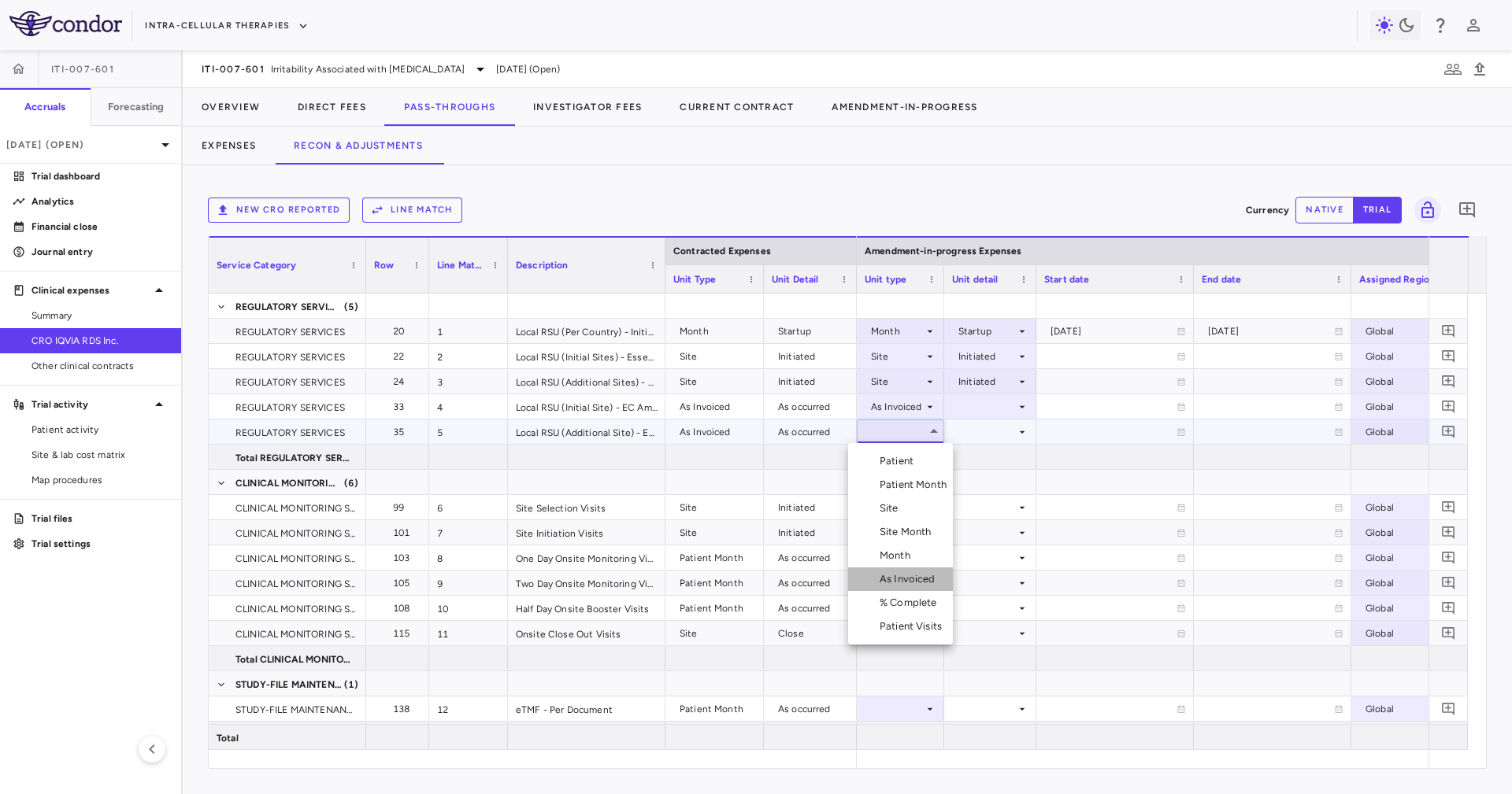
click at [930, 574] on div "As Invoiced" at bounding box center [910, 579] width 62 height 14
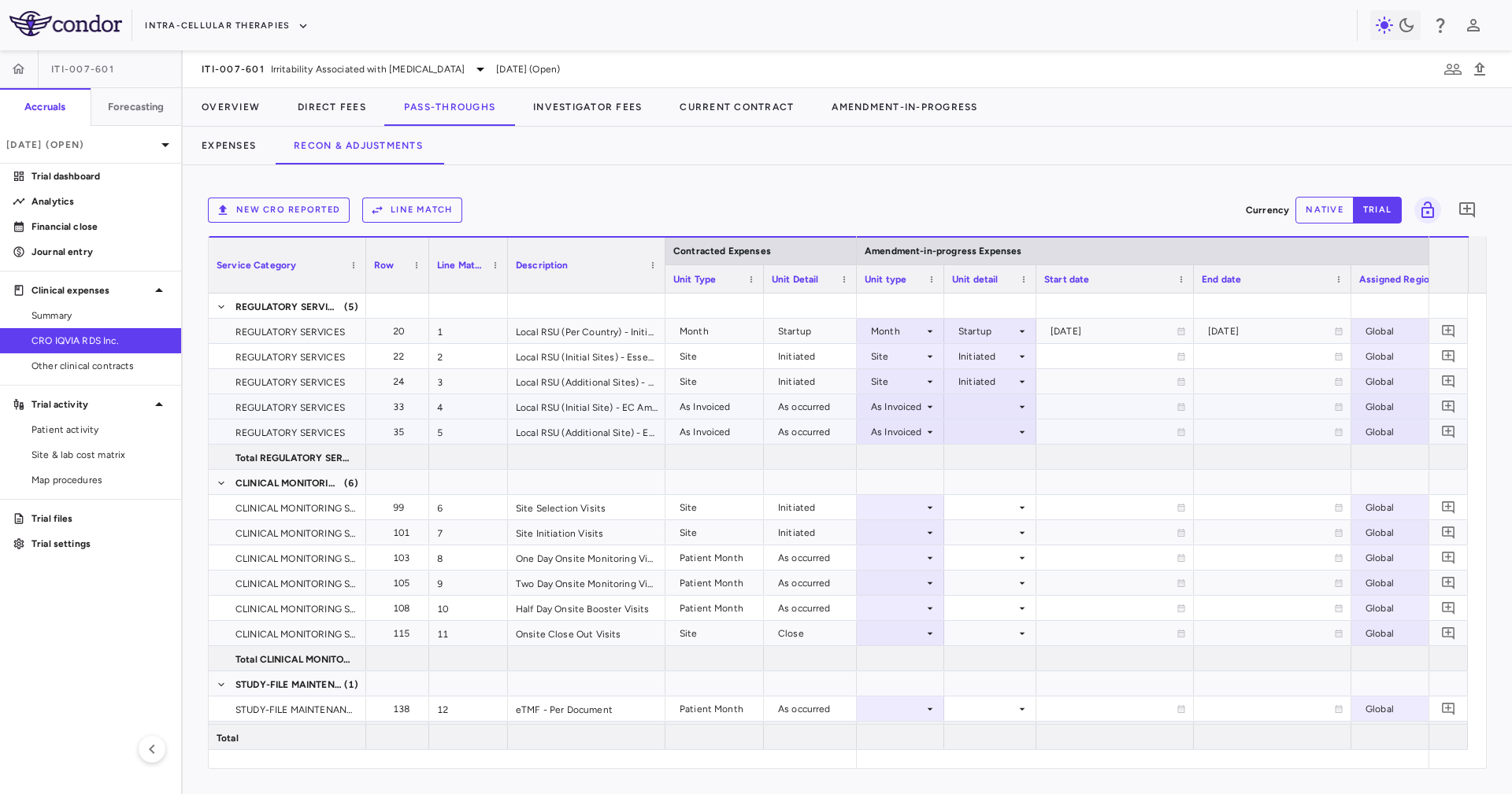
click at [991, 409] on div at bounding box center [990, 406] width 76 height 23
click at [992, 425] on li "As occurred" at bounding box center [990, 436] width 95 height 24
click at [994, 431] on div at bounding box center [990, 432] width 76 height 23
click at [994, 453] on li "As occurred" at bounding box center [990, 461] width 95 height 24
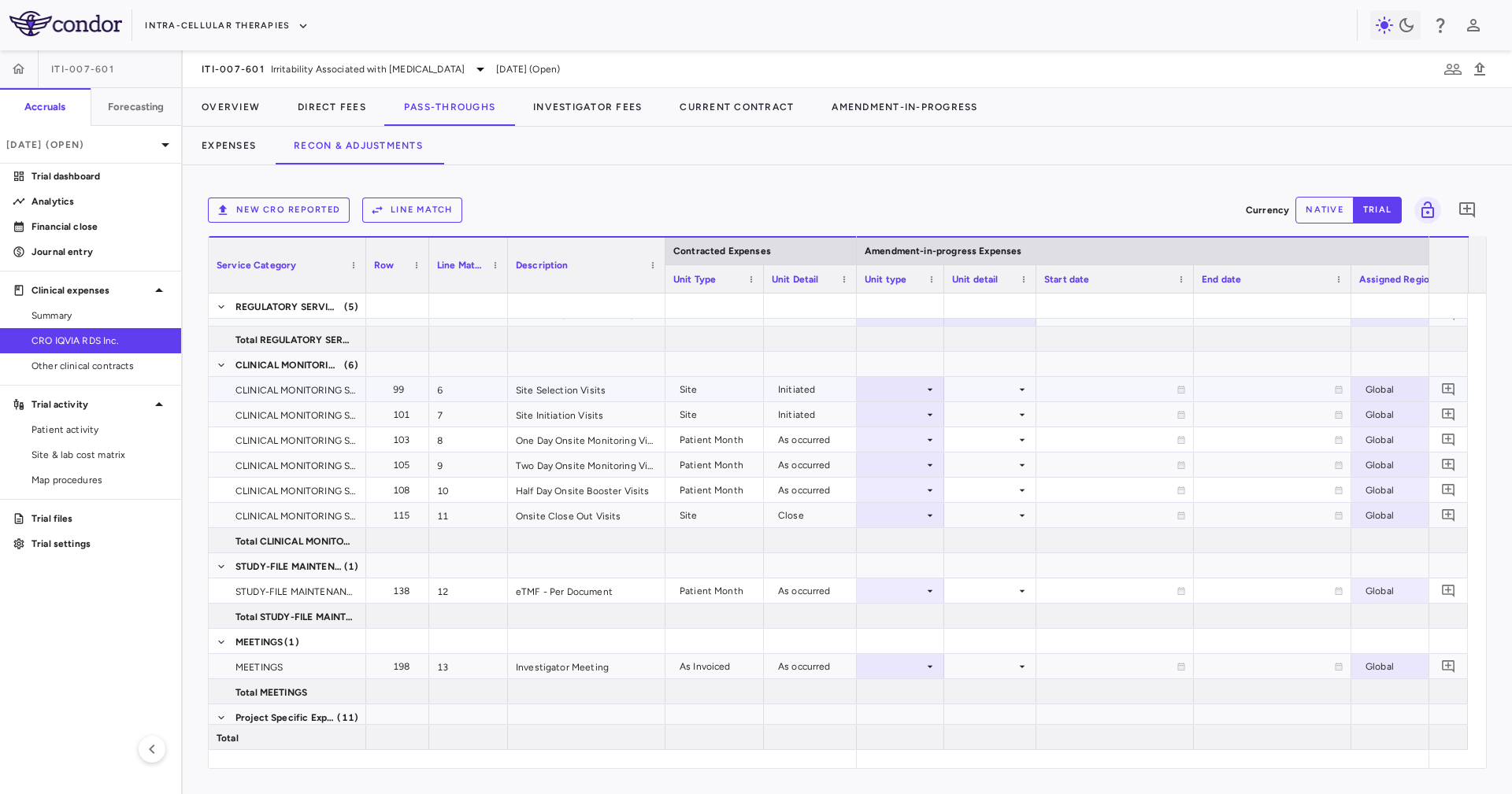
click at [910, 382] on div at bounding box center [900, 390] width 72 height 23
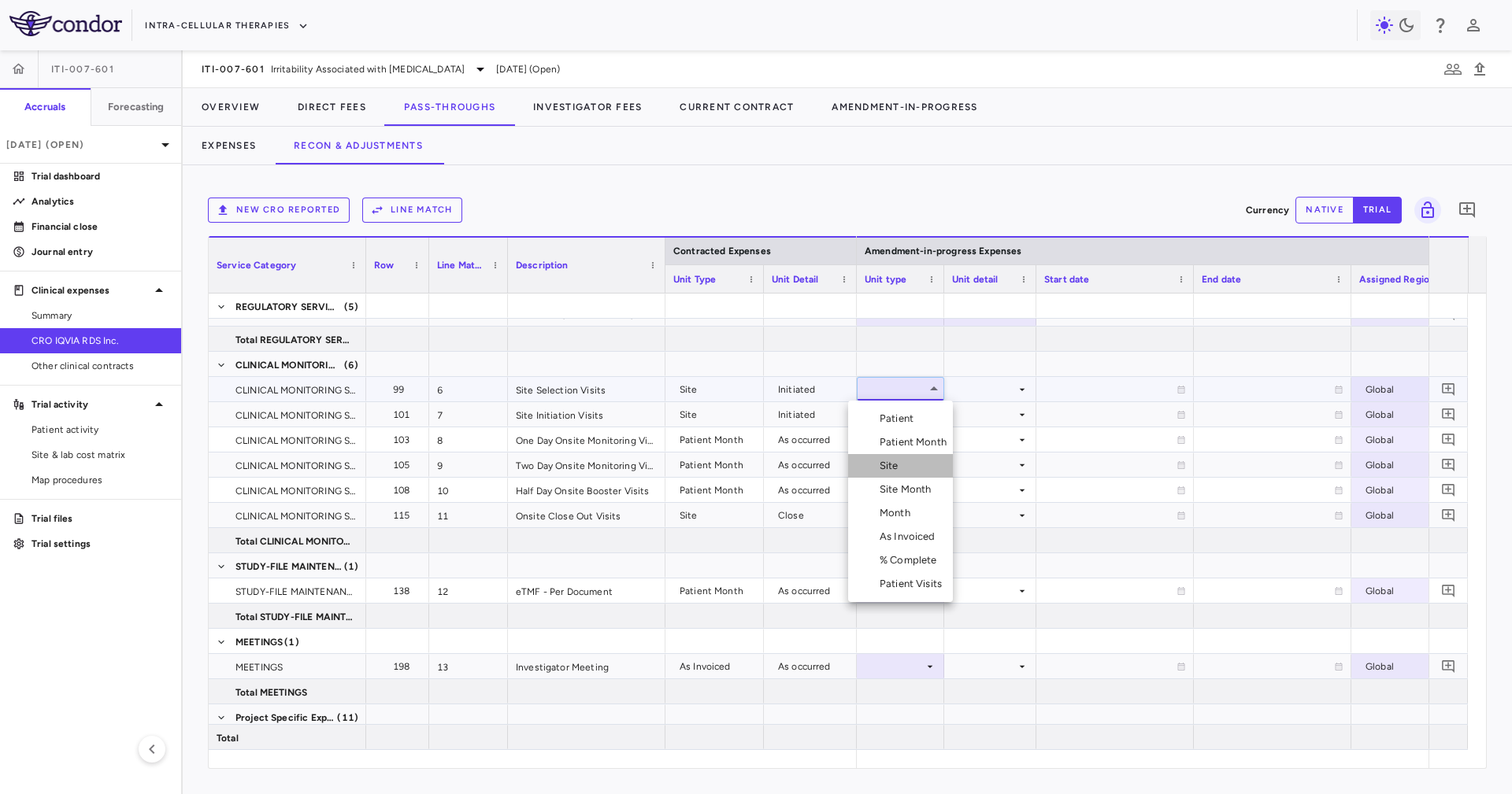
click at [905, 464] on li "Site" at bounding box center [899, 466] width 104 height 24
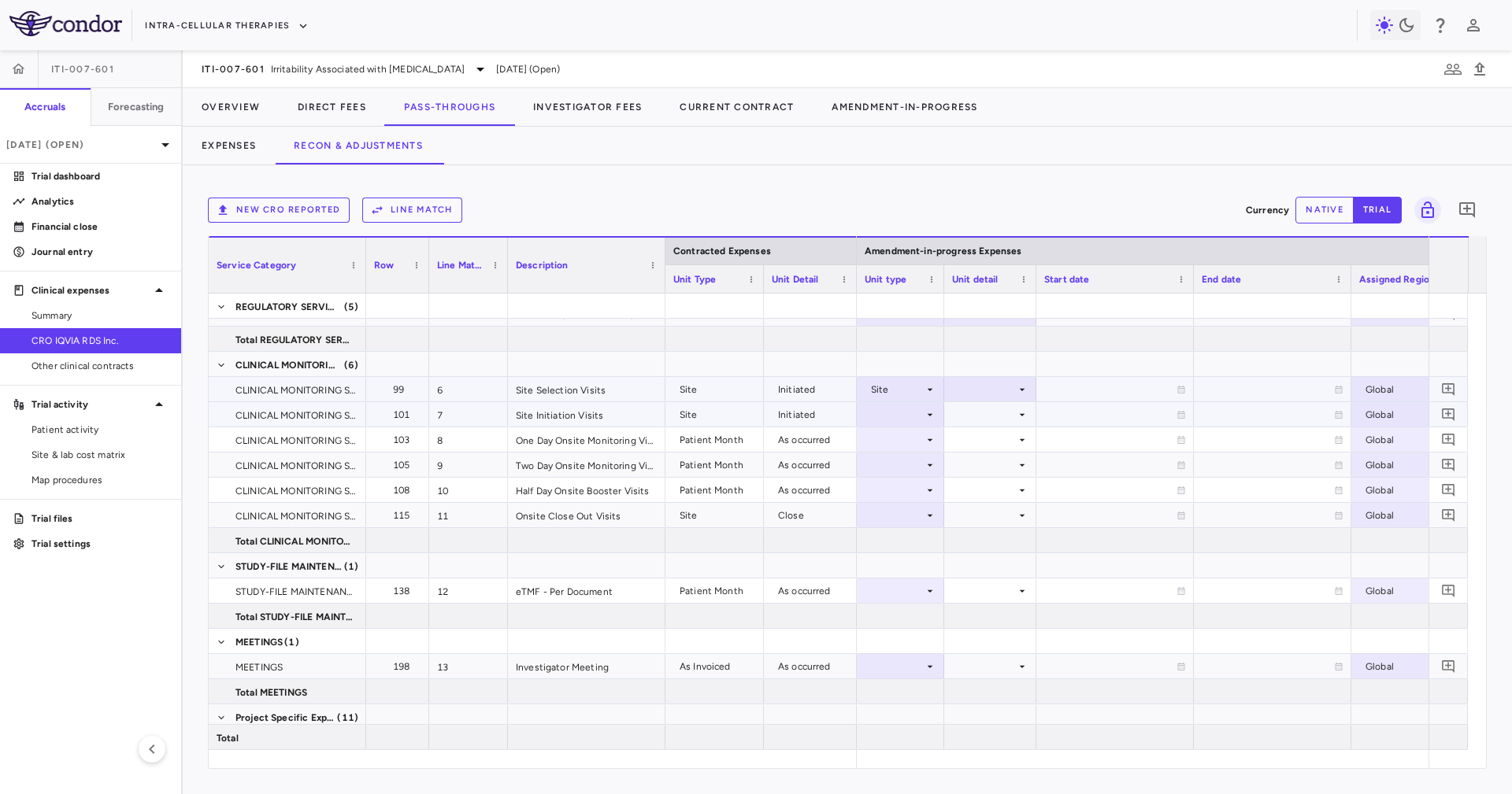
click at [904, 418] on div at bounding box center [900, 414] width 72 height 23
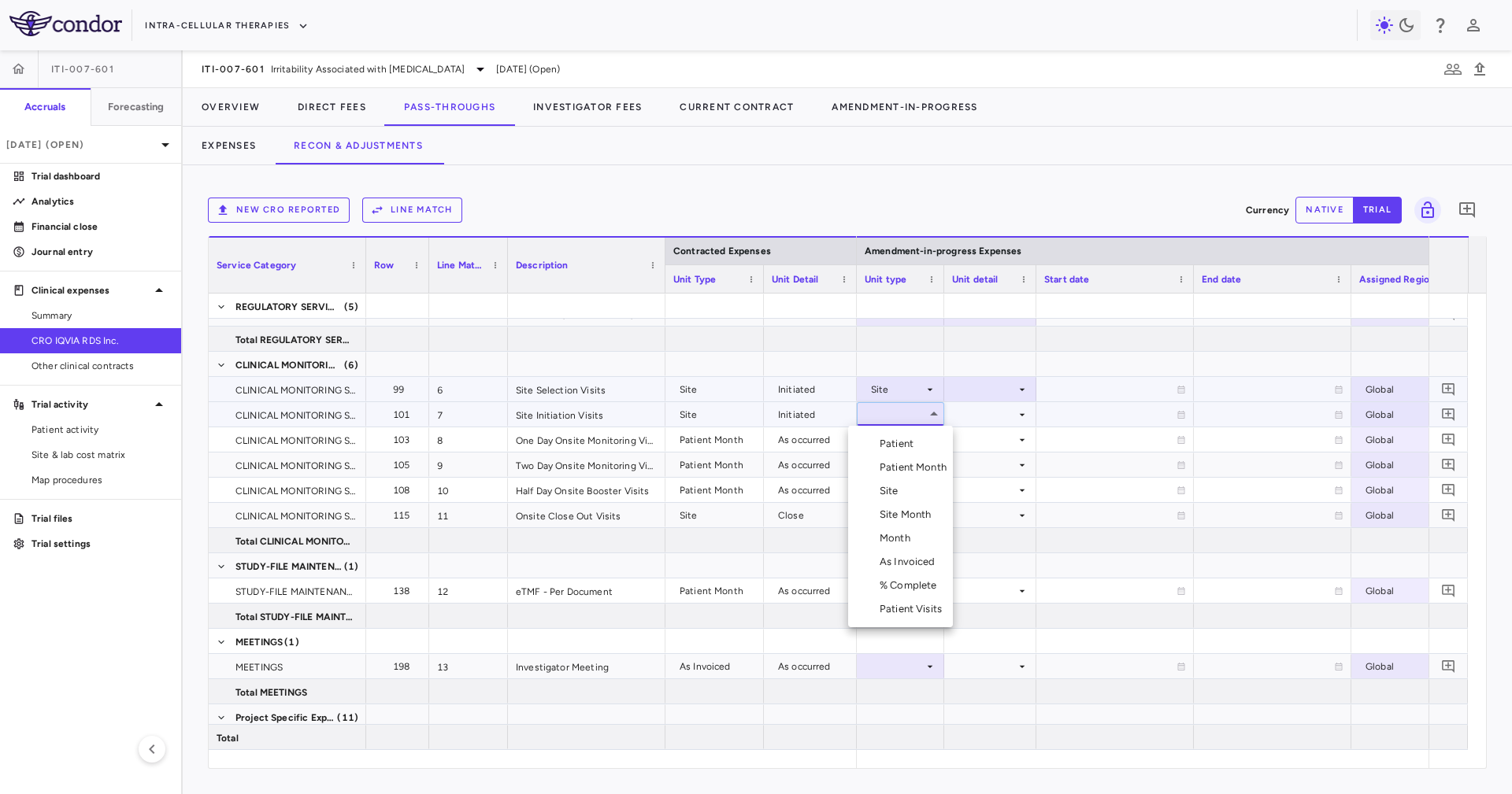
click at [901, 491] on div "Site" at bounding box center [892, 491] width 25 height 14
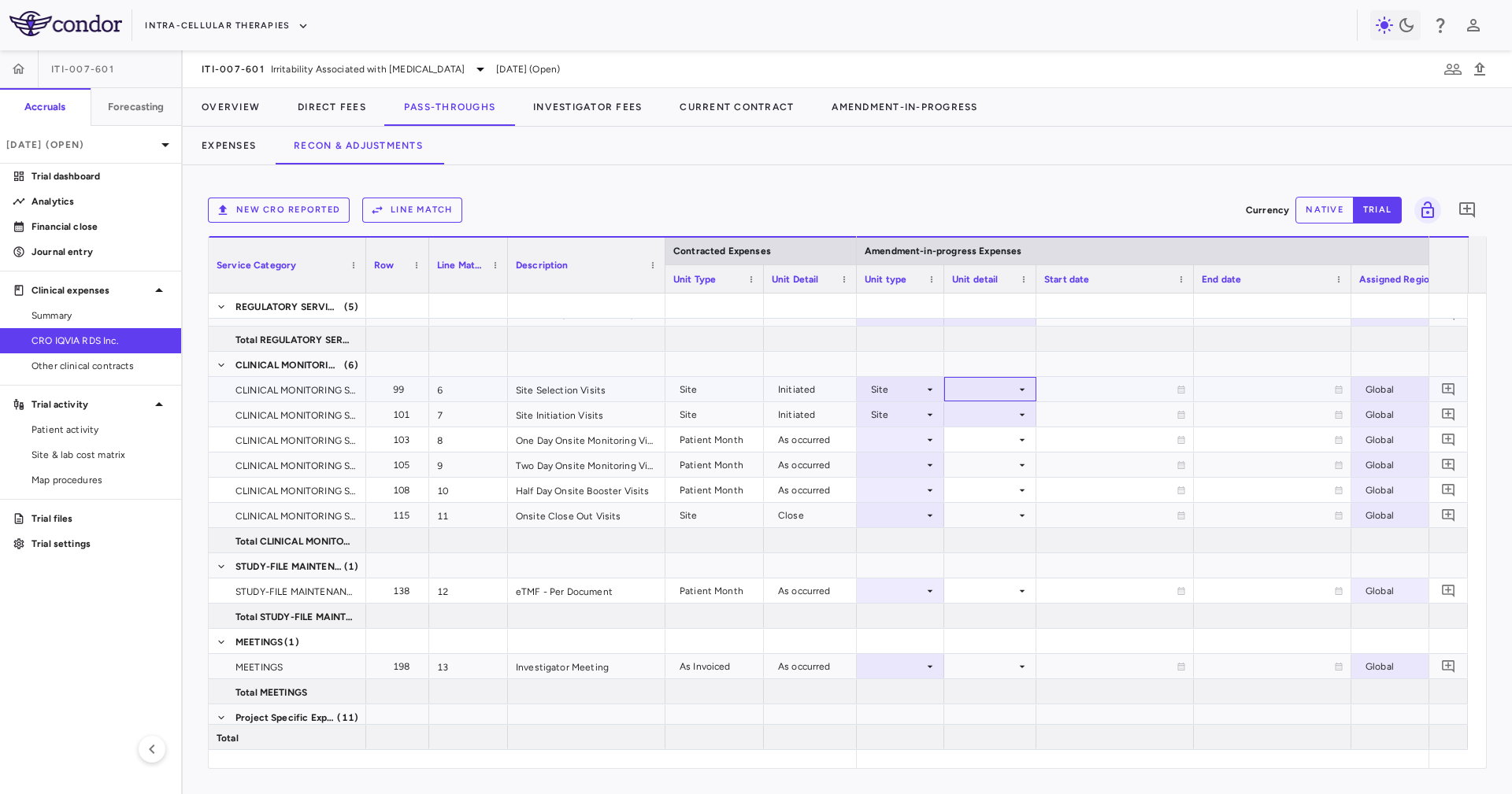
click at [995, 390] on div at bounding box center [990, 390] width 76 height 23
drag, startPoint x: 999, startPoint y: 444, endPoint x: 997, endPoint y: 415, distance: 29.1
click at [998, 442] on div "Initiated" at bounding box center [999, 442] width 46 height 14
click at [997, 413] on div at bounding box center [990, 414] width 76 height 23
click at [988, 443] on div at bounding box center [990, 440] width 76 height 23
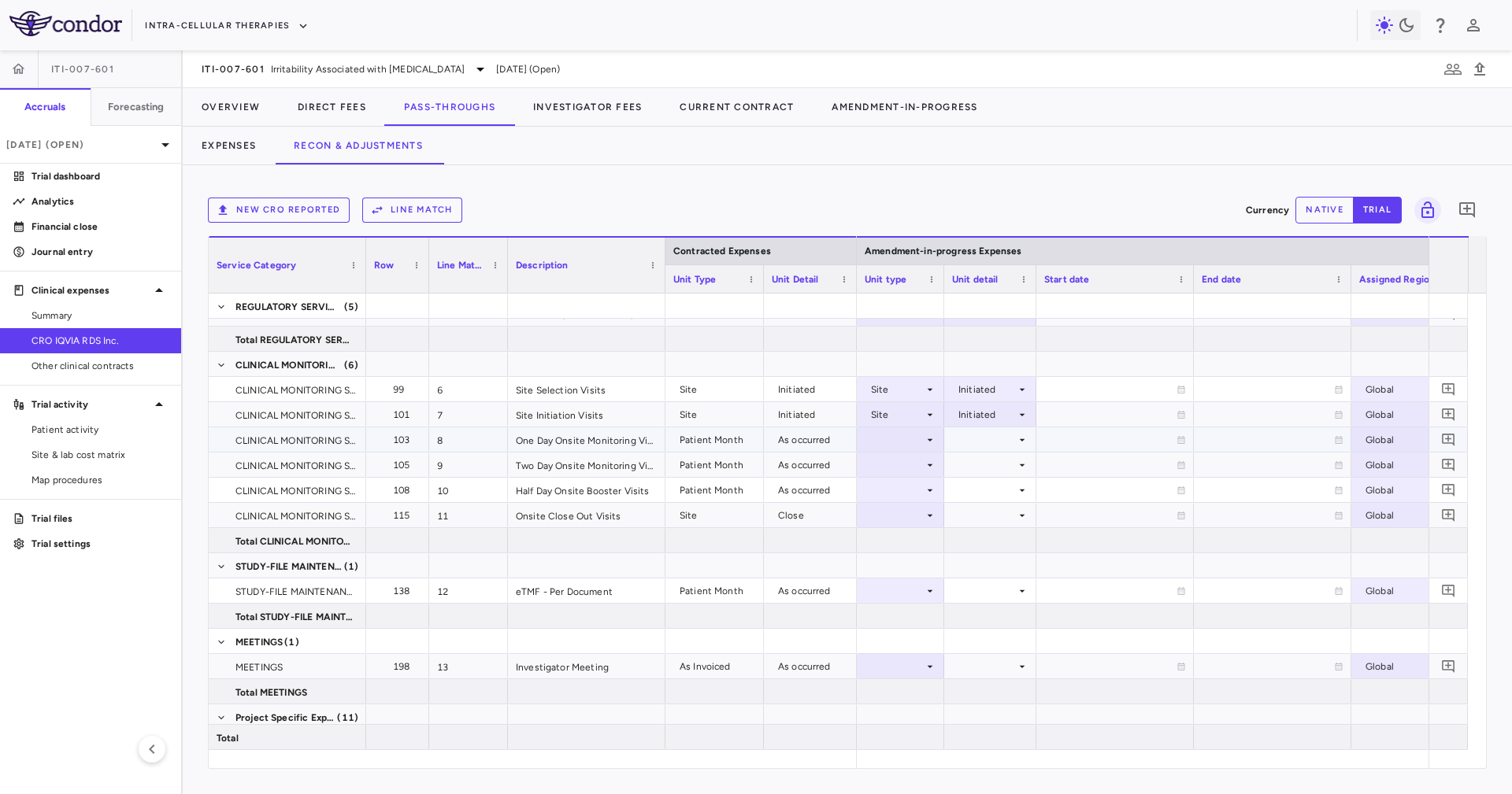
click at [907, 430] on div at bounding box center [900, 440] width 72 height 23
click at [952, 493] on div "Patient Month" at bounding box center [915, 493] width 73 height 14
drag, startPoint x: 969, startPoint y: 455, endPoint x: 976, endPoint y: 436, distance: 20.2
click at [971, 454] on div at bounding box center [990, 465] width 76 height 23
click at [977, 434] on div at bounding box center [990, 440] width 76 height 23
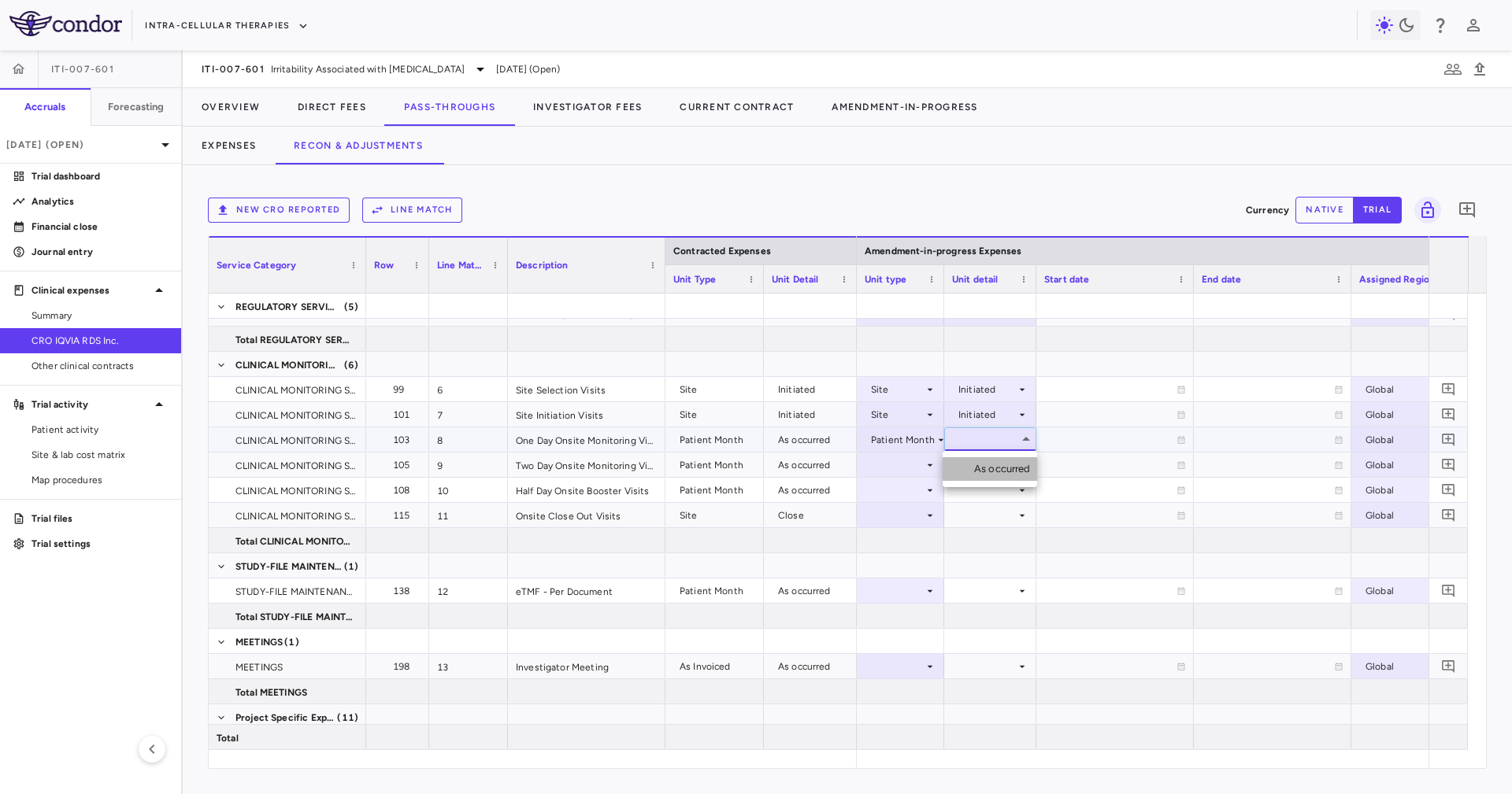
click at [986, 461] on li "As occurred" at bounding box center [990, 469] width 95 height 24
click at [986, 461] on div at bounding box center [990, 465] width 76 height 23
click at [918, 512] on div at bounding box center [900, 515] width 72 height 23
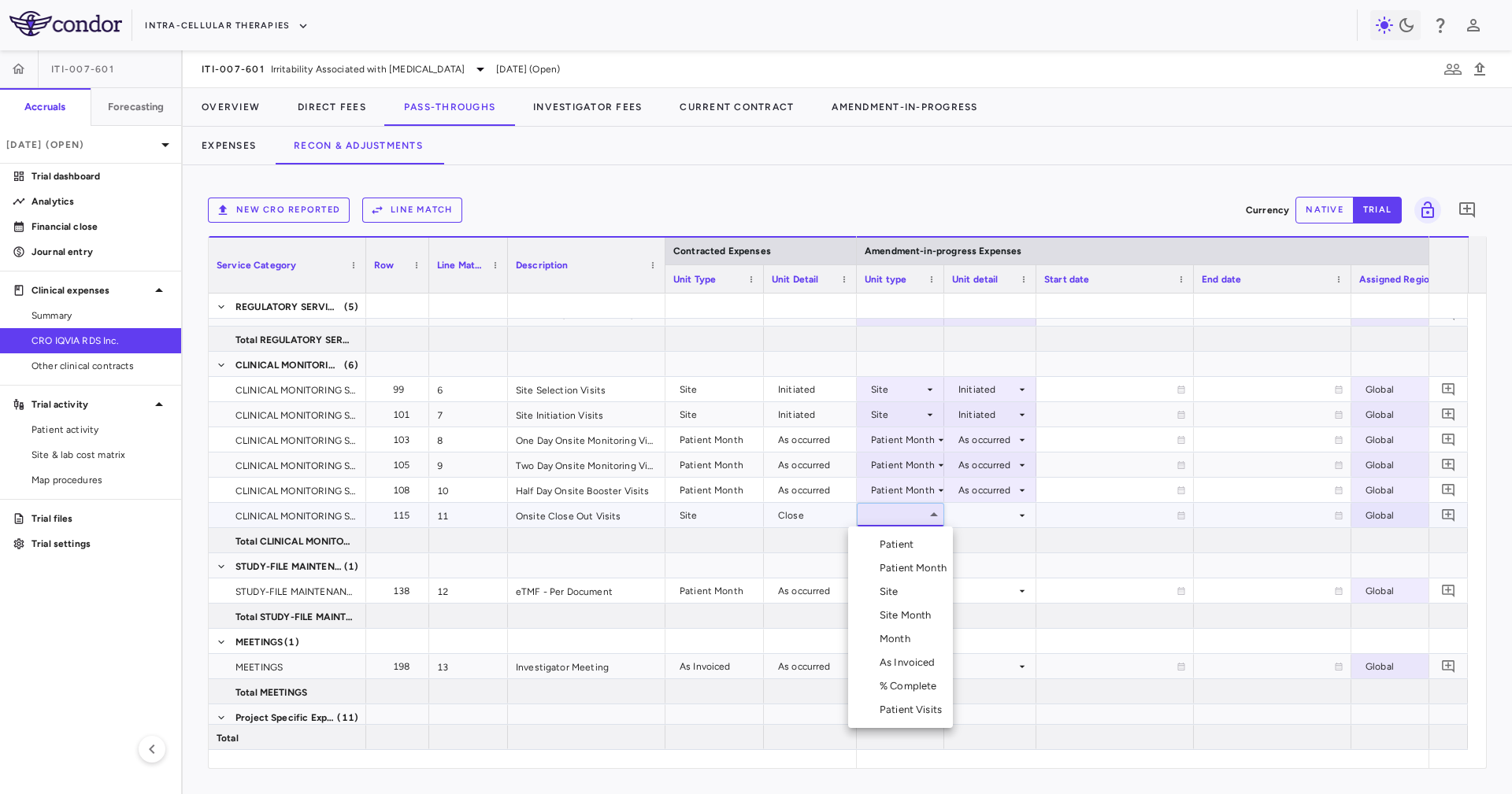
click at [921, 584] on li "Site" at bounding box center [899, 591] width 104 height 24
click at [999, 514] on div at bounding box center [990, 515] width 76 height 23
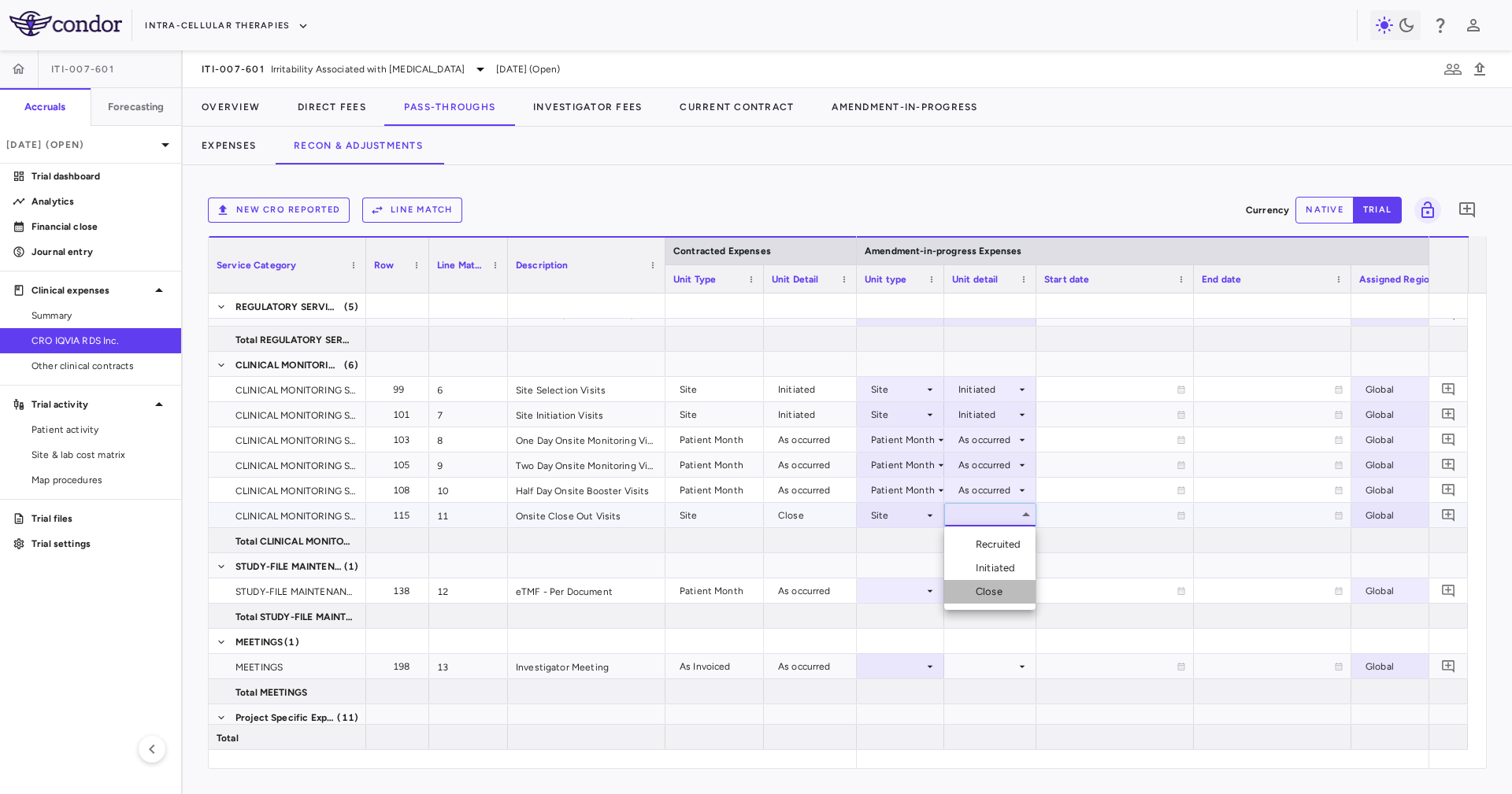
click at [1033, 602] on li "Close" at bounding box center [990, 591] width 91 height 24
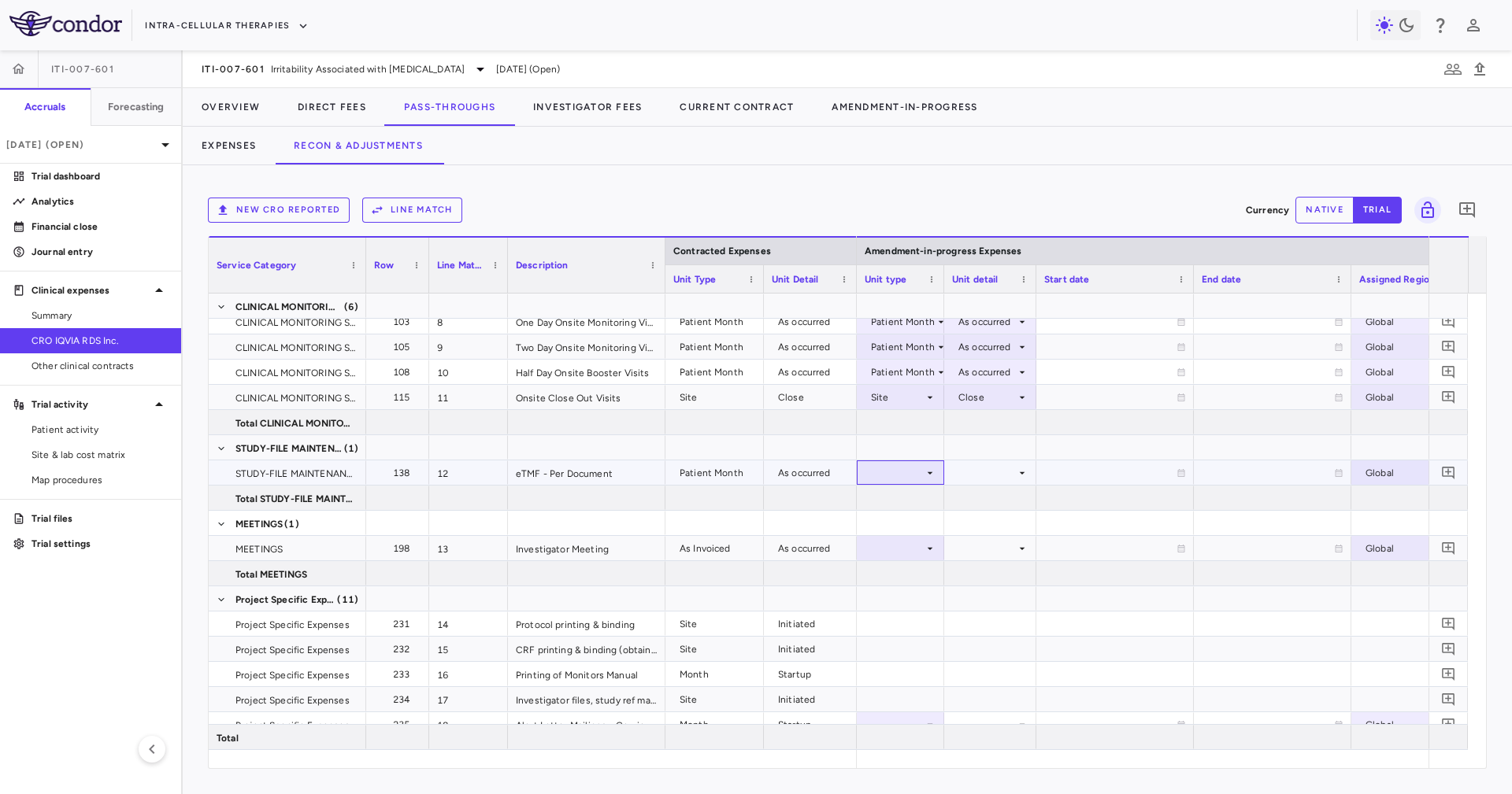
click at [921, 470] on div at bounding box center [900, 473] width 72 height 23
click at [928, 524] on div "Patient Month" at bounding box center [915, 526] width 73 height 14
click at [966, 470] on div at bounding box center [990, 473] width 76 height 23
click at [980, 499] on div "As occurred" at bounding box center [1006, 502] width 63 height 14
click at [891, 553] on div at bounding box center [900, 548] width 72 height 23
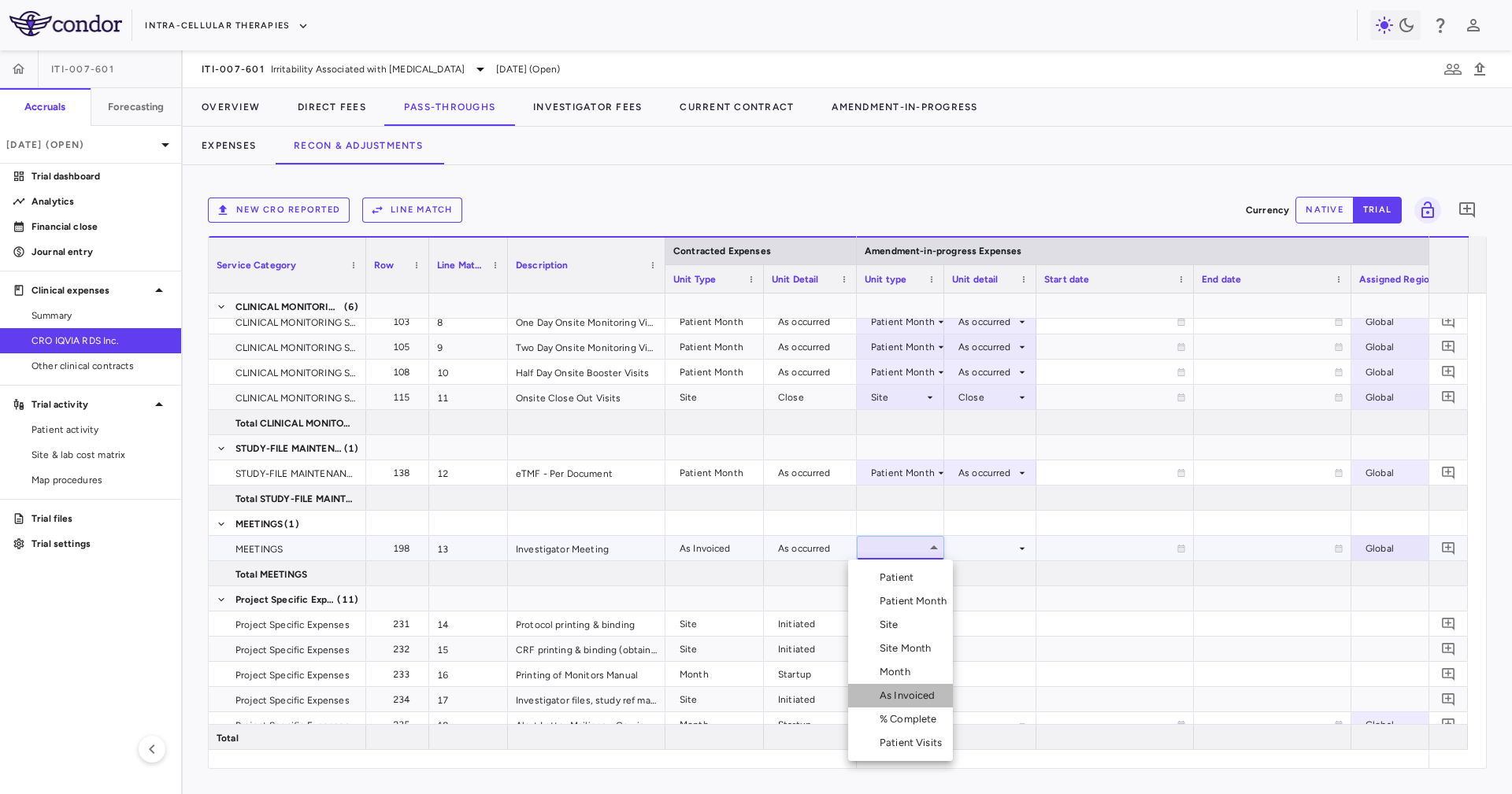
click at [927, 695] on div "As Invoiced" at bounding box center [910, 696] width 62 height 14
click at [977, 540] on div at bounding box center [990, 548] width 76 height 23
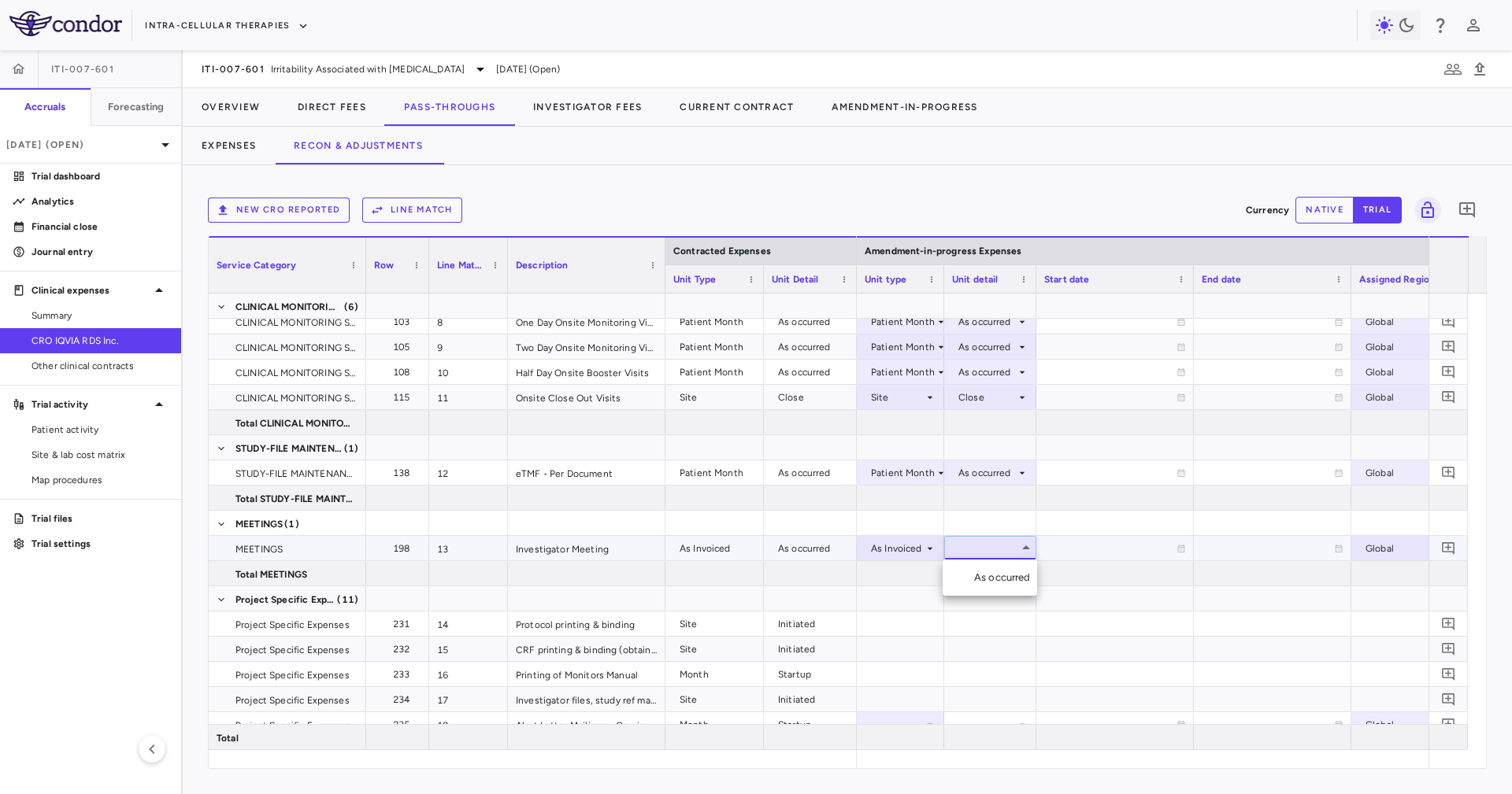
click at [984, 559] on div at bounding box center [756, 397] width 1512 height 794
click at [990, 580] on div at bounding box center [990, 574] width 92 height 25
click at [989, 554] on div at bounding box center [990, 548] width 76 height 23
click at [991, 591] on ul "Select As occurred" at bounding box center [990, 577] width 95 height 36
click at [991, 585] on li "As occurred" at bounding box center [990, 577] width 95 height 24
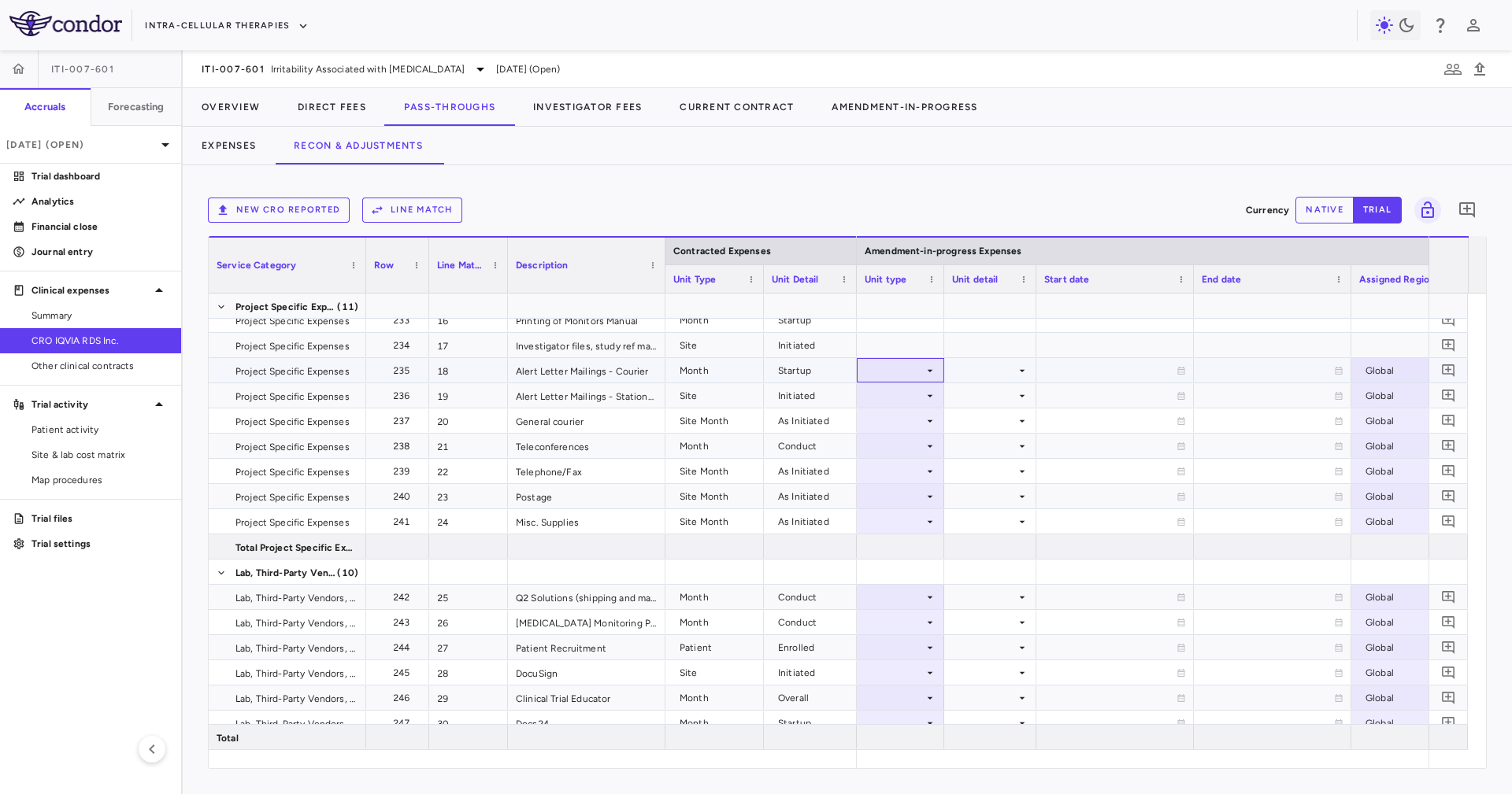
click at [892, 377] on div at bounding box center [900, 370] width 72 height 23
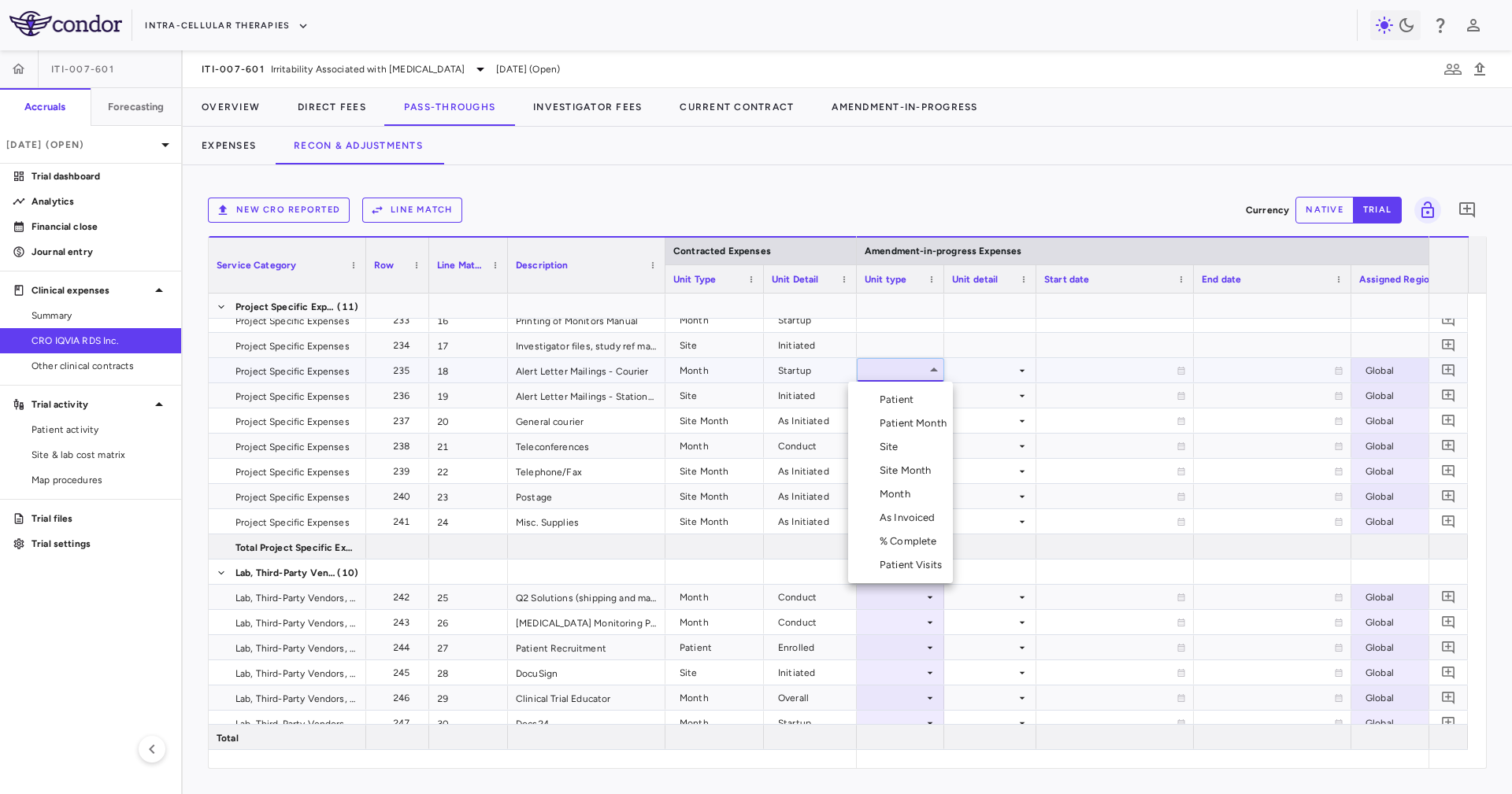
click at [912, 496] on div "Month" at bounding box center [898, 494] width 37 height 14
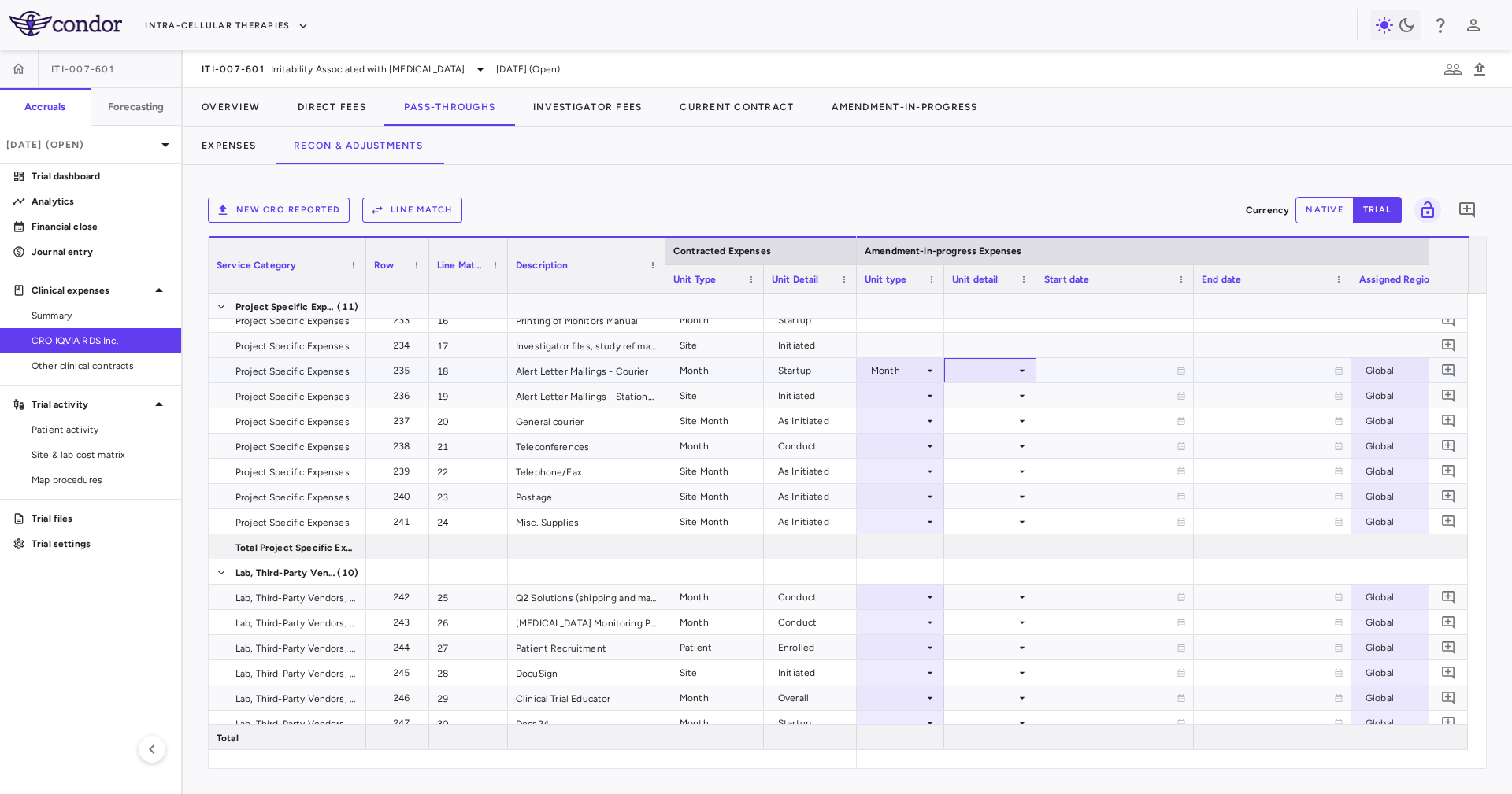
click at [993, 371] on div at bounding box center [990, 370] width 76 height 23
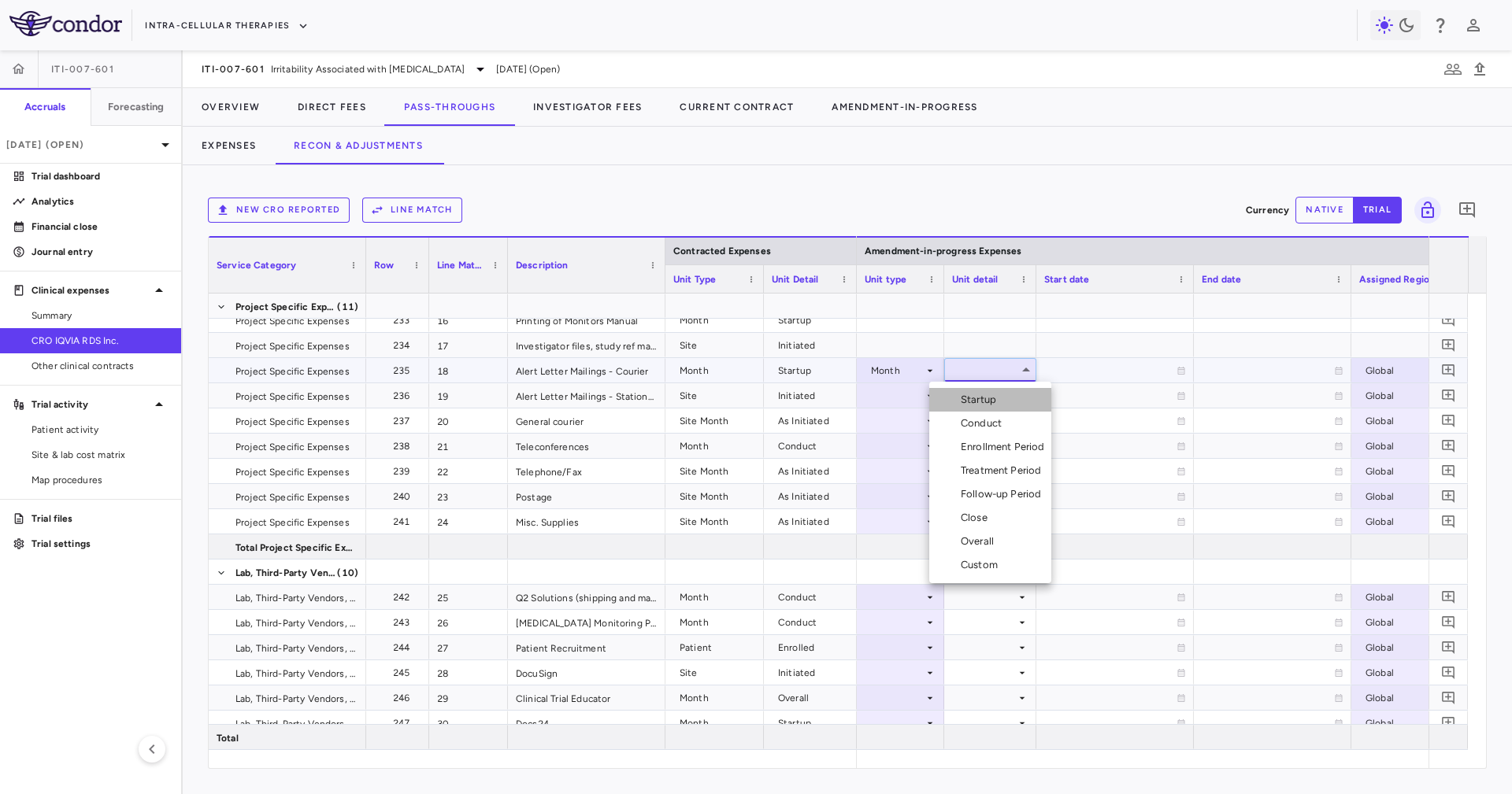
click at [1008, 394] on li "Startup" at bounding box center [990, 399] width 122 height 24
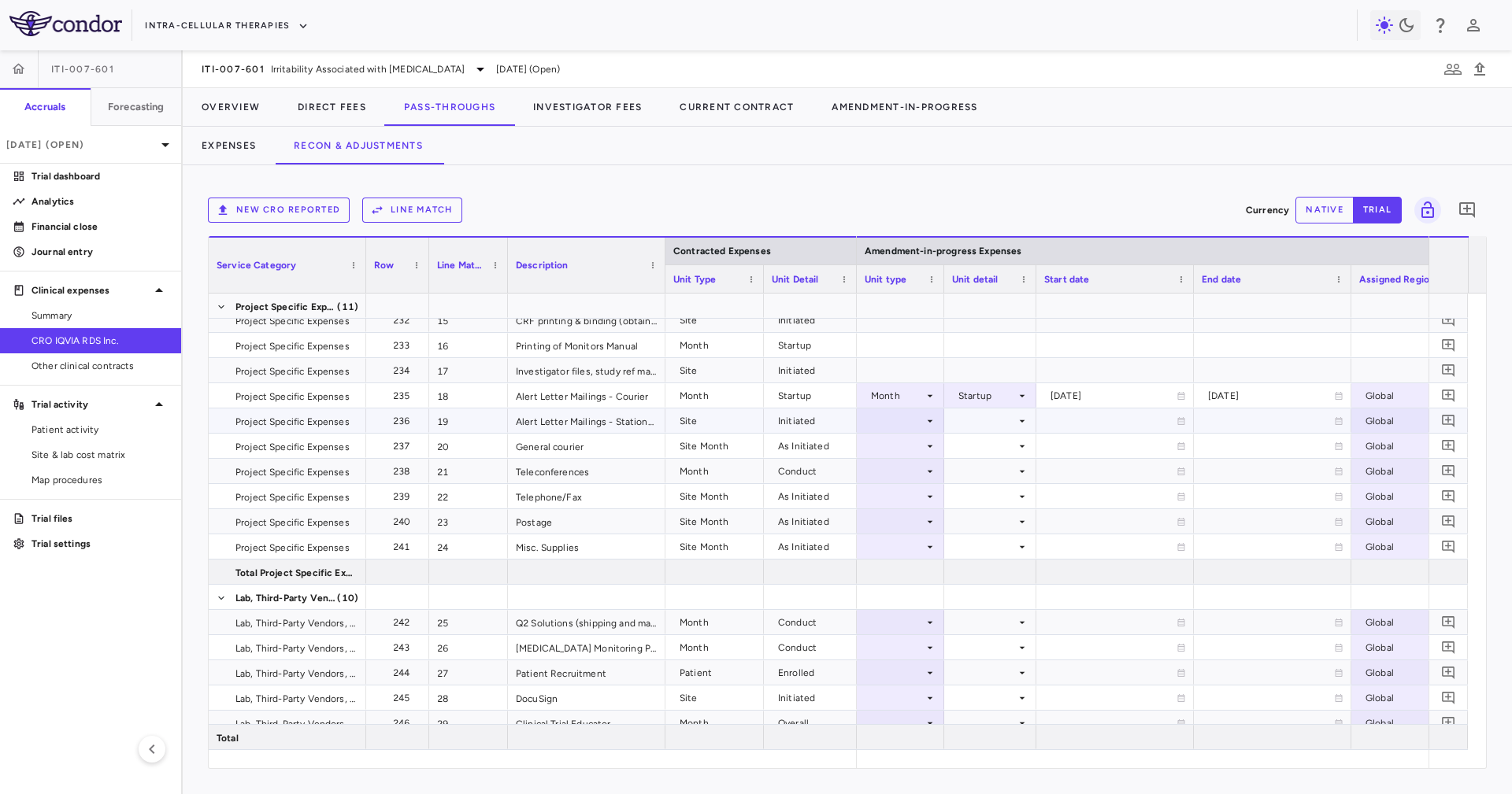
click at [914, 427] on div at bounding box center [900, 421] width 72 height 23
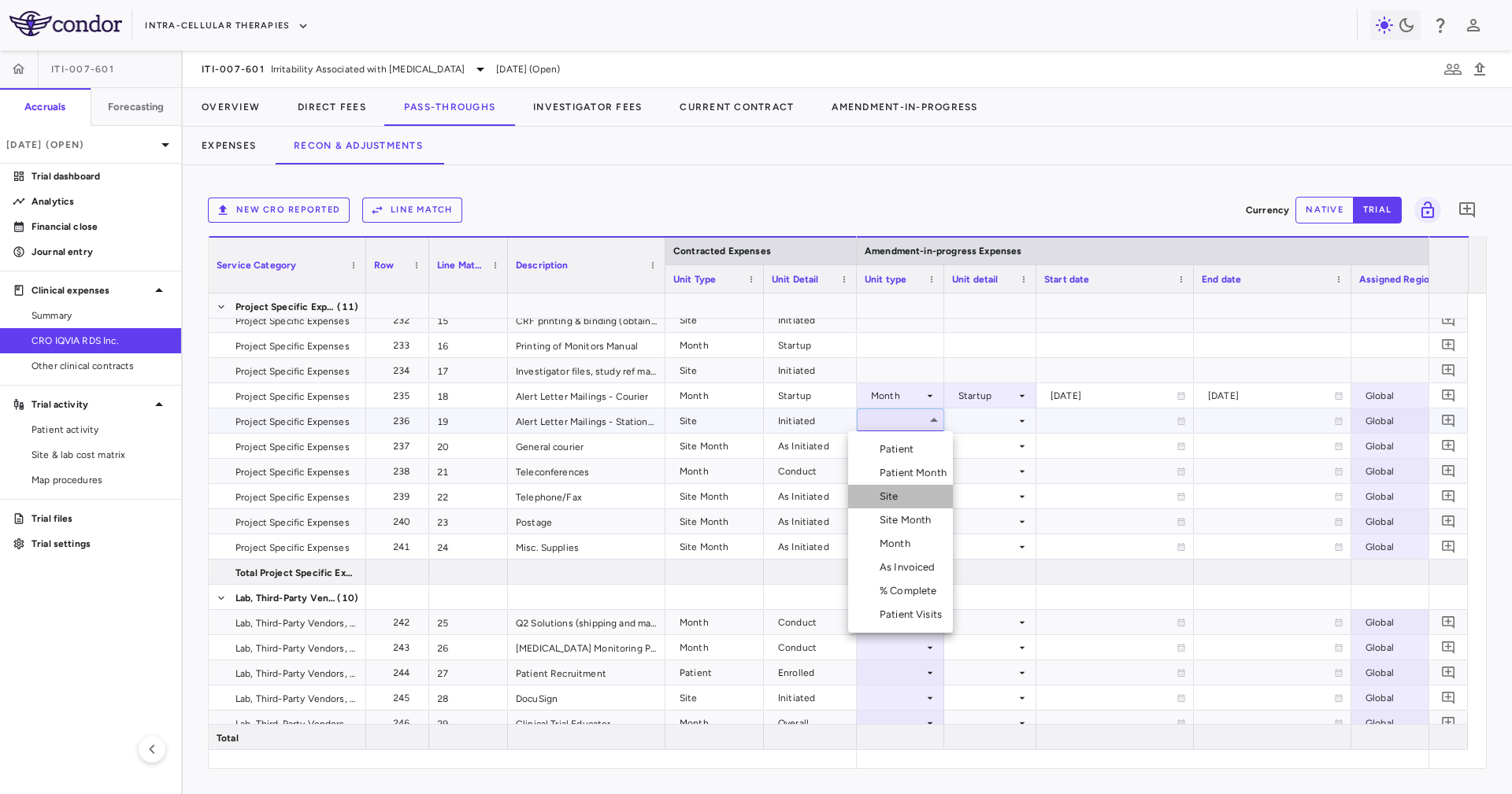
click at [920, 503] on li "Site" at bounding box center [899, 497] width 104 height 24
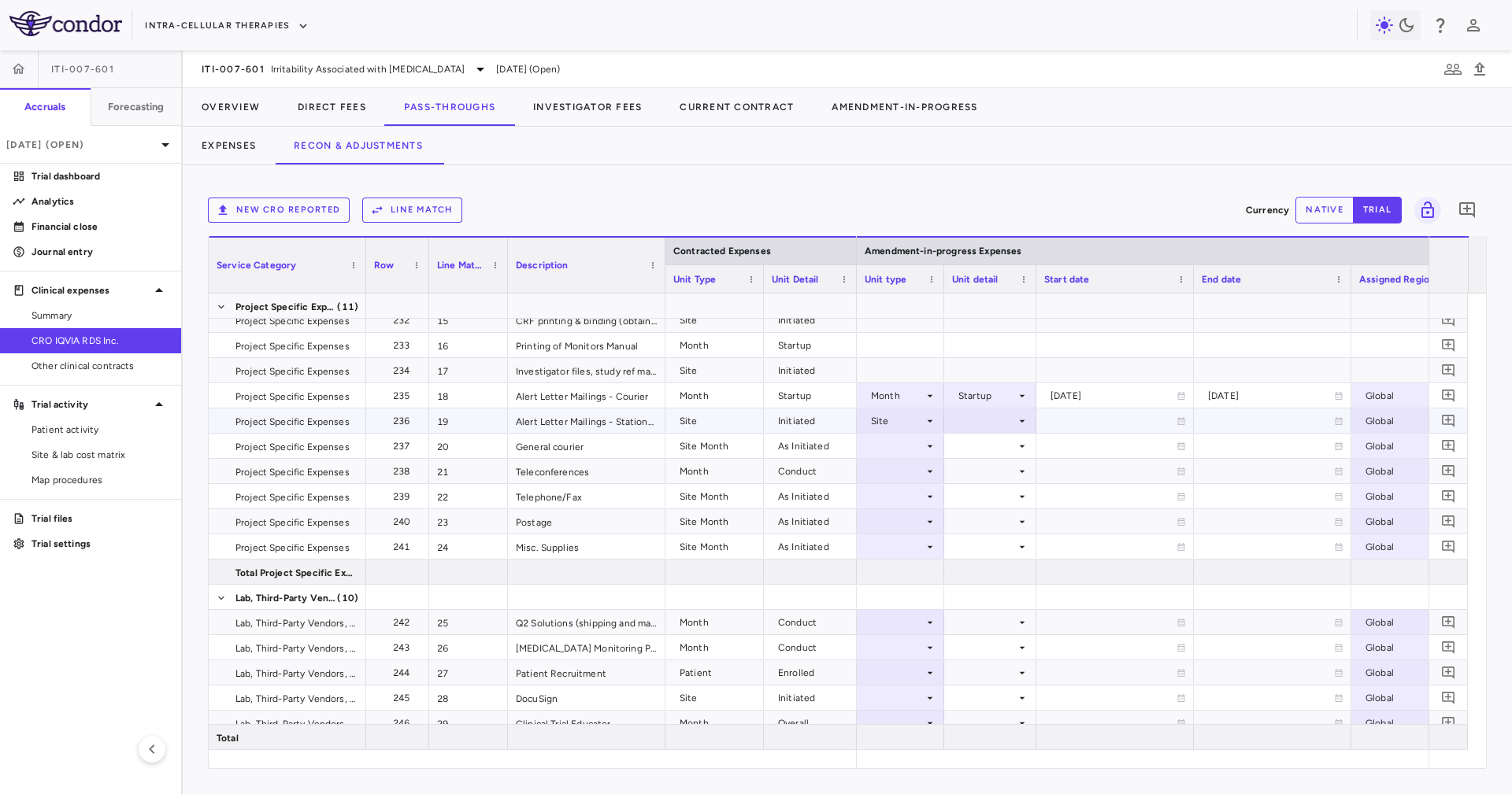
click at [1000, 415] on div at bounding box center [990, 421] width 76 height 23
drag, startPoint x: 1013, startPoint y: 479, endPoint x: 974, endPoint y: 465, distance: 41.4
click at [1013, 479] on div "Initiated" at bounding box center [999, 473] width 46 height 14
click at [926, 449] on icon at bounding box center [929, 447] width 12 height 12
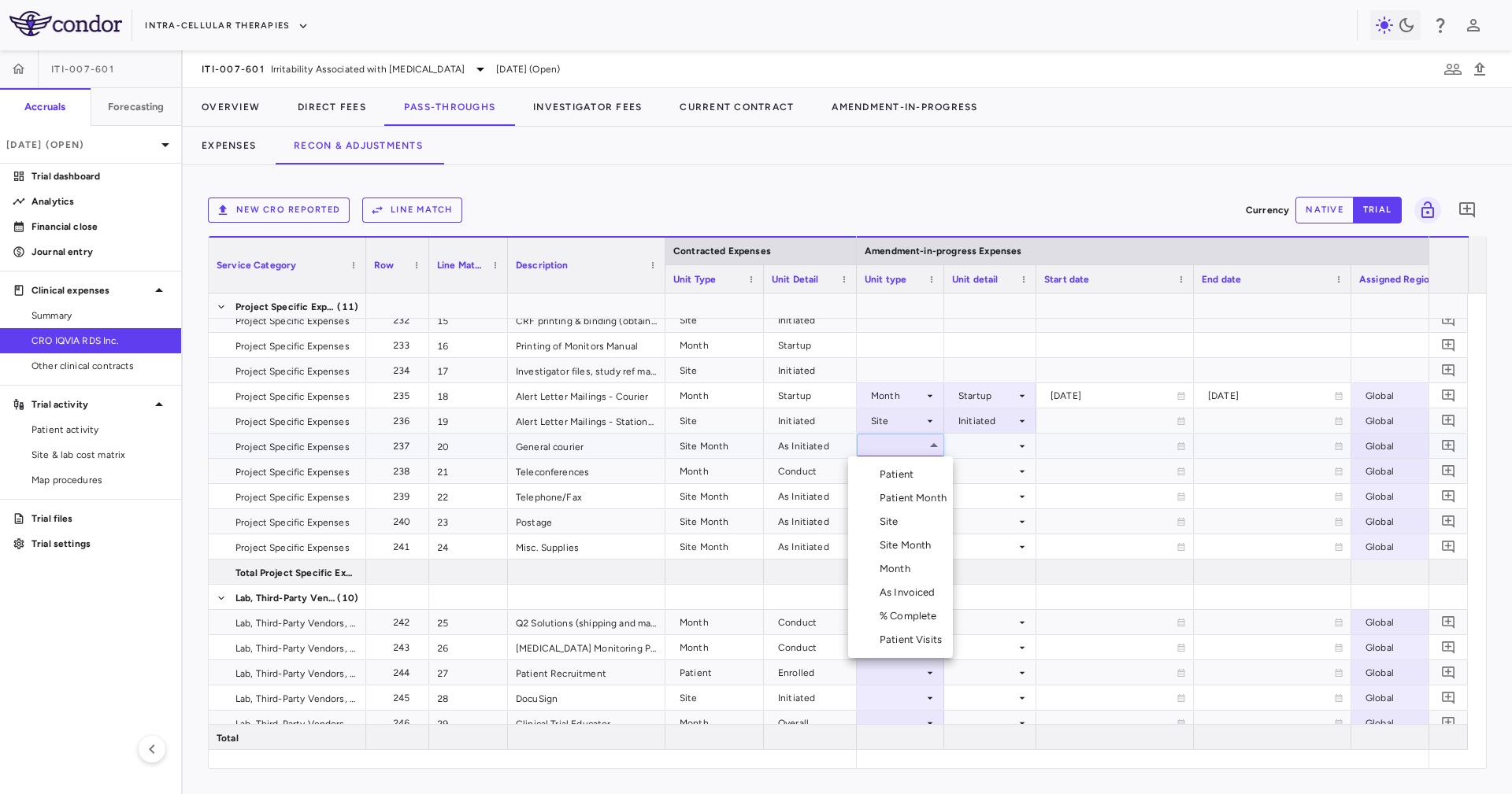
click at [923, 559] on li "Month" at bounding box center [899, 569] width 104 height 24
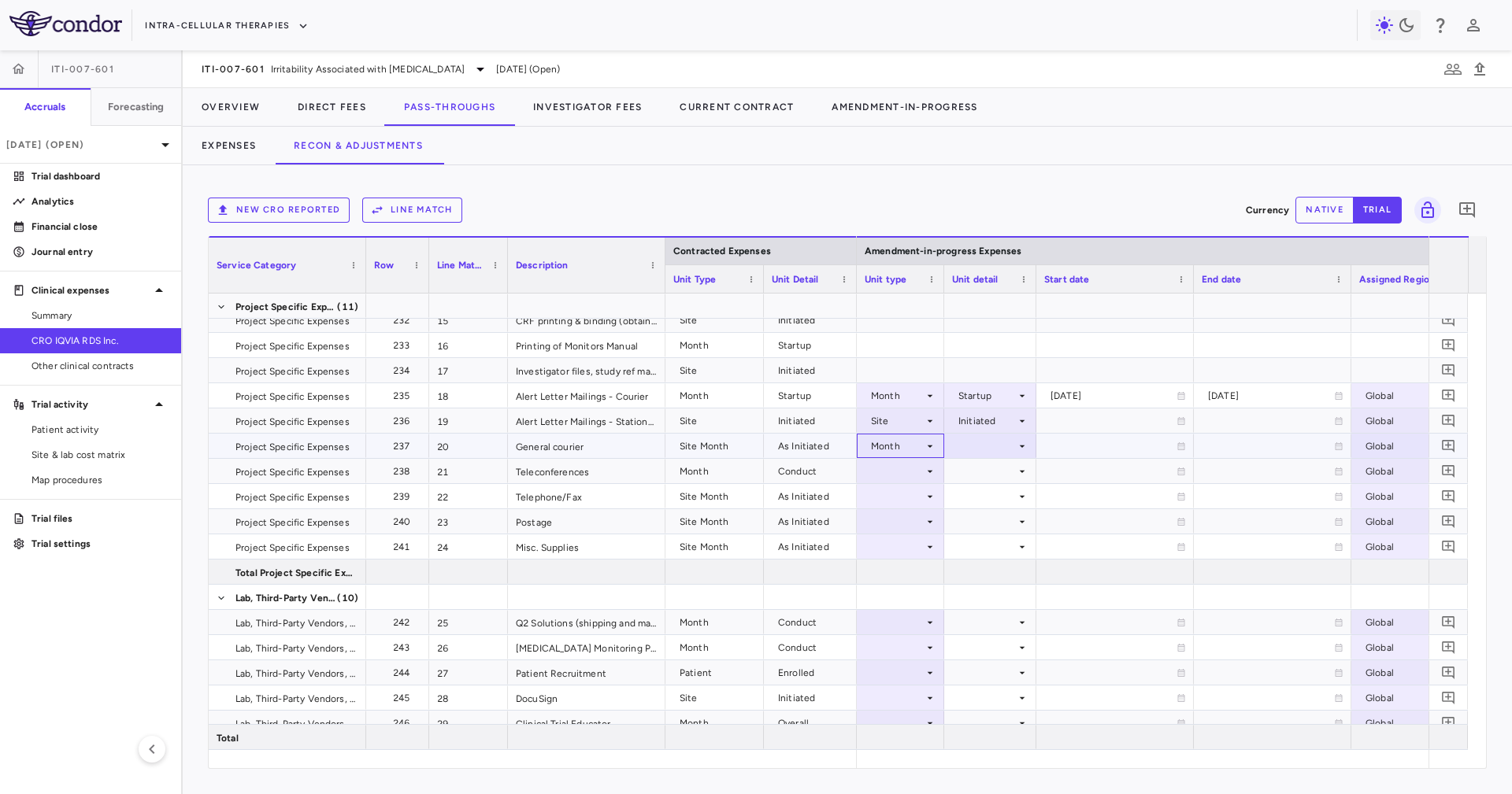
click at [909, 440] on div "Month" at bounding box center [897, 446] width 53 height 25
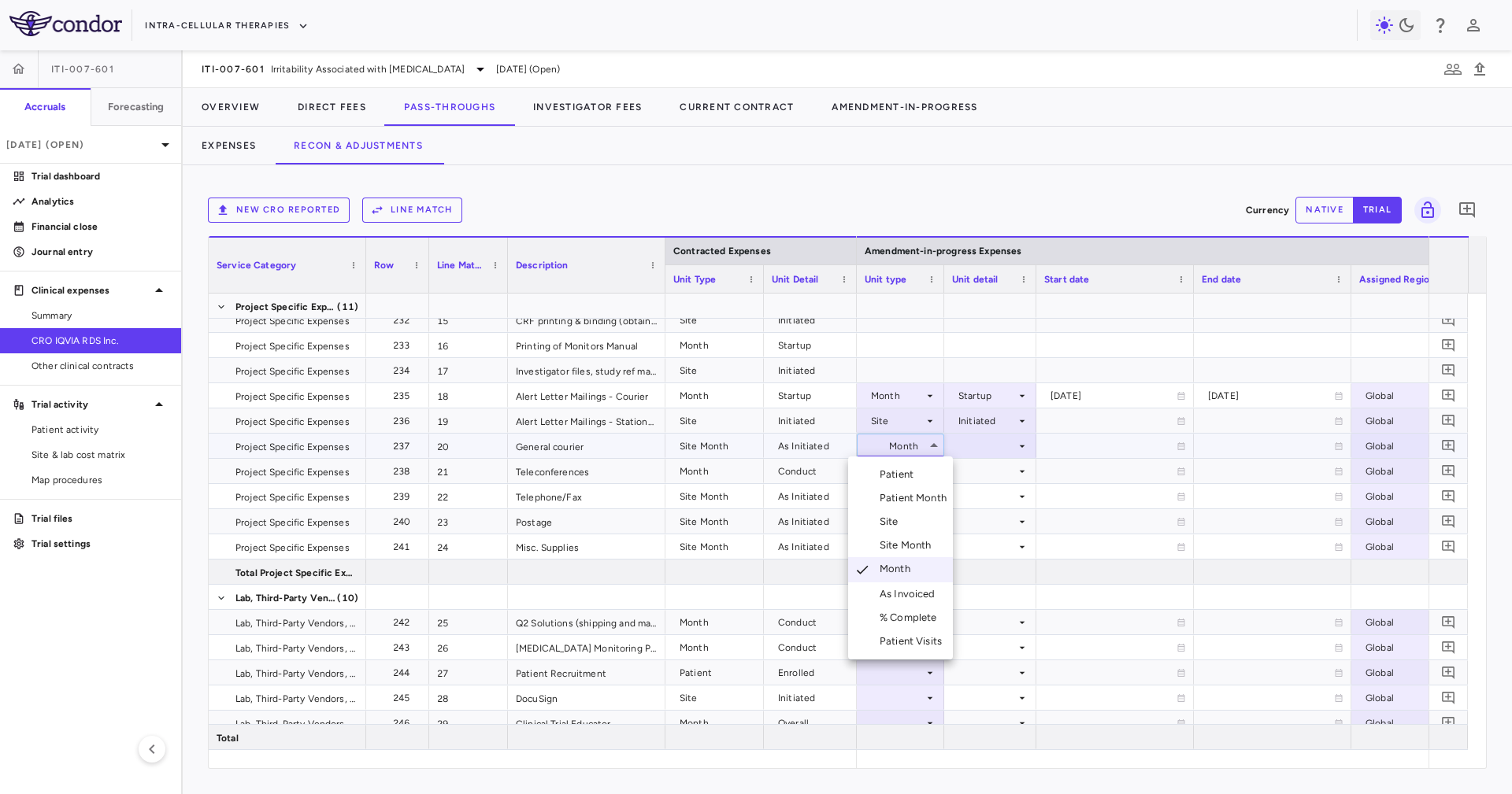
click at [926, 540] on div "Site Month" at bounding box center [908, 546] width 58 height 14
click at [983, 447] on div at bounding box center [990, 446] width 76 height 23
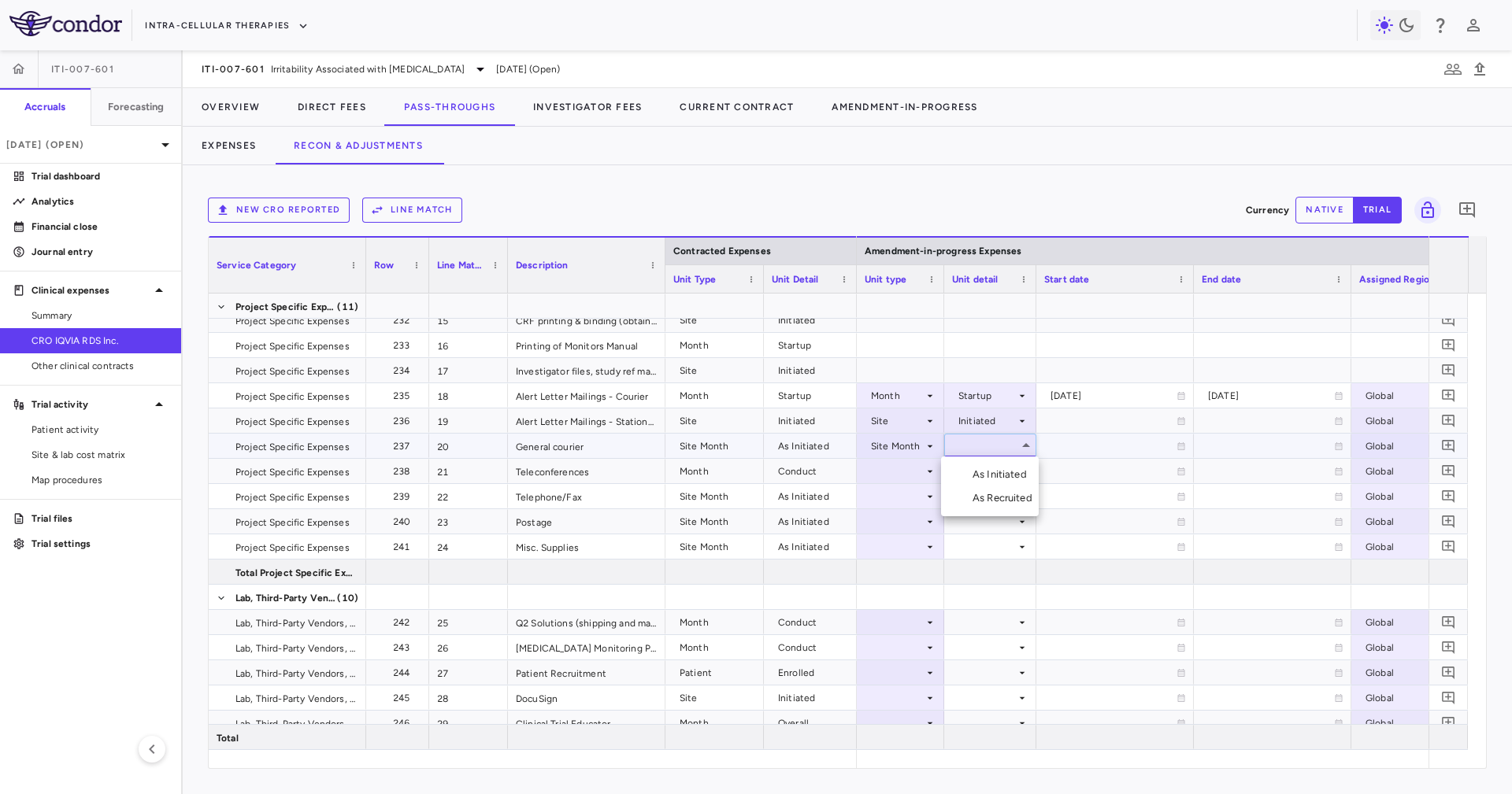
click at [985, 461] on ul "Select As Initiated As Recruited" at bounding box center [989, 486] width 97 height 60
click at [989, 464] on li "As Initiated" at bounding box center [989, 475] width 97 height 24
click at [921, 475] on div at bounding box center [900, 471] width 72 height 23
click at [915, 463] on div at bounding box center [900, 471] width 72 height 23
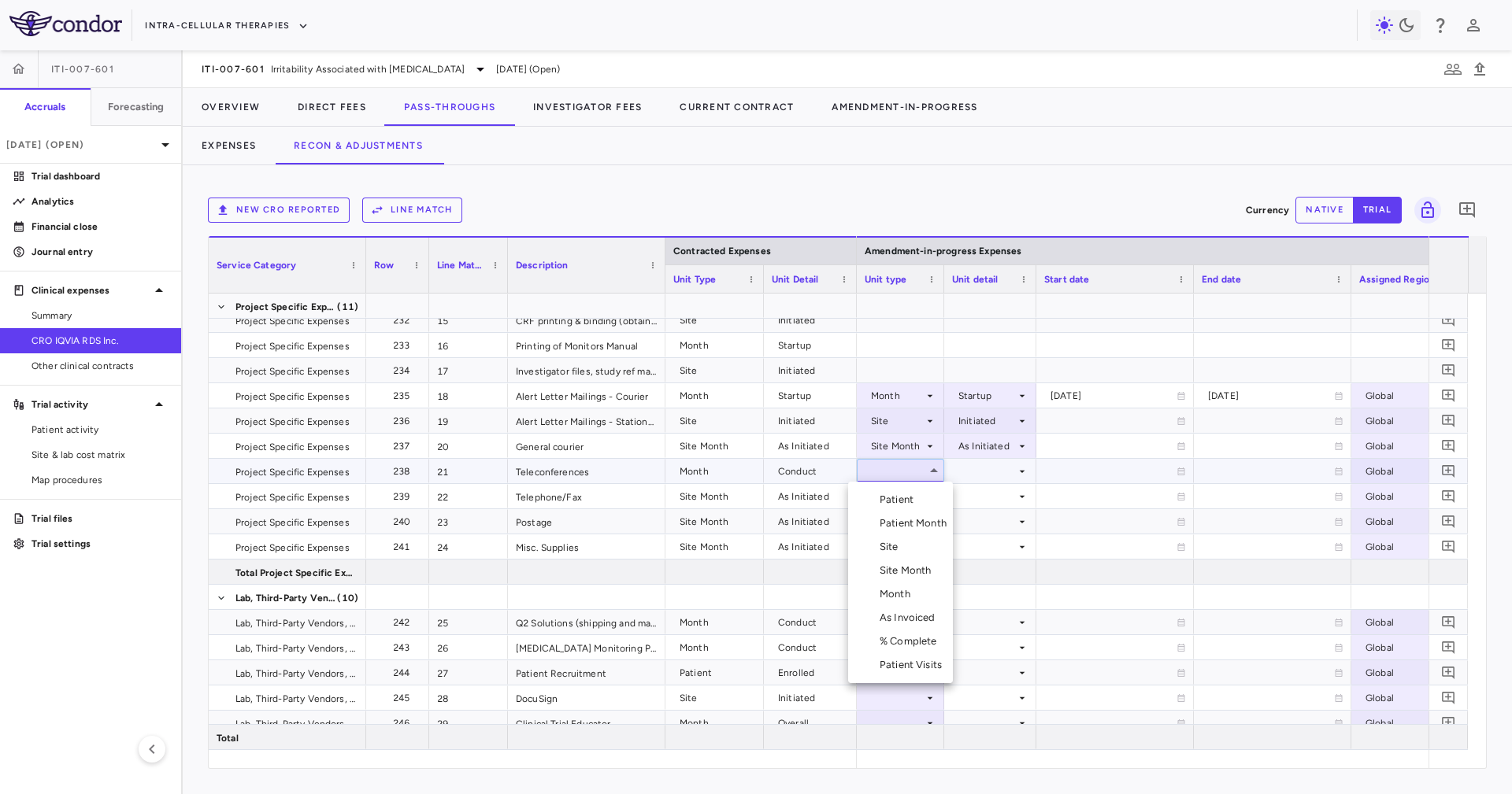
click at [907, 597] on div "Month" at bounding box center [898, 594] width 37 height 14
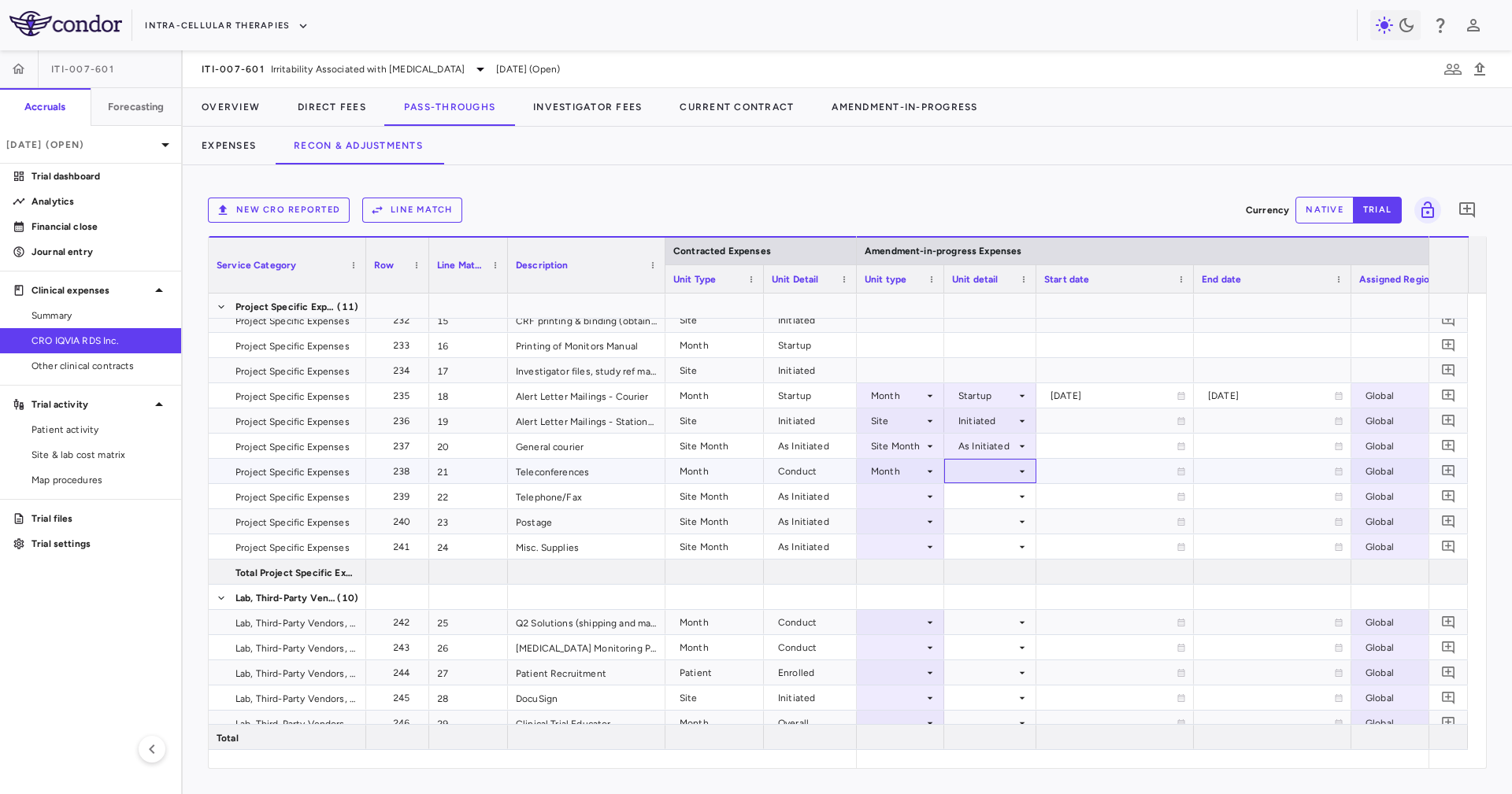
click at [980, 463] on div at bounding box center [990, 471] width 76 height 23
click at [1021, 517] on li "Conduct" at bounding box center [990, 523] width 122 height 24
click at [901, 503] on div at bounding box center [900, 497] width 72 height 23
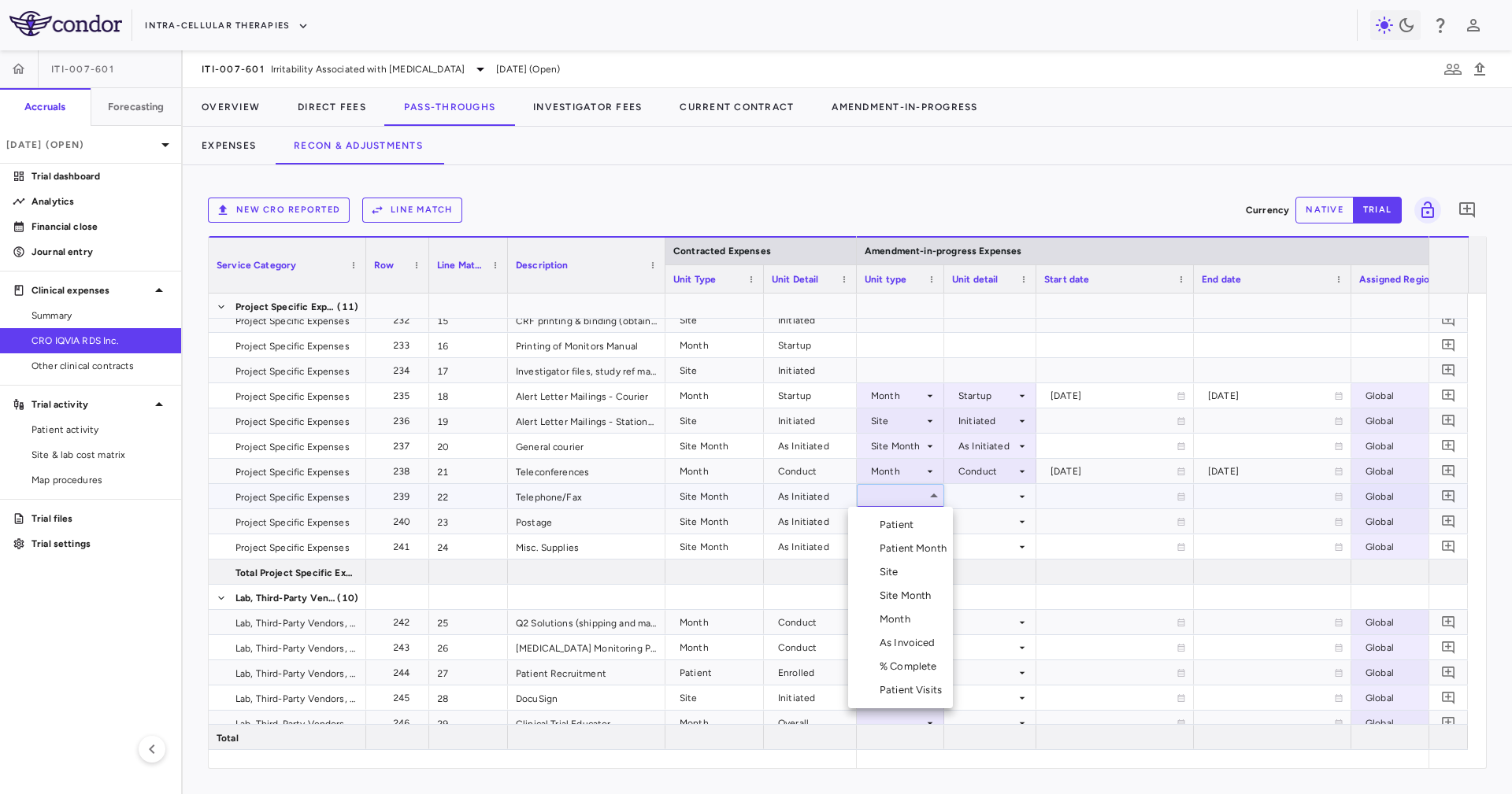
drag, startPoint x: 928, startPoint y: 595, endPoint x: 953, endPoint y: 502, distance: 96.3
click at [927, 592] on div "Site Month" at bounding box center [908, 596] width 58 height 14
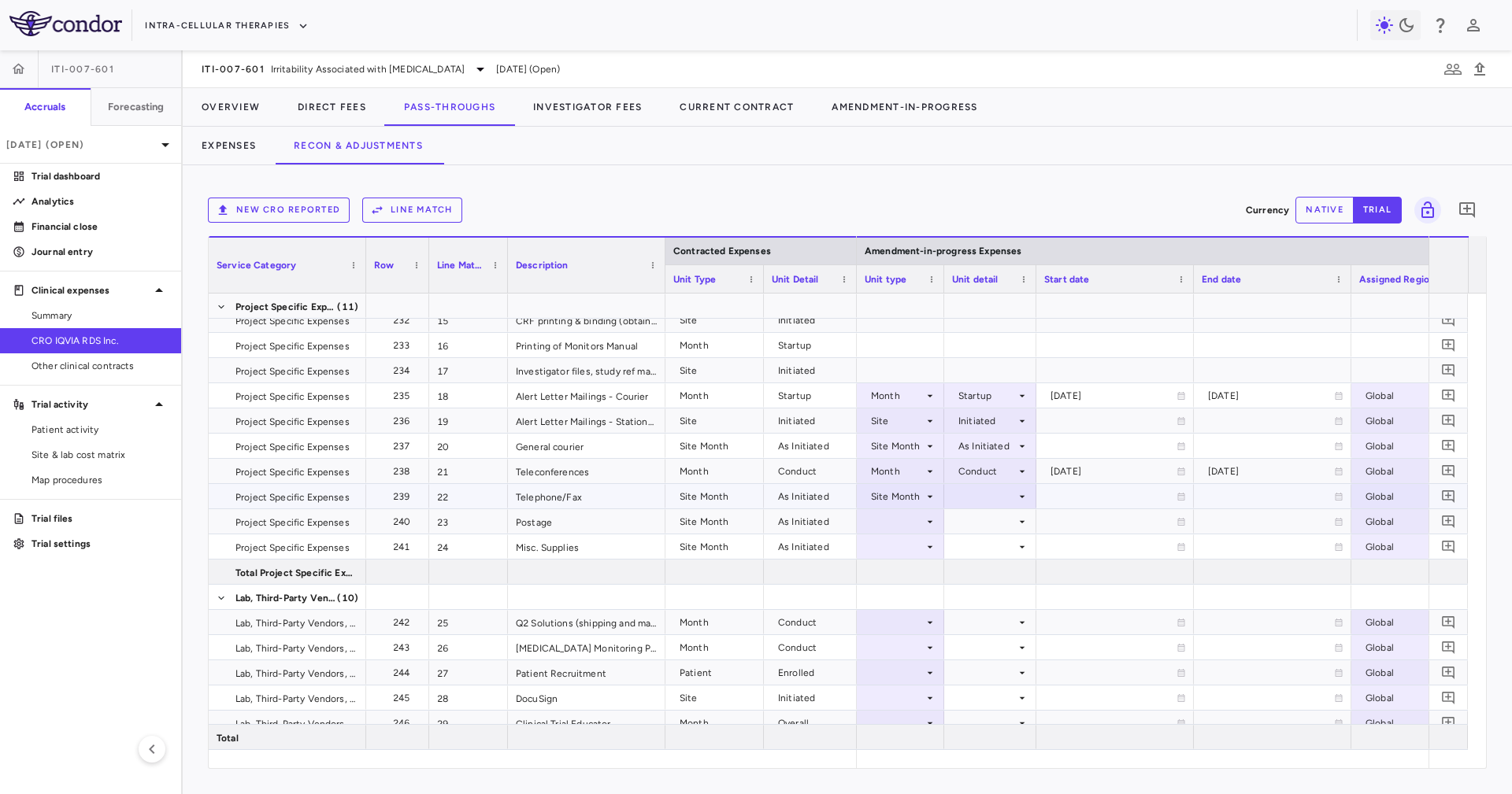
click at [964, 487] on div at bounding box center [990, 497] width 76 height 23
click at [978, 515] on li "As Initiated" at bounding box center [989, 525] width 97 height 24
click at [979, 517] on div at bounding box center [990, 521] width 76 height 23
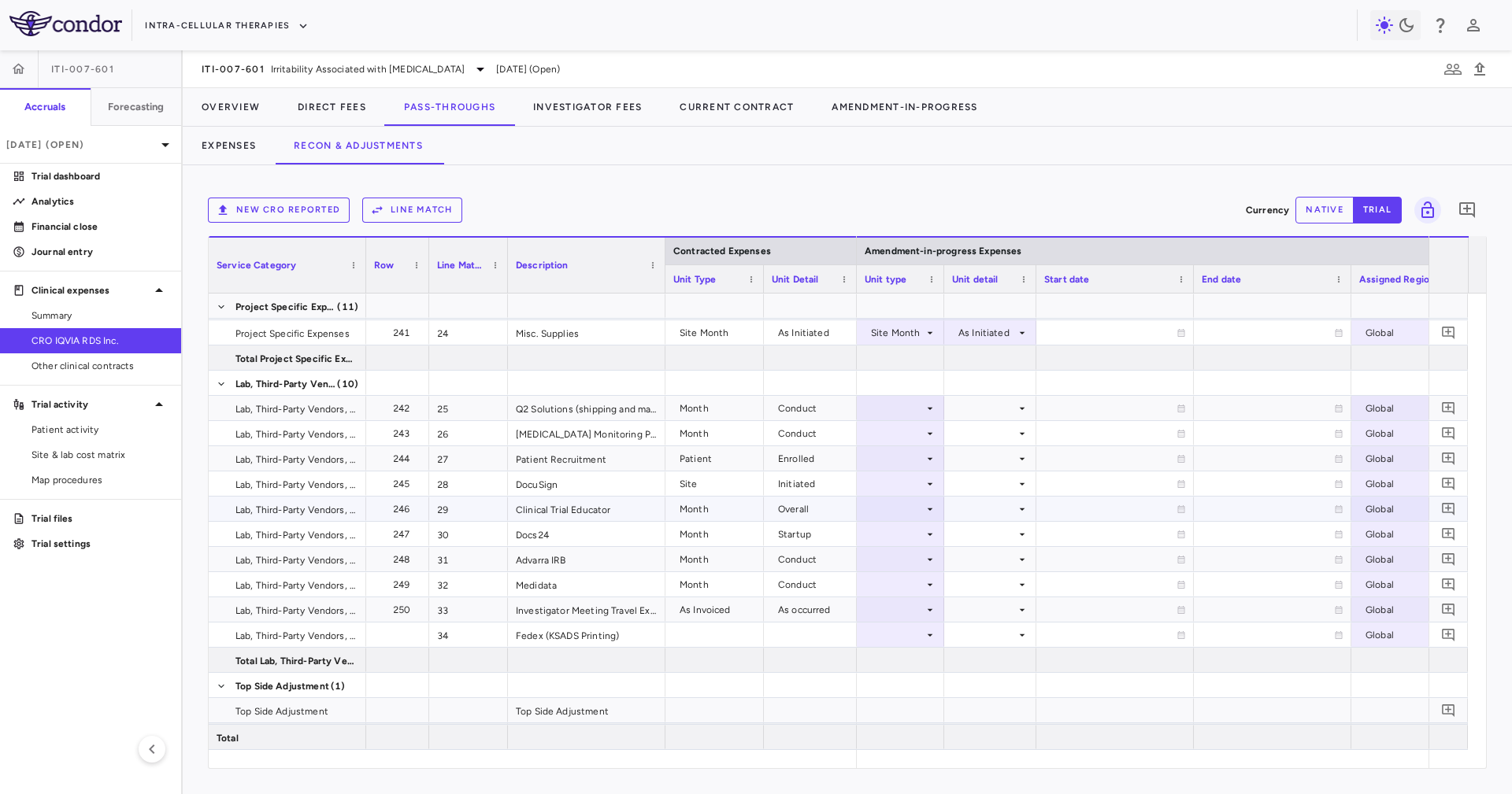
scroll to position [801, 0]
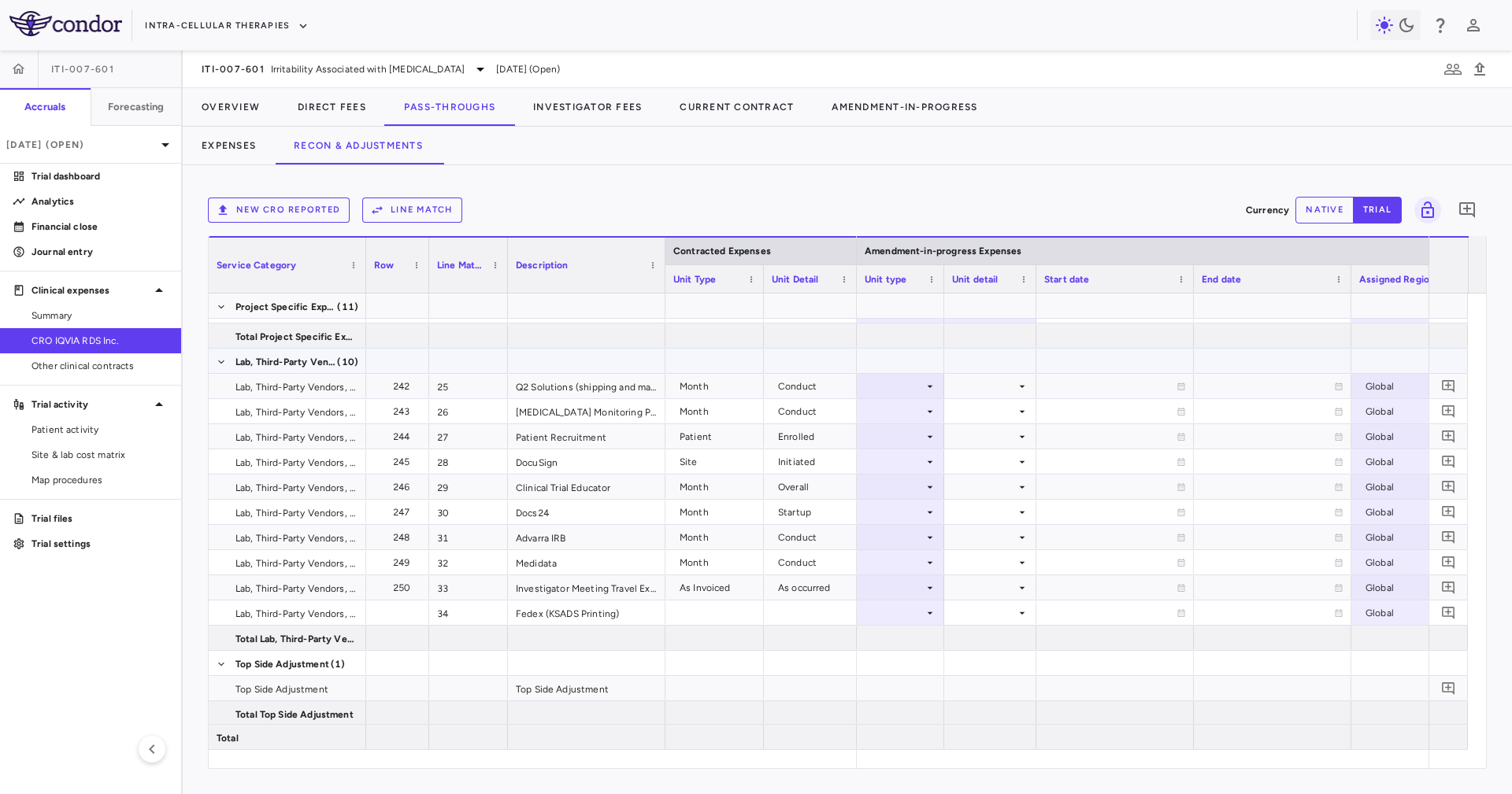
click at [898, 373] on div "Month Startup 2023-12-12 2024-11-21 Global 11.35 Site Initiated Global 68.00 Si…" at bounding box center [946, 121] width 3565 height 1259
click at [917, 386] on div at bounding box center [900, 386] width 72 height 23
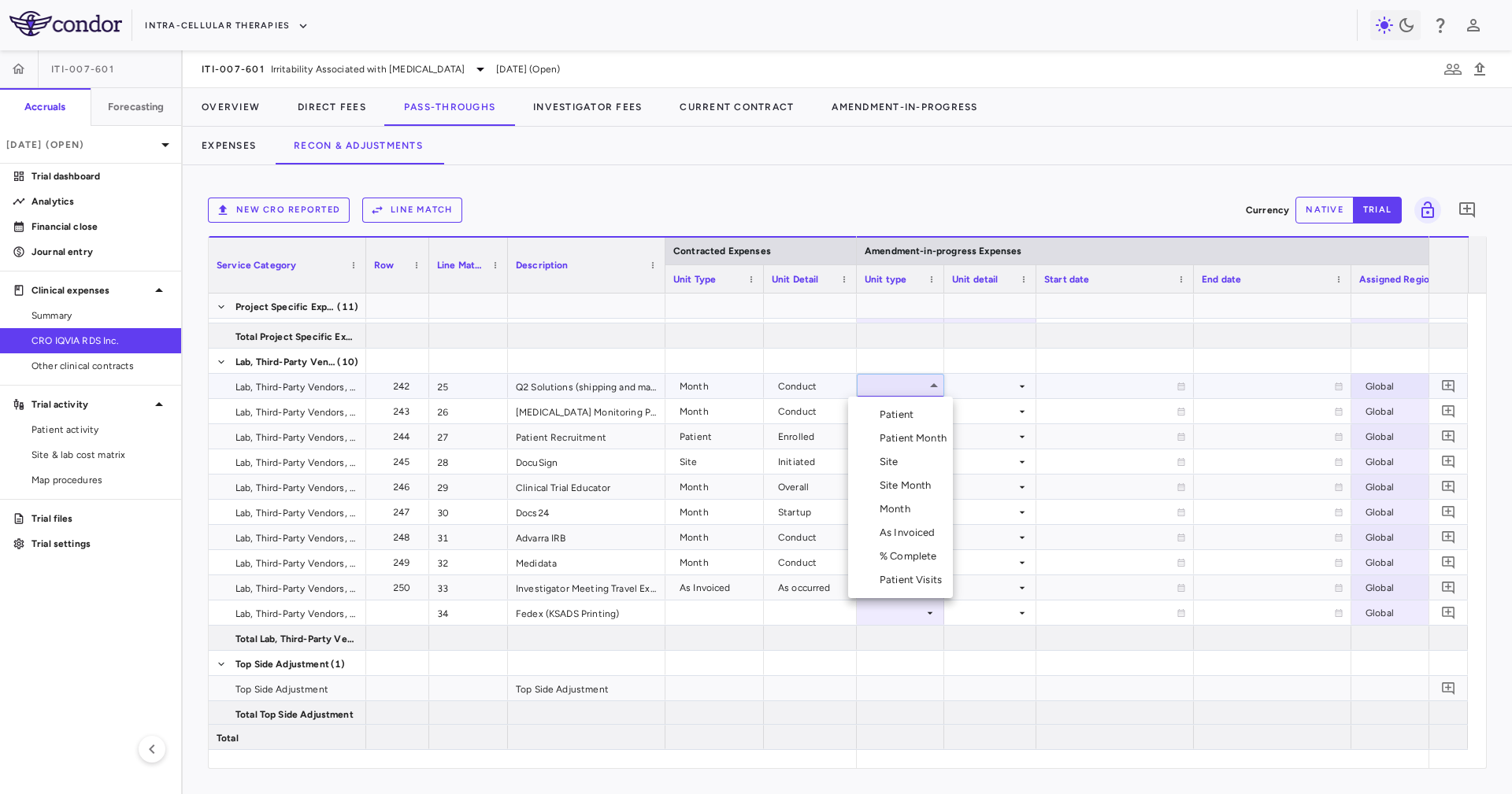
click at [904, 506] on div "Month" at bounding box center [898, 509] width 37 height 14
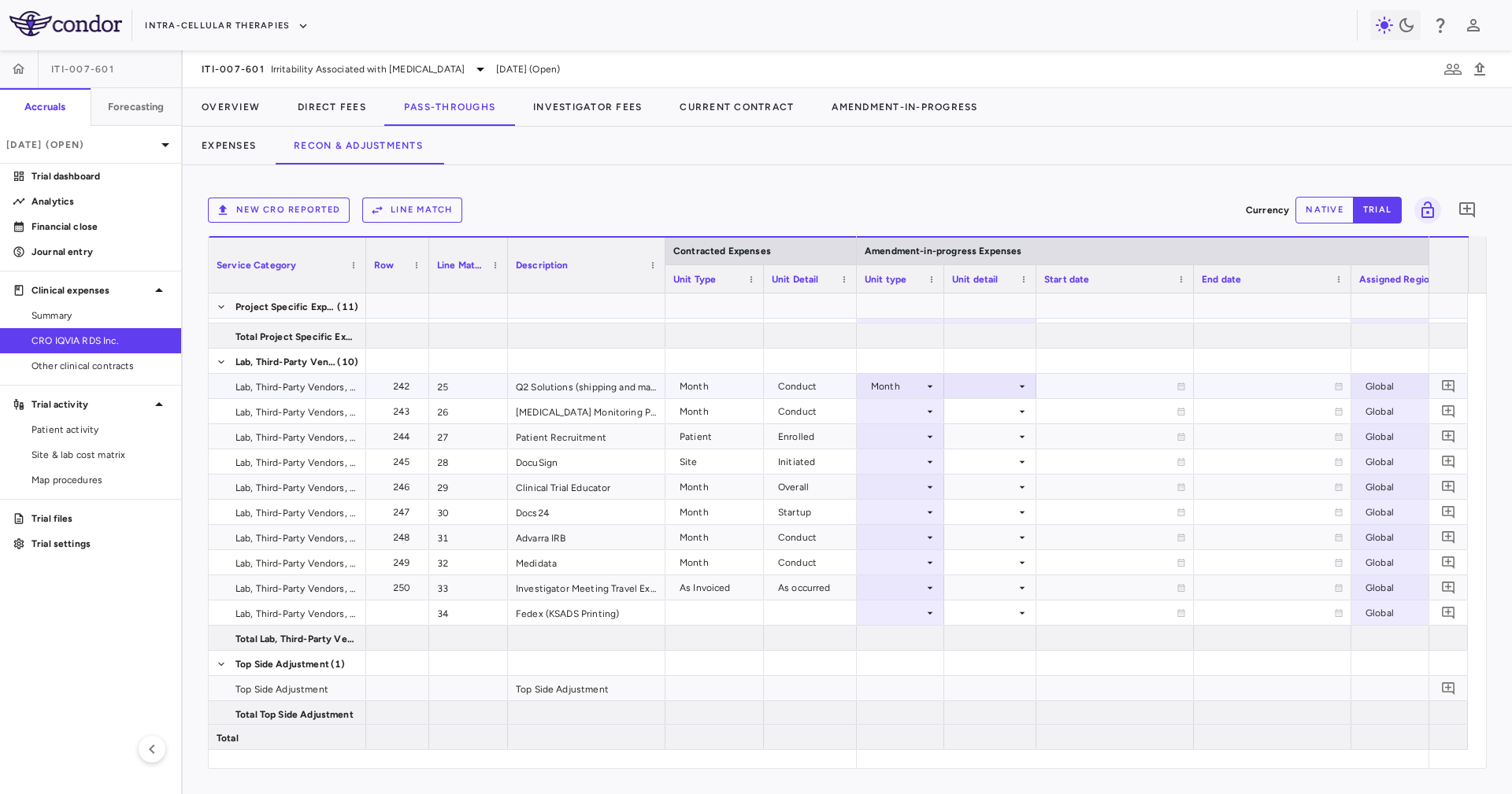
click at [981, 387] on div at bounding box center [990, 386] width 76 height 23
click at [1002, 425] on li "Startup" at bounding box center [990, 414] width 122 height 24
click at [995, 368] on div at bounding box center [990, 361] width 92 height 25
click at [987, 383] on div "Startup" at bounding box center [986, 386] width 57 height 25
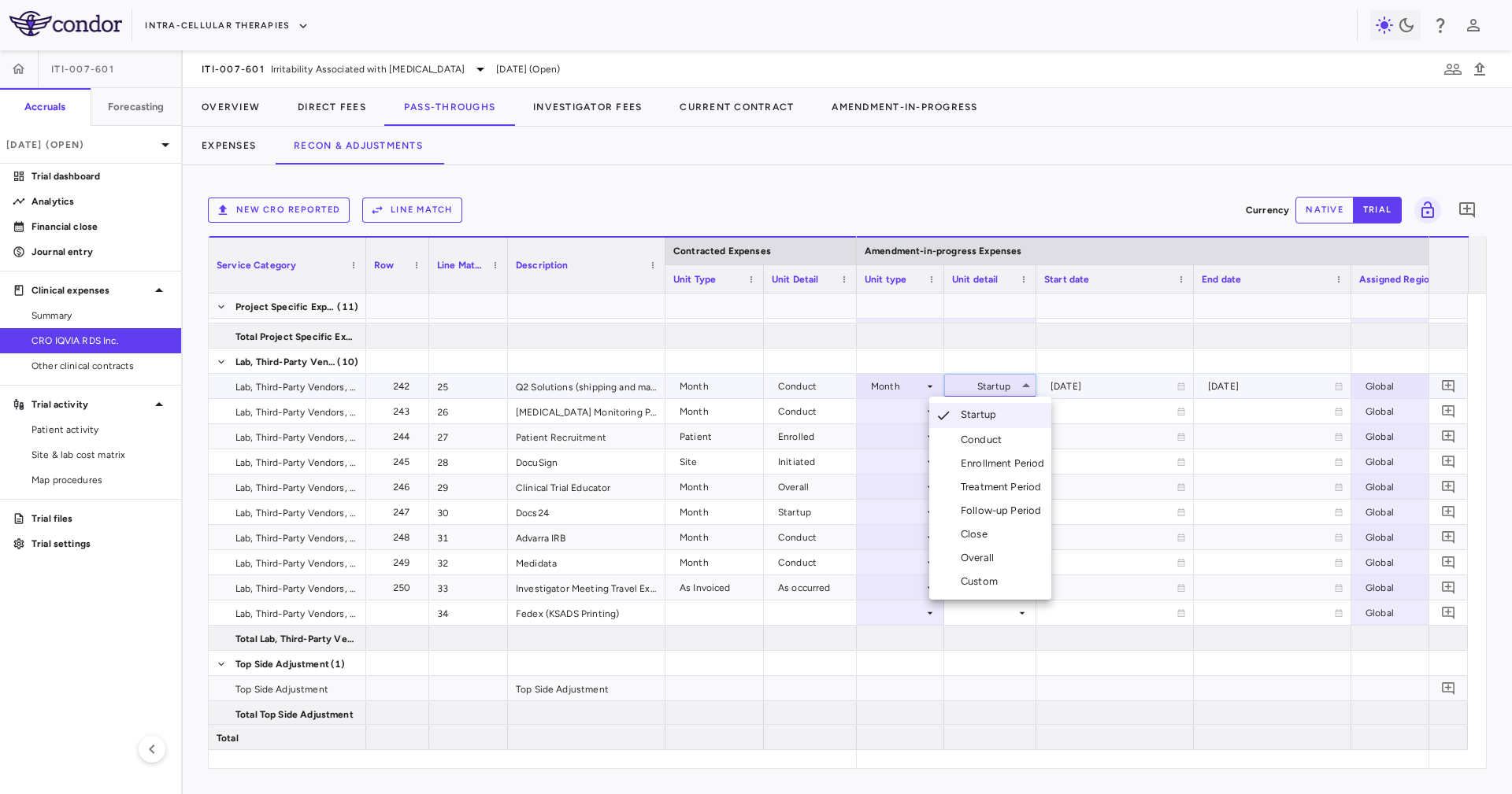
click at [1004, 433] on div "Conduct" at bounding box center [985, 440] width 47 height 14
click at [999, 410] on div at bounding box center [990, 411] width 76 height 23
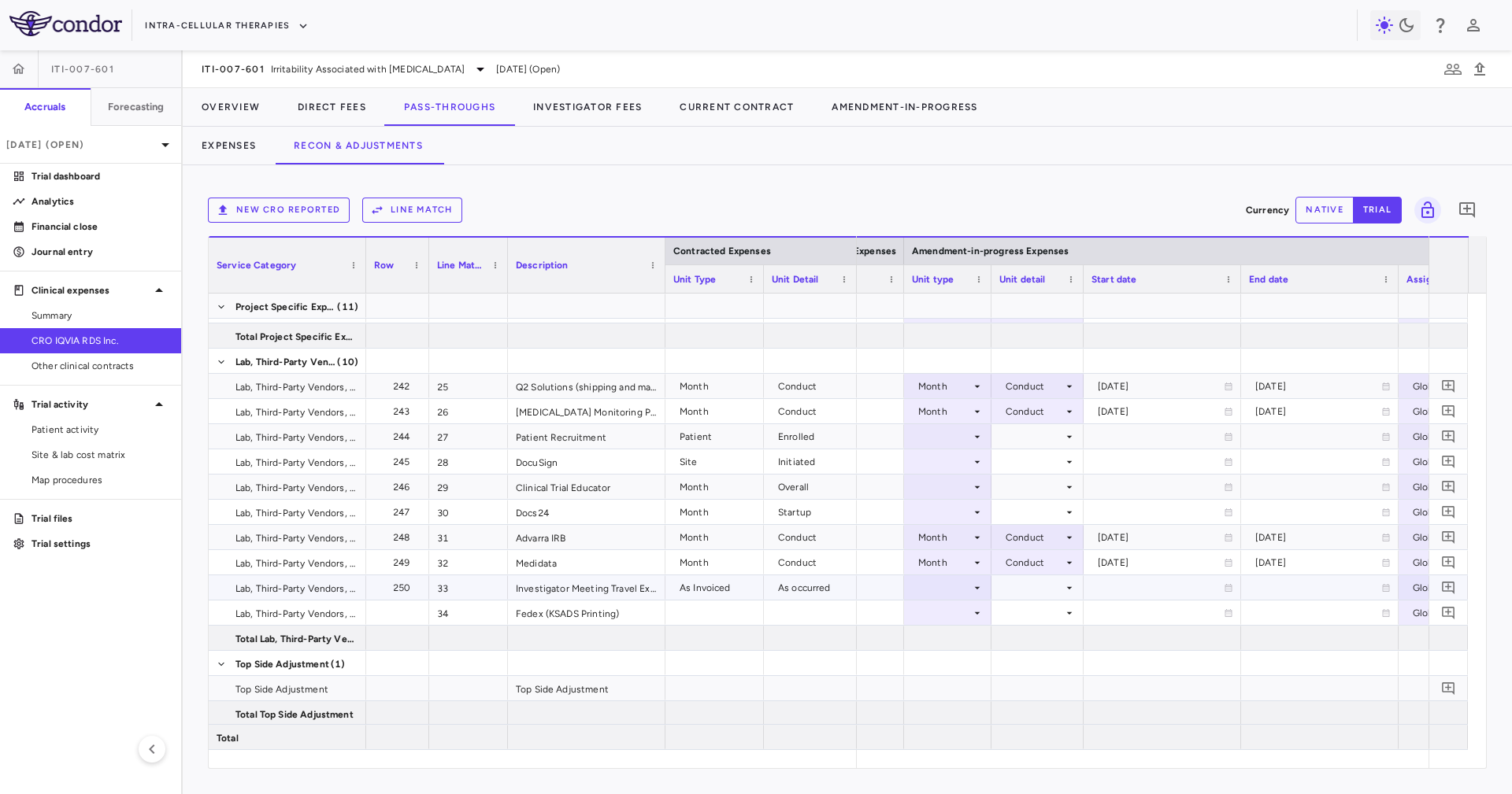
click at [968, 597] on div at bounding box center [948, 588] width 72 height 23
drag, startPoint x: 973, startPoint y: 717, endPoint x: 1046, endPoint y: 602, distance: 136.2
click at [973, 716] on div "As Invoiced" at bounding box center [957, 716] width 62 height 14
click at [1059, 576] on div at bounding box center [1036, 588] width 76 height 23
click at [1060, 621] on div "As occurred" at bounding box center [1053, 616] width 63 height 14
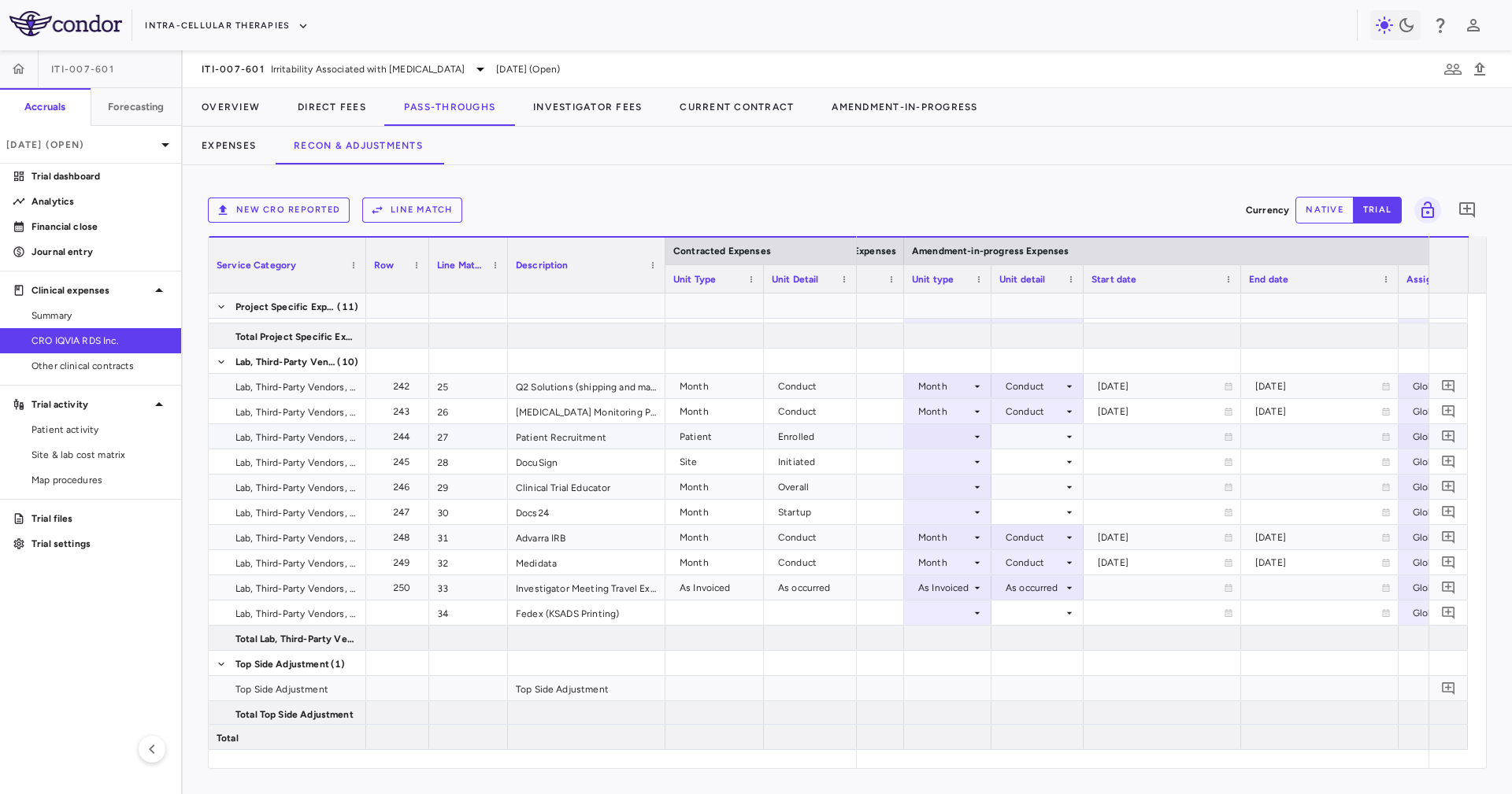
click at [953, 438] on div at bounding box center [948, 436] width 72 height 23
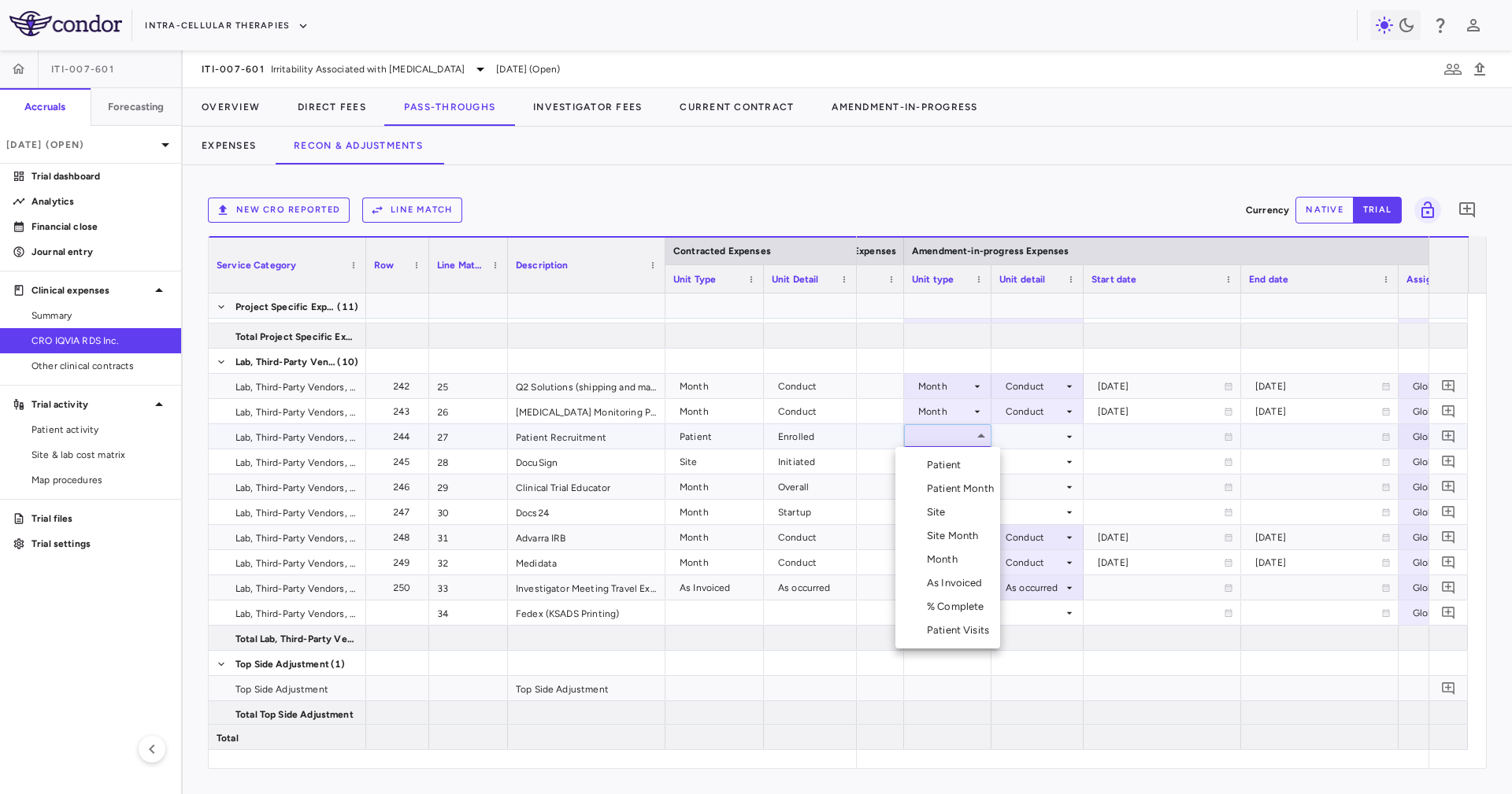
click at [972, 477] on li "Patient Month" at bounding box center [947, 489] width 104 height 24
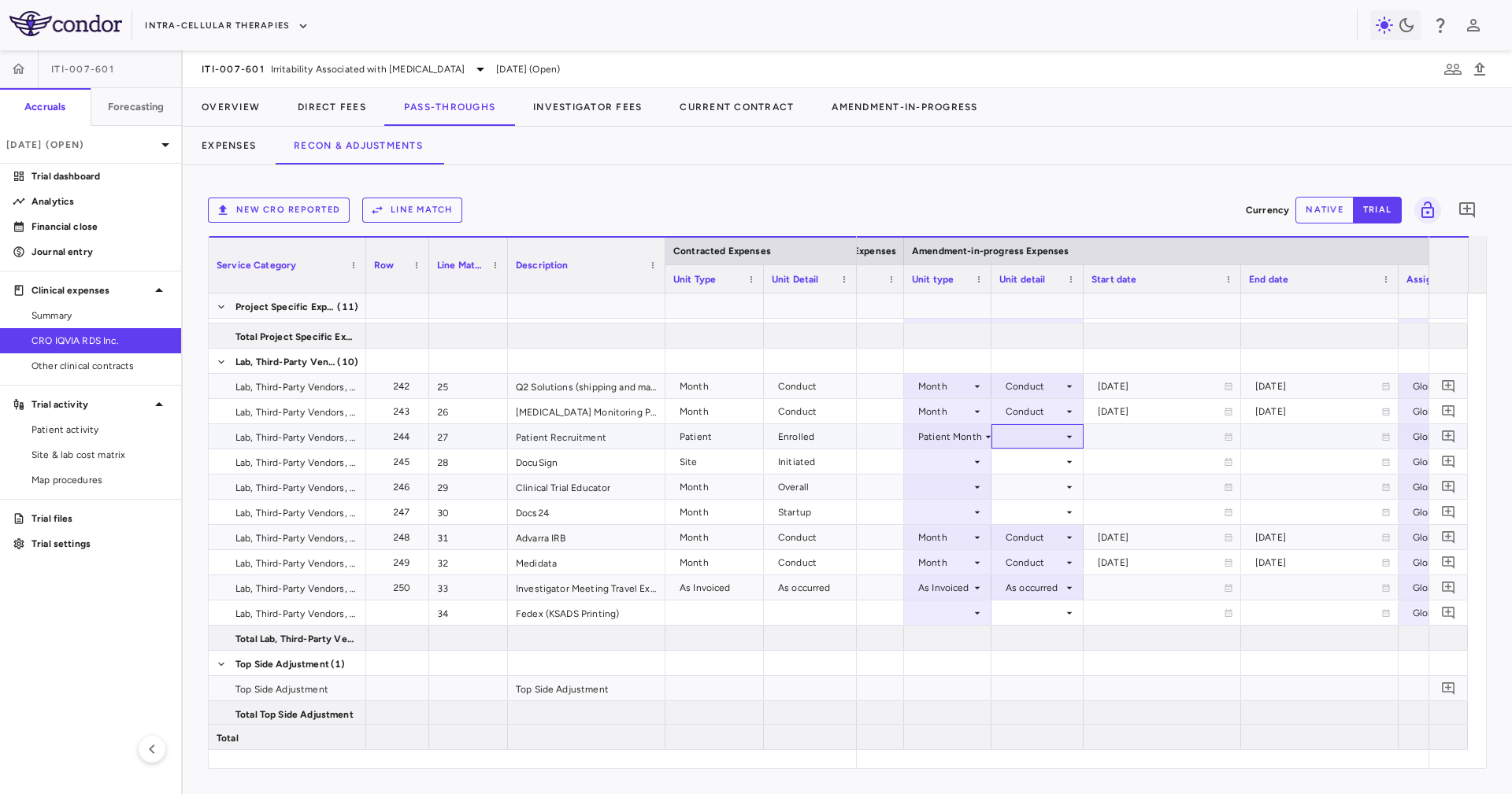
click at [1052, 441] on div at bounding box center [1036, 436] width 76 height 23
click at [965, 433] on div at bounding box center [756, 397] width 1512 height 794
click at [964, 433] on div "Patient Month" at bounding box center [949, 437] width 64 height 25
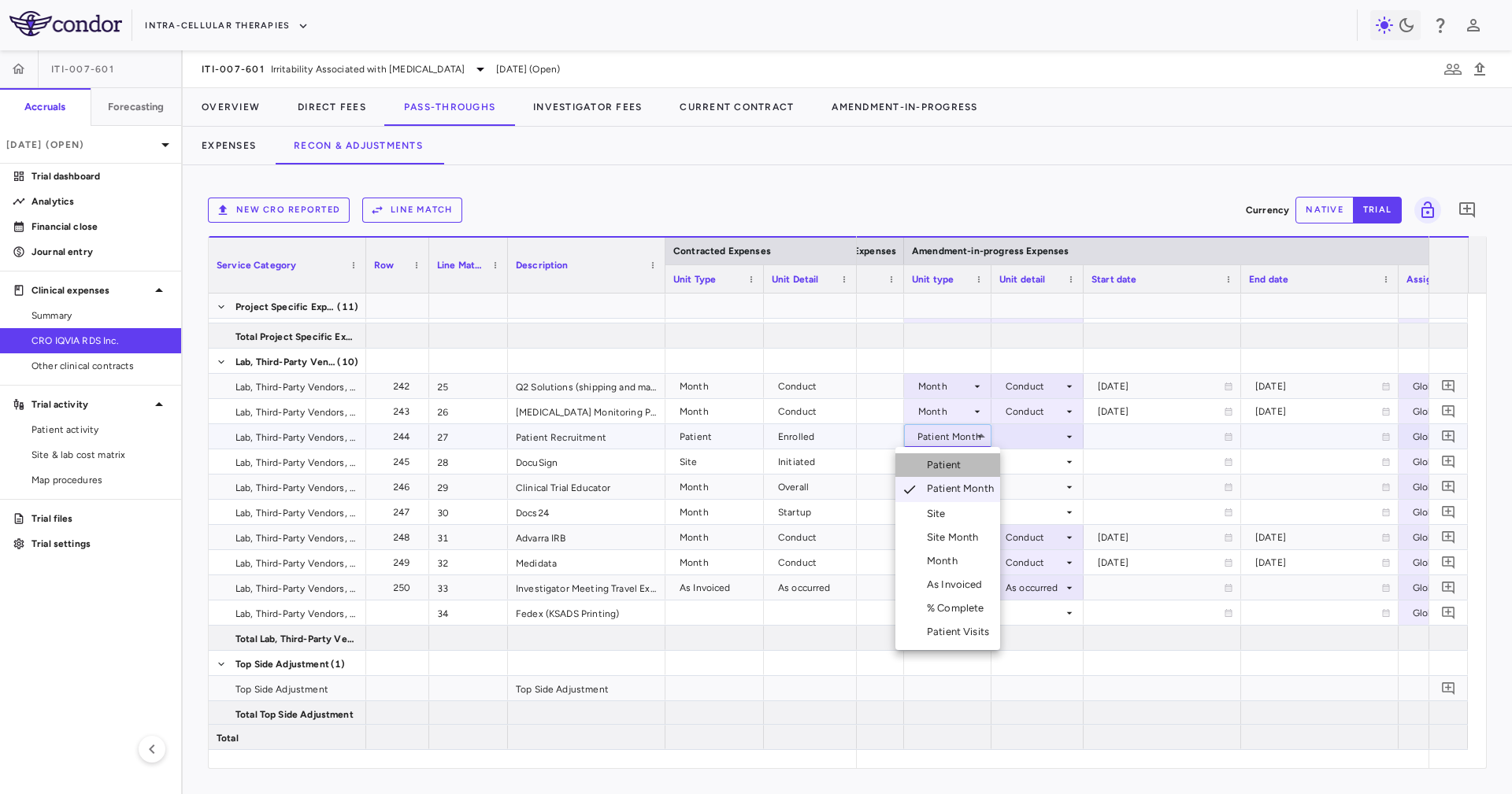
click at [975, 462] on li "Patient" at bounding box center [947, 465] width 104 height 24
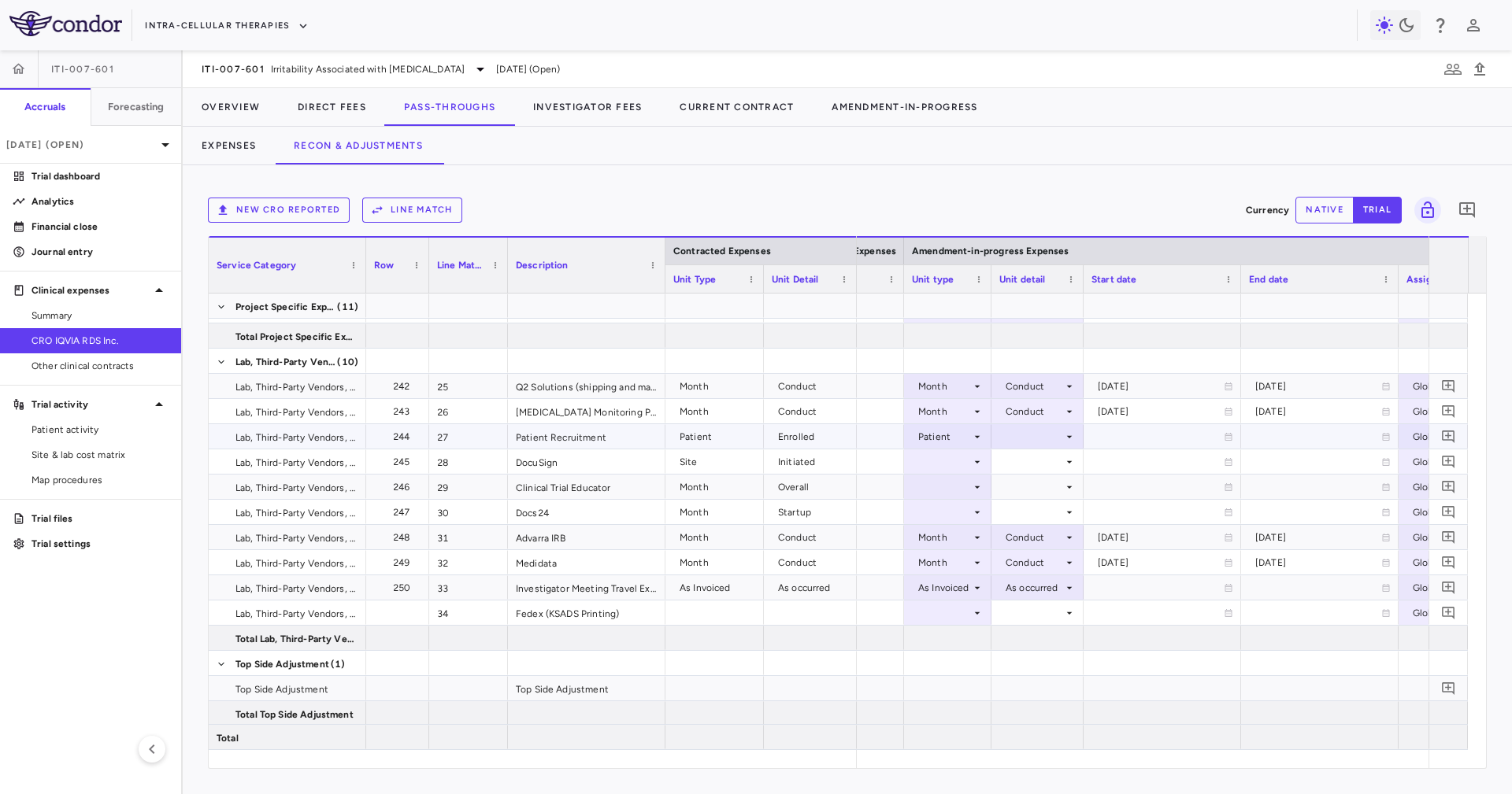
click at [1018, 437] on div at bounding box center [1036, 436] width 76 height 23
drag, startPoint x: 1042, startPoint y: 490, endPoint x: 1042, endPoint y: 468, distance: 22.0
click at [1042, 468] on ul "Select Enrolled Screened Dropped/Completed" at bounding box center [1037, 489] width 137 height 83
click at [1042, 467] on div "Enrolled" at bounding box center [1022, 465] width 45 height 14
click at [967, 458] on div at bounding box center [948, 461] width 72 height 23
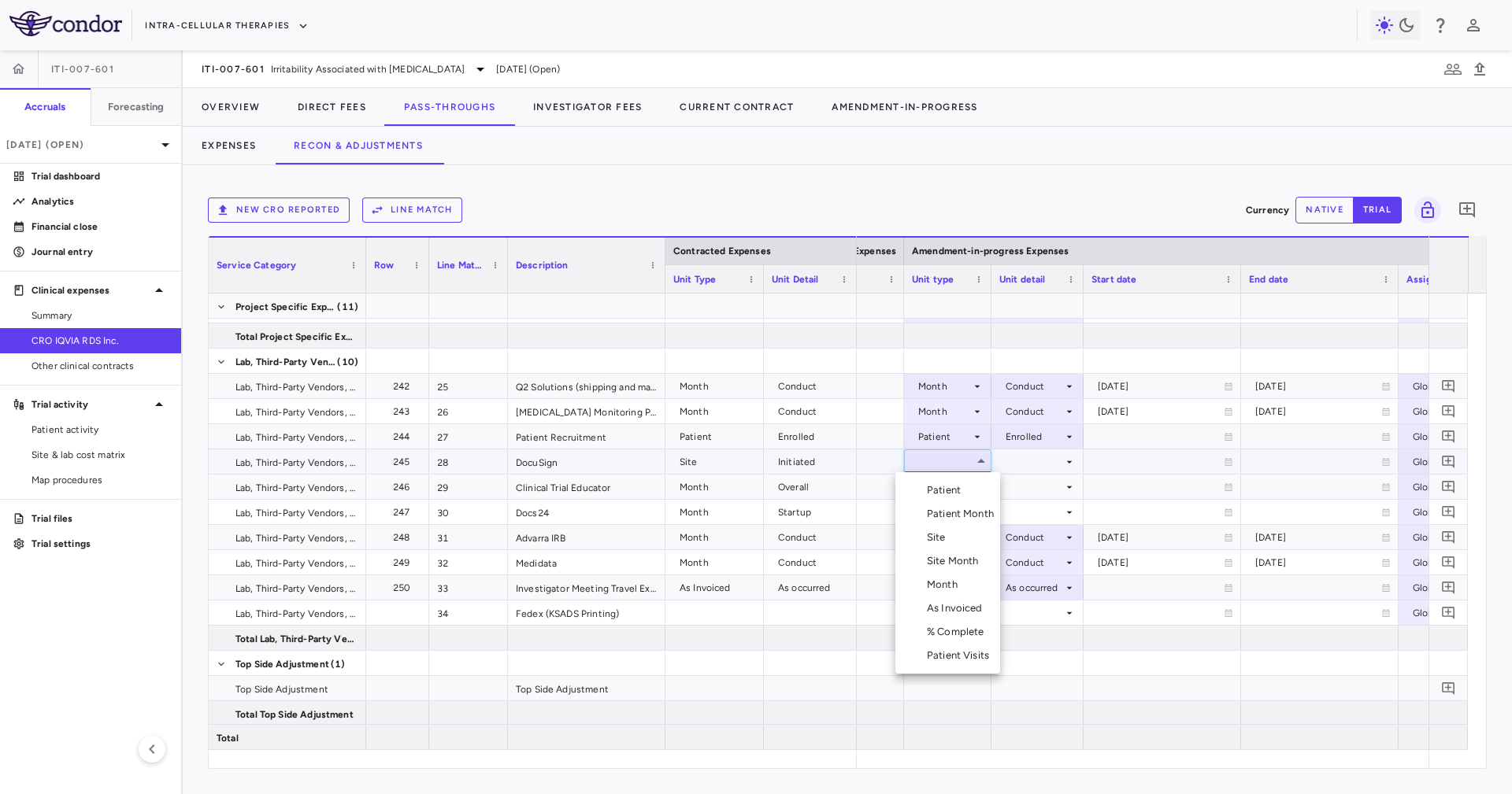
click at [957, 540] on li "Site" at bounding box center [947, 537] width 104 height 24
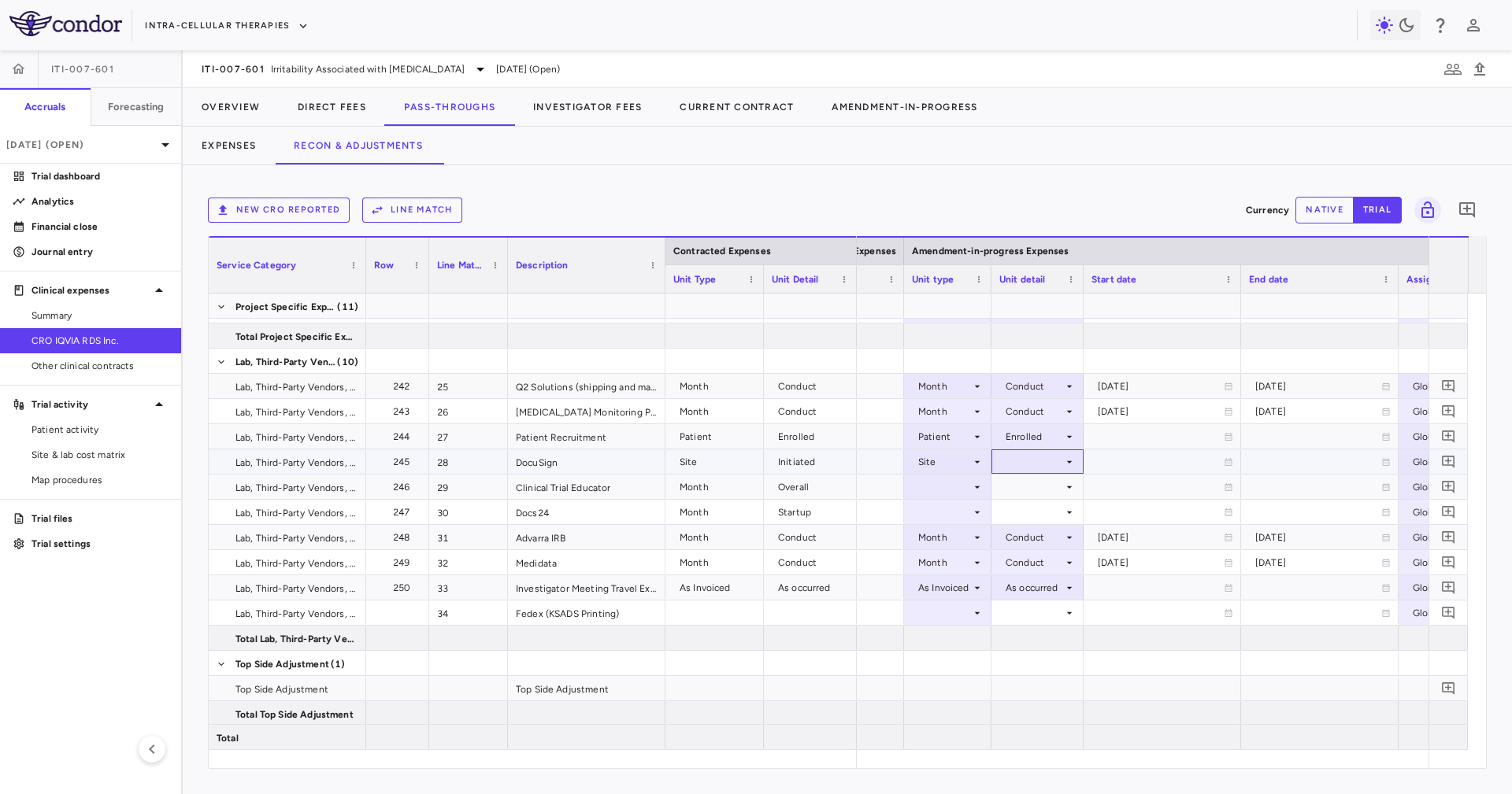
click at [1025, 450] on div at bounding box center [1036, 461] width 76 height 23
click at [1060, 505] on li "Initiated" at bounding box center [1036, 513] width 91 height 24
click at [936, 494] on div at bounding box center [948, 487] width 72 height 23
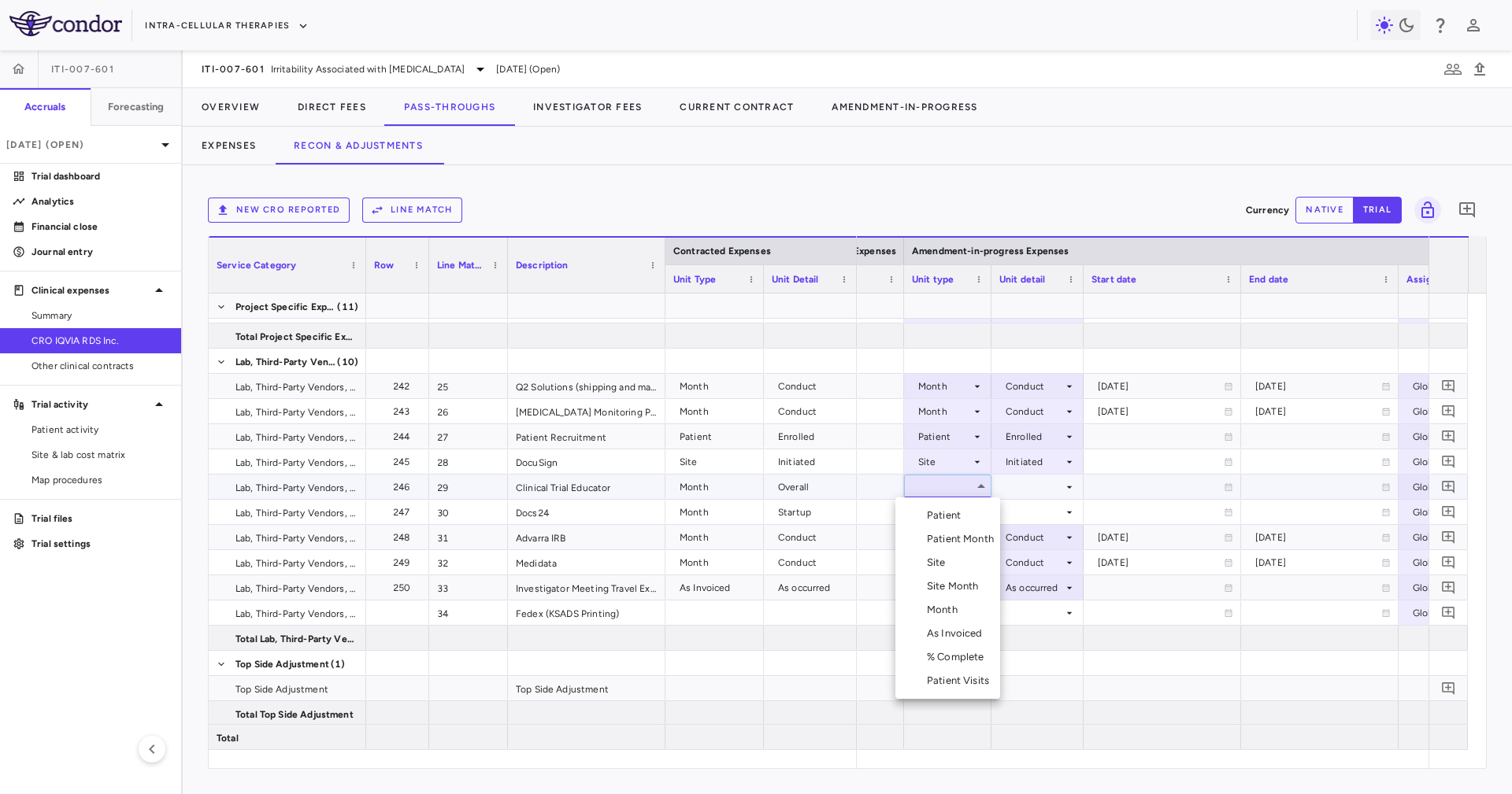
click at [965, 618] on li "Month" at bounding box center [947, 610] width 104 height 24
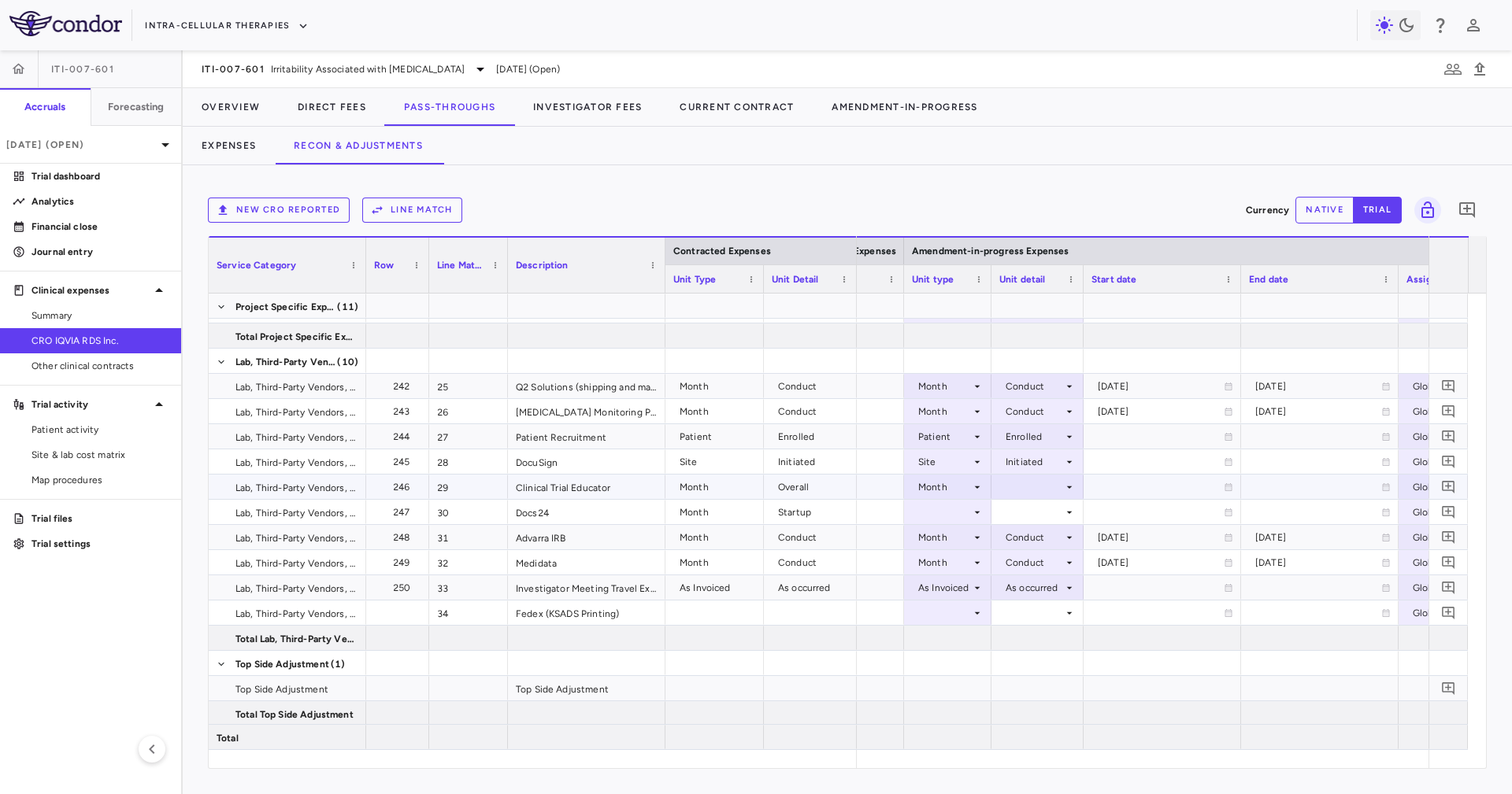
click at [1024, 486] on div at bounding box center [1036, 487] width 76 height 23
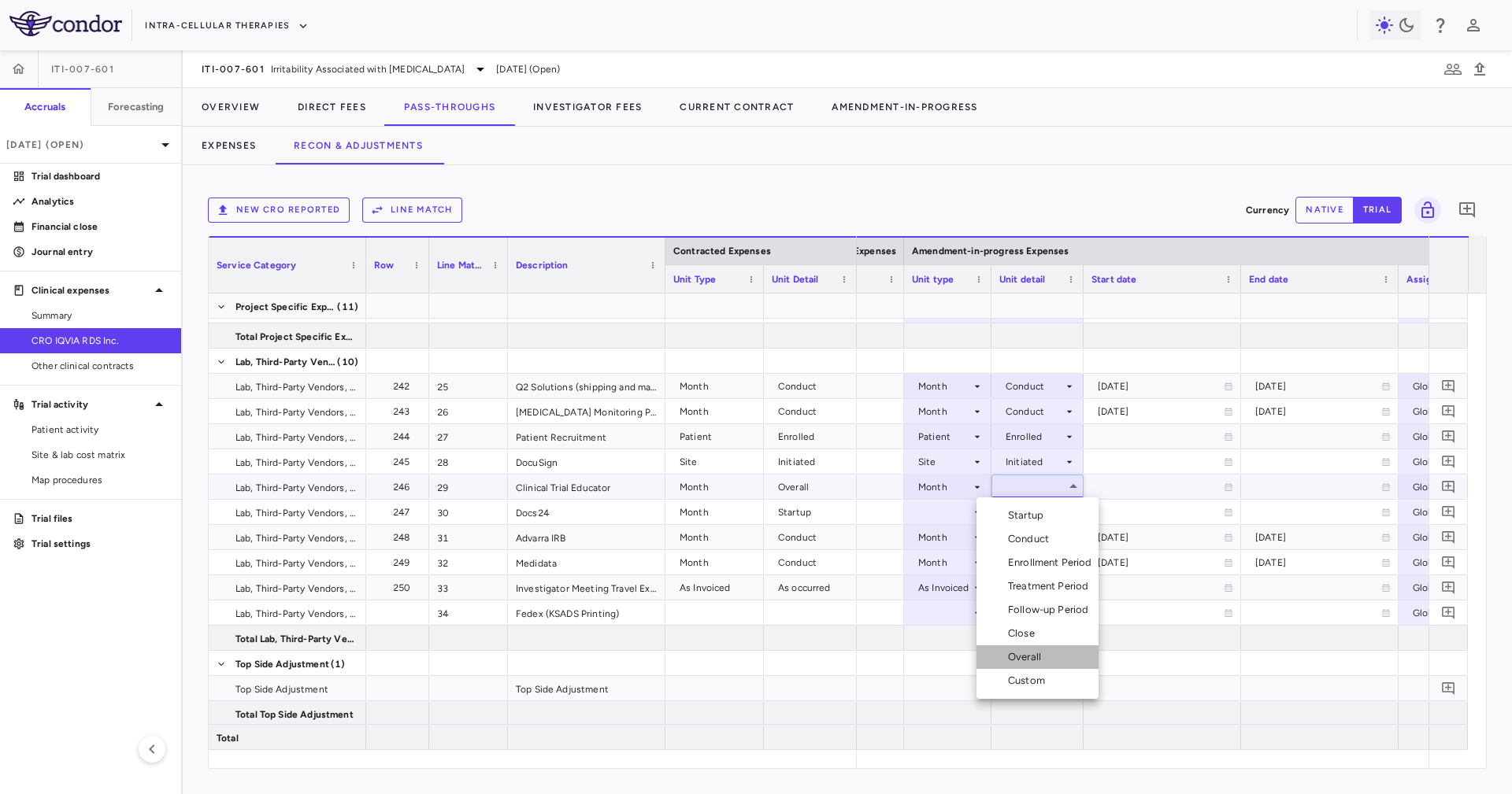
click at [1072, 652] on li "Overall" at bounding box center [1036, 657] width 122 height 24
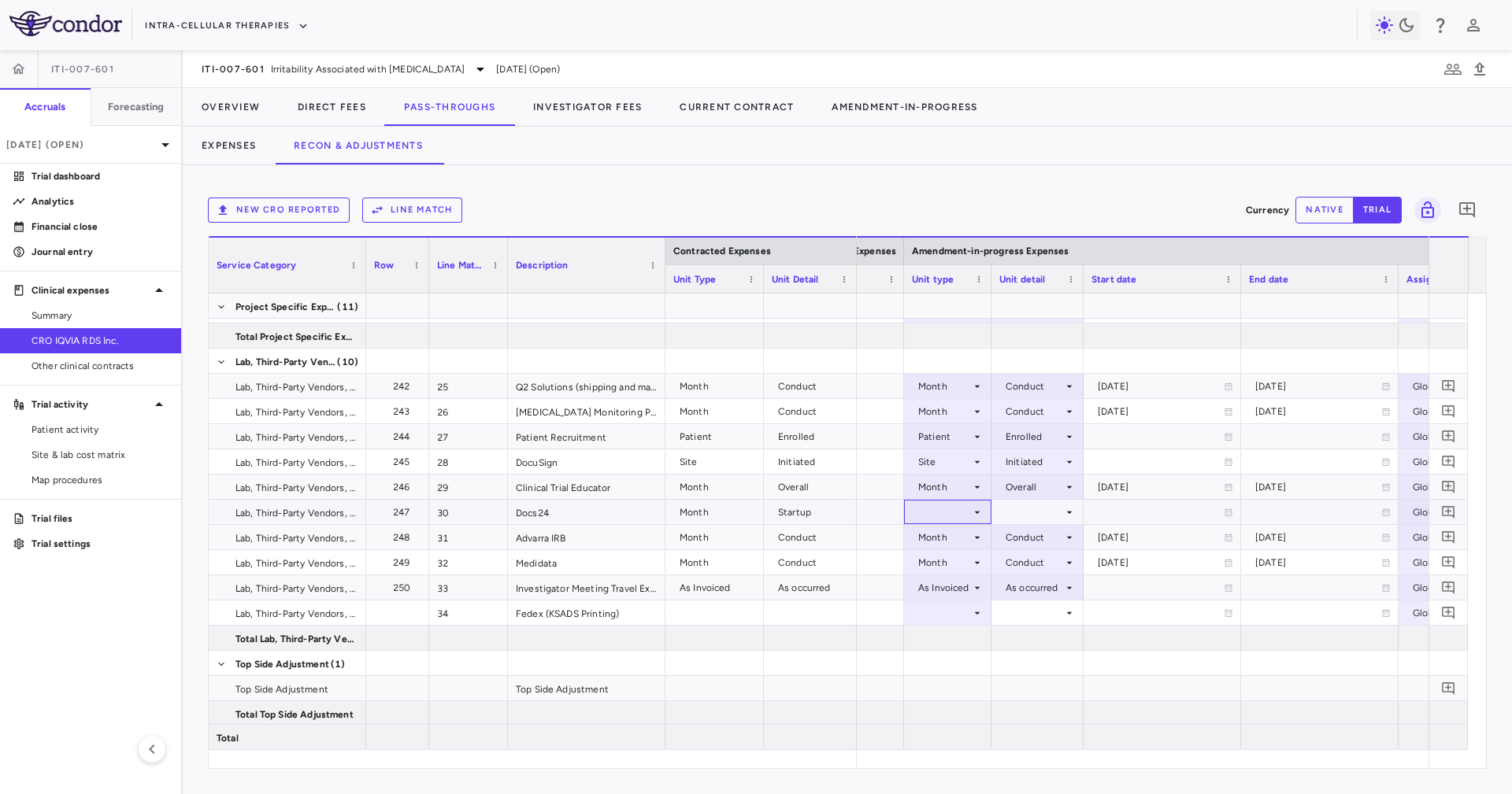
click at [961, 515] on div at bounding box center [948, 512] width 72 height 23
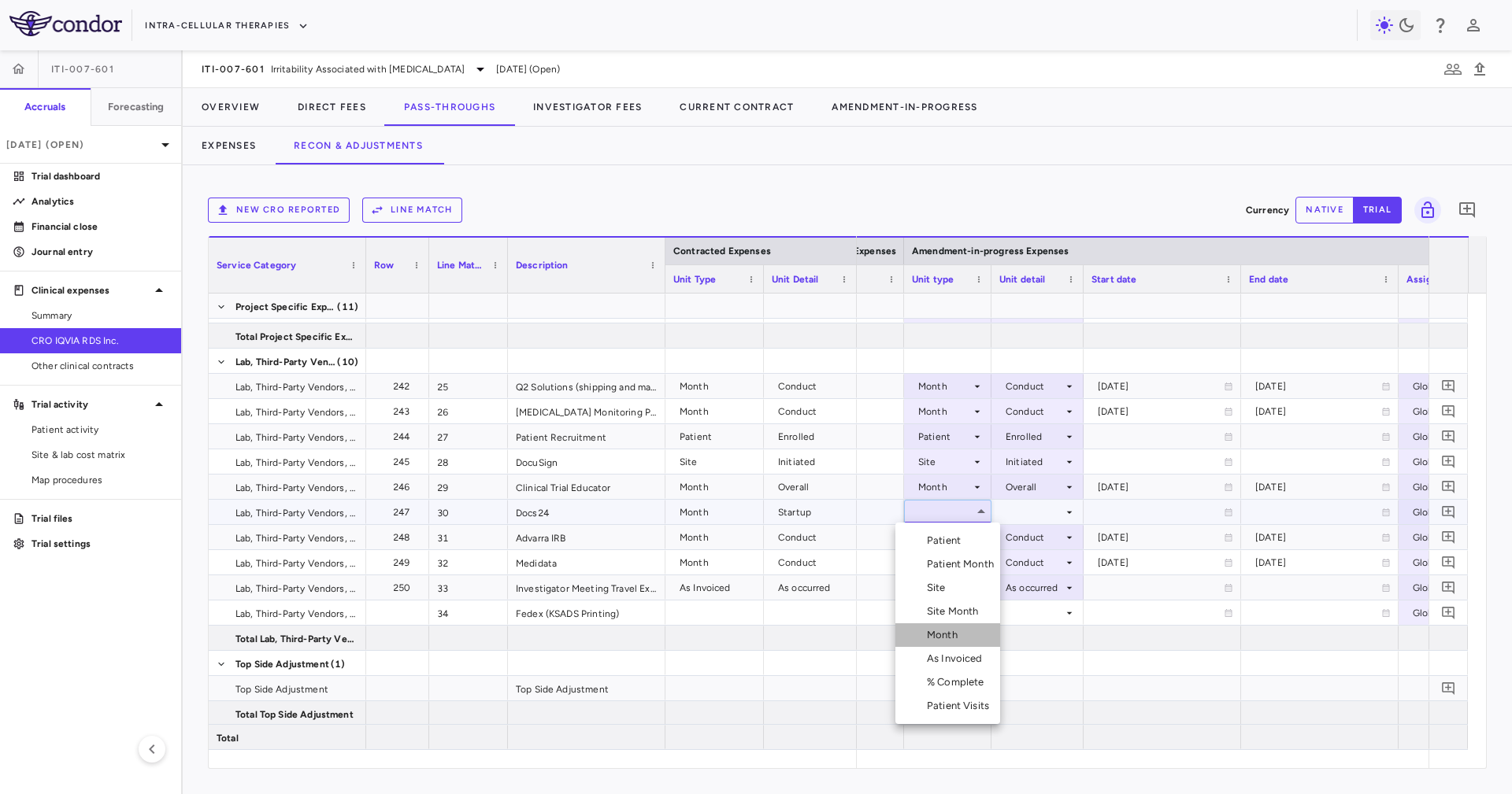
click at [971, 642] on li "Month" at bounding box center [947, 635] width 104 height 24
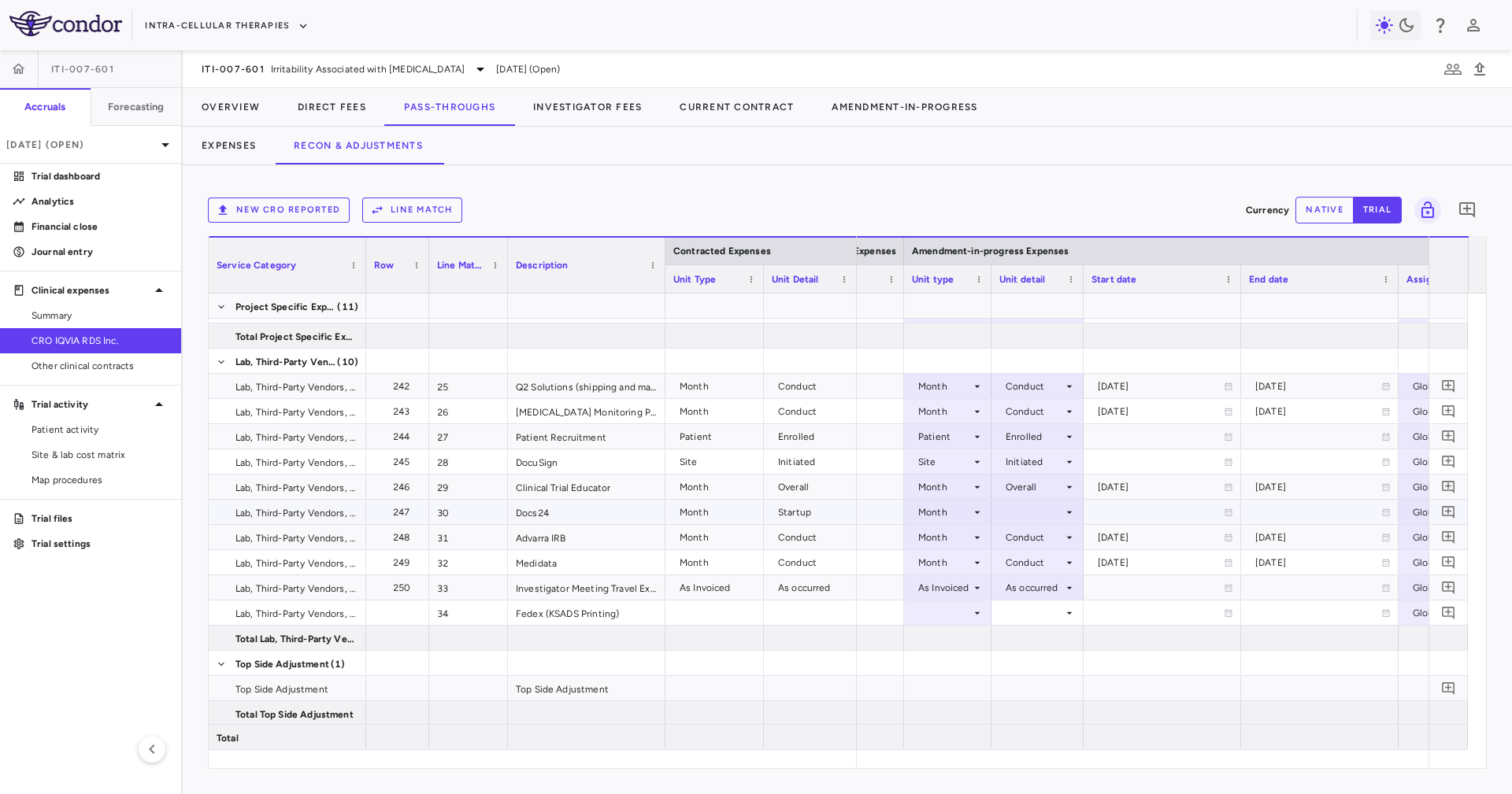
click at [1027, 508] on div at bounding box center [1036, 512] width 76 height 23
click at [1049, 540] on div "Startup" at bounding box center [1028, 540] width 42 height 14
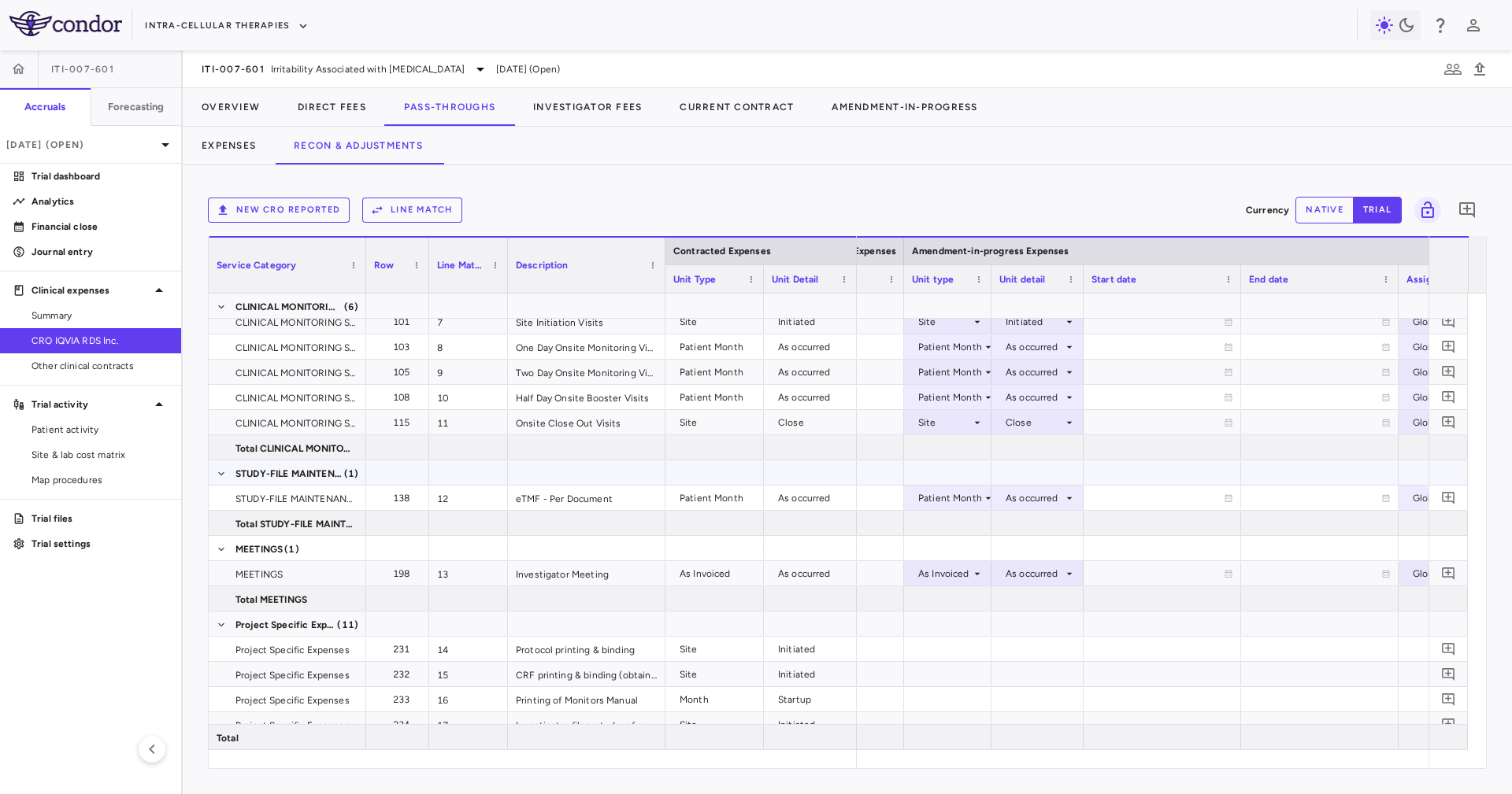
scroll to position [0, 0]
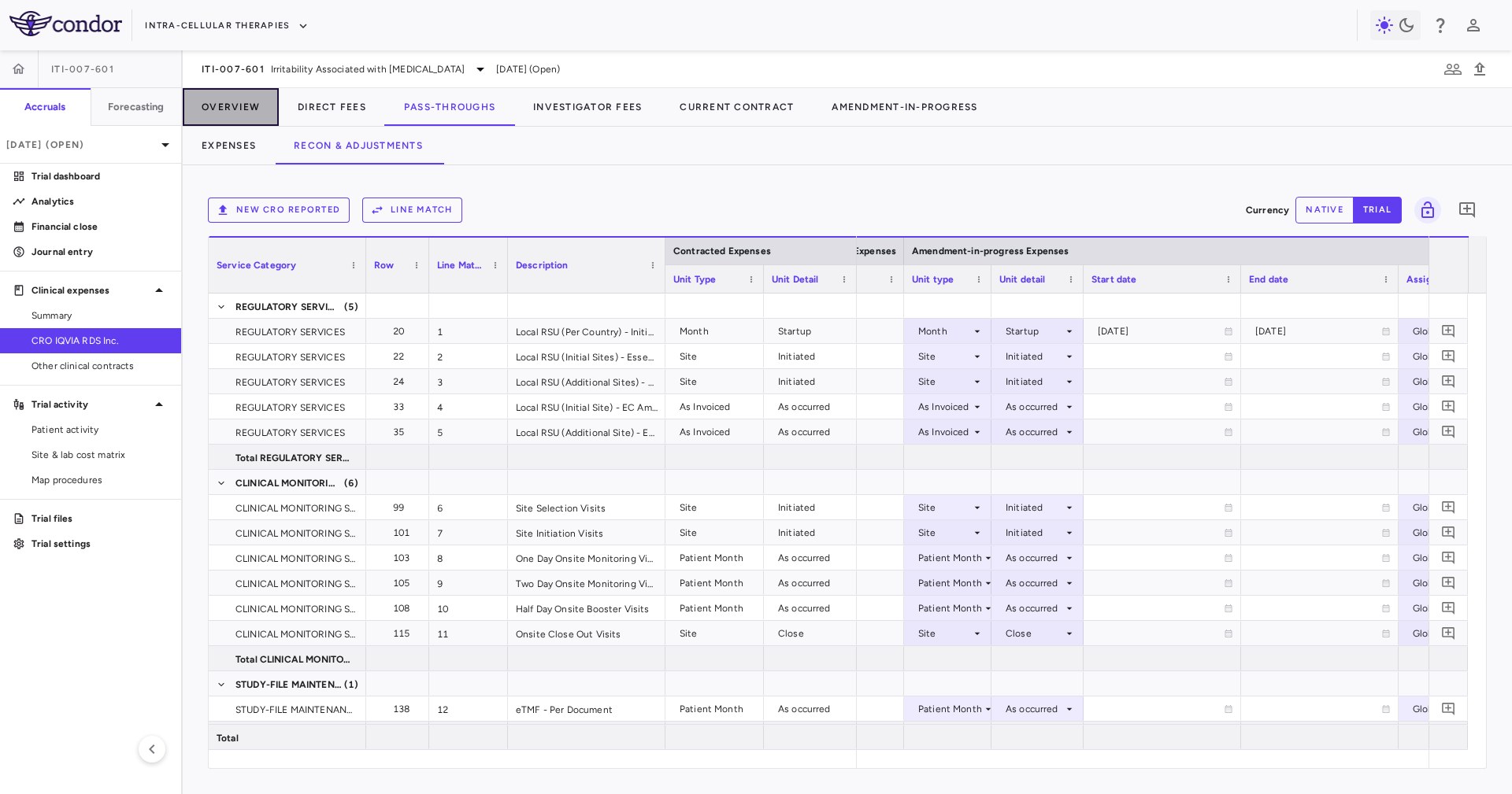
click at [260, 123] on button "Overview" at bounding box center [230, 106] width 96 height 38
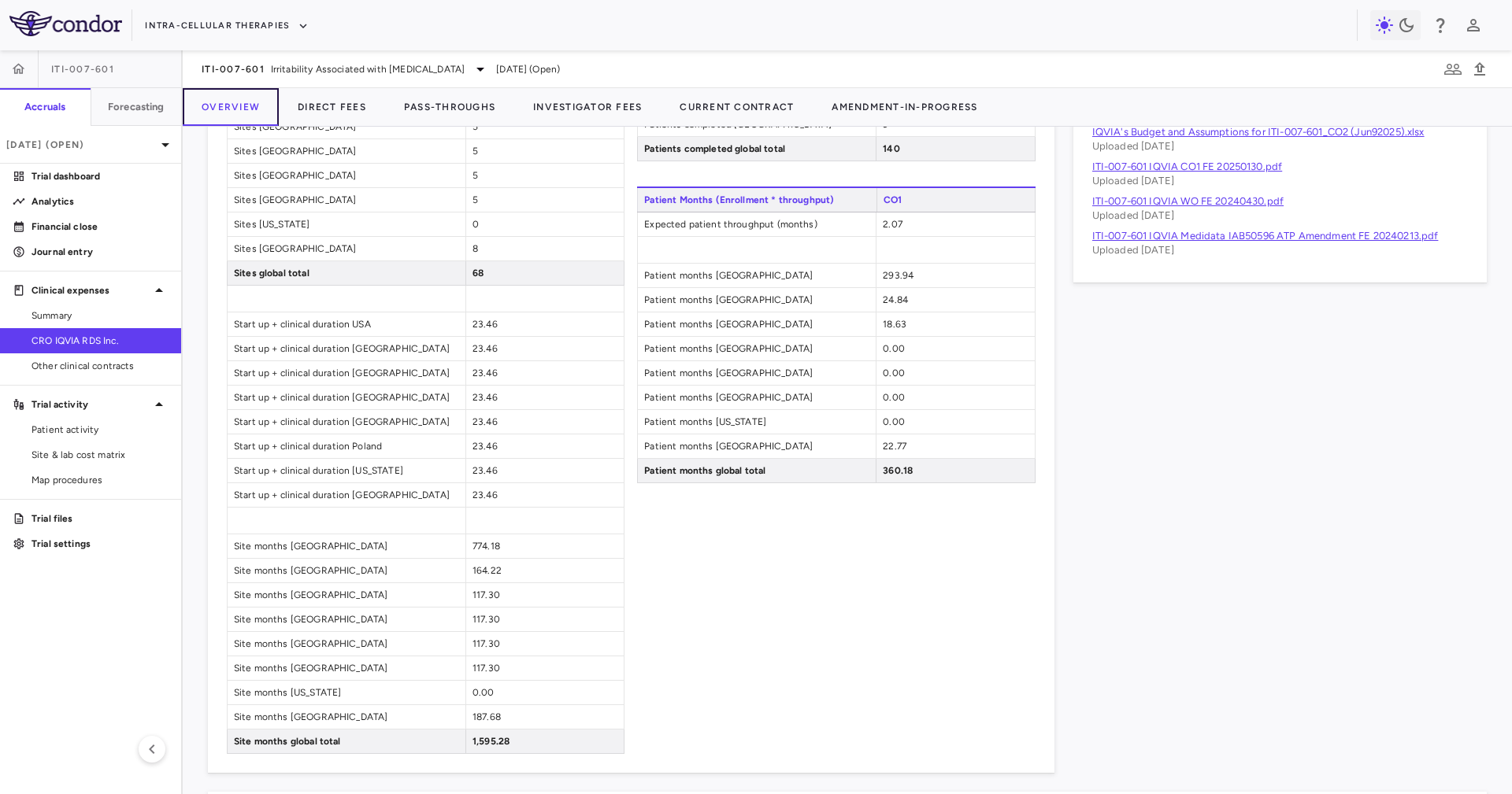
scroll to position [1237, 0]
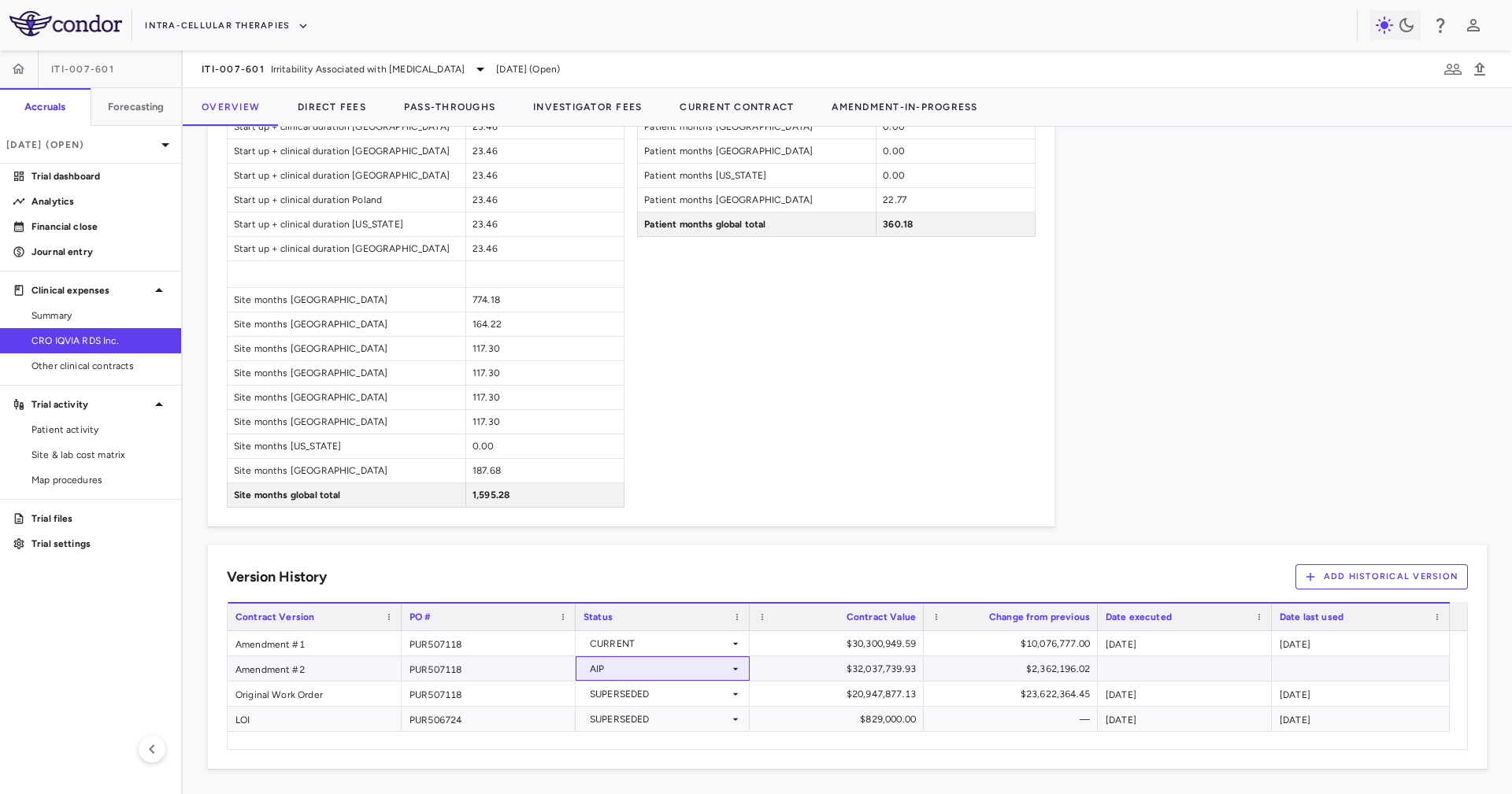
click at [677, 672] on div "AIP" at bounding box center [659, 669] width 140 height 25
click at [749, 486] on div at bounding box center [756, 397] width 1512 height 794
click at [826, 669] on div "$32,037,739.93" at bounding box center [839, 669] width 152 height 25
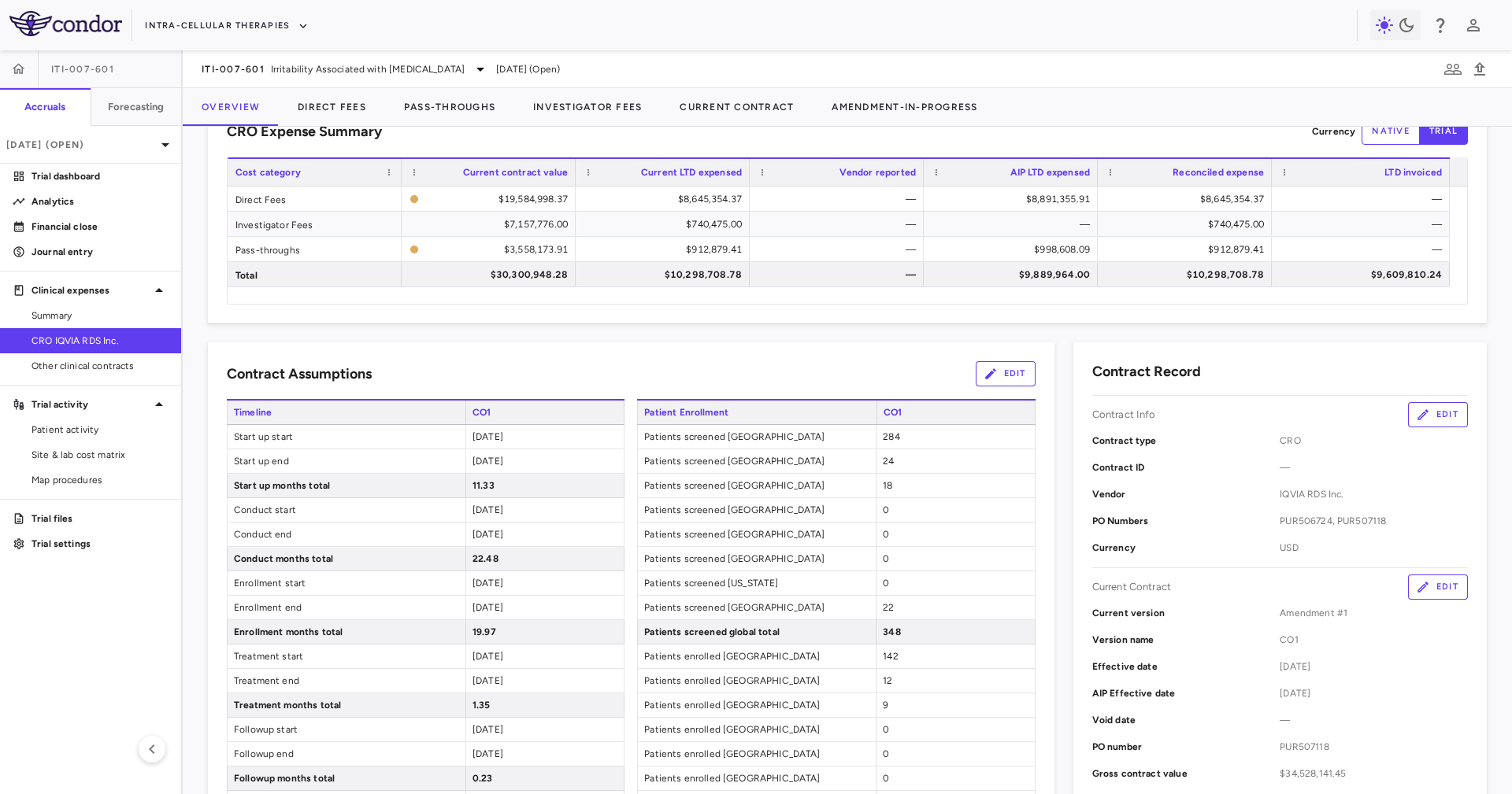
scroll to position [0, 0]
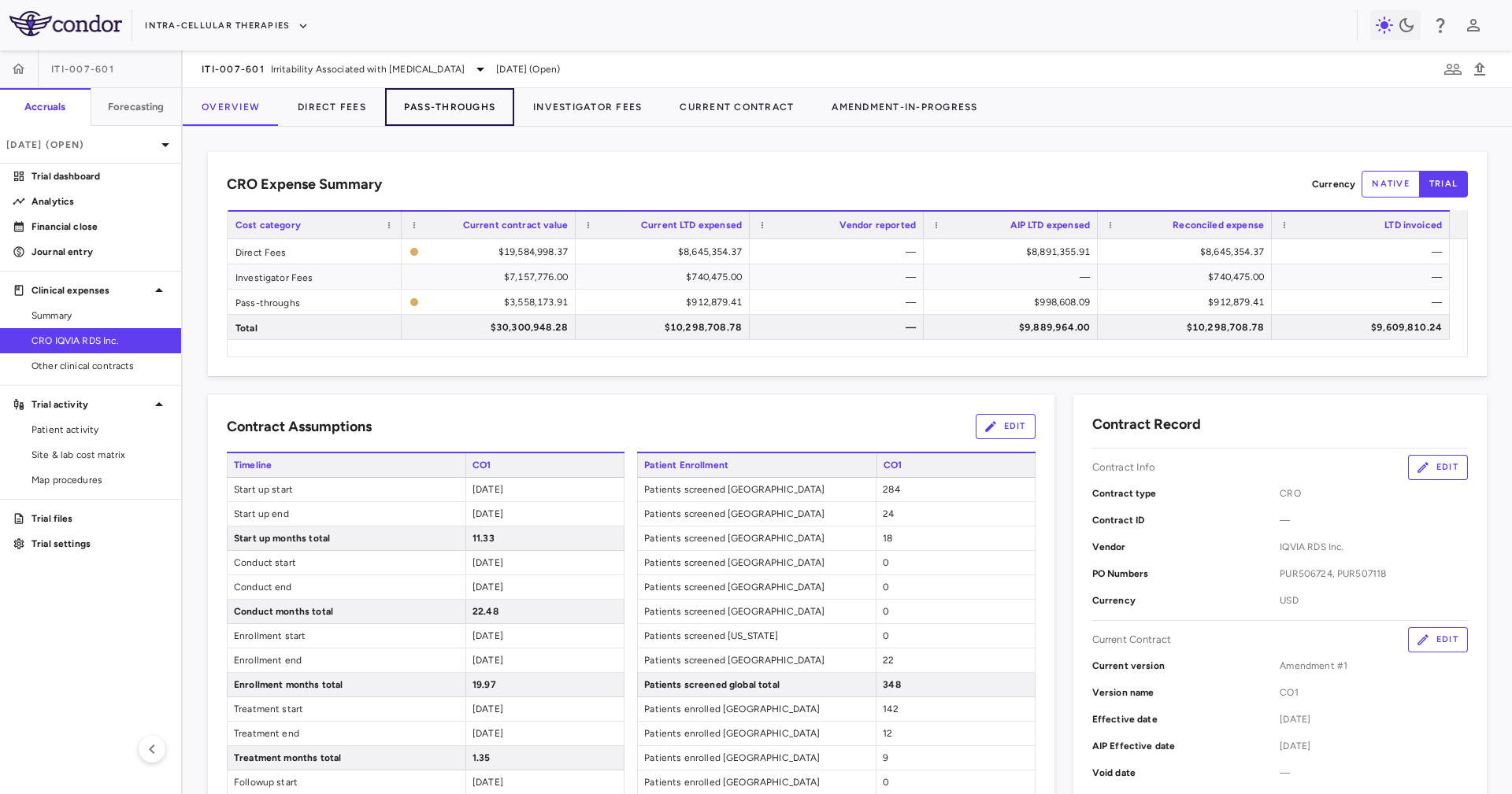
click at [463, 118] on button "Pass-Throughs" at bounding box center [449, 106] width 129 height 38
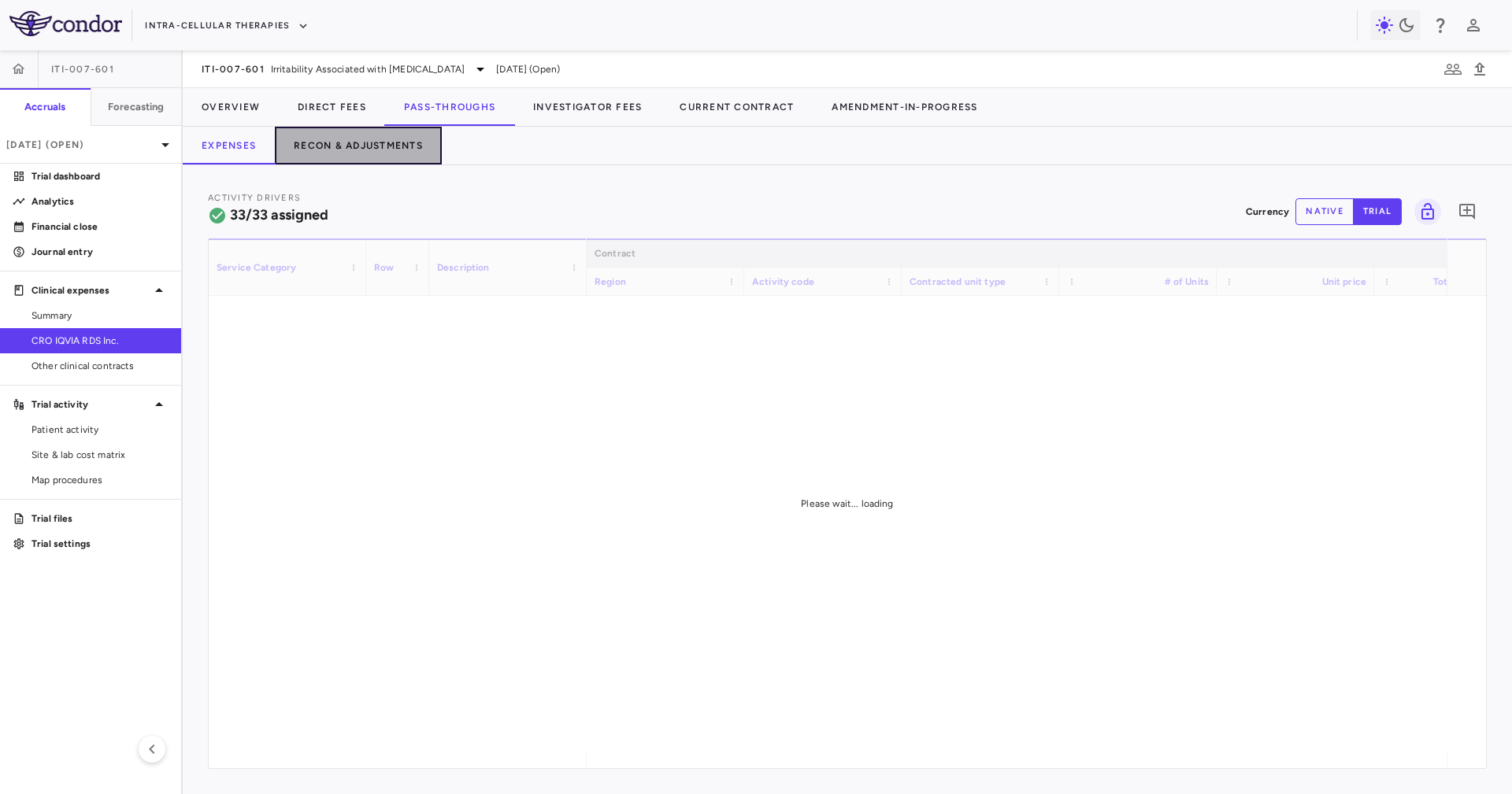
click at [392, 151] on button "Recon & Adjustments" at bounding box center [358, 145] width 167 height 38
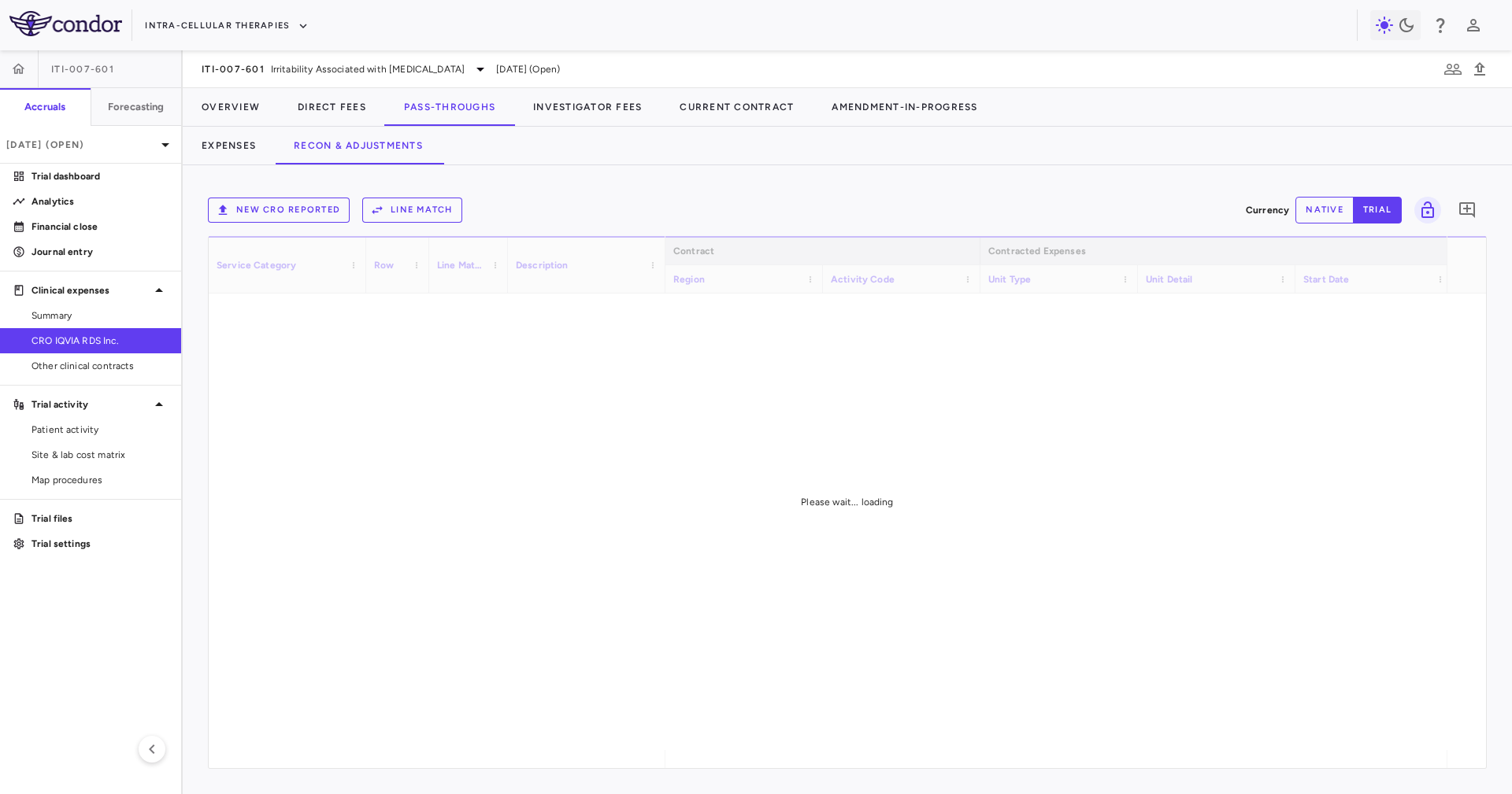
click at [680, 167] on div "New CRO reported Line Match Currency native trial 0 Service Category Drag here …" at bounding box center [847, 479] width 1329 height 629
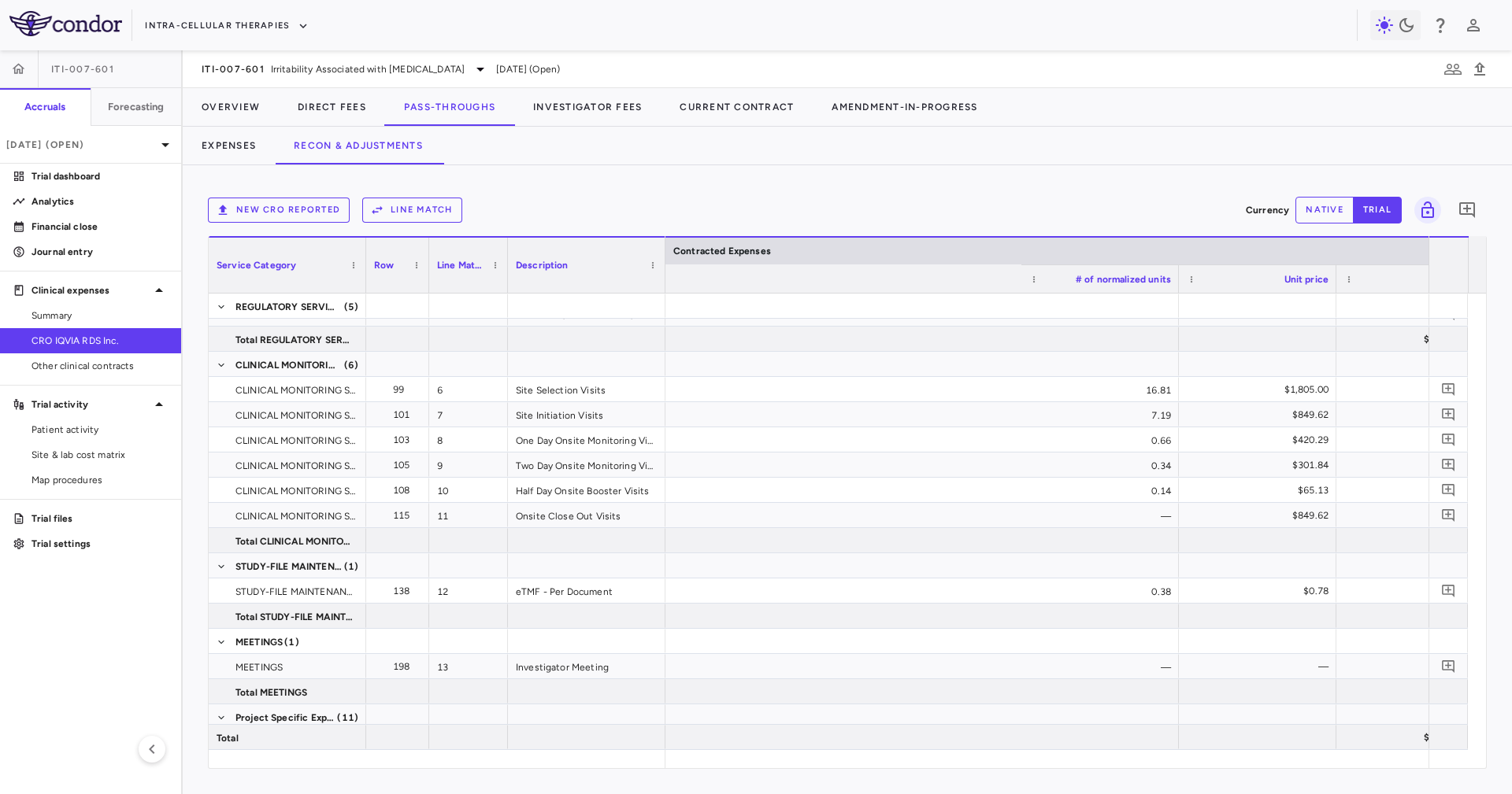
scroll to position [0, 1279]
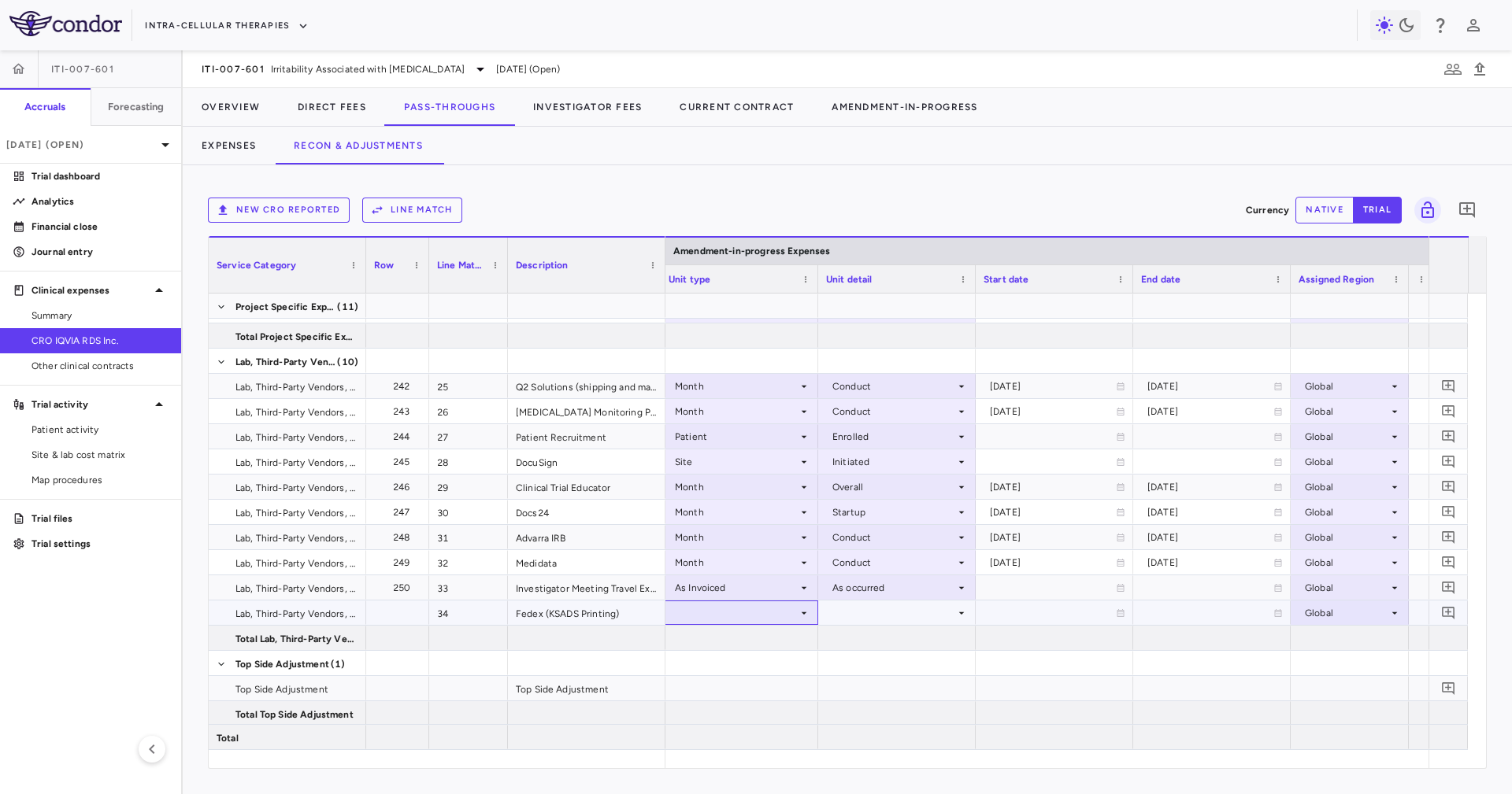
click at [746, 614] on div at bounding box center [739, 612] width 141 height 23
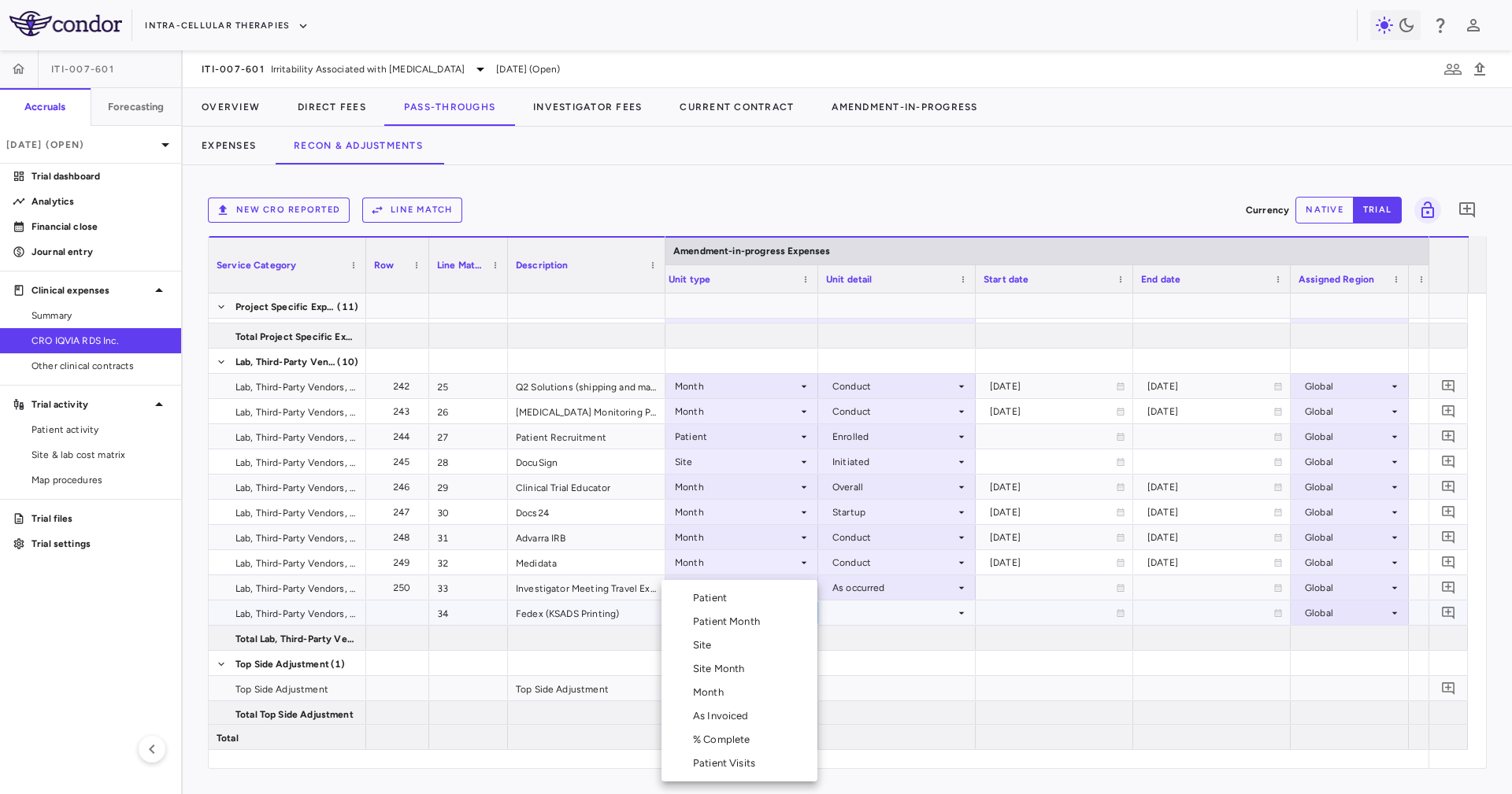
click at [748, 698] on li "Month" at bounding box center [740, 692] width 156 height 24
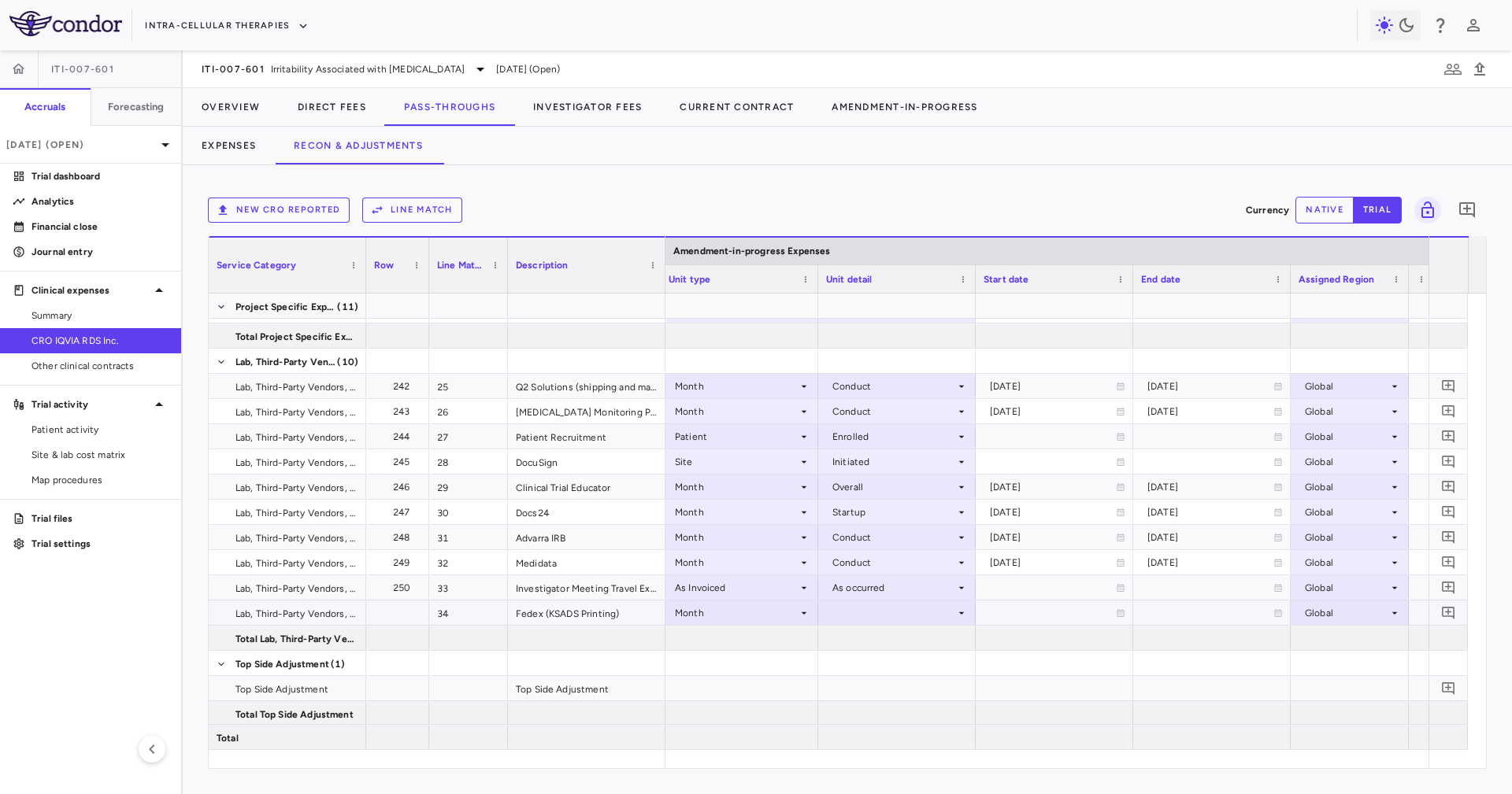
click at [921, 610] on div at bounding box center [896, 612] width 141 height 23
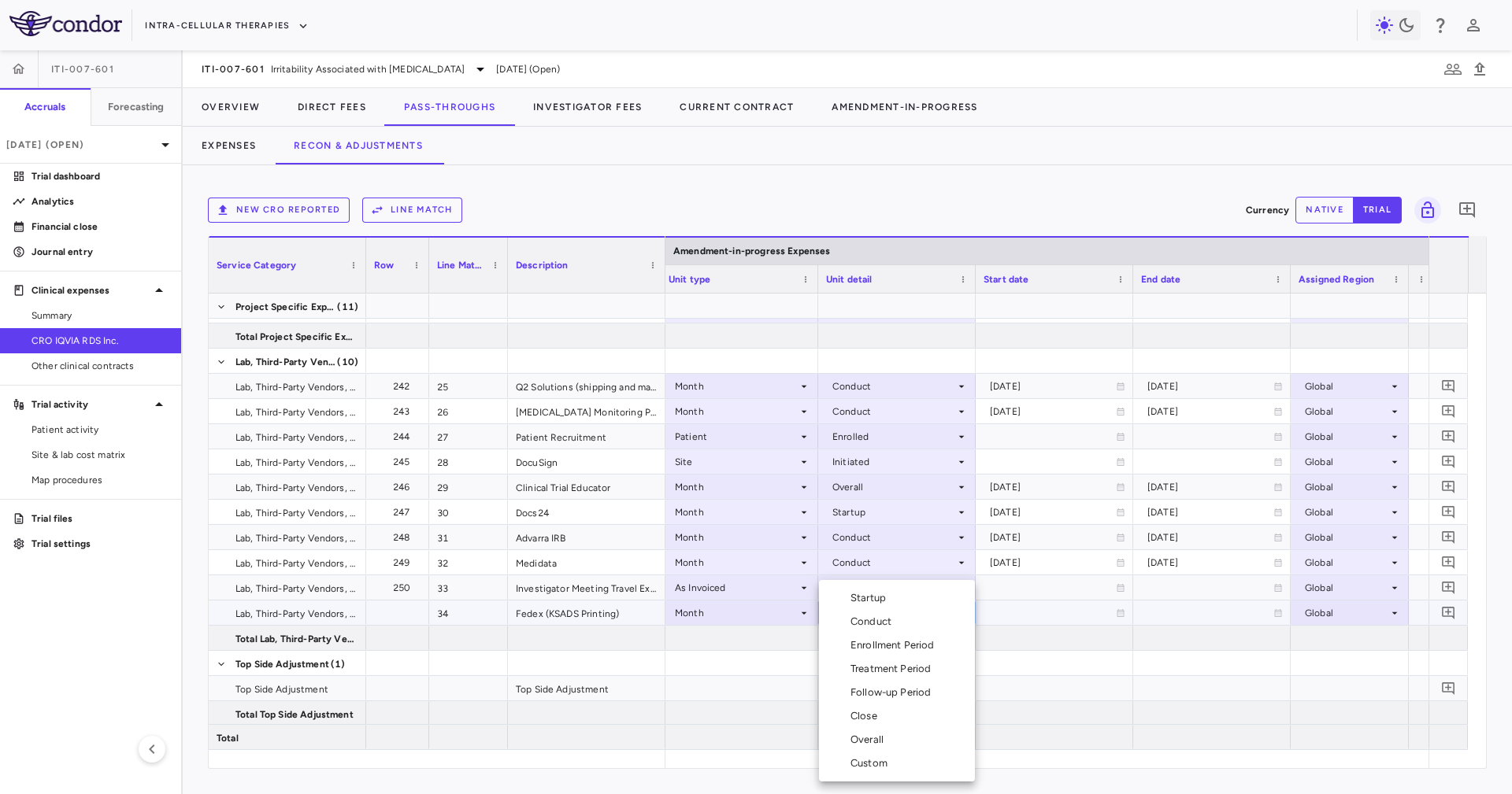
click at [913, 624] on li "Conduct" at bounding box center [897, 621] width 156 height 24
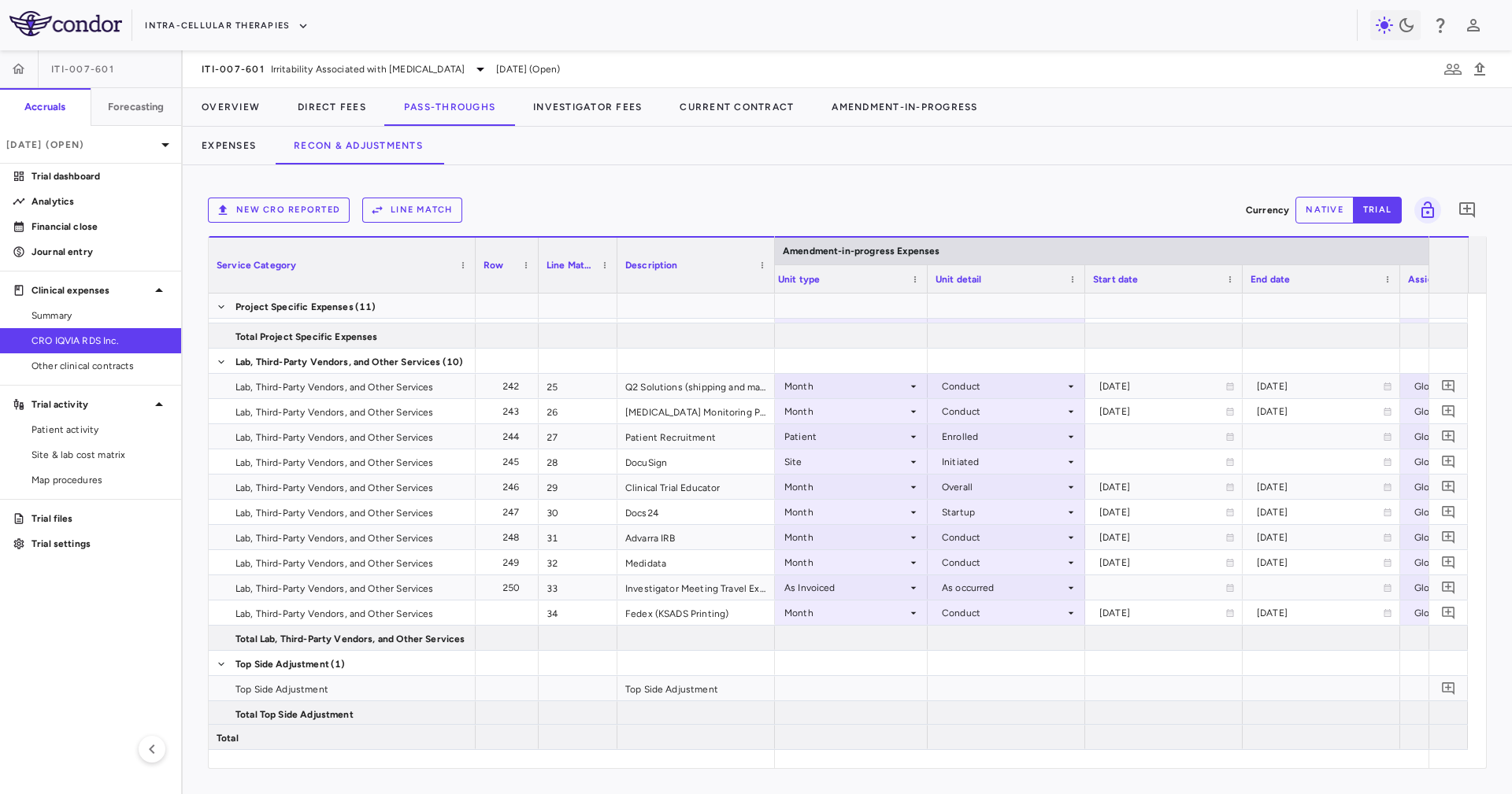
drag, startPoint x: 363, startPoint y: 285, endPoint x: 472, endPoint y: 314, distance: 112.8
click at [472, 314] on div "Service Category Row Line Match" at bounding box center [847, 502] width 1277 height 532
click at [693, 614] on div "Fedex (KSADS Printing)" at bounding box center [695, 613] width 157 height 25
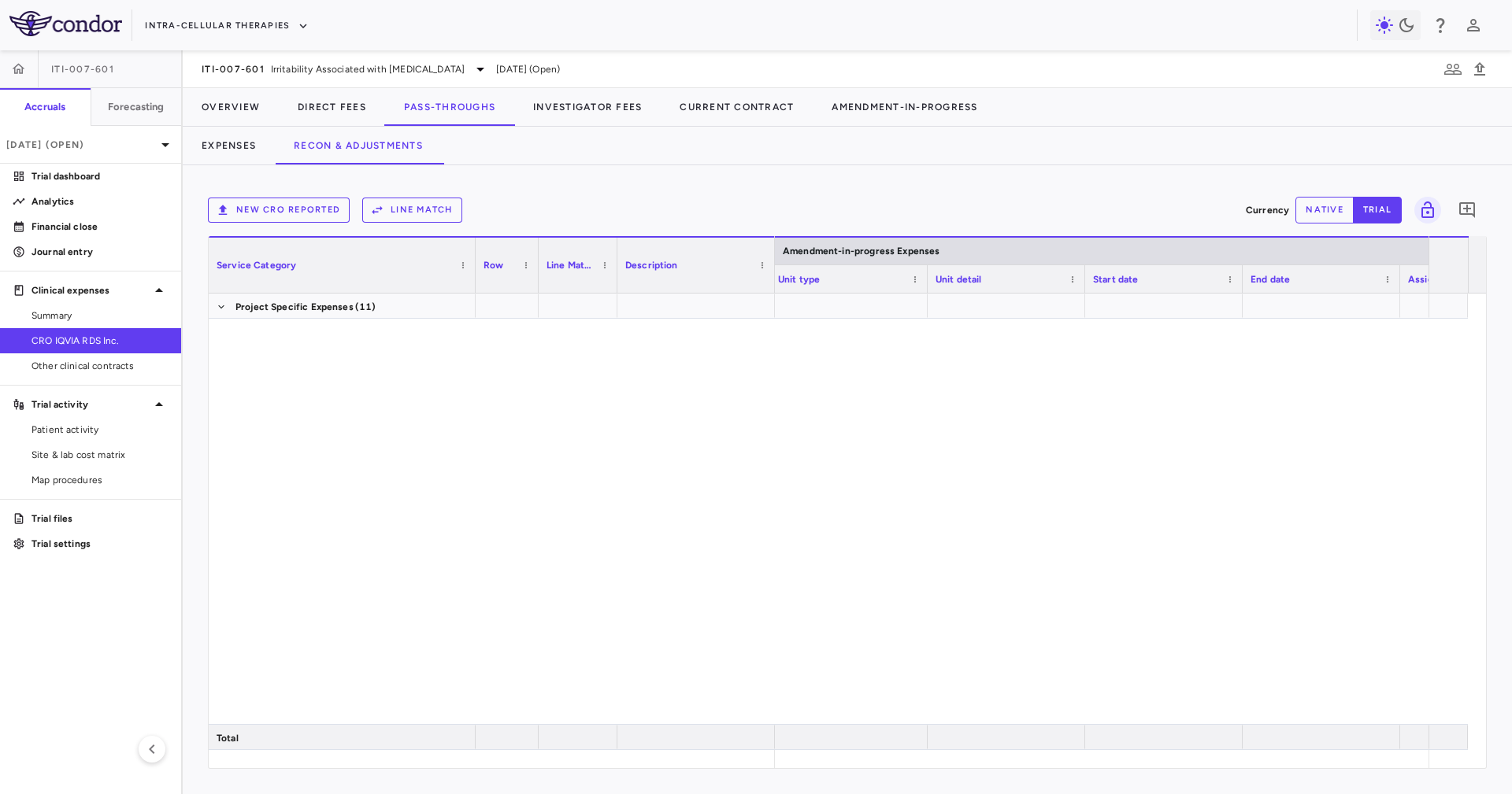
scroll to position [801, 0]
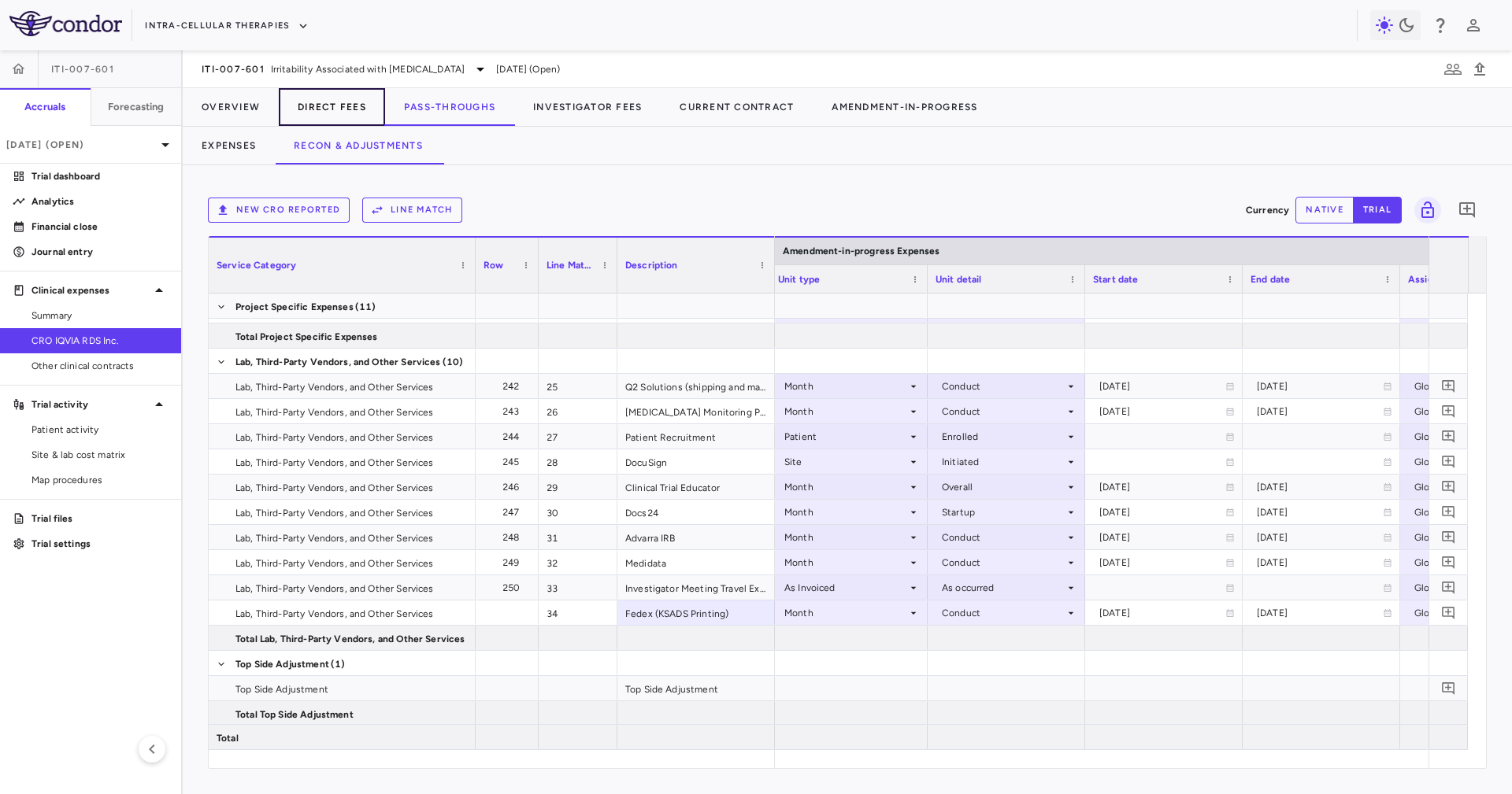
click at [363, 91] on button "Direct Fees" at bounding box center [332, 106] width 106 height 38
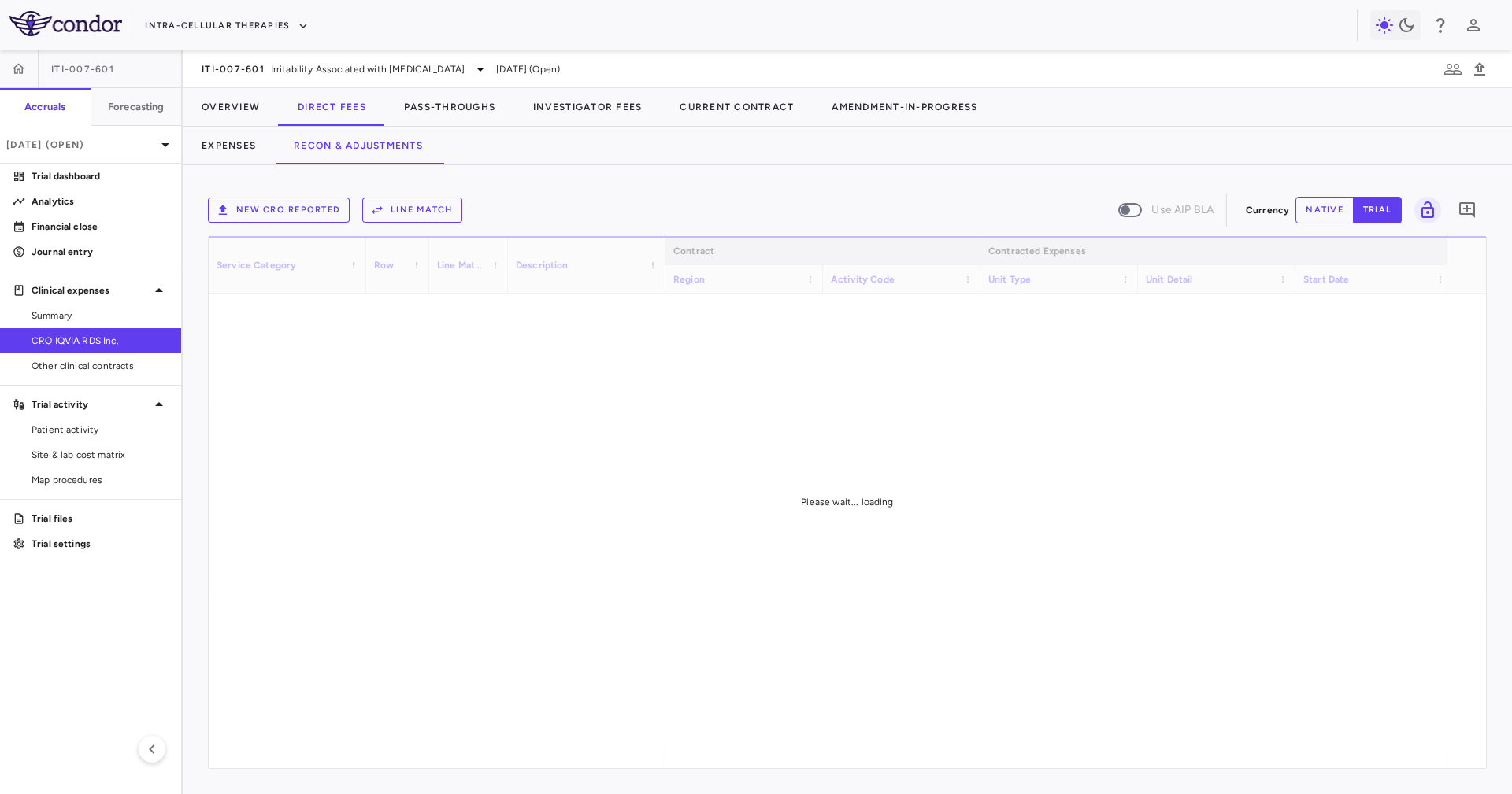
click at [755, 154] on div "Expenses Recon & Adjustments" at bounding box center [847, 145] width 1329 height 38
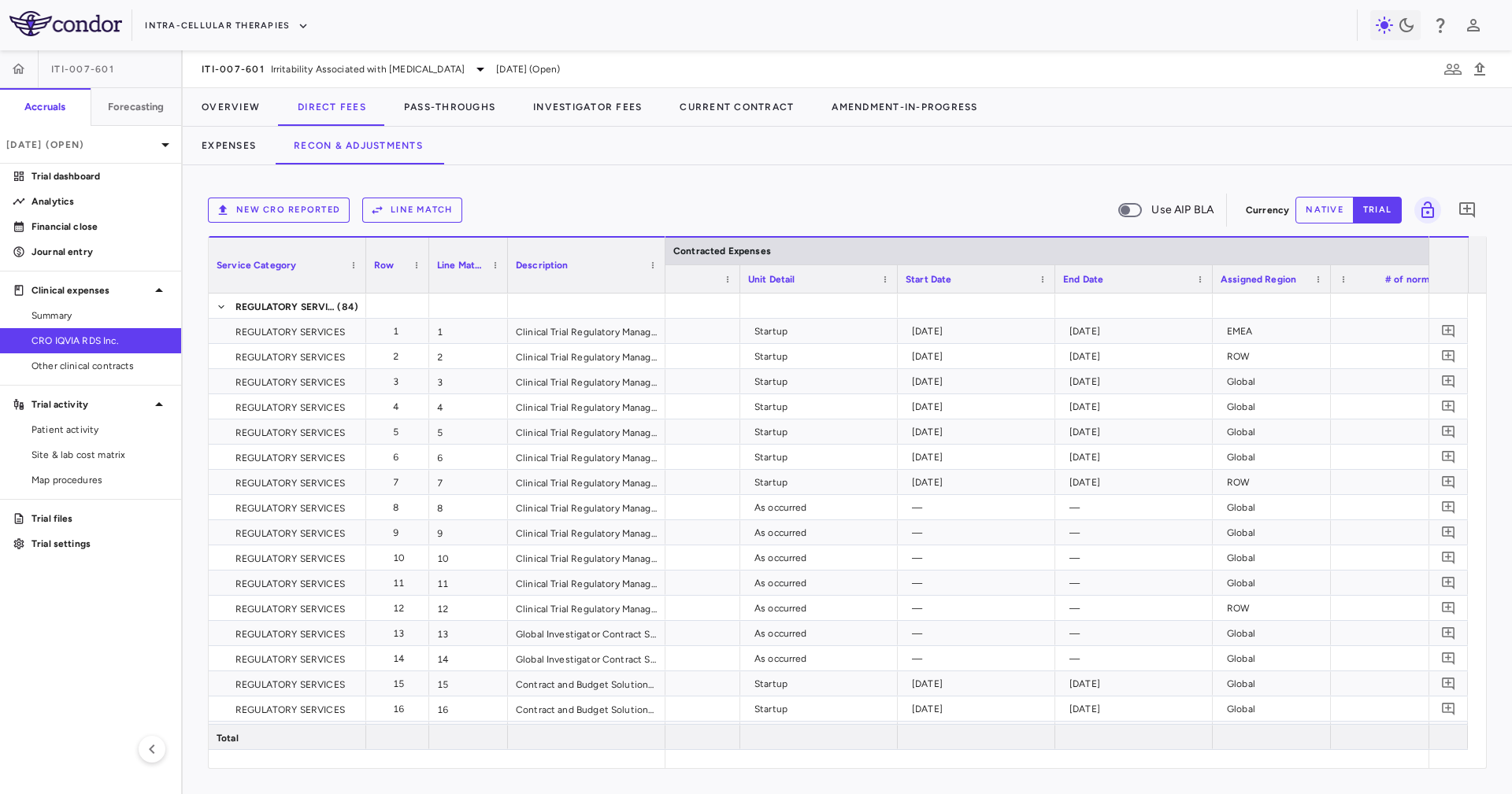
scroll to position [0, 697]
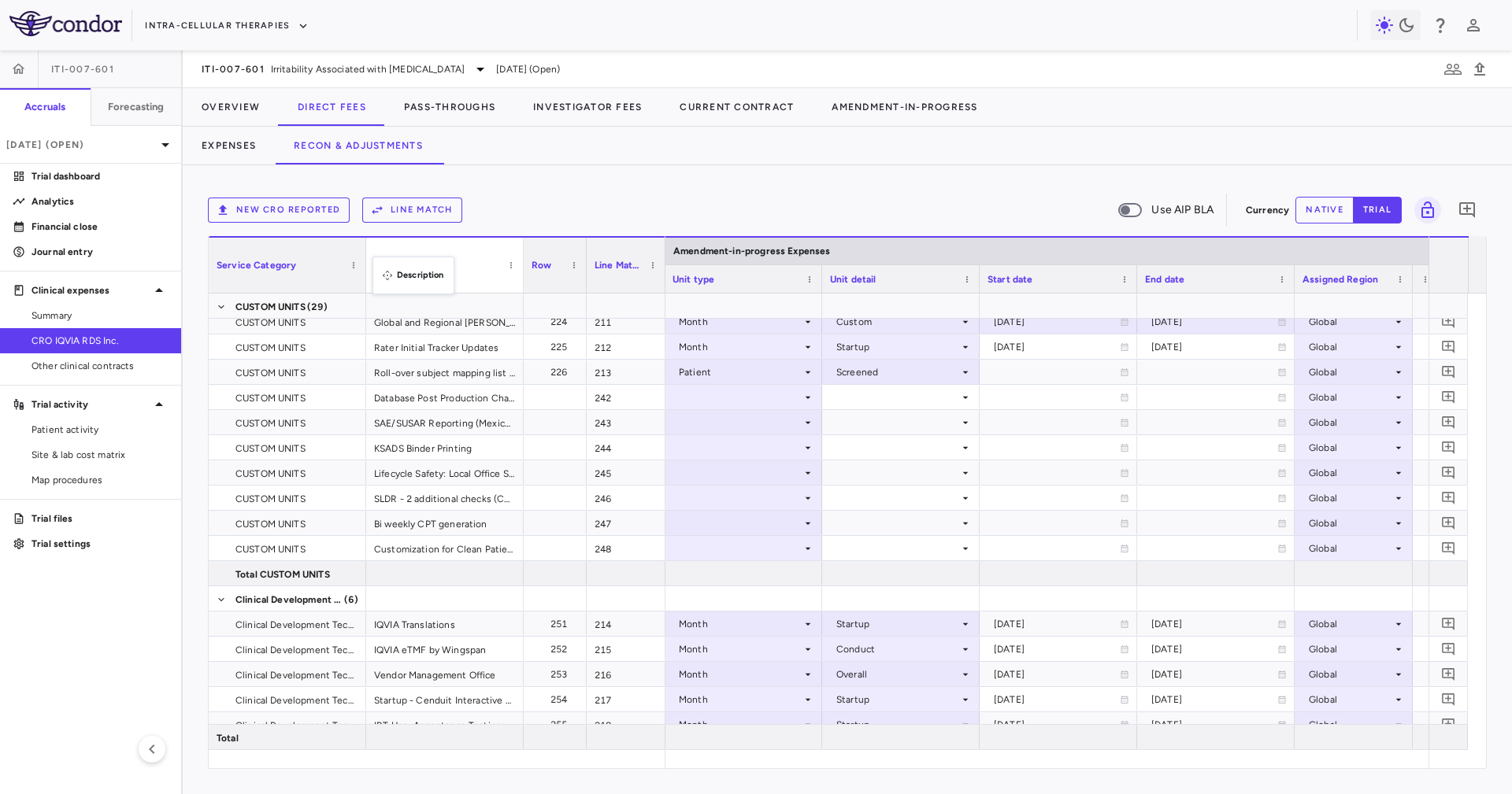
drag, startPoint x: 661, startPoint y: 271, endPoint x: 380, endPoint y: 266, distance: 281.0
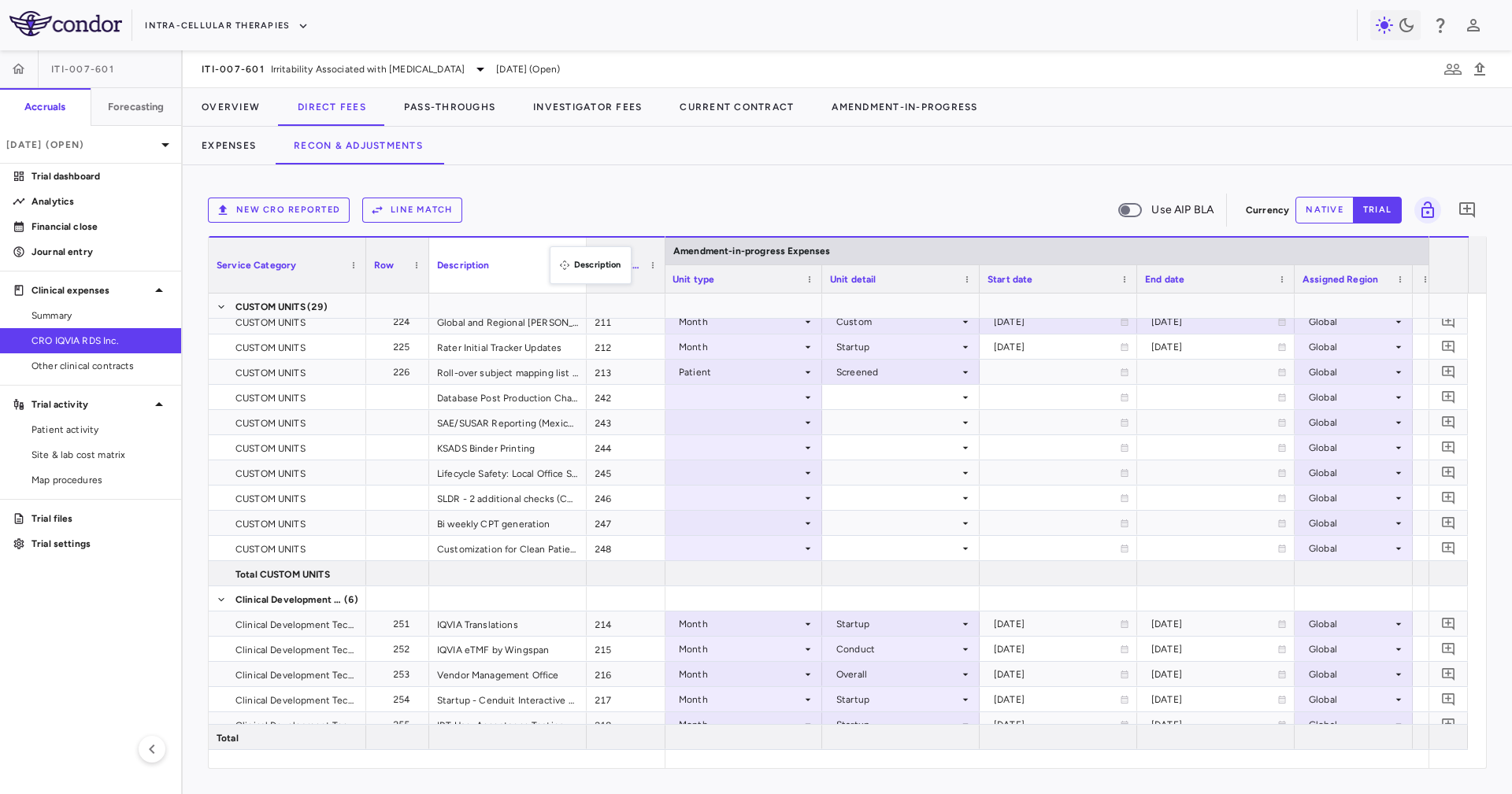
drag, startPoint x: 455, startPoint y: 247, endPoint x: 558, endPoint y: 259, distance: 103.7
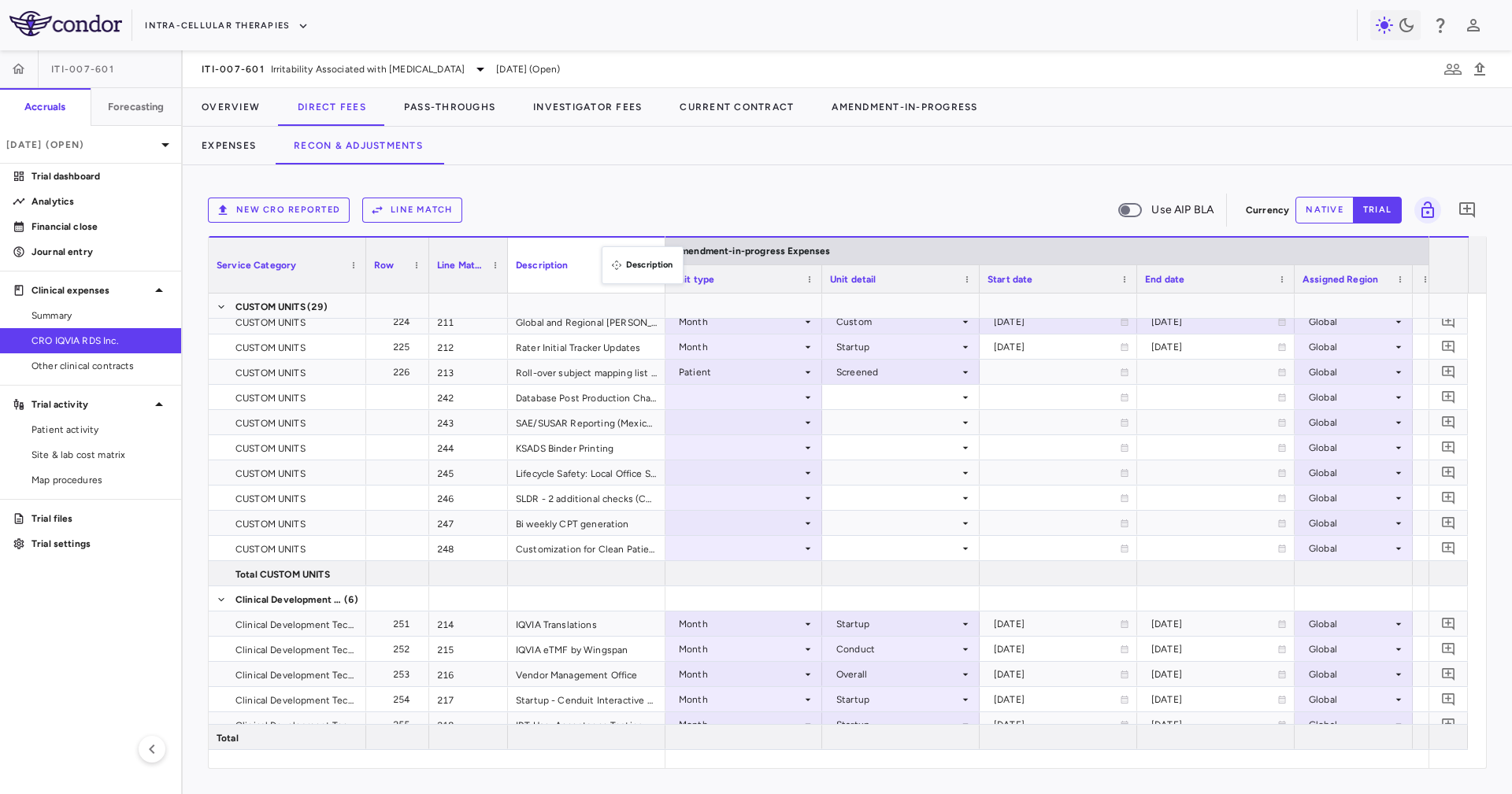
drag, startPoint x: 541, startPoint y: 248, endPoint x: 609, endPoint y: 256, distance: 68.5
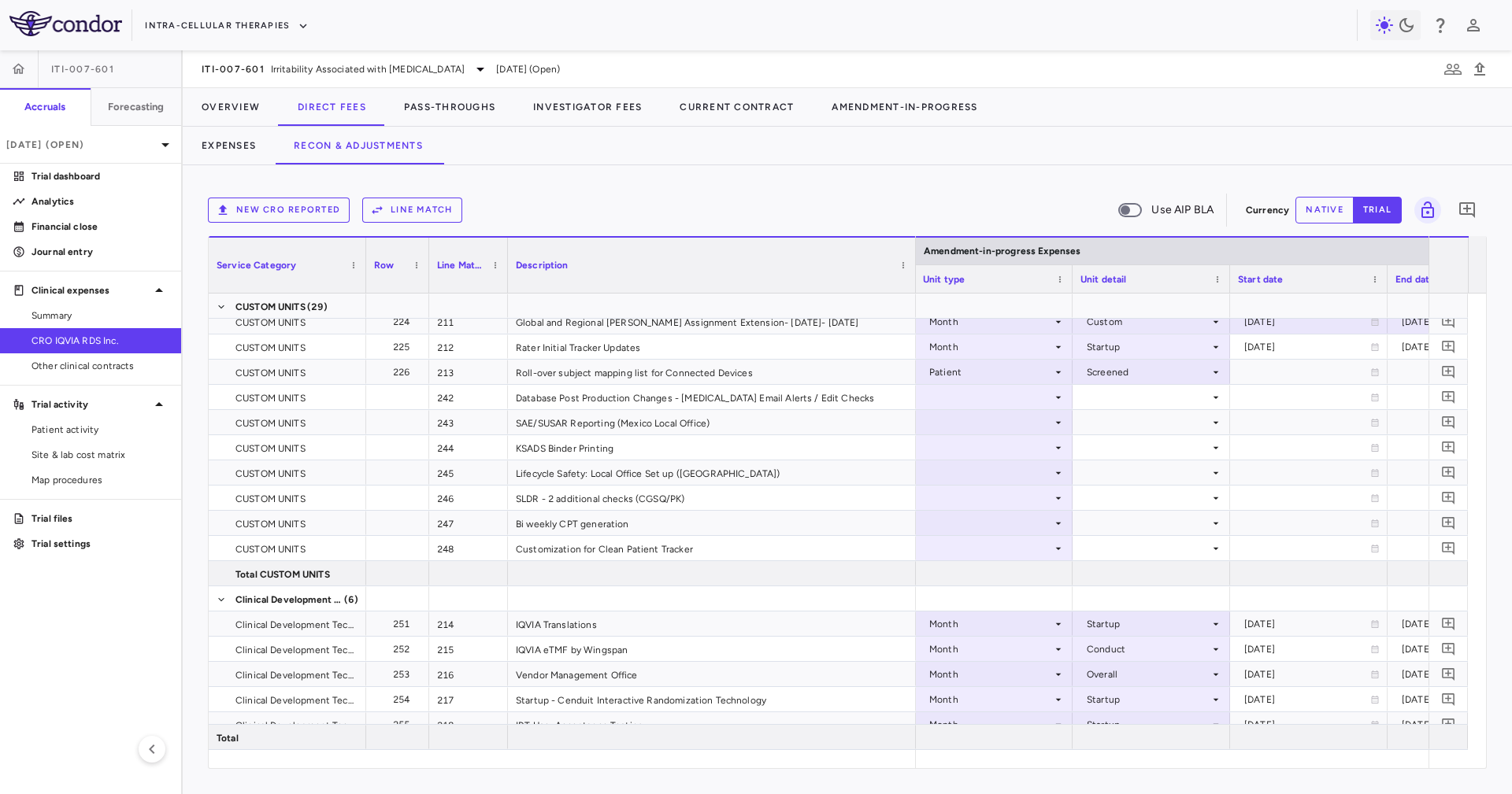
drag, startPoint x: 662, startPoint y: 279, endPoint x: 912, endPoint y: 332, distance: 255.6
click at [912, 332] on div "Service Category Row Line Match" at bounding box center [847, 502] width 1277 height 532
click at [1068, 282] on div at bounding box center [1071, 278] width 6 height 27
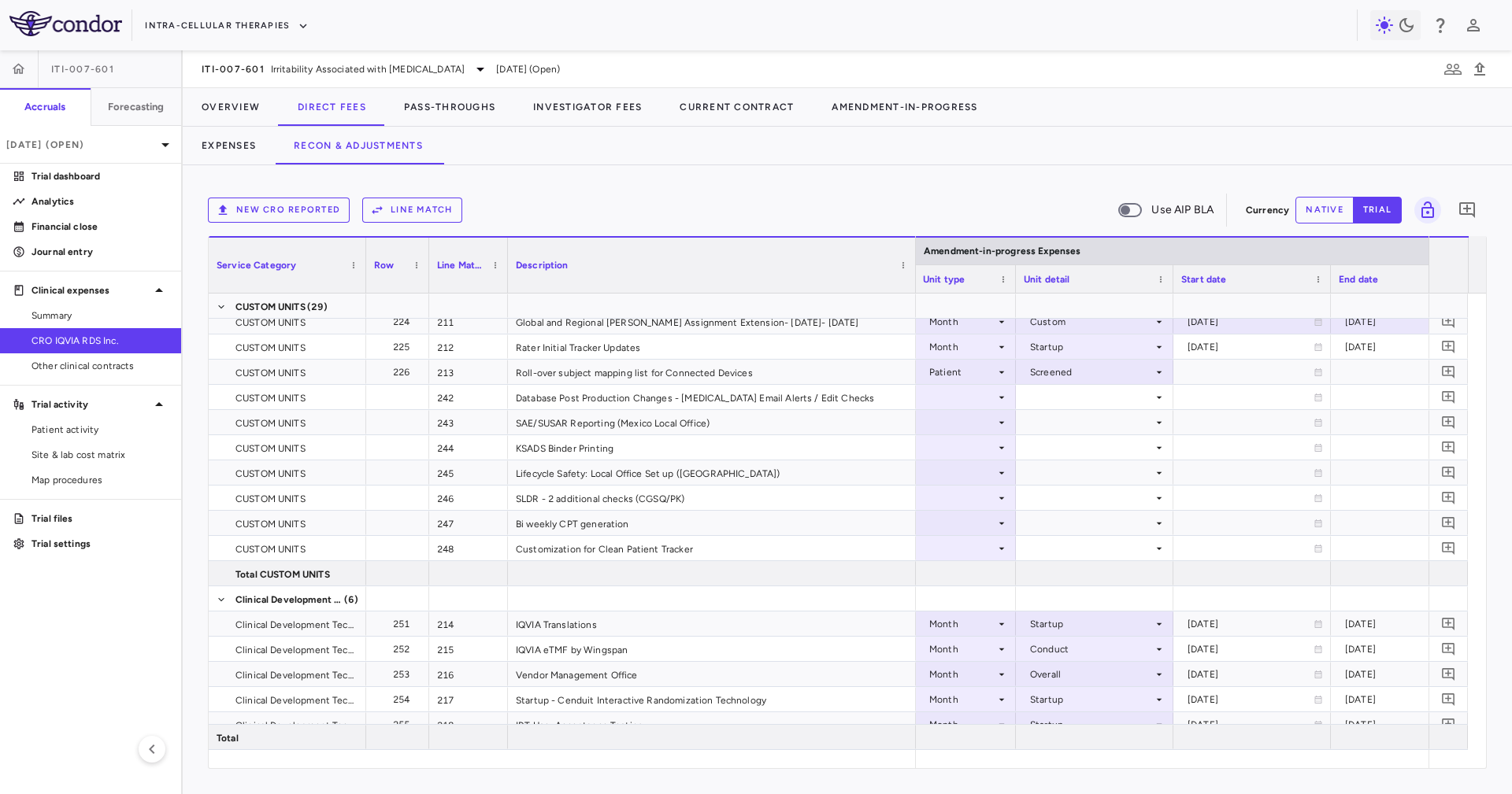
click at [1172, 280] on div at bounding box center [1172, 278] width 6 height 27
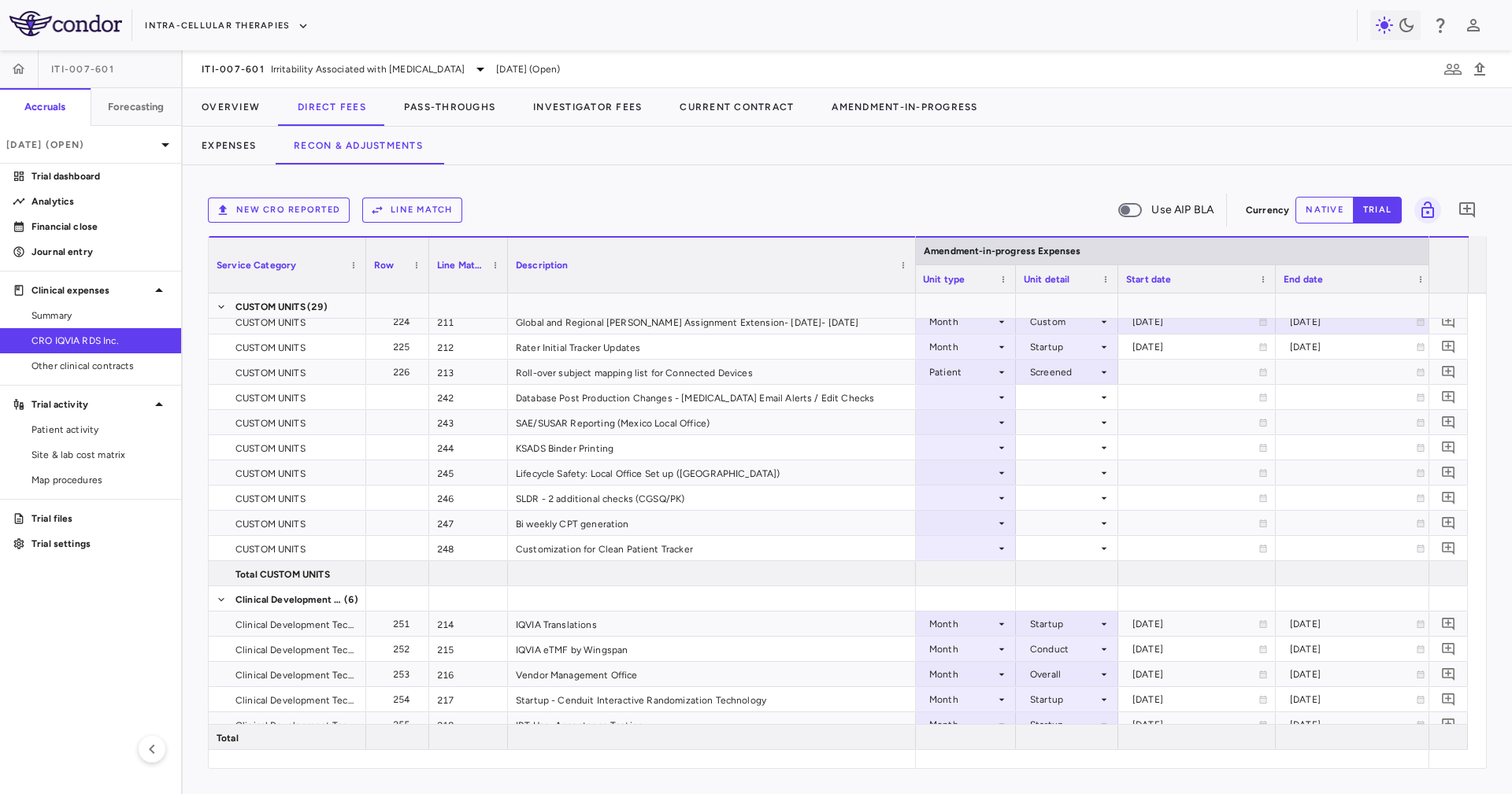
click at [1269, 287] on div "Start date" at bounding box center [1196, 278] width 157 height 28
click at [1272, 288] on div at bounding box center [1274, 278] width 6 height 27
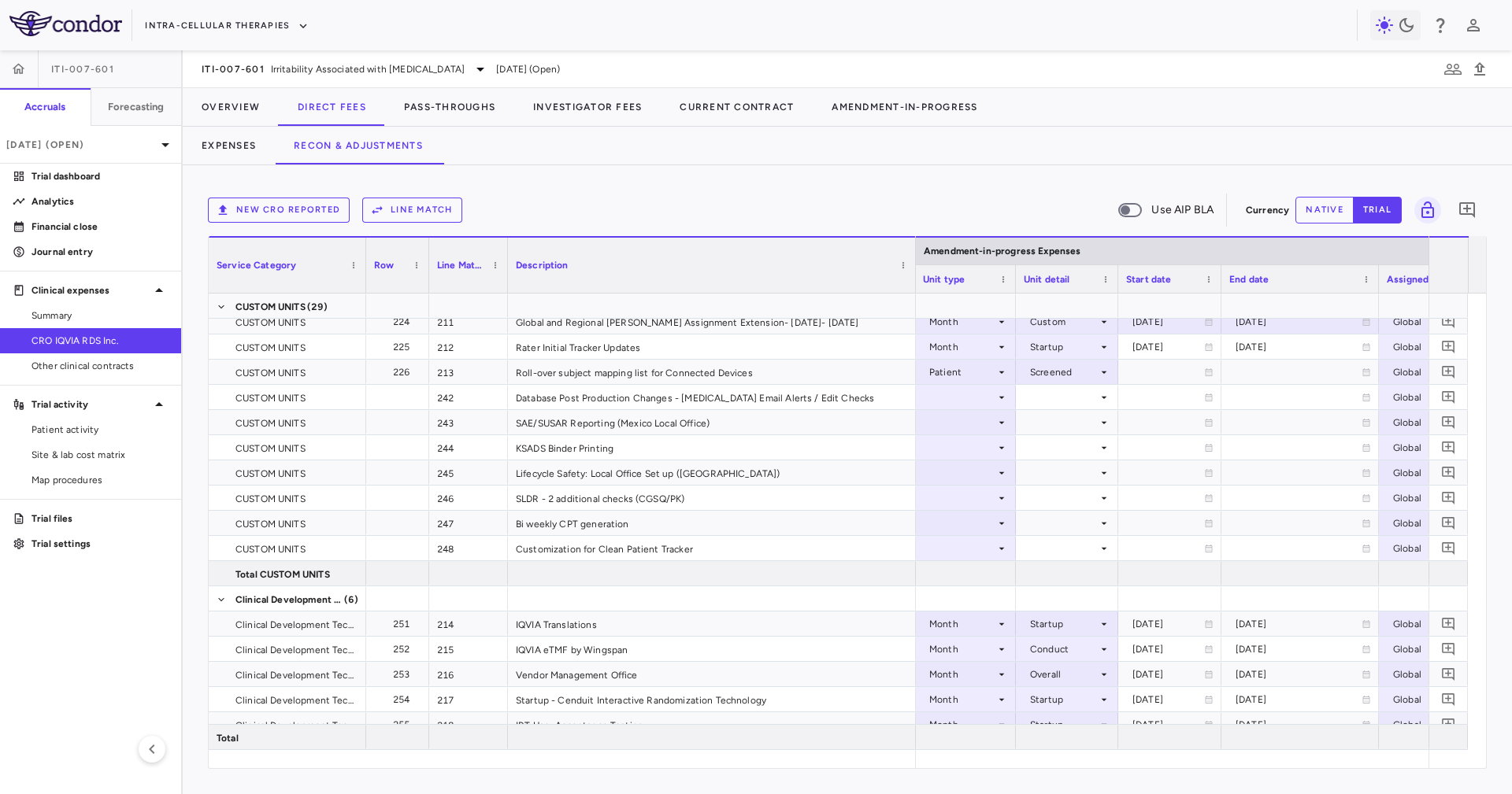
click at [1374, 286] on div at bounding box center [1377, 278] width 6 height 27
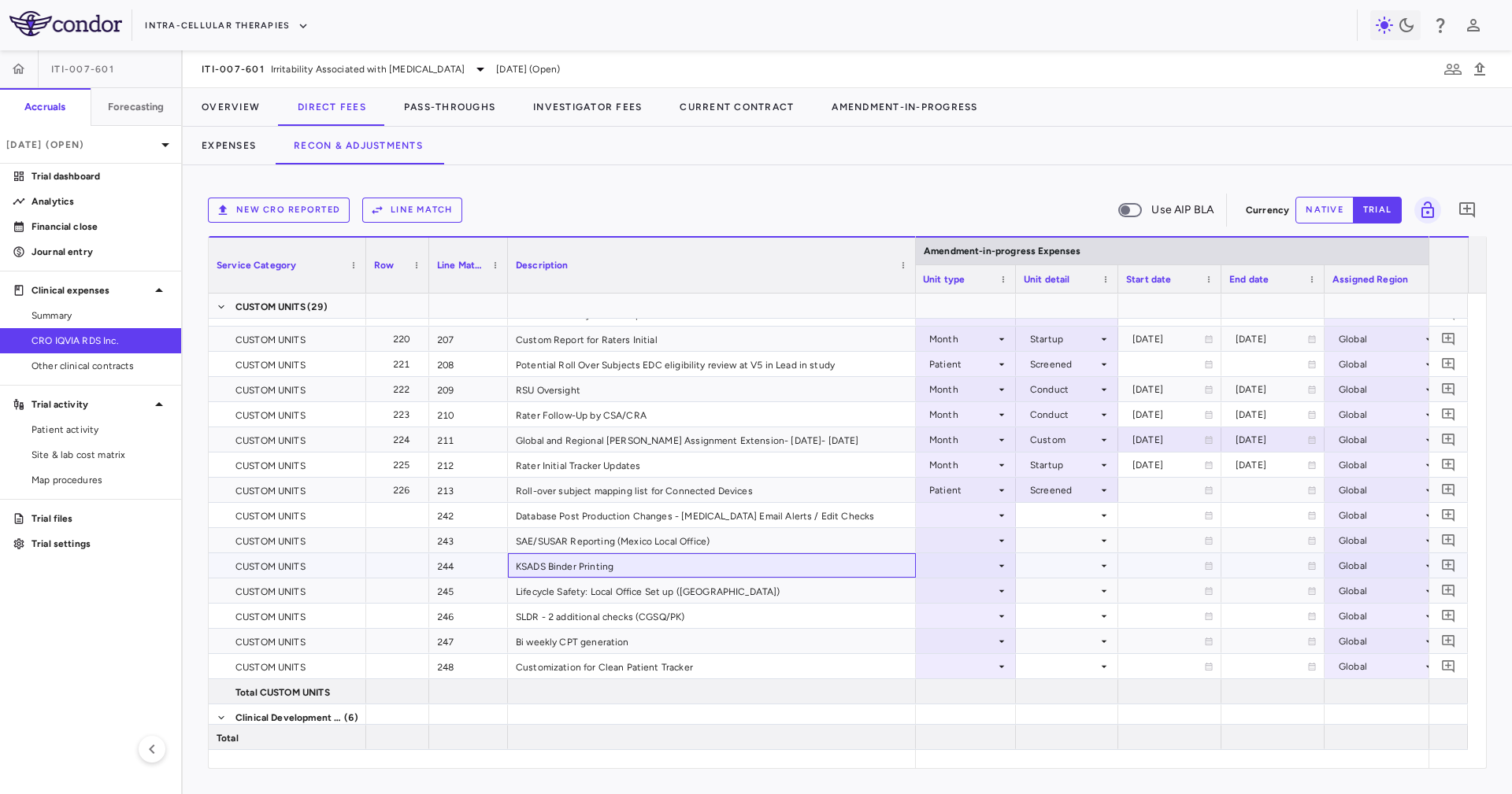
click at [647, 573] on div "KSADS Binder Printing" at bounding box center [712, 566] width 408 height 25
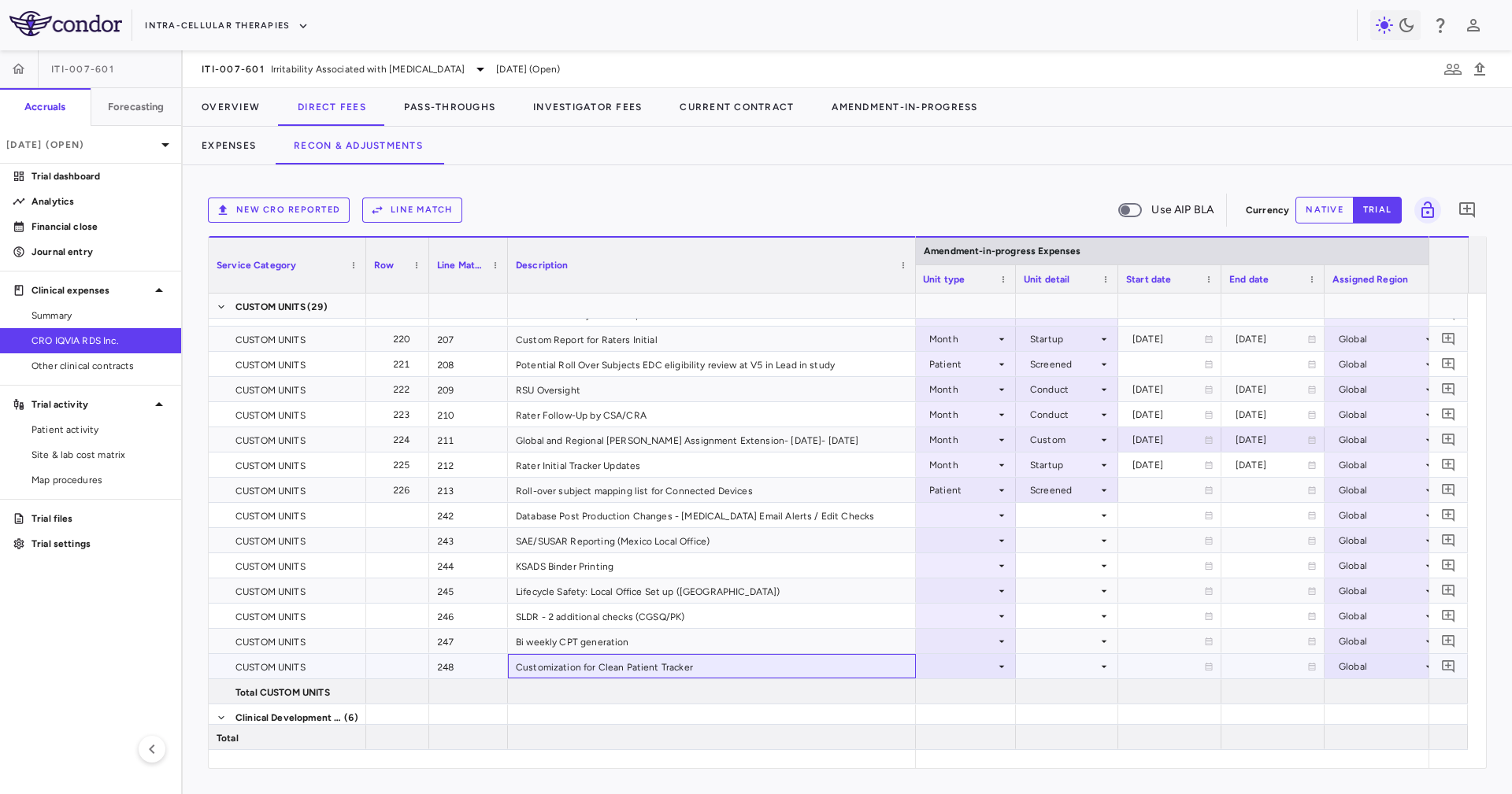
click at [886, 666] on div "Customization for Clean Patient Tracker" at bounding box center [712, 667] width 408 height 25
click at [943, 659] on div at bounding box center [964, 666] width 85 height 23
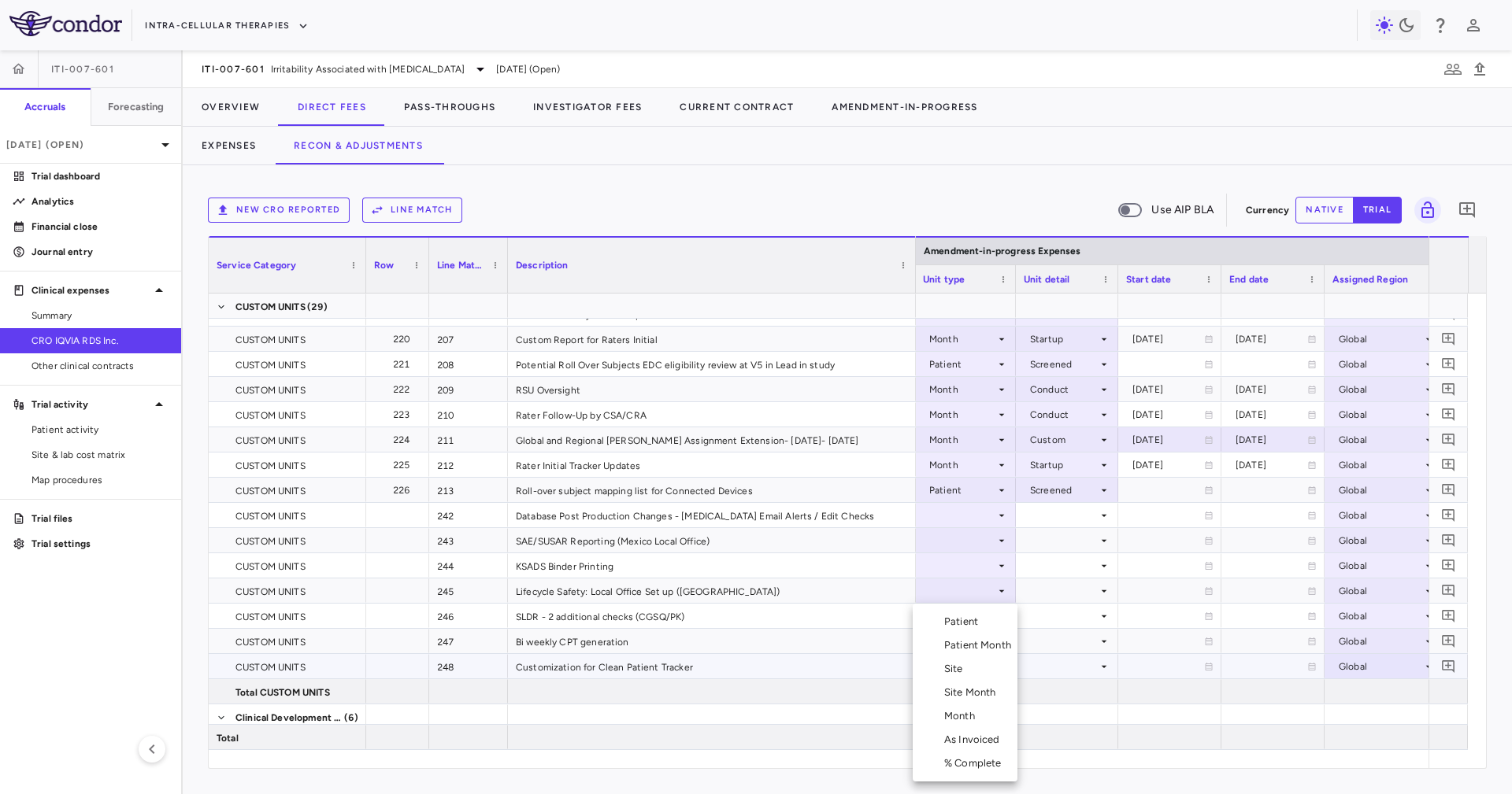
click at [970, 718] on div "Month" at bounding box center [963, 716] width 37 height 14
click at [1052, 662] on div at bounding box center [1066, 666] width 87 height 23
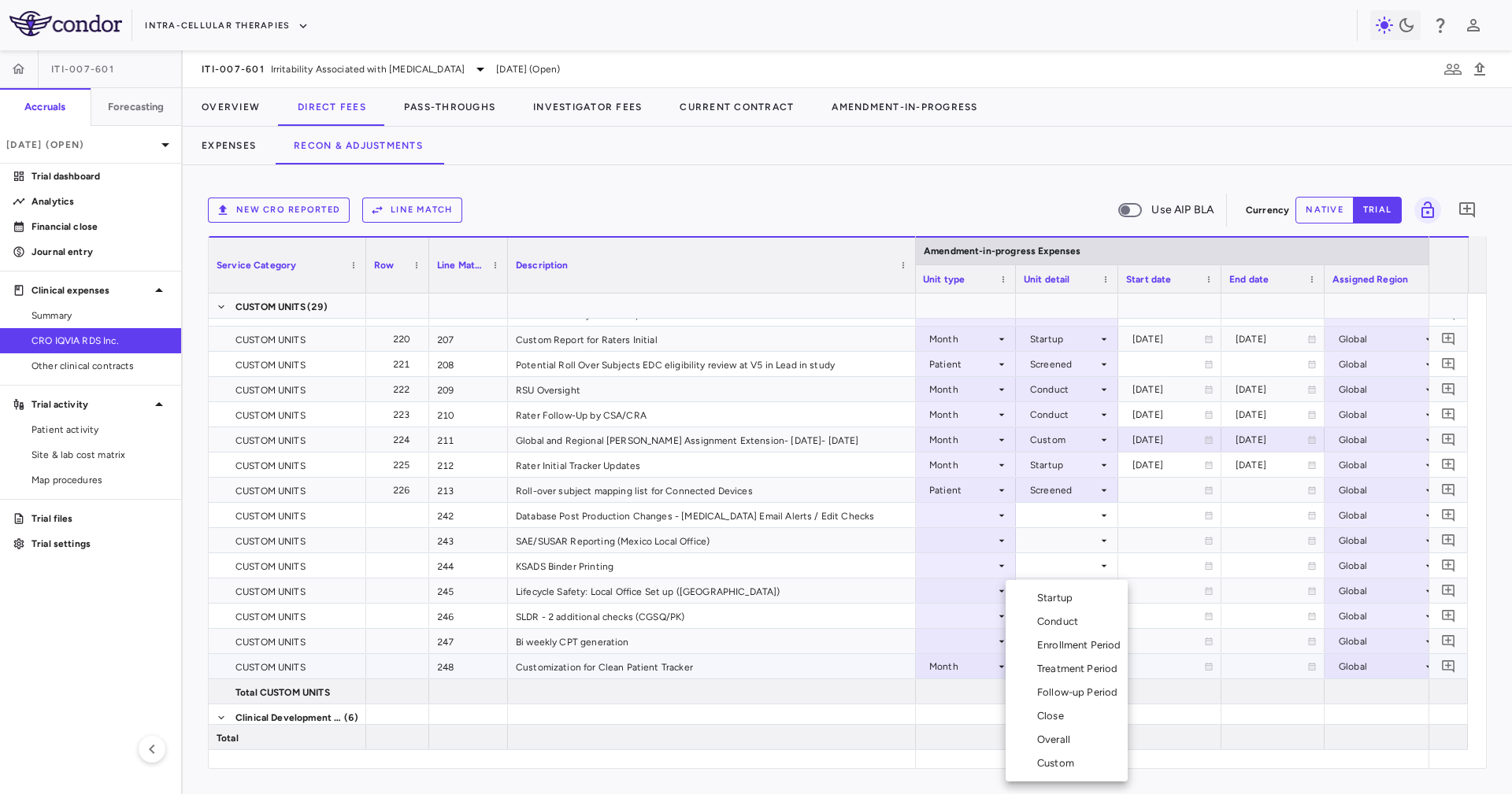
click at [1050, 591] on div "Startup" at bounding box center [1058, 598] width 42 height 14
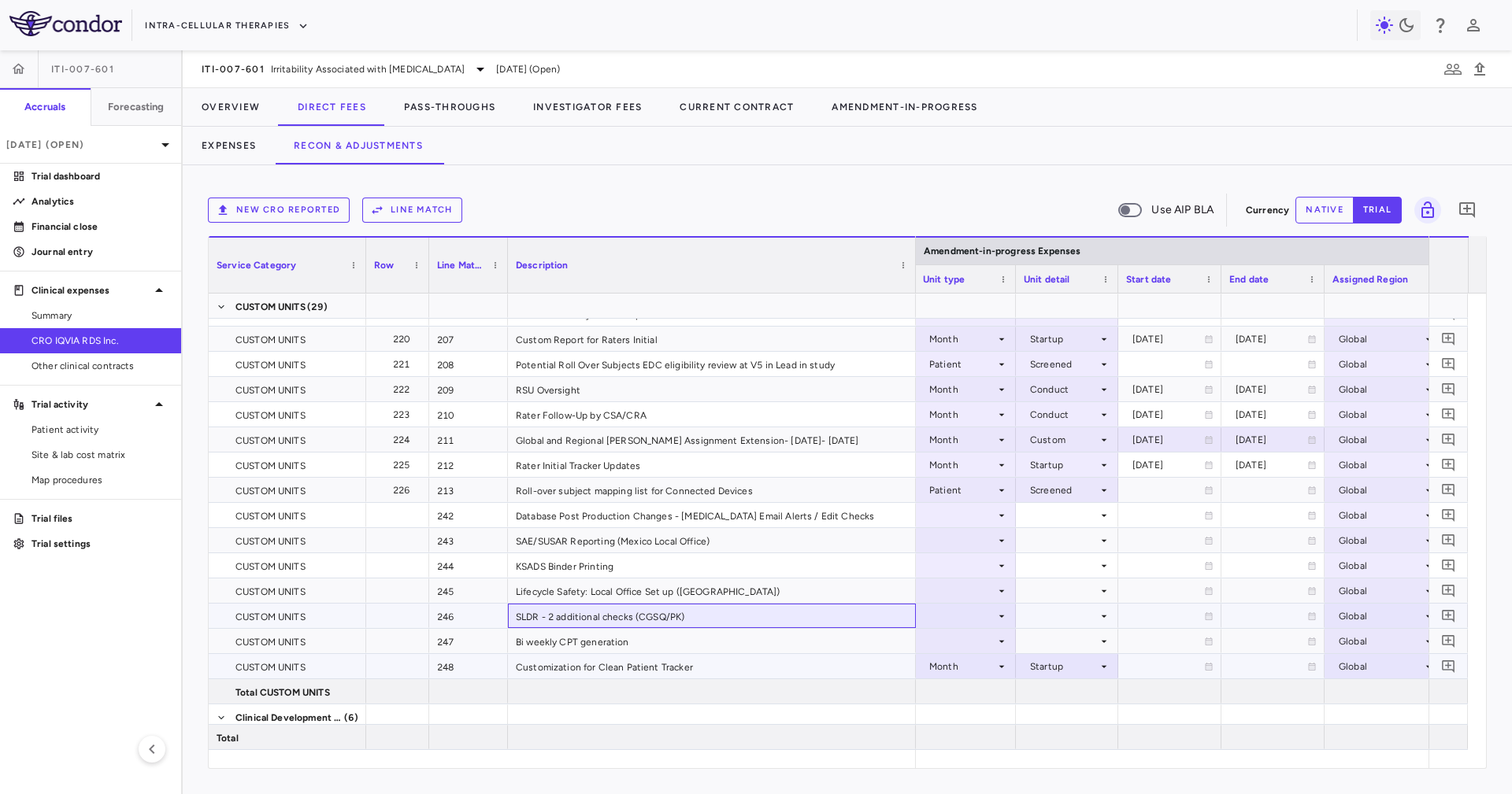
click at [778, 638] on div "Bi weekly CPT generation" at bounding box center [712, 641] width 408 height 25
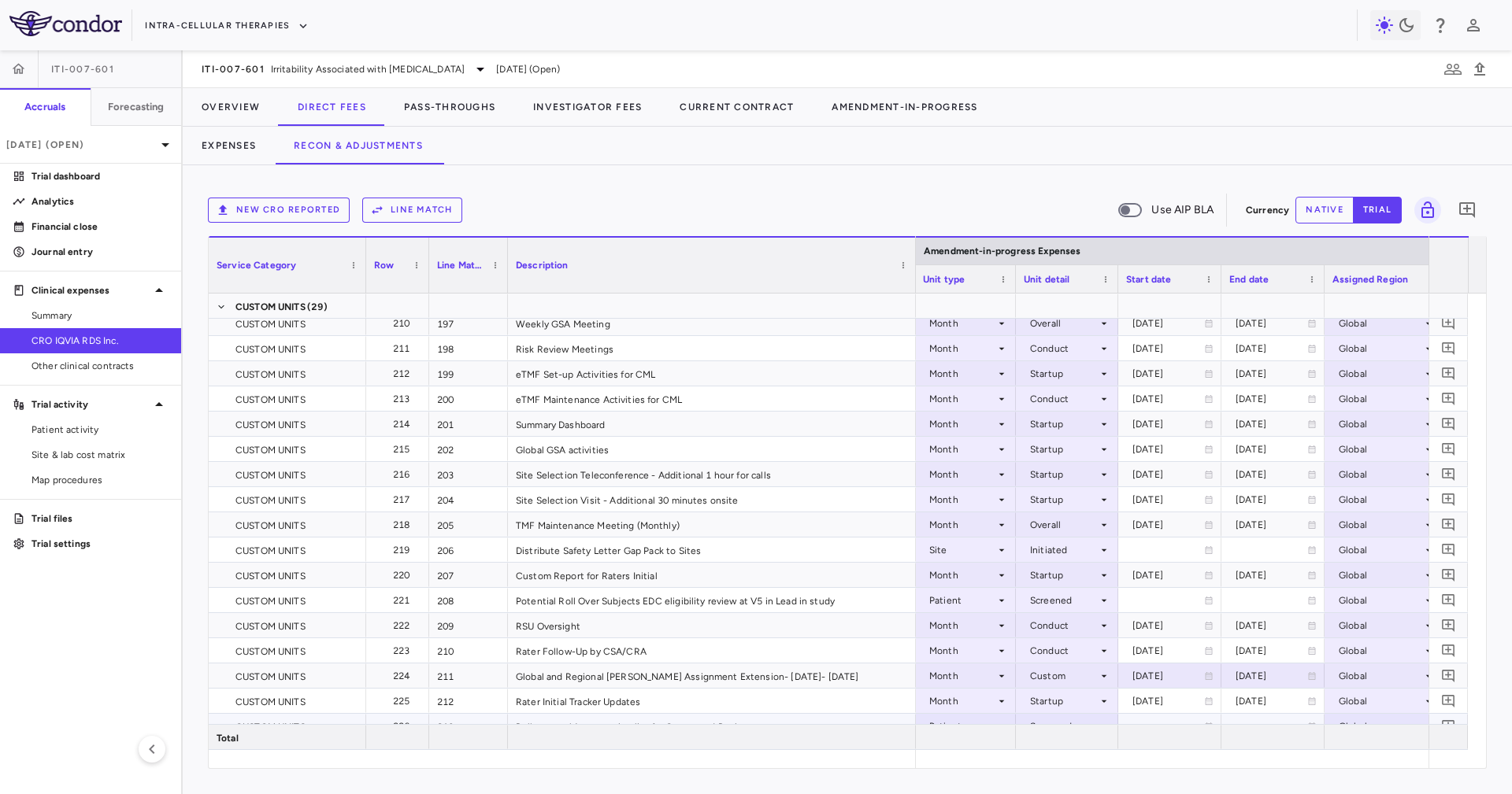
scroll to position [5667, 0]
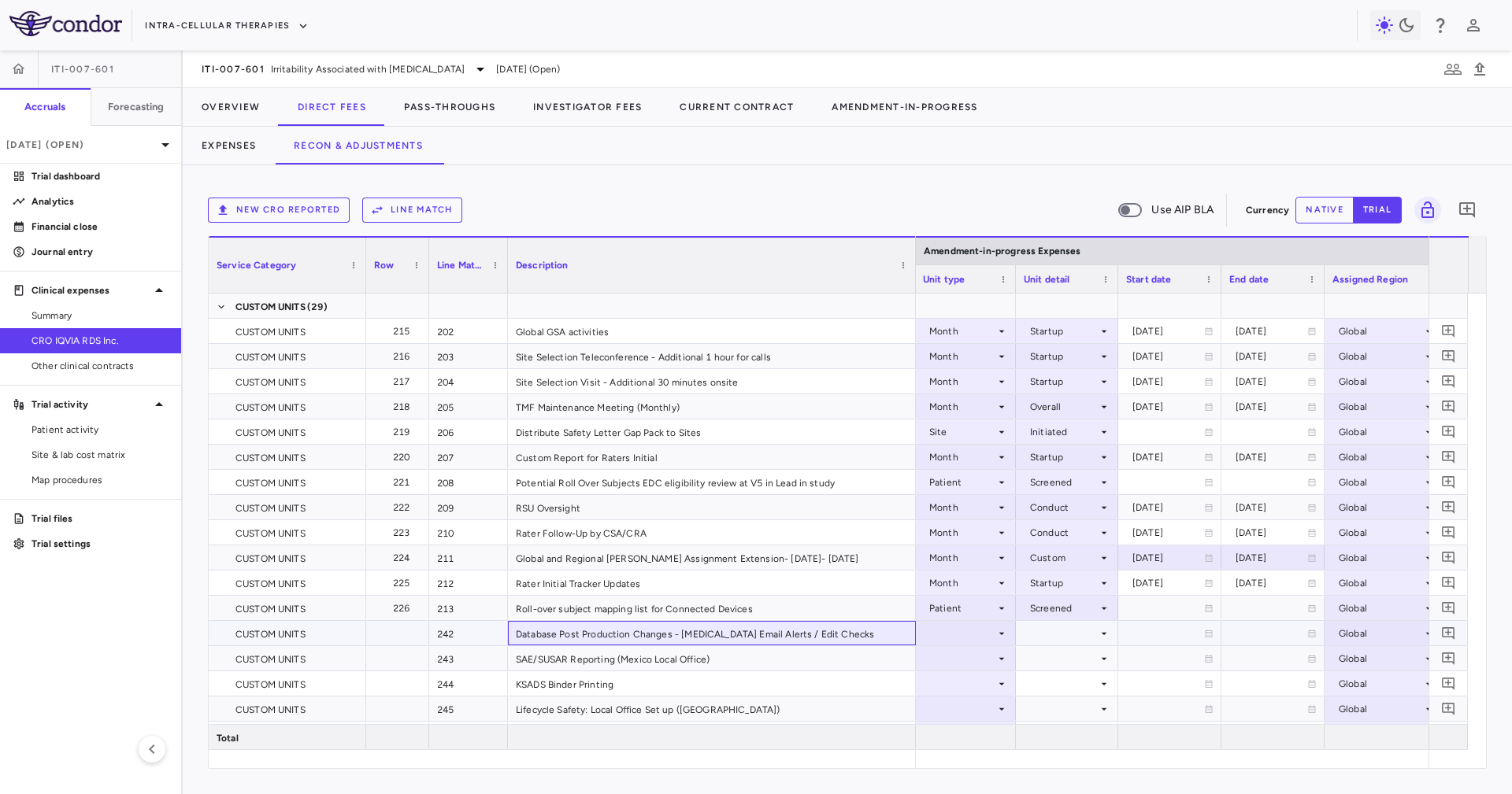
click at [770, 624] on div "Database Post Production Changes - [MEDICAL_DATA] Email Alerts / Edit Checks" at bounding box center [712, 633] width 408 height 25
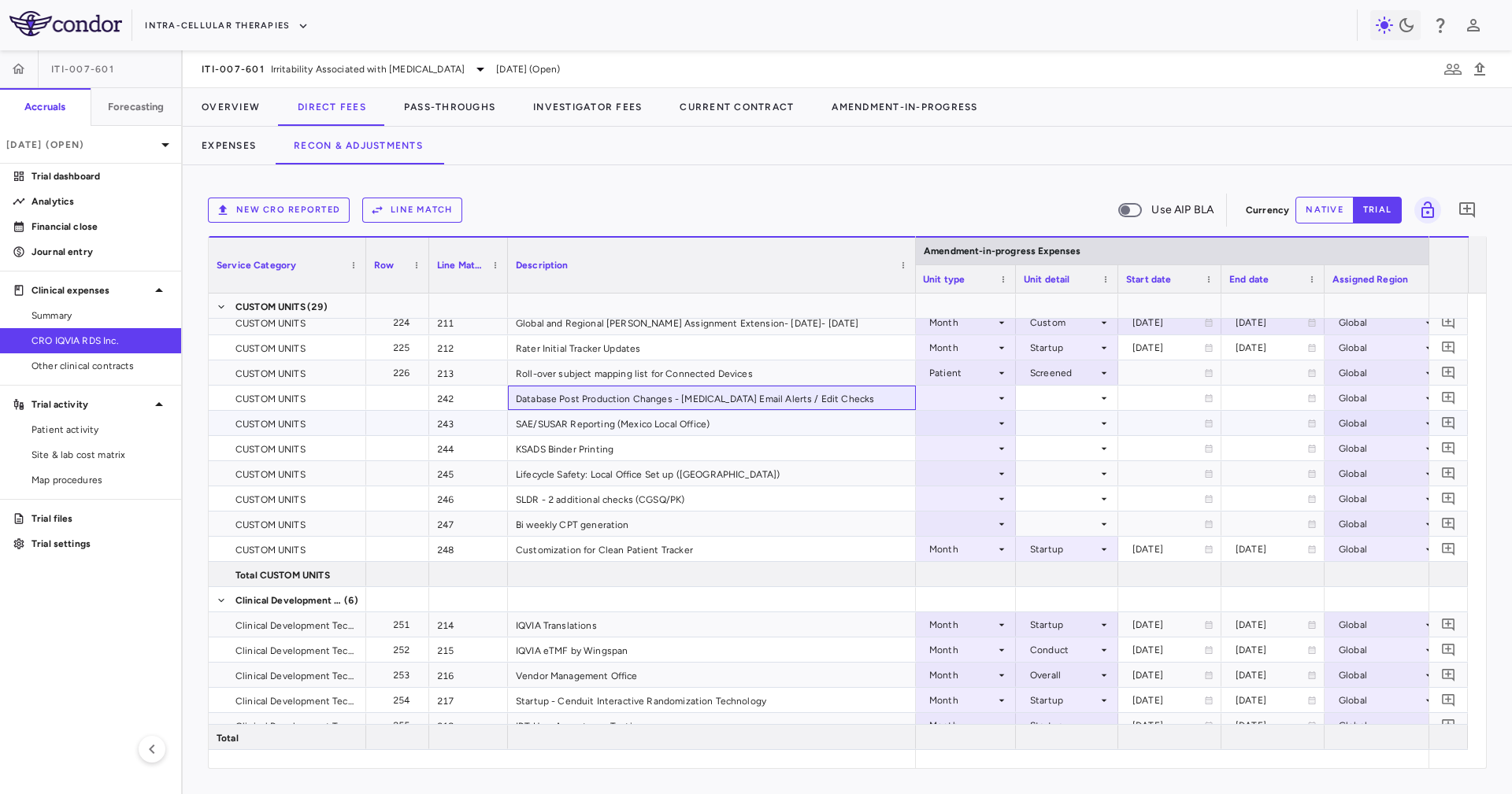
scroll to position [5904, 0]
click at [1046, 392] on div at bounding box center [1066, 397] width 87 height 23
click at [772, 410] on div "SAE/SUSAR Reporting (Mexico Local Office)" at bounding box center [712, 422] width 408 height 25
click at [754, 520] on div "Bi weekly CPT generation" at bounding box center [712, 523] width 408 height 25
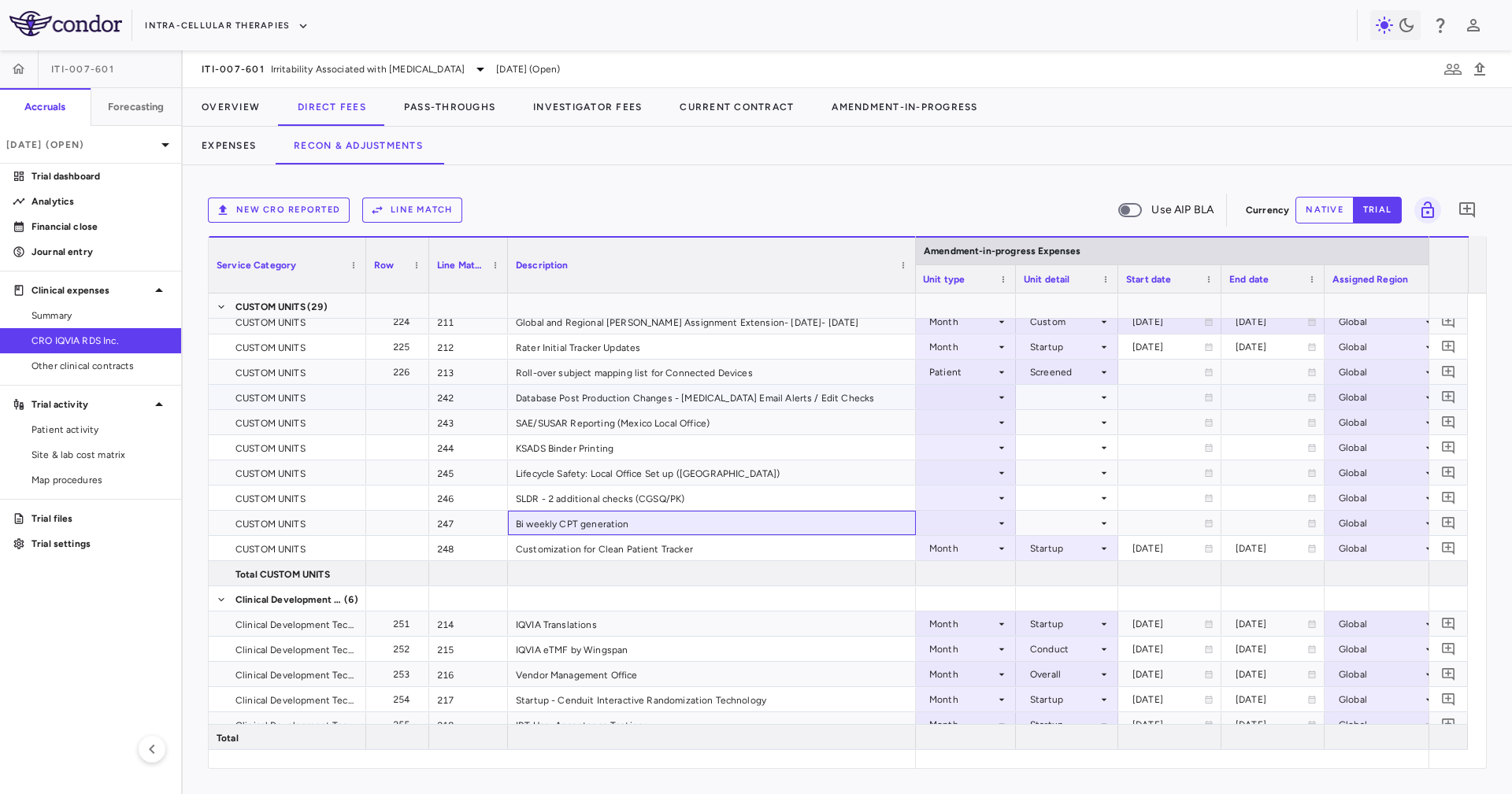
scroll to position [5785, 0]
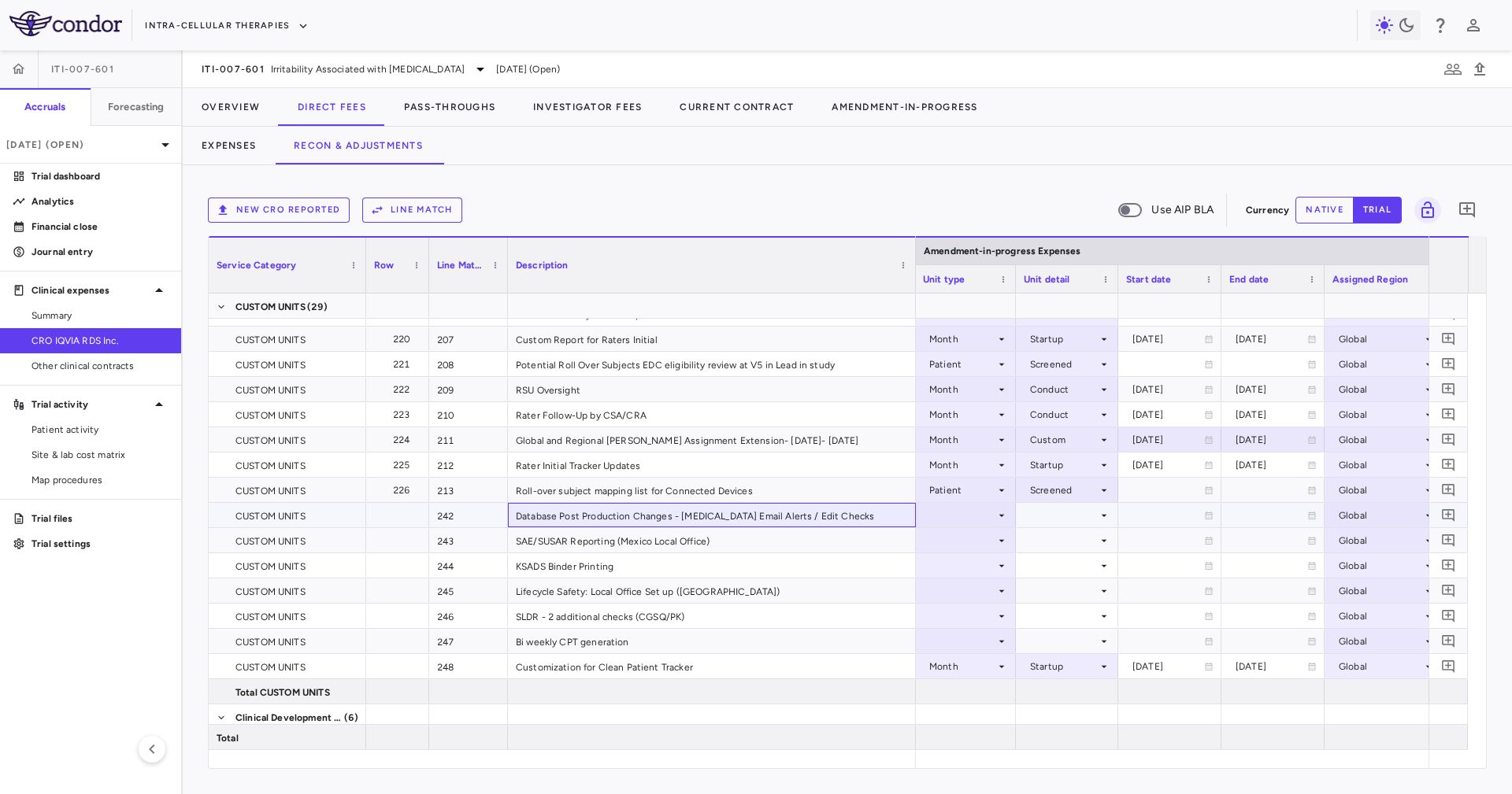
click at [751, 512] on div "Database Post Production Changes - [MEDICAL_DATA] Email Alerts / Edit Checks" at bounding box center [712, 515] width 408 height 25
click at [782, 516] on div "Database Post Production Changes - [MEDICAL_DATA] Email Alerts / Edit Checks" at bounding box center [712, 515] width 408 height 25
click at [958, 508] on div at bounding box center [964, 515] width 85 height 23
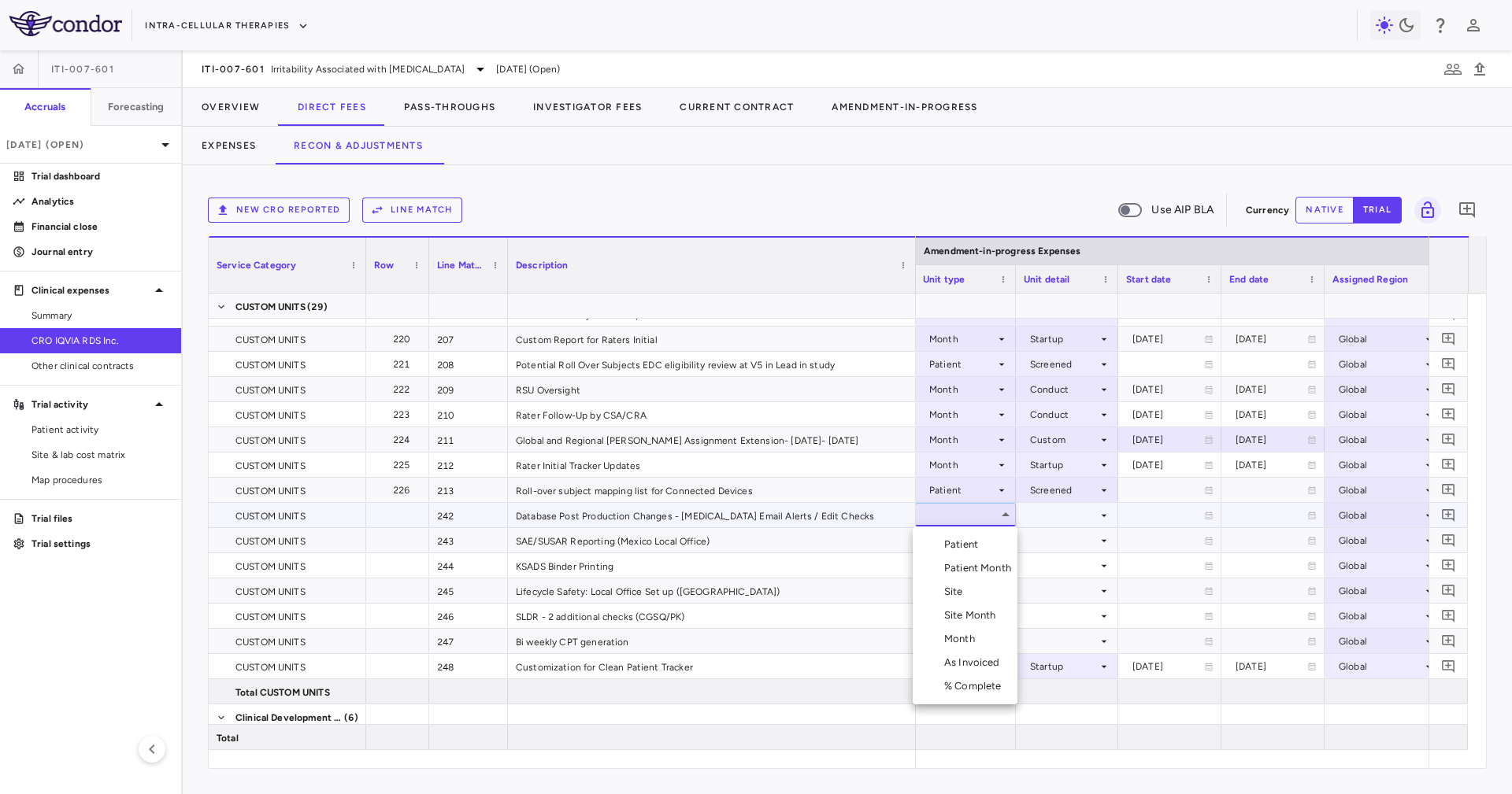
click at [957, 627] on li "Month" at bounding box center [964, 639] width 104 height 24
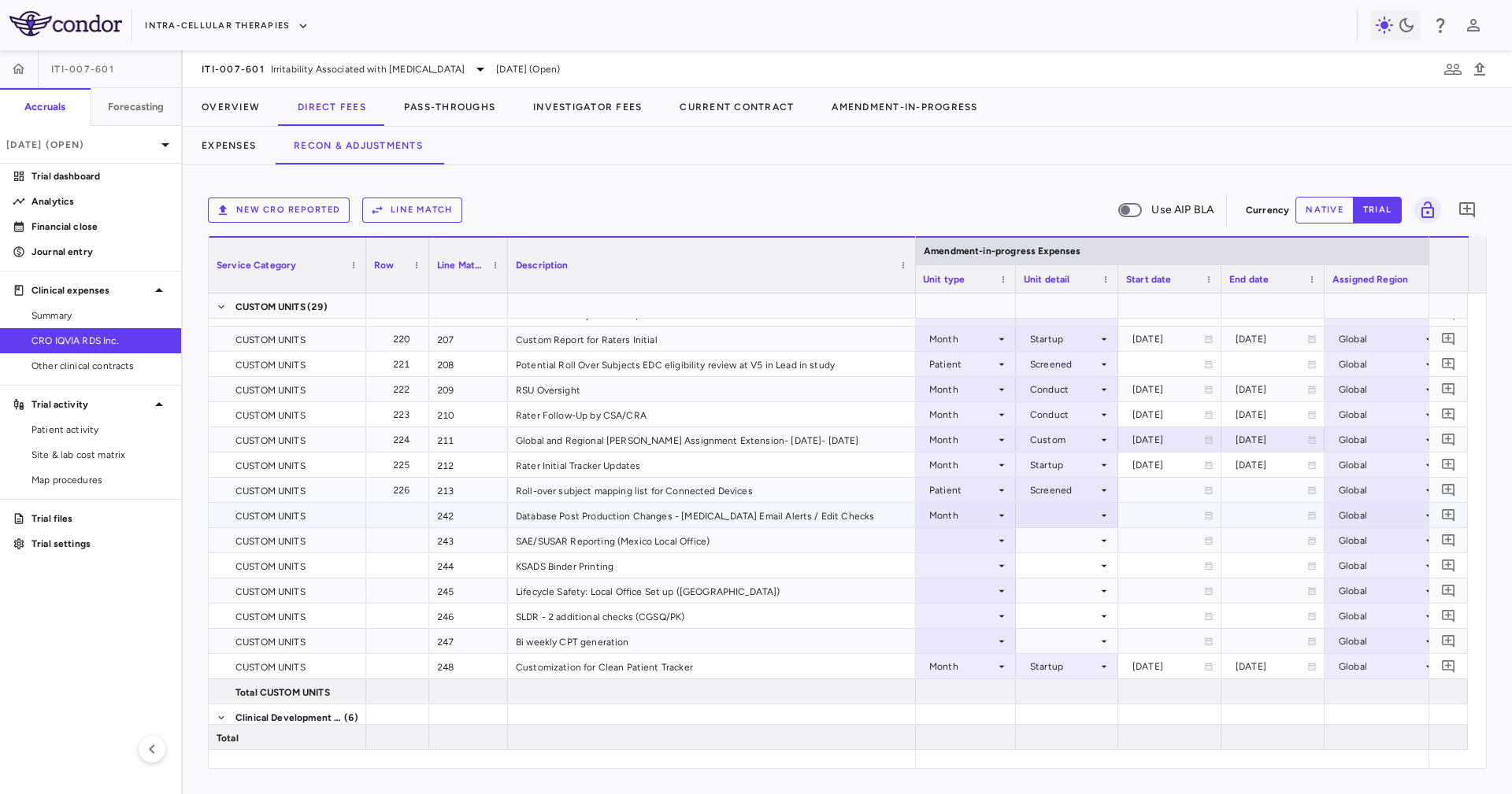
click at [1080, 520] on div at bounding box center [1066, 515] width 87 height 23
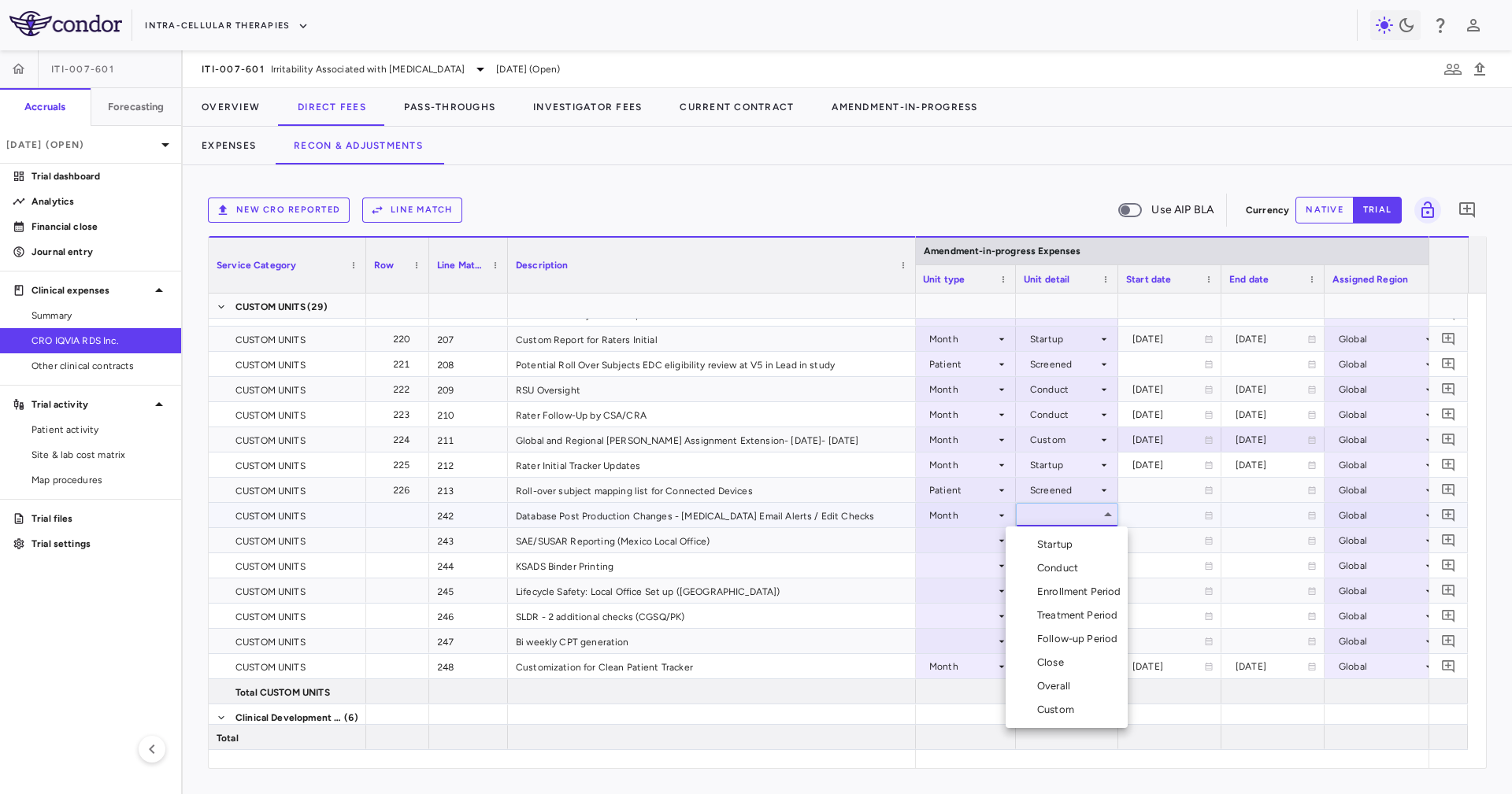
click at [1085, 567] on li "Conduct" at bounding box center [1066, 568] width 122 height 24
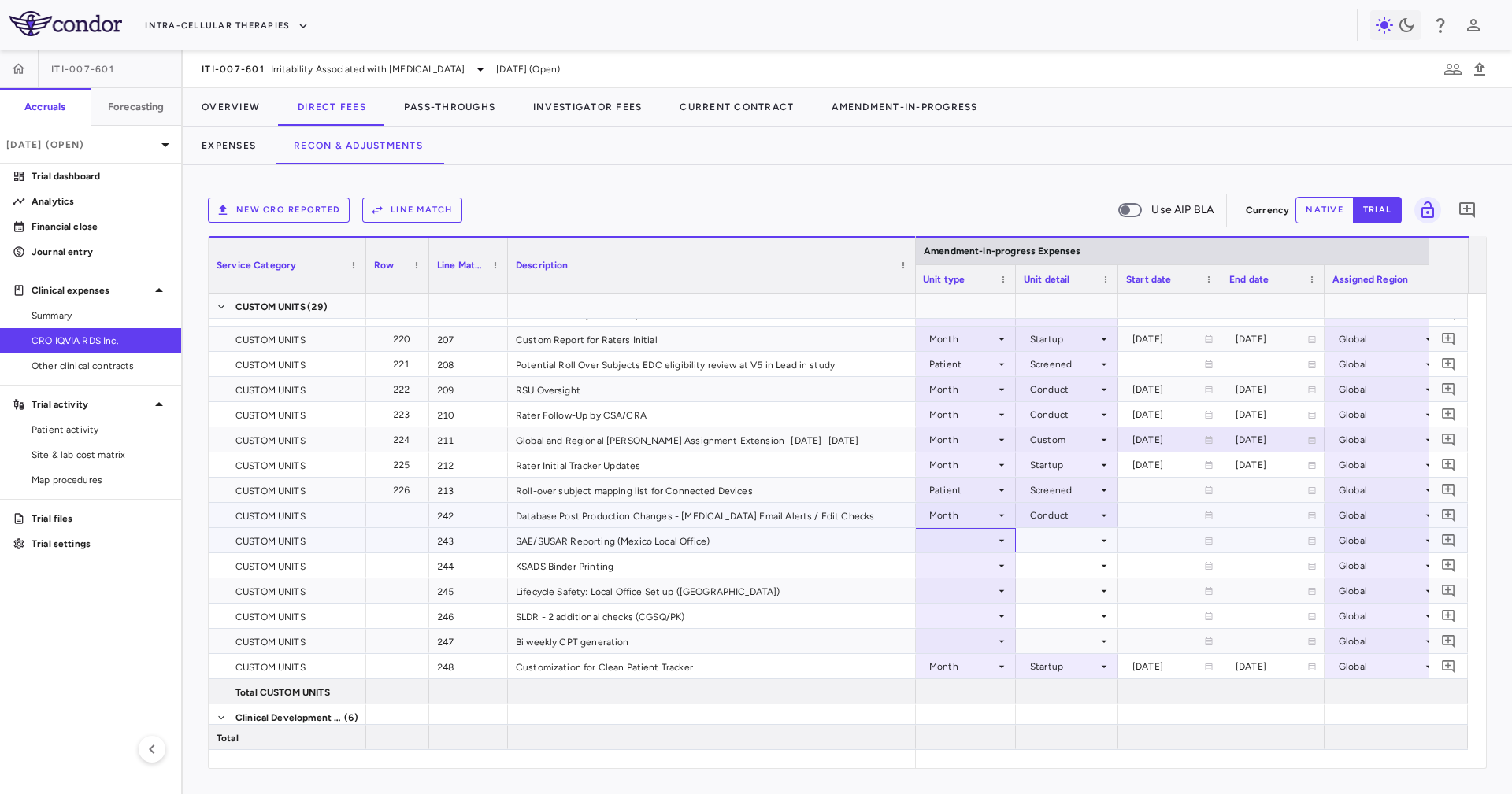
click at [959, 544] on div at bounding box center [964, 540] width 85 height 23
drag, startPoint x: 988, startPoint y: 662, endPoint x: 1013, endPoint y: 601, distance: 65.9
click at [987, 662] on li "Month" at bounding box center [964, 664] width 104 height 24
click at [1034, 539] on div at bounding box center [1066, 540] width 87 height 23
click at [1082, 593] on div at bounding box center [1066, 590] width 87 height 23
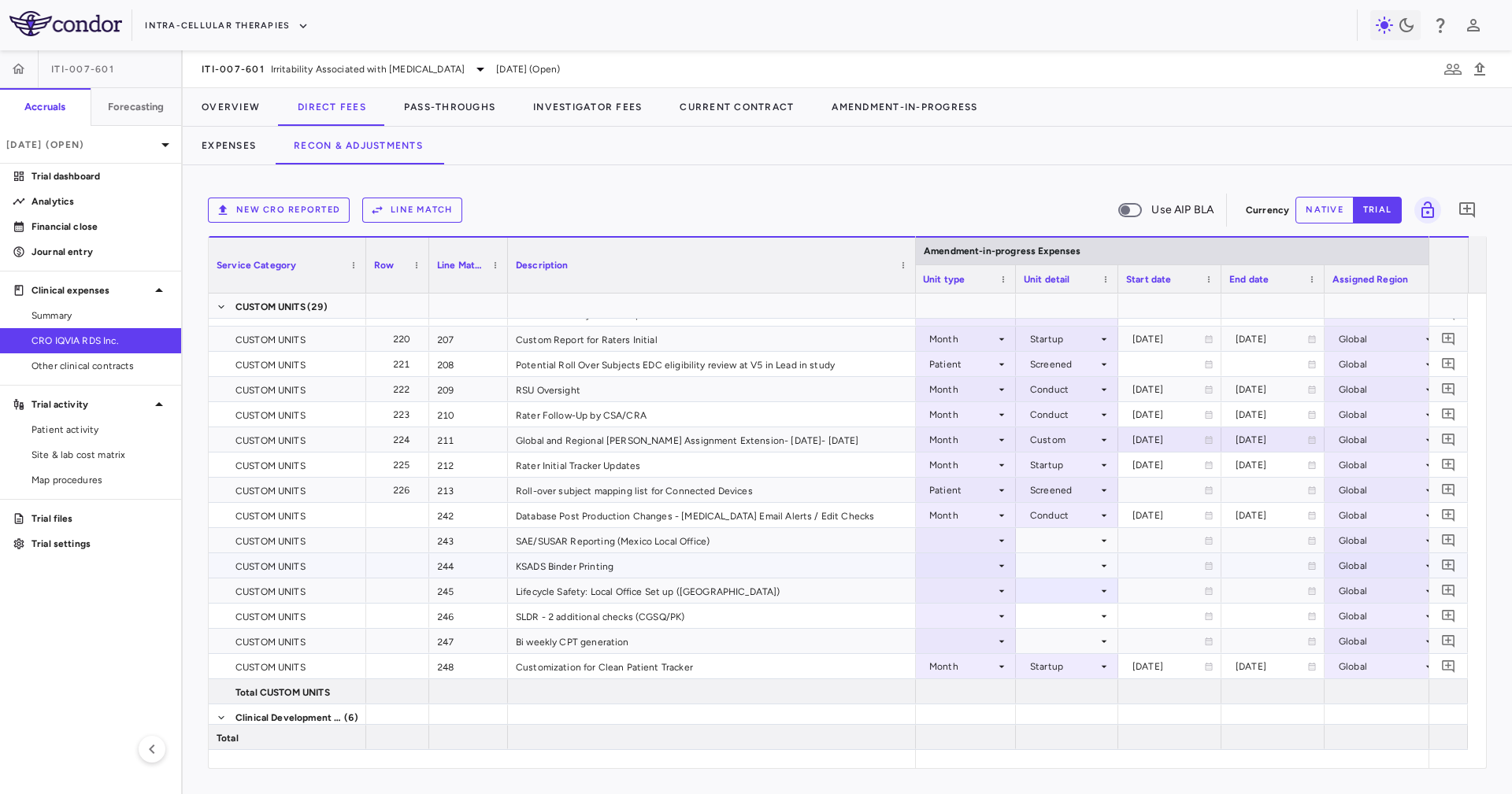
click at [1042, 573] on div at bounding box center [1067, 566] width 87 height 23
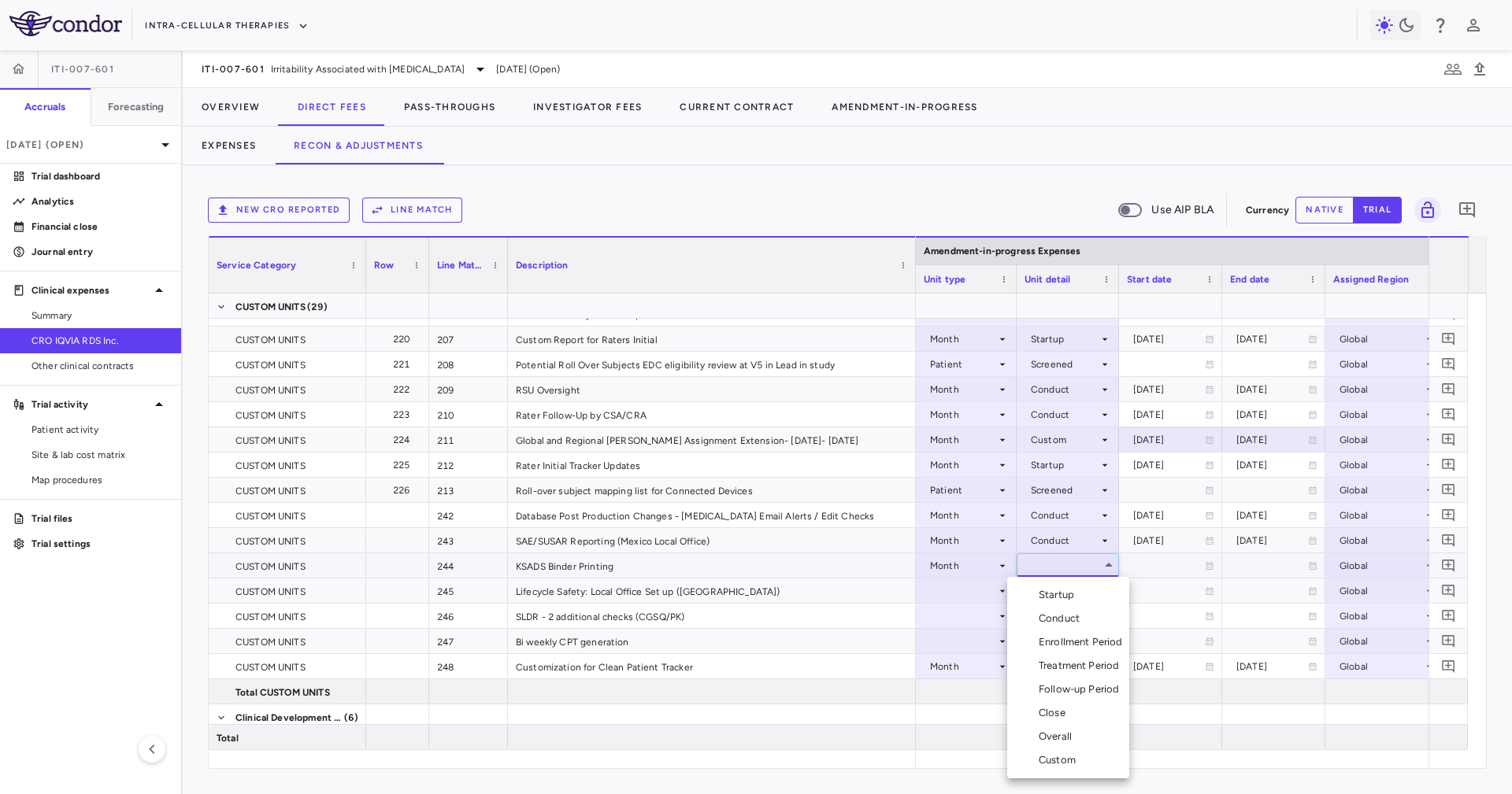
click at [1056, 590] on div "Startup" at bounding box center [1059, 595] width 42 height 14
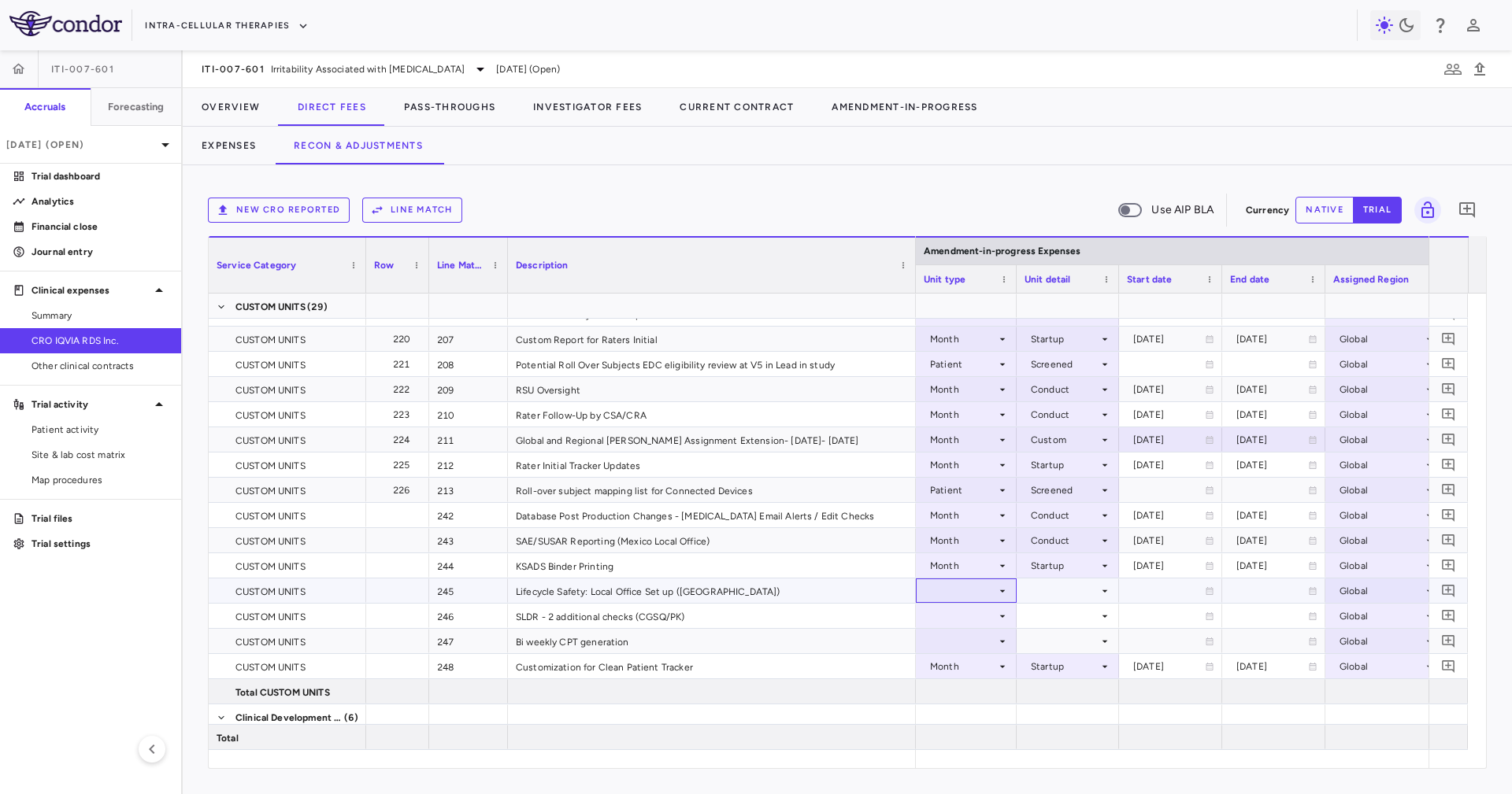
click at [968, 595] on div at bounding box center [965, 590] width 85 height 23
click at [979, 708] on div "Month" at bounding box center [964, 715] width 37 height 14
click at [1042, 593] on div at bounding box center [1067, 590] width 87 height 23
click at [1051, 609] on li "Startup" at bounding box center [1067, 597] width 122 height 24
click at [961, 624] on div at bounding box center [965, 616] width 85 height 23
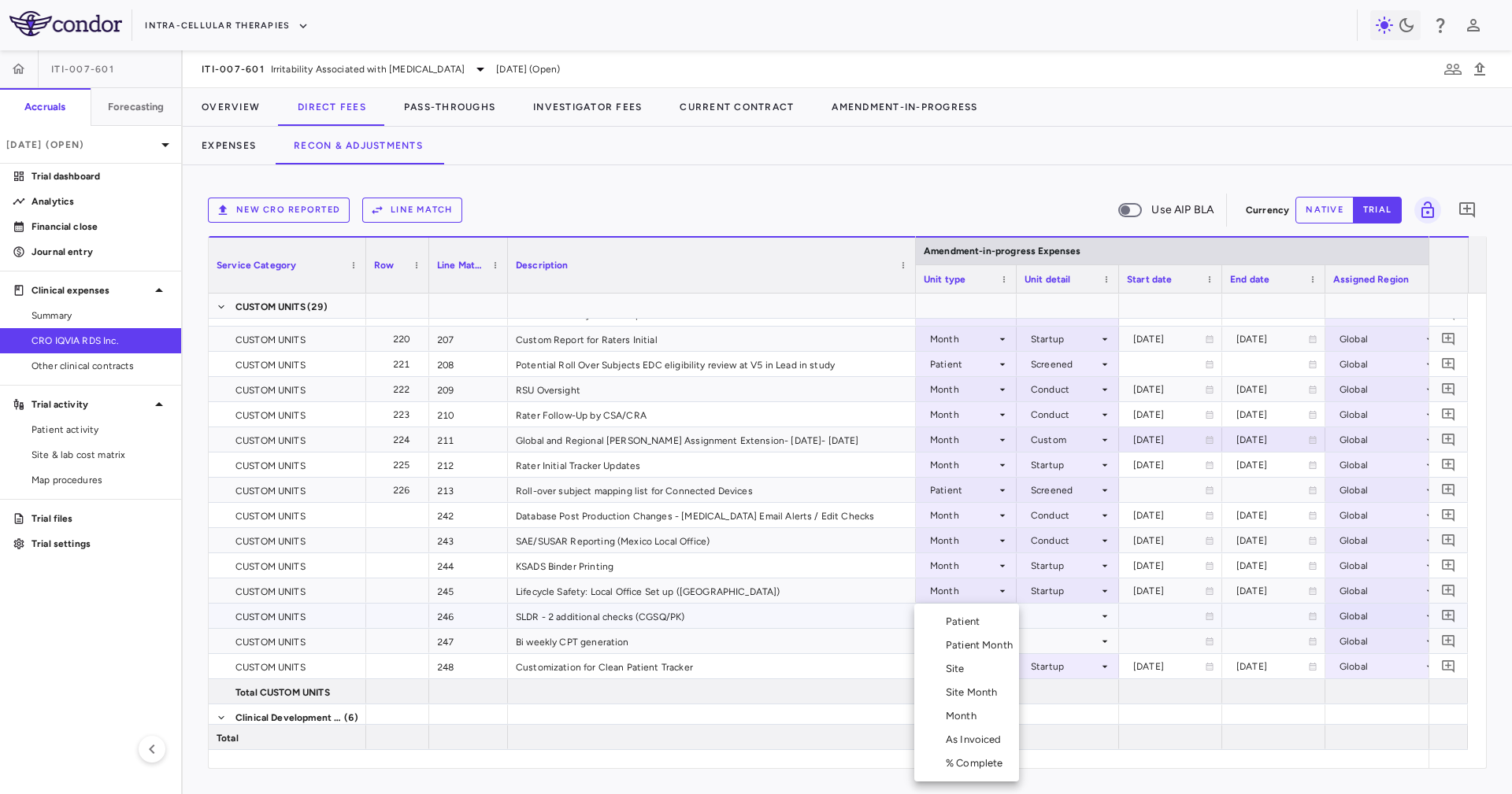
click at [878, 477] on div at bounding box center [756, 397] width 1512 height 794
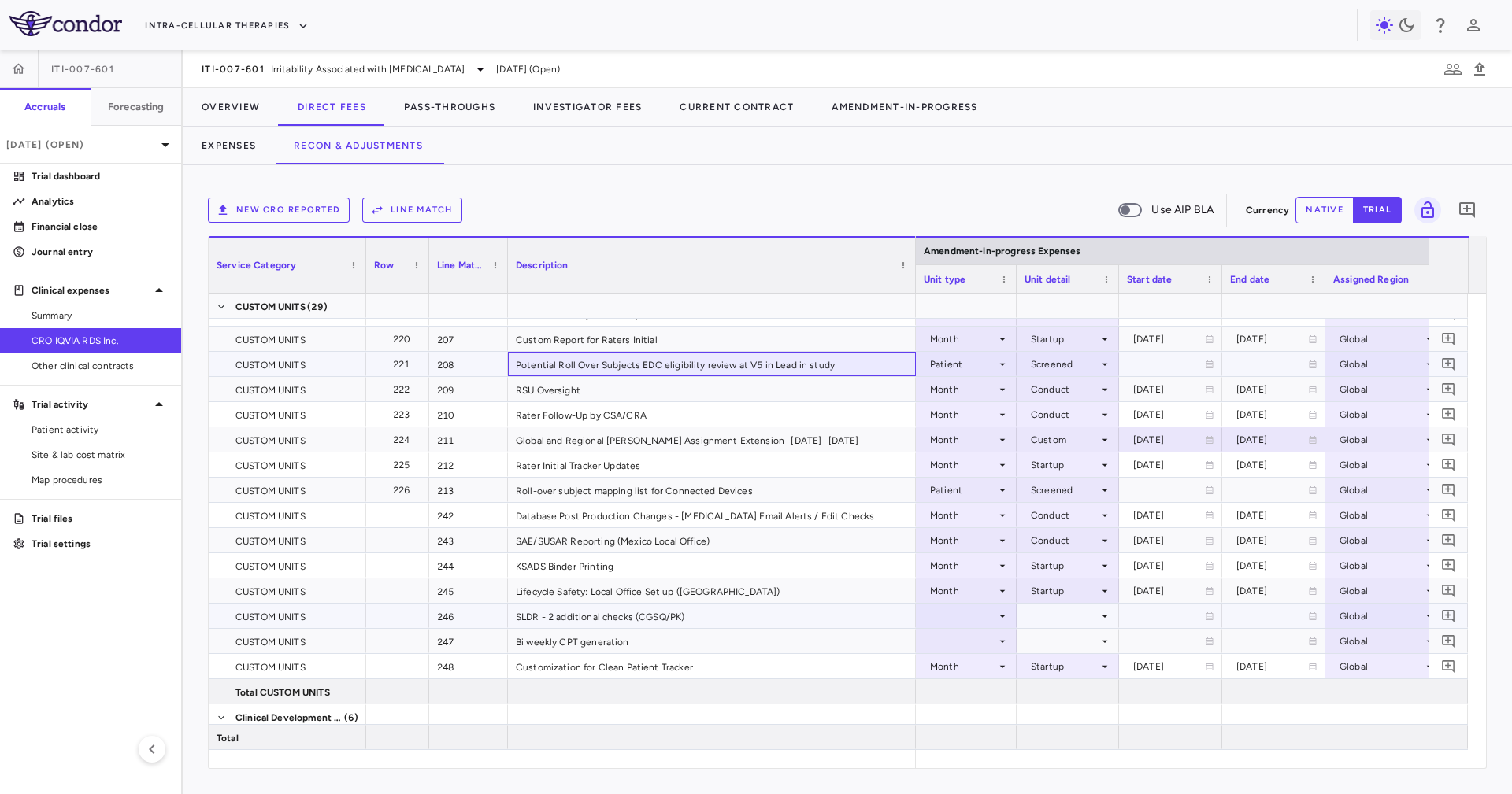
click at [779, 358] on div "Potential Roll Over Subjects EDC eligibility review at V5 in Lead in study" at bounding box center [712, 364] width 408 height 25
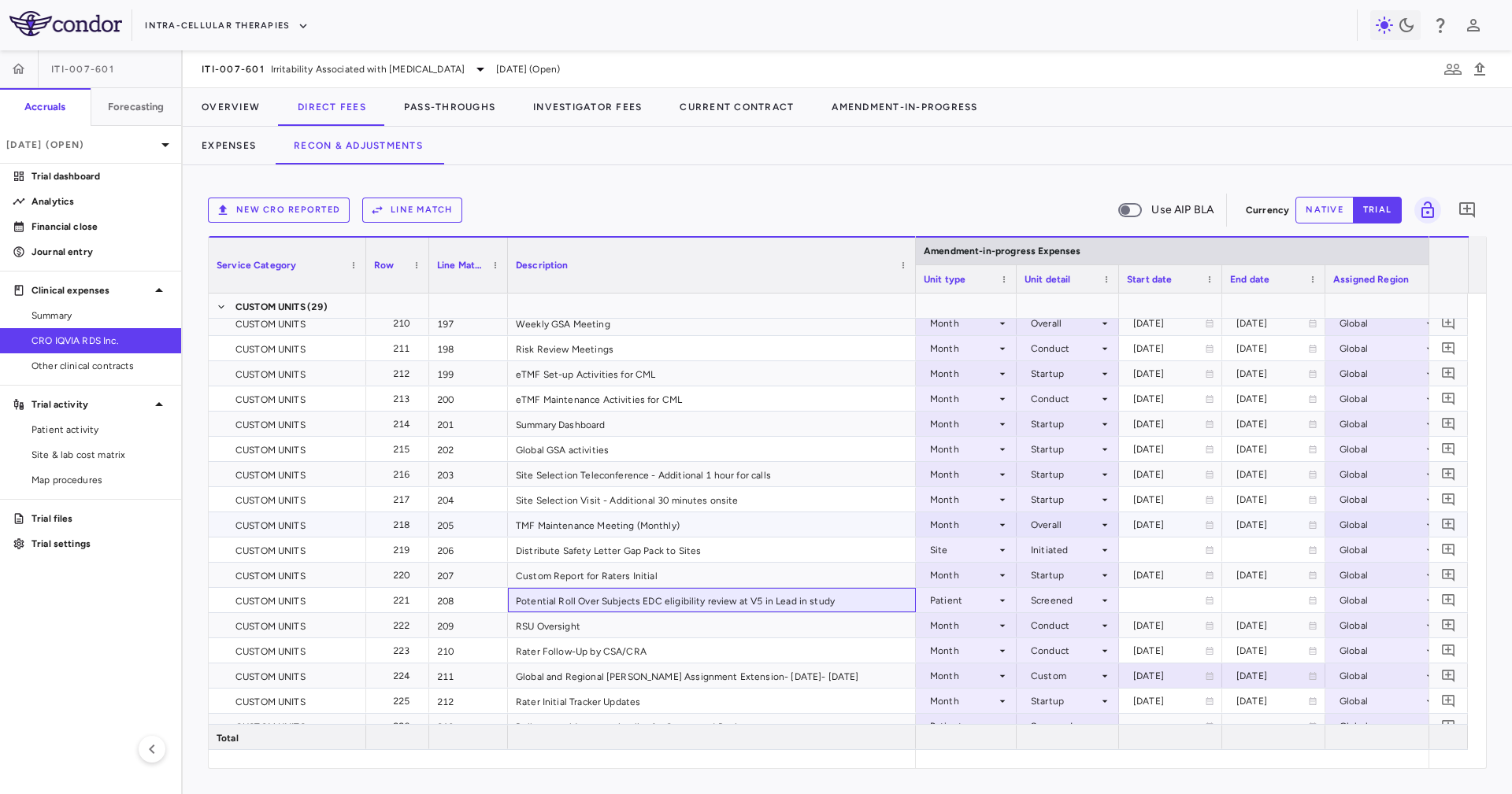
scroll to position [5785, 0]
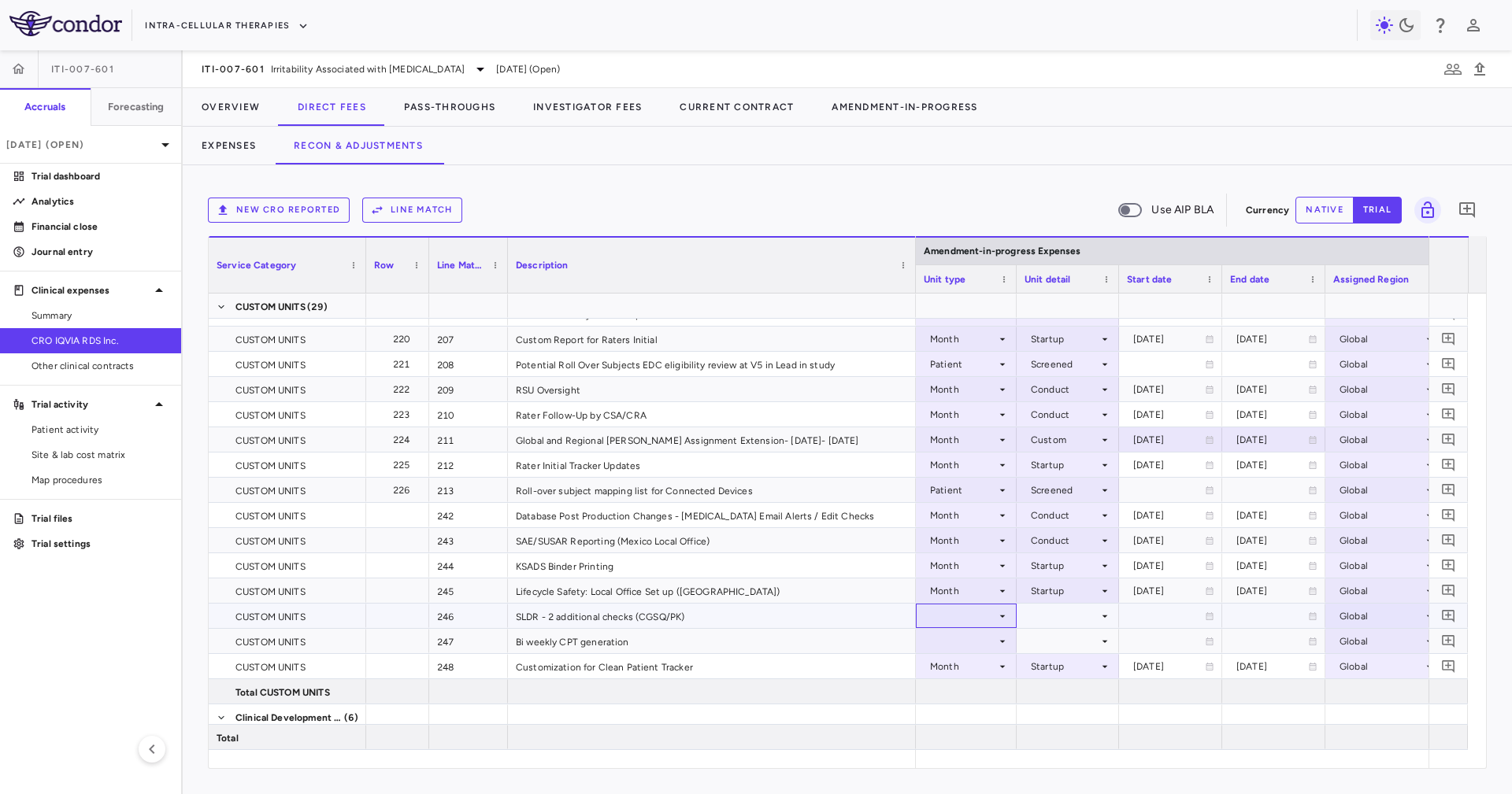
click at [983, 612] on div at bounding box center [965, 616] width 85 height 23
click at [982, 720] on li "Month" at bounding box center [966, 716] width 104 height 24
click at [1050, 611] on div at bounding box center [1067, 616] width 87 height 23
click at [1065, 624] on div "Conduct" at bounding box center [1062, 622] width 47 height 14
click at [999, 631] on div at bounding box center [965, 641] width 85 height 23
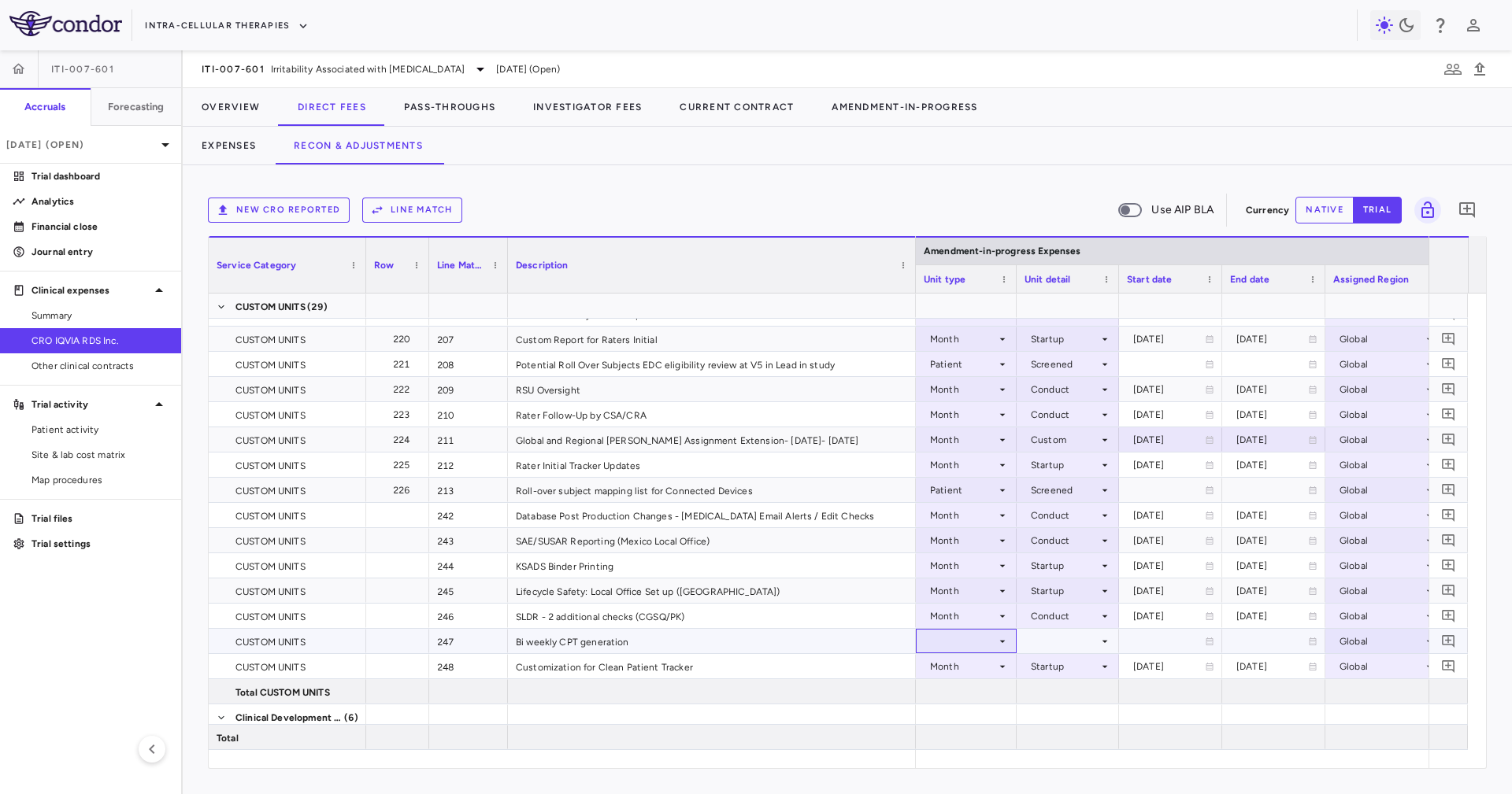
click at [978, 635] on div at bounding box center [965, 641] width 85 height 23
drag, startPoint x: 973, startPoint y: 716, endPoint x: 1009, endPoint y: 659, distance: 67.4
click at [973, 716] on div "Month" at bounding box center [964, 716] width 37 height 14
click at [1029, 639] on div at bounding box center [1067, 641] width 87 height 23
click at [1086, 624] on li "Conduct" at bounding box center [1067, 621] width 122 height 24
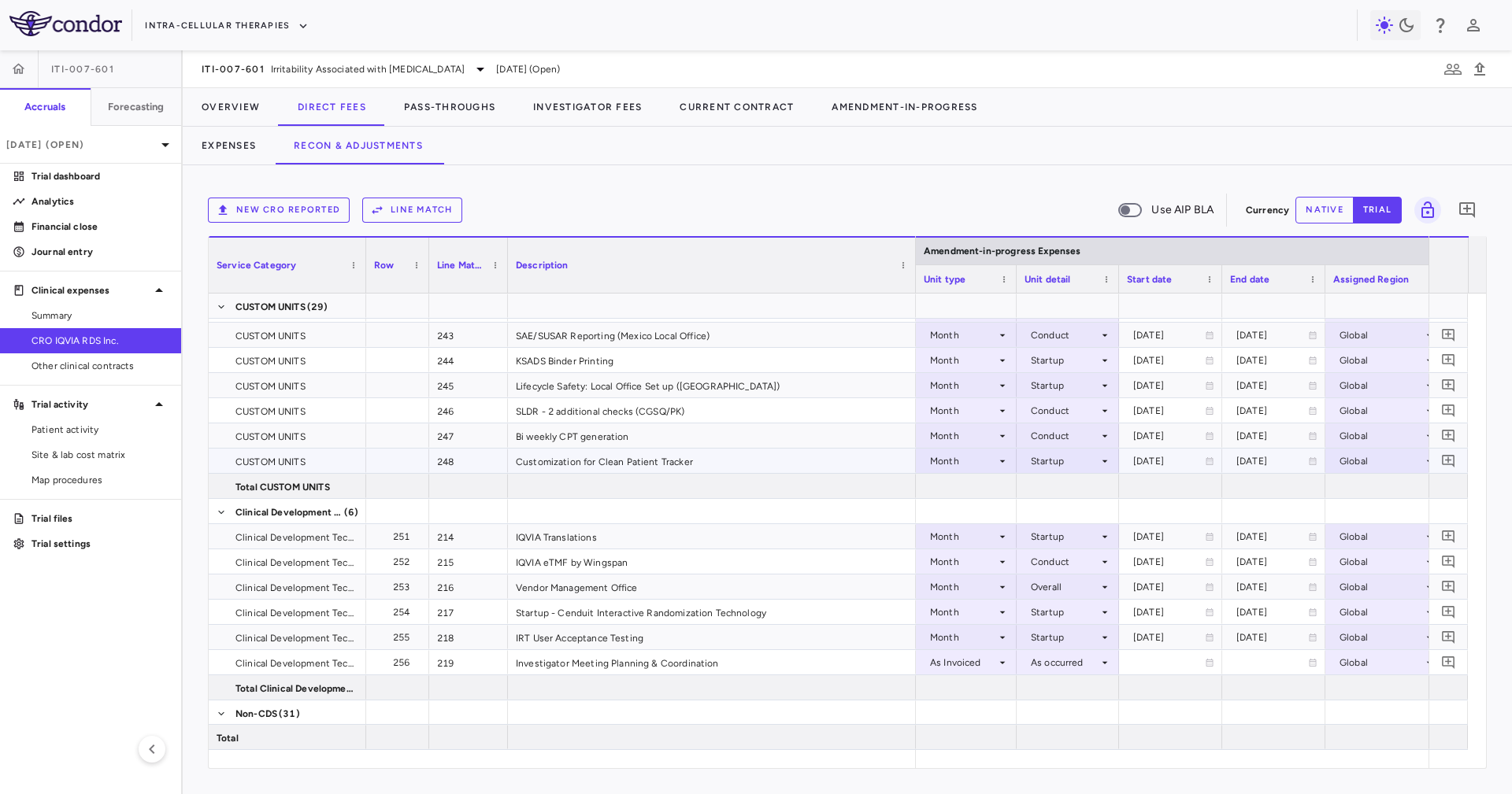
scroll to position [0, 0]
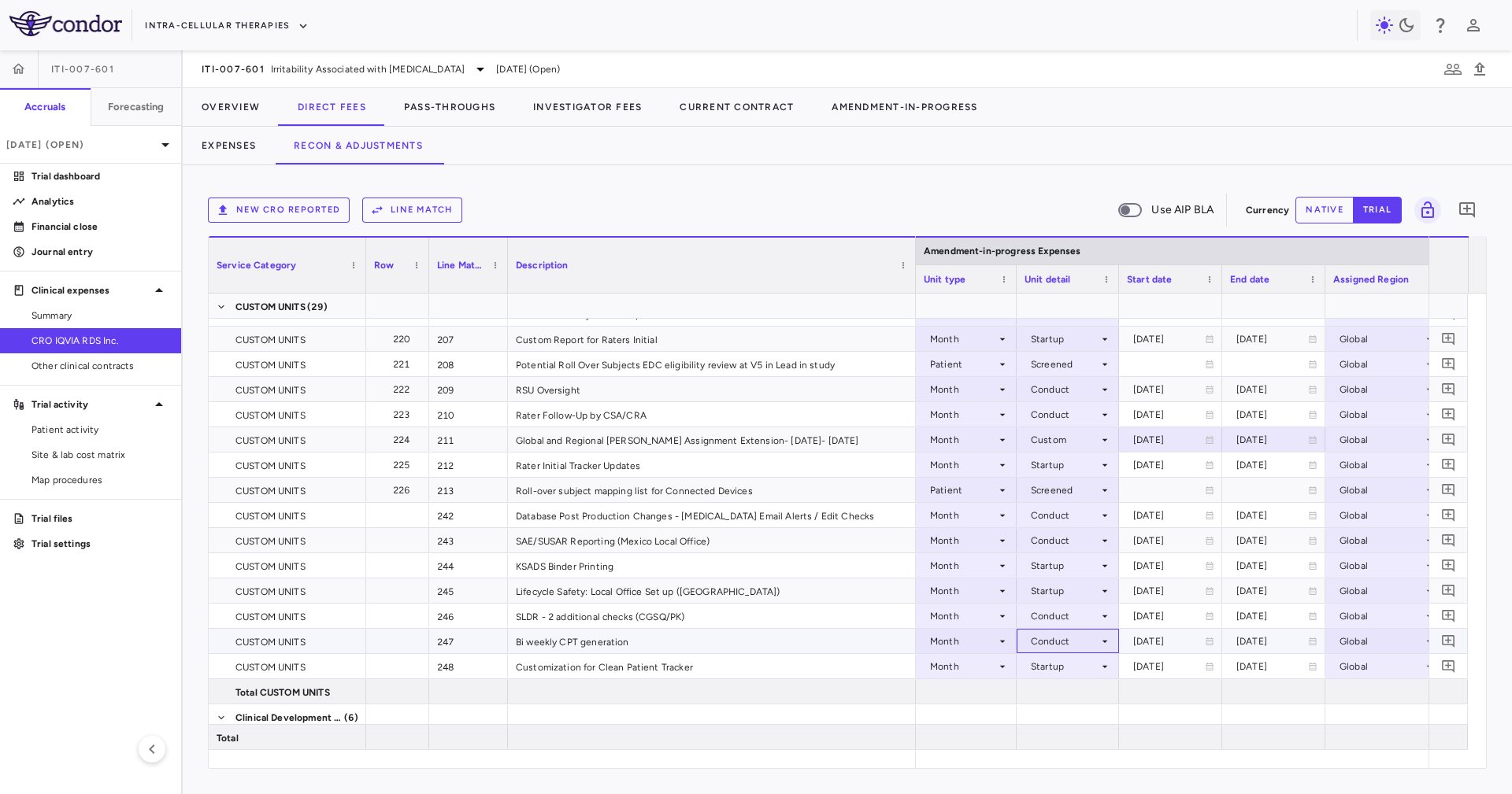
click at [1072, 641] on div "Conduct" at bounding box center [1064, 641] width 68 height 25
click at [1091, 740] on li "Overall" at bounding box center [1067, 740] width 122 height 24
click at [815, 616] on div "SLDR - 2 additional checks (CGSQ/PK)" at bounding box center [712, 616] width 408 height 25
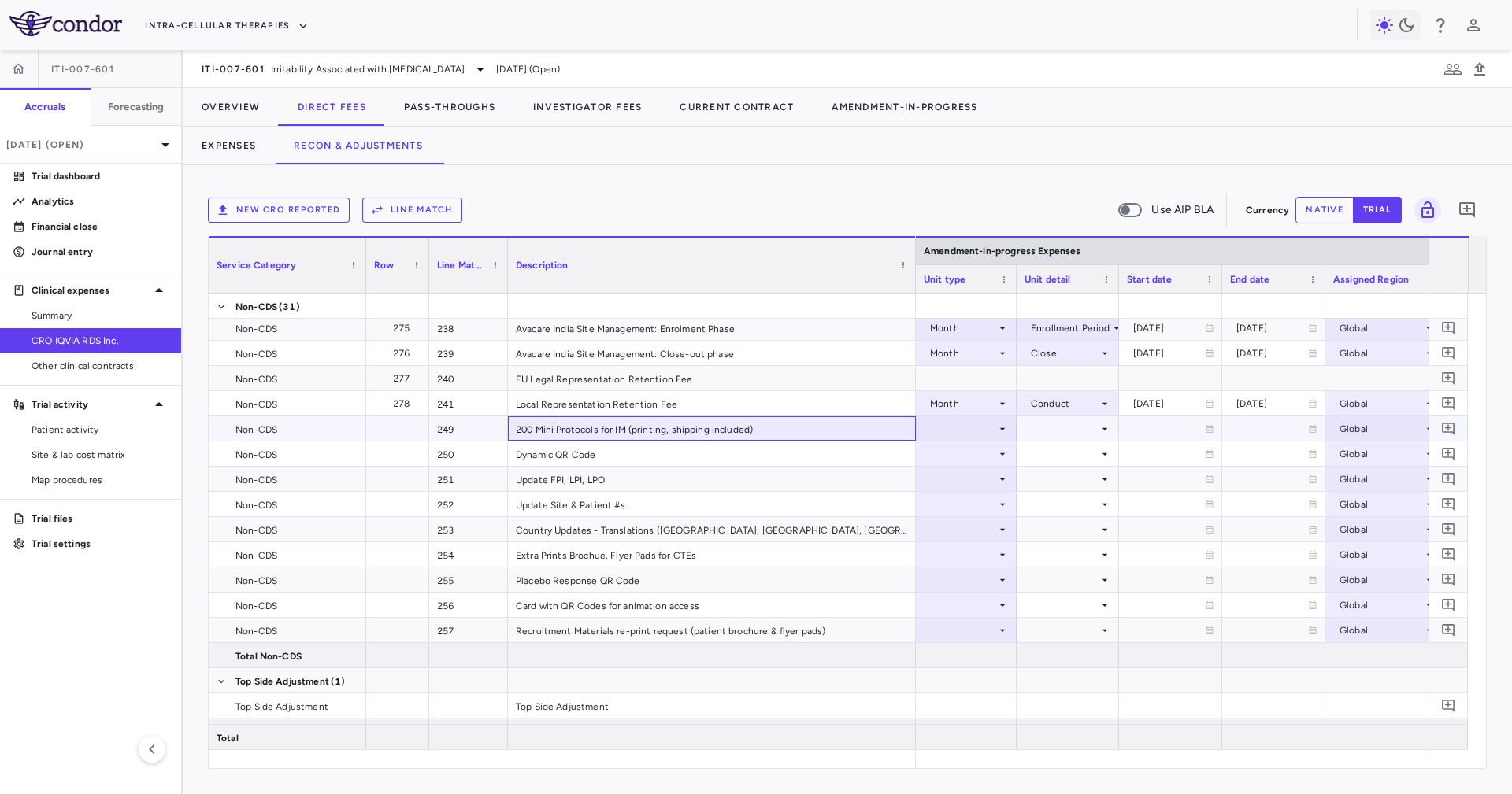
click at [683, 432] on div "200 Mini Protocols for IM (printing, shipping included)" at bounding box center [712, 429] width 408 height 25
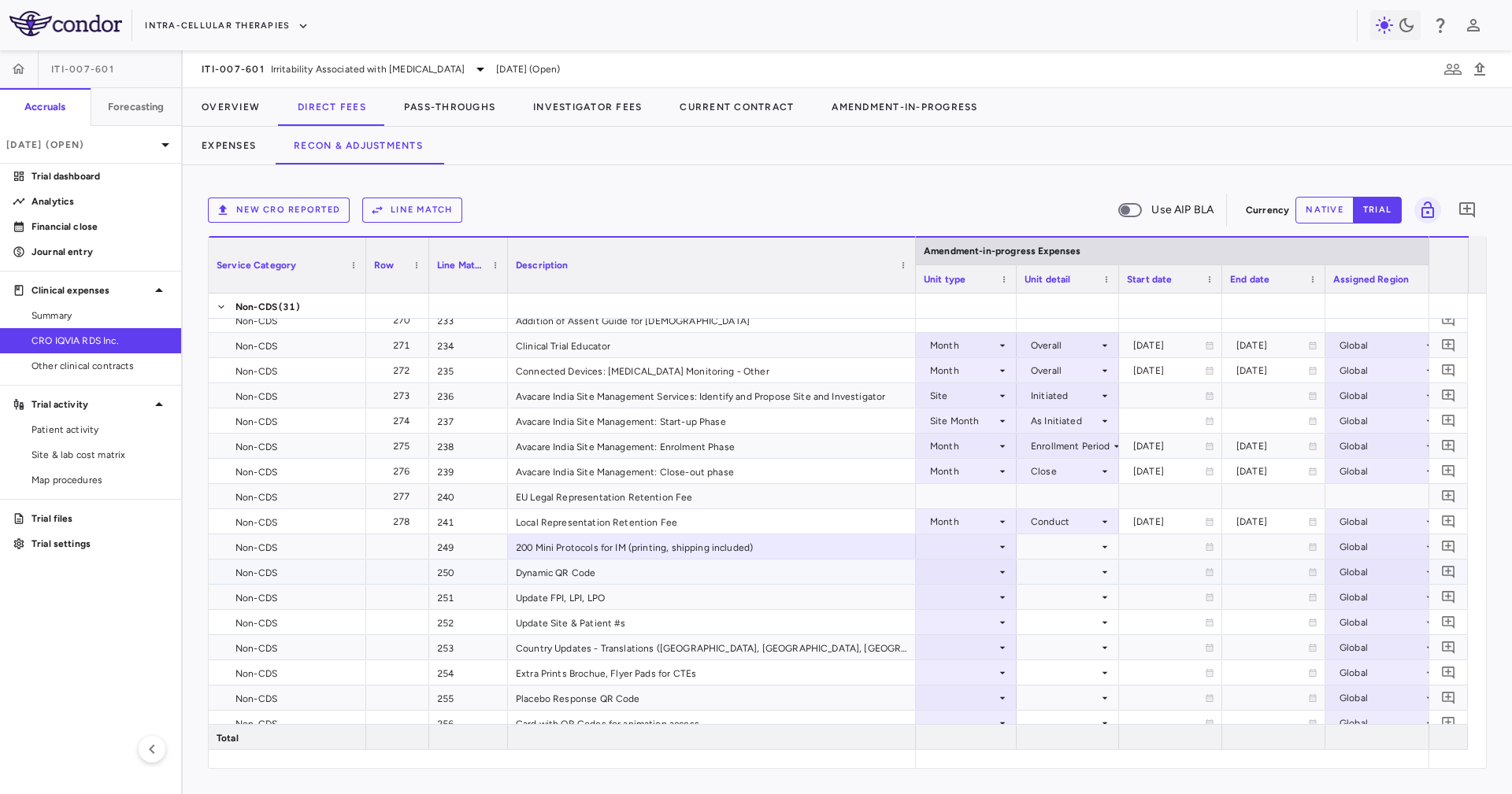
click at [949, 547] on div at bounding box center [965, 547] width 85 height 23
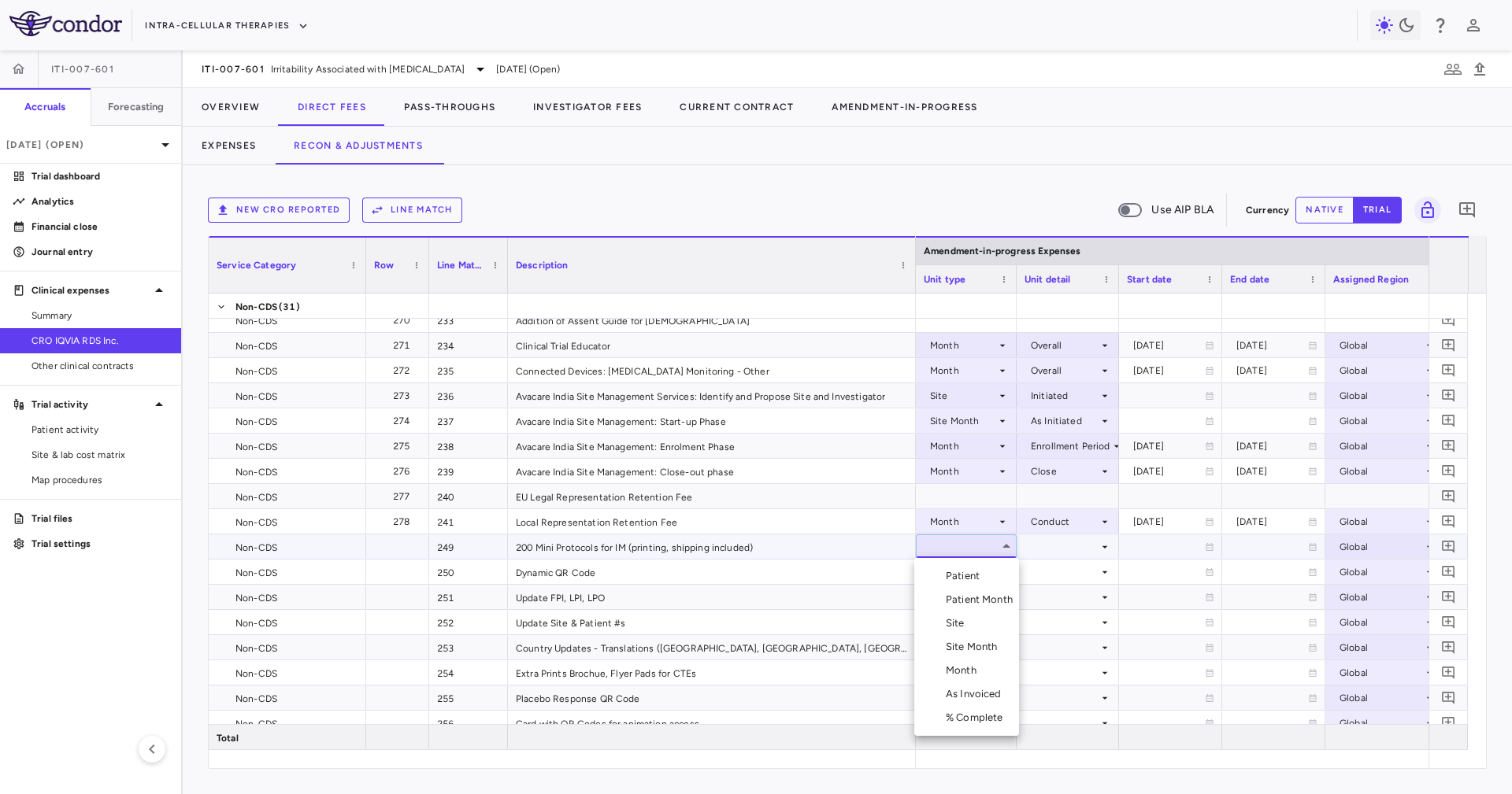
click at [999, 669] on li "Month" at bounding box center [966, 670] width 104 height 24
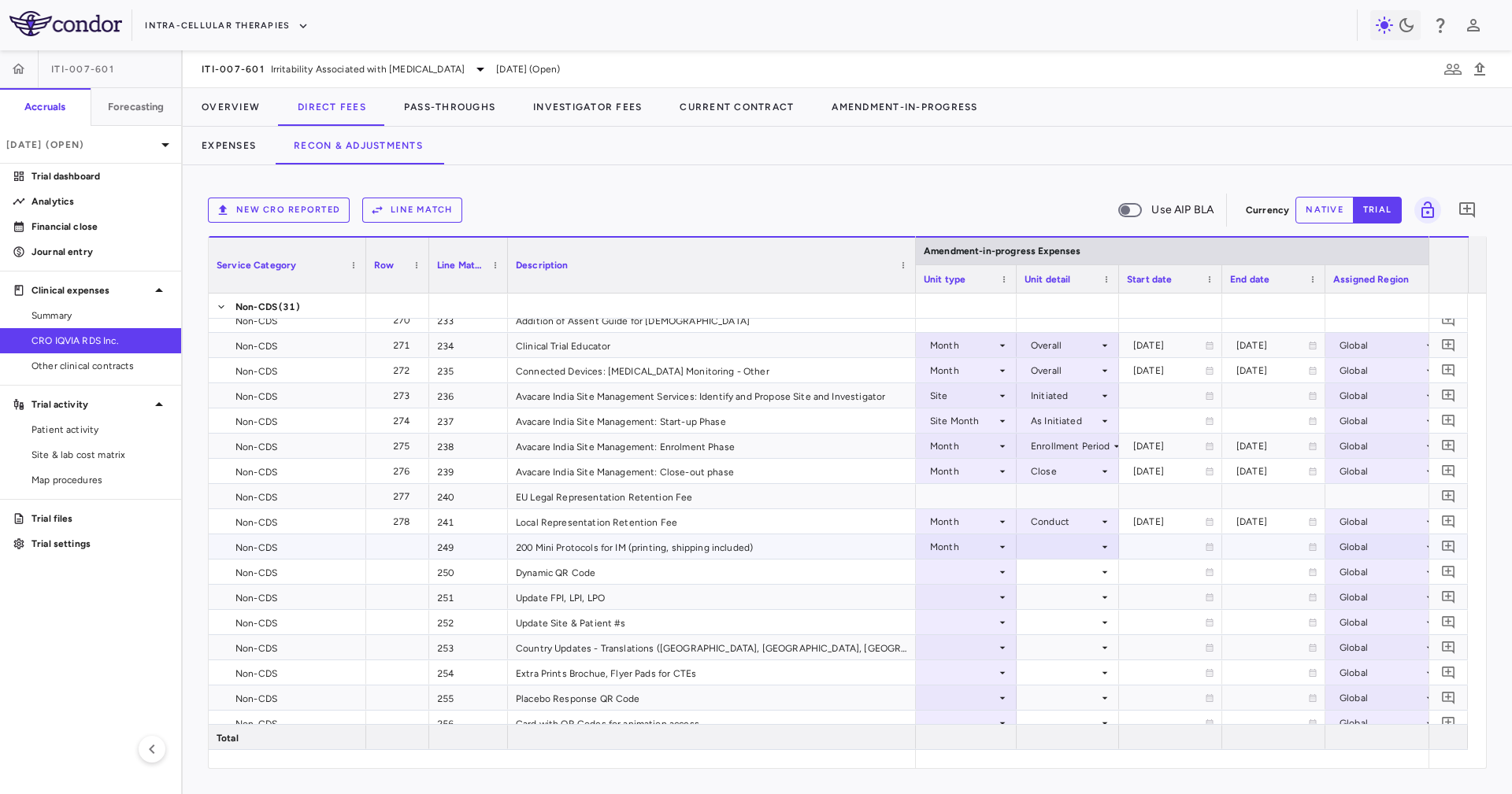
click at [1050, 545] on div at bounding box center [1067, 547] width 87 height 23
click at [1055, 569] on div "Startup" at bounding box center [1059, 576] width 42 height 14
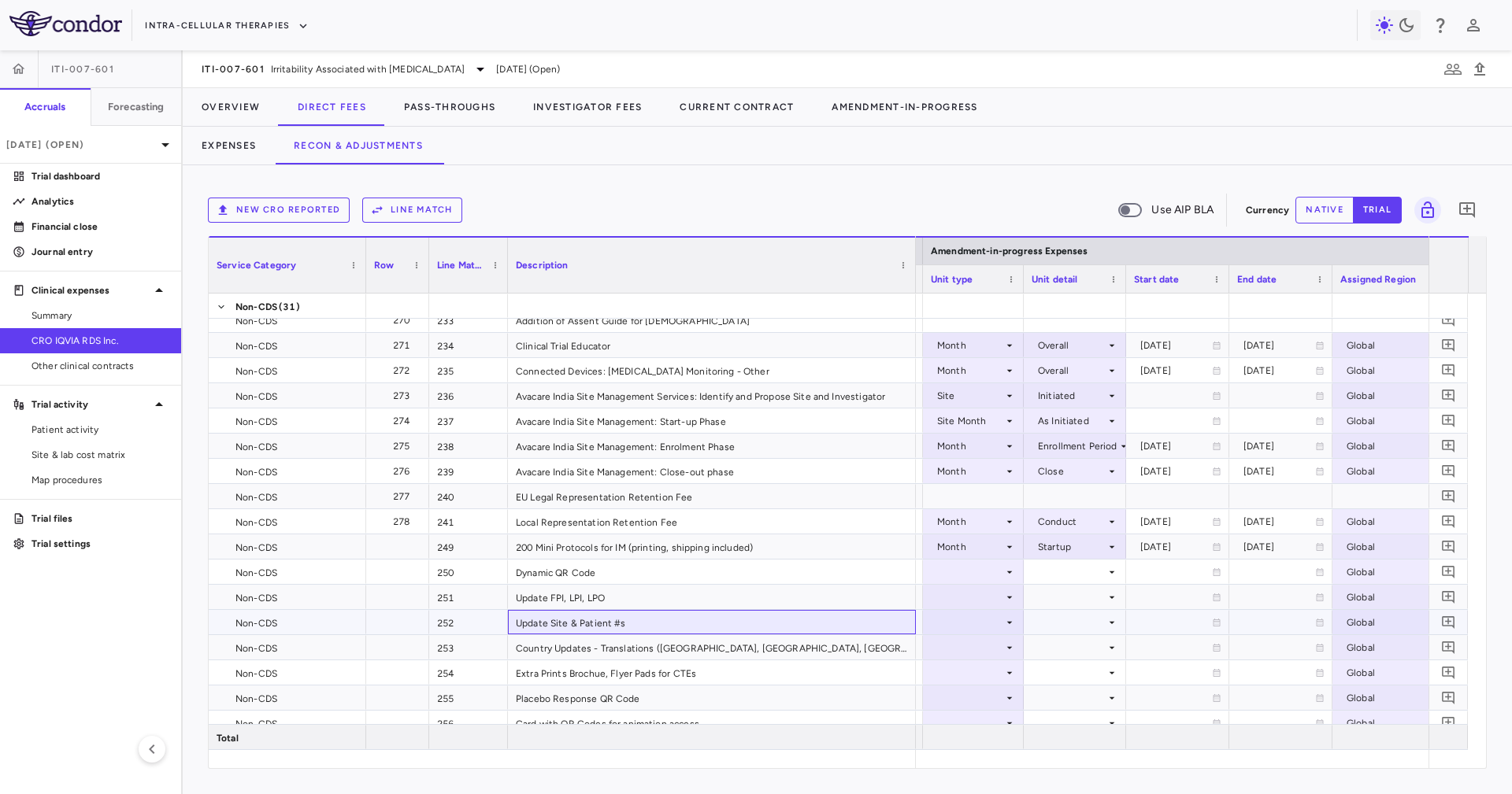
click at [747, 622] on div "Update Site & Patient #s" at bounding box center [712, 622] width 408 height 25
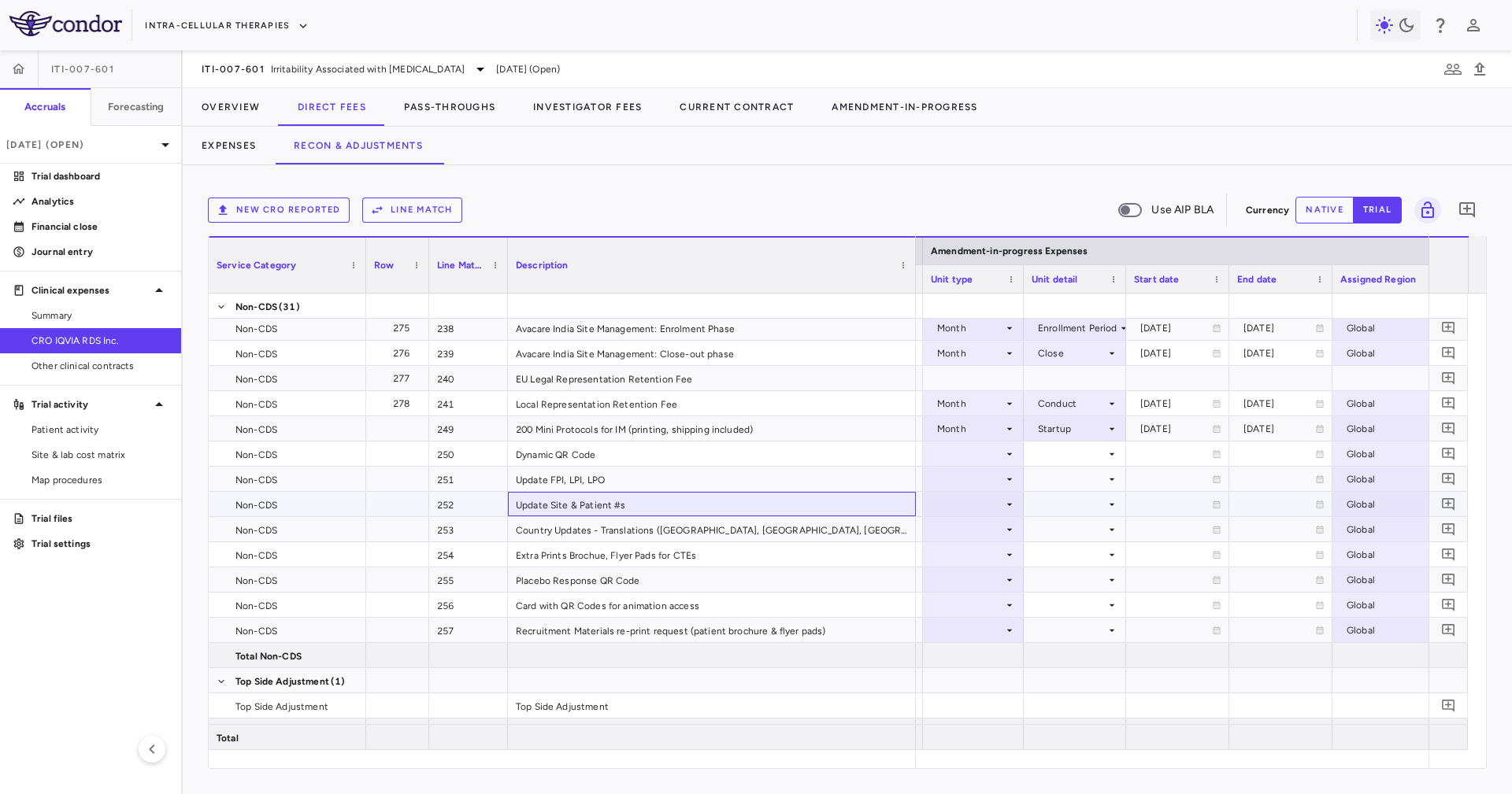
click at [791, 503] on div "Update Site & Patient #s" at bounding box center [712, 504] width 408 height 25
click at [966, 532] on div at bounding box center [972, 529] width 85 height 23
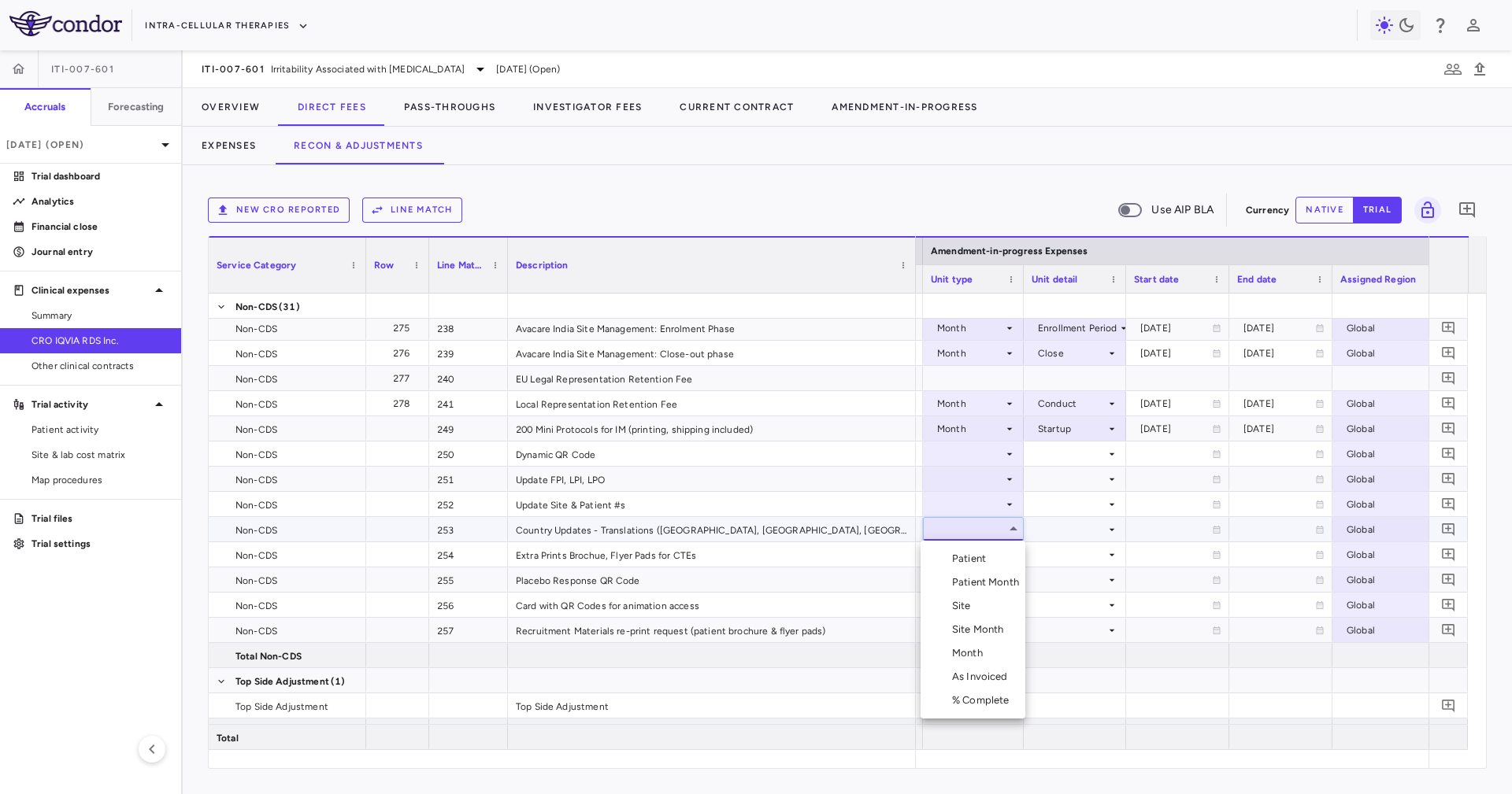
click at [984, 612] on li "Site" at bounding box center [972, 605] width 104 height 24
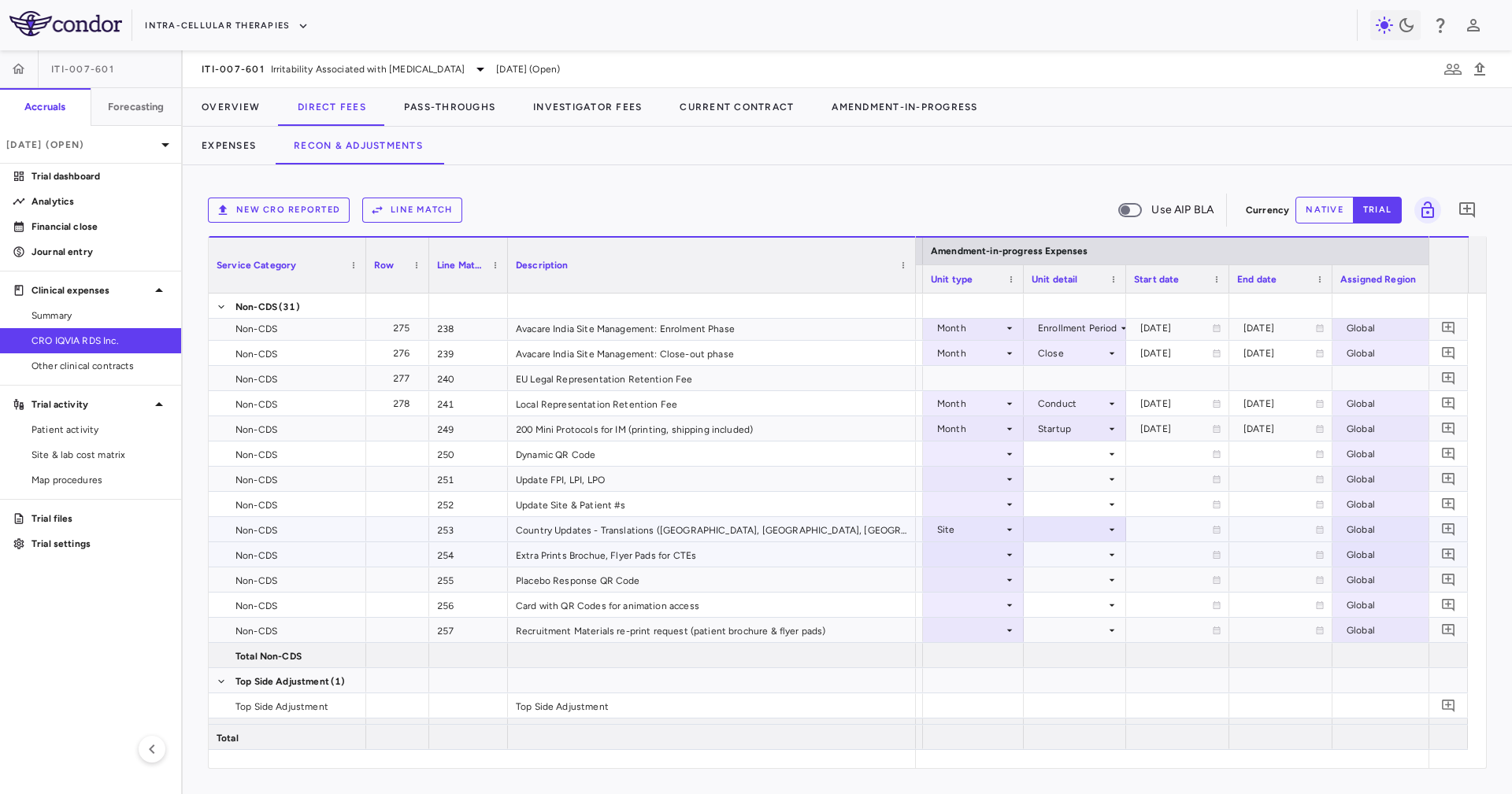
drag, startPoint x: 1039, startPoint y: 550, endPoint x: 1042, endPoint y: 538, distance: 12.4
click at [1042, 543] on div at bounding box center [1074, 554] width 87 height 23
click at [1055, 524] on div at bounding box center [1074, 529] width 87 height 23
click at [1101, 572] on li "Initiated" at bounding box center [1073, 582] width 101 height 24
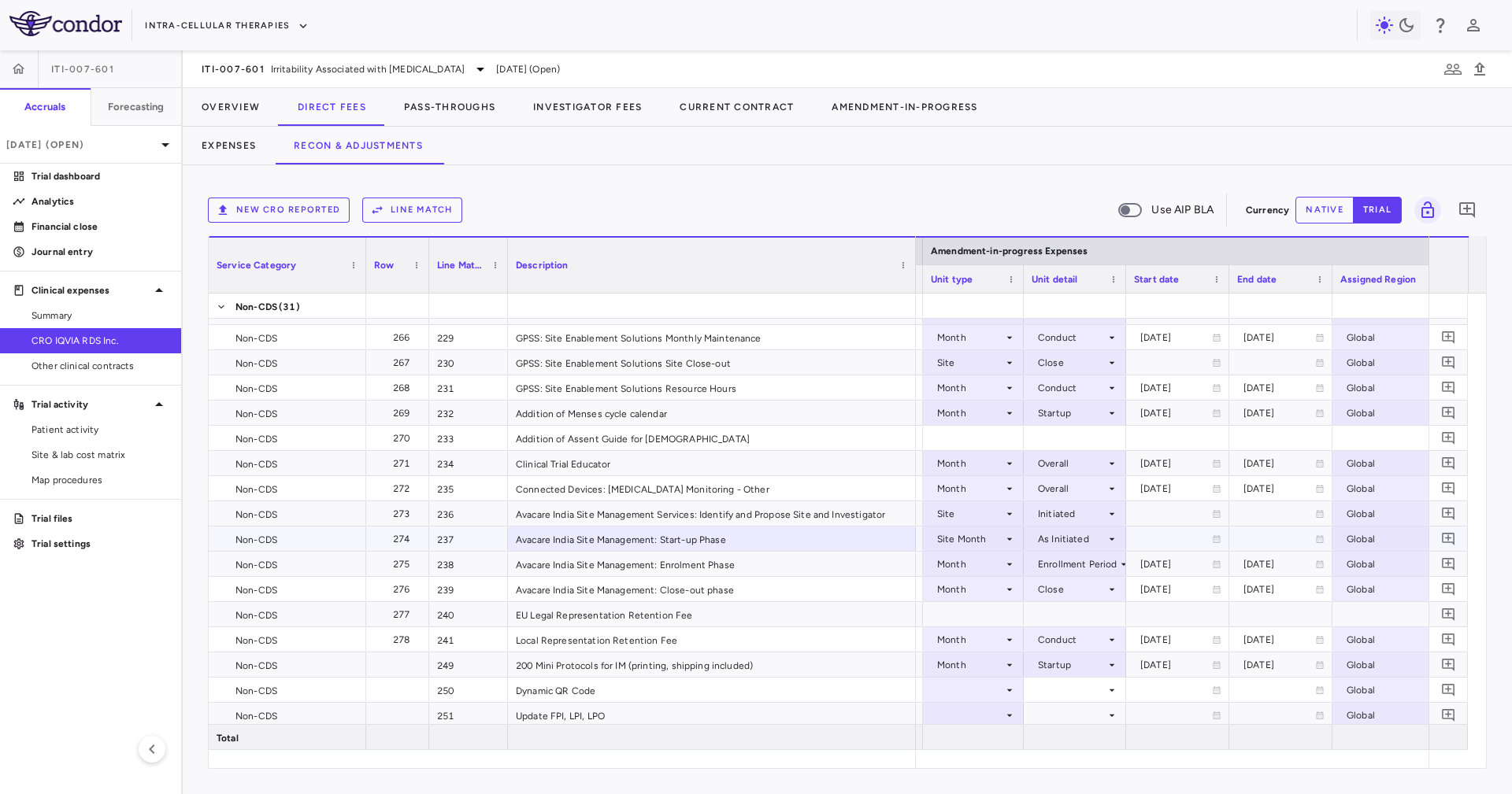
click at [867, 535] on div "Avacare India Site Management: Start-up Phase" at bounding box center [712, 539] width 408 height 25
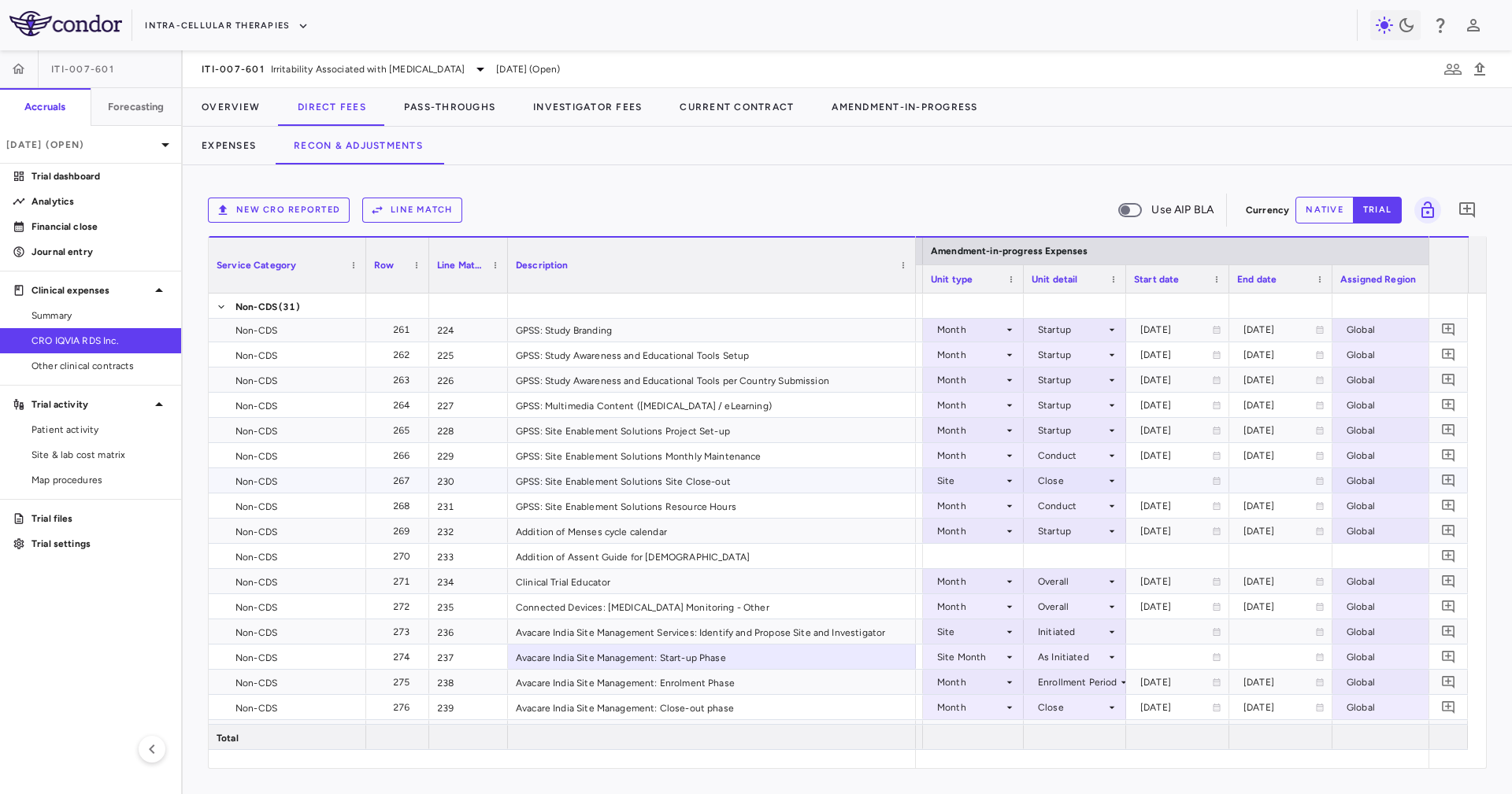
click at [754, 482] on div "GPSS: Site Enablement Solutions Site Close-out" at bounding box center [712, 481] width 408 height 25
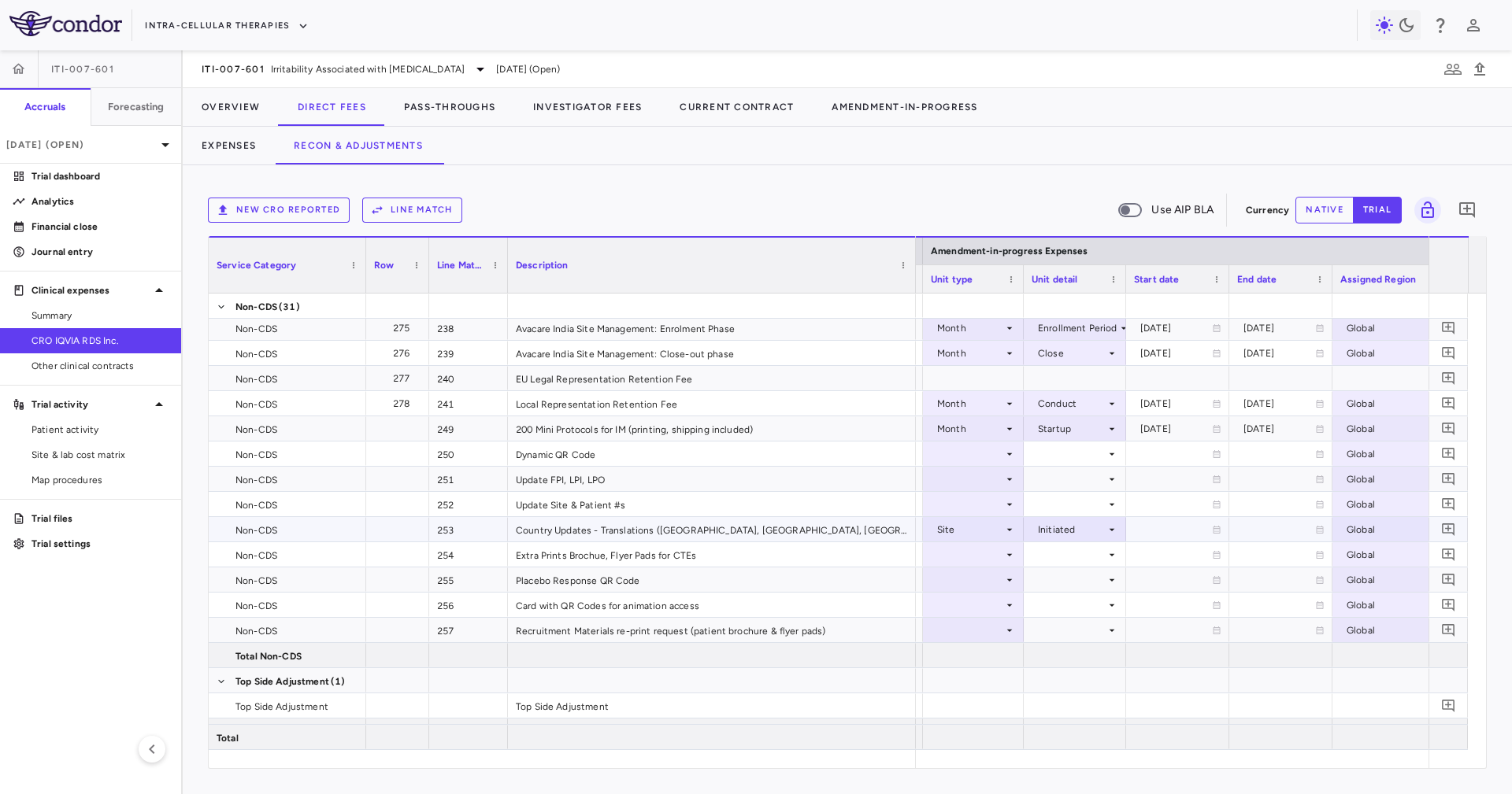
click at [965, 524] on div "Site" at bounding box center [970, 529] width 66 height 25
click at [1003, 647] on li "Month" at bounding box center [972, 655] width 104 height 24
click at [1052, 533] on div at bounding box center [1074, 529] width 87 height 23
click at [1064, 547] on li "Startup" at bounding box center [1074, 559] width 122 height 24
drag, startPoint x: 985, startPoint y: 466, endPoint x: 987, endPoint y: 451, distance: 15.1
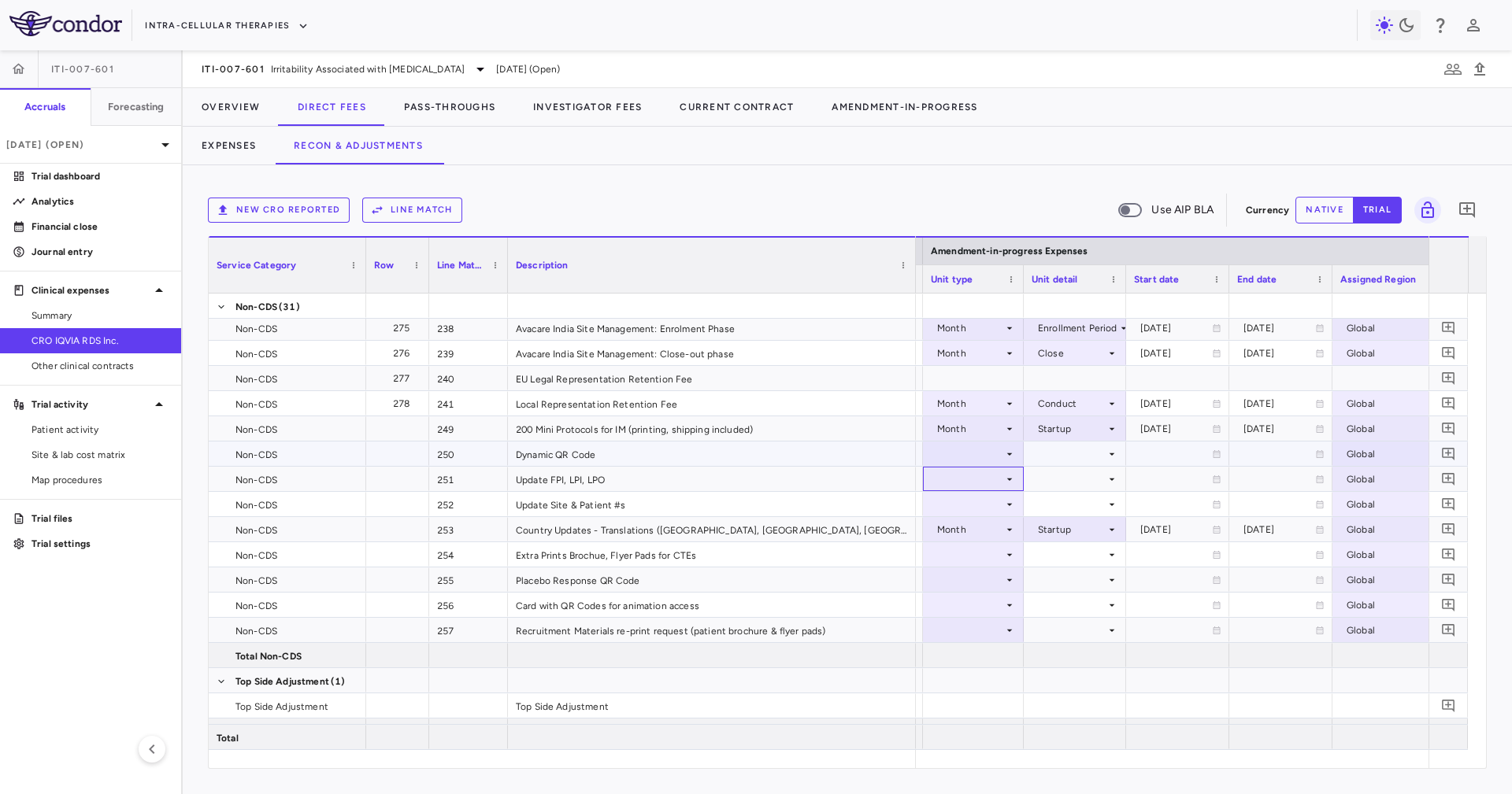
click at [993, 482] on div at bounding box center [972, 479] width 85 height 23
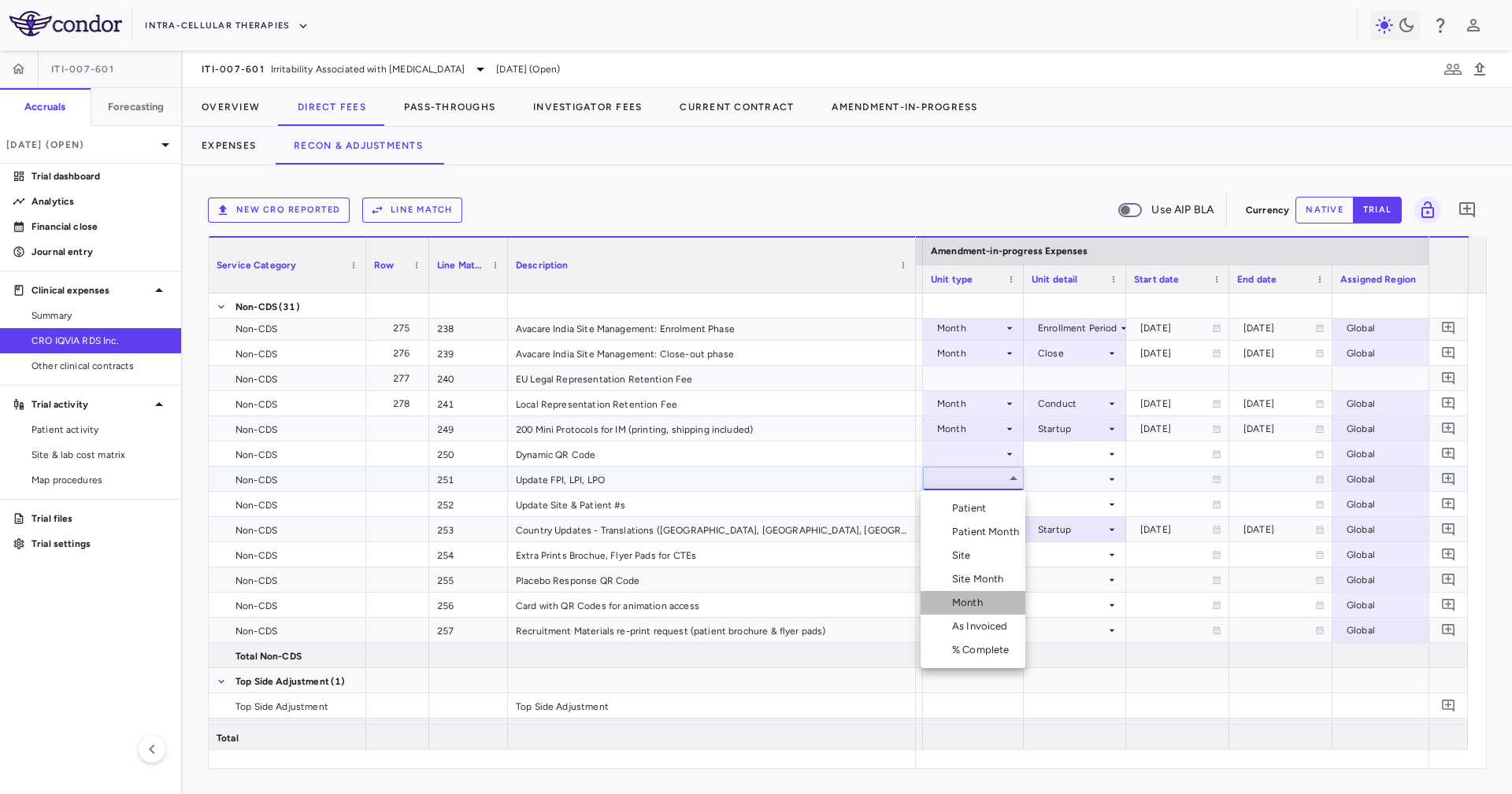
click at [997, 605] on li "Month" at bounding box center [972, 603] width 104 height 24
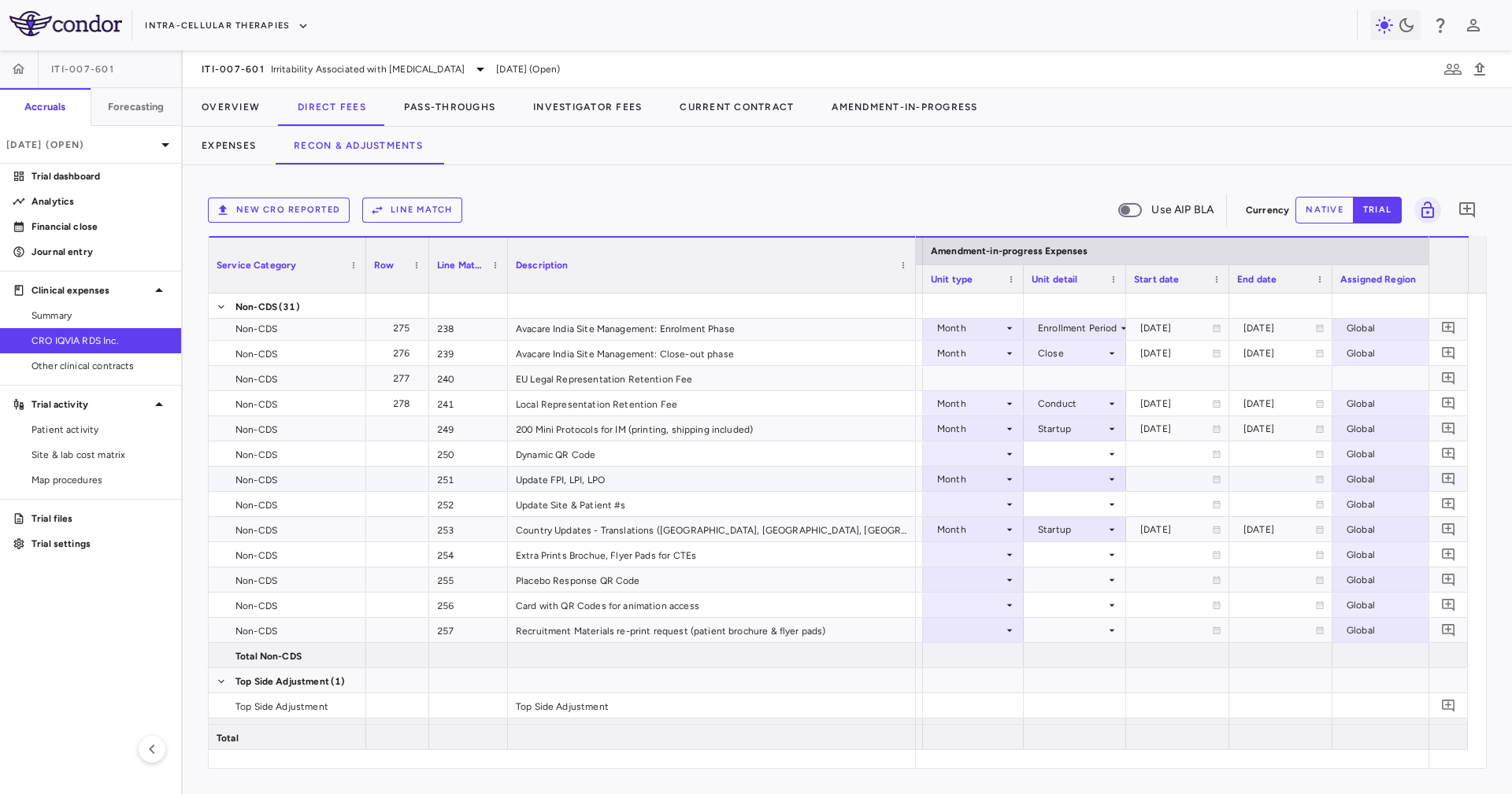
click at [1025, 483] on div at bounding box center [1074, 479] width 103 height 25
click at [1039, 491] on ul "Select Startup Conduct Enrollment Period Treatment Period Follow-up Period Clos…" at bounding box center [1074, 591] width 122 height 202
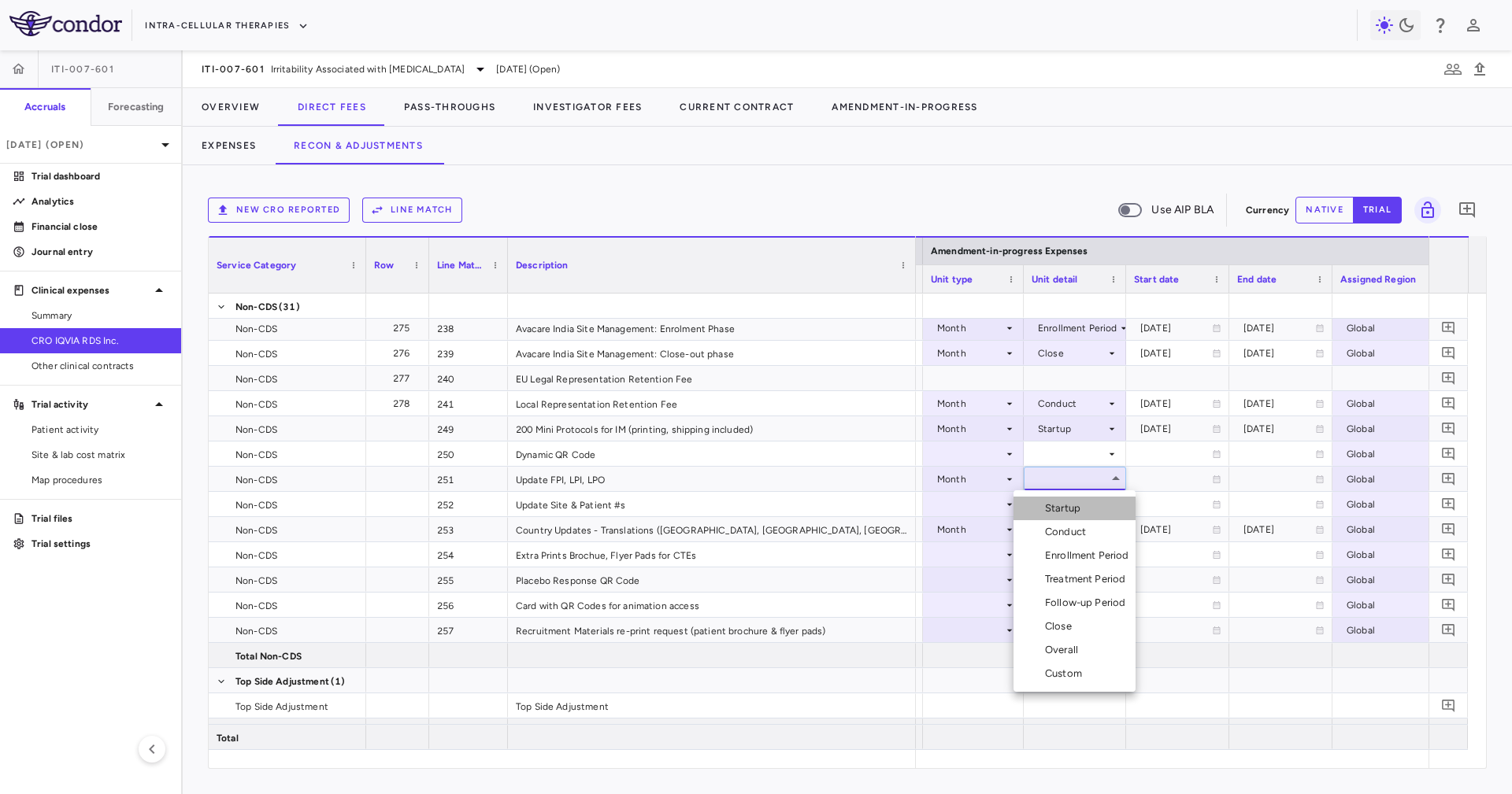
click at [1047, 500] on li "Startup" at bounding box center [1074, 508] width 122 height 24
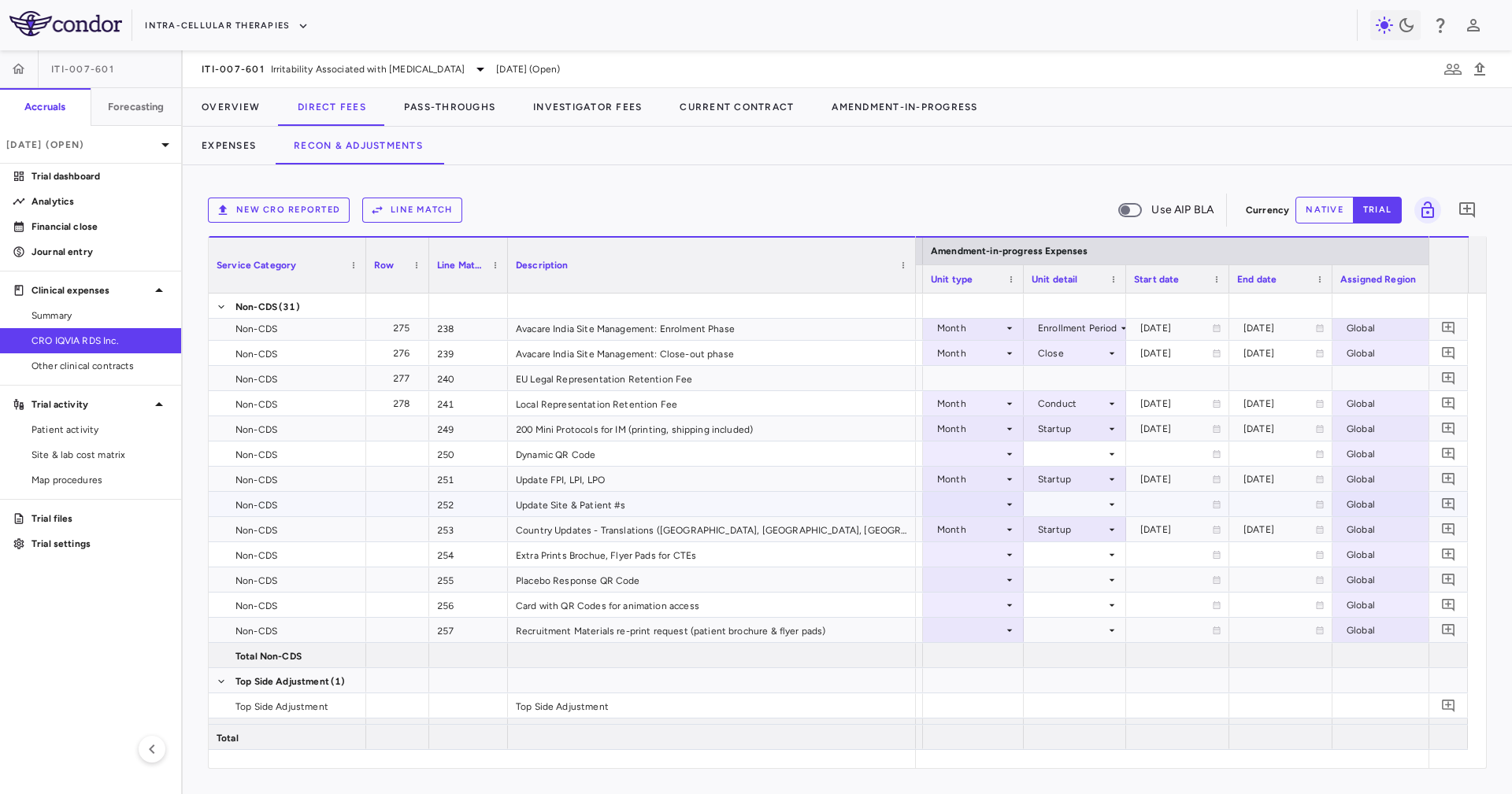
click at [999, 501] on div at bounding box center [972, 504] width 85 height 23
click at [968, 632] on div "Month" at bounding box center [971, 628] width 37 height 14
click at [982, 512] on div "Month" at bounding box center [970, 504] width 66 height 25
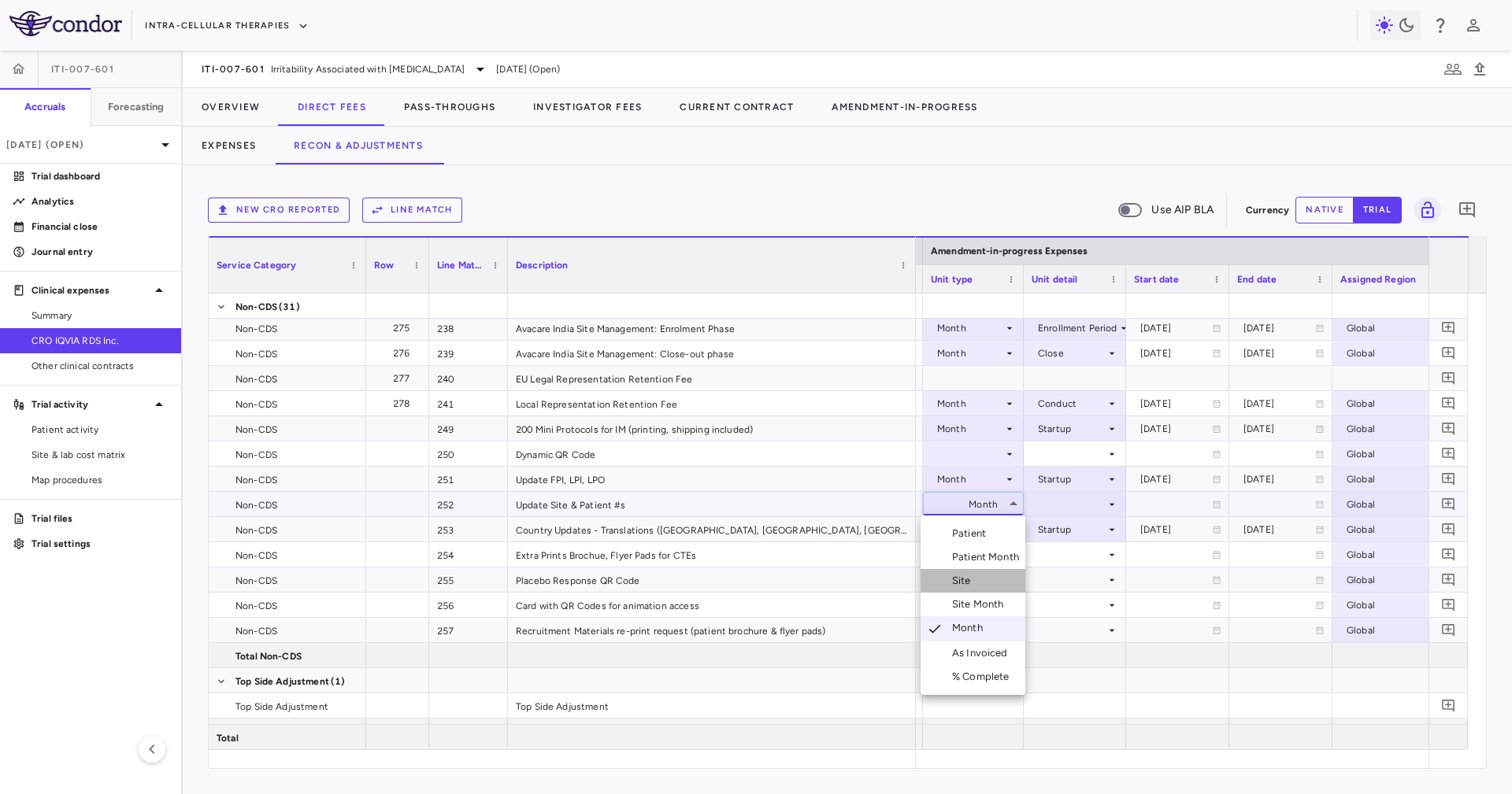
click at [997, 585] on li "Site" at bounding box center [972, 581] width 104 height 24
click at [1043, 501] on div at bounding box center [1074, 504] width 87 height 23
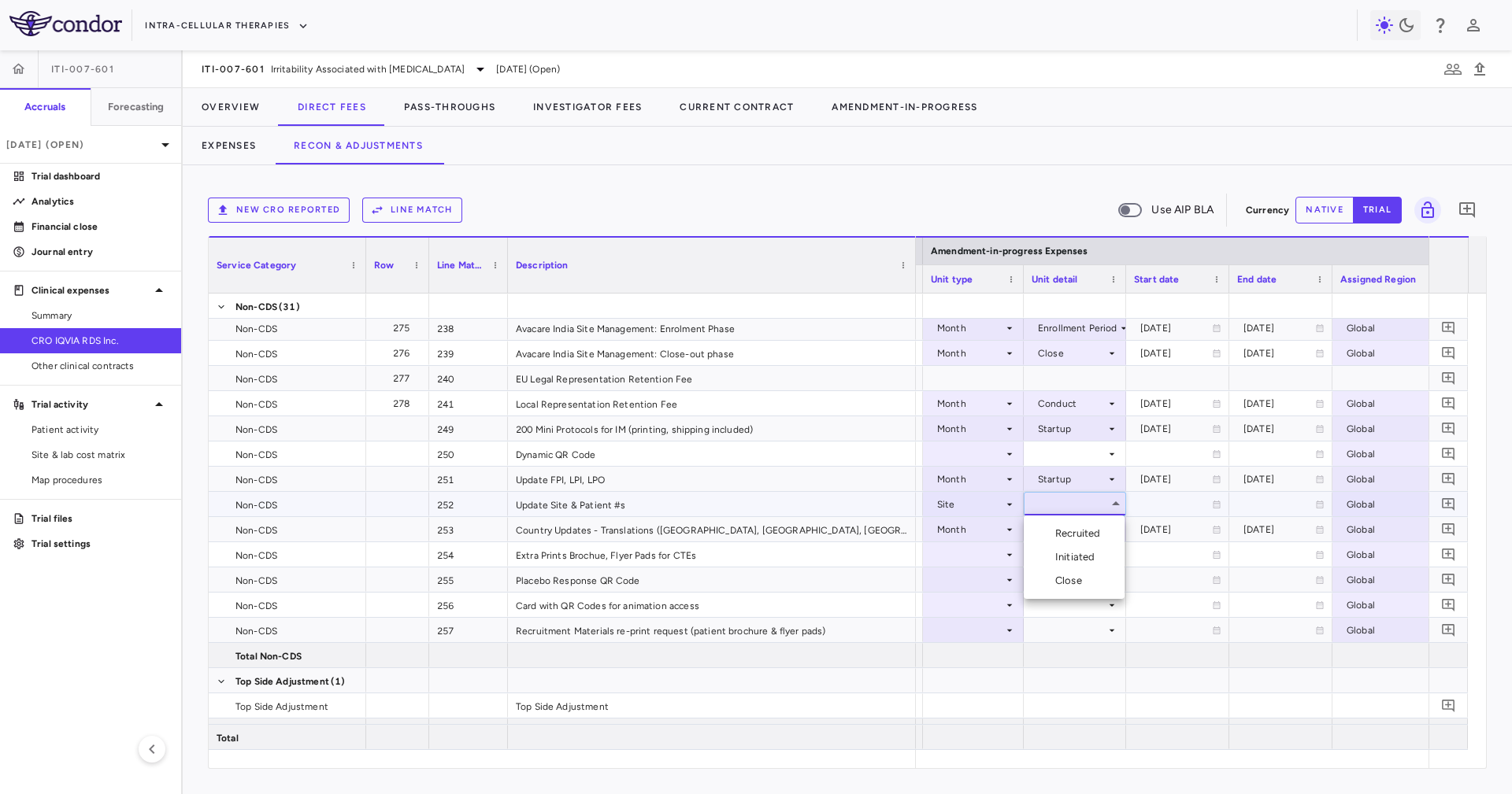
click at [1070, 557] on div "Initiated" at bounding box center [1078, 557] width 46 height 14
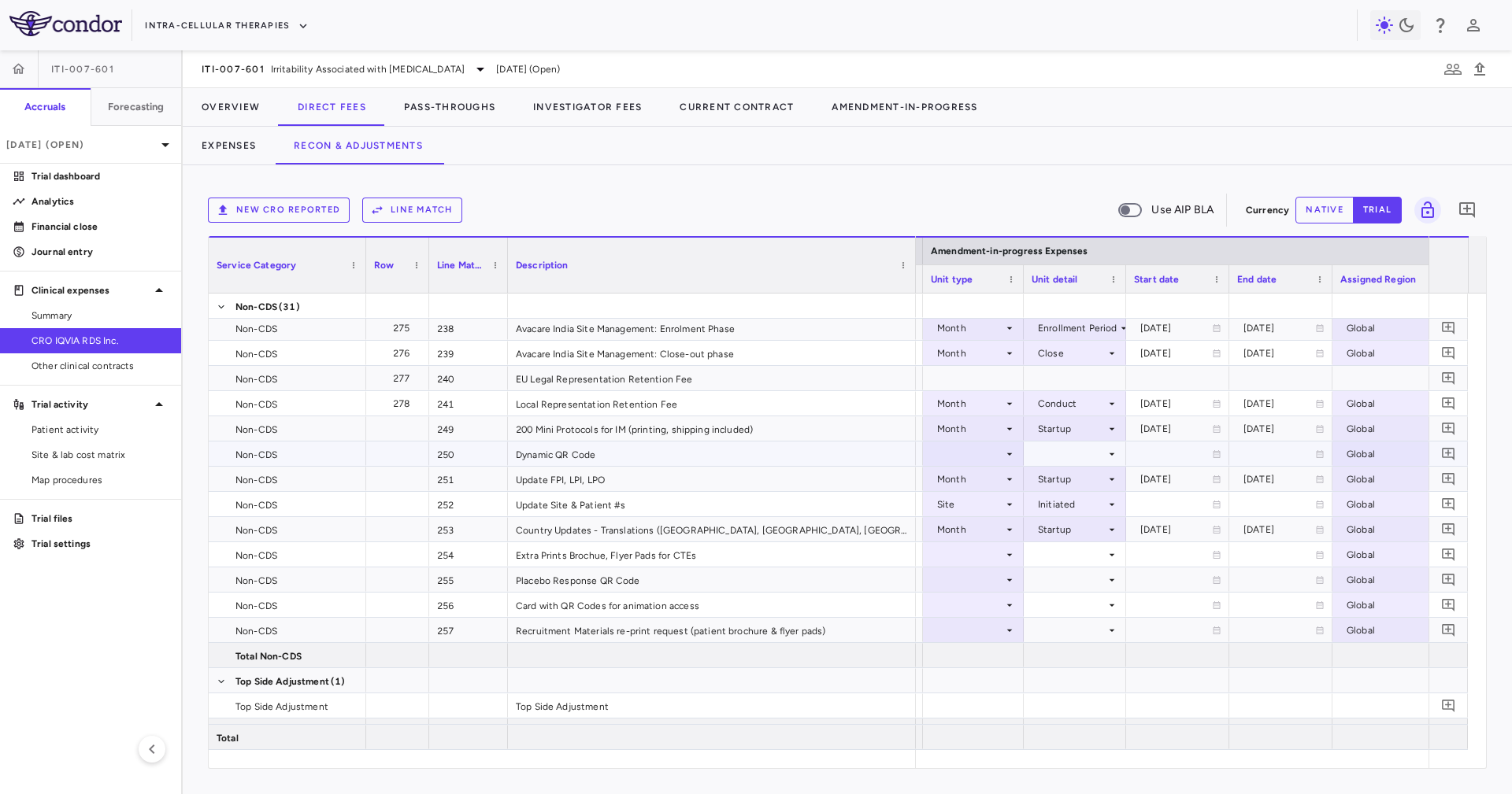
click at [980, 455] on div at bounding box center [972, 454] width 85 height 23
click at [990, 569] on li "Month" at bounding box center [972, 577] width 104 height 24
click at [990, 448] on div "Month" at bounding box center [970, 454] width 66 height 25
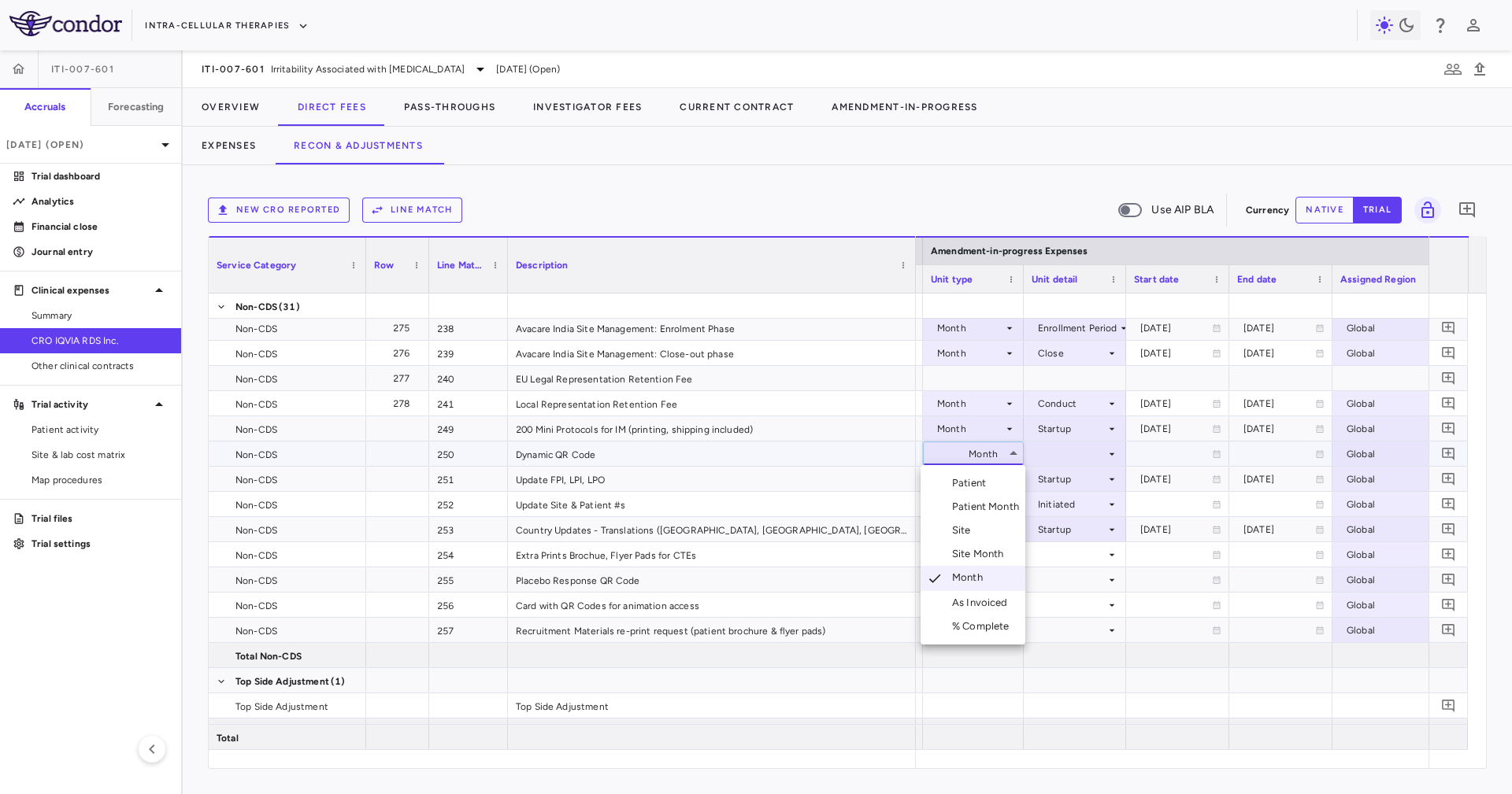
click at [991, 600] on div "As Invoiced" at bounding box center [983, 603] width 62 height 14
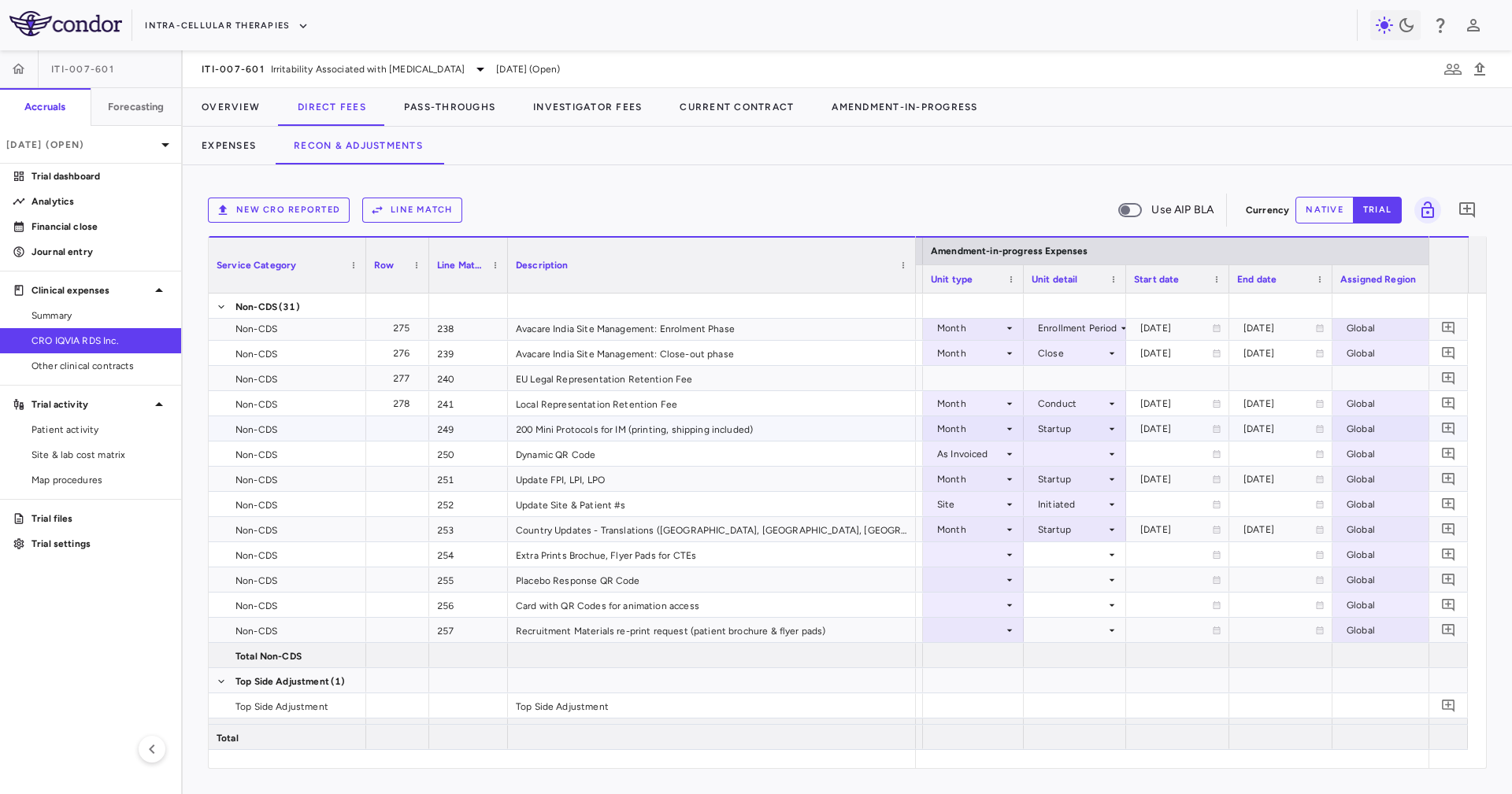
click at [1071, 460] on div at bounding box center [1074, 454] width 87 height 23
click at [1078, 485] on div "As occurred" at bounding box center [1086, 483] width 63 height 14
click at [994, 569] on div at bounding box center [972, 580] width 85 height 23
click at [977, 553] on div at bounding box center [756, 397] width 1512 height 794
click at [977, 553] on div at bounding box center [972, 554] width 85 height 23
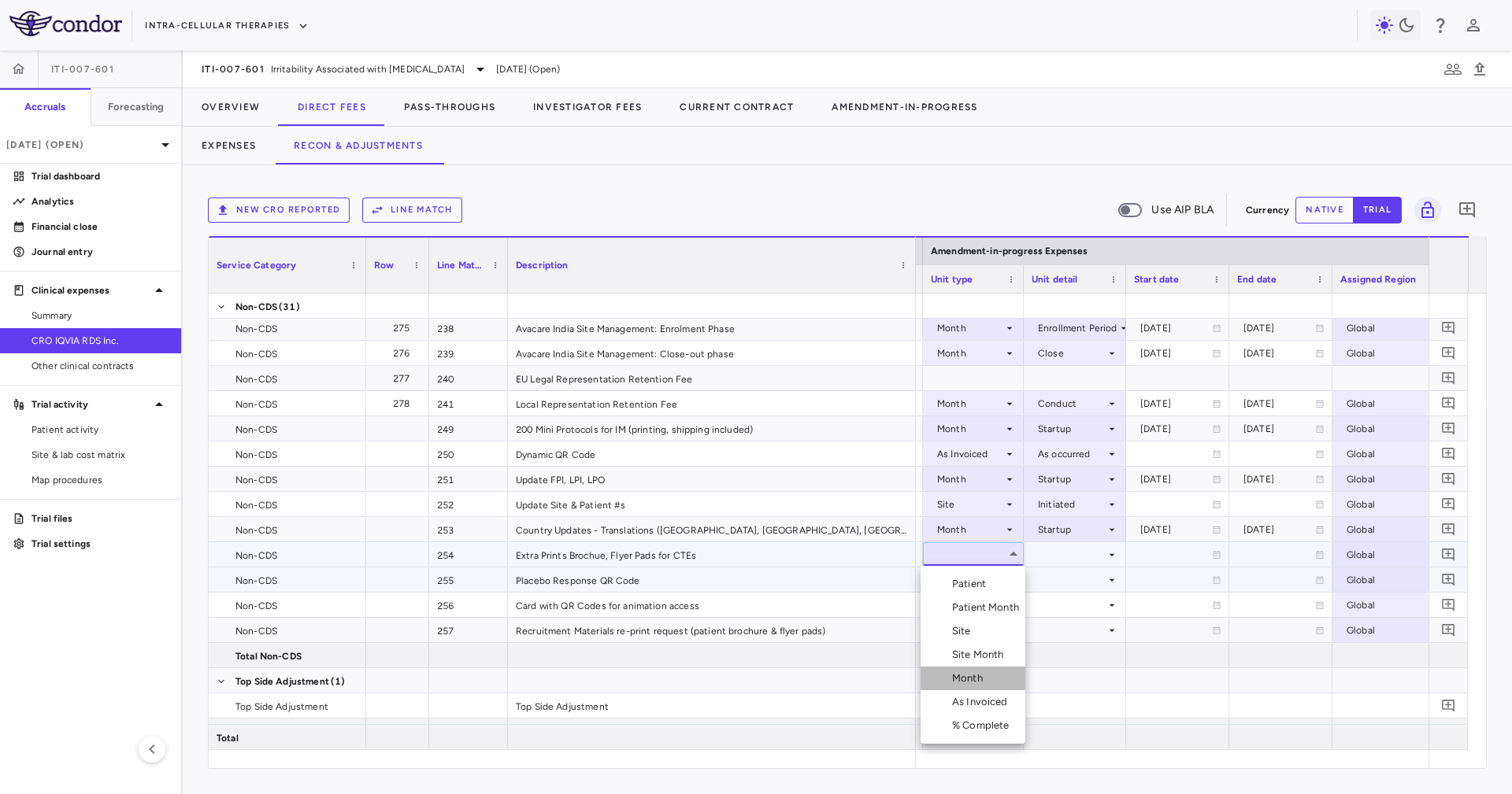
click at [997, 677] on li "Month" at bounding box center [972, 678] width 104 height 24
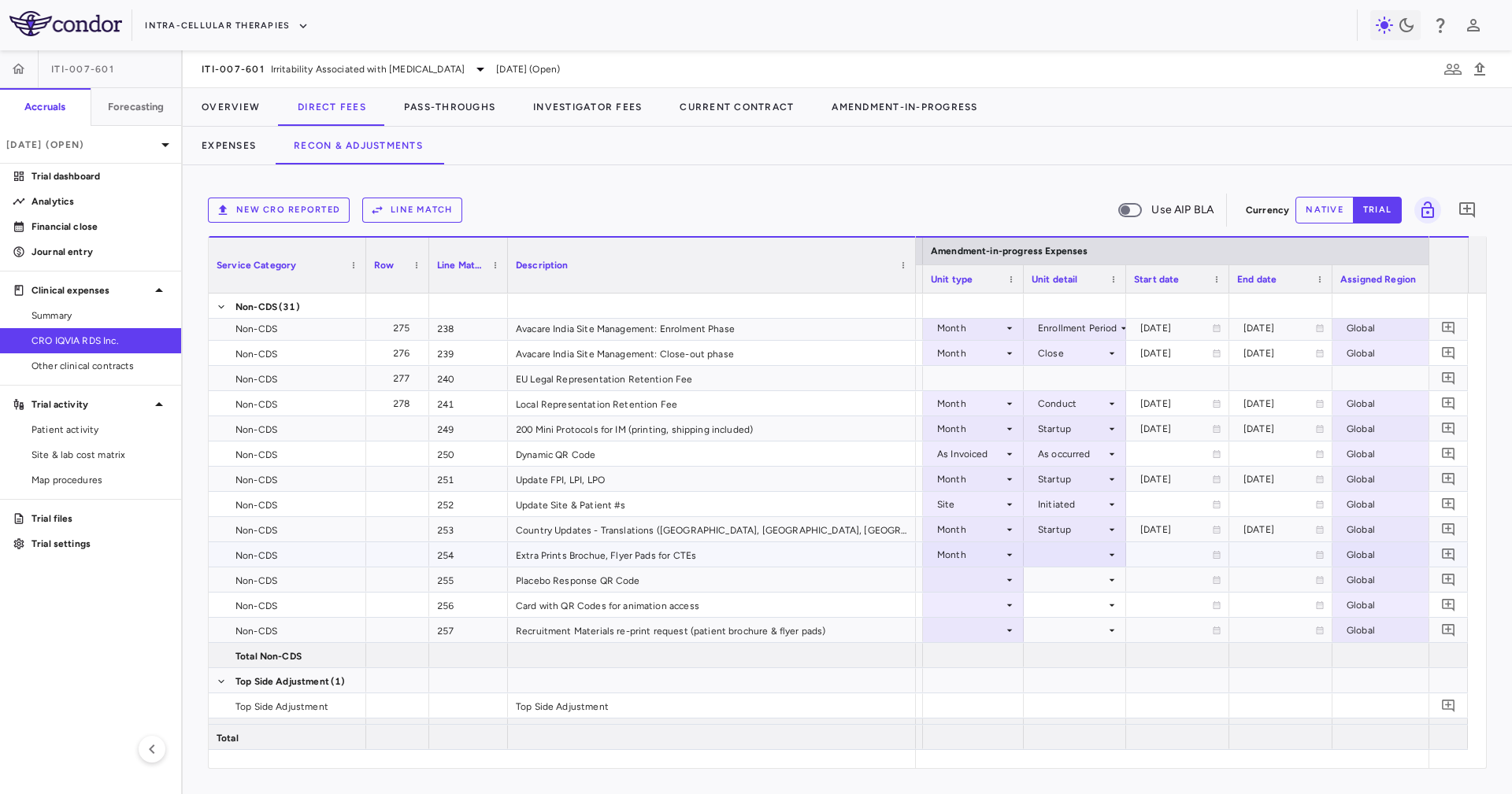
click at [1038, 552] on div at bounding box center [1074, 554] width 87 height 23
click at [1082, 610] on div "Conduct" at bounding box center [1069, 608] width 47 height 14
click at [992, 579] on div at bounding box center [972, 580] width 85 height 23
drag, startPoint x: 1000, startPoint y: 735, endPoint x: 1037, endPoint y: 689, distance: 59.0
click at [1037, 689] on div "Select Patient Patient Month Site Site Month Month As Invoiced % Complete" at bounding box center [756, 397] width 1512 height 794
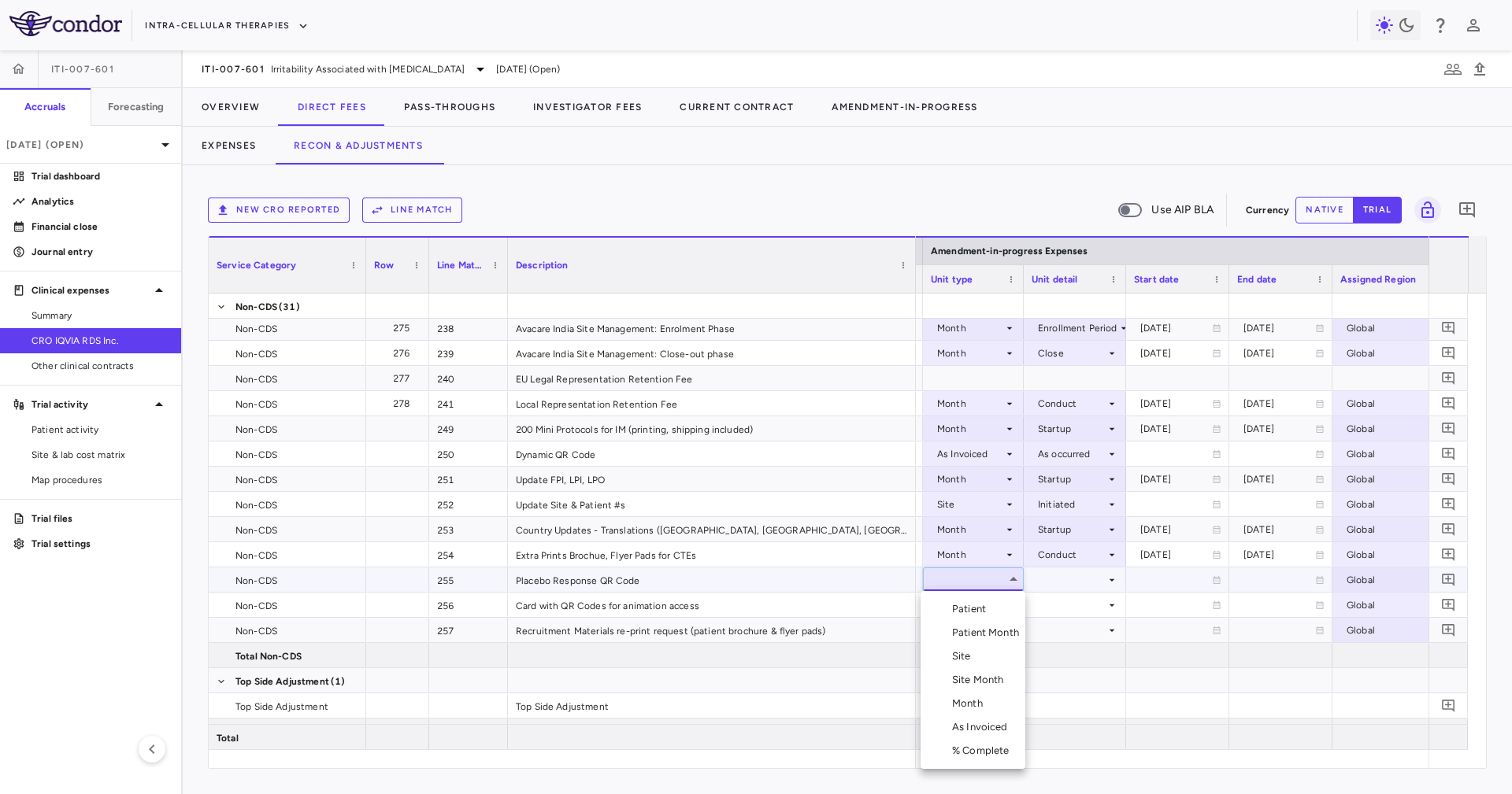
click at [981, 725] on div "As Invoiced" at bounding box center [983, 727] width 62 height 14
click at [1068, 593] on div at bounding box center [1074, 604] width 87 height 23
click at [1069, 576] on div at bounding box center [1074, 580] width 87 height 23
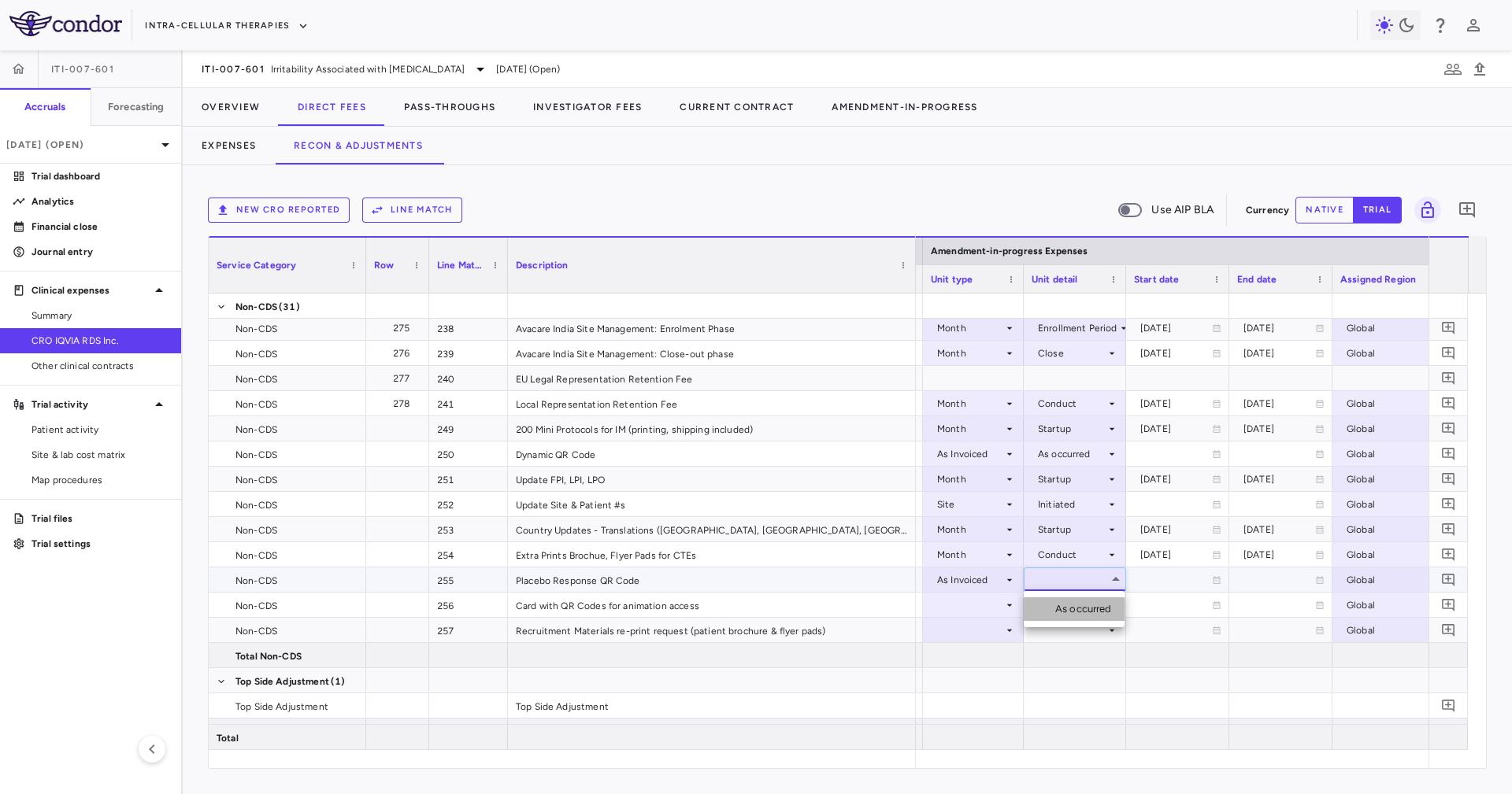
click at [1078, 609] on div "As occurred" at bounding box center [1086, 609] width 63 height 14
click at [952, 601] on div at bounding box center [972, 604] width 85 height 23
click at [770, 647] on div at bounding box center [756, 397] width 1512 height 794
click at [825, 634] on div "Recruitment Materials re-print request (patient brochure & flyer pads)" at bounding box center [712, 630] width 408 height 25
click at [968, 640] on div at bounding box center [972, 630] width 85 height 23
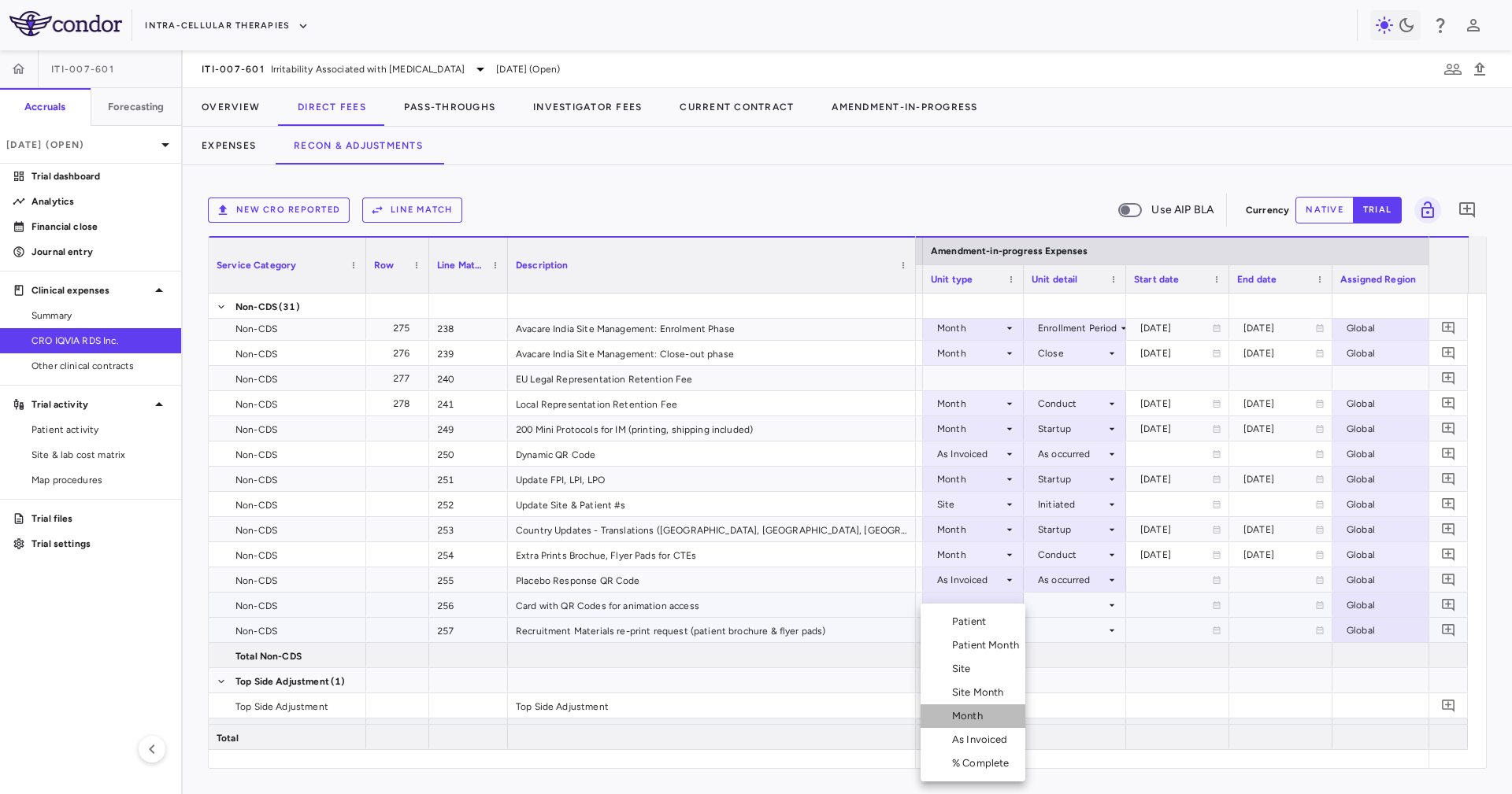
click at [984, 720] on div "Month" at bounding box center [971, 716] width 37 height 14
click at [1040, 628] on div at bounding box center [1074, 630] width 87 height 23
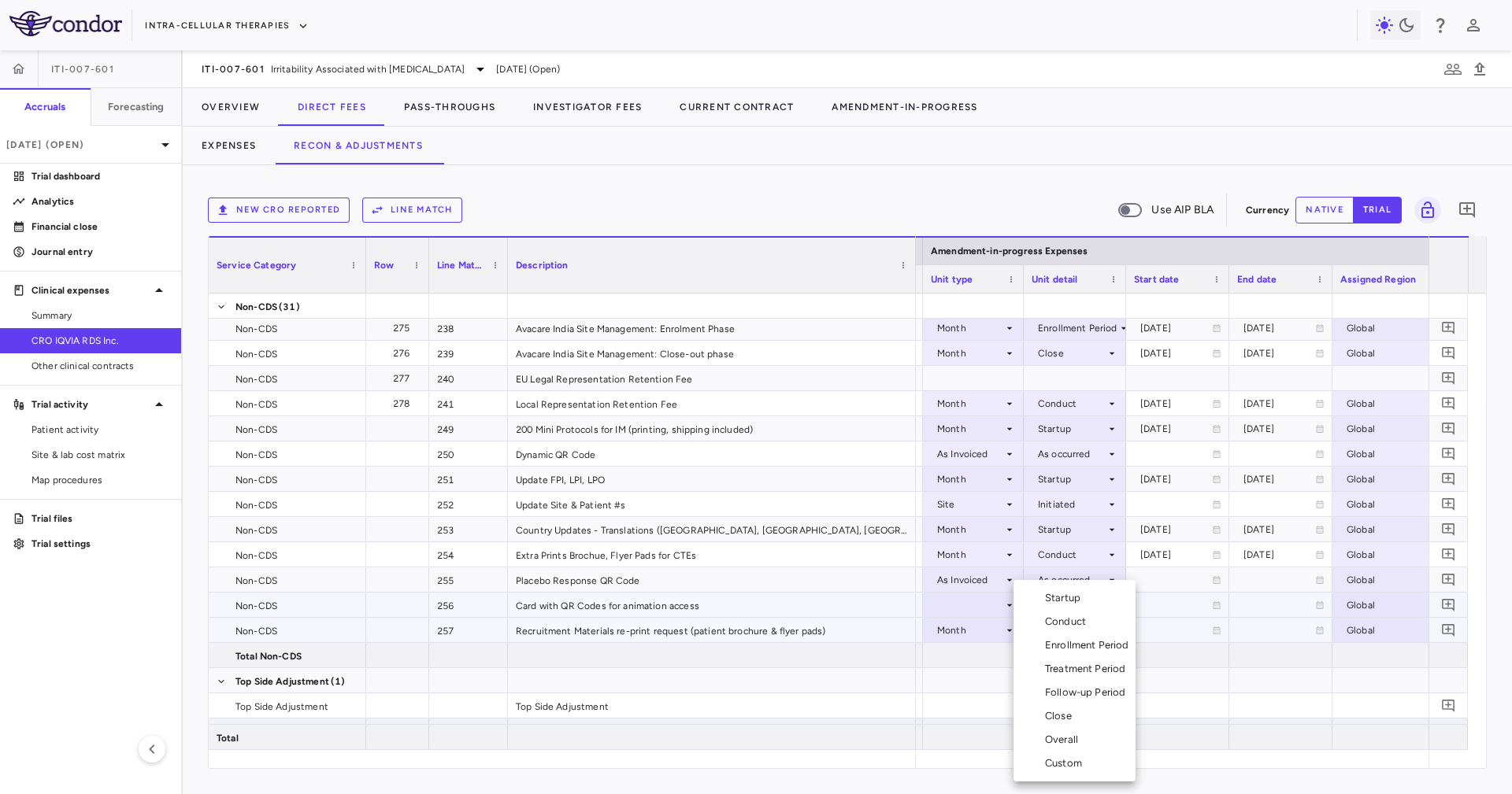
click at [1108, 642] on div "Enrollment Period" at bounding box center [1090, 646] width 90 height 14
click at [983, 612] on div at bounding box center [972, 604] width 85 height 23
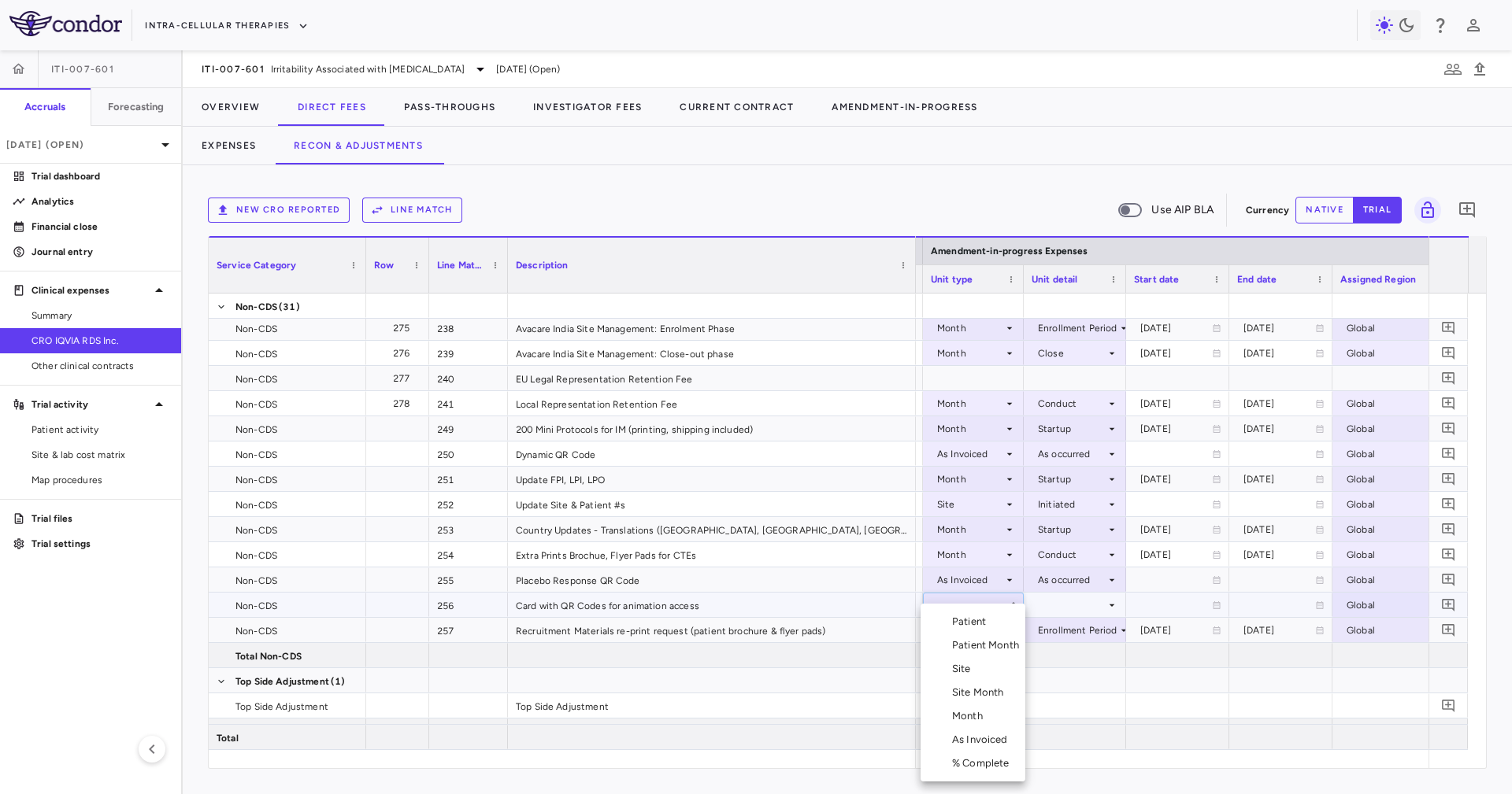
drag, startPoint x: 998, startPoint y: 723, endPoint x: 1002, endPoint y: 732, distance: 9.8
click at [1002, 732] on ul "Select Patient Patient Month Site Site Month Month As Invoiced % Complete" at bounding box center [972, 692] width 104 height 178
click at [1002, 732] on li "As Invoiced" at bounding box center [972, 740] width 104 height 24
click at [1065, 608] on div at bounding box center [1074, 604] width 87 height 23
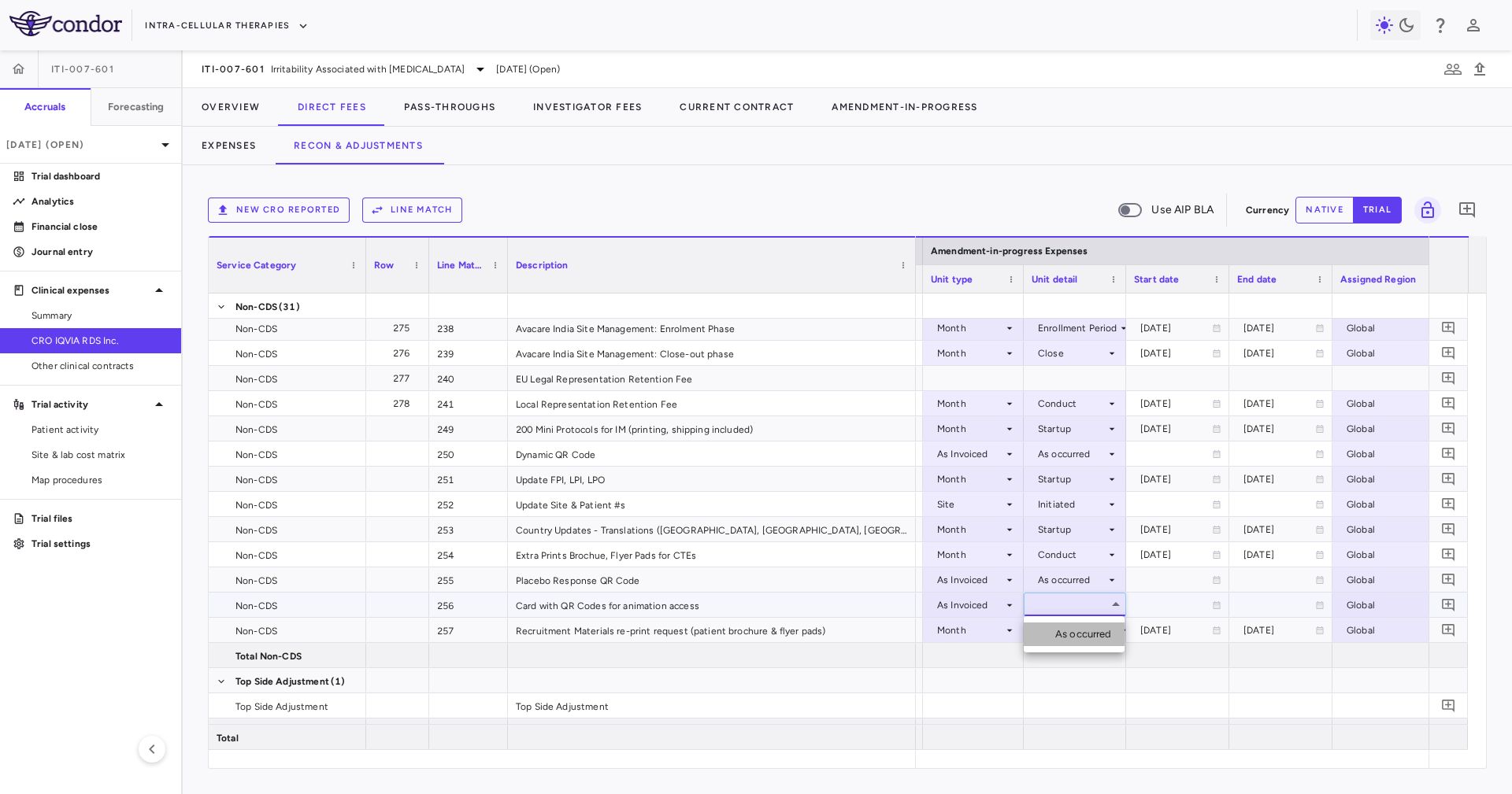
click at [1080, 637] on div "As occurred" at bounding box center [1086, 634] width 63 height 14
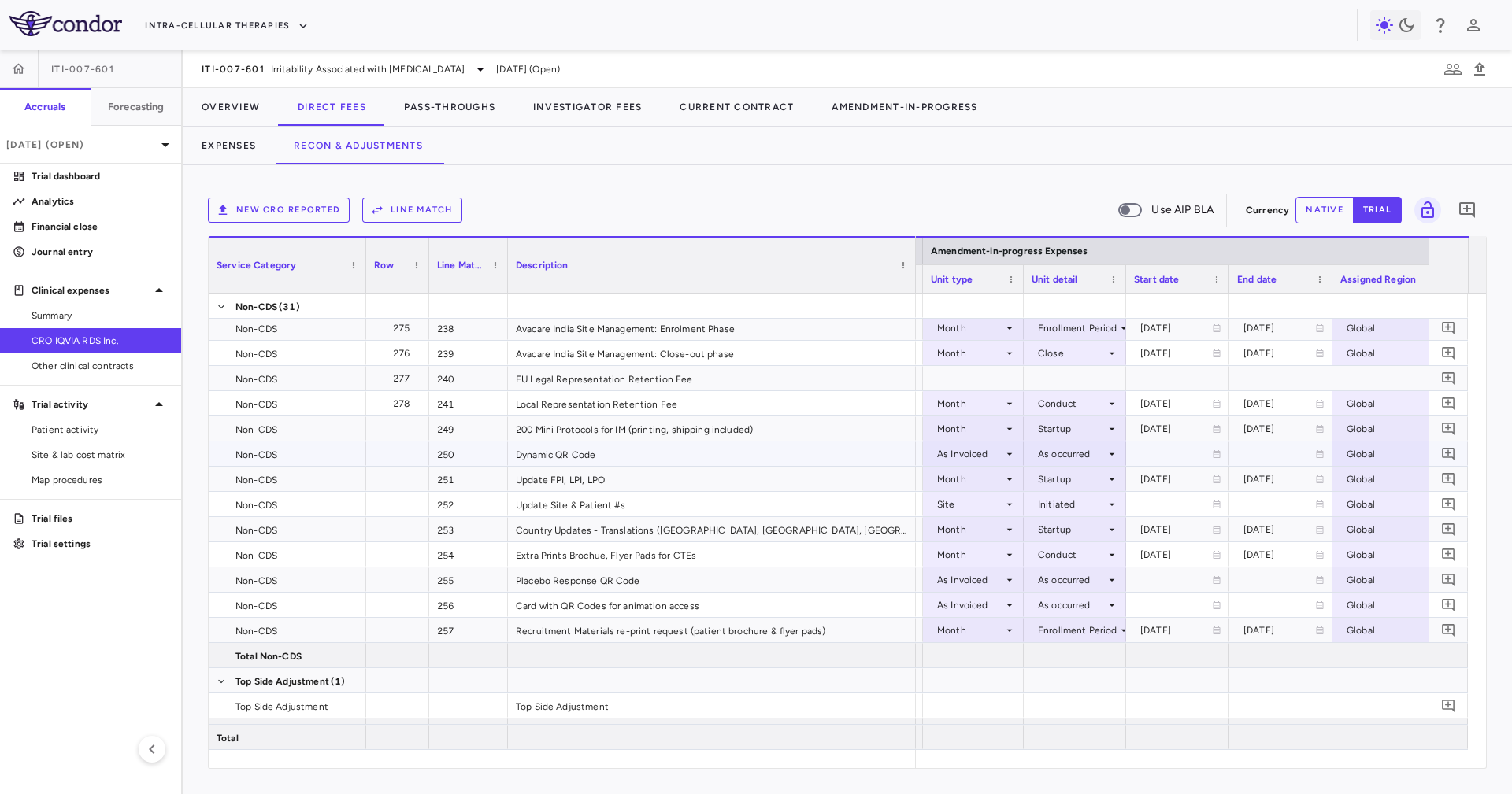
click at [779, 441] on div "Dynamic QR Code" at bounding box center [712, 454] width 408 height 25
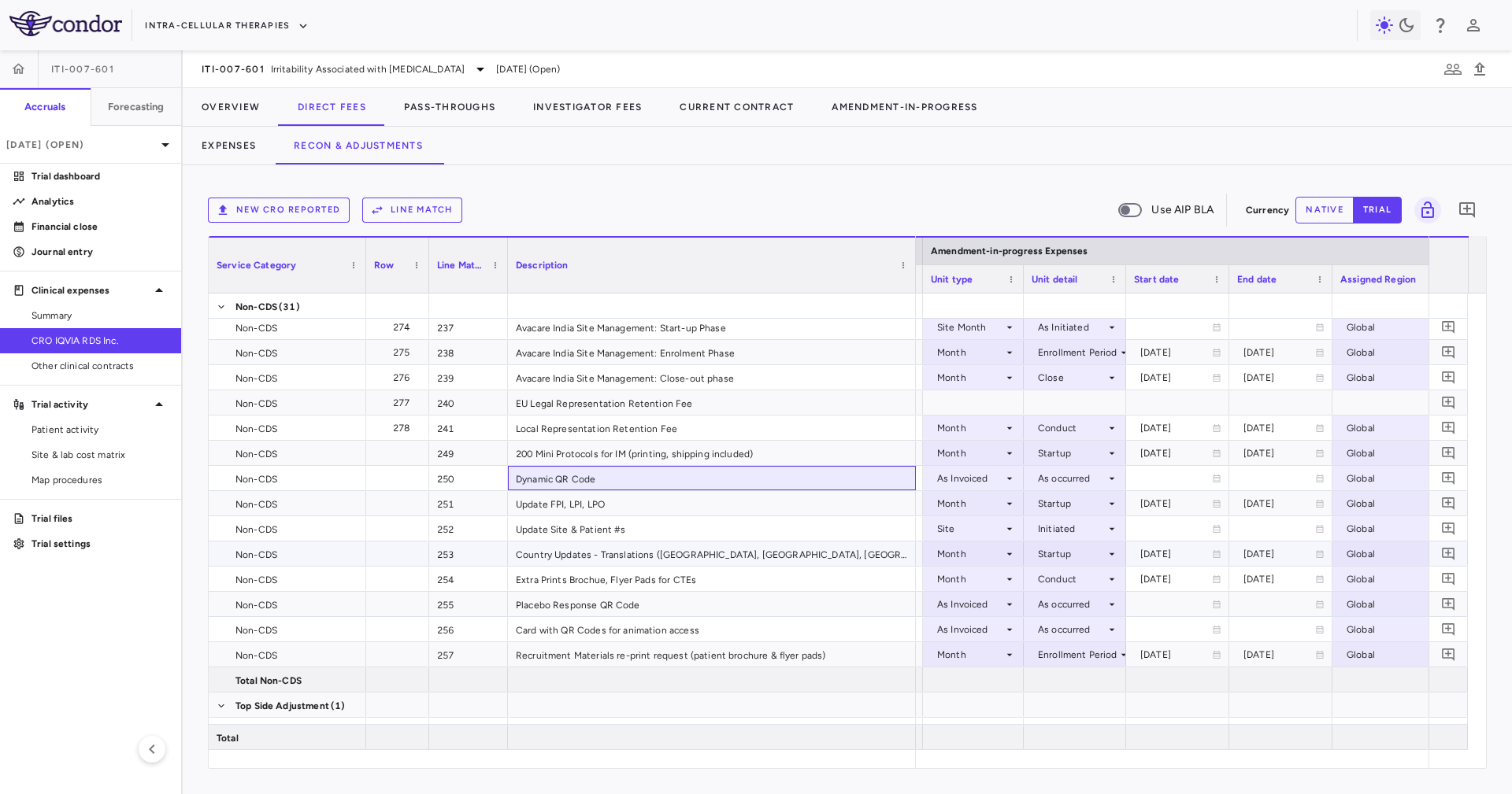
scroll to position [6854, 0]
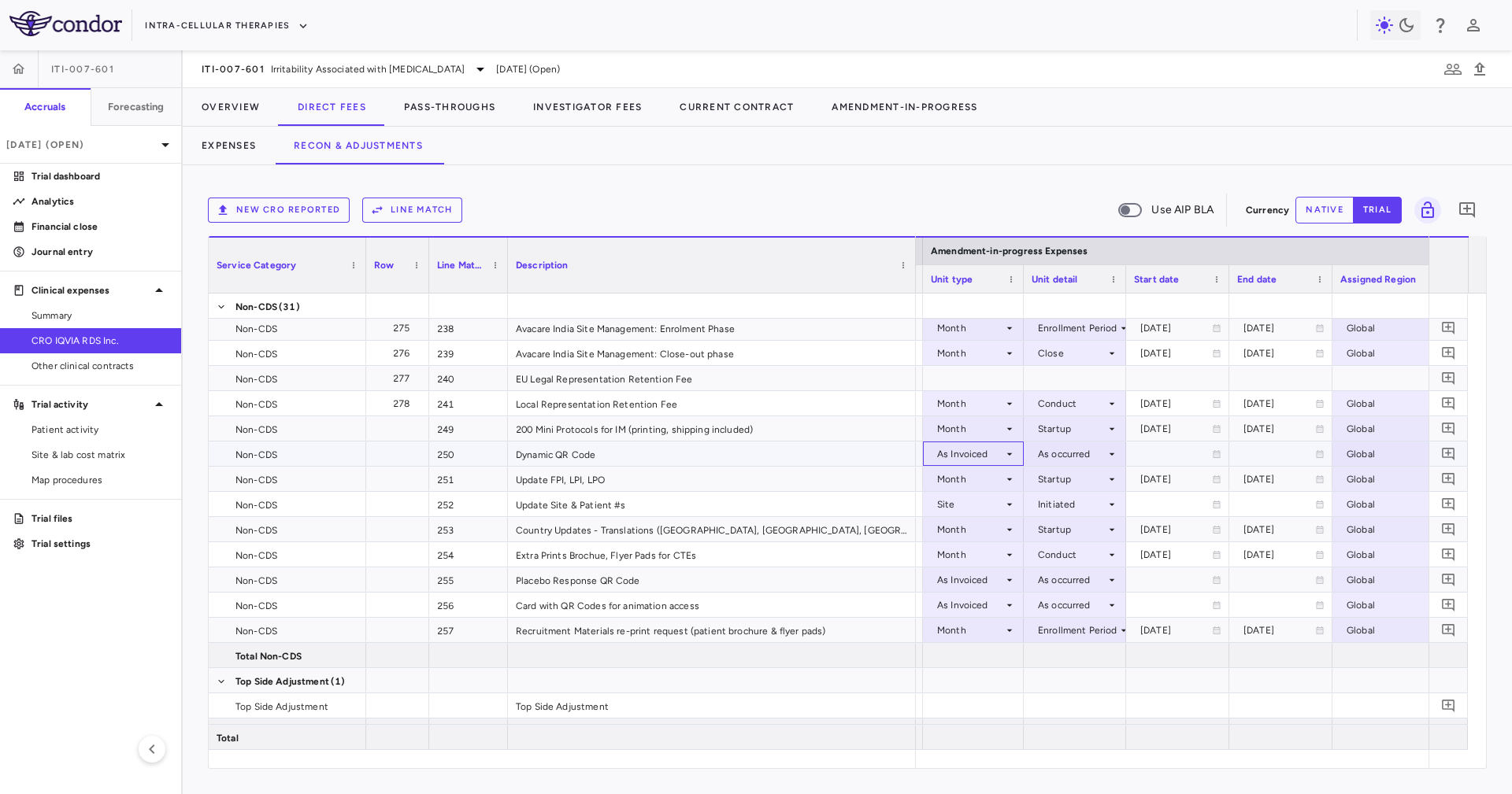
click at [991, 446] on div "As Invoiced" at bounding box center [970, 454] width 66 height 25
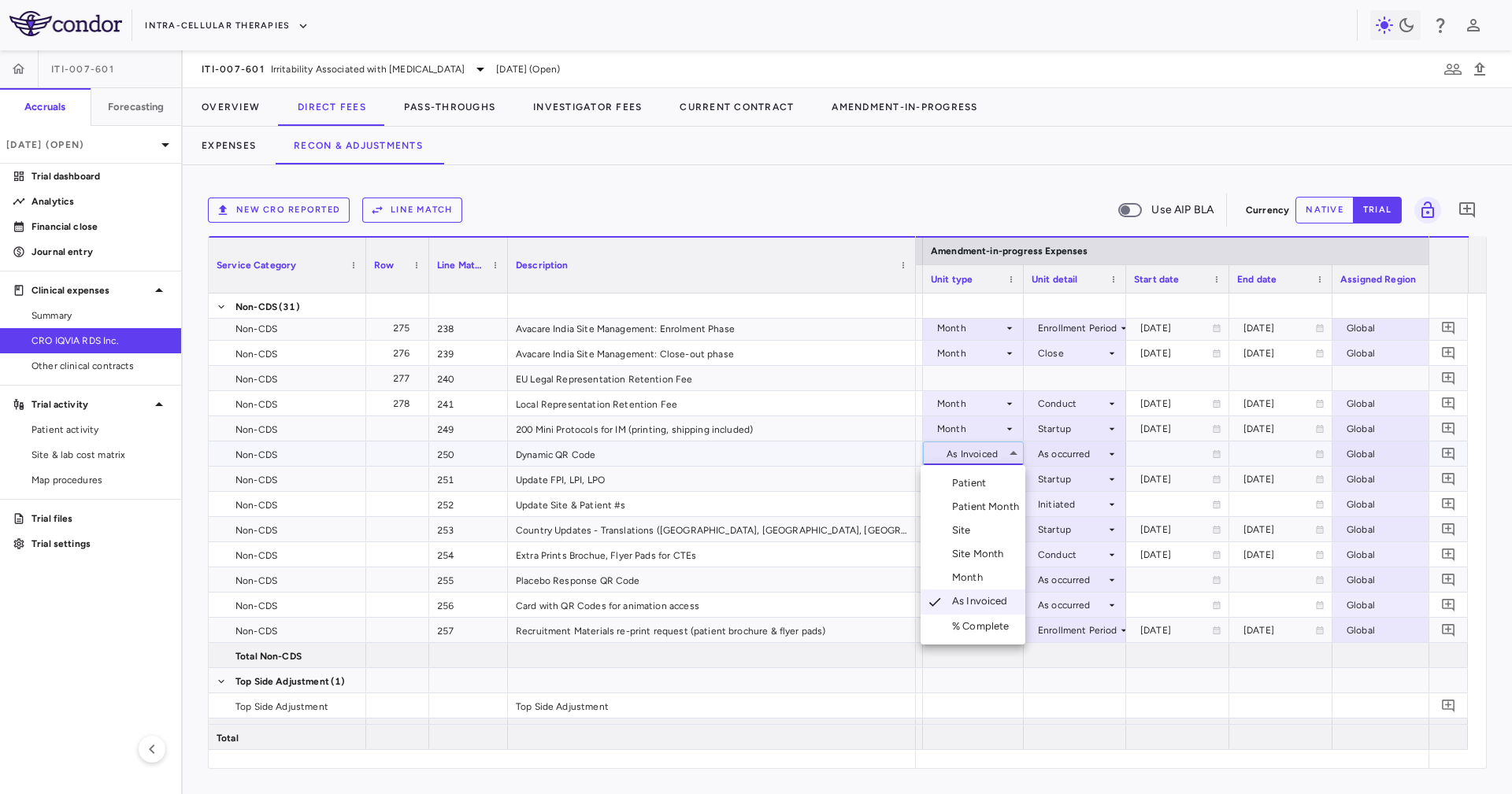
click at [998, 569] on li "Month" at bounding box center [972, 577] width 104 height 24
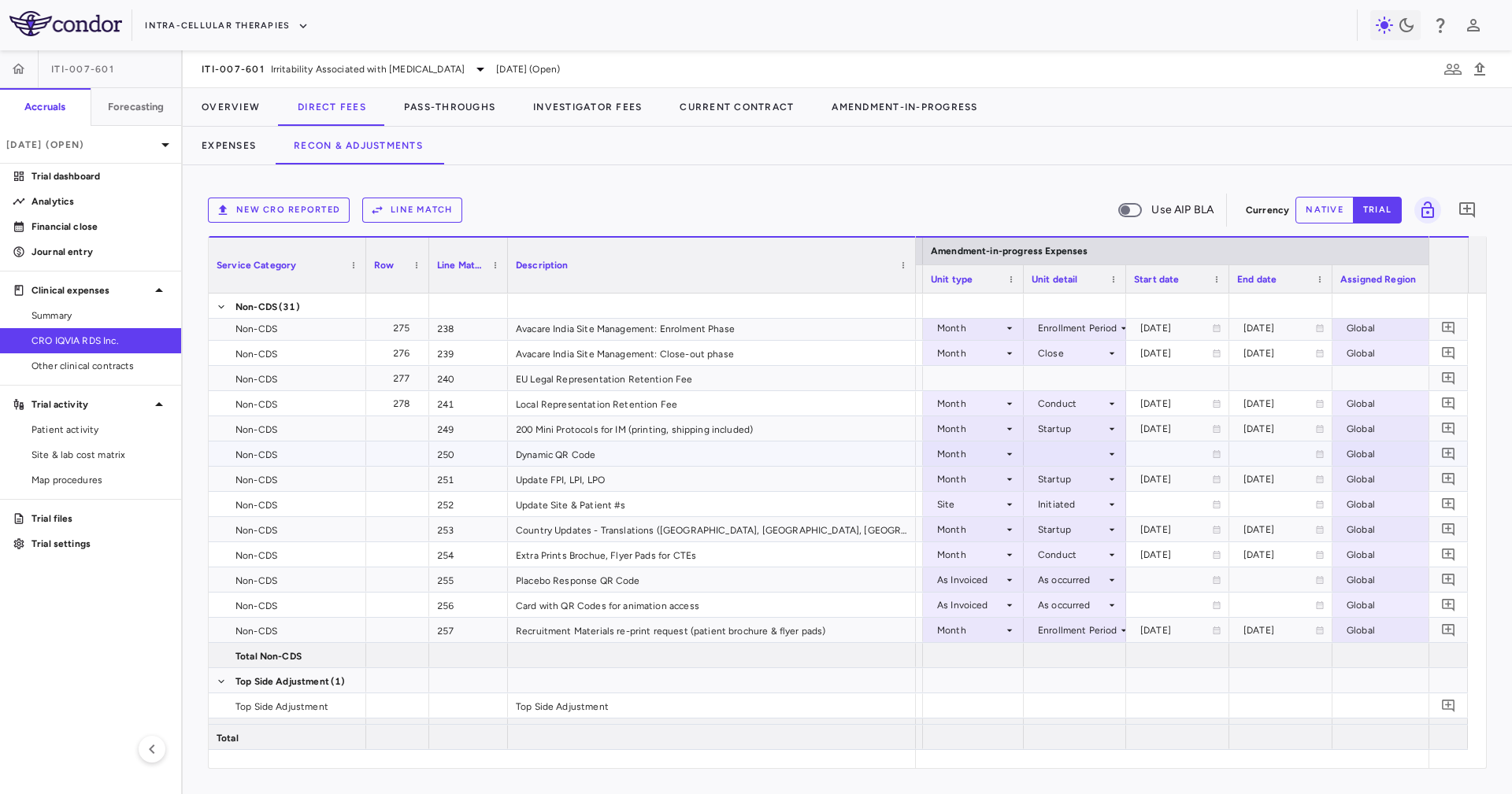
click at [1081, 442] on div at bounding box center [1074, 454] width 87 height 23
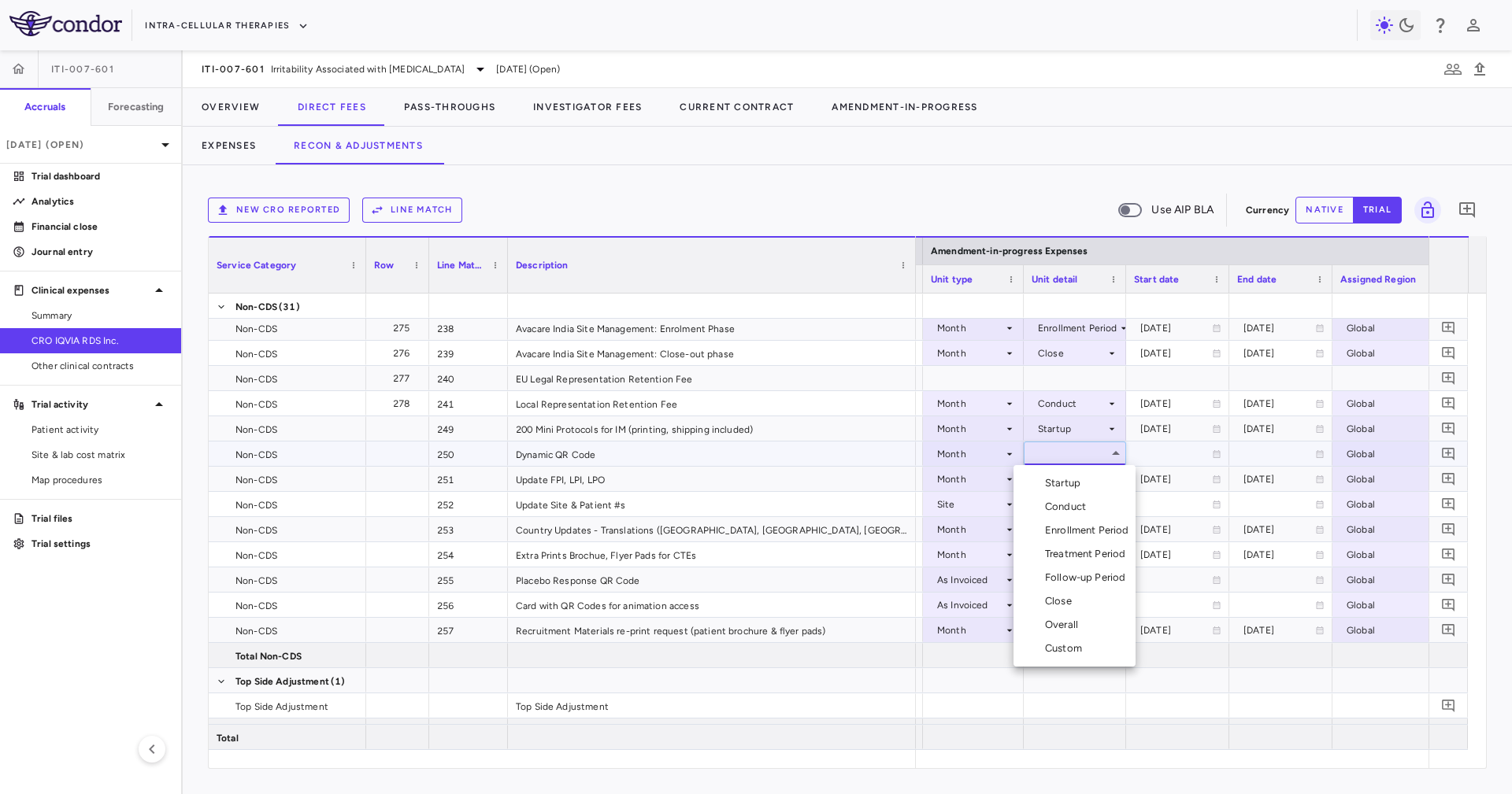
click at [1089, 511] on div "Conduct" at bounding box center [1069, 507] width 47 height 14
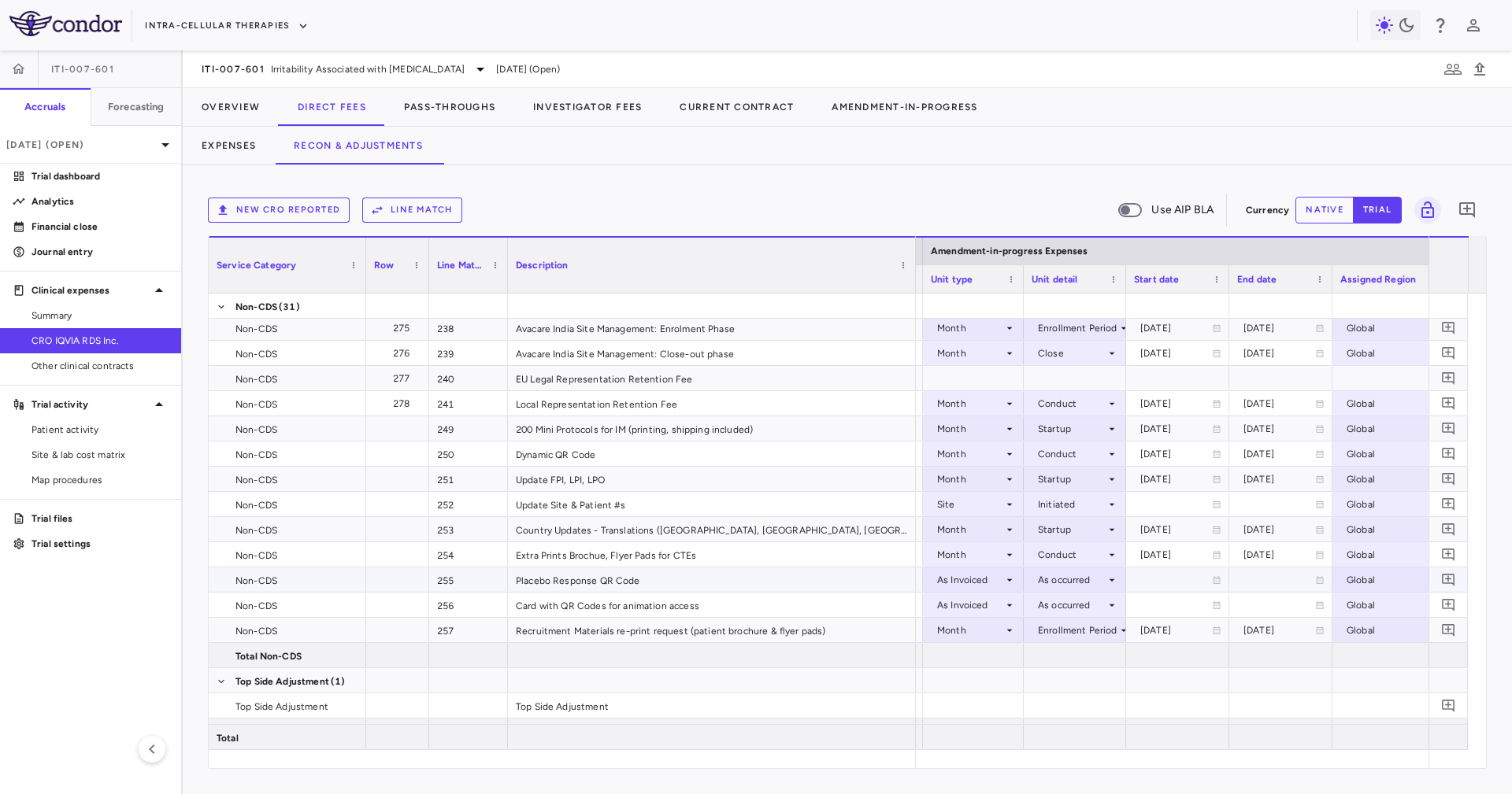
click at [977, 578] on div "As Invoiced" at bounding box center [970, 580] width 66 height 25
click at [993, 697] on li "Month" at bounding box center [972, 704] width 104 height 24
click at [989, 596] on div "As Invoiced" at bounding box center [970, 605] width 66 height 25
drag, startPoint x: 990, startPoint y: 718, endPoint x: 1029, endPoint y: 678, distance: 55.9
click at [990, 718] on li "Month" at bounding box center [972, 714] width 104 height 24
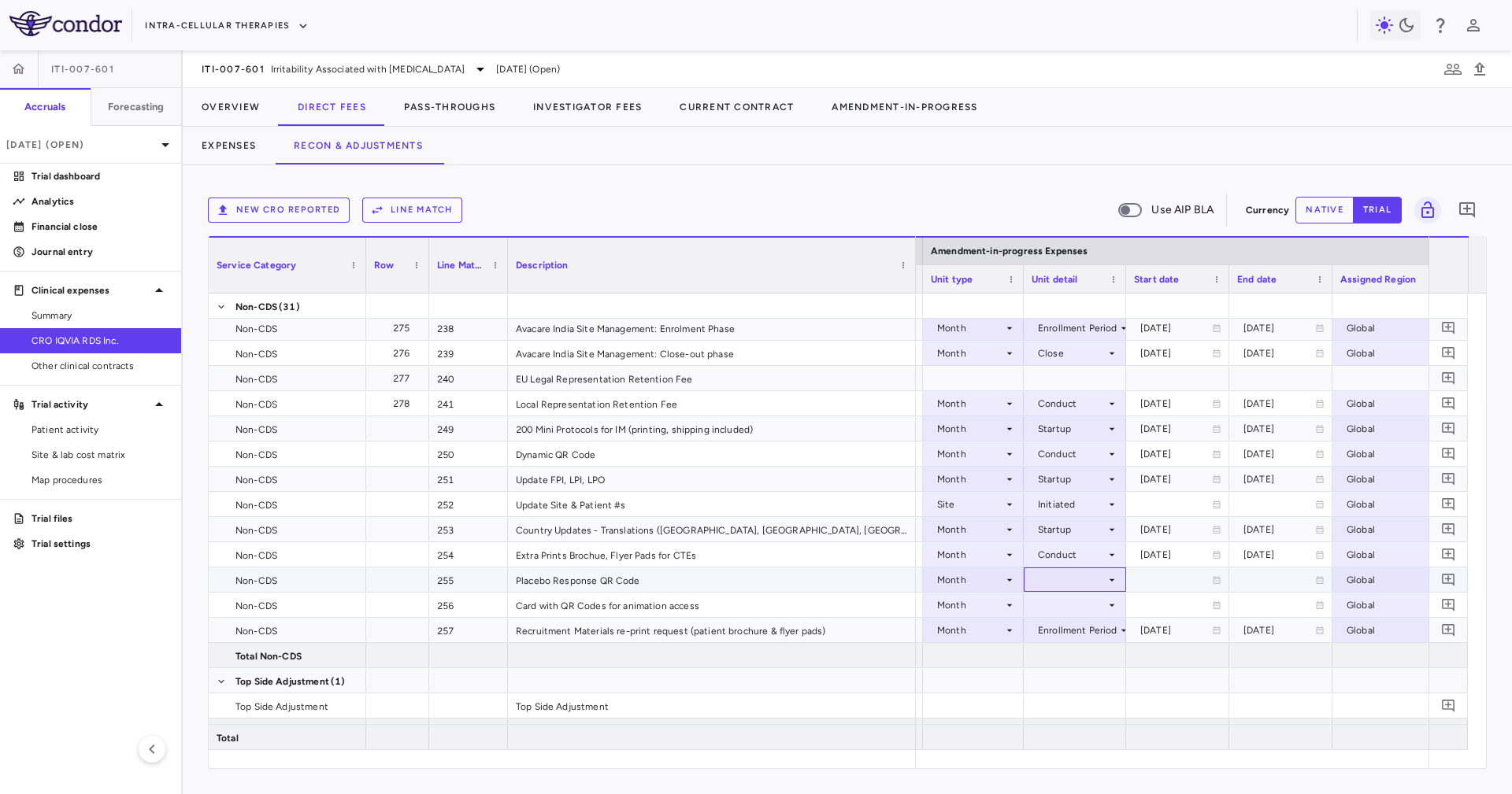
click at [1081, 581] on div at bounding box center [1074, 580] width 87 height 23
click at [1075, 603] on div "Startup" at bounding box center [1066, 598] width 42 height 14
click at [1085, 583] on div "Startup" at bounding box center [1071, 580] width 68 height 25
click at [1086, 619] on div "Conduct" at bounding box center [1069, 622] width 47 height 14
click at [1186, 585] on div "2023-12-12" at bounding box center [1176, 580] width 72 height 25
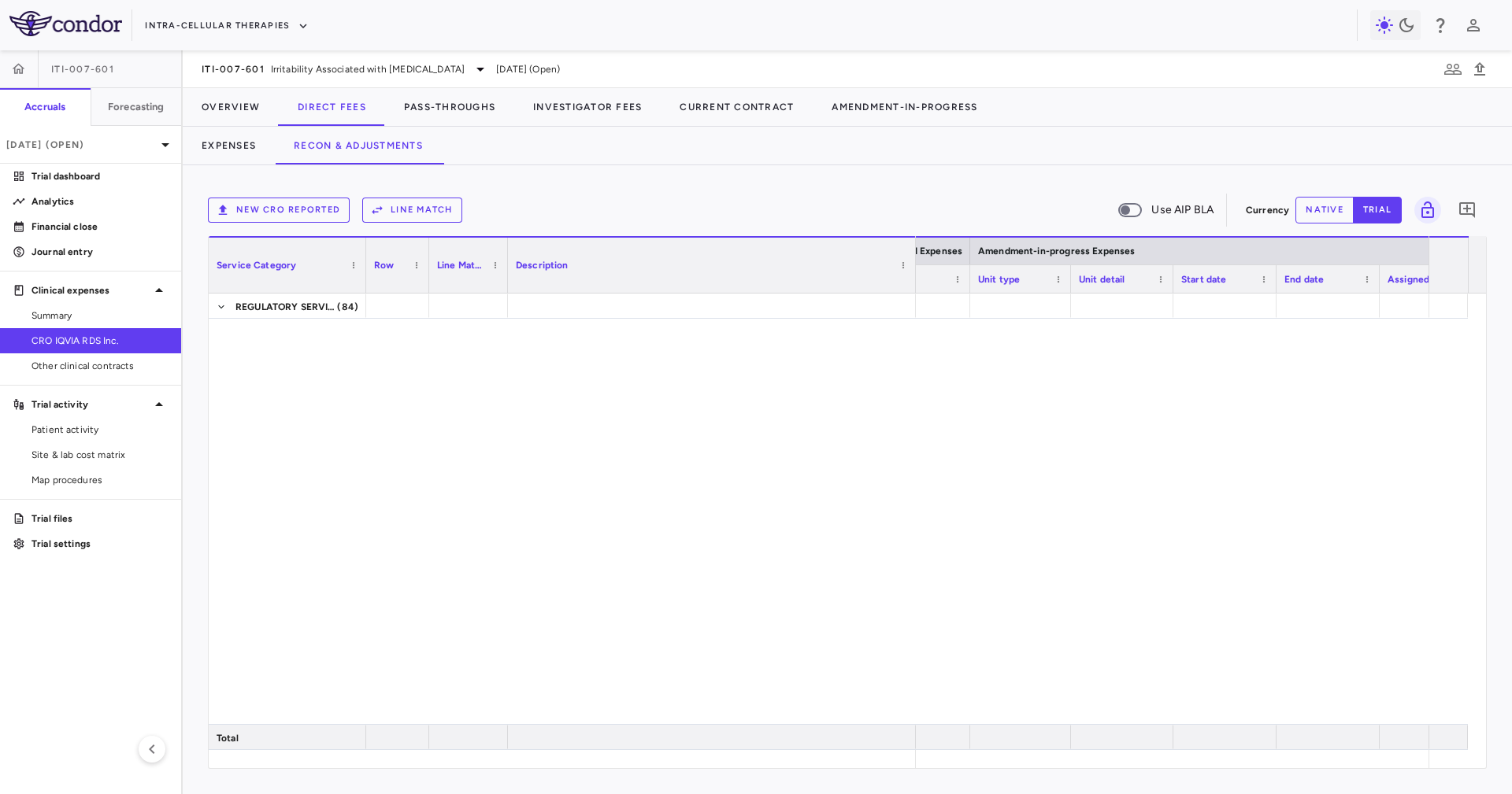
scroll to position [0, 0]
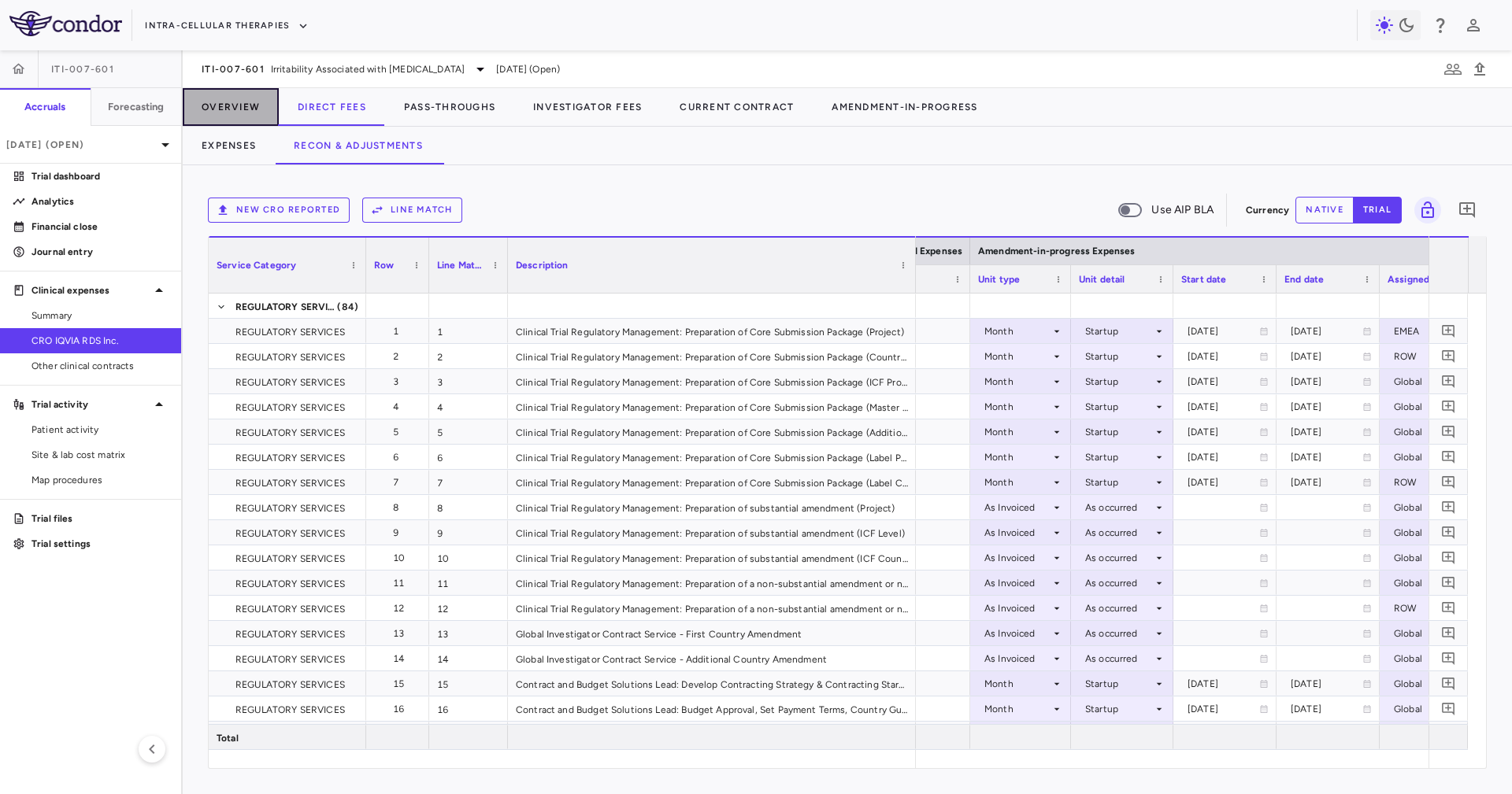
click at [230, 96] on button "Overview" at bounding box center [230, 106] width 96 height 38
